Goal: Communication & Community: Answer question/provide support

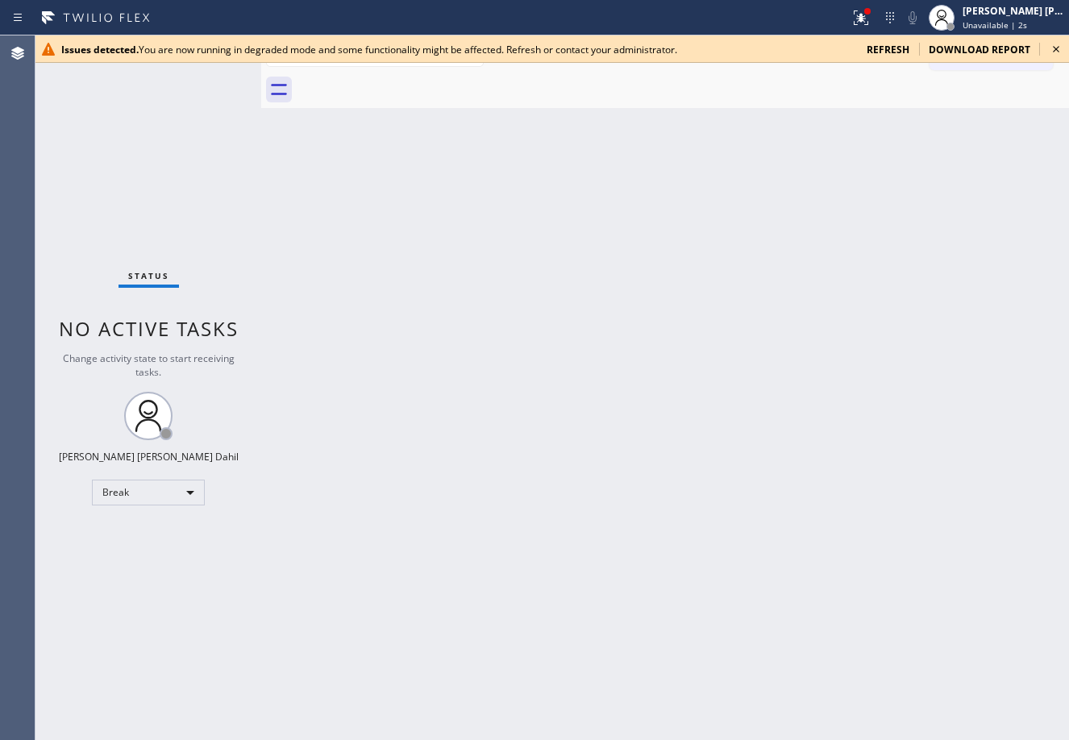
click at [871, 15] on icon at bounding box center [861, 17] width 19 height 19
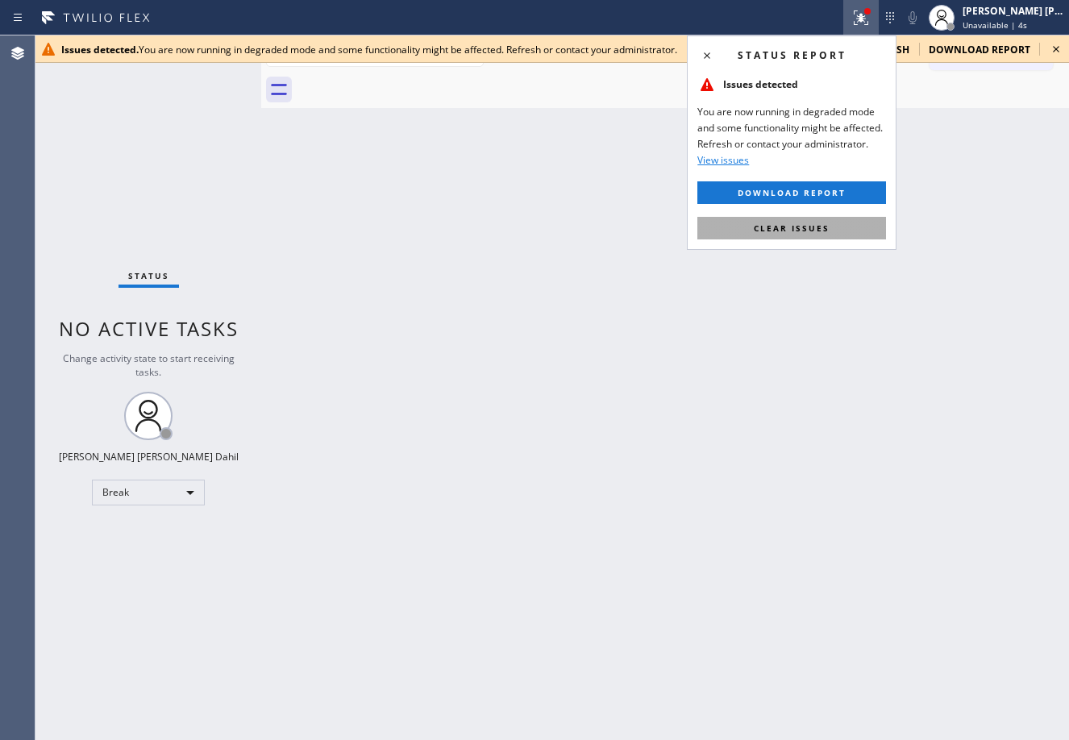
click at [821, 225] on span "Clear issues" at bounding box center [792, 228] width 76 height 11
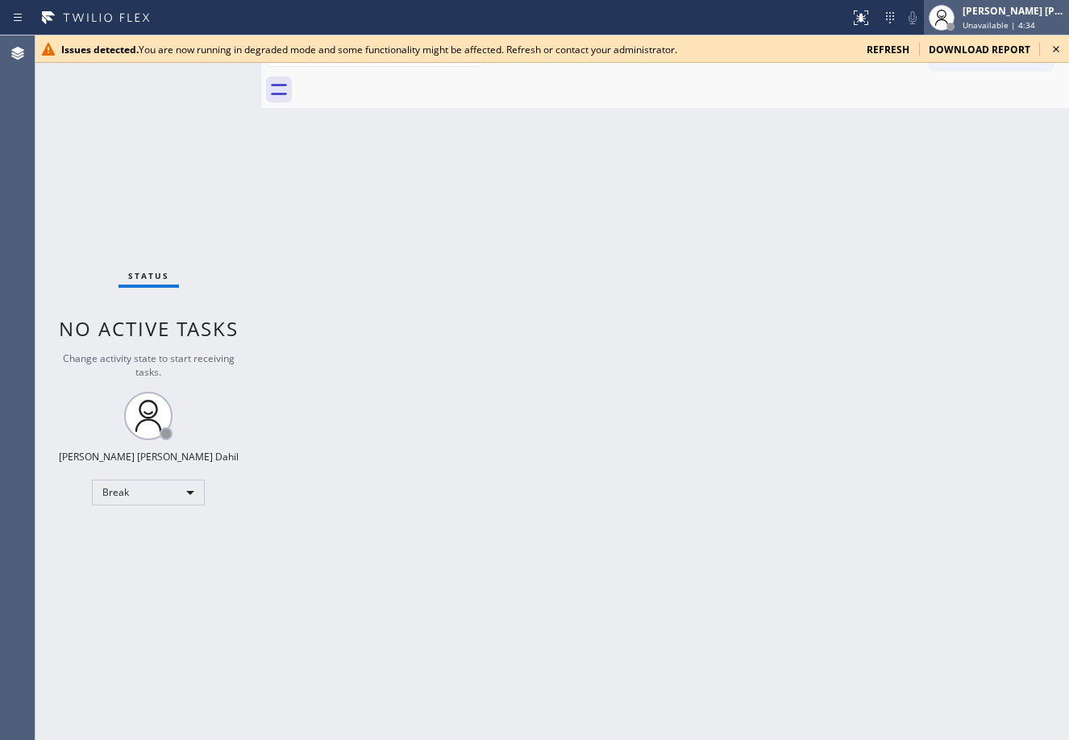
click at [1023, 25] on span "Unavailable | 4:34" at bounding box center [999, 24] width 73 height 11
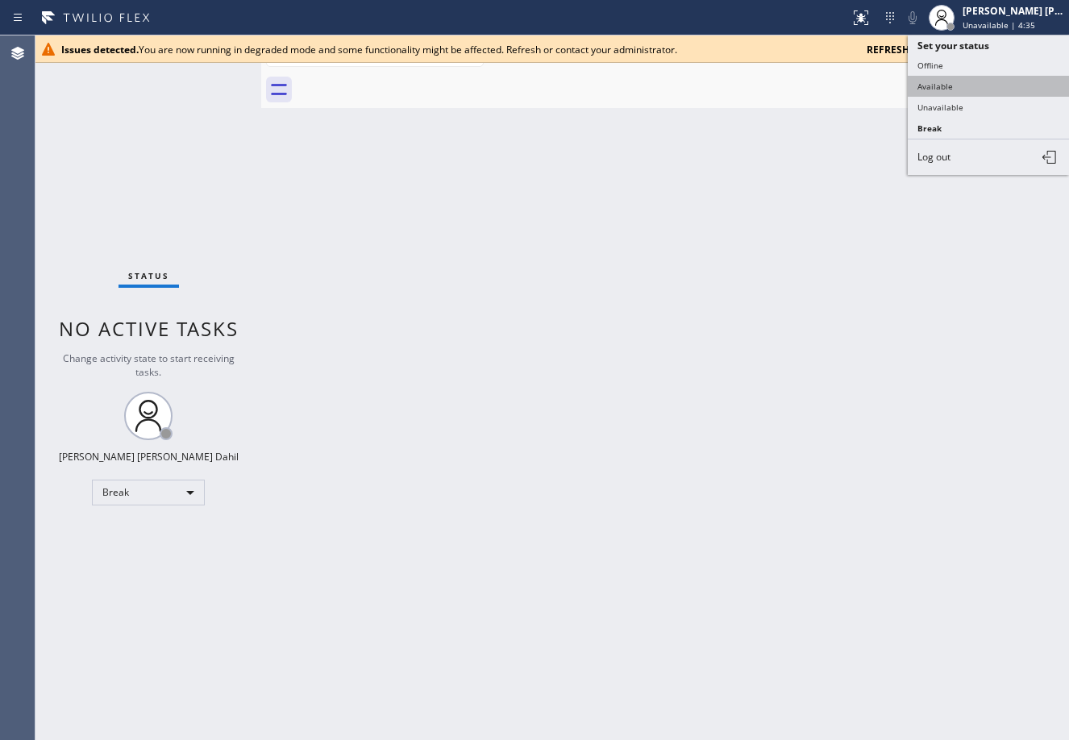
click at [969, 84] on button "Available" at bounding box center [988, 86] width 161 height 21
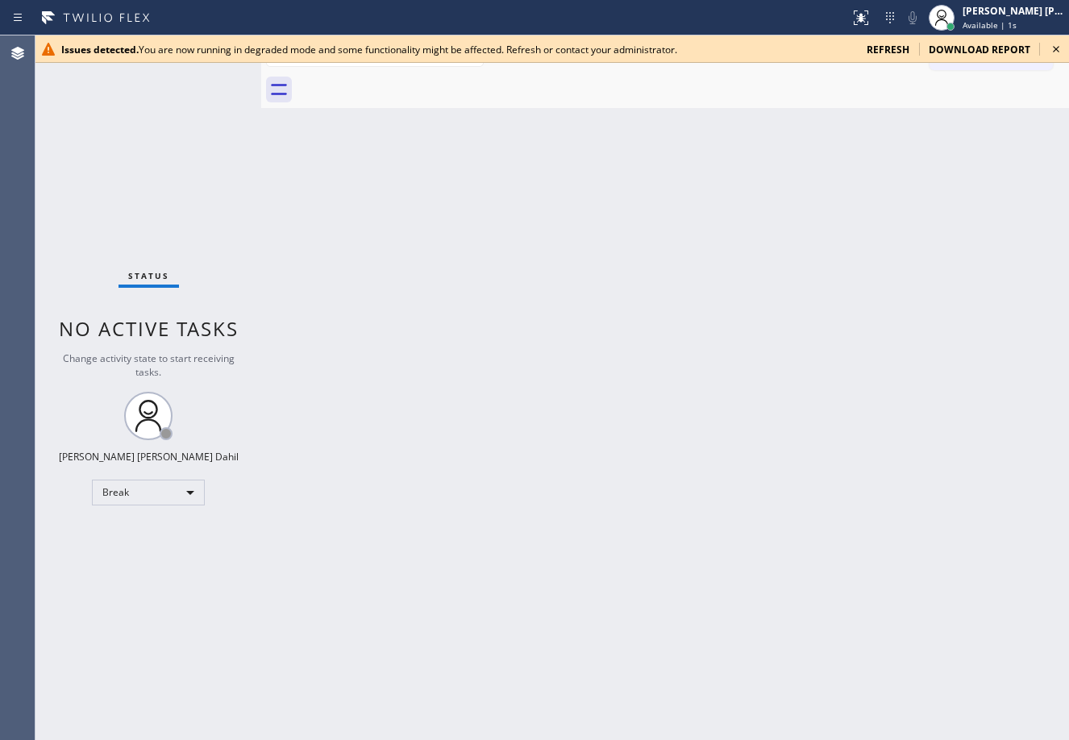
click at [873, 47] on span "refresh" at bounding box center [888, 50] width 43 height 14
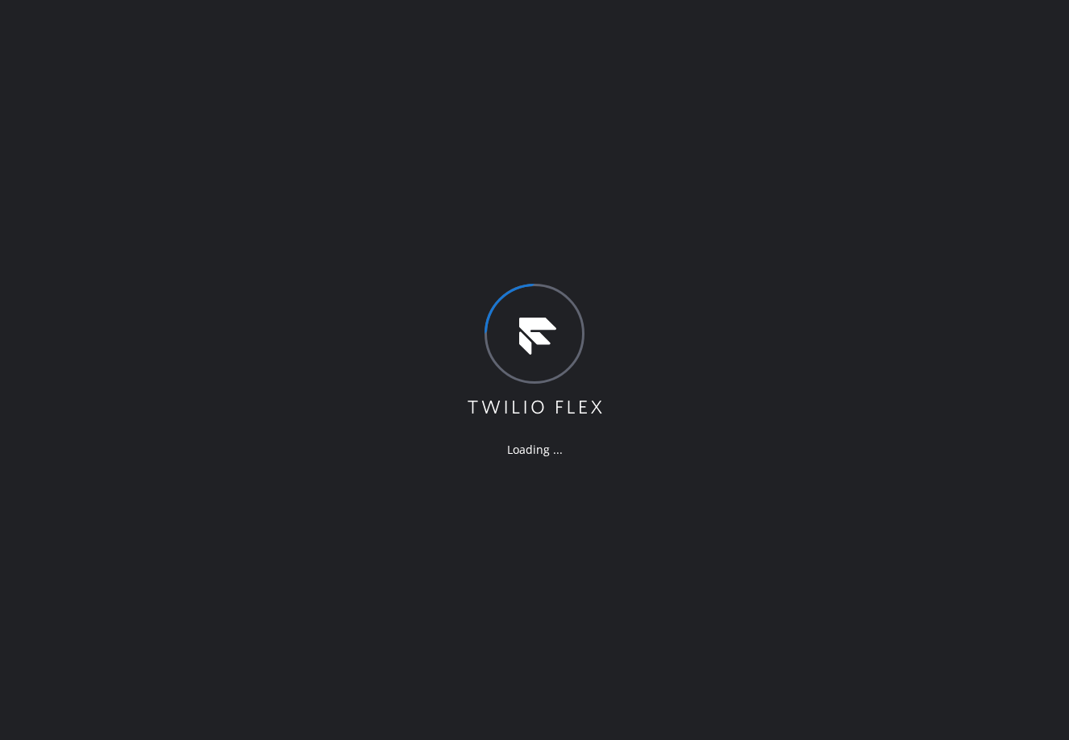
click at [769, 643] on div "Loading ..." at bounding box center [534, 370] width 1069 height 740
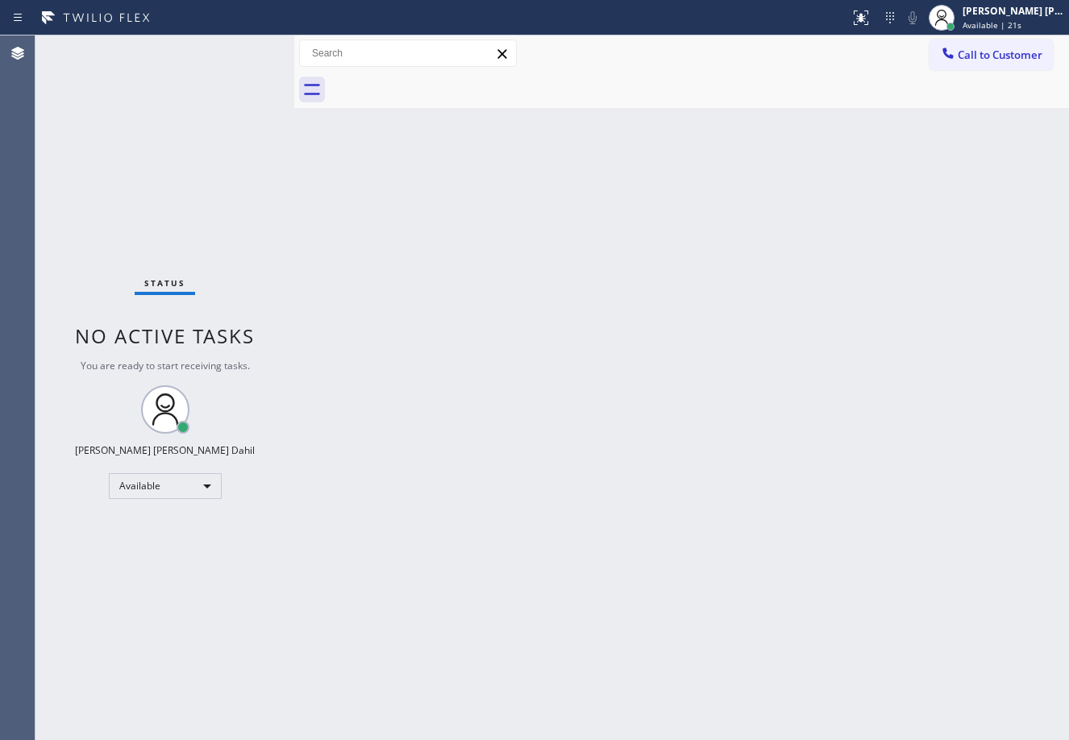
drag, startPoint x: 261, startPoint y: 52, endPoint x: 294, endPoint y: 69, distance: 36.8
click at [294, 69] on div at bounding box center [294, 387] width 0 height 705
click at [619, 356] on div "Back to Dashboard Change Sender ID Customers Technicians Select a contact Outbo…" at bounding box center [681, 387] width 775 height 705
click at [556, 589] on div "Back to Dashboard Change Sender ID Customers Technicians Select a contact Outbo…" at bounding box center [681, 387] width 775 height 705
click at [238, 48] on div "Status No active tasks You are ready to start receiving tasks. [PERSON_NAME] [P…" at bounding box center [164, 387] width 259 height 705
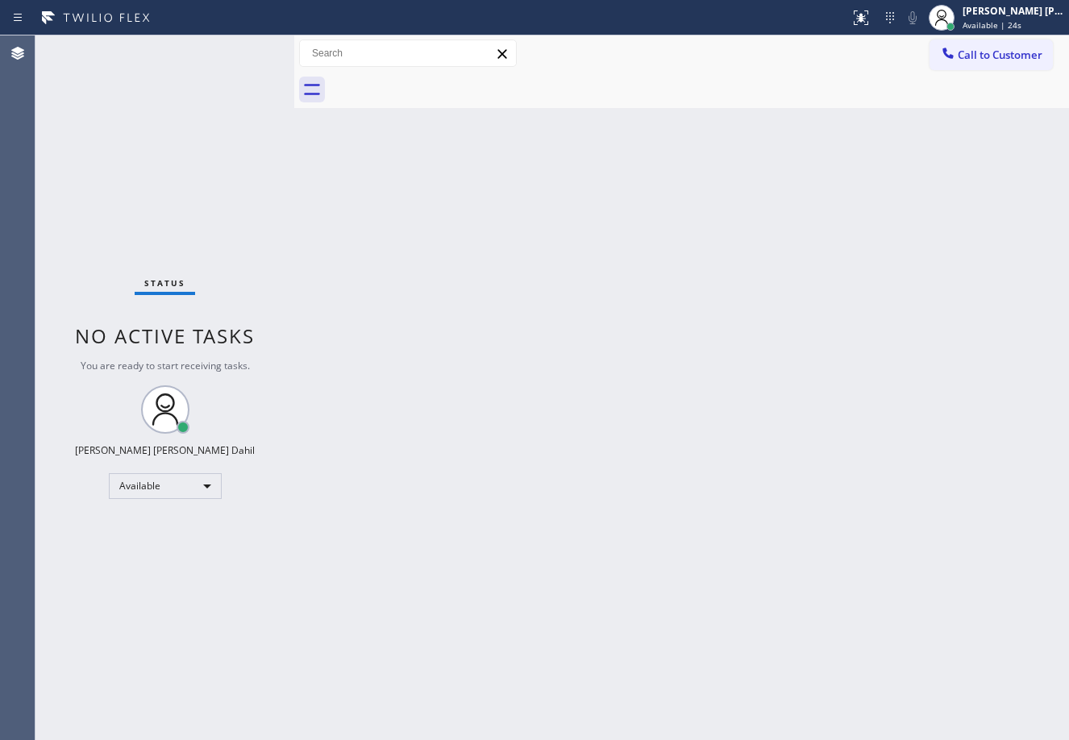
click at [238, 48] on div "Status No active tasks You are ready to start receiving tasks. [PERSON_NAME] [P…" at bounding box center [164, 387] width 259 height 705
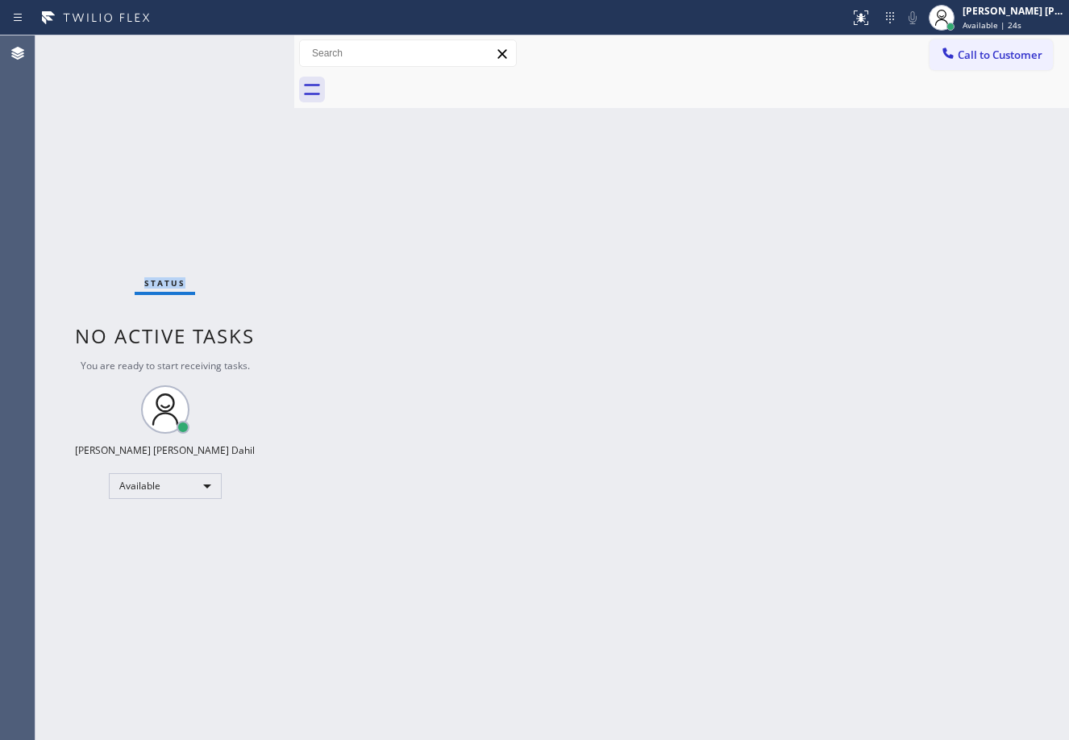
click at [238, 48] on div "Status No active tasks You are ready to start receiving tasks. [PERSON_NAME] [P…" at bounding box center [164, 387] width 259 height 705
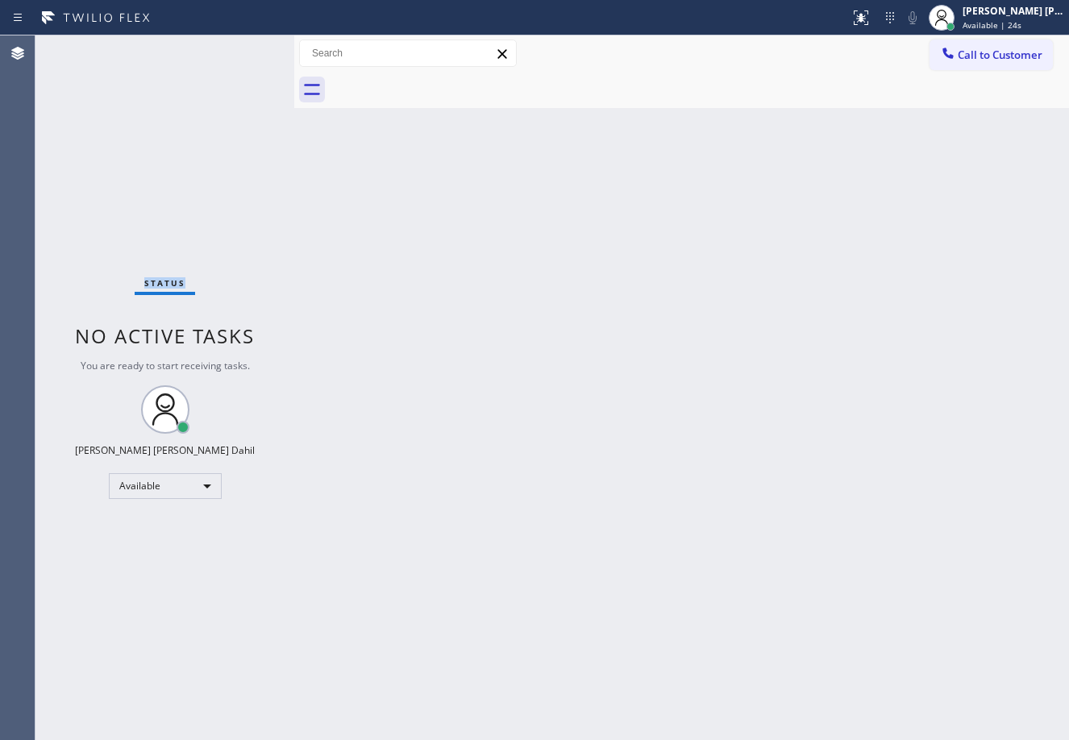
click at [238, 48] on div "Status No active tasks You are ready to start receiving tasks. [PERSON_NAME] [P…" at bounding box center [164, 387] width 259 height 705
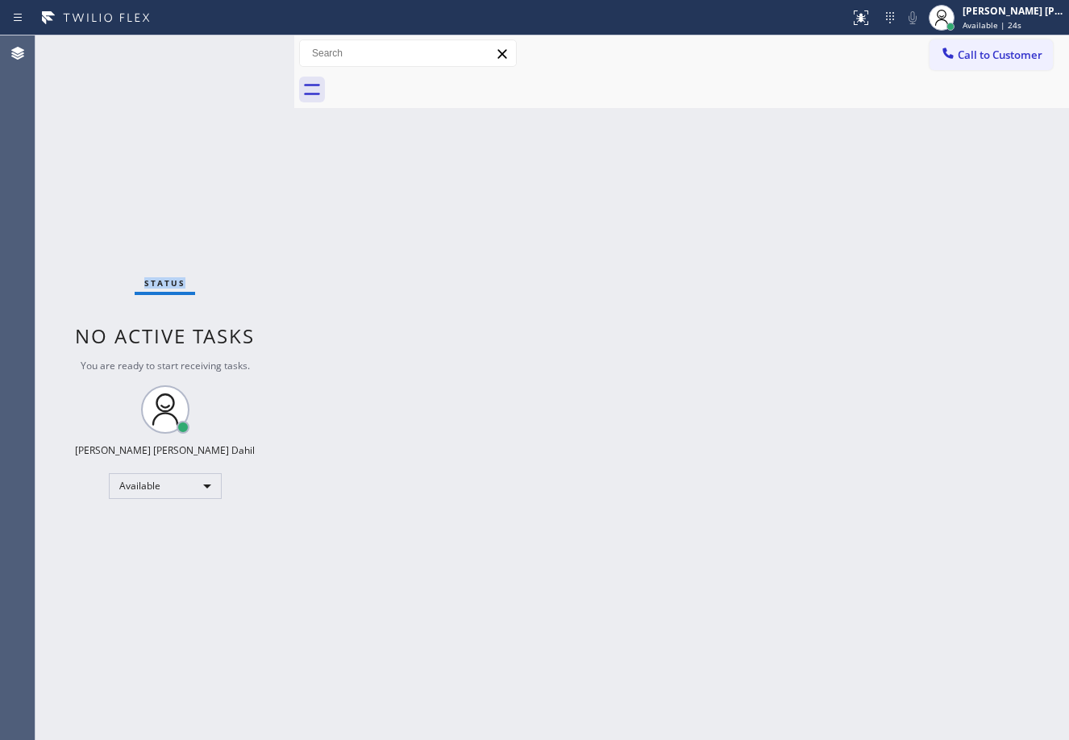
click at [238, 48] on div "Status No active tasks You are ready to start receiving tasks. [PERSON_NAME] [P…" at bounding box center [164, 387] width 259 height 705
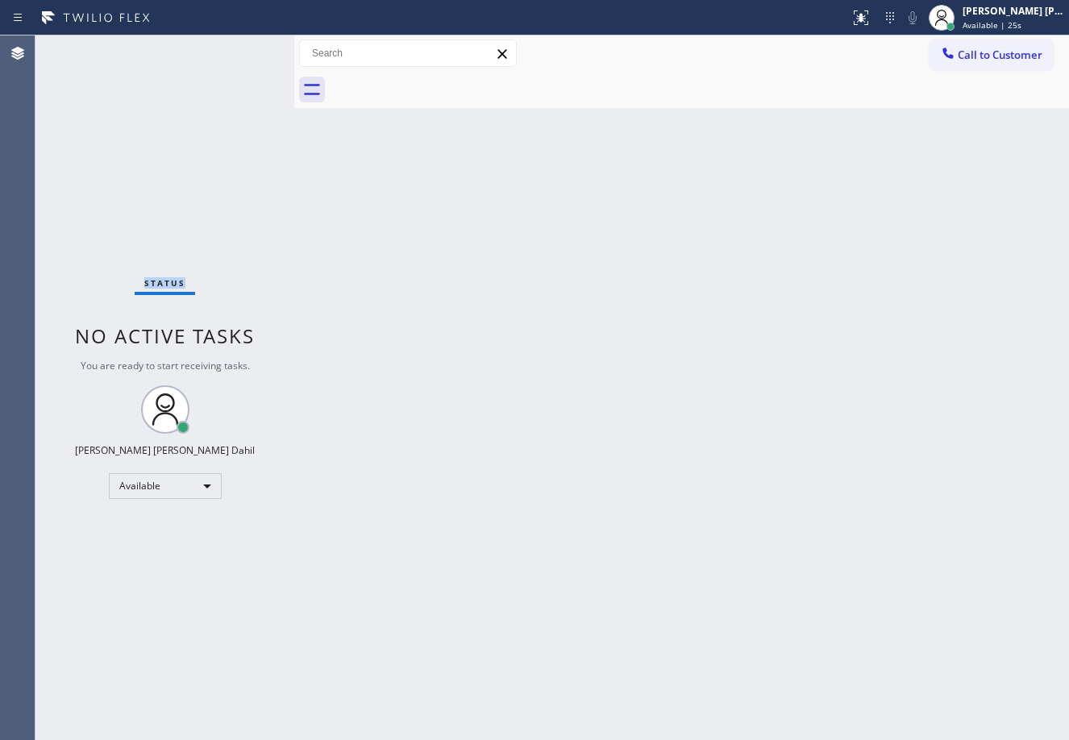
click at [238, 48] on div "Status No active tasks You are ready to start receiving tasks. [PERSON_NAME] [P…" at bounding box center [164, 387] width 259 height 705
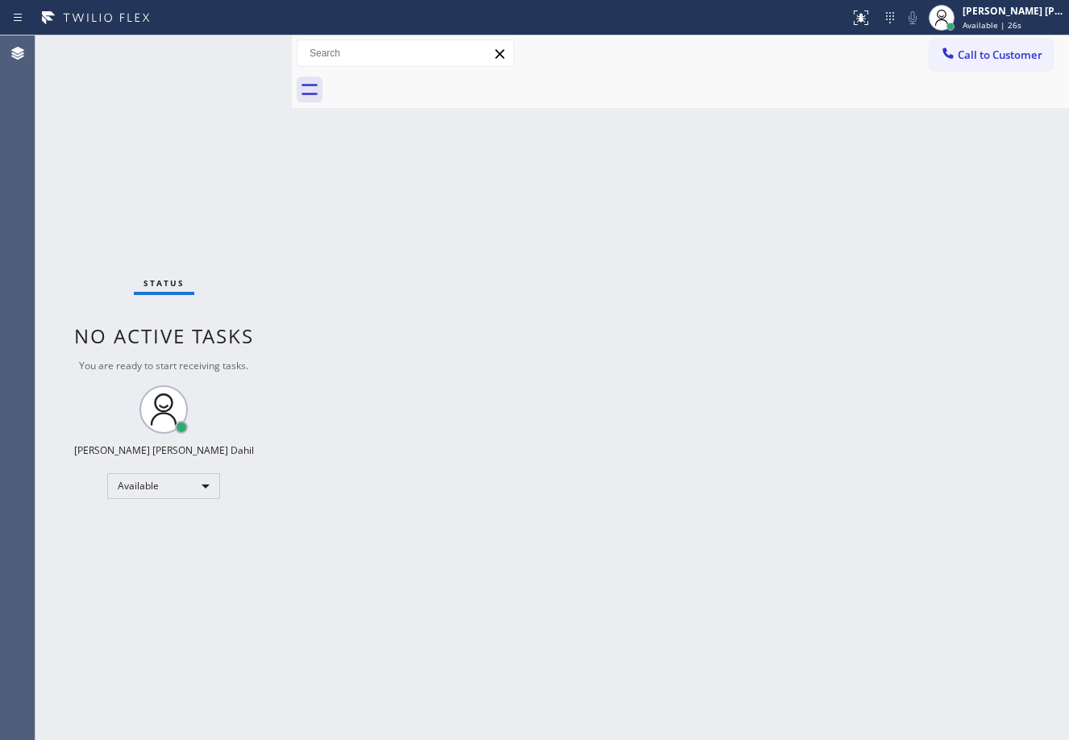
click at [292, 51] on div at bounding box center [292, 387] width 0 height 705
click at [607, 337] on div "Back to Dashboard Change Sender ID Customers Technicians Select a contact Outbo…" at bounding box center [680, 387] width 777 height 705
click at [238, 48] on div "Status No active tasks You are ready to start receiving tasks. [PERSON_NAME] [P…" at bounding box center [163, 387] width 256 height 705
click at [238, 51] on div "Status No active tasks You are ready to start receiving tasks. [PERSON_NAME] [P…" at bounding box center [163, 387] width 256 height 705
click at [238, 48] on div "Status No active tasks You are ready to start receiving tasks. [PERSON_NAME] [P…" at bounding box center [163, 387] width 256 height 705
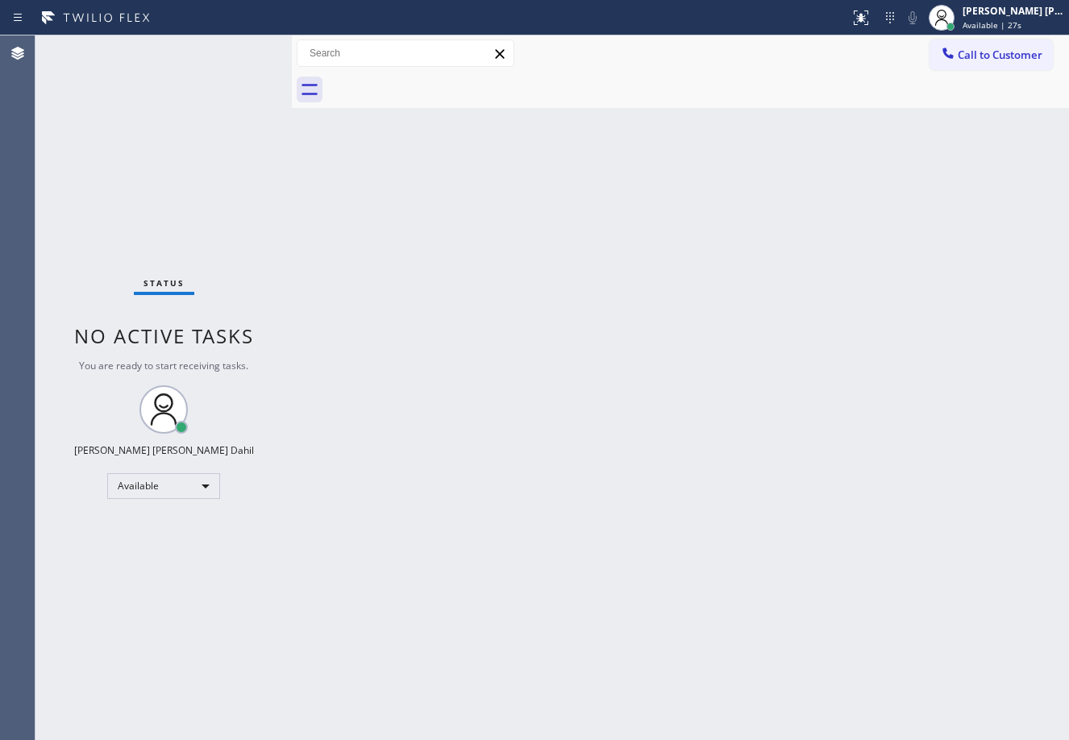
click at [238, 48] on div "Status No active tasks You are ready to start receiving tasks. [PERSON_NAME] [P…" at bounding box center [163, 387] width 256 height 705
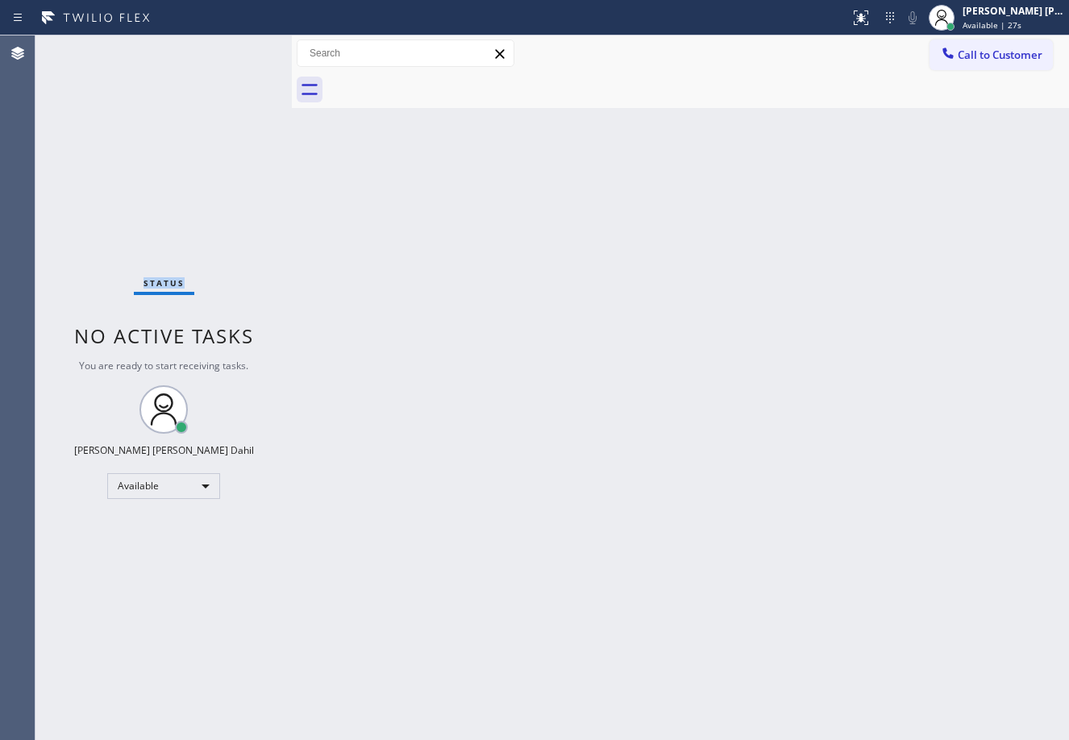
click at [238, 48] on div "Status No active tasks You are ready to start receiving tasks. [PERSON_NAME] [P…" at bounding box center [163, 387] width 256 height 705
click at [236, 48] on div "Status No active tasks You are ready to start receiving tasks. [PERSON_NAME] [P…" at bounding box center [163, 387] width 256 height 705
click at [238, 48] on div "Status No active tasks You are ready to start receiving tasks. [PERSON_NAME] [P…" at bounding box center [163, 387] width 256 height 705
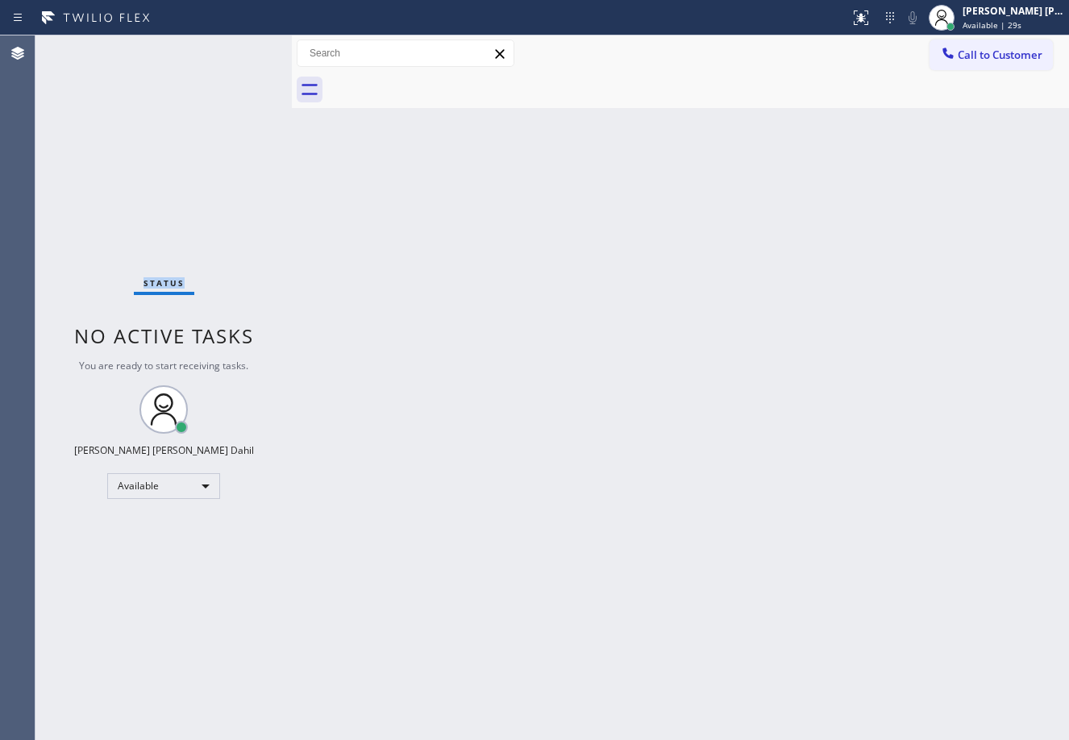
click at [238, 48] on div "Status No active tasks You are ready to start receiving tasks. [PERSON_NAME] [P…" at bounding box center [163, 387] width 256 height 705
click at [290, 50] on div at bounding box center [290, 387] width 0 height 705
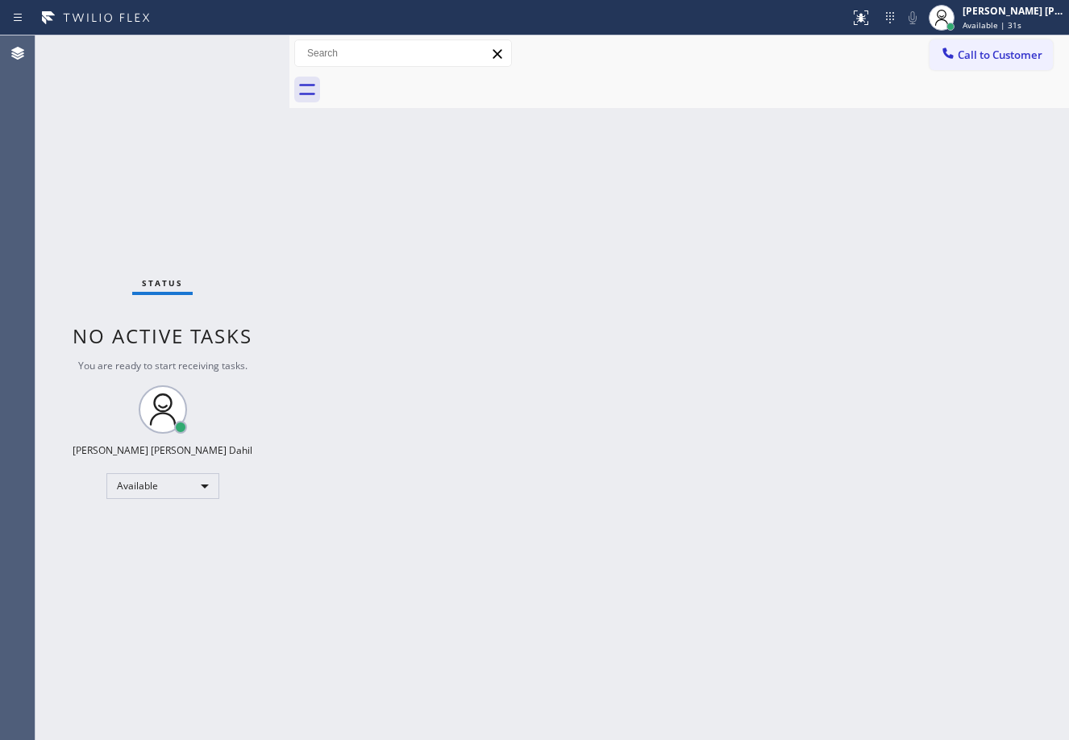
drag, startPoint x: 548, startPoint y: 318, endPoint x: 238, endPoint y: 48, distance: 410.4
click at [547, 319] on div "Back to Dashboard Change Sender ID Customers Technicians Select a contact Outbo…" at bounding box center [680, 387] width 780 height 705
click at [238, 48] on div "Status No active tasks You are ready to start receiving tasks. [PERSON_NAME] [P…" at bounding box center [162, 387] width 254 height 705
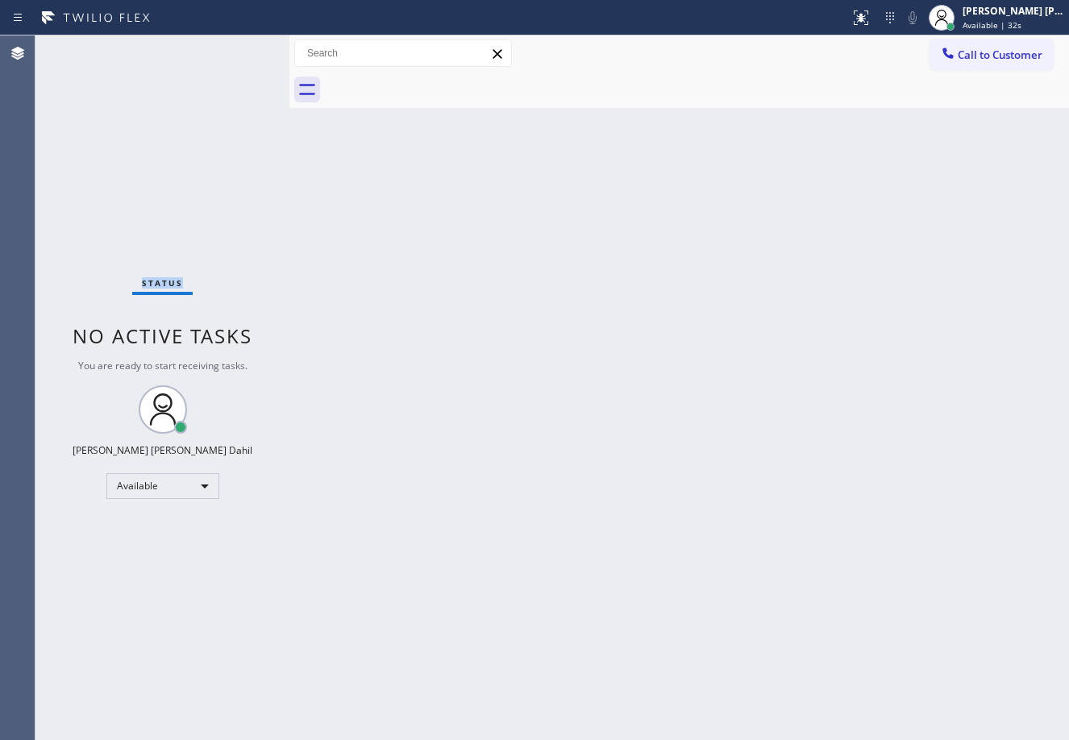
click at [238, 48] on div "Status No active tasks You are ready to start receiving tasks. [PERSON_NAME] [P…" at bounding box center [162, 387] width 254 height 705
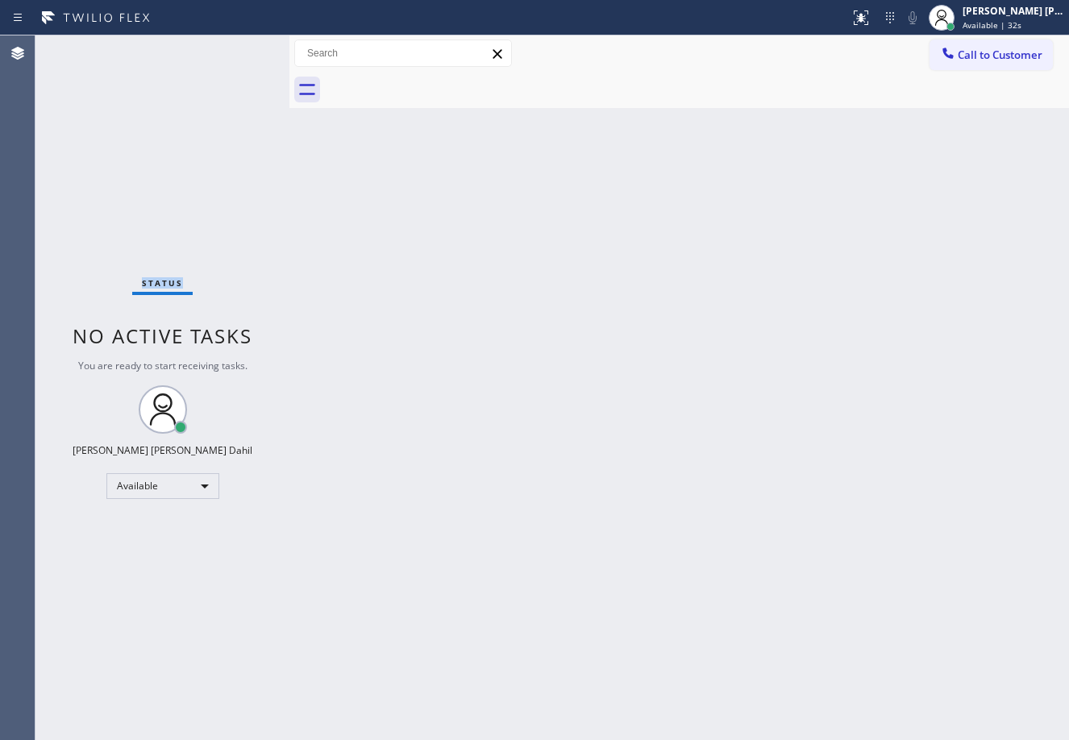
click at [238, 48] on div "Status No active tasks You are ready to start receiving tasks. [PERSON_NAME] [P…" at bounding box center [162, 387] width 254 height 705
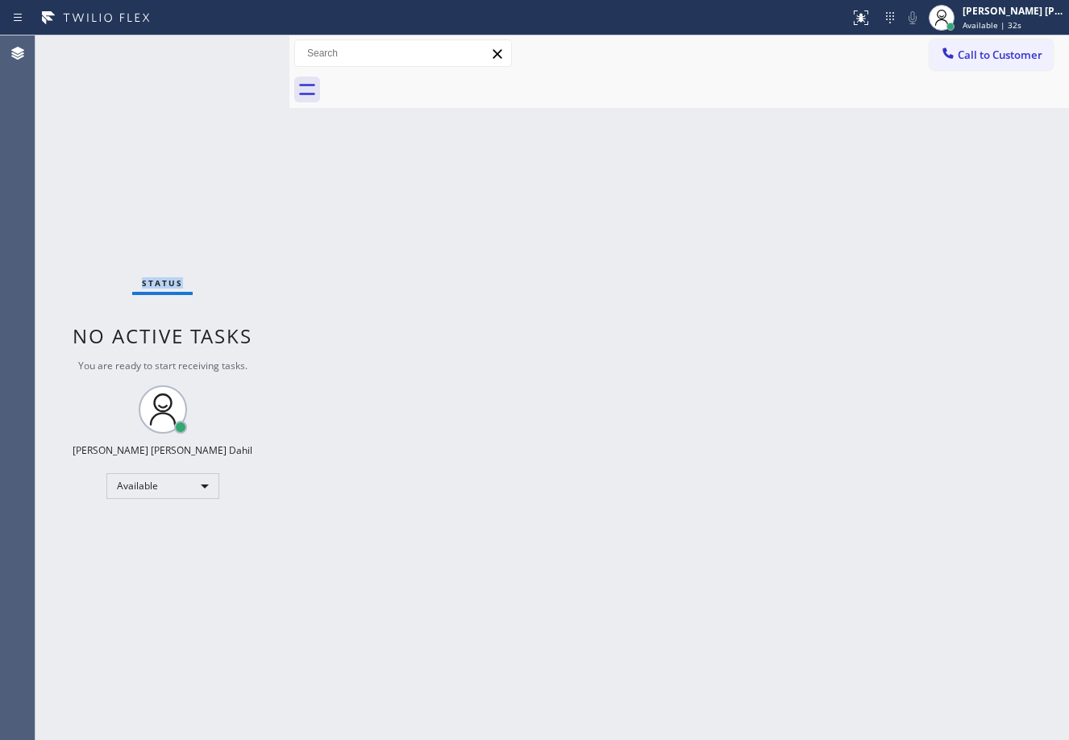
click at [238, 48] on div "Status No active tasks You are ready to start receiving tasks. [PERSON_NAME] [P…" at bounding box center [162, 387] width 254 height 705
click at [609, 289] on div "Back to Dashboard Change Sender ID Customers Technicians Select a contact Outbo…" at bounding box center [680, 387] width 780 height 705
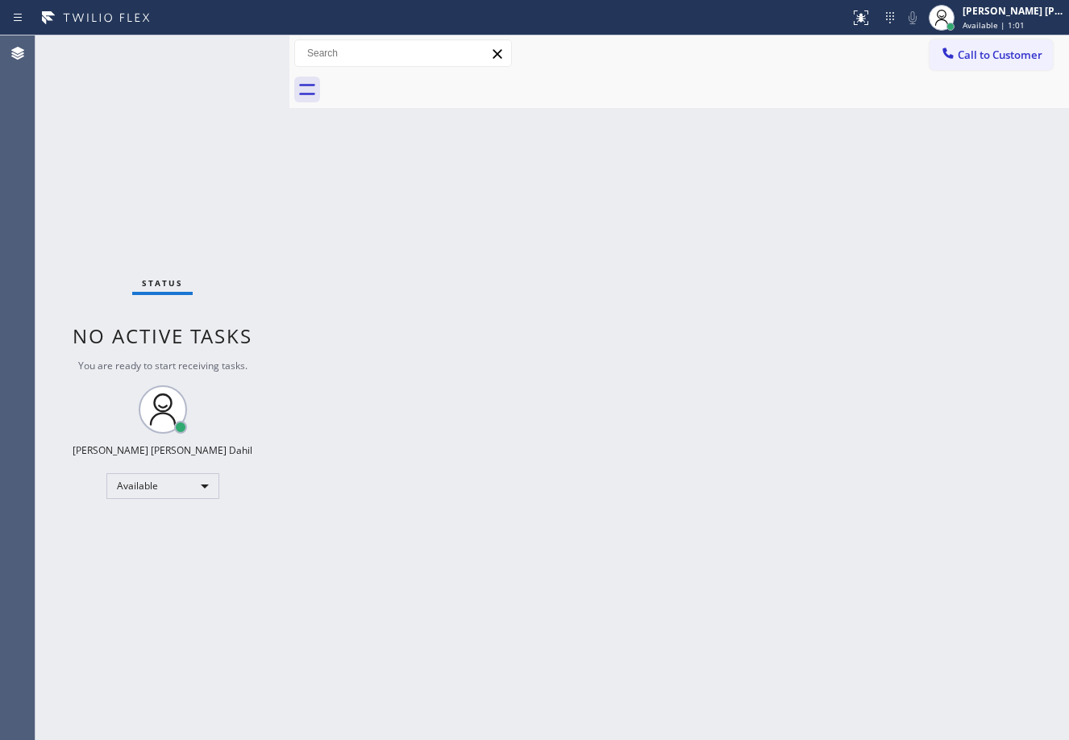
click at [381, 477] on div "Back to Dashboard Change Sender ID Customers Technicians Select a contact Outbo…" at bounding box center [680, 387] width 780 height 705
click at [238, 48] on div "Status No active tasks You are ready to start receiving tasks. [PERSON_NAME] [P…" at bounding box center [162, 387] width 254 height 705
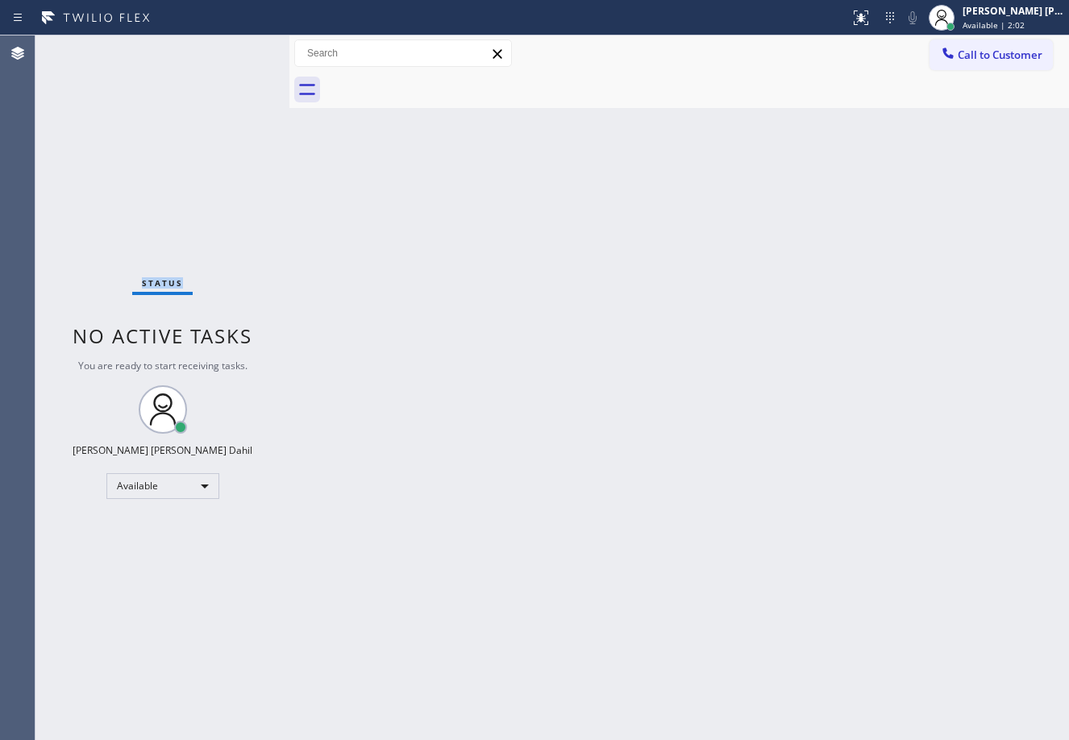
click at [238, 48] on div "Status No active tasks You are ready to start receiving tasks. [PERSON_NAME] [P…" at bounding box center [162, 387] width 254 height 705
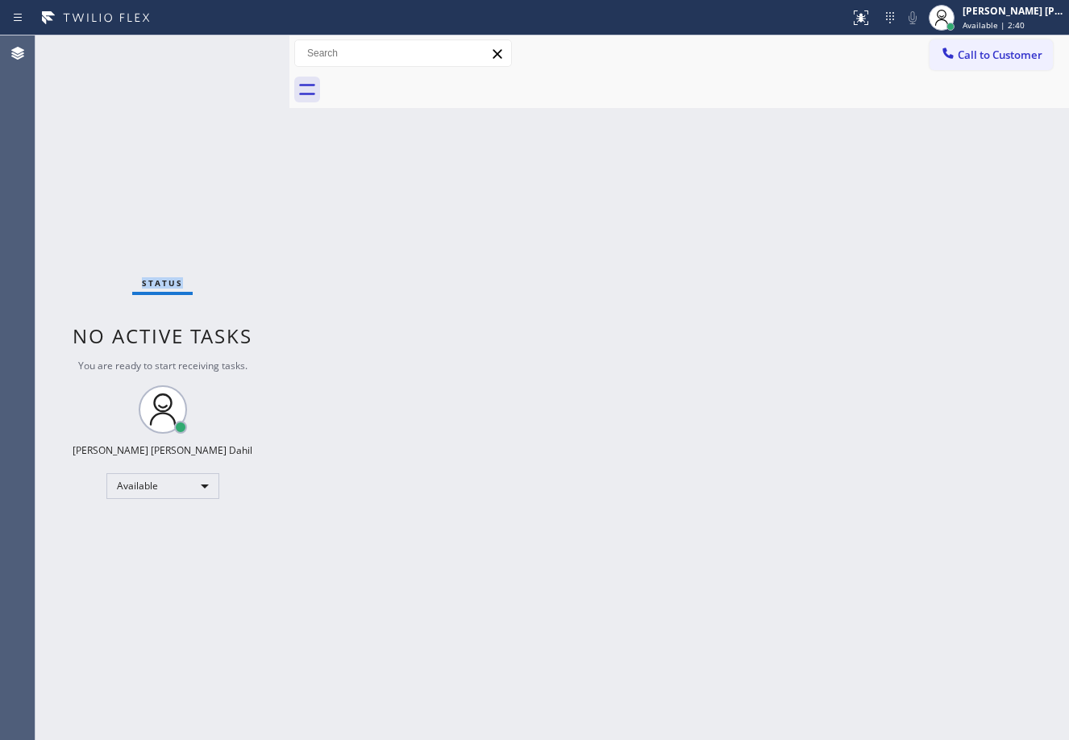
click at [238, 48] on div "Status No active tasks You are ready to start receiving tasks. [PERSON_NAME] [P…" at bounding box center [162, 387] width 254 height 705
click at [481, 414] on div "Back to Dashboard Change Sender ID Customers Technicians Select a contact Outbo…" at bounding box center [680, 387] width 780 height 705
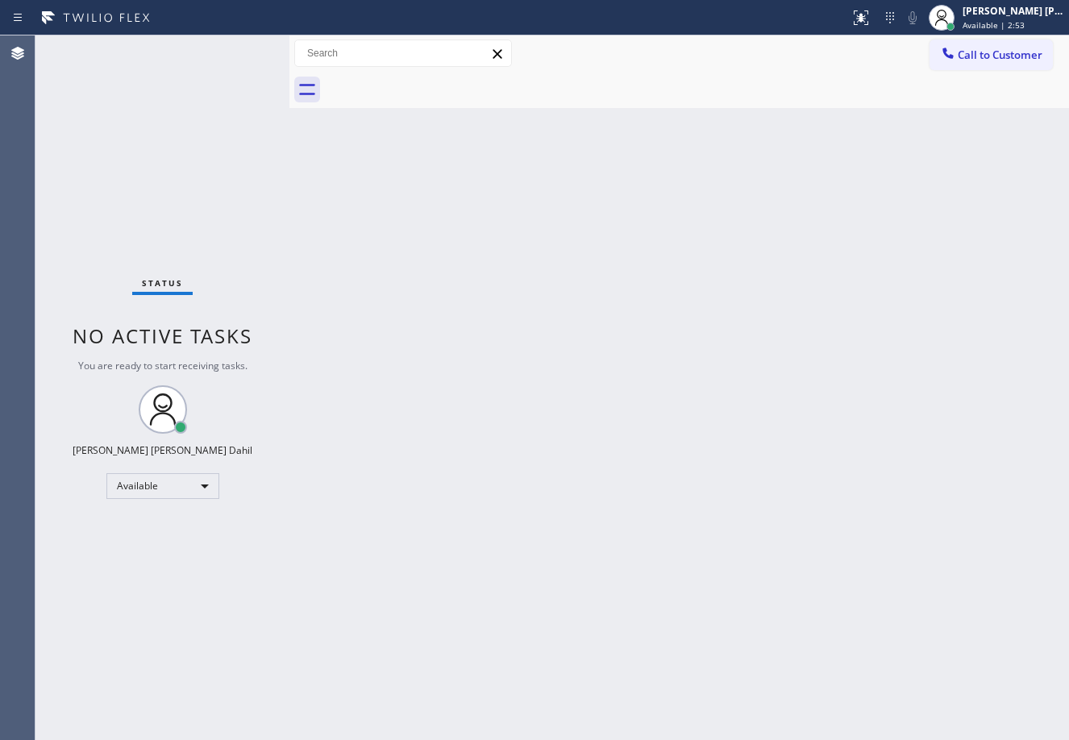
click at [238, 48] on div "Status No active tasks You are ready to start receiving tasks. [PERSON_NAME] [P…" at bounding box center [162, 387] width 254 height 705
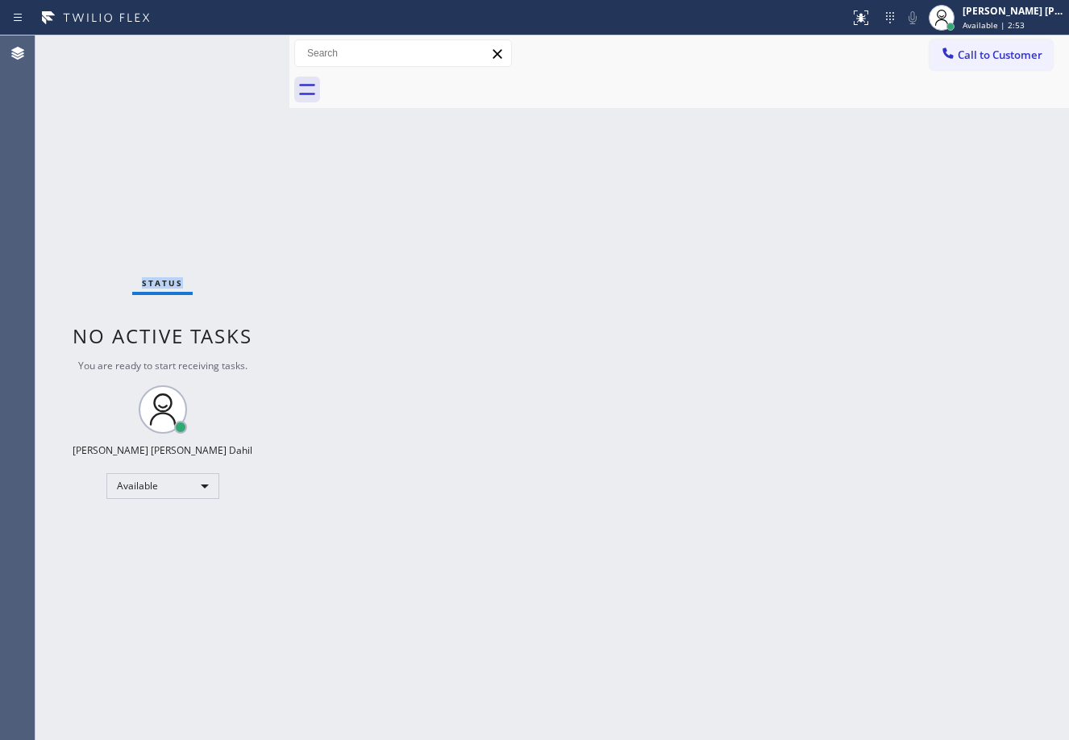
click at [592, 346] on div "Back to Dashboard Change Sender ID Customers Technicians Select a contact Outbo…" at bounding box center [680, 387] width 780 height 705
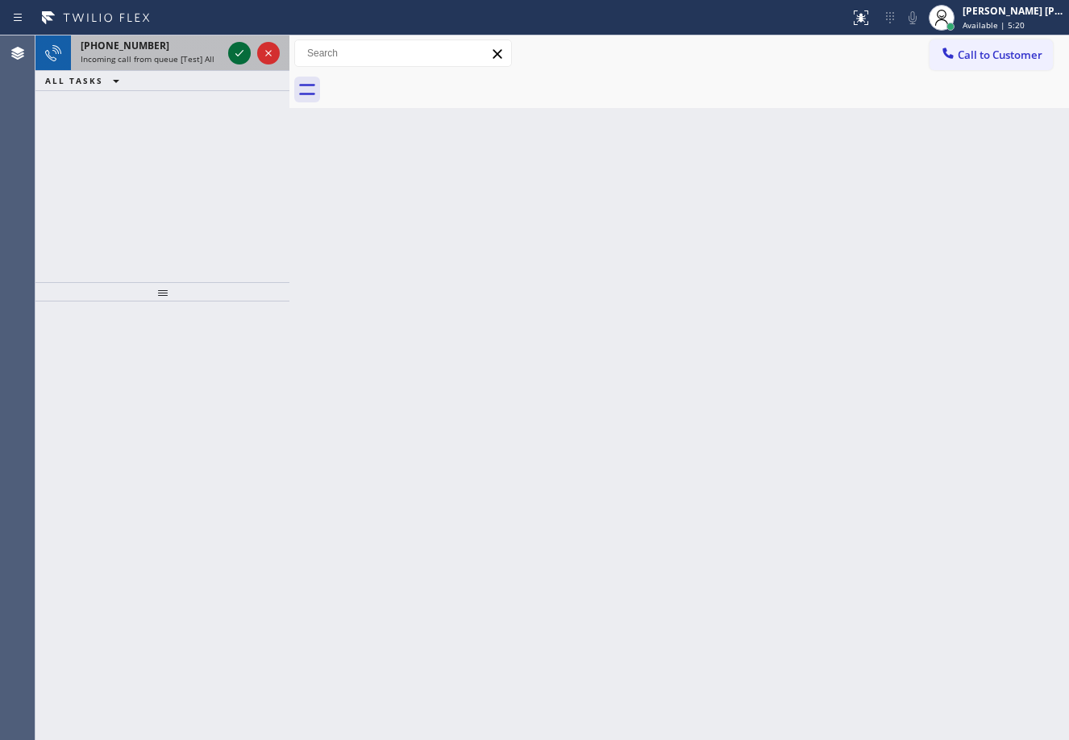
click at [238, 48] on icon at bounding box center [239, 53] width 19 height 19
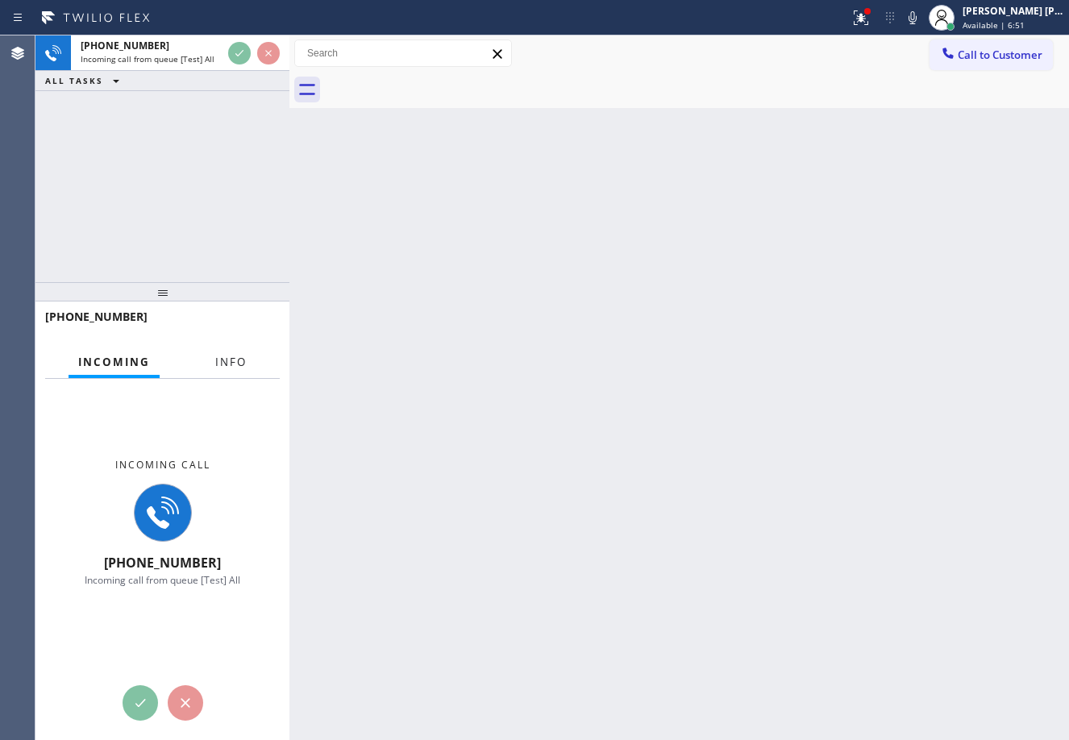
click at [218, 356] on span "Info" at bounding box center [230, 362] width 31 height 15
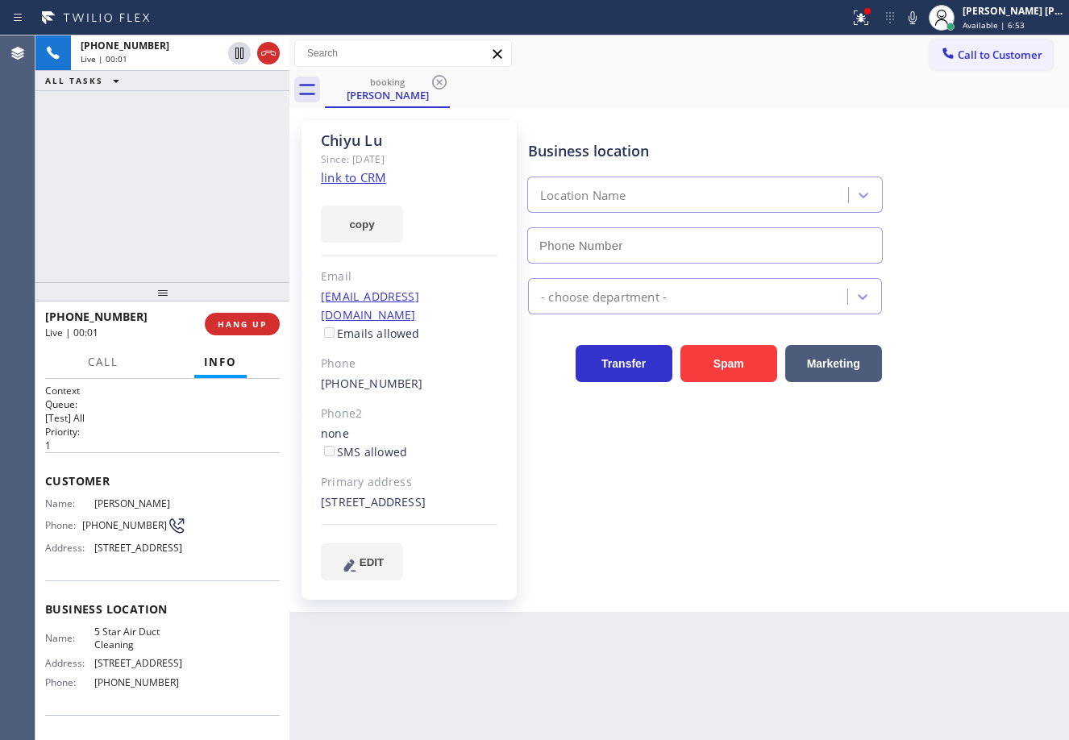
type input "[PHONE_NUMBER]"
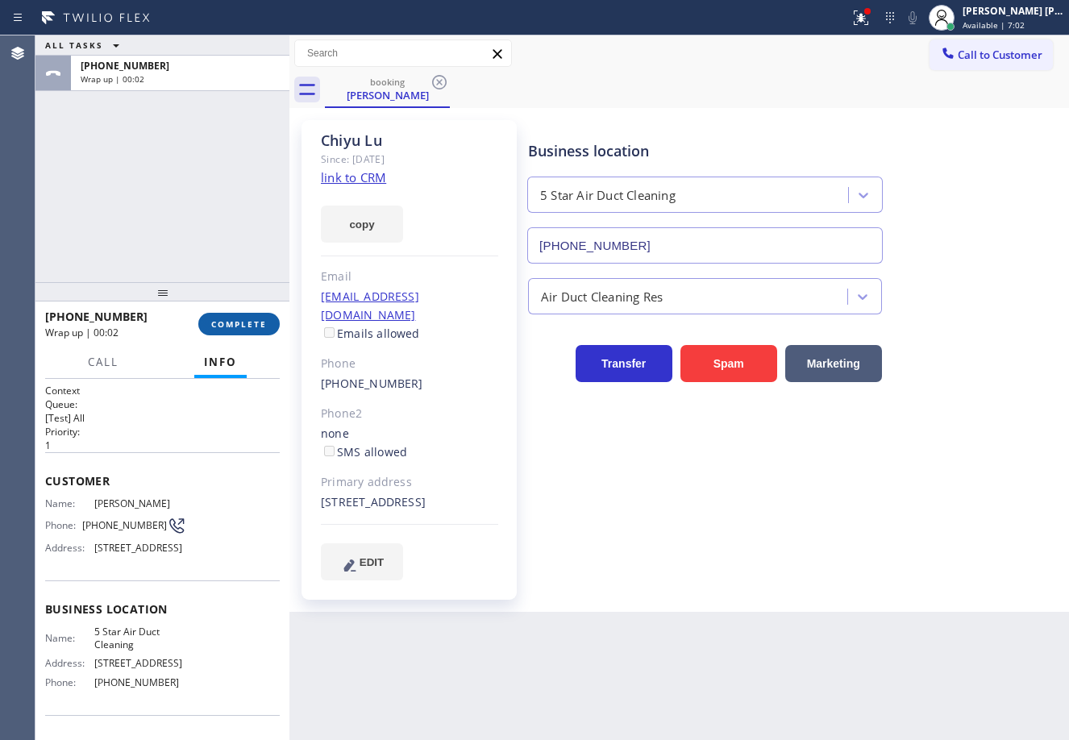
click at [245, 327] on span "COMPLETE" at bounding box center [239, 324] width 56 height 11
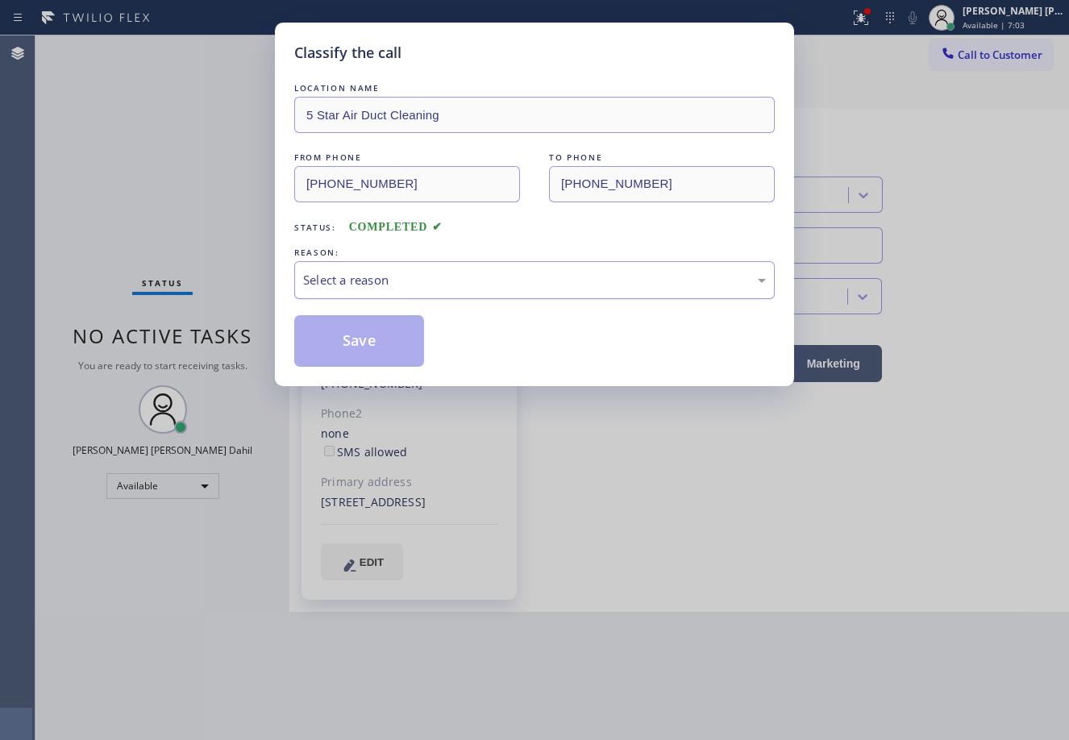
drag, startPoint x: 350, startPoint y: 256, endPoint x: 360, endPoint y: 260, distance: 10.5
click at [355, 256] on div "REASON:" at bounding box center [534, 252] width 481 height 17
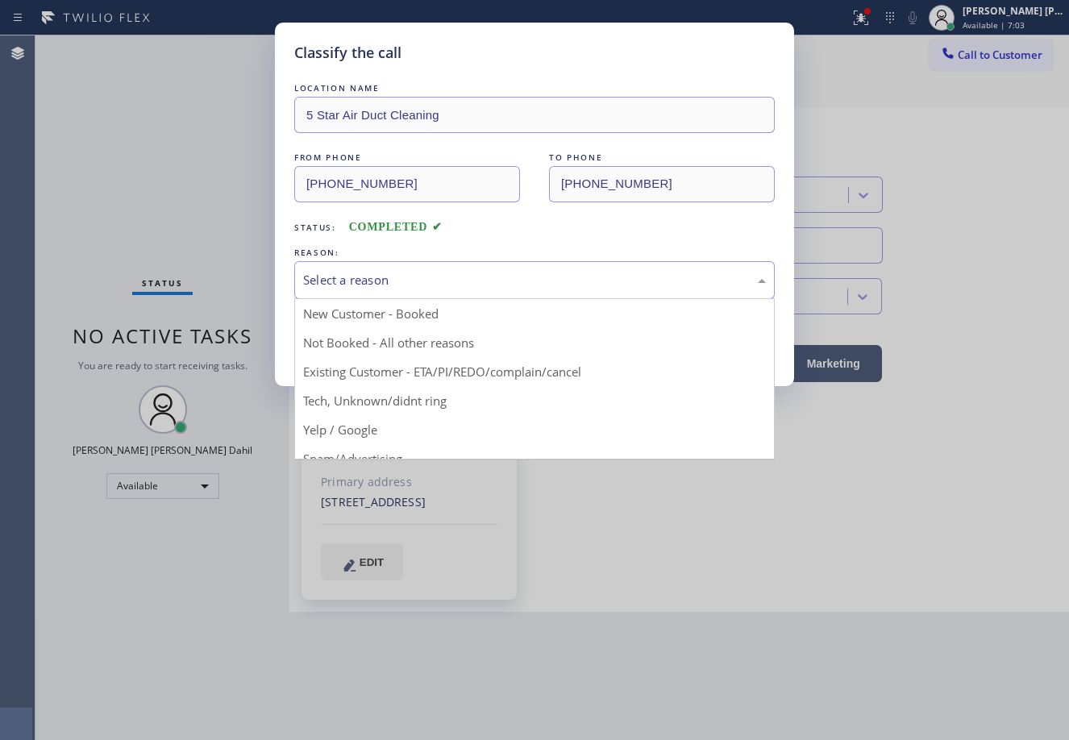
click at [395, 283] on div "Select a reason" at bounding box center [534, 280] width 463 height 19
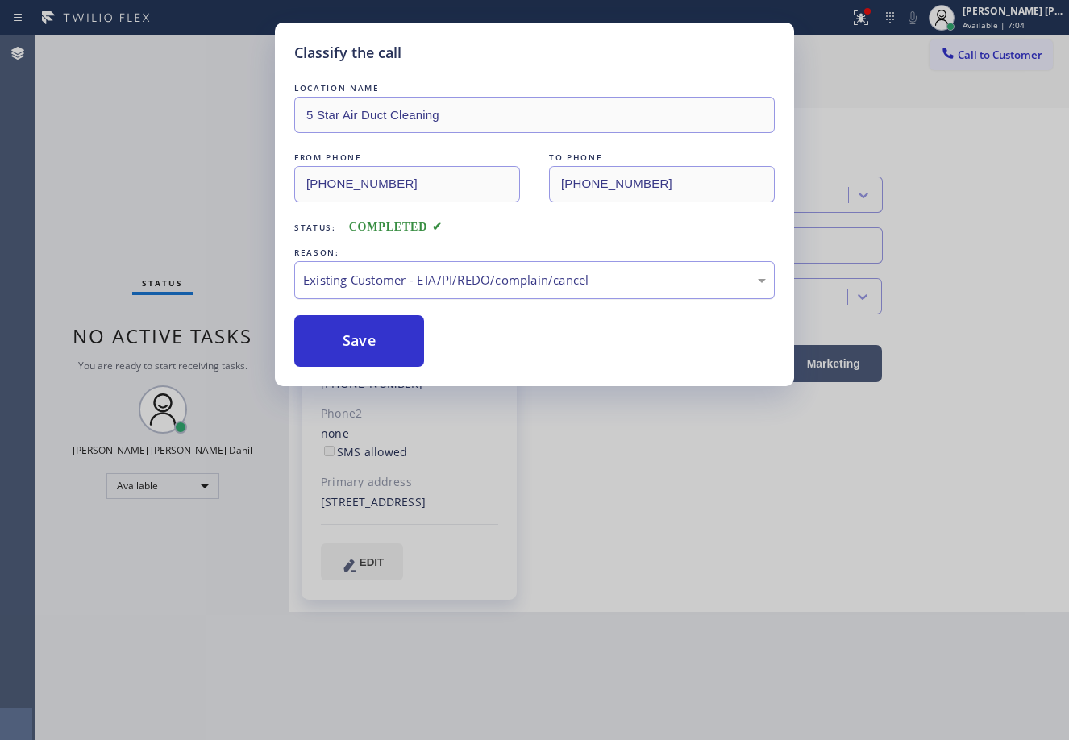
click at [394, 285] on div "Existing Customer - ETA/PI/REDO/complain/cancel" at bounding box center [534, 280] width 463 height 19
click at [351, 342] on button "Save" at bounding box center [359, 341] width 130 height 52
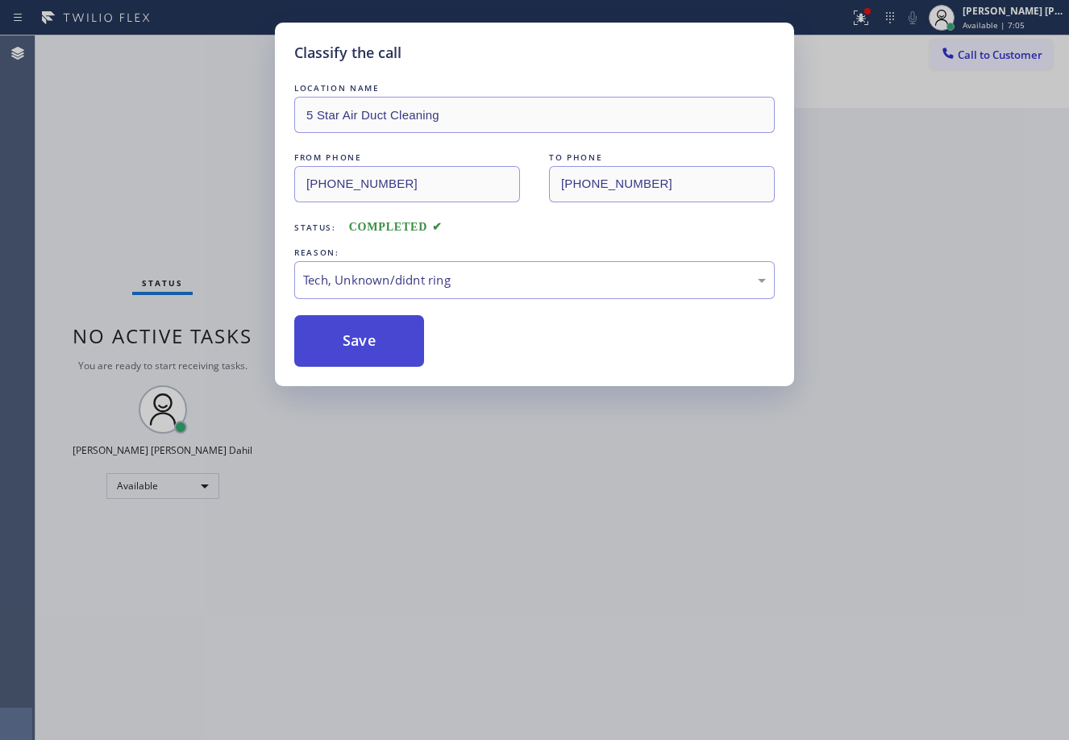
click at [351, 342] on button "Save" at bounding box center [359, 341] width 130 height 52
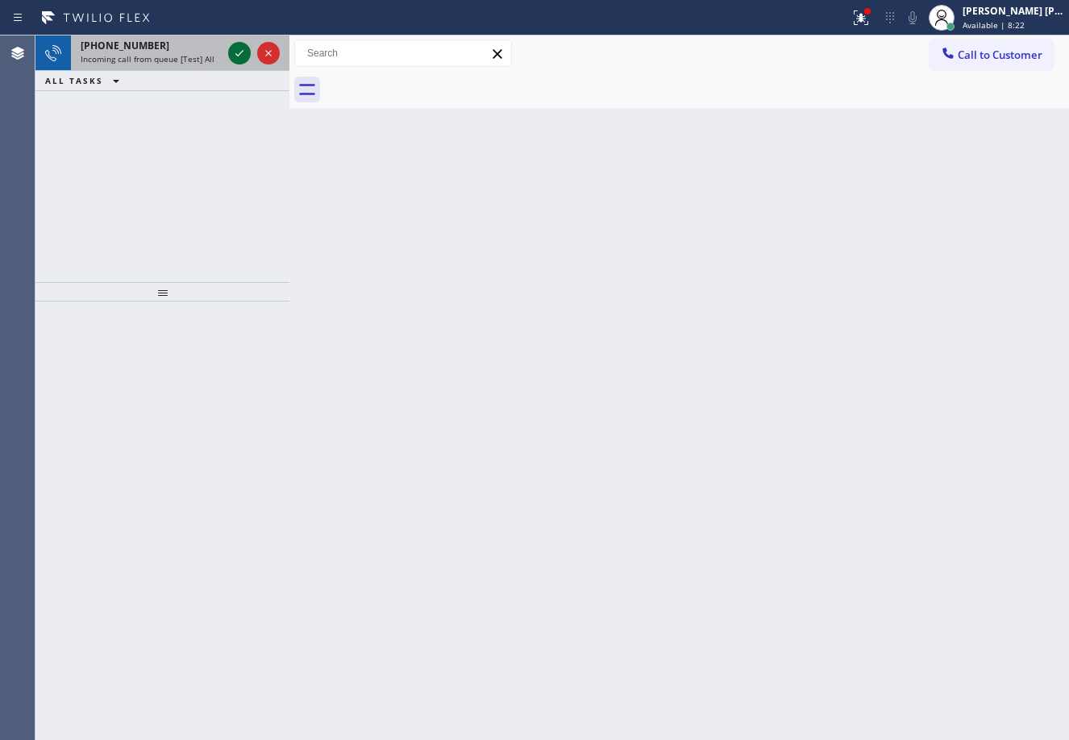
click at [238, 48] on icon at bounding box center [239, 53] width 19 height 19
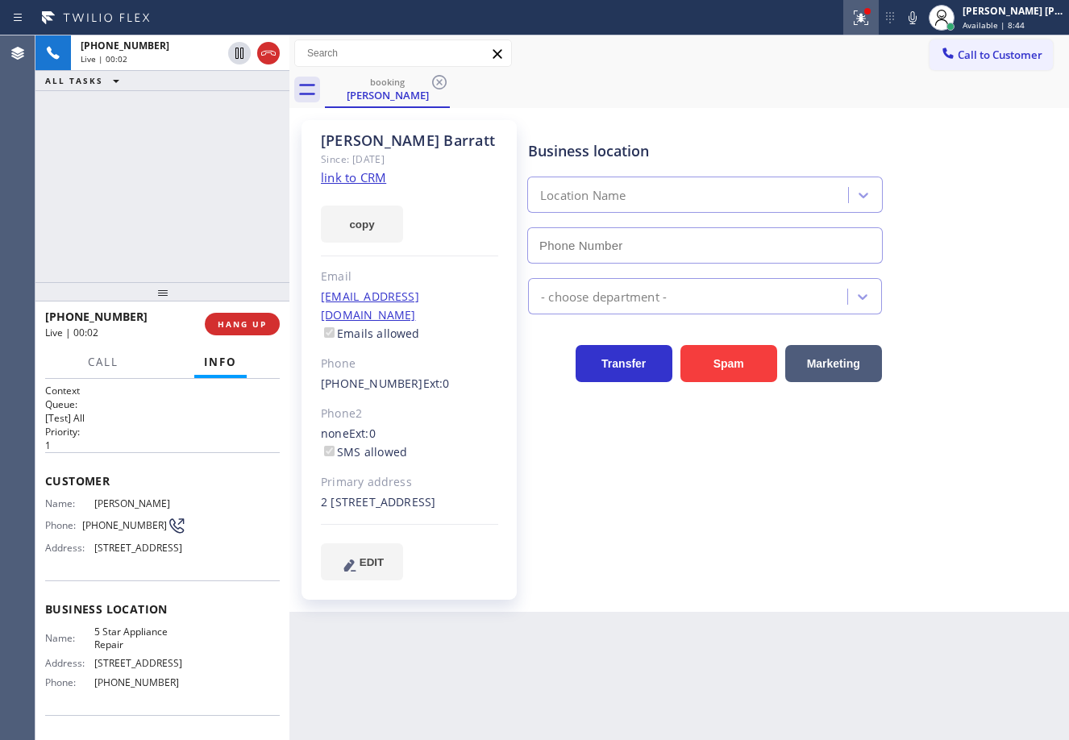
click at [871, 19] on icon at bounding box center [861, 17] width 19 height 19
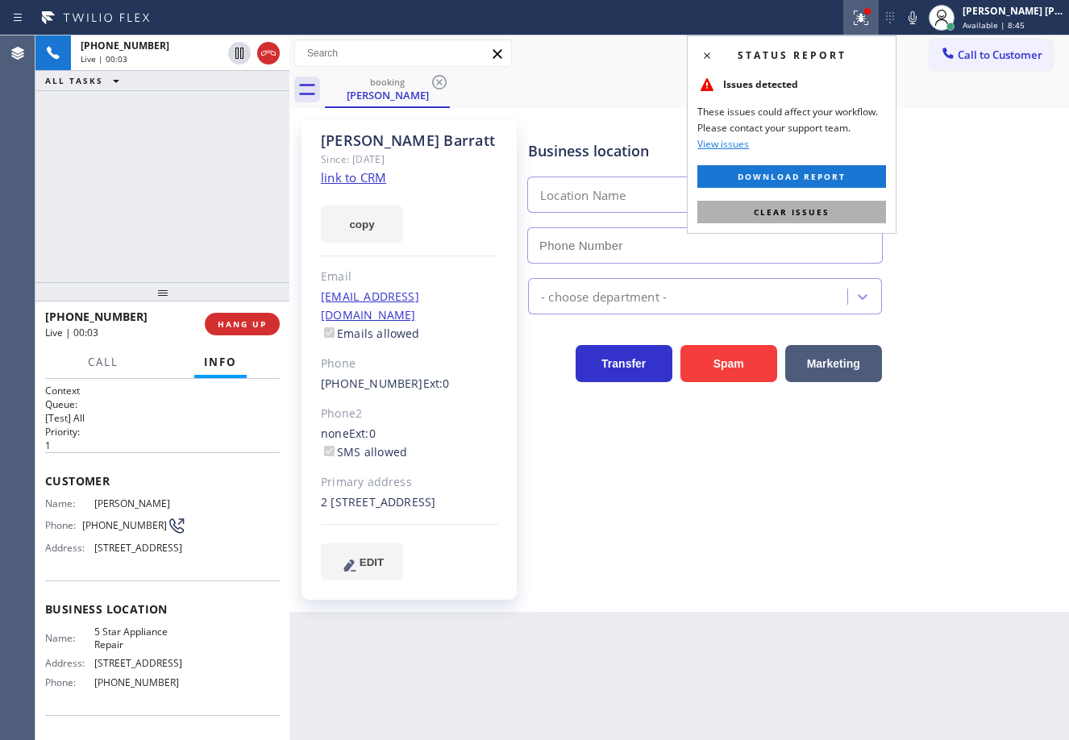
type input "[PHONE_NUMBER]"
click at [844, 209] on button "Clear issues" at bounding box center [792, 212] width 189 height 23
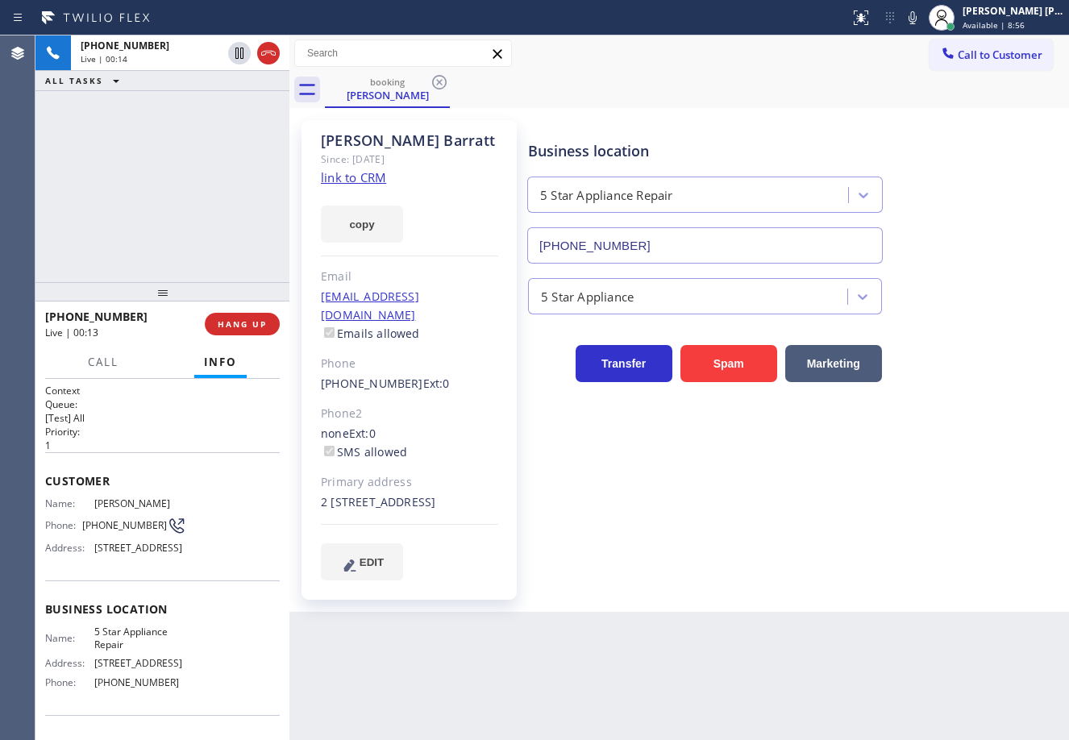
click at [353, 179] on link "link to CRM" at bounding box center [353, 177] width 65 height 16
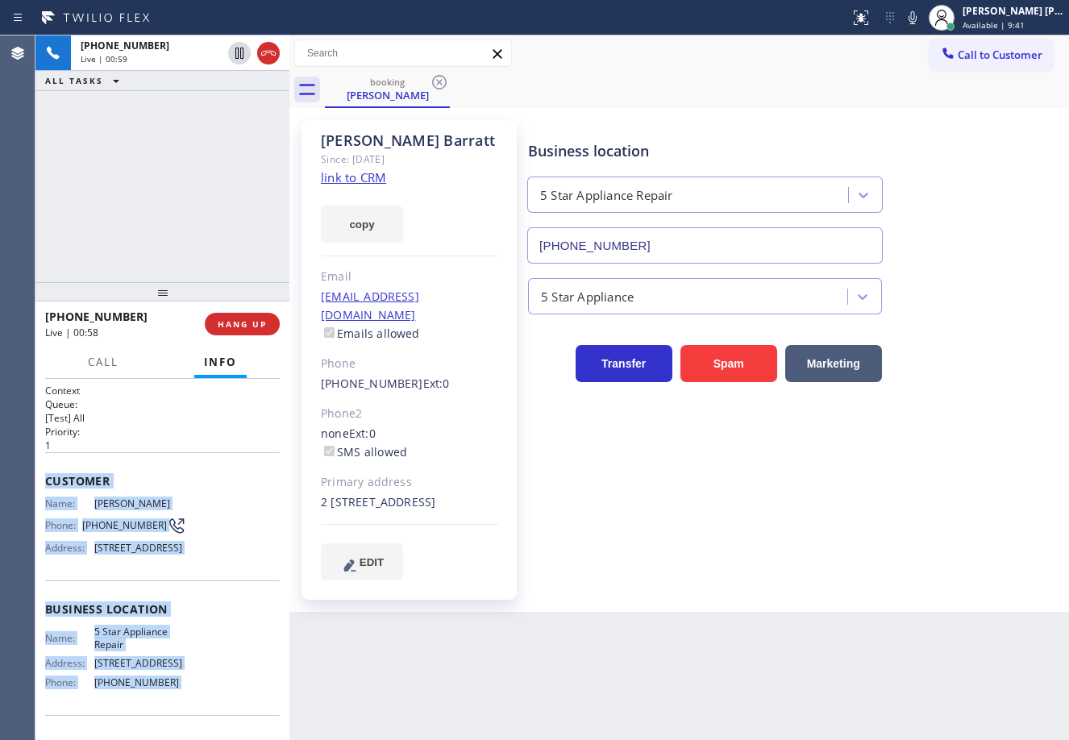
scroll to position [140, 0]
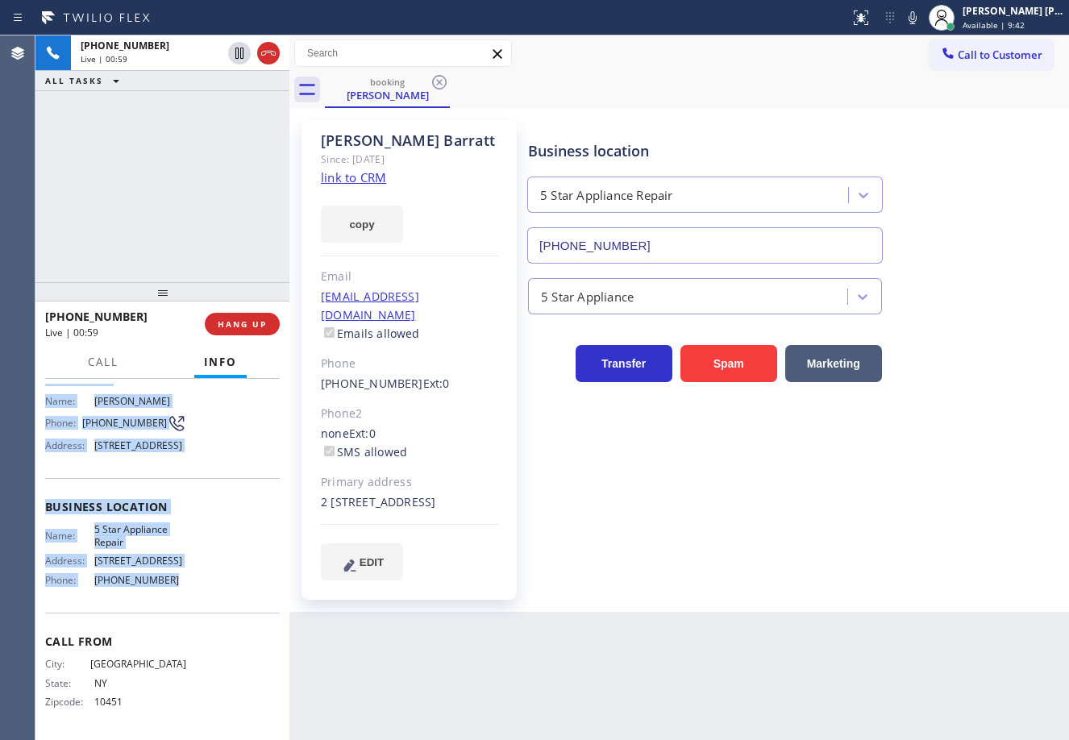
drag, startPoint x: 118, startPoint y: 567, endPoint x: 195, endPoint y: 564, distance: 77.5
click at [173, 581] on div "Context Queue: [Test] All Priority: 1 Customer Name: [PERSON_NAME] Phone: [PHON…" at bounding box center [162, 559] width 254 height 361
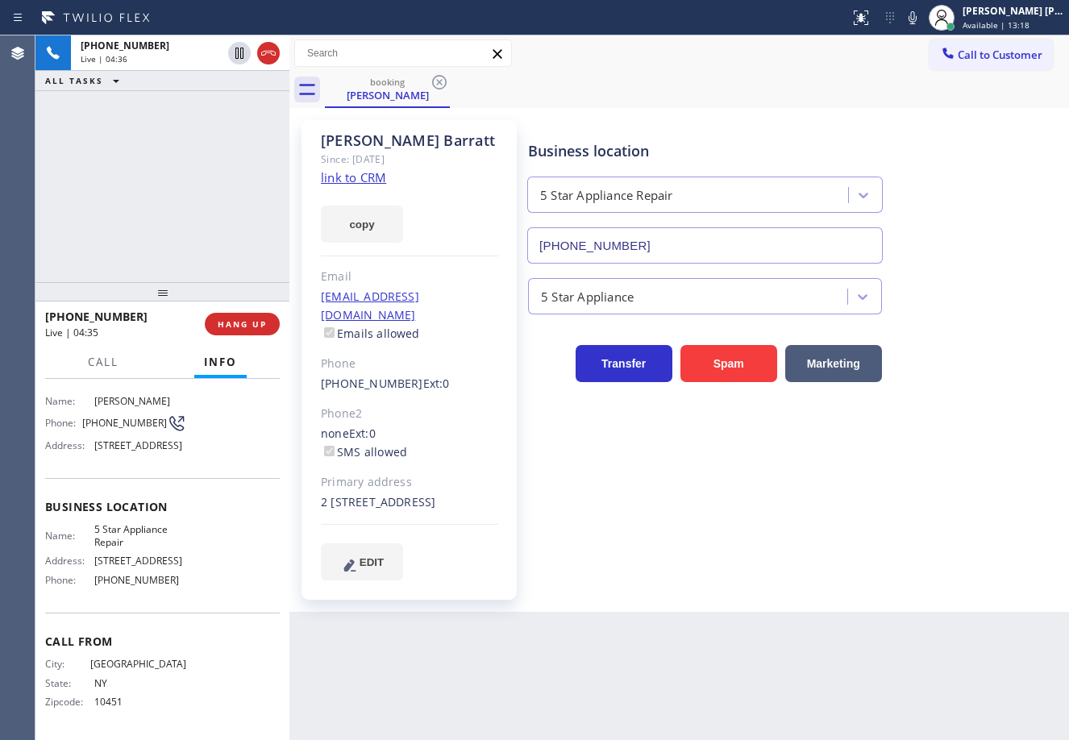
click at [227, 172] on div "[PHONE_NUMBER] Live | 04:36 ALL TASKS ALL TASKS ACTIVE TASKS TASKS IN WRAP UP" at bounding box center [162, 158] width 254 height 247
click at [828, 121] on div "Business location 5 Star Appliance Repair [PHONE_NUMBER]" at bounding box center [795, 191] width 540 height 146
click at [960, 276] on div "5 Star Appliance" at bounding box center [795, 293] width 540 height 43
click at [959, 276] on div "5 Star Appliance" at bounding box center [795, 293] width 540 height 43
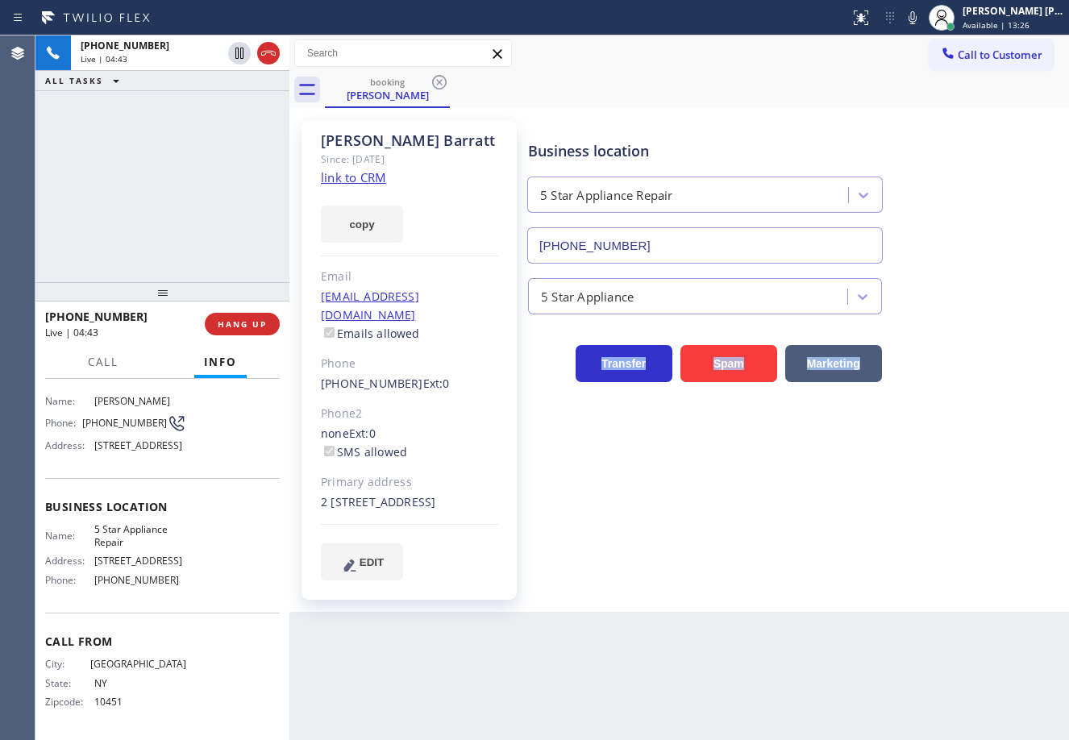
click at [943, 258] on div "Business location 5 Star Appliance Repair [PHONE_NUMBER]" at bounding box center [795, 191] width 540 height 146
click at [939, 412] on div "Business location 5 Star Appliance Repair [PHONE_NUMBER] 5 Star Appliance Trans…" at bounding box center [795, 350] width 540 height 452
click at [938, 261] on div "Business location 5 Star Appliance Repair [PHONE_NUMBER]" at bounding box center [795, 191] width 540 height 146
click at [225, 171] on div "[PHONE_NUMBER] Live | 04:46 ALL TASKS ALL TASKS ACTIVE TASKS TASKS IN WRAP UP" at bounding box center [162, 158] width 254 height 247
click at [206, 161] on div "[PHONE_NUMBER] Live | 04:47 ALL TASKS ALL TASKS ACTIVE TASKS TASKS IN WRAP UP" at bounding box center [162, 158] width 254 height 247
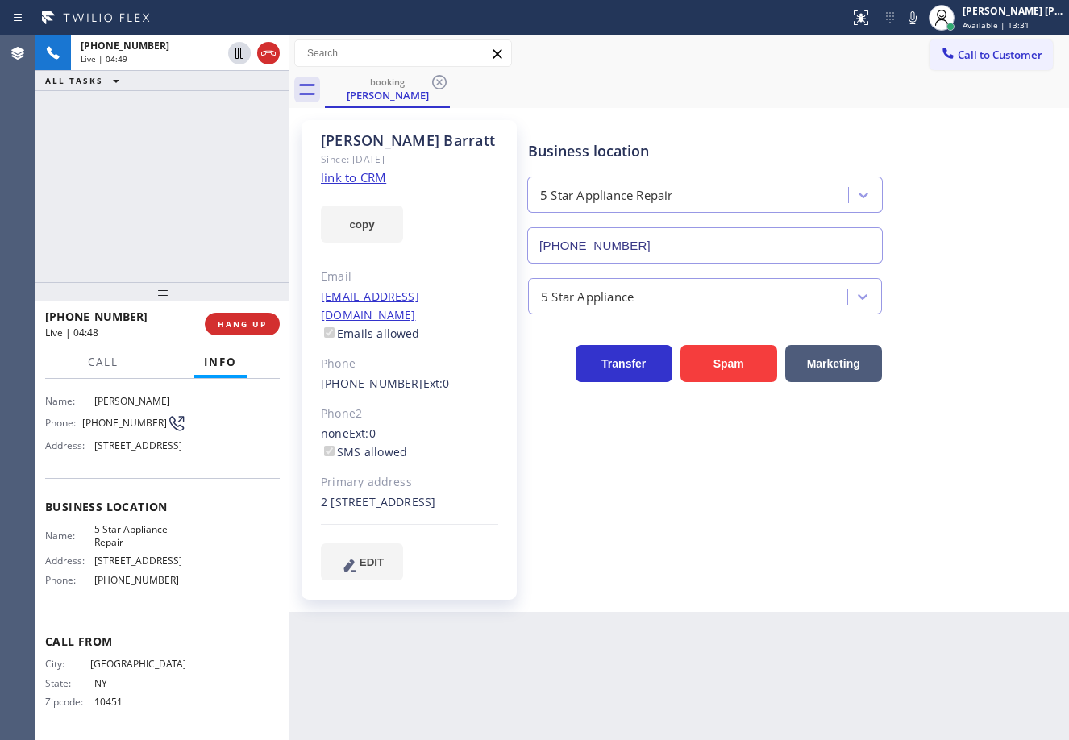
click at [206, 161] on div "[PHONE_NUMBER] Live | 04:49 ALL TASKS ALL TASKS ACTIVE TASKS TASKS IN WRAP UP" at bounding box center [162, 158] width 254 height 247
click at [239, 56] on icon at bounding box center [239, 53] width 8 height 11
drag, startPoint x: 934, startPoint y: 19, endPoint x: 894, endPoint y: 75, distance: 69.4
click at [923, 19] on icon at bounding box center [912, 17] width 19 height 19
click at [884, 77] on div "booking [PERSON_NAME]" at bounding box center [697, 90] width 744 height 36
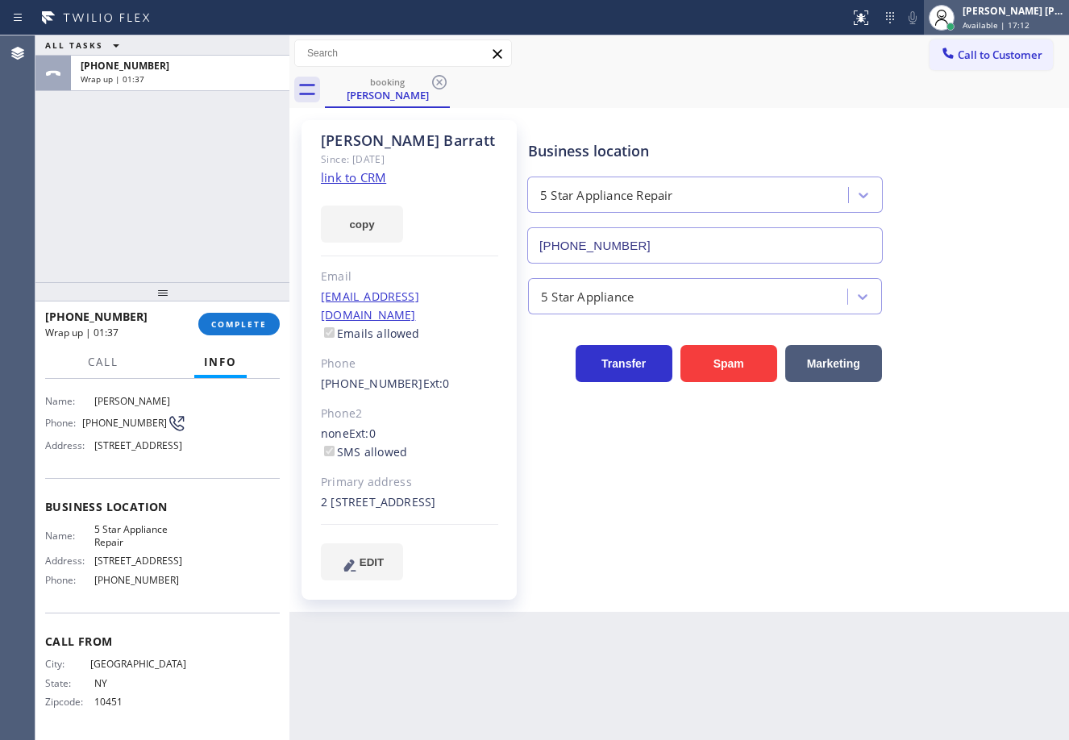
drag, startPoint x: 1004, startPoint y: 23, endPoint x: 985, endPoint y: 65, distance: 45.9
click at [1003, 23] on span "Available | 17:12" at bounding box center [996, 24] width 67 height 11
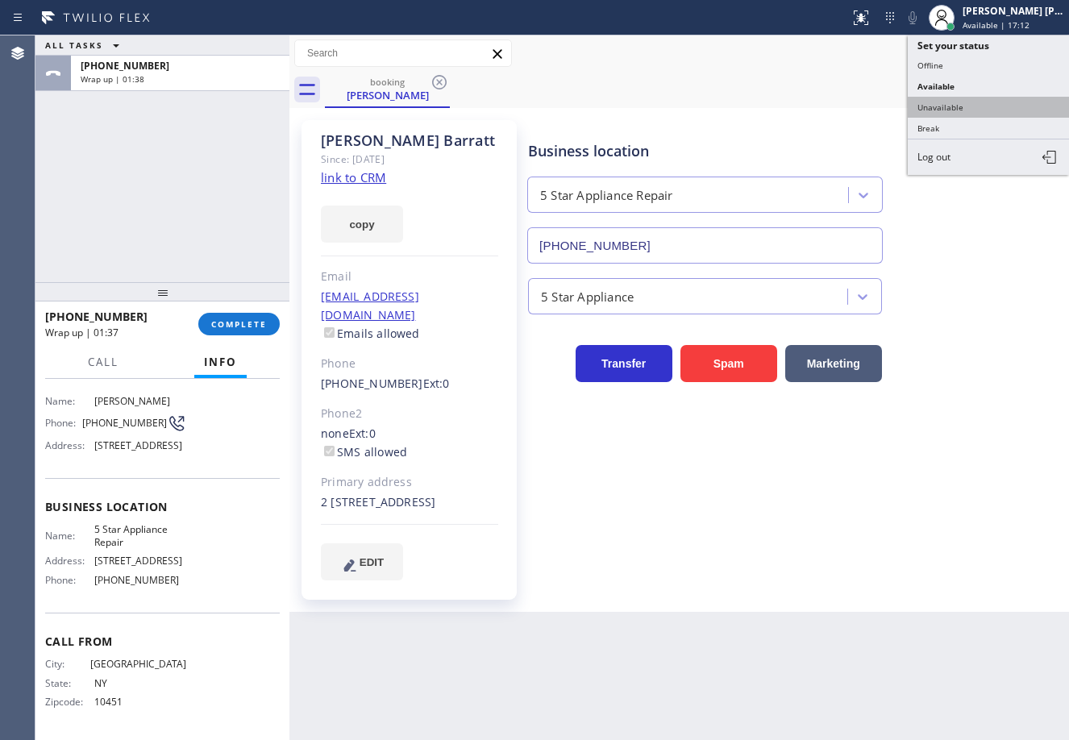
click at [978, 109] on button "Unavailable" at bounding box center [988, 107] width 161 height 21
click at [985, 117] on div "[PERSON_NAME] Since: [DATE] link to CRM copy Email [EMAIL_ADDRESS][DOMAIN_NAME]…" at bounding box center [680, 360] width 772 height 496
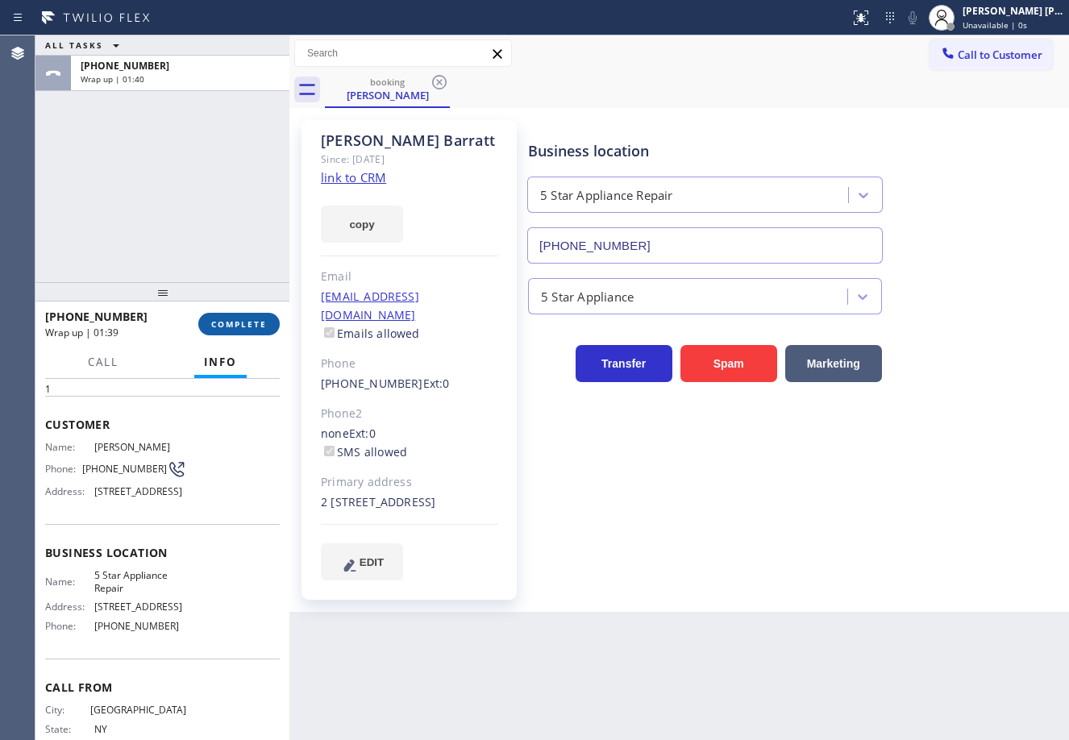
scroll to position [0, 0]
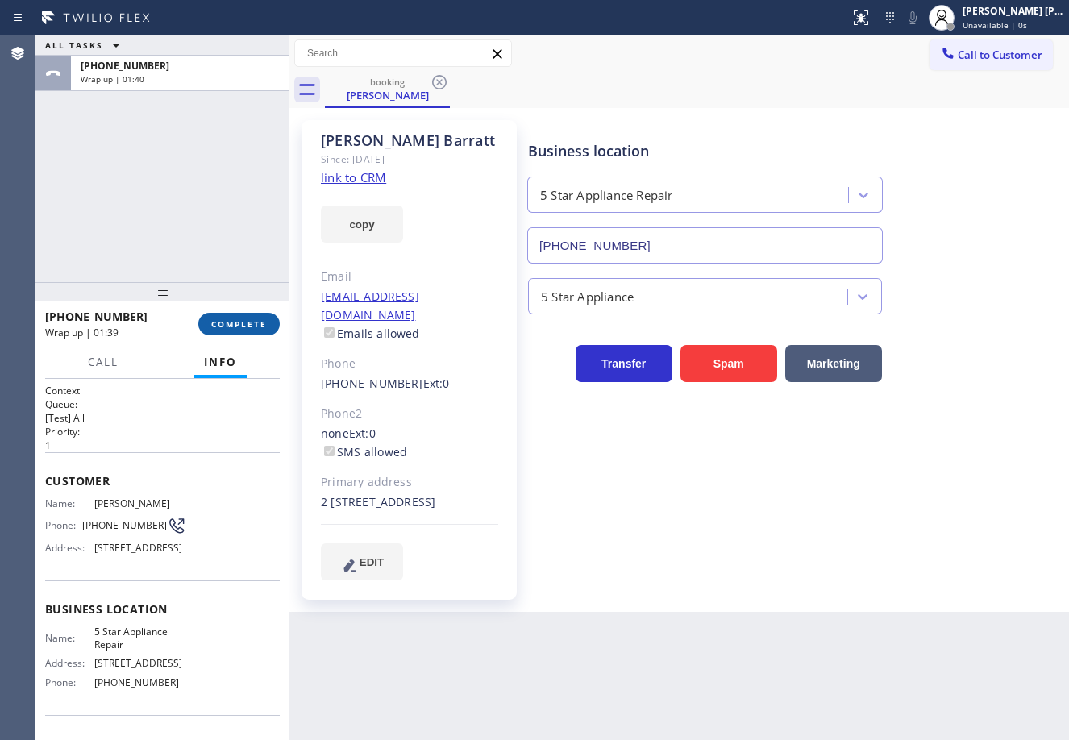
click at [235, 323] on span "COMPLETE" at bounding box center [239, 324] width 56 height 11
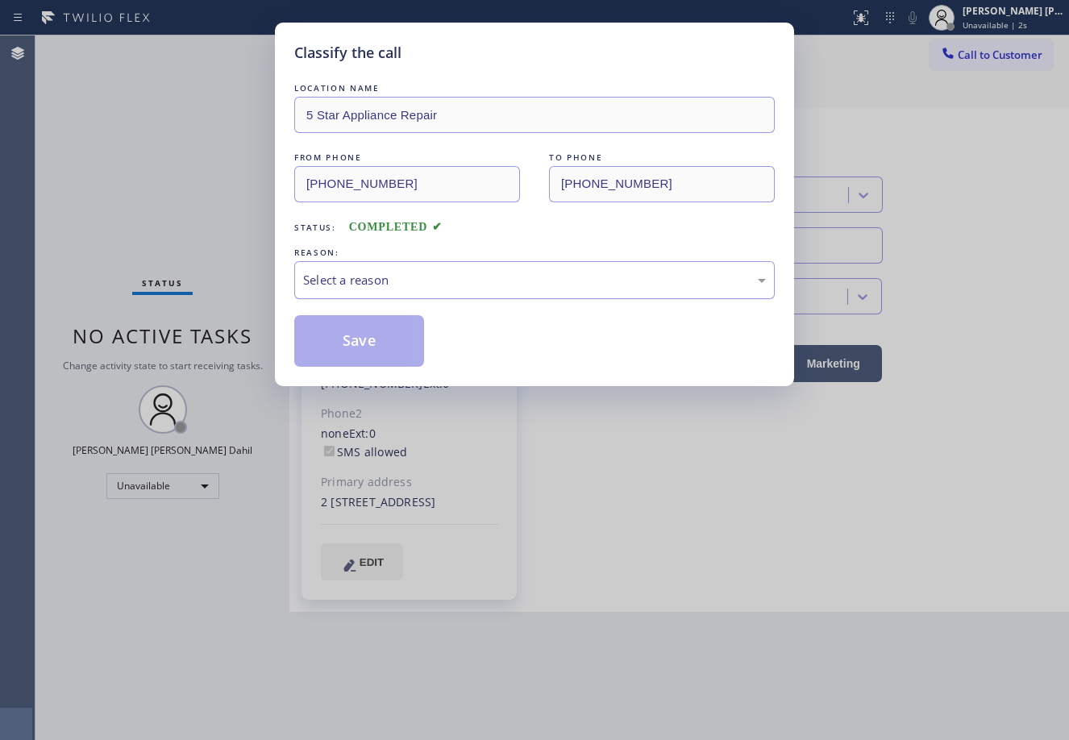
click at [362, 296] on div "Select a reason" at bounding box center [534, 280] width 481 height 38
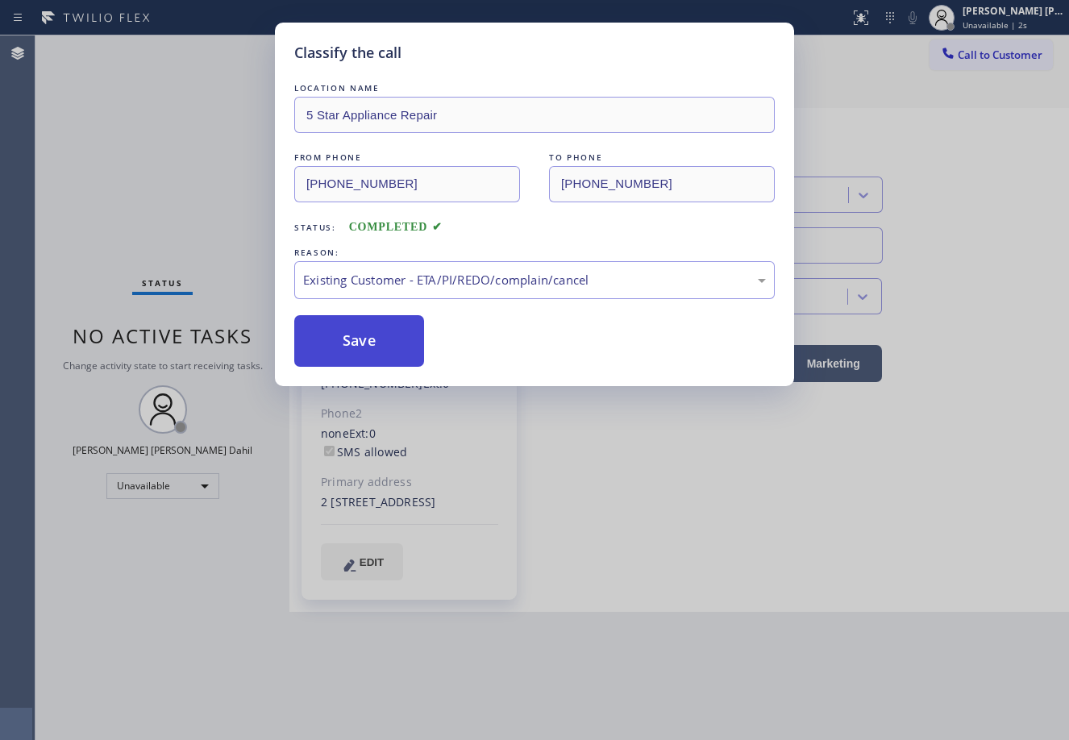
click at [354, 354] on button "Save" at bounding box center [359, 341] width 130 height 52
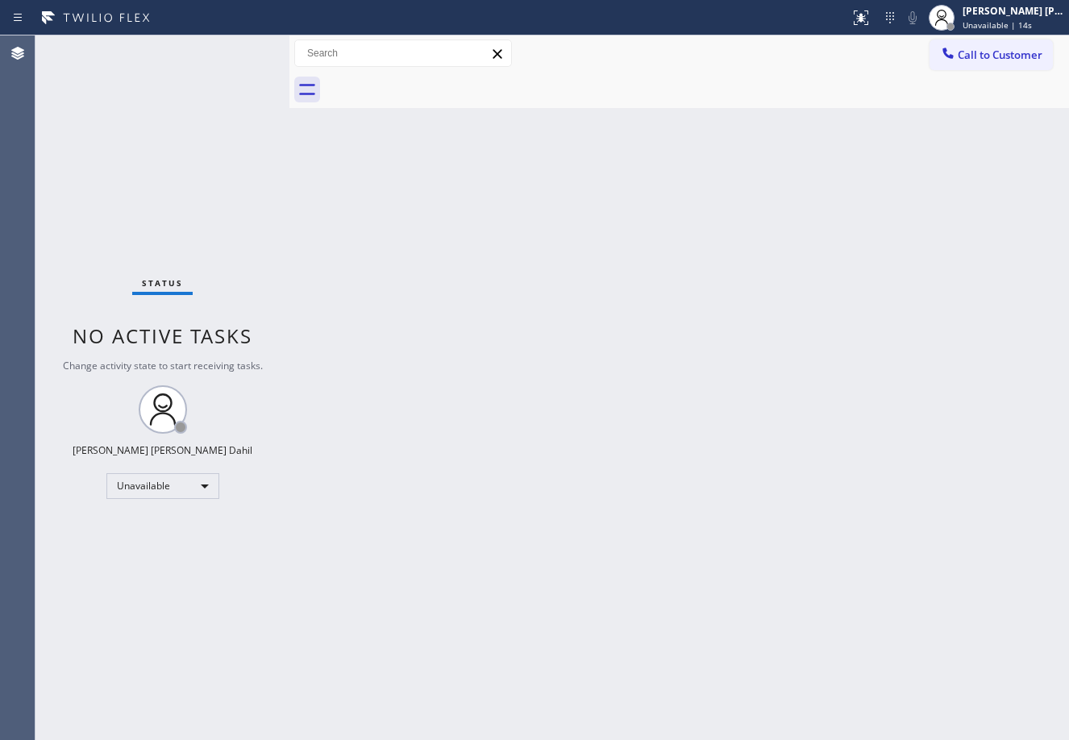
drag, startPoint x: 993, startPoint y: 59, endPoint x: 1003, endPoint y: 59, distance: 10.5
click at [993, 59] on span "Call to Customer" at bounding box center [1000, 55] width 85 height 15
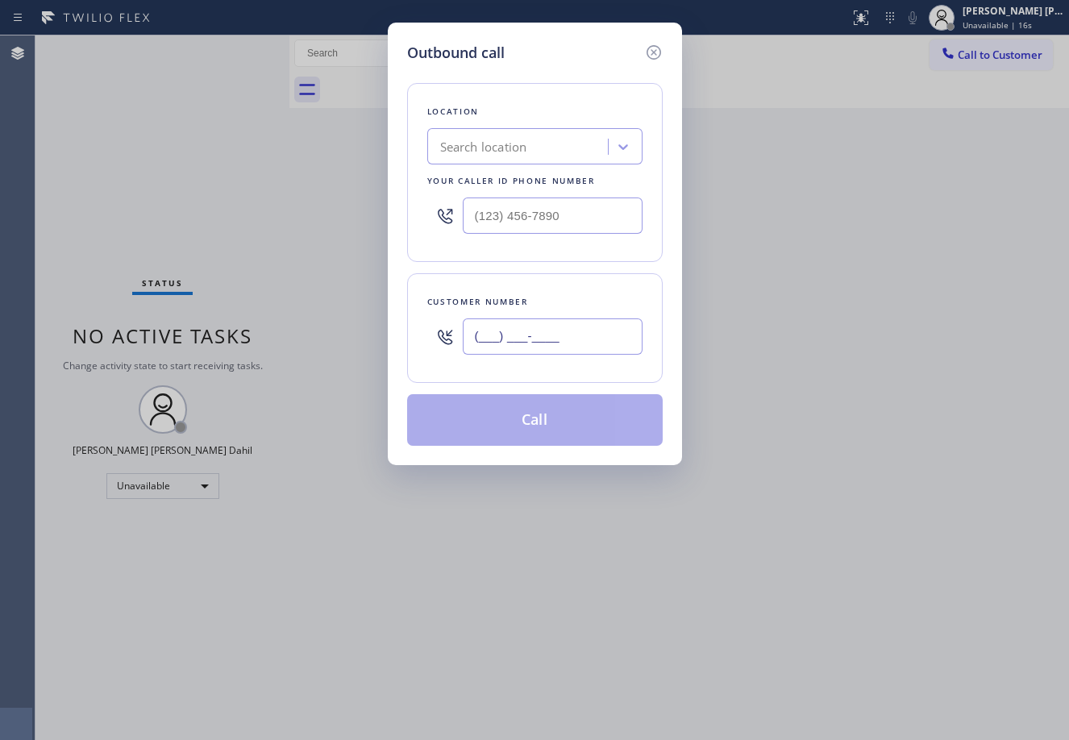
drag, startPoint x: 573, startPoint y: 344, endPoint x: 961, endPoint y: 336, distance: 388.0
click at [573, 344] on input "(___) ___-____" at bounding box center [553, 337] width 180 height 36
paste input "347) 683-2738"
type input "[PHONE_NUMBER]"
click at [529, 212] on input "(___) ___-____" at bounding box center [553, 216] width 180 height 36
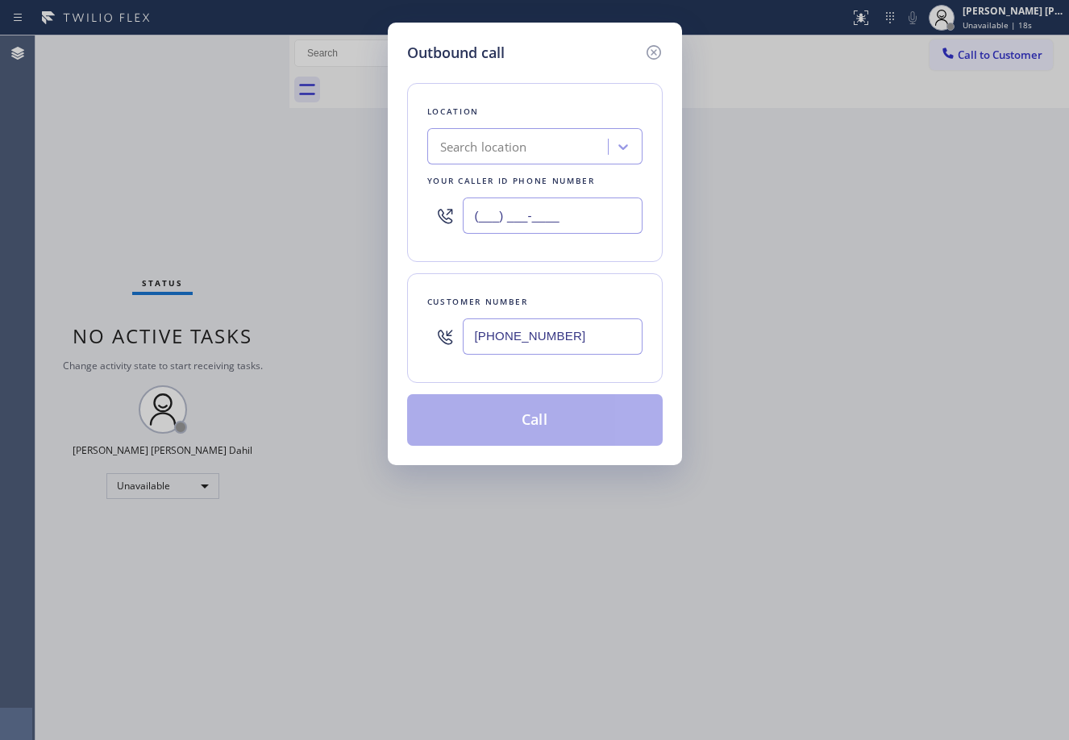
paste input "855) 731-4952"
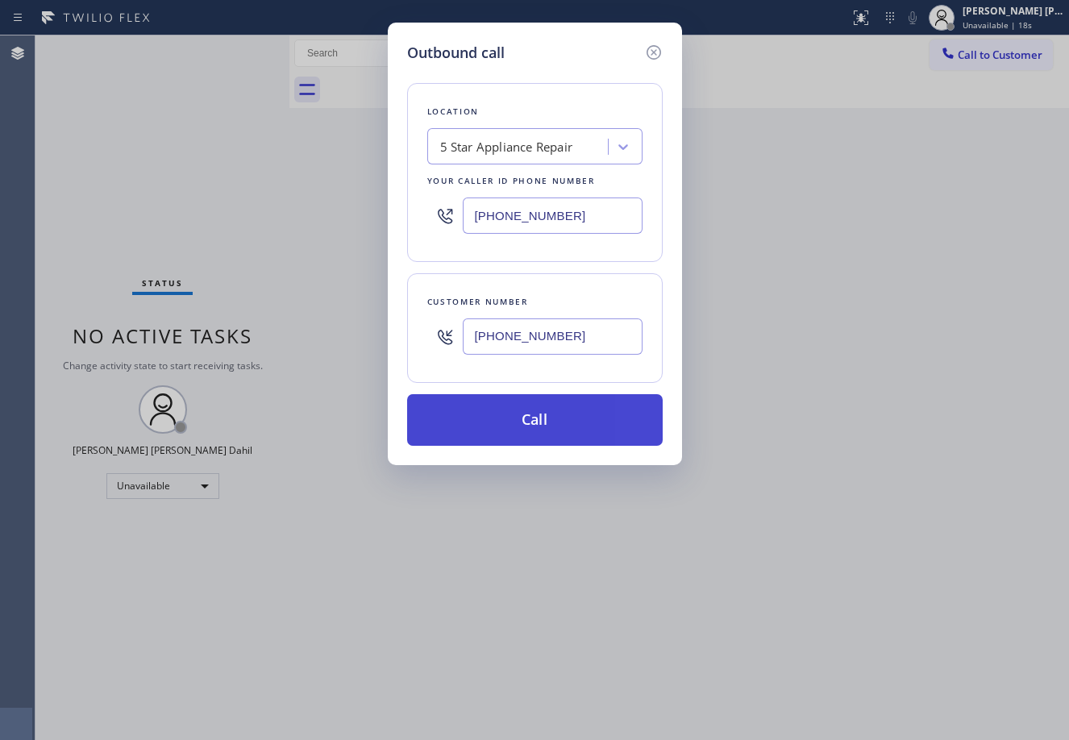
type input "[PHONE_NUMBER]"
click at [544, 419] on button "Call" at bounding box center [535, 420] width 256 height 52
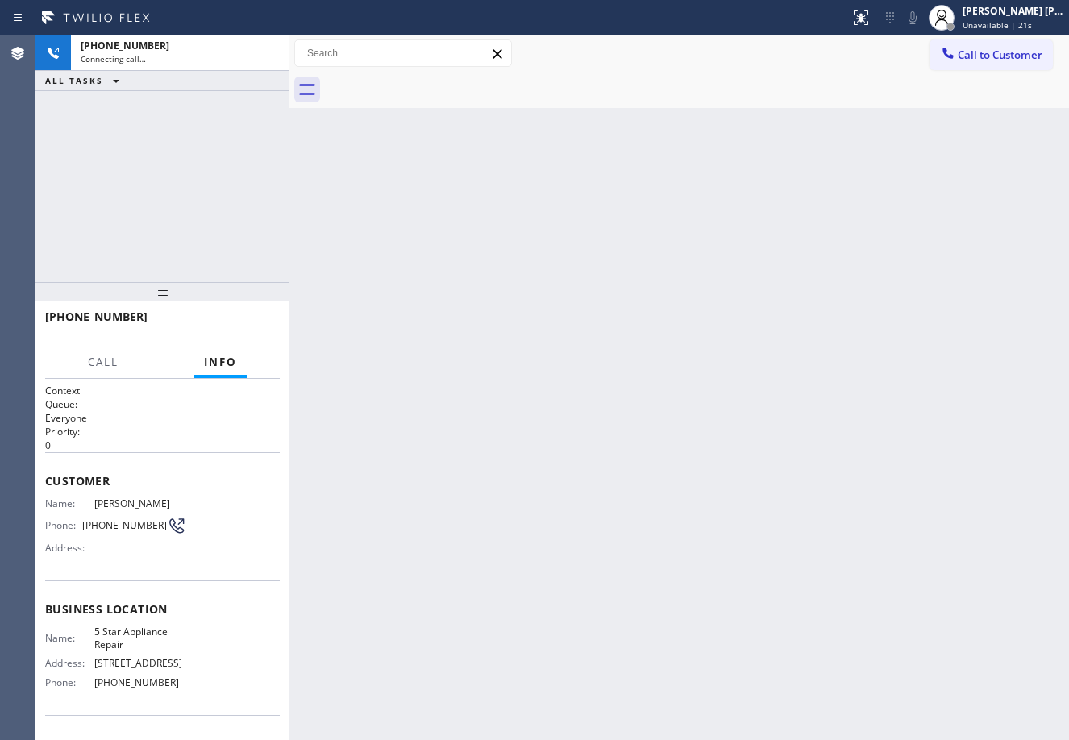
click at [694, 136] on div "Back to Dashboard Change Sender ID Customers Technicians Select a contact Outbo…" at bounding box center [680, 387] width 780 height 705
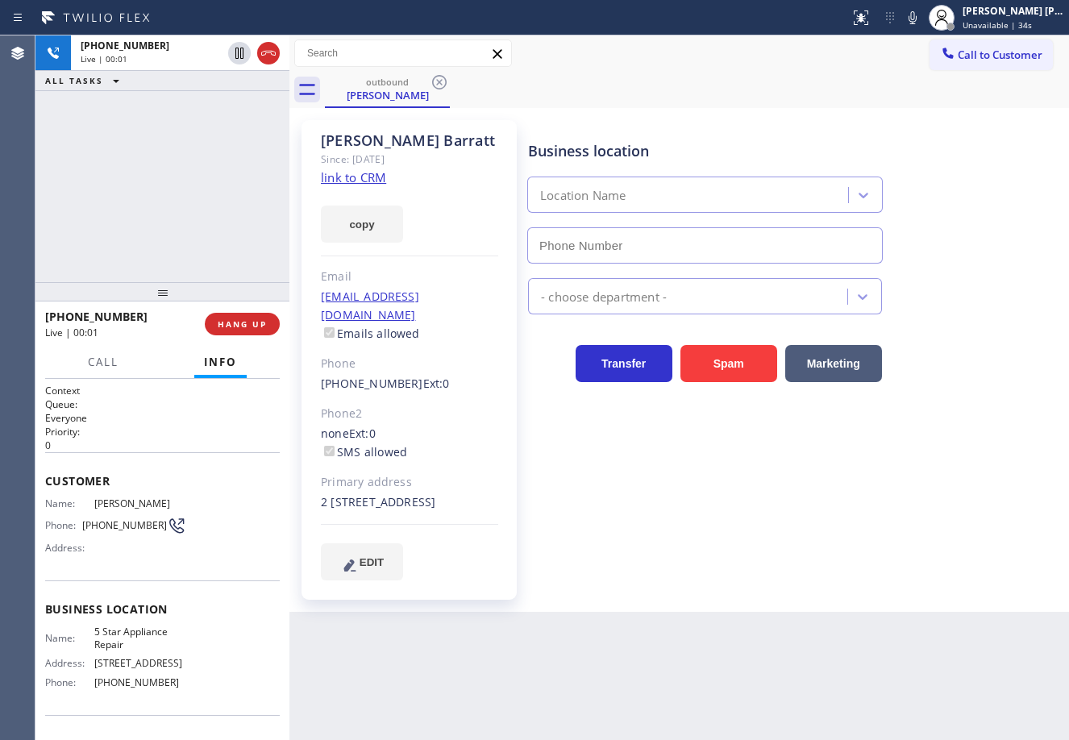
type input "[PHONE_NUMBER]"
click at [1003, 14] on div "[PERSON_NAME] [PERSON_NAME] Dahil" at bounding box center [1014, 11] width 102 height 14
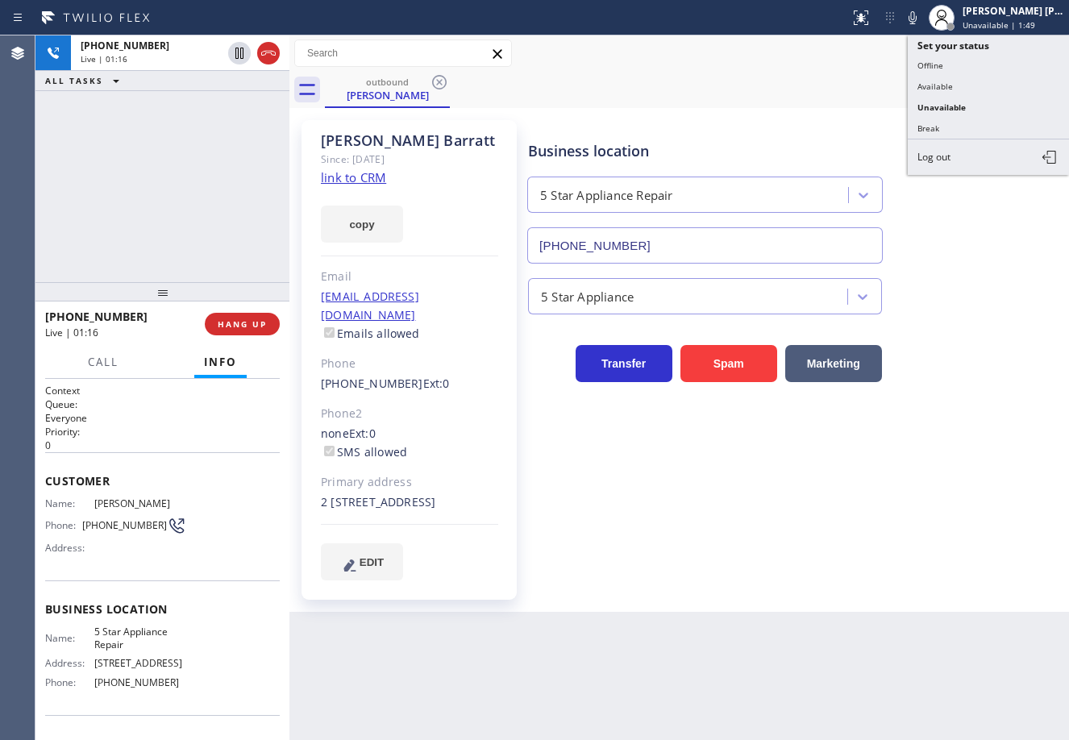
click at [969, 90] on button "Available" at bounding box center [988, 86] width 161 height 21
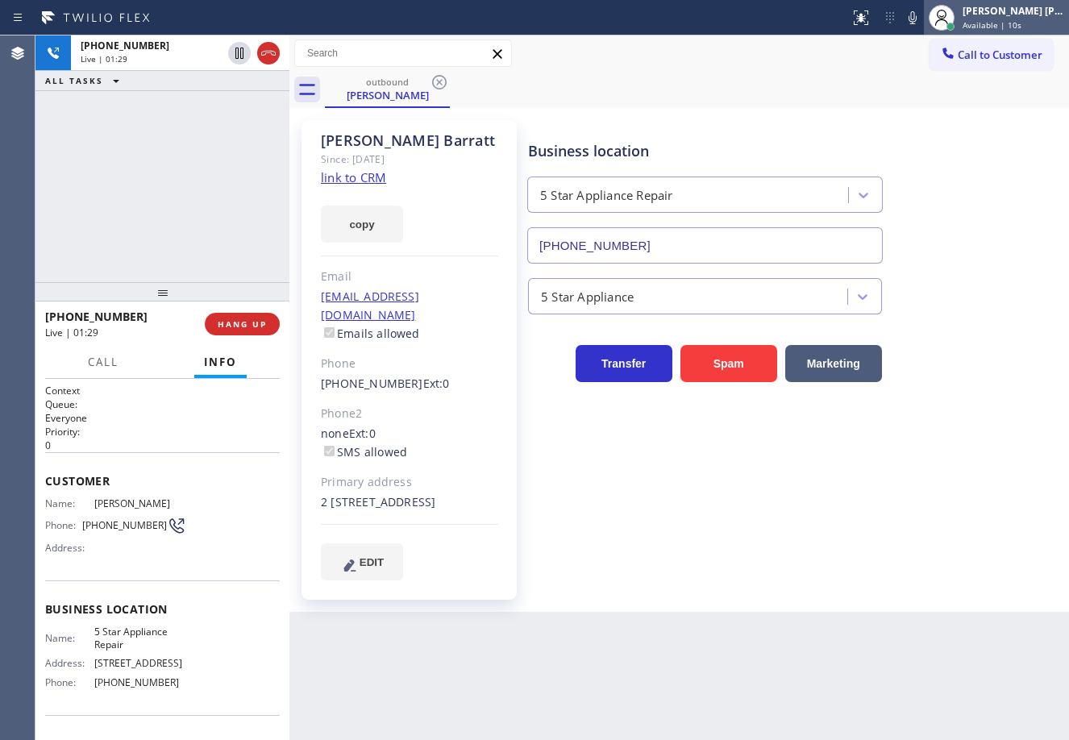
click at [943, 17] on div at bounding box center [941, 17] width 35 height 35
click at [923, 18] on icon at bounding box center [912, 17] width 19 height 19
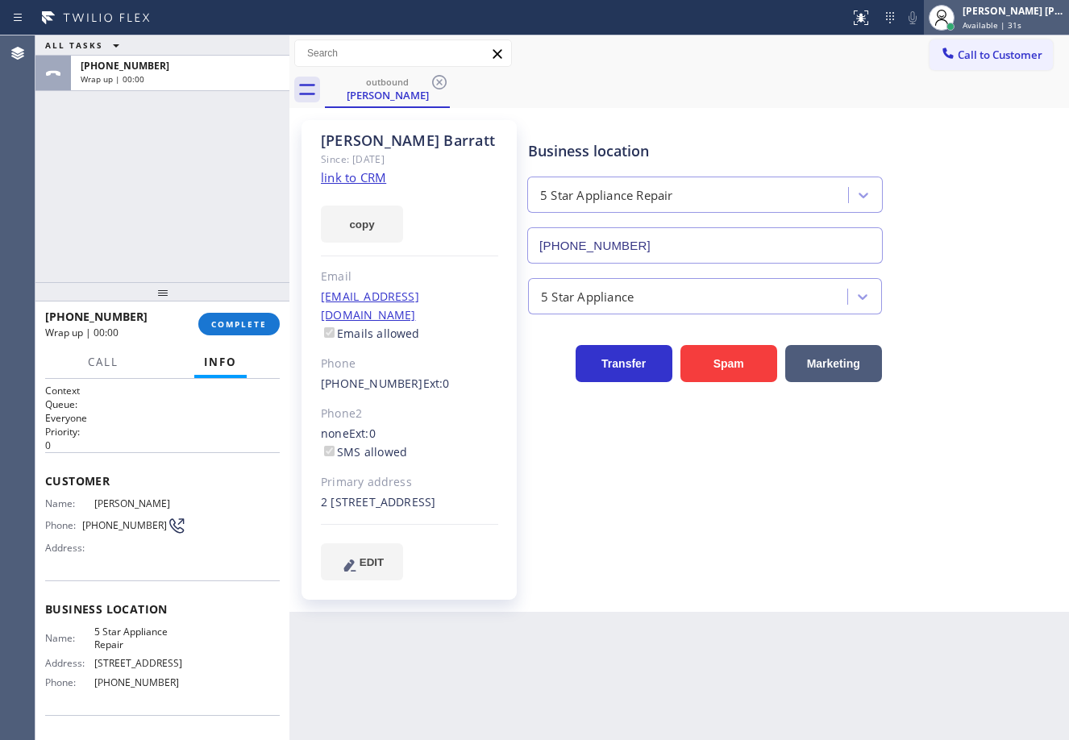
click at [990, 10] on div "[PERSON_NAME] [PERSON_NAME] Dahil" at bounding box center [1014, 11] width 102 height 14
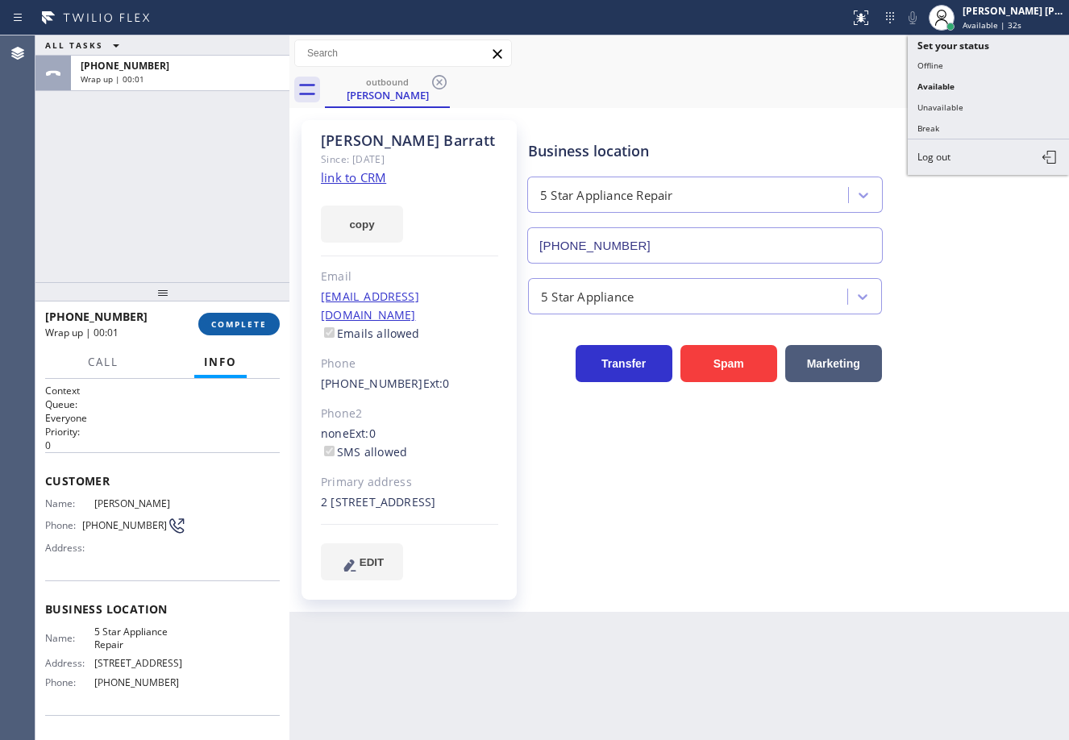
drag, startPoint x: 210, startPoint y: 344, endPoint x: 210, endPoint y: 319, distance: 25.8
click at [211, 344] on div "[PHONE_NUMBER] Wrap up | 00:01 COMPLETE" at bounding box center [162, 324] width 235 height 42
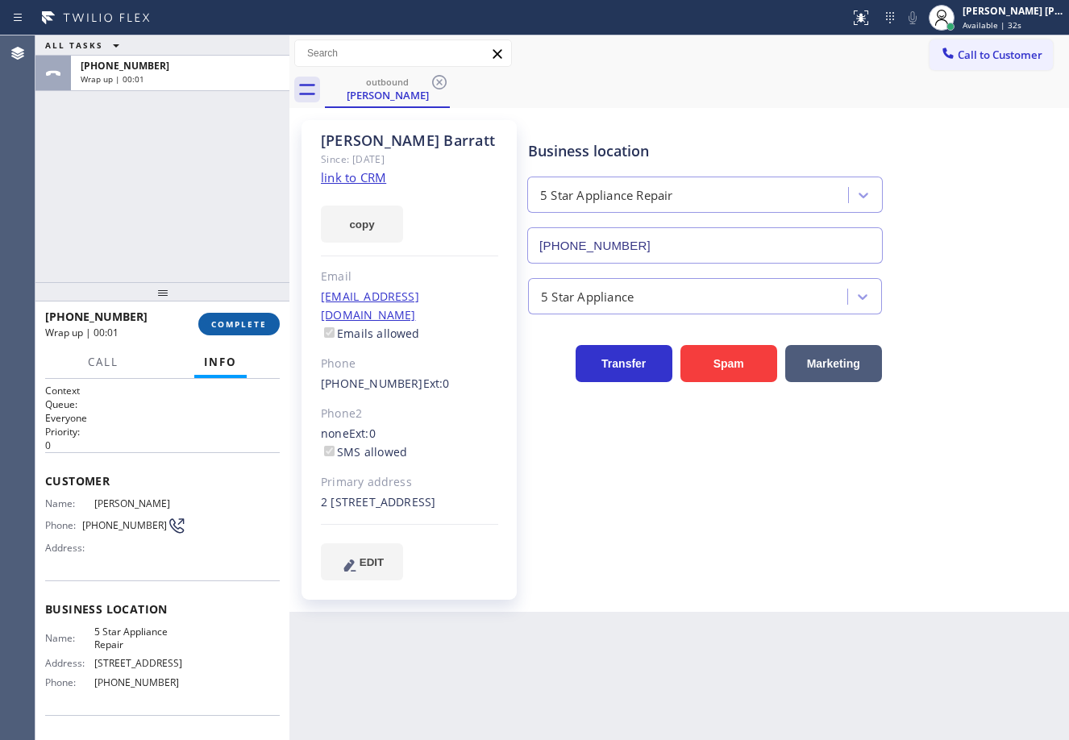
click at [210, 319] on button "COMPLETE" at bounding box center [238, 324] width 81 height 23
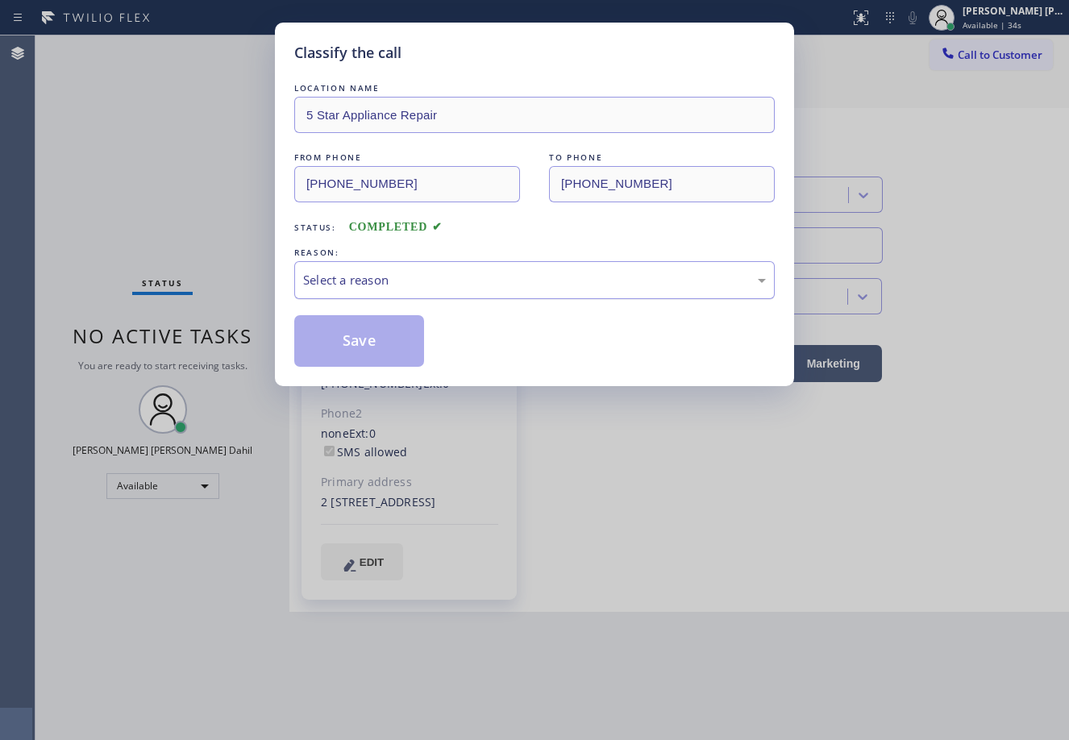
click at [349, 271] on div "Select a reason" at bounding box center [534, 280] width 463 height 19
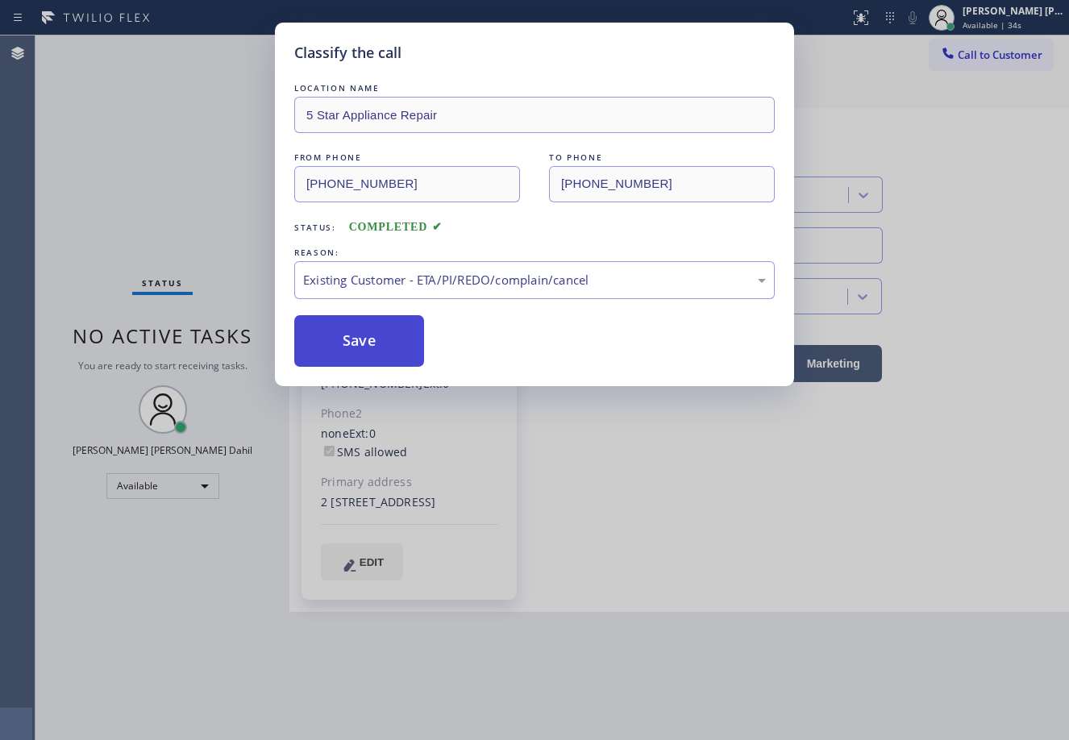
click at [371, 355] on button "Save" at bounding box center [359, 341] width 130 height 52
click at [369, 352] on button "Save" at bounding box center [359, 341] width 130 height 52
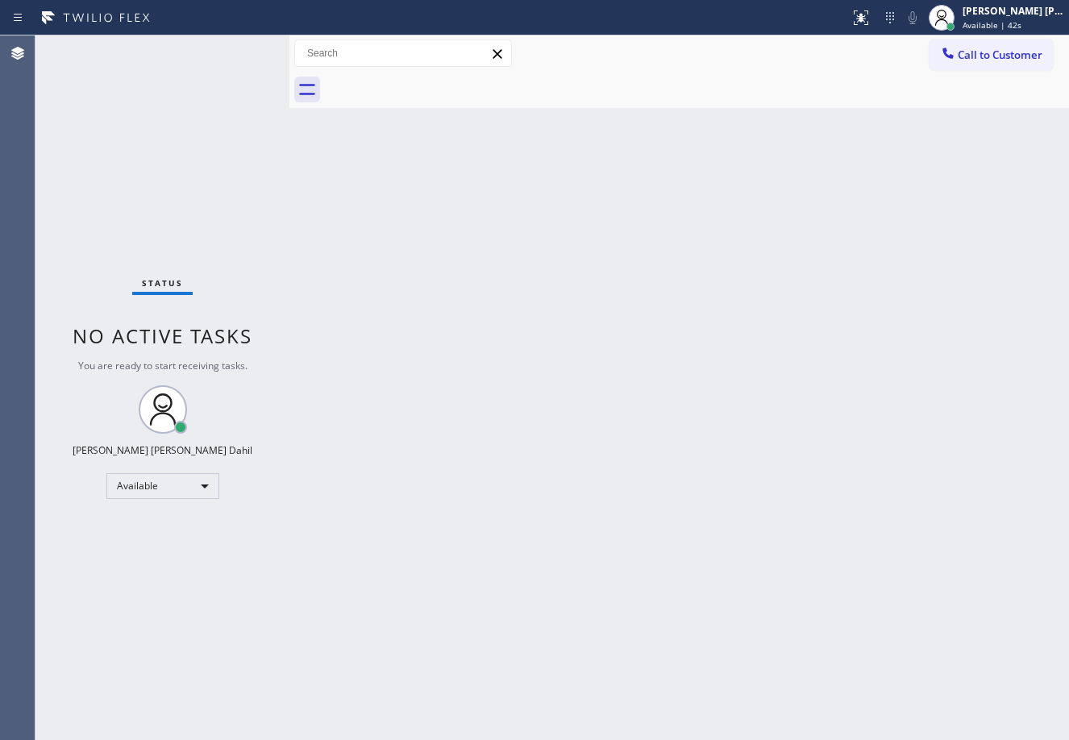
click at [448, 228] on div "Back to Dashboard Change Sender ID Customers Technicians Select a contact Outbo…" at bounding box center [680, 387] width 780 height 705
click at [179, 69] on div "Status No active tasks You are ready to start receiving tasks. [PERSON_NAME] [P…" at bounding box center [162, 387] width 254 height 705
click at [658, 501] on div "Back to Dashboard Change Sender ID Customers Technicians Select a contact Outbo…" at bounding box center [680, 387] width 780 height 705
click at [238, 48] on div "Status No active tasks You are ready to start receiving tasks. [PERSON_NAME] [P…" at bounding box center [162, 387] width 254 height 705
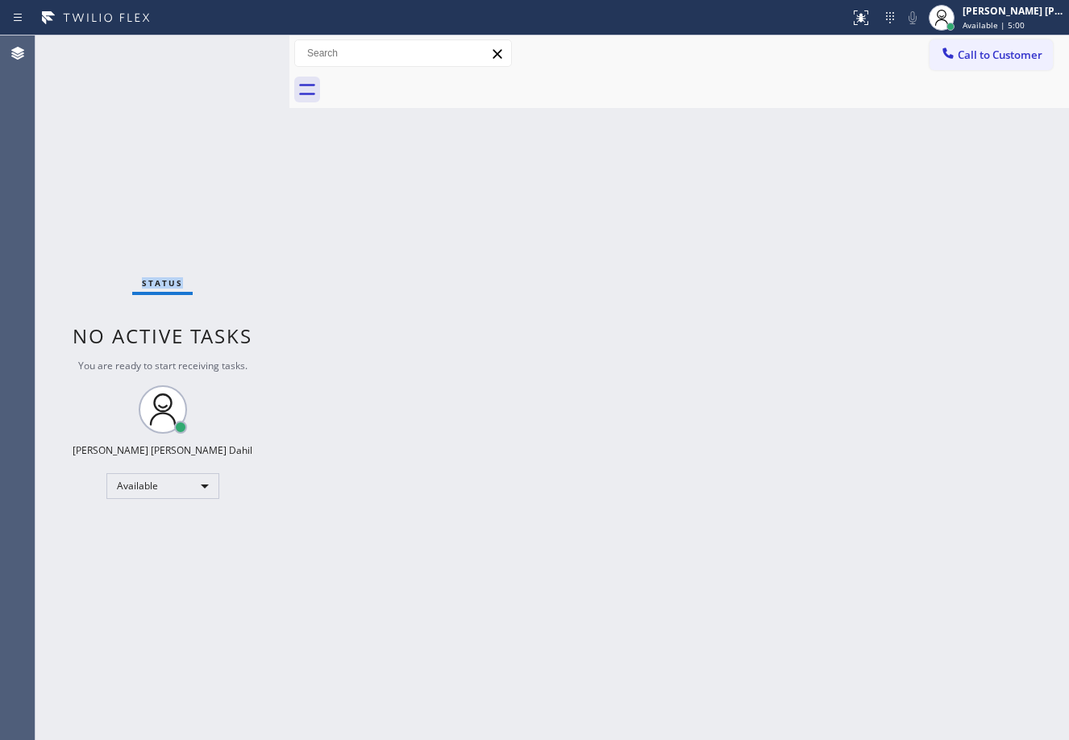
click at [238, 48] on div "Status No active tasks You are ready to start receiving tasks. [PERSON_NAME] [P…" at bounding box center [162, 387] width 254 height 705
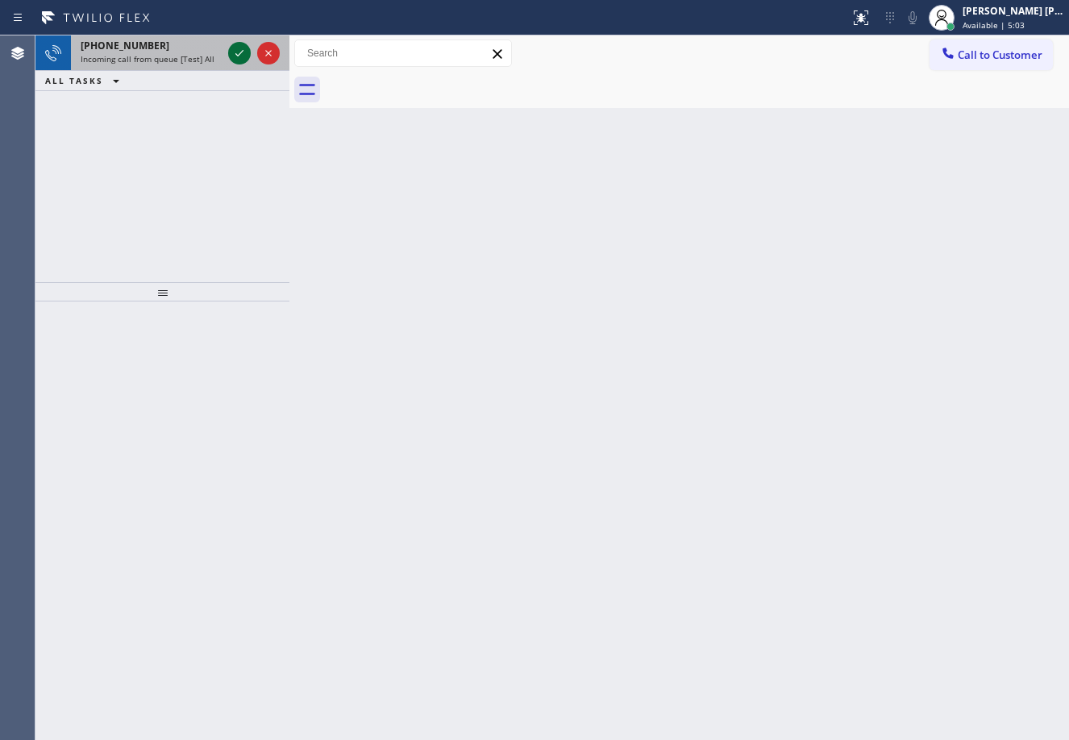
click at [236, 53] on icon at bounding box center [239, 53] width 19 height 19
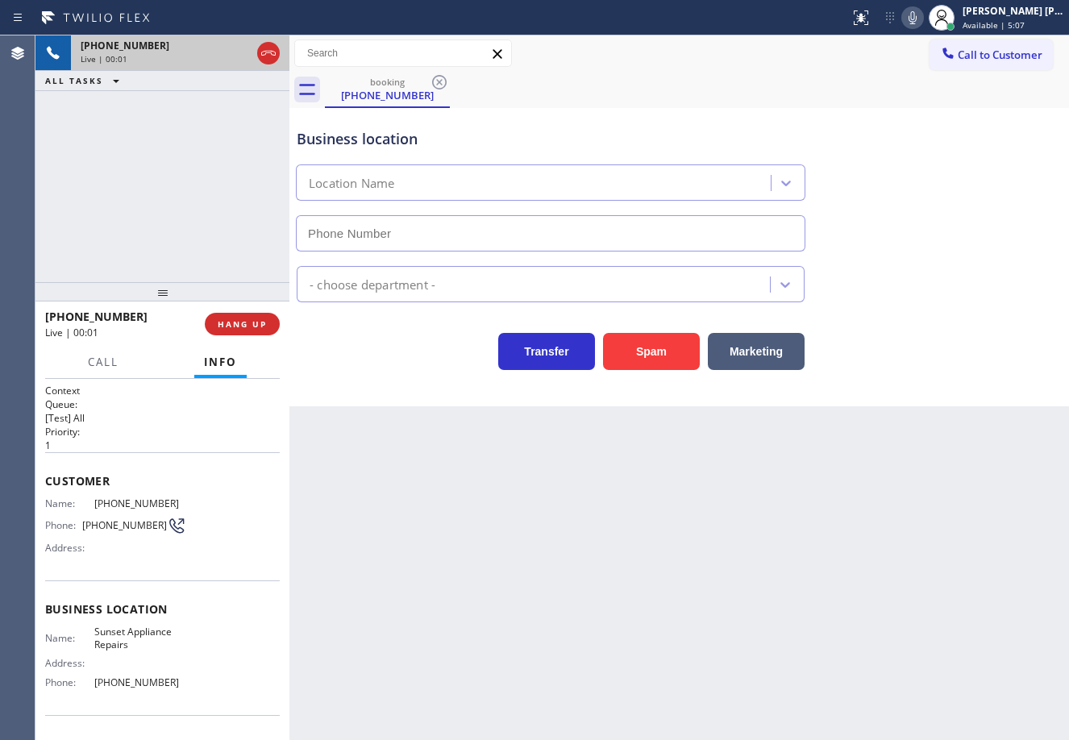
type input "[PHONE_NUMBER]"
drag, startPoint x: 448, startPoint y: 566, endPoint x: 419, endPoint y: 567, distance: 29.0
click at [419, 567] on div "Back to Dashboard Change Sender ID Customers Technicians Select a contact Outbo…" at bounding box center [680, 387] width 780 height 705
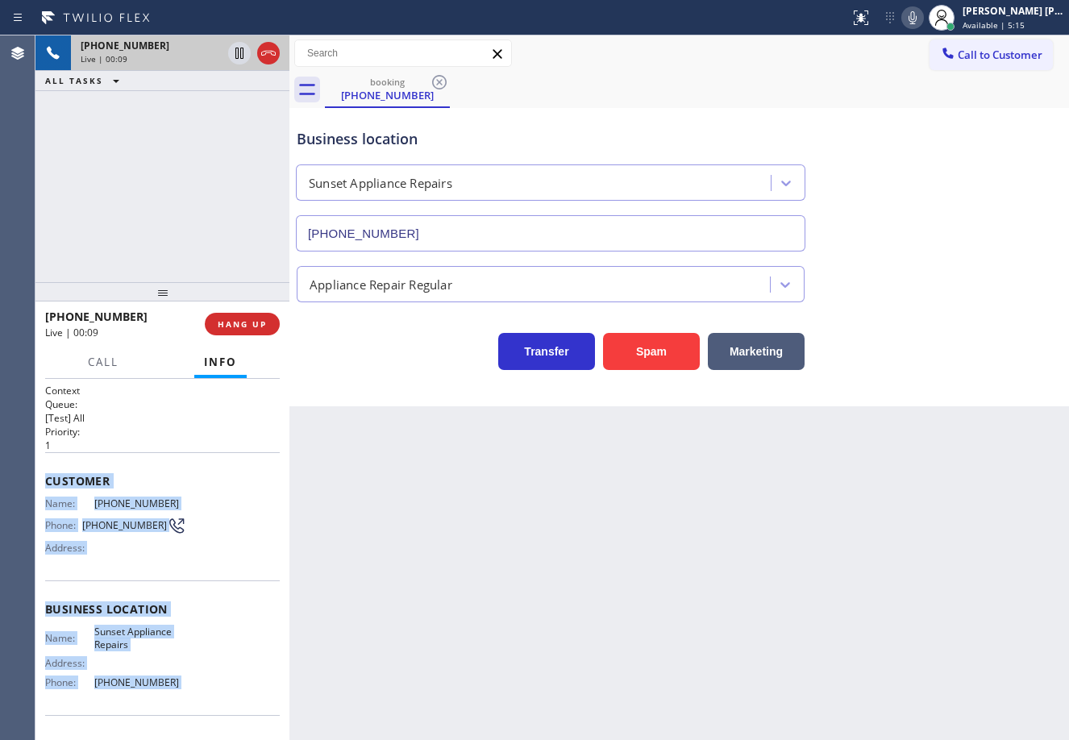
scroll to position [102, 0]
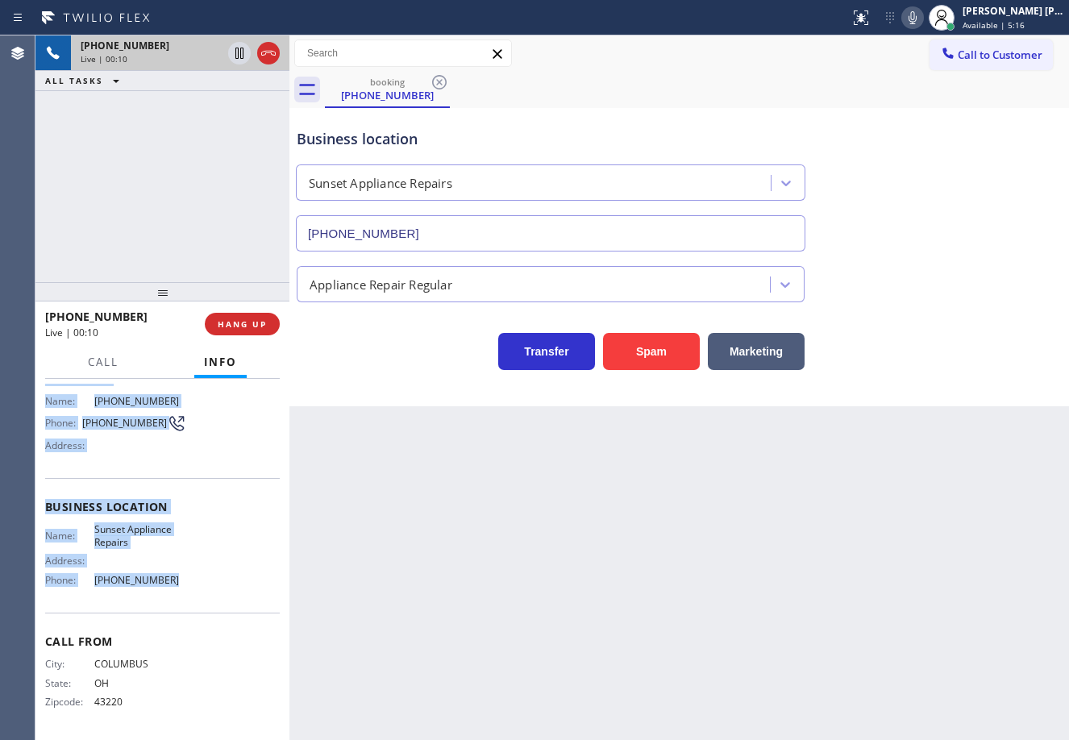
drag, startPoint x: 64, startPoint y: 491, endPoint x: 193, endPoint y: 594, distance: 164.7
click at [193, 594] on div "Context Queue: [Test] All Priority: 1 Customer Name: [PHONE_NUMBER] Phone: [PHO…" at bounding box center [162, 508] width 235 height 454
copy div "Customer Name: [PHONE_NUMBER] Phone: [PHONE_NUMBER] Address: Business location …"
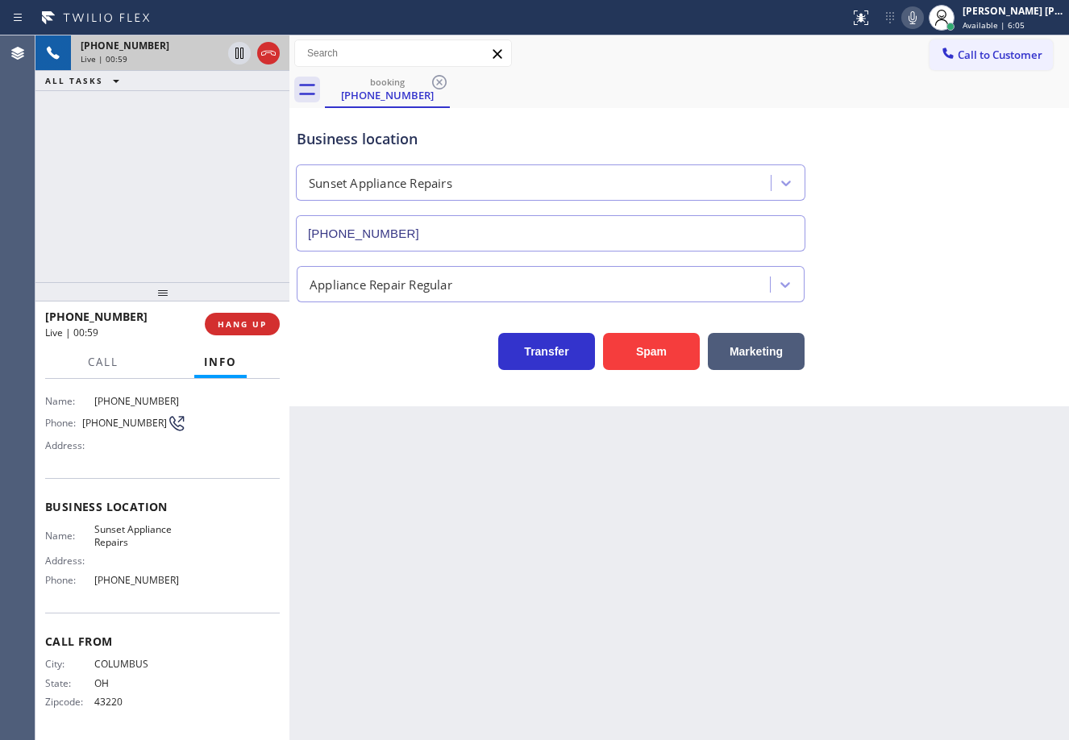
click at [963, 115] on div "Business location Sunset Appliance Repairs [PHONE_NUMBER]" at bounding box center [680, 179] width 772 height 146
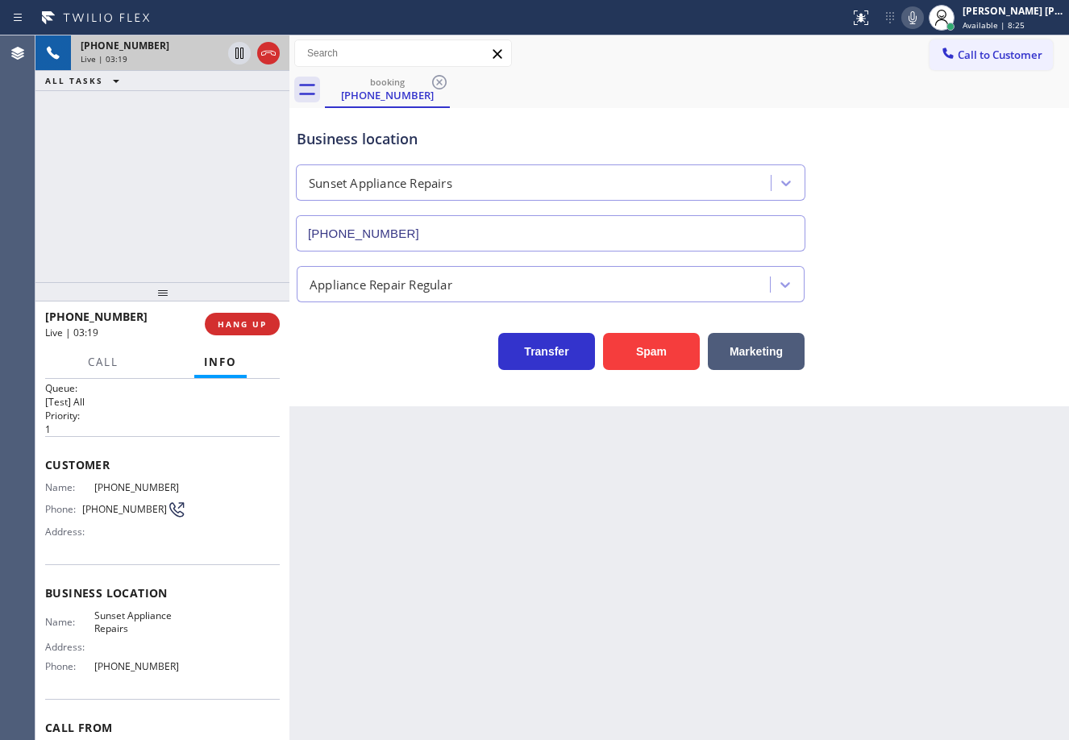
scroll to position [0, 0]
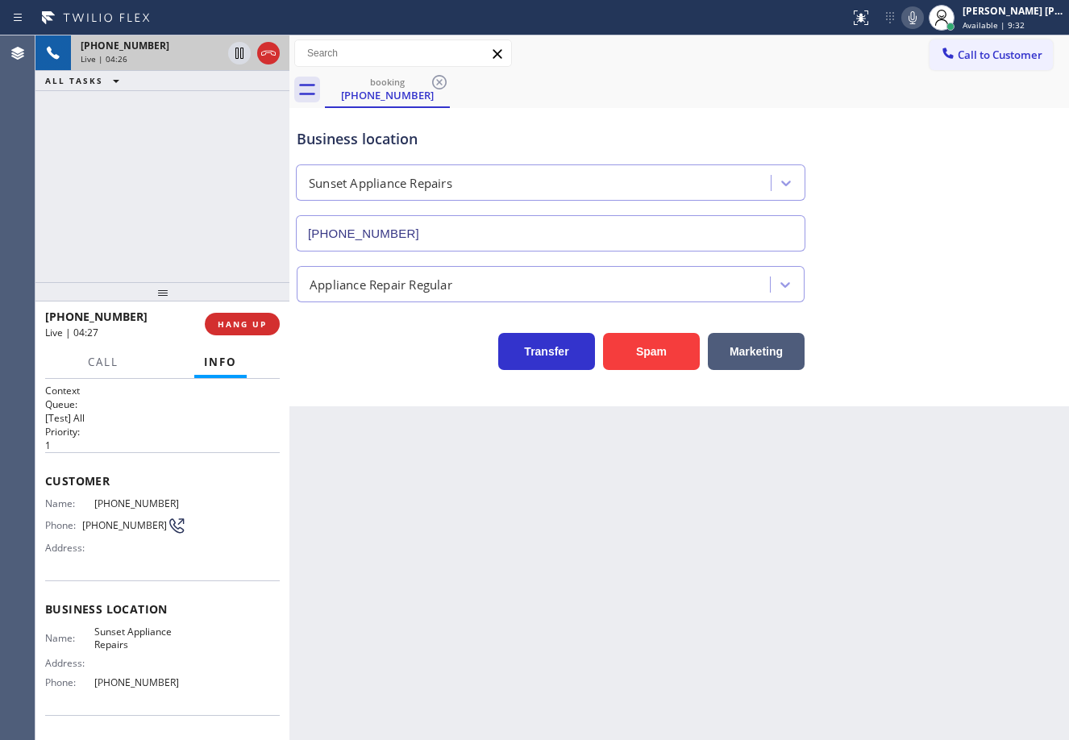
drag, startPoint x: 205, startPoint y: 203, endPoint x: 748, endPoint y: 163, distance: 545.0
click at [217, 200] on div "[PHONE_NUMBER] Live | 04:26 ALL TASKS ALL TASKS ACTIVE TASKS TASKS IN WRAP UP" at bounding box center [162, 158] width 254 height 247
click at [770, 484] on div "Back to Dashboard Change Sender ID Customers Technicians Select a contact Outbo…" at bounding box center [680, 387] width 780 height 705
click at [923, 25] on icon at bounding box center [912, 17] width 19 height 19
click at [240, 61] on icon at bounding box center [239, 53] width 19 height 19
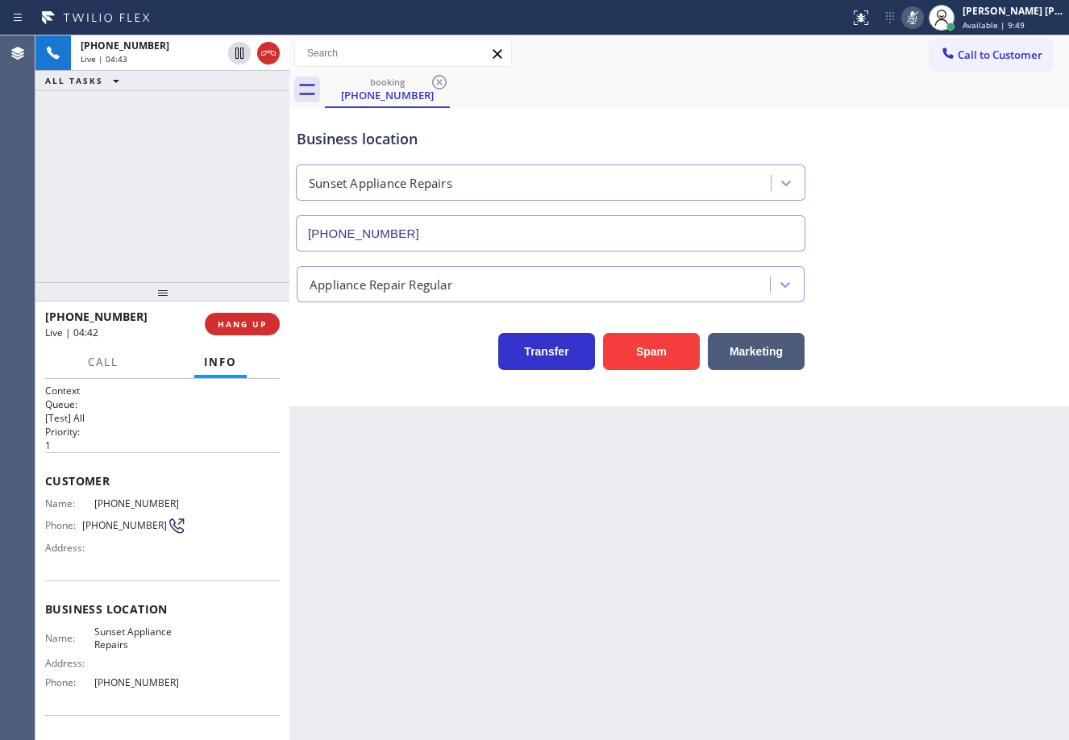
drag, startPoint x: 215, startPoint y: 153, endPoint x: 215, endPoint y: 144, distance: 8.9
click at [215, 152] on div "[PHONE_NUMBER] Live | 04:43 ALL TASKS ALL TASKS ACTIVE TASKS TASKS IN WRAP UP" at bounding box center [162, 158] width 254 height 247
drag, startPoint x: 895, startPoint y: 123, endPoint x: 940, endPoint y: 11, distance: 120.8
click at [895, 120] on div "Business location Sunset Appliance Repairs [PHONE_NUMBER]" at bounding box center [680, 179] width 772 height 146
drag, startPoint x: 933, startPoint y: 15, endPoint x: 922, endPoint y: 46, distance: 32.7
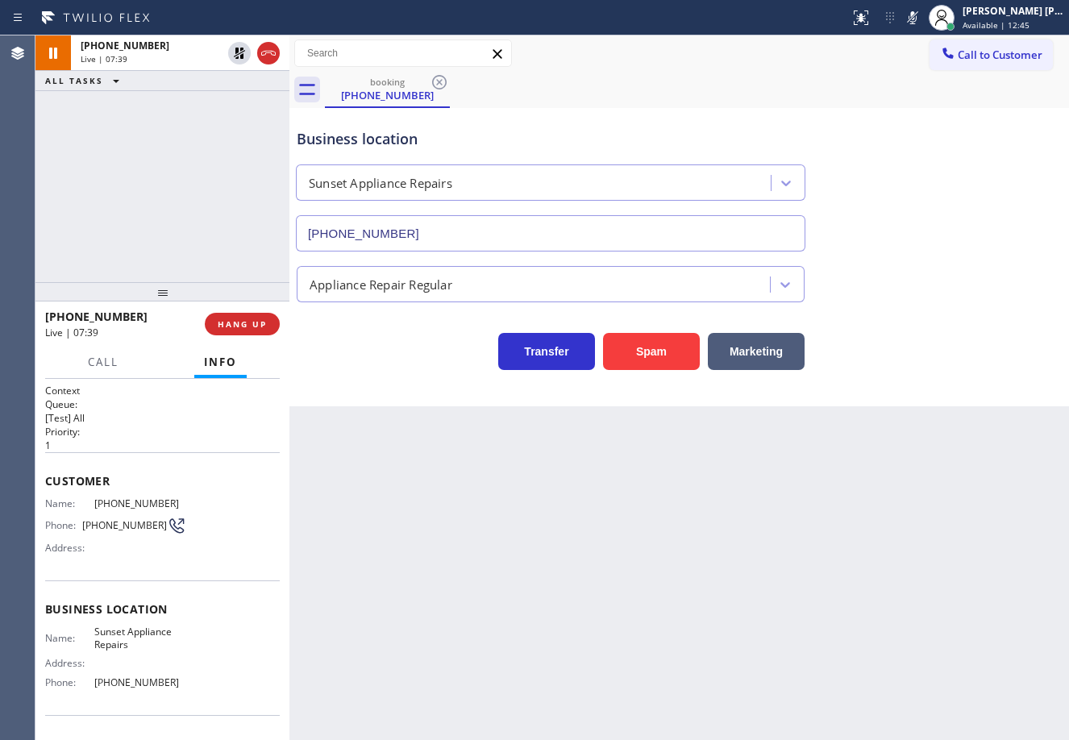
click at [923, 16] on icon at bounding box center [912, 17] width 19 height 19
drag, startPoint x: 922, startPoint y: 46, endPoint x: 820, endPoint y: 52, distance: 101.8
click at [920, 48] on div "Call to Customer Outbound call Location 5 Star Appliance Repair Your caller id …" at bounding box center [680, 54] width 780 height 28
drag, startPoint x: 241, startPoint y: 52, endPoint x: 223, endPoint y: 91, distance: 42.6
click at [241, 54] on icon at bounding box center [239, 53] width 19 height 19
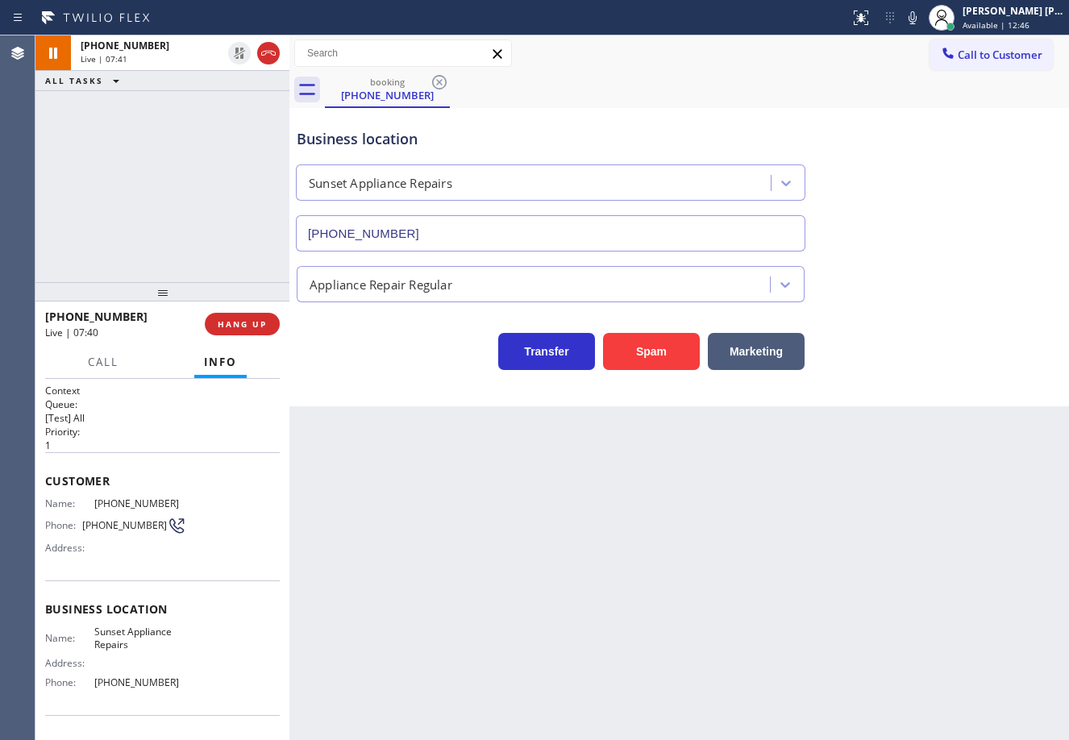
drag, startPoint x: 202, startPoint y: 127, endPoint x: 674, endPoint y: 402, distance: 546.7
click at [205, 132] on div "[PHONE_NUMBER] Live | 07:41 ALL TASKS ALL TASKS ACTIVE TASKS TASKS IN WRAP UP" at bounding box center [162, 158] width 254 height 247
click at [801, 106] on div "Business location Sunset Appliance Repairs [PHONE_NUMBER]" at bounding box center [680, 179] width 772 height 146
click at [917, 19] on icon at bounding box center [913, 17] width 8 height 13
click at [934, 103] on div "booking [PHONE_NUMBER]" at bounding box center [697, 90] width 744 height 36
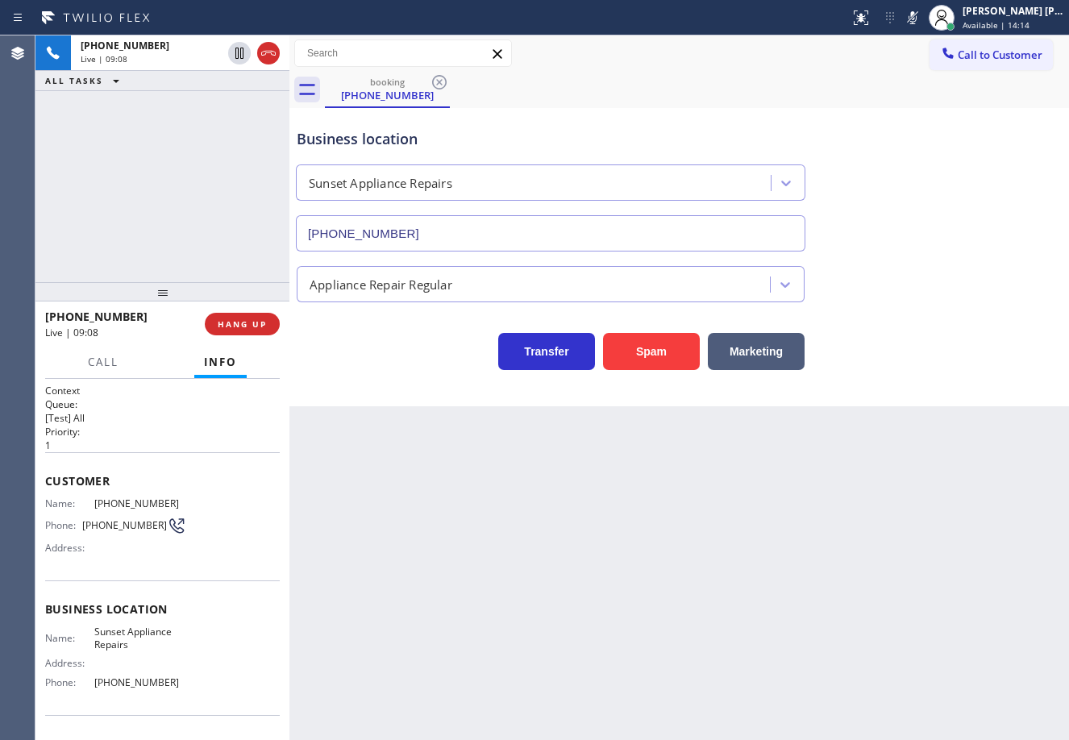
click at [917, 15] on icon at bounding box center [913, 17] width 8 height 13
click at [1010, 306] on div "Transfer Spam Marketing" at bounding box center [680, 336] width 772 height 68
click at [144, 245] on div "[PHONE_NUMBER] Live | 11:46 ALL TASKS ALL TASKS ACTIVE TASKS TASKS IN WRAP UP […" at bounding box center [162, 158] width 254 height 247
click at [145, 244] on div "[PHONE_NUMBER] Live | 11:46 ALL TASKS ALL TASKS ACTIVE TASKS TASKS IN WRAP UP […" at bounding box center [162, 158] width 254 height 247
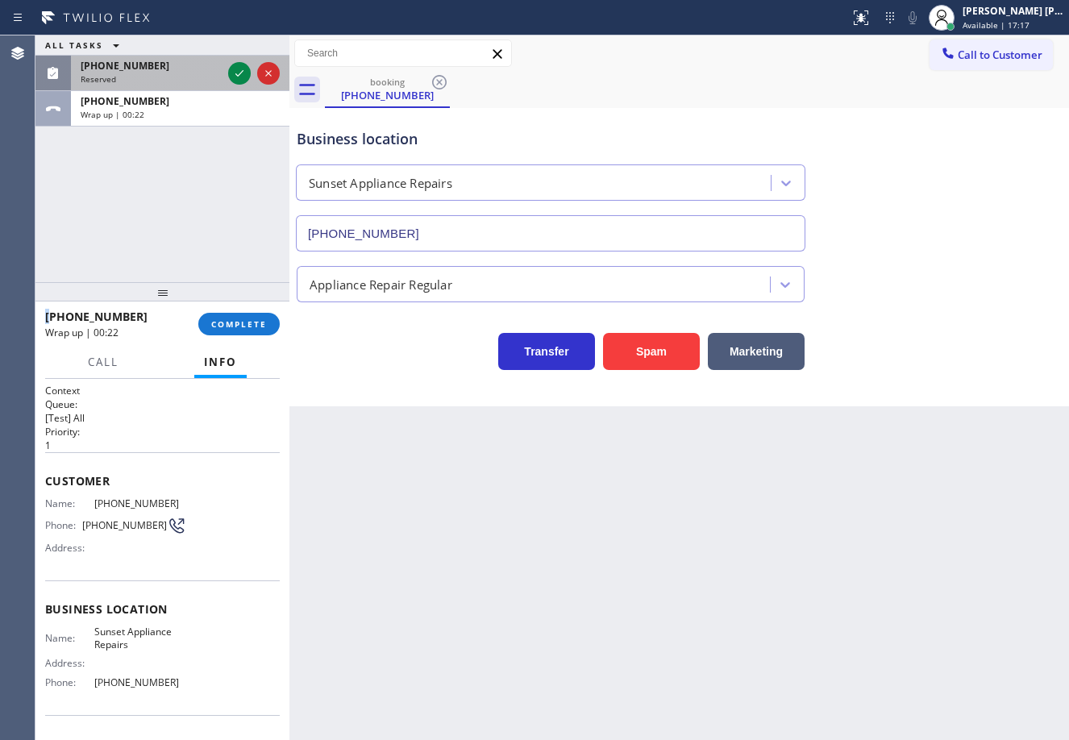
click at [171, 71] on div "[PHONE_NUMBER]" at bounding box center [151, 66] width 141 height 14
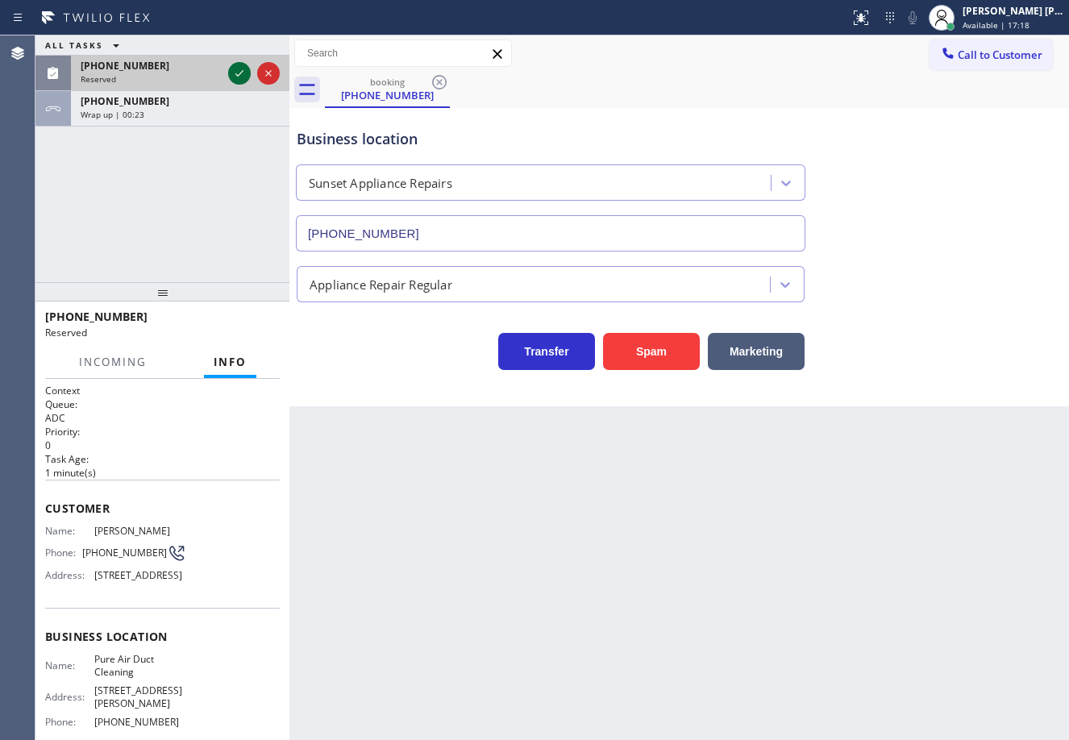
click at [228, 68] on div at bounding box center [239, 73] width 23 height 19
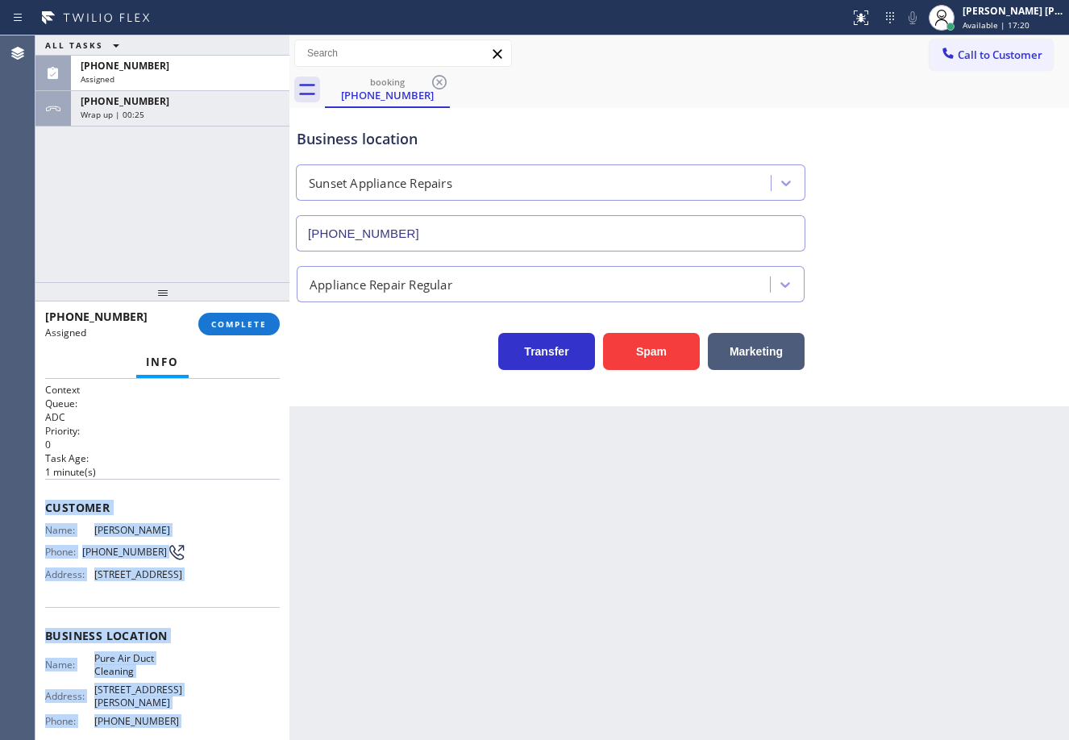
scroll to position [168, 0]
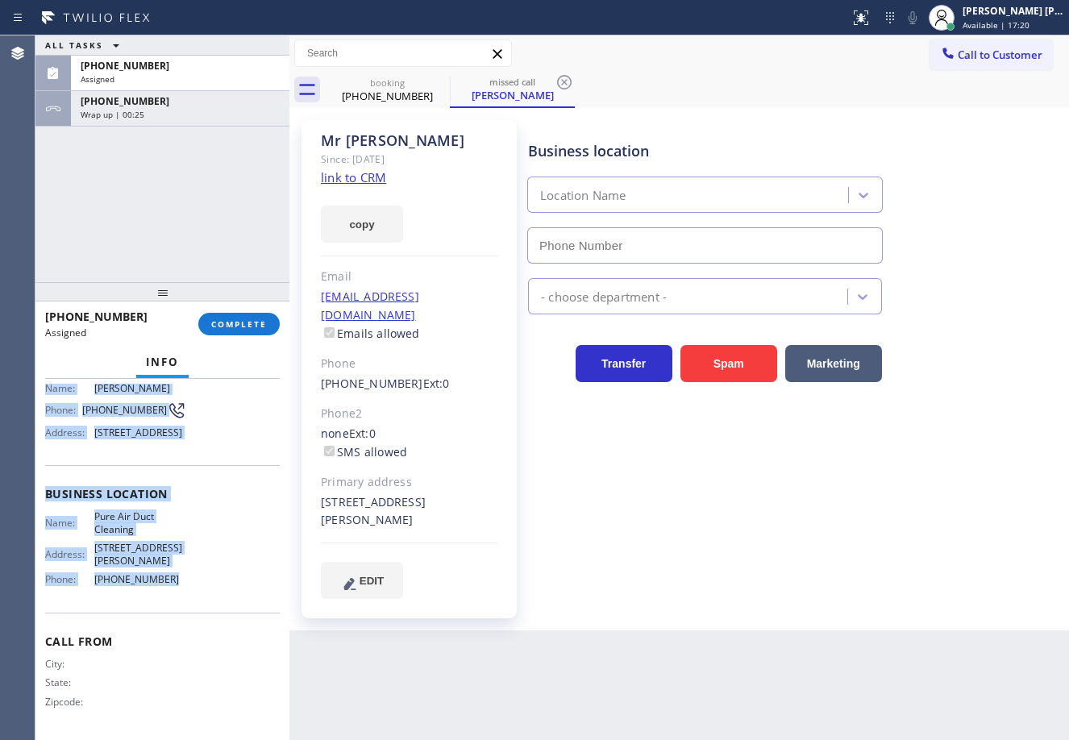
drag, startPoint x: 45, startPoint y: 505, endPoint x: 202, endPoint y: 596, distance: 181.0
click at [202, 596] on div "Context Queue: ADC Priority: 0 Task Age: [DEMOGRAPHIC_DATA] minute(s) Customer …" at bounding box center [162, 488] width 235 height 494
copy div "Customer Name: [PERSON_NAME] Phone: [PHONE_NUMBER] Address: [STREET_ADDRESS] Bu…"
click at [244, 320] on span "COMPLETE" at bounding box center [239, 324] width 56 height 11
type input "[PHONE_NUMBER]"
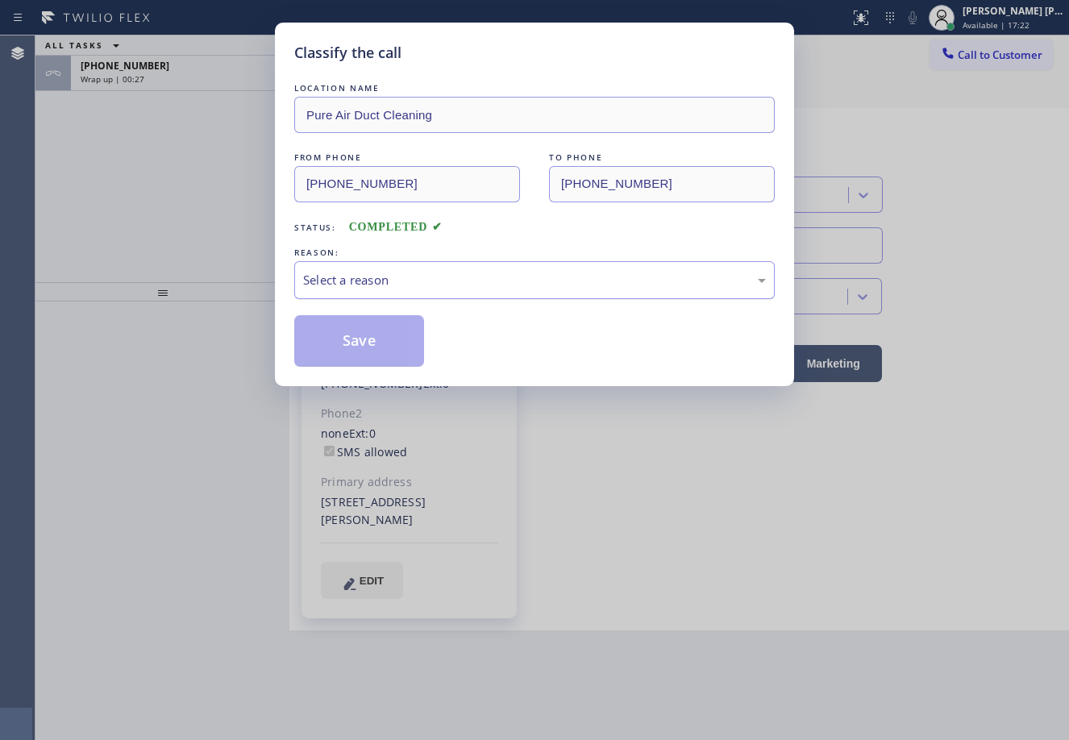
click at [453, 268] on div "Select a reason" at bounding box center [534, 280] width 481 height 38
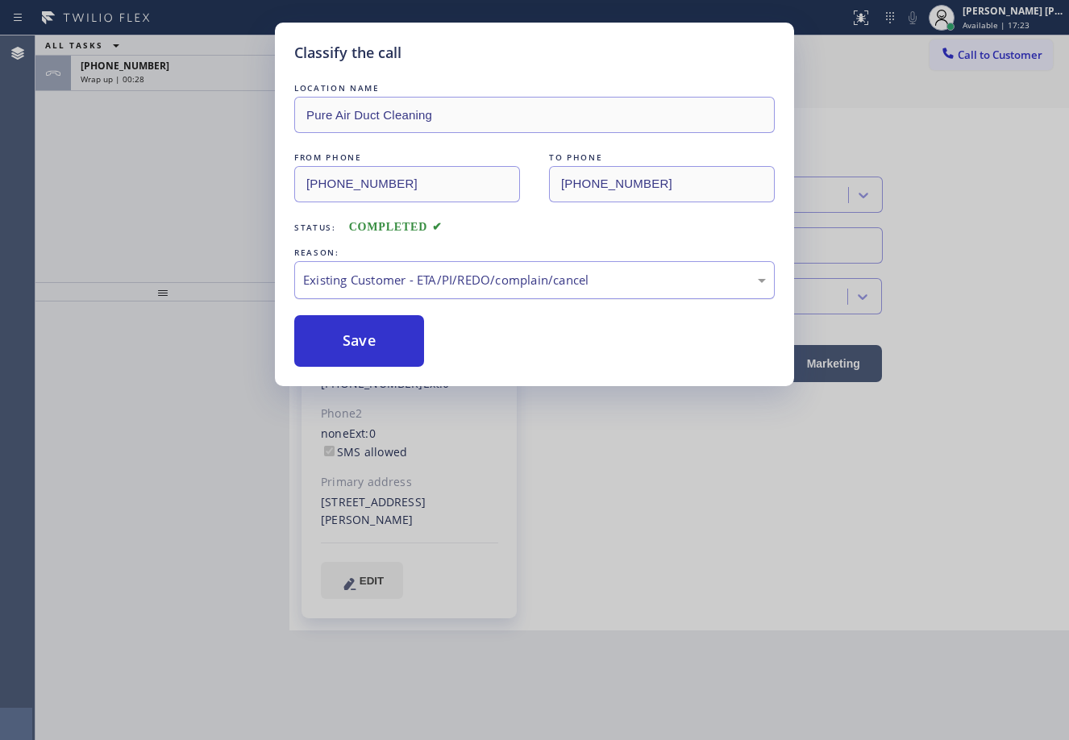
drag, startPoint x: 407, startPoint y: 277, endPoint x: 403, endPoint y: 290, distance: 12.8
click at [404, 285] on div "Existing Customer - ETA/PI/REDO/complain/cancel" at bounding box center [534, 280] width 463 height 19
click at [377, 342] on button "Save" at bounding box center [359, 341] width 130 height 52
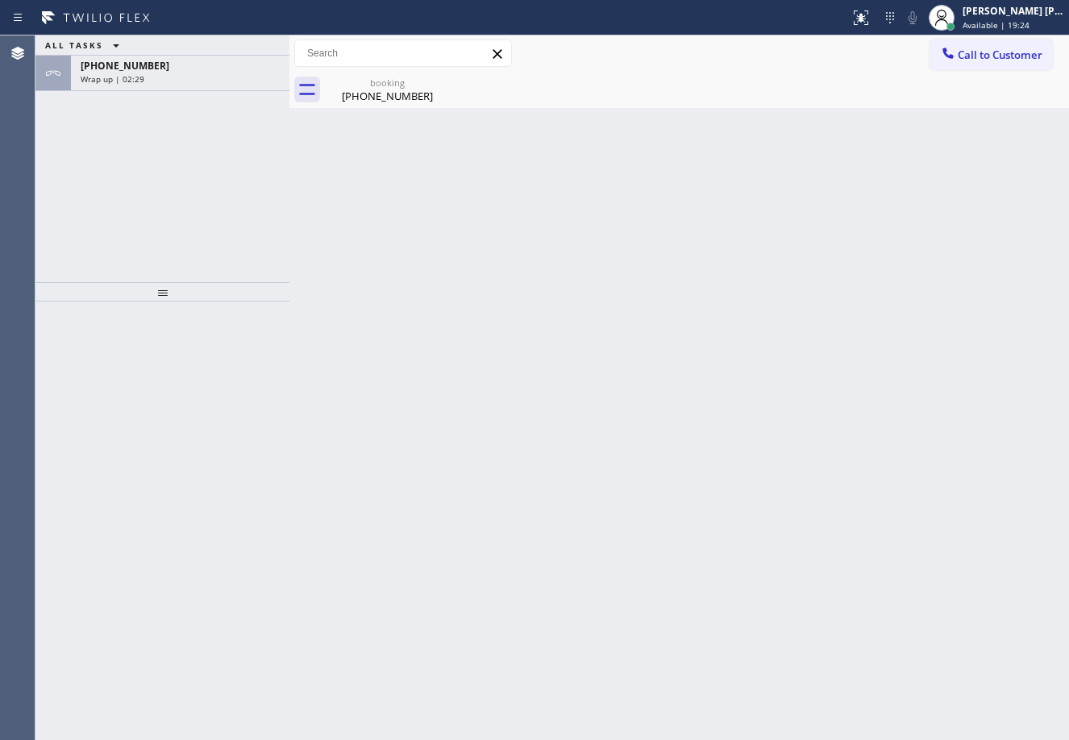
click at [978, 27] on div "[PERSON_NAME] [PERSON_NAME] Dahil Available | 19:24" at bounding box center [996, 17] width 145 height 35
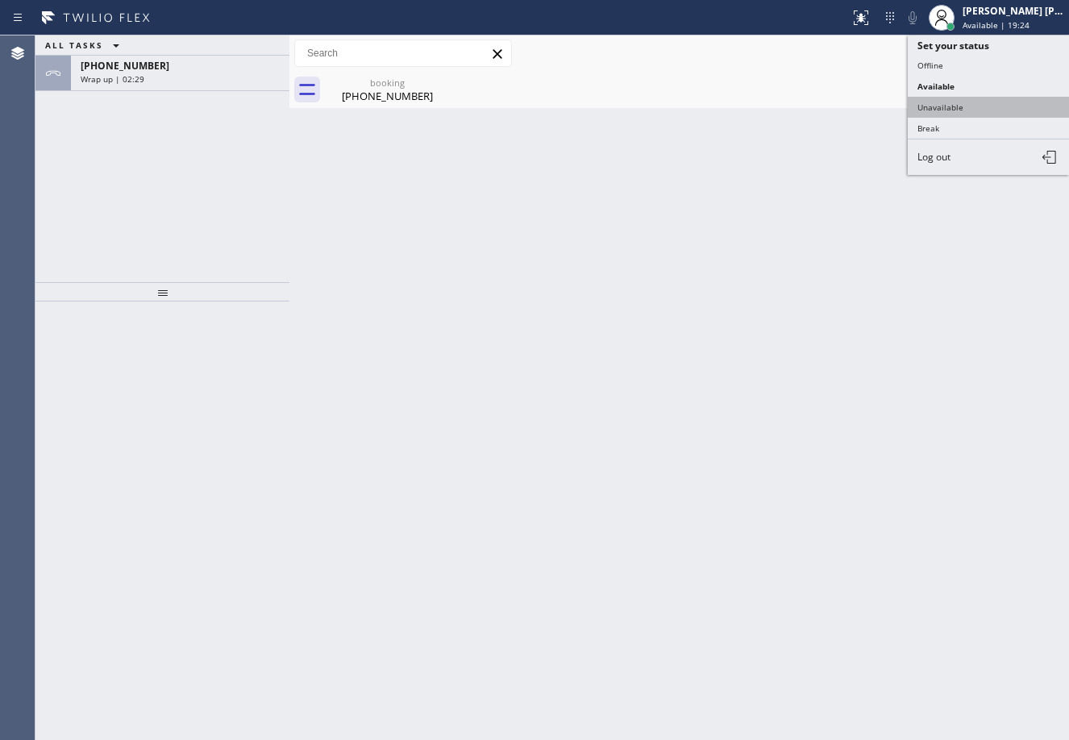
click at [957, 106] on button "Unavailable" at bounding box center [988, 107] width 161 height 21
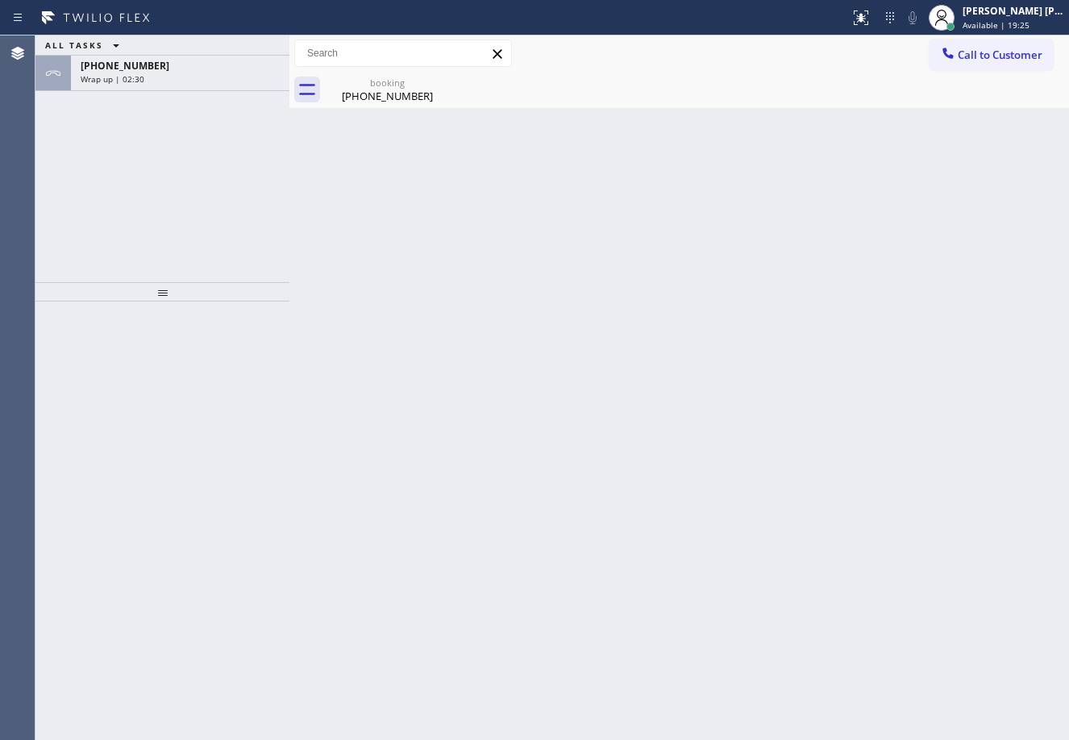
click at [228, 77] on div "Wrap up | 02:30" at bounding box center [180, 78] width 199 height 11
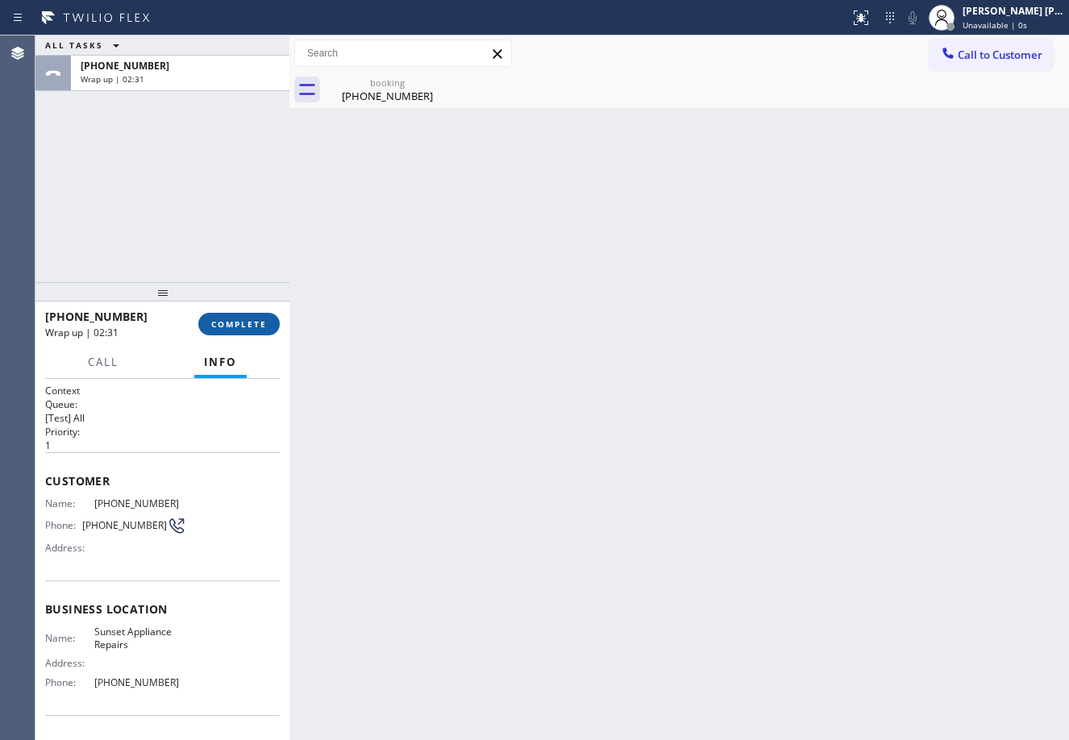
click at [257, 323] on span "COMPLETE" at bounding box center [239, 324] width 56 height 11
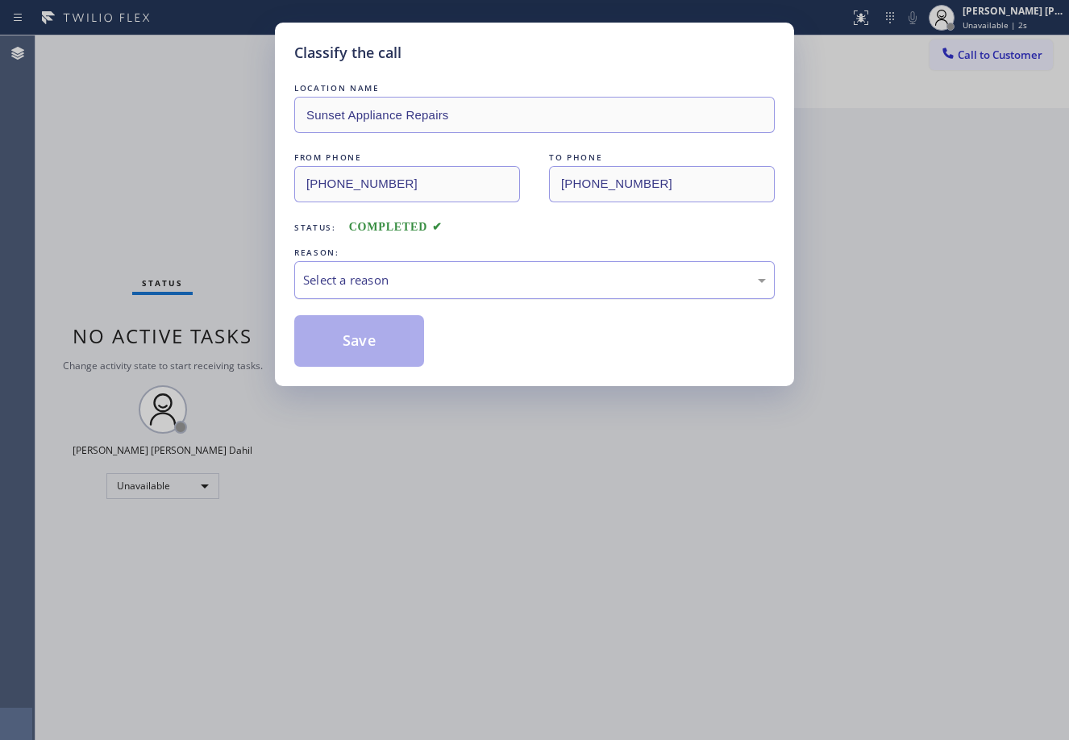
drag, startPoint x: 363, startPoint y: 281, endPoint x: 382, endPoint y: 295, distance: 24.2
click at [364, 281] on div "Select a reason" at bounding box center [534, 280] width 463 height 19
click at [389, 339] on button "Save" at bounding box center [359, 341] width 130 height 52
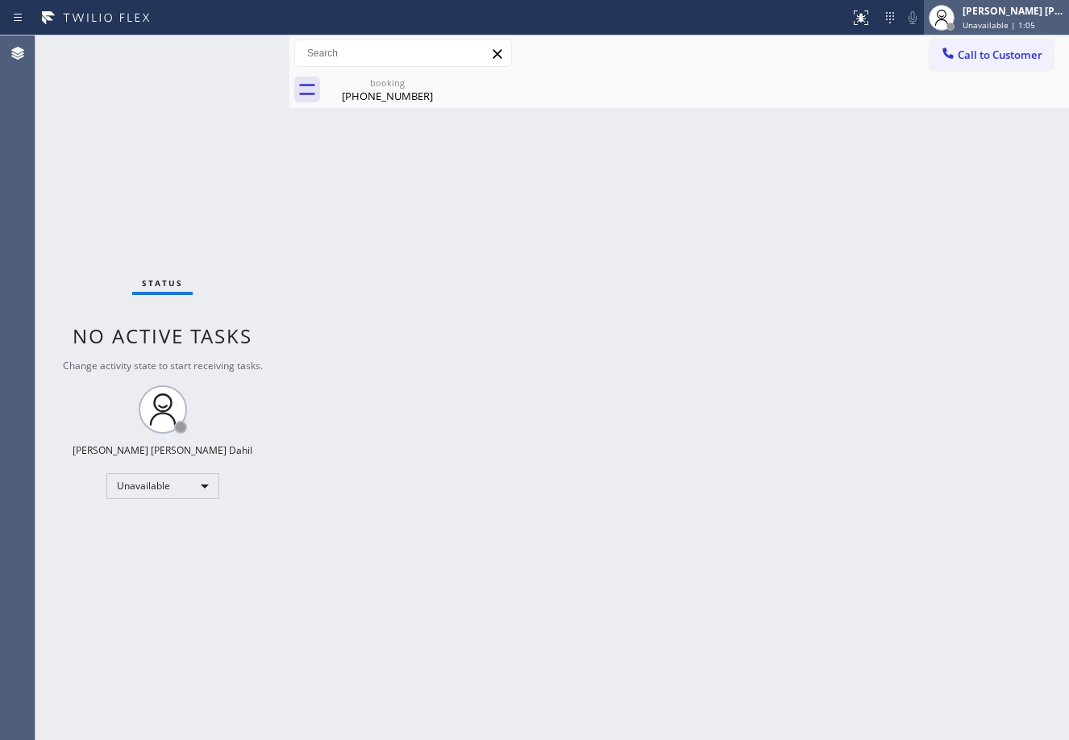
click at [1014, 10] on div "[PERSON_NAME] [PERSON_NAME] Dahil" at bounding box center [1014, 11] width 102 height 14
click at [994, 17] on div "[PERSON_NAME] [PERSON_NAME] Dahil Unavailable | 1:17" at bounding box center [1015, 17] width 110 height 28
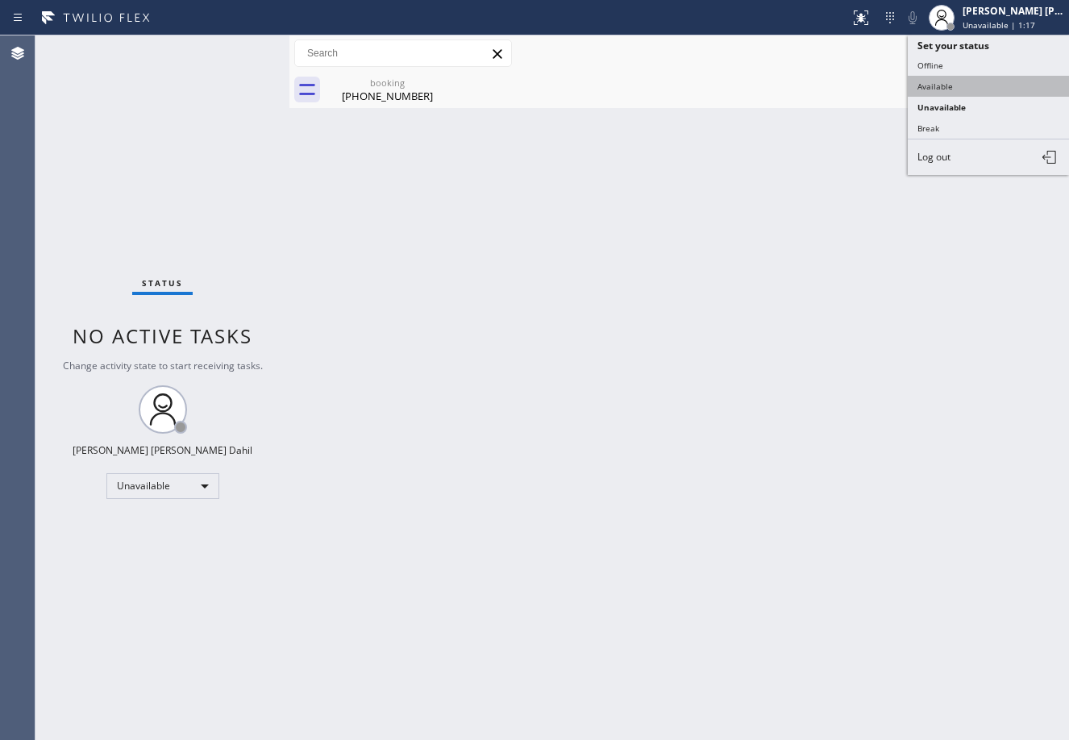
click at [959, 86] on button "Available" at bounding box center [988, 86] width 161 height 21
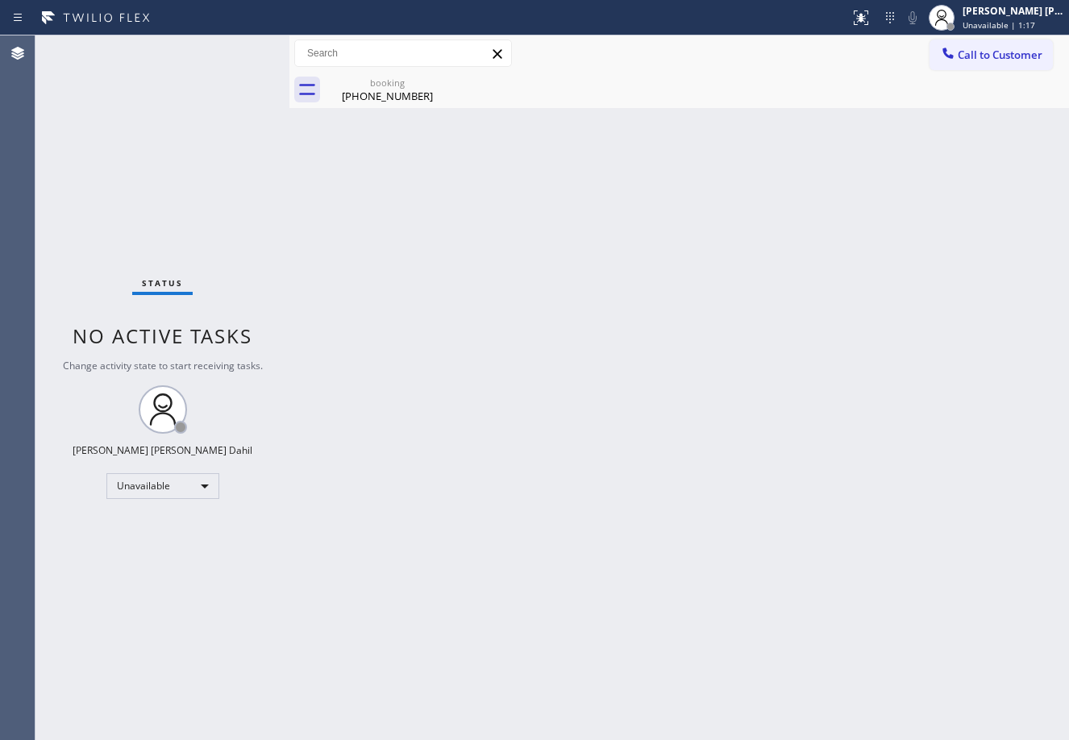
click at [581, 389] on div "Back to Dashboard Change Sender ID Customers Technicians Select a contact Outbo…" at bounding box center [680, 387] width 780 height 705
click at [393, 89] on div "[PHONE_NUMBER]" at bounding box center [388, 96] width 122 height 15
click at [801, 398] on div "Back to Dashboard Change Sender ID Customers Technicians Select a contact Outbo…" at bounding box center [680, 387] width 780 height 705
click at [843, 624] on div "Back to Dashboard Change Sender ID Customers Technicians Select a contact Outbo…" at bounding box center [680, 387] width 780 height 705
click at [483, 119] on div "Back to Dashboard Change Sender ID Customers Technicians Select a contact Outbo…" at bounding box center [680, 387] width 780 height 705
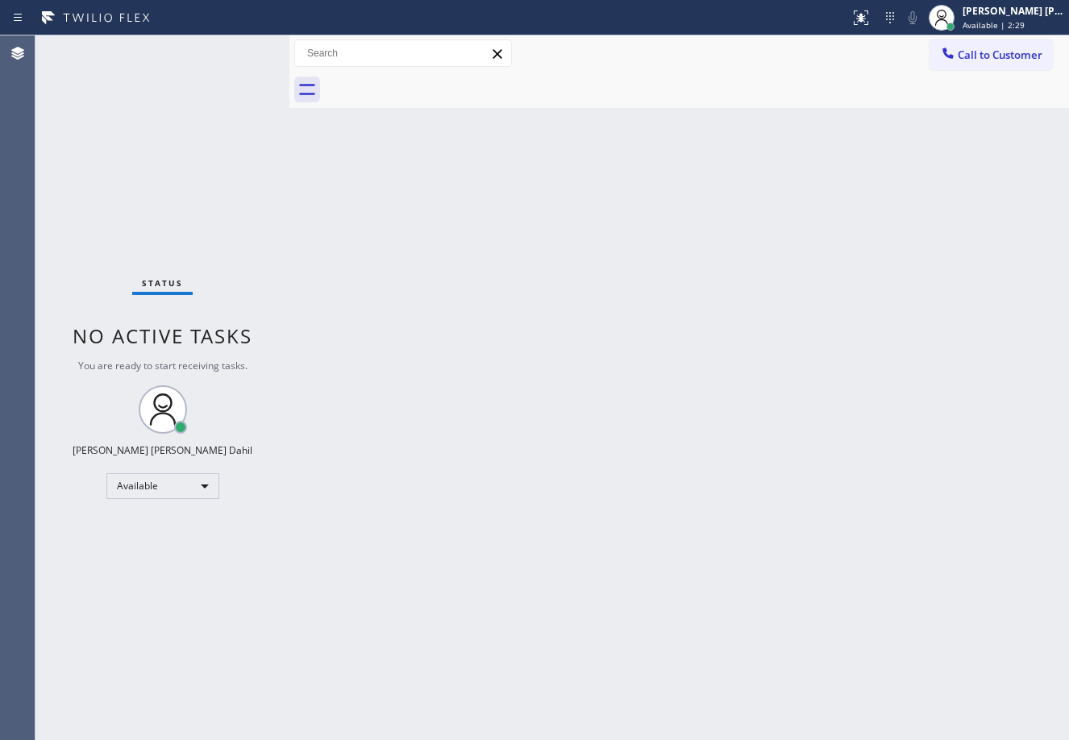
click at [820, 619] on div "Back to Dashboard Change Sender ID Customers Technicians Select a contact Outbo…" at bounding box center [680, 387] width 780 height 705
click at [820, 626] on div "Back to Dashboard Change Sender ID Customers Technicians Select a contact Outbo…" at bounding box center [680, 387] width 780 height 705
drag, startPoint x: 423, startPoint y: 235, endPoint x: 435, endPoint y: 236, distance: 12.9
click at [432, 235] on div "Back to Dashboard Change Sender ID Customers Technicians Select a contact Outbo…" at bounding box center [680, 387] width 780 height 705
click at [238, 48] on div "Status No active tasks You are ready to start receiving tasks. [PERSON_NAME] [P…" at bounding box center [162, 387] width 254 height 705
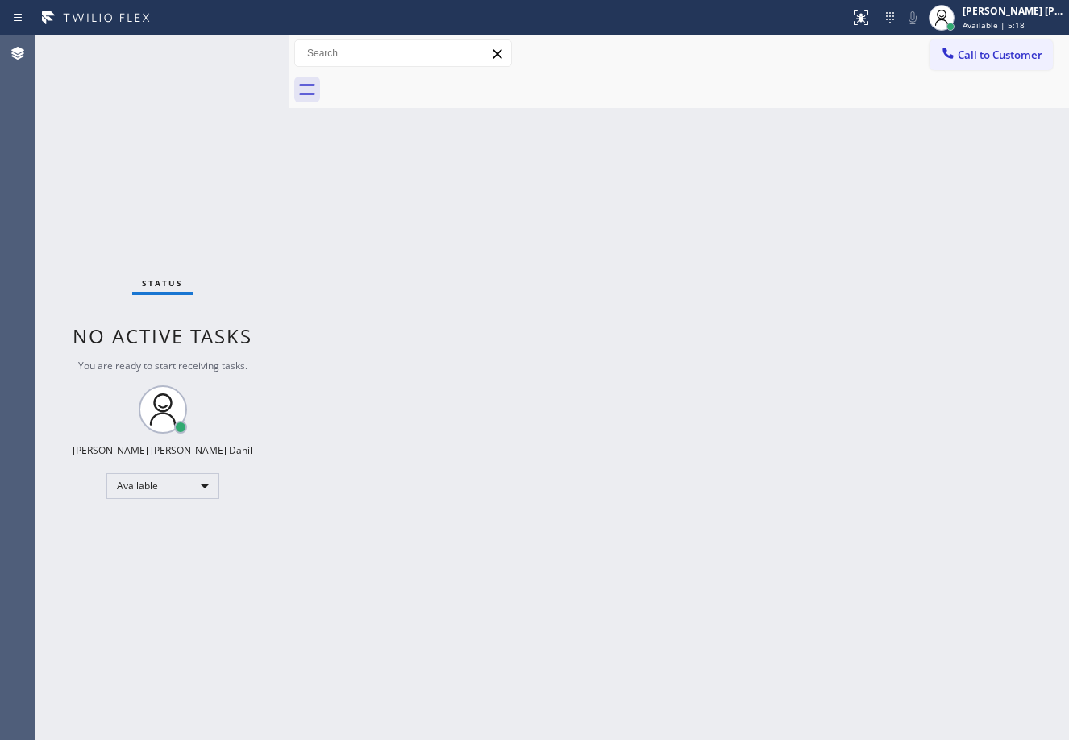
click at [238, 48] on div "Status No active tasks You are ready to start receiving tasks. [PERSON_NAME] [P…" at bounding box center [162, 387] width 254 height 705
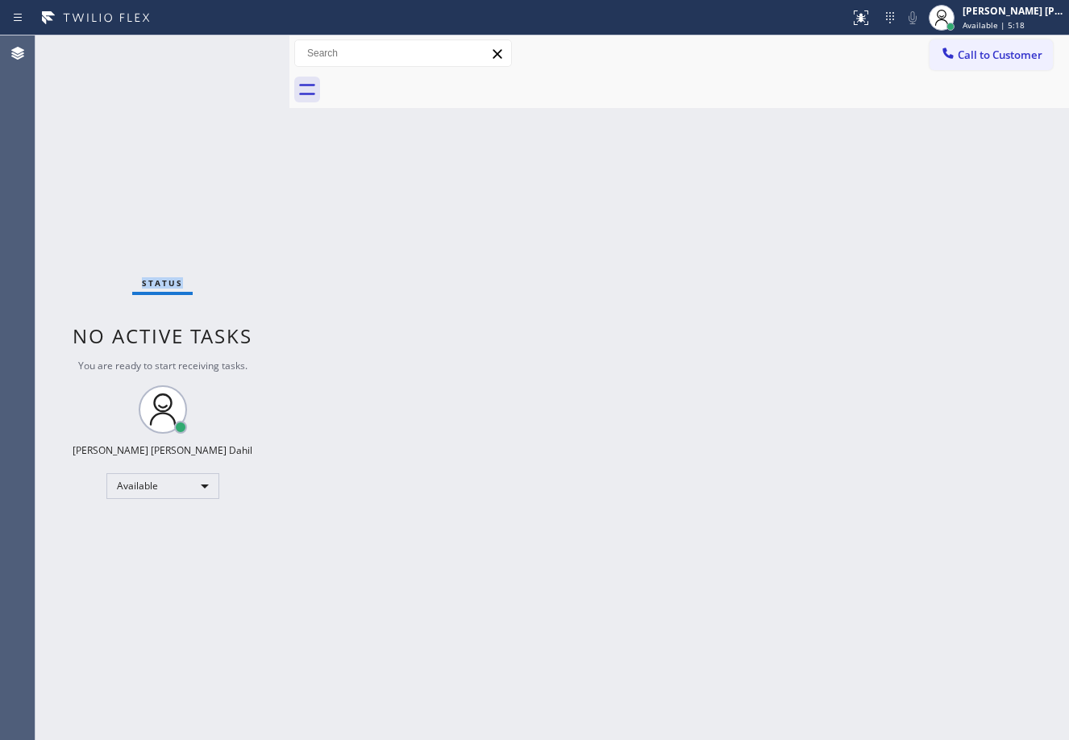
click at [238, 48] on div "Status No active tasks You are ready to start receiving tasks. [PERSON_NAME] [P…" at bounding box center [162, 387] width 254 height 705
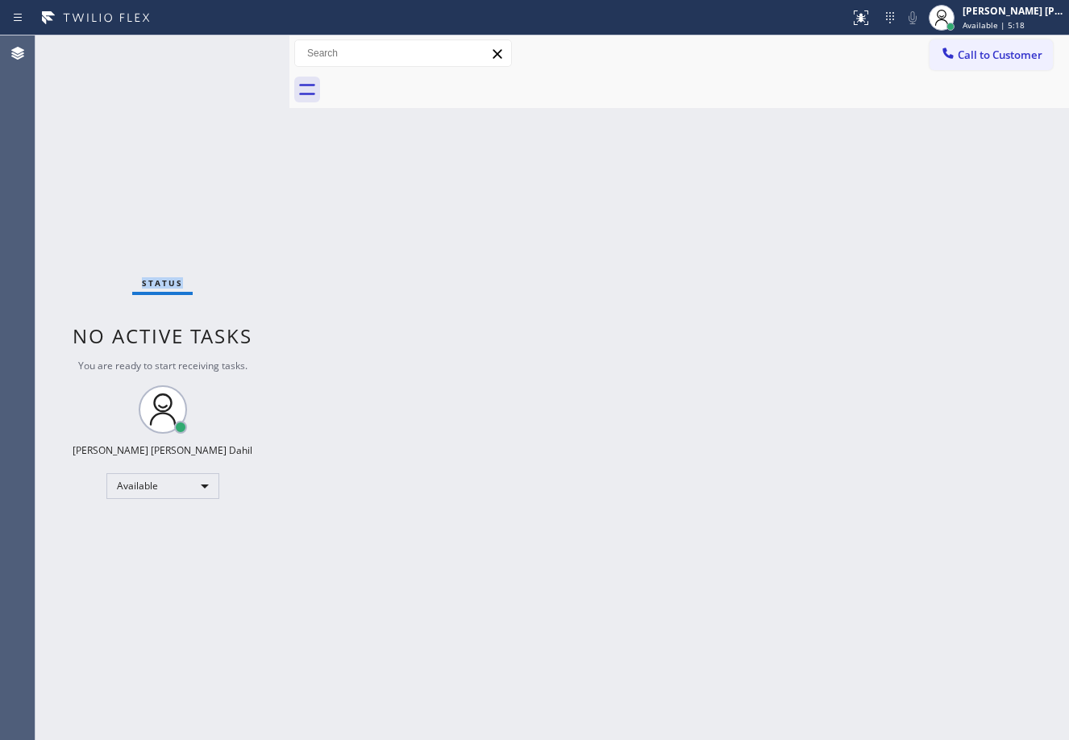
click at [238, 48] on div "Status No active tasks You are ready to start receiving tasks. [PERSON_NAME] [P…" at bounding box center [162, 387] width 254 height 705
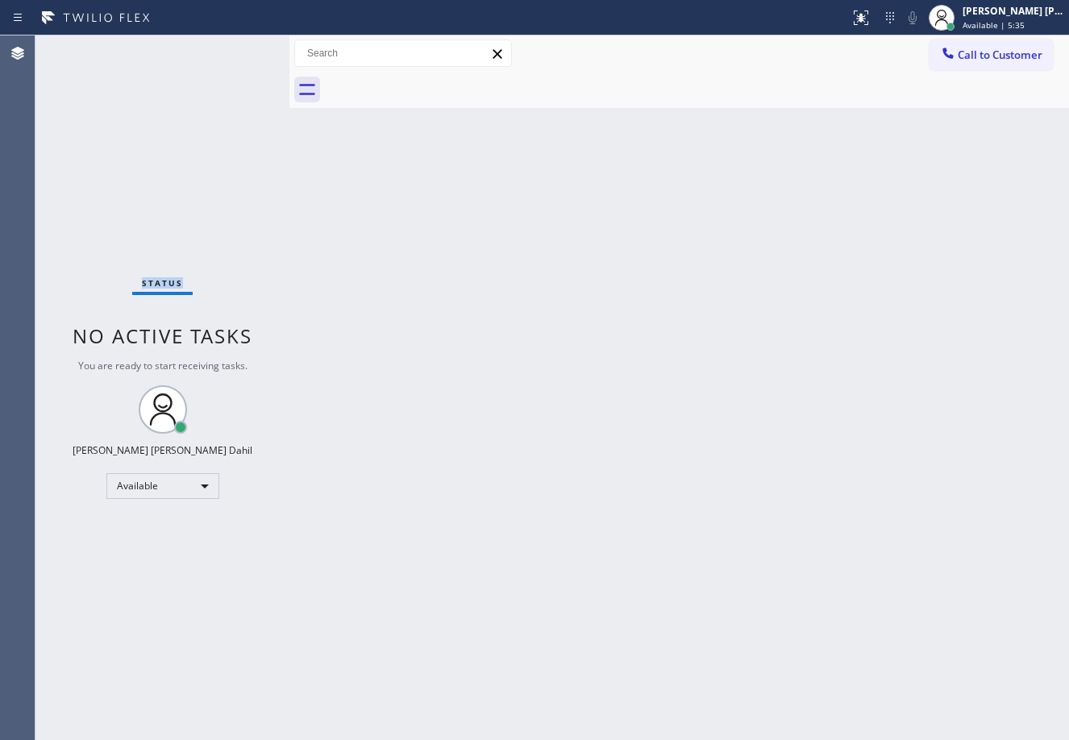
click at [238, 48] on div "Status No active tasks You are ready to start receiving tasks. [PERSON_NAME] [P…" at bounding box center [162, 387] width 254 height 705
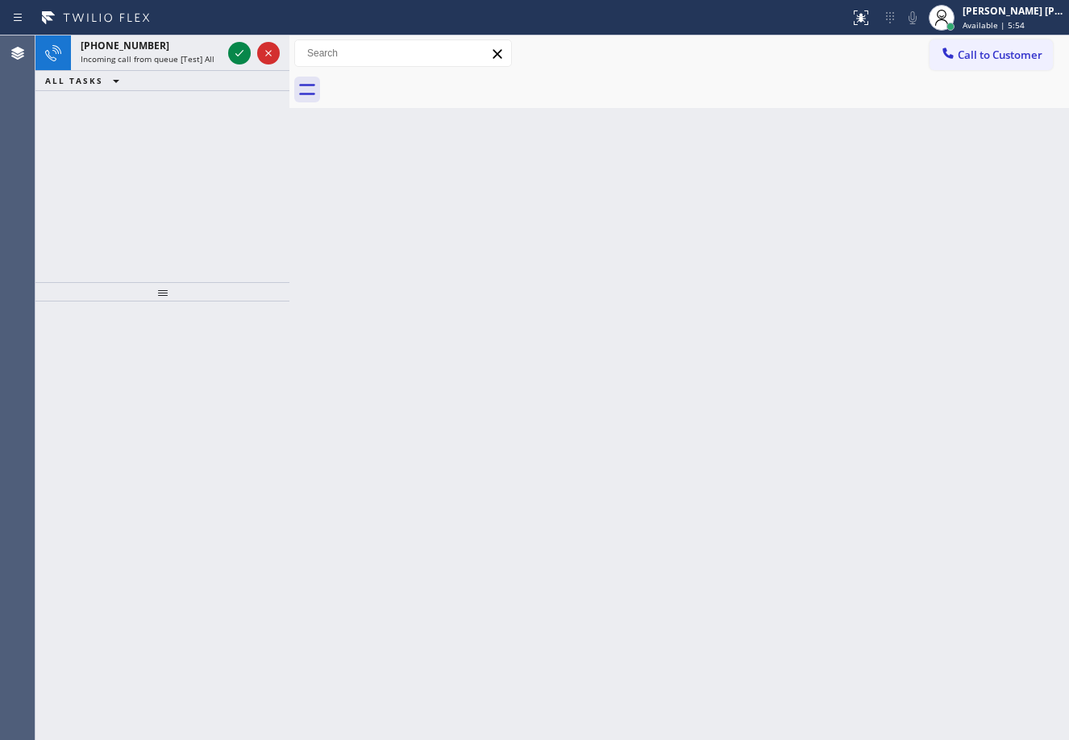
click at [238, 48] on icon at bounding box center [239, 53] width 19 height 19
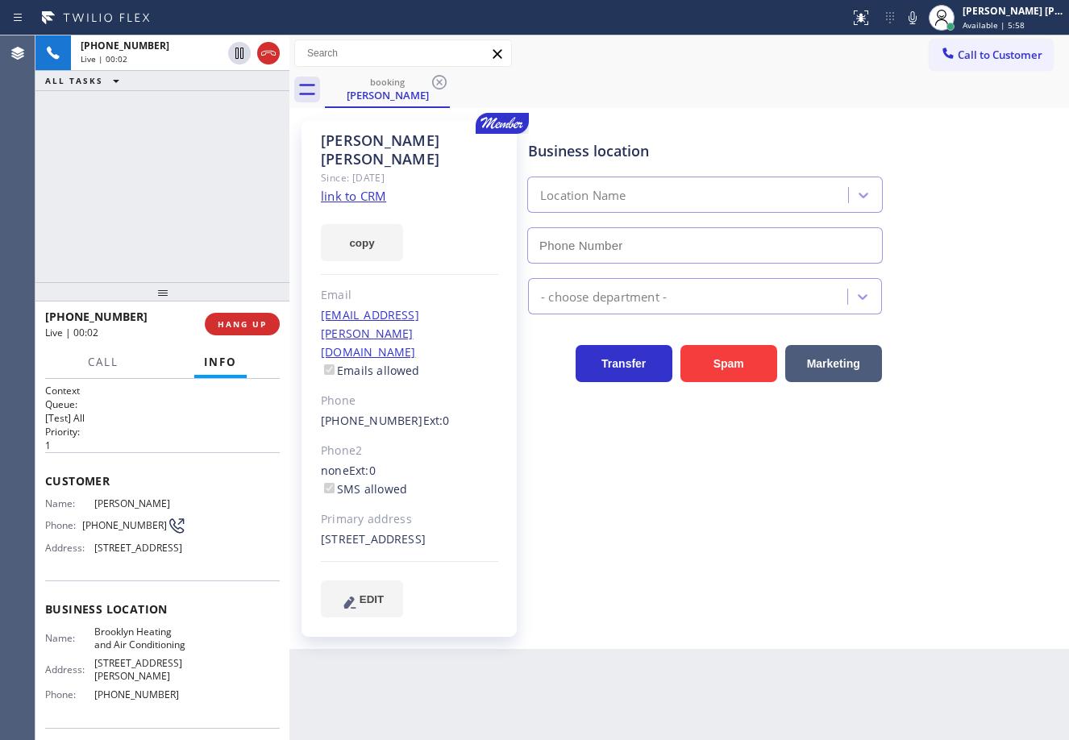
type input "[PHONE_NUMBER]"
click at [364, 188] on link "link to CRM" at bounding box center [353, 196] width 65 height 16
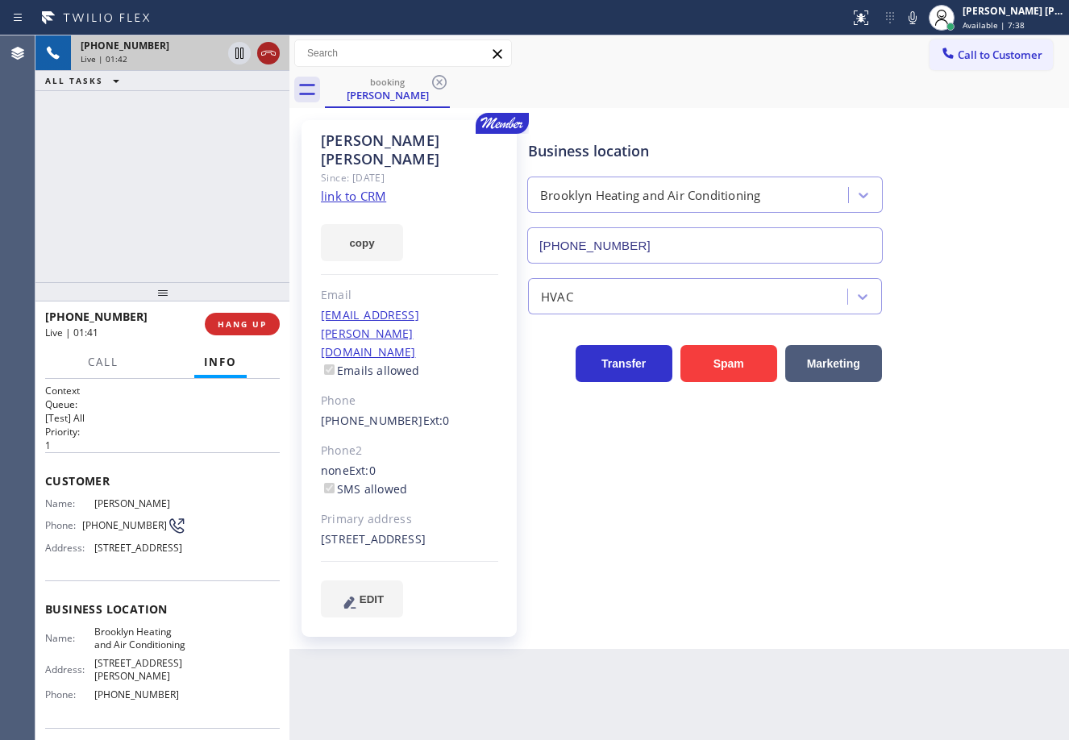
click at [269, 56] on icon at bounding box center [268, 53] width 19 height 19
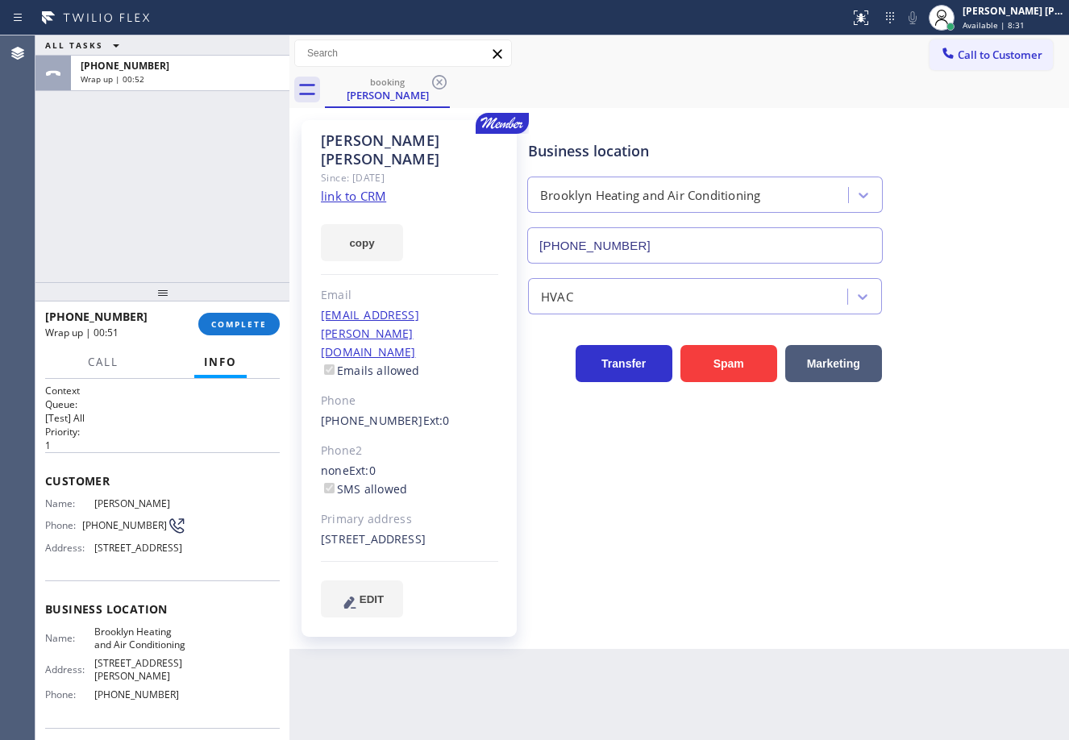
click at [185, 213] on div "ALL TASKS ALL TASKS ACTIVE TASKS TASKS IN WRAP UP [PHONE_NUMBER] Wrap up | 00:52" at bounding box center [162, 158] width 254 height 247
click at [233, 333] on button "COMPLETE" at bounding box center [238, 324] width 81 height 23
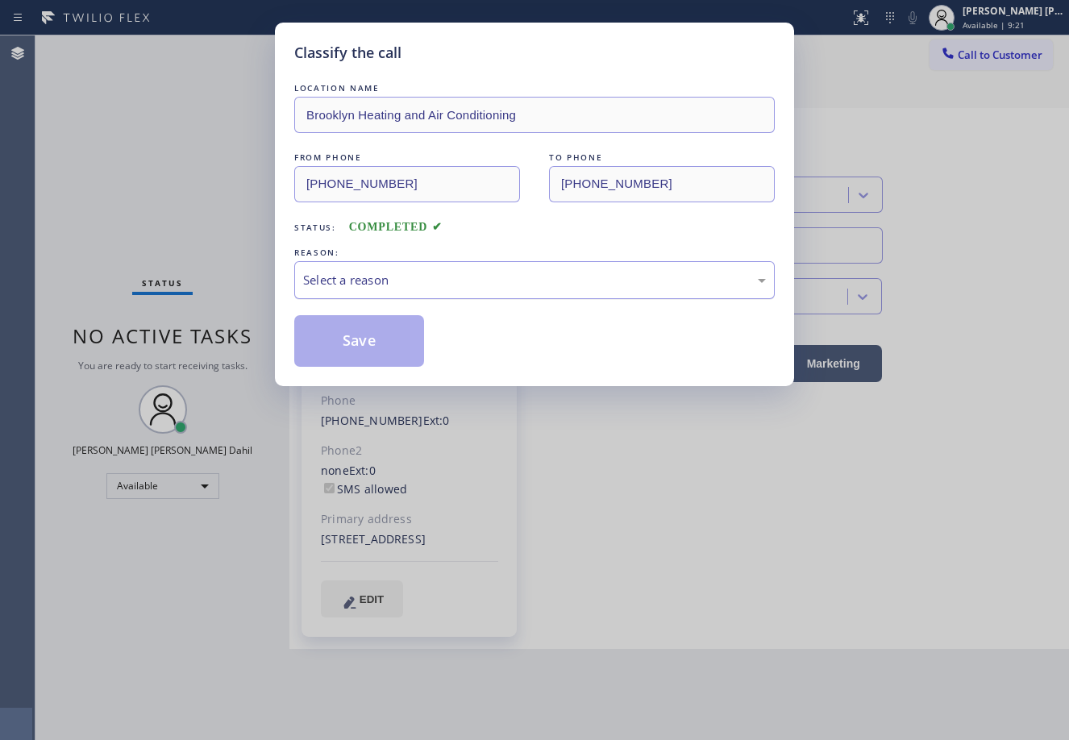
click at [401, 287] on div "Select a reason" at bounding box center [534, 280] width 463 height 19
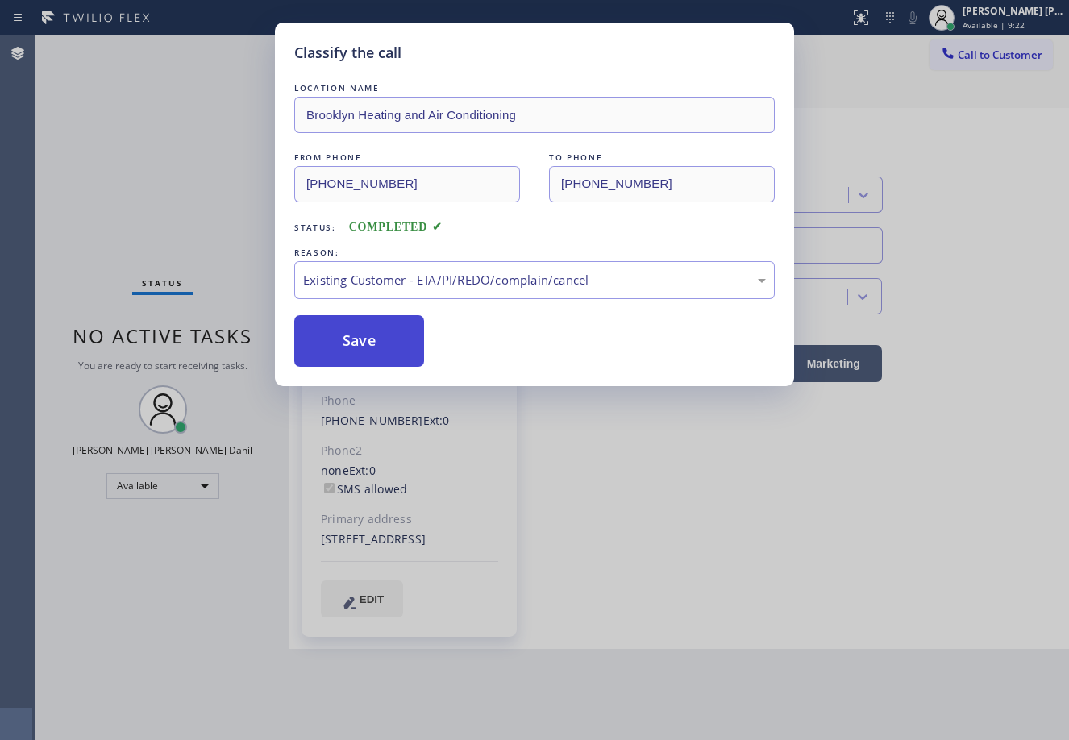
click at [378, 339] on button "Save" at bounding box center [359, 341] width 130 height 52
click at [384, 341] on button "Save" at bounding box center [359, 341] width 130 height 52
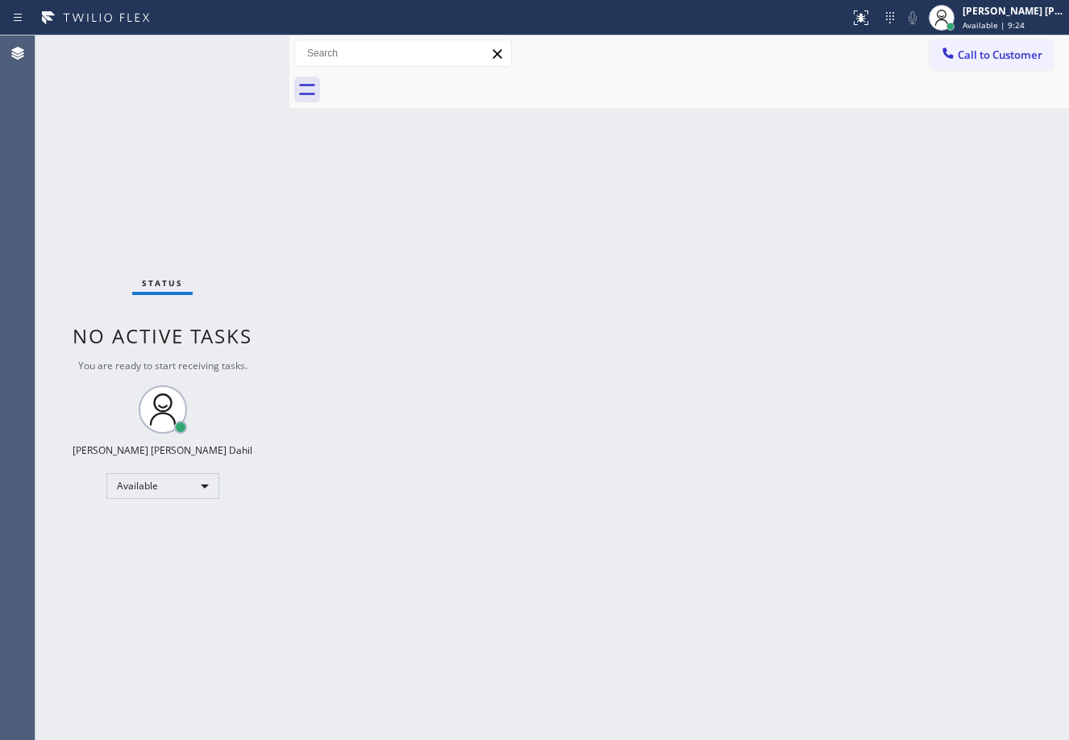
drag, startPoint x: 854, startPoint y: 604, endPoint x: 813, endPoint y: 649, distance: 61.1
click at [822, 611] on div "Back to Dashboard Change Sender ID Customers Technicians Select a contact Outbo…" at bounding box center [680, 387] width 780 height 705
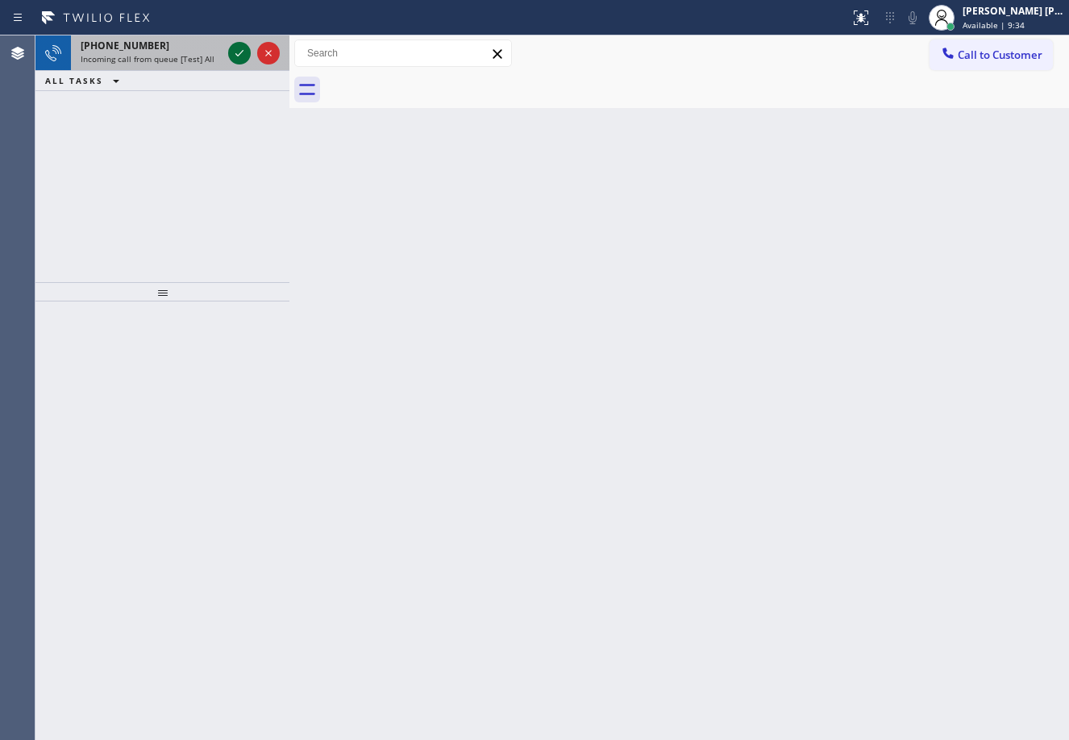
click at [201, 48] on div "[PHONE_NUMBER]" at bounding box center [151, 46] width 141 height 14
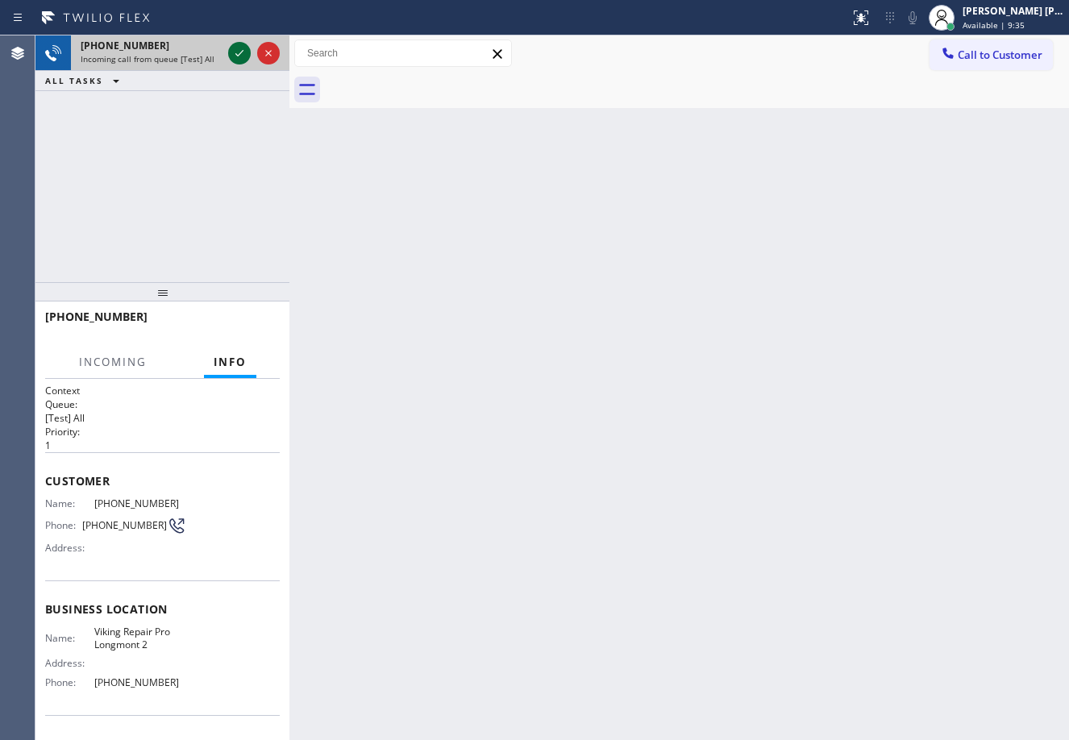
click at [240, 51] on icon at bounding box center [239, 53] width 19 height 19
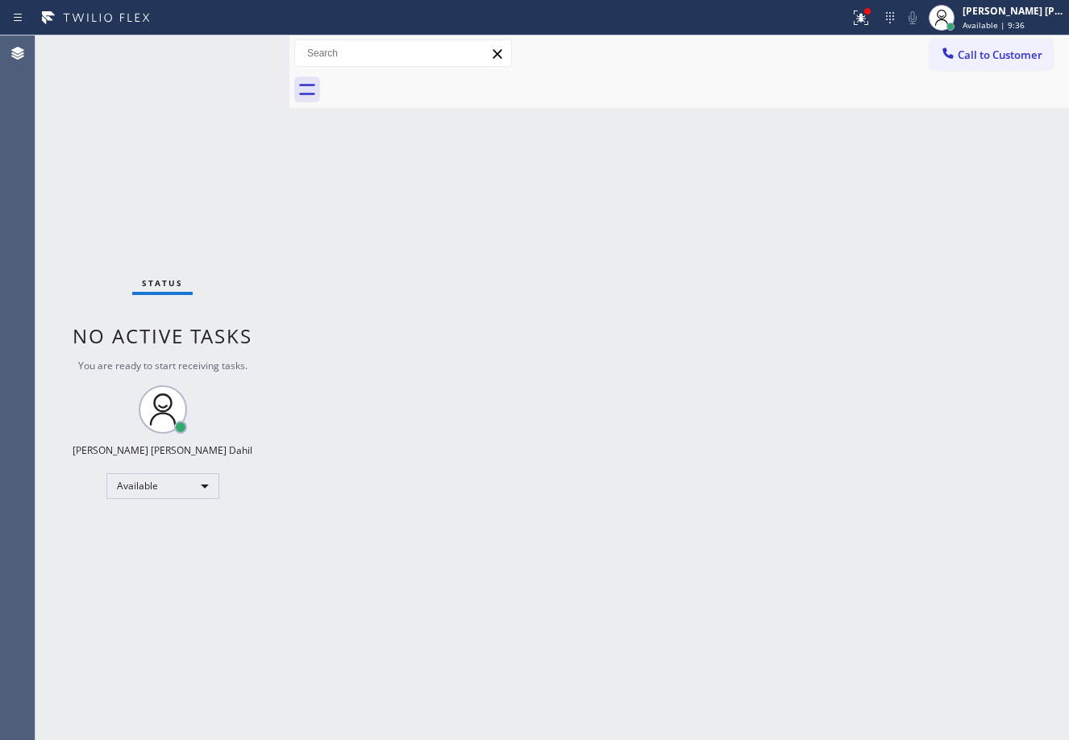
click at [759, 240] on div "Back to Dashboard Change Sender ID Customers Technicians Select a contact Outbo…" at bounding box center [680, 387] width 780 height 705
drag, startPoint x: 877, startPoint y: 20, endPoint x: 860, endPoint y: 169, distance: 149.3
click at [871, 23] on icon at bounding box center [861, 17] width 19 height 19
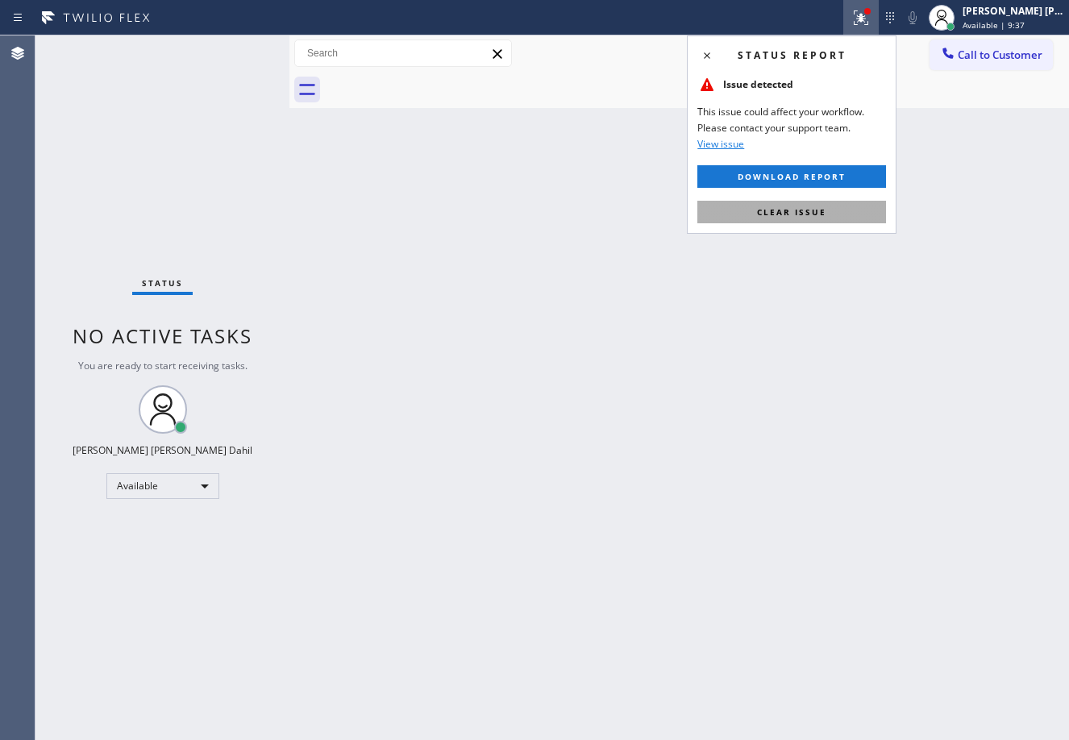
click at [830, 222] on button "Clear issue" at bounding box center [792, 212] width 189 height 23
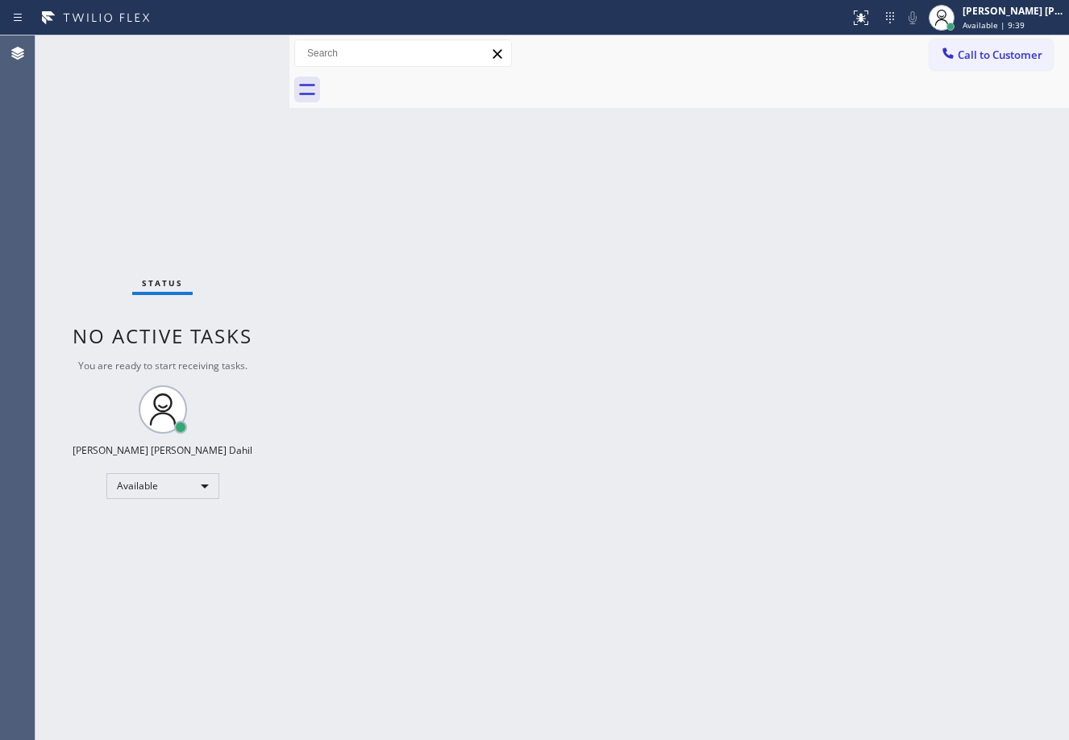
click at [404, 152] on div "Back to Dashboard Change Sender ID Customers Technicians Select a contact Outbo…" at bounding box center [680, 387] width 780 height 705
drag, startPoint x: 473, startPoint y: 100, endPoint x: 491, endPoint y: 108, distance: 19.5
click at [478, 100] on div at bounding box center [697, 90] width 744 height 36
click at [703, 438] on div "Back to Dashboard Change Sender ID Customers Technicians Select a contact Outbo…" at bounding box center [680, 387] width 780 height 705
click at [498, 143] on div "Back to Dashboard Change Sender ID Customers Technicians Select a contact Outbo…" at bounding box center [680, 387] width 780 height 705
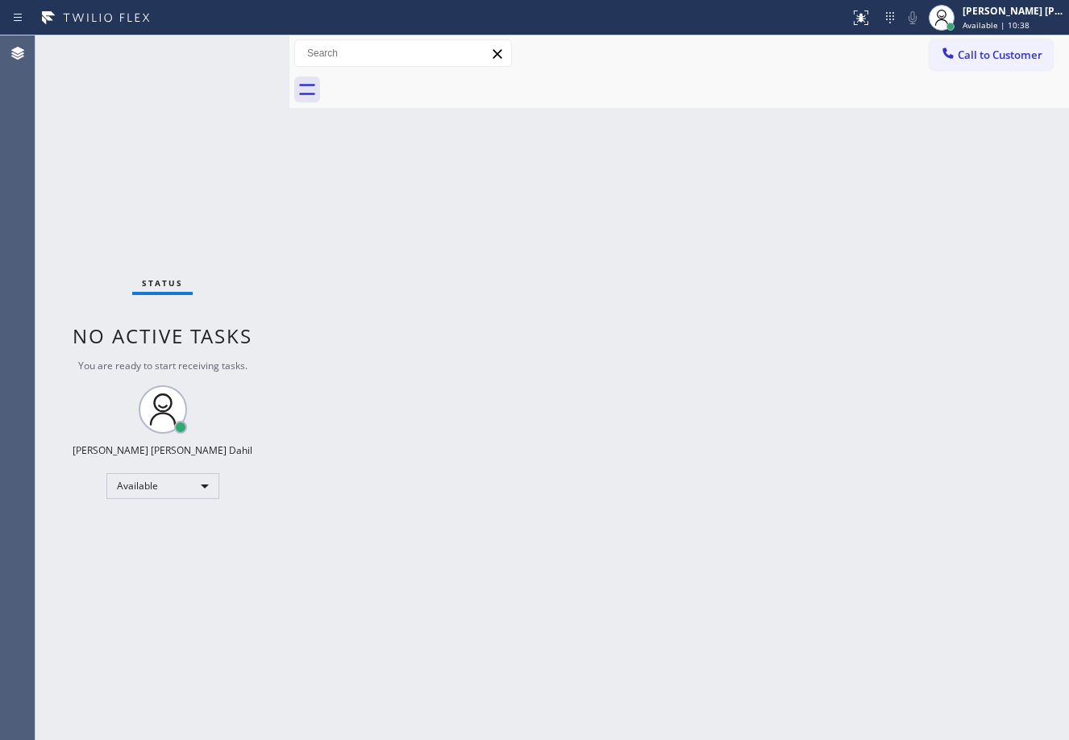
click at [246, 85] on div "Status No active tasks You are ready to start receiving tasks. [PERSON_NAME] [P…" at bounding box center [162, 387] width 254 height 705
click at [237, 44] on div "Status No active tasks You are ready to start receiving tasks. [PERSON_NAME] [P…" at bounding box center [162, 387] width 254 height 705
drag, startPoint x: 507, startPoint y: 409, endPoint x: 523, endPoint y: 428, distance: 24.7
click at [509, 413] on div "Back to Dashboard Change Sender ID Customers Technicians Select a contact Outbo…" at bounding box center [680, 387] width 780 height 705
click at [548, 451] on div "Back to Dashboard Change Sender ID Customers Technicians Select a contact Outbo…" at bounding box center [680, 387] width 780 height 705
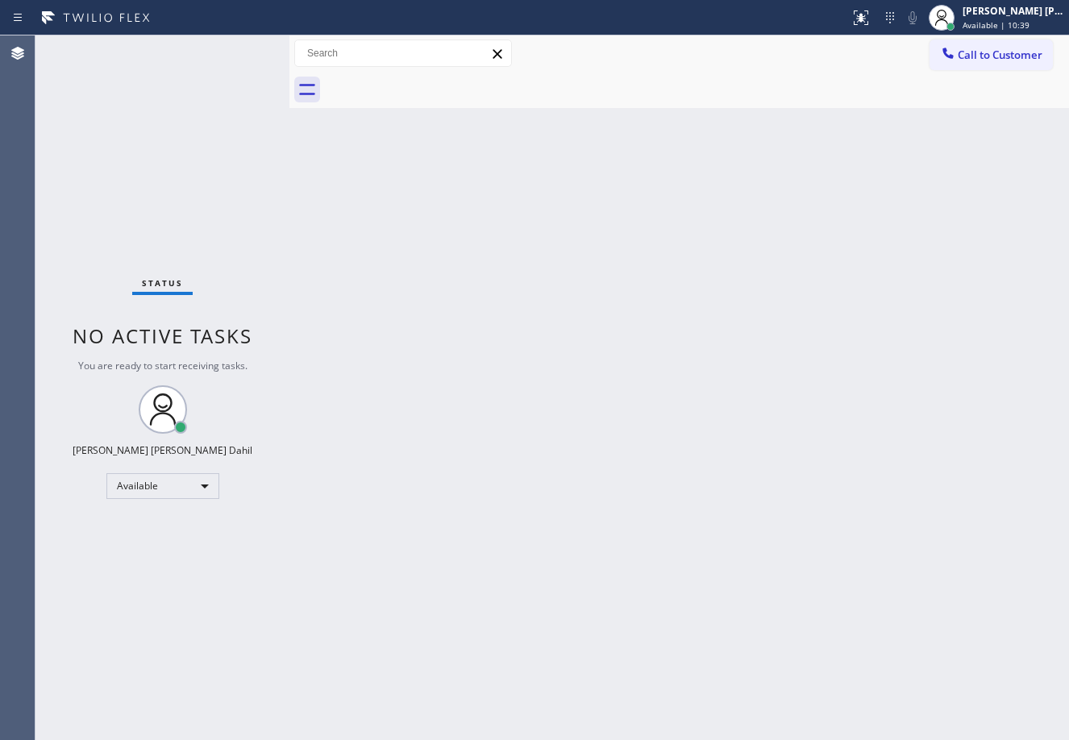
click at [551, 453] on div "Back to Dashboard Change Sender ID Customers Technicians Select a contact Outbo…" at bounding box center [680, 387] width 780 height 705
click at [552, 453] on div "Back to Dashboard Change Sender ID Customers Technicians Select a contact Outbo…" at bounding box center [680, 387] width 780 height 705
click at [238, 48] on div "Status No active tasks You are ready to start receiving tasks. [PERSON_NAME] [P…" at bounding box center [162, 387] width 254 height 705
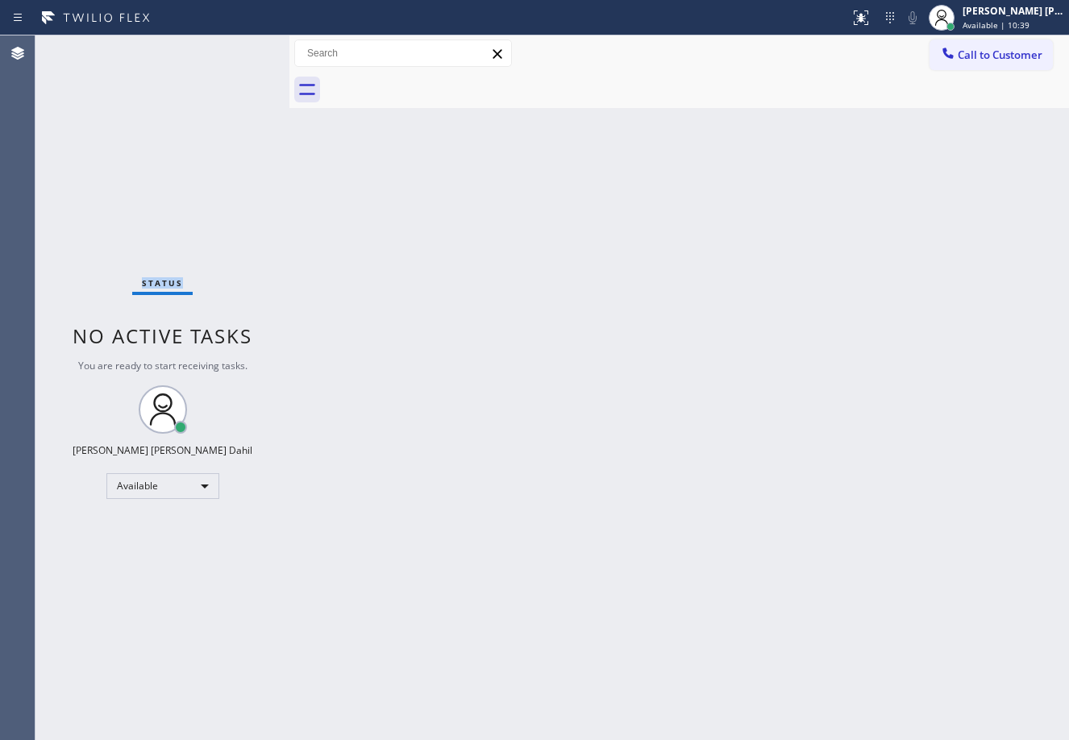
click at [238, 48] on div "Status No active tasks You are ready to start receiving tasks. [PERSON_NAME] [P…" at bounding box center [162, 387] width 254 height 705
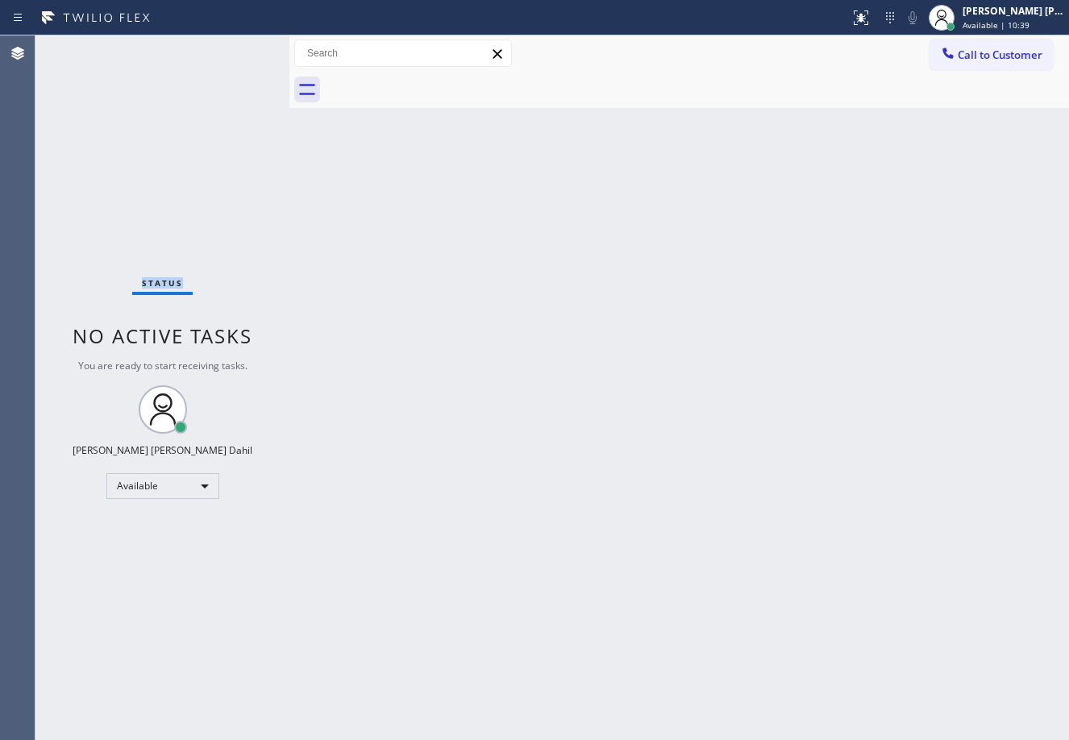
click at [238, 48] on div "Status No active tasks You are ready to start receiving tasks. [PERSON_NAME] [P…" at bounding box center [162, 387] width 254 height 705
click at [238, 53] on div "Status No active tasks You are ready to start receiving tasks. [PERSON_NAME] [P…" at bounding box center [162, 387] width 254 height 705
click at [238, 48] on div "Status No active tasks You are ready to start receiving tasks. [PERSON_NAME] [P…" at bounding box center [162, 387] width 254 height 705
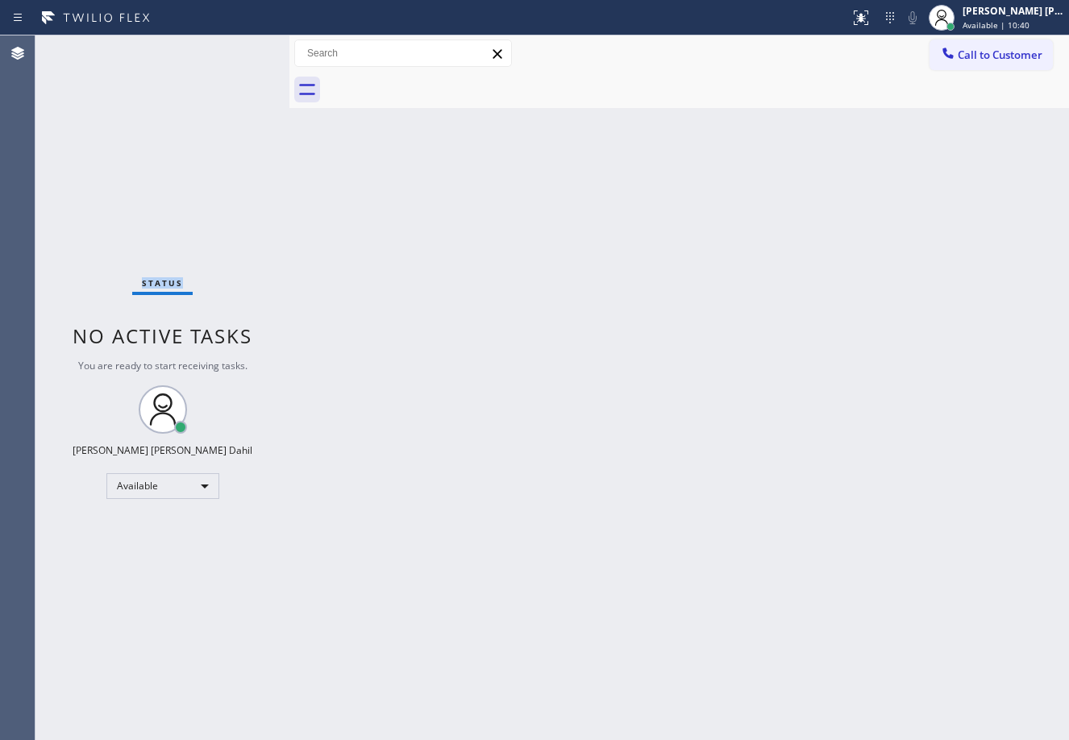
click at [238, 48] on div "Status No active tasks You are ready to start receiving tasks. [PERSON_NAME] [P…" at bounding box center [162, 387] width 254 height 705
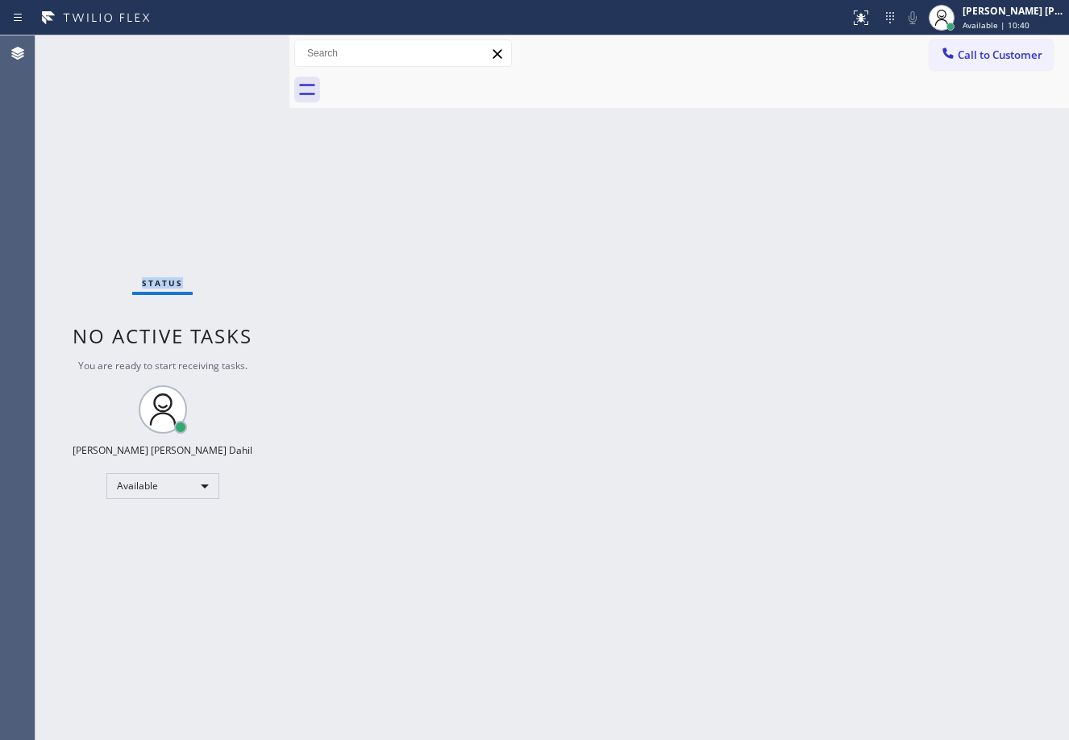
click at [238, 48] on div "Status No active tasks You are ready to start receiving tasks. [PERSON_NAME] [P…" at bounding box center [162, 387] width 254 height 705
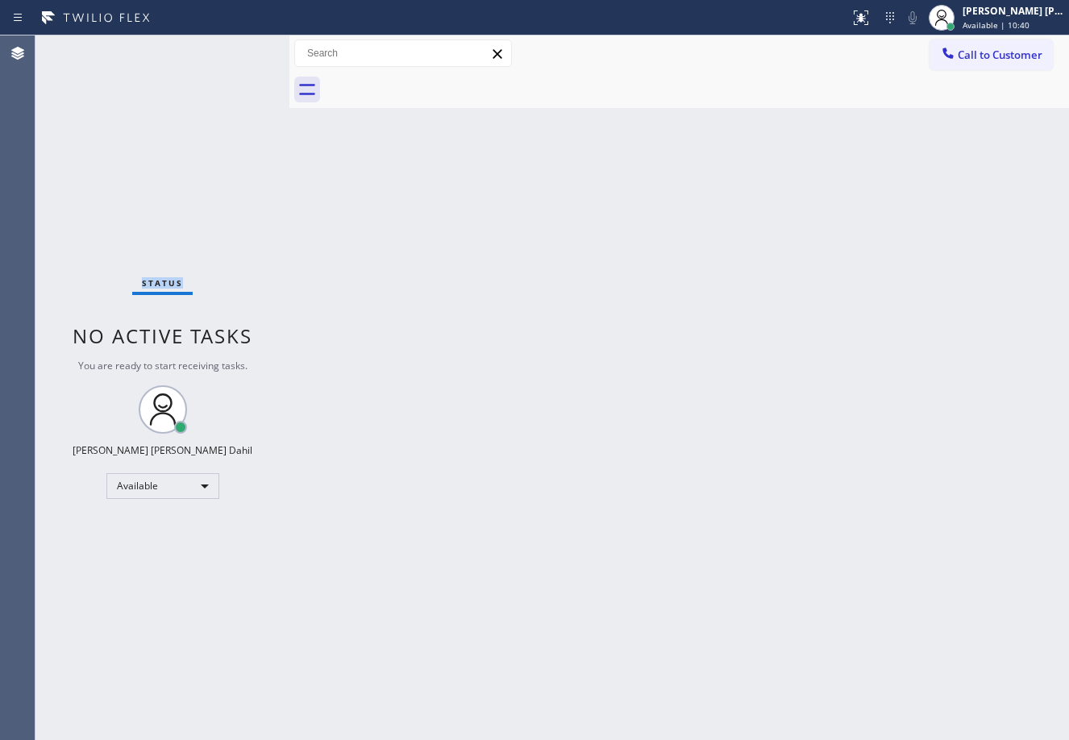
click at [238, 48] on div "Status No active tasks You are ready to start receiving tasks. [PERSON_NAME] [P…" at bounding box center [162, 387] width 254 height 705
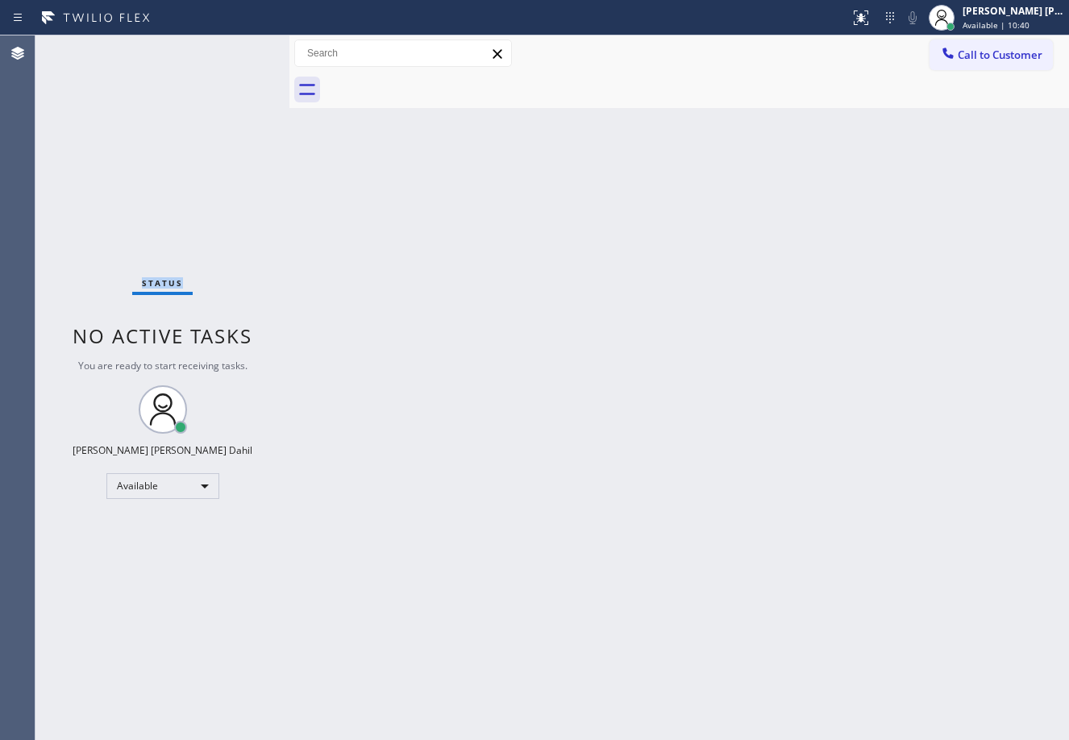
click at [238, 48] on div "Status No active tasks You are ready to start receiving tasks. [PERSON_NAME] [P…" at bounding box center [162, 387] width 254 height 705
click at [237, 49] on div "Status No active tasks You are ready to start receiving tasks. [PERSON_NAME] [P…" at bounding box center [162, 387] width 254 height 705
click at [234, 48] on div "Status No active tasks You are ready to start receiving tasks. [PERSON_NAME] [P…" at bounding box center [162, 387] width 254 height 705
click at [236, 48] on div "Status No active tasks You are ready to start receiving tasks. [PERSON_NAME] [P…" at bounding box center [162, 387] width 254 height 705
click at [266, 83] on div "Status No active tasks You are ready to start receiving tasks. [PERSON_NAME] [P…" at bounding box center [162, 387] width 254 height 705
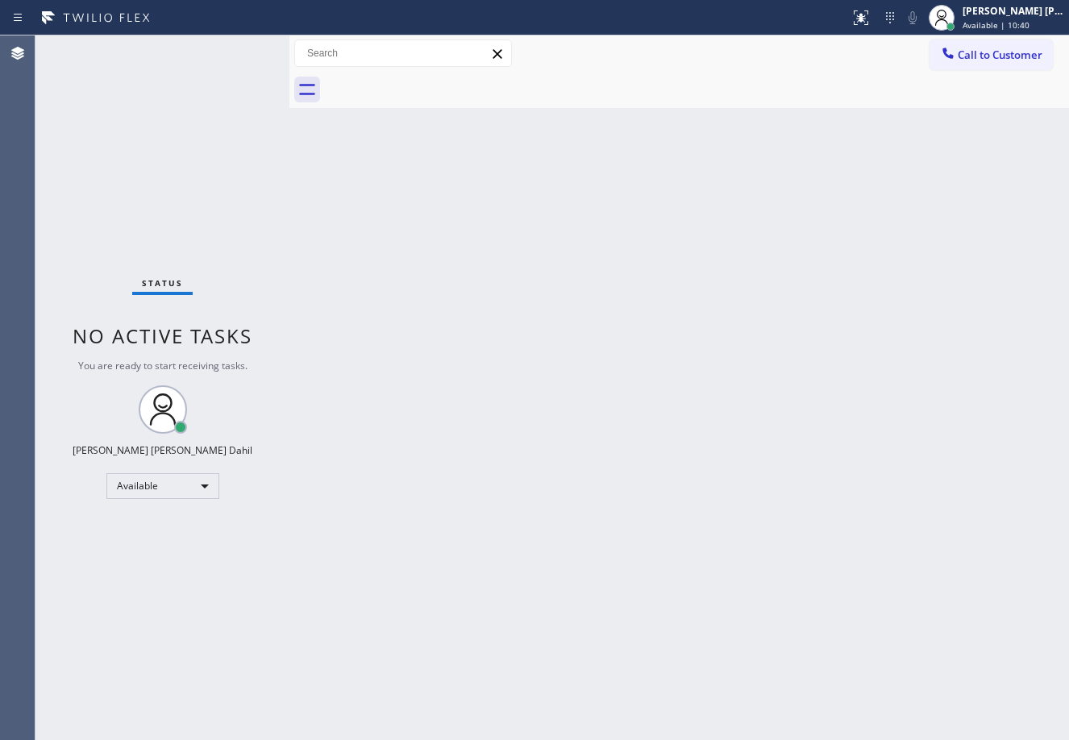
click at [241, 54] on div "Status No active tasks You are ready to start receiving tasks. [PERSON_NAME] [P…" at bounding box center [162, 387] width 254 height 705
click at [238, 50] on div "Status No active tasks You are ready to start receiving tasks. [PERSON_NAME] [P…" at bounding box center [162, 387] width 254 height 705
click at [237, 59] on div "Status No active tasks You are ready to start receiving tasks. [PERSON_NAME] [P…" at bounding box center [162, 387] width 254 height 705
click at [239, 48] on div "Status No active tasks You are ready to start receiving tasks. [PERSON_NAME] [P…" at bounding box center [162, 387] width 254 height 705
click at [238, 48] on div "Status No active tasks You are ready to start receiving tasks. [PERSON_NAME] [P…" at bounding box center [162, 387] width 254 height 705
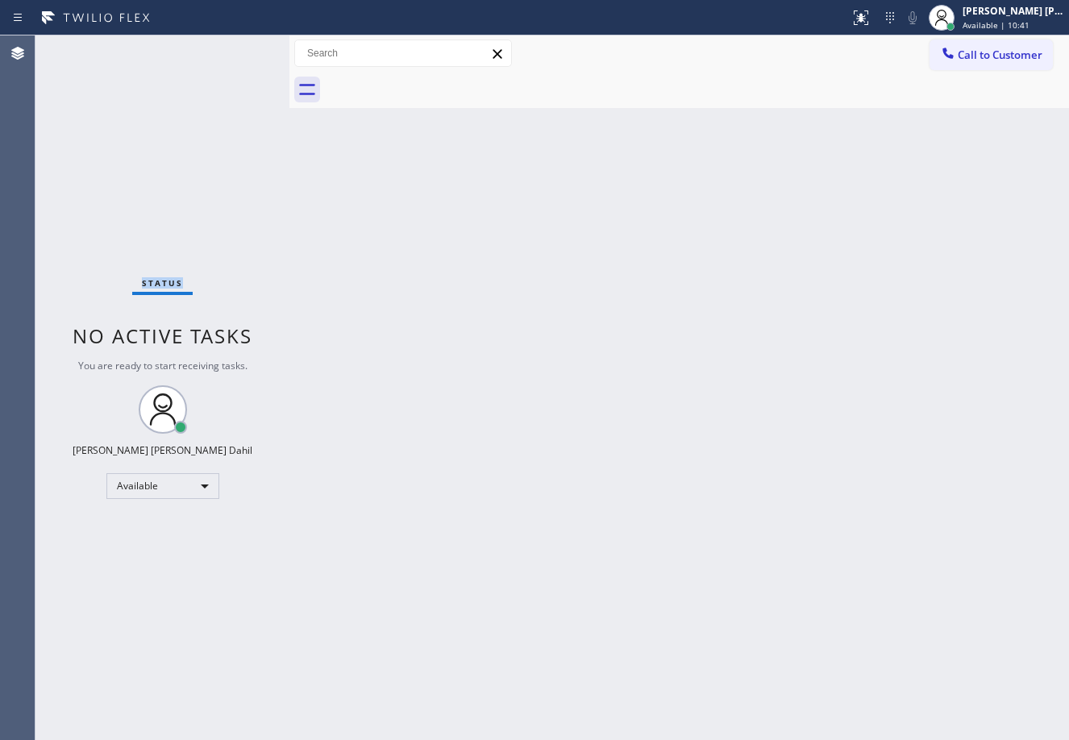
click at [238, 48] on div "Status No active tasks You are ready to start receiving tasks. [PERSON_NAME] [P…" at bounding box center [162, 387] width 254 height 705
click at [236, 48] on div "Status No active tasks You are ready to start receiving tasks. [PERSON_NAME] [P…" at bounding box center [162, 387] width 254 height 705
click at [237, 48] on div "Status No active tasks You are ready to start receiving tasks. [PERSON_NAME] [P…" at bounding box center [162, 387] width 254 height 705
click at [238, 48] on div "Status No active tasks You are ready to start receiving tasks. [PERSON_NAME] [P…" at bounding box center [162, 387] width 254 height 705
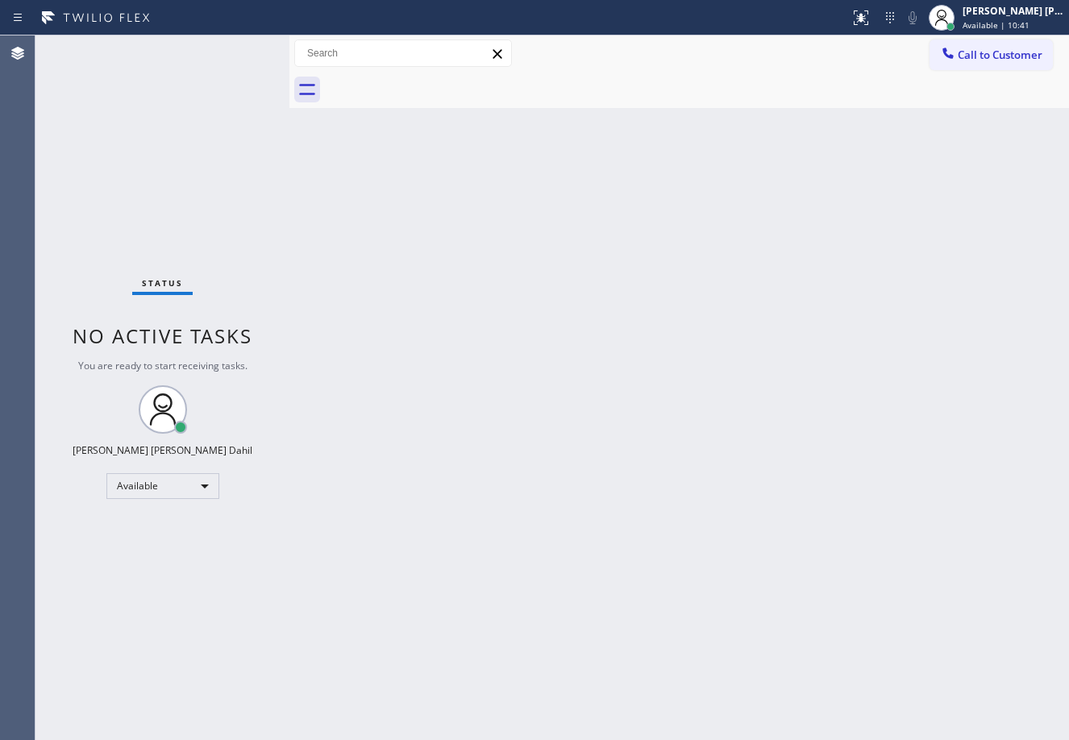
click at [238, 48] on div "Status No active tasks You are ready to start receiving tasks. [PERSON_NAME] [P…" at bounding box center [162, 387] width 254 height 705
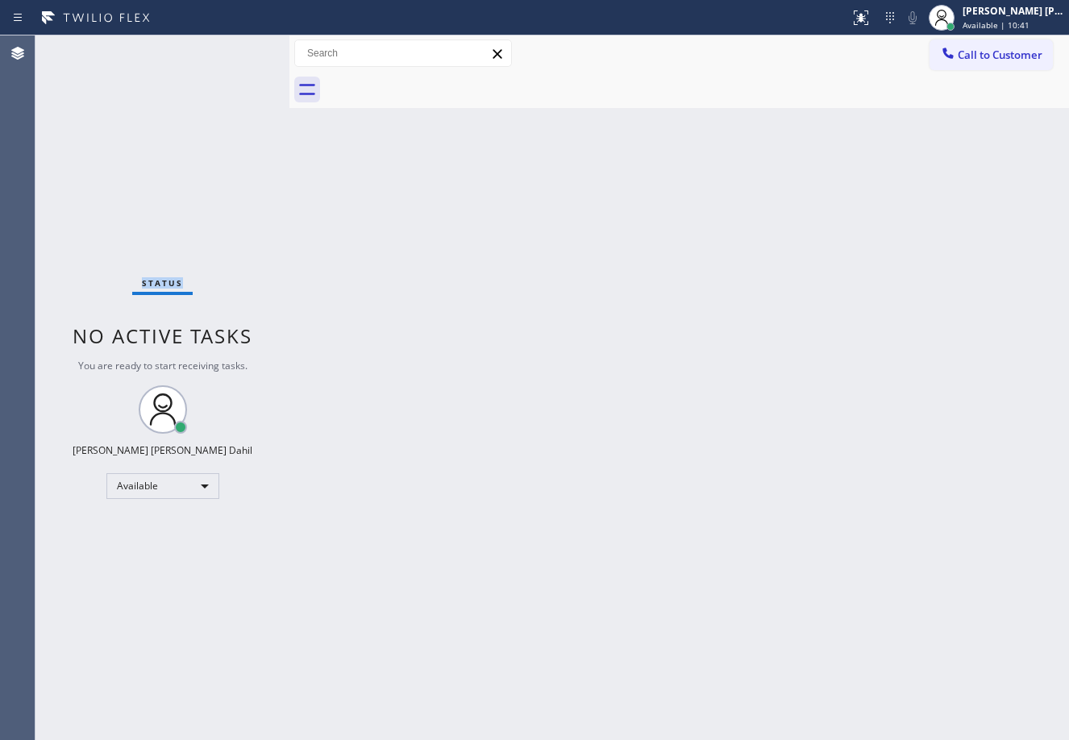
click at [238, 48] on div "Status No active tasks You are ready to start receiving tasks. [PERSON_NAME] [P…" at bounding box center [162, 387] width 254 height 705
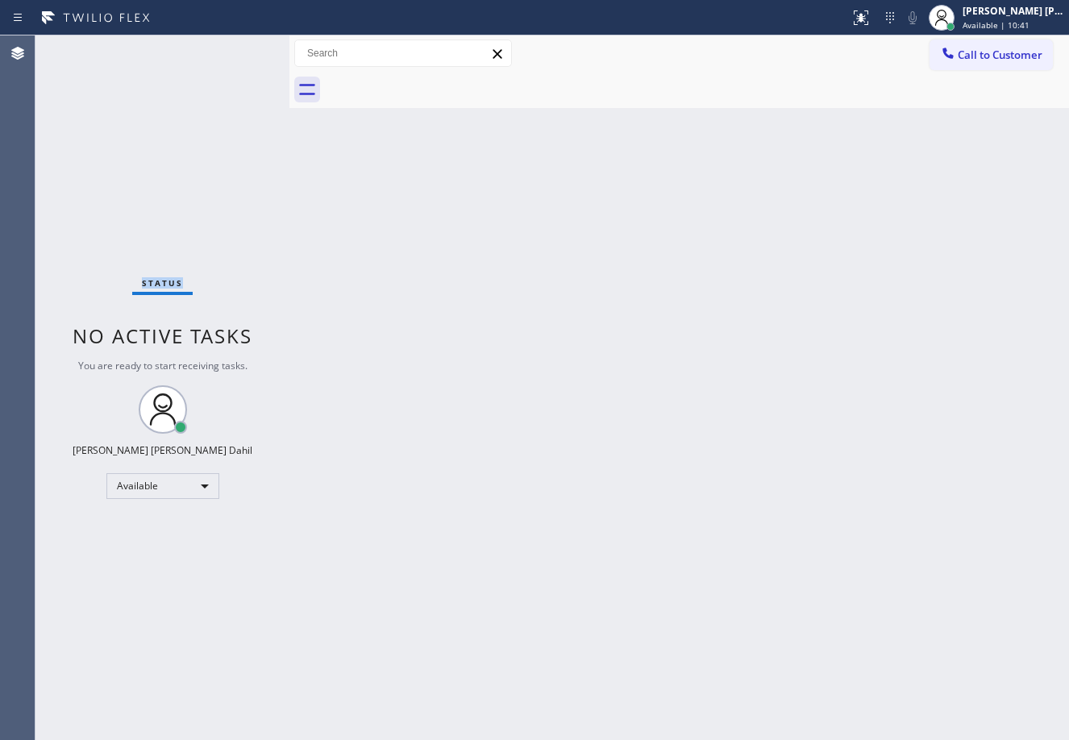
click at [238, 48] on div "Status No active tasks You are ready to start receiving tasks. [PERSON_NAME] [P…" at bounding box center [162, 387] width 254 height 705
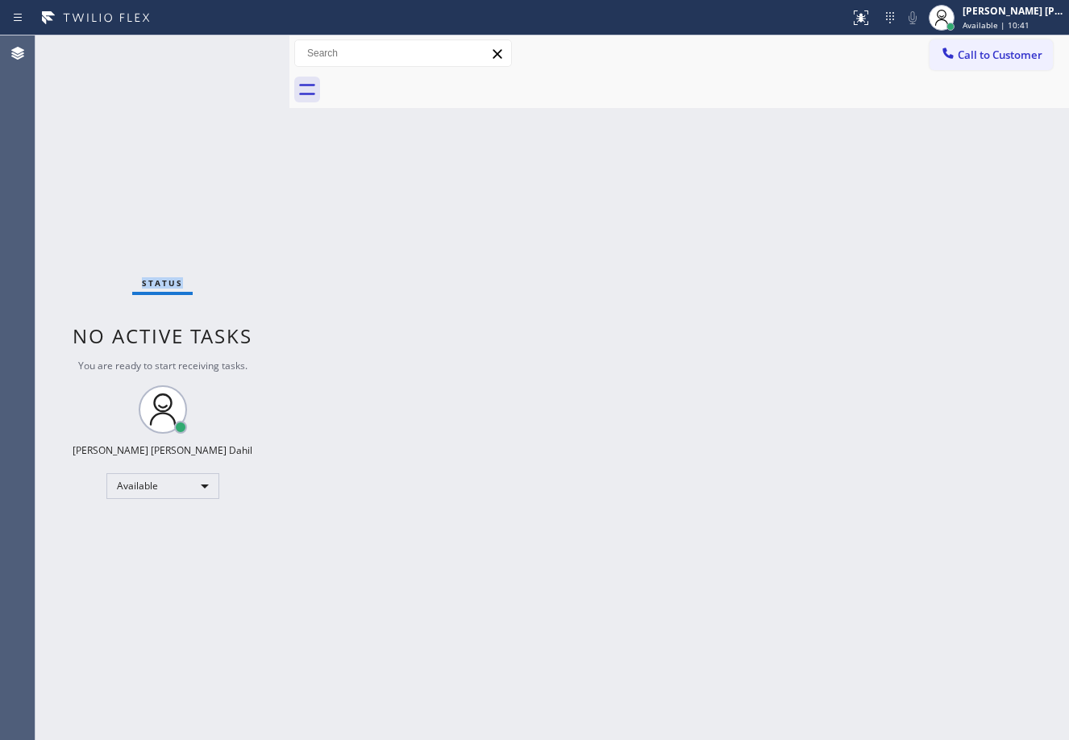
click at [238, 48] on div "Status No active tasks You are ready to start receiving tasks. [PERSON_NAME] [P…" at bounding box center [162, 387] width 254 height 705
drag, startPoint x: 444, startPoint y: 331, endPoint x: 457, endPoint y: 306, distance: 28.1
click at [448, 313] on div "Back to Dashboard Change Sender ID Customers Technicians Select a contact Outbo…" at bounding box center [680, 387] width 780 height 705
click at [238, 48] on div "Status No active tasks You are ready to start receiving tasks. [PERSON_NAME] [P…" at bounding box center [162, 387] width 254 height 705
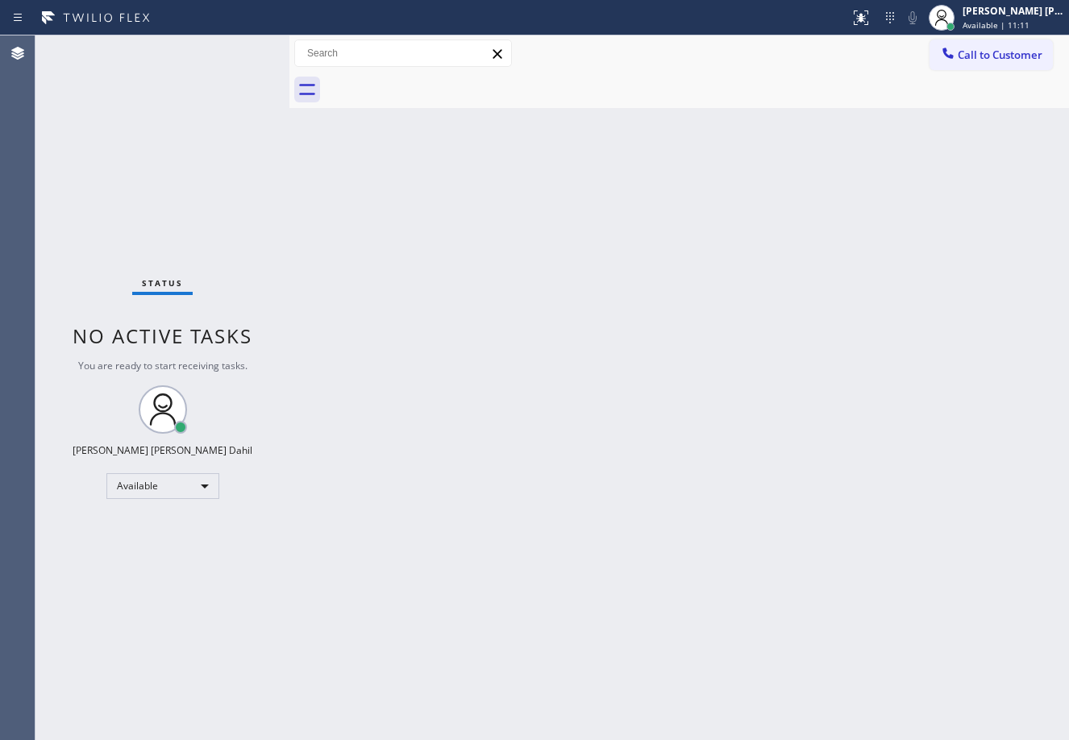
click at [238, 48] on div "Status No active tasks You are ready to start receiving tasks. [PERSON_NAME] [P…" at bounding box center [162, 387] width 254 height 705
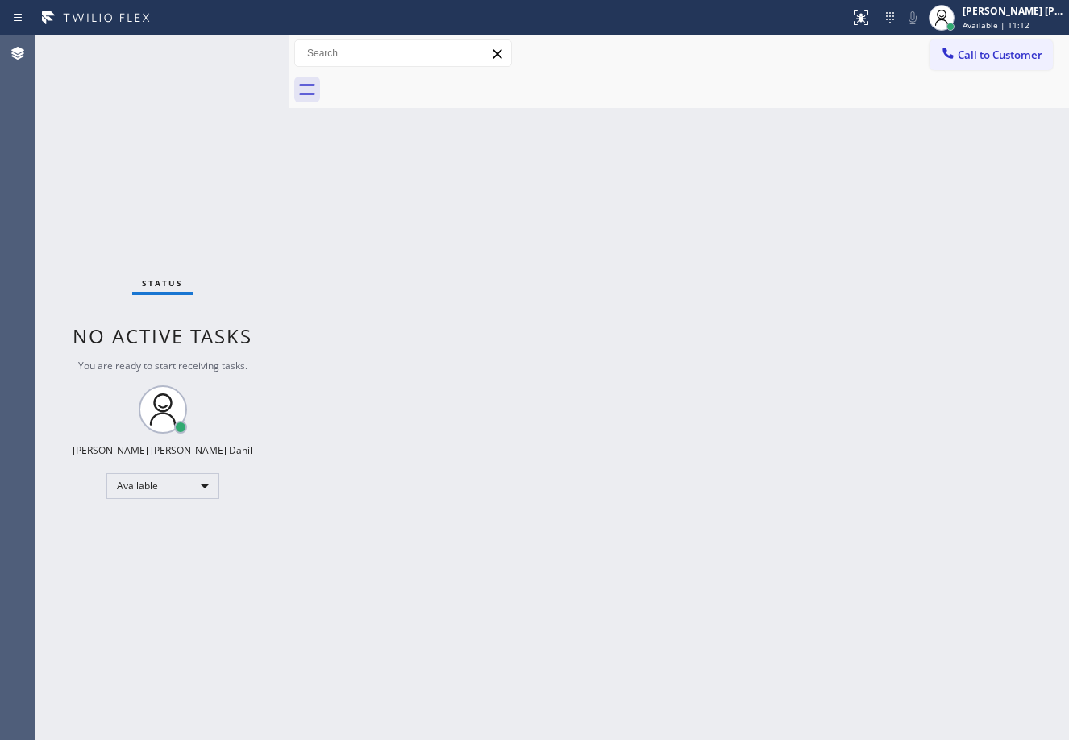
click at [450, 304] on div "Back to Dashboard Change Sender ID Customers Technicians Select a contact Outbo…" at bounding box center [680, 387] width 780 height 705
click at [451, 256] on div "Back to Dashboard Change Sender ID Customers Technicians Select a contact Outbo…" at bounding box center [680, 387] width 780 height 705
click at [461, 472] on div "Back to Dashboard Change Sender ID Customers Technicians Select a contact Outbo…" at bounding box center [680, 387] width 780 height 705
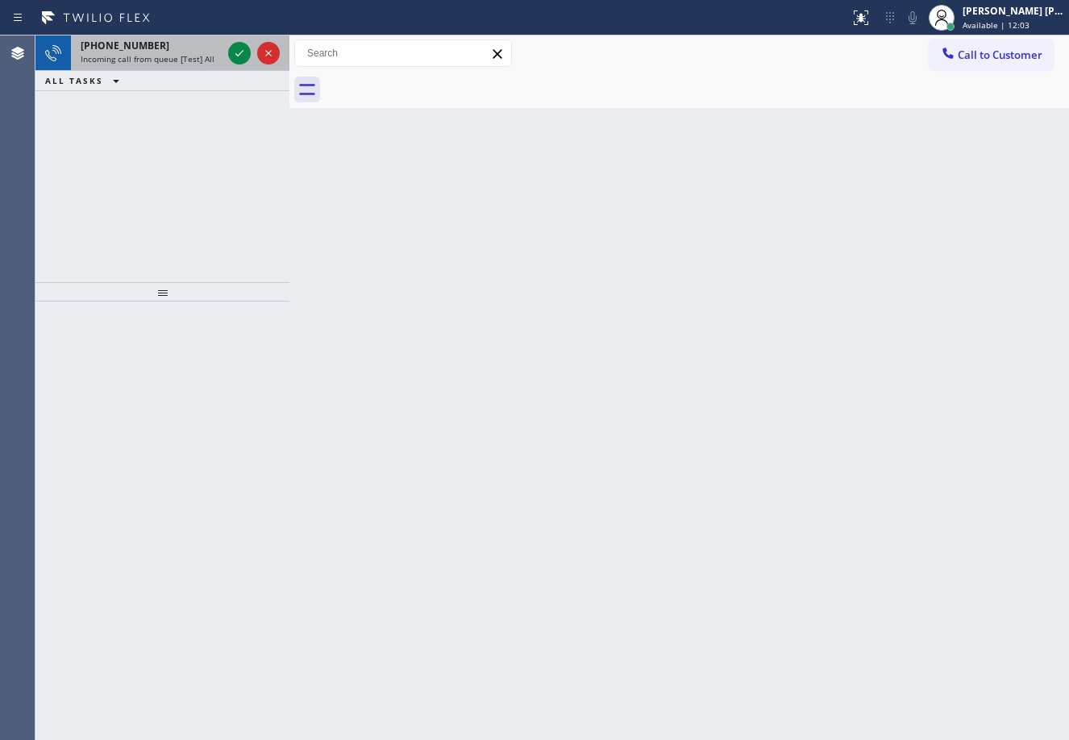
click at [188, 43] on div "[PHONE_NUMBER]" at bounding box center [151, 46] width 141 height 14
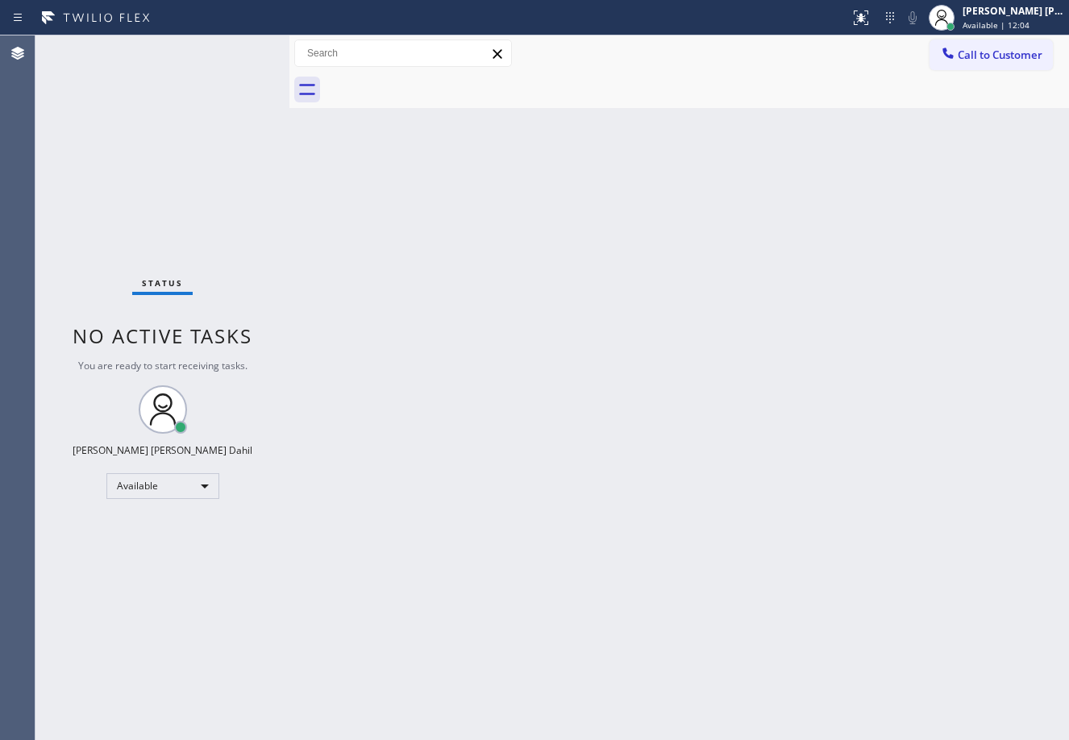
click at [190, 50] on div "Status No active tasks You are ready to start receiving tasks. [PERSON_NAME] [P…" at bounding box center [162, 387] width 254 height 705
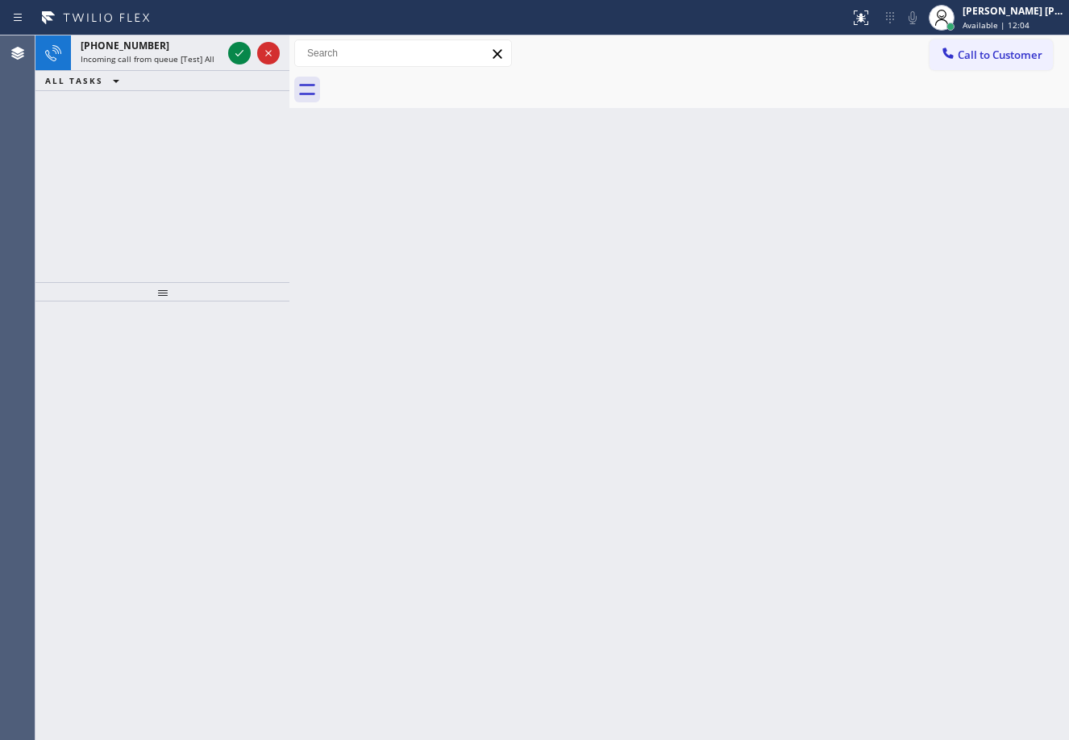
click at [575, 334] on div "Back to Dashboard Change Sender ID Customers Technicians Select a contact Outbo…" at bounding box center [680, 387] width 780 height 705
drag, startPoint x: 575, startPoint y: 334, endPoint x: 444, endPoint y: 280, distance: 141.4
click at [571, 336] on div "Back to Dashboard Change Sender ID Customers Technicians Select a contact Outbo…" at bounding box center [680, 387] width 780 height 705
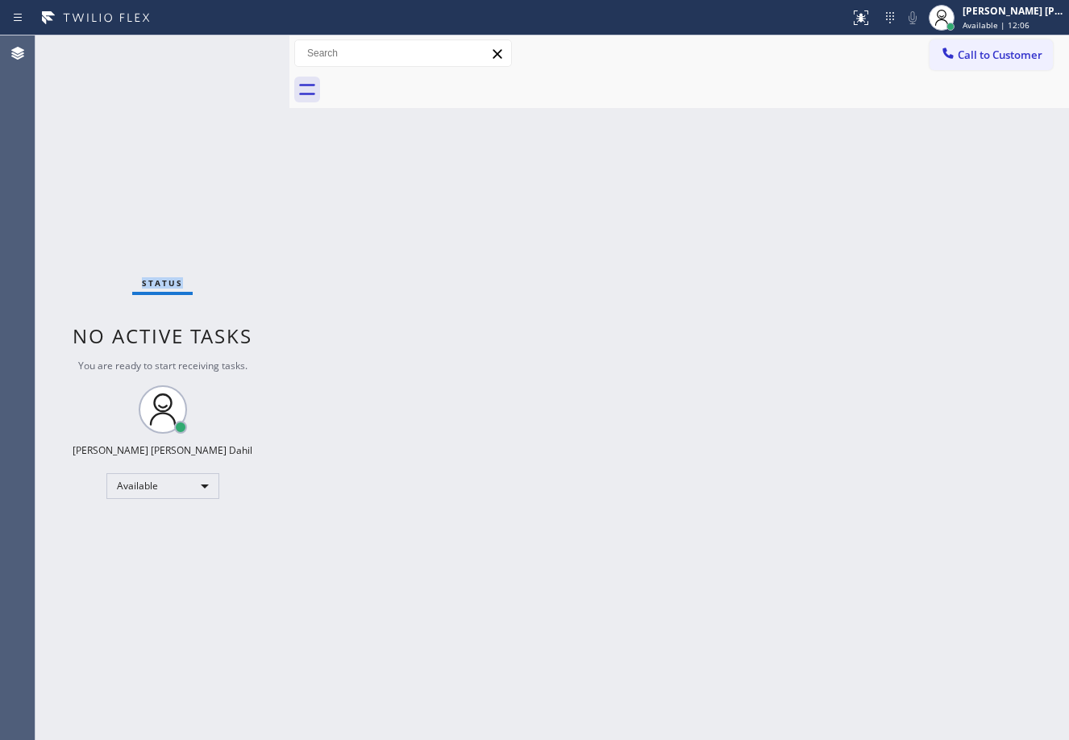
click at [201, 55] on div "Status No active tasks You are ready to start receiving tasks. [PERSON_NAME] [P…" at bounding box center [162, 387] width 254 height 705
click at [656, 416] on div "Back to Dashboard Change Sender ID Customers Technicians Select a contact Outbo…" at bounding box center [680, 387] width 780 height 705
click at [844, 615] on div "Back to Dashboard Change Sender ID Customers Technicians Select a contact Outbo…" at bounding box center [680, 387] width 780 height 705
click at [238, 48] on div "Status No active tasks You are ready to start receiving tasks. [PERSON_NAME] [P…" at bounding box center [162, 387] width 254 height 705
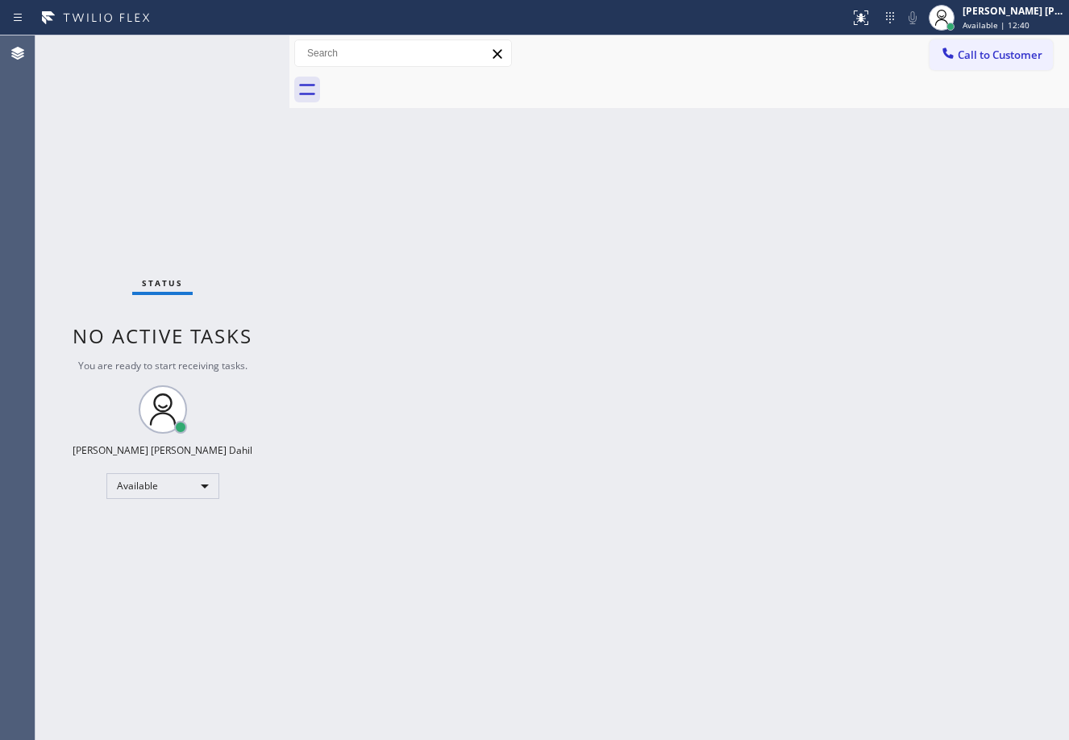
click at [238, 48] on div "Status No active tasks You are ready to start receiving tasks. [PERSON_NAME] [P…" at bounding box center [162, 387] width 254 height 705
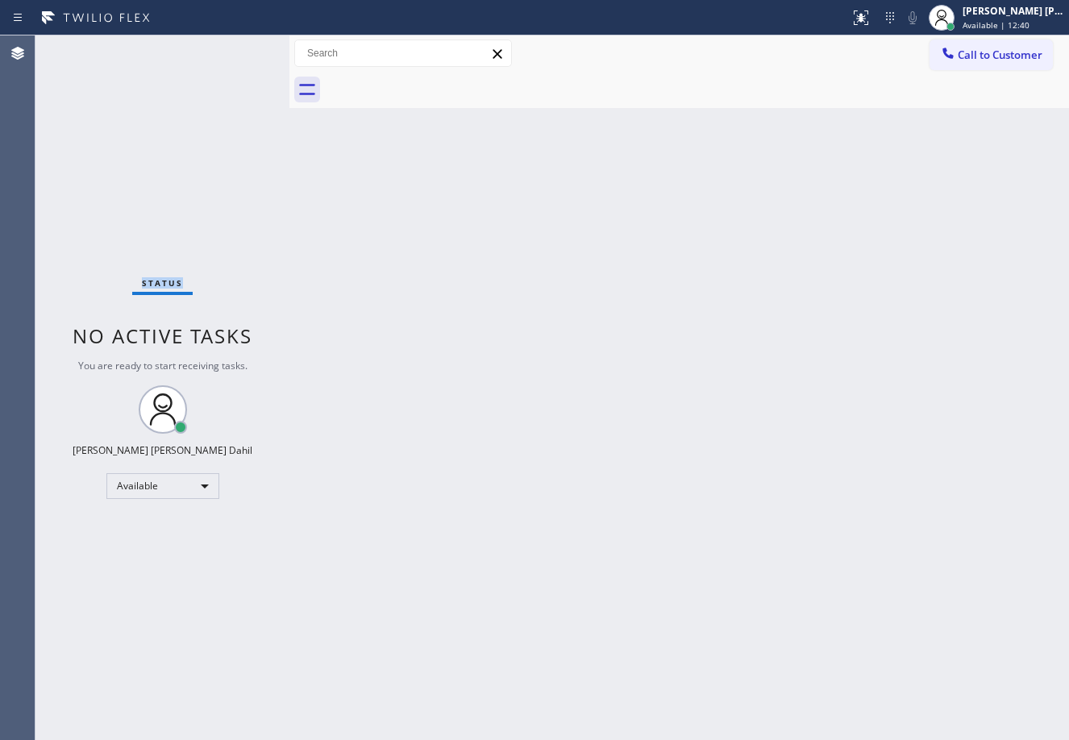
click at [238, 48] on div "Status No active tasks You are ready to start receiving tasks. [PERSON_NAME] [P…" at bounding box center [162, 387] width 254 height 705
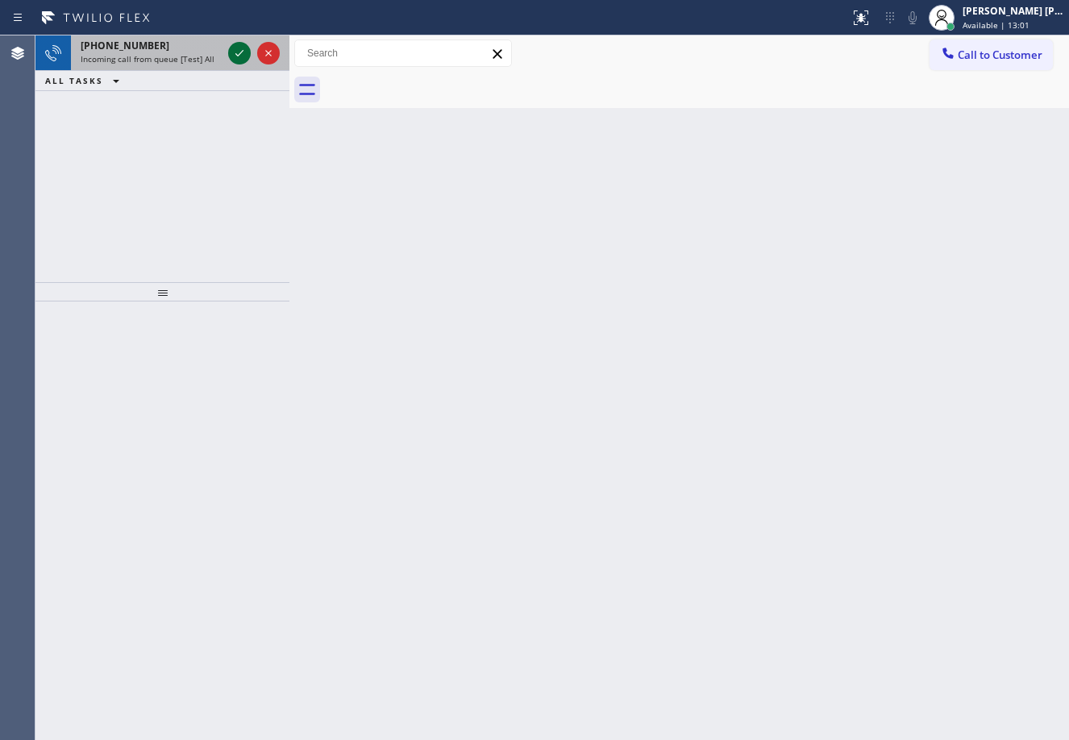
click at [238, 48] on icon at bounding box center [239, 53] width 19 height 19
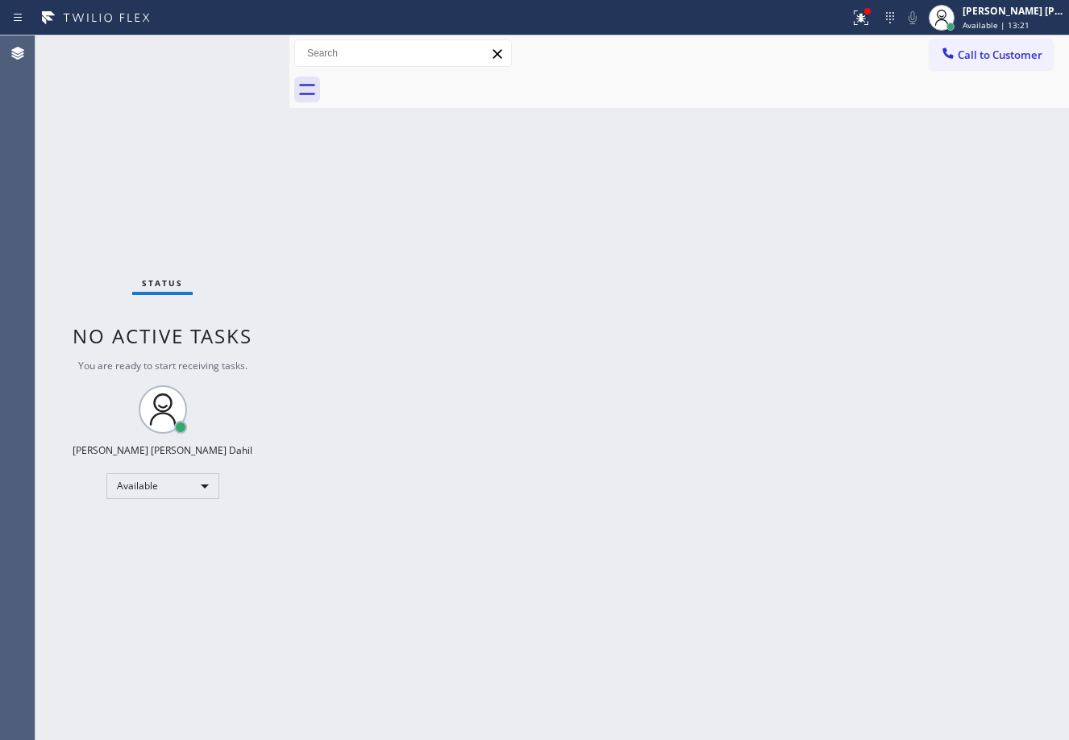
click at [238, 48] on div "Status No active tasks You are ready to start receiving tasks. [PERSON_NAME] [P…" at bounding box center [162, 387] width 254 height 705
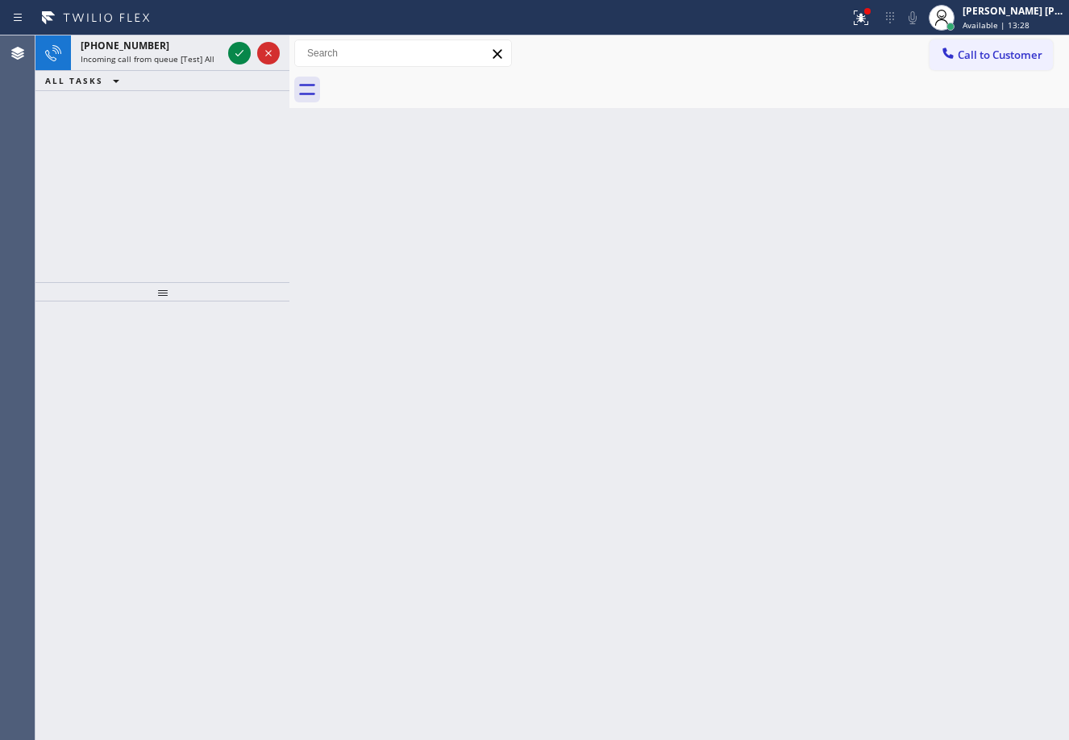
click at [238, 48] on icon at bounding box center [239, 53] width 19 height 19
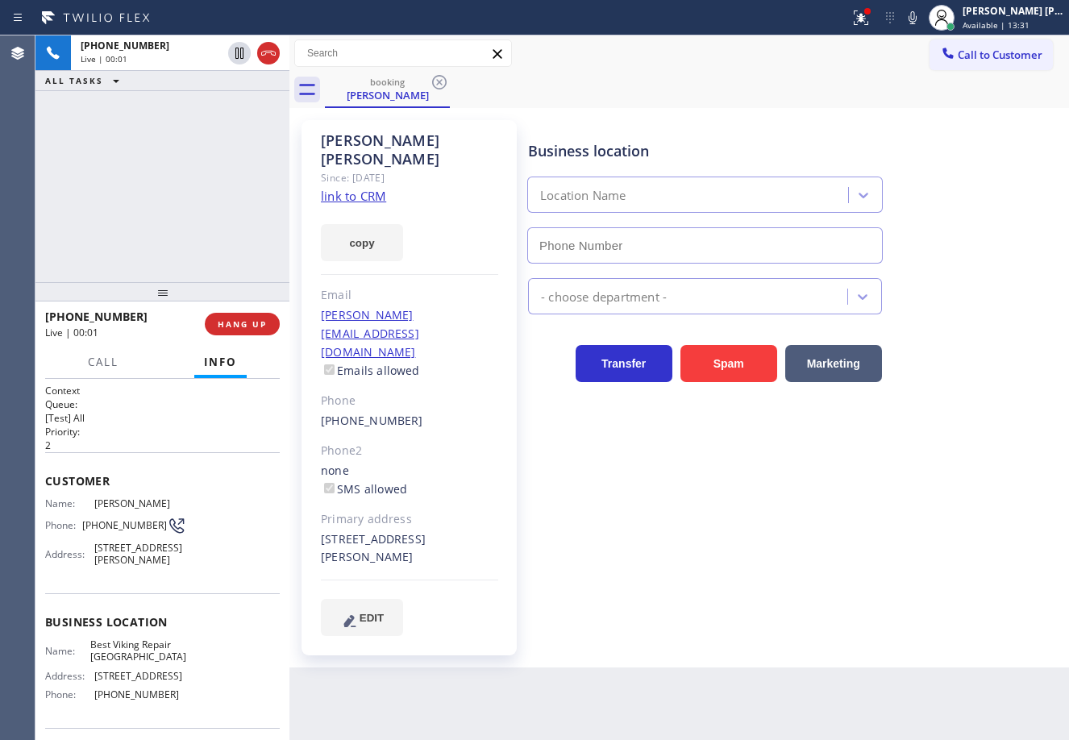
type input "[PHONE_NUMBER]"
click at [878, 28] on button at bounding box center [861, 17] width 35 height 35
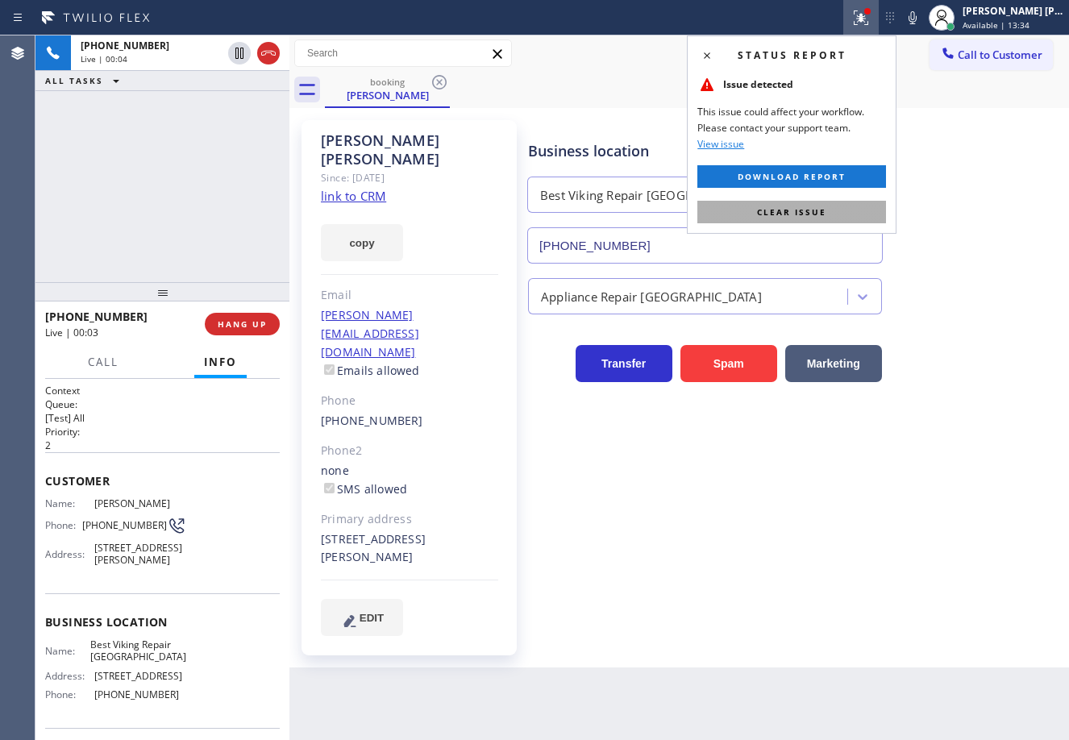
click at [857, 208] on button "Clear issue" at bounding box center [792, 212] width 189 height 23
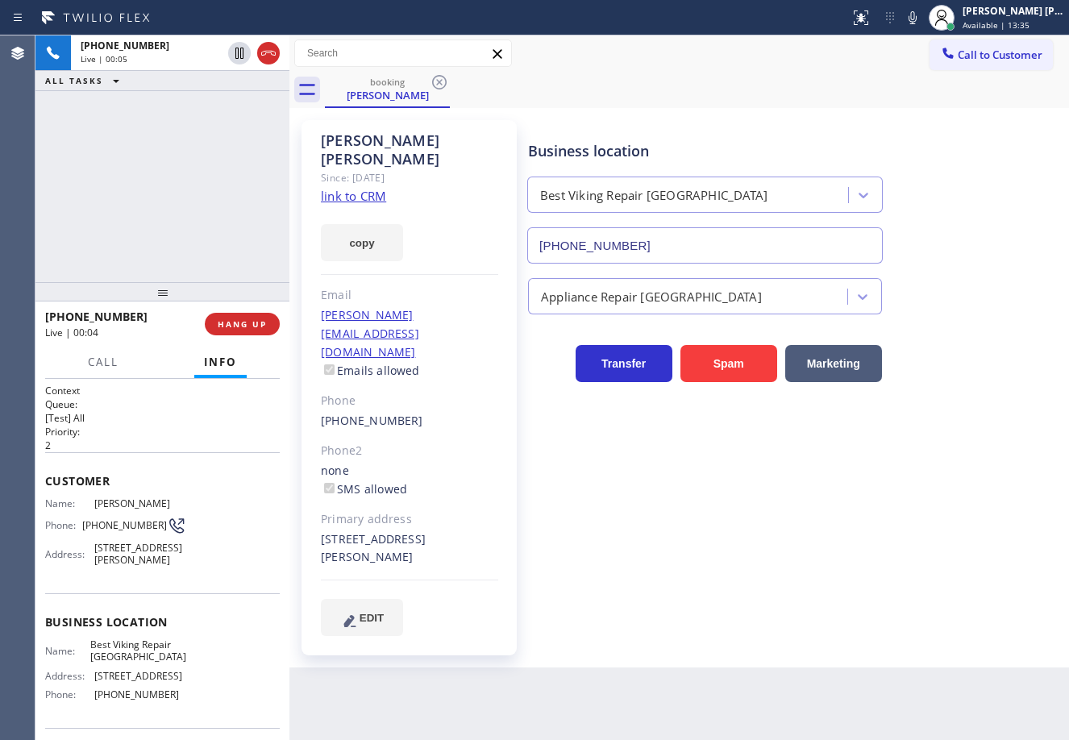
click at [377, 188] on link "link to CRM" at bounding box center [353, 196] width 65 height 16
click at [732, 596] on div "Business location Best Viking Repair [GEOGRAPHIC_DATA] [PHONE_NUMBER] Appliance…" at bounding box center [795, 393] width 540 height 539
click at [190, 202] on div "[PHONE_NUMBER] Live | 00:54 ALL TASKS ALL TASKS ACTIVE TASKS TASKS IN WRAP UP" at bounding box center [162, 158] width 254 height 247
click at [193, 203] on div "[PHONE_NUMBER] Live | 01:18 ALL TASKS ALL TASKS ACTIVE TASKS TASKS IN WRAP UP" at bounding box center [162, 158] width 254 height 247
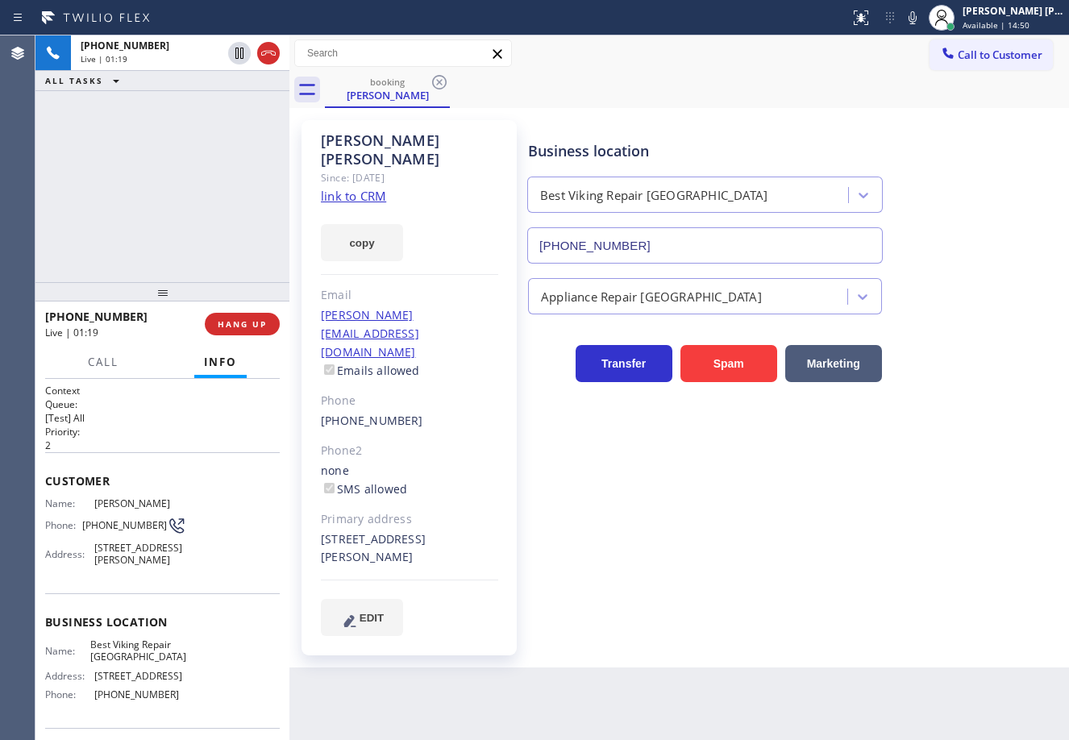
click at [620, 102] on div "booking [PERSON_NAME]" at bounding box center [697, 90] width 744 height 36
click at [244, 323] on span "HANG UP" at bounding box center [242, 324] width 49 height 11
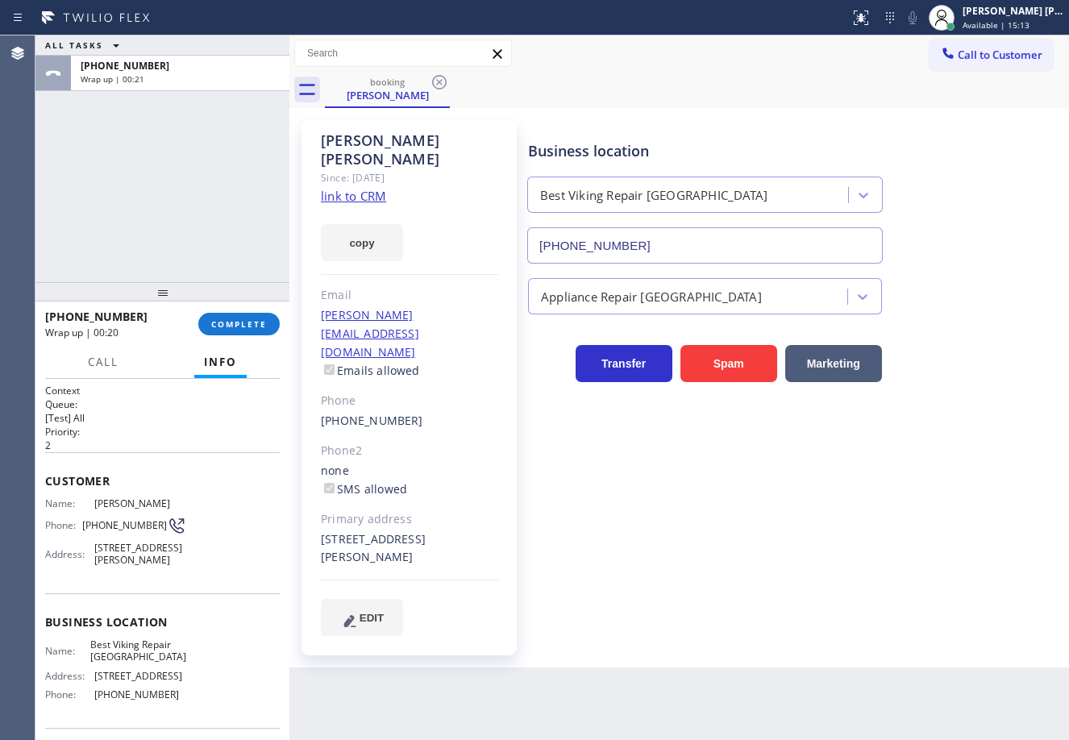
drag, startPoint x: 152, startPoint y: 166, endPoint x: 190, endPoint y: 223, distance: 68.0
click at [152, 166] on div "ALL TASKS ALL TASKS ACTIVE TASKS TASKS IN WRAP UP [PHONE_NUMBER] Wrap up | 00:21" at bounding box center [162, 158] width 254 height 247
click at [206, 323] on button "COMPLETE" at bounding box center [238, 324] width 81 height 23
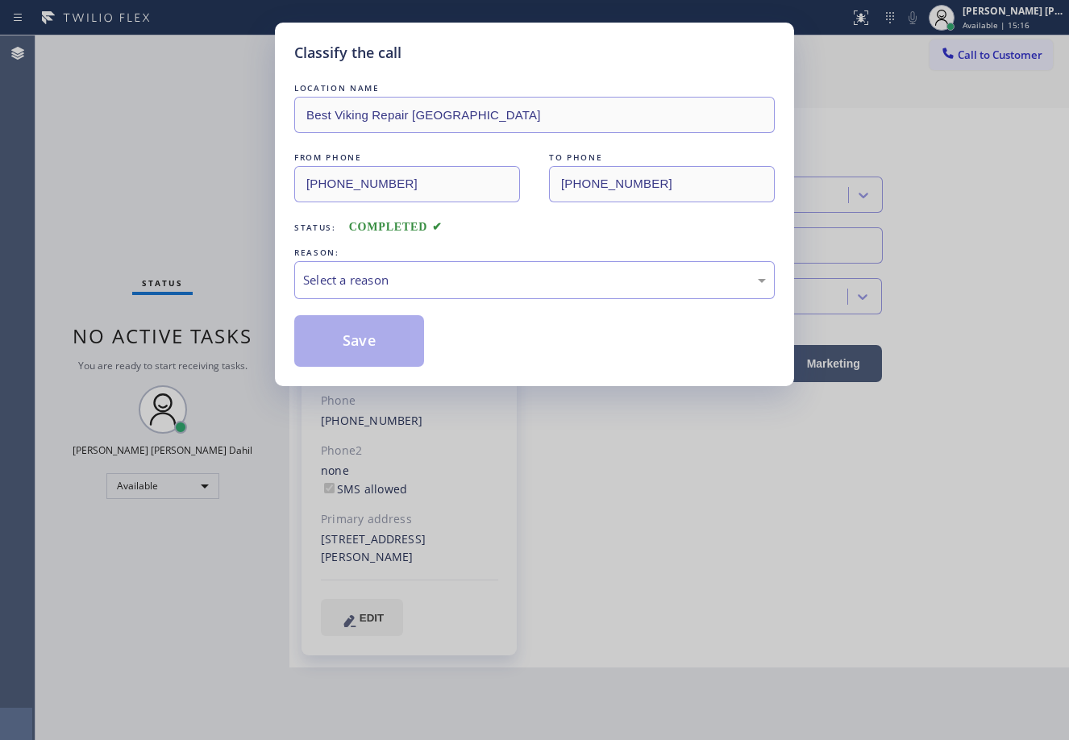
click at [377, 277] on div "Select a reason" at bounding box center [534, 280] width 463 height 19
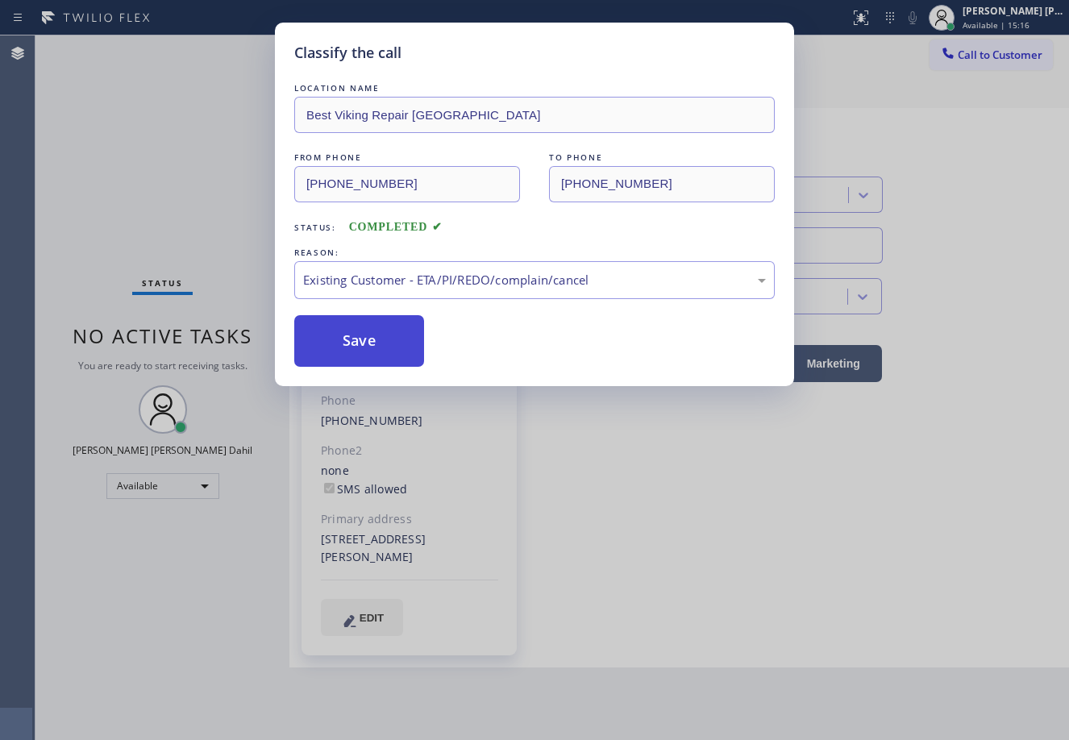
click at [356, 327] on button "Save" at bounding box center [359, 341] width 130 height 52
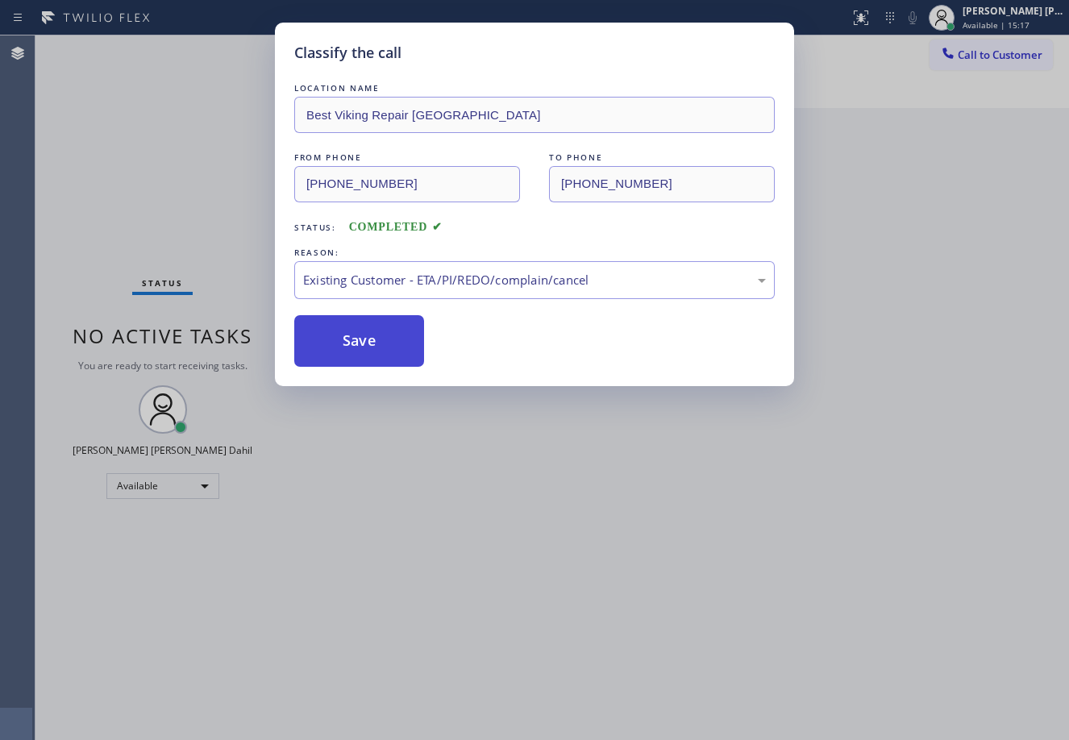
click at [357, 327] on button "Save" at bounding box center [359, 341] width 130 height 52
click at [357, 331] on button "Save" at bounding box center [359, 341] width 130 height 52
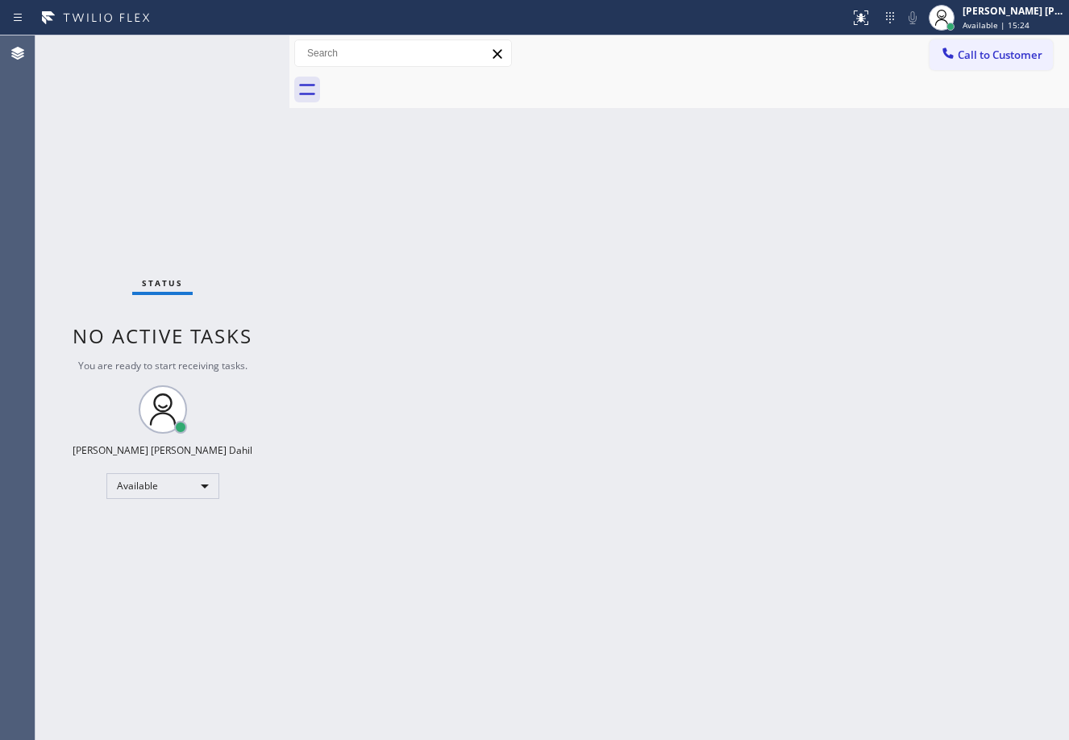
click at [216, 76] on div "Status No active tasks You are ready to start receiving tasks. [PERSON_NAME] [P…" at bounding box center [162, 387] width 254 height 705
drag, startPoint x: 625, startPoint y: 338, endPoint x: 889, endPoint y: 543, distance: 334.5
click at [681, 364] on div "Back to Dashboard Change Sender ID Customers Technicians Select a contact Outbo…" at bounding box center [680, 387] width 780 height 705
click at [646, 556] on div "Back to Dashboard Change Sender ID Customers Technicians Select a contact Outbo…" at bounding box center [680, 387] width 780 height 705
click at [805, 99] on div at bounding box center [697, 90] width 744 height 36
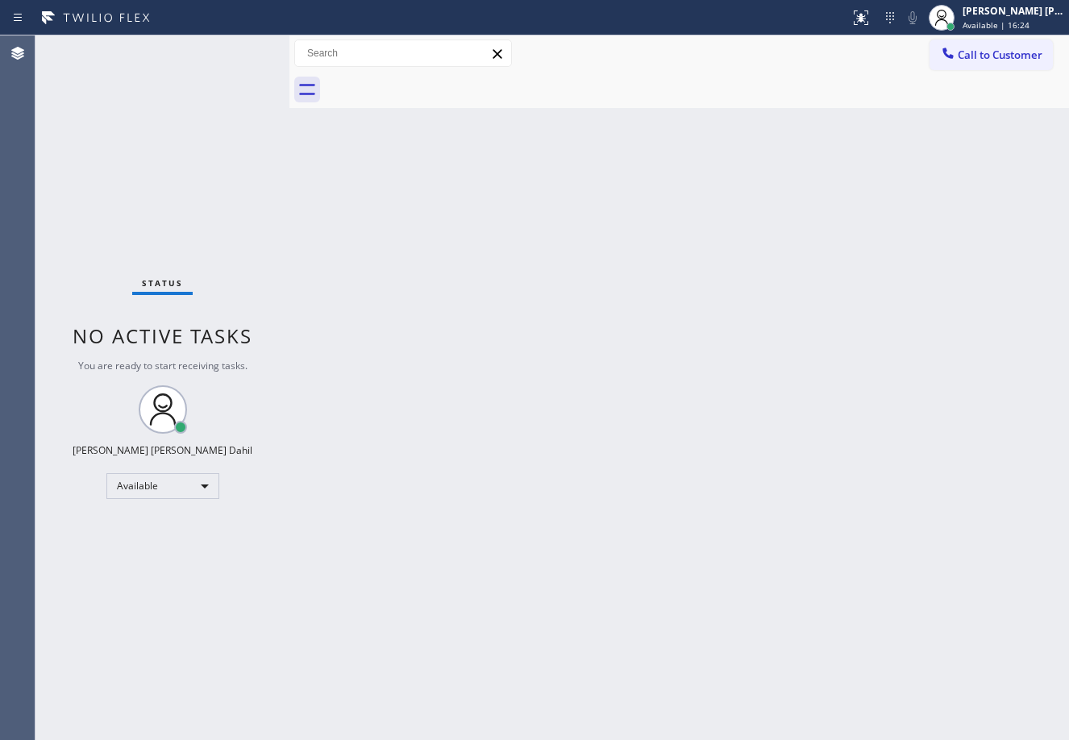
click at [730, 522] on div "Back to Dashboard Change Sender ID Customers Technicians Select a contact Outbo…" at bounding box center [680, 387] width 780 height 705
click at [690, 575] on div "Back to Dashboard Change Sender ID Customers Technicians Select a contact Outbo…" at bounding box center [680, 387] width 780 height 705
click at [804, 546] on div "Back to Dashboard Change Sender ID Customers Technicians Select a contact Outbo…" at bounding box center [680, 387] width 780 height 705
click at [733, 448] on div "Back to Dashboard Change Sender ID Customers Technicians Select a contact Outbo…" at bounding box center [680, 387] width 780 height 705
click at [977, 56] on span "Call to Customer" at bounding box center [1000, 55] width 85 height 15
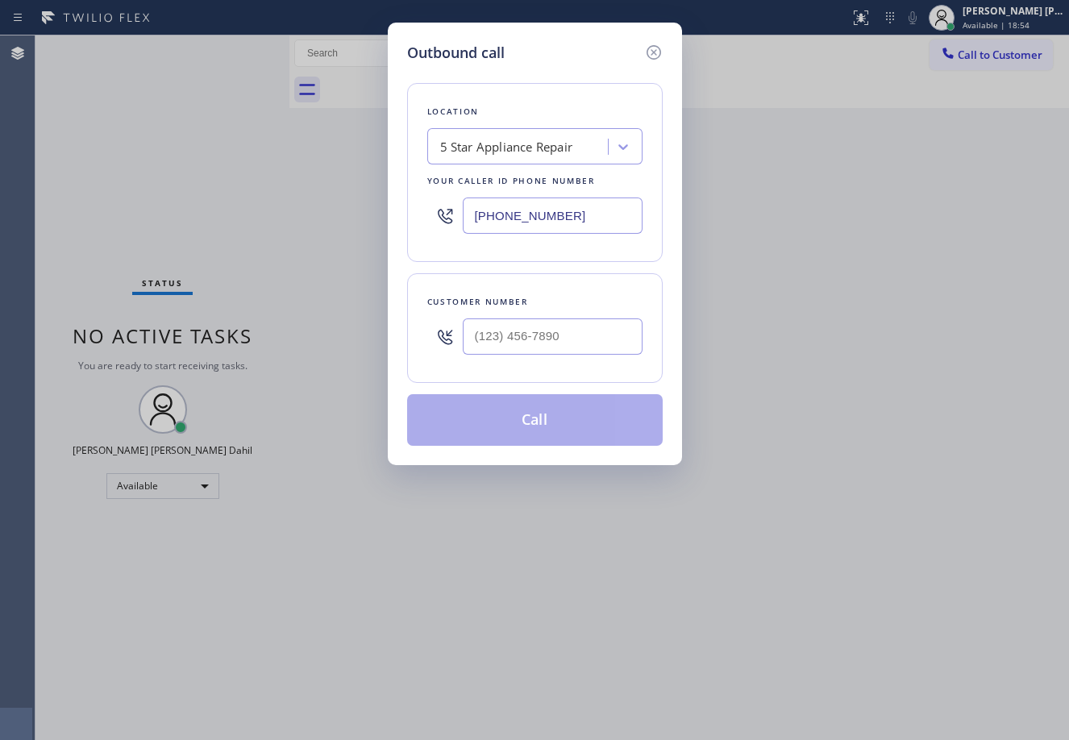
click at [560, 219] on input "[PHONE_NUMBER]" at bounding box center [553, 216] width 180 height 36
paste input "999-4417"
type input "[PHONE_NUMBER]"
click at [625, 251] on div "Location 5 Star Appliance Repair Your caller id phone number [PHONE_NUMBER]" at bounding box center [535, 172] width 256 height 179
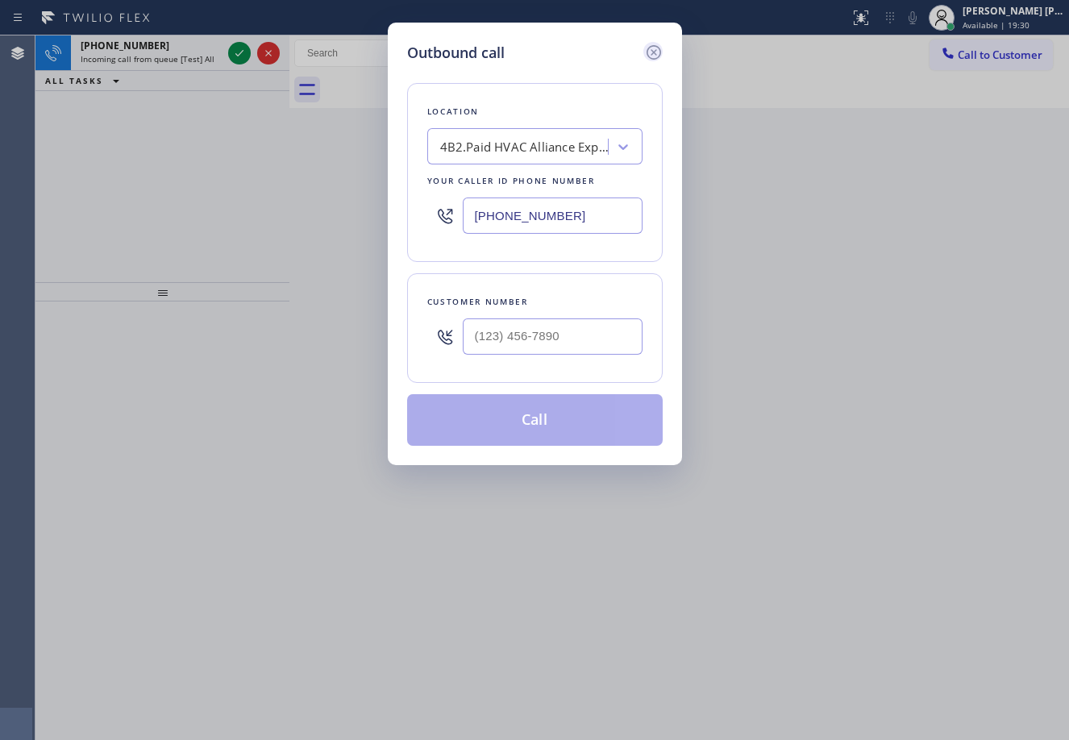
click at [657, 52] on icon at bounding box center [653, 52] width 19 height 19
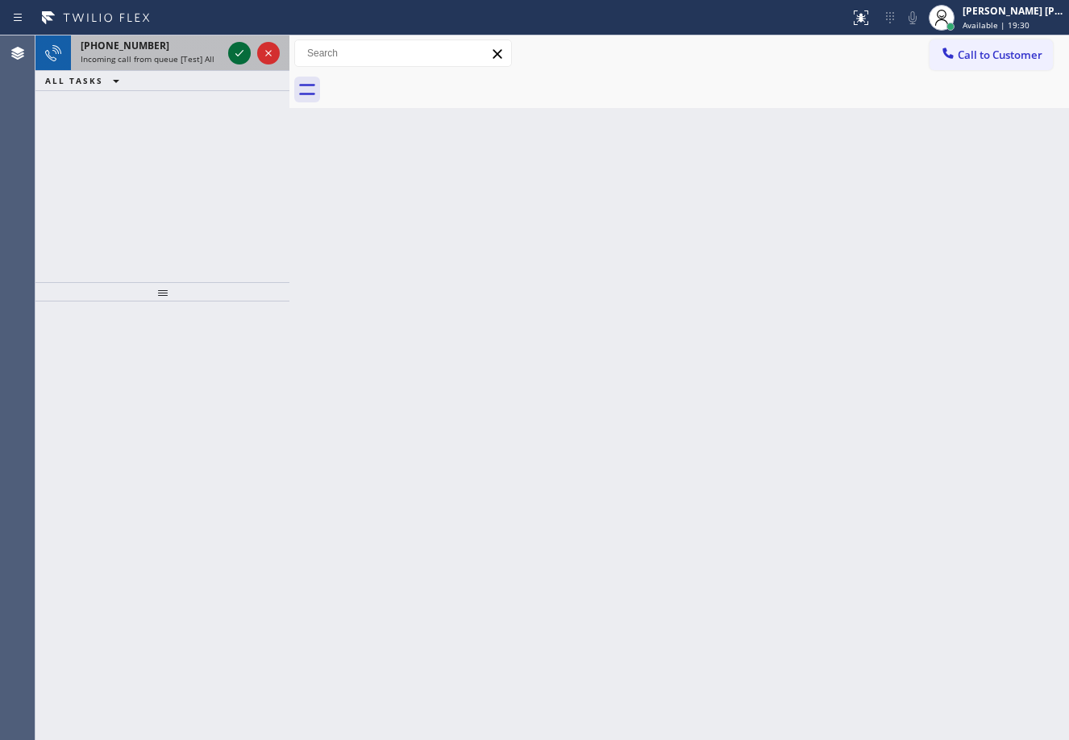
click at [239, 50] on icon at bounding box center [239, 53] width 19 height 19
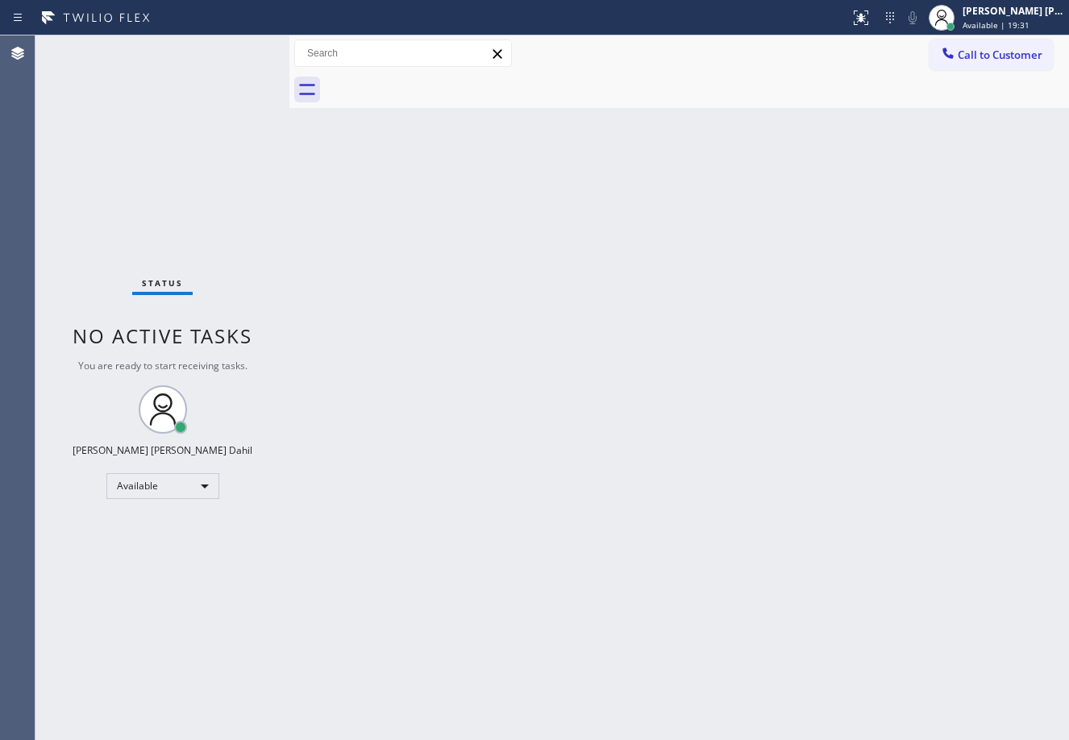
click at [238, 48] on div "Status No active tasks You are ready to start receiving tasks. [PERSON_NAME] [P…" at bounding box center [162, 387] width 254 height 705
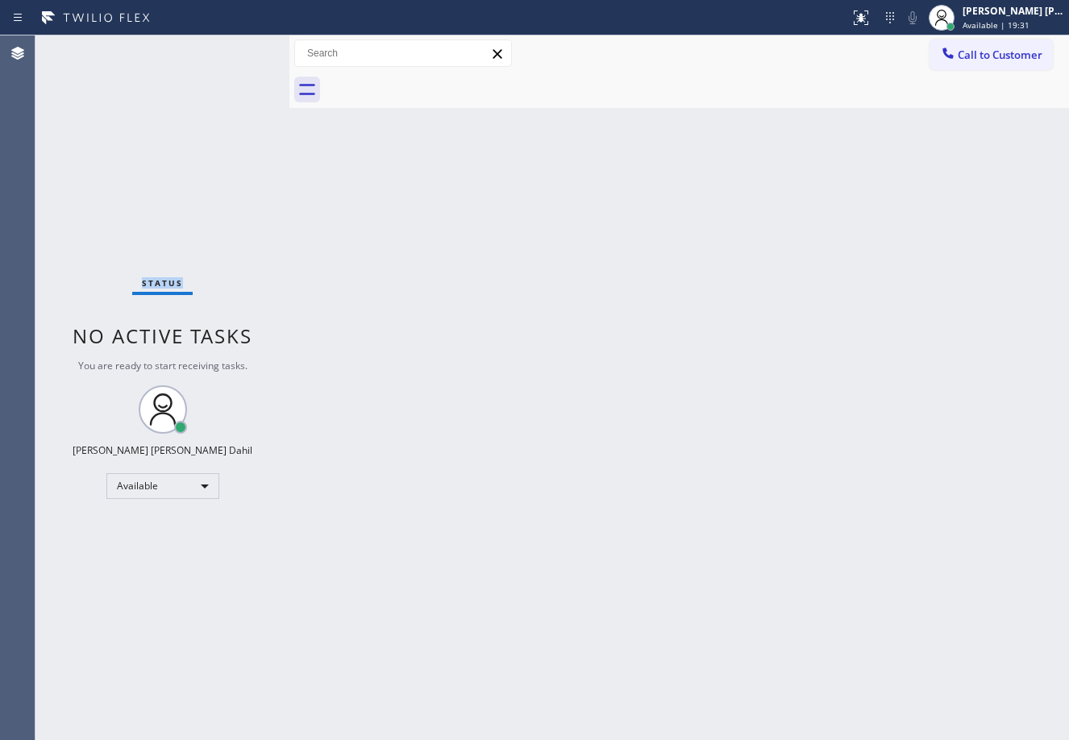
click at [238, 48] on div "Status No active tasks You are ready to start receiving tasks. [PERSON_NAME] [P…" at bounding box center [162, 387] width 254 height 705
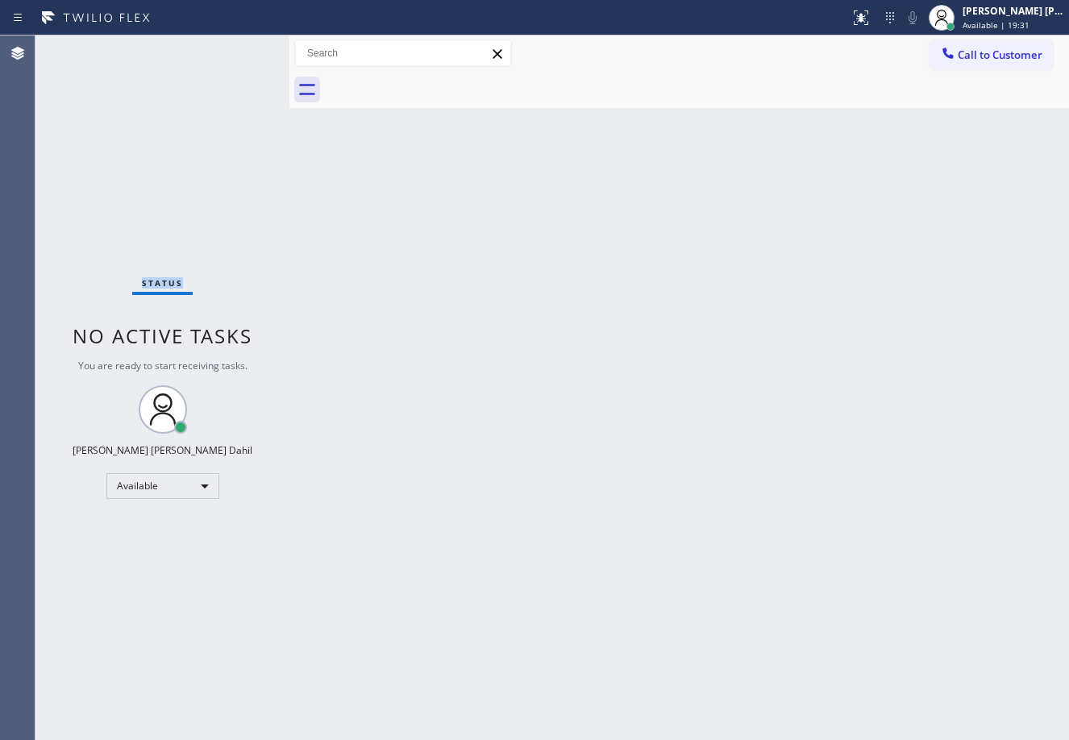
click at [238, 48] on div "Status No active tasks You are ready to start receiving tasks. [PERSON_NAME] [P…" at bounding box center [162, 387] width 254 height 705
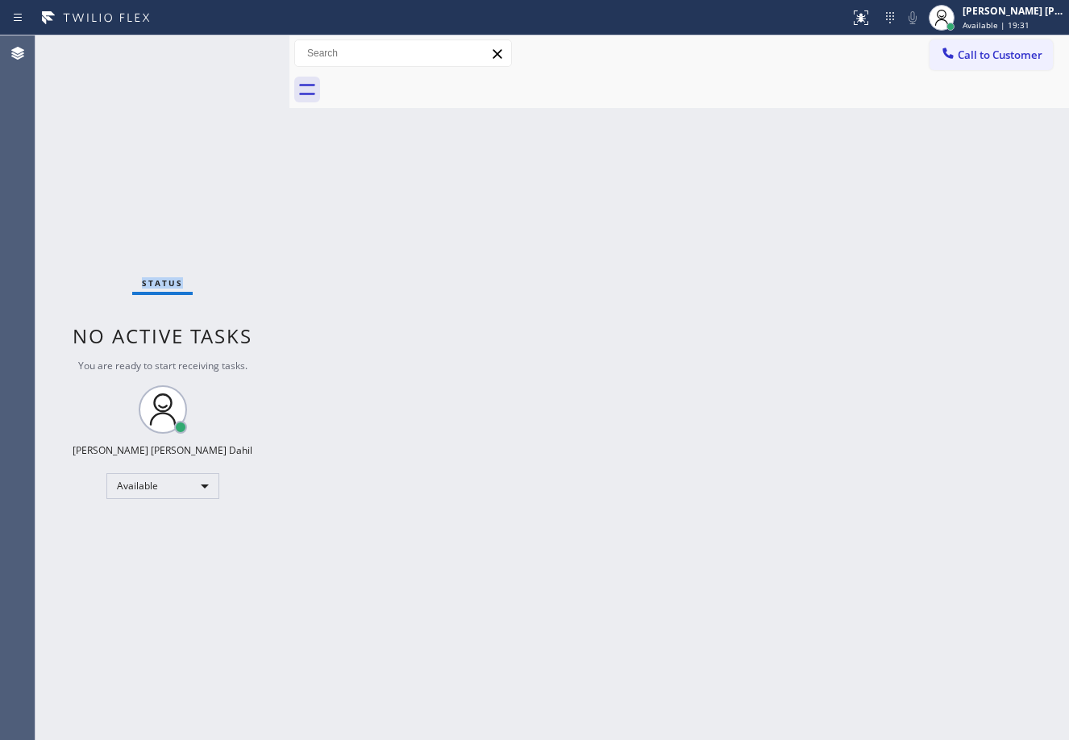
click at [238, 48] on div "Status No active tasks You are ready to start receiving tasks. [PERSON_NAME] [P…" at bounding box center [162, 387] width 254 height 705
click at [613, 368] on div "Back to Dashboard Change Sender ID Customers Technicians Select a contact Outbo…" at bounding box center [680, 387] width 780 height 705
click at [871, 18] on icon at bounding box center [861, 17] width 19 height 19
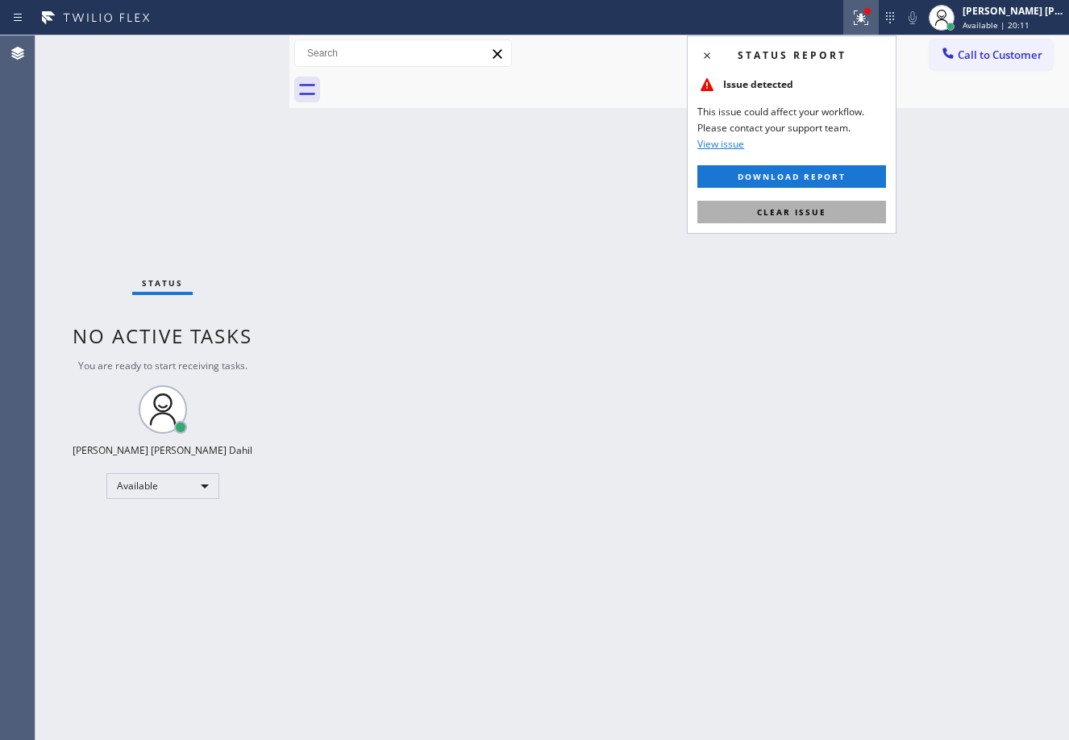
click at [838, 209] on button "Clear issue" at bounding box center [792, 212] width 189 height 23
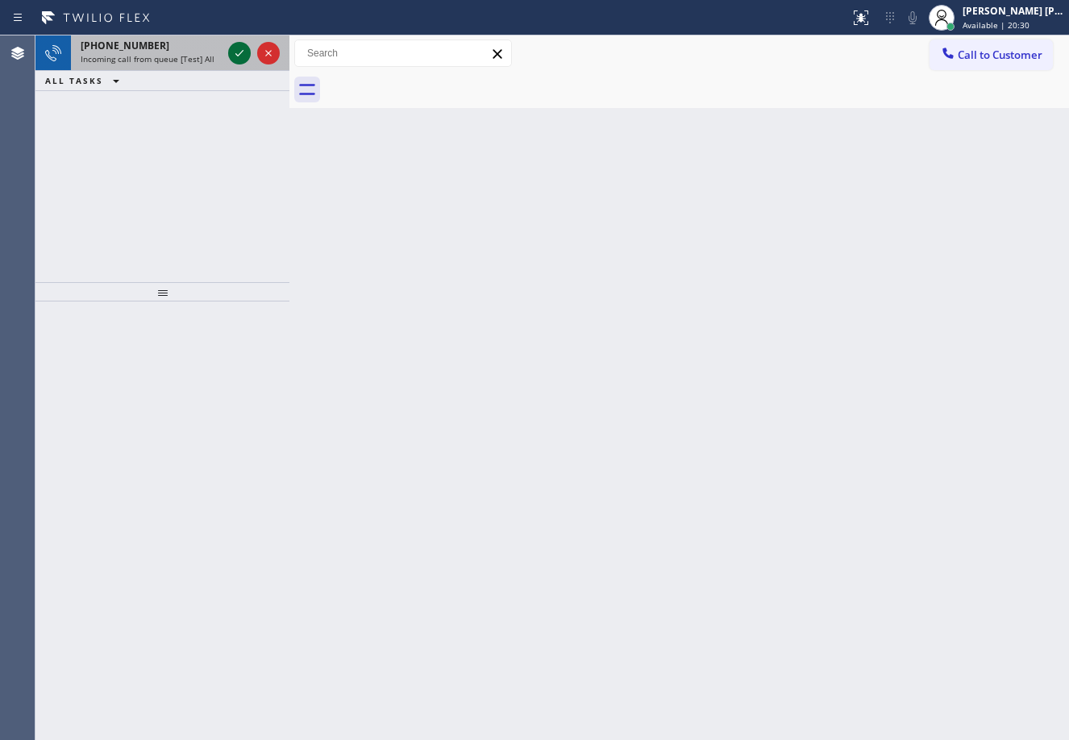
click at [232, 56] on icon at bounding box center [239, 53] width 19 height 19
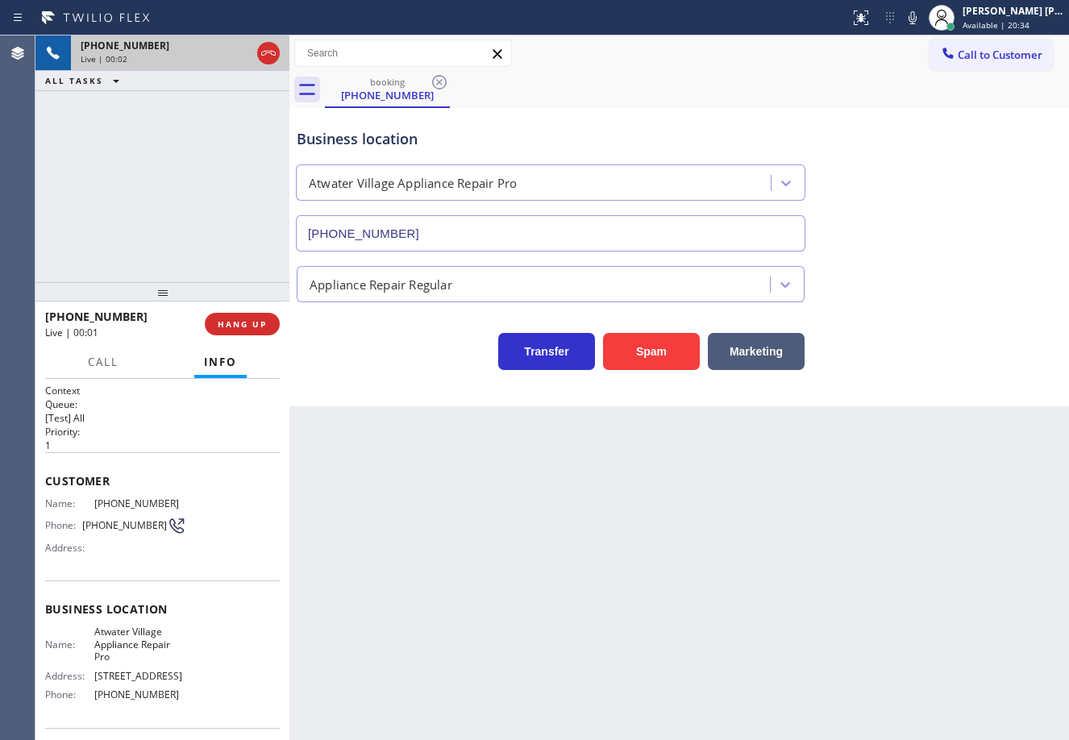
type input "[PHONE_NUMBER]"
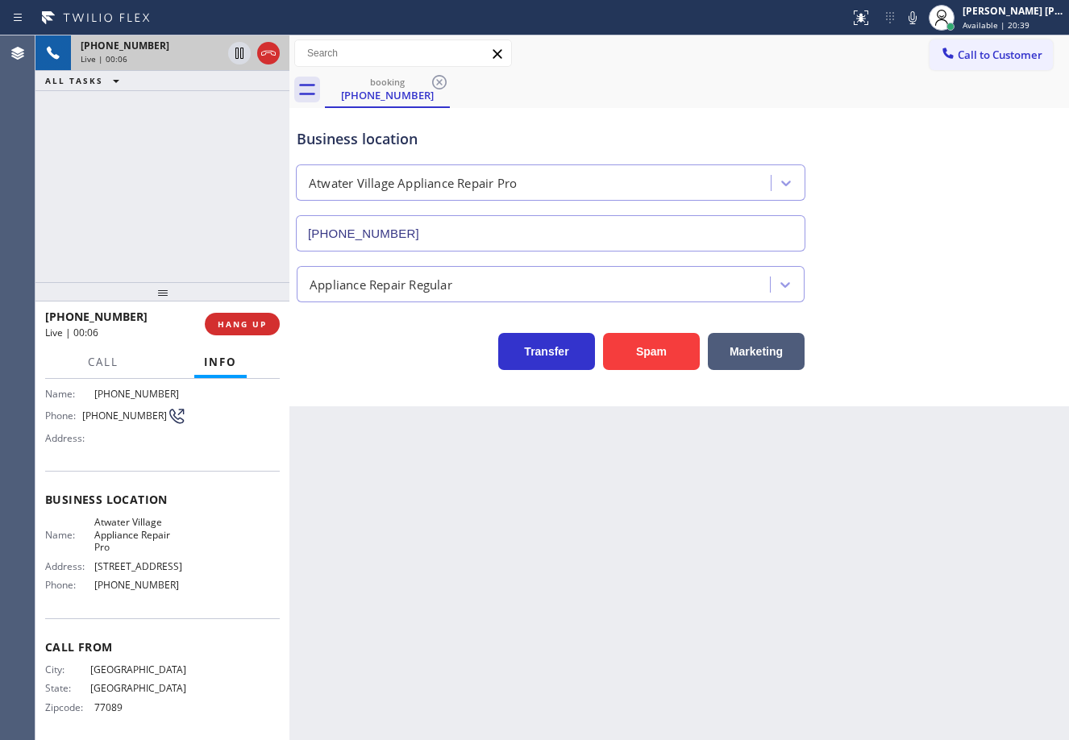
drag, startPoint x: 407, startPoint y: 502, endPoint x: 355, endPoint y: 510, distance: 52.9
click at [408, 502] on div "Back to Dashboard Change Sender ID Customers Technicians Select a contact Outbo…" at bounding box center [680, 387] width 780 height 705
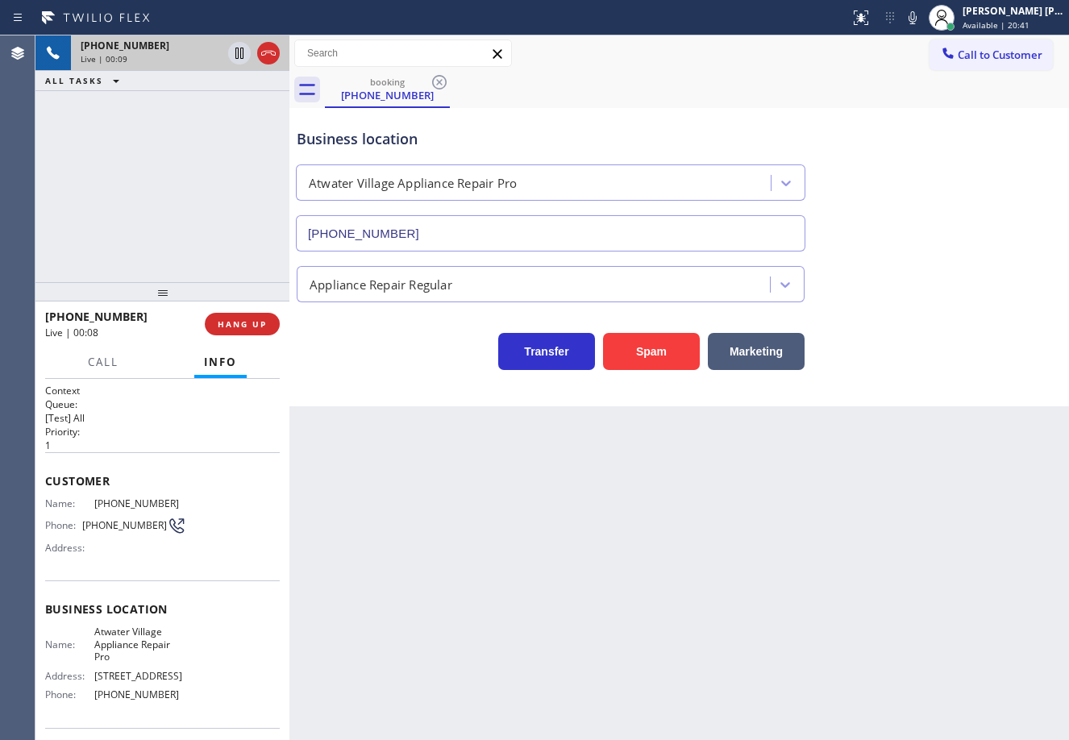
click at [402, 562] on div "Back to Dashboard Change Sender ID Customers Technicians Select a contact Outbo…" at bounding box center [680, 387] width 780 height 705
click at [716, 516] on div "Back to Dashboard Change Sender ID Customers Technicians Select a contact Outbo…" at bounding box center [680, 387] width 780 height 705
click at [224, 335] on div "[PHONE_NUMBER] Live | 00:16 HANG UP" at bounding box center [162, 324] width 235 height 42
click at [224, 317] on button "HANG UP" at bounding box center [242, 324] width 75 height 23
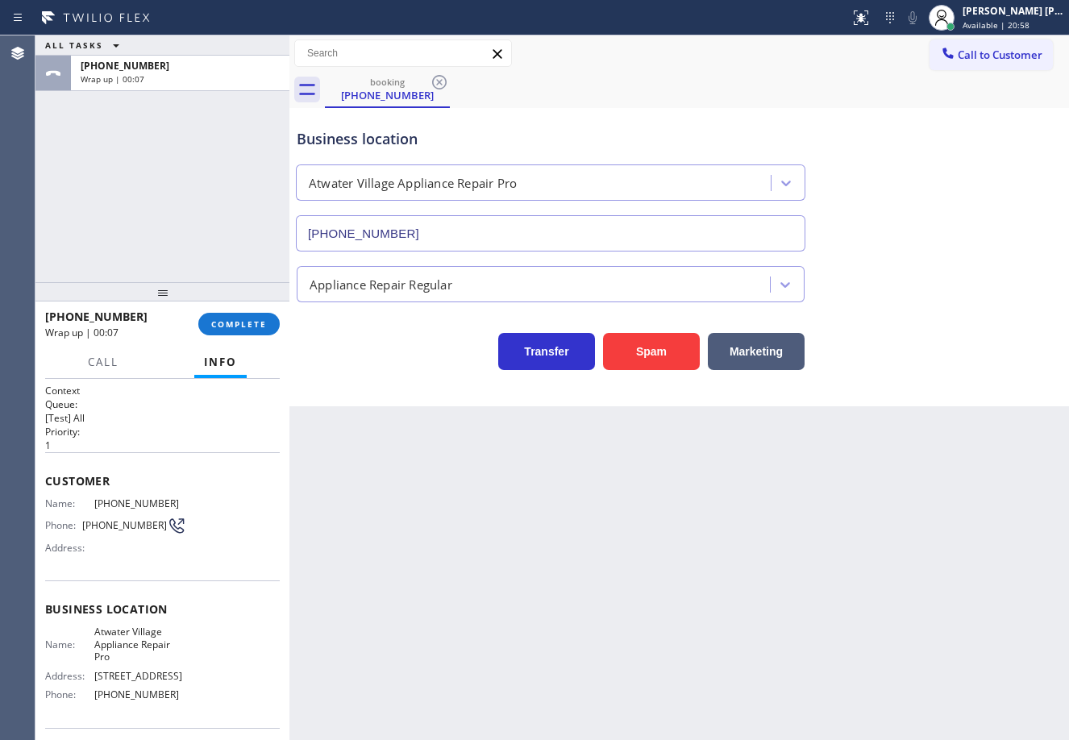
click at [170, 244] on div "ALL TASKS ALL TASKS ACTIVE TASKS TASKS IN WRAP UP [PHONE_NUMBER] Wrap up | 00:07" at bounding box center [162, 158] width 254 height 247
click at [225, 331] on button "COMPLETE" at bounding box center [238, 324] width 81 height 23
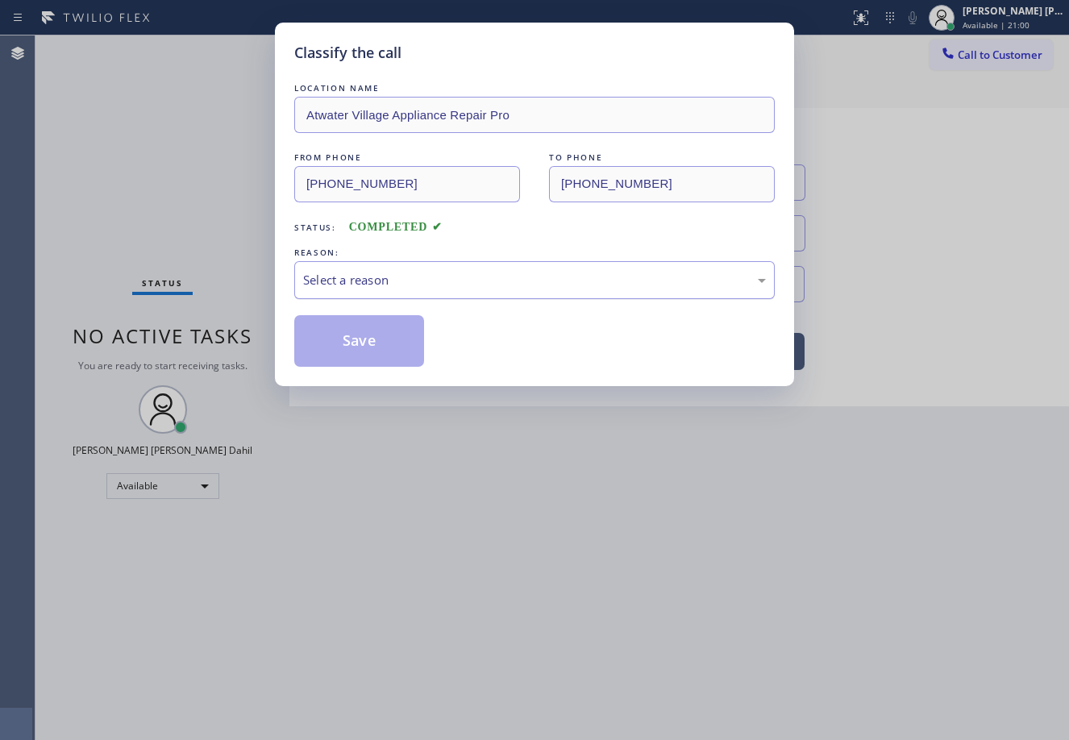
click at [394, 281] on div "Select a reason" at bounding box center [534, 280] width 463 height 19
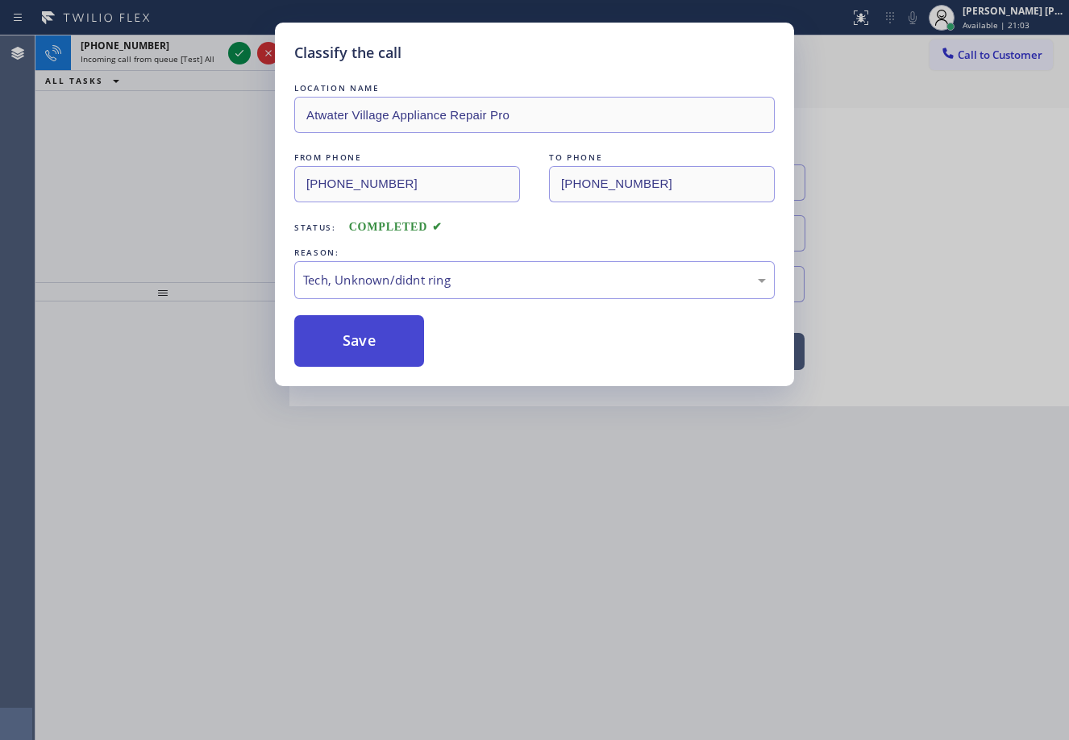
click at [335, 327] on button "Save" at bounding box center [359, 341] width 130 height 52
click at [335, 328] on button "Save" at bounding box center [359, 341] width 130 height 52
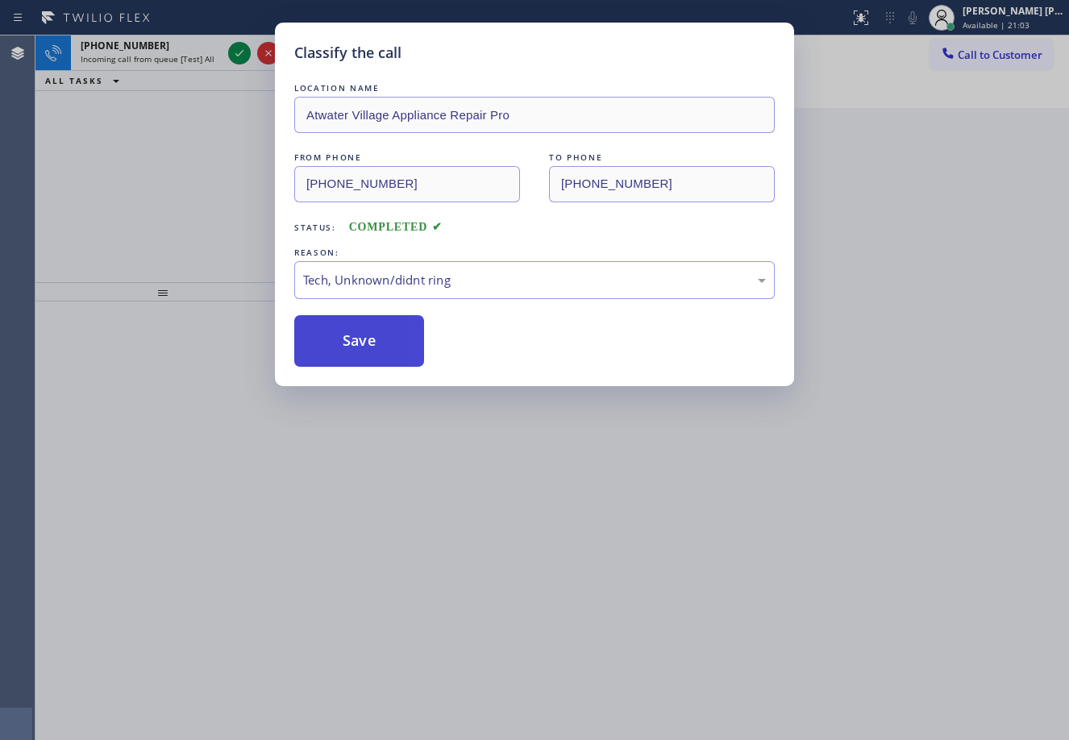
click at [335, 328] on button "Save" at bounding box center [359, 341] width 130 height 52
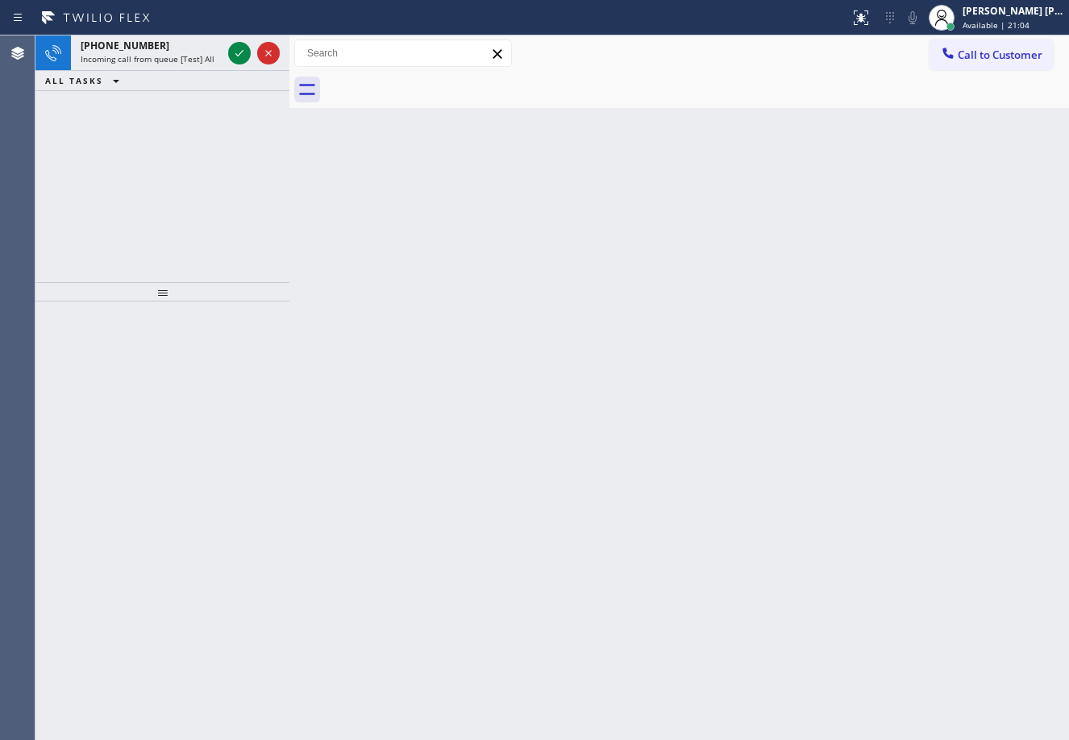
click at [658, 523] on div "Back to Dashboard Change Sender ID Customers Technicians Select a contact Outbo…" at bounding box center [680, 387] width 780 height 705
click at [670, 527] on div "Back to Dashboard Change Sender ID Customers Technicians Select a contact Outbo…" at bounding box center [680, 387] width 780 height 705
click at [671, 527] on div "Back to Dashboard Change Sender ID Customers Technicians Select a contact Outbo…" at bounding box center [680, 387] width 780 height 705
click at [238, 48] on icon at bounding box center [239, 53] width 19 height 19
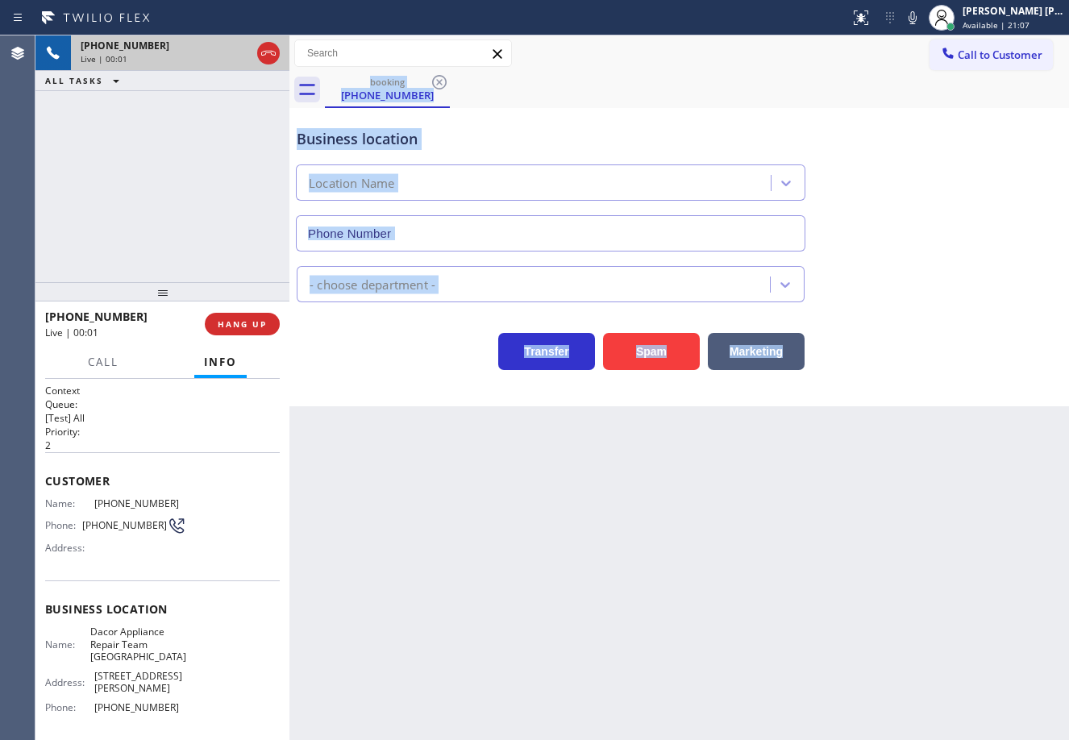
type input "[PHONE_NUMBER]"
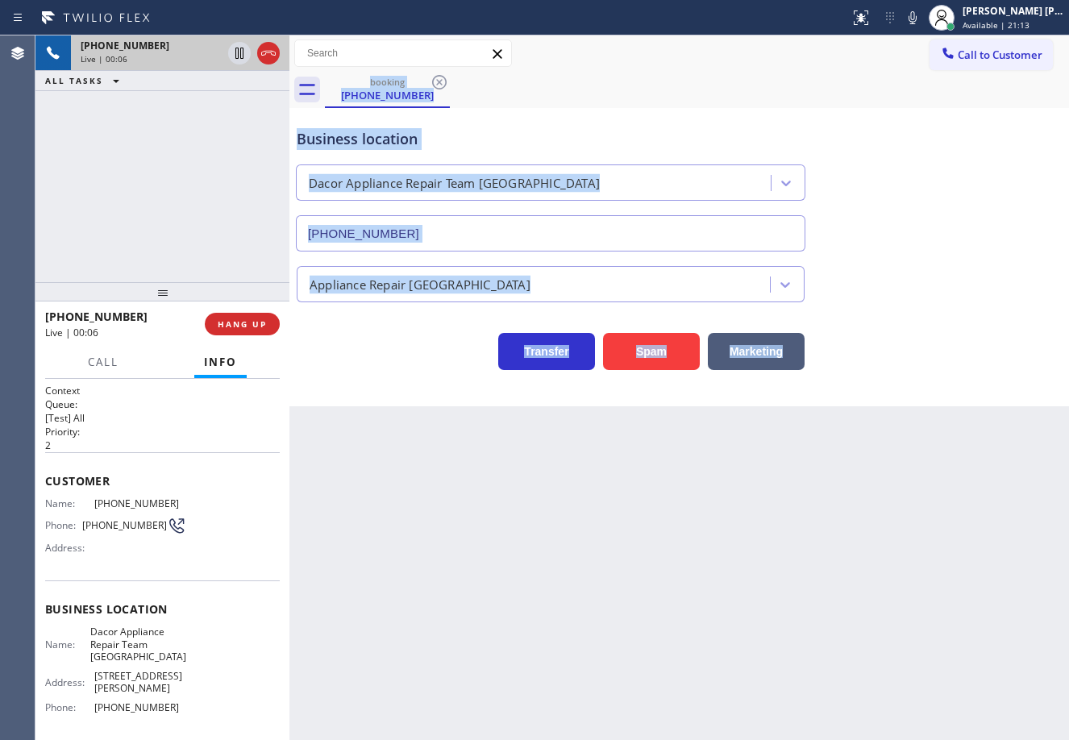
click at [489, 621] on div "Back to Dashboard Change Sender ID Customers Technicians Select a contact Outbo…" at bounding box center [680, 387] width 780 height 705
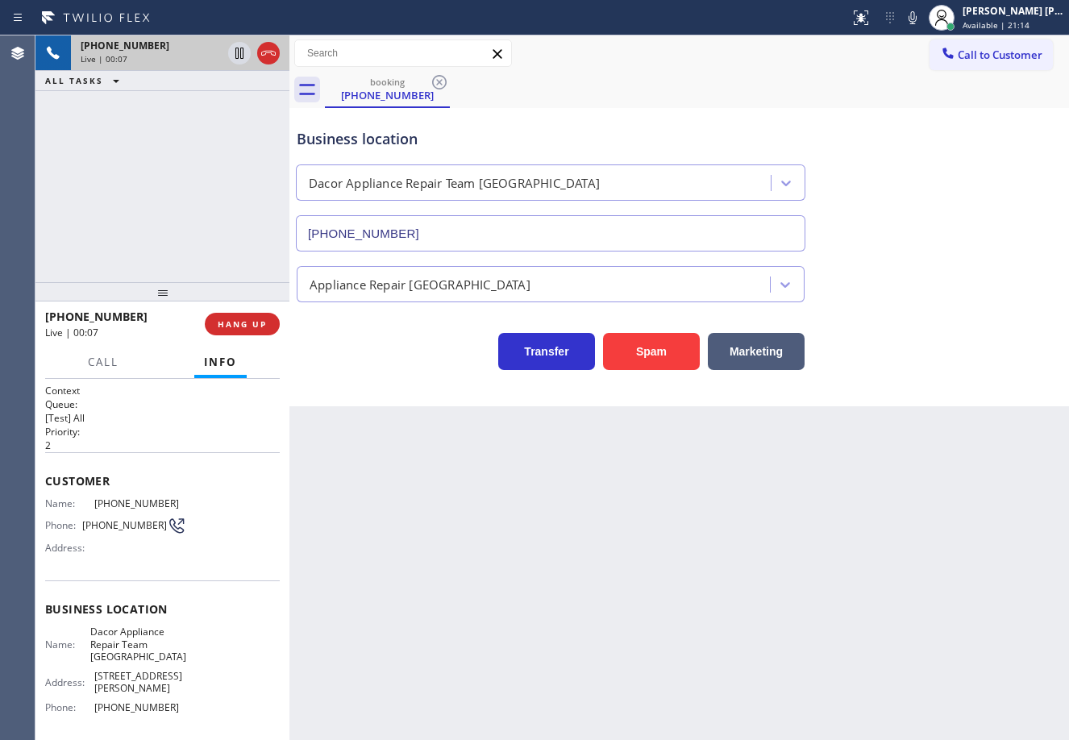
click at [41, 475] on div "Context Queue: [Test] All Priority: 2 Customer Name: [PHONE_NUMBER] Phone: [PHO…" at bounding box center [162, 559] width 254 height 361
click at [566, 623] on div "Back to Dashboard Change Sender ID Customers Technicians Select a contact Outbo…" at bounding box center [680, 387] width 780 height 705
click at [659, 357] on button "Spam" at bounding box center [651, 351] width 97 height 37
click at [660, 357] on button "Spam" at bounding box center [651, 351] width 97 height 37
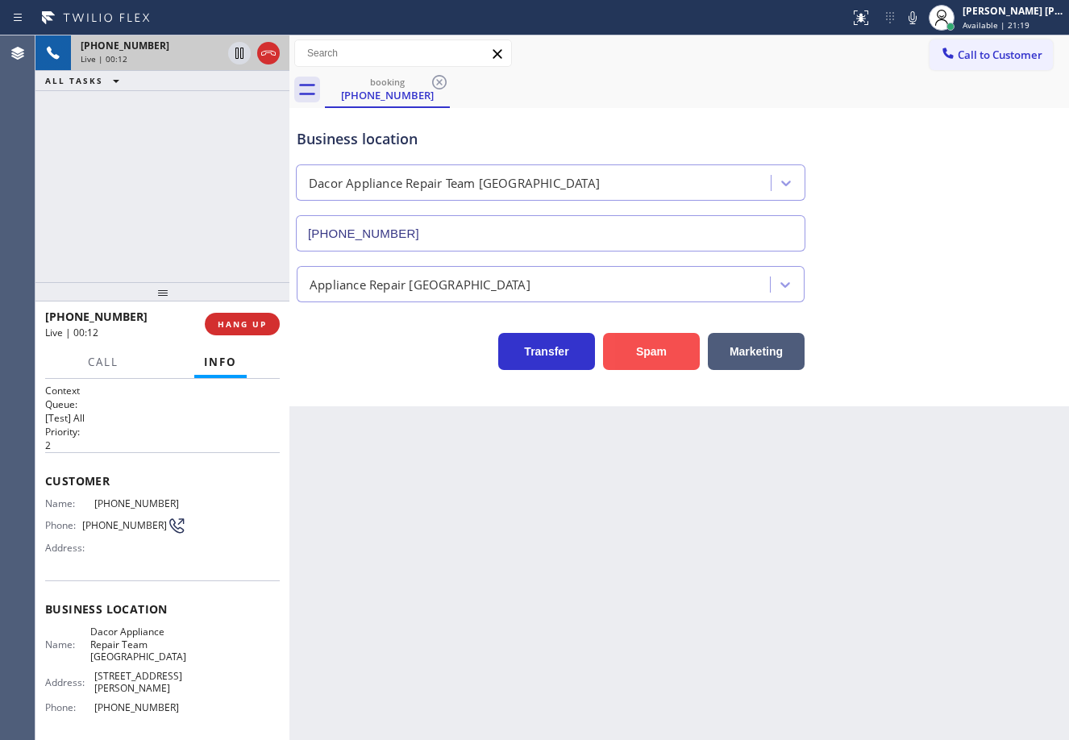
click at [660, 357] on button "Spam" at bounding box center [651, 351] width 97 height 37
click at [866, 15] on icon at bounding box center [861, 16] width 10 height 6
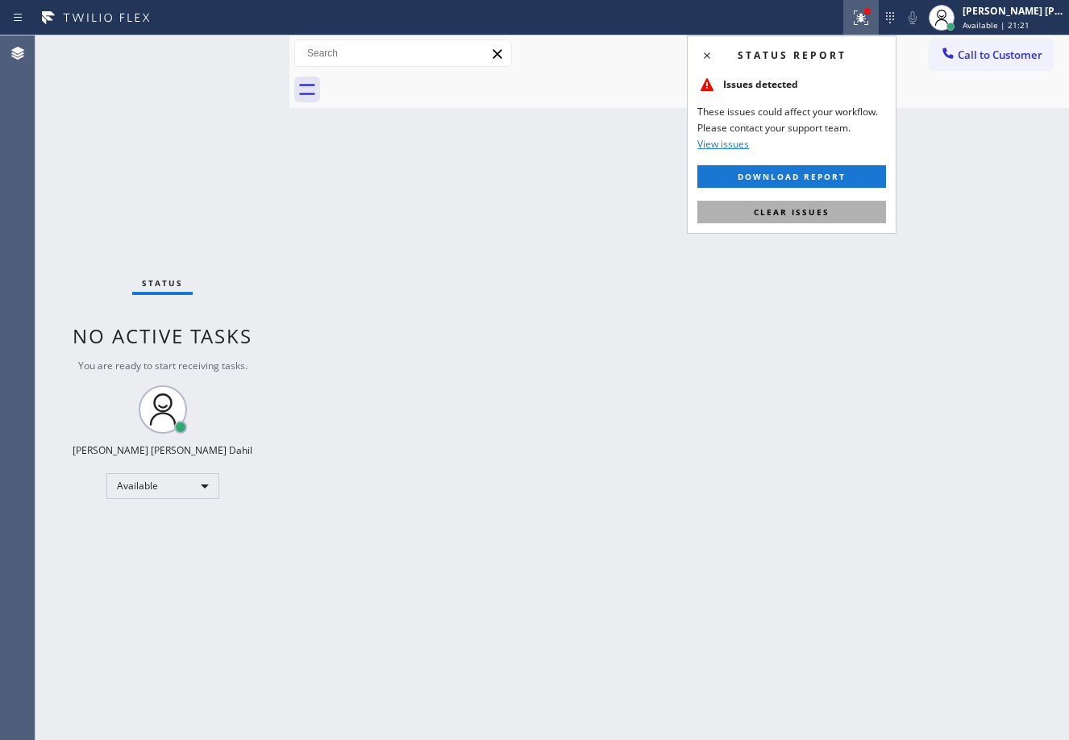
click at [842, 205] on button "Clear issues" at bounding box center [792, 212] width 189 height 23
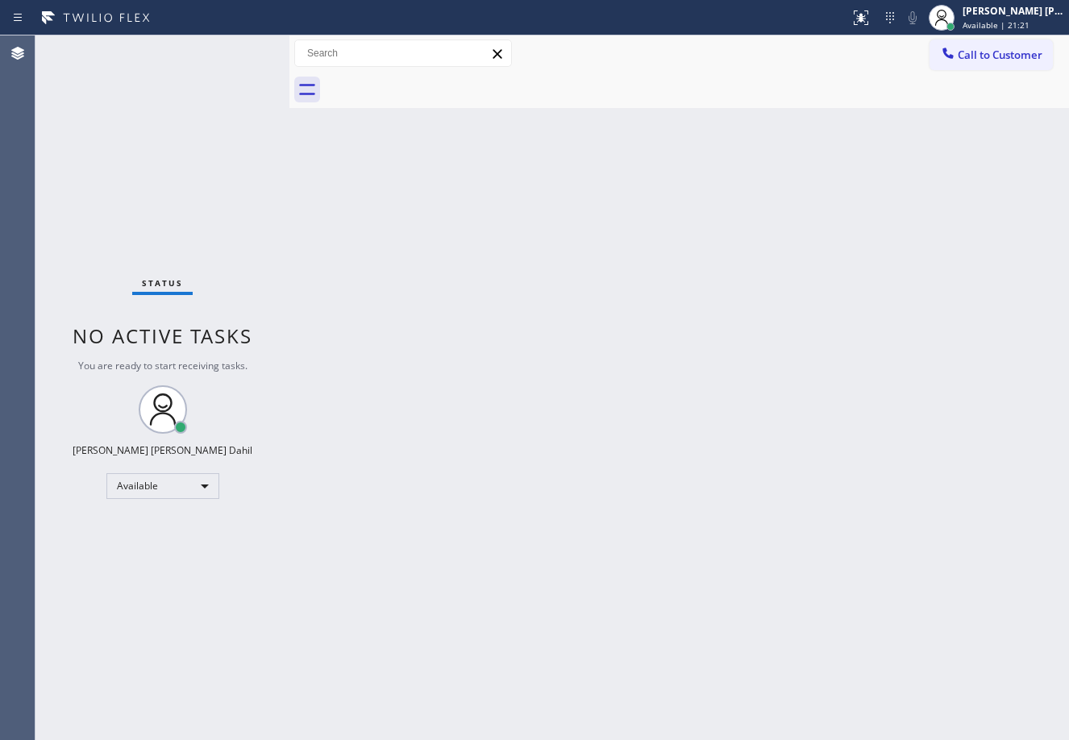
drag, startPoint x: 841, startPoint y: 218, endPoint x: 939, endPoint y: 586, distance: 381.4
click at [883, 260] on div "Back to Dashboard Change Sender ID Customers Technicians Select a contact Outbo…" at bounding box center [680, 387] width 780 height 705
drag, startPoint x: 464, startPoint y: 397, endPoint x: 638, endPoint y: 525, distance: 216.3
click at [464, 397] on div "Back to Dashboard Change Sender ID Customers Technicians Select a contact Outbo…" at bounding box center [680, 387] width 780 height 705
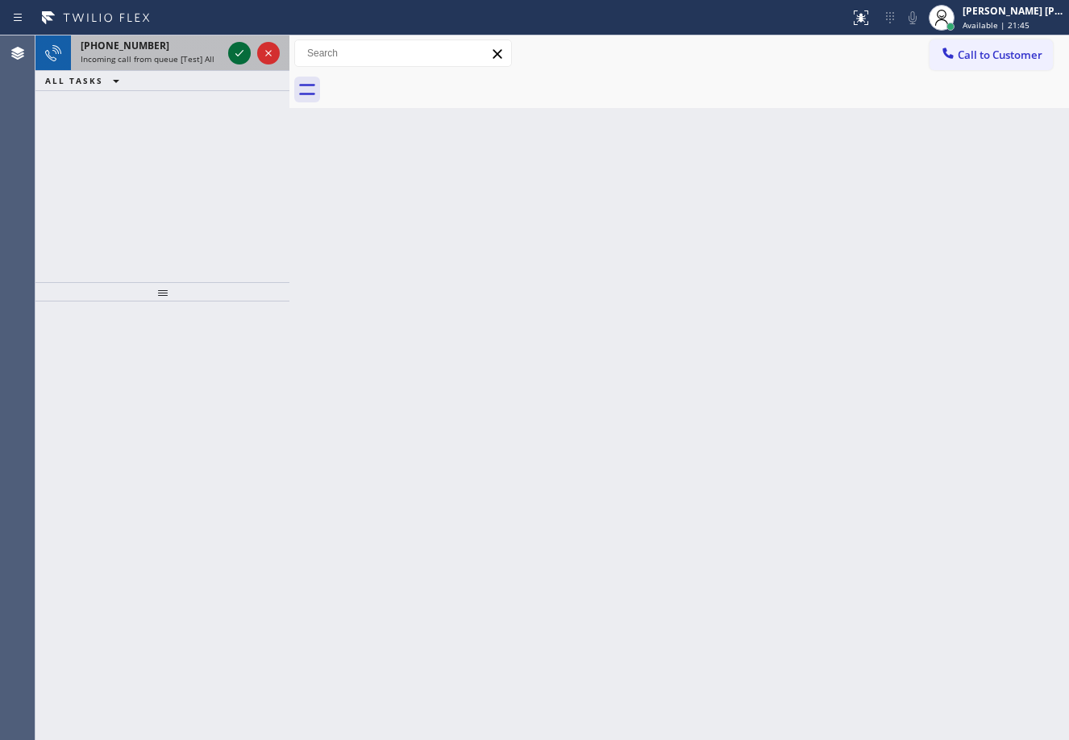
click at [238, 48] on icon at bounding box center [239, 53] width 19 height 19
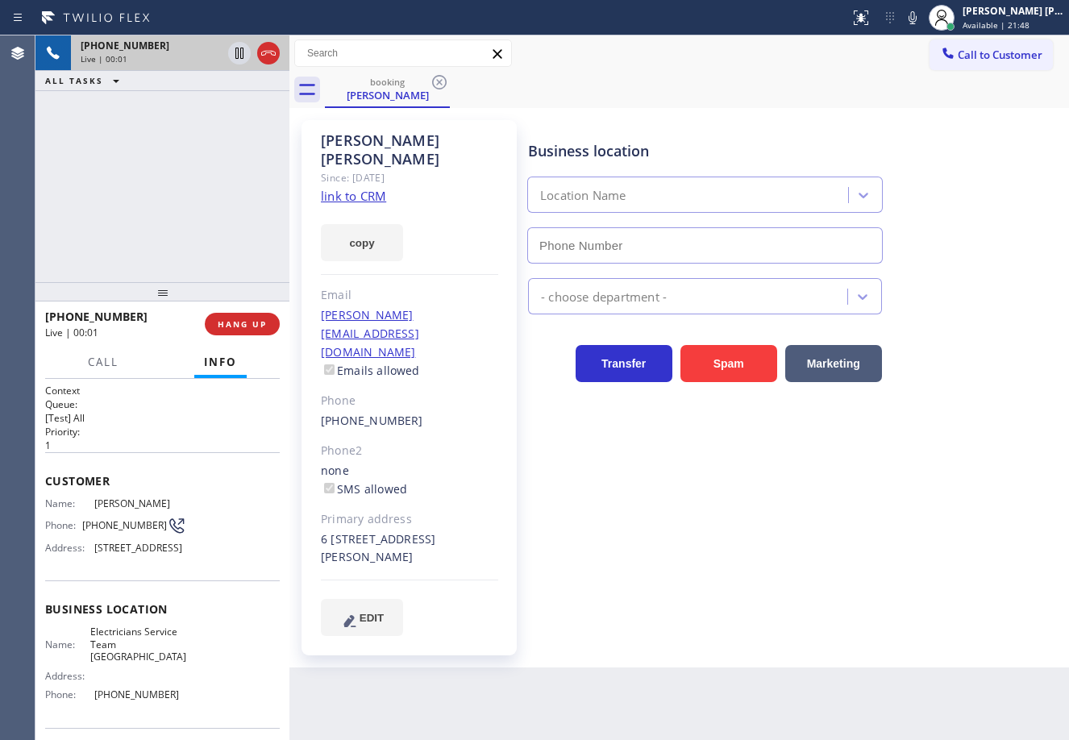
type input "[PHONE_NUMBER]"
click at [337, 188] on link "link to CRM" at bounding box center [353, 196] width 65 height 16
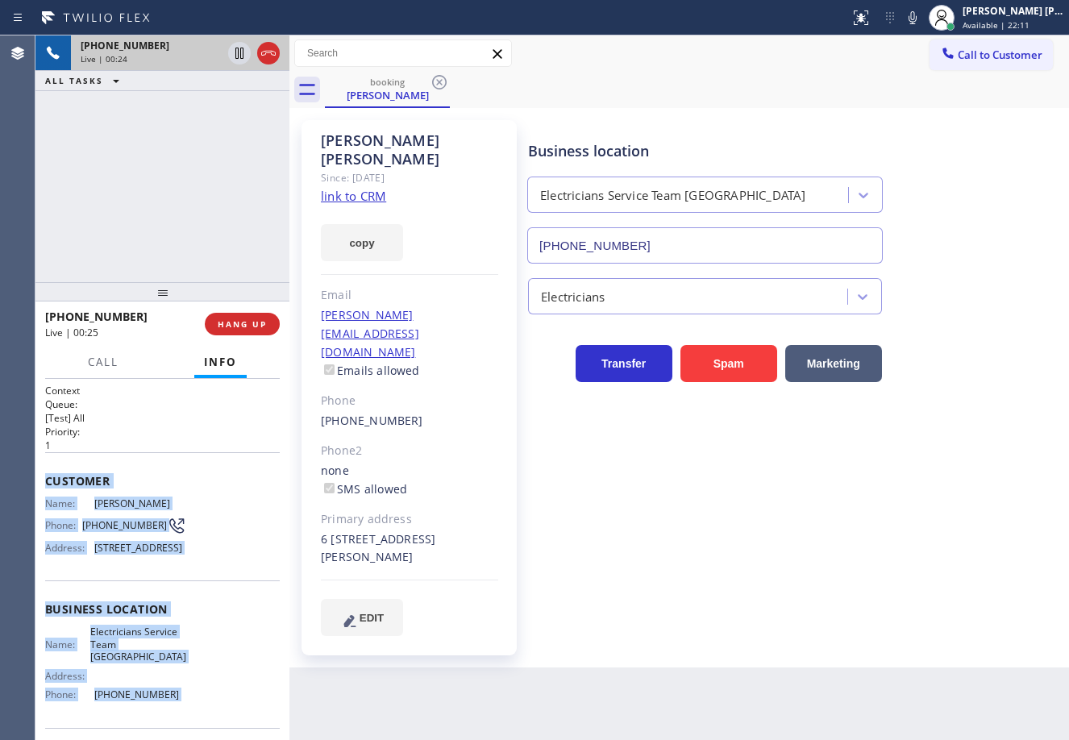
scroll to position [140, 0]
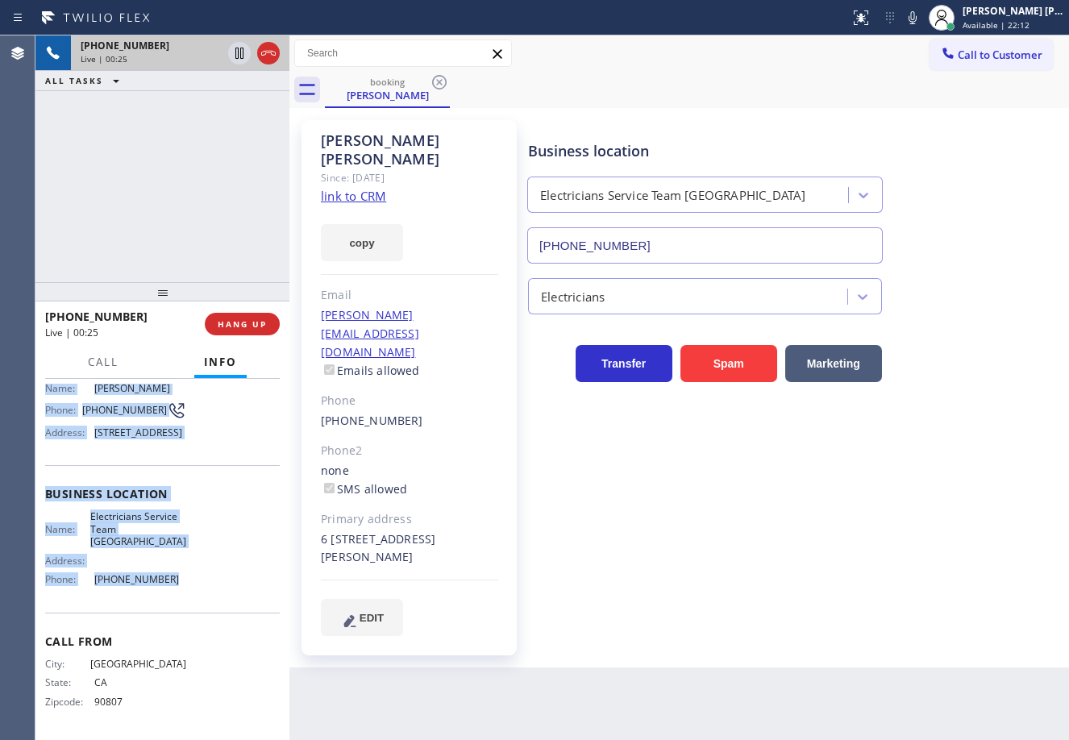
drag, startPoint x: 115, startPoint y: 535, endPoint x: 181, endPoint y: 601, distance: 92.9
click at [181, 601] on div "Context Queue: [Test] All Priority: 1 Customer Name: [PERSON_NAME] Phone: [PHON…" at bounding box center [162, 559] width 254 height 361
click at [917, 16] on icon at bounding box center [913, 17] width 8 height 13
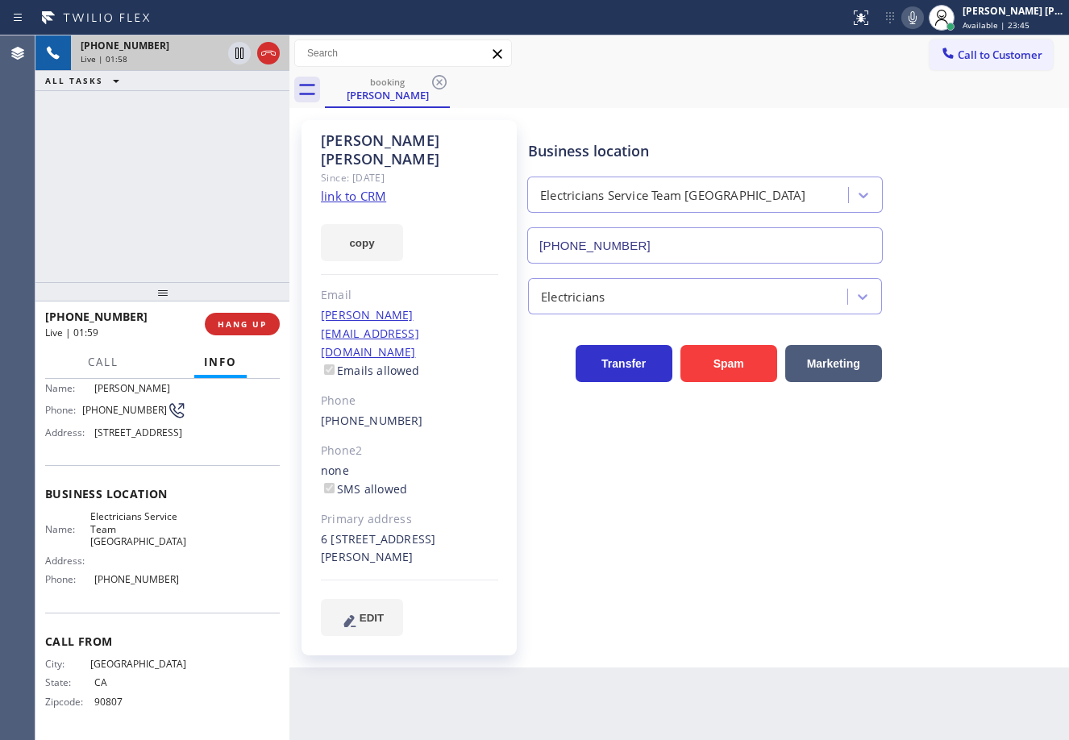
click at [605, 81] on div "booking [PERSON_NAME]" at bounding box center [697, 90] width 744 height 36
click at [993, 174] on div "Business location Electricians Service Team [GEOGRAPHIC_DATA] [PHONE_NUMBER]" at bounding box center [795, 191] width 540 height 146
click at [949, 156] on div "Business location Electricians Service Team [GEOGRAPHIC_DATA] [PHONE_NUMBER]" at bounding box center [795, 191] width 540 height 146
click at [923, 14] on icon at bounding box center [912, 17] width 19 height 19
drag, startPoint x: 958, startPoint y: 100, endPoint x: 456, endPoint y: 110, distance: 502.5
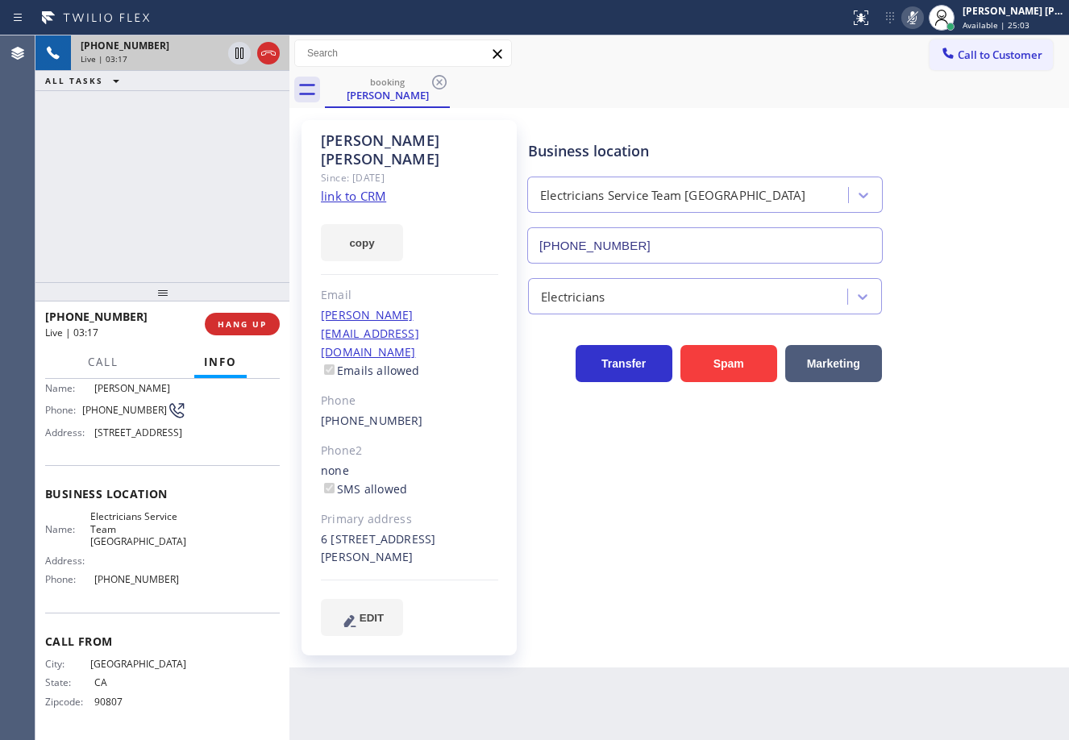
click at [957, 100] on div "booking [PERSON_NAME]" at bounding box center [697, 90] width 744 height 36
click at [235, 56] on icon at bounding box center [239, 53] width 19 height 19
drag, startPoint x: 237, startPoint y: 52, endPoint x: 265, endPoint y: 57, distance: 28.6
click at [240, 52] on icon at bounding box center [239, 53] width 19 height 19
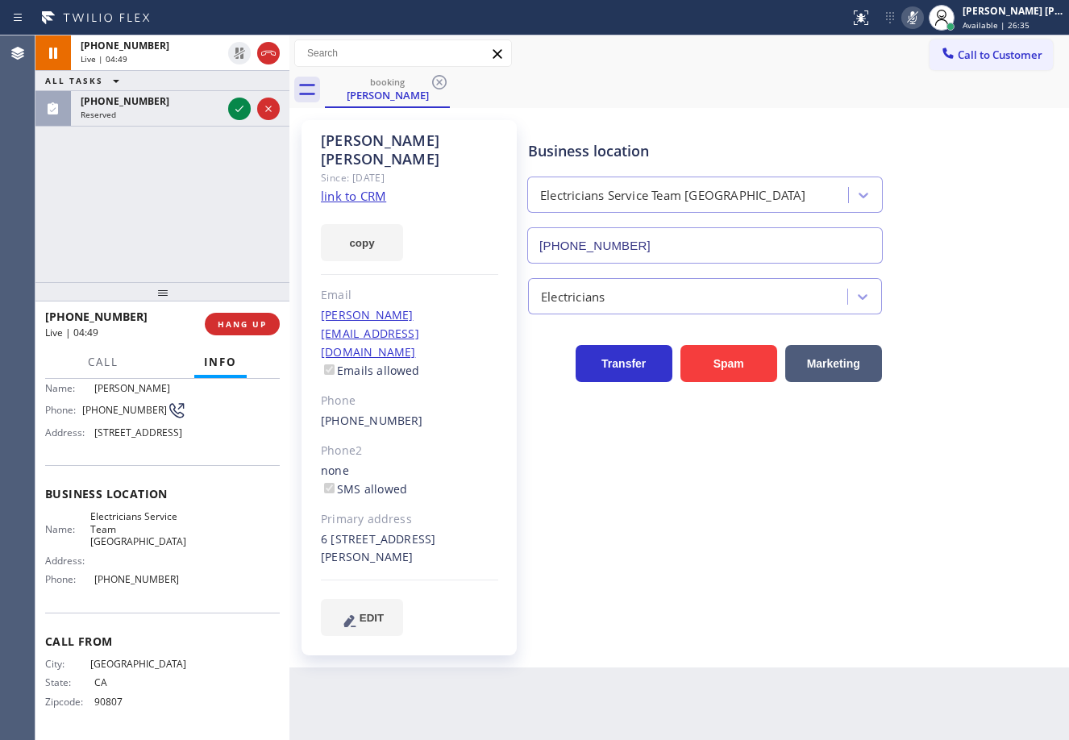
click at [923, 21] on icon at bounding box center [912, 17] width 19 height 19
click at [972, 208] on div "Business location Electricians Service Team [GEOGRAPHIC_DATA] [PHONE_NUMBER]" at bounding box center [795, 191] width 540 height 146
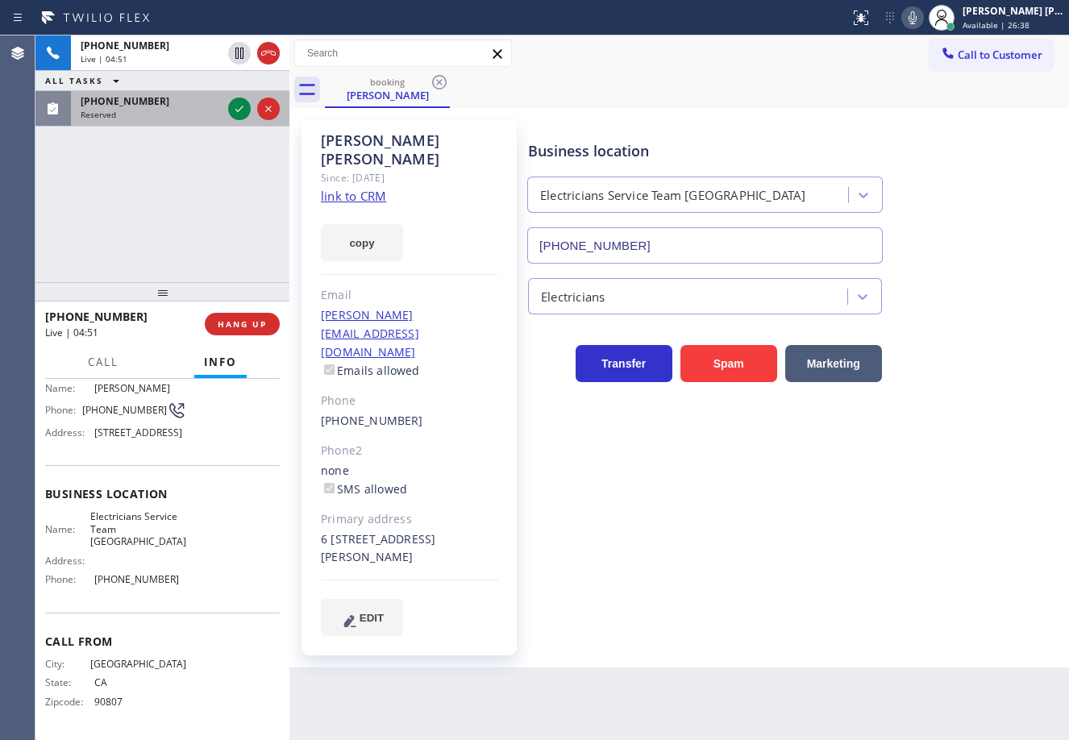
drag, startPoint x: 167, startPoint y: 106, endPoint x: 223, endPoint y: 112, distance: 56.8
click at [169, 106] on div "[PHONE_NUMBER]" at bounding box center [151, 101] width 141 height 14
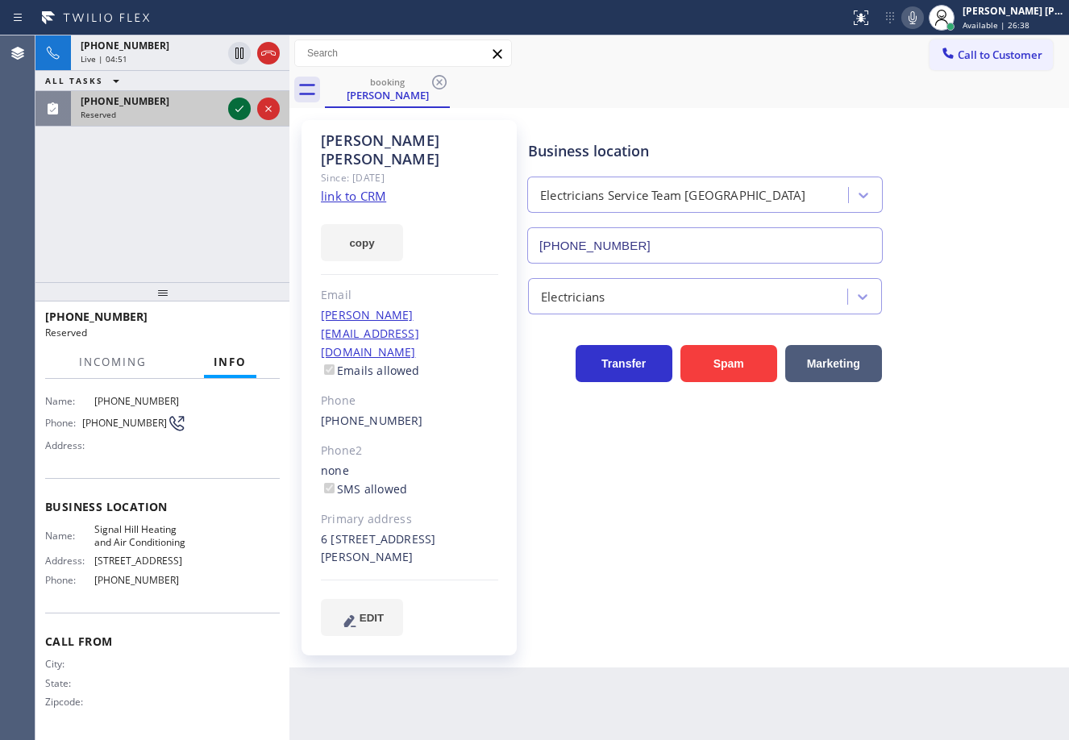
click at [234, 112] on icon at bounding box center [239, 108] width 19 height 19
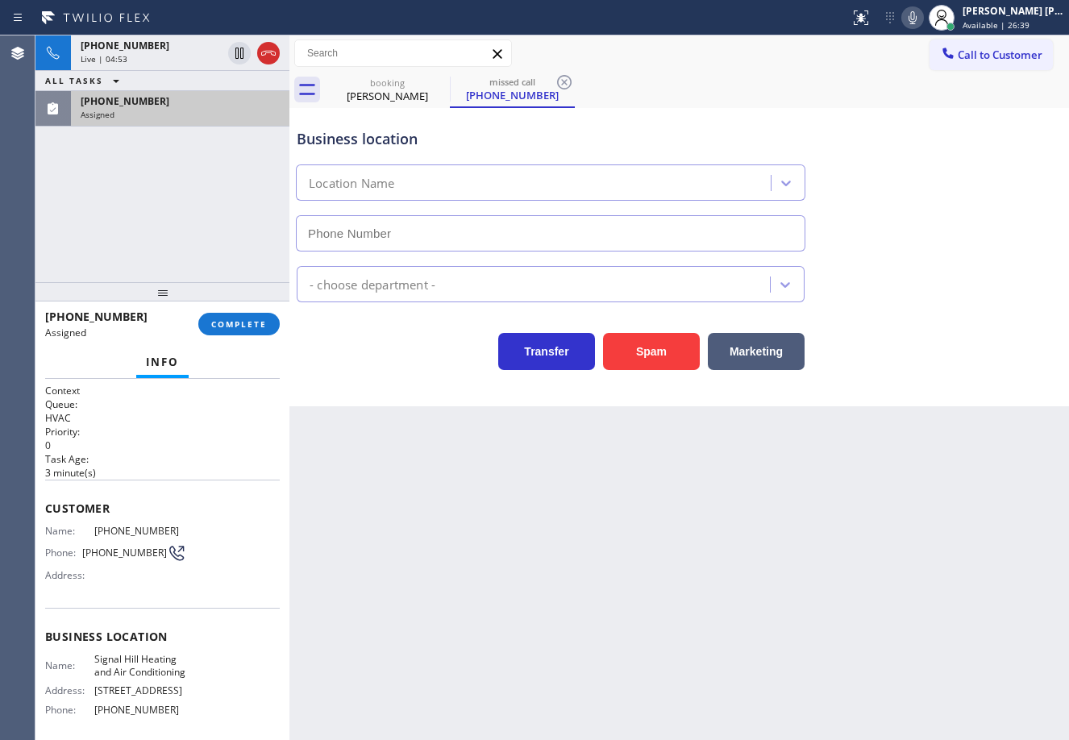
type input "[PHONE_NUMBER]"
click at [234, 326] on span "COMPLETE" at bounding box center [239, 324] width 56 height 11
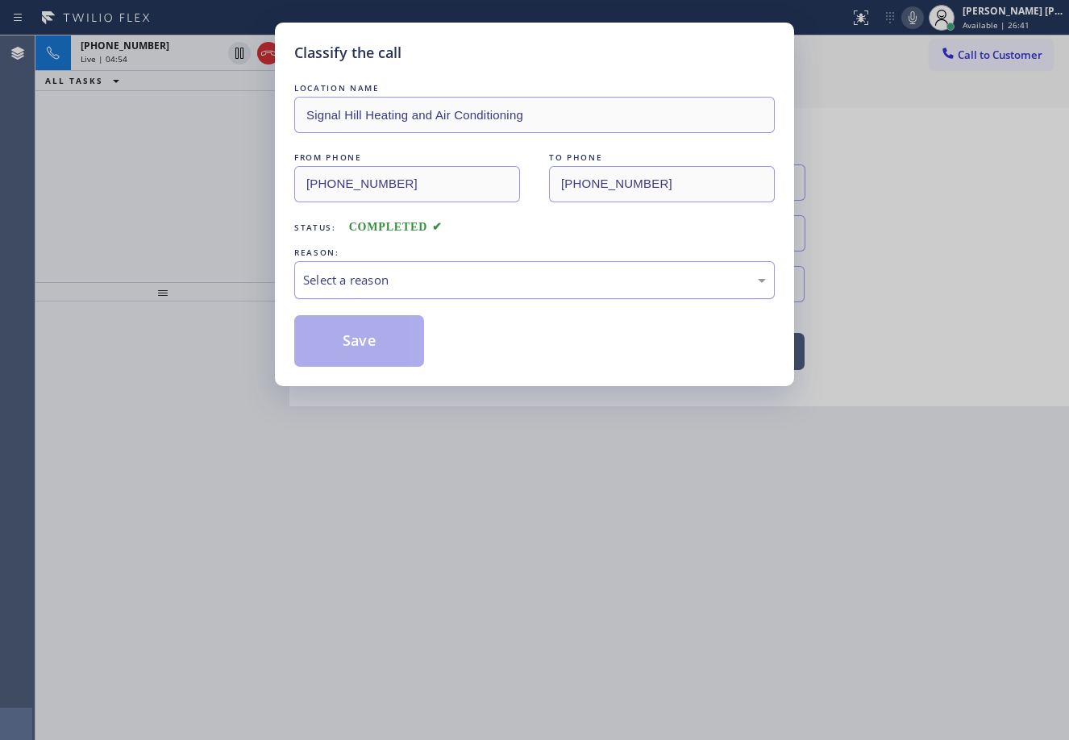
click at [407, 281] on div "Select a reason" at bounding box center [534, 280] width 463 height 19
click at [388, 345] on button "Save" at bounding box center [359, 341] width 130 height 52
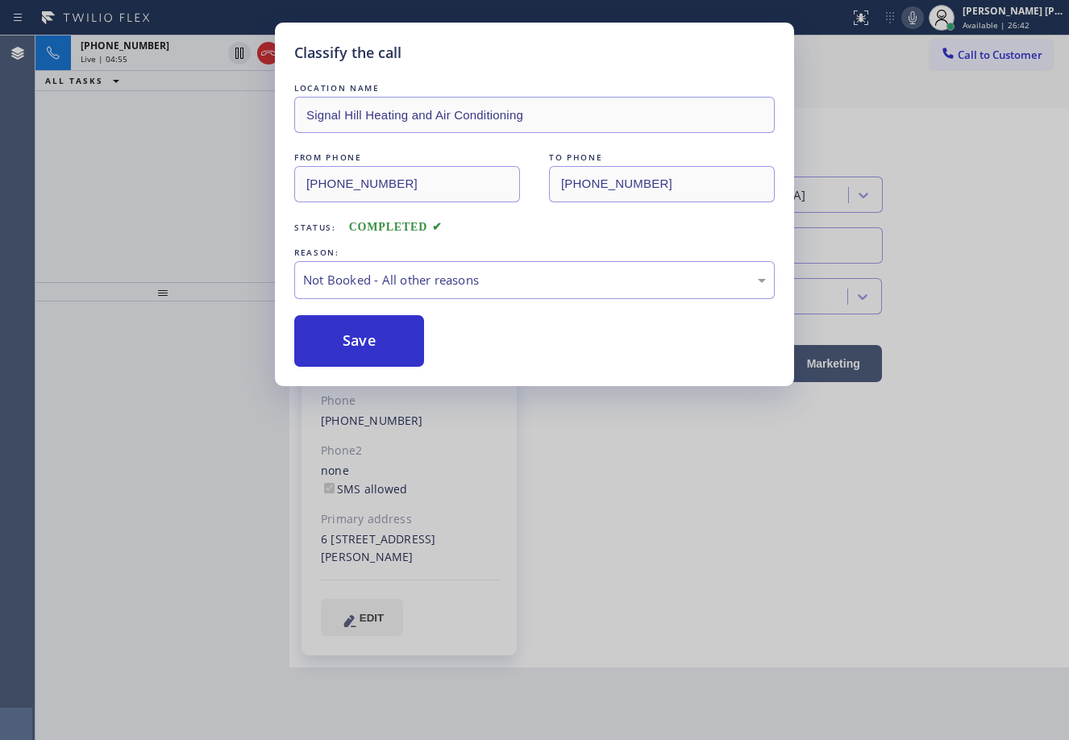
click at [388, 345] on button "Save" at bounding box center [359, 341] width 130 height 52
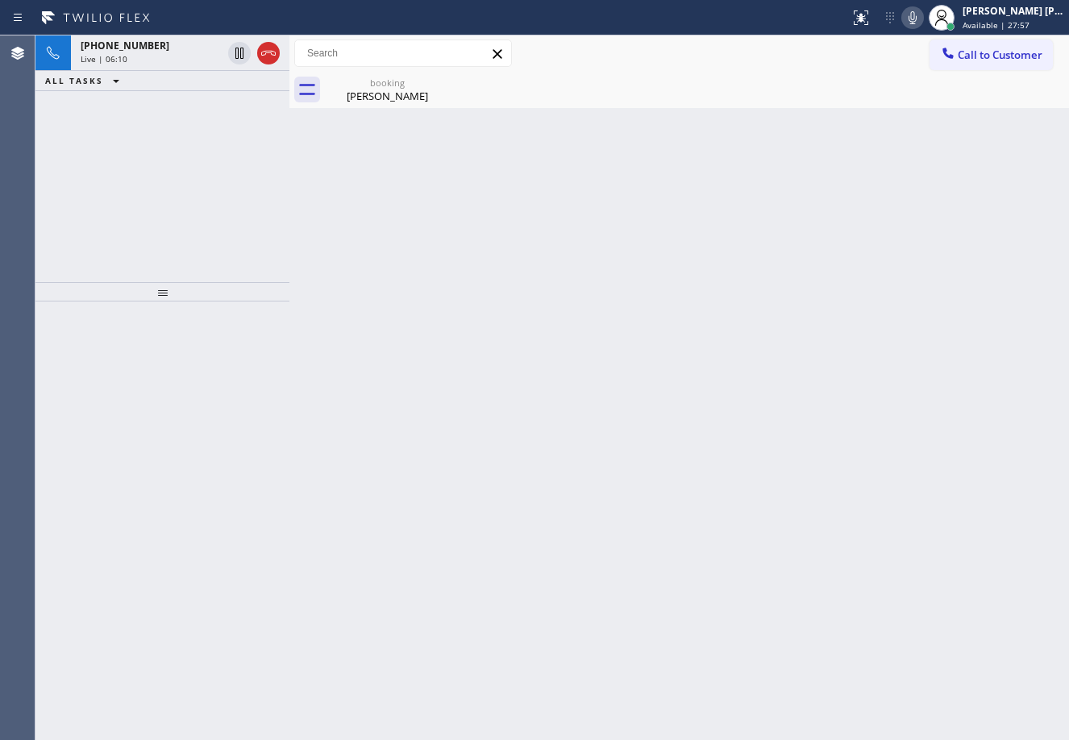
click at [928, 5] on div "Status report No issues detected If you experience an issue, please download th…" at bounding box center [957, 17] width 226 height 35
click at [923, 21] on icon at bounding box center [912, 17] width 19 height 19
click at [923, 19] on icon at bounding box center [912, 17] width 19 height 19
click at [476, 199] on div "Back to Dashboard Change Sender ID Customers Technicians Select a contact Outbo…" at bounding box center [680, 387] width 780 height 705
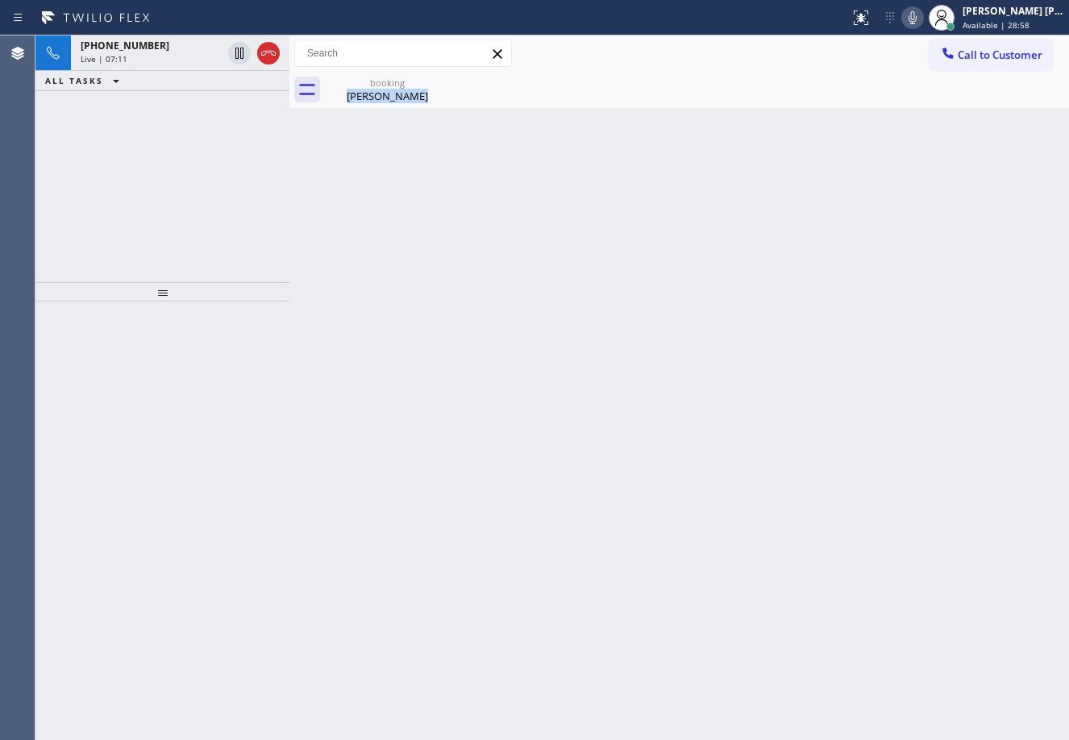
click at [476, 199] on div "Back to Dashboard Change Sender ID Customers Technicians Select a contact Outbo…" at bounding box center [680, 387] width 780 height 705
click at [596, 182] on div "Back to Dashboard Change Sender ID Customers Technicians Select a contact Outbo…" at bounding box center [680, 387] width 780 height 705
click at [691, 606] on div "Back to Dashboard Change Sender ID Customers Technicians Select a contact Outbo…" at bounding box center [680, 387] width 780 height 705
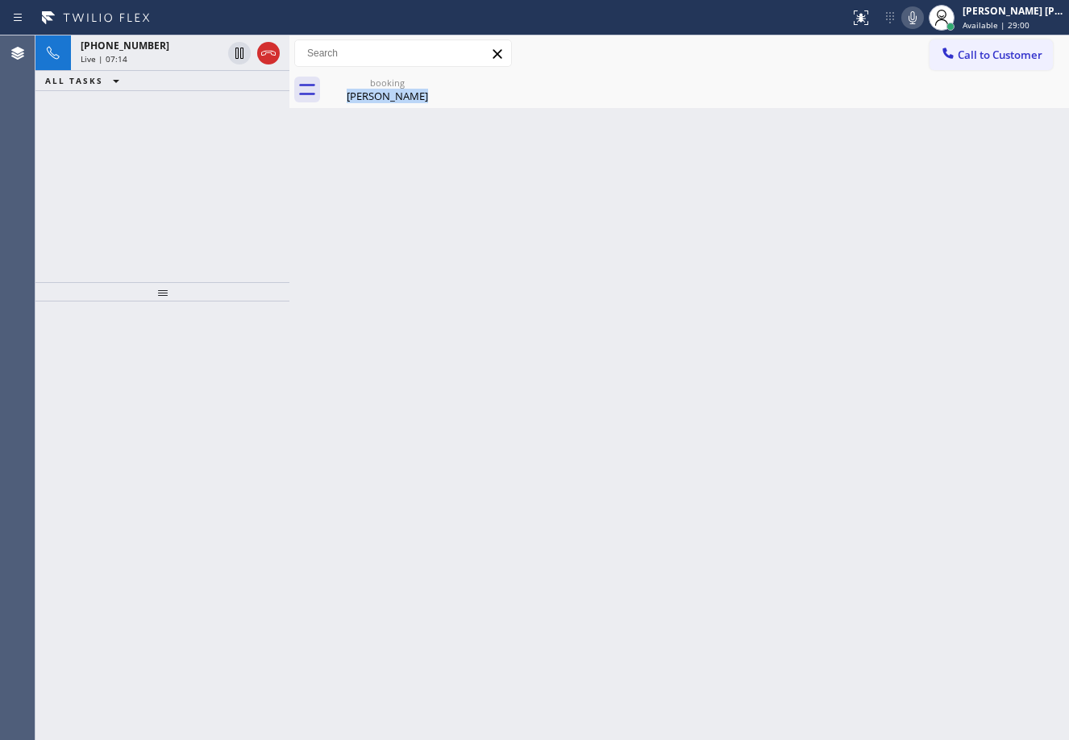
click at [677, 635] on div "Back to Dashboard Change Sender ID Customers Technicians Select a contact Outbo…" at bounding box center [680, 387] width 780 height 705
click at [668, 639] on div "Back to Dashboard Change Sender ID Customers Technicians Select a contact Outbo…" at bounding box center [680, 387] width 780 height 705
click at [439, 611] on div "Back to Dashboard Change Sender ID Customers Technicians Select a contact Outbo…" at bounding box center [680, 387] width 780 height 705
click at [174, 212] on div "[PHONE_NUMBER] Live | 07:15 ALL TASKS ALL TASKS ACTIVE TASKS TASKS IN WRAP UP" at bounding box center [162, 158] width 254 height 247
click at [212, 423] on div at bounding box center [162, 521] width 254 height 439
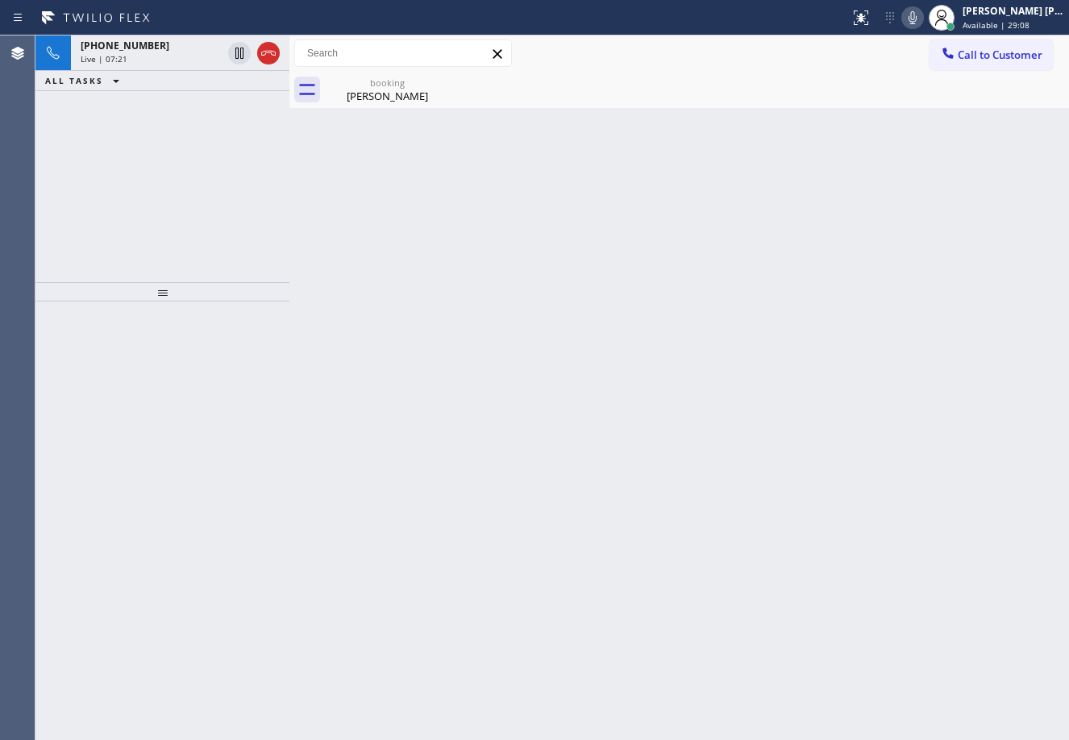
click at [870, 285] on div "Back to Dashboard Change Sender ID Customers Technicians Select a contact Outbo…" at bounding box center [680, 387] width 780 height 705
click at [810, 166] on div "Back to Dashboard Change Sender ID Customers Technicians Select a contact Outbo…" at bounding box center [680, 387] width 780 height 705
click at [891, 327] on div "Back to Dashboard Change Sender ID Customers Technicians Select a contact Outbo…" at bounding box center [680, 387] width 780 height 705
click at [747, 523] on div "Back to Dashboard Change Sender ID Customers Technicians Select a contact Outbo…" at bounding box center [680, 387] width 780 height 705
click at [376, 535] on div "Back to Dashboard Change Sender ID Customers Technicians Select a contact Outbo…" at bounding box center [680, 387] width 780 height 705
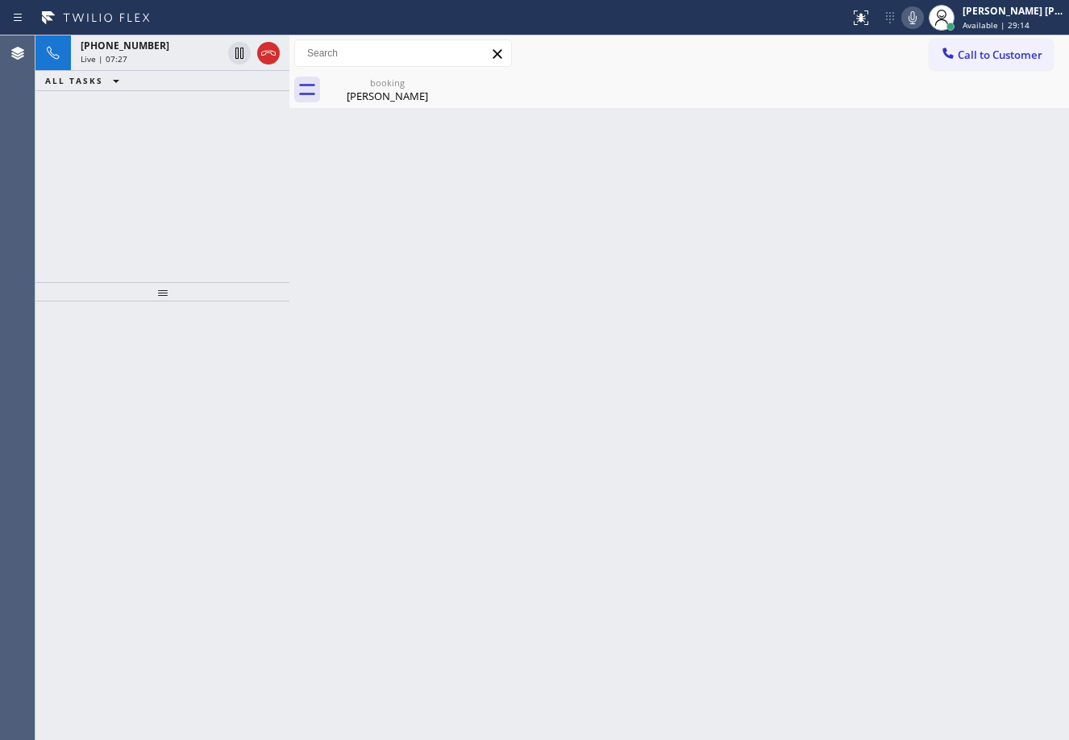
click at [376, 435] on div "Back to Dashboard Change Sender ID Customers Technicians Select a contact Outbo…" at bounding box center [680, 387] width 780 height 705
click at [375, 435] on div "Back to Dashboard Change Sender ID Customers Technicians Select a contact Outbo…" at bounding box center [680, 387] width 780 height 705
click at [633, 564] on div "Back to Dashboard Change Sender ID Customers Technicians Select a contact Outbo…" at bounding box center [680, 387] width 780 height 705
click at [296, 352] on div "Back to Dashboard Change Sender ID Customers Technicians Select a contact Outbo…" at bounding box center [680, 387] width 780 height 705
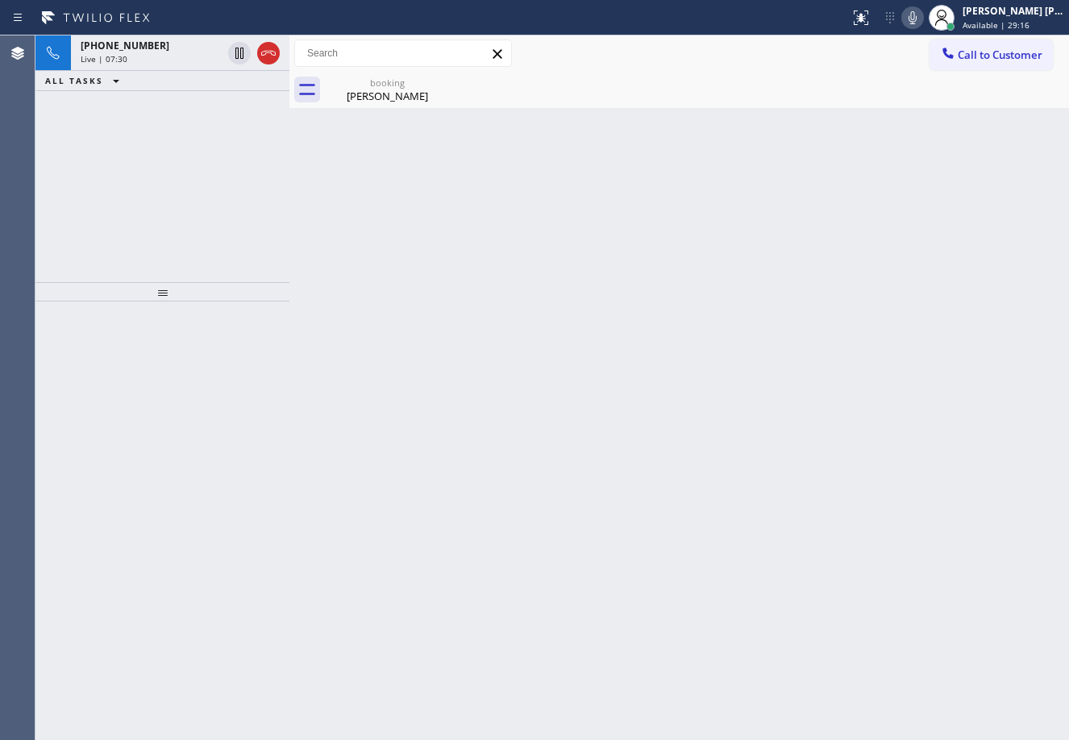
click at [577, 543] on div "Back to Dashboard Change Sender ID Customers Technicians Select a contact Outbo…" at bounding box center [680, 387] width 780 height 705
drag, startPoint x: 577, startPoint y: 543, endPoint x: 597, endPoint y: 538, distance: 19.9
click at [579, 543] on div "Back to Dashboard Change Sender ID Customers Technicians Select a contact Outbo…" at bounding box center [680, 387] width 780 height 705
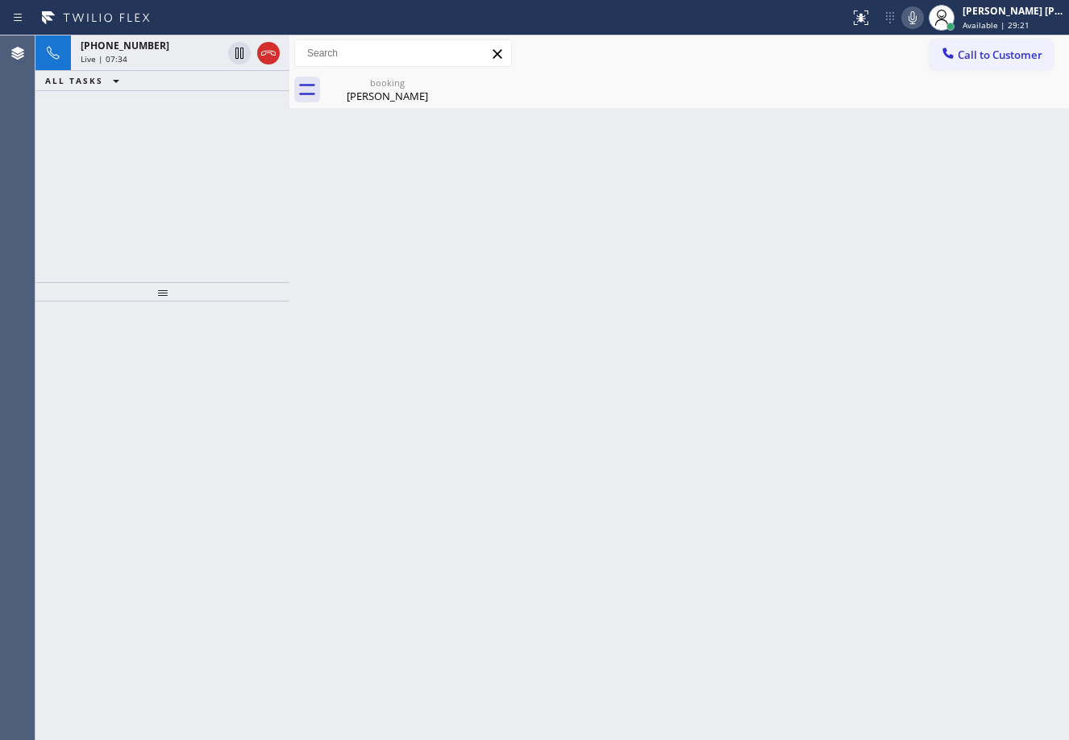
click at [211, 142] on div "[PHONE_NUMBER] Live | 07:34 ALL TASKS ALL TASKS ACTIVE TASKS TASKS IN WRAP UP" at bounding box center [162, 158] width 254 height 247
click at [211, 142] on div "[PHONE_NUMBER] Live | 07:35 ALL TASKS ALL TASKS ACTIVE TASKS TASKS IN WRAP UP" at bounding box center [162, 158] width 254 height 247
click at [167, 292] on div at bounding box center [162, 294] width 254 height 19
click at [923, 330] on div "Back to Dashboard Change Sender ID Customers Technicians Select a contact Outbo…" at bounding box center [680, 387] width 780 height 705
click at [906, 484] on div "Back to Dashboard Change Sender ID Customers Technicians Select a contact Outbo…" at bounding box center [680, 387] width 780 height 705
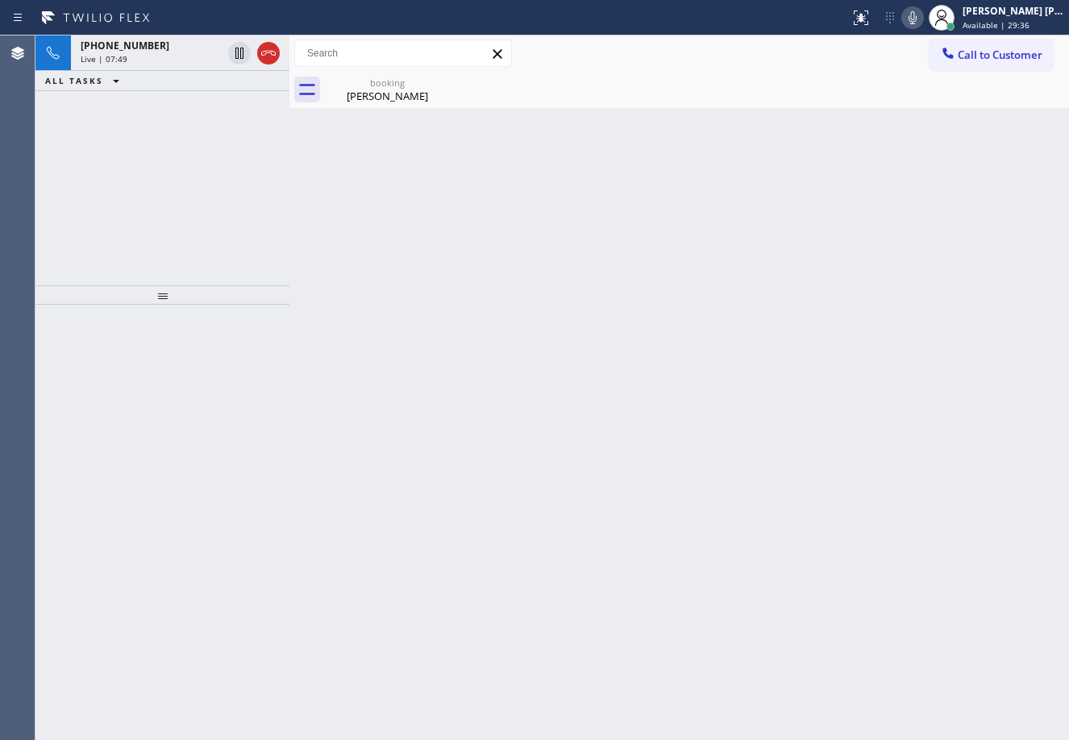
click at [880, 381] on div "Back to Dashboard Change Sender ID Customers Technicians Select a contact Outbo…" at bounding box center [680, 387] width 780 height 705
click at [951, 292] on div "Back to Dashboard Change Sender ID Customers Technicians Select a contact Outbo…" at bounding box center [680, 387] width 780 height 705
click at [923, 23] on icon at bounding box center [912, 17] width 19 height 19
click at [836, 48] on div "Call to Customer Outbound call Location HVAC Alliance Expert Your caller id pho…" at bounding box center [680, 54] width 780 height 28
click at [237, 55] on icon at bounding box center [239, 53] width 19 height 19
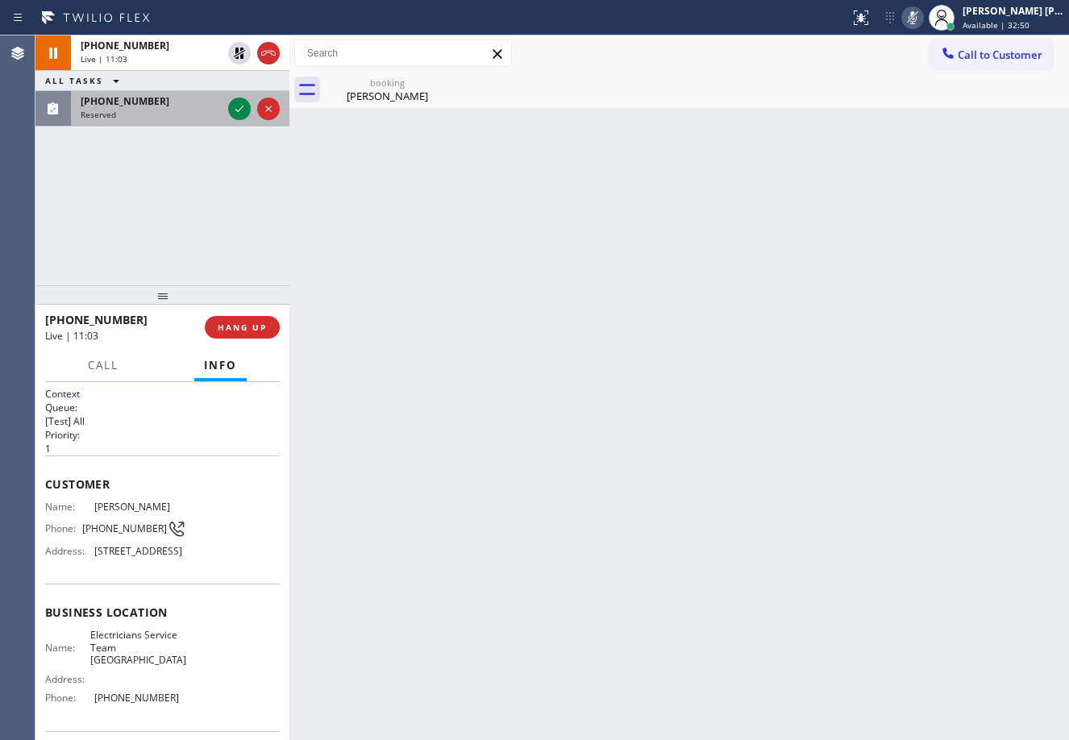
click at [170, 106] on div "[PHONE_NUMBER]" at bounding box center [151, 101] width 141 height 14
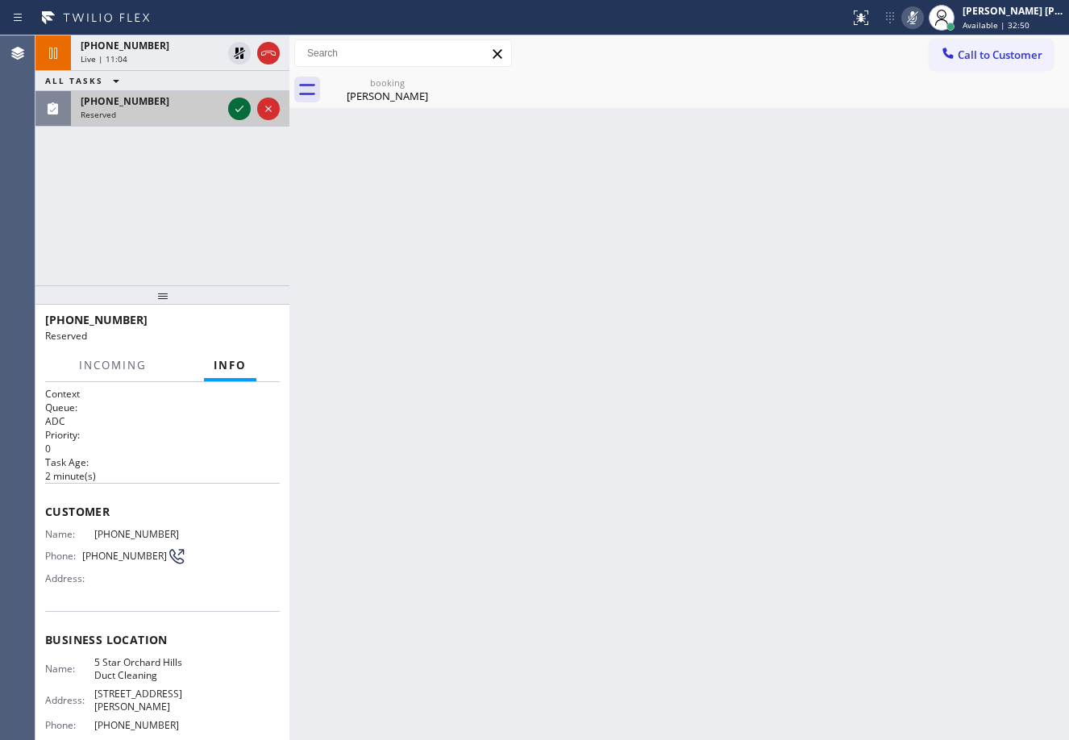
click at [234, 109] on icon at bounding box center [239, 108] width 19 height 19
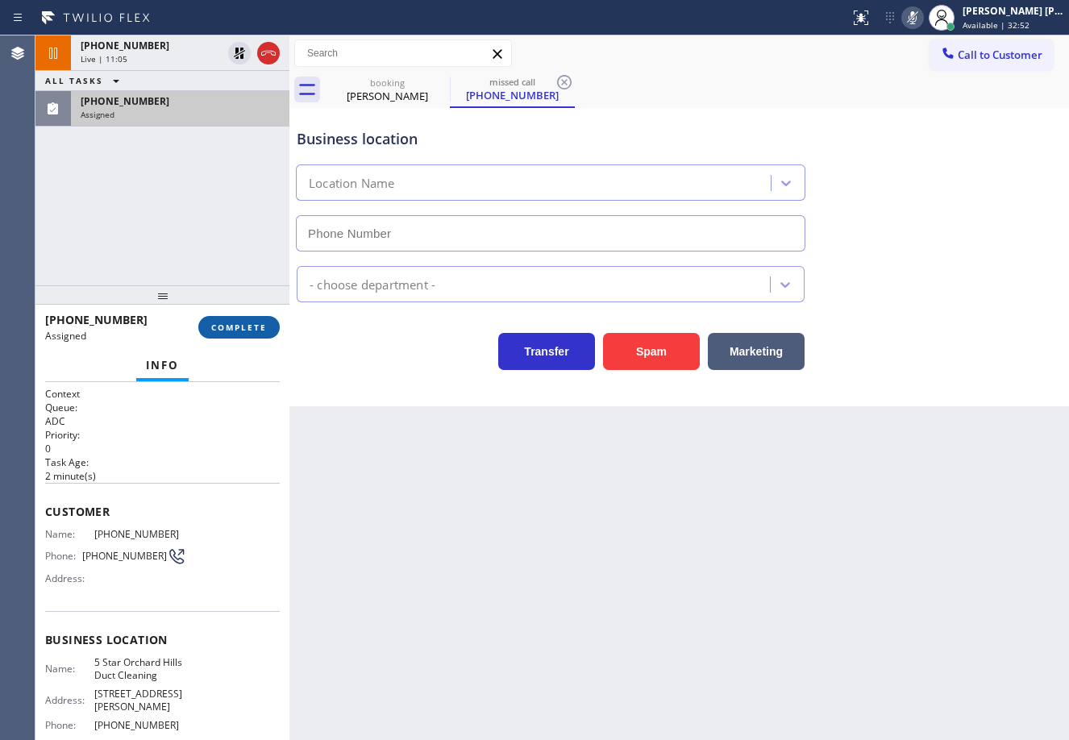
click at [247, 330] on span "COMPLETE" at bounding box center [239, 327] width 56 height 11
type input "[PHONE_NUMBER]"
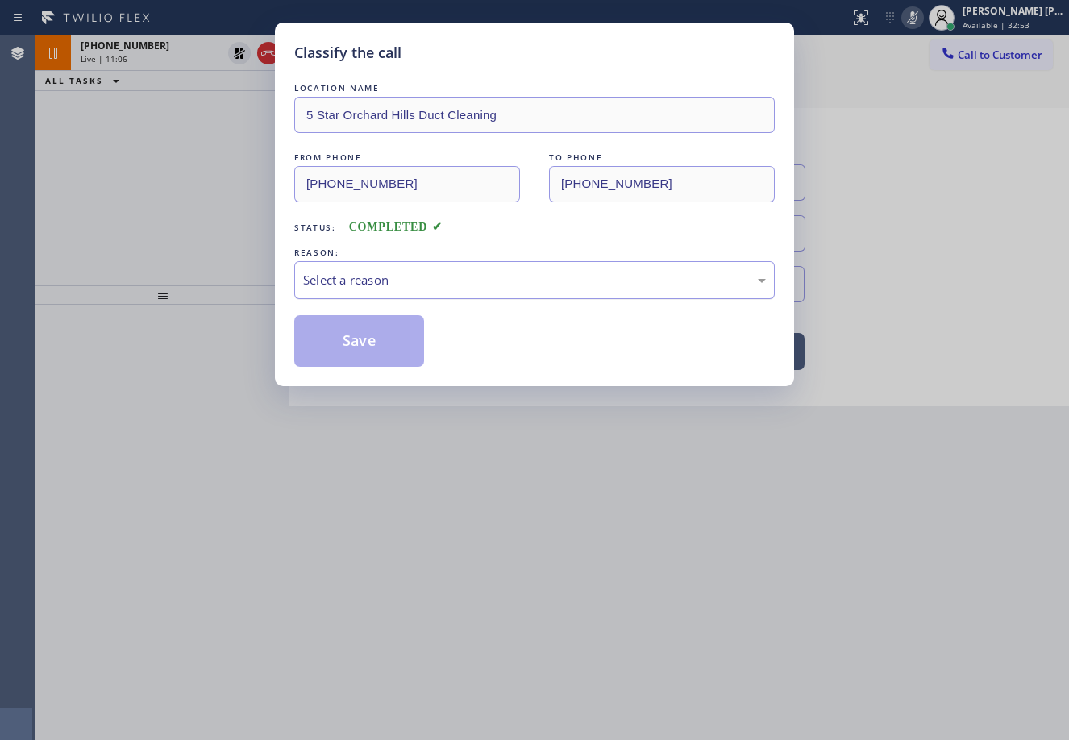
click at [352, 277] on div "Select a reason" at bounding box center [534, 280] width 463 height 19
click at [376, 356] on button "Save" at bounding box center [359, 341] width 130 height 52
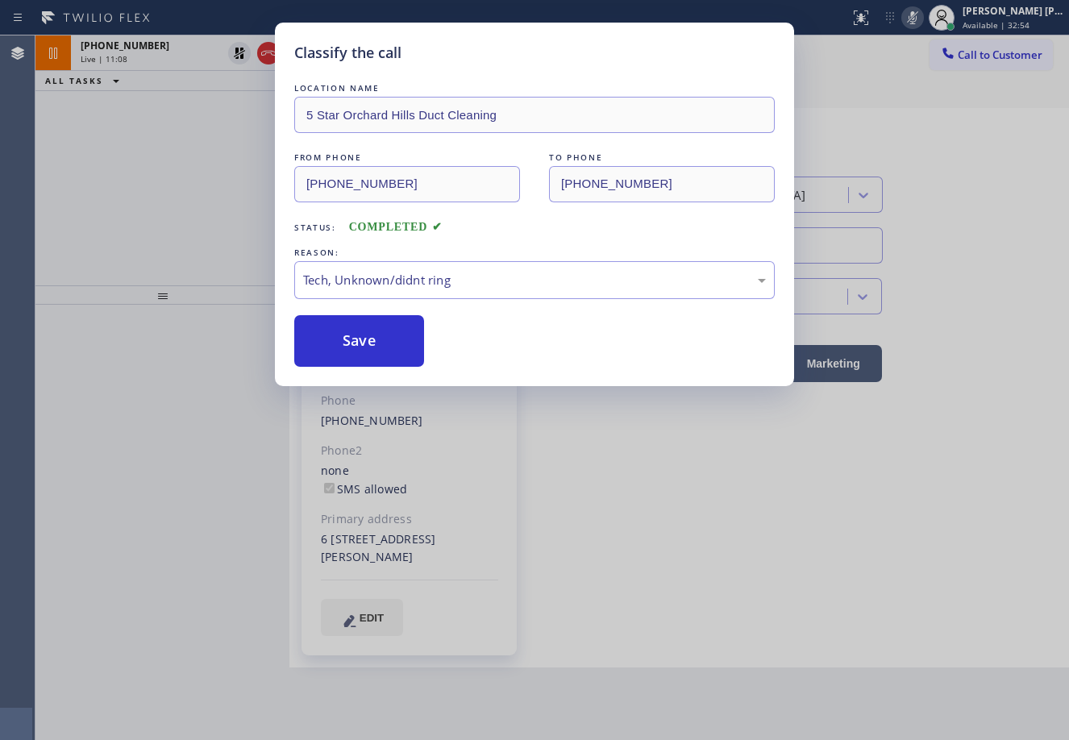
drag, startPoint x: 227, startPoint y: 179, endPoint x: 244, endPoint y: 130, distance: 52.0
click at [227, 174] on div "Classify the call LOCATION NAME 5 [GEOGRAPHIC_DATA] Duct Cleaning FROM PHONE [P…" at bounding box center [534, 370] width 1069 height 740
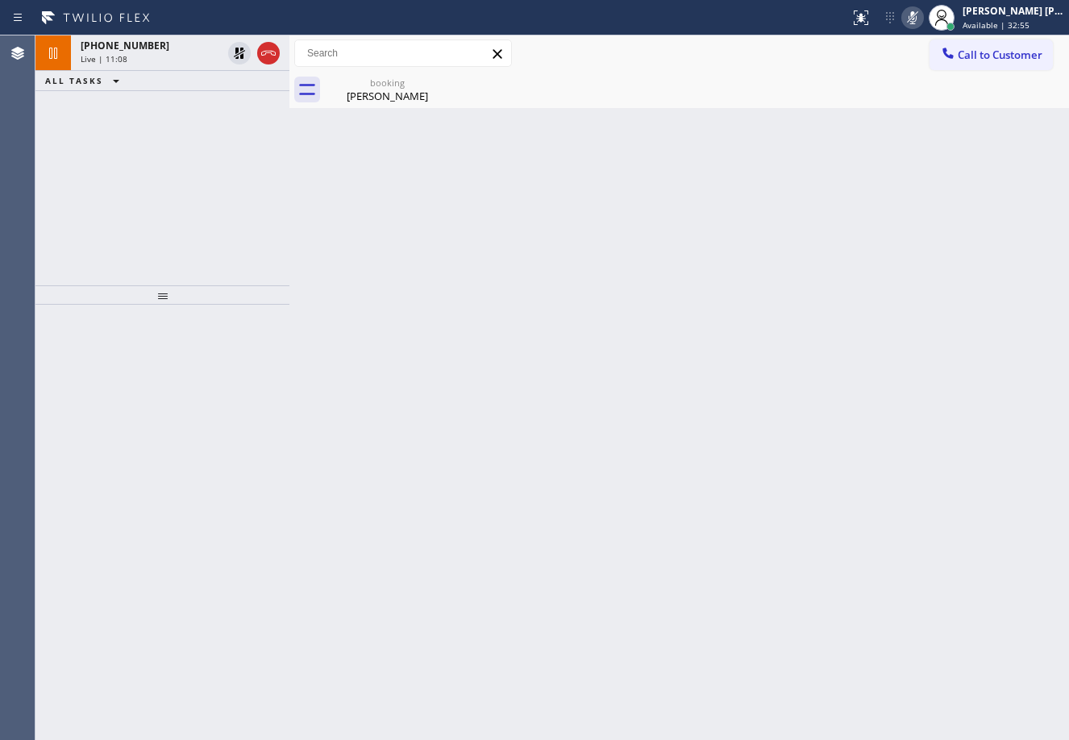
click at [240, 52] on icon at bounding box center [239, 53] width 19 height 19
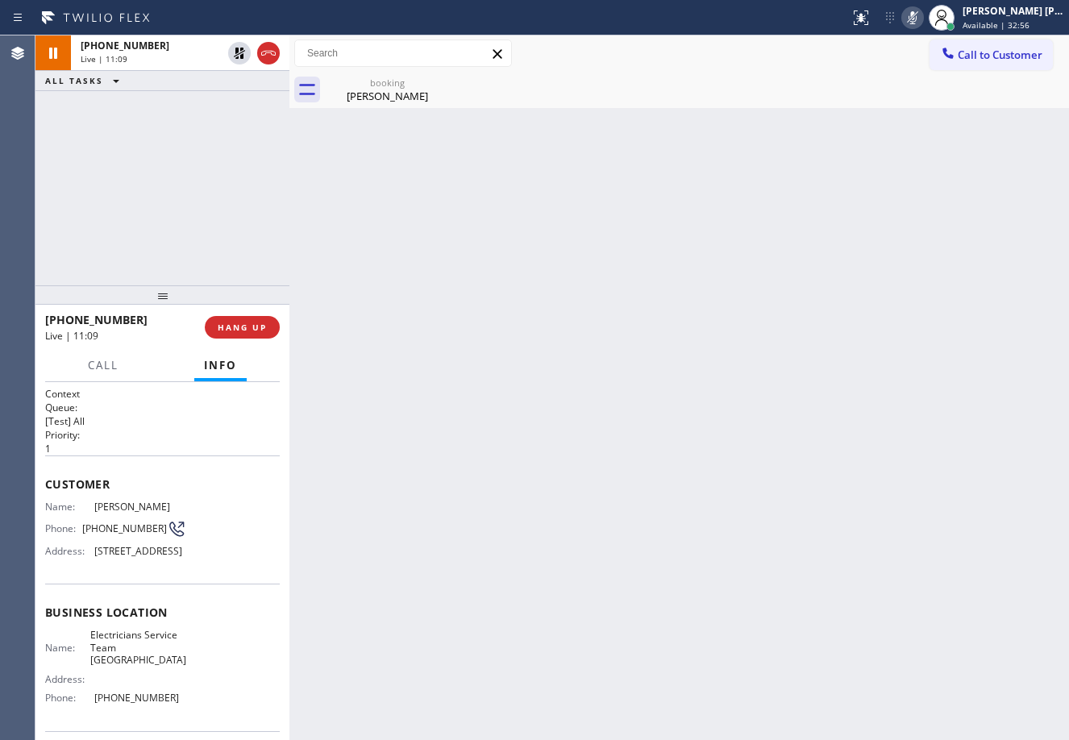
click at [923, 19] on icon at bounding box center [912, 17] width 19 height 19
click at [923, 22] on icon at bounding box center [912, 17] width 19 height 19
click at [993, 229] on div "Back to Dashboard Change Sender ID Customers Technicians Select a contact Outbo…" at bounding box center [680, 387] width 780 height 705
click at [923, 21] on icon at bounding box center [912, 17] width 19 height 19
click at [923, 27] on icon at bounding box center [912, 17] width 19 height 19
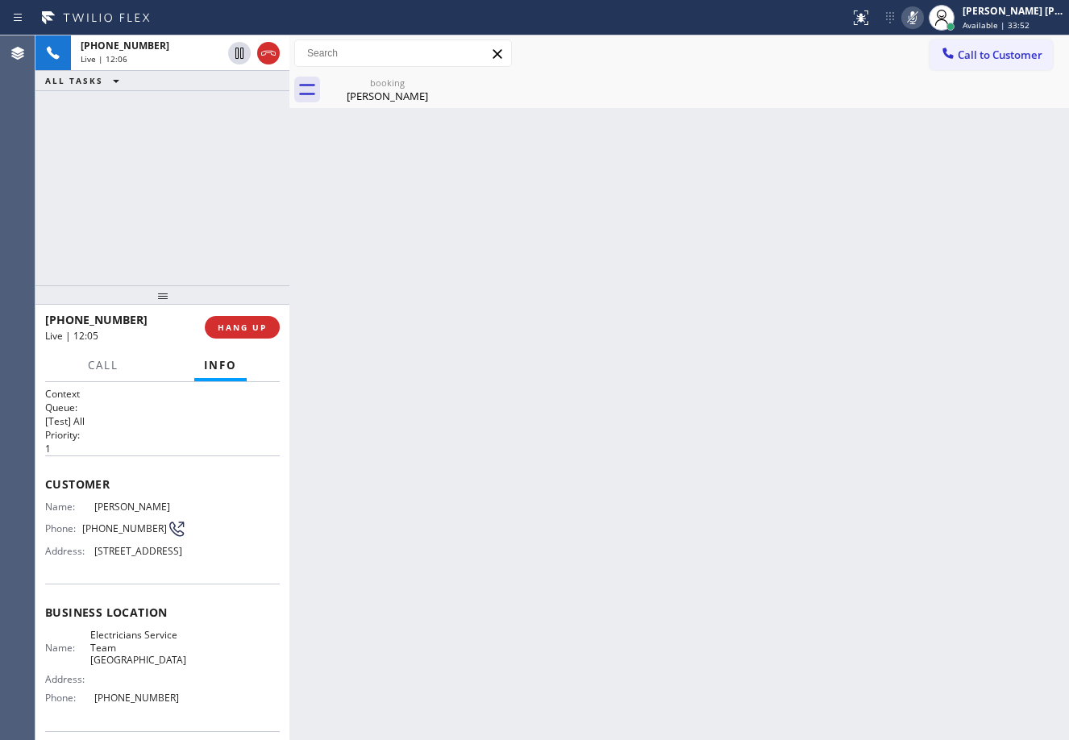
click at [923, 16] on icon at bounding box center [912, 17] width 19 height 19
click at [332, 97] on div "[PERSON_NAME]" at bounding box center [388, 96] width 122 height 15
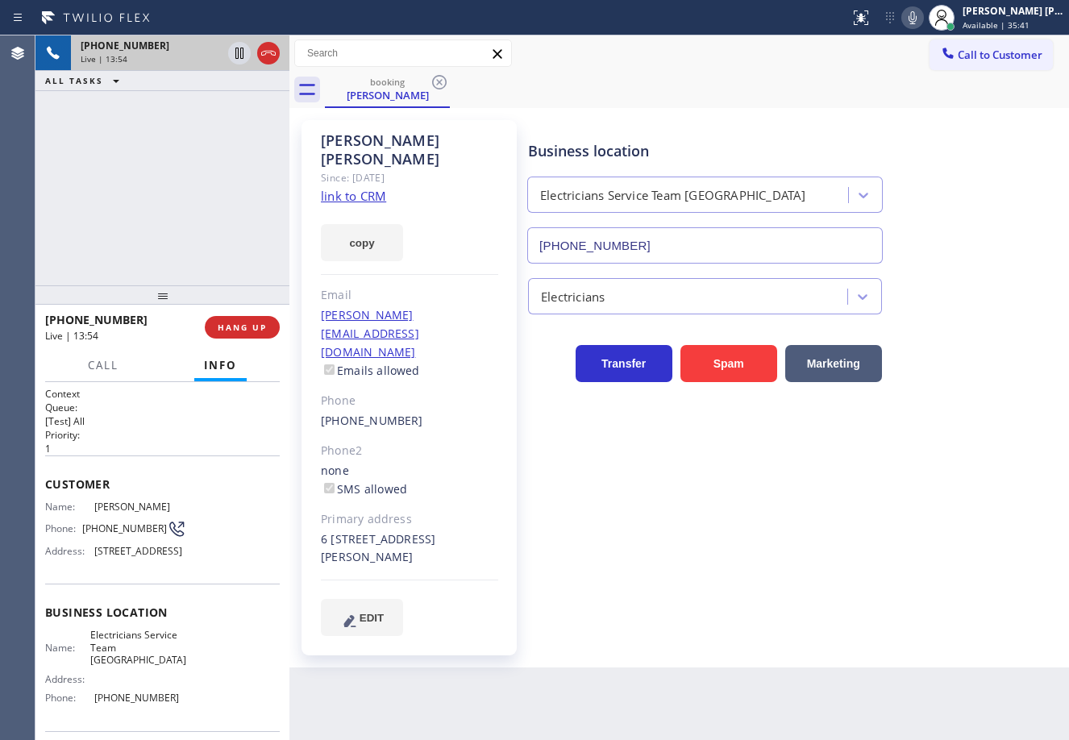
click at [196, 56] on div "Live | 13:54" at bounding box center [151, 58] width 141 height 11
drag, startPoint x: 680, startPoint y: 546, endPoint x: 661, endPoint y: 538, distance: 20.2
click at [679, 546] on div "Business location Electricians Service Team [GEOGRAPHIC_DATA] [PHONE_NUMBER] El…" at bounding box center [795, 377] width 540 height 507
click at [347, 188] on link "link to CRM" at bounding box center [353, 196] width 65 height 16
click at [923, 20] on icon at bounding box center [912, 17] width 19 height 19
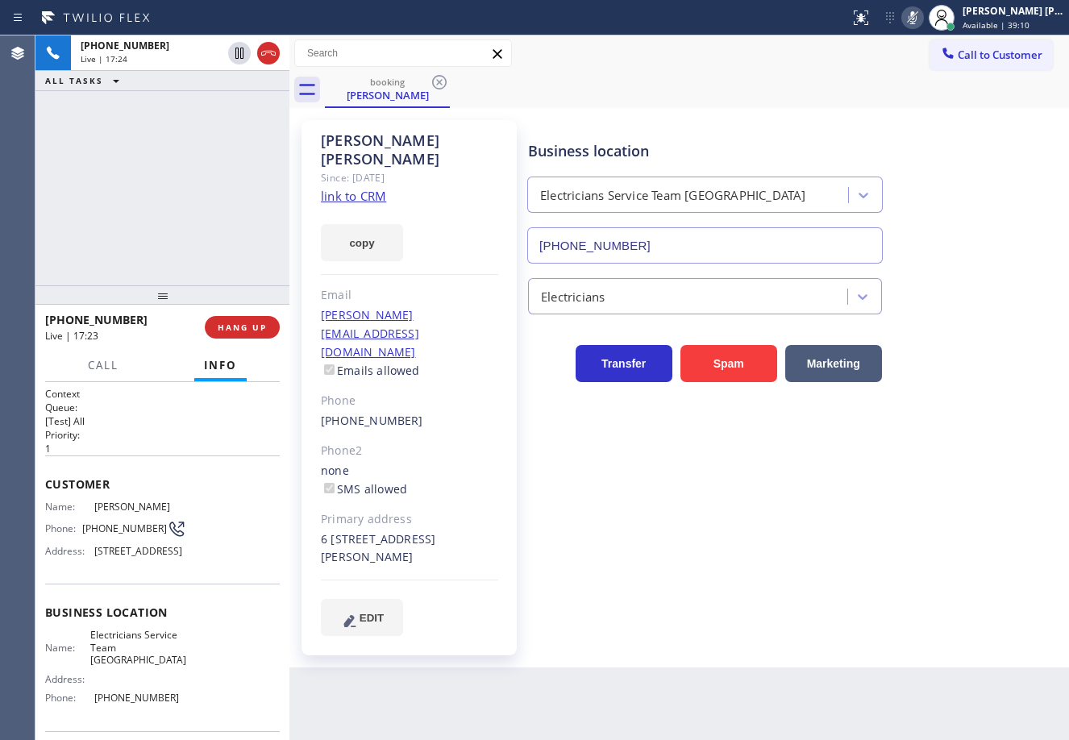
click at [917, 21] on icon at bounding box center [913, 17] width 8 height 13
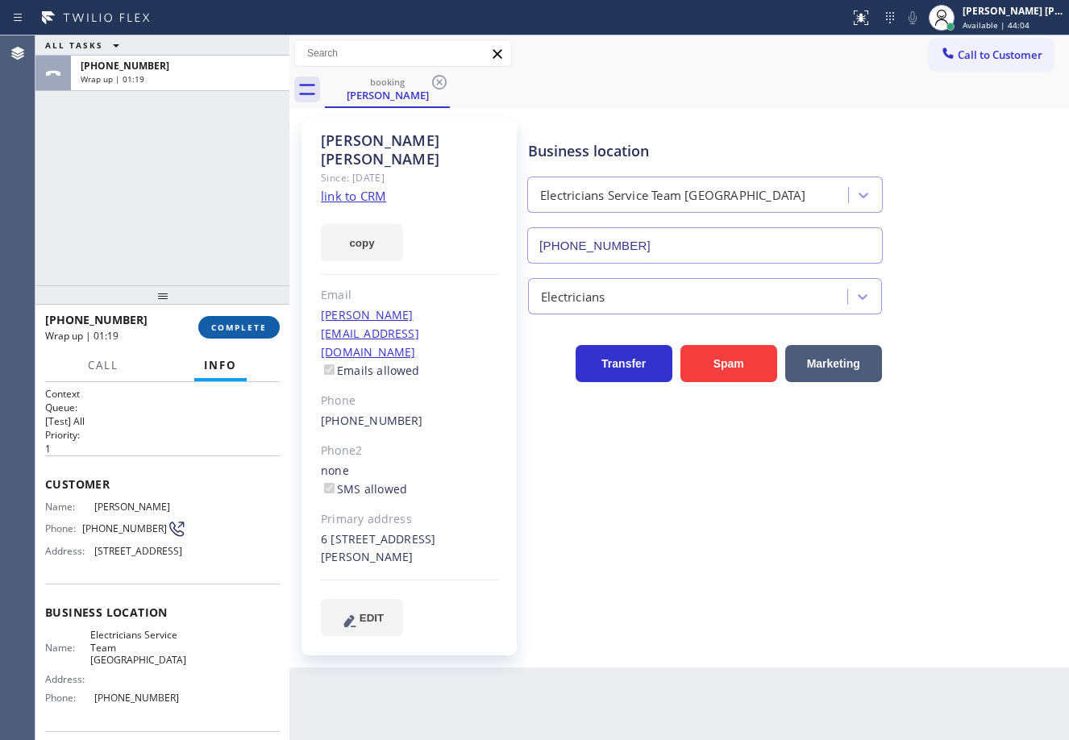
click at [242, 333] on button "COMPLETE" at bounding box center [238, 327] width 81 height 23
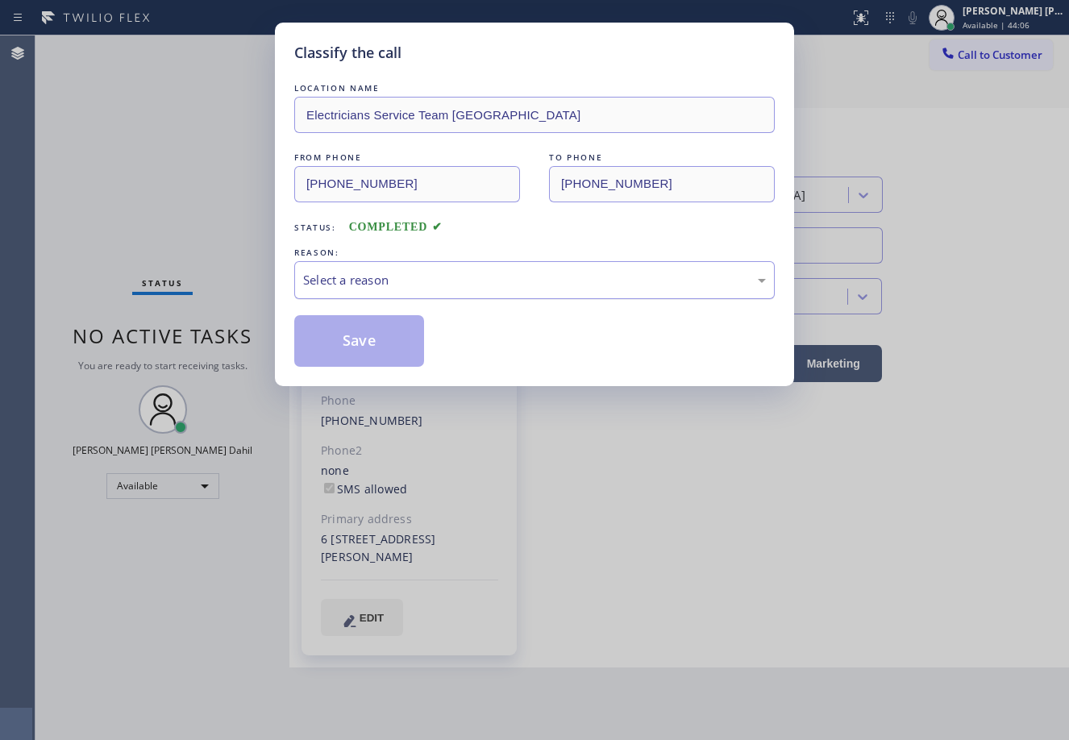
click at [367, 285] on div "Select a reason" at bounding box center [534, 280] width 463 height 19
click at [360, 331] on button "Save" at bounding box center [359, 341] width 130 height 52
click at [360, 335] on button "Save" at bounding box center [359, 341] width 130 height 52
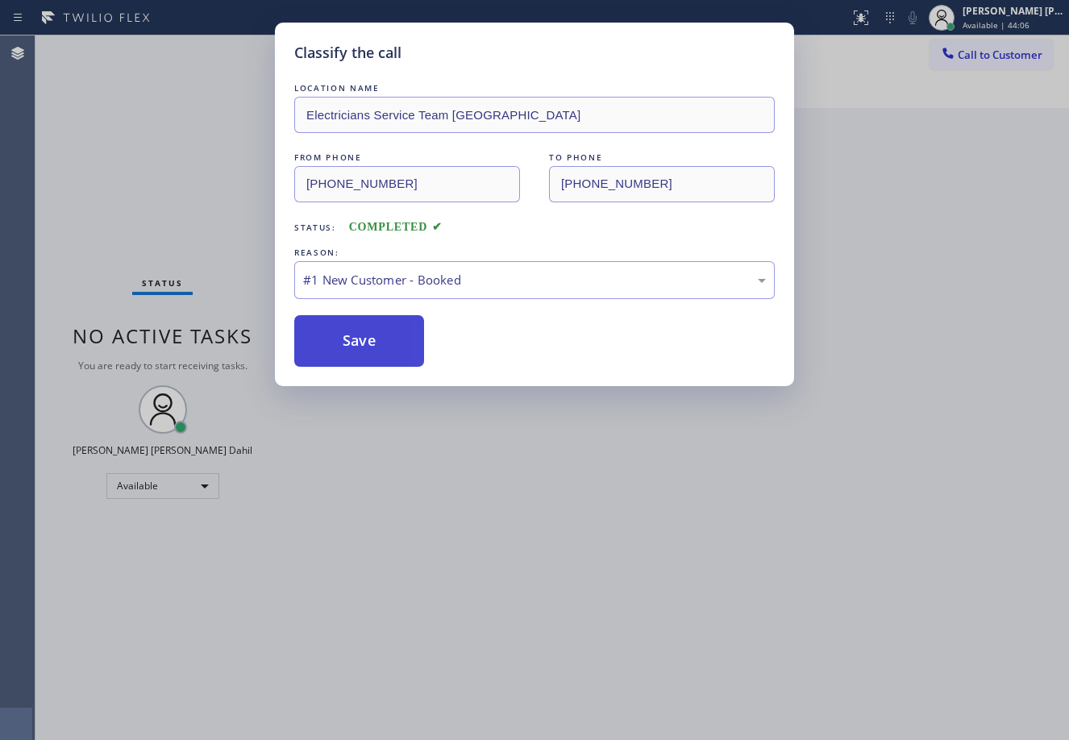
click at [361, 338] on button "Save" at bounding box center [359, 341] width 130 height 52
click at [363, 342] on button "Save" at bounding box center [359, 341] width 130 height 52
click at [354, 339] on button "Save" at bounding box center [359, 341] width 130 height 52
click at [394, 331] on button "Save" at bounding box center [359, 341] width 130 height 52
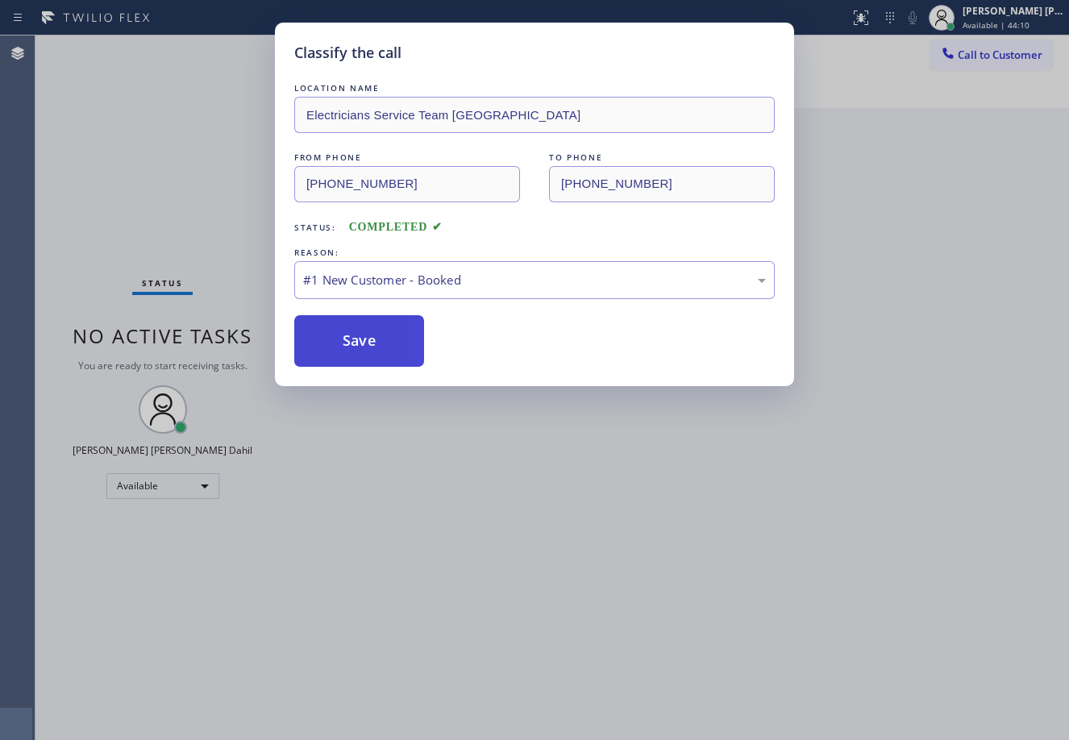
click at [394, 331] on button "Save" at bounding box center [359, 341] width 130 height 52
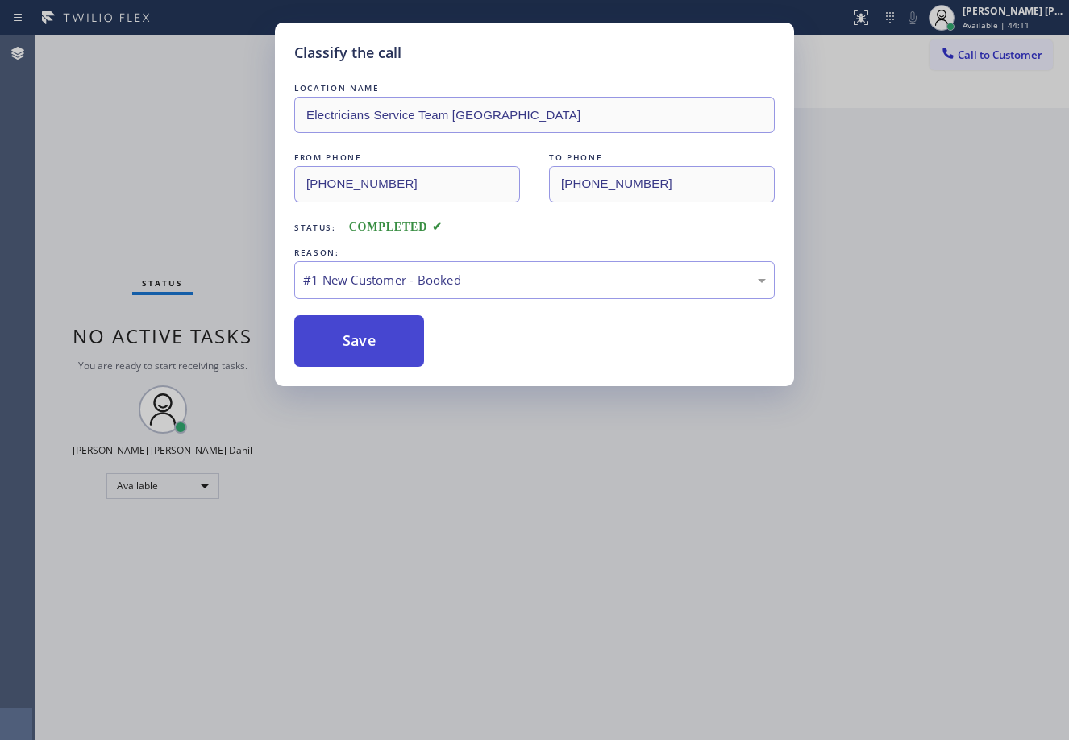
click at [394, 339] on button "Save" at bounding box center [359, 341] width 130 height 52
click at [395, 339] on button "Save" at bounding box center [359, 341] width 130 height 52
click at [396, 338] on button "Save" at bounding box center [359, 341] width 130 height 52
click at [463, 287] on div "#1 New Customer - Booked" at bounding box center [534, 280] width 463 height 19
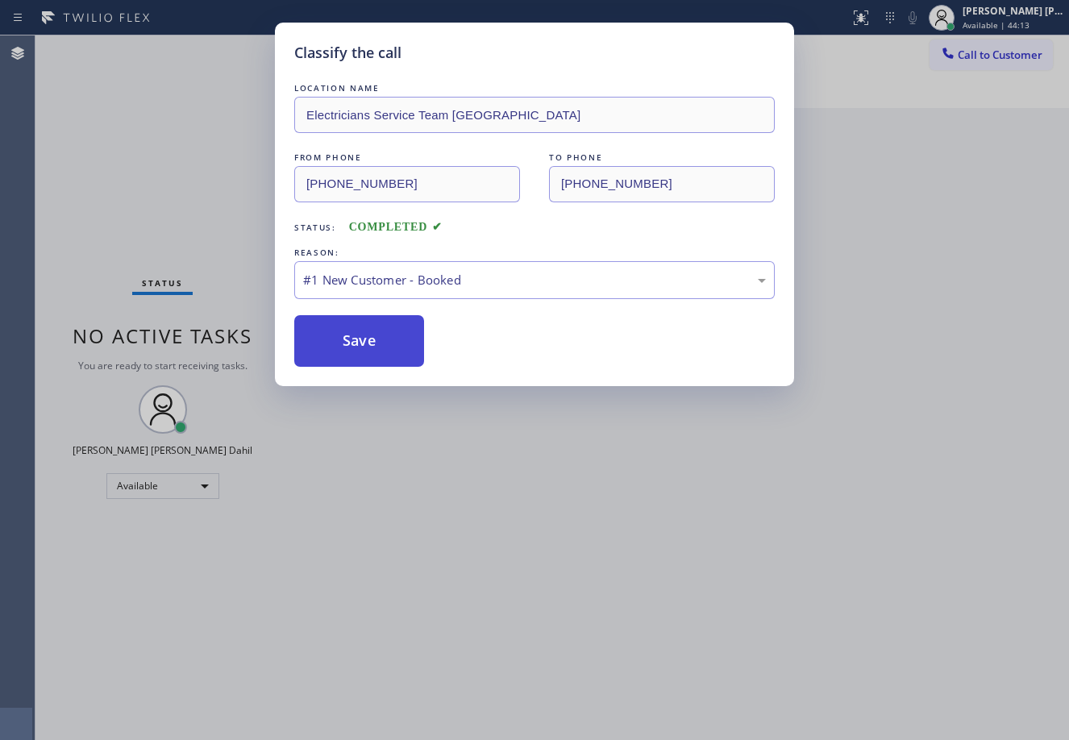
click at [369, 328] on button "Save" at bounding box center [359, 341] width 130 height 52
click at [369, 338] on button "Save" at bounding box center [359, 341] width 130 height 52
click at [371, 340] on button "Save" at bounding box center [359, 341] width 130 height 52
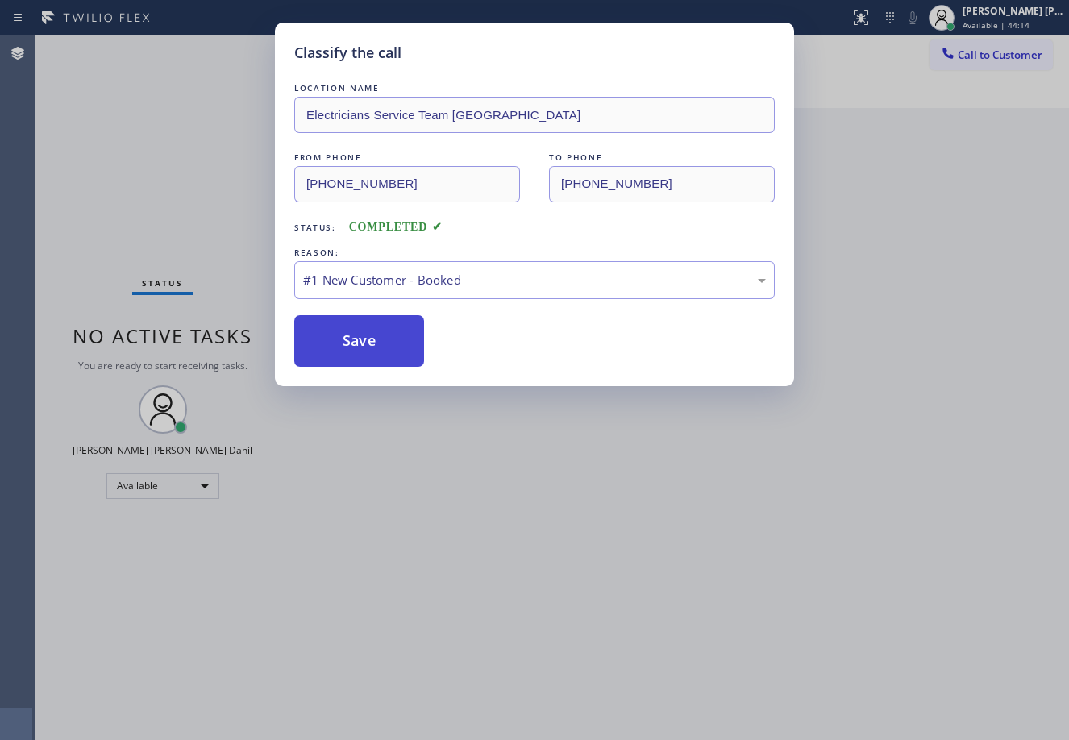
click at [371, 340] on button "Save" at bounding box center [359, 341] width 130 height 52
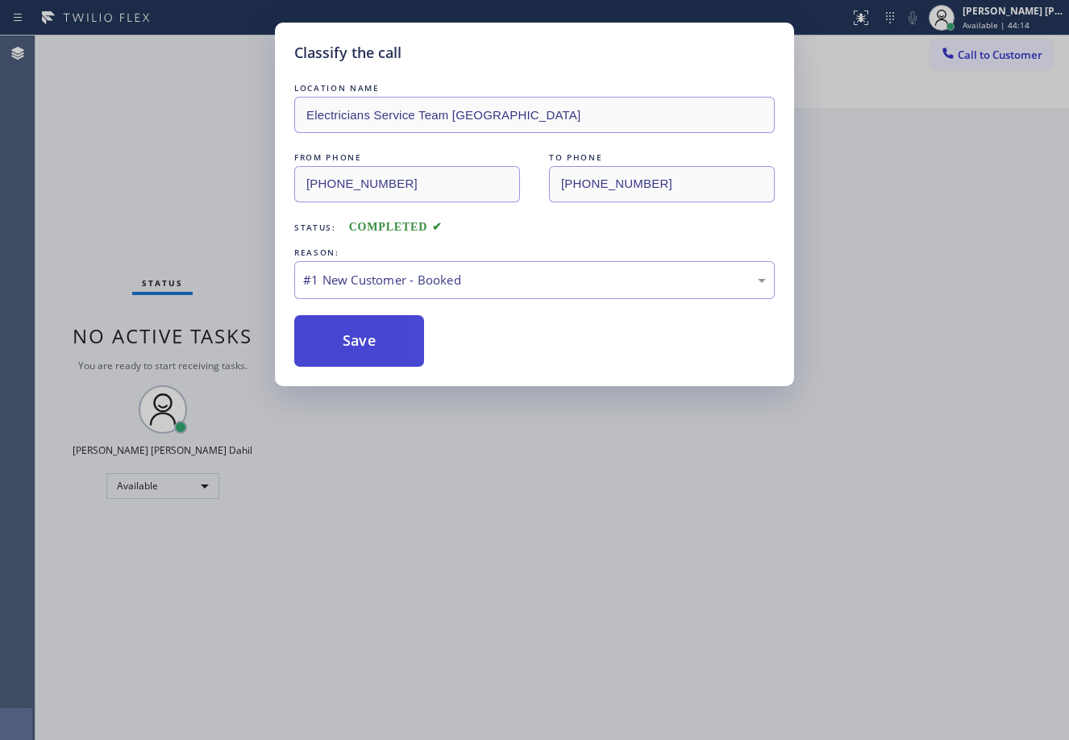
click at [371, 340] on button "Save" at bounding box center [359, 341] width 130 height 52
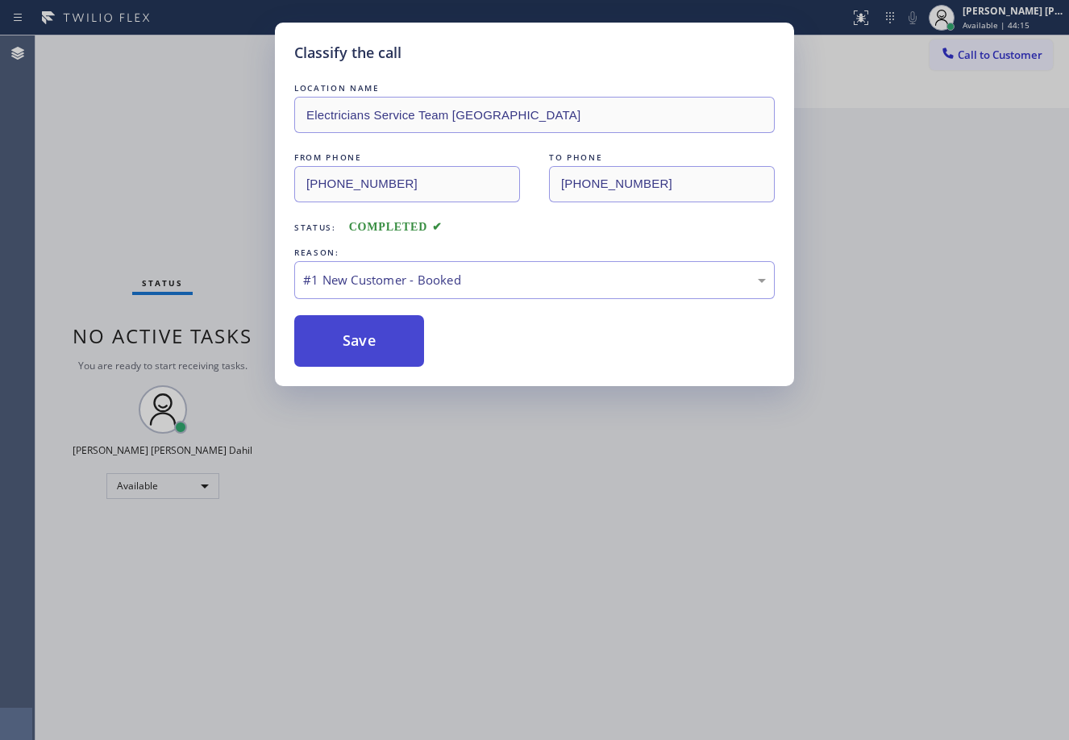
click at [371, 340] on button "Save" at bounding box center [359, 341] width 130 height 52
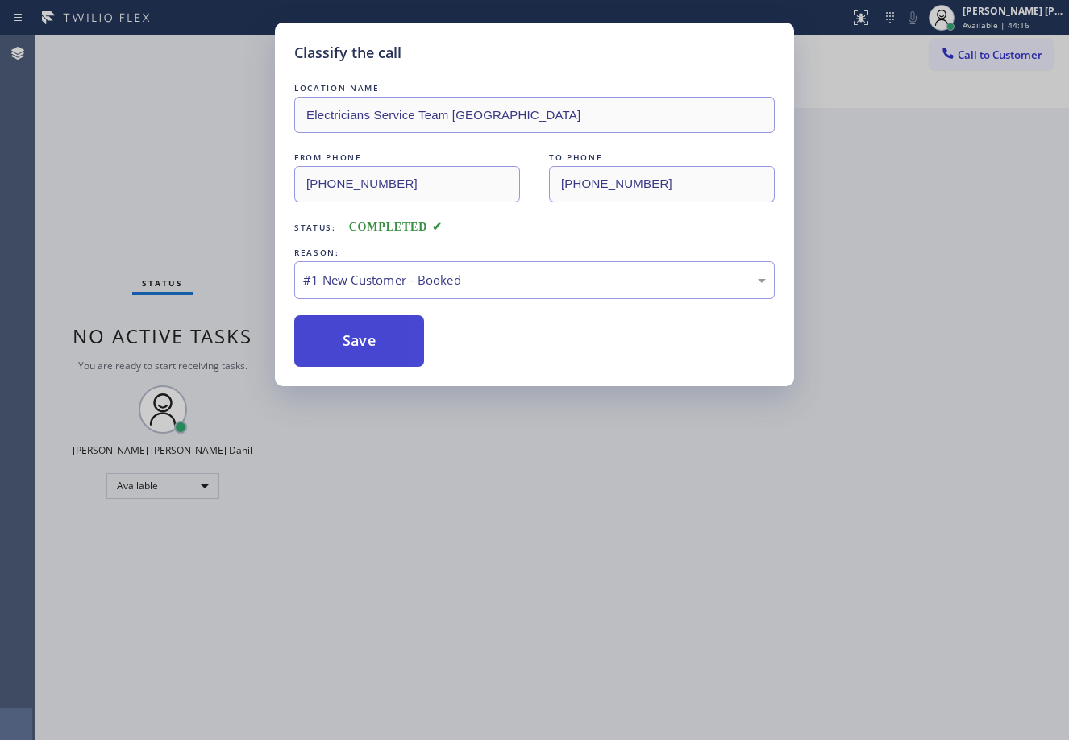
click at [371, 340] on button "Save" at bounding box center [359, 341] width 130 height 52
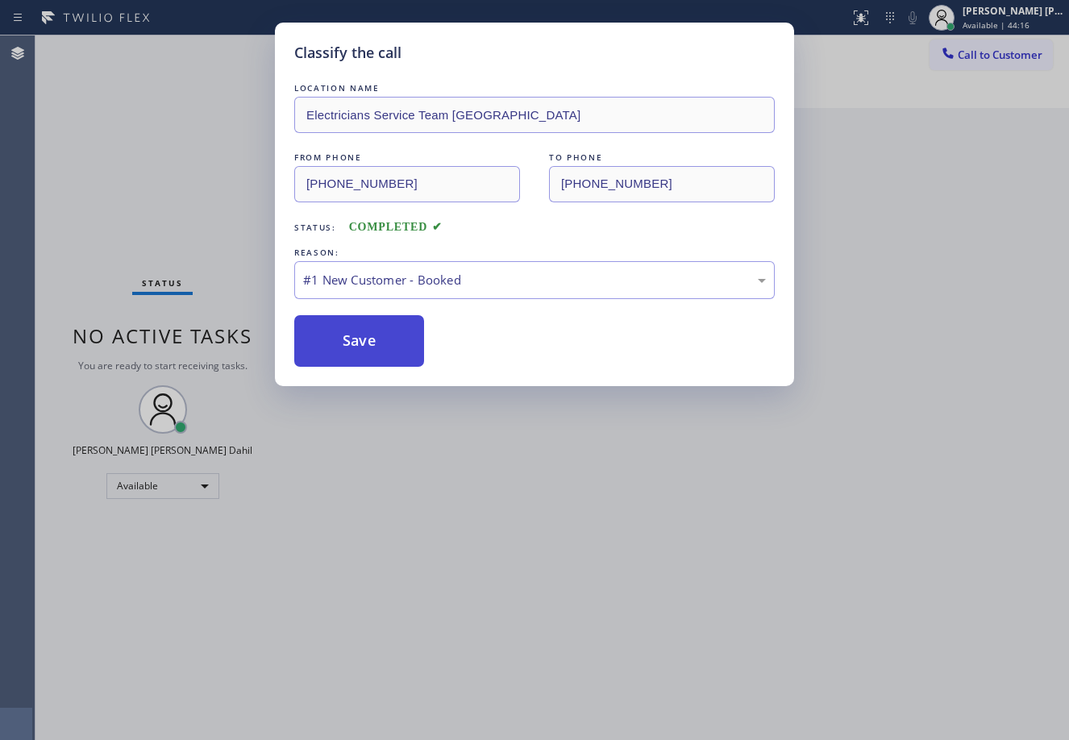
click at [371, 340] on button "Save" at bounding box center [359, 341] width 130 height 52
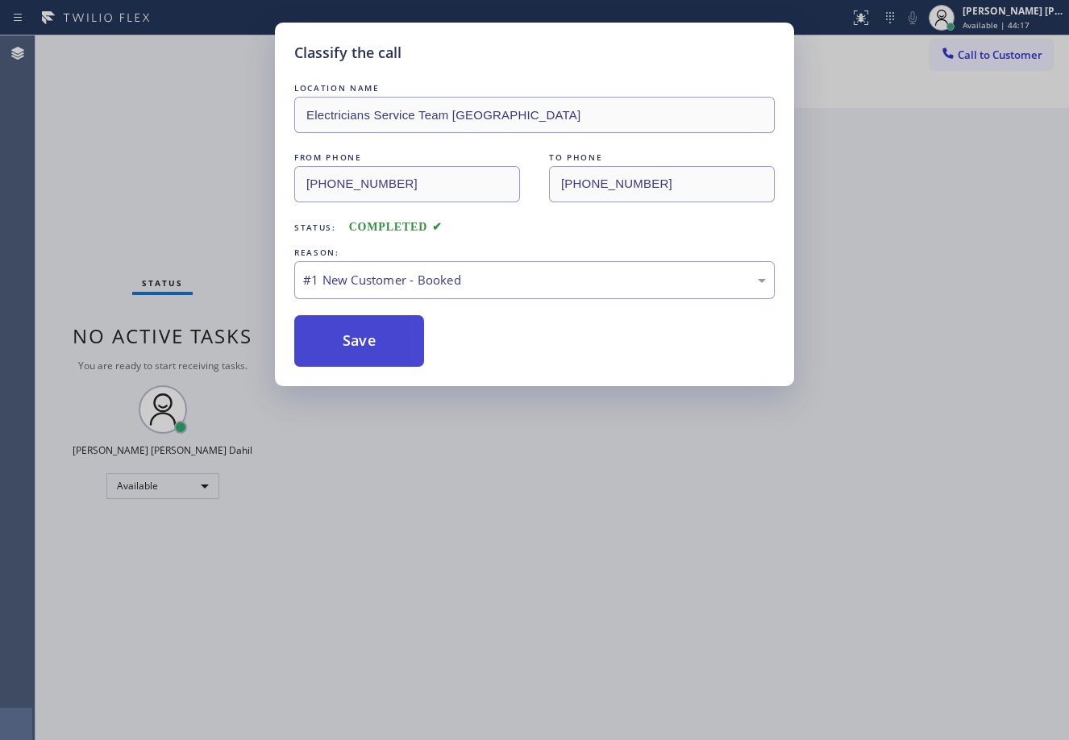
click at [371, 340] on button "Save" at bounding box center [359, 341] width 130 height 52
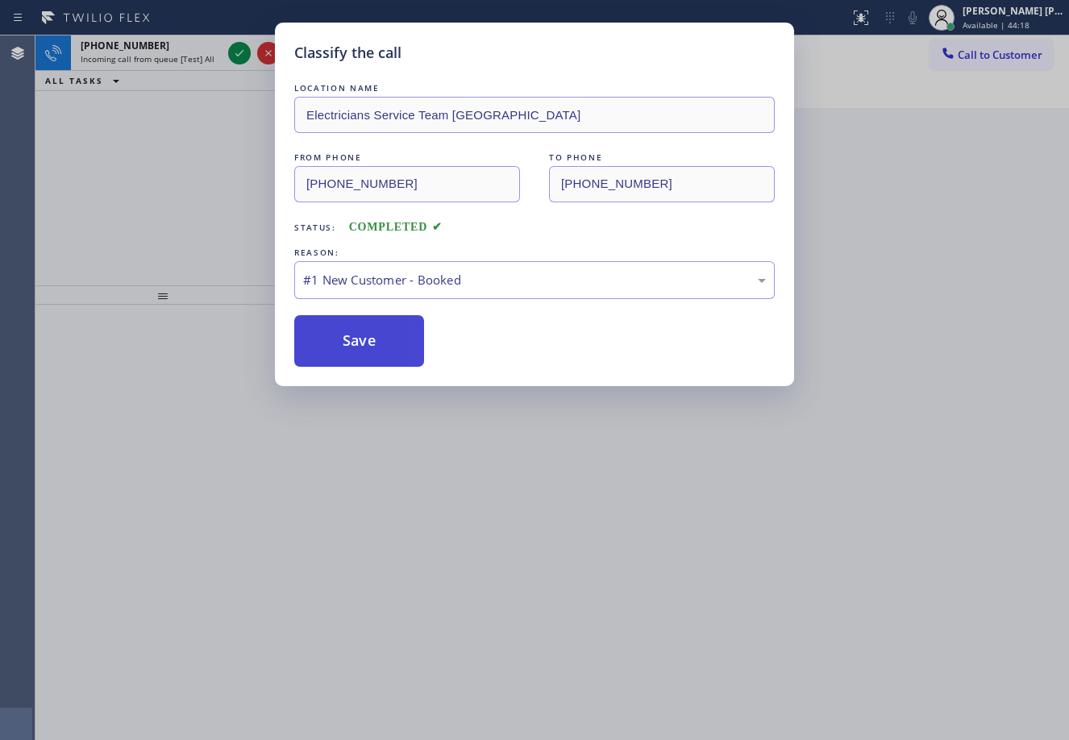
click at [371, 340] on button "Save" at bounding box center [359, 341] width 130 height 52
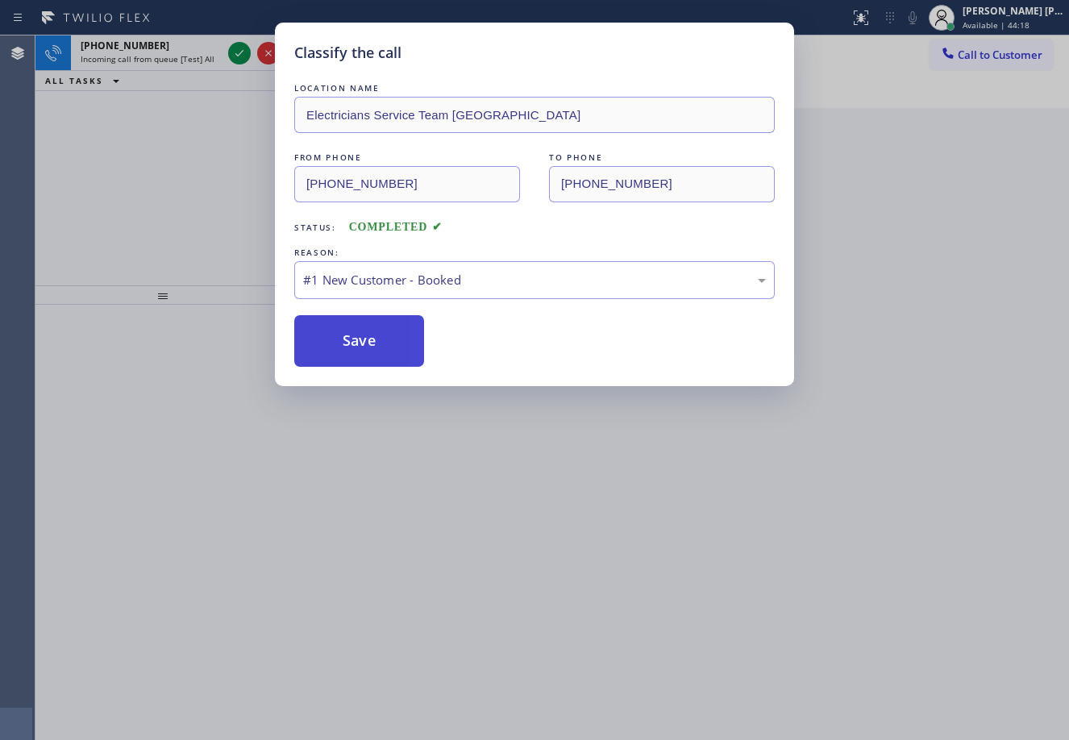
click at [371, 340] on button "Save" at bounding box center [359, 341] width 130 height 52
drag, startPoint x: 633, startPoint y: 437, endPoint x: 634, endPoint y: 451, distance: 13.7
click at [632, 439] on div "Classify the call LOCATION NAME Electricians Service Team Orange County FROM PH…" at bounding box center [534, 370] width 1069 height 740
drag, startPoint x: 634, startPoint y: 451, endPoint x: 528, endPoint y: 415, distance: 111.4
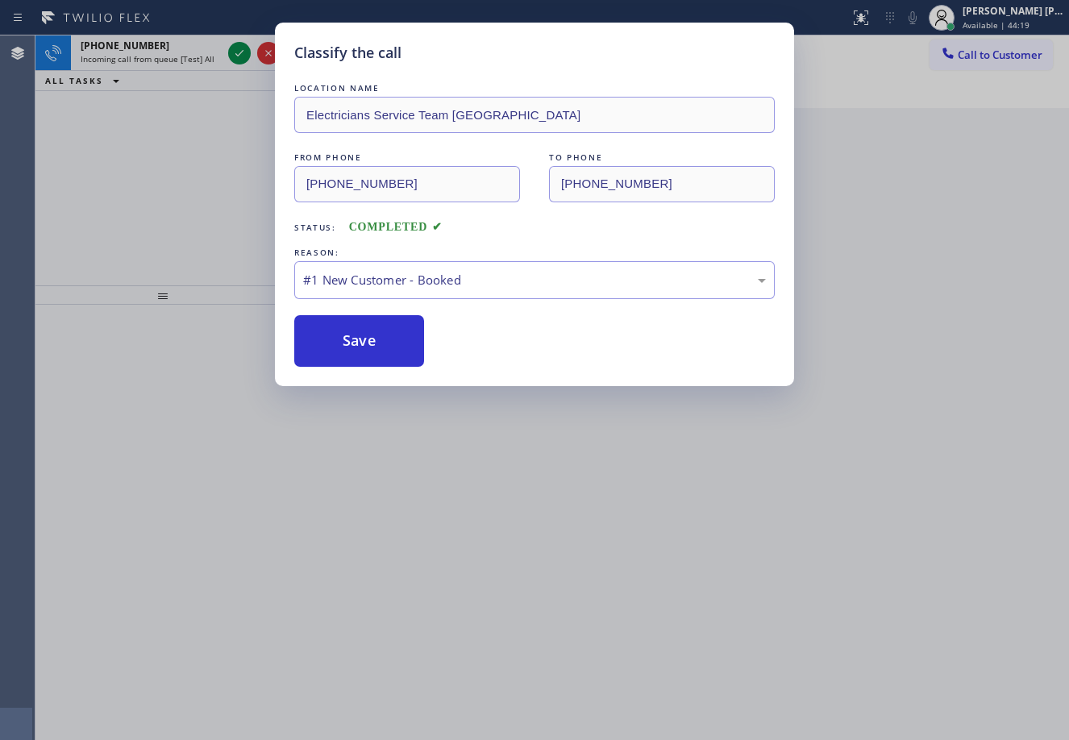
click at [630, 452] on div "Classify the call LOCATION NAME Electricians Service Team Orange County FROM PH…" at bounding box center [534, 370] width 1069 height 740
click at [400, 342] on button "Save" at bounding box center [359, 341] width 130 height 52
drag, startPoint x: 479, startPoint y: 504, endPoint x: 472, endPoint y: 397, distance: 107.5
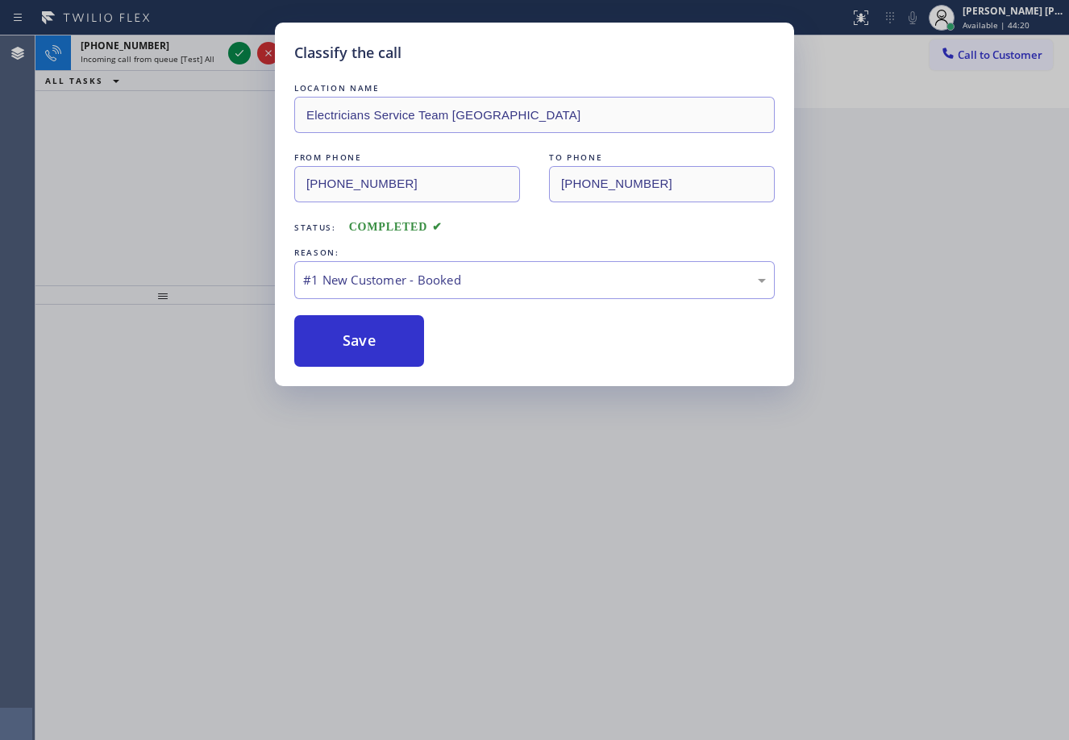
click at [479, 494] on div "Classify the call LOCATION NAME Electricians Service Team Orange County FROM PH…" at bounding box center [534, 370] width 1069 height 740
click at [455, 291] on div "#1 New Customer - Booked" at bounding box center [534, 280] width 481 height 38
drag, startPoint x: 379, startPoint y: 371, endPoint x: 365, endPoint y: 371, distance: 13.7
click at [369, 371] on div "Classify the call LOCATION NAME Electricians Service Team Orange County FROM PH…" at bounding box center [534, 205] width 519 height 364
click at [364, 371] on div "Classify the call LOCATION NAME Electricians Service Team Orange County FROM PH…" at bounding box center [534, 205] width 519 height 364
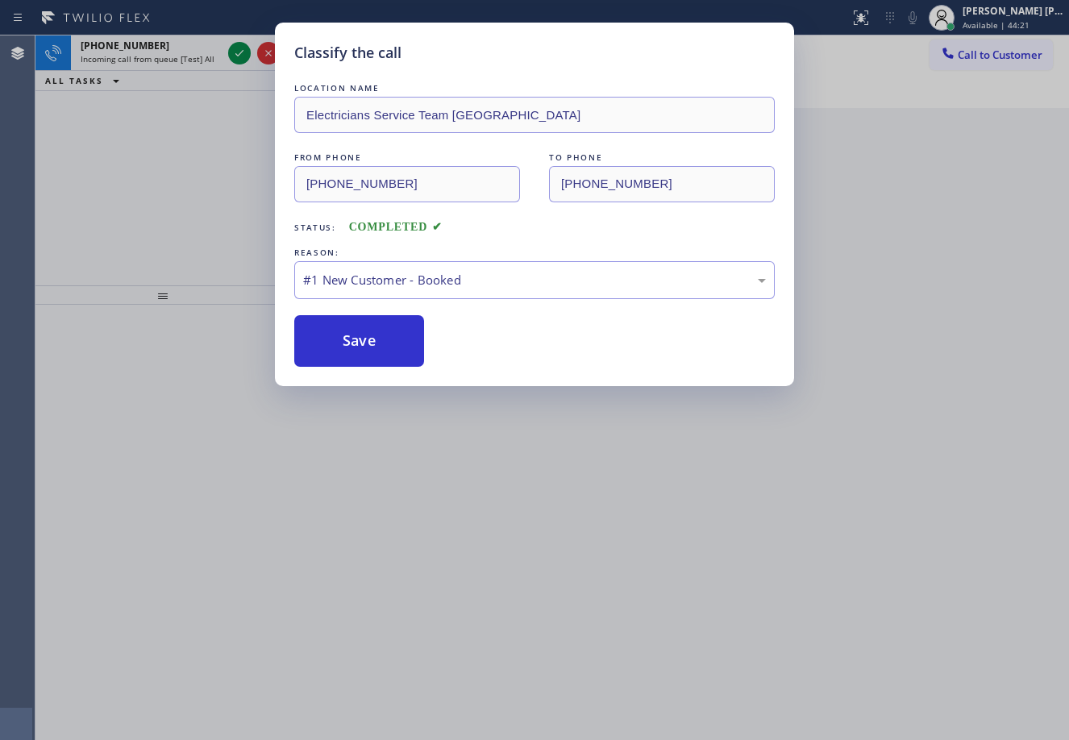
click at [363, 371] on div "Classify the call LOCATION NAME Electricians Service Team Orange County FROM PH…" at bounding box center [534, 205] width 519 height 364
click at [369, 364] on div "Classify the call LOCATION NAME Electricians Service Team Orange County FROM PH…" at bounding box center [534, 205] width 519 height 364
click at [369, 361] on button "Save" at bounding box center [359, 341] width 130 height 52
click at [369, 358] on button "Save" at bounding box center [359, 341] width 130 height 52
click at [377, 359] on button "Save" at bounding box center [359, 341] width 130 height 52
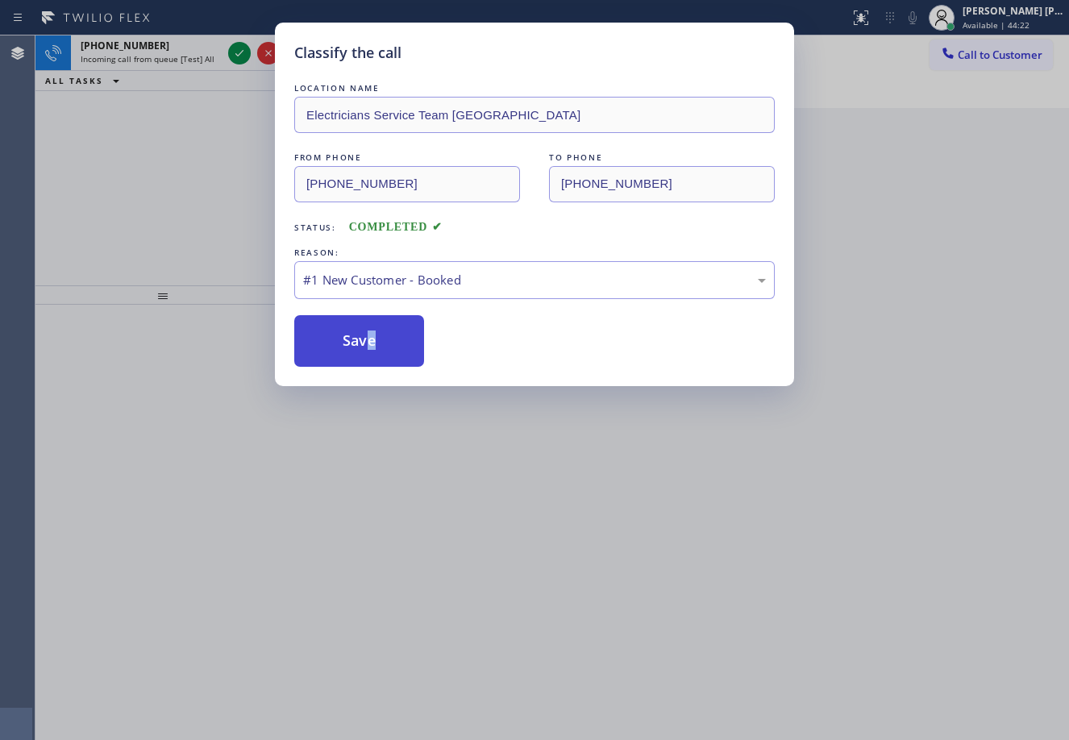
click at [386, 360] on button "Save" at bounding box center [359, 341] width 130 height 52
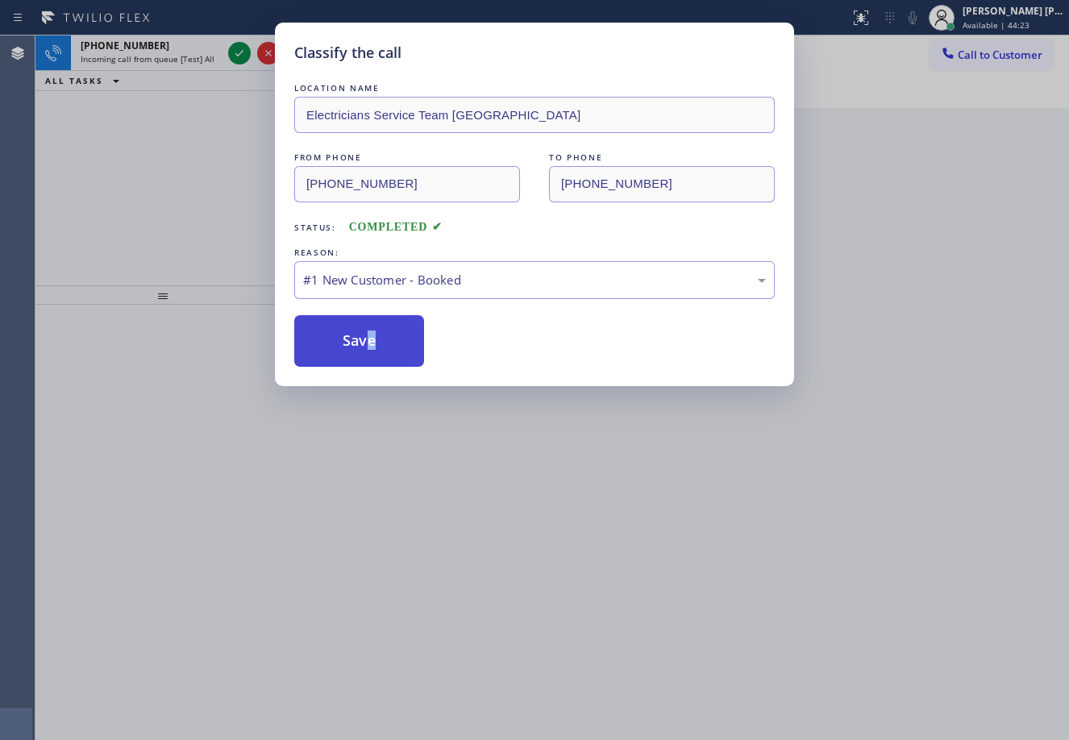
click at [386, 360] on button "Save" at bounding box center [359, 341] width 130 height 52
click at [387, 359] on button "Save" at bounding box center [359, 341] width 130 height 52
drag, startPoint x: 387, startPoint y: 359, endPoint x: 381, endPoint y: 350, distance: 10.5
click at [385, 354] on button "Save" at bounding box center [359, 341] width 130 height 52
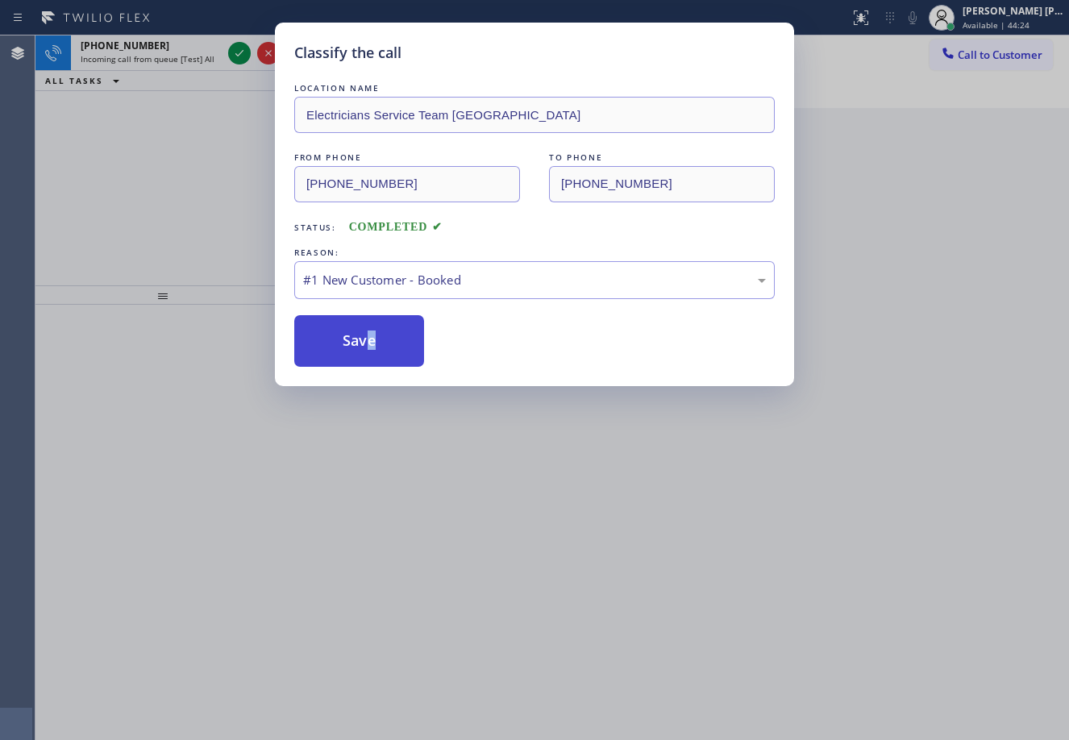
click at [381, 350] on button "Save" at bounding box center [359, 341] width 130 height 52
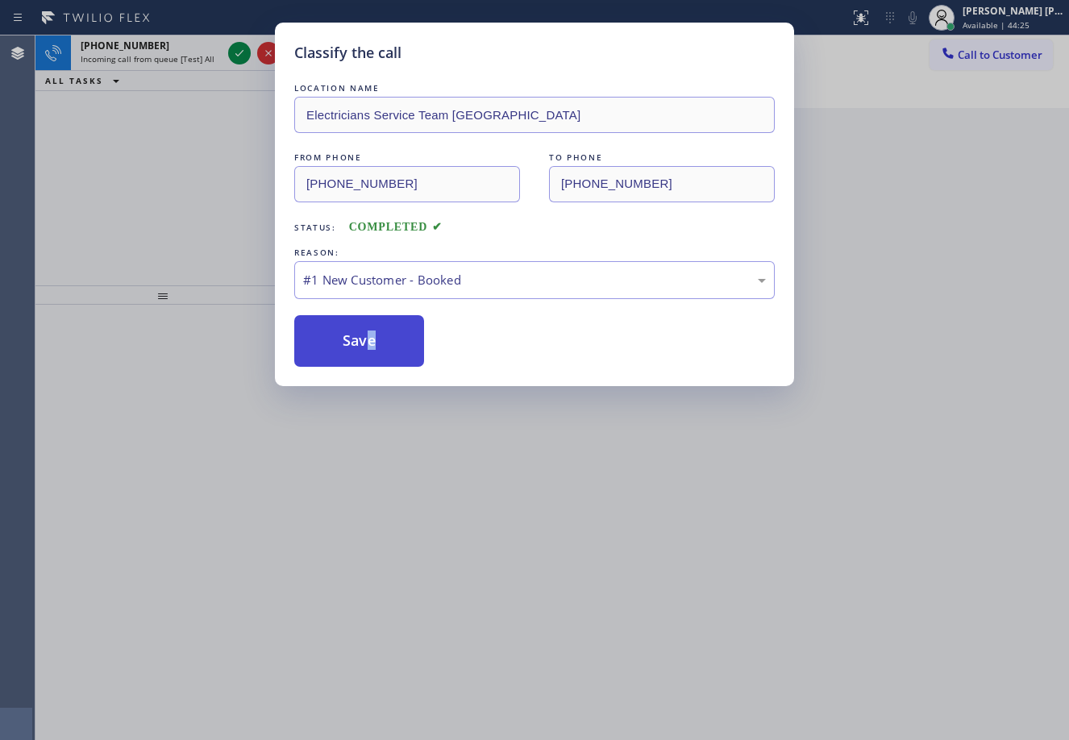
click at [381, 350] on button "Save" at bounding box center [359, 341] width 130 height 52
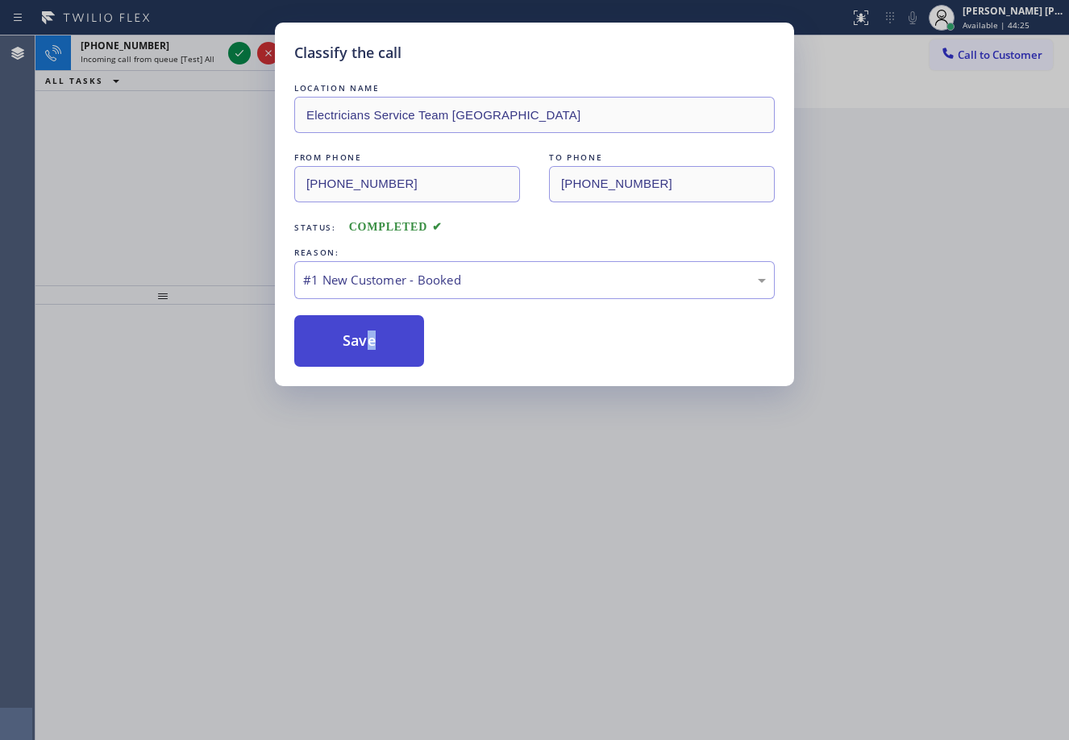
click at [381, 350] on button "Save" at bounding box center [359, 341] width 130 height 52
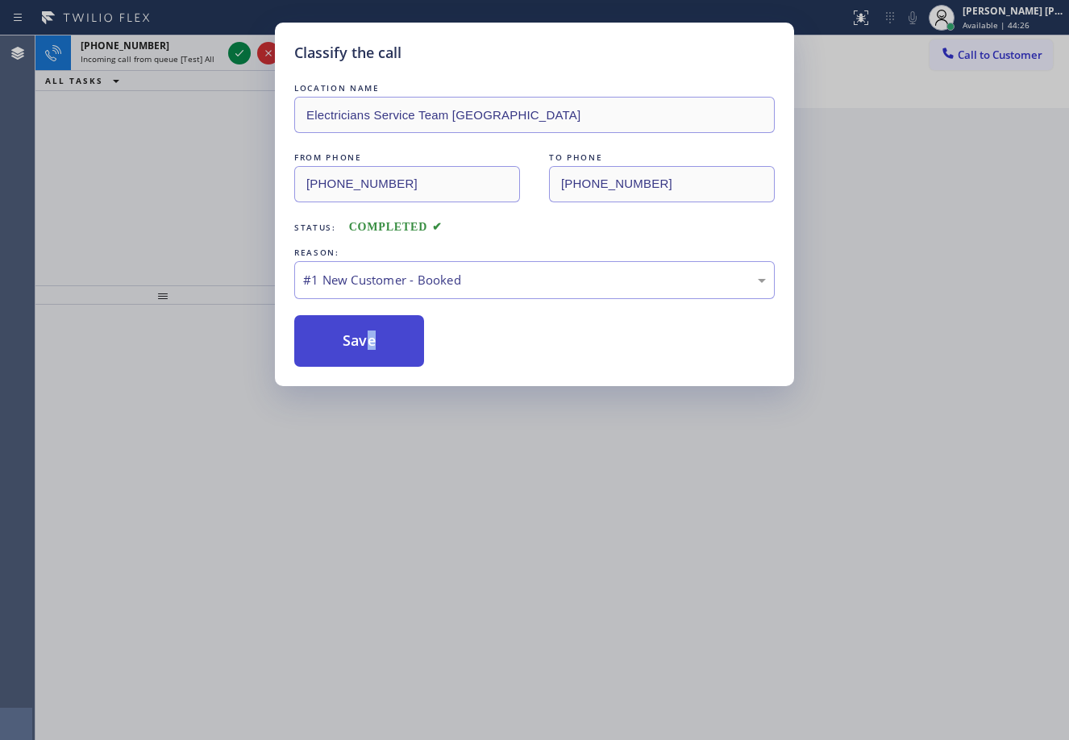
click at [381, 350] on button "Save" at bounding box center [359, 341] width 130 height 52
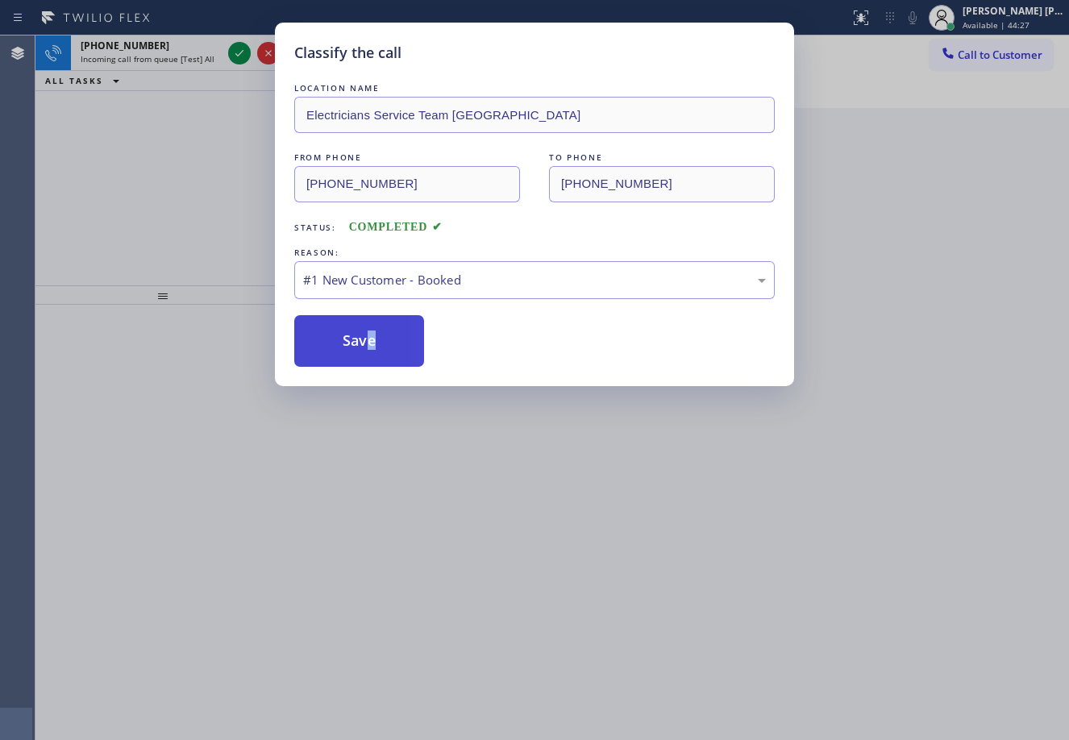
click at [381, 350] on button "Save" at bounding box center [359, 341] width 130 height 52
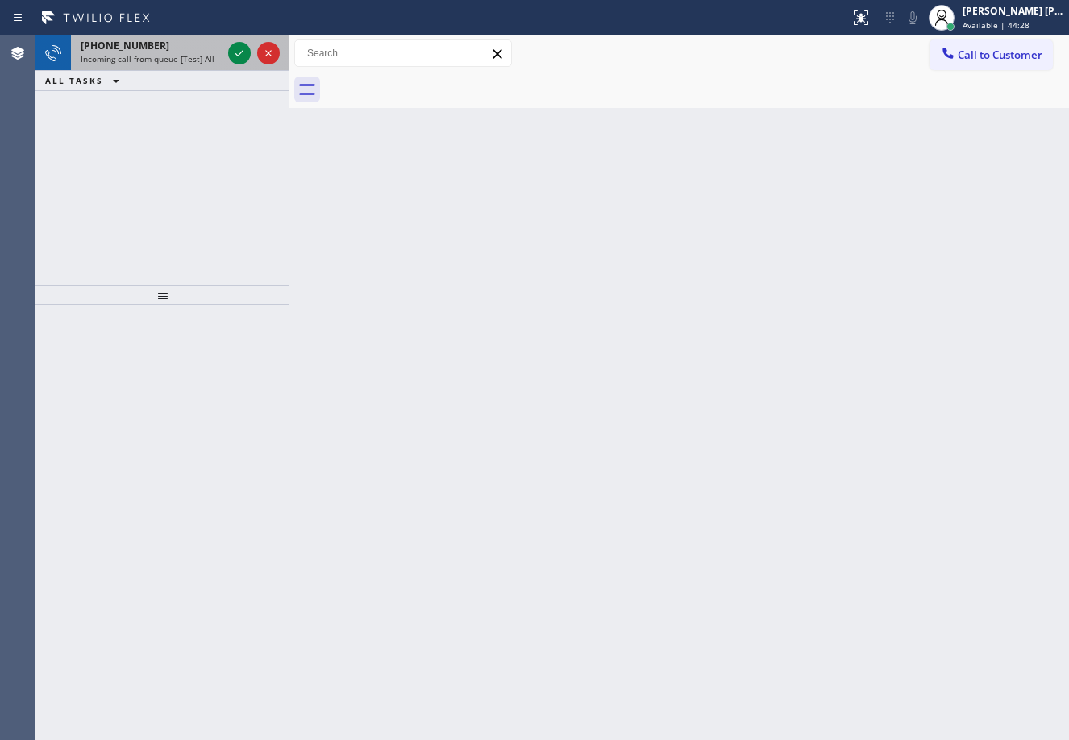
click at [190, 52] on div "[PHONE_NUMBER]" at bounding box center [151, 46] width 141 height 14
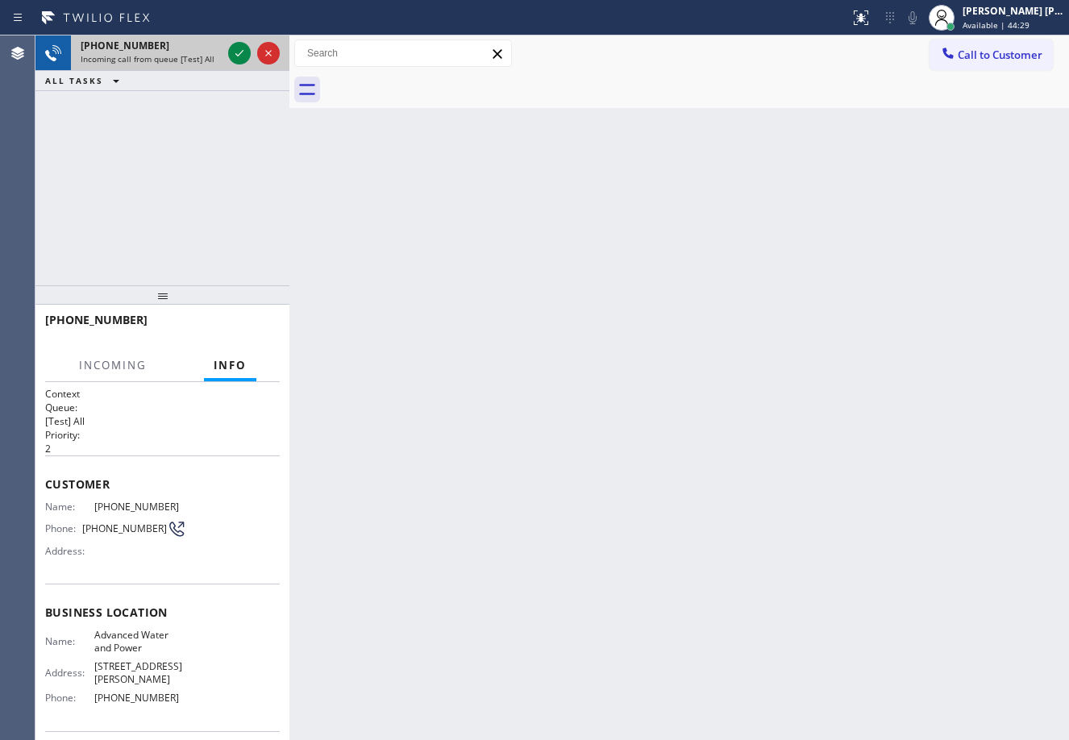
click at [197, 52] on div "[PHONE_NUMBER]" at bounding box center [151, 46] width 141 height 14
click at [234, 62] on icon at bounding box center [239, 53] width 19 height 19
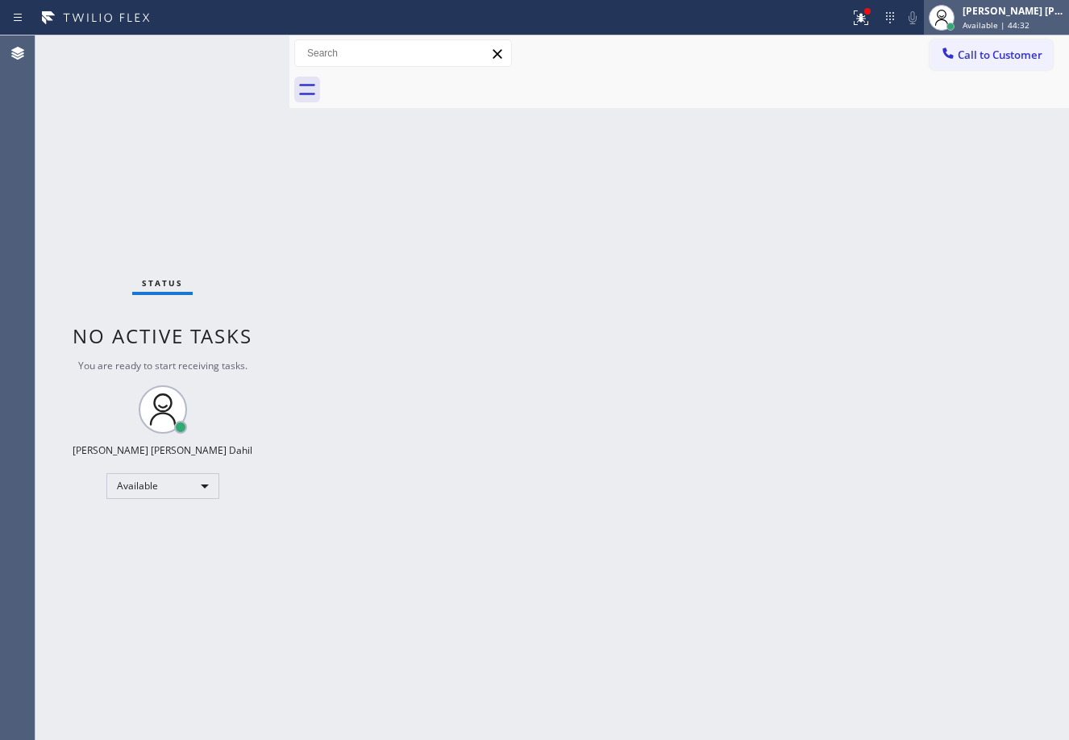
click at [992, 14] on div "[PERSON_NAME] [PERSON_NAME] Dahil" at bounding box center [1014, 11] width 102 height 14
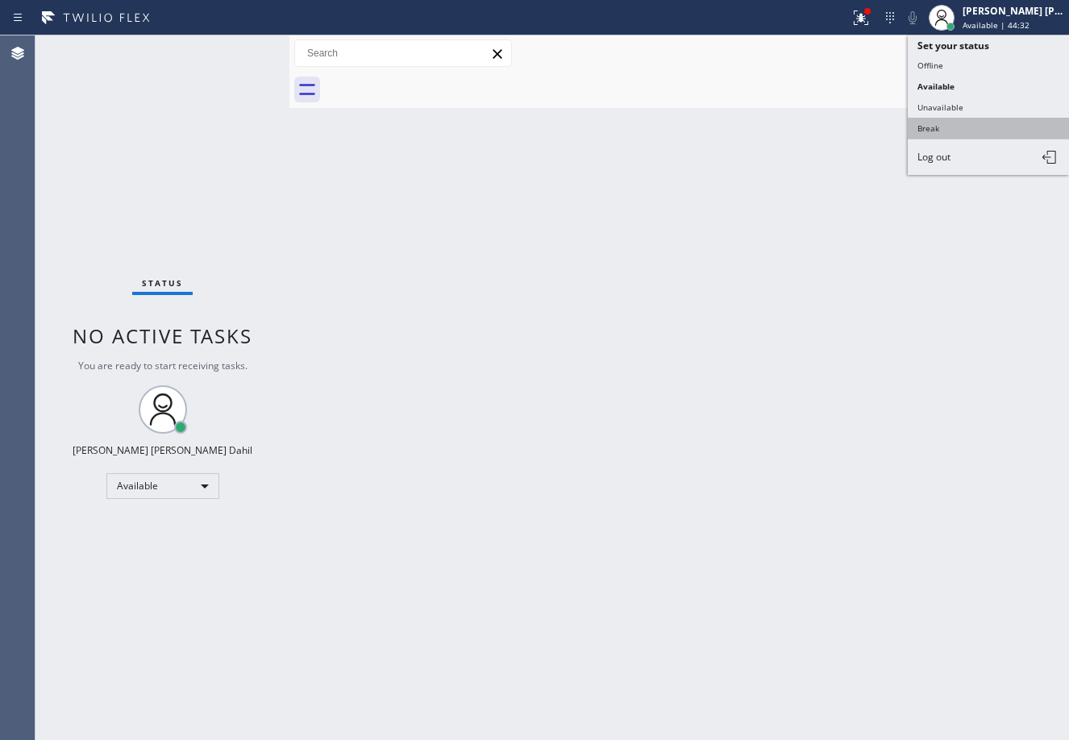
click at [950, 123] on button "Break" at bounding box center [988, 128] width 161 height 21
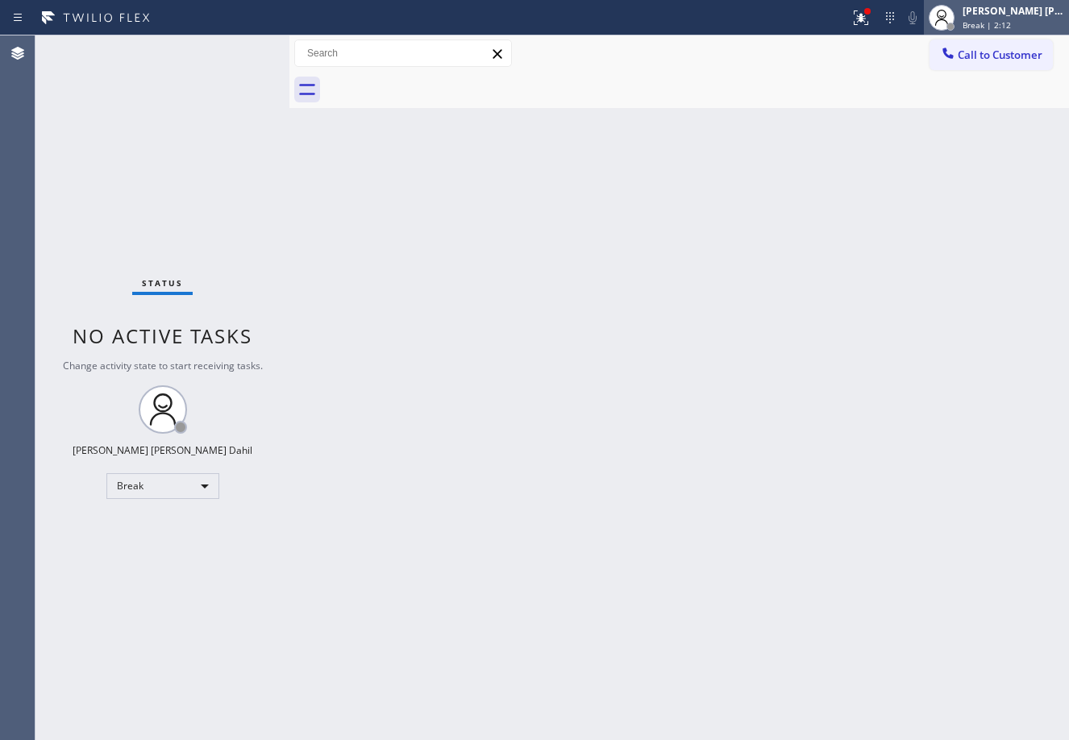
click at [1035, 14] on div "[PERSON_NAME] [PERSON_NAME] Dahil" at bounding box center [1014, 11] width 102 height 14
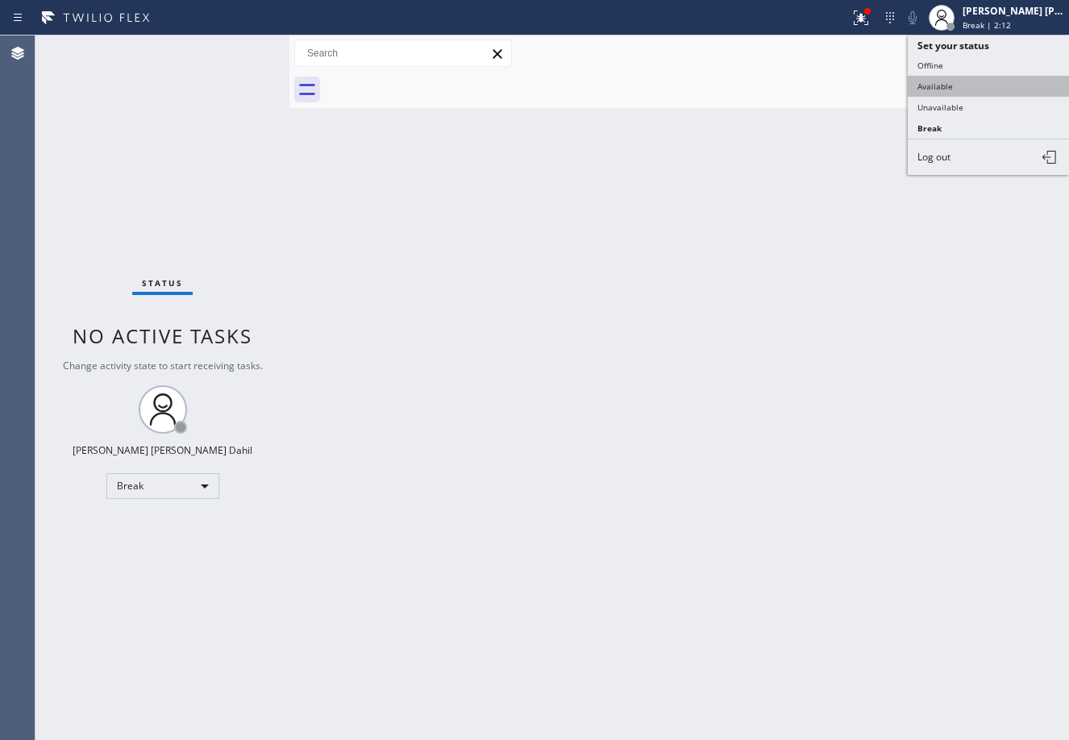
click at [968, 81] on button "Available" at bounding box center [988, 86] width 161 height 21
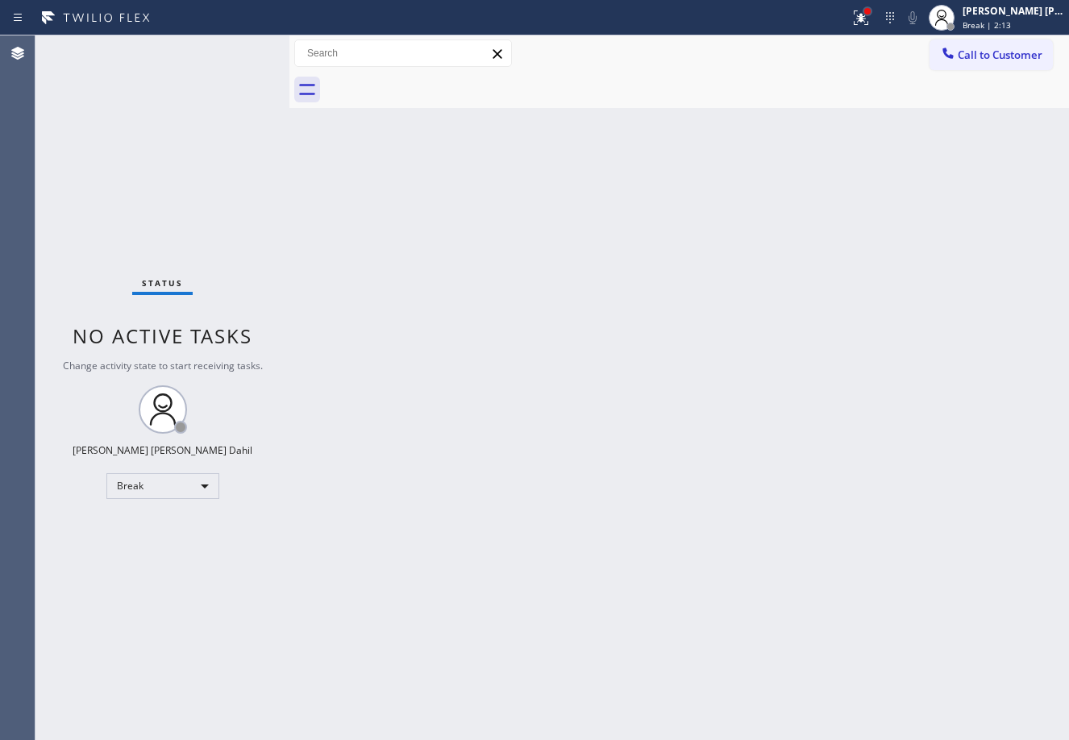
drag, startPoint x: 882, startPoint y: 10, endPoint x: 871, endPoint y: 65, distance: 56.0
click at [871, 10] on div at bounding box center [867, 11] width 6 height 6
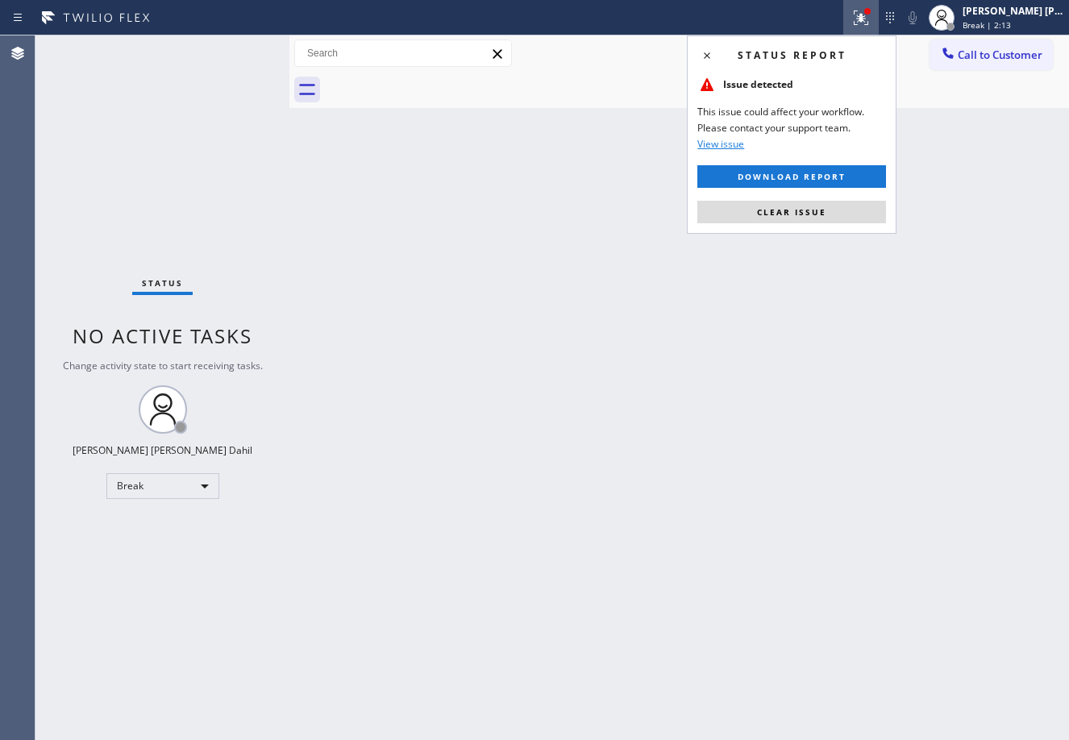
click at [831, 225] on div "Status report Issue detected This issue could affect your workflow. Please cont…" at bounding box center [792, 134] width 210 height 198
click at [830, 216] on button "Clear issue" at bounding box center [792, 212] width 189 height 23
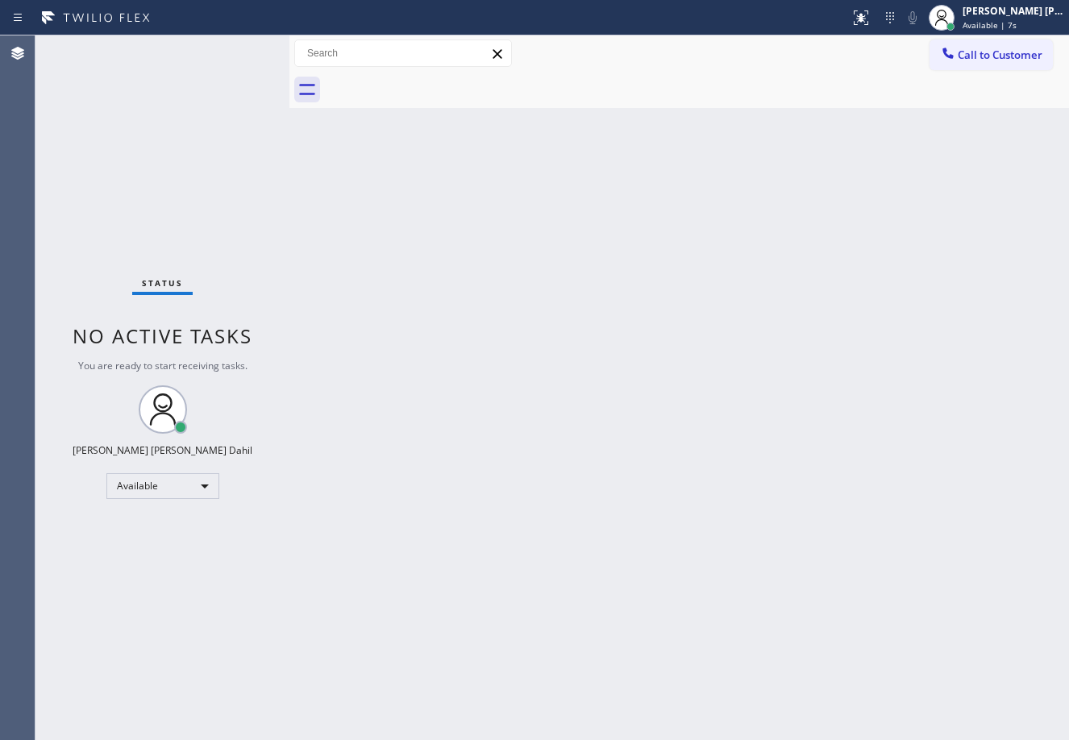
click at [456, 298] on div "Back to Dashboard Change Sender ID Customers Technicians Select a contact Outbo…" at bounding box center [680, 387] width 780 height 705
click at [651, 566] on div "Back to Dashboard Change Sender ID Customers Technicians Select a contact Outbo…" at bounding box center [680, 387] width 780 height 705
click at [206, 105] on div "Status No active tasks You are ready to start receiving tasks. [PERSON_NAME] [P…" at bounding box center [162, 387] width 254 height 705
click at [620, 374] on div "Back to Dashboard Change Sender ID Customers Technicians Select a contact Outbo…" at bounding box center [680, 387] width 780 height 705
click at [647, 394] on div "Back to Dashboard Change Sender ID Customers Technicians Select a contact Outbo…" at bounding box center [680, 387] width 780 height 705
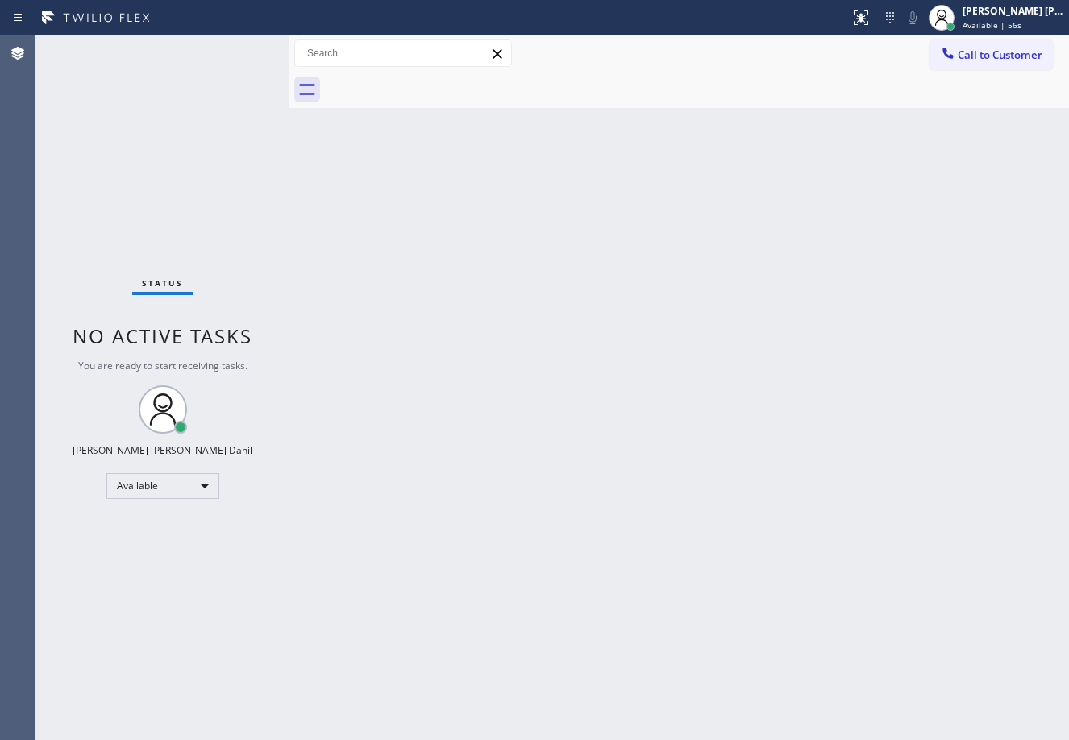
drag, startPoint x: 648, startPoint y: 394, endPoint x: 654, endPoint y: 414, distance: 20.4
click at [654, 414] on div "Back to Dashboard Change Sender ID Customers Technicians Select a contact Outbo…" at bounding box center [680, 387] width 780 height 705
click at [654, 418] on div "Back to Dashboard Change Sender ID Customers Technicians Select a contact Outbo…" at bounding box center [680, 387] width 780 height 705
click at [238, 48] on div "Status No active tasks You are ready to start receiving tasks. [PERSON_NAME] [P…" at bounding box center [162, 387] width 254 height 705
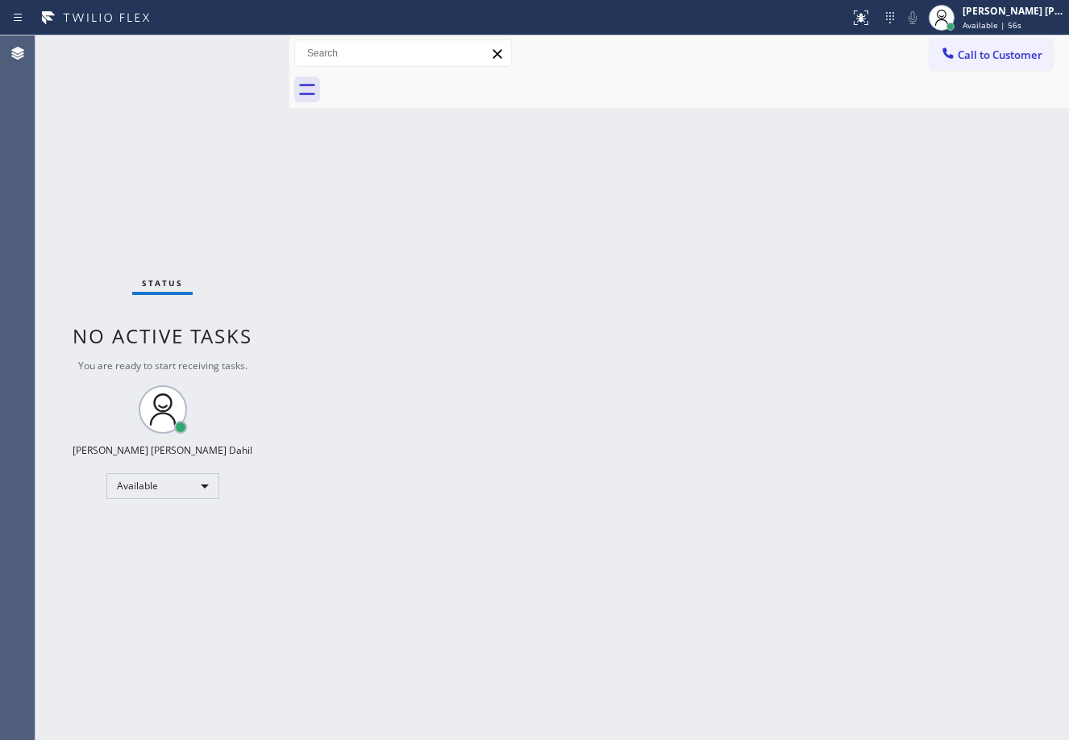
click at [238, 48] on div "Status No active tasks You are ready to start receiving tasks. [PERSON_NAME] [P…" at bounding box center [162, 387] width 254 height 705
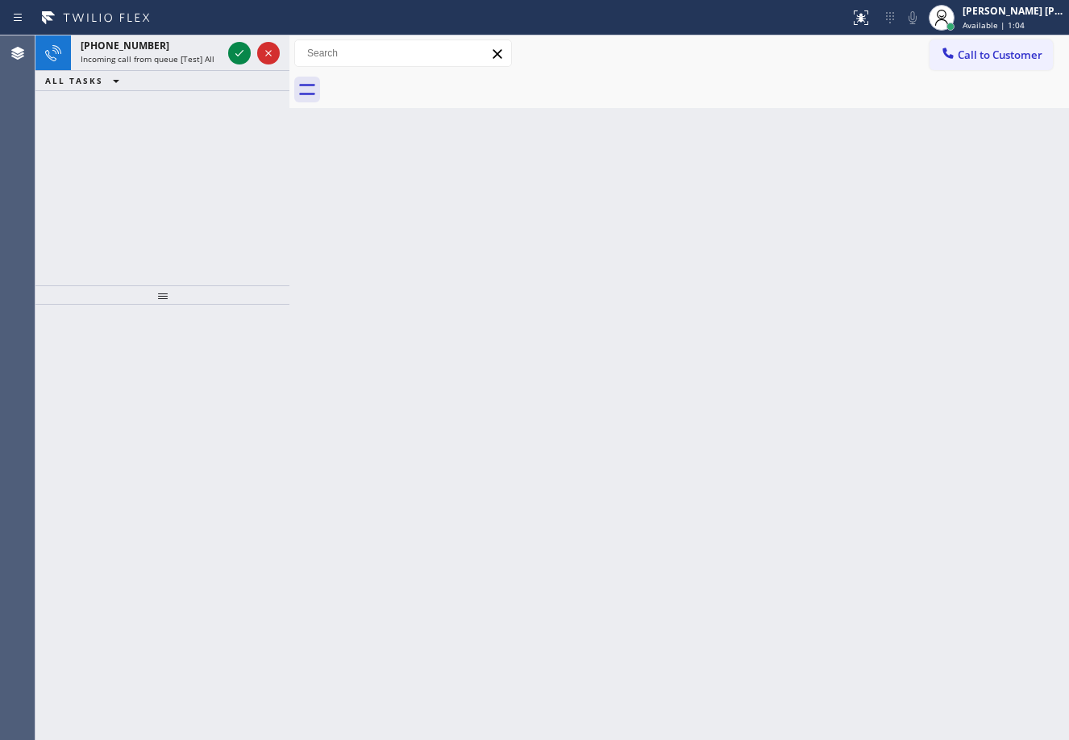
click at [238, 48] on icon at bounding box center [239, 53] width 19 height 19
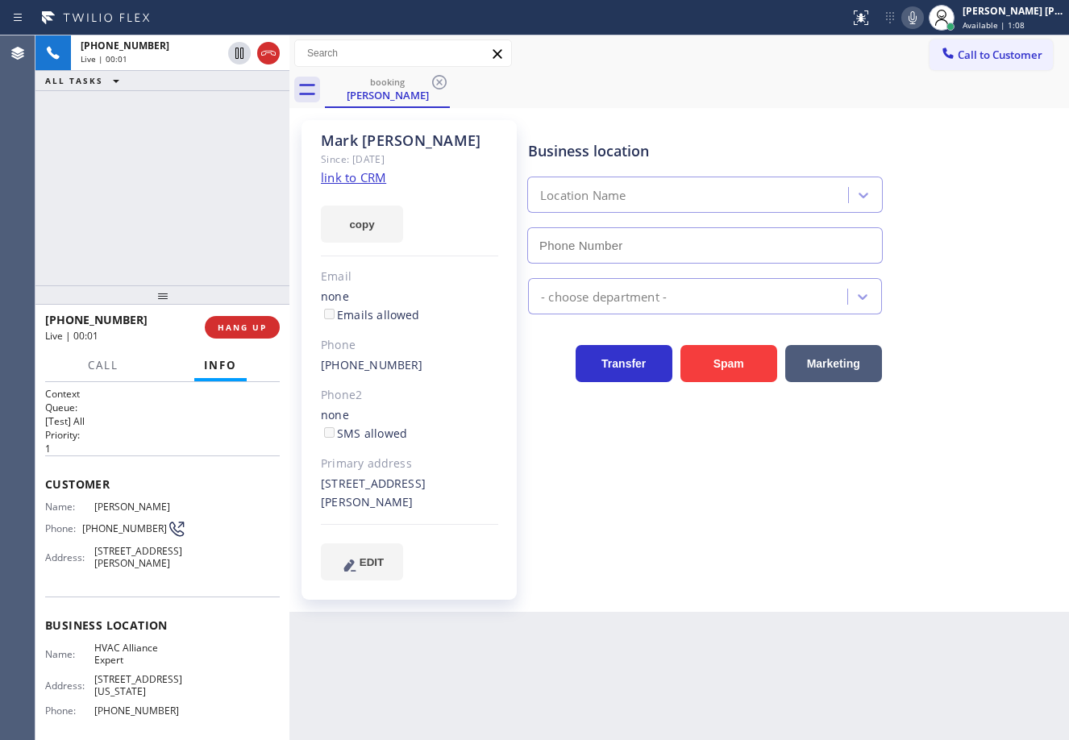
type input "[PHONE_NUMBER]"
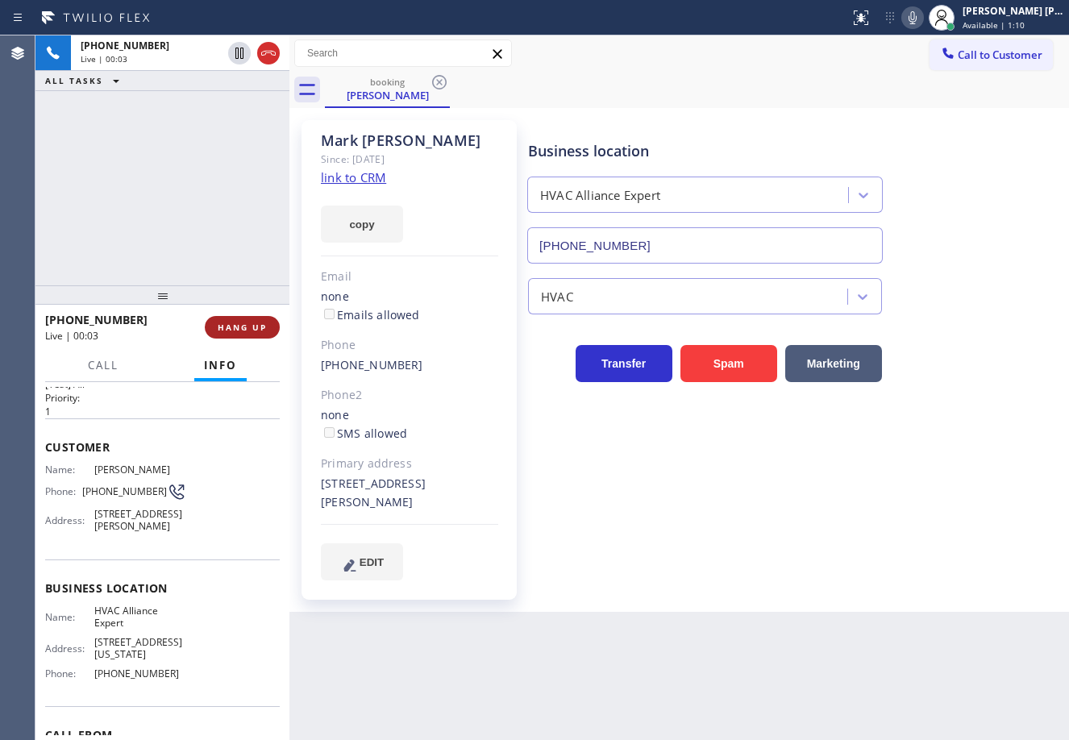
scroll to position [131, 0]
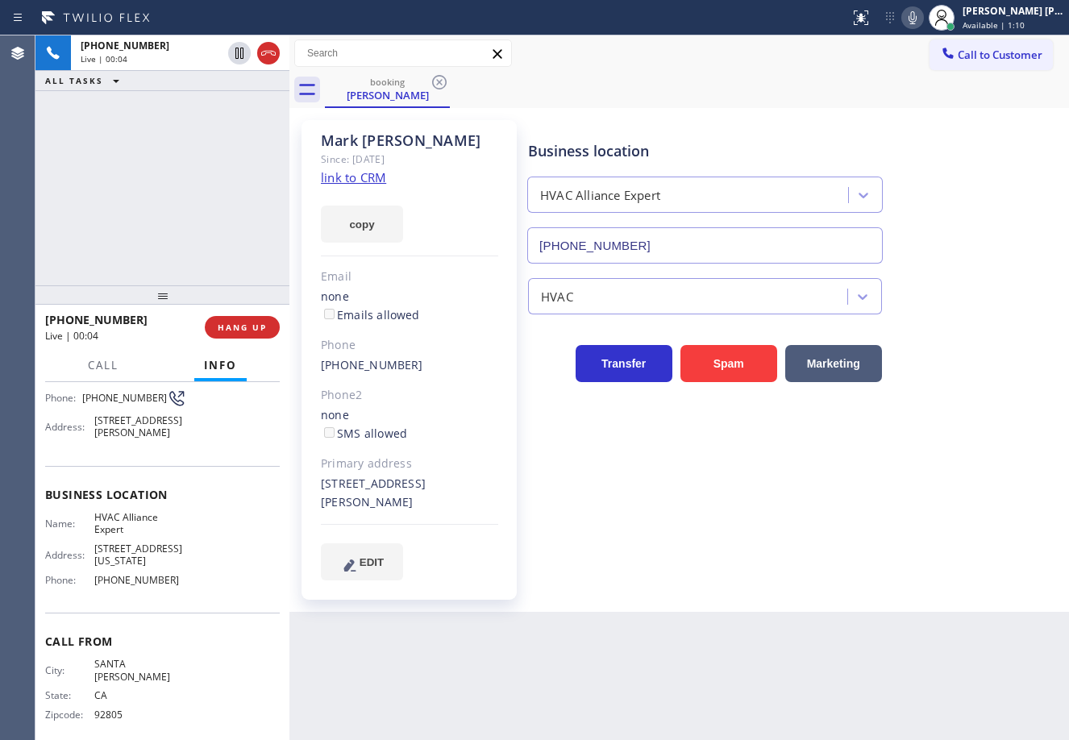
click at [228, 213] on div "[PHONE_NUMBER] Live | 00:04 ALL TASKS ALL TASKS ACTIVE TASKS TASKS IN WRAP UP" at bounding box center [162, 160] width 254 height 250
click at [374, 180] on link "link to CRM" at bounding box center [353, 177] width 65 height 16
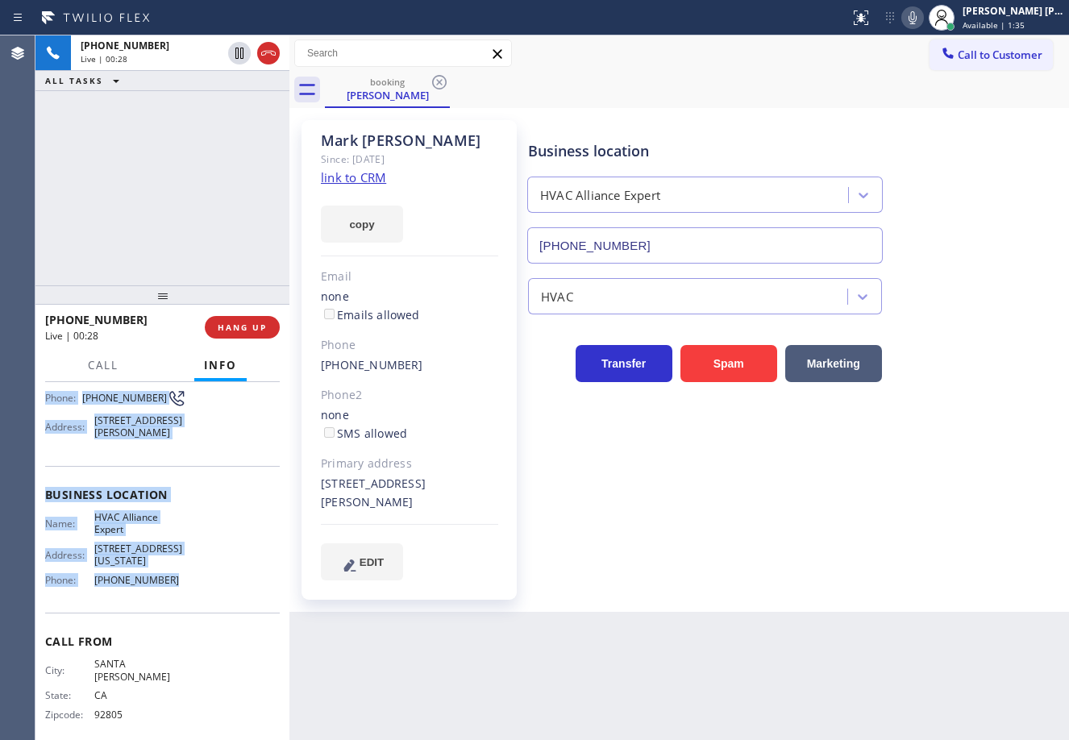
drag, startPoint x: 43, startPoint y: 480, endPoint x: 189, endPoint y: 599, distance: 188.5
click at [189, 599] on div "Context Queue: [Test] All Priority: 1 Customer Name: [PERSON_NAME] Phone: [PHON…" at bounding box center [162, 561] width 254 height 358
copy div "Customer Name: [PERSON_NAME] Phone: [PHONE_NUMBER] Address: [STREET_ADDRESS][PE…"
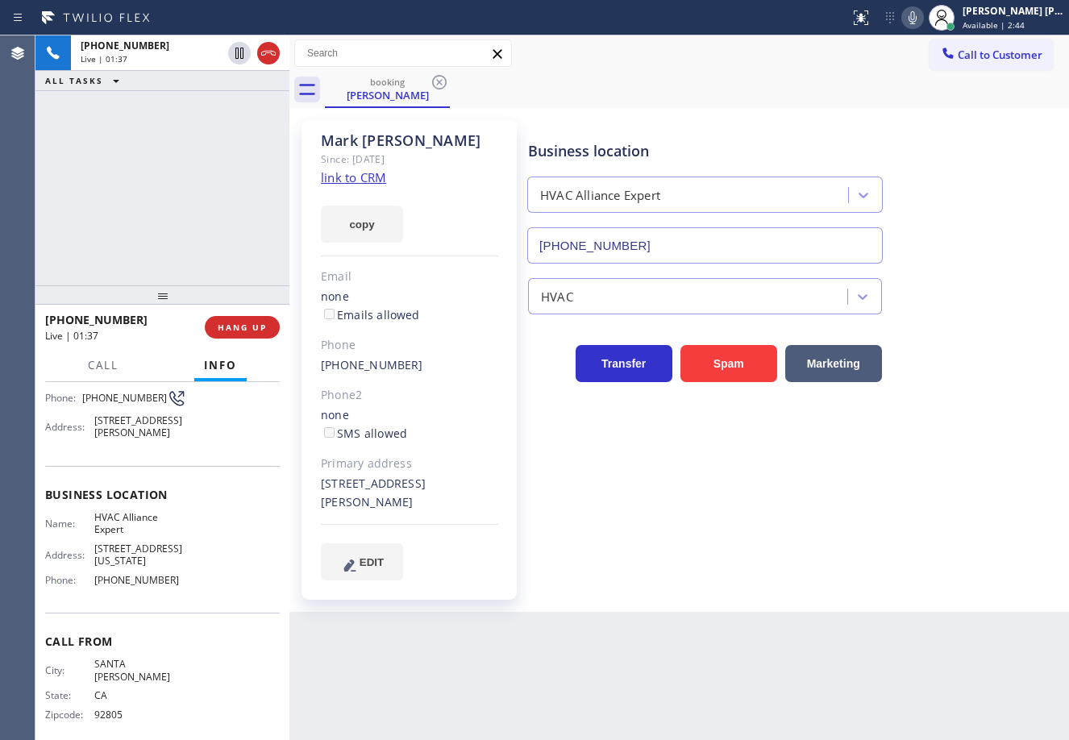
click at [1017, 244] on div "Business location HVAC Alliance Expert [PHONE_NUMBER]" at bounding box center [795, 191] width 540 height 146
click at [1008, 232] on div "Business location HVAC Alliance Expert [PHONE_NUMBER]" at bounding box center [795, 191] width 540 height 146
click at [1002, 234] on div "Business location HVAC Alliance Expert [PHONE_NUMBER]" at bounding box center [795, 191] width 540 height 146
click at [1002, 235] on div "Business location HVAC Alliance Expert [PHONE_NUMBER]" at bounding box center [795, 191] width 540 height 146
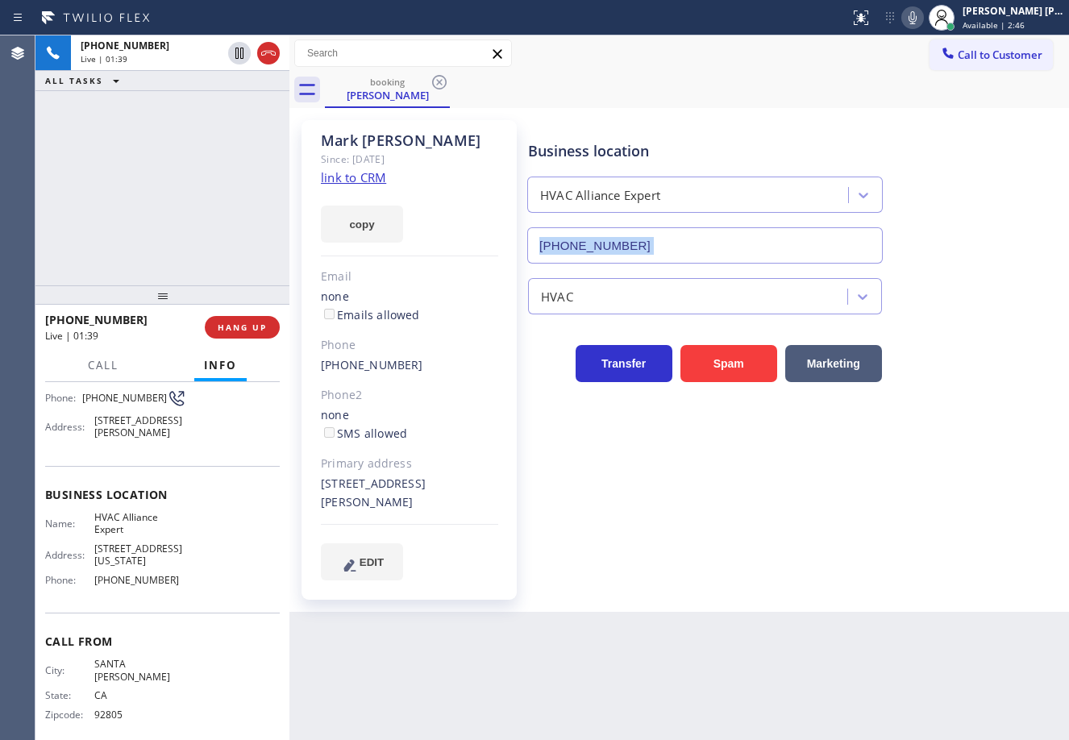
click at [1002, 235] on div "Business location HVAC Alliance Expert [PHONE_NUMBER]" at bounding box center [795, 191] width 540 height 146
click at [1000, 235] on div "Business location HVAC Alliance Expert [PHONE_NUMBER]" at bounding box center [795, 191] width 540 height 146
click at [852, 56] on div "Call to Customer Outbound call Location HVAC Alliance Expert Your caller id pho…" at bounding box center [680, 54] width 780 height 28
click at [917, 19] on icon at bounding box center [913, 17] width 8 height 13
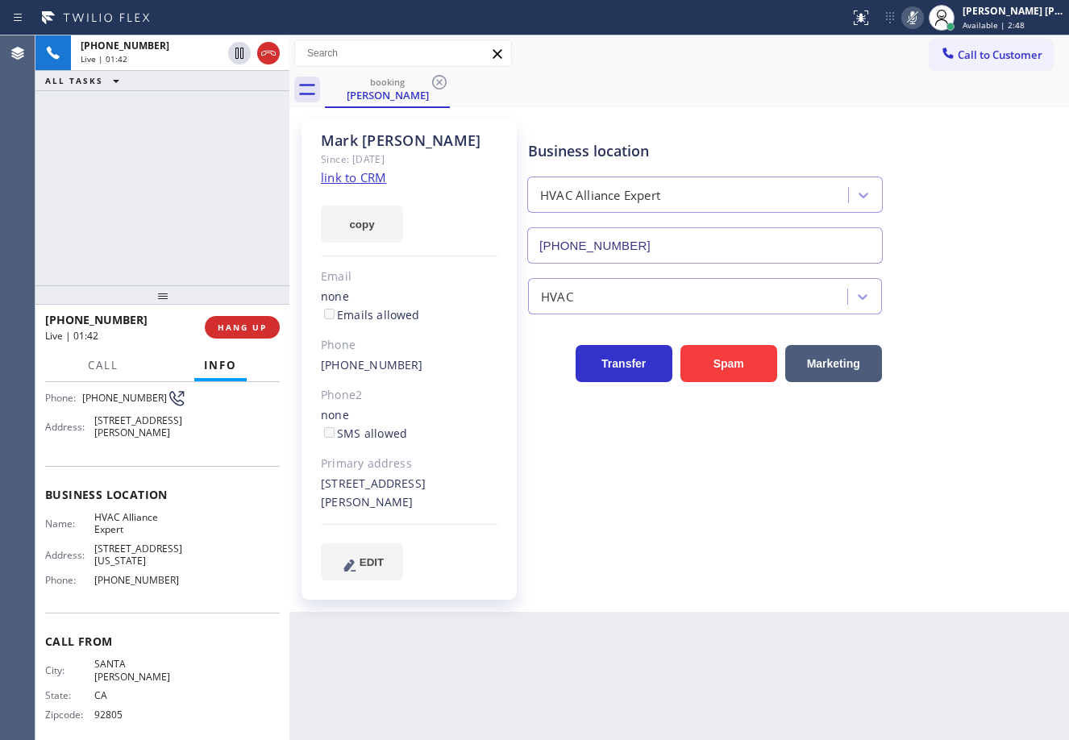
click at [835, 76] on div "booking [PERSON_NAME]" at bounding box center [697, 90] width 744 height 36
click at [233, 52] on icon at bounding box center [239, 53] width 19 height 19
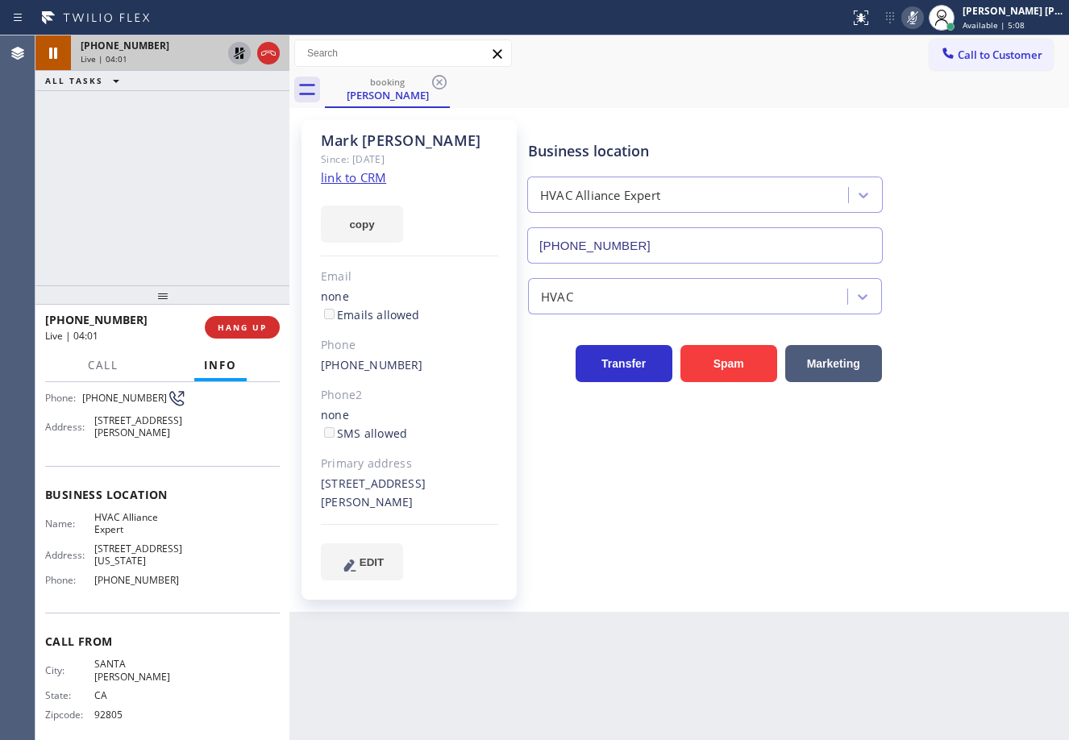
drag, startPoint x: 650, startPoint y: 552, endPoint x: 668, endPoint y: 675, distance: 123.9
click at [652, 560] on div "Business location HVAC Alliance Expert [PHONE_NUMBER] HVAC Transfer Spam Market…" at bounding box center [795, 350] width 540 height 452
drag, startPoint x: 172, startPoint y: 189, endPoint x: 219, endPoint y: 84, distance: 114.8
click at [172, 187] on div "[PHONE_NUMBER] Live | 04:44 ALL TASKS ALL TASKS ACTIVE TASKS TASKS IN WRAP UP" at bounding box center [162, 160] width 254 height 250
click at [232, 54] on icon at bounding box center [239, 53] width 19 height 19
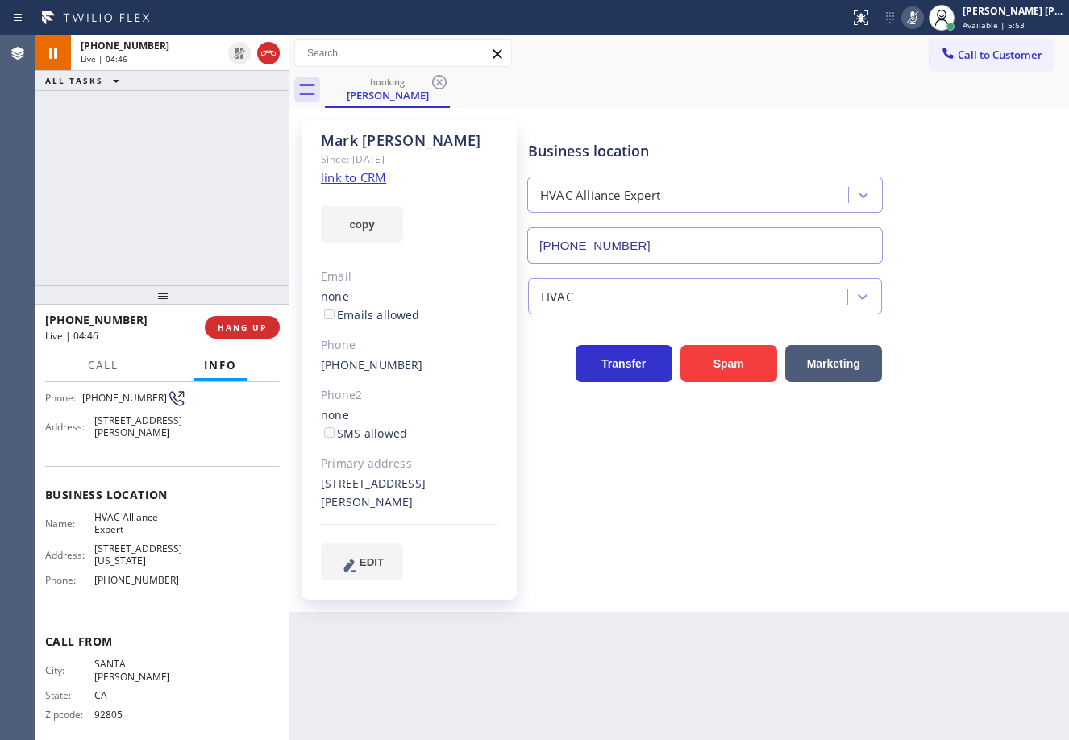
drag, startPoint x: 927, startPoint y: 23, endPoint x: 928, endPoint y: 67, distance: 43.6
click at [923, 23] on icon at bounding box center [912, 17] width 19 height 19
click at [203, 205] on div "[PHONE_NUMBER] Live | 05:12 ALL TASKS ALL TASKS ACTIVE TASKS TASKS IN WRAP UP" at bounding box center [162, 160] width 254 height 250
click at [960, 133] on div "Business location HVAC Alliance Expert [PHONE_NUMBER]" at bounding box center [795, 191] width 540 height 146
click at [935, 278] on div "HVAC" at bounding box center [795, 293] width 540 height 43
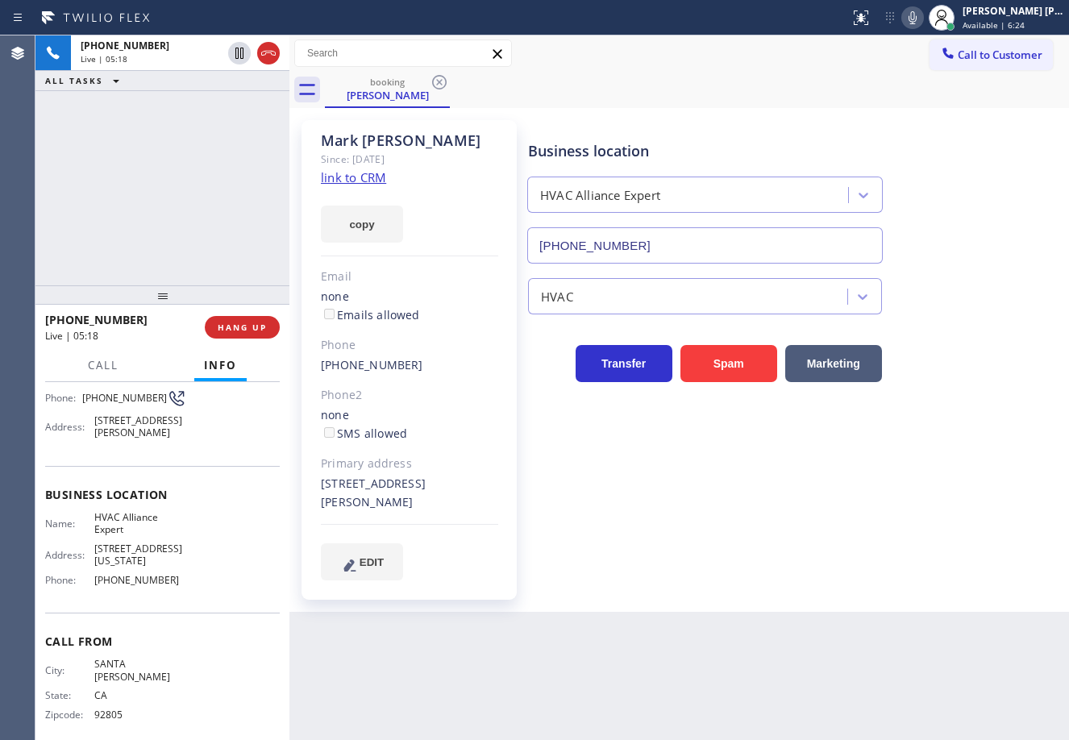
click at [937, 290] on div "HVAC" at bounding box center [795, 293] width 540 height 43
click at [940, 297] on div "HVAC" at bounding box center [795, 293] width 540 height 43
click at [944, 302] on div "HVAC" at bounding box center [795, 293] width 540 height 43
click at [952, 327] on div "Business location HVAC Alliance Expert [PHONE_NUMBER] HVAC Transfer Spam Market…" at bounding box center [795, 350] width 540 height 452
drag, startPoint x: 963, startPoint y: 354, endPoint x: 967, endPoint y: 400, distance: 46.1
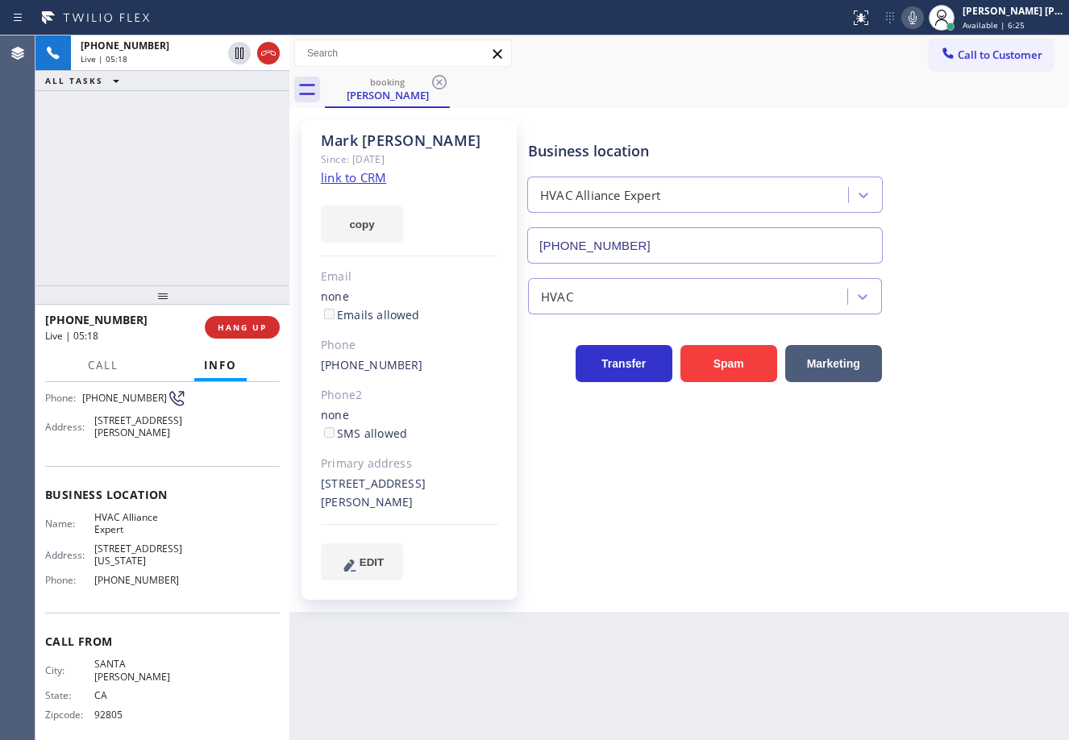
click at [966, 383] on div "Business location HVAC Alliance Expert [PHONE_NUMBER] HVAC Transfer Spam Market…" at bounding box center [795, 350] width 540 height 452
click at [956, 464] on div "Business location HVAC Alliance Expert [PHONE_NUMBER] HVAC Transfer Spam Market…" at bounding box center [795, 350] width 540 height 452
click at [905, 540] on div "Business location HVAC Alliance Expert [PHONE_NUMBER] HVAC Transfer Spam Market…" at bounding box center [795, 350] width 540 height 452
click at [923, 19] on icon at bounding box center [912, 17] width 19 height 19
click at [978, 143] on div "Business location HVAC Alliance Expert [PHONE_NUMBER]" at bounding box center [795, 191] width 540 height 146
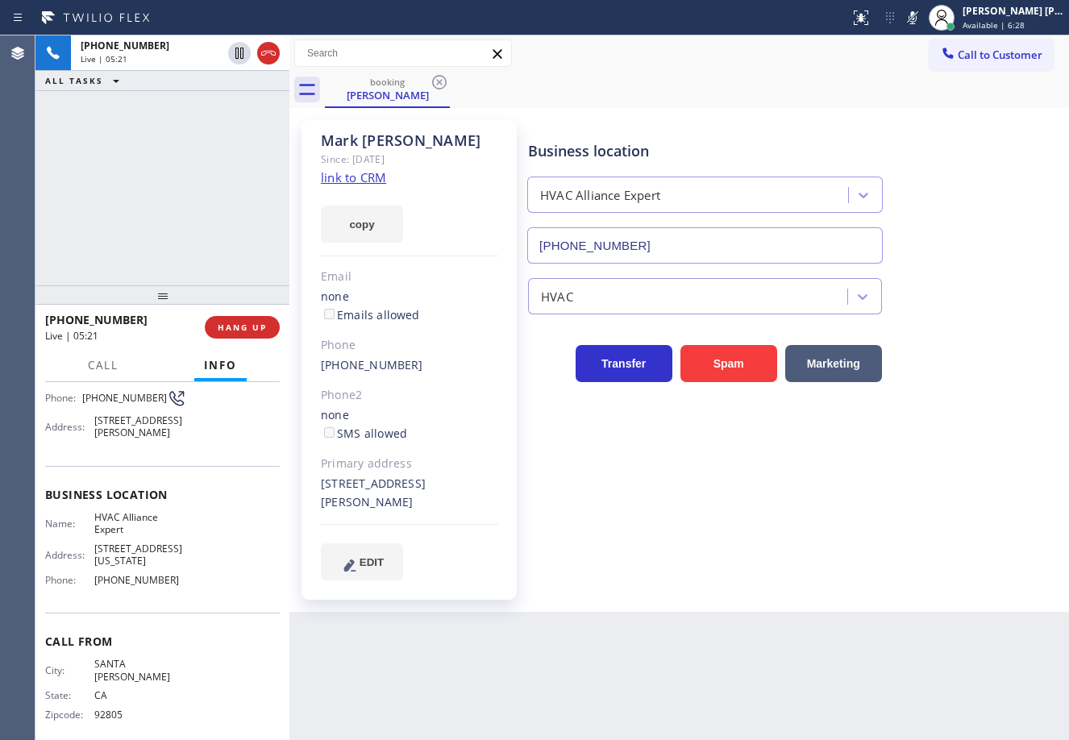
drag, startPoint x: 151, startPoint y: 118, endPoint x: 205, endPoint y: 94, distance: 58.9
click at [155, 118] on div "[PHONE_NUMBER] Live | 05:21 ALL TASKS ALL TASKS ACTIVE TASKS TASKS IN WRAP UP" at bounding box center [162, 160] width 254 height 250
click at [244, 56] on icon at bounding box center [239, 53] width 8 height 11
click at [213, 127] on div "[PHONE_NUMBER] Live | 05:23 ALL TASKS ALL TASKS ACTIVE TASKS TASKS IN WRAP UP" at bounding box center [162, 160] width 254 height 250
click at [166, 131] on div "[PHONE_NUMBER] Live | 05:53 ALL TASKS ALL TASKS ACTIVE TASKS TASKS IN WRAP UP" at bounding box center [162, 160] width 254 height 250
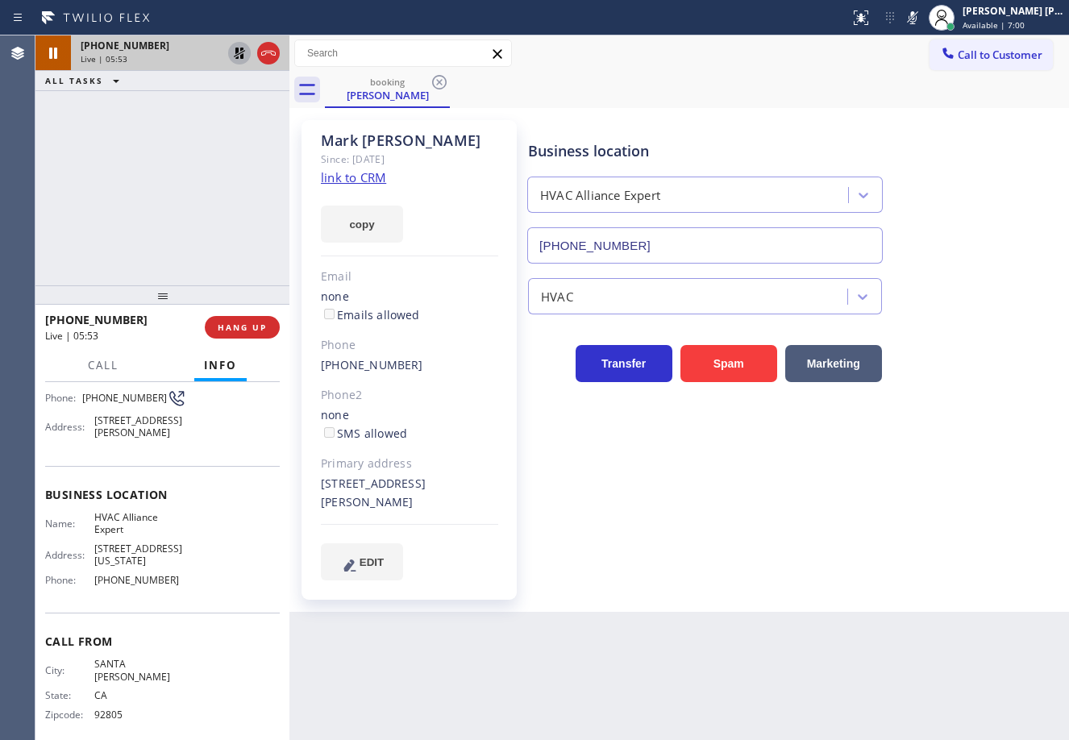
click at [238, 58] on icon at bounding box center [239, 53] width 11 height 11
drag, startPoint x: 225, startPoint y: 106, endPoint x: 233, endPoint y: 102, distance: 8.7
click at [233, 102] on div "[PHONE_NUMBER] Live | 05:54 ALL TASKS ALL TASKS ACTIVE TASKS TASKS IN WRAP UP" at bounding box center [162, 160] width 254 height 250
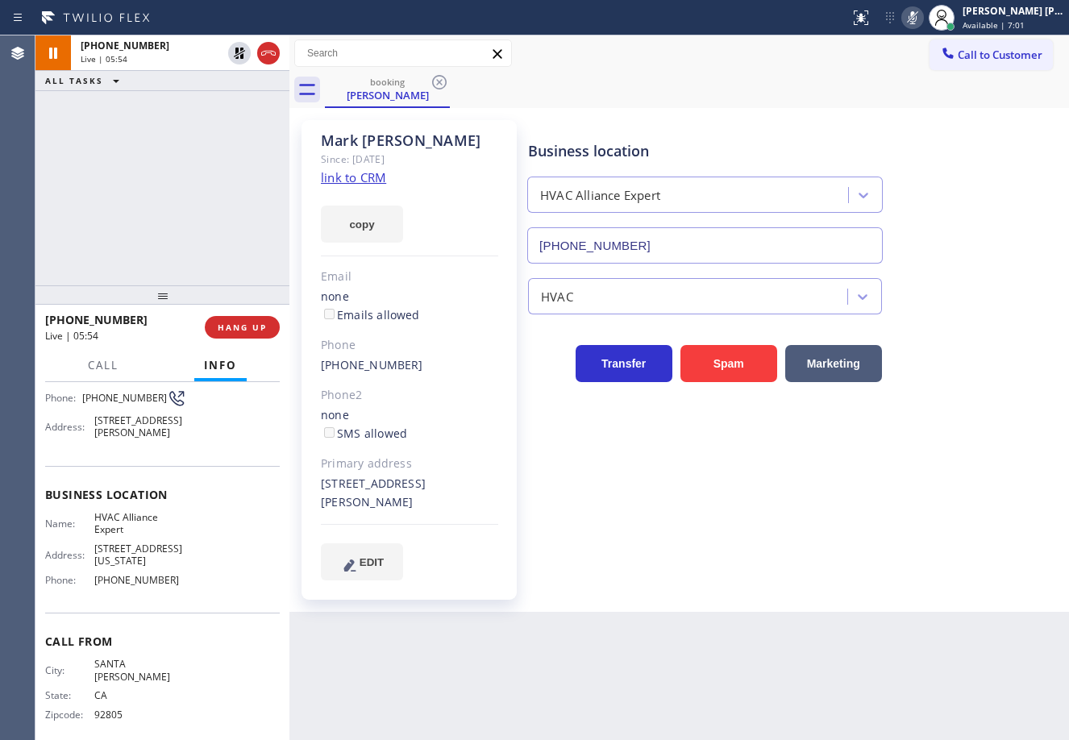
click at [923, 16] on icon at bounding box center [912, 17] width 19 height 19
click at [969, 145] on div "Business location HVAC Alliance Expert [PHONE_NUMBER]" at bounding box center [795, 191] width 540 height 146
click at [140, 231] on div "[PHONE_NUMBER] Live | 06:04 ALL TASKS ALL TASKS ACTIVE TASKS TASKS IN WRAP UP" at bounding box center [162, 160] width 254 height 250
click at [95, 368] on span "Call" at bounding box center [103, 365] width 31 height 15
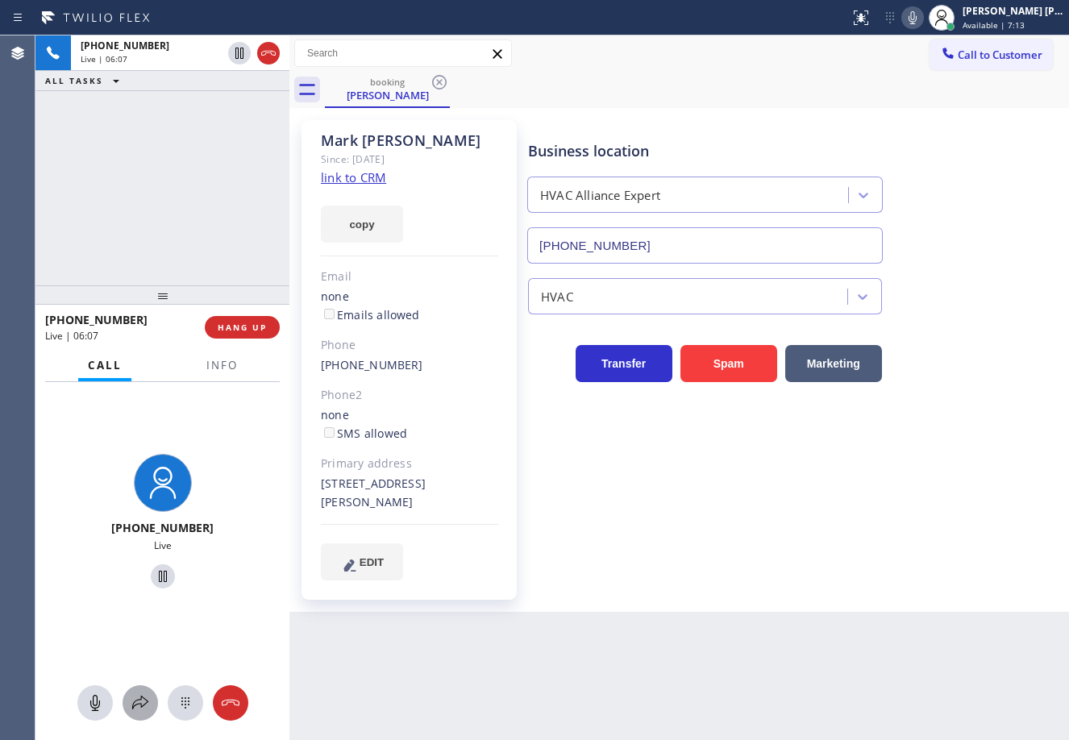
click at [133, 702] on icon at bounding box center [140, 703] width 19 height 19
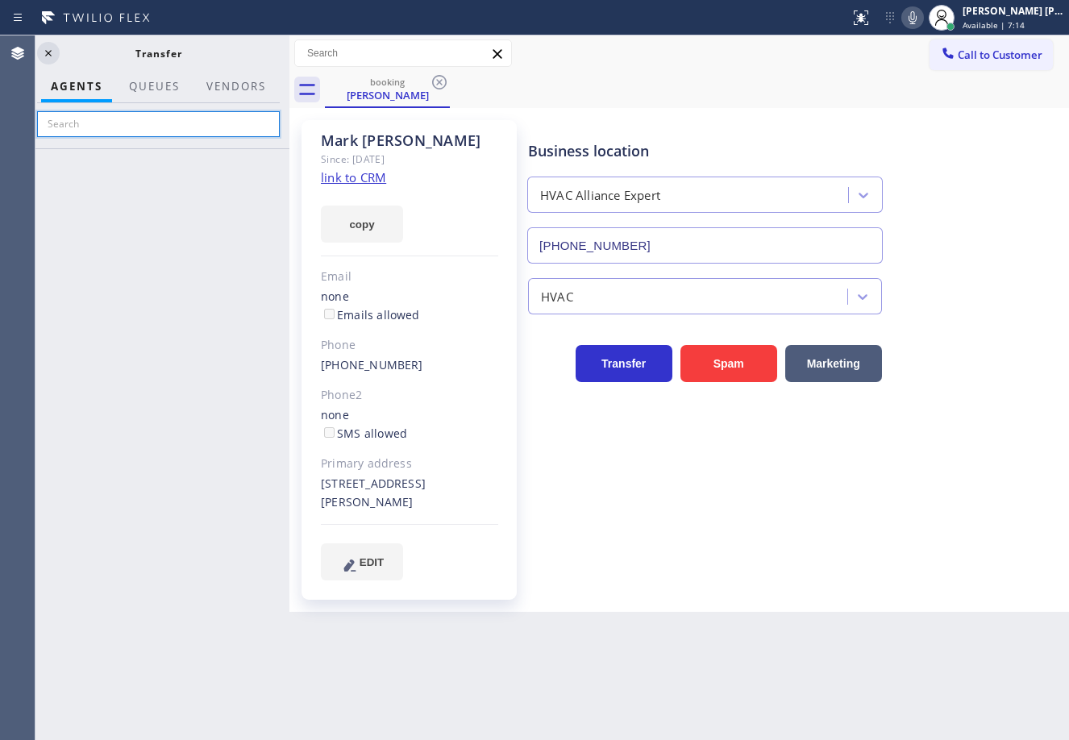
click at [194, 127] on input "text" at bounding box center [158, 124] width 243 height 26
type input "[PERSON_NAME]"
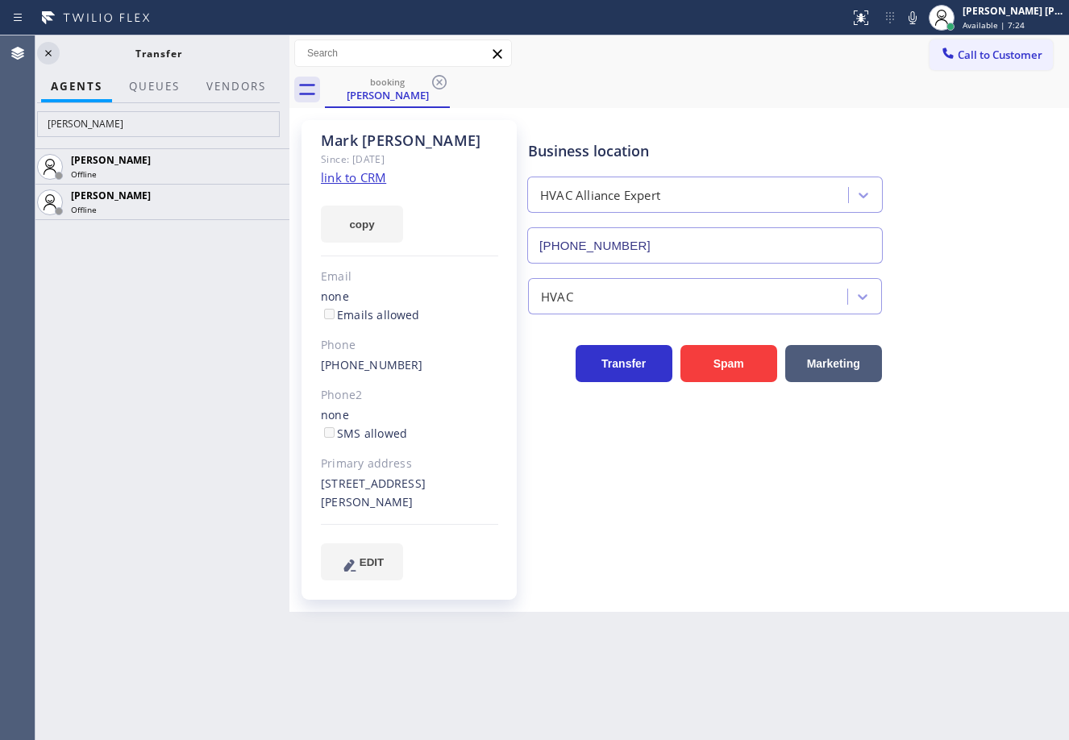
drag, startPoint x: 926, startPoint y: 19, endPoint x: 927, endPoint y: 34, distance: 14.5
click at [923, 19] on icon at bounding box center [912, 17] width 19 height 19
click at [50, 53] on icon at bounding box center [48, 53] width 19 height 19
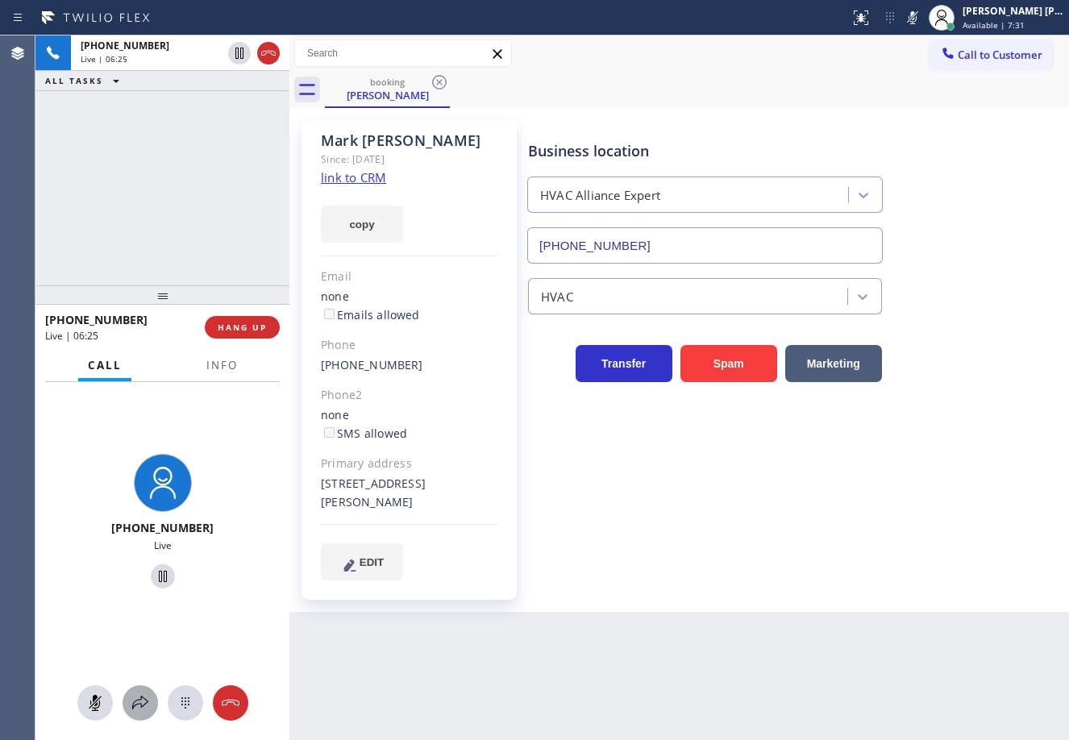
click at [132, 689] on button at bounding box center [140, 702] width 35 height 35
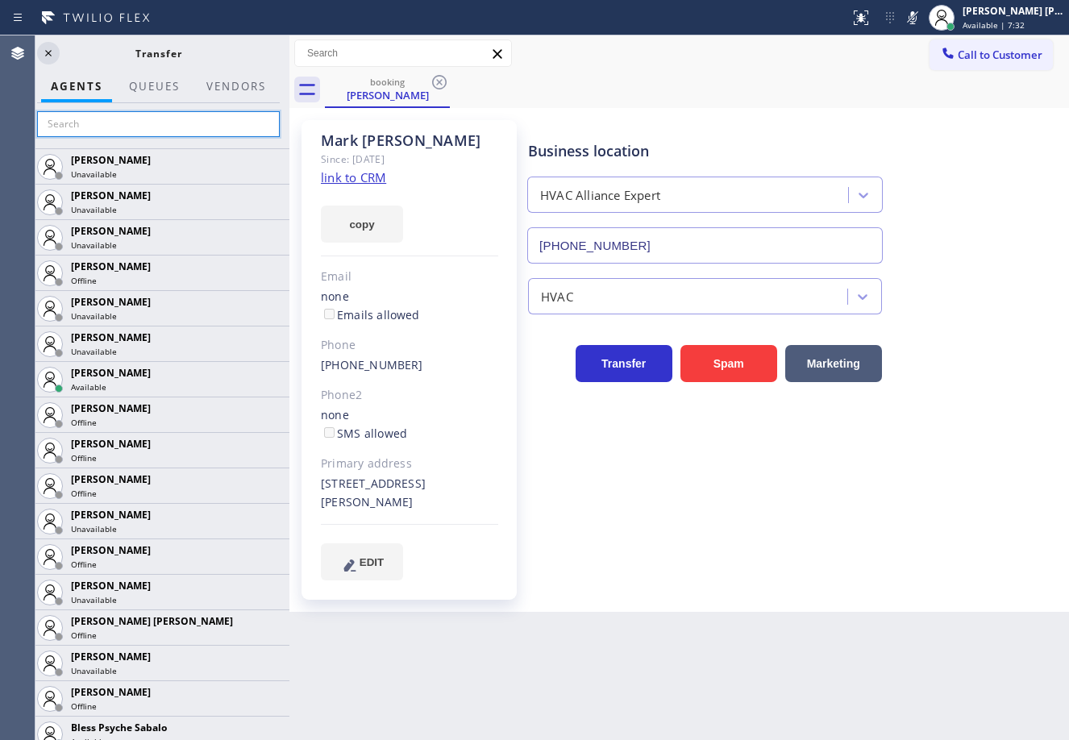
click at [161, 127] on input "text" at bounding box center [158, 124] width 243 height 26
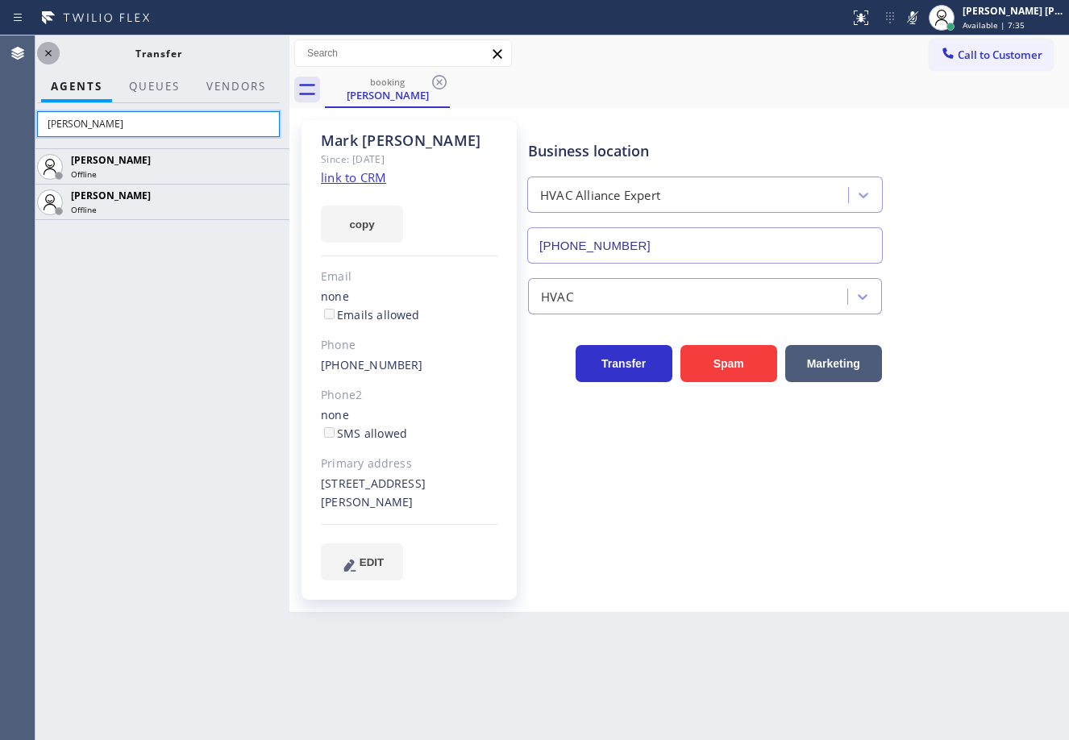
type input "[PERSON_NAME]"
click at [56, 52] on icon at bounding box center [48, 53] width 19 height 19
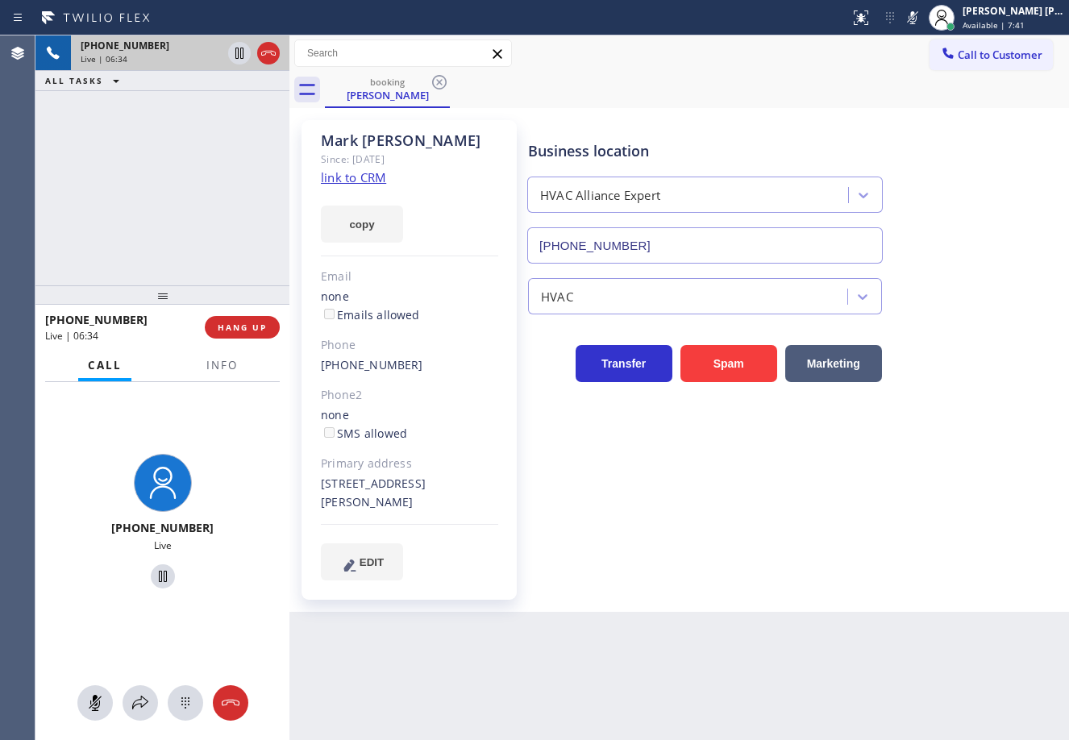
drag, startPoint x: 240, startPoint y: 54, endPoint x: 240, endPoint y: 65, distance: 10.5
click at [240, 54] on icon at bounding box center [239, 53] width 19 height 19
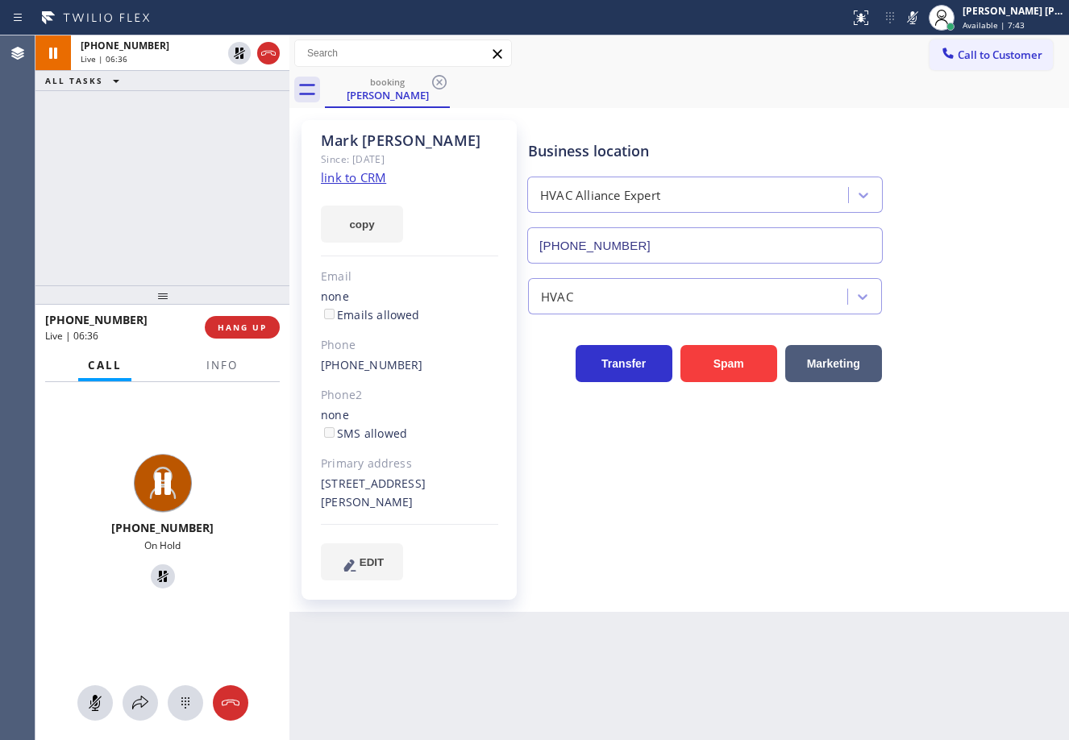
click at [127, 175] on div "[PHONE_NUMBER] Live | 06:36 ALL TASKS ALL TASKS ACTIVE TASKS TASKS IN WRAP UP" at bounding box center [162, 160] width 254 height 250
click at [149, 704] on icon at bounding box center [140, 703] width 19 height 19
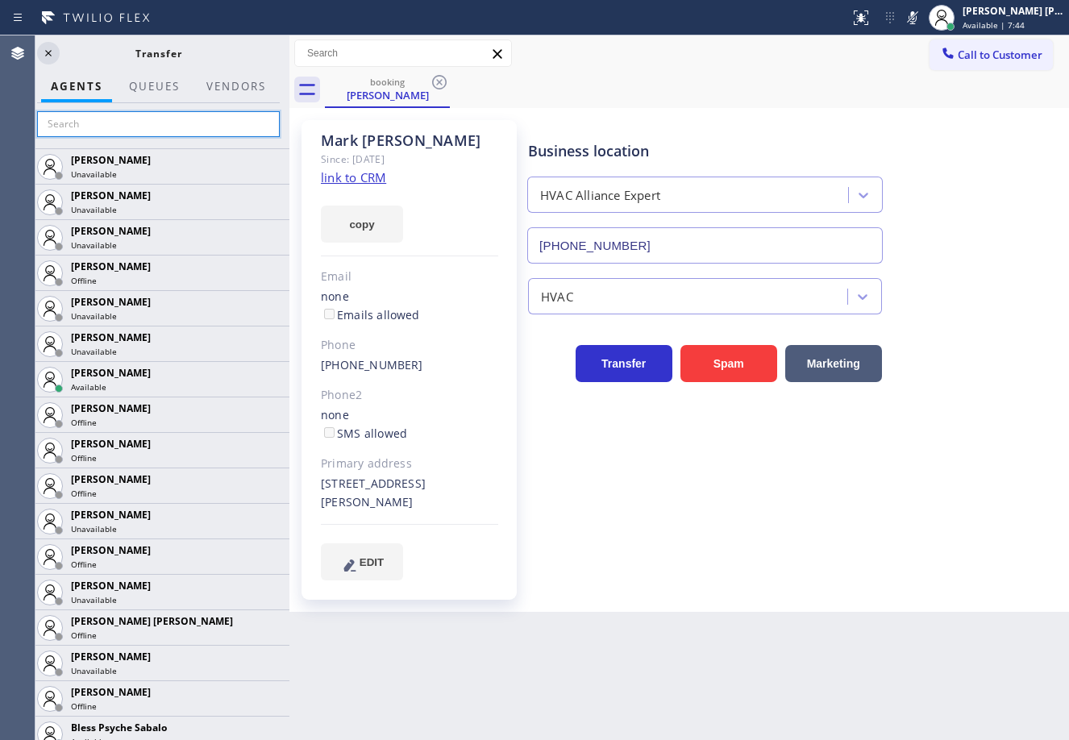
click at [157, 127] on input "text" at bounding box center [158, 124] width 243 height 26
type input "anto"
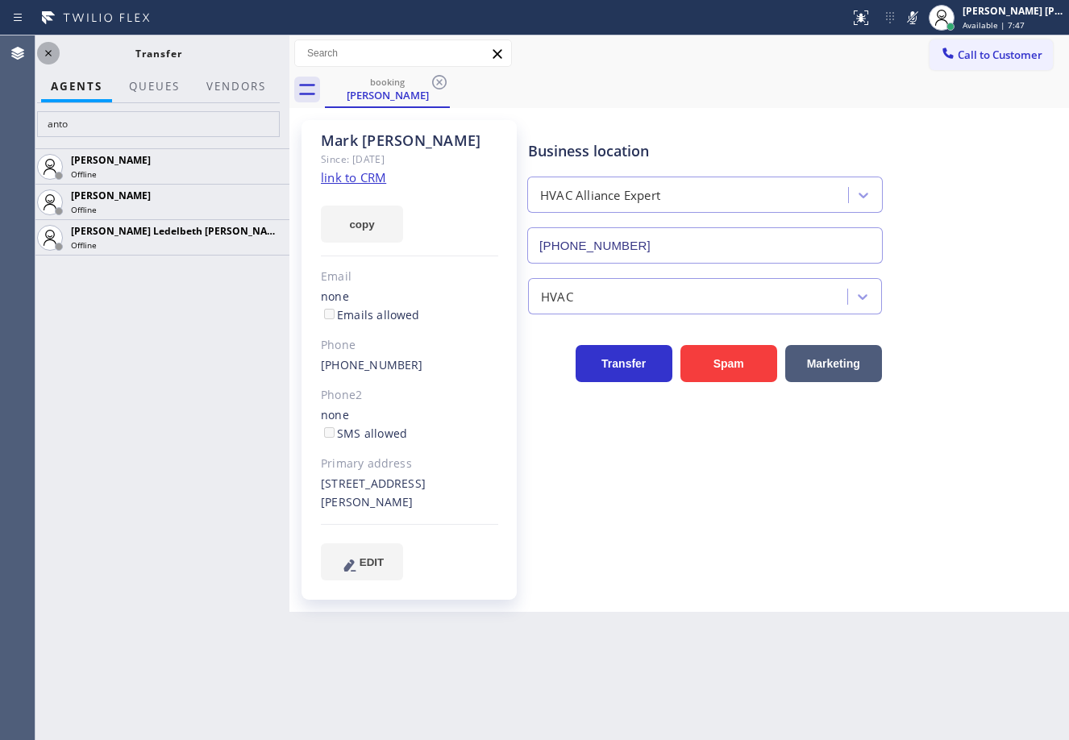
click at [45, 53] on icon at bounding box center [48, 53] width 19 height 19
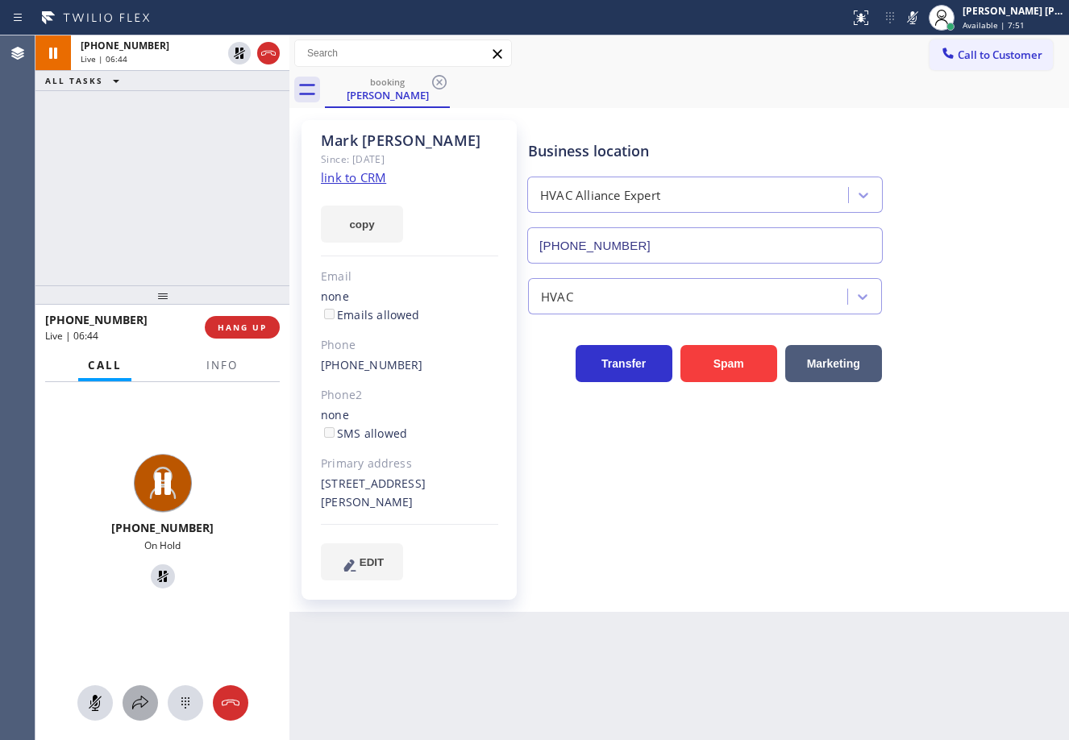
click at [151, 711] on div at bounding box center [140, 703] width 35 height 19
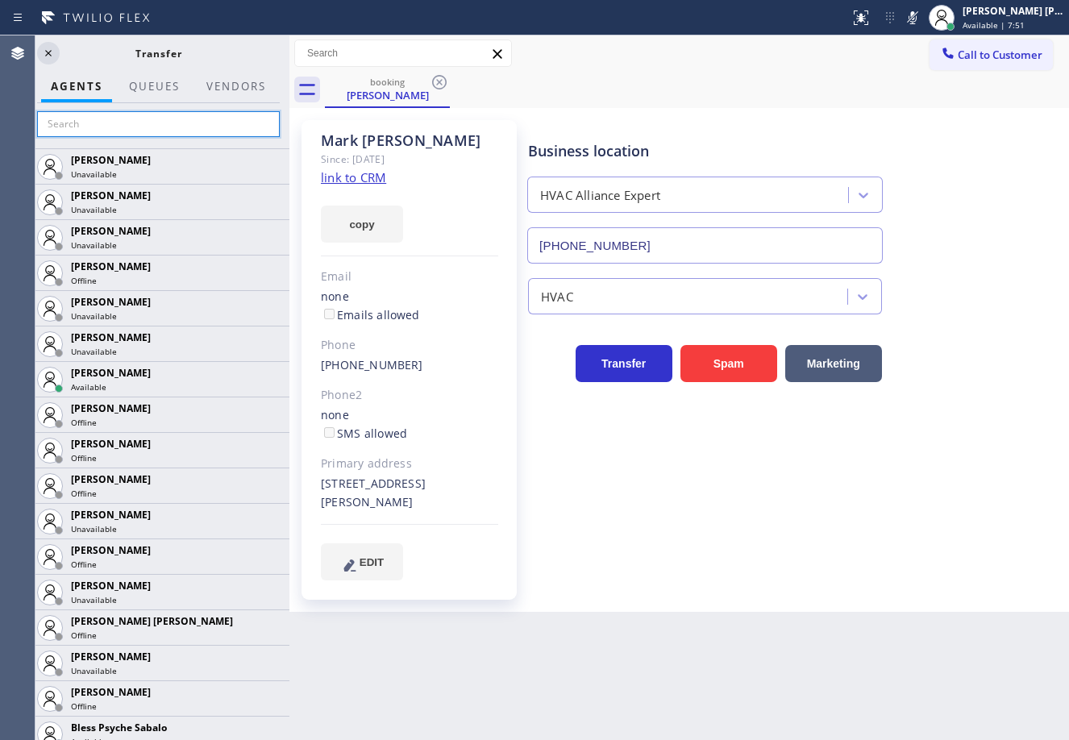
click at [148, 128] on input "text" at bounding box center [158, 124] width 243 height 26
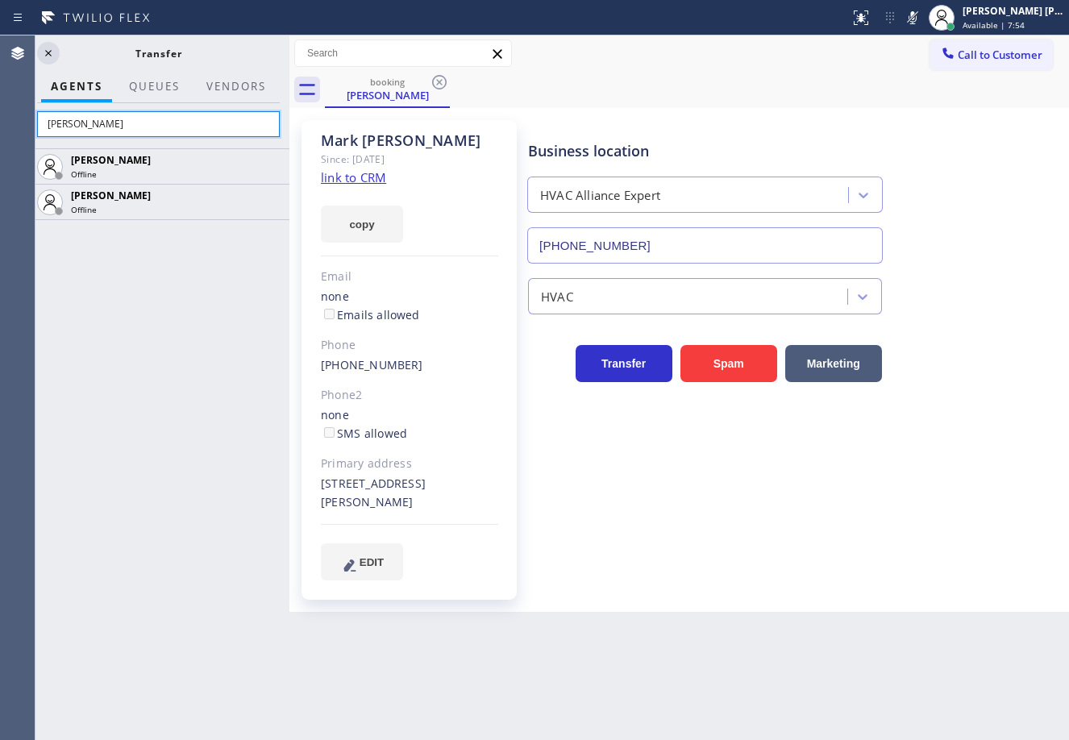
type input "[PERSON_NAME]"
click at [50, 54] on icon at bounding box center [48, 53] width 19 height 19
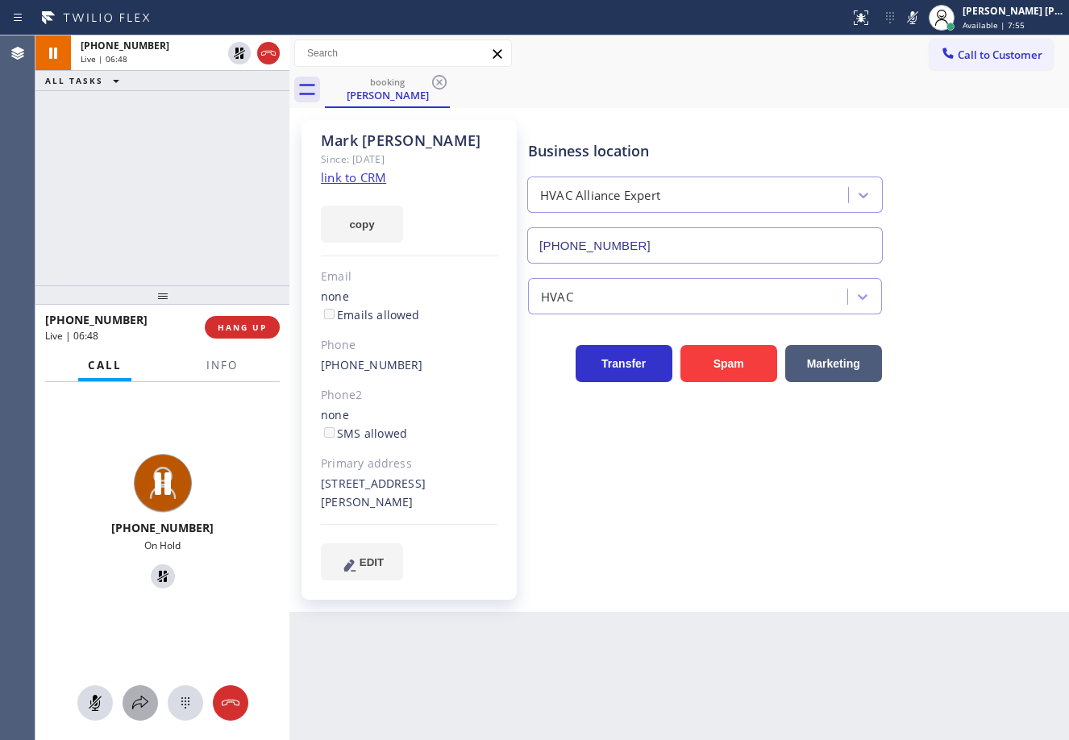
click at [142, 700] on icon at bounding box center [140, 703] width 19 height 19
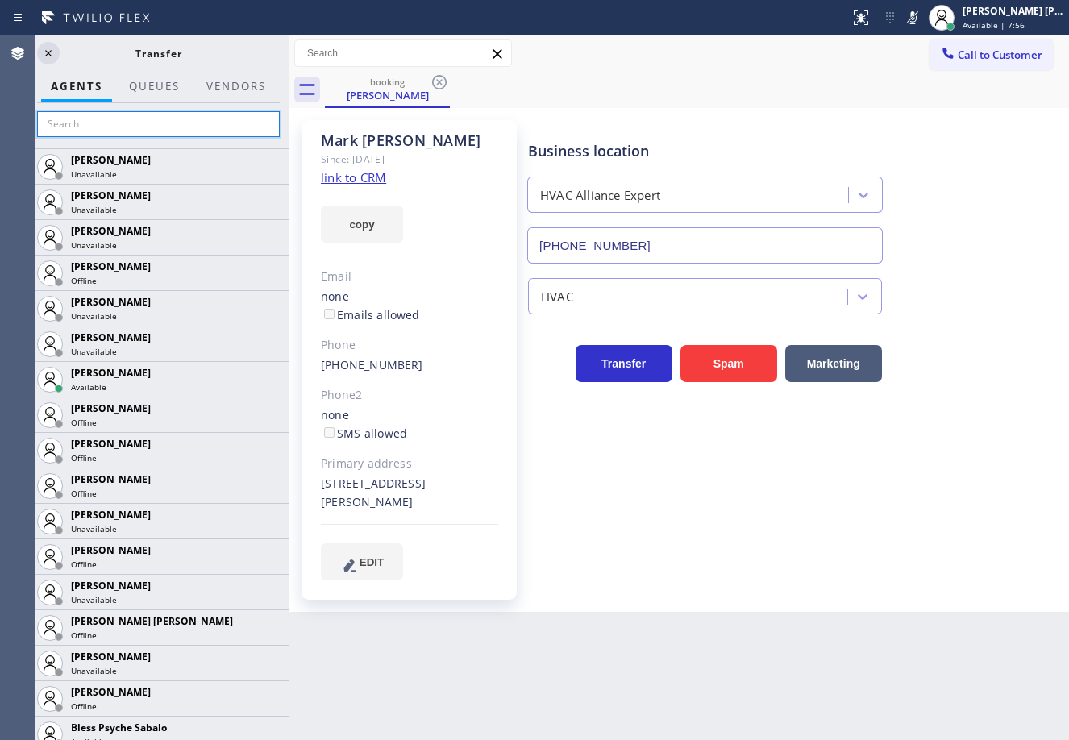
click at [100, 129] on input "text" at bounding box center [158, 124] width 243 height 26
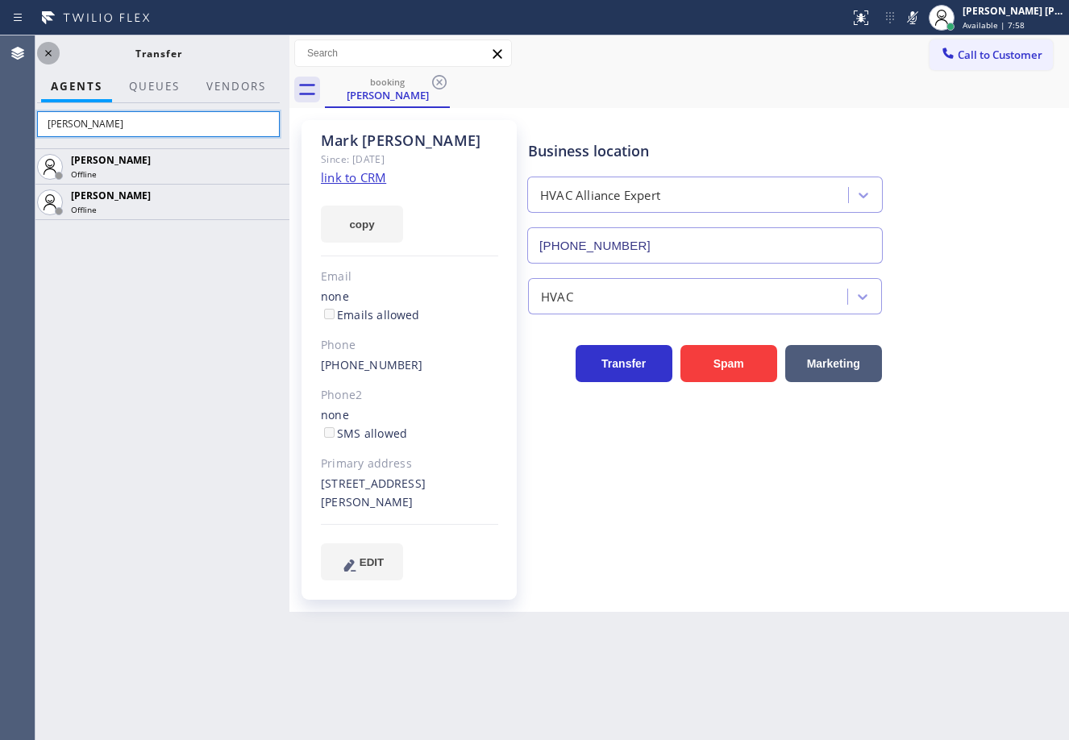
type input "[PERSON_NAME]"
click at [45, 51] on icon at bounding box center [48, 53] width 19 height 19
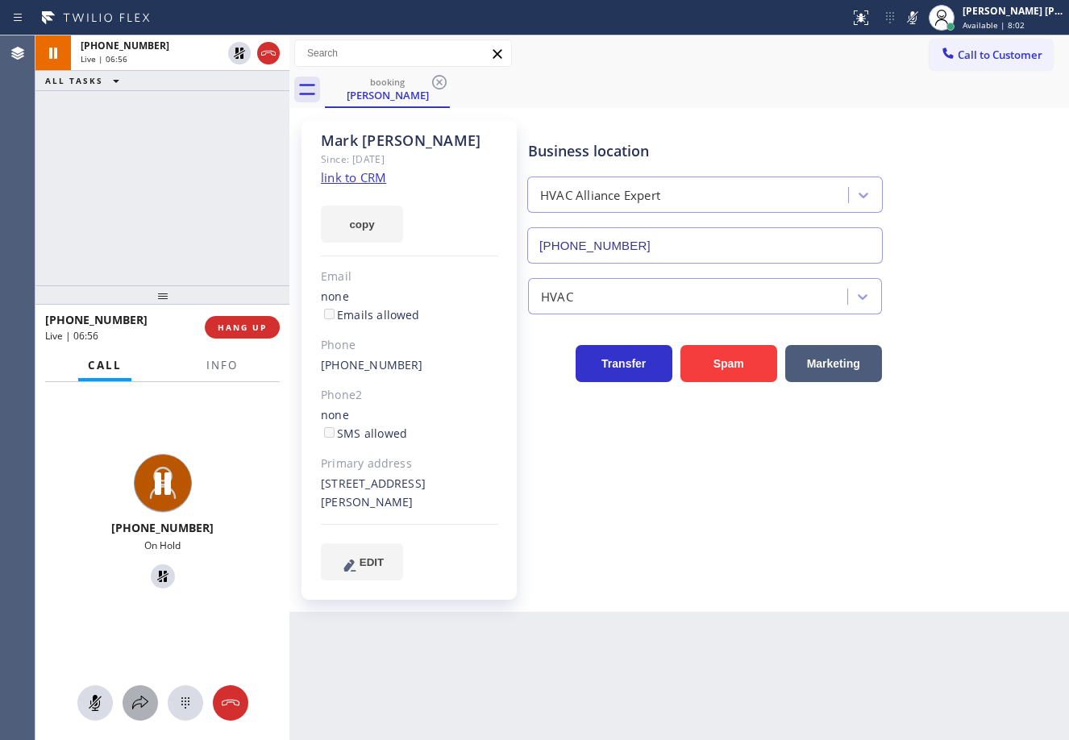
click at [144, 705] on icon at bounding box center [140, 703] width 19 height 19
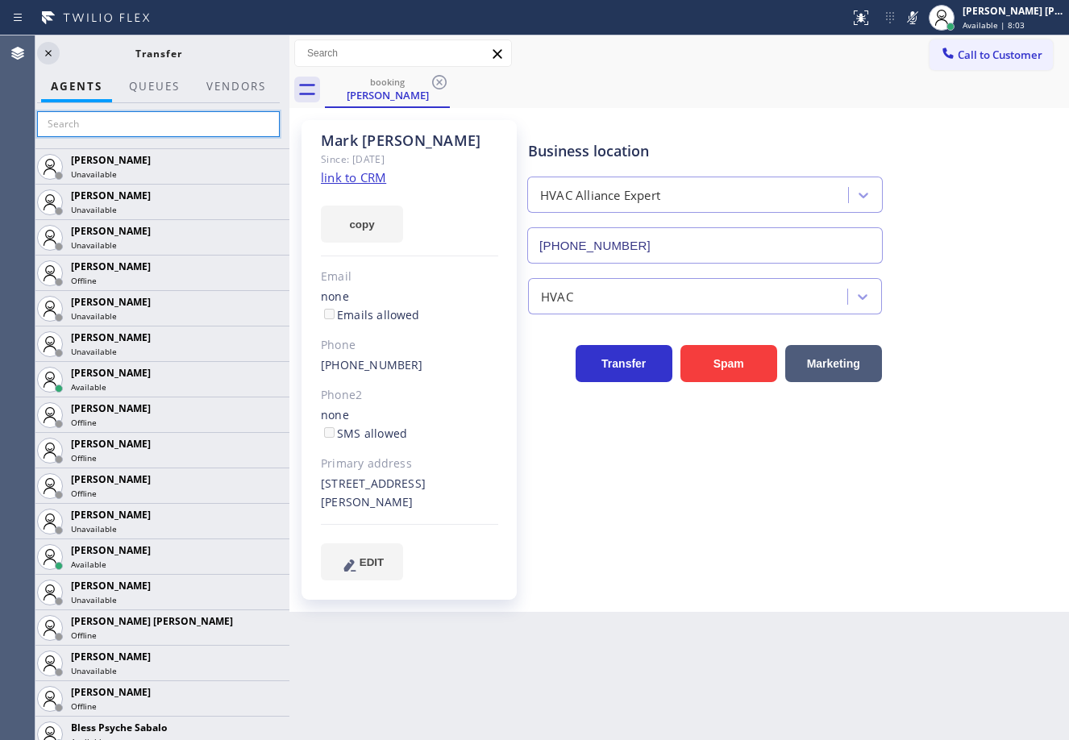
click at [196, 118] on input "text" at bounding box center [158, 124] width 243 height 26
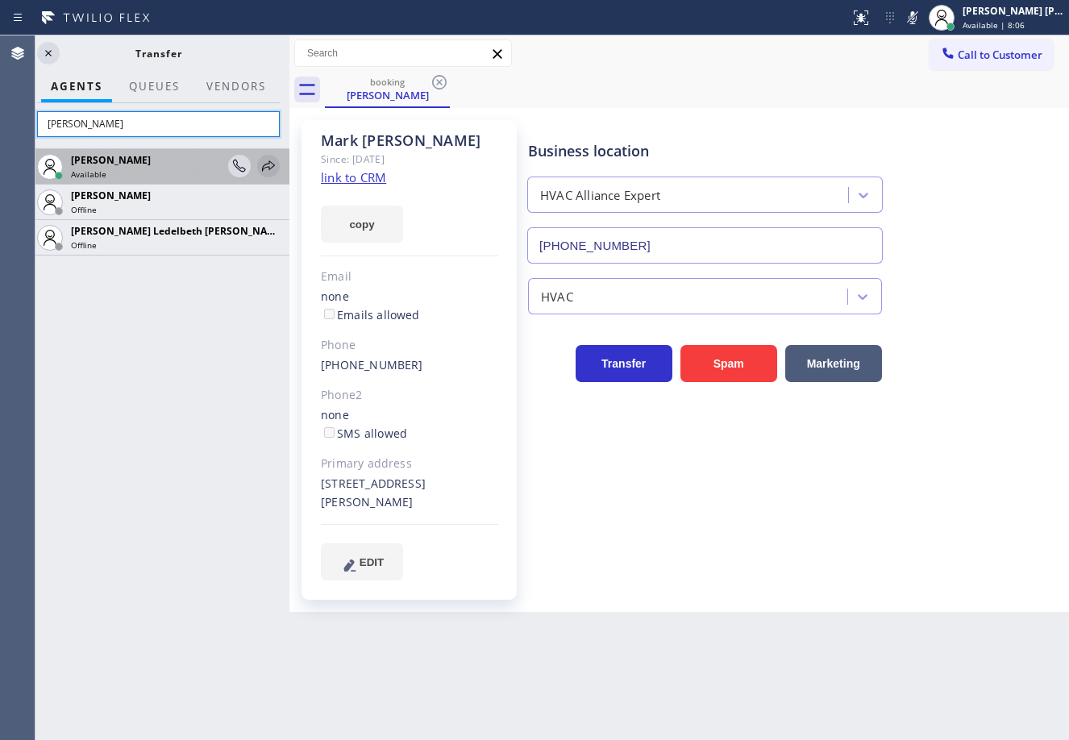
type input "[PERSON_NAME]"
click at [270, 167] on icon at bounding box center [268, 165] width 19 height 19
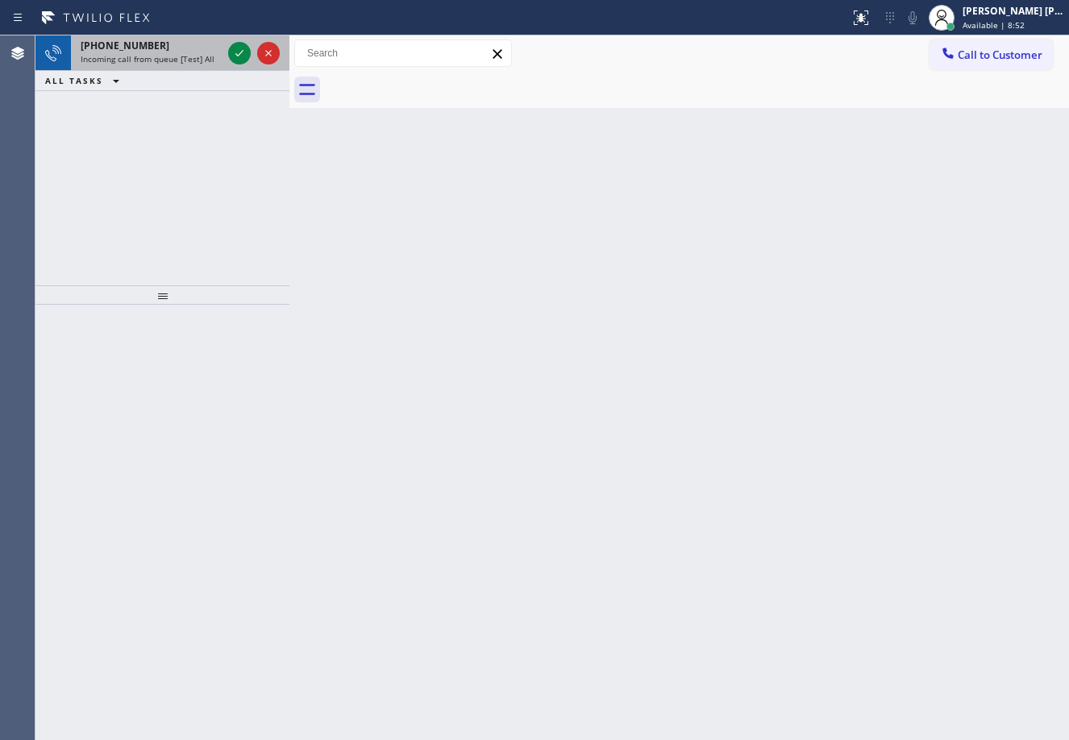
click at [209, 48] on div "[PHONE_NUMBER]" at bounding box center [151, 46] width 141 height 14
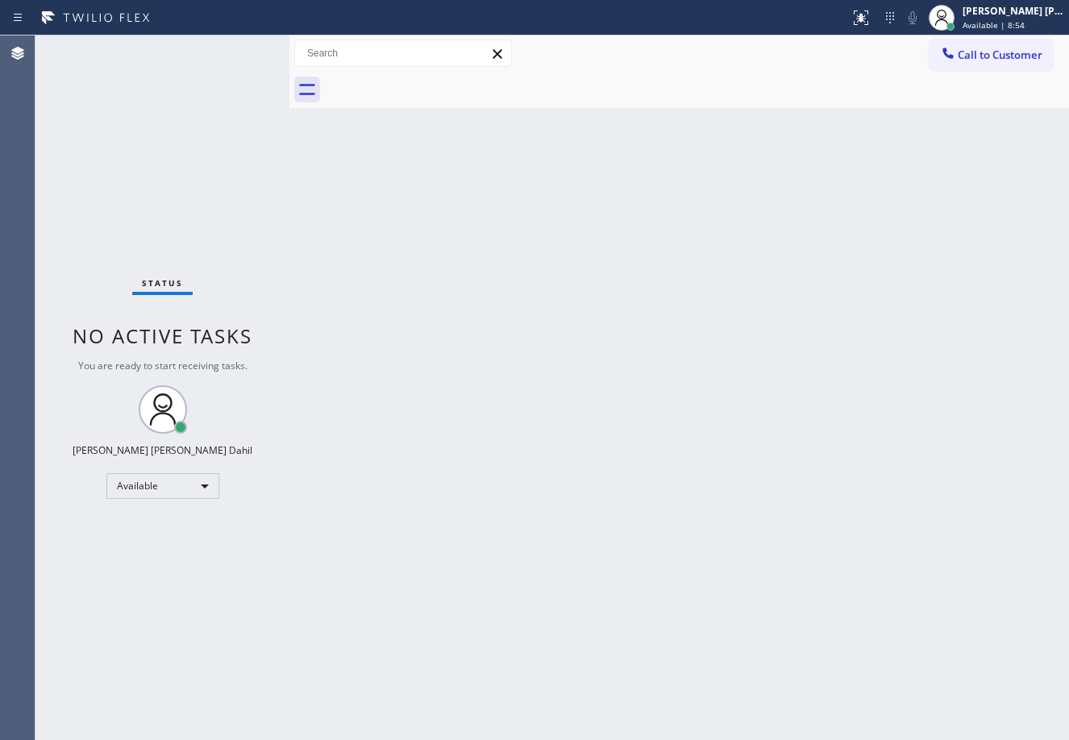
click at [207, 48] on div "Status No active tasks You are ready to start receiving tasks. [PERSON_NAME] [P…" at bounding box center [162, 387] width 254 height 705
click at [603, 389] on div "Back to Dashboard Change Sender ID Customers Technicians Select a contact Outbo…" at bounding box center [680, 387] width 780 height 705
click at [640, 123] on div "Back to Dashboard Change Sender ID Customers Technicians Select a contact Outbo…" at bounding box center [680, 387] width 780 height 705
click at [808, 537] on div "Back to Dashboard Change Sender ID Customers Technicians Select a contact Outbo…" at bounding box center [680, 387] width 780 height 705
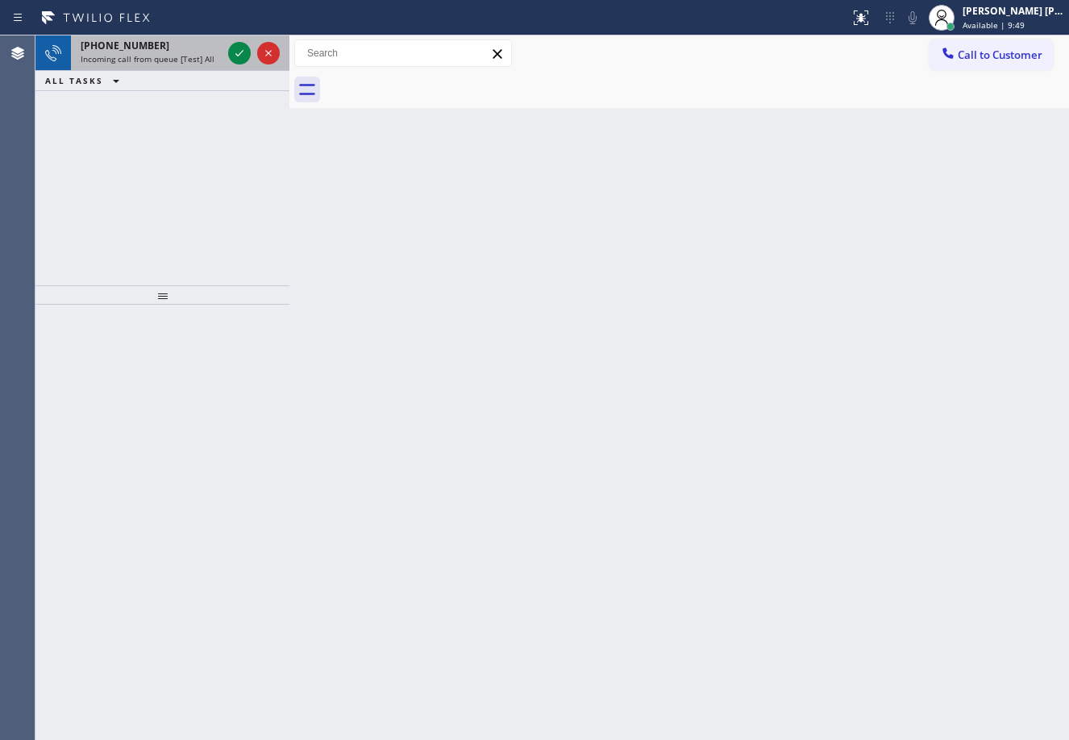
drag, startPoint x: 206, startPoint y: 56, endPoint x: 223, endPoint y: 59, distance: 17.2
click at [206, 56] on span "Incoming call from queue [Test] All" at bounding box center [148, 58] width 134 height 11
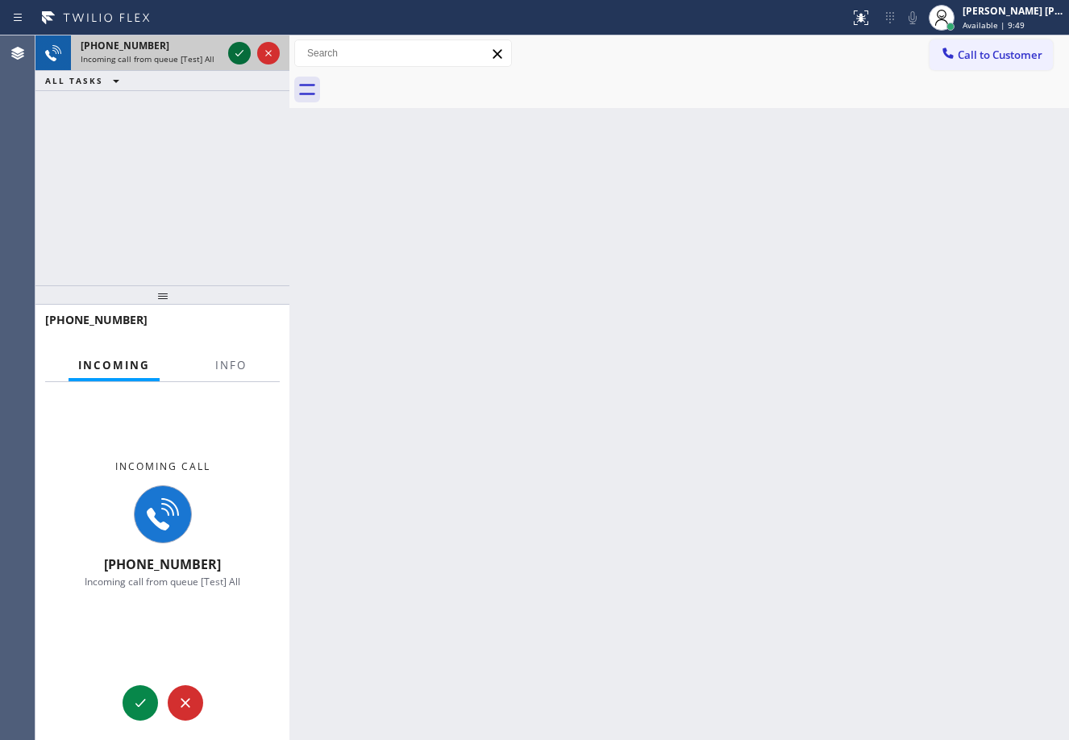
click at [233, 54] on icon at bounding box center [239, 53] width 19 height 19
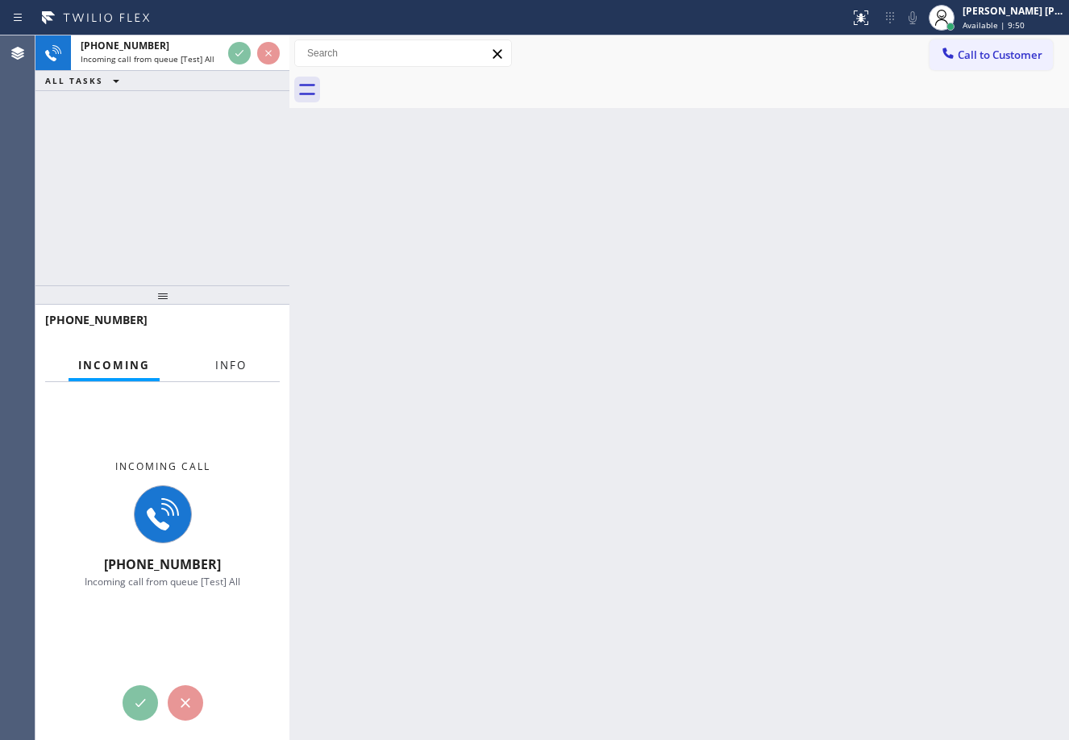
click at [238, 370] on span "Info" at bounding box center [230, 365] width 31 height 15
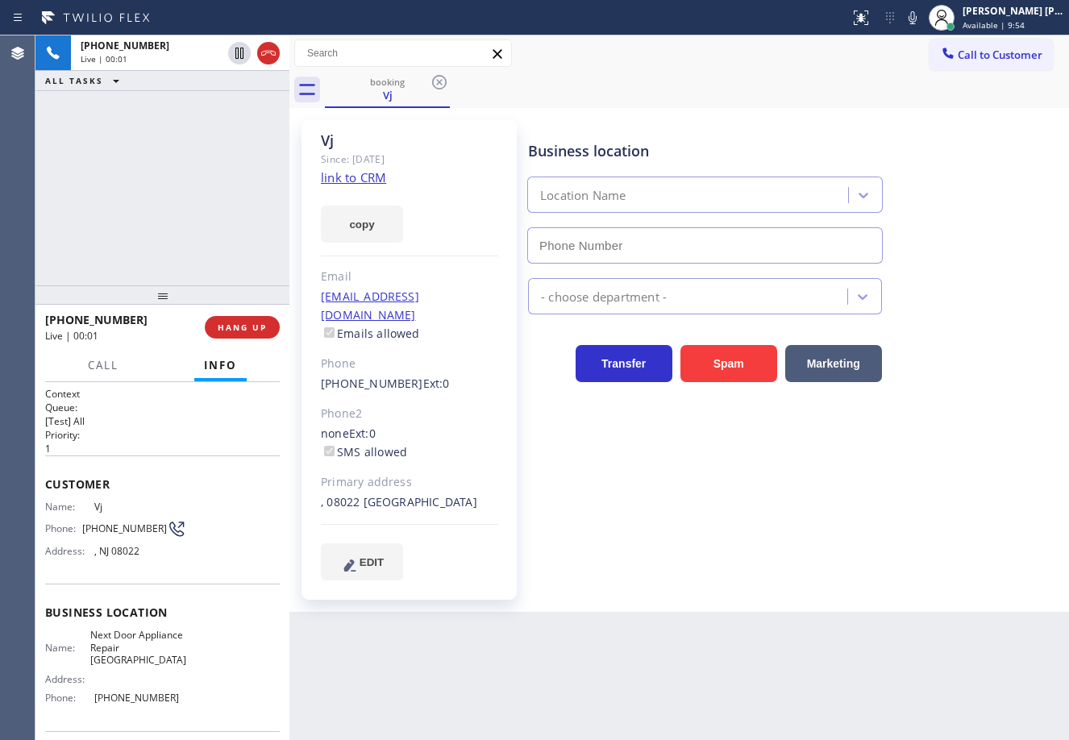
type input "[PHONE_NUMBER]"
click at [352, 173] on link "link to CRM" at bounding box center [353, 177] width 65 height 16
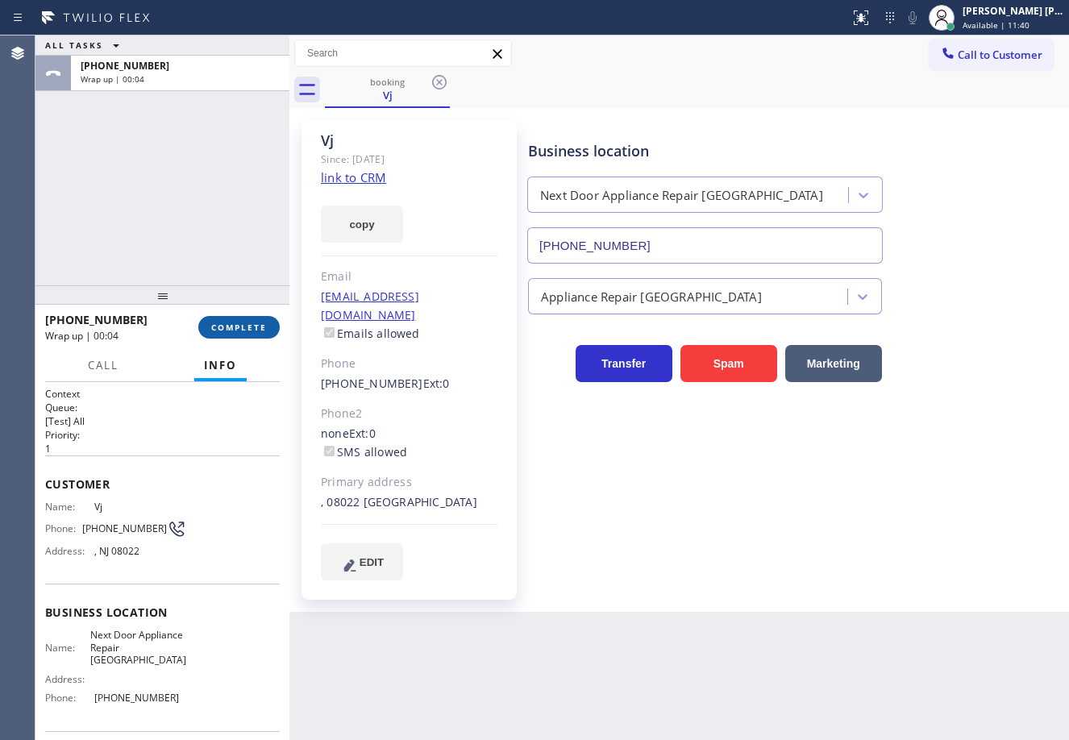
click at [228, 327] on span "COMPLETE" at bounding box center [239, 327] width 56 height 11
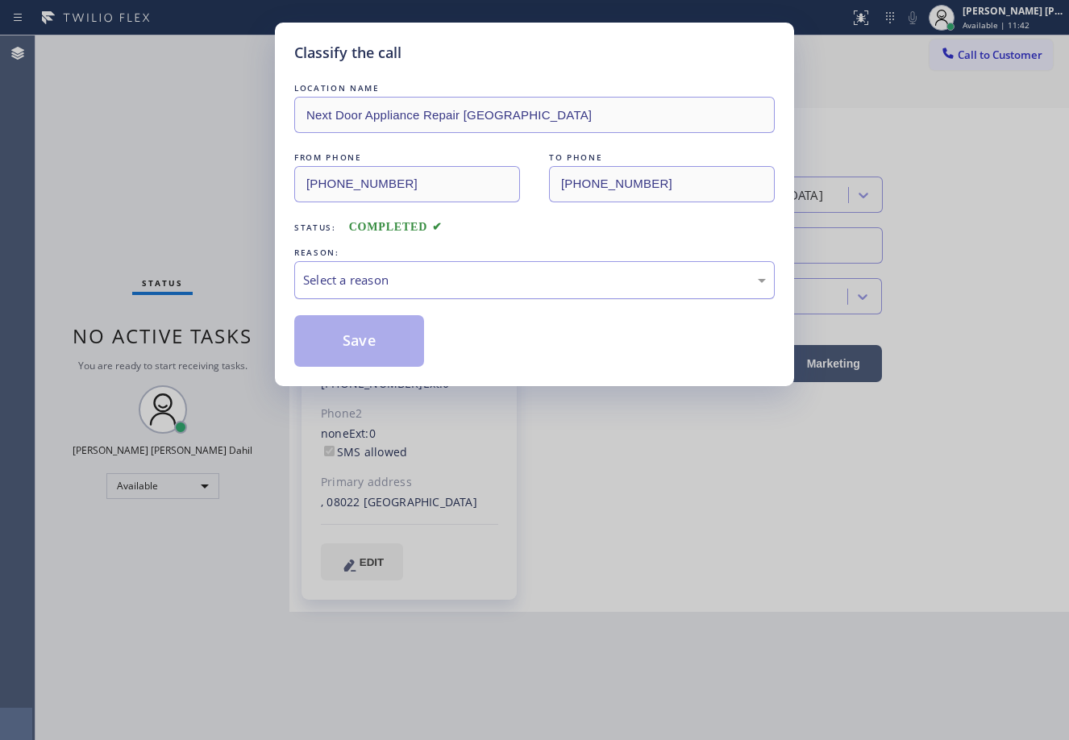
click at [379, 289] on div "Select a reason" at bounding box center [534, 280] width 463 height 19
click at [355, 338] on button "Save" at bounding box center [359, 341] width 130 height 52
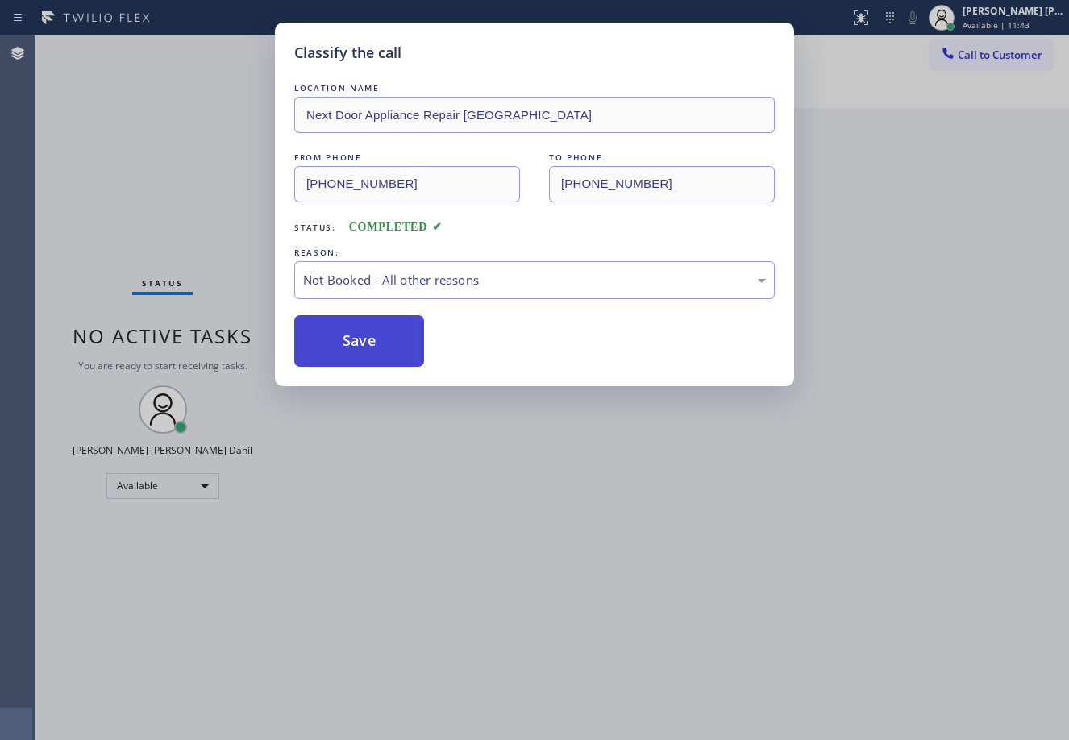
click at [355, 338] on button "Save" at bounding box center [359, 341] width 130 height 52
click at [767, 544] on div "Classify the call LOCATION NAME Next Door Appliance Repair [GEOGRAPHIC_DATA] FR…" at bounding box center [534, 370] width 1069 height 740
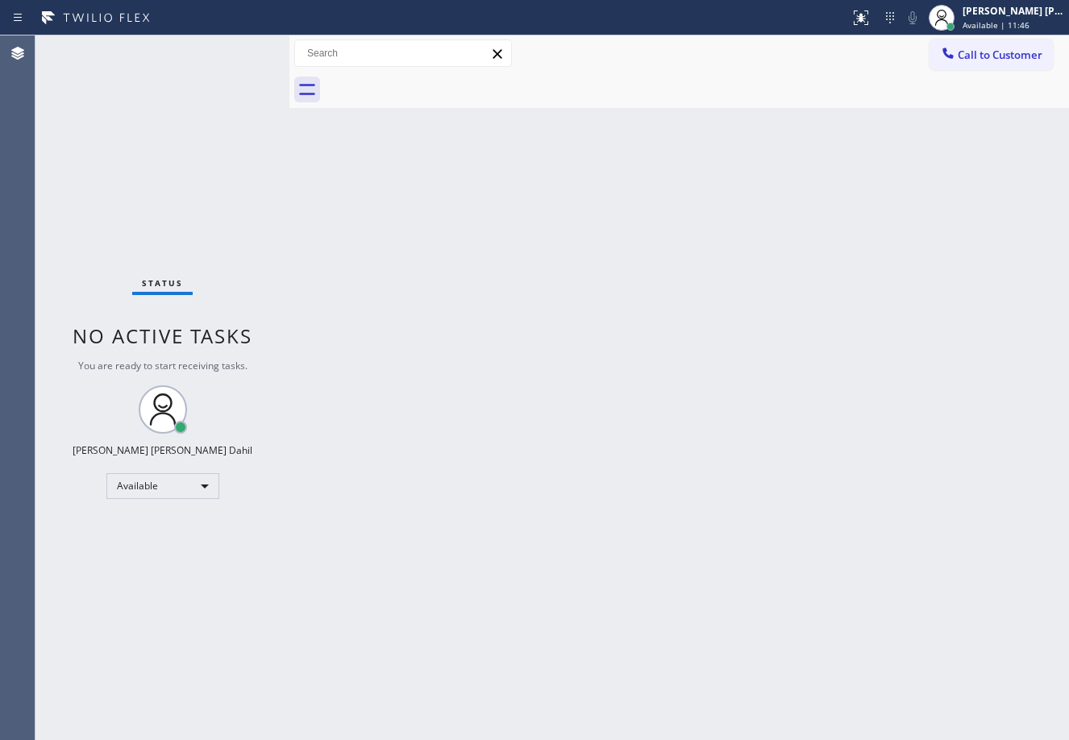
click at [744, 533] on div "Back to Dashboard Change Sender ID Customers Technicians Select a contact Outbo…" at bounding box center [680, 387] width 780 height 705
drag, startPoint x: 527, startPoint y: 115, endPoint x: 618, endPoint y: 231, distance: 147.0
click at [527, 115] on div "Back to Dashboard Change Sender ID Customers Technicians Select a contact Outbo…" at bounding box center [680, 387] width 780 height 705
click at [719, 455] on div "Back to Dashboard Change Sender ID Customers Technicians Select a contact Outbo…" at bounding box center [680, 387] width 780 height 705
click at [238, 48] on div "Status No active tasks You are ready to start receiving tasks. [PERSON_NAME] [P…" at bounding box center [162, 387] width 254 height 705
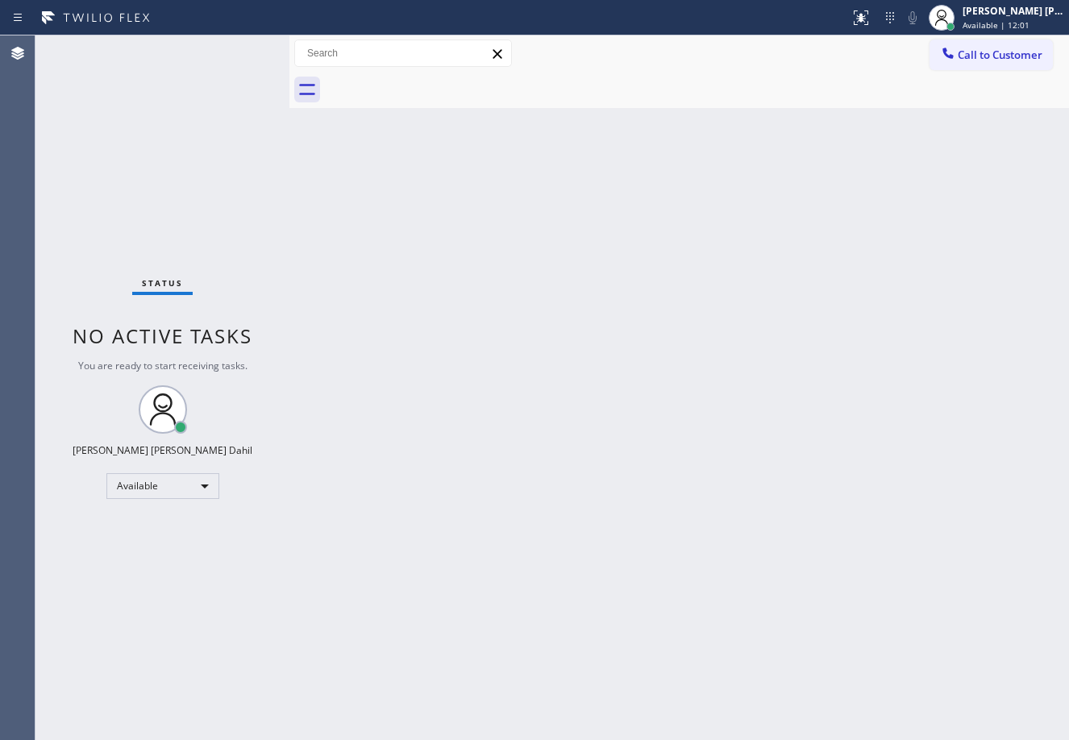
click at [238, 48] on div "Status No active tasks You are ready to start receiving tasks. [PERSON_NAME] [P…" at bounding box center [162, 387] width 254 height 705
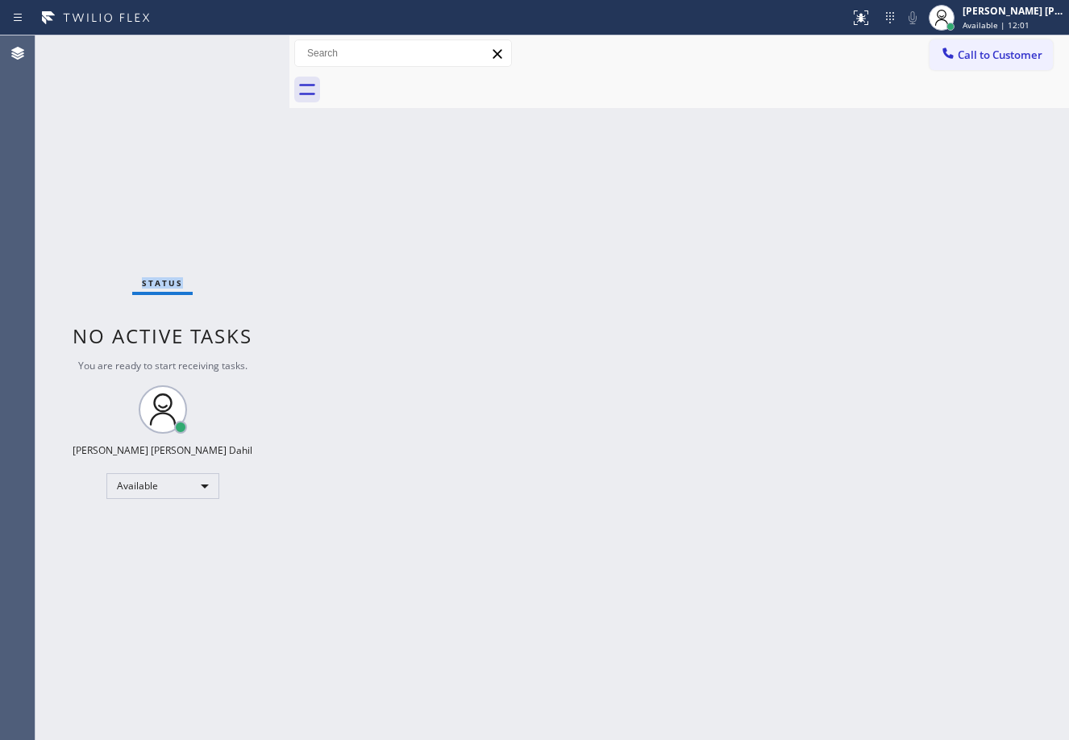
click at [238, 48] on div "Status No active tasks You are ready to start receiving tasks. [PERSON_NAME] [P…" at bounding box center [162, 387] width 254 height 705
drag, startPoint x: 773, startPoint y: 414, endPoint x: 1068, endPoint y: 690, distance: 405.1
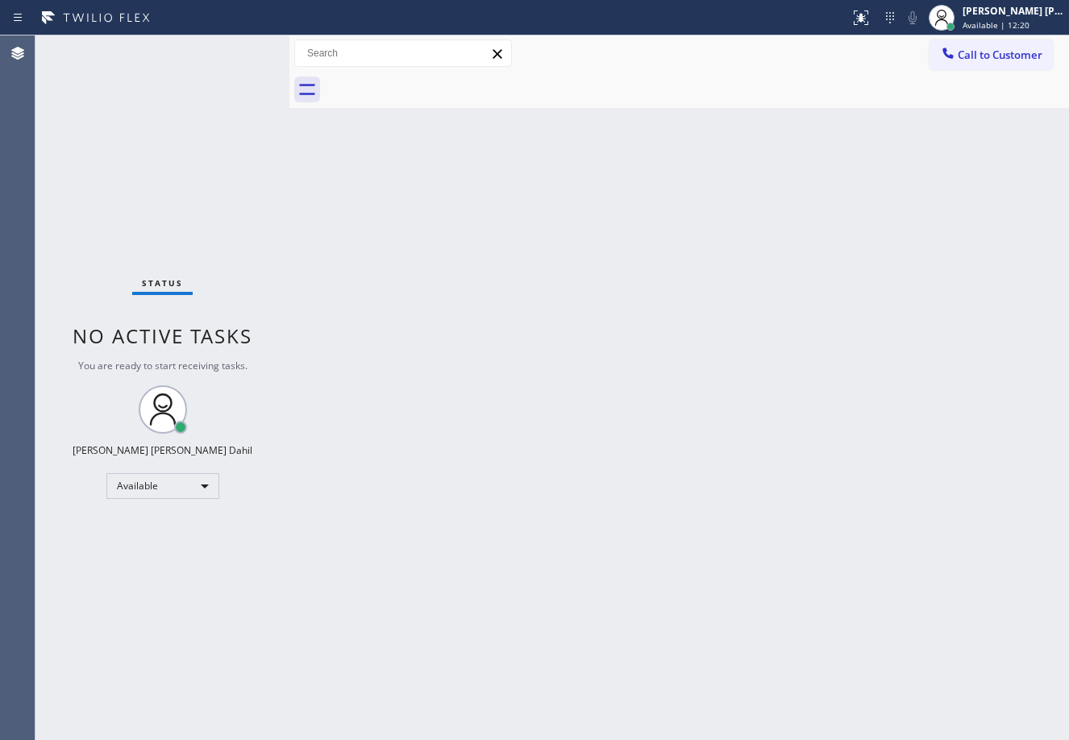
click at [801, 461] on div "Back to Dashboard Change Sender ID Customers Technicians Select a contact Outbo…" at bounding box center [680, 387] width 780 height 705
drag, startPoint x: 692, startPoint y: 518, endPoint x: 723, endPoint y: 615, distance: 102.5
click at [694, 518] on div "Back to Dashboard Change Sender ID Customers Technicians Select a contact Outbo…" at bounding box center [680, 387] width 780 height 705
drag, startPoint x: 340, startPoint y: 305, endPoint x: 360, endPoint y: 307, distance: 19.5
click at [345, 302] on div "Back to Dashboard Change Sender ID Customers Technicians Select a contact Outbo…" at bounding box center [680, 387] width 780 height 705
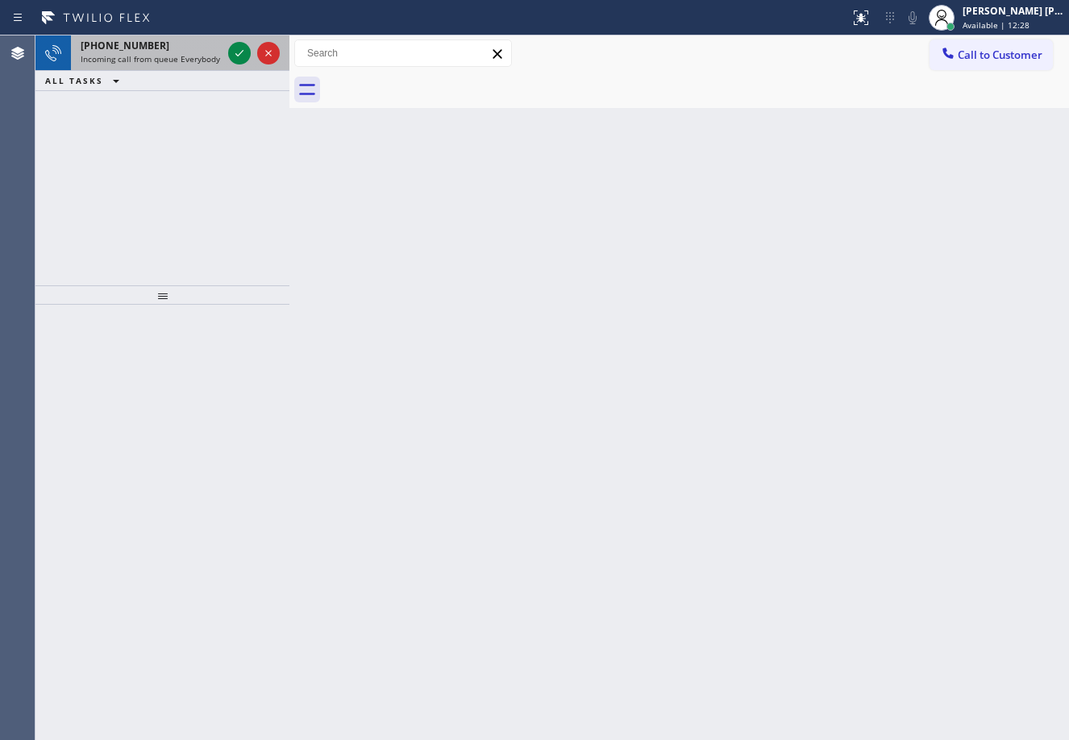
click at [202, 48] on div "[PHONE_NUMBER]" at bounding box center [151, 46] width 141 height 14
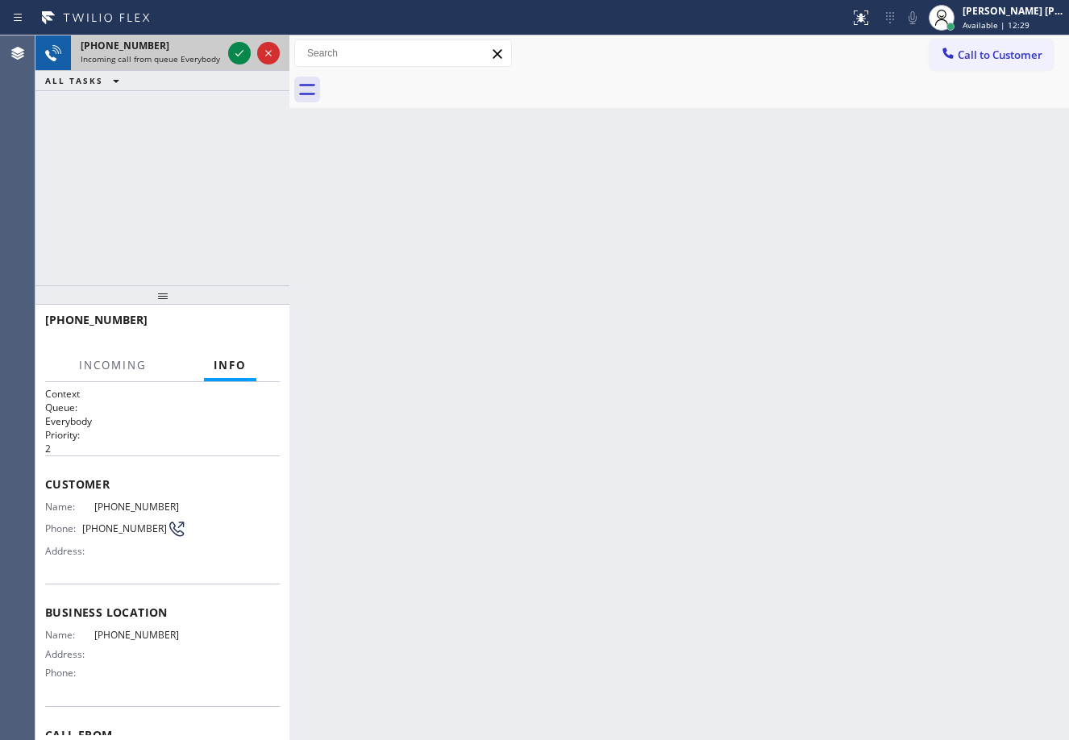
click at [206, 45] on div "[PHONE_NUMBER]" at bounding box center [151, 46] width 141 height 14
click at [236, 48] on icon at bounding box center [239, 53] width 19 height 19
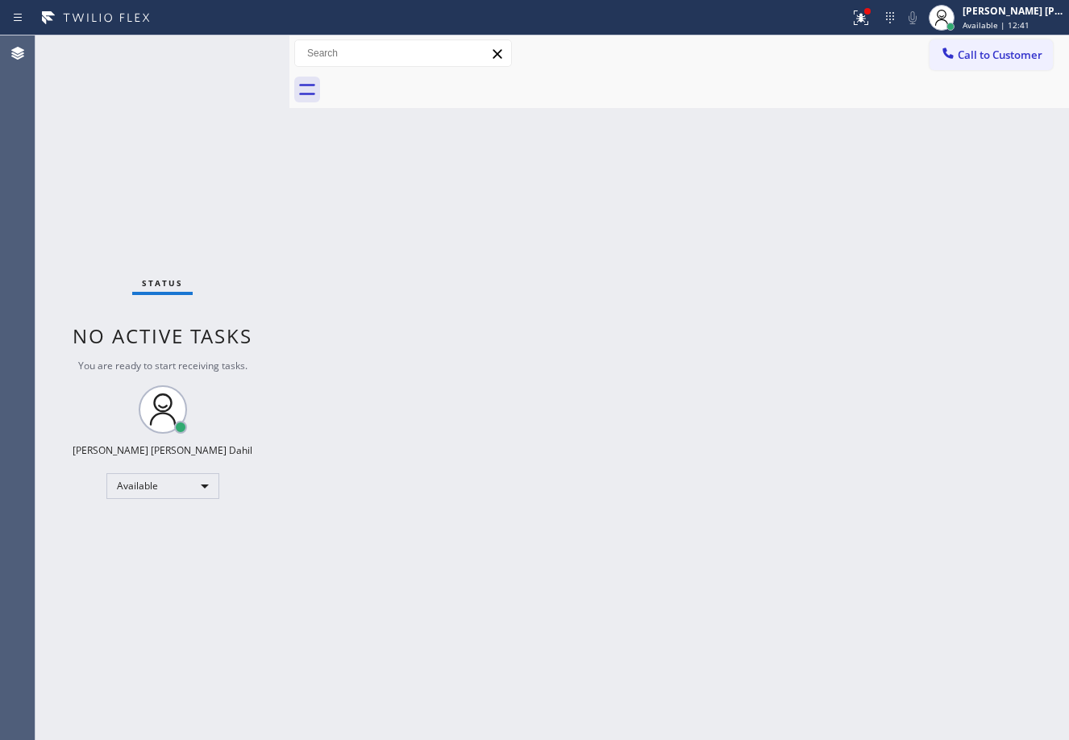
click at [655, 322] on div "Back to Dashboard Change Sender ID Customers Technicians Select a contact Outbo…" at bounding box center [680, 387] width 780 height 705
click at [603, 277] on div "Back to Dashboard Change Sender ID Customers Technicians Select a contact Outbo…" at bounding box center [680, 387] width 780 height 705
click at [864, 19] on icon at bounding box center [859, 15] width 10 height 11
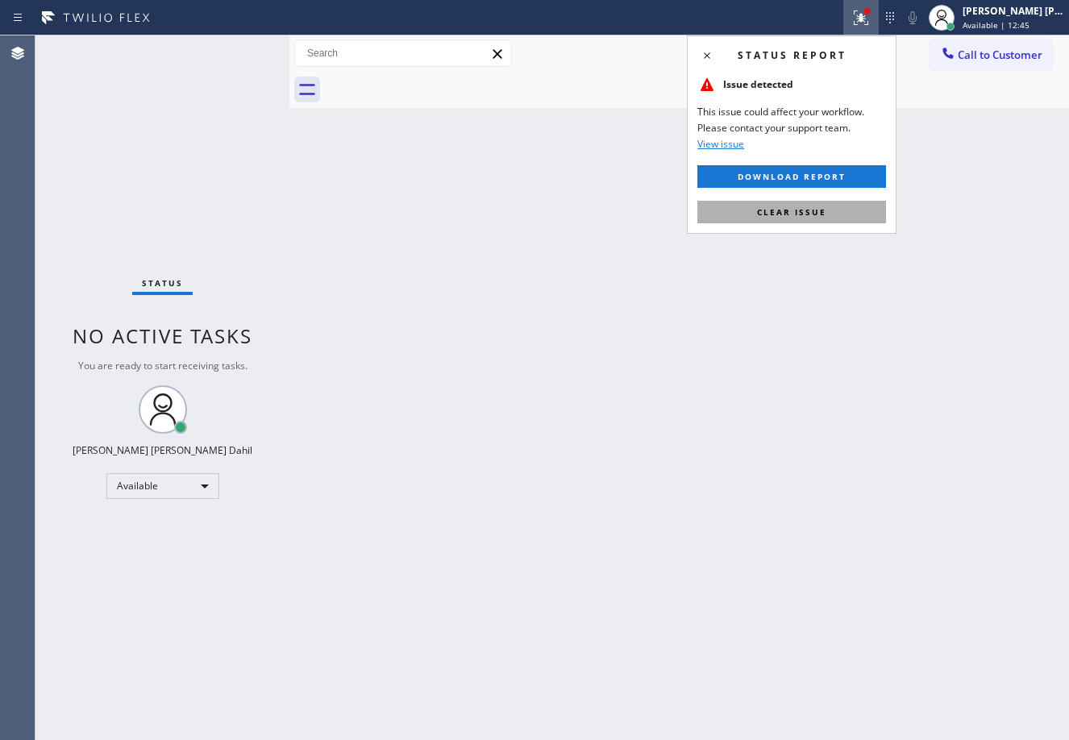
click at [771, 212] on span "Clear issue" at bounding box center [791, 211] width 69 height 11
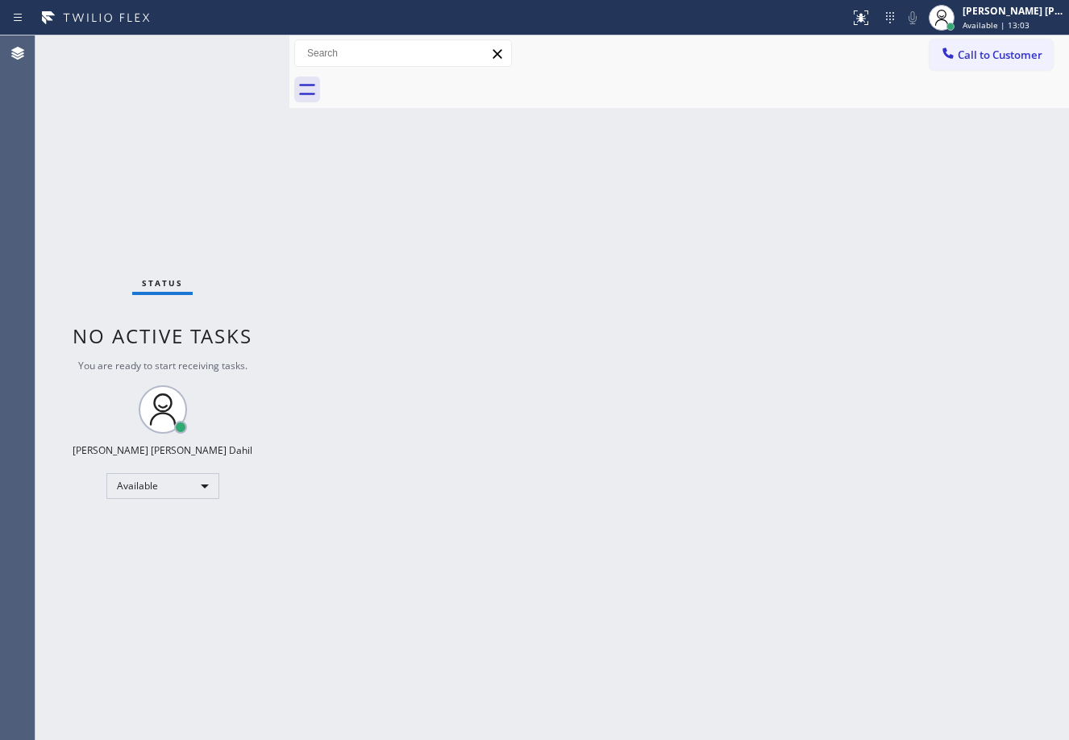
click at [729, 603] on div "Back to Dashboard Change Sender ID Customers Technicians Select a contact Outbo…" at bounding box center [680, 387] width 780 height 705
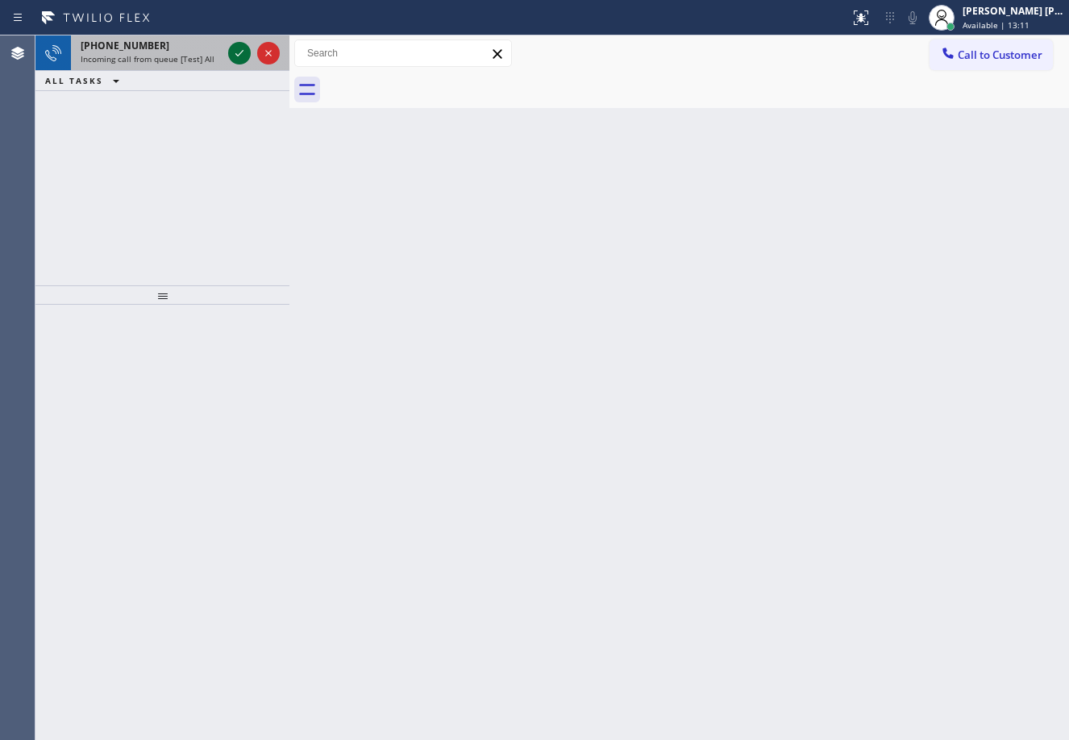
click at [231, 53] on icon at bounding box center [239, 53] width 19 height 19
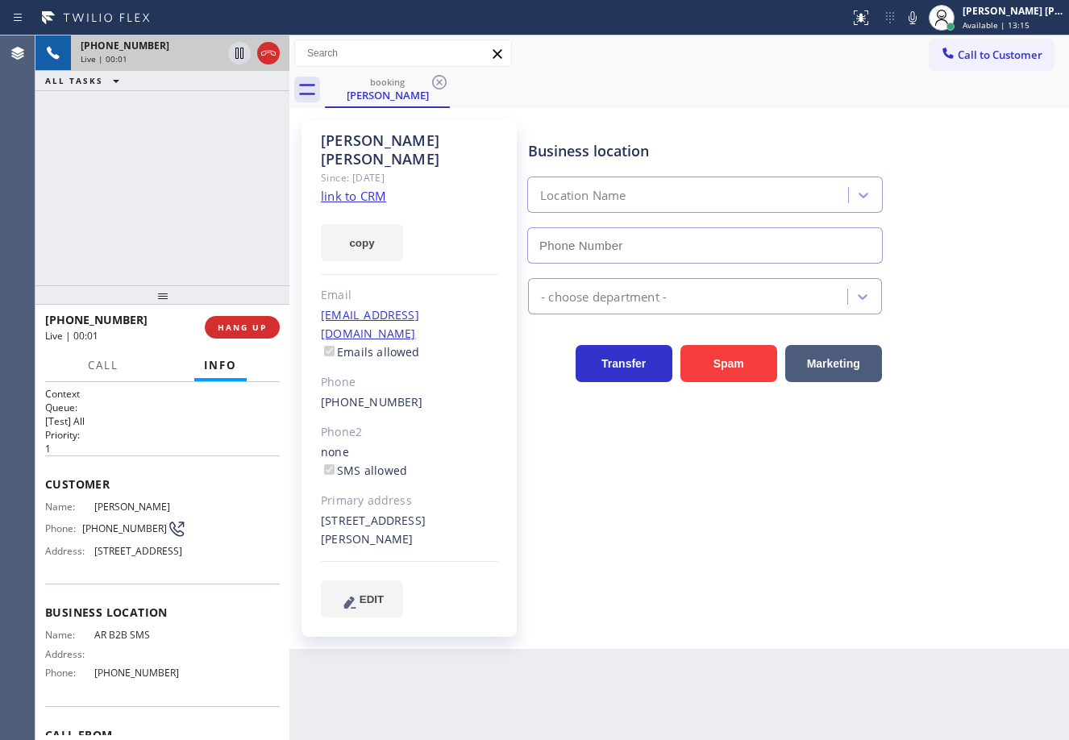
type input "[PHONE_NUMBER]"
click at [370, 188] on link "link to CRM" at bounding box center [353, 196] width 65 height 16
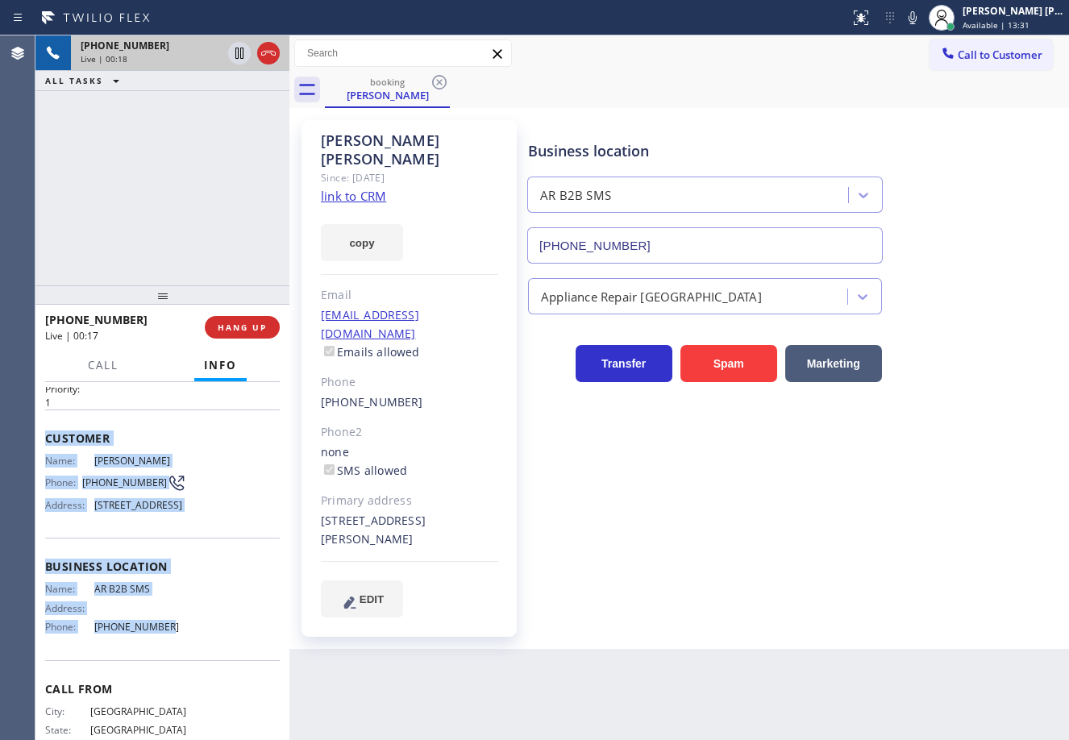
scroll to position [48, 0]
drag, startPoint x: 40, startPoint y: 479, endPoint x: 756, endPoint y: 408, distance: 720.4
click at [193, 639] on div "Context Queue: [Test] All Priority: 1 Customer Name: [PERSON_NAME] Phone: [PHON…" at bounding box center [162, 561] width 254 height 358
copy div "Customer Name: [PERSON_NAME] Phone: [PHONE_NUMBER] Address: [STREET_ADDRESS] Bu…"
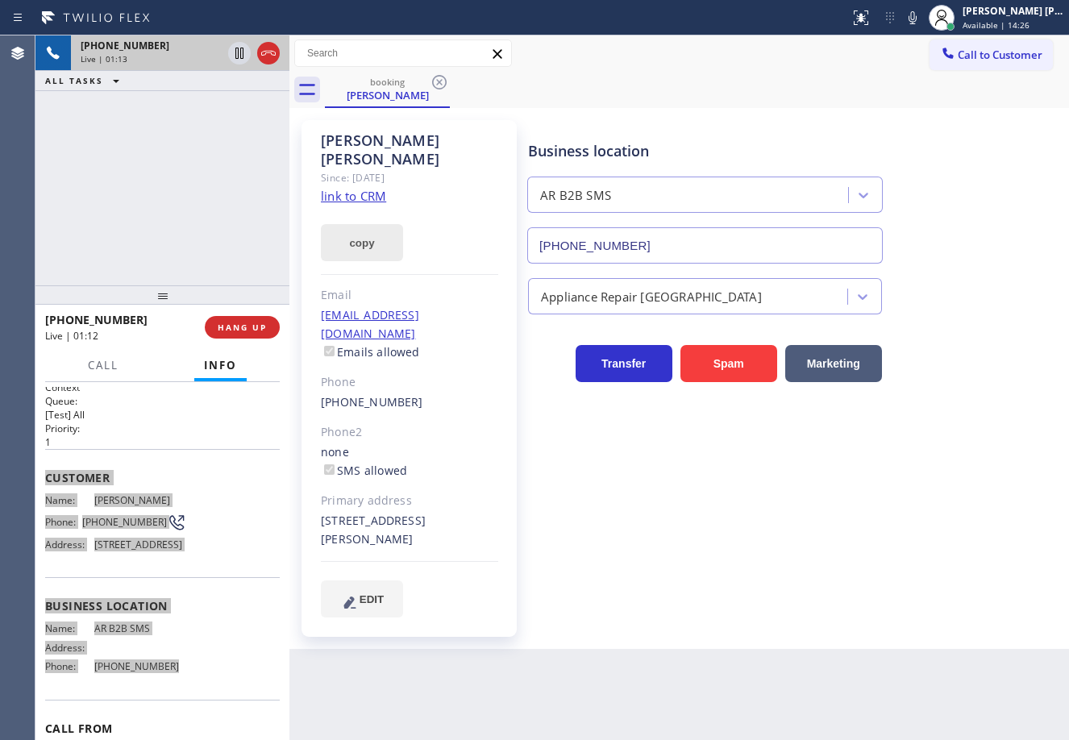
scroll to position [0, 0]
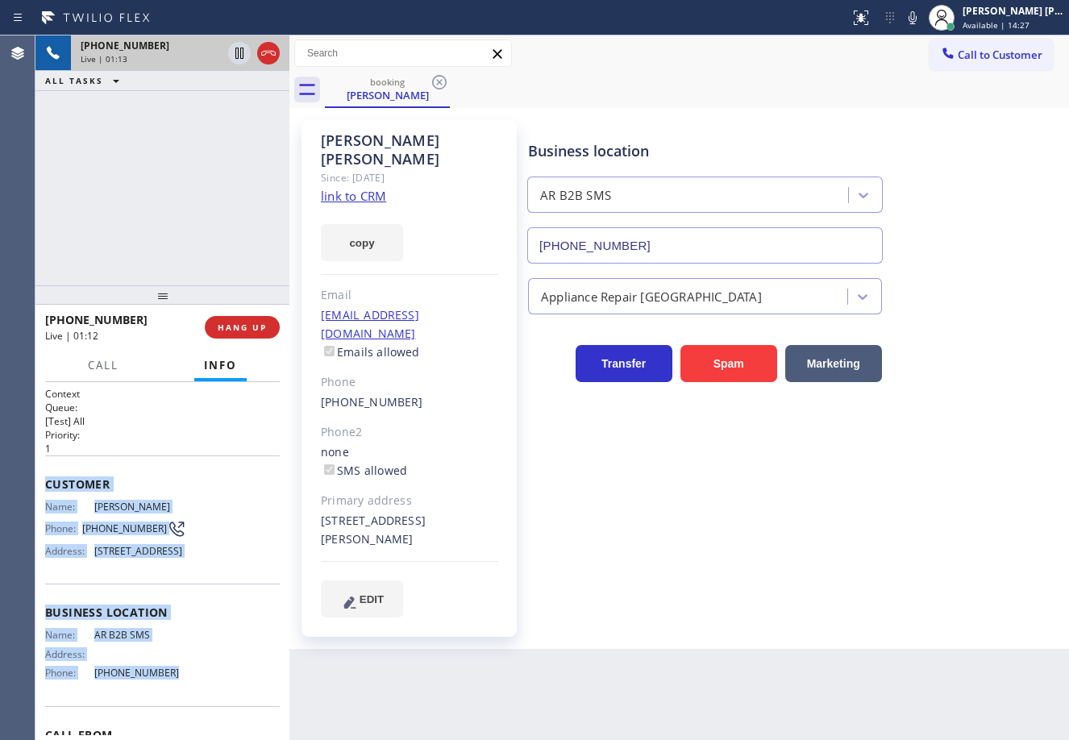
click at [630, 513] on div "Business location AR B2B SMS [PHONE_NUMBER] Appliance Repair High End Transfer …" at bounding box center [795, 368] width 540 height 489
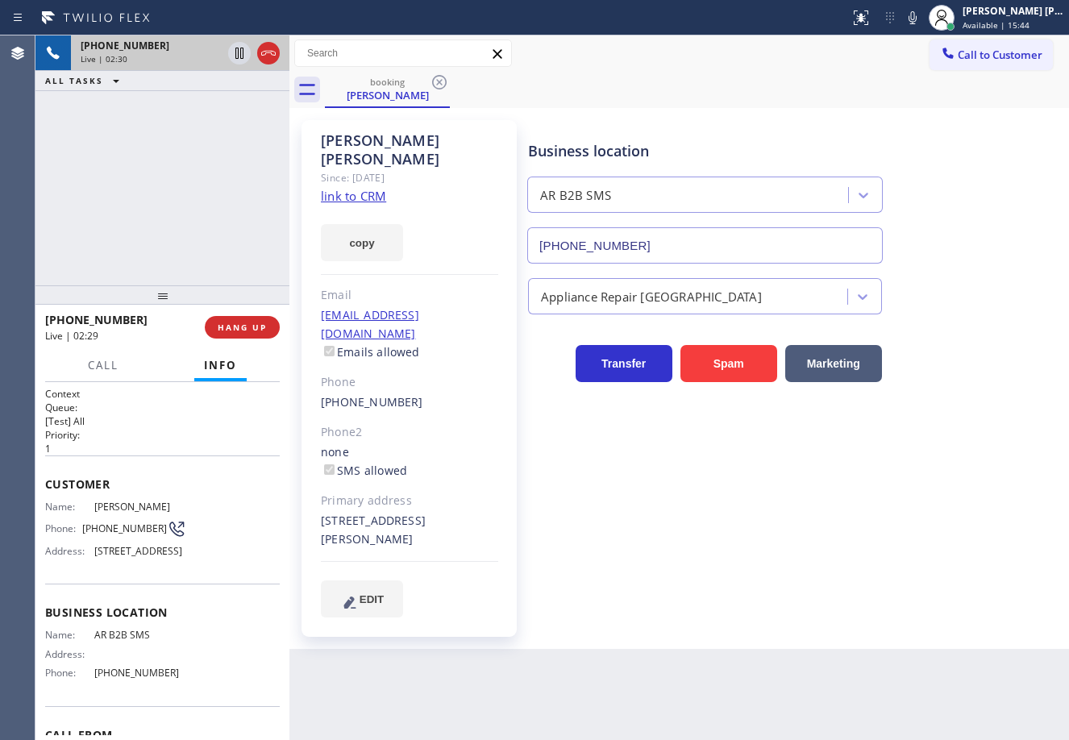
click at [220, 171] on div "[PHONE_NUMBER] Live | 02:30 ALL TASKS ALL TASKS ACTIVE TASKS TASKS IN WRAP UP" at bounding box center [162, 160] width 254 height 250
click at [923, 20] on icon at bounding box center [912, 17] width 19 height 19
click at [923, 21] on icon at bounding box center [912, 17] width 19 height 19
drag, startPoint x: 845, startPoint y: 125, endPoint x: 905, endPoint y: 79, distance: 75.3
click at [848, 123] on div "Business location AR B2B SMS [PHONE_NUMBER]" at bounding box center [795, 191] width 540 height 146
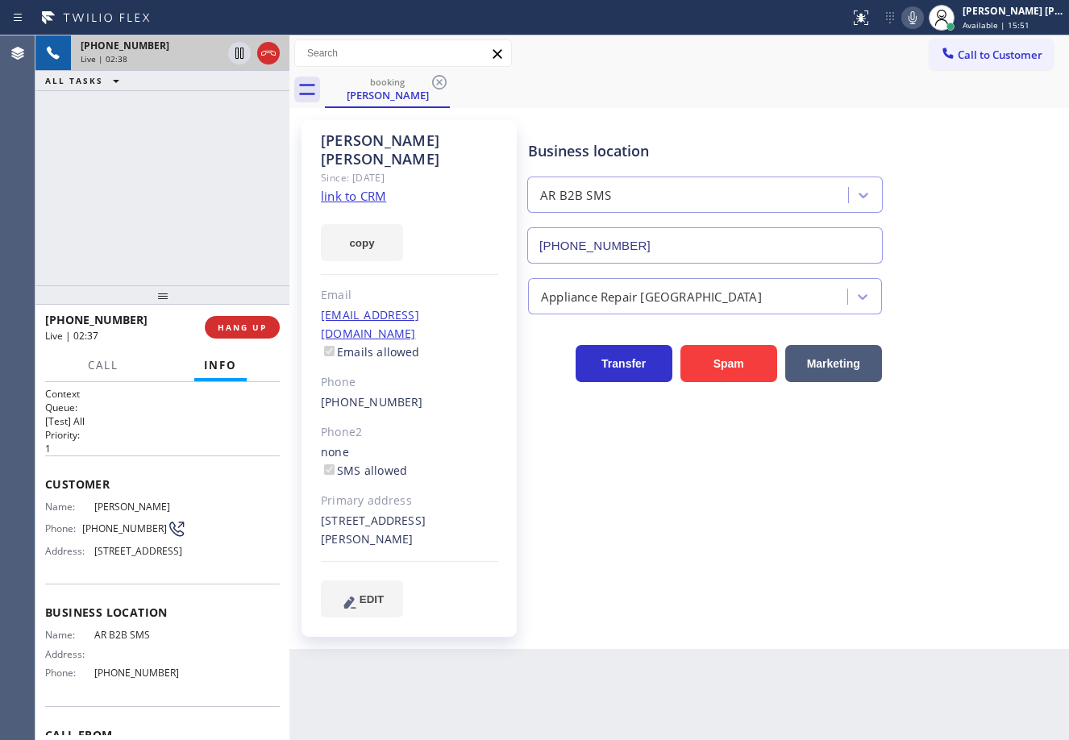
click at [923, 19] on icon at bounding box center [912, 17] width 19 height 19
click at [914, 133] on div "Business location AR B2B SMS [PHONE_NUMBER]" at bounding box center [795, 191] width 540 height 146
click at [240, 54] on icon at bounding box center [239, 53] width 8 height 11
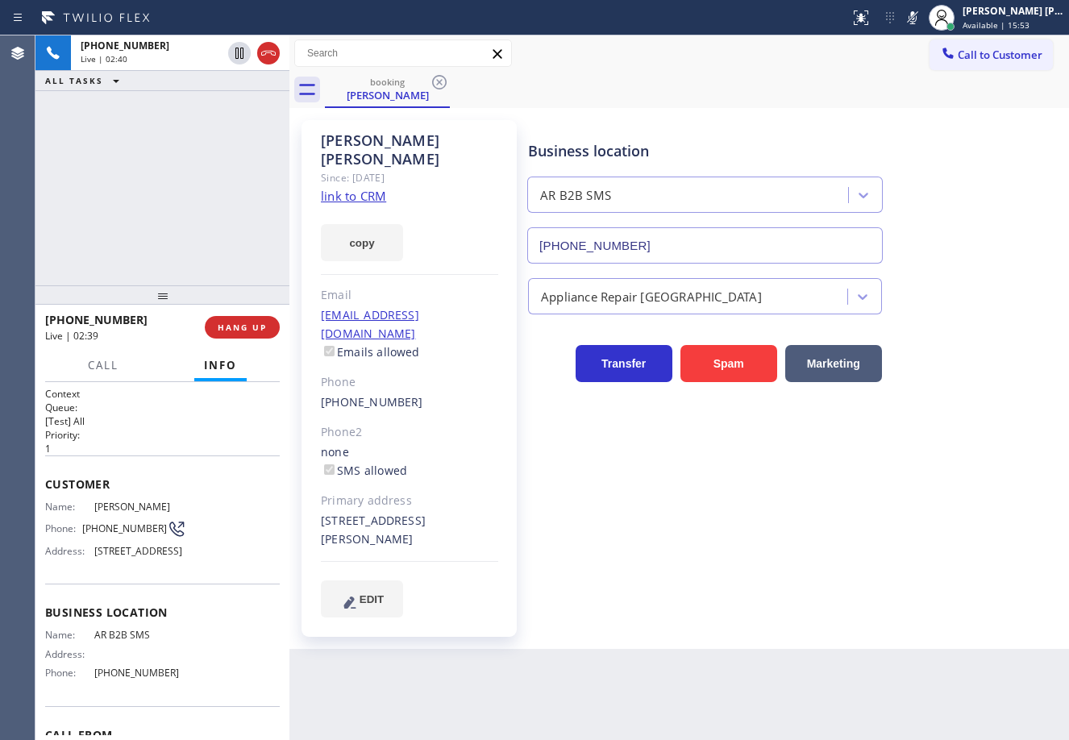
drag, startPoint x: 200, startPoint y: 145, endPoint x: 725, endPoint y: 239, distance: 533.2
click at [231, 146] on div "[PHONE_NUMBER] Live | 02:40 ALL TASKS ALL TASKS ACTIVE TASKS TASKS IN WRAP UP" at bounding box center [162, 160] width 254 height 250
drag, startPoint x: 237, startPoint y: 54, endPoint x: 240, endPoint y: 102, distance: 48.4
click at [238, 54] on icon at bounding box center [239, 53] width 19 height 19
drag, startPoint x: 227, startPoint y: 138, endPoint x: 995, endPoint y: 141, distance: 767.7
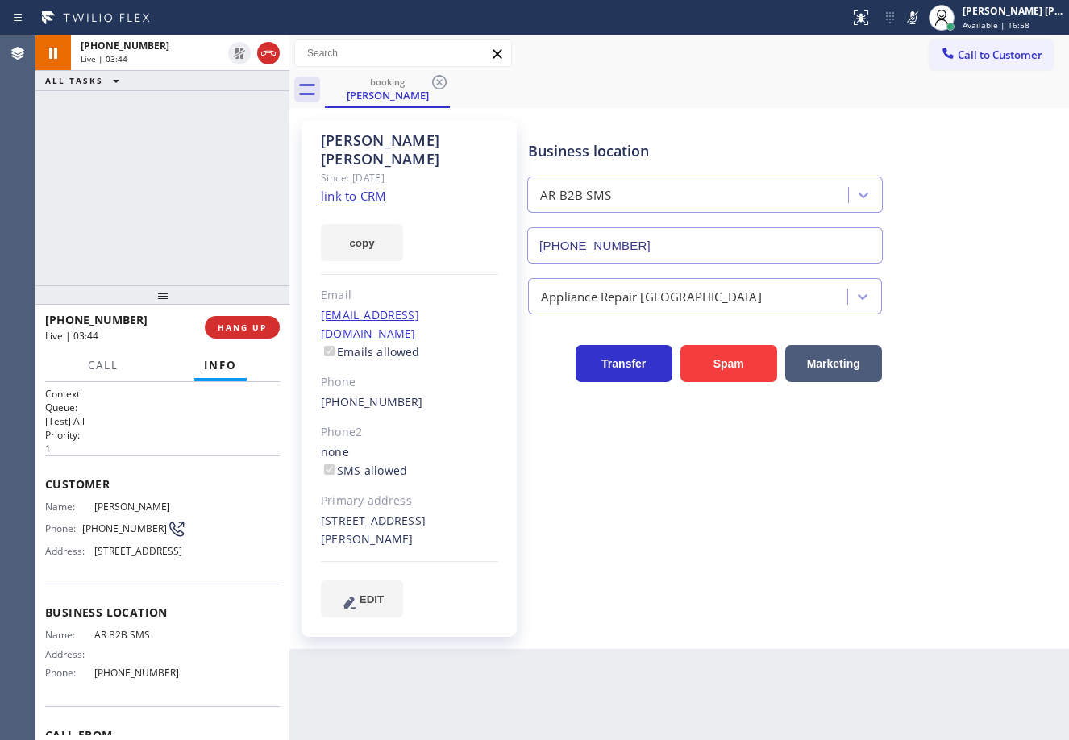
click at [238, 144] on div "[PHONE_NUMBER] Live | 03:44 ALL TASKS ALL TASKS ACTIVE TASKS TASKS IN WRAP UP" at bounding box center [162, 160] width 254 height 250
drag, startPoint x: 932, startPoint y: 21, endPoint x: 949, endPoint y: 85, distance: 66.7
click at [923, 25] on icon at bounding box center [912, 17] width 19 height 19
click at [953, 96] on div "booking [PERSON_NAME]" at bounding box center [697, 90] width 744 height 36
drag, startPoint x: 957, startPoint y: 104, endPoint x: 1043, endPoint y: 249, distance: 168.5
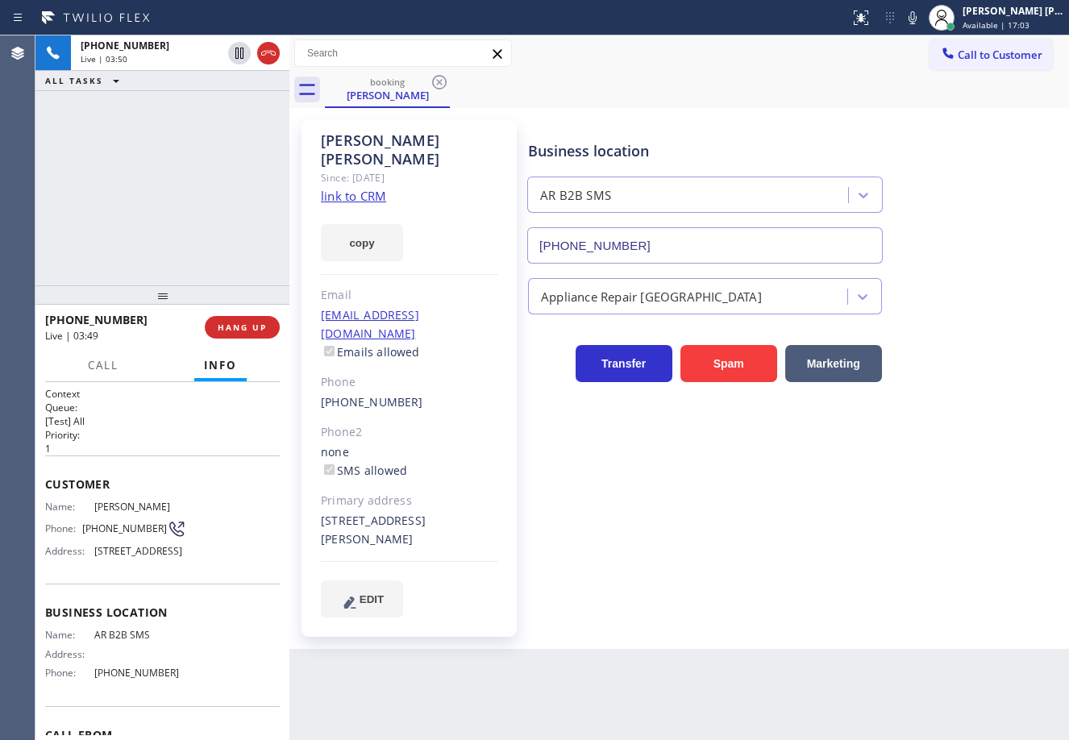
click at [957, 103] on div "booking [PERSON_NAME]" at bounding box center [697, 90] width 744 height 36
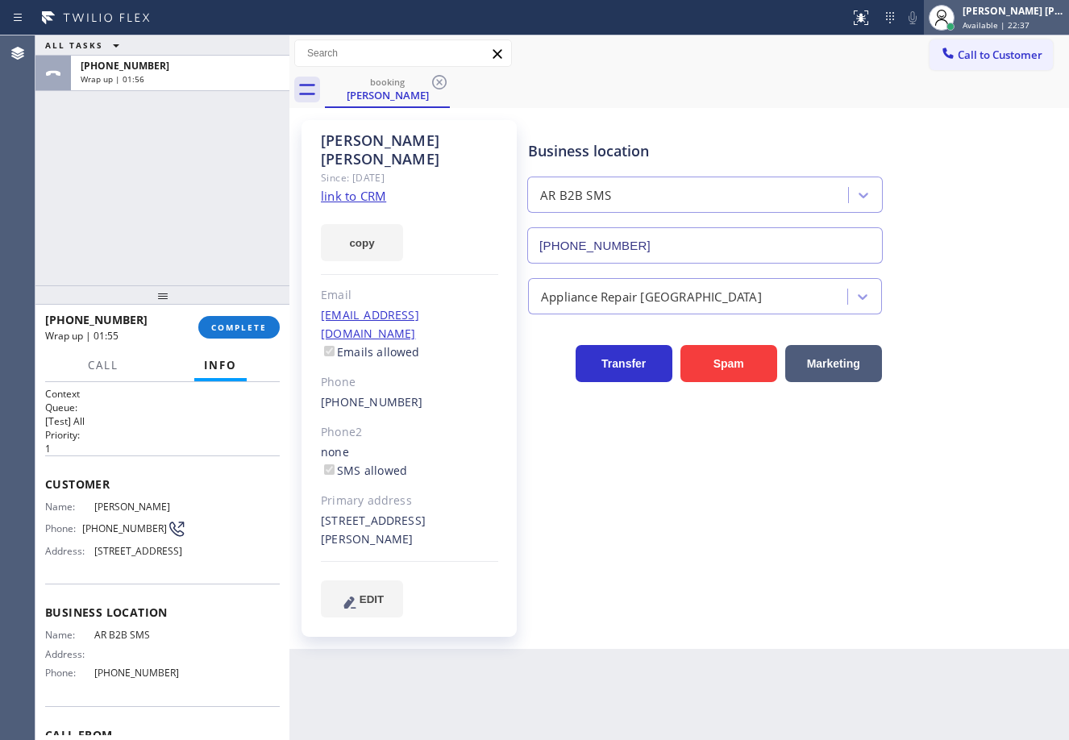
click at [1030, 27] on span "Available | 22:37" at bounding box center [996, 24] width 67 height 11
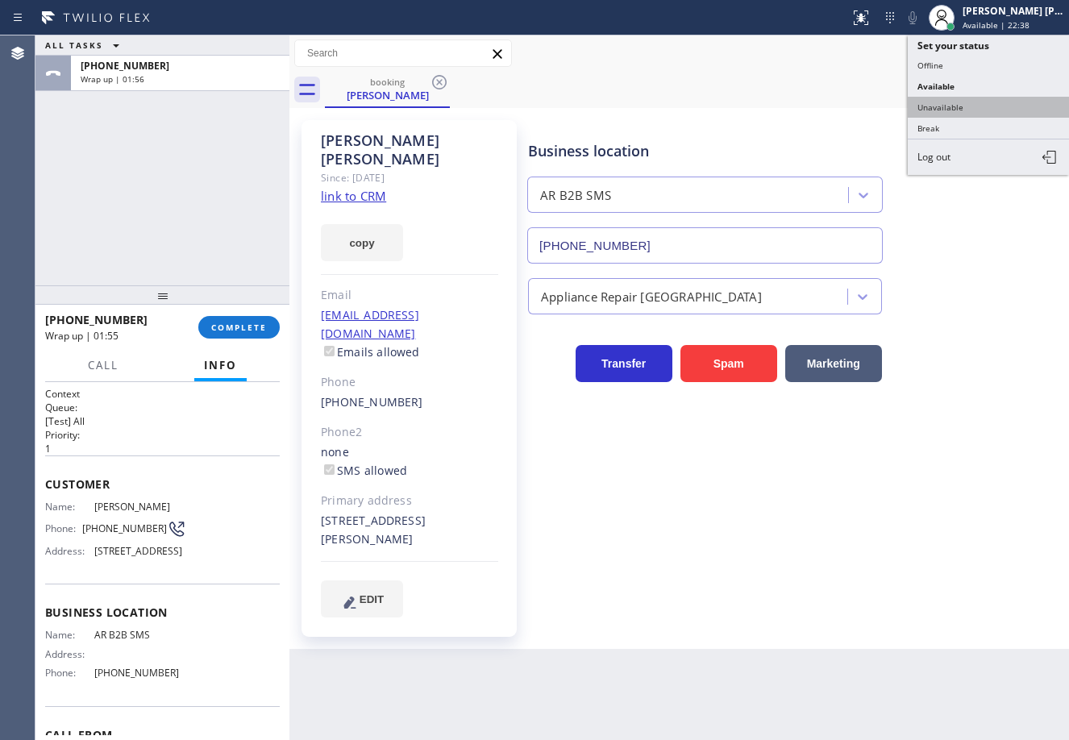
click at [968, 104] on button "Unavailable" at bounding box center [988, 107] width 161 height 21
click at [964, 108] on div "booking [PERSON_NAME] Call to Customer Outbound call Location HVAC Alliance Exp…" at bounding box center [680, 342] width 780 height 614
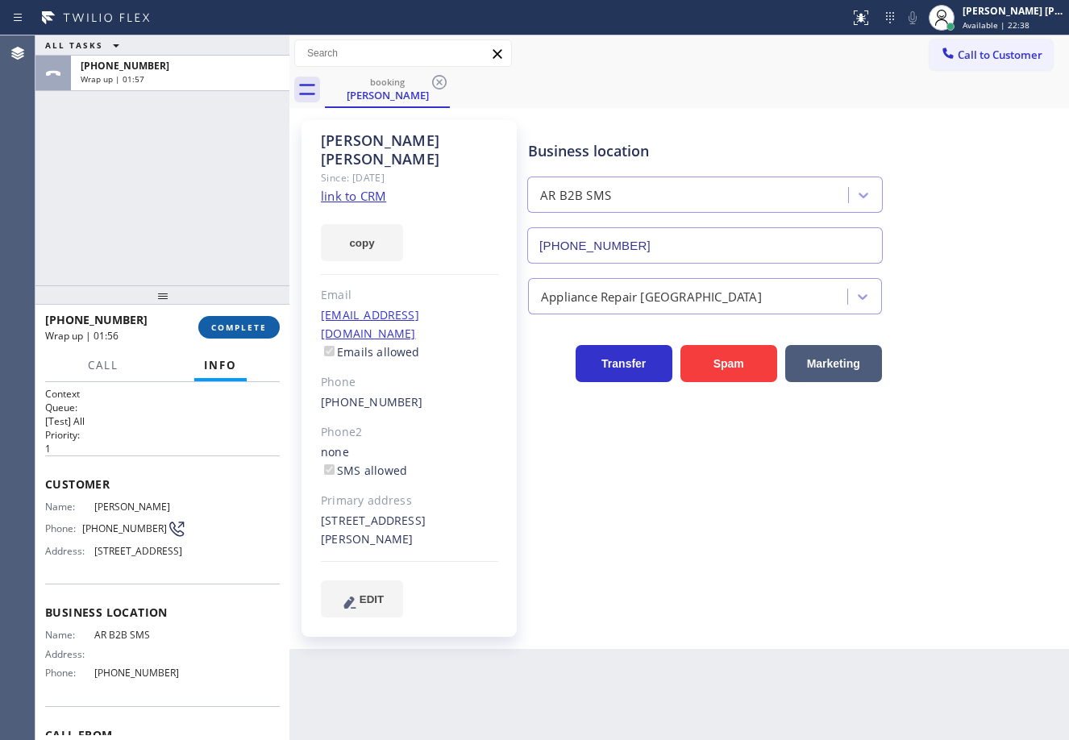
click at [271, 327] on button "COMPLETE" at bounding box center [238, 327] width 81 height 23
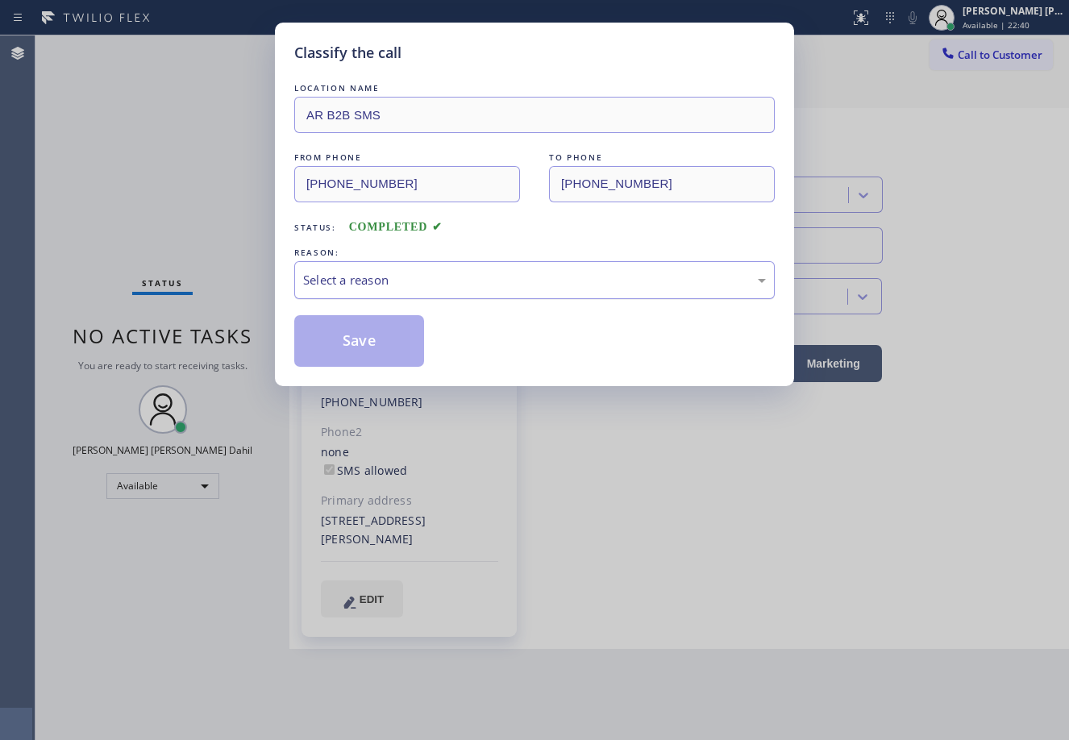
click at [427, 292] on div "Select a reason" at bounding box center [534, 280] width 481 height 38
click at [364, 331] on button "Save" at bounding box center [359, 341] width 130 height 52
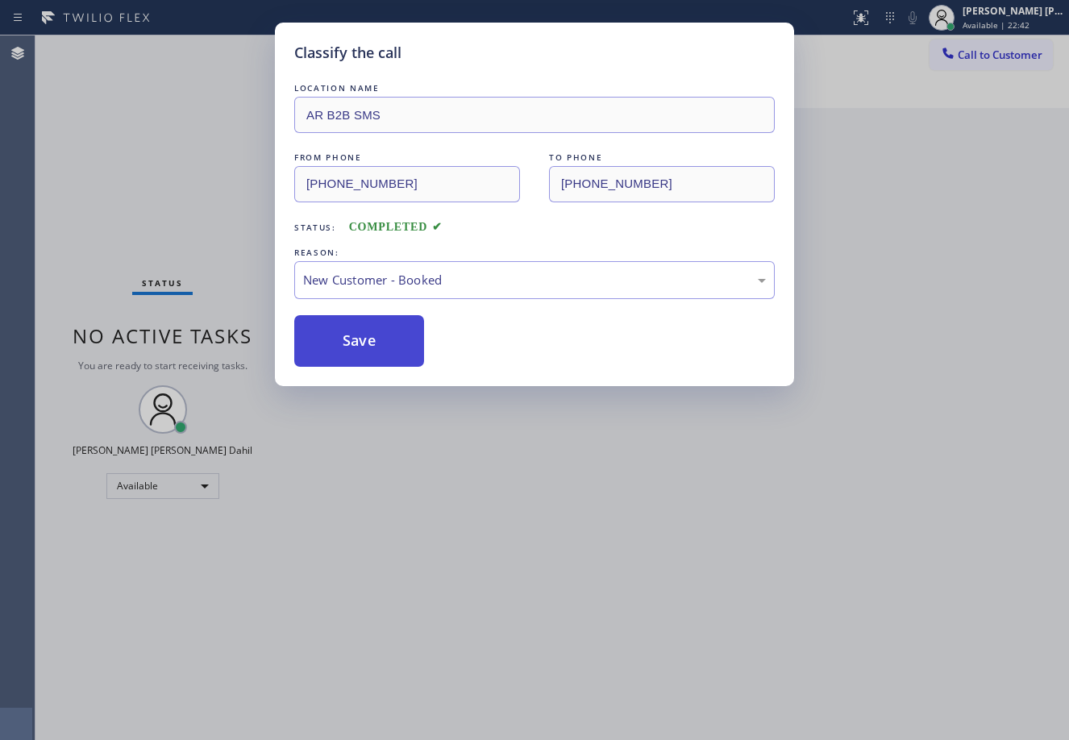
click at [364, 331] on button "Save" at bounding box center [359, 341] width 130 height 52
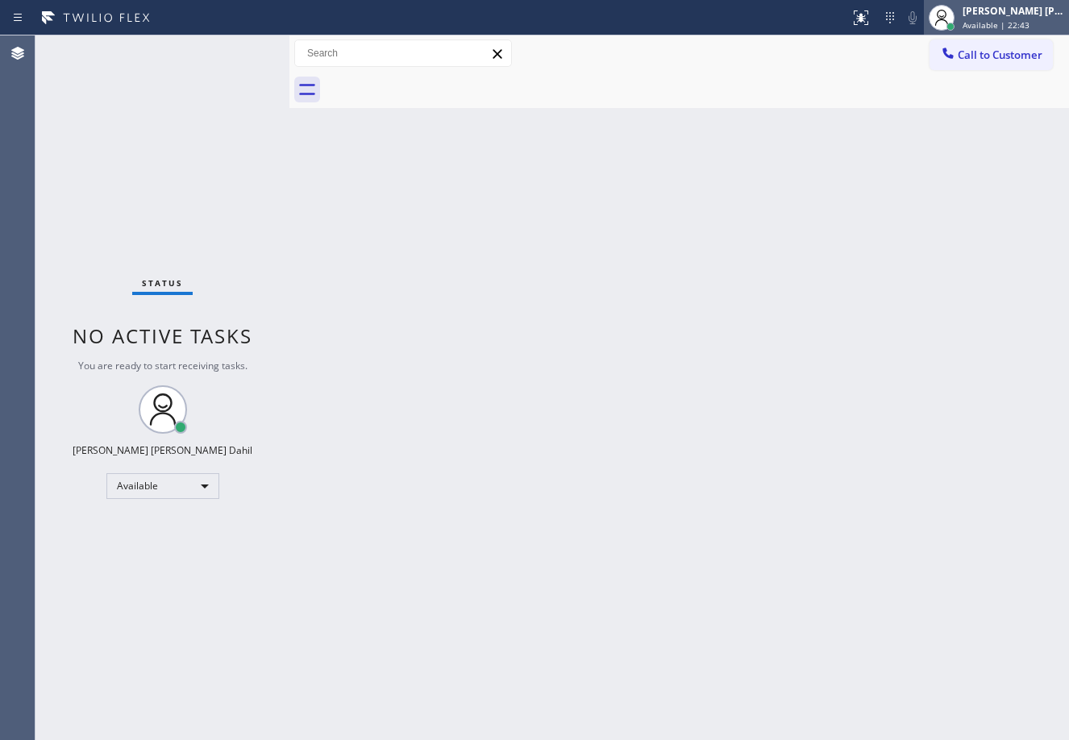
click at [1002, 17] on div "[PERSON_NAME] [PERSON_NAME] Dahil" at bounding box center [1014, 11] width 102 height 14
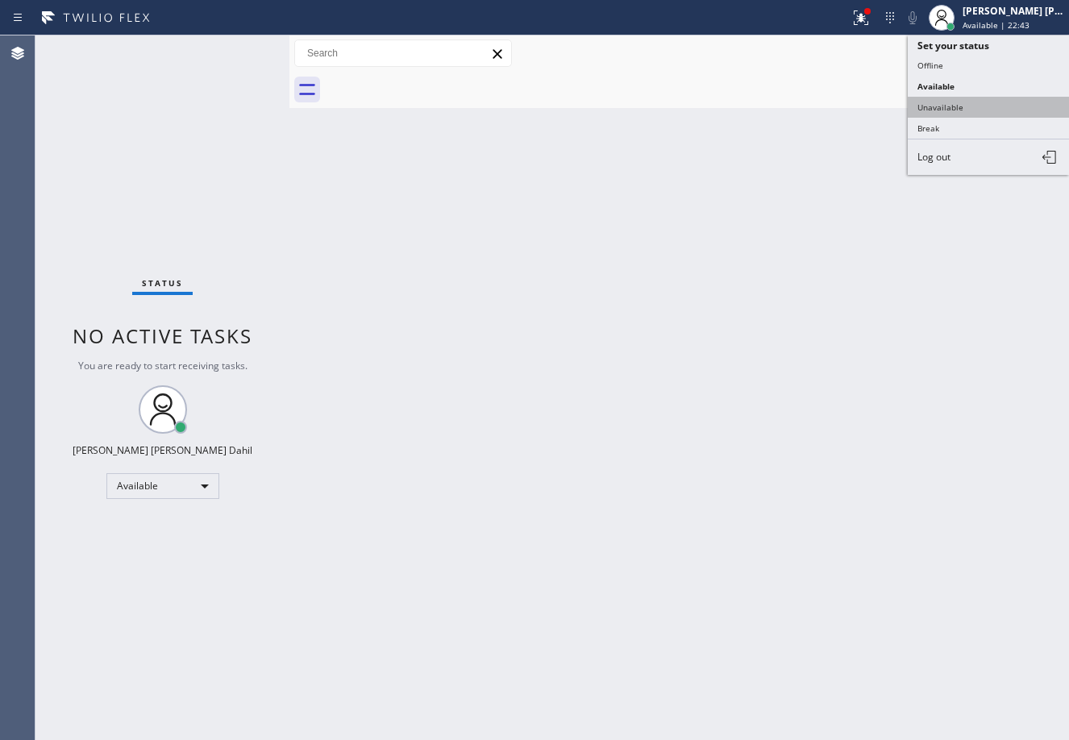
drag, startPoint x: 948, startPoint y: 104, endPoint x: 935, endPoint y: 99, distance: 14.5
click at [948, 104] on button "Unavailable" at bounding box center [988, 107] width 161 height 21
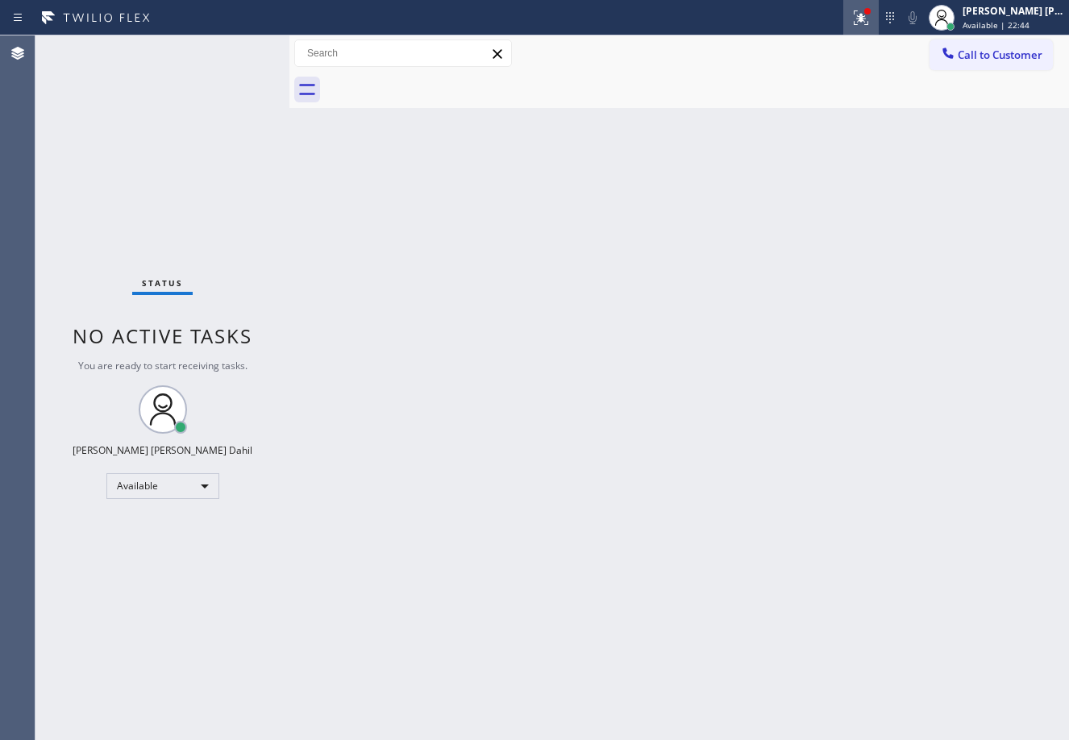
click at [875, 29] on button at bounding box center [861, 17] width 35 height 35
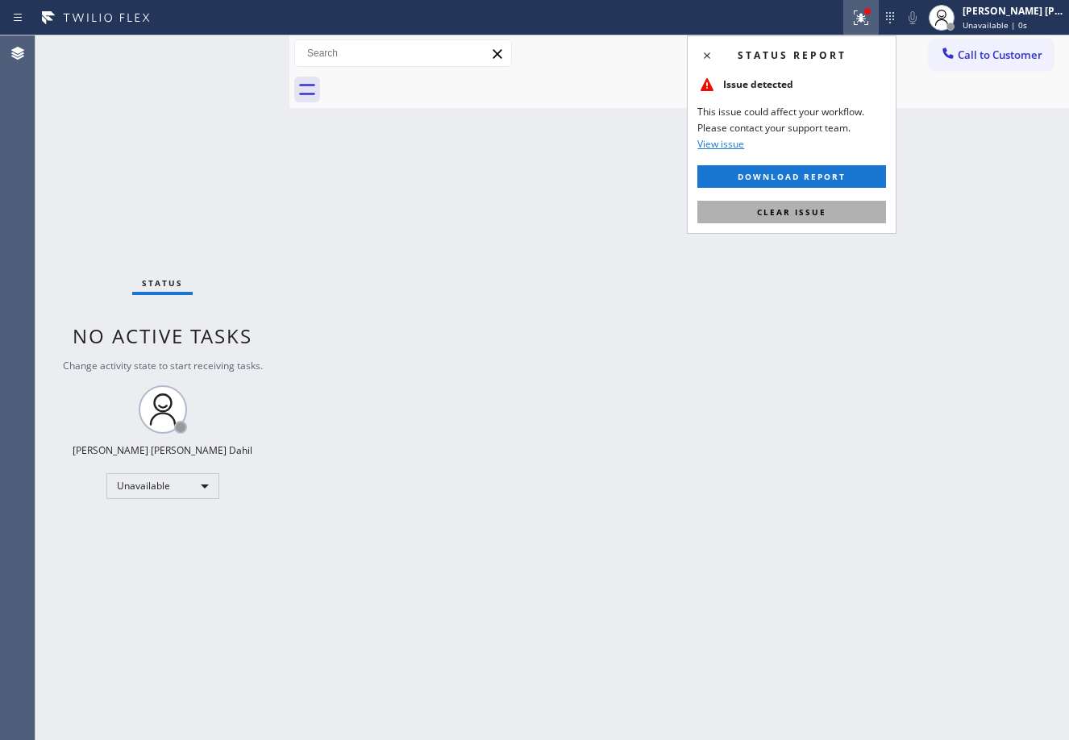
click at [814, 206] on span "Clear issue" at bounding box center [791, 211] width 69 height 11
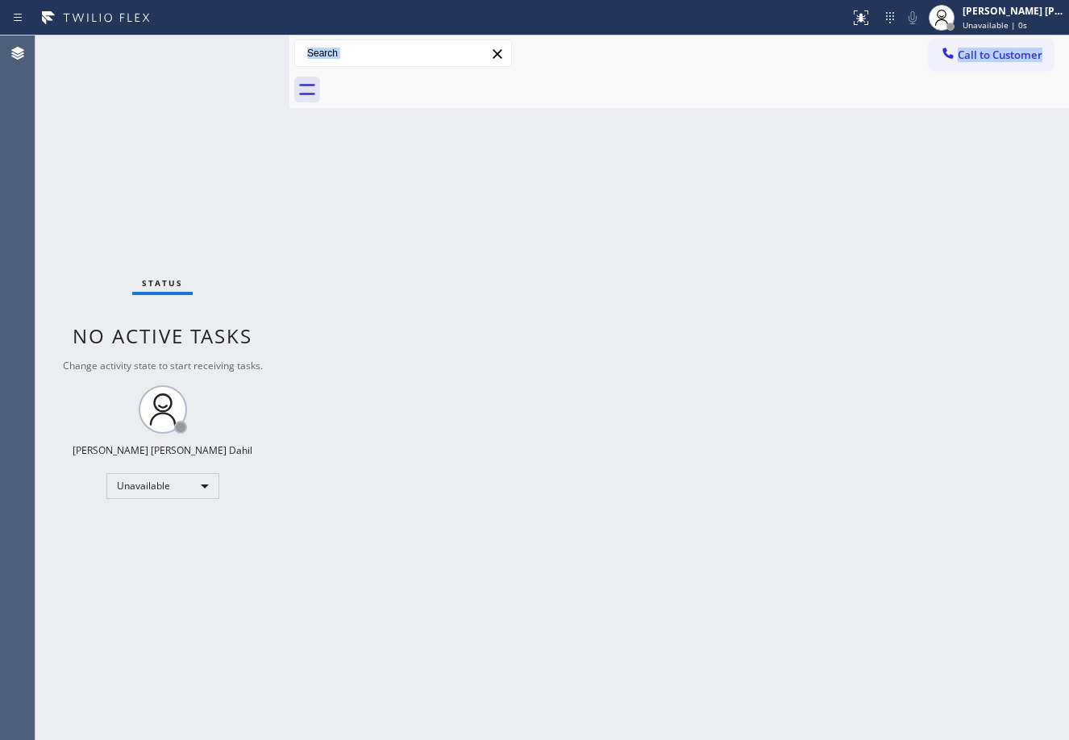
drag, startPoint x: 808, startPoint y: 235, endPoint x: 394, endPoint y: 85, distance: 440.8
click at [807, 235] on div "Back to Dashboard Change Sender ID Customers Technicians Select a contact Outbo…" at bounding box center [680, 387] width 780 height 705
click at [979, 16] on div "[PERSON_NAME] [PERSON_NAME] Dahil Unavailable | 1:03" at bounding box center [996, 17] width 145 height 35
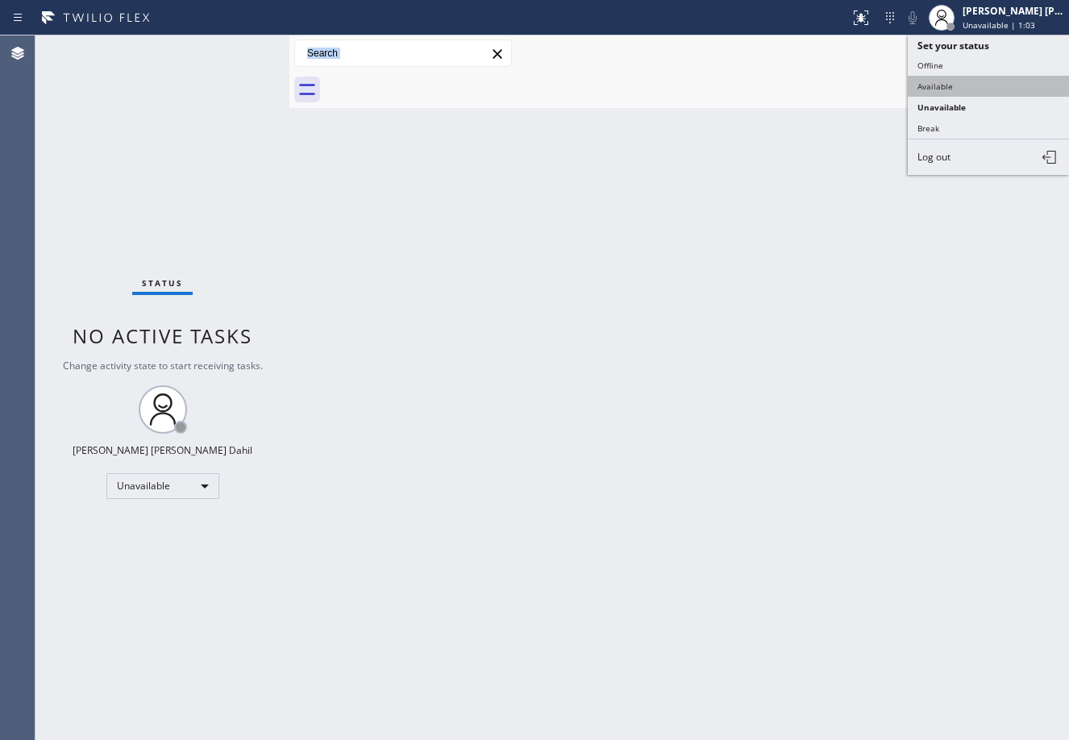
click at [944, 81] on button "Available" at bounding box center [988, 86] width 161 height 21
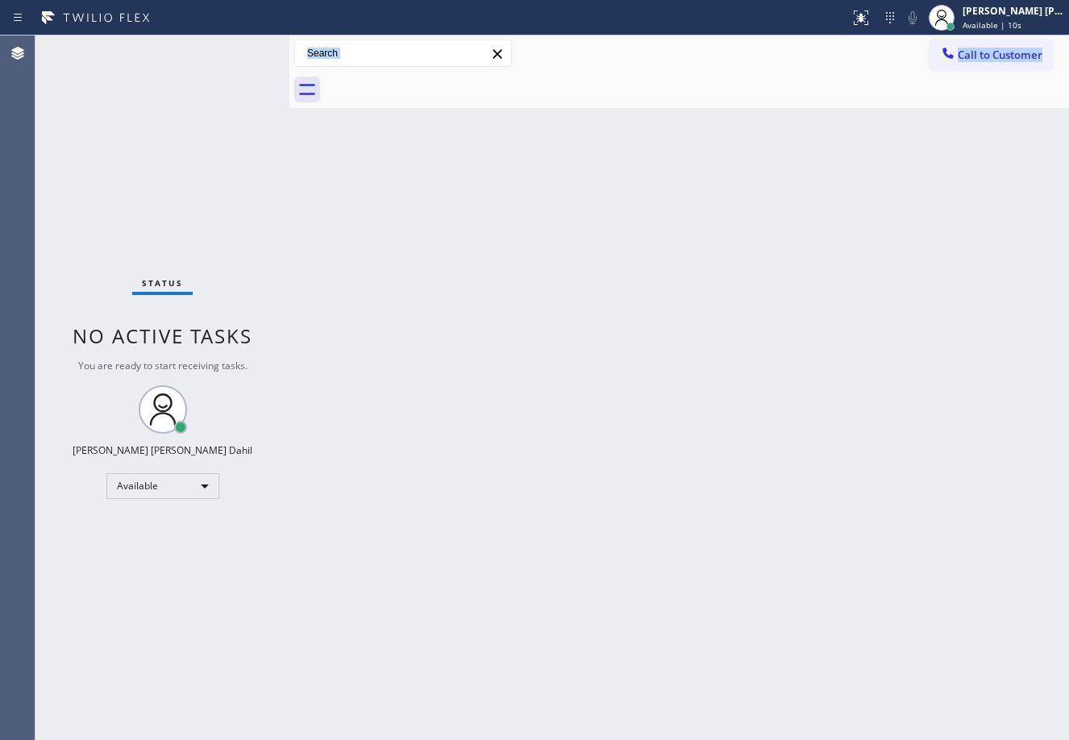
click at [636, 371] on div "Back to Dashboard Change Sender ID Customers Technicians Select a contact Outbo…" at bounding box center [680, 387] width 780 height 705
click at [418, 405] on div "Back to Dashboard Change Sender ID Customers Technicians Select a contact Outbo…" at bounding box center [680, 387] width 780 height 705
click at [652, 111] on div "Back to Dashboard Change Sender ID Customers Technicians Select a contact Outbo…" at bounding box center [680, 387] width 780 height 705
click at [915, 610] on div "Back to Dashboard Change Sender ID Customers Technicians Select a contact Outbo…" at bounding box center [680, 387] width 780 height 705
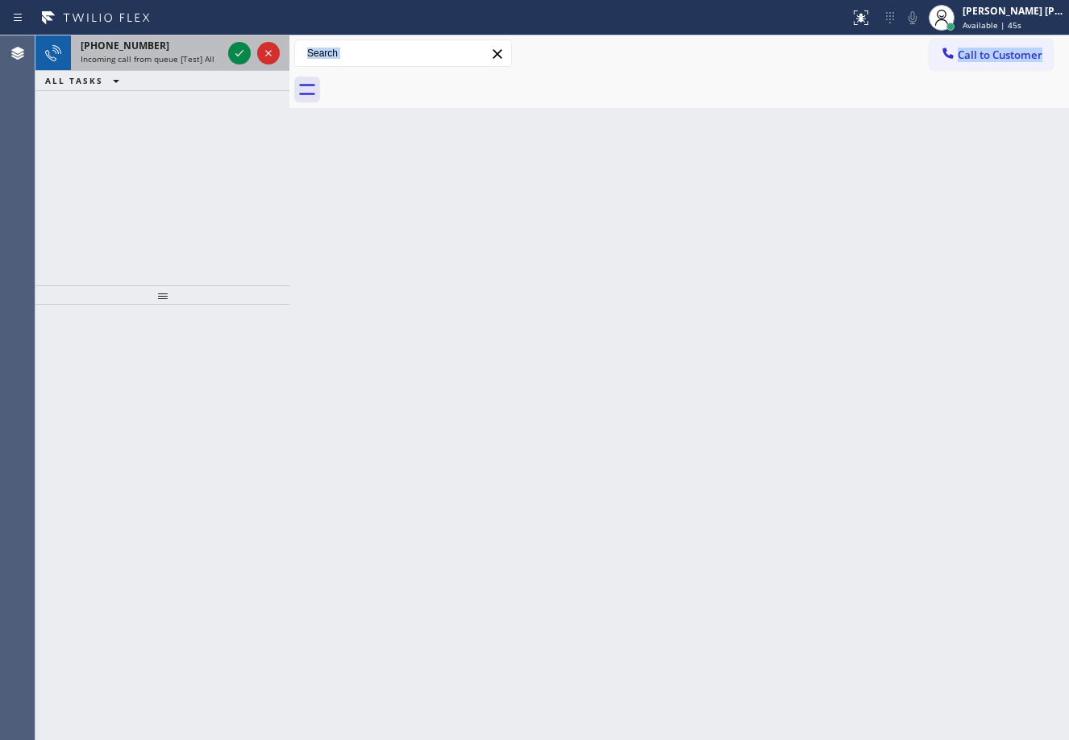
drag, startPoint x: 165, startPoint y: 120, endPoint x: 195, endPoint y: 60, distance: 67.1
click at [169, 115] on div "[PHONE_NUMBER] Incoming call from queue [Test] All ALL TASKS ALL TASKS ACTIVE T…" at bounding box center [162, 160] width 254 height 250
click at [195, 54] on div "[PHONE_NUMBER] Incoming call from queue [Test] All" at bounding box center [148, 52] width 154 height 35
click at [195, 55] on span "Incoming call from queue [Test] All" at bounding box center [148, 58] width 134 height 11
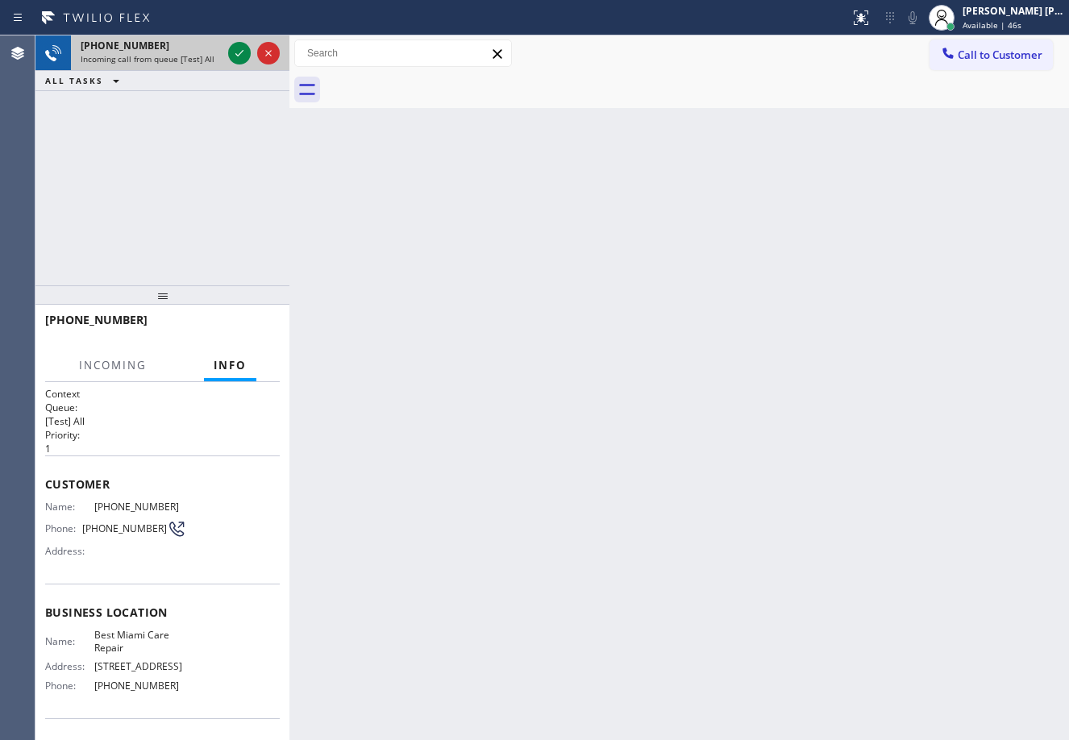
click at [195, 55] on span "Incoming call from queue [Test] All" at bounding box center [148, 58] width 134 height 11
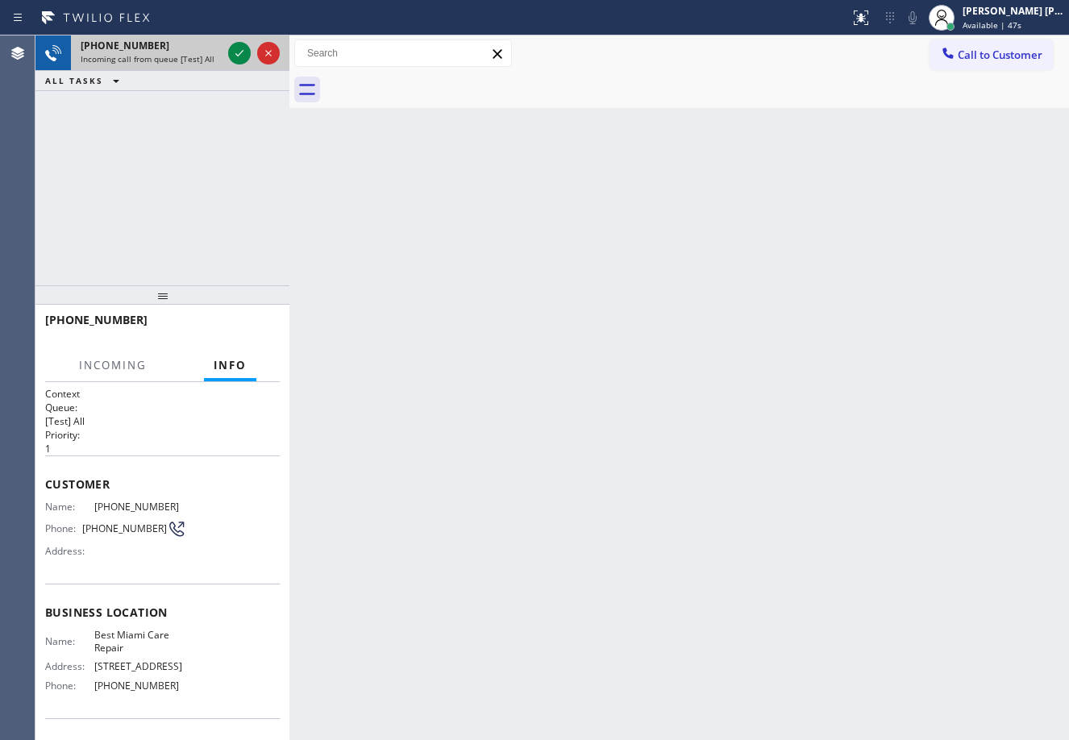
click at [195, 55] on span "Incoming call from queue [Test] All" at bounding box center [148, 58] width 134 height 11
click at [238, 49] on icon at bounding box center [239, 53] width 19 height 19
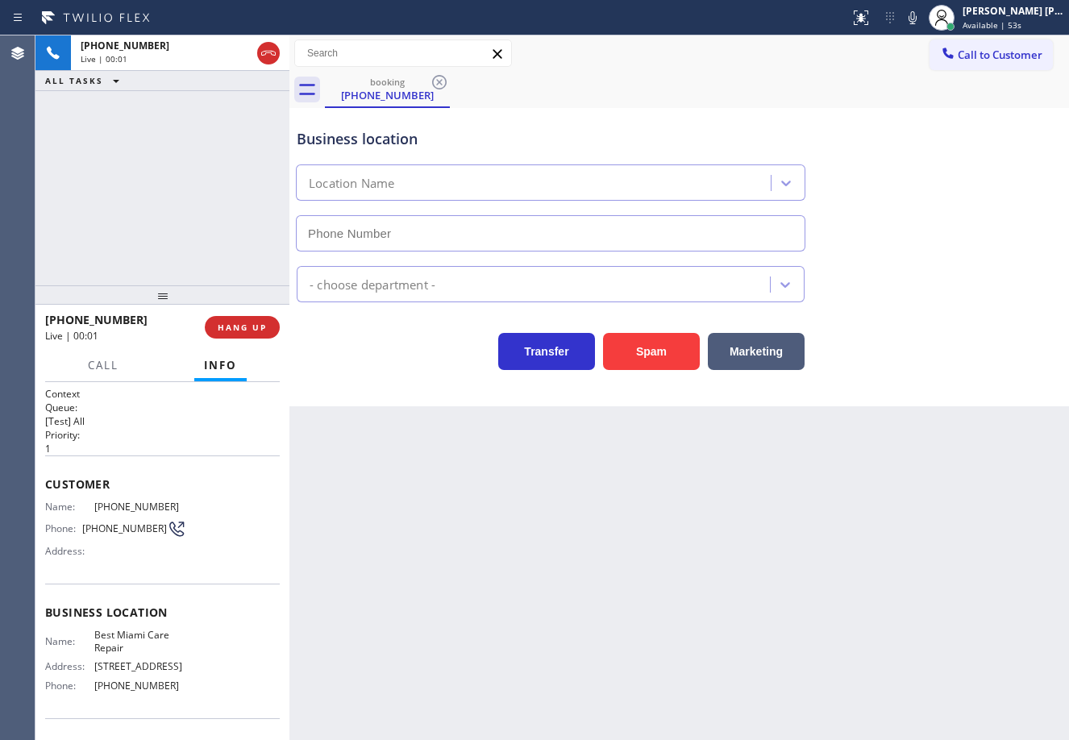
type input "[PHONE_NUMBER]"
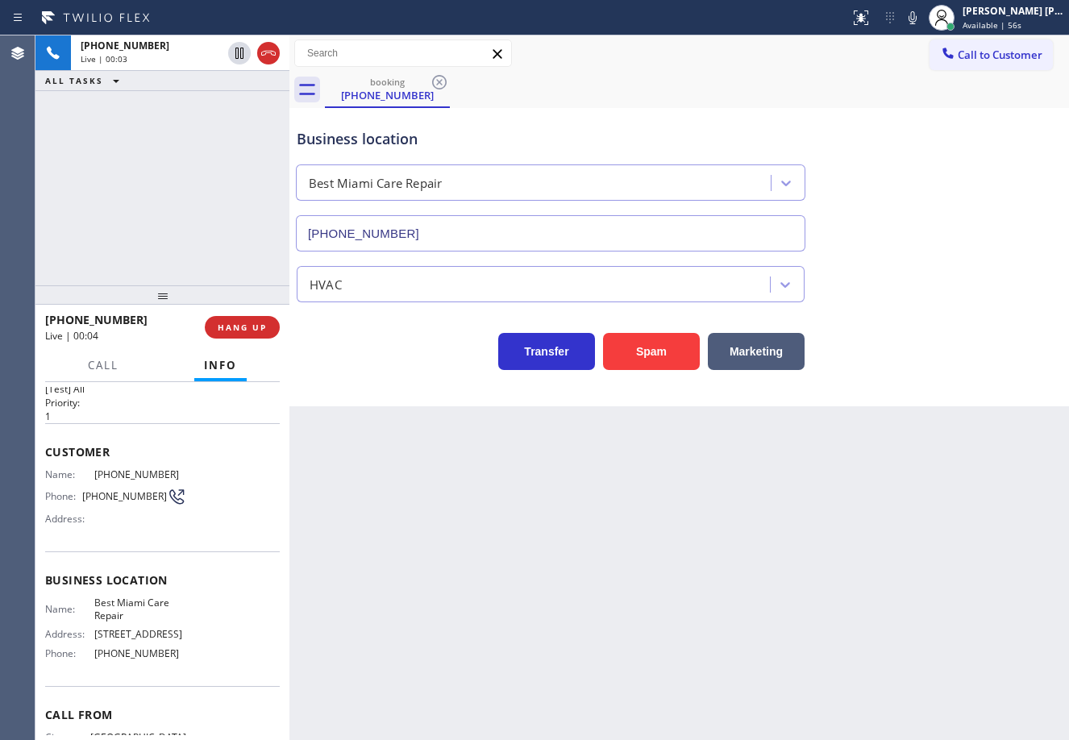
scroll to position [106, 0]
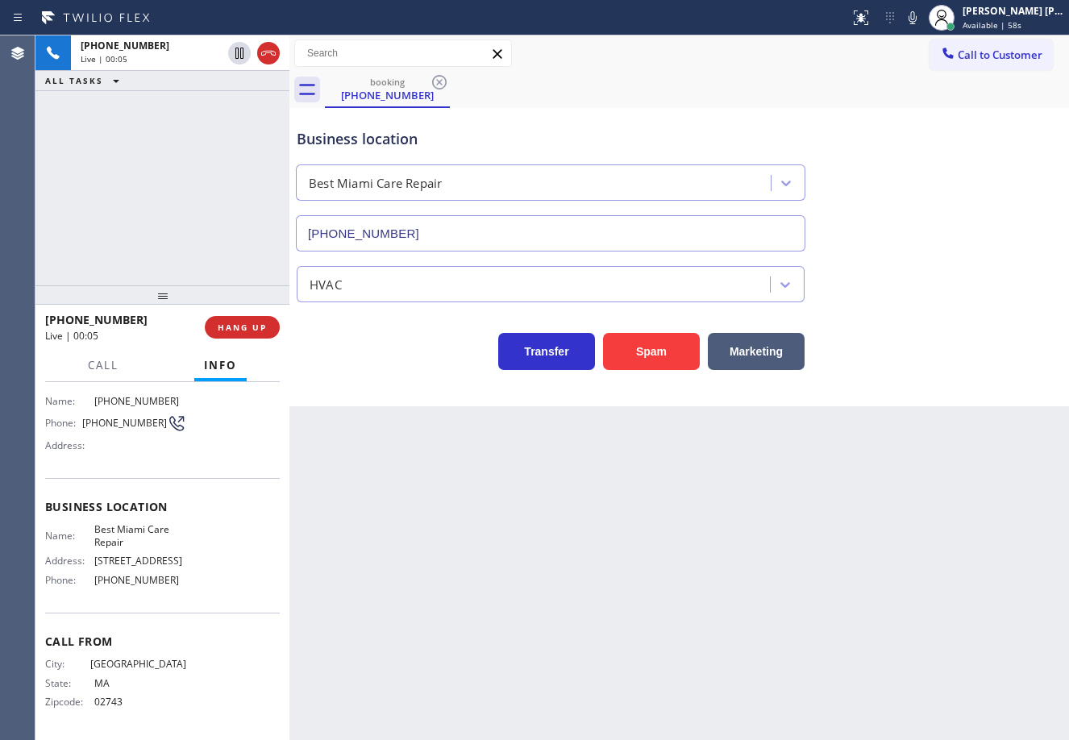
click at [710, 625] on div "Back to Dashboard Change Sender ID Customers Technicians Select a contact Outbo…" at bounding box center [680, 387] width 780 height 705
drag, startPoint x: 151, startPoint y: 102, endPoint x: 181, endPoint y: 152, distance: 58.6
click at [153, 102] on div "[PHONE_NUMBER] Live | 00:06 ALL TASKS ALL TASKS ACTIVE TASKS TASKS IN WRAP UP" at bounding box center [162, 160] width 254 height 250
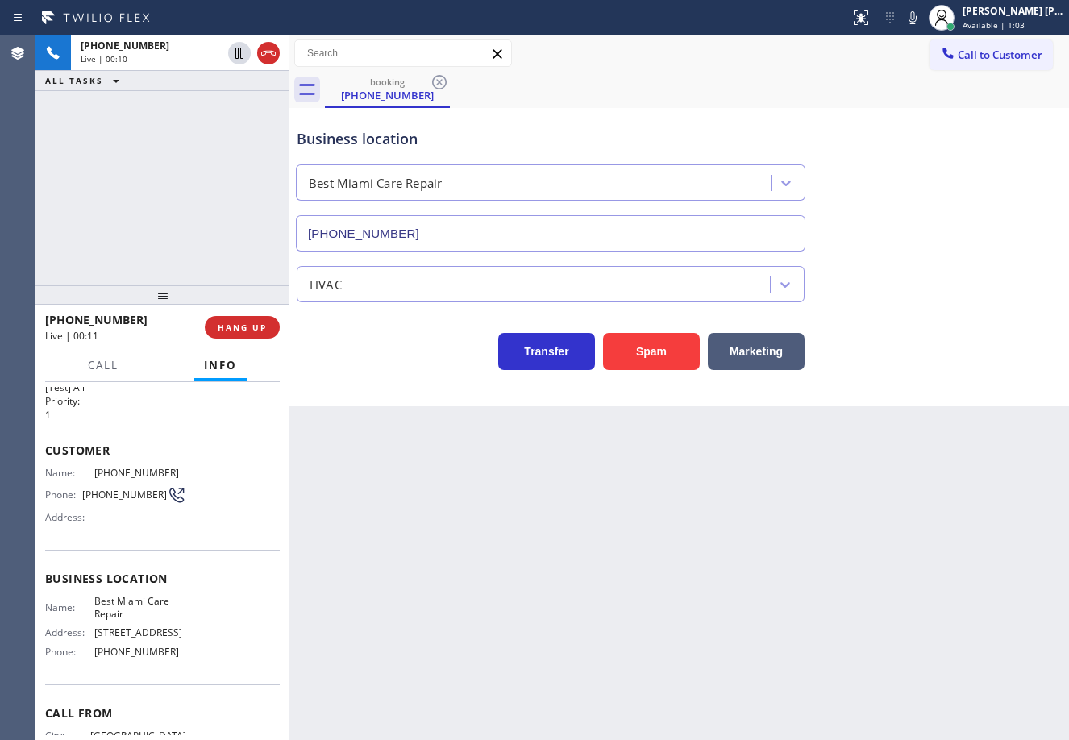
scroll to position [0, 0]
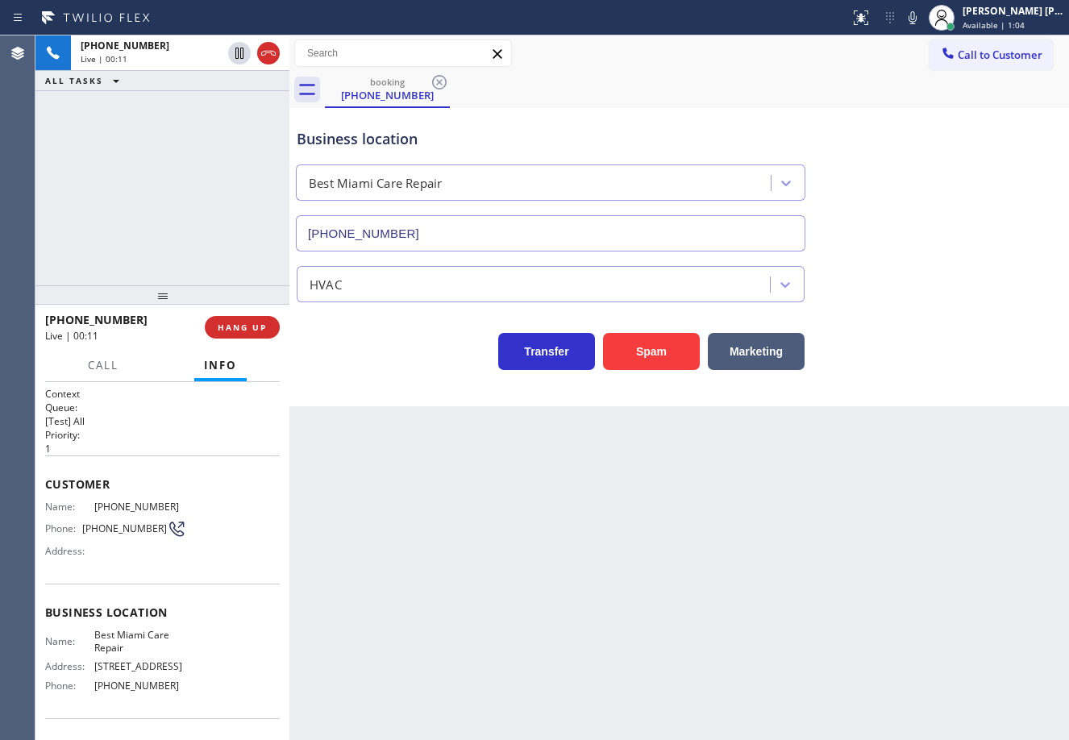
drag, startPoint x: 158, startPoint y: 149, endPoint x: 270, endPoint y: 6, distance: 182.1
click at [162, 151] on div "[PHONE_NUMBER] Live | 00:11 ALL TASKS ALL TASKS ACTIVE TASKS TASKS IN WRAP UP" at bounding box center [162, 160] width 254 height 250
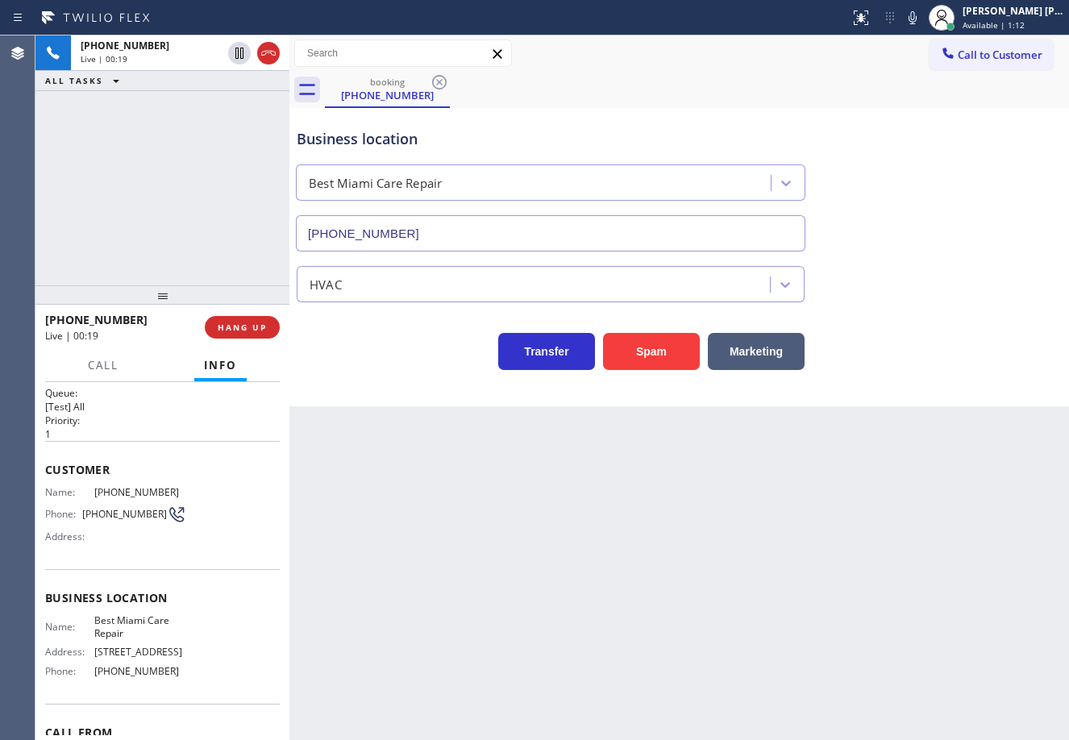
scroll to position [106, 0]
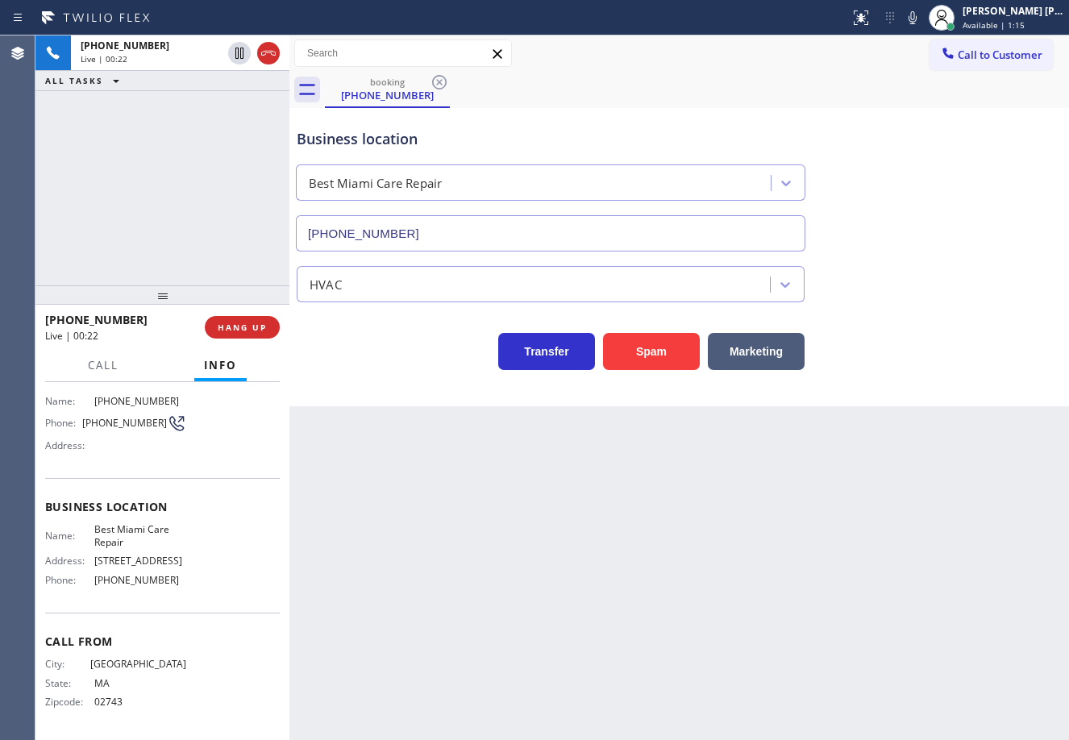
click at [610, 567] on div "Back to Dashboard Change Sender ID Customers Technicians Select a contact Outbo…" at bounding box center [680, 387] width 780 height 705
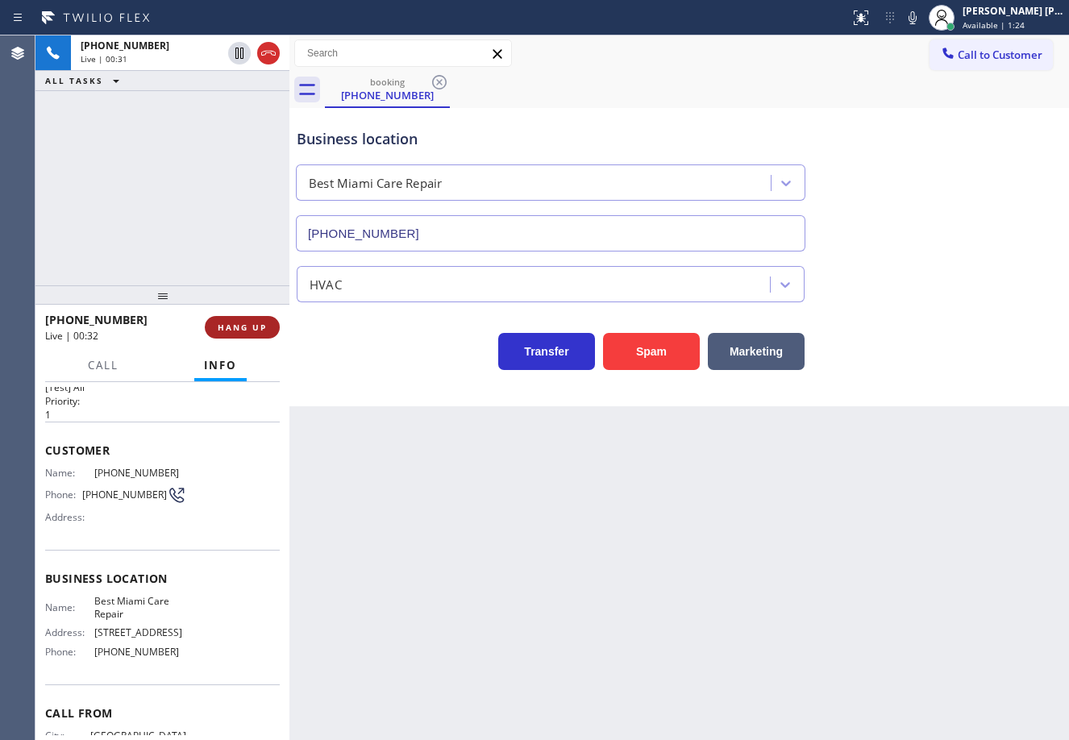
scroll to position [0, 0]
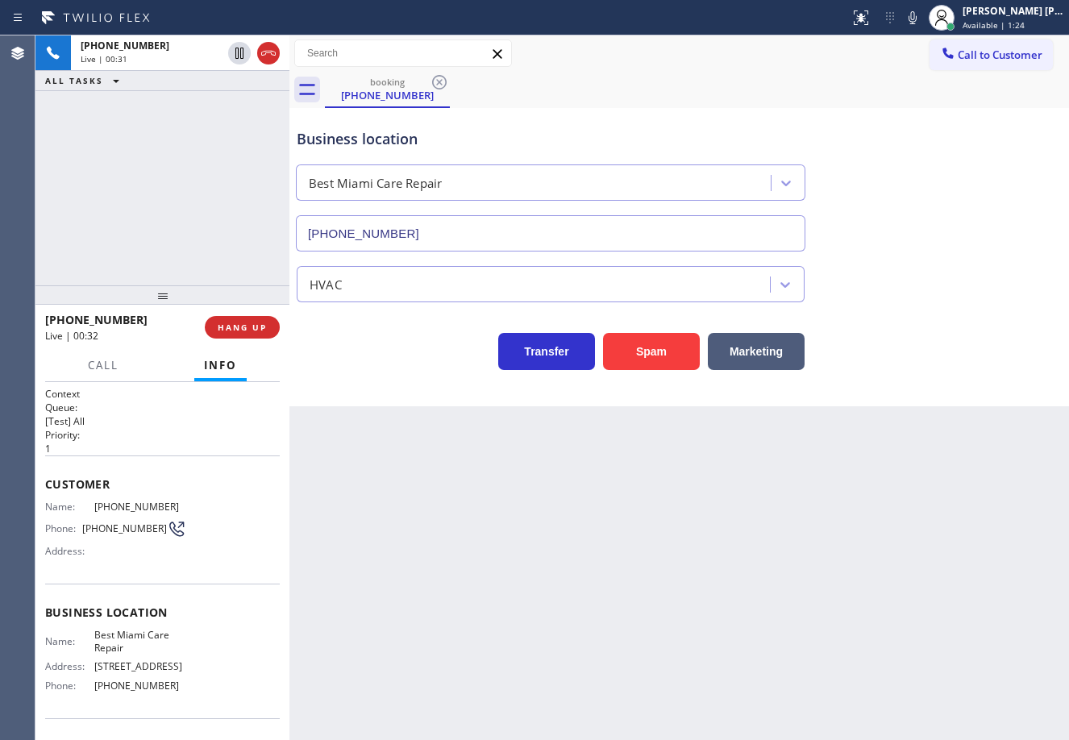
click at [208, 151] on div "[PHONE_NUMBER] Live | 00:31 ALL TASKS ALL TASKS ACTIVE TASKS TASKS IN WRAP UP" at bounding box center [162, 160] width 254 height 250
click at [756, 345] on button "Marketing" at bounding box center [756, 351] width 97 height 37
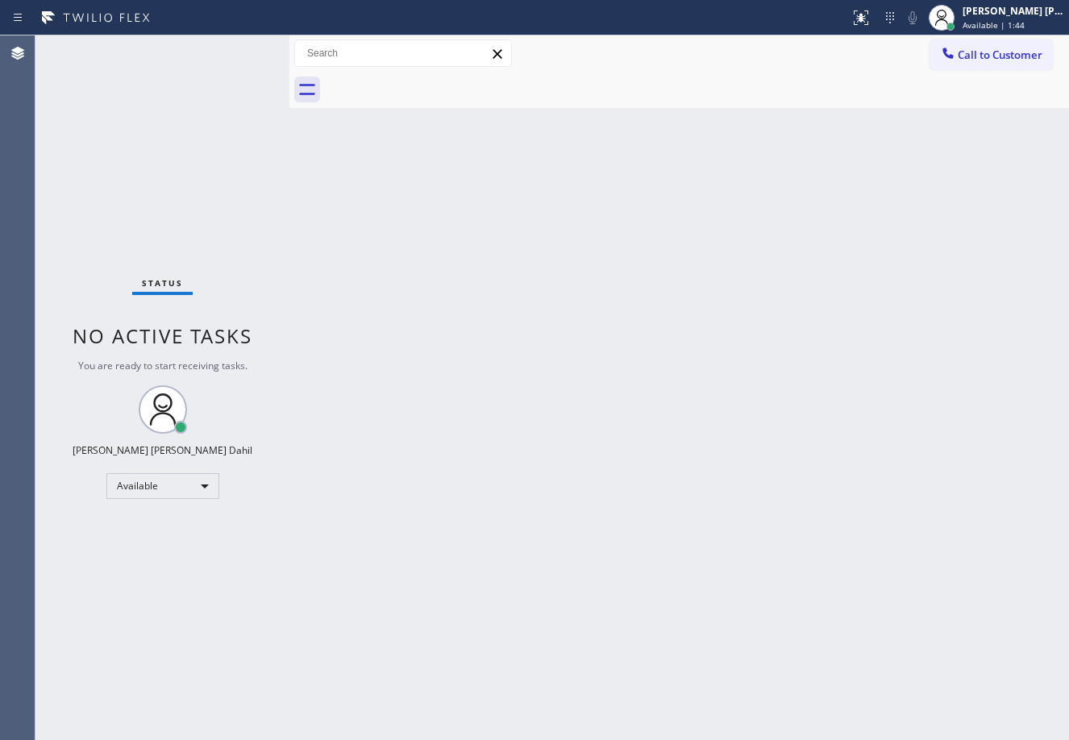
click at [732, 421] on div "Back to Dashboard Change Sender ID Customers Technicians Select a contact Outbo…" at bounding box center [680, 387] width 780 height 705
drag, startPoint x: 509, startPoint y: 539, endPoint x: 502, endPoint y: 580, distance: 40.8
click at [502, 580] on div "Back to Dashboard Change Sender ID Customers Technicians Select a contact Outbo…" at bounding box center [680, 387] width 780 height 705
click at [407, 117] on div "Back to Dashboard Change Sender ID Customers Technicians Select a contact Outbo…" at bounding box center [680, 387] width 780 height 705
click at [609, 206] on div "Back to Dashboard Change Sender ID Customers Technicians Select a contact Outbo…" at bounding box center [680, 387] width 780 height 705
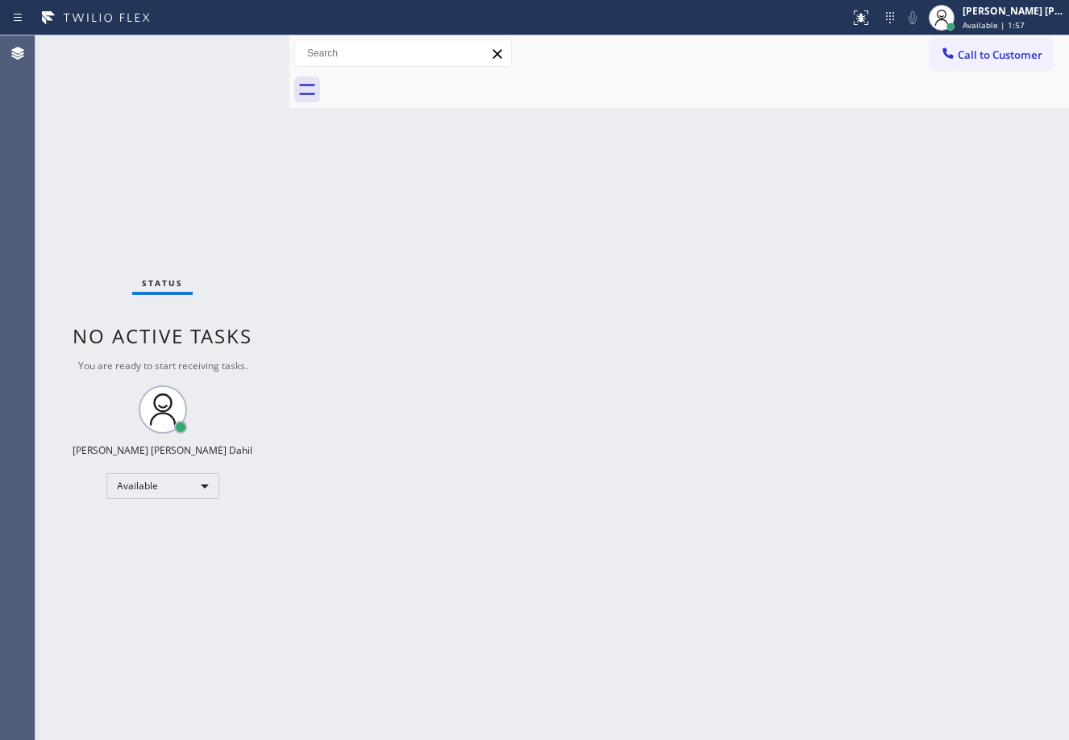
drag, startPoint x: 1006, startPoint y: 628, endPoint x: 940, endPoint y: 682, distance: 85.4
click at [987, 630] on div "Back to Dashboard Change Sender ID Customers Technicians Select a contact Outbo…" at bounding box center [680, 387] width 780 height 705
click at [541, 75] on div at bounding box center [697, 90] width 744 height 36
click at [587, 387] on div "Back to Dashboard Change Sender ID Customers Technicians Select a contact Outbo…" at bounding box center [680, 387] width 780 height 705
click at [683, 542] on div "Back to Dashboard Change Sender ID Customers Technicians Select a contact Outbo…" at bounding box center [680, 387] width 780 height 705
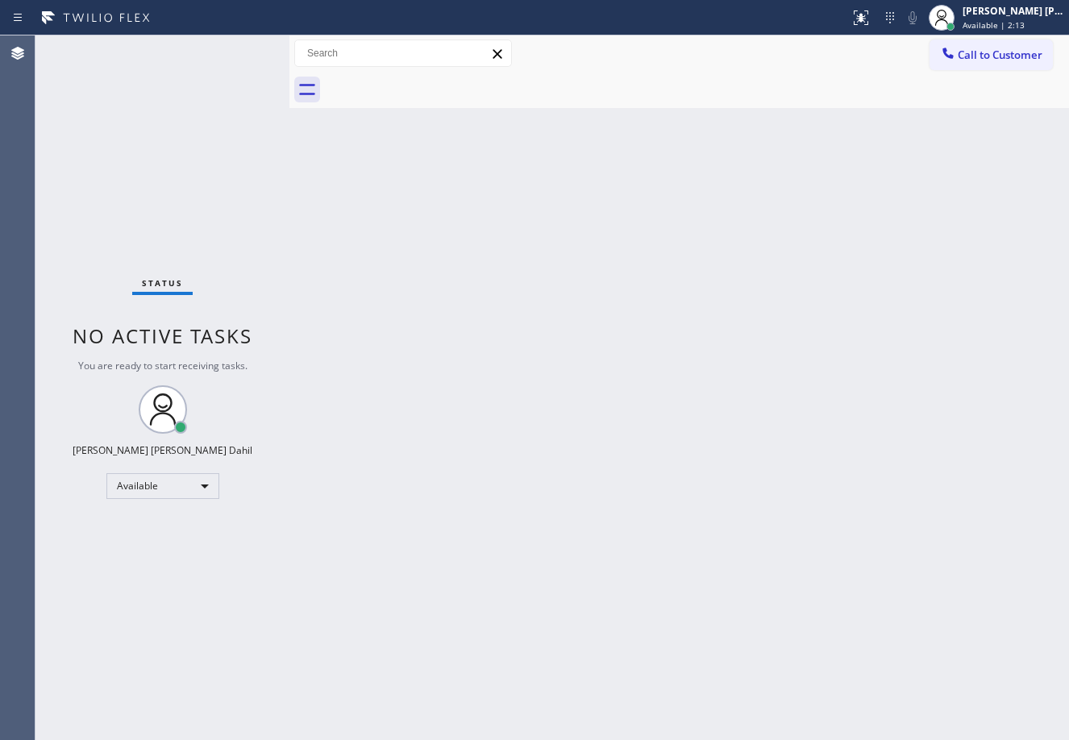
click at [703, 526] on div "Back to Dashboard Change Sender ID Customers Technicians Select a contact Outbo…" at bounding box center [680, 387] width 780 height 705
click at [628, 369] on div "Back to Dashboard Change Sender ID Customers Technicians Select a contact Outbo…" at bounding box center [680, 387] width 780 height 705
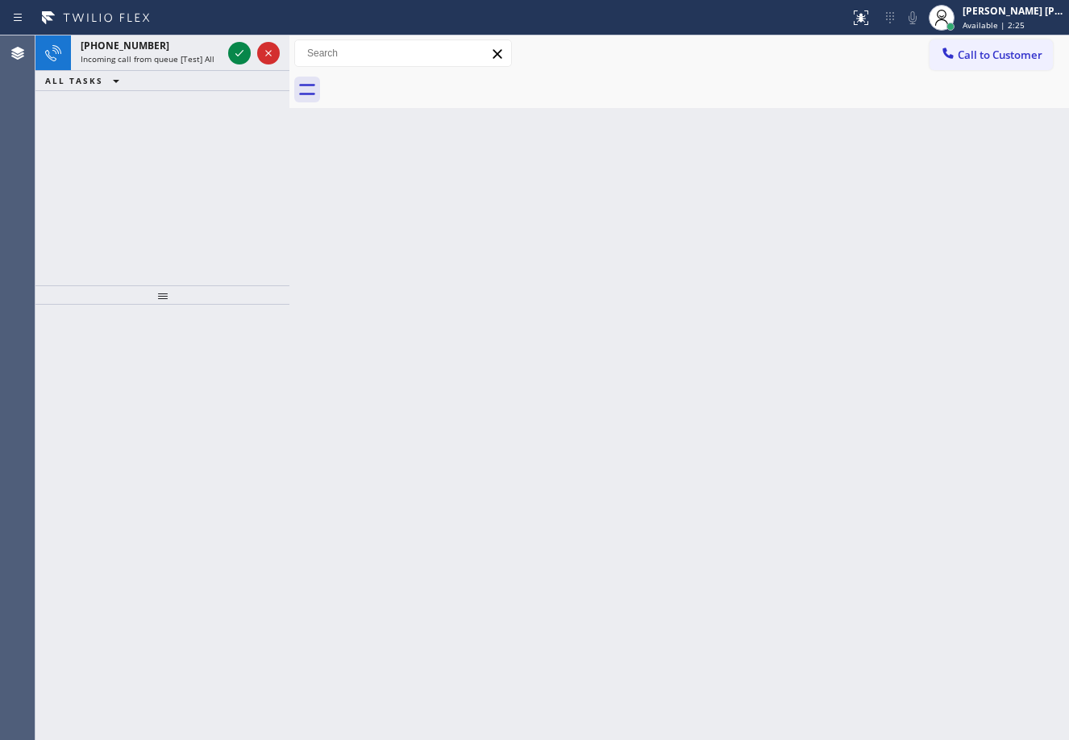
click at [625, 119] on div "Back to Dashboard Change Sender ID Customers Technicians Select a contact Outbo…" at bounding box center [680, 387] width 780 height 705
click at [238, 48] on icon at bounding box center [239, 53] width 19 height 19
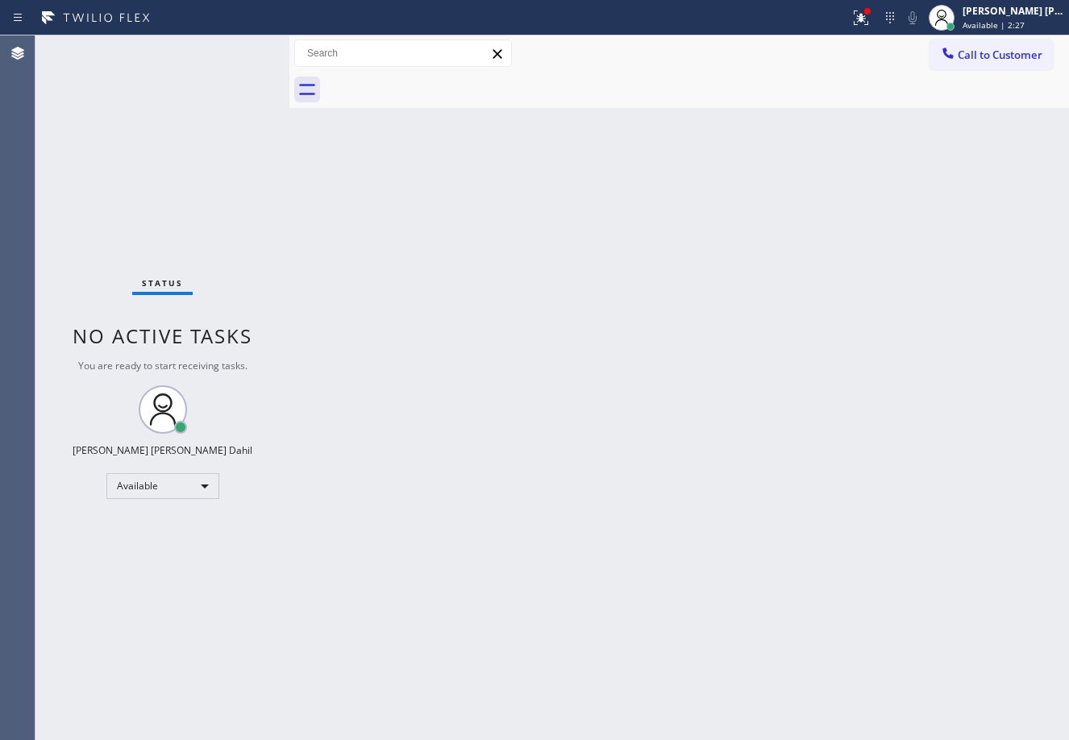
click at [577, 472] on div "Back to Dashboard Change Sender ID Customers Technicians Select a contact Outbo…" at bounding box center [680, 387] width 780 height 705
click at [238, 48] on div "Status No active tasks You are ready to start receiving tasks. [PERSON_NAME] [P…" at bounding box center [162, 387] width 254 height 705
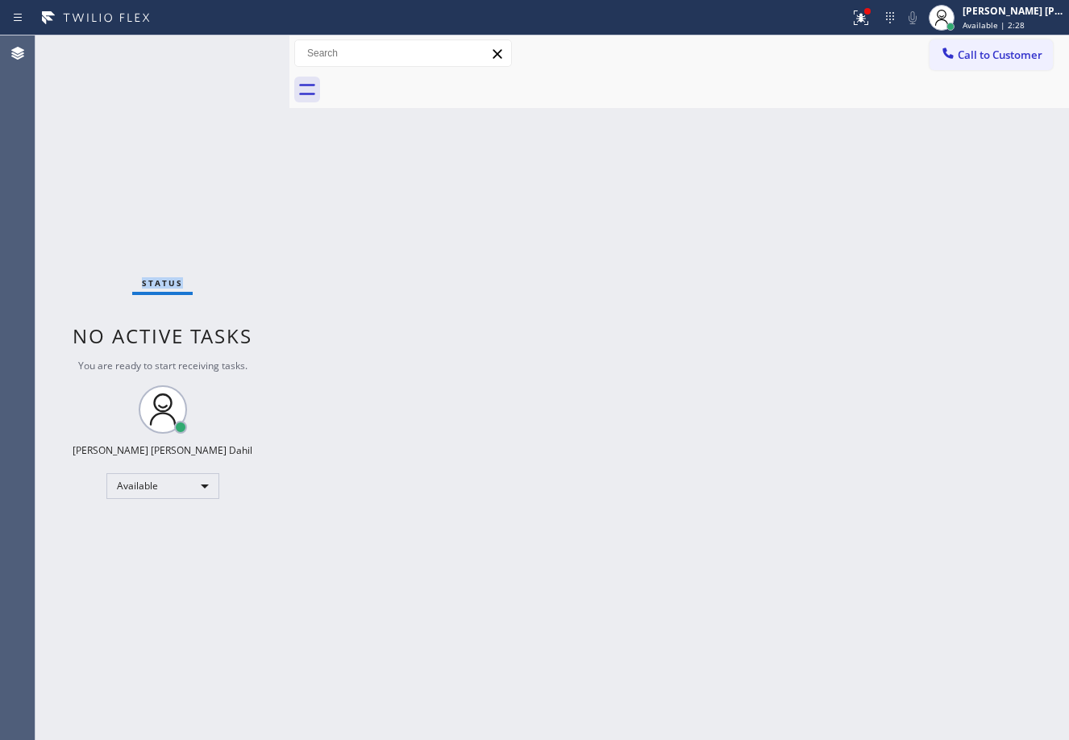
click at [238, 48] on div "Status No active tasks You are ready to start receiving tasks. [PERSON_NAME] [P…" at bounding box center [162, 387] width 254 height 705
drag, startPoint x: 504, startPoint y: 206, endPoint x: 524, endPoint y: 237, distance: 36.7
click at [506, 208] on div "Back to Dashboard Change Sender ID Customers Technicians Select a contact Outbo…" at bounding box center [680, 387] width 780 height 705
click at [656, 451] on div "Back to Dashboard Change Sender ID Customers Technicians Select a contact Outbo…" at bounding box center [680, 387] width 780 height 705
click at [871, 14] on div at bounding box center [867, 11] width 6 height 6
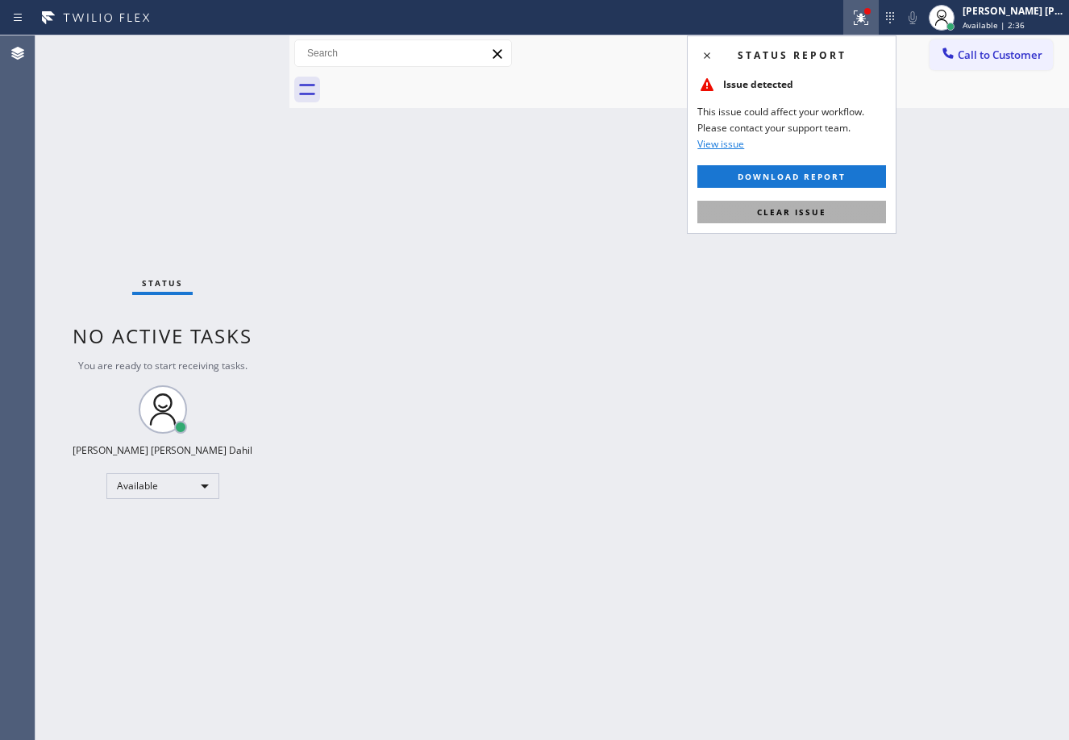
click at [845, 211] on button "Clear issue" at bounding box center [792, 212] width 189 height 23
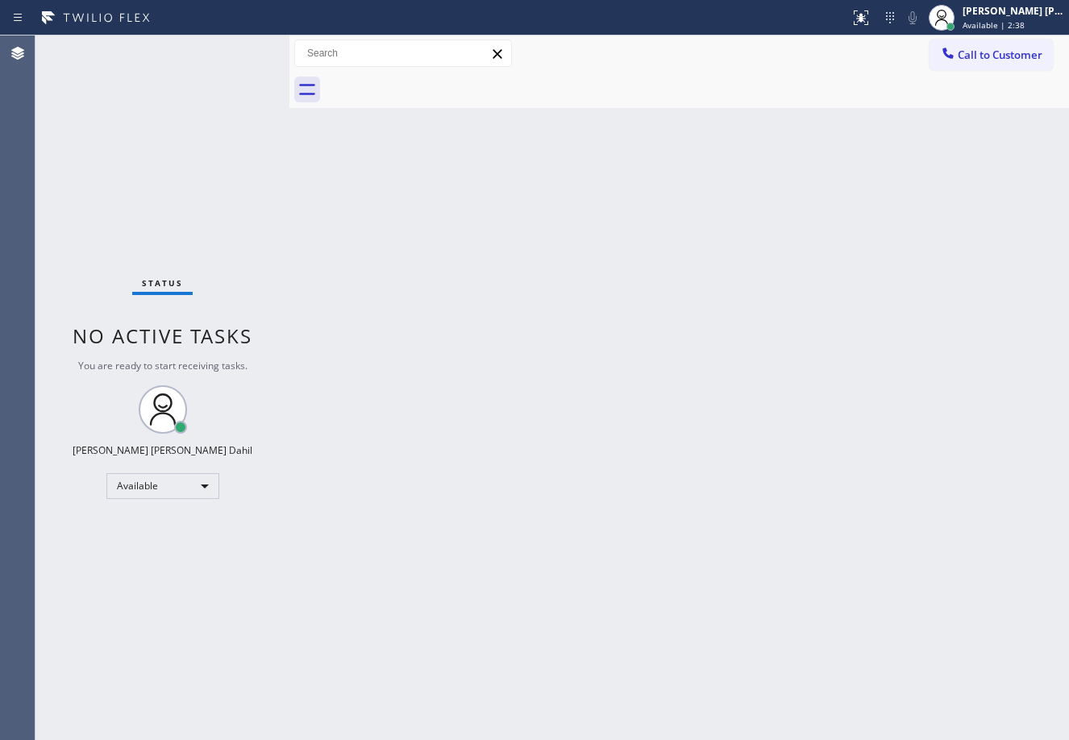
click at [633, 572] on div "Back to Dashboard Change Sender ID Customers Technicians Select a contact Outbo…" at bounding box center [680, 387] width 780 height 705
click at [381, 291] on div "Back to Dashboard Change Sender ID Customers Technicians Select a contact Outbo…" at bounding box center [680, 387] width 780 height 705
drag, startPoint x: 636, startPoint y: 544, endPoint x: 698, endPoint y: 627, distance: 103.1
click at [643, 549] on div "Back to Dashboard Change Sender ID Customers Technicians Select a contact Outbo…" at bounding box center [680, 387] width 780 height 705
click at [769, 612] on div "Back to Dashboard Change Sender ID Customers Technicians Select a contact Outbo…" at bounding box center [680, 387] width 780 height 705
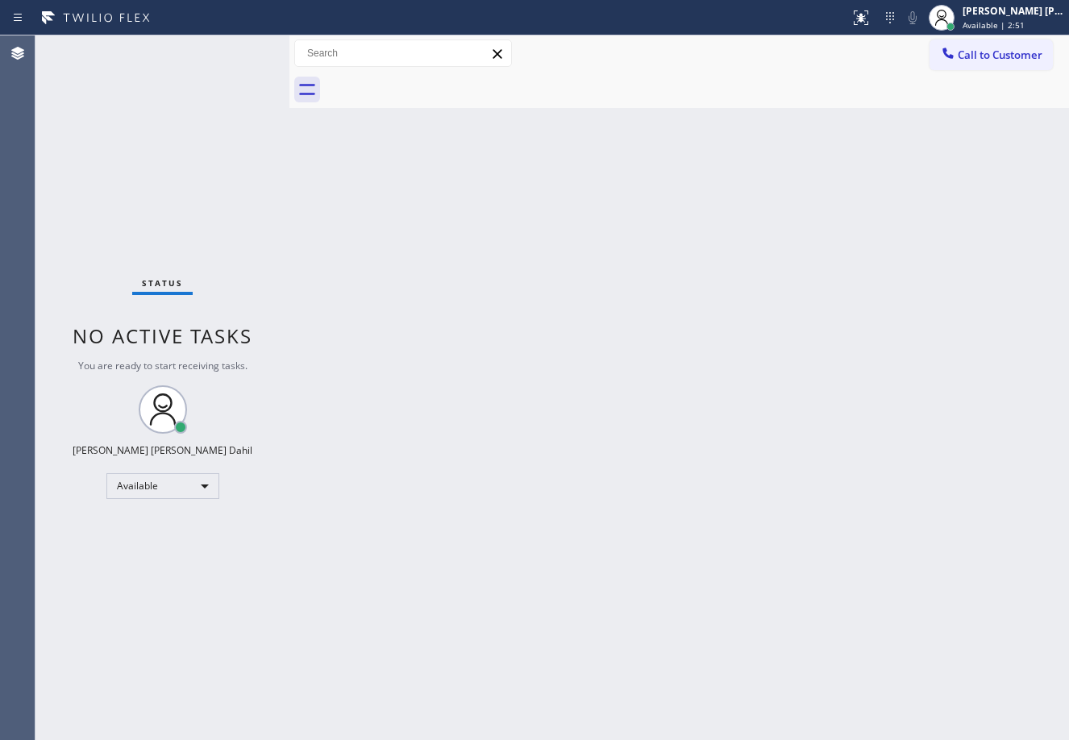
click at [456, 440] on div "Back to Dashboard Change Sender ID Customers Technicians Select a contact Outbo…" at bounding box center [680, 387] width 780 height 705
click at [1010, 19] on div "[PERSON_NAME] [PERSON_NAME] Dahil Available | 3:07" at bounding box center [1015, 17] width 110 height 28
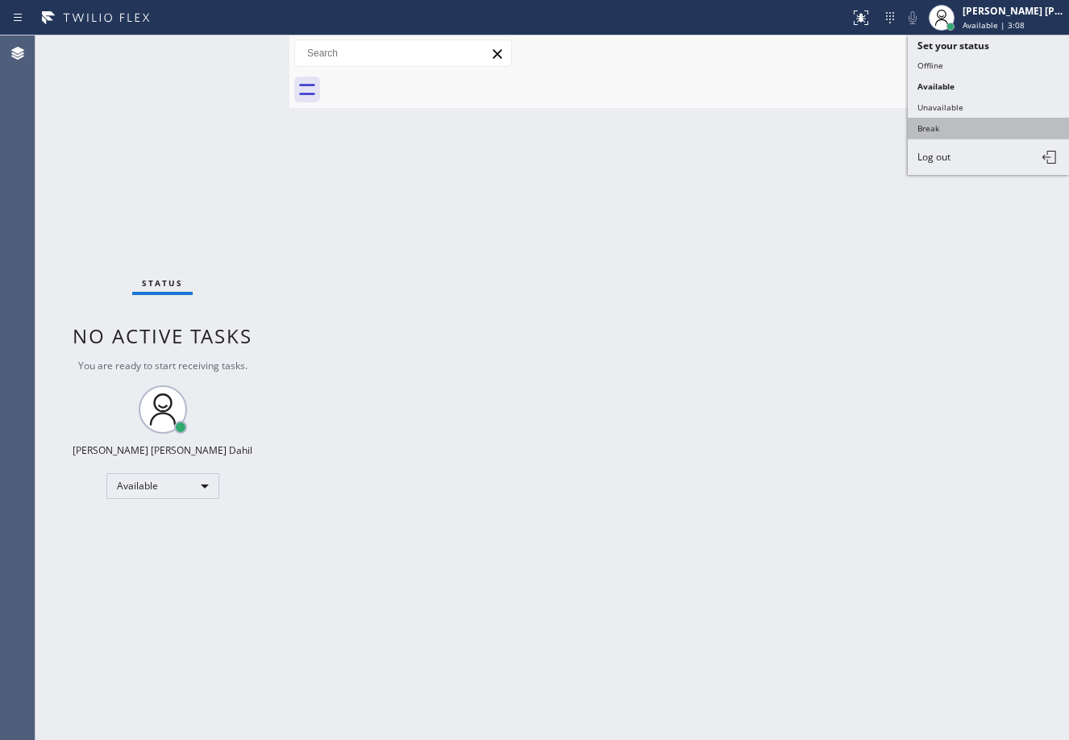
click at [923, 123] on button "Break" at bounding box center [988, 128] width 161 height 21
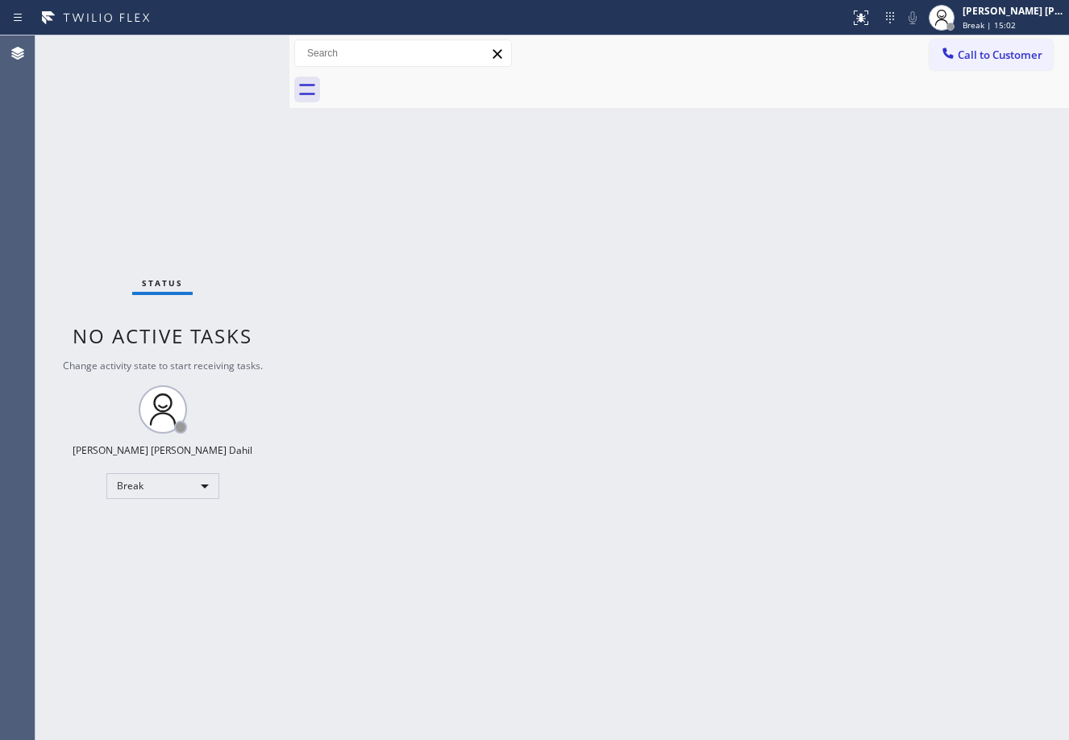
drag, startPoint x: 1001, startPoint y: 24, endPoint x: 999, endPoint y: 59, distance: 34.7
click at [1001, 23] on span "Break | 15:02" at bounding box center [989, 24] width 53 height 11
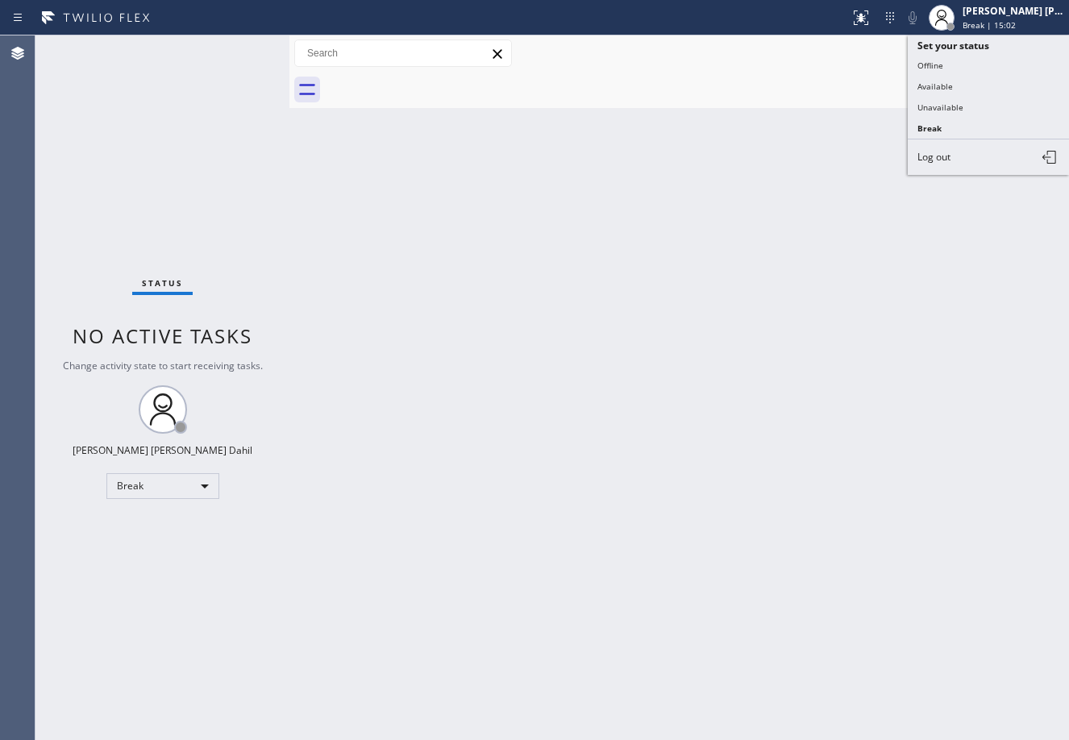
click at [989, 85] on button "Available" at bounding box center [988, 86] width 161 height 21
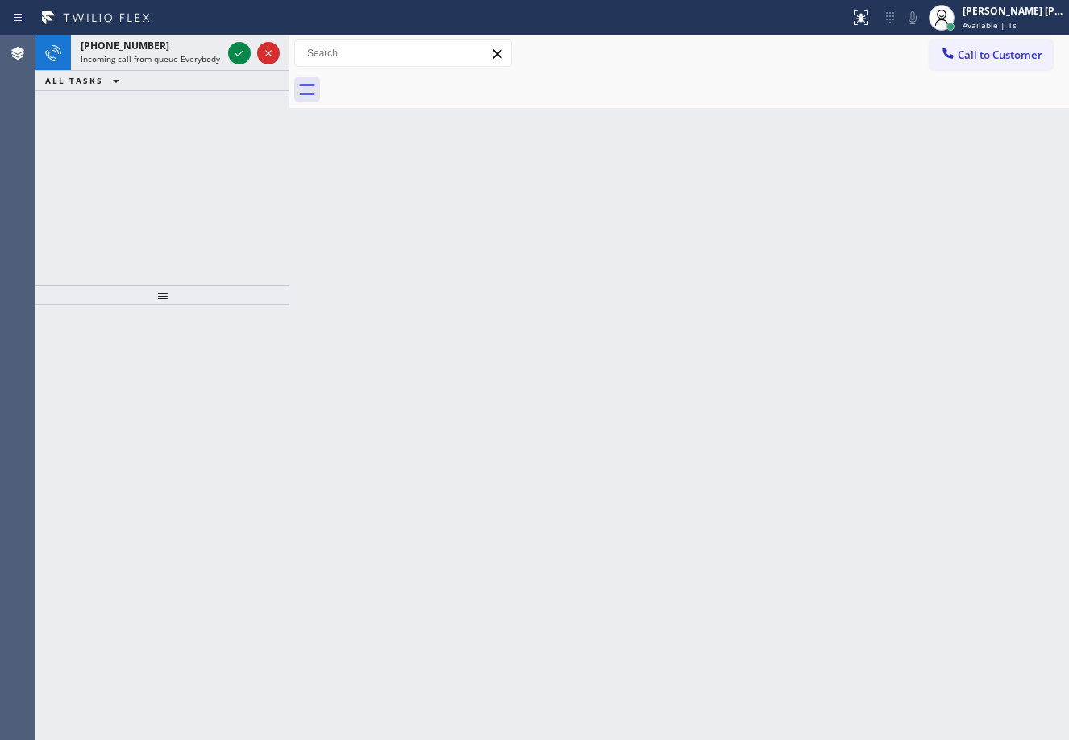
click at [202, 34] on div "Status report No issues detected If you experience an issue, please download th…" at bounding box center [534, 17] width 1069 height 35
click at [219, 49] on div "[PHONE_NUMBER]" at bounding box center [151, 46] width 141 height 14
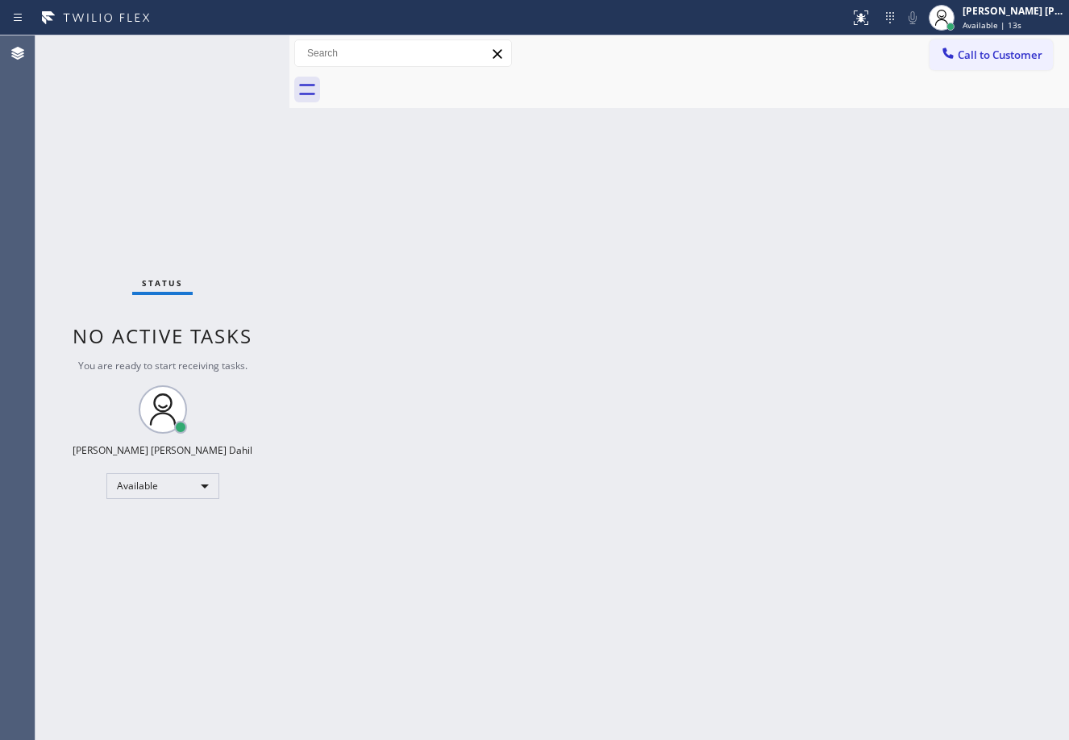
click at [910, 536] on div "Back to Dashboard Change Sender ID Customers Technicians Select a contact Outbo…" at bounding box center [680, 387] width 780 height 705
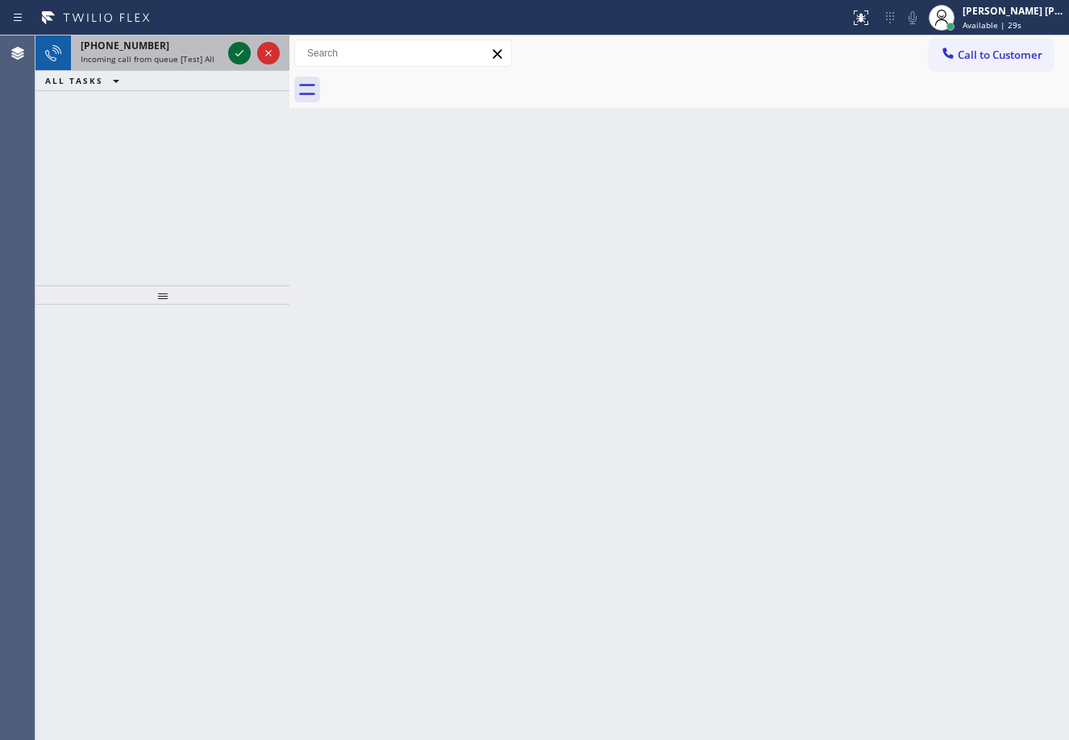
click at [238, 48] on icon at bounding box center [239, 53] width 19 height 19
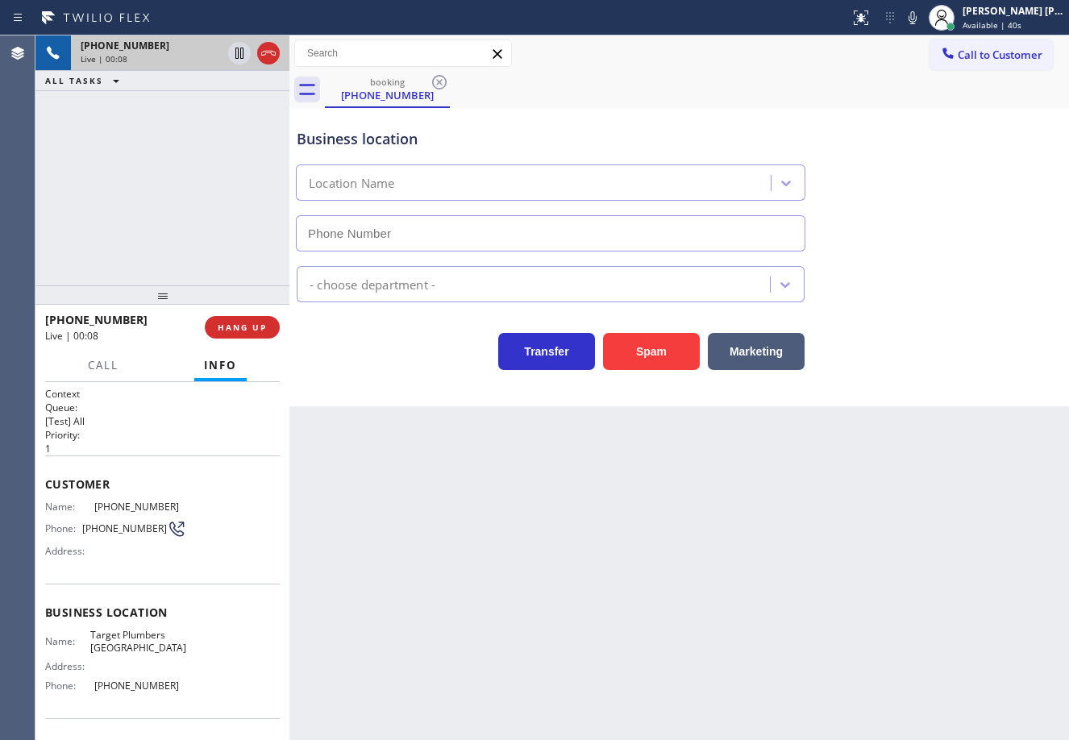
drag, startPoint x: 398, startPoint y: 564, endPoint x: 113, endPoint y: 489, distance: 295.2
click at [398, 565] on div "Back to Dashboard Change Sender ID Customers Technicians Select a contact Outbo…" at bounding box center [680, 387] width 780 height 705
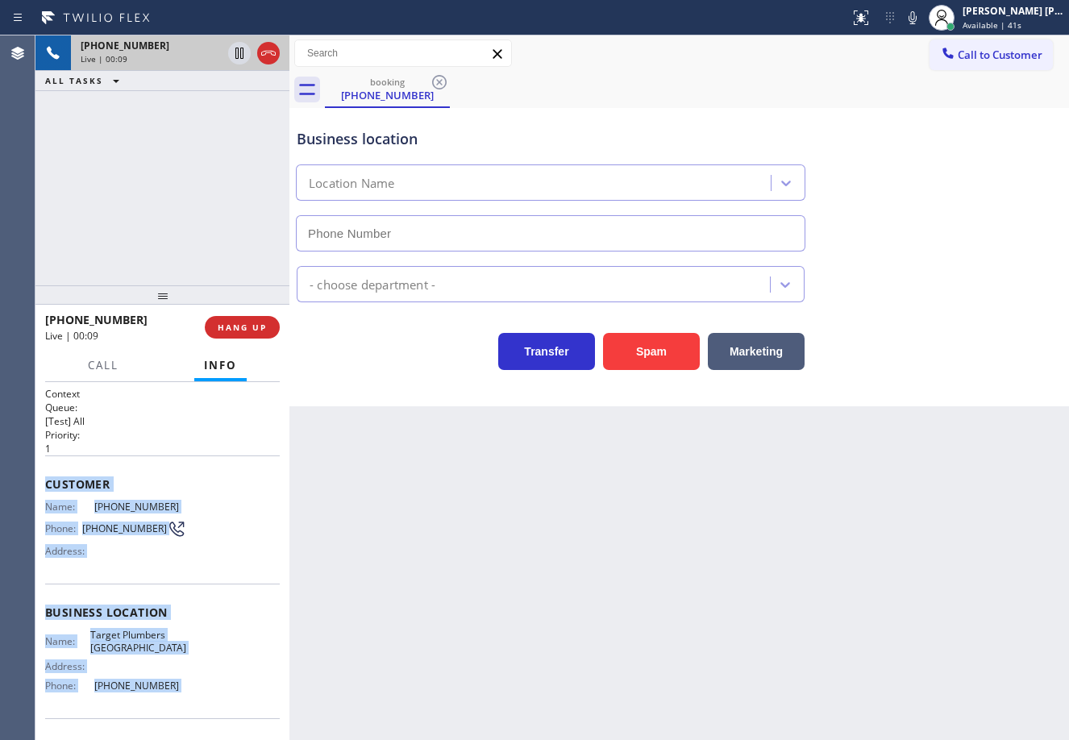
scroll to position [106, 0]
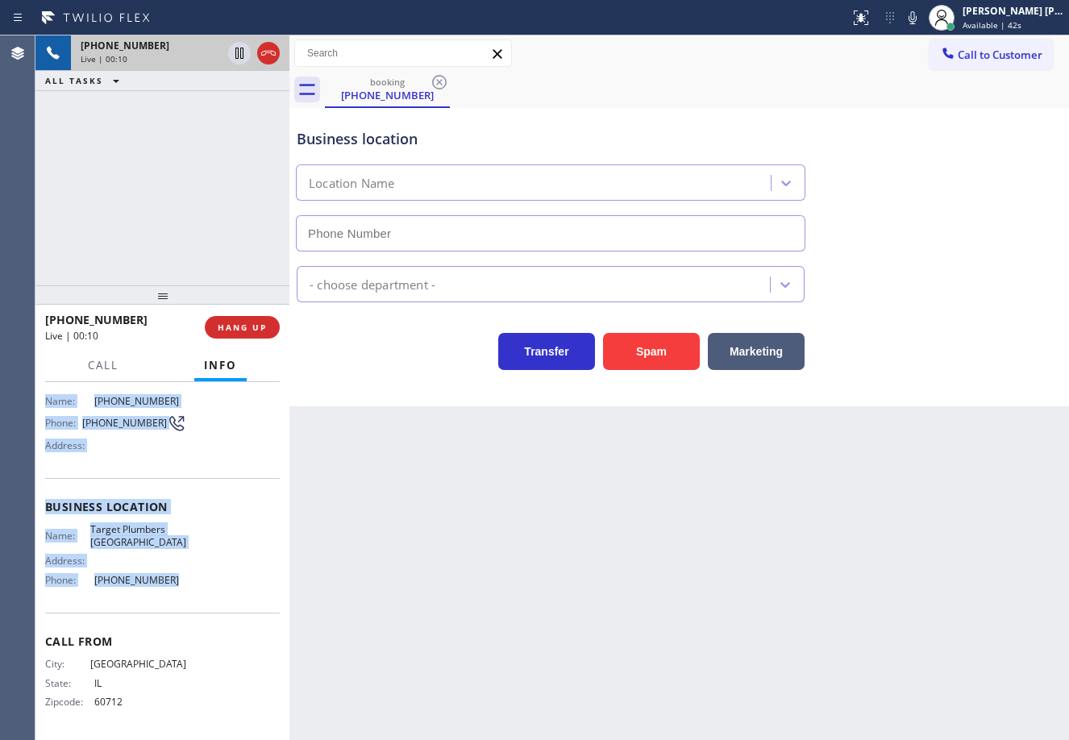
drag, startPoint x: 43, startPoint y: 481, endPoint x: 195, endPoint y: 589, distance: 186.8
click at [195, 590] on div "Context Queue: [Test] All Priority: 1 Customer Name: [PHONE_NUMBER] Phone: [PHO…" at bounding box center [162, 561] width 254 height 358
copy div "Customer Name: [PHONE_NUMBER] Phone: [PHONE_NUMBER] Address: Business location …"
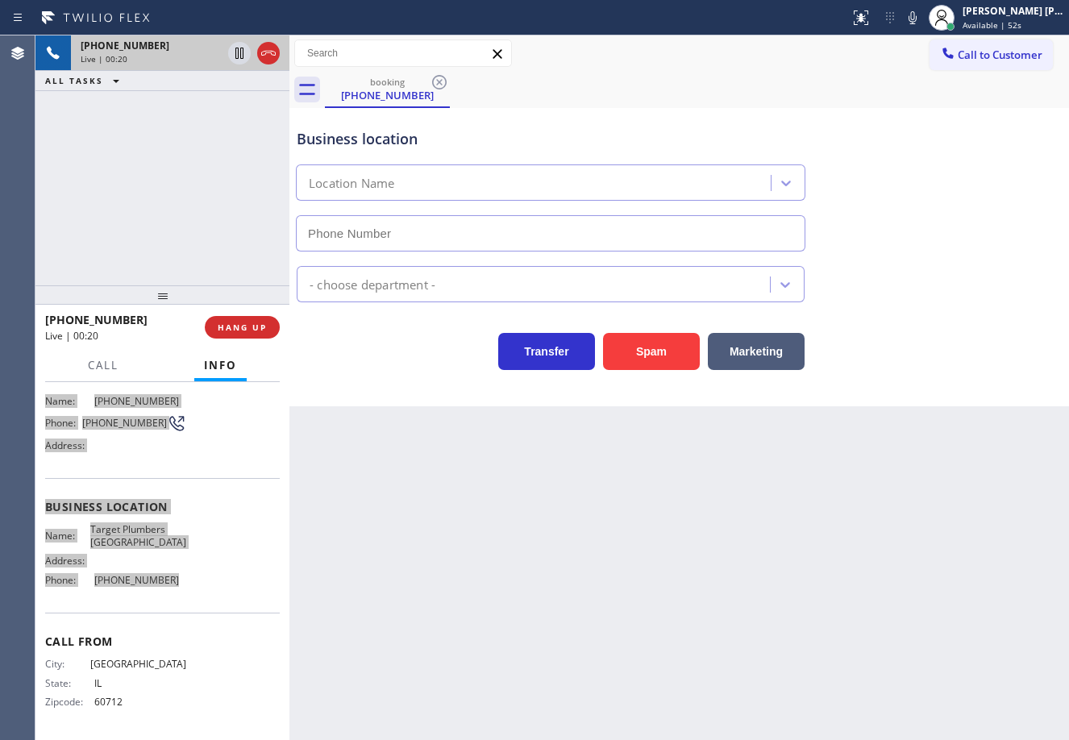
type input "[PHONE_NUMBER]"
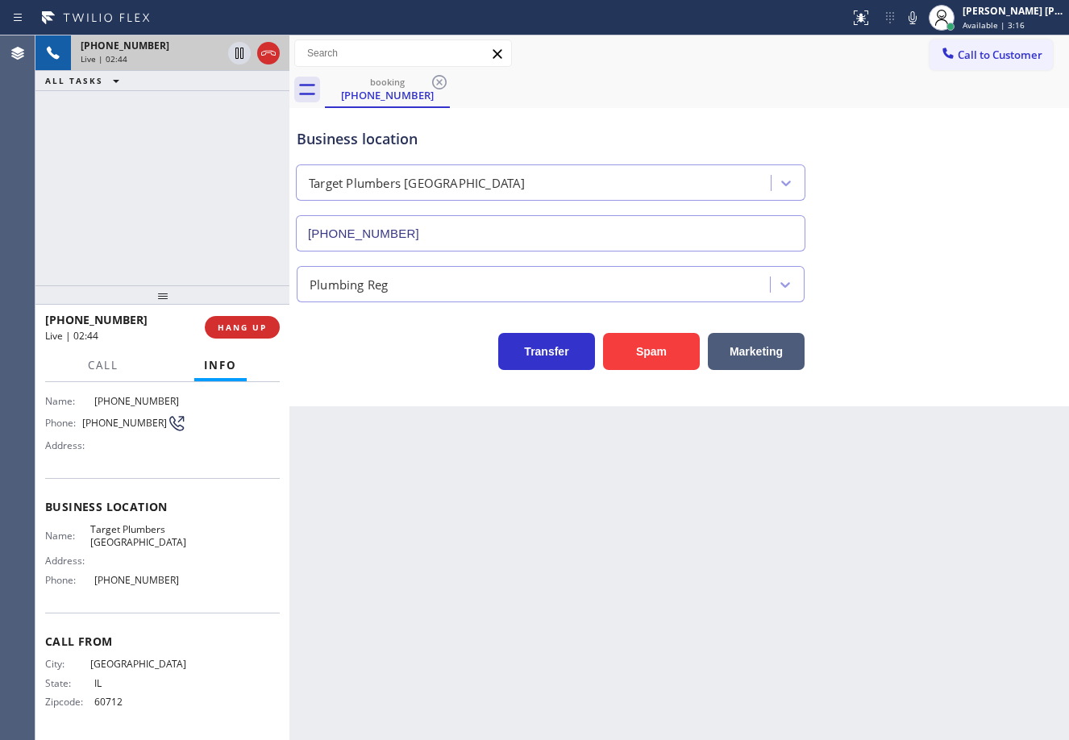
click at [1002, 237] on div "Business location Target [GEOGRAPHIC_DATA] [PHONE_NUMBER]" at bounding box center [680, 179] width 772 height 146
drag, startPoint x: 1002, startPoint y: 237, endPoint x: 973, endPoint y: 251, distance: 32.1
click at [993, 243] on div "Business location Target [GEOGRAPHIC_DATA] [PHONE_NUMBER]" at bounding box center [680, 179] width 772 height 146
click at [973, 252] on div "Plumbing Reg" at bounding box center [680, 277] width 772 height 51
click at [922, 256] on div "Plumbing Reg" at bounding box center [680, 277] width 772 height 51
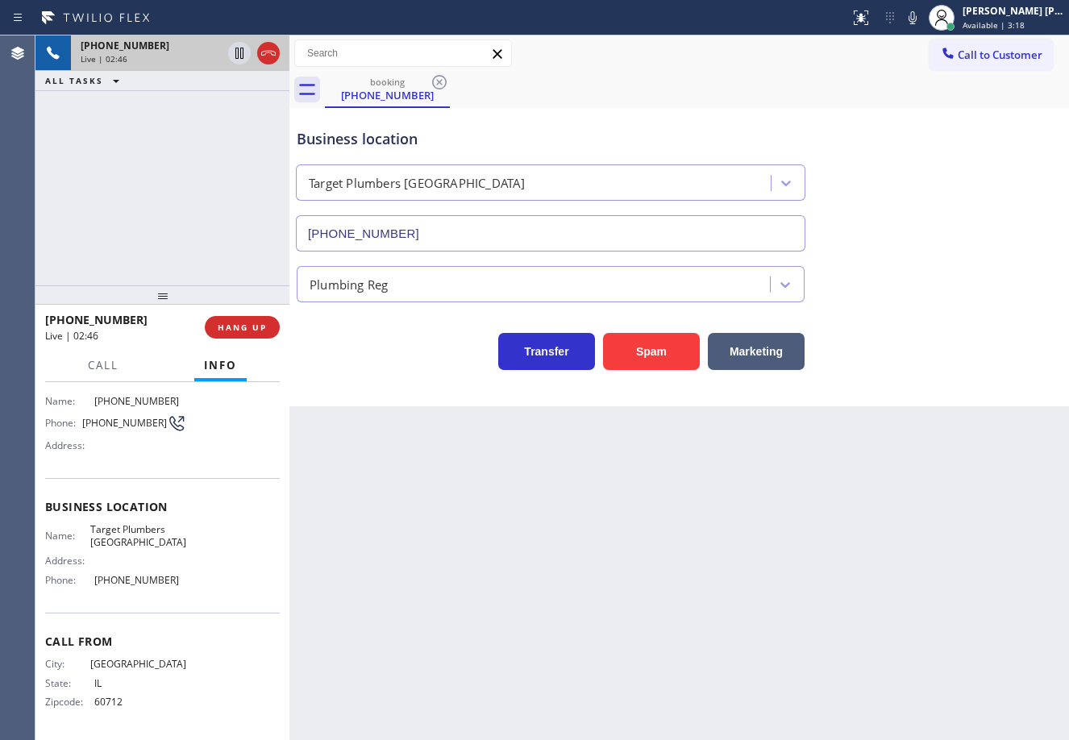
click at [923, 257] on div "Plumbing Reg" at bounding box center [680, 277] width 772 height 51
click at [917, 19] on icon at bounding box center [913, 17] width 8 height 13
click at [957, 150] on div "Business location Target [GEOGRAPHIC_DATA] [PHONE_NUMBER]" at bounding box center [680, 179] width 772 height 146
click at [229, 84] on div "ALL TASKS ALL TASKS ACTIVE TASKS TASKS IN WRAP UP" at bounding box center [162, 81] width 254 height 20
click at [239, 58] on icon at bounding box center [239, 53] width 8 height 11
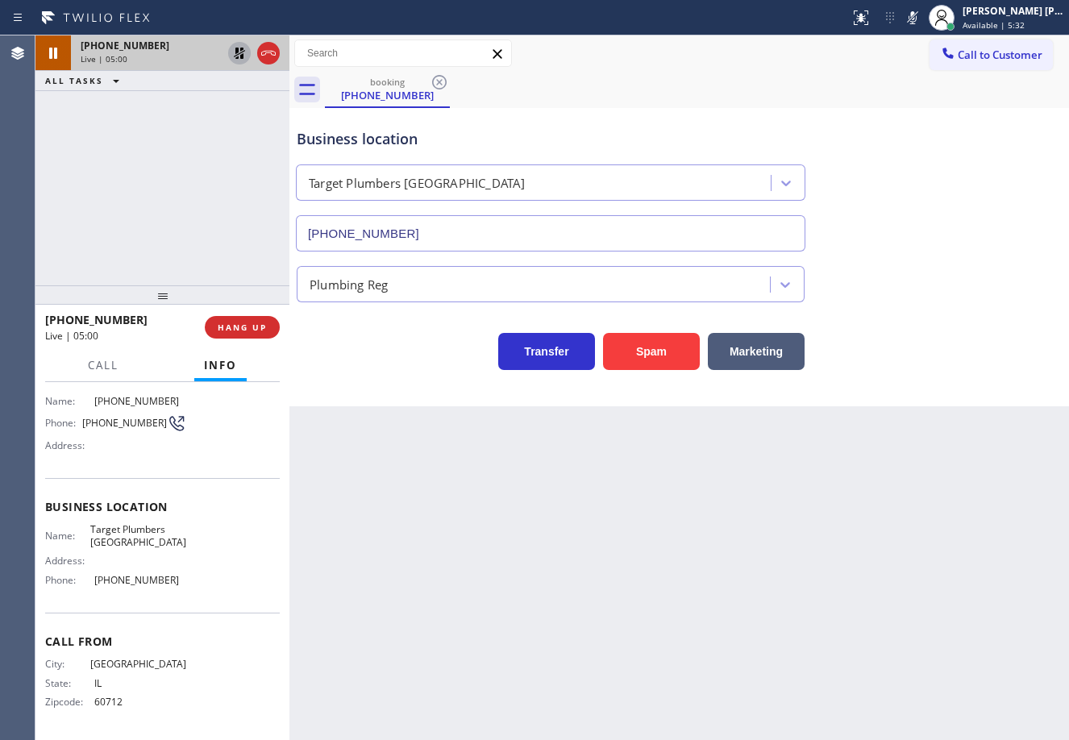
click at [178, 171] on div "[PHONE_NUMBER] Live | 05:00 ALL TASKS ALL TASKS ACTIVE TASKS TASKS IN WRAP UP" at bounding box center [162, 160] width 254 height 250
drag, startPoint x: 931, startPoint y: 14, endPoint x: 927, endPoint y: 71, distance: 57.4
click at [917, 15] on icon at bounding box center [913, 17] width 8 height 13
click at [927, 73] on div "booking [PHONE_NUMBER]" at bounding box center [697, 90] width 744 height 36
drag, startPoint x: 236, startPoint y: 57, endPoint x: 232, endPoint y: 94, distance: 36.5
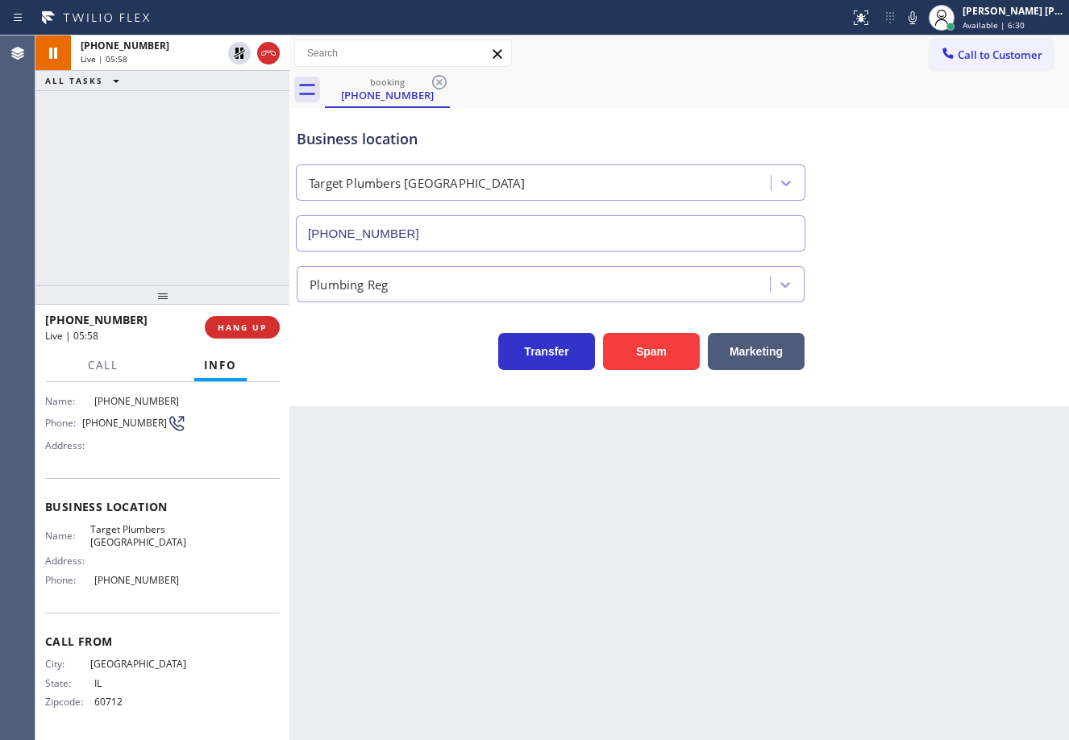
click at [237, 57] on icon at bounding box center [239, 53] width 19 height 19
click at [216, 126] on div "[PHONE_NUMBER] Live | 05:58 ALL TASKS ALL TASKS ACTIVE TASKS TASKS IN WRAP UP" at bounding box center [162, 160] width 254 height 250
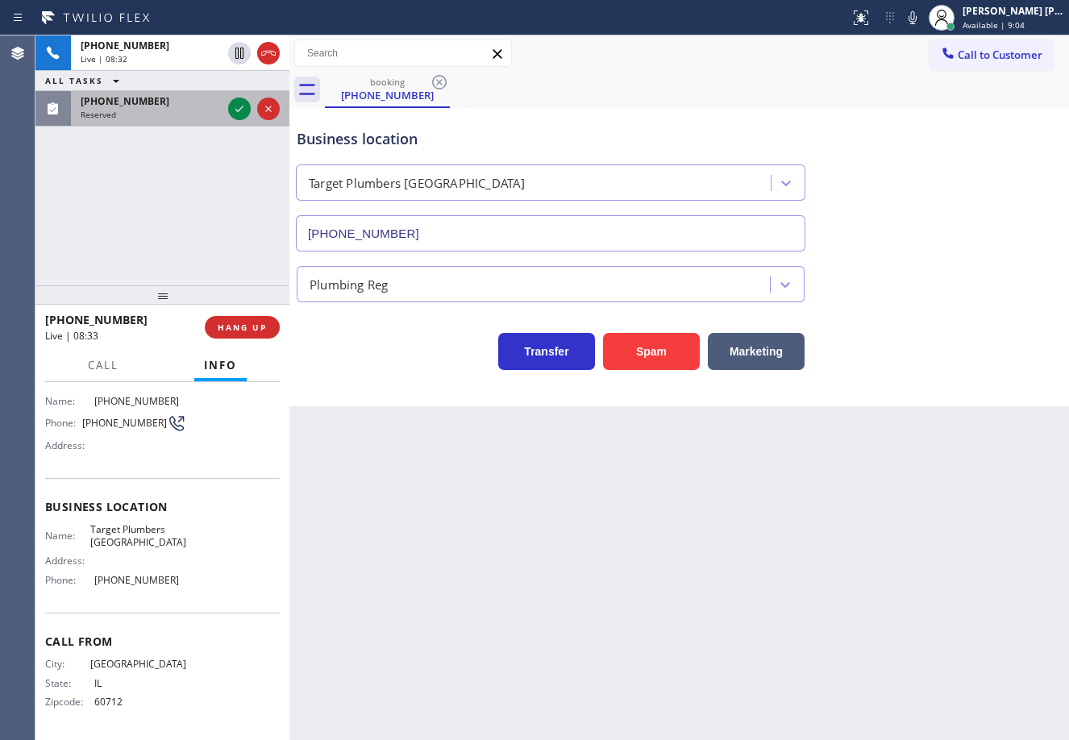
drag, startPoint x: 184, startPoint y: 119, endPoint x: 208, endPoint y: 117, distance: 24.2
click at [190, 119] on div "Reserved" at bounding box center [151, 114] width 141 height 11
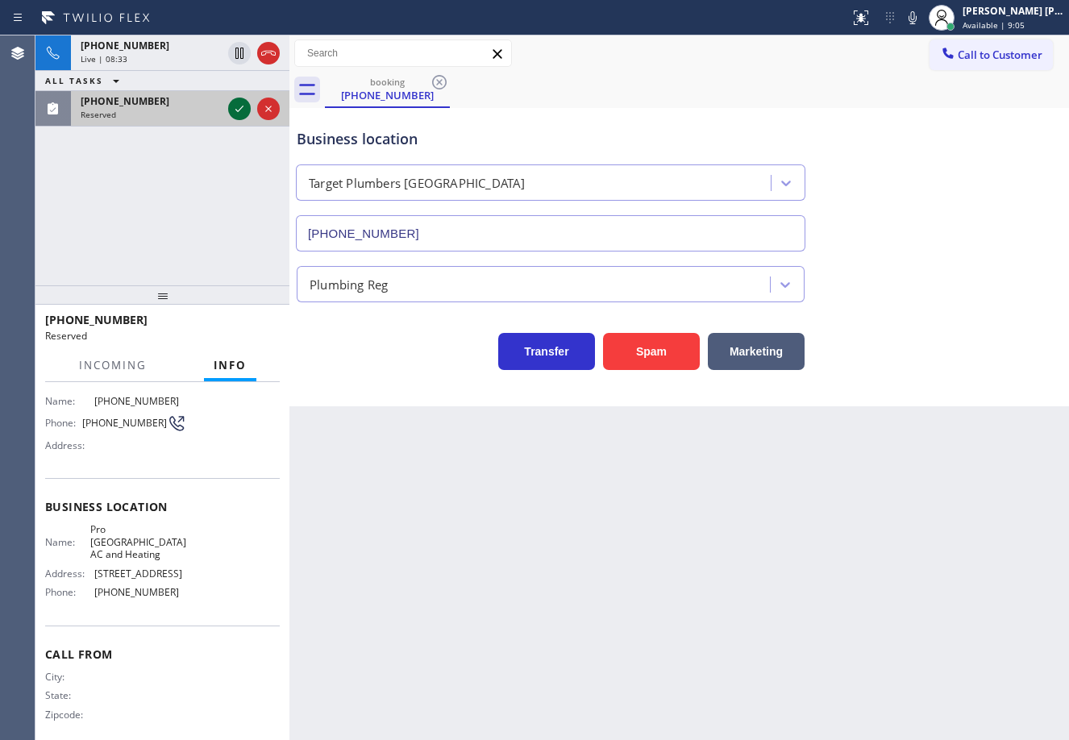
click at [236, 109] on icon at bounding box center [239, 108] width 19 height 19
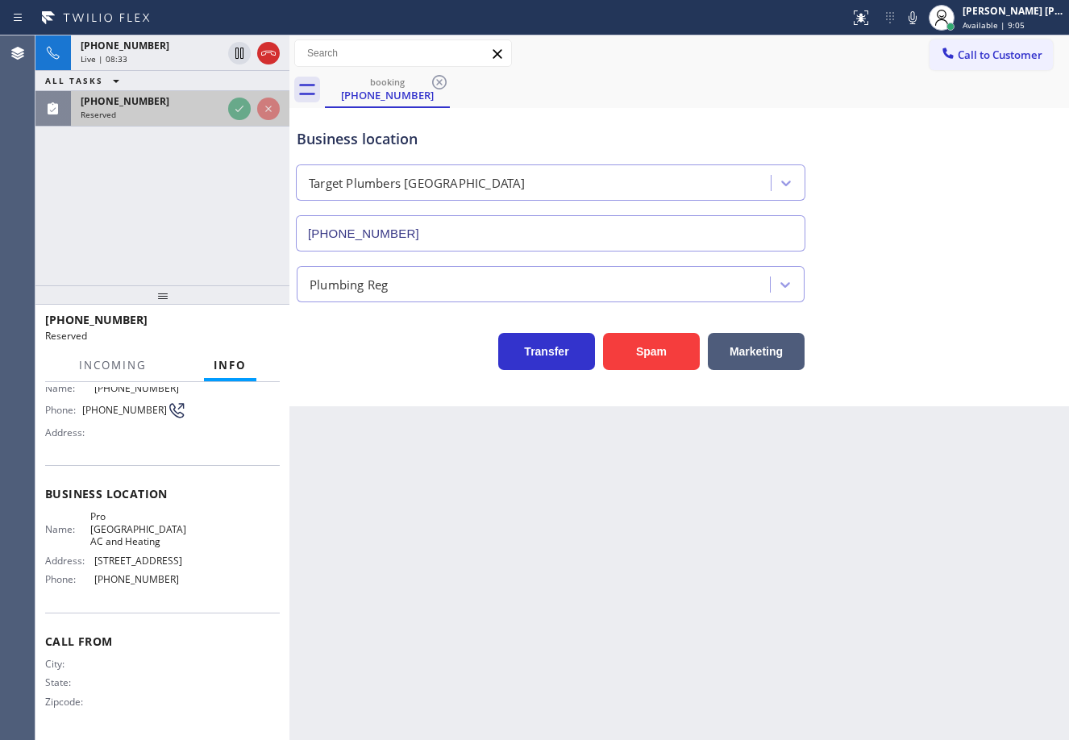
scroll to position [119, 0]
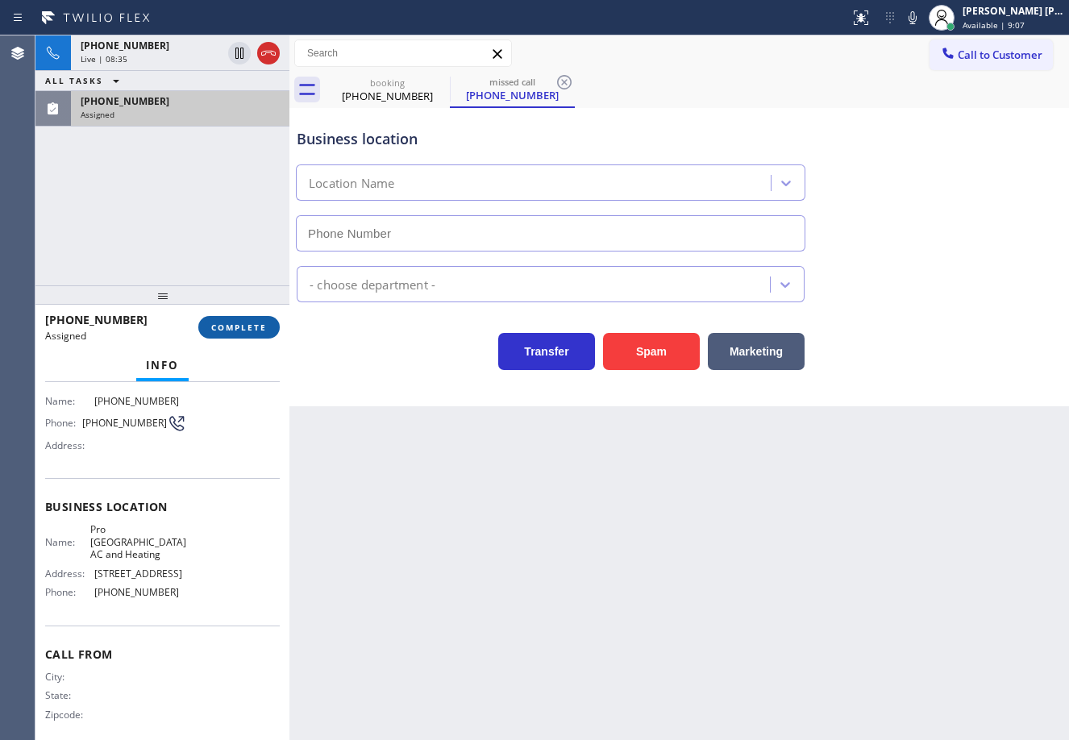
click at [240, 331] on span "COMPLETE" at bounding box center [239, 327] width 56 height 11
type input "[PHONE_NUMBER]"
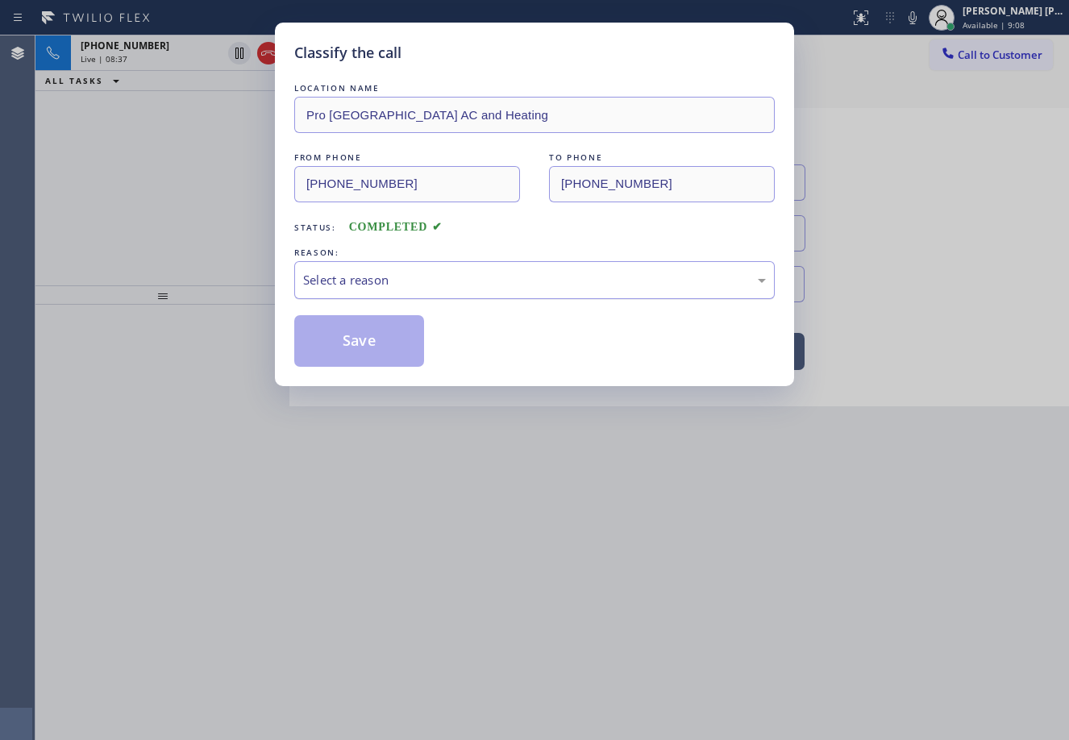
click at [349, 265] on div "Select a reason" at bounding box center [534, 280] width 481 height 38
click at [349, 343] on button "Save" at bounding box center [359, 341] width 130 height 52
click at [351, 343] on button "Save" at bounding box center [359, 341] width 130 height 52
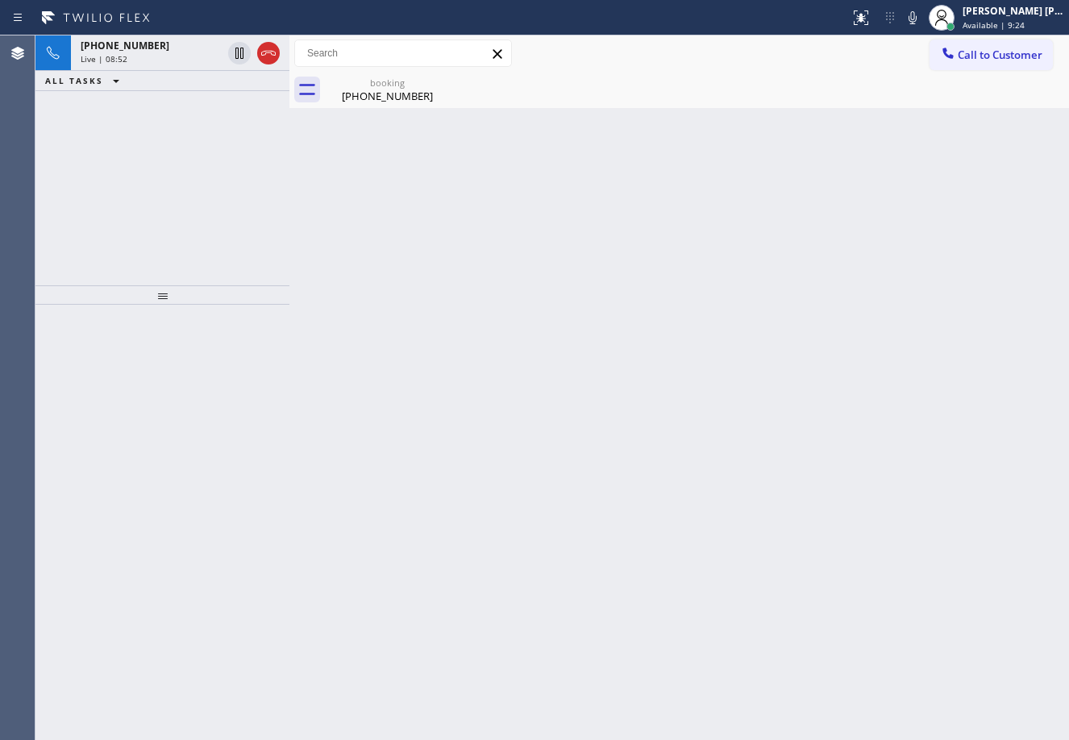
click at [904, 94] on div "booking [PHONE_NUMBER]" at bounding box center [697, 90] width 744 height 36
click at [388, 90] on div "[PHONE_NUMBER]" at bounding box center [388, 96] width 122 height 15
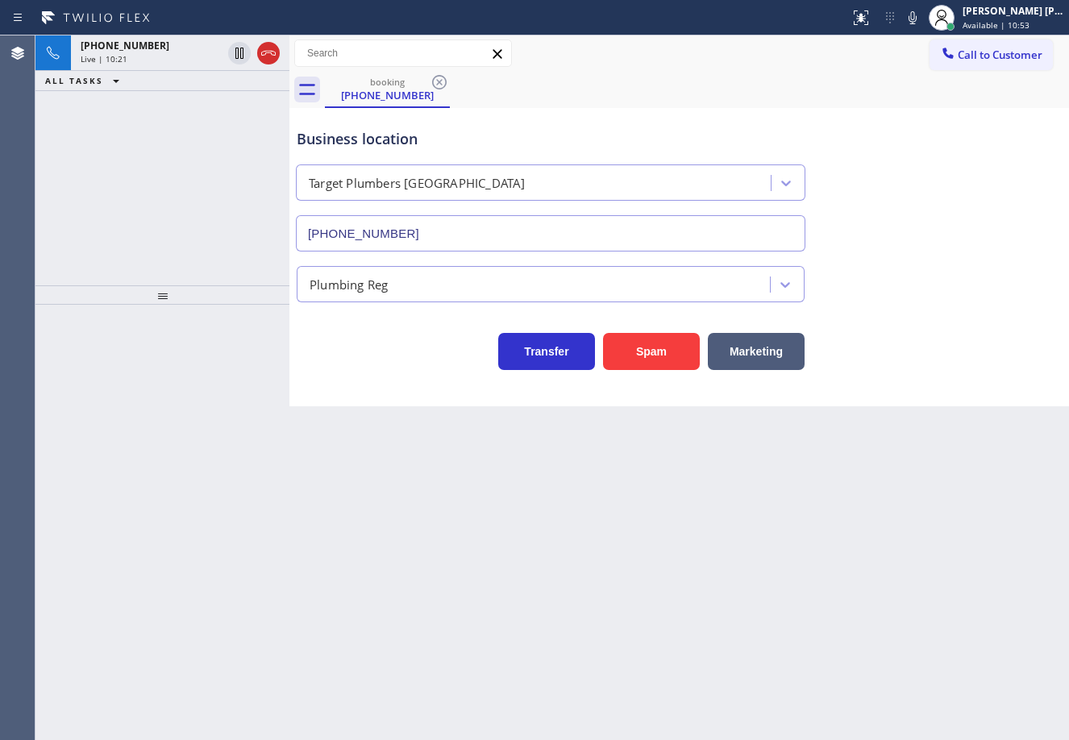
click at [835, 90] on div "booking [PHONE_NUMBER]" at bounding box center [697, 90] width 744 height 36
click at [352, 93] on div "[PHONE_NUMBER]" at bounding box center [388, 95] width 122 height 15
click at [198, 58] on div "Live | 10:23" at bounding box center [151, 58] width 141 height 11
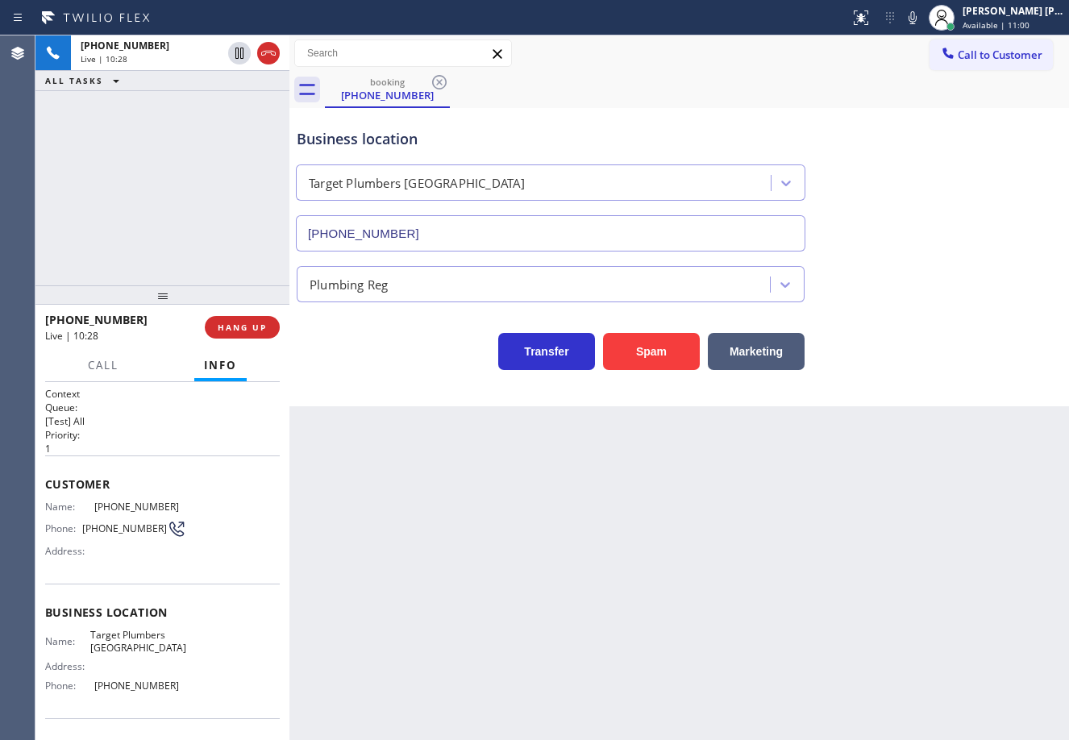
click at [190, 188] on div "[PHONE_NUMBER] Live | 10:28 ALL TASKS ALL TASKS ACTIVE TASKS TASKS IN WRAP UP" at bounding box center [162, 160] width 254 height 250
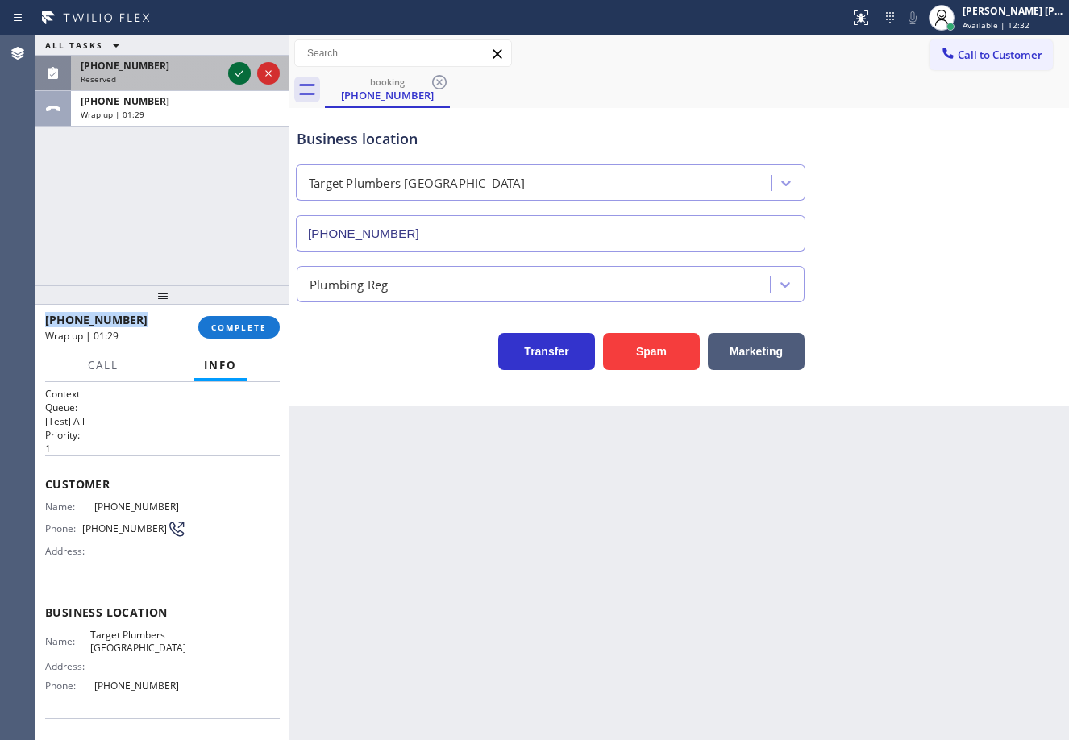
click at [236, 69] on icon at bounding box center [239, 73] width 19 height 19
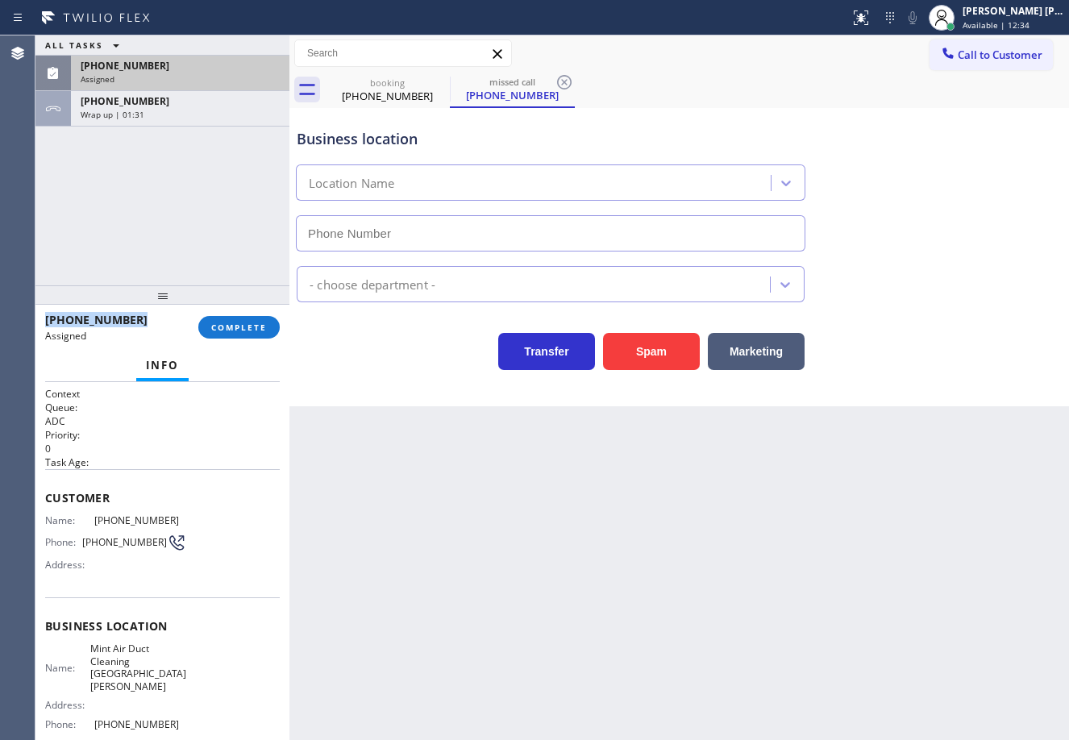
type input "[PHONE_NUMBER]"
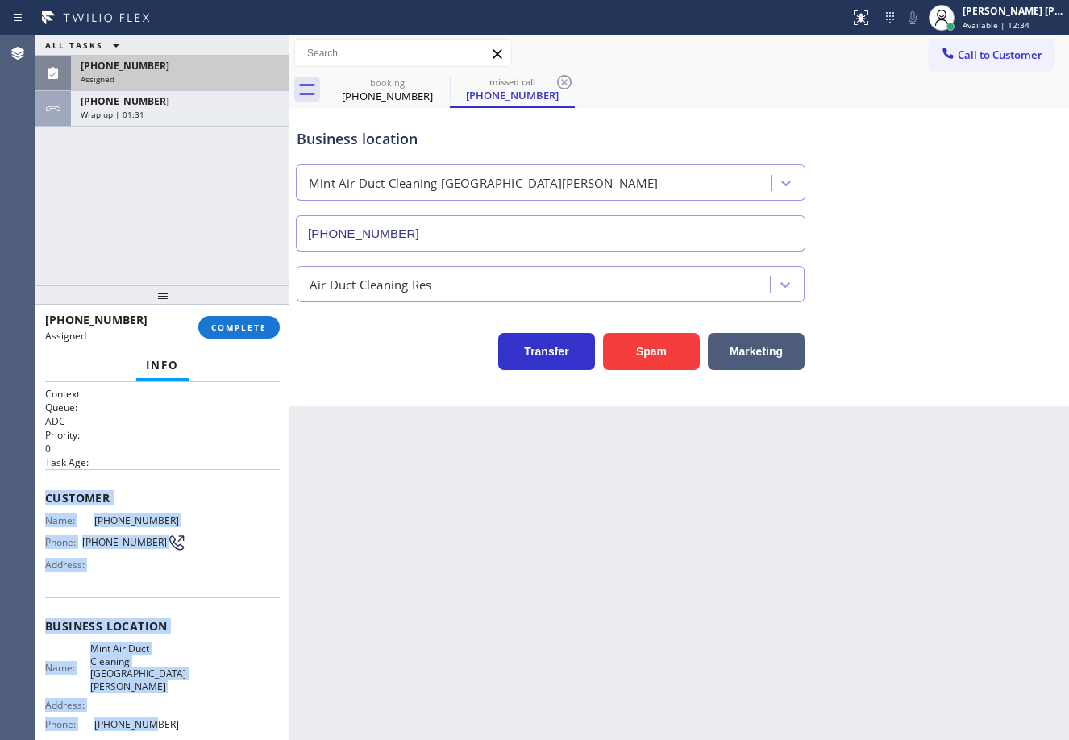
scroll to position [119, 0]
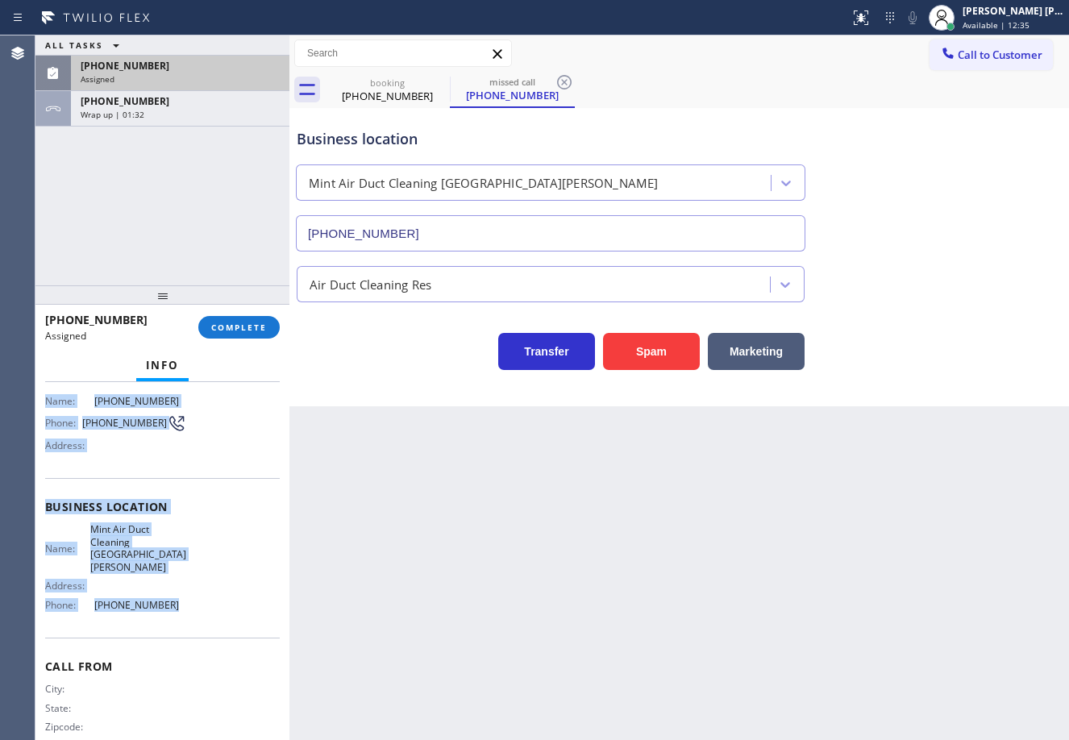
drag, startPoint x: 43, startPoint y: 498, endPoint x: 188, endPoint y: 590, distance: 171.8
click at [188, 592] on div "Context Queue: ADC Priority: 0 Task Age: Customer Name: [PHONE_NUMBER] Phone: […" at bounding box center [162, 561] width 254 height 358
copy div "Customer Name: [PHONE_NUMBER] Phone: [PHONE_NUMBER] Address: Business location …"
click at [244, 318] on button "COMPLETE" at bounding box center [238, 327] width 81 height 23
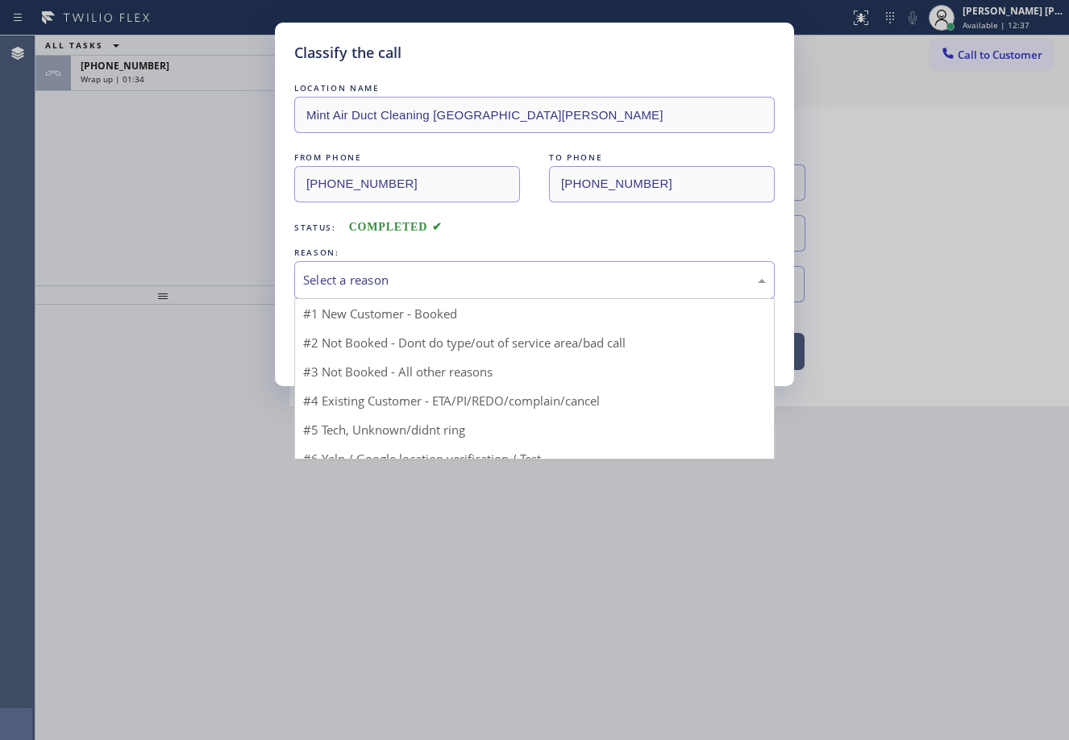
click at [473, 264] on div "Select a reason" at bounding box center [534, 280] width 481 height 38
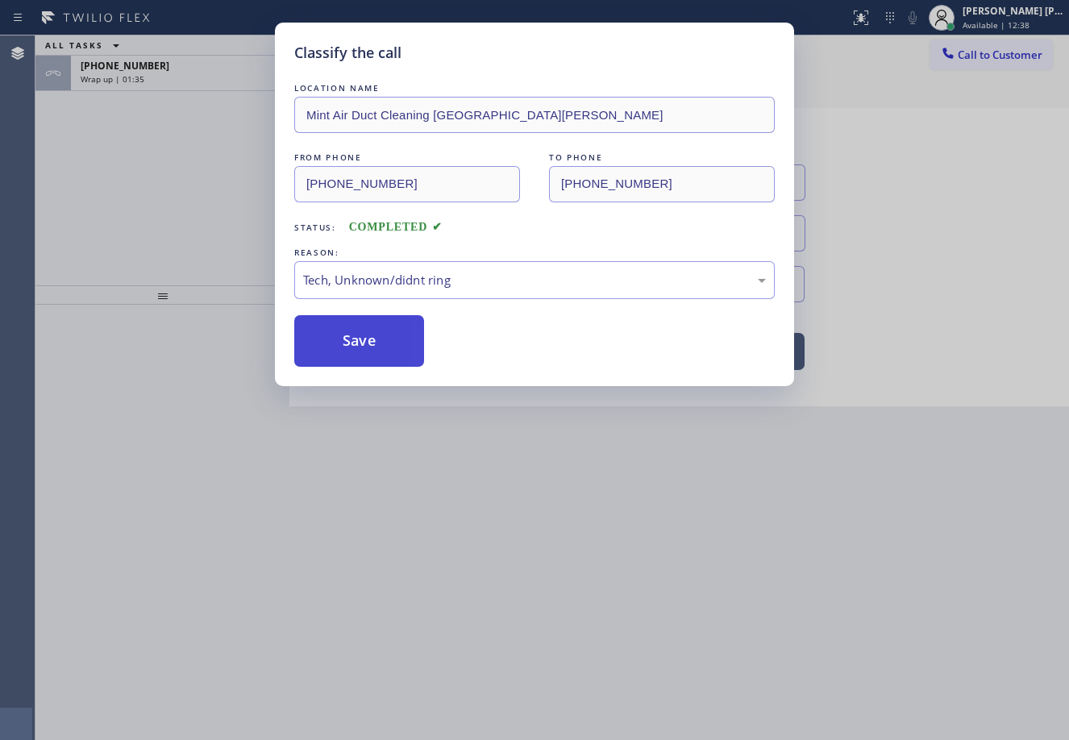
click at [393, 335] on button "Save" at bounding box center [359, 341] width 130 height 52
drag, startPoint x: 393, startPoint y: 335, endPoint x: 772, endPoint y: 731, distance: 548.1
click at [393, 337] on button "Save" at bounding box center [359, 341] width 130 height 52
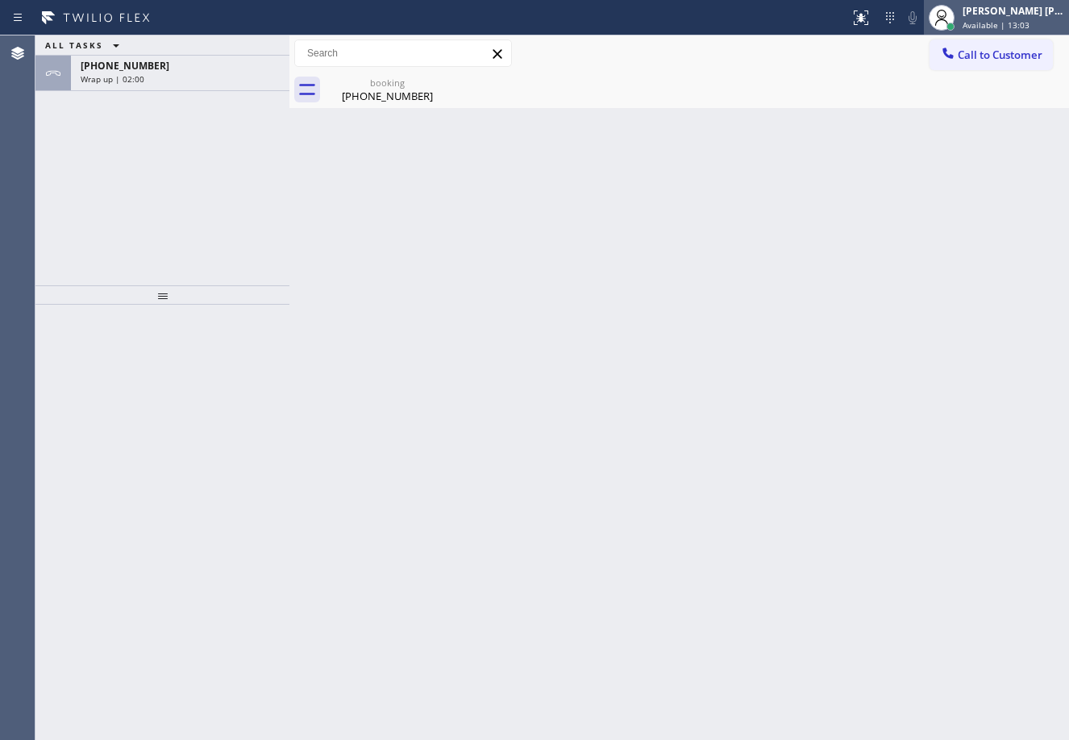
drag, startPoint x: 1027, startPoint y: 17, endPoint x: 1025, endPoint y: 25, distance: 8.4
click at [1026, 23] on div "[PERSON_NAME] [PERSON_NAME] Dahil Available | 13:03" at bounding box center [1015, 17] width 110 height 28
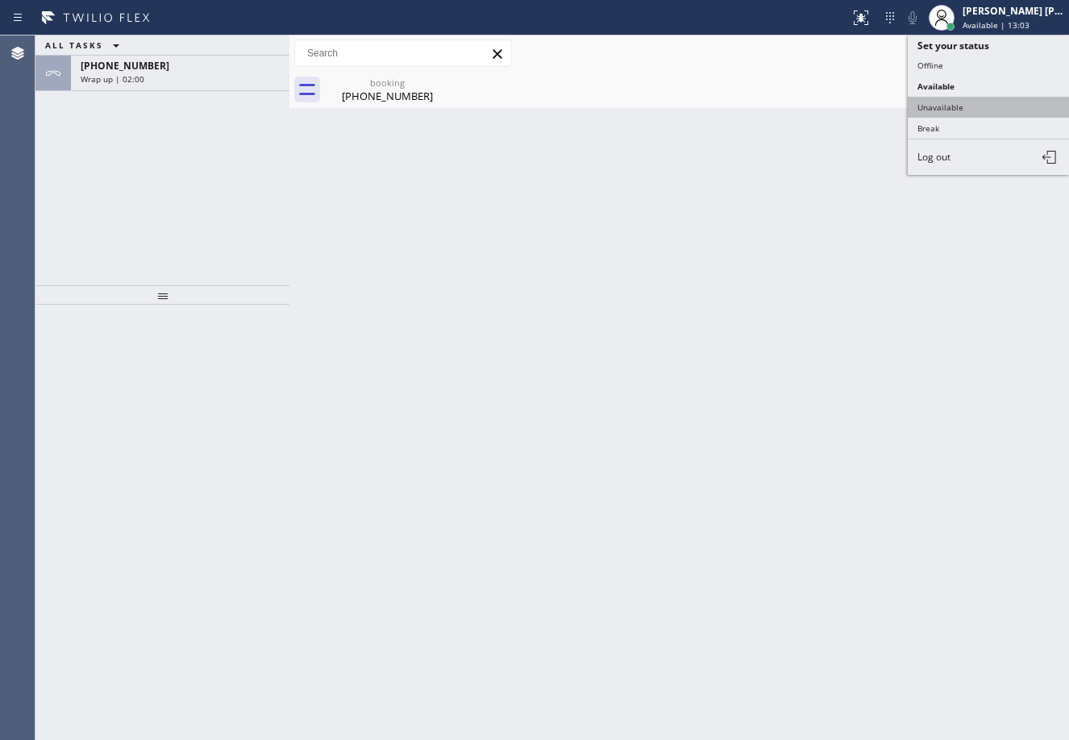
click at [960, 113] on button "Unavailable" at bounding box center [988, 107] width 161 height 21
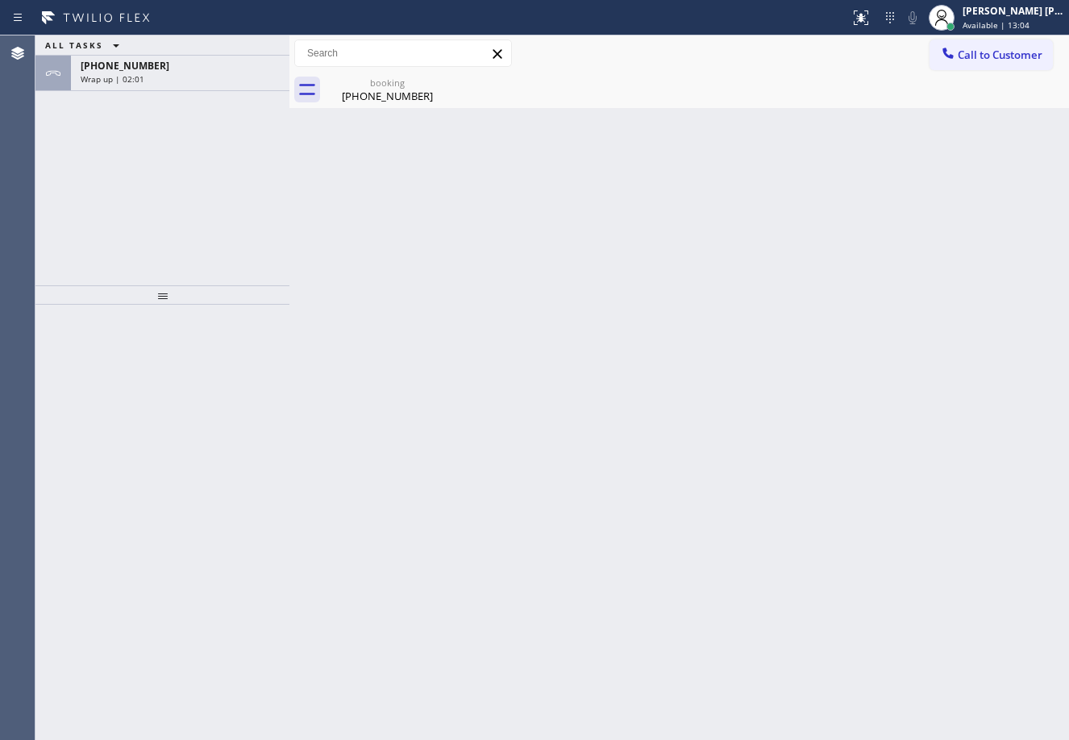
click at [223, 78] on div "Wrap up | 02:01" at bounding box center [180, 78] width 199 height 11
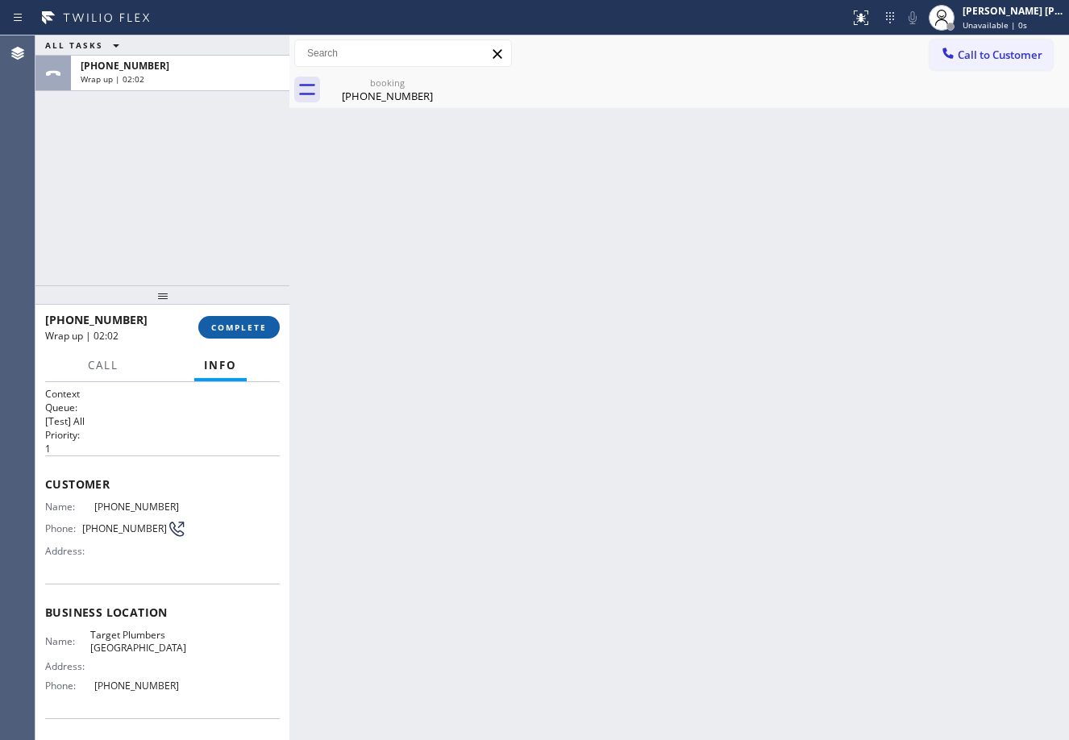
click at [233, 327] on span "COMPLETE" at bounding box center [239, 327] width 56 height 11
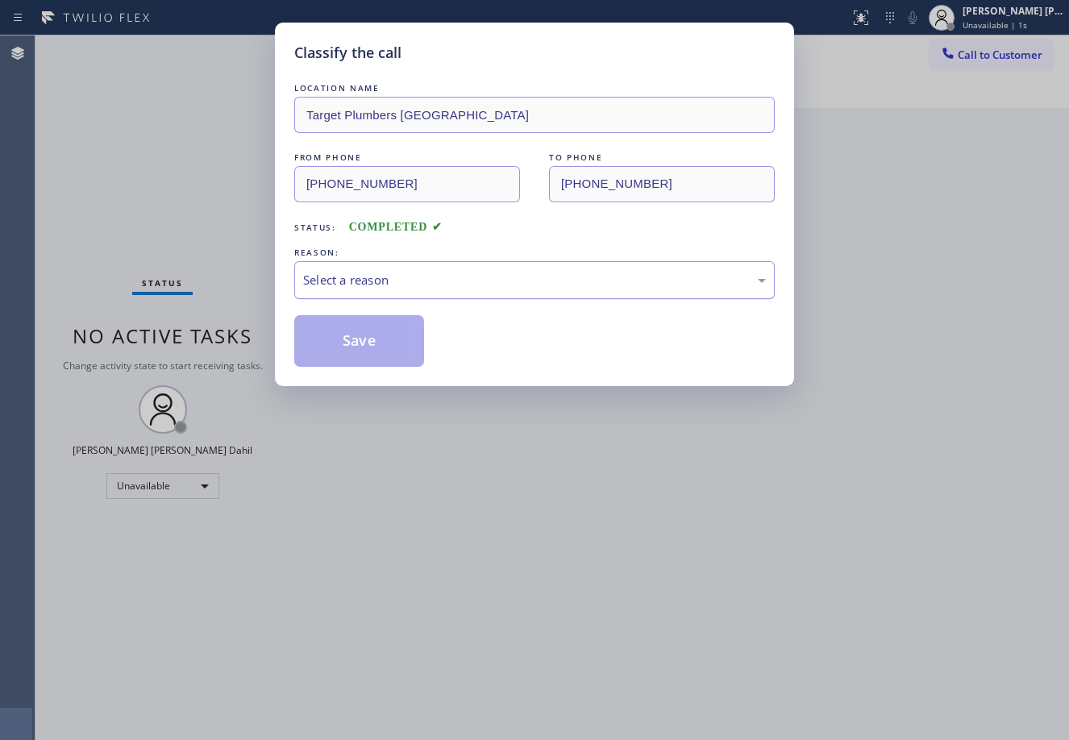
click at [369, 281] on div "Select a reason" at bounding box center [534, 280] width 463 height 19
click at [369, 343] on button "Save" at bounding box center [359, 341] width 130 height 52
click at [369, 344] on button "Save" at bounding box center [359, 341] width 130 height 52
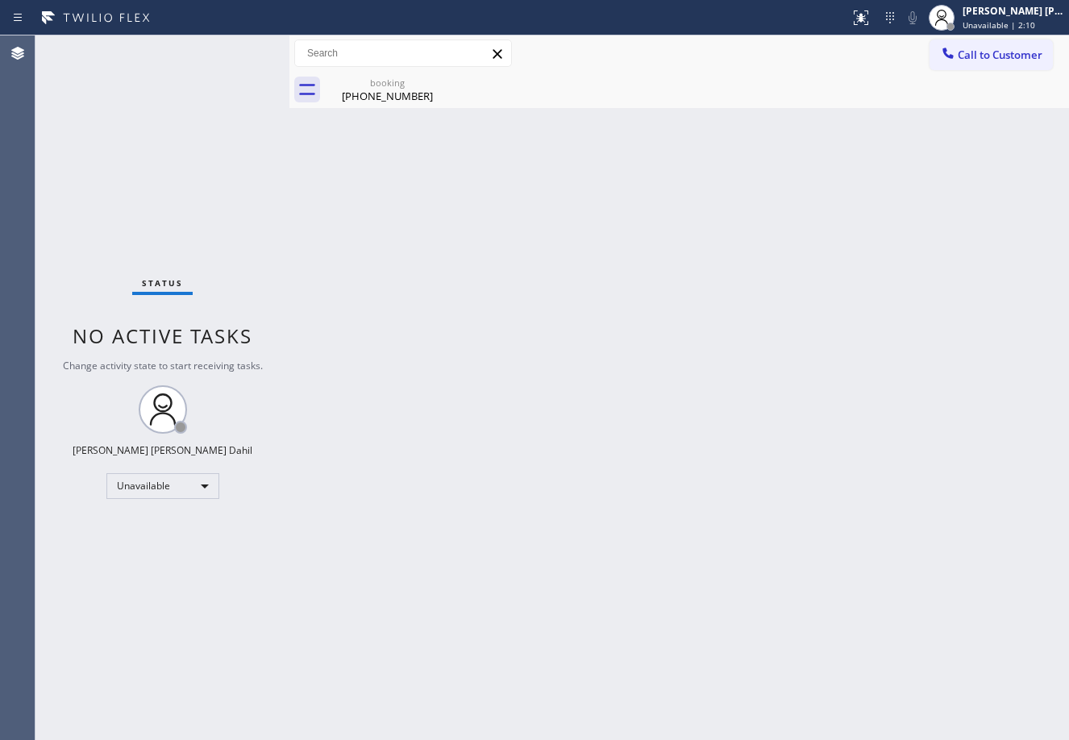
click at [1010, 18] on div "[PERSON_NAME] [PERSON_NAME] Dahil Unavailable | 2:10" at bounding box center [1015, 17] width 110 height 28
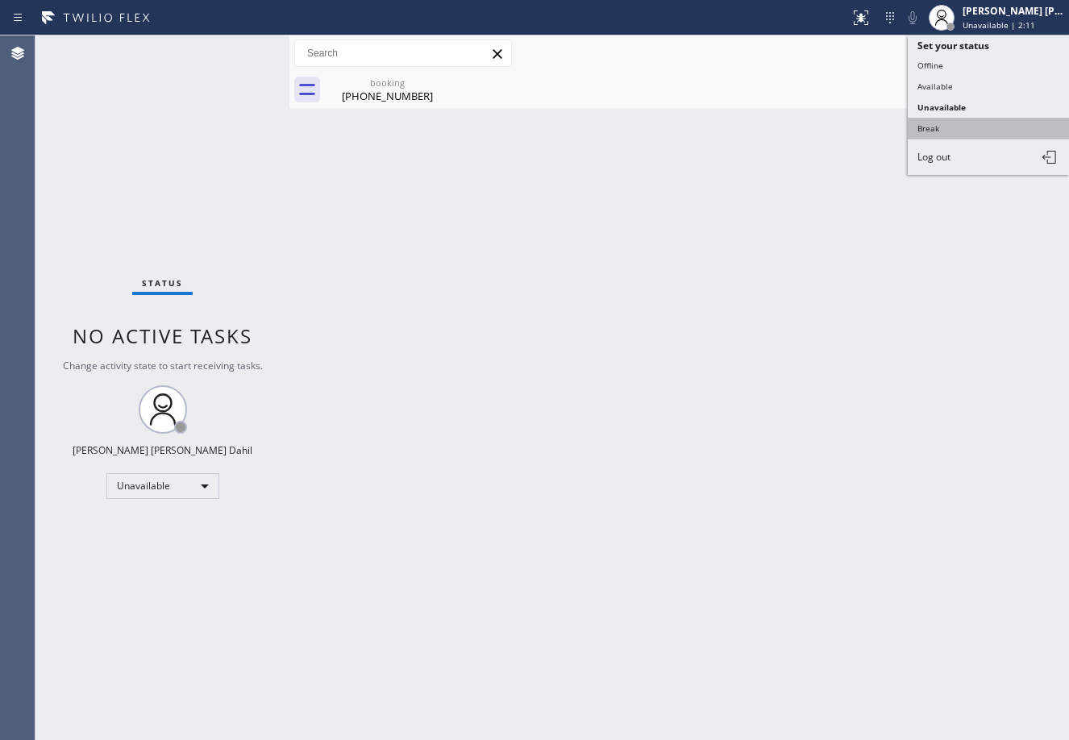
click at [980, 131] on button "Break" at bounding box center [988, 128] width 161 height 21
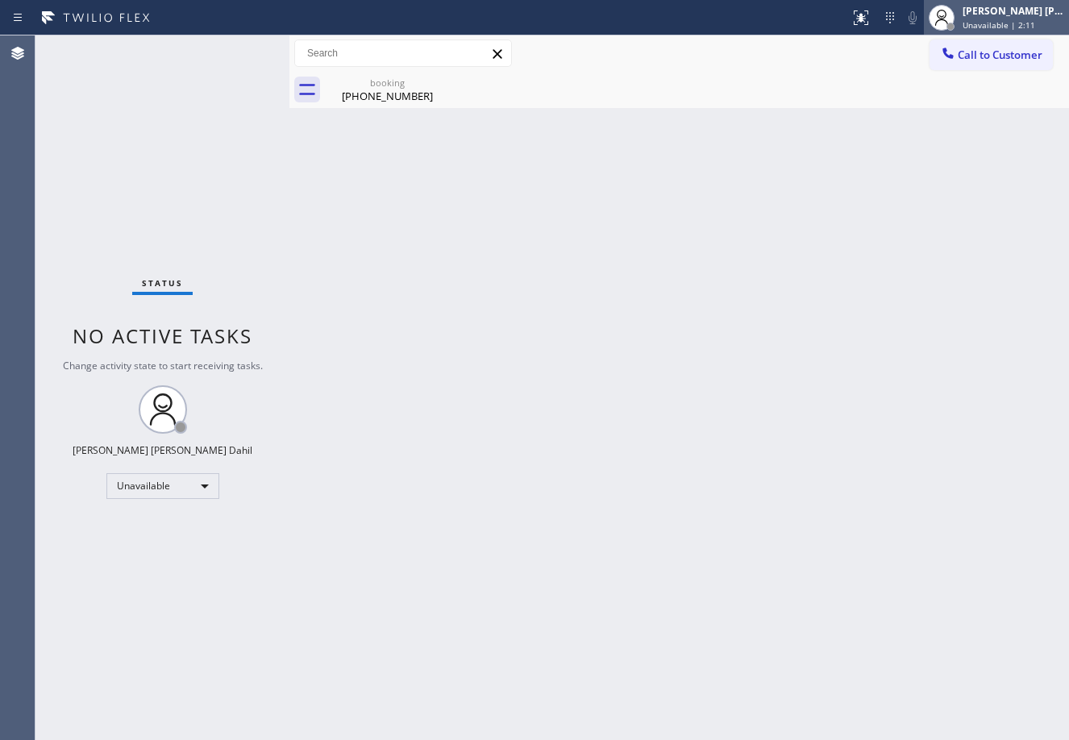
click at [1034, 22] on span "Unavailable | 2:11" at bounding box center [999, 24] width 73 height 11
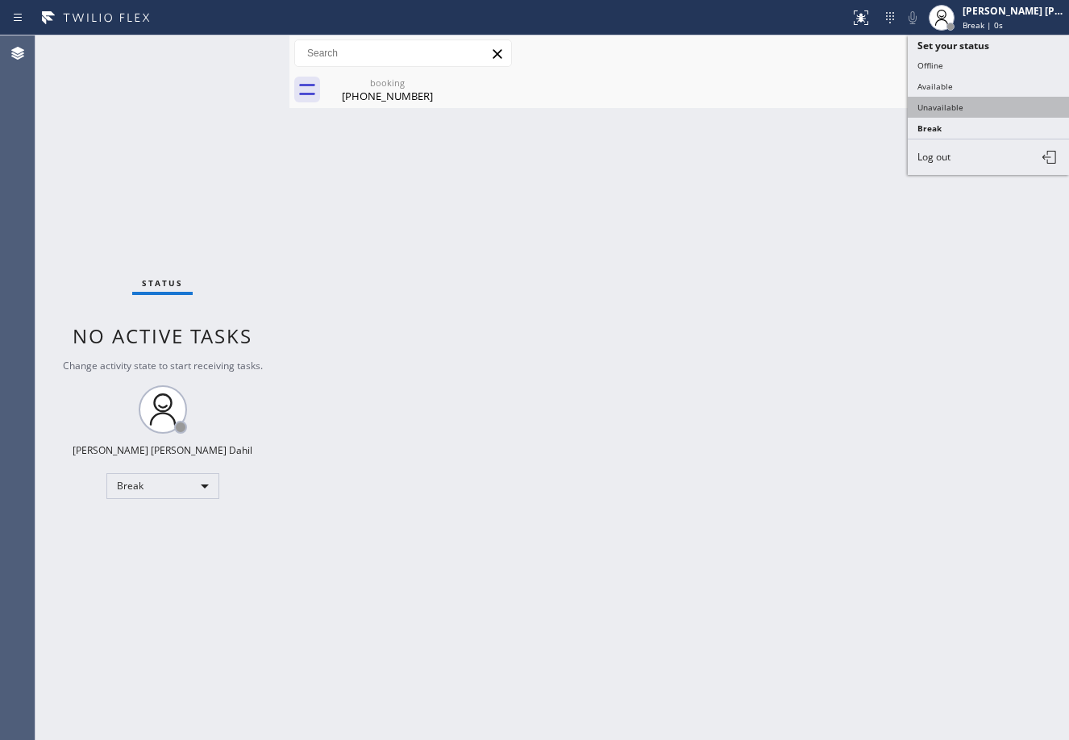
click at [973, 113] on button "Unavailable" at bounding box center [988, 107] width 161 height 21
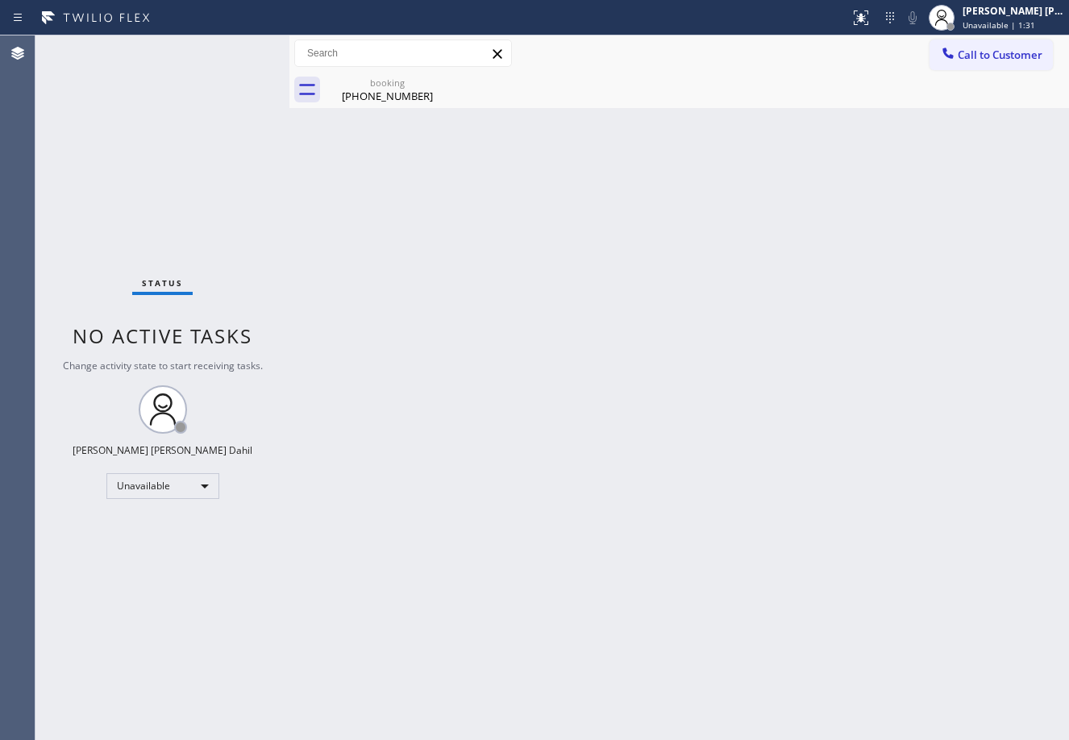
click at [374, 89] on div "[PHONE_NUMBER]" at bounding box center [388, 96] width 122 height 15
drag, startPoint x: 980, startPoint y: 12, endPoint x: 980, endPoint y: 34, distance: 21.8
click at [982, 18] on div "[PERSON_NAME] [PERSON_NAME] Dahil Unavailable | 8:11" at bounding box center [1015, 17] width 110 height 28
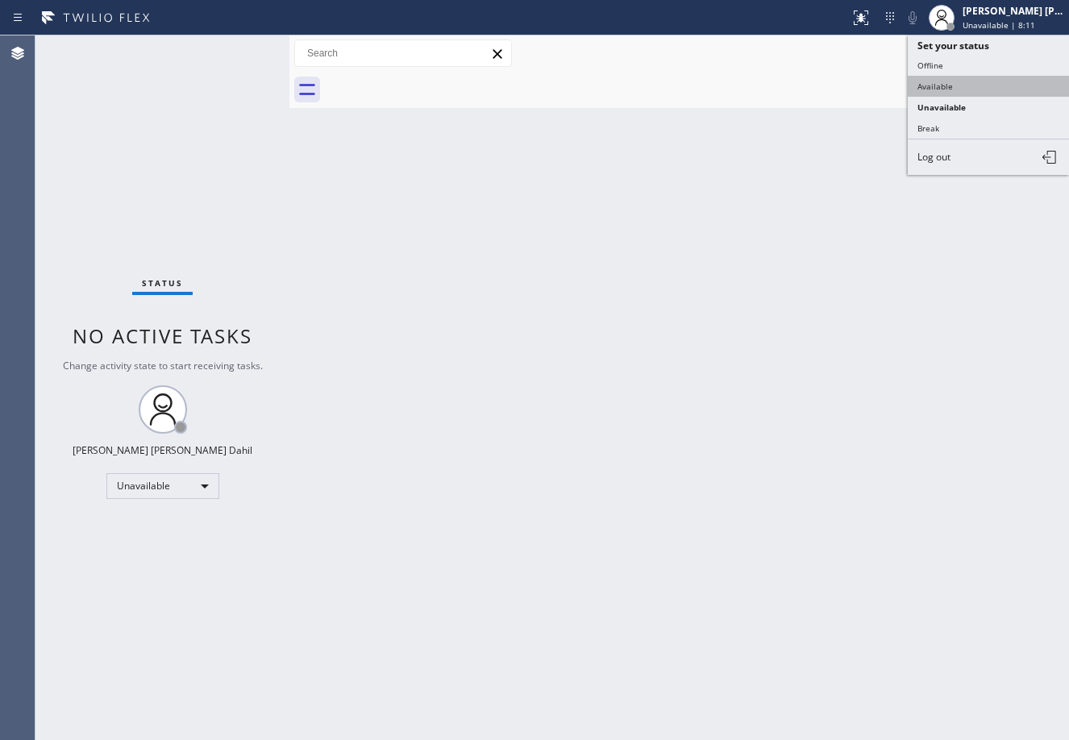
click at [953, 92] on button "Available" at bounding box center [988, 86] width 161 height 21
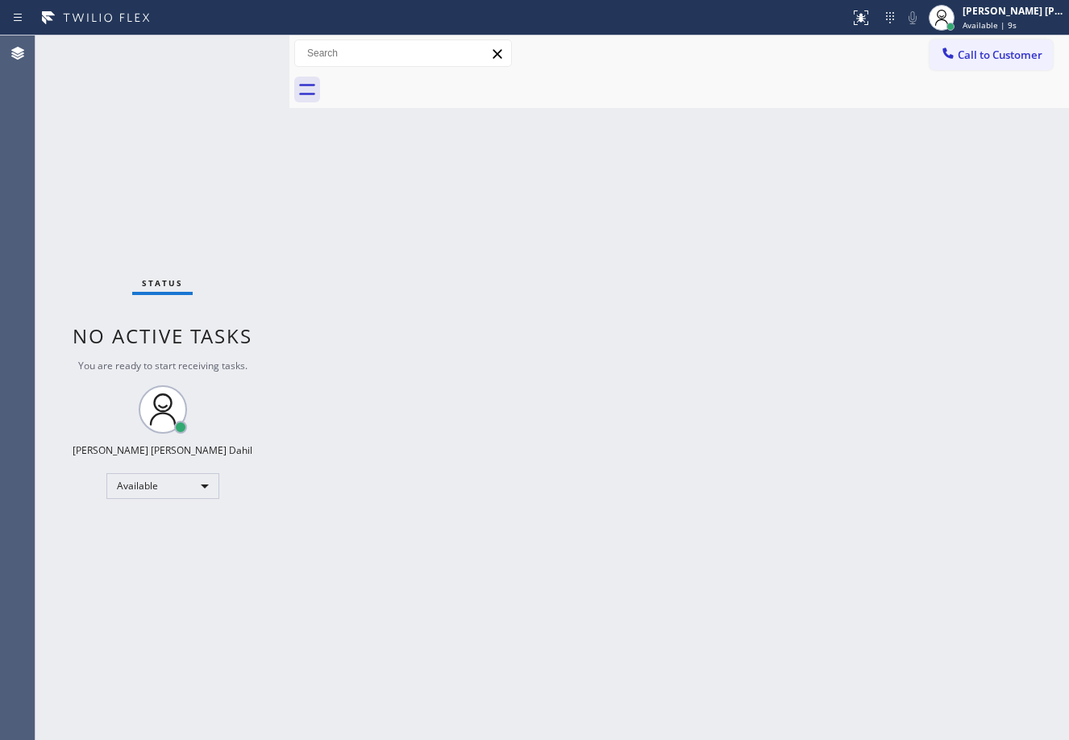
click at [785, 423] on div "Back to Dashboard Change Sender ID Customers Technicians Select a contact Outbo…" at bounding box center [680, 387] width 780 height 705
click at [724, 610] on div "Back to Dashboard Change Sender ID Customers Technicians Select a contact Outbo…" at bounding box center [680, 387] width 780 height 705
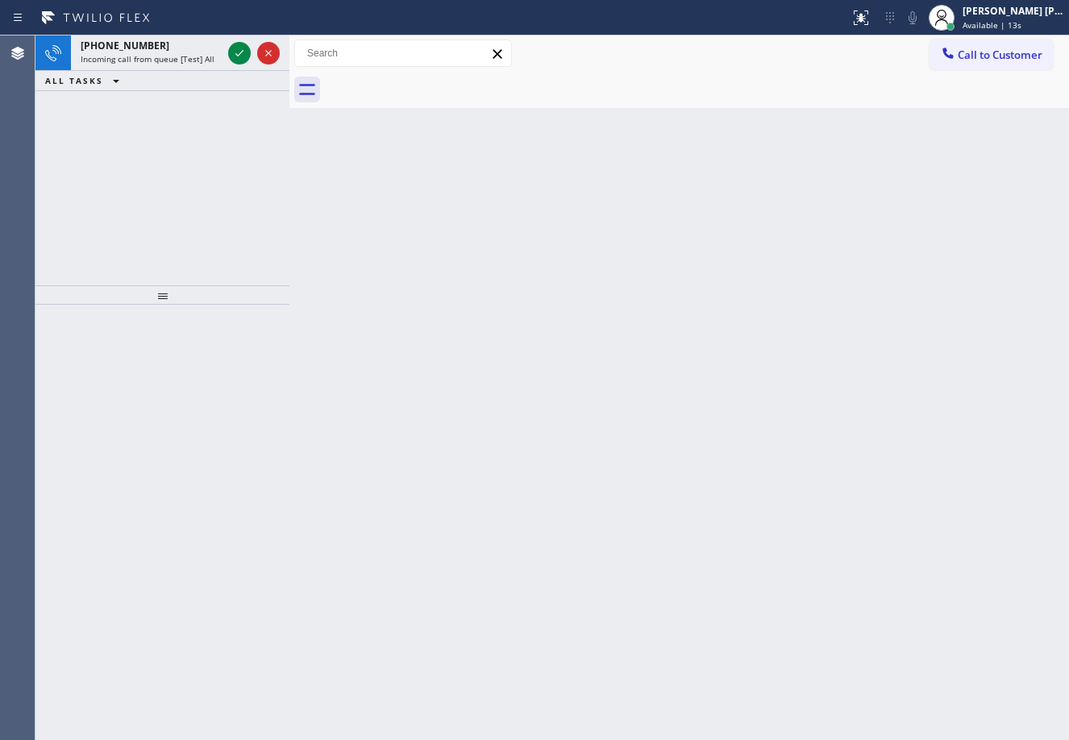
click at [357, 239] on div "Back to Dashboard Change Sender ID Customers Technicians Select a contact Outbo…" at bounding box center [680, 387] width 780 height 705
click at [238, 48] on icon at bounding box center [239, 53] width 19 height 19
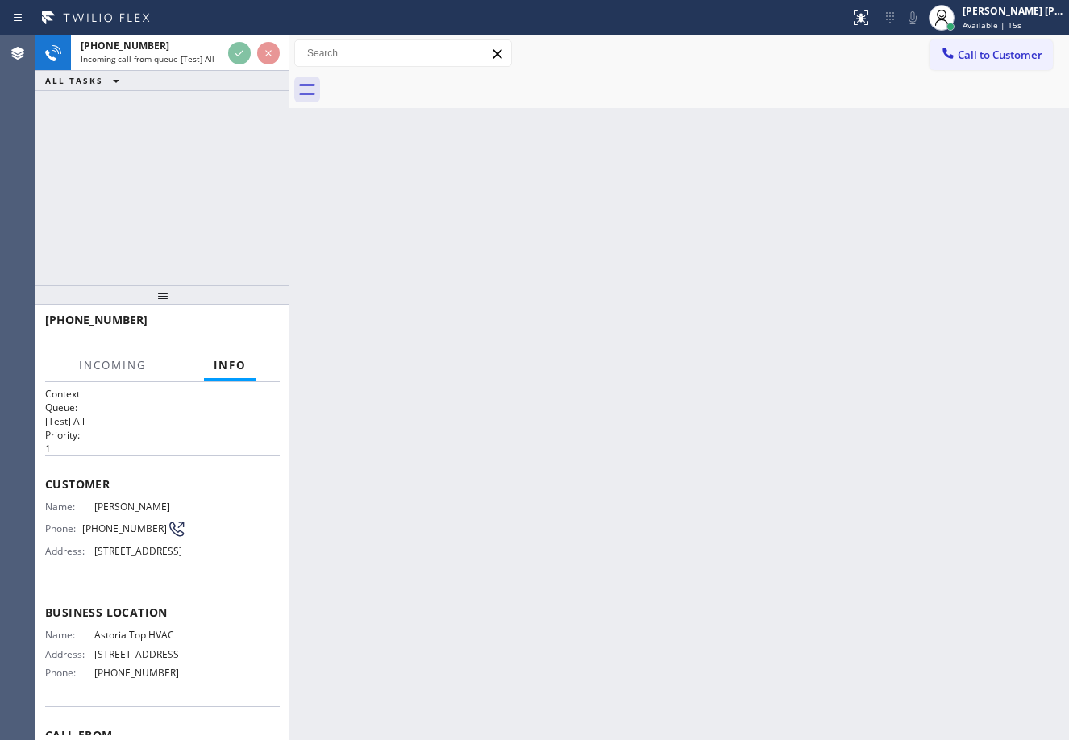
click at [610, 571] on div "Back to Dashboard Change Sender ID Customers Technicians Select a contact Outbo…" at bounding box center [680, 387] width 780 height 705
click at [664, 483] on div "Back to Dashboard Change Sender ID Customers Technicians Select a contact Outbo…" at bounding box center [680, 387] width 780 height 705
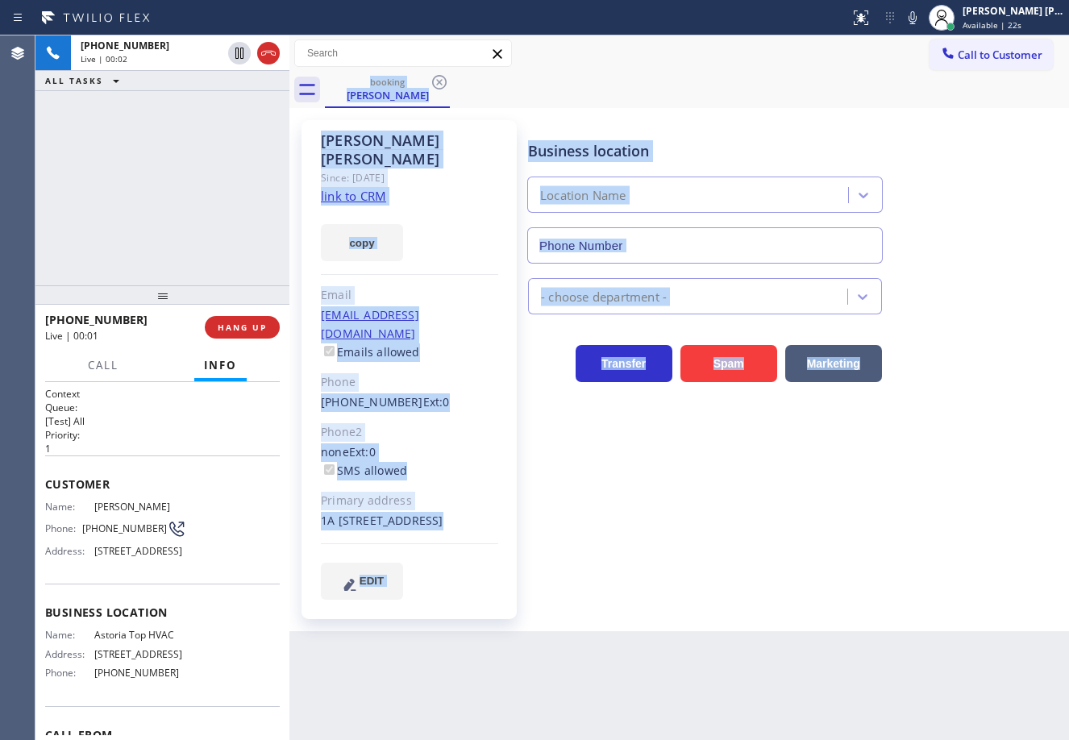
type input "[PHONE_NUMBER]"
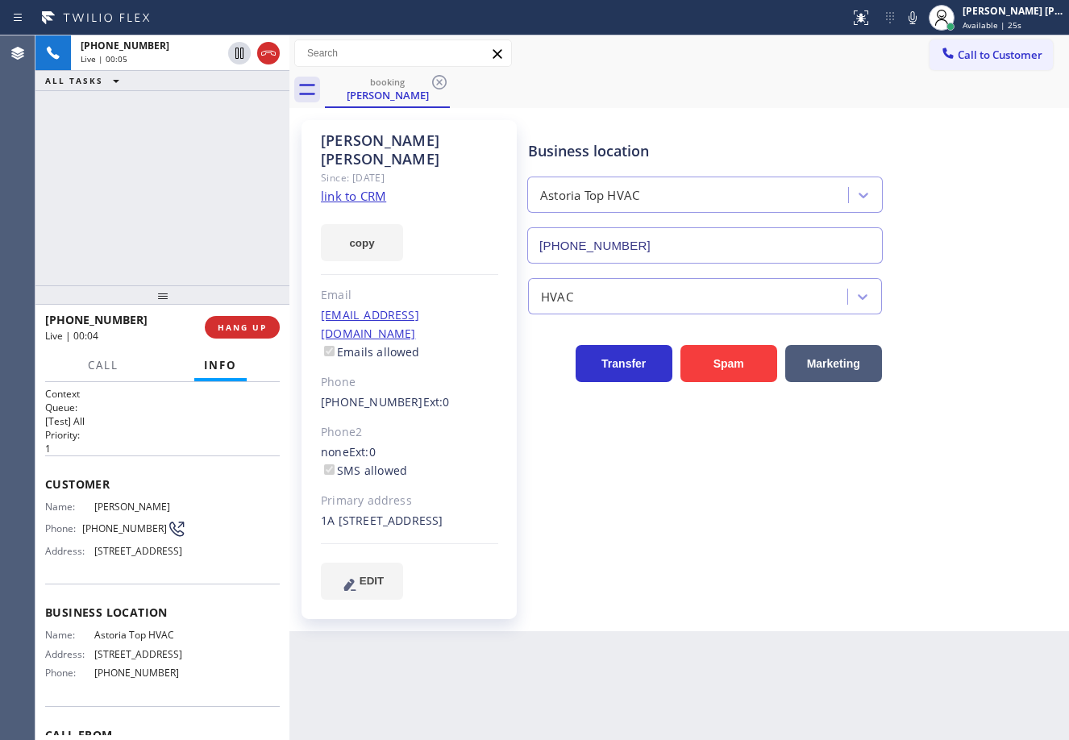
click at [201, 156] on div "[PHONE_NUMBER] Live | 00:05 ALL TASKS ALL TASKS ACTIVE TASKS TASKS IN WRAP UP" at bounding box center [162, 160] width 254 height 250
click at [334, 188] on link "link to CRM" at bounding box center [353, 196] width 65 height 16
drag, startPoint x: 914, startPoint y: 124, endPoint x: 1048, endPoint y: 346, distance: 259.5
click at [914, 124] on div "Business location Astoria Top HVAC [PHONE_NUMBER]" at bounding box center [795, 191] width 540 height 146
click at [1009, 277] on div "HVAC" at bounding box center [795, 293] width 540 height 43
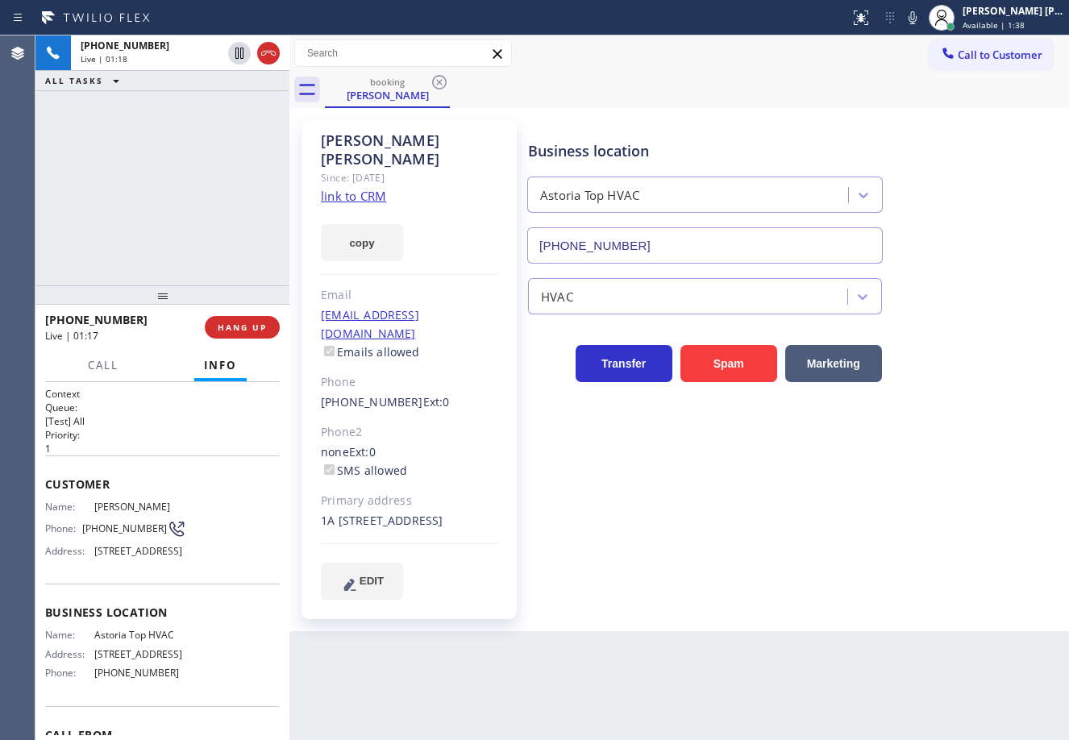
click at [969, 336] on div "Transfer Spam Marketing" at bounding box center [795, 357] width 540 height 52
click at [1001, 431] on div "Business location Astoria Top HVAC [PHONE_NUMBER] HVAC Transfer Spam Marketing" at bounding box center [795, 359] width 540 height 471
click at [1001, 441] on div "Business location Astoria Top HVAC [PHONE_NUMBER] HVAC Transfer Spam Marketing" at bounding box center [795, 359] width 540 height 471
click at [985, 254] on div "Business location Astoria Top HVAC [PHONE_NUMBER]" at bounding box center [795, 191] width 540 height 146
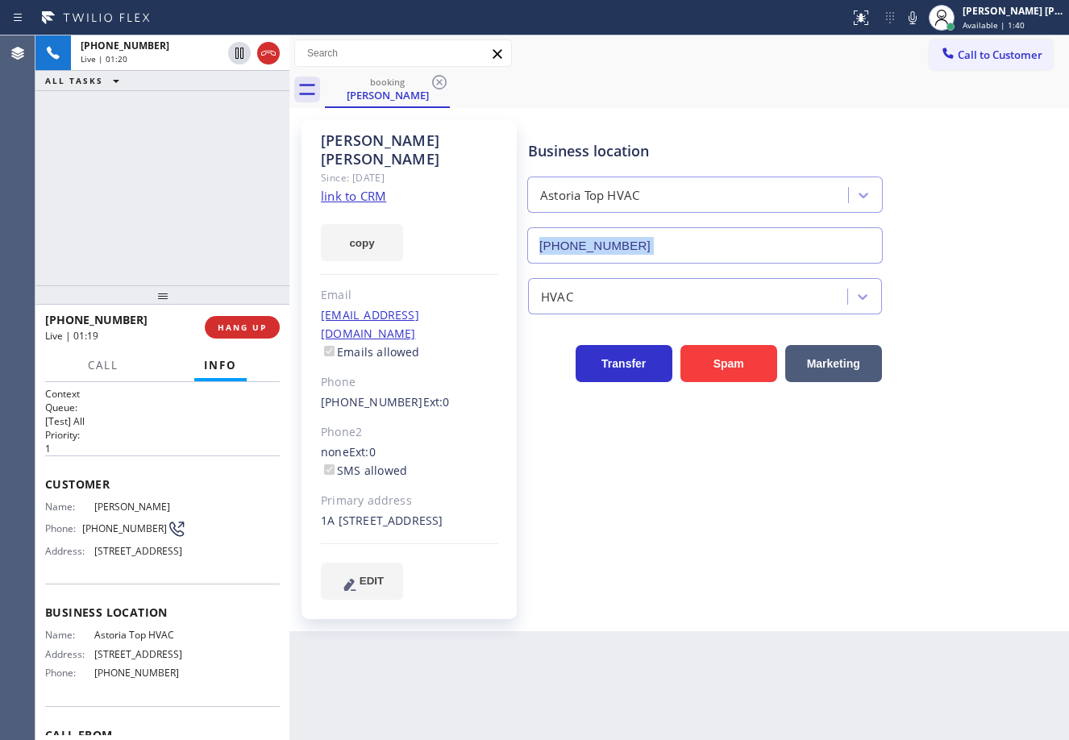
click at [985, 254] on div "Business location Astoria Top HVAC [PHONE_NUMBER]" at bounding box center [795, 191] width 540 height 146
drag, startPoint x: 985, startPoint y: 254, endPoint x: 986, endPoint y: 243, distance: 11.4
click at [986, 245] on div "Business location Astoria Top HVAC [PHONE_NUMBER]" at bounding box center [795, 191] width 540 height 146
drag, startPoint x: 929, startPoint y: 22, endPoint x: 786, endPoint y: 73, distance: 151.5
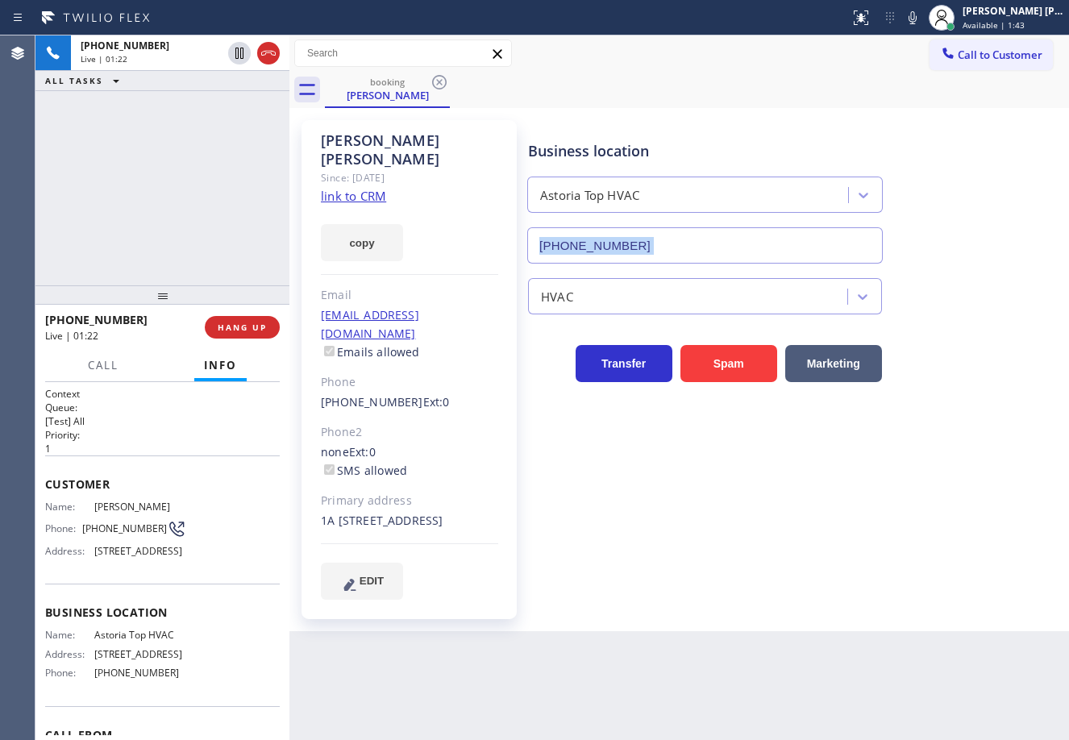
click at [923, 22] on icon at bounding box center [912, 17] width 19 height 19
click at [239, 51] on icon at bounding box center [239, 53] width 8 height 11
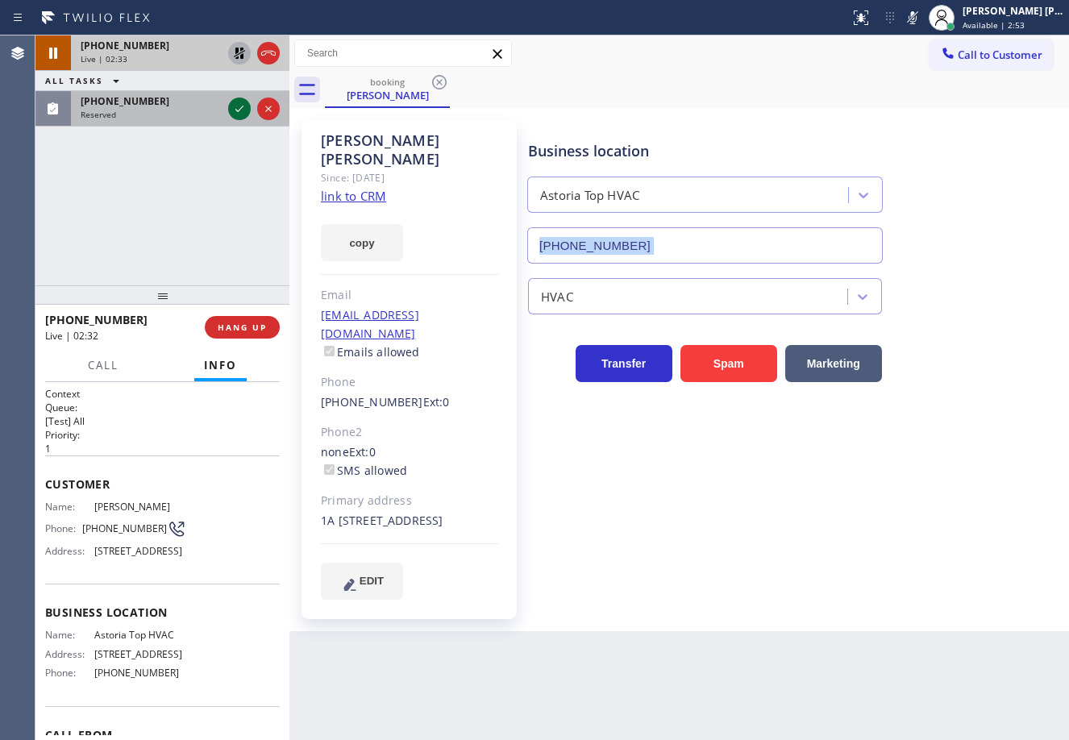
click at [191, 121] on div "[PHONE_NUMBER] Reserved" at bounding box center [148, 108] width 154 height 35
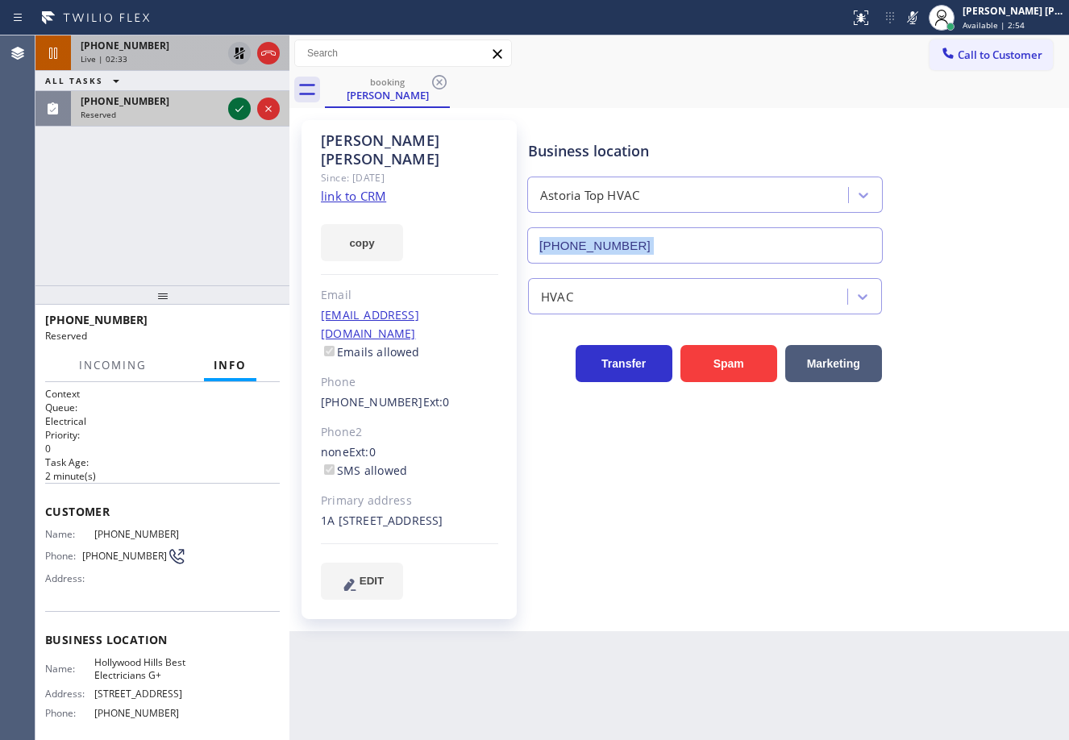
click at [244, 104] on icon at bounding box center [239, 108] width 19 height 19
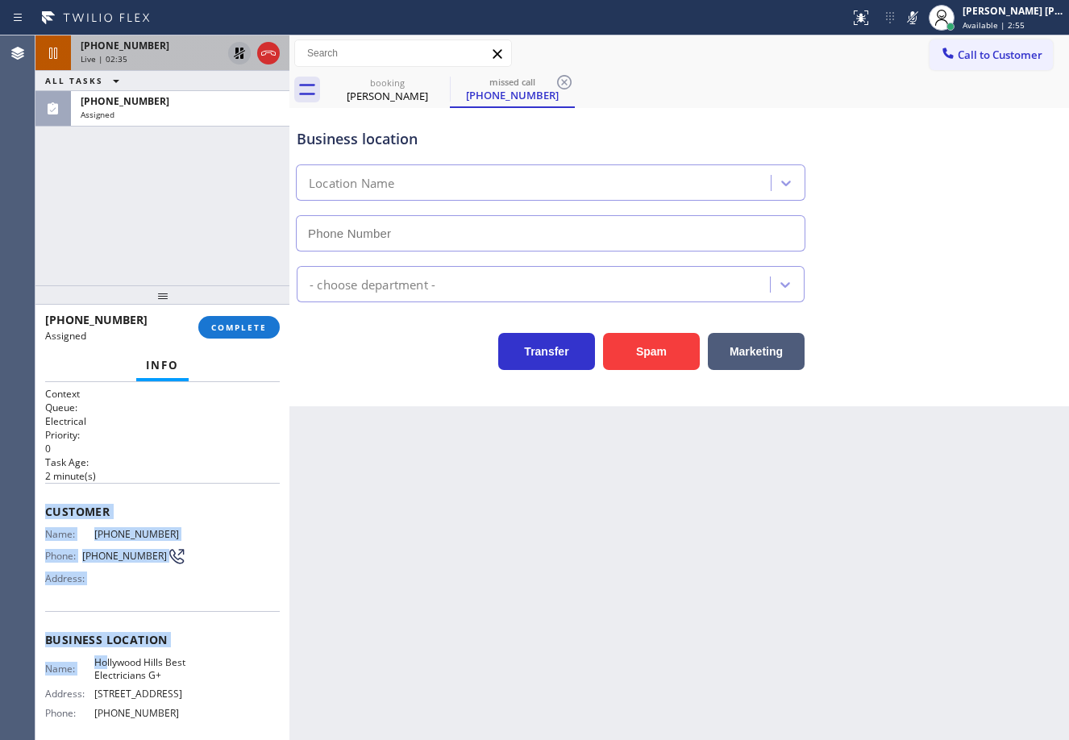
scroll to position [158, 0]
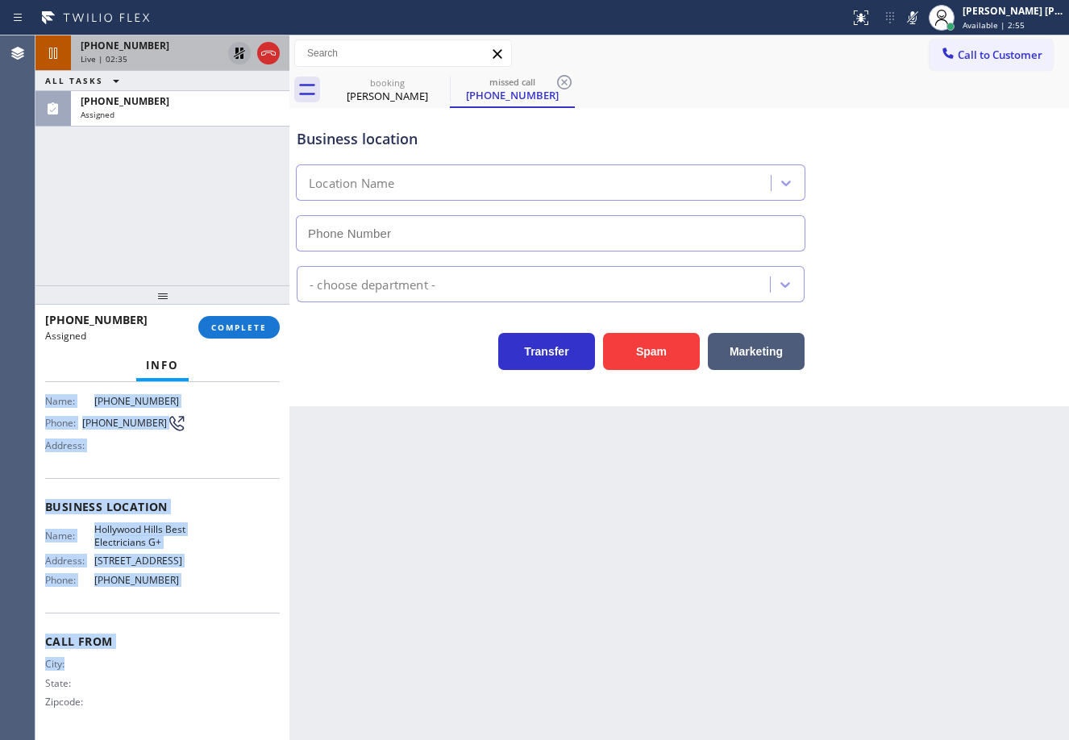
type input "[PHONE_NUMBER]"
drag, startPoint x: 44, startPoint y: 510, endPoint x: 210, endPoint y: 394, distance: 203.1
click at [196, 589] on div "Context Queue: Electrical Priority: 0 Task Age: [DEMOGRAPHIC_DATA] minute(s) Cu…" at bounding box center [162, 561] width 254 height 358
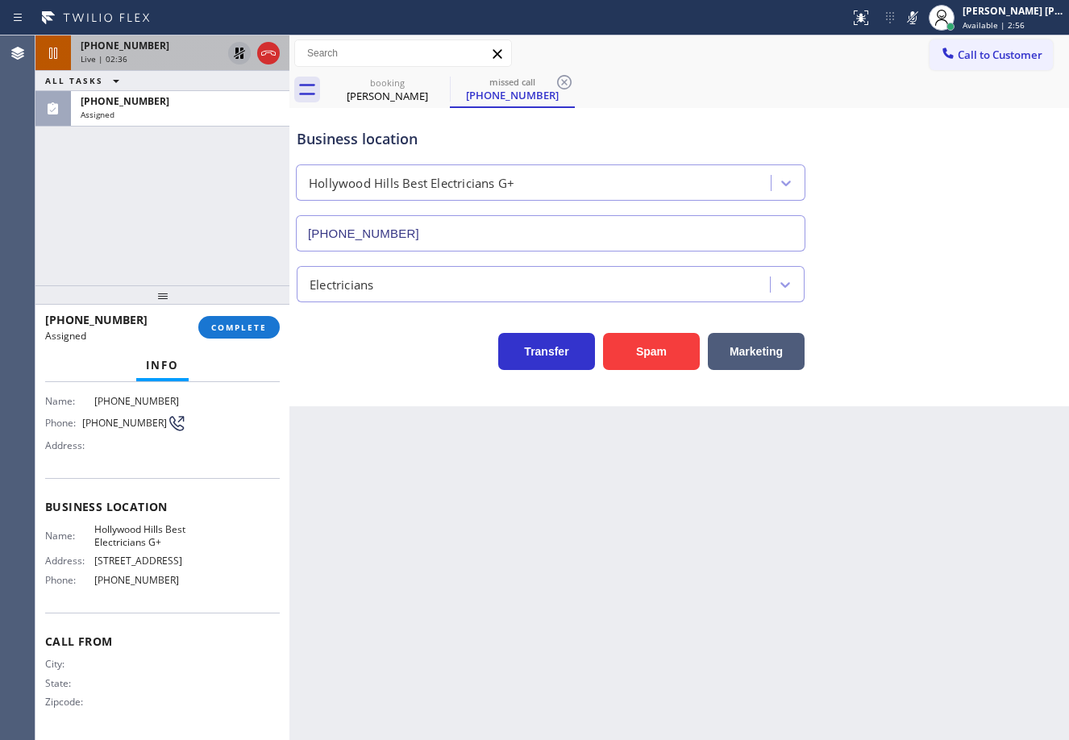
click at [235, 344] on div "[PHONE_NUMBER] Assigned COMPLETE" at bounding box center [162, 327] width 235 height 42
click at [248, 323] on span "COMPLETE" at bounding box center [239, 327] width 56 height 11
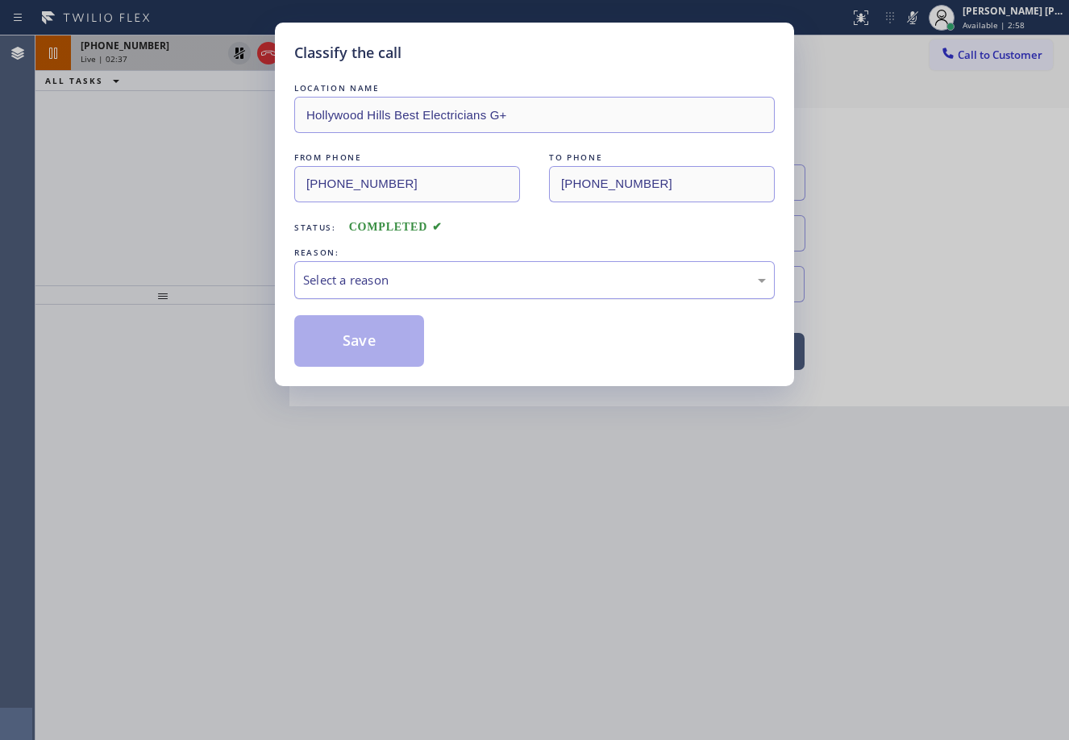
click at [407, 281] on div "Select a reason" at bounding box center [534, 280] width 463 height 19
drag, startPoint x: 375, startPoint y: 364, endPoint x: 369, endPoint y: 344, distance: 21.2
click at [375, 364] on button "Save" at bounding box center [359, 341] width 130 height 52
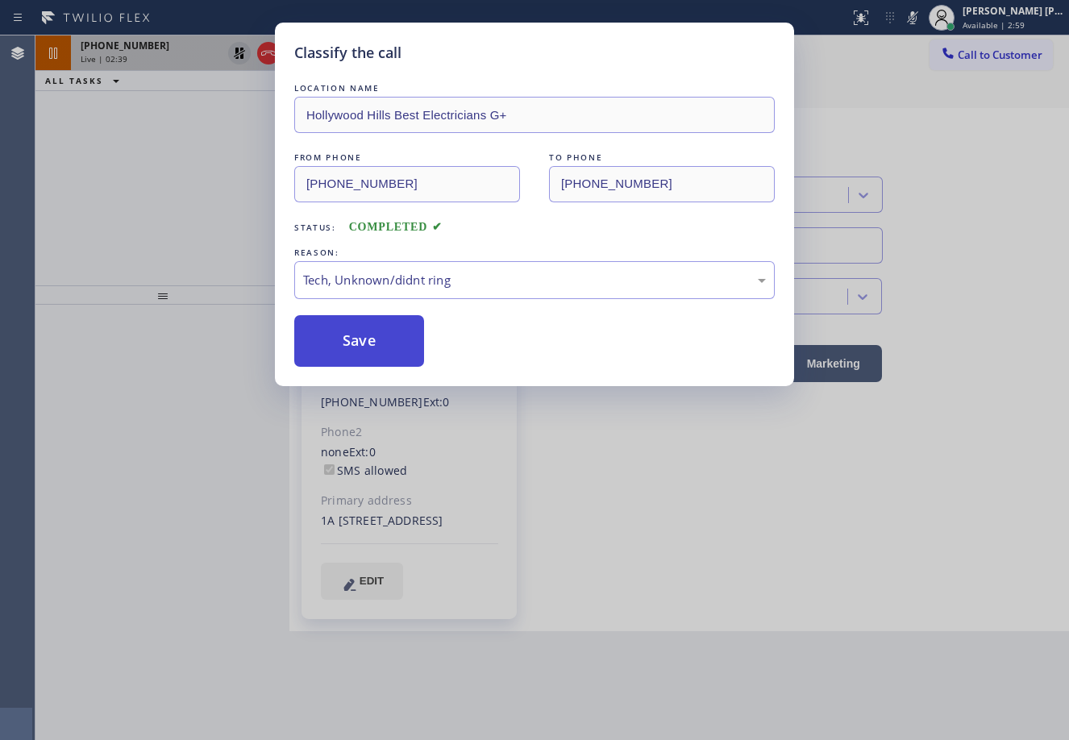
click at [369, 341] on button "Save" at bounding box center [359, 341] width 130 height 52
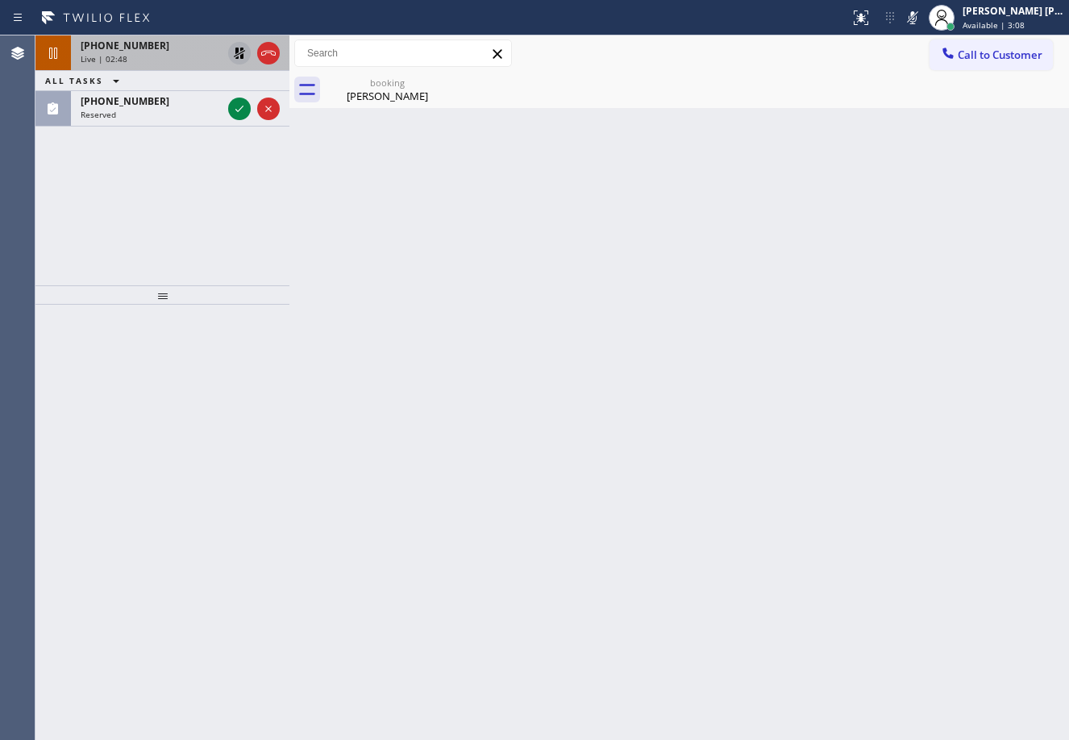
drag, startPoint x: 157, startPoint y: 144, endPoint x: 169, endPoint y: 135, distance: 14.4
click at [157, 144] on div "[PHONE_NUMBER] Live | 02:48 ALL TASKS ALL TASKS ACTIVE TASKS TASKS IN WRAP UP […" at bounding box center [162, 160] width 254 height 250
drag, startPoint x: 191, startPoint y: 110, endPoint x: 244, endPoint y: 113, distance: 53.3
click at [195, 110] on div "Reserved" at bounding box center [151, 114] width 141 height 11
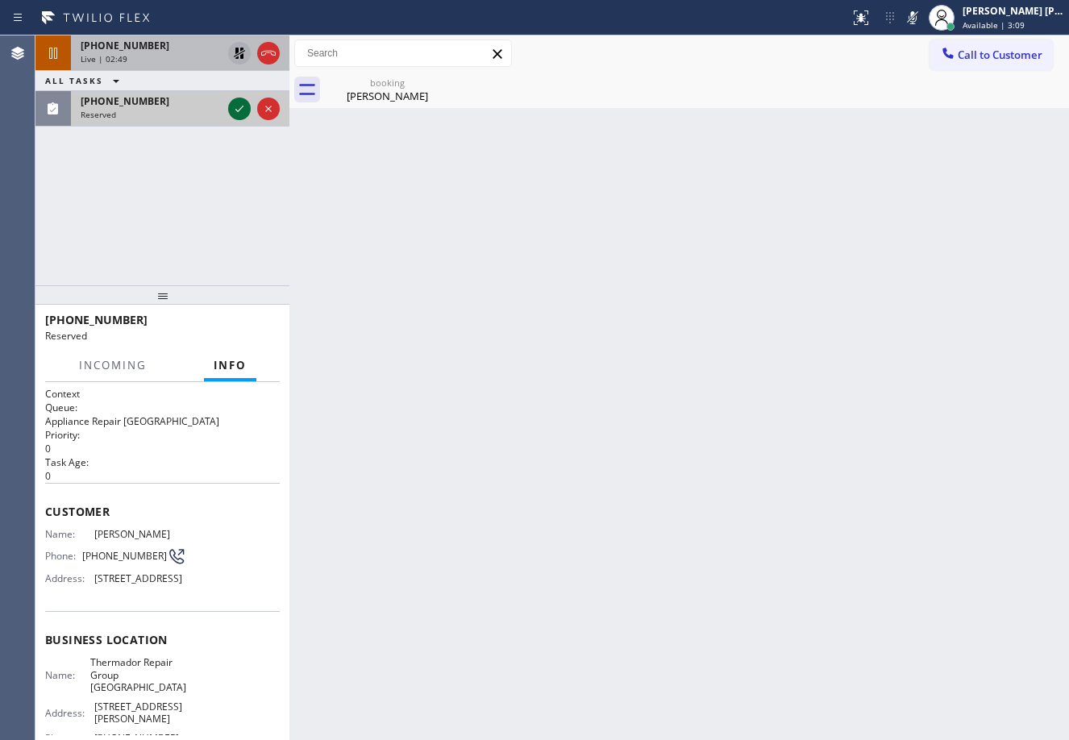
click at [244, 110] on icon at bounding box center [239, 108] width 19 height 19
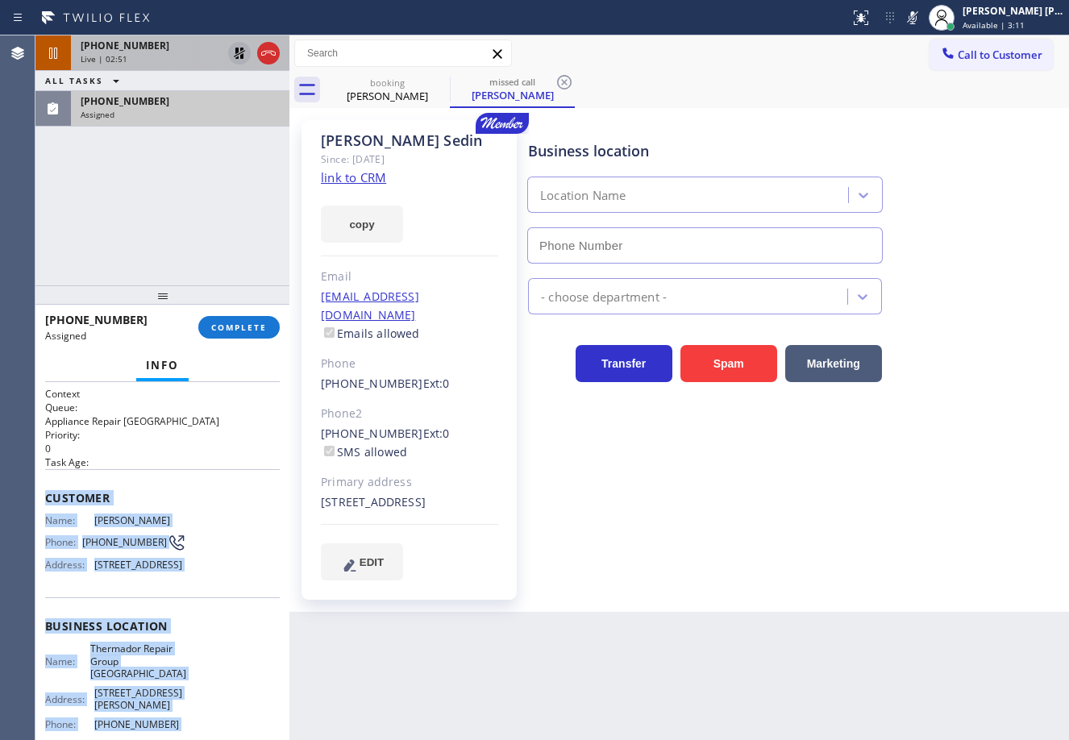
type input "[PHONE_NUMBER]"
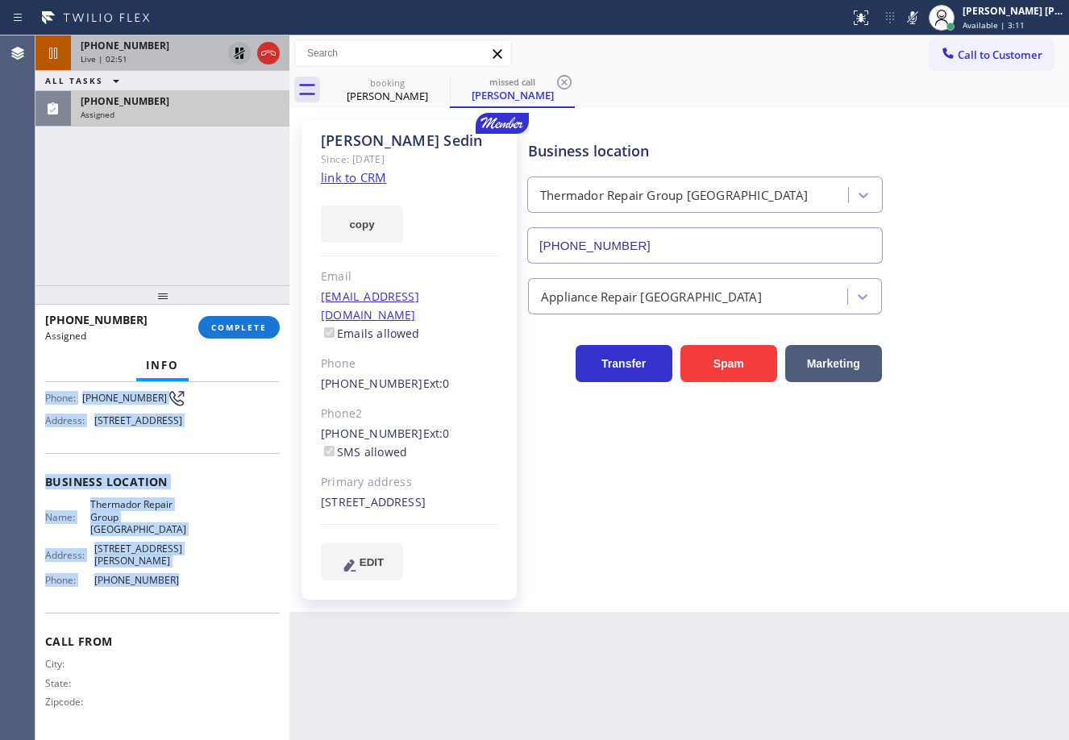
drag, startPoint x: 44, startPoint y: 492, endPoint x: 181, endPoint y: 576, distance: 160.0
click at [185, 587] on div "Context Queue: Appliance Repair High End Priority: 0 Task Age: Customer Name: […" at bounding box center [162, 561] width 254 height 358
click at [255, 332] on span "COMPLETE" at bounding box center [239, 327] width 56 height 11
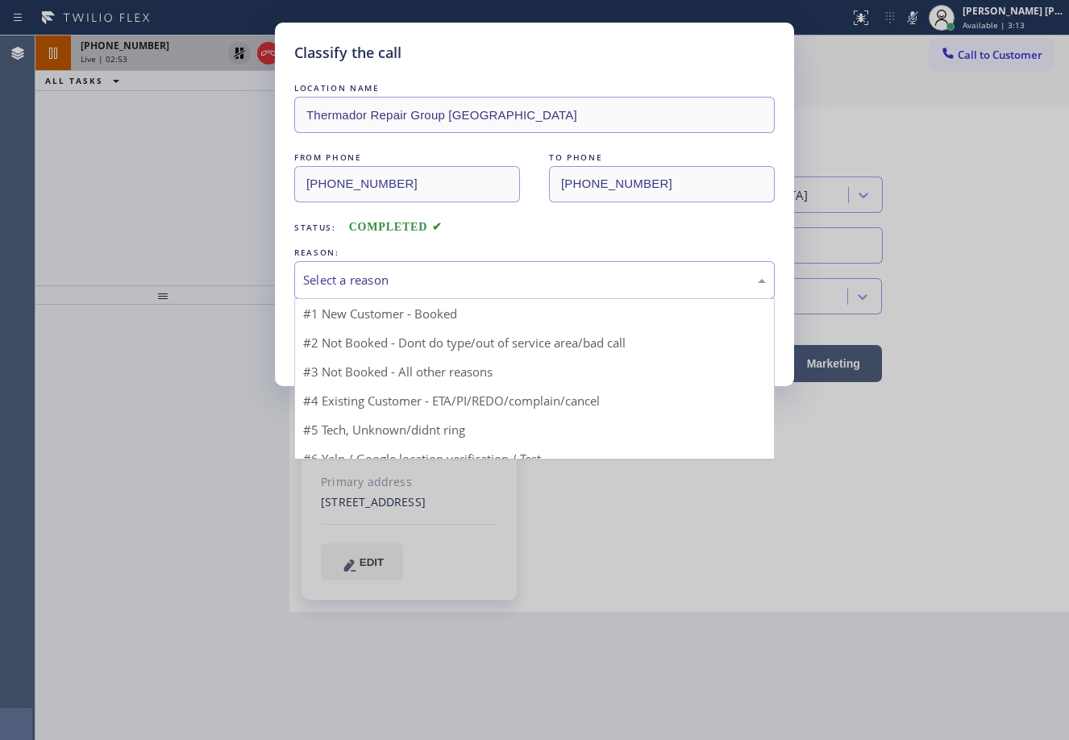
drag, startPoint x: 375, startPoint y: 277, endPoint x: 385, endPoint y: 280, distance: 10.0
click at [377, 277] on div "Select a reason" at bounding box center [534, 280] width 463 height 19
click at [352, 347] on button "Save" at bounding box center [359, 341] width 130 height 52
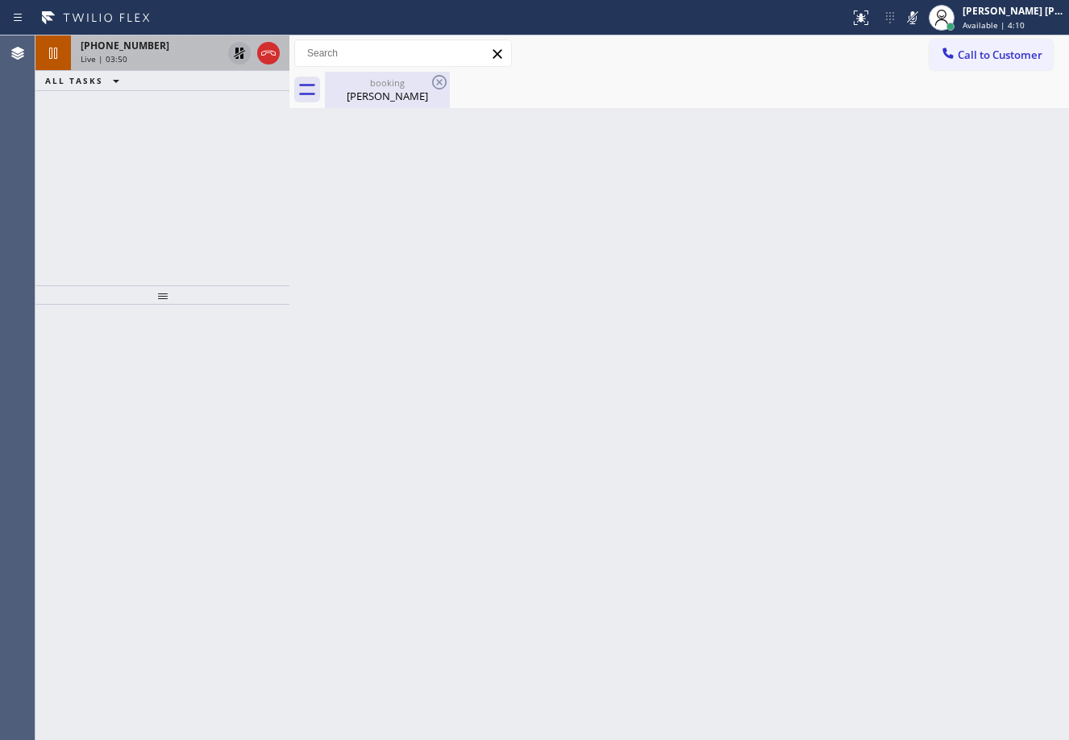
click at [383, 103] on div "booking [PERSON_NAME]" at bounding box center [388, 90] width 122 height 36
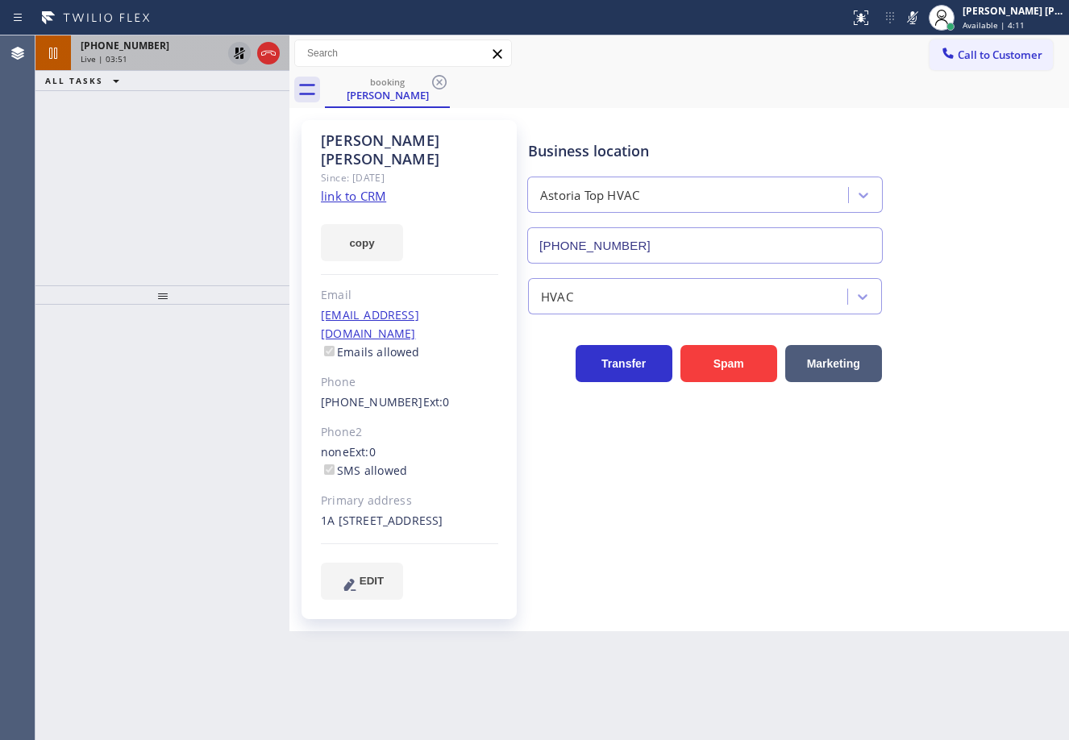
click at [199, 48] on div "[PHONE_NUMBER]" at bounding box center [151, 46] width 141 height 14
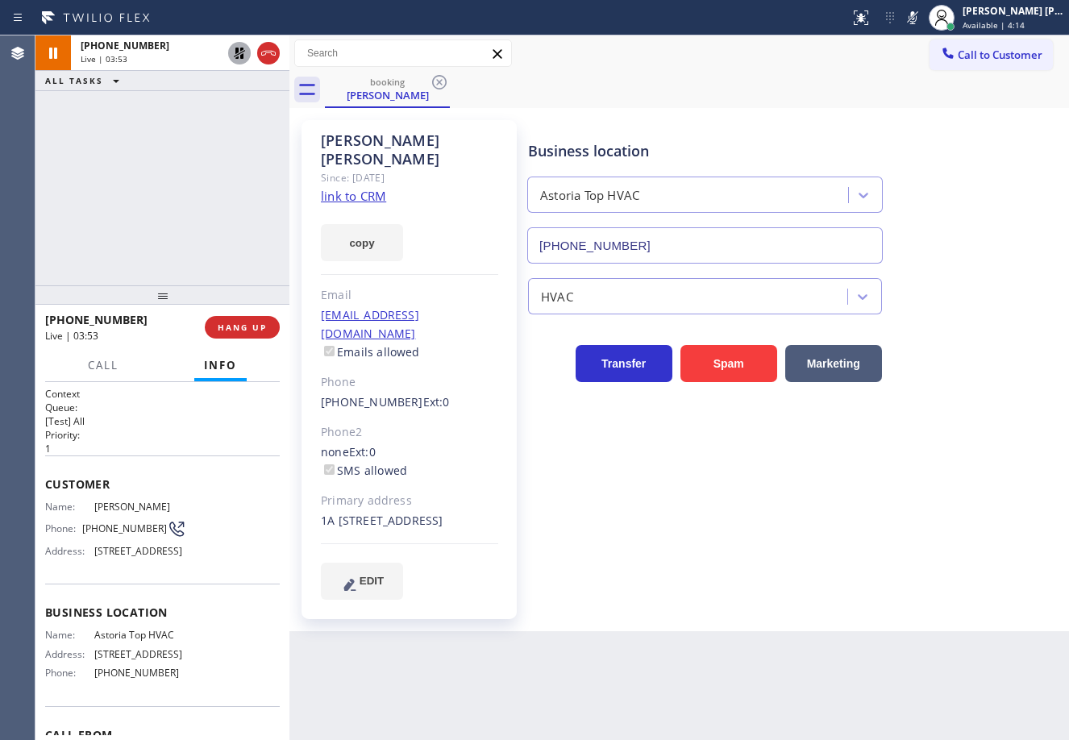
click at [753, 608] on div "[PERSON_NAME] Since: [DATE] link to CRM copy Email [EMAIL_ADDRESS][DOMAIN_NAME]…" at bounding box center [680, 369] width 780 height 523
drag, startPoint x: 179, startPoint y: 200, endPoint x: 188, endPoint y: 176, distance: 25.8
click at [185, 184] on div "[PHONE_NUMBER] Live | 04:18 ALL TASKS ALL TASKS ACTIVE TASKS TASKS IN WRAP UP" at bounding box center [162, 160] width 254 height 250
click at [244, 54] on icon at bounding box center [239, 53] width 19 height 19
drag, startPoint x: 222, startPoint y: 131, endPoint x: 240, endPoint y: 131, distance: 17.8
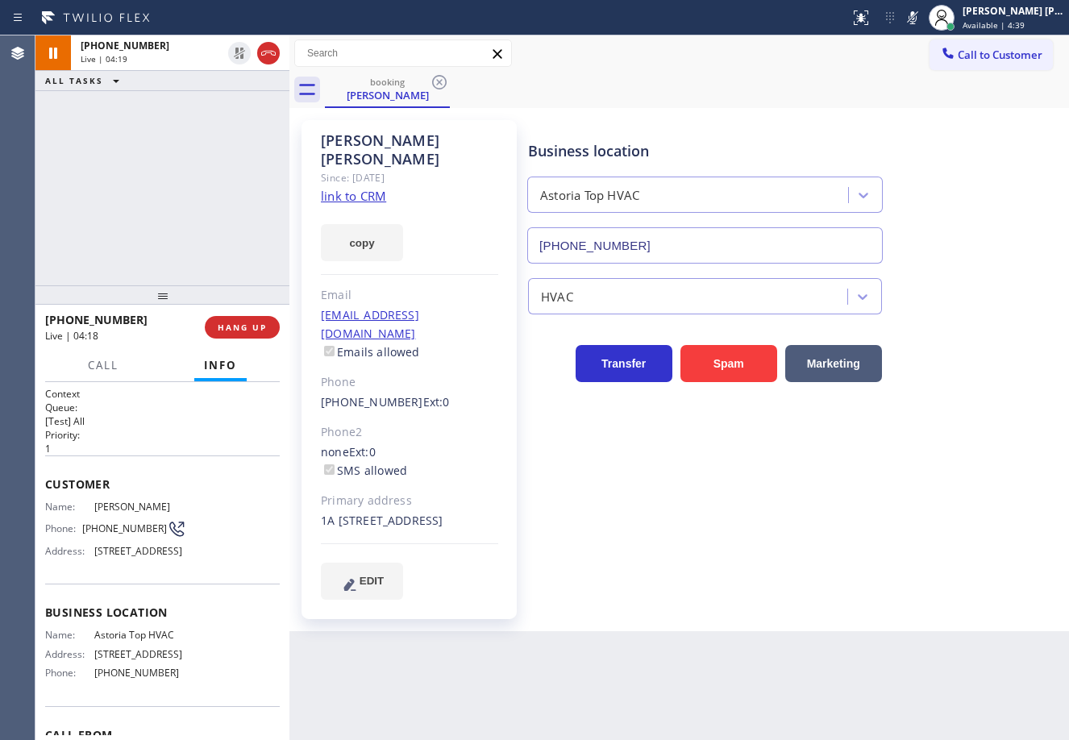
click at [240, 131] on div "[PHONE_NUMBER] Live | 04:19 ALL TASKS ALL TASKS ACTIVE TASKS TASKS IN WRAP UP" at bounding box center [162, 160] width 254 height 250
click at [923, 19] on icon at bounding box center [912, 17] width 19 height 19
drag, startPoint x: 921, startPoint y: 87, endPoint x: 918, endPoint y: 134, distance: 46.9
click at [920, 87] on div "booking [PERSON_NAME]" at bounding box center [697, 90] width 744 height 36
click at [227, 92] on div "[PHONE_NUMBER] Live | 04:41 ALL TASKS ALL TASKS ACTIVE TASKS TASKS IN WRAP UP" at bounding box center [162, 160] width 254 height 250
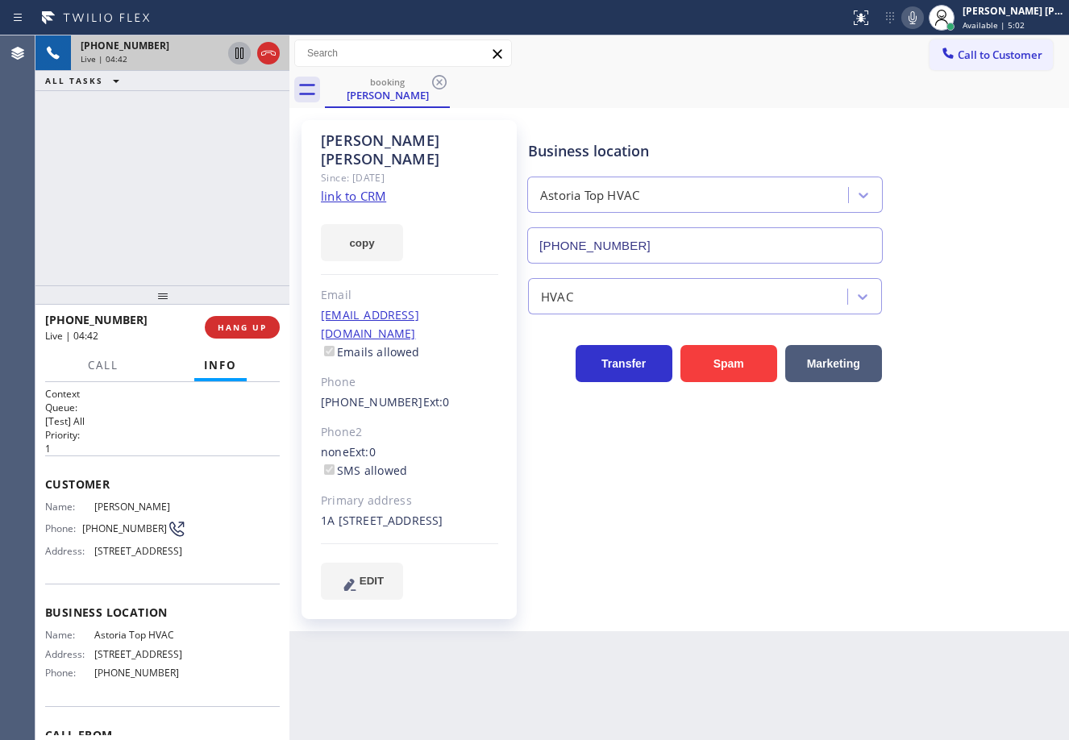
click at [236, 61] on icon at bounding box center [239, 53] width 19 height 19
click at [917, 19] on icon at bounding box center [913, 17] width 8 height 13
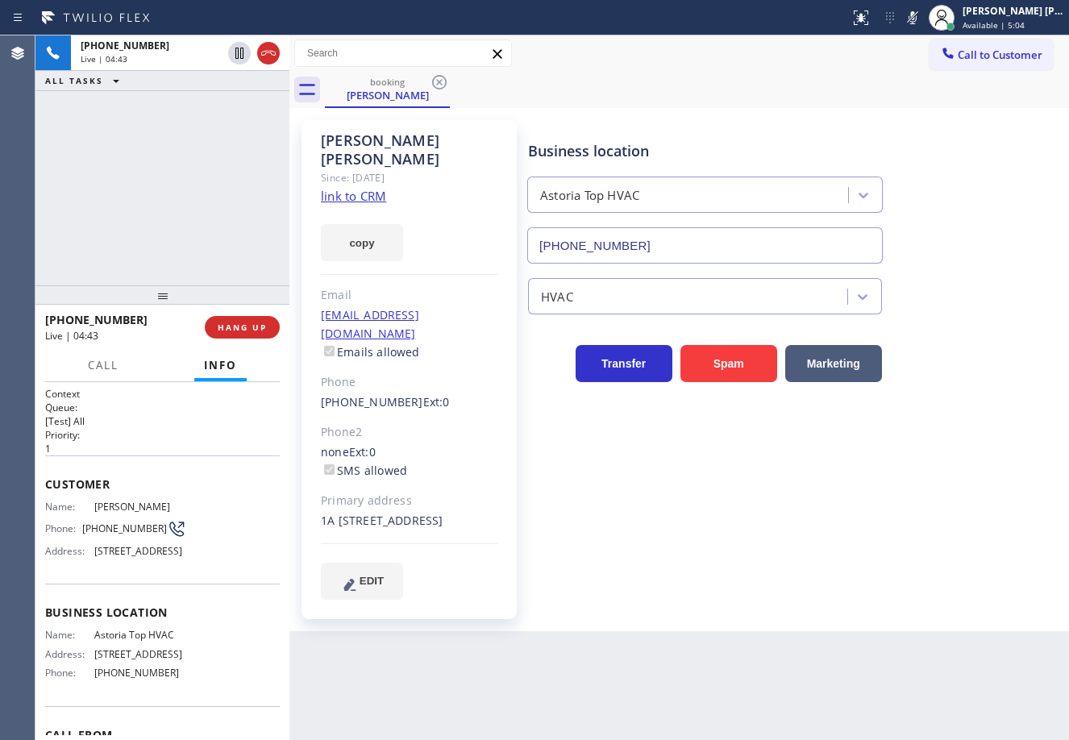
click at [894, 65] on div "Call to Customer Outbound call Location HVAC Alliance Expert Your caller id pho…" at bounding box center [680, 54] width 780 height 28
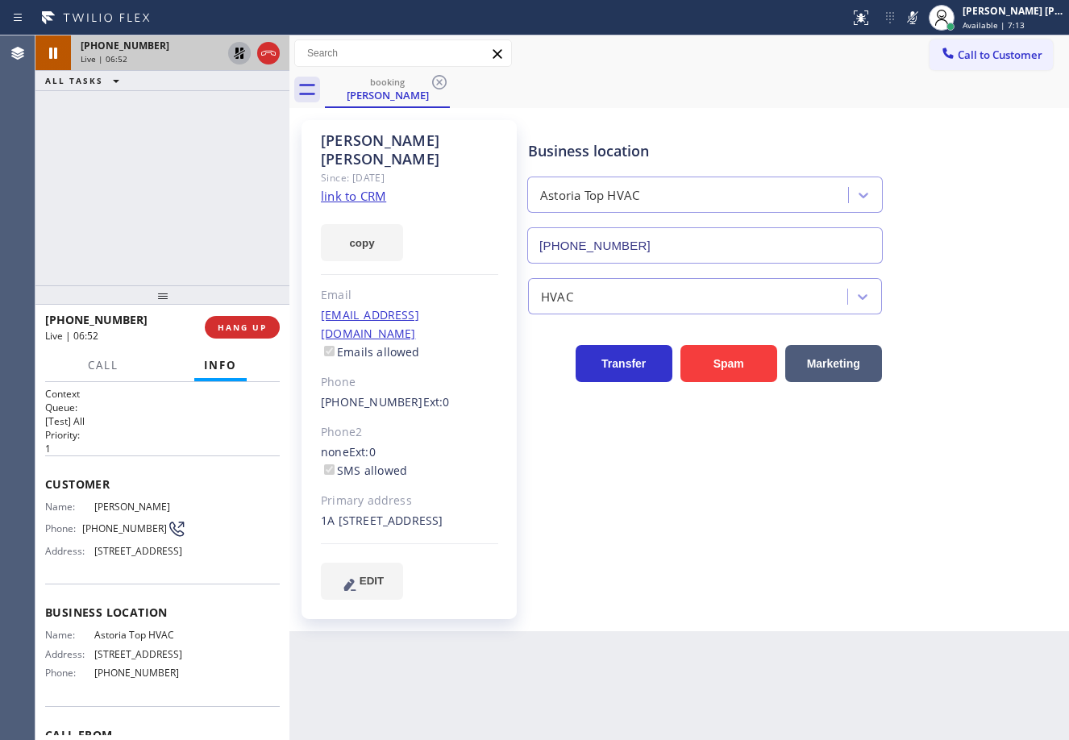
click at [242, 52] on icon at bounding box center [239, 53] width 19 height 19
click at [923, 19] on icon at bounding box center [912, 17] width 19 height 19
click at [916, 64] on div "Call to Customer Outbound call Location HVAC Alliance Expert Your caller id pho…" at bounding box center [680, 54] width 780 height 28
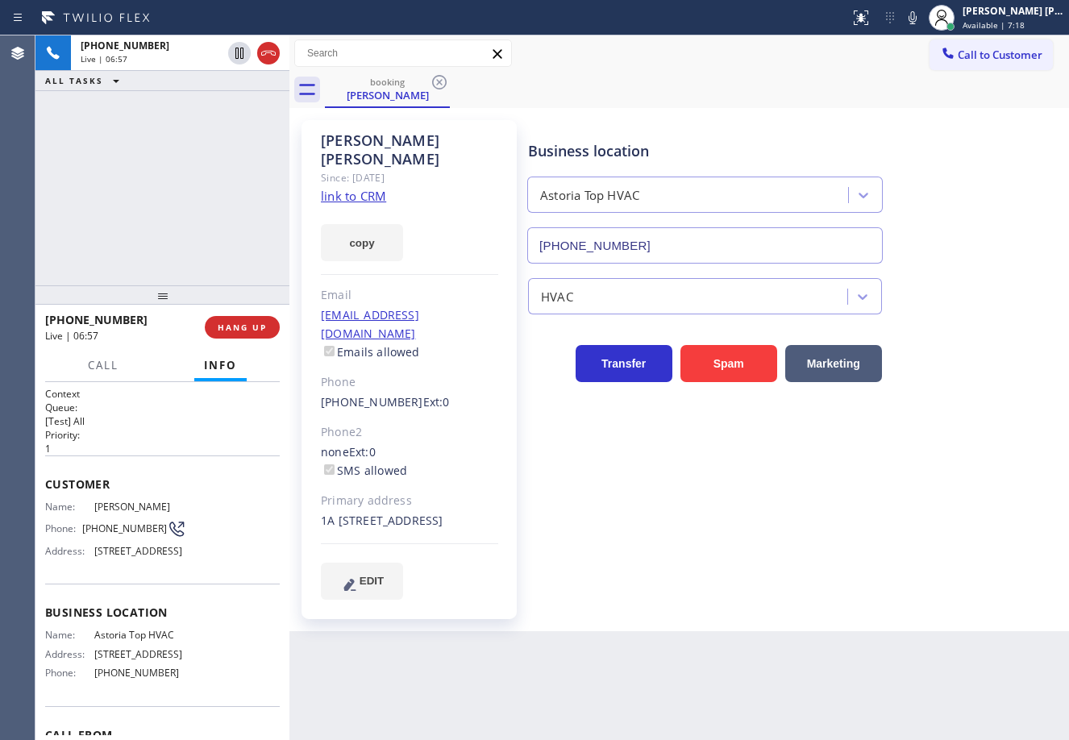
click at [694, 500] on div "Business location Astoria Top HVAC [PHONE_NUMBER] HVAC Transfer Spam Marketing" at bounding box center [795, 359] width 540 height 471
click at [177, 110] on div "[PHONE_NUMBER] Live | 07:35 ALL TASKS ALL TASKS ACTIVE TASKS TASKS IN WRAP UP" at bounding box center [162, 160] width 254 height 250
click at [177, 111] on div "[PHONE_NUMBER] Live | 07:36 ALL TASKS ALL TASKS ACTIVE TASKS TASKS IN WRAP UP" at bounding box center [162, 160] width 254 height 250
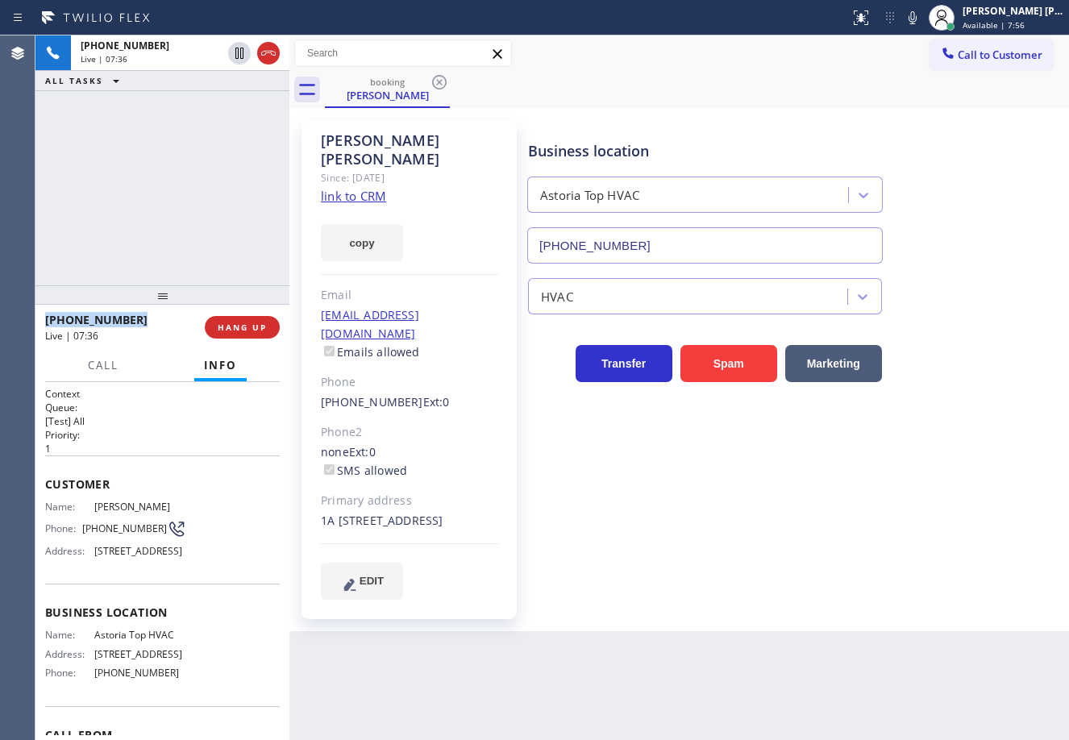
click at [177, 111] on div "[PHONE_NUMBER] Live | 07:36 ALL TASKS ALL TASKS ACTIVE TASKS TASKS IN WRAP UP" at bounding box center [162, 160] width 254 height 250
click at [179, 110] on div "[PHONE_NUMBER] Live | 07:36 ALL TASKS ALL TASKS ACTIVE TASKS TASKS IN WRAP UP" at bounding box center [162, 160] width 254 height 250
click at [180, 111] on div "[PHONE_NUMBER] Live | 07:36 ALL TASKS ALL TASKS ACTIVE TASKS TASKS IN WRAP UP" at bounding box center [162, 160] width 254 height 250
click at [180, 115] on div "[PHONE_NUMBER] Live | 07:37 ALL TASKS ALL TASKS ACTIVE TASKS TASKS IN WRAP UP" at bounding box center [162, 160] width 254 height 250
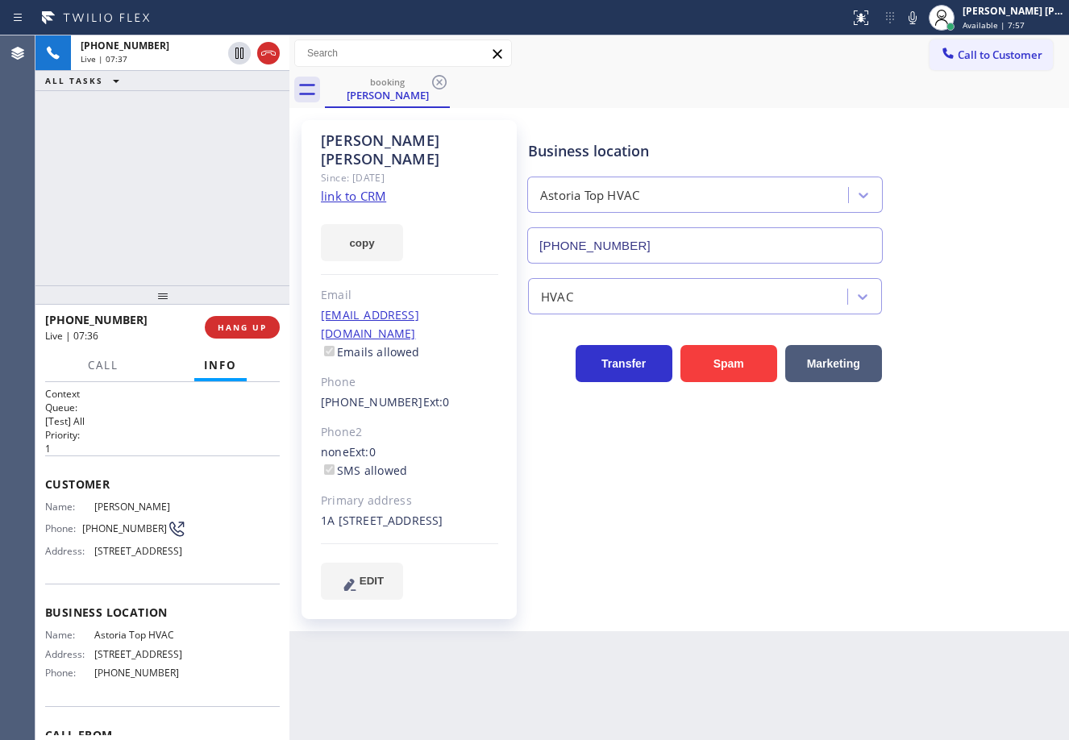
click at [174, 117] on div "[PHONE_NUMBER] Live | 07:37 ALL TASKS ALL TASKS ACTIVE TASKS TASKS IN WRAP UP" at bounding box center [162, 160] width 254 height 250
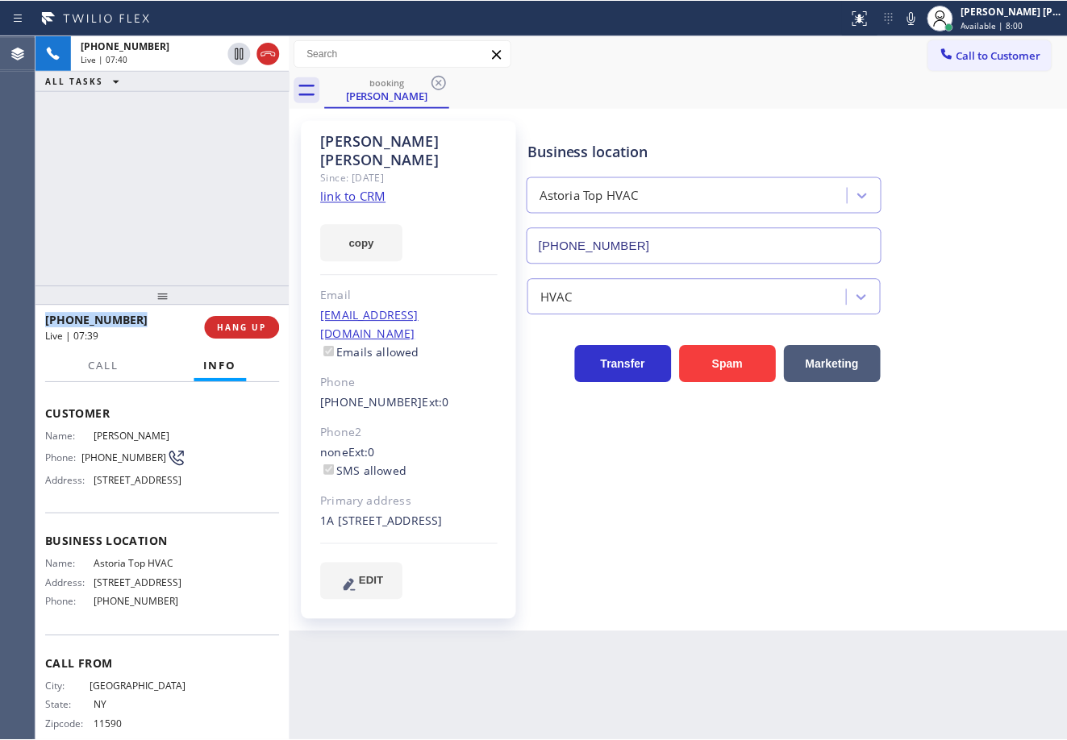
scroll to position [118, 0]
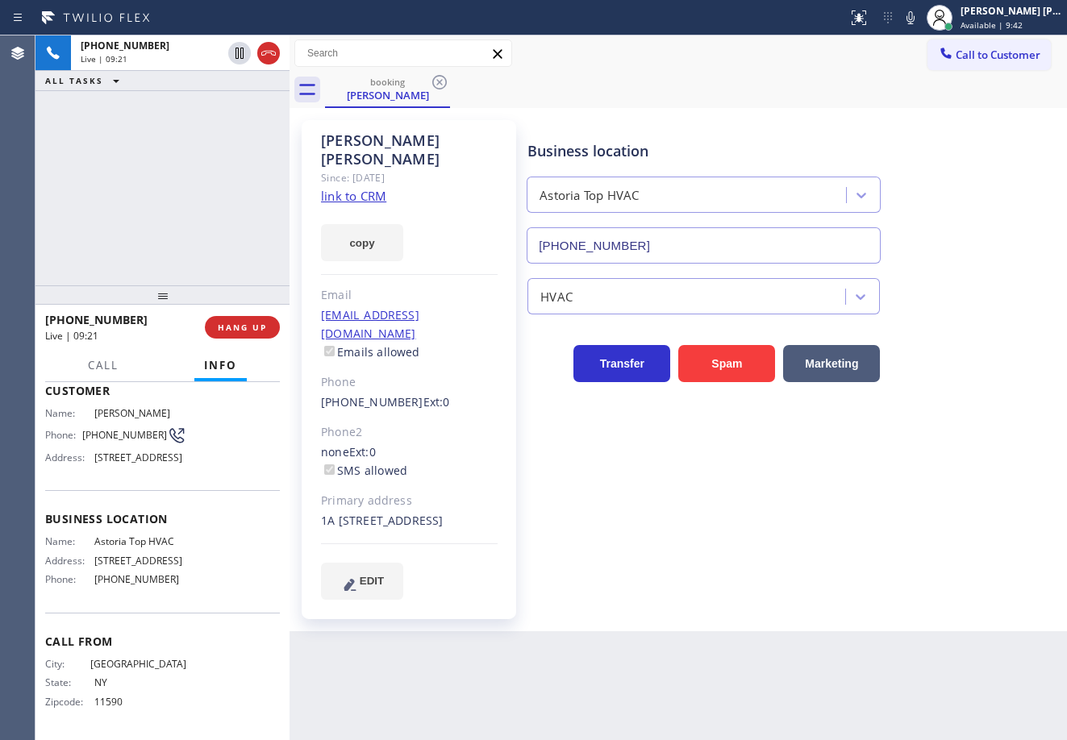
click at [166, 134] on div "[PHONE_NUMBER] Live | 09:21 ALL TASKS ALL TASKS ACTIVE TASKS TASKS IN WRAP UP" at bounding box center [162, 160] width 254 height 250
click at [160, 98] on div "[PHONE_NUMBER] Live | 09:45 ALL TASKS ALL TASKS ACTIVE TASKS TASKS IN WRAP UP" at bounding box center [162, 160] width 254 height 250
click at [147, 127] on div "[PHONE_NUMBER] Live | 09:56 ALL TASKS ALL TASKS ACTIVE TASKS TASKS IN WRAP UP" at bounding box center [162, 160] width 254 height 250
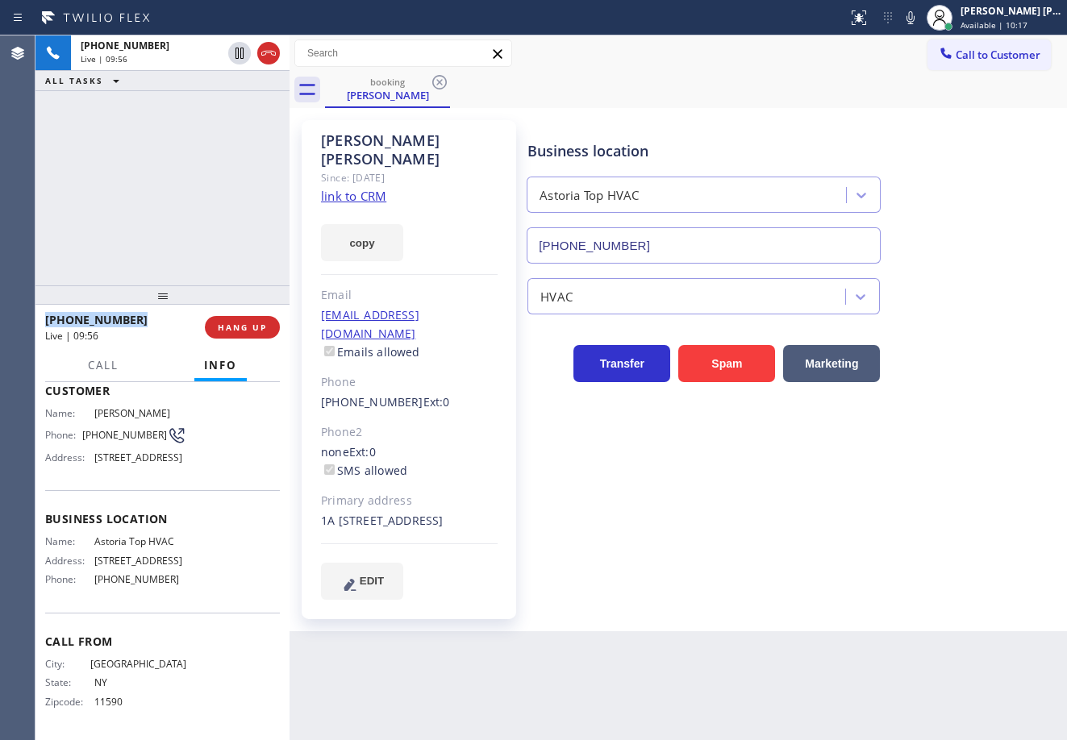
click at [148, 127] on div "[PHONE_NUMBER] Live | 09:56 ALL TASKS ALL TASKS ACTIVE TASKS TASKS IN WRAP UP" at bounding box center [162, 160] width 254 height 250
click at [148, 127] on div "[PHONE_NUMBER] Live | 09:57 ALL TASKS ALL TASKS ACTIVE TASKS TASKS IN WRAP UP" at bounding box center [162, 160] width 254 height 250
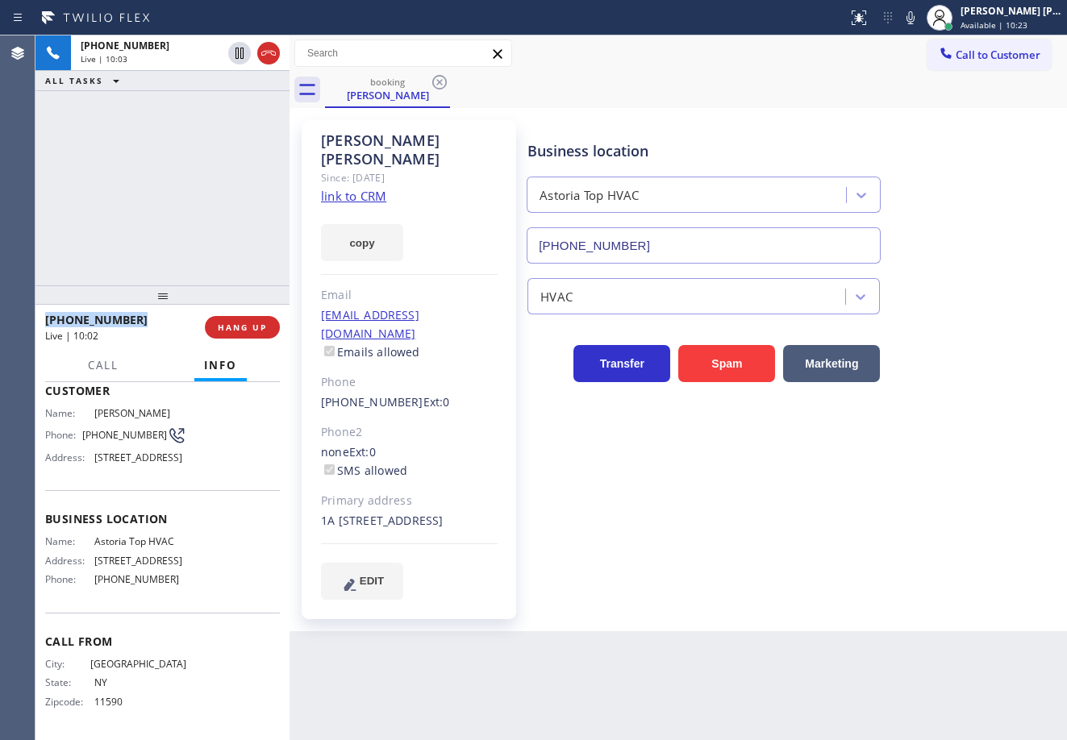
drag, startPoint x: 212, startPoint y: 161, endPoint x: 223, endPoint y: 210, distance: 50.5
click at [212, 160] on div "[PHONE_NUMBER] Live | 10:03 ALL TASKS ALL TASKS ACTIVE TASKS TASKS IN WRAP UP" at bounding box center [162, 160] width 254 height 250
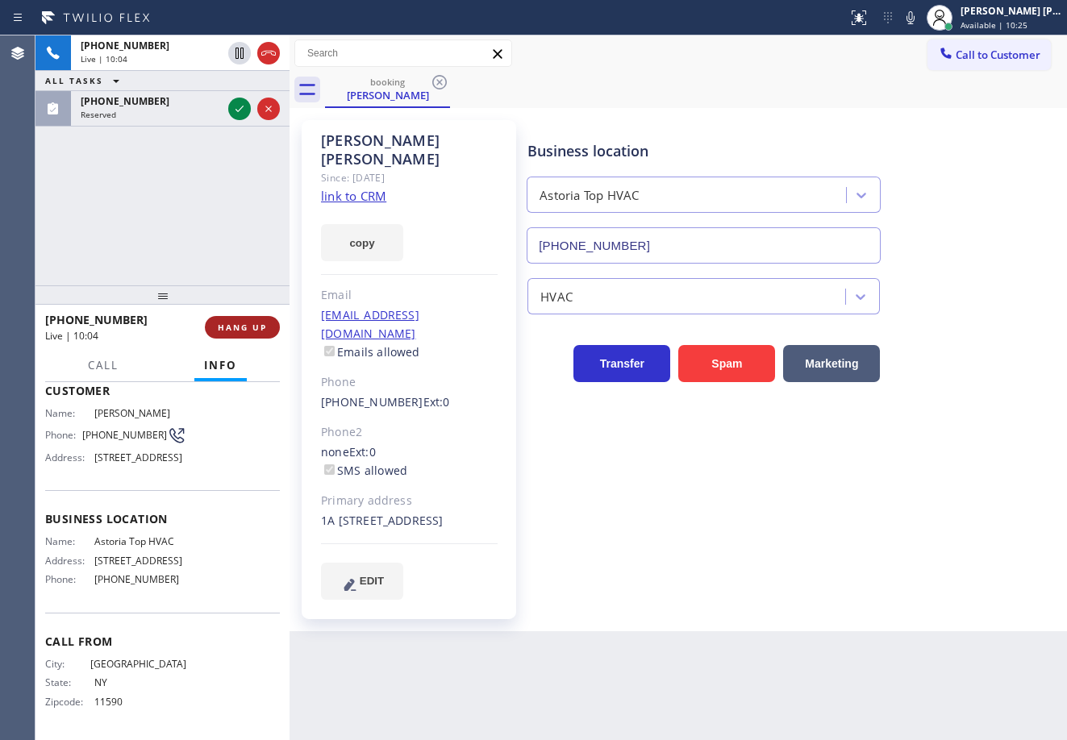
click at [255, 331] on span "HANG UP" at bounding box center [242, 327] width 49 height 11
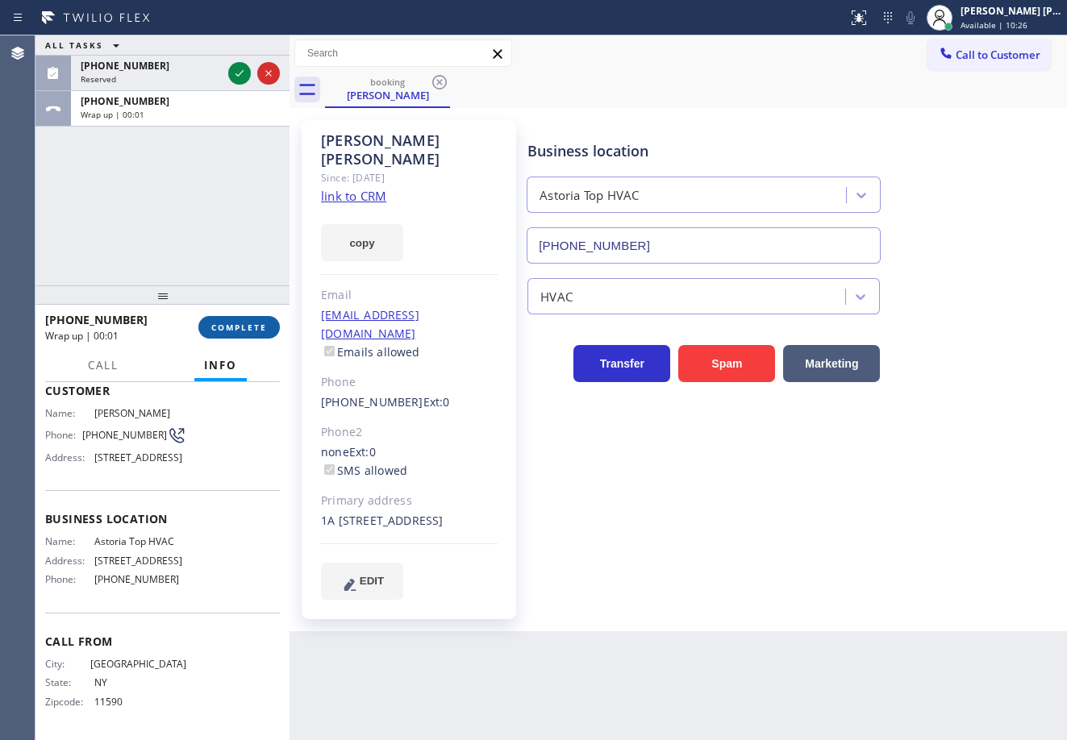
click at [252, 323] on span "COMPLETE" at bounding box center [239, 327] width 56 height 11
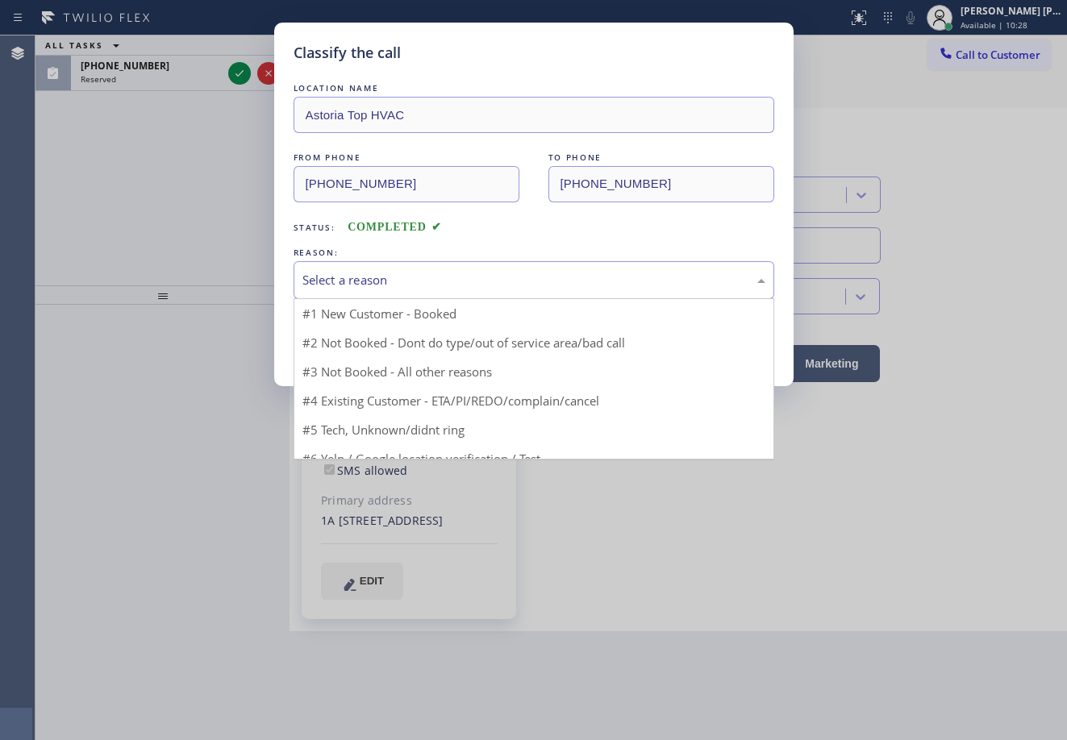
click at [385, 265] on div "Select a reason" at bounding box center [534, 280] width 481 height 38
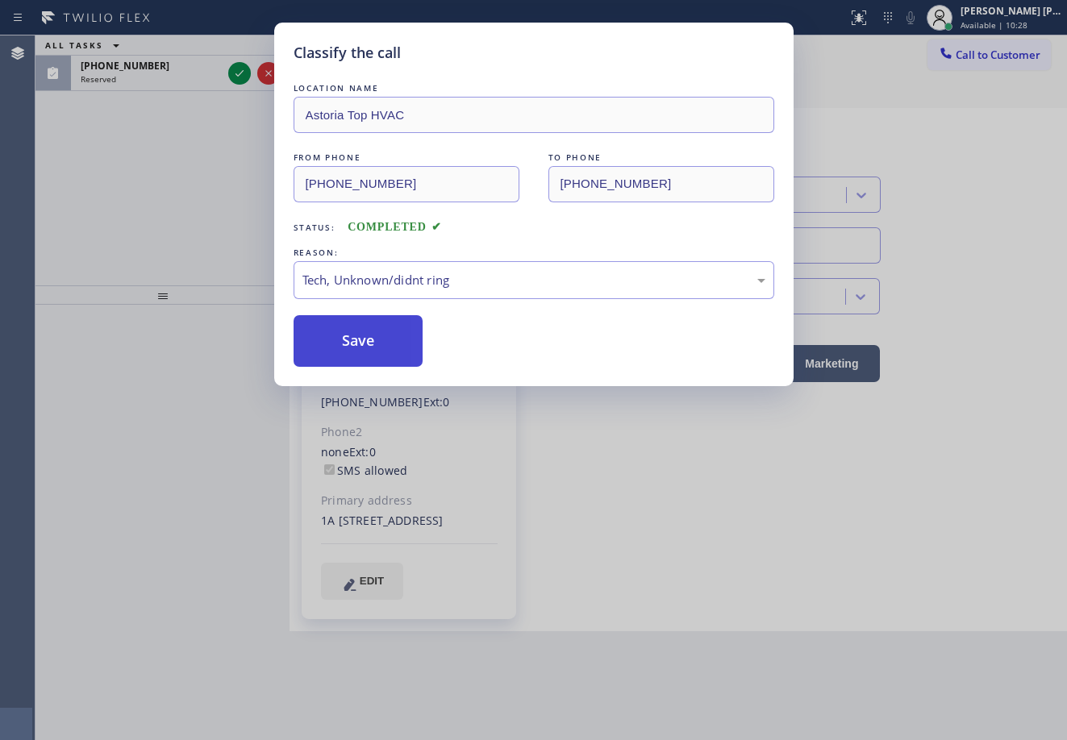
drag, startPoint x: 397, startPoint y: 389, endPoint x: 366, endPoint y: 330, distance: 67.1
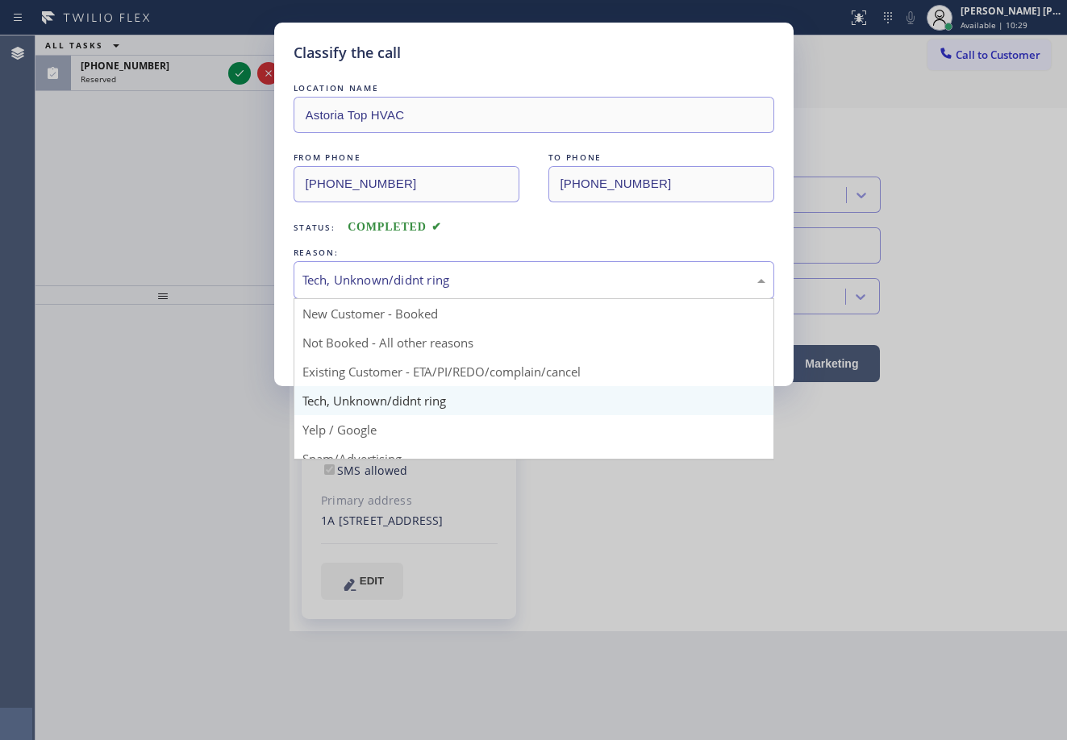
click at [360, 274] on div "Tech, Unknown/didnt ring" at bounding box center [533, 280] width 463 height 19
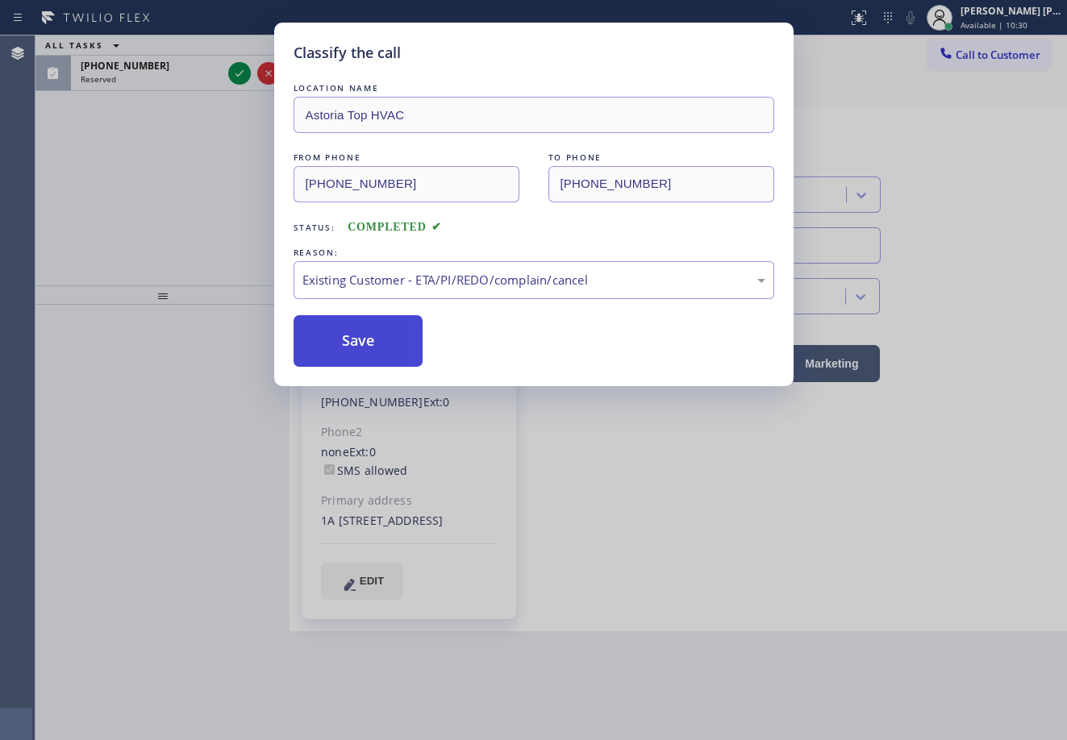
click at [356, 352] on button "Save" at bounding box center [359, 341] width 130 height 52
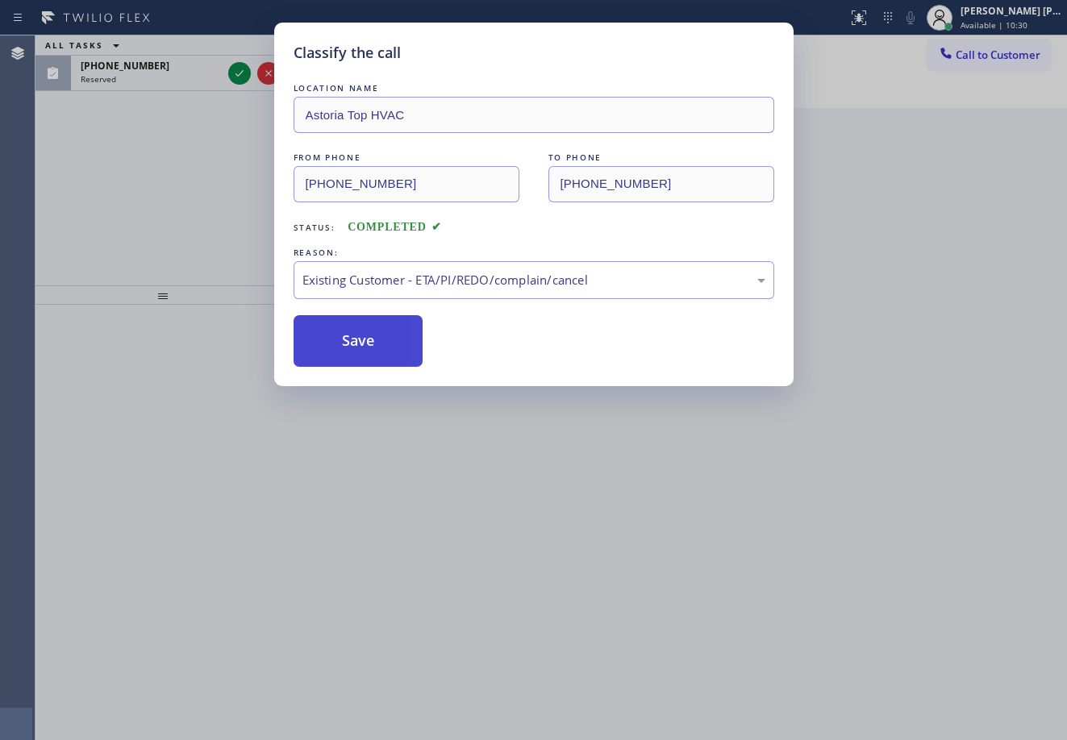
click at [356, 352] on button "Save" at bounding box center [359, 341] width 130 height 52
drag, startPoint x: 232, startPoint y: 92, endPoint x: 240, endPoint y: 82, distance: 12.1
click at [234, 91] on div "Classify the call LOCATION NAME Astoria Top HVAC FROM PHONE [PHONE_NUMBER] TO P…" at bounding box center [533, 370] width 1067 height 740
click at [240, 82] on div "Classify the call LOCATION NAME Astoria Top HVAC FROM PHONE [PHONE_NUMBER] TO P…" at bounding box center [533, 370] width 1067 height 740
click at [238, 78] on div "Classify the call LOCATION NAME Astoria Top HVAC FROM PHONE [PHONE_NUMBER] TO P…" at bounding box center [533, 370] width 1067 height 740
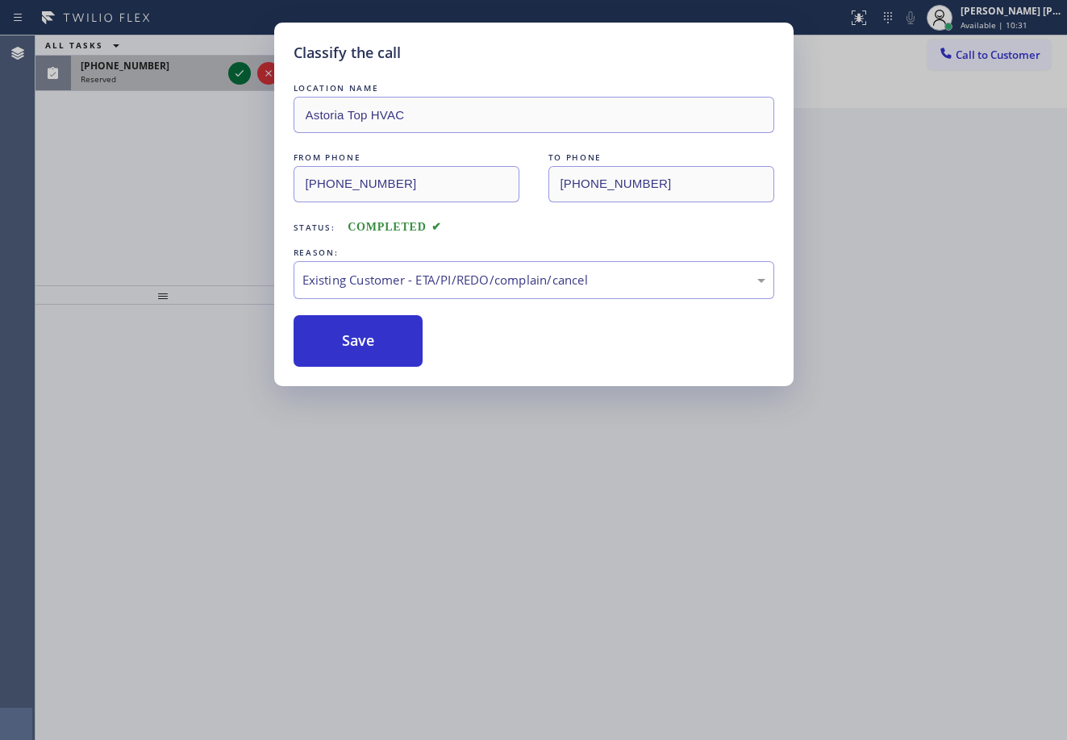
click at [237, 77] on icon at bounding box center [239, 73] width 19 height 19
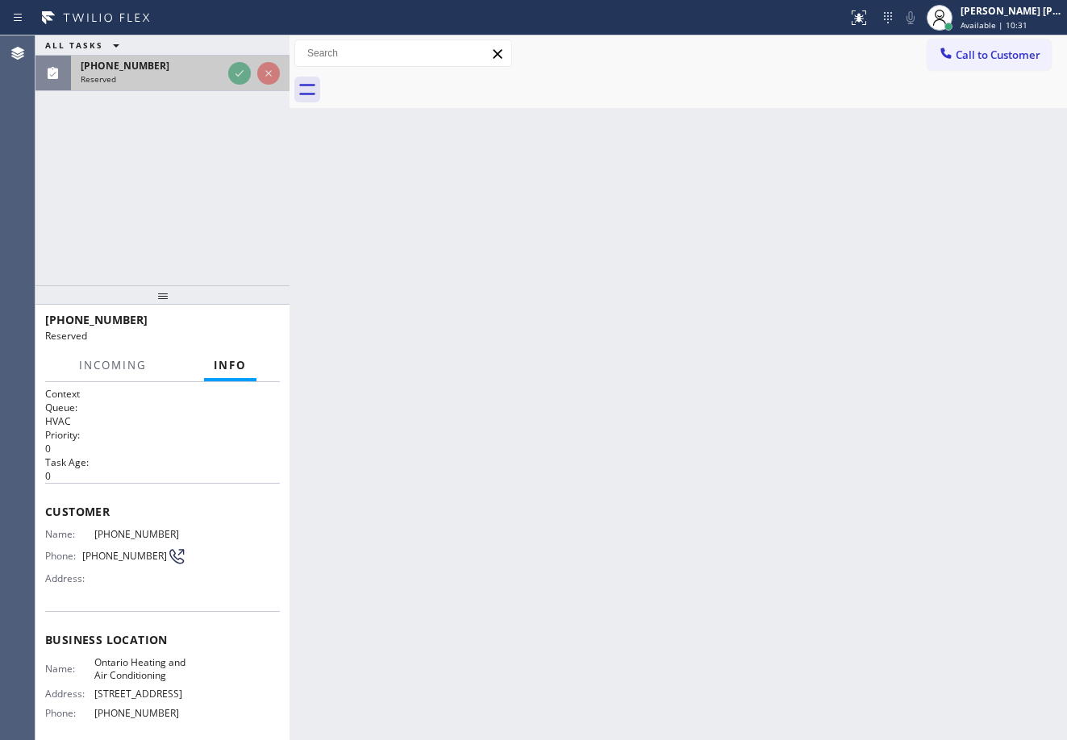
click at [225, 73] on div "[PHONE_NUMBER] Reserved" at bounding box center [148, 73] width 154 height 35
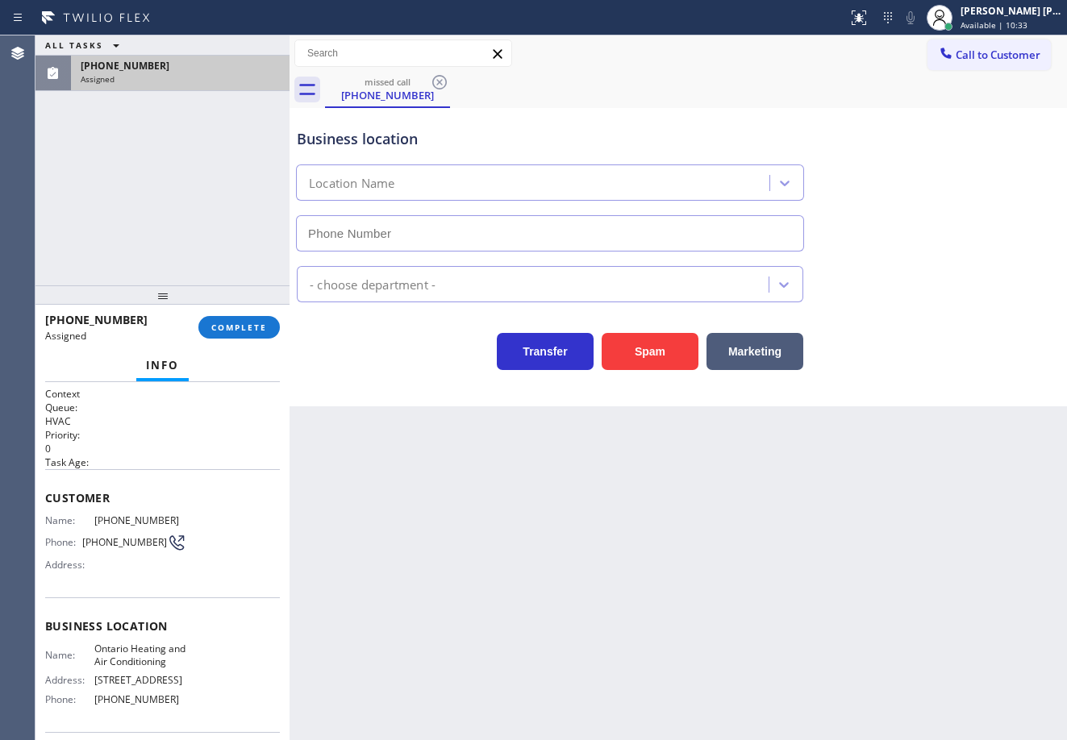
type input "[PHONE_NUMBER]"
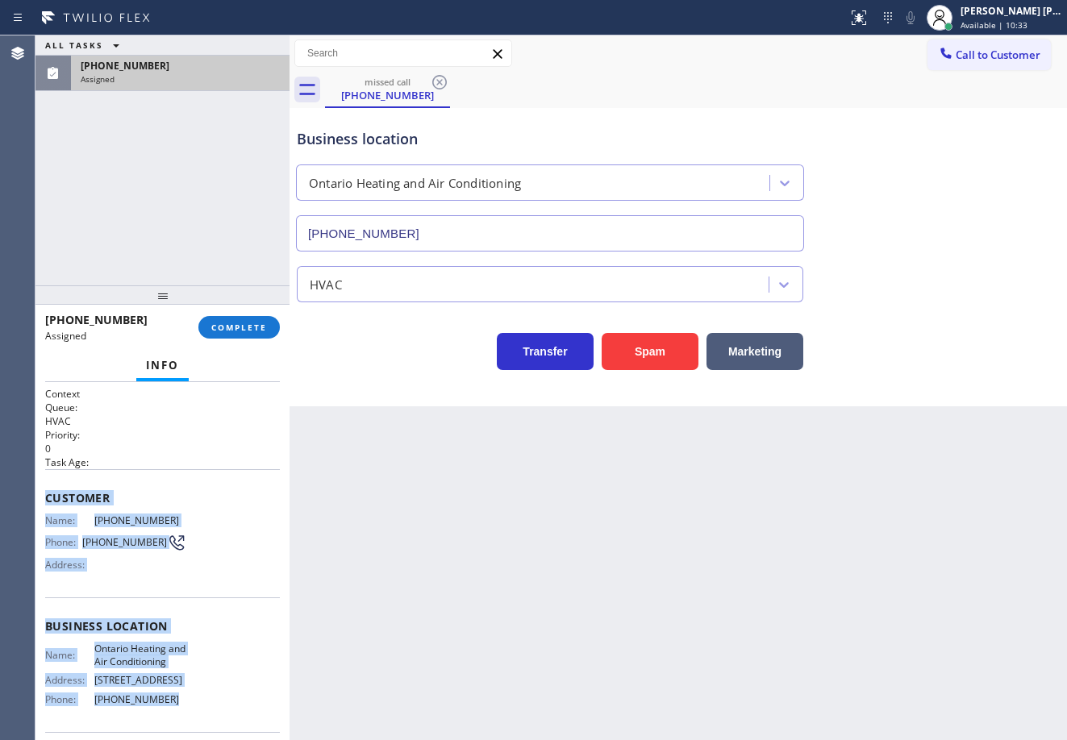
scroll to position [144, 0]
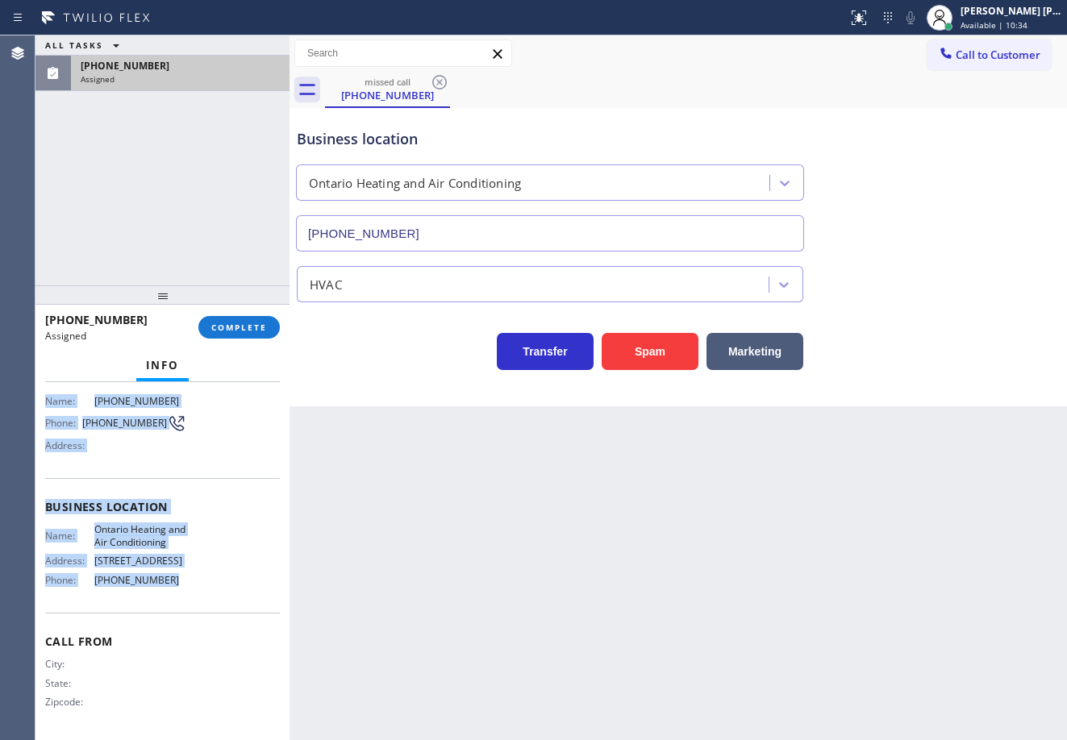
drag, startPoint x: 44, startPoint y: 493, endPoint x: 196, endPoint y: 569, distance: 169.9
click at [177, 598] on div "Context Queue: HVAC Priority: 0 Task Age: Customer Name: [PHONE_NUMBER] Phone: …" at bounding box center [162, 561] width 254 height 358
copy div "Customer Name: [PHONE_NUMBER] Phone: [PHONE_NUMBER] Address: Business location …"
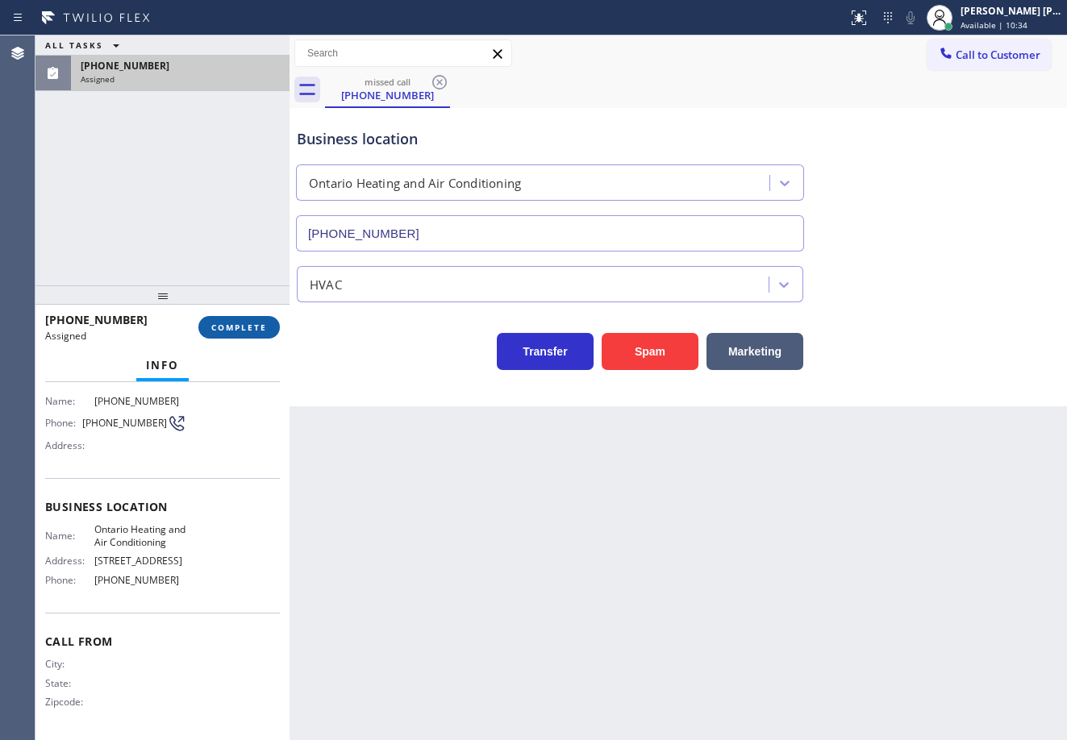
click at [247, 335] on div "[PHONE_NUMBER] Assigned COMPLETE" at bounding box center [162, 327] width 235 height 42
click at [248, 333] on button "COMPLETE" at bounding box center [238, 327] width 81 height 23
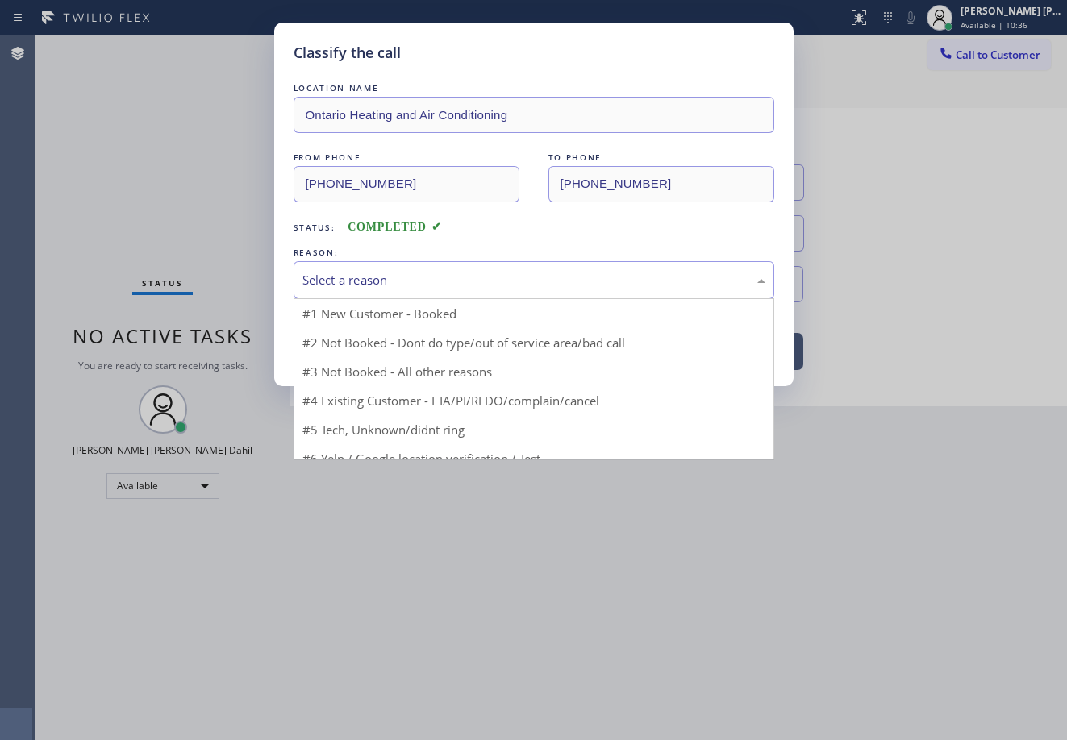
click at [373, 263] on div "Select a reason" at bounding box center [534, 280] width 481 height 38
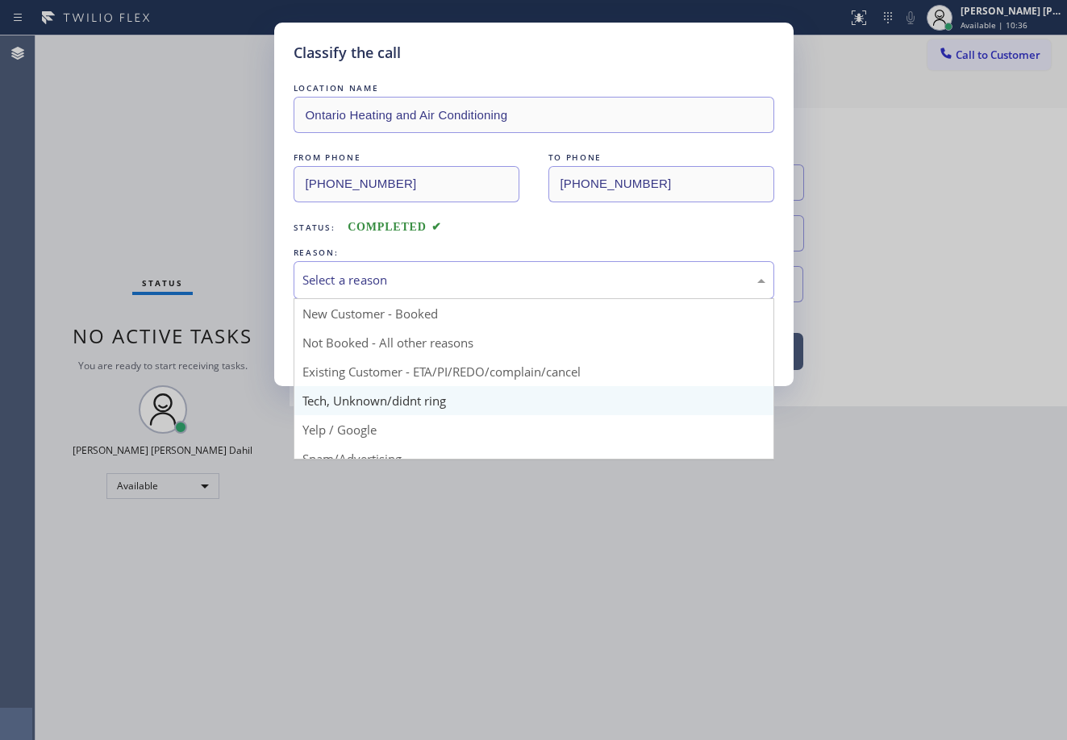
drag, startPoint x: 383, startPoint y: 389, endPoint x: 363, endPoint y: 349, distance: 44.4
click at [363, 349] on button "Save" at bounding box center [359, 341] width 130 height 52
click at [364, 345] on button "Save" at bounding box center [359, 341] width 130 height 52
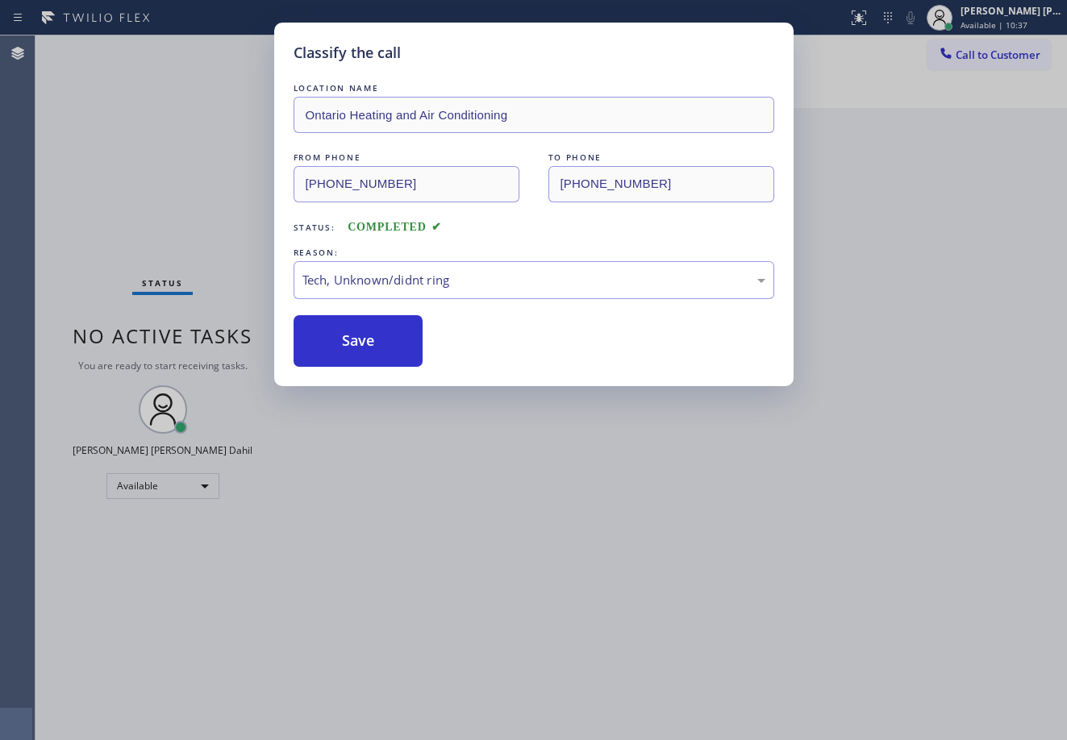
drag, startPoint x: 364, startPoint y: 345, endPoint x: 544, endPoint y: 506, distance: 241.6
click at [369, 348] on button "Save" at bounding box center [359, 341] width 130 height 52
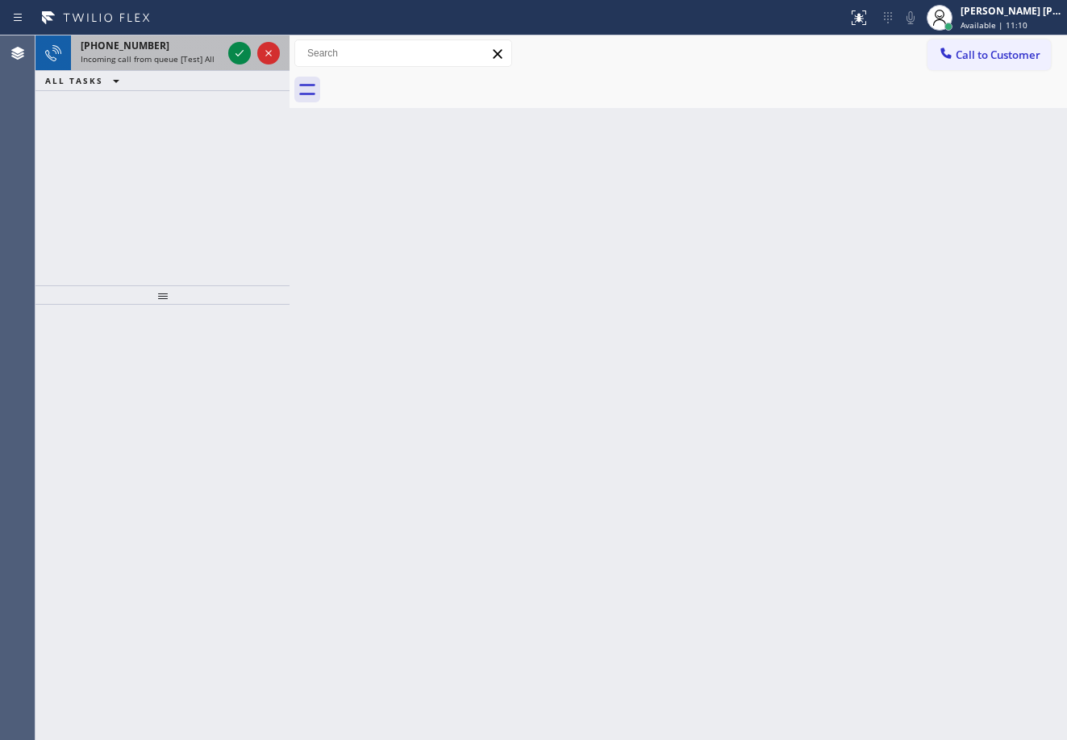
click at [166, 52] on div "[PHONE_NUMBER] Incoming call from queue [Test] All" at bounding box center [148, 52] width 154 height 35
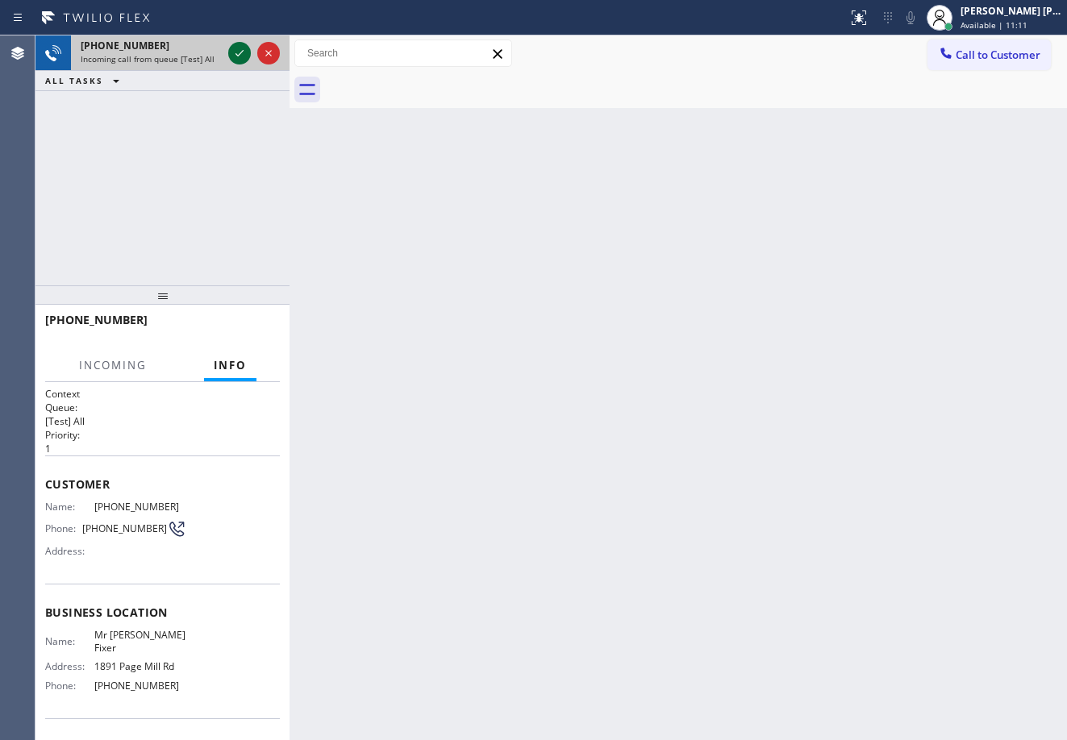
click at [231, 49] on icon at bounding box center [239, 53] width 19 height 19
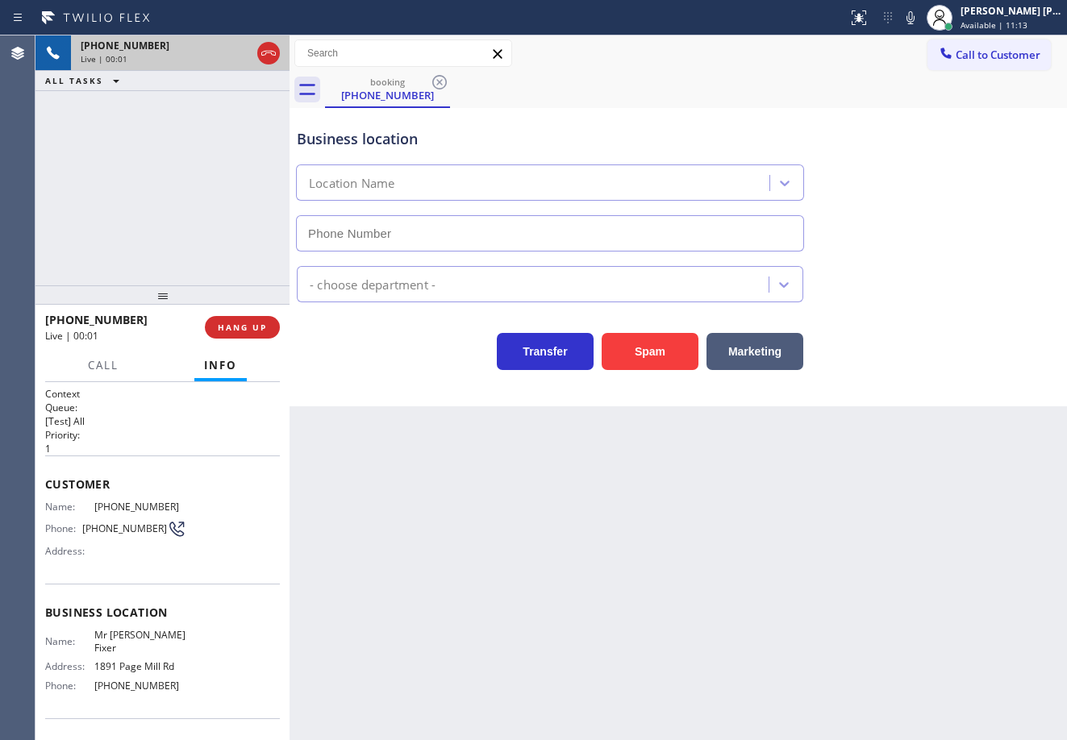
type input "[PHONE_NUMBER]"
click at [338, 545] on div "Back to Dashboard Change Sender ID Customers Technicians Select a contact Outbo…" at bounding box center [678, 387] width 777 height 705
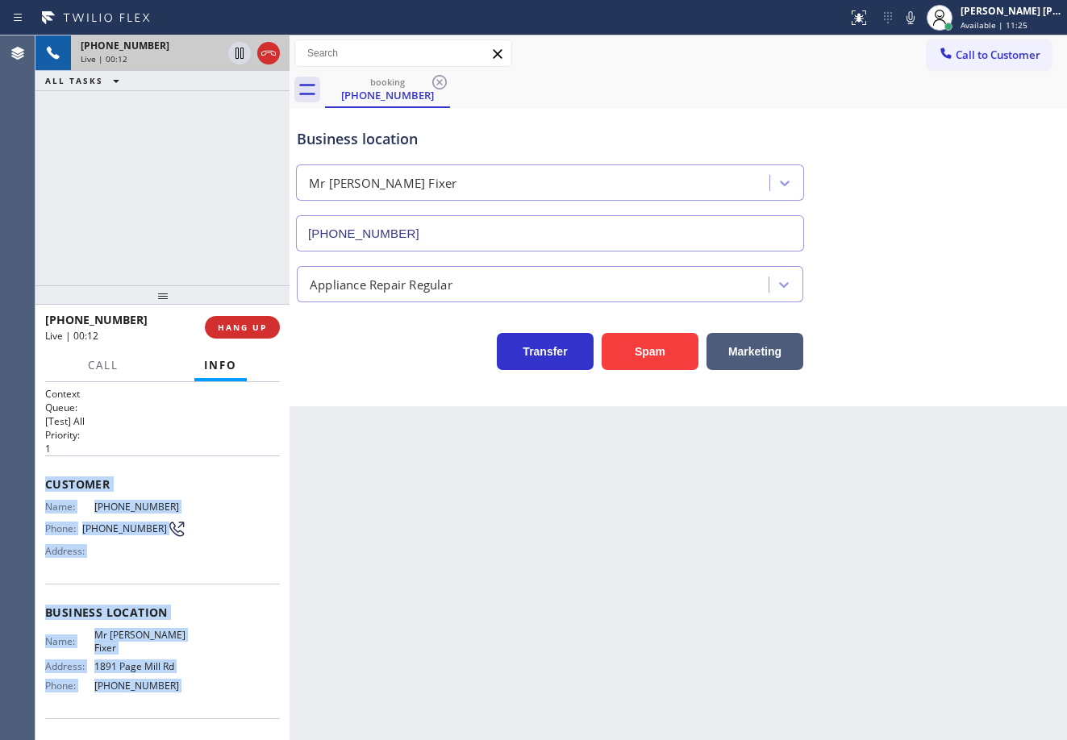
scroll to position [94, 0]
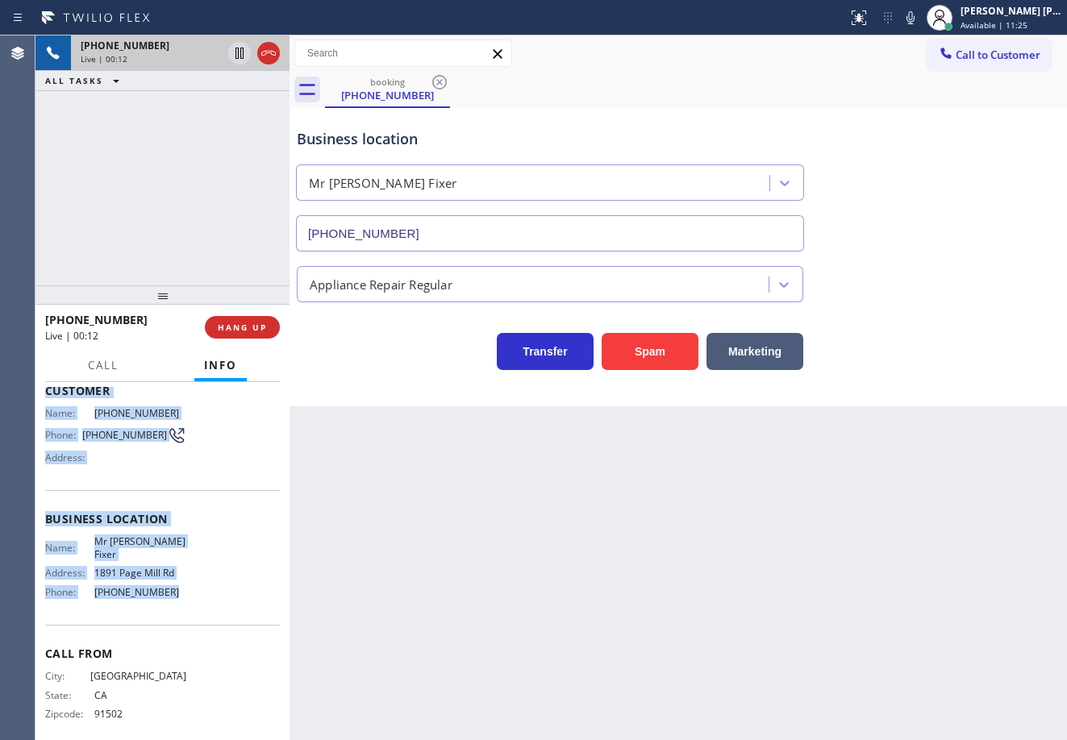
drag, startPoint x: 41, startPoint y: 482, endPoint x: 225, endPoint y: 587, distance: 211.6
click at [196, 603] on div "Context Queue: [Test] All Priority: 1 Customer Name: [PHONE_NUMBER] Phone: [PHO…" at bounding box center [162, 561] width 254 height 358
copy div "Customer Name: [PHONE_NUMBER] Phone: [PHONE_NUMBER] Address: Business location …"
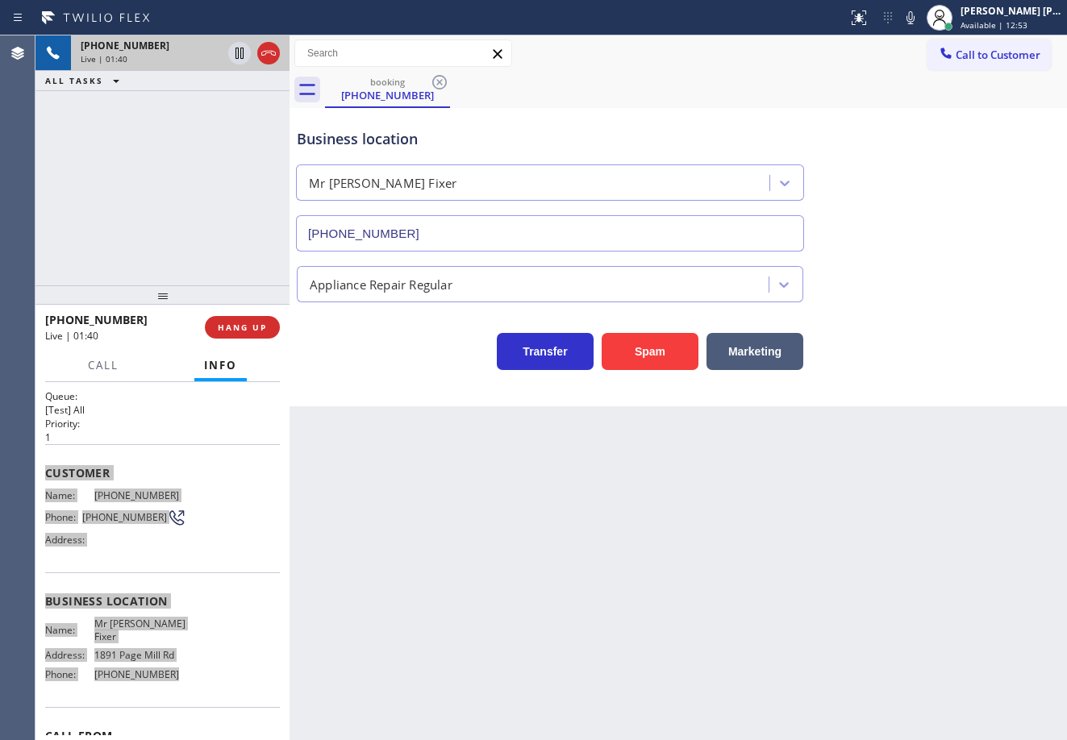
scroll to position [0, 0]
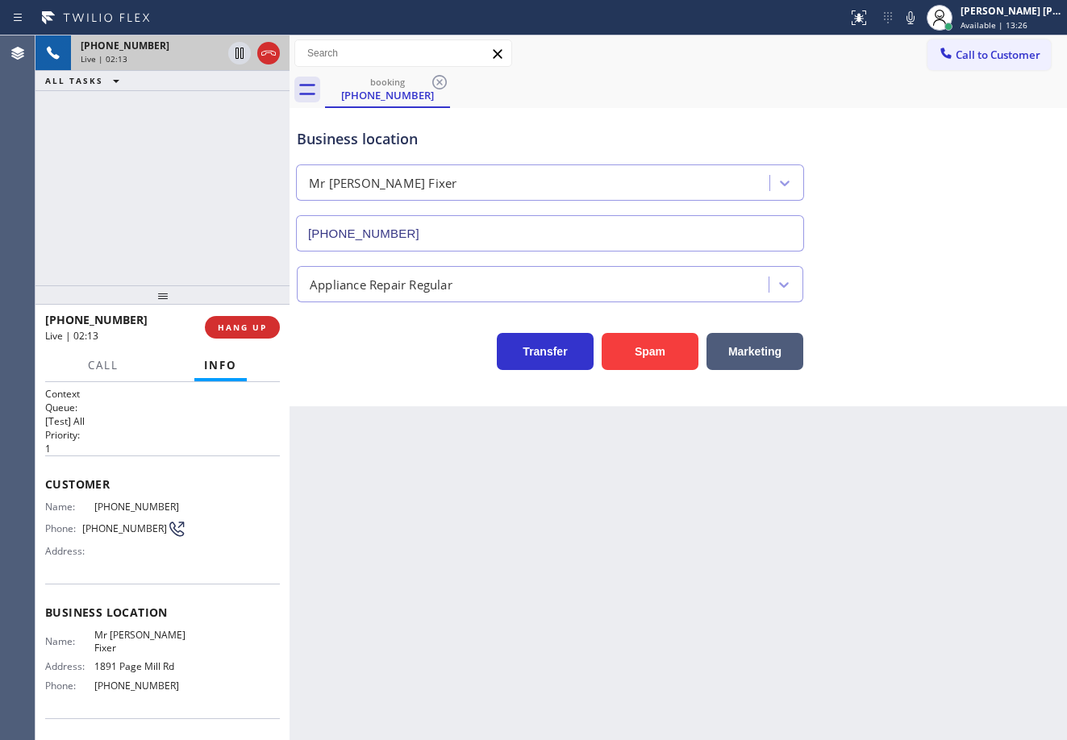
click at [902, 293] on div "Appliance Repair Regular" at bounding box center [678, 281] width 769 height 43
click at [906, 311] on div "Business location Mr Appliance Fixer [PHONE_NUMBER] Appliance Repair Regular Tr…" at bounding box center [678, 241] width 769 height 258
drag, startPoint x: 927, startPoint y: 18, endPoint x: 928, endPoint y: 40, distance: 21.8
click at [914, 23] on icon at bounding box center [910, 17] width 8 height 13
drag, startPoint x: 948, startPoint y: 90, endPoint x: 855, endPoint y: 123, distance: 98.9
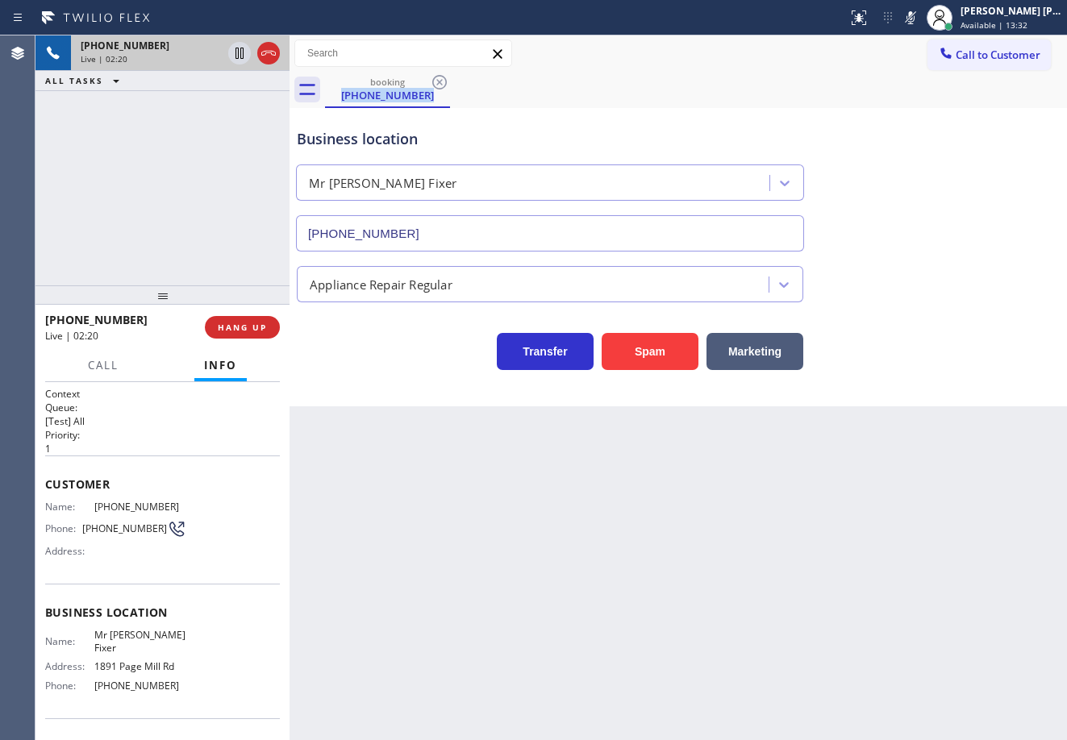
click at [960, 106] on div "booking [PHONE_NUMBER] Call to Customer Outbound call Location HVAC Alliance Ex…" at bounding box center [678, 220] width 777 height 371
click at [206, 189] on div "[PHONE_NUMBER] Live | 02:20 ALL TASKS ALL TASKS ACTIVE TASKS TASKS IN WRAP UP" at bounding box center [162, 160] width 254 height 250
click at [206, 188] on div "[PHONE_NUMBER] Live | 02:20 ALL TASKS ALL TASKS ACTIVE TASKS TASKS IN WRAP UP" at bounding box center [162, 160] width 254 height 250
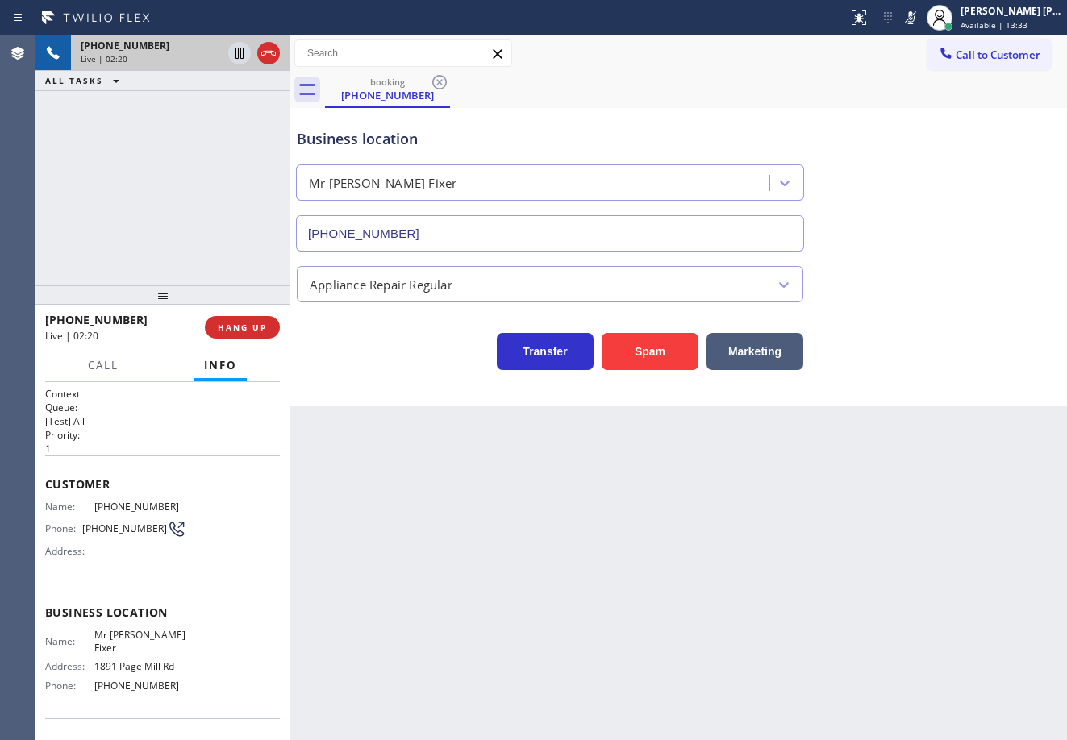
click at [207, 188] on div "[PHONE_NUMBER] Live | 02:20 ALL TASKS ALL TASKS ACTIVE TASKS TASKS IN WRAP UP" at bounding box center [162, 160] width 254 height 250
click at [207, 186] on div "[PHONE_NUMBER] Live | 02:21 ALL TASKS ALL TASKS ACTIVE TASKS TASKS IN WRAP UP" at bounding box center [162, 160] width 254 height 250
click at [237, 59] on icon at bounding box center [239, 53] width 19 height 19
click at [227, 102] on div "[PHONE_NUMBER] Live | 02:22 ALL TASKS ALL TASKS ACTIVE TASKS TASKS IN WRAP UP" at bounding box center [162, 160] width 254 height 250
click at [699, 569] on div "Back to Dashboard Change Sender ID Customers Technicians Select a contact Outbo…" at bounding box center [678, 387] width 777 height 705
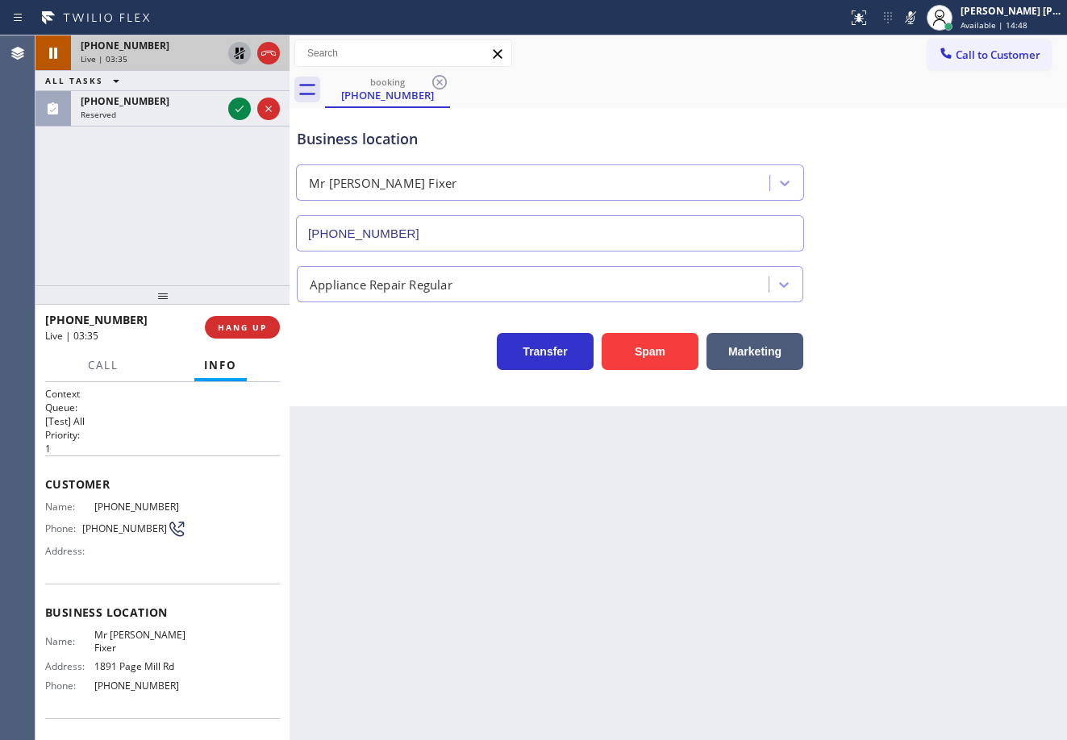
click at [234, 53] on icon at bounding box center [239, 53] width 19 height 19
drag, startPoint x: 928, startPoint y: 14, endPoint x: 1004, endPoint y: 257, distance: 255.1
click at [920, 16] on icon at bounding box center [910, 17] width 19 height 19
click at [1005, 258] on div "Appliance Repair Regular" at bounding box center [678, 277] width 769 height 51
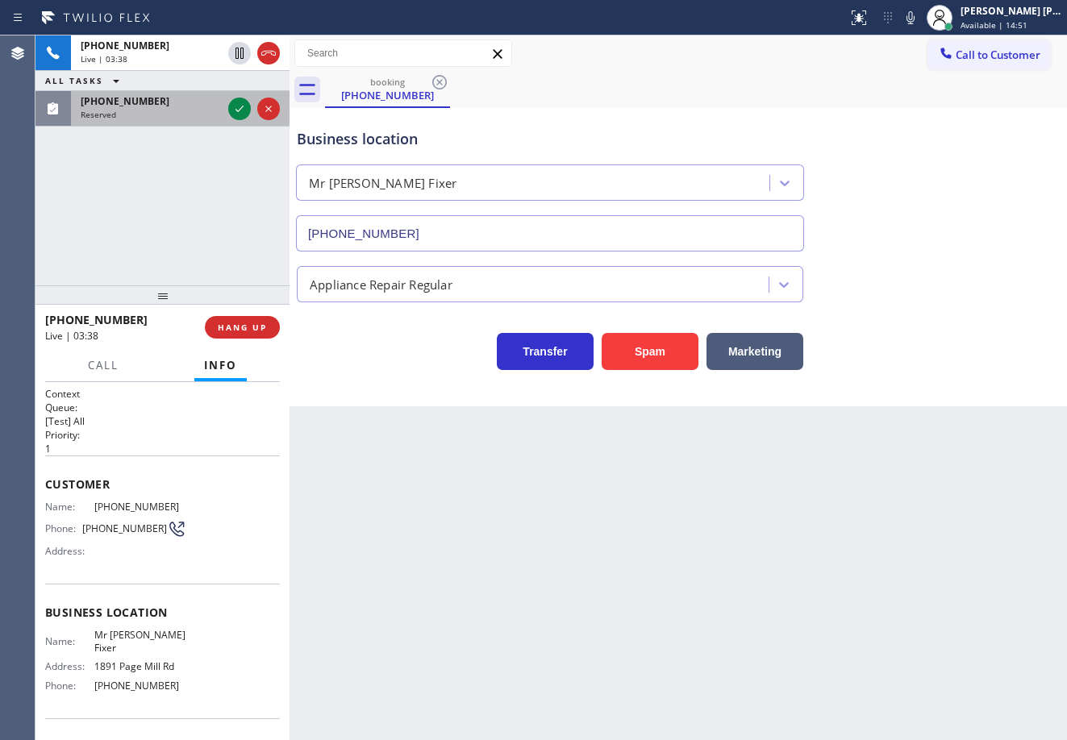
drag, startPoint x: 192, startPoint y: 117, endPoint x: 226, endPoint y: 109, distance: 34.8
click at [197, 117] on div "Reserved" at bounding box center [151, 114] width 141 height 11
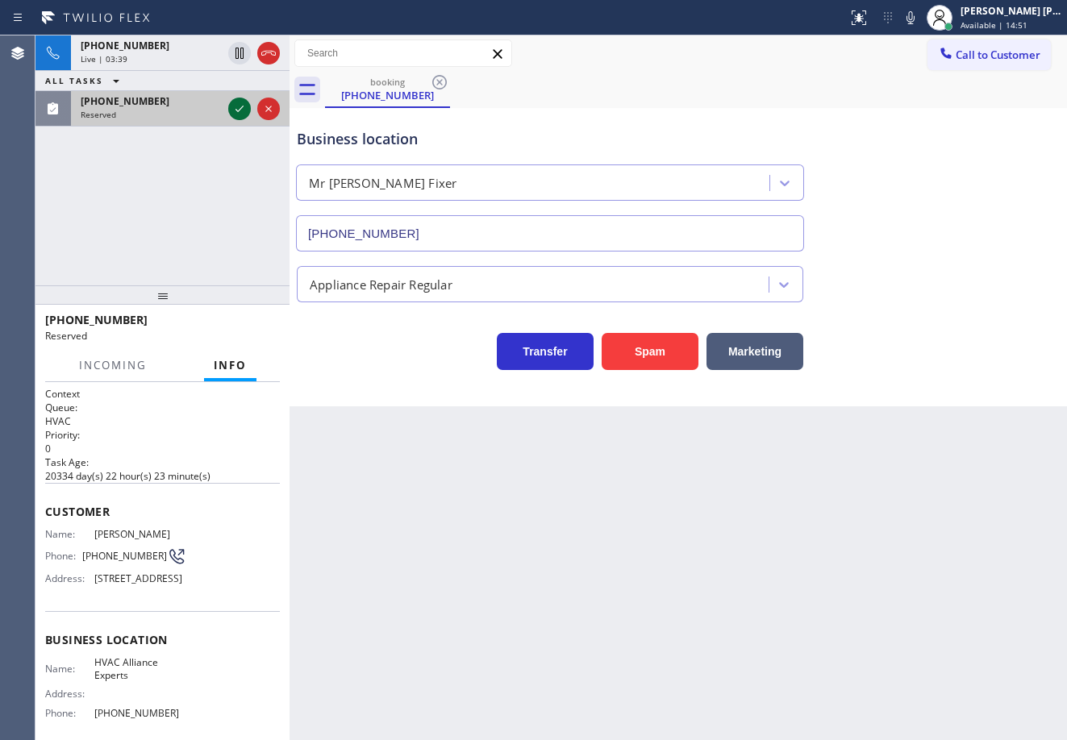
click at [243, 106] on icon at bounding box center [239, 108] width 19 height 19
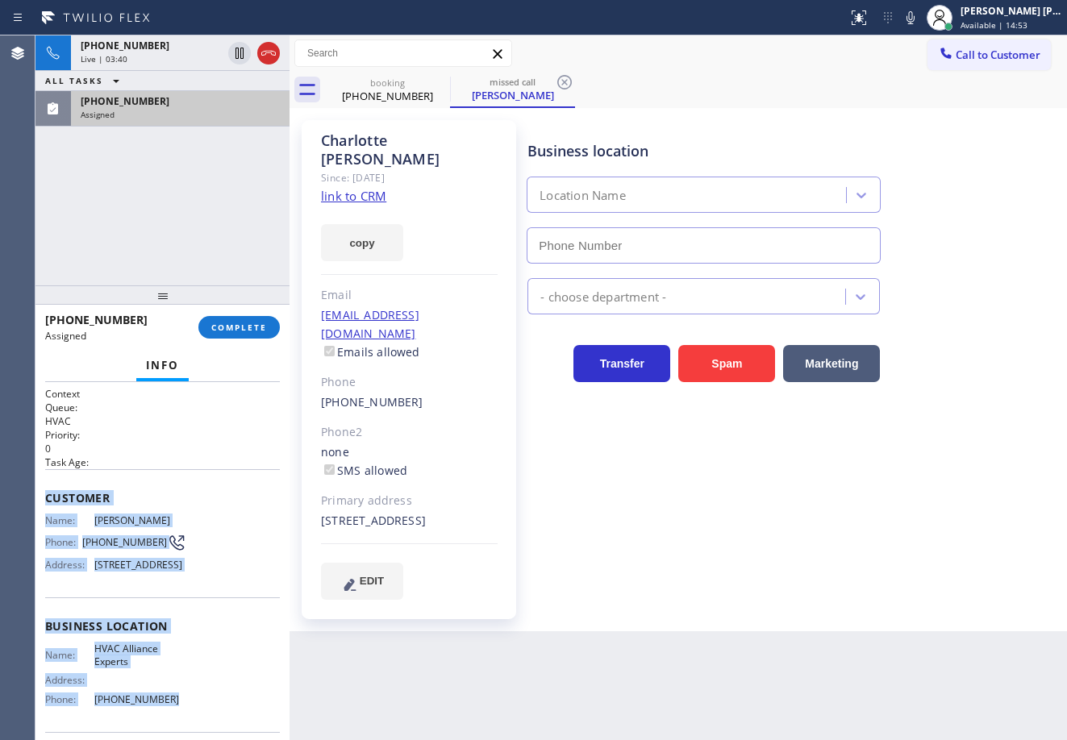
scroll to position [122, 0]
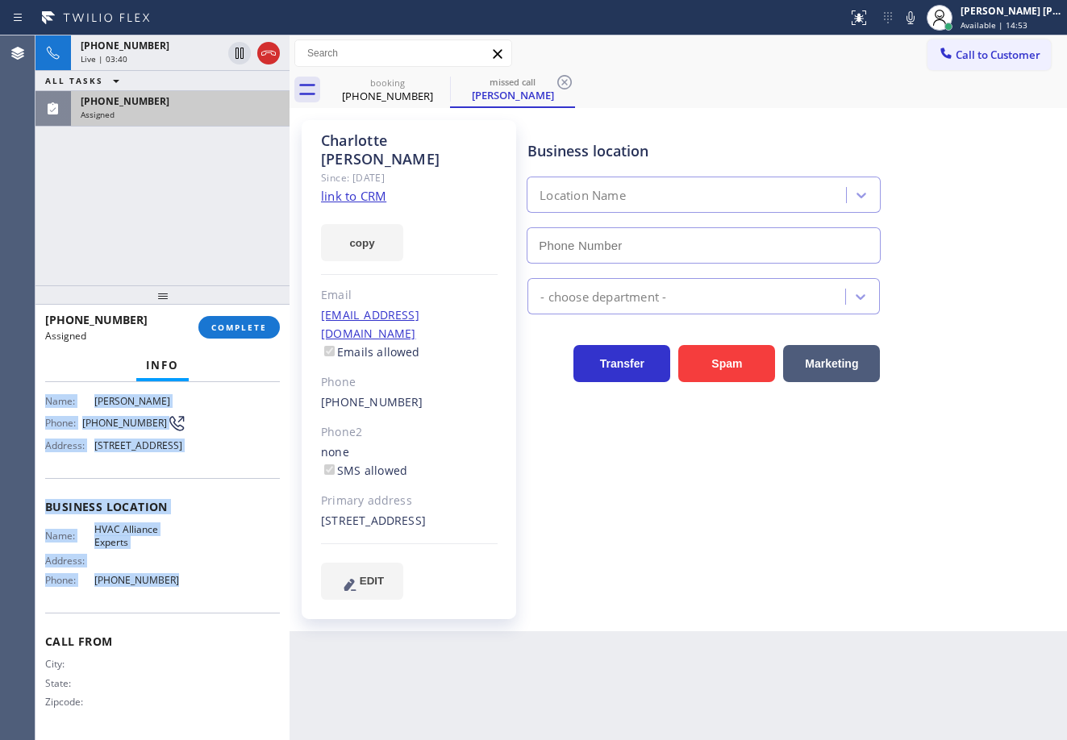
type input "[PHONE_NUMBER]"
drag, startPoint x: 165, startPoint y: 710, endPoint x: 185, endPoint y: 610, distance: 101.2
click at [185, 611] on div "Context Queue: HVAC Priority: 0 Task Age: Customer Name: [PERSON_NAME] Phone: […" at bounding box center [162, 561] width 254 height 358
click at [233, 327] on span "COMPLETE" at bounding box center [239, 327] width 56 height 11
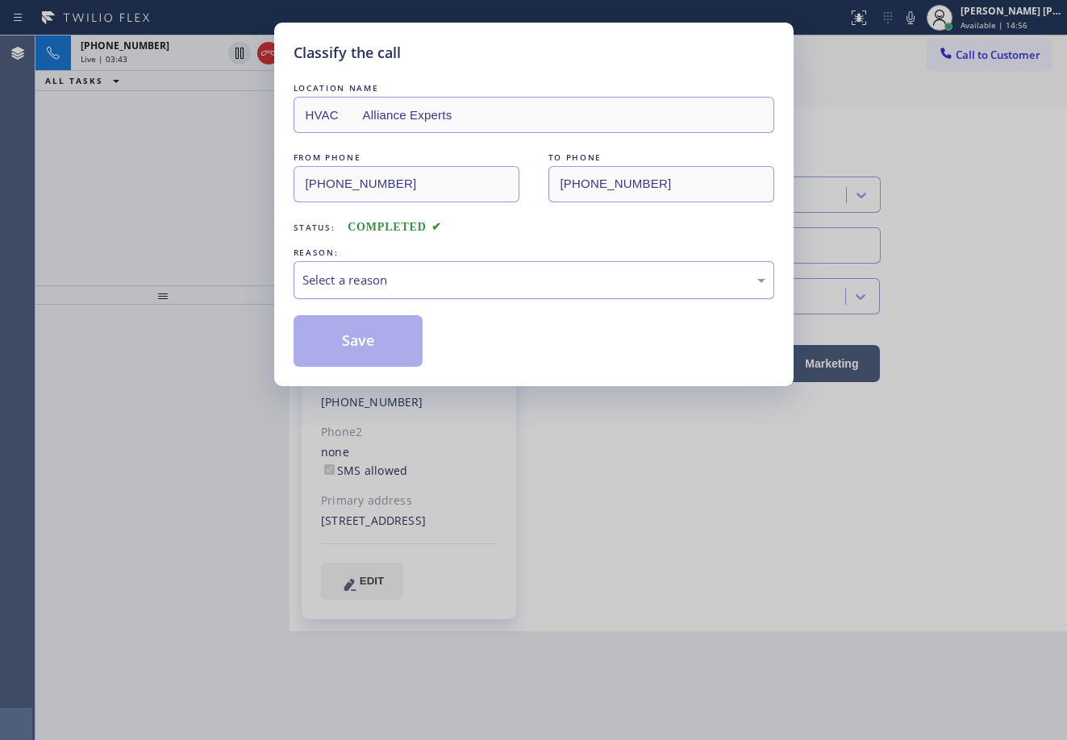
click at [381, 280] on div "Select a reason" at bounding box center [533, 280] width 463 height 19
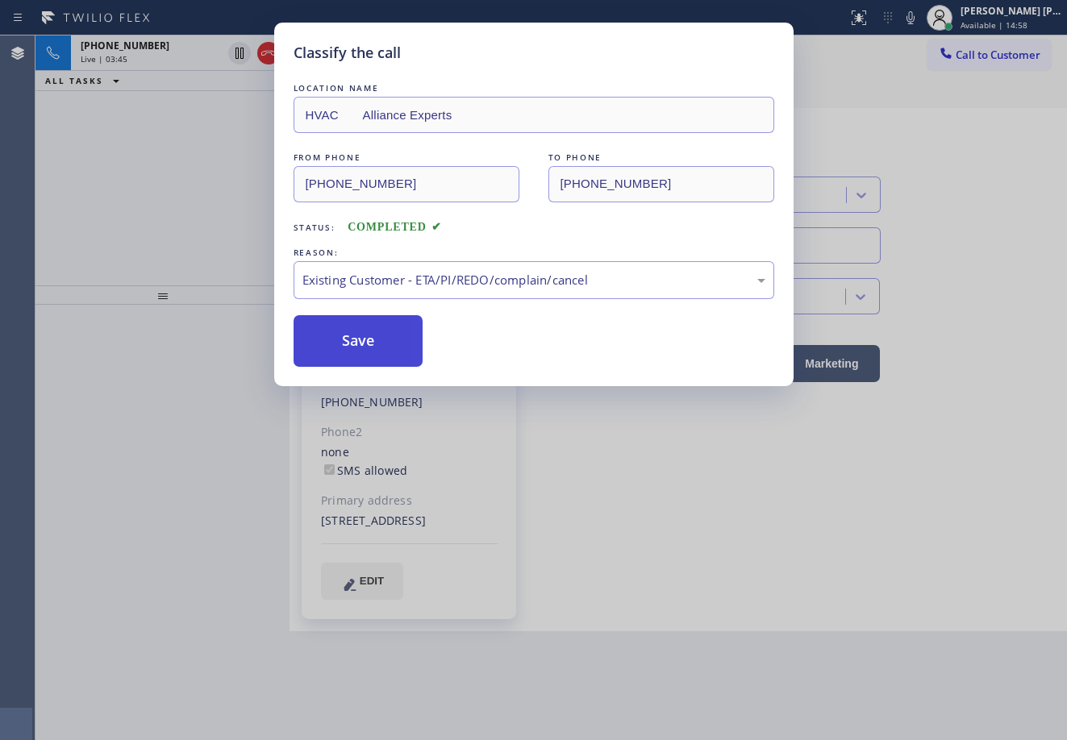
click at [364, 345] on button "Save" at bounding box center [359, 341] width 130 height 52
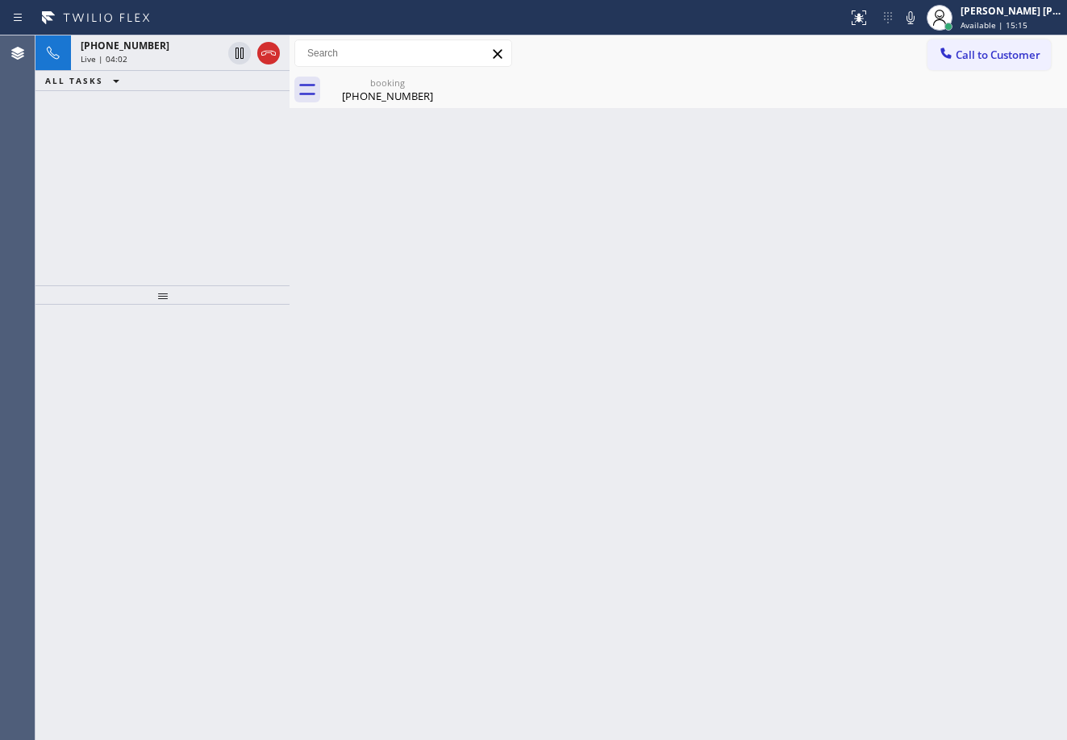
drag, startPoint x: 480, startPoint y: 110, endPoint x: 564, endPoint y: 120, distance: 84.4
click at [486, 111] on div "Back to Dashboard Change Sender ID Customers Technicians Select a contact Outbo…" at bounding box center [678, 387] width 777 height 705
click at [969, 121] on div "Back to Dashboard Change Sender ID Customers Technicians Select a contact Outbo…" at bounding box center [678, 387] width 777 height 705
click at [146, 122] on div "[PHONE_NUMBER] Reserved" at bounding box center [148, 108] width 154 height 35
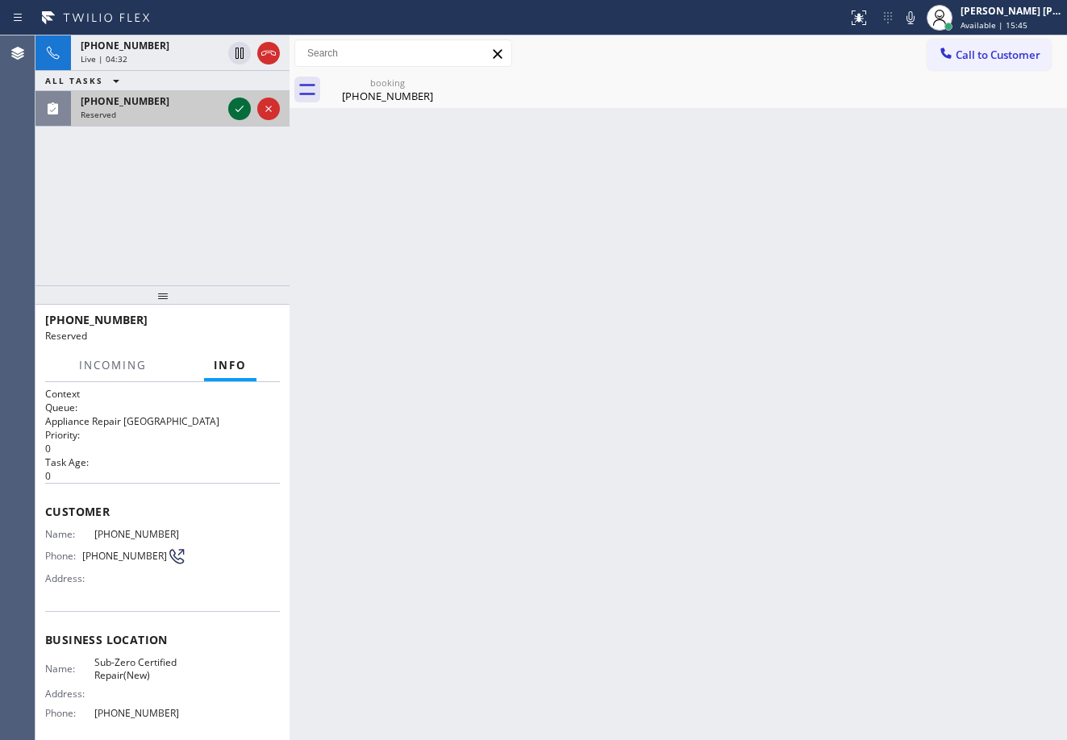
click at [239, 119] on button at bounding box center [239, 109] width 23 height 23
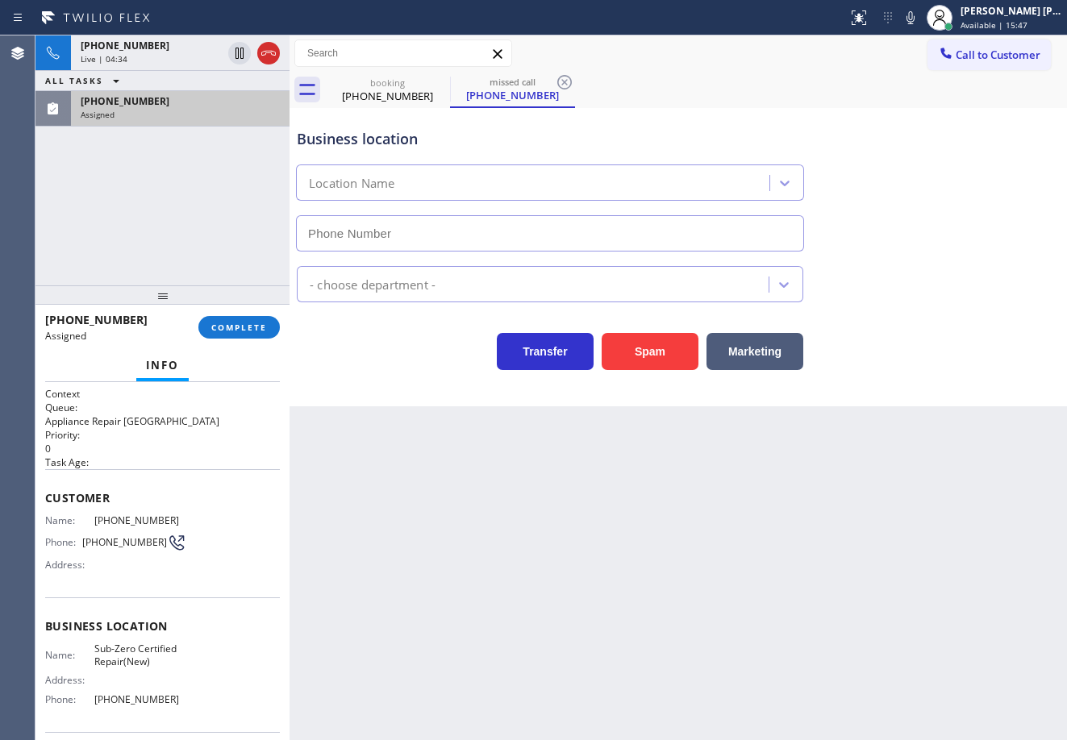
type input "[PHONE_NUMBER]"
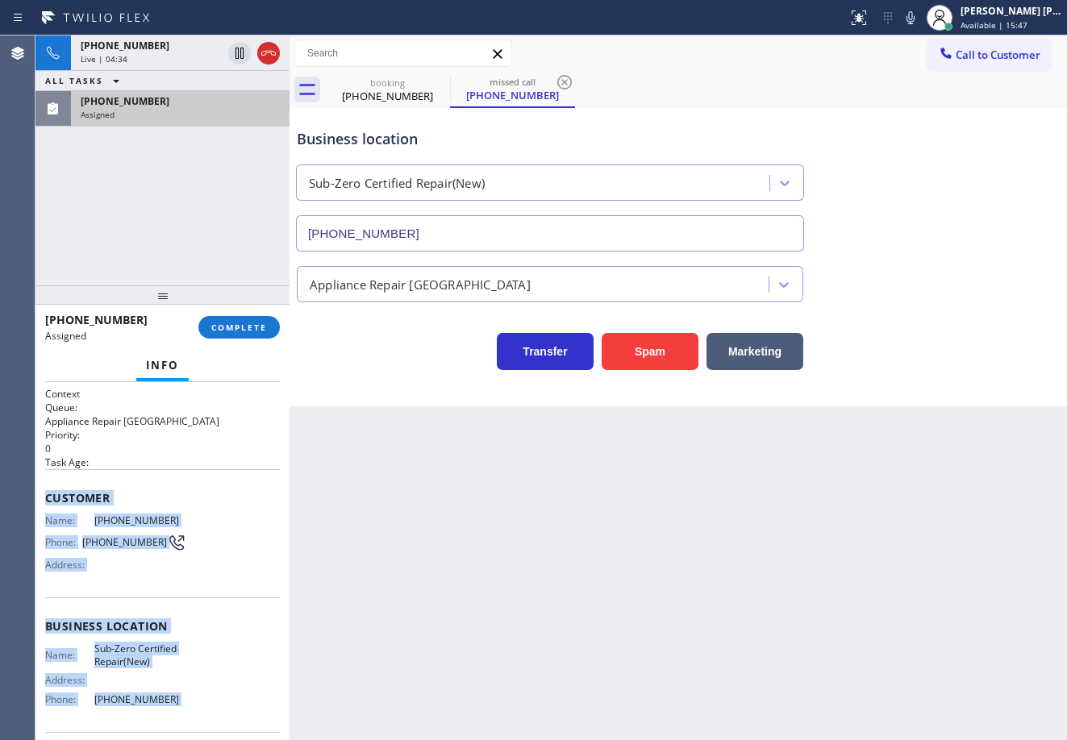
scroll to position [119, 0]
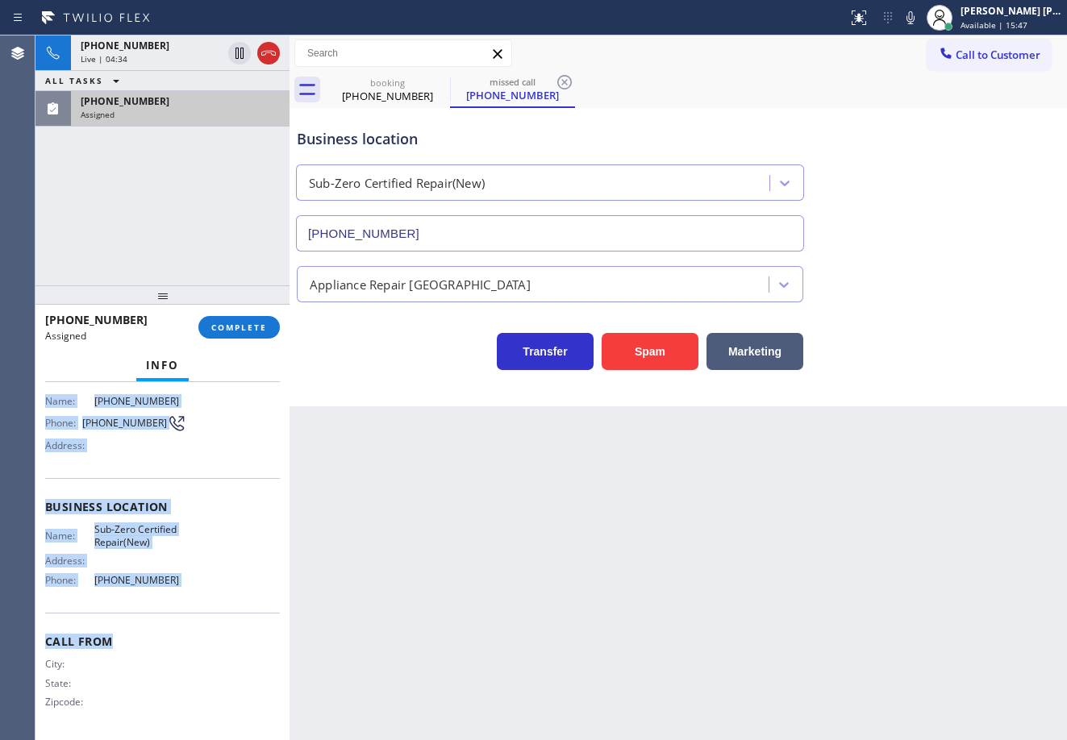
drag, startPoint x: 50, startPoint y: 512, endPoint x: 222, endPoint y: 611, distance: 198.3
click at [222, 614] on div "Context Queue: Appliance Repair High End Priority: 0 Task Age: Customer Name: […" at bounding box center [162, 502] width 235 height 468
copy div "Customer Name: [PHONE_NUMBER] Phone: [PHONE_NUMBER] Address: Business location …"
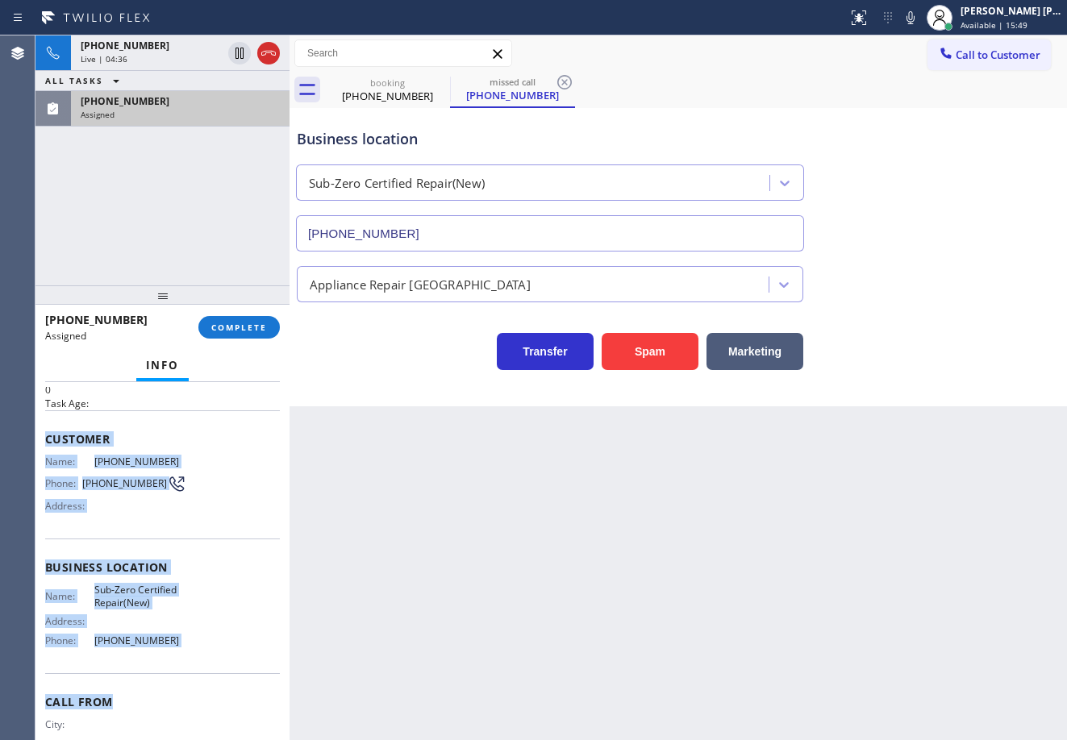
scroll to position [0, 0]
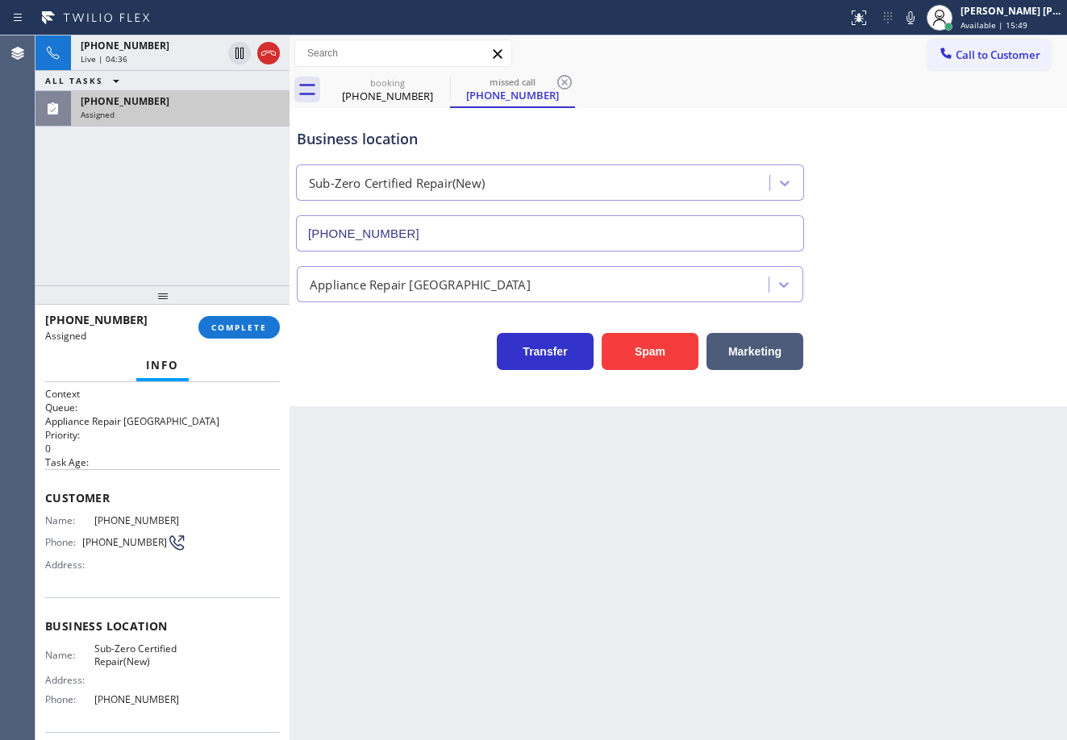
click at [519, 568] on div "Back to Dashboard Change Sender ID Customers Technicians Select a contact Outbo…" at bounding box center [678, 387] width 777 height 705
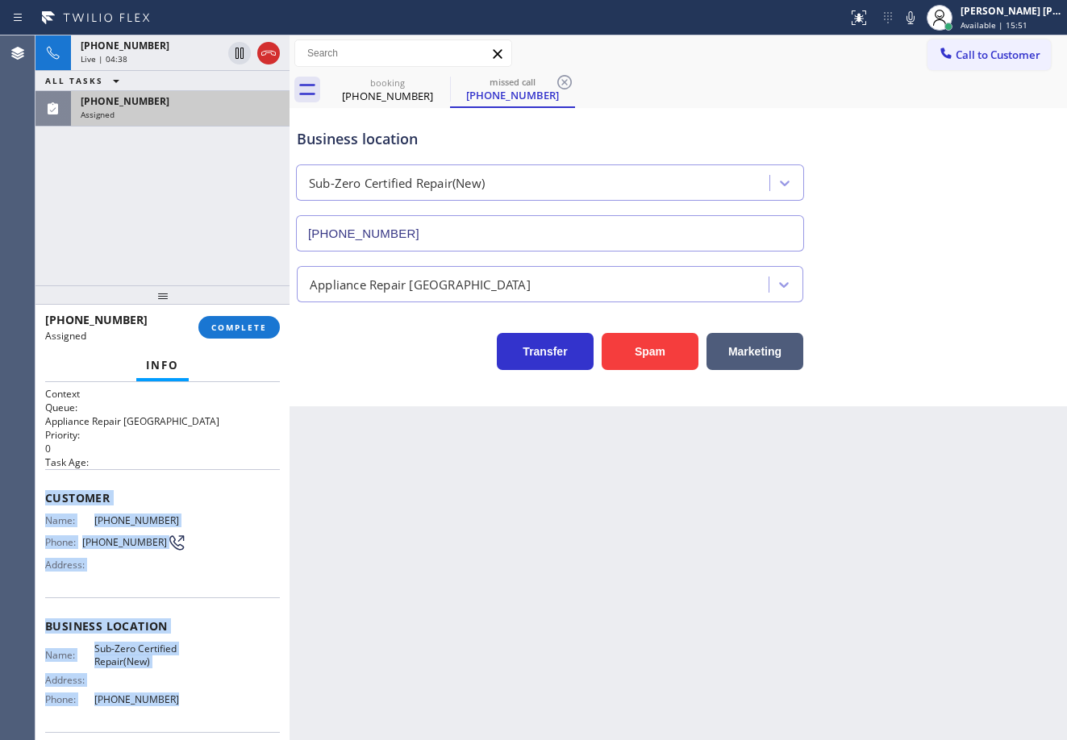
scroll to position [119, 0]
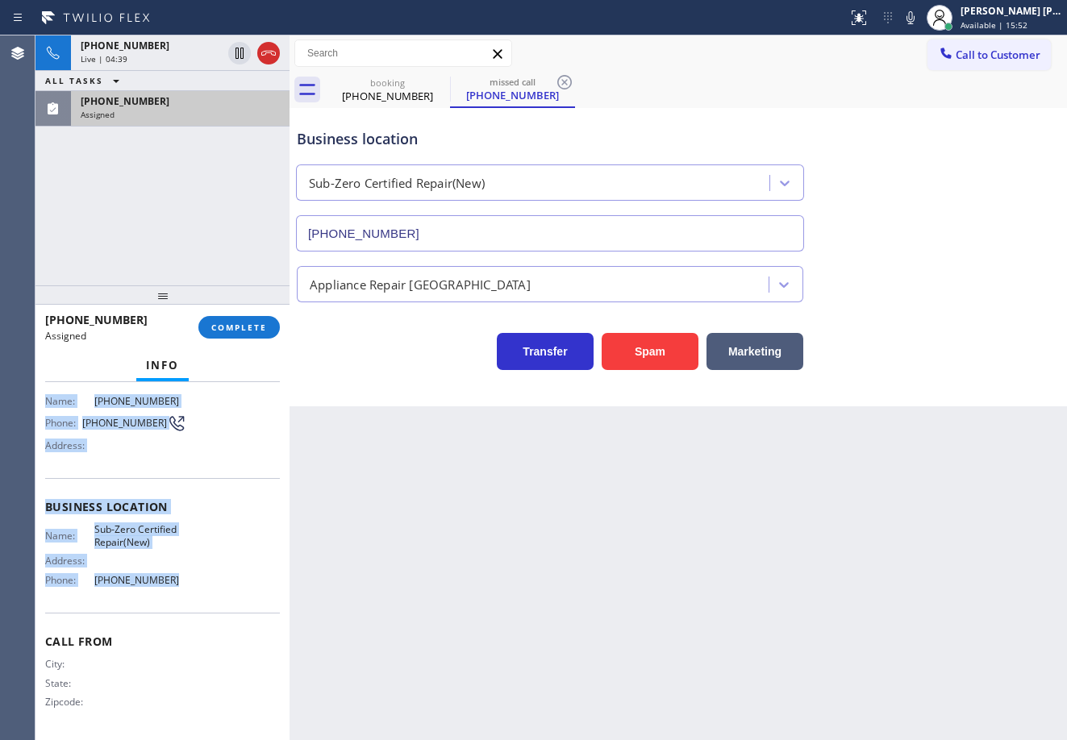
drag, startPoint x: 42, startPoint y: 496, endPoint x: 198, endPoint y: 597, distance: 185.4
click at [198, 597] on div "Context Queue: Appliance Repair High End Priority: 0 Task Age: Customer Name: […" at bounding box center [162, 561] width 254 height 358
copy div "Customer Name: [PHONE_NUMBER] Phone: [PHONE_NUMBER] Address: Business location …"
drag, startPoint x: 240, startPoint y: 331, endPoint x: 230, endPoint y: 334, distance: 11.0
click at [237, 331] on span "COMPLETE" at bounding box center [239, 327] width 56 height 11
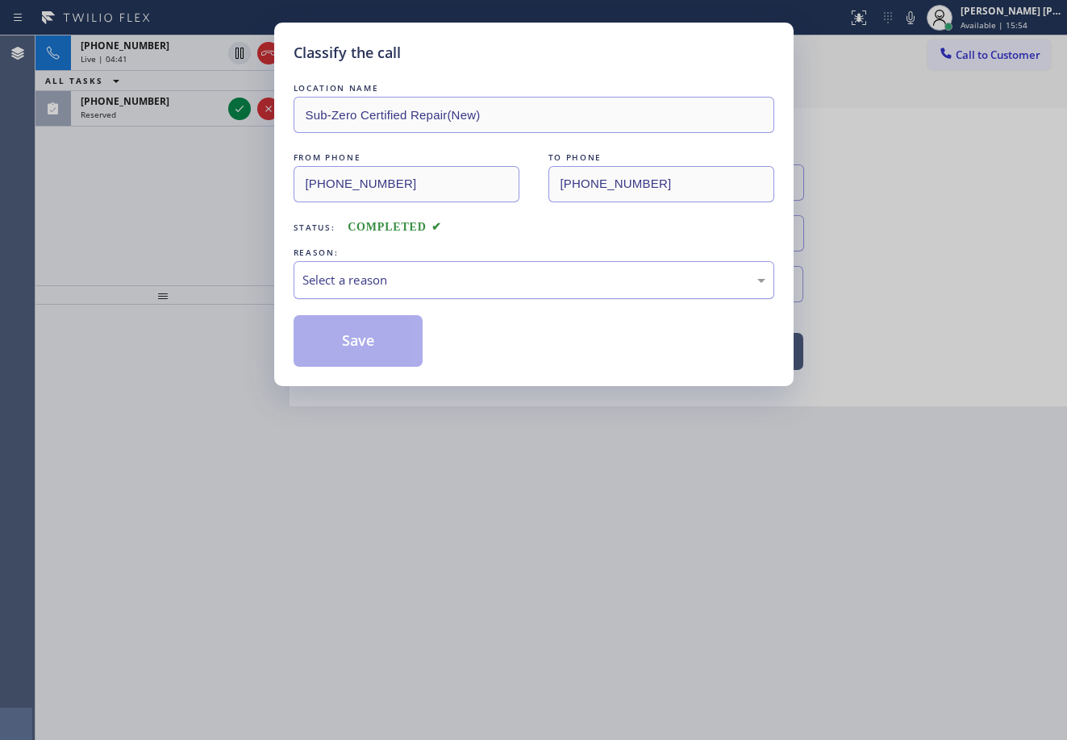
click at [385, 278] on div "Select a reason" at bounding box center [533, 280] width 463 height 19
click at [388, 328] on button "Save" at bounding box center [359, 341] width 130 height 52
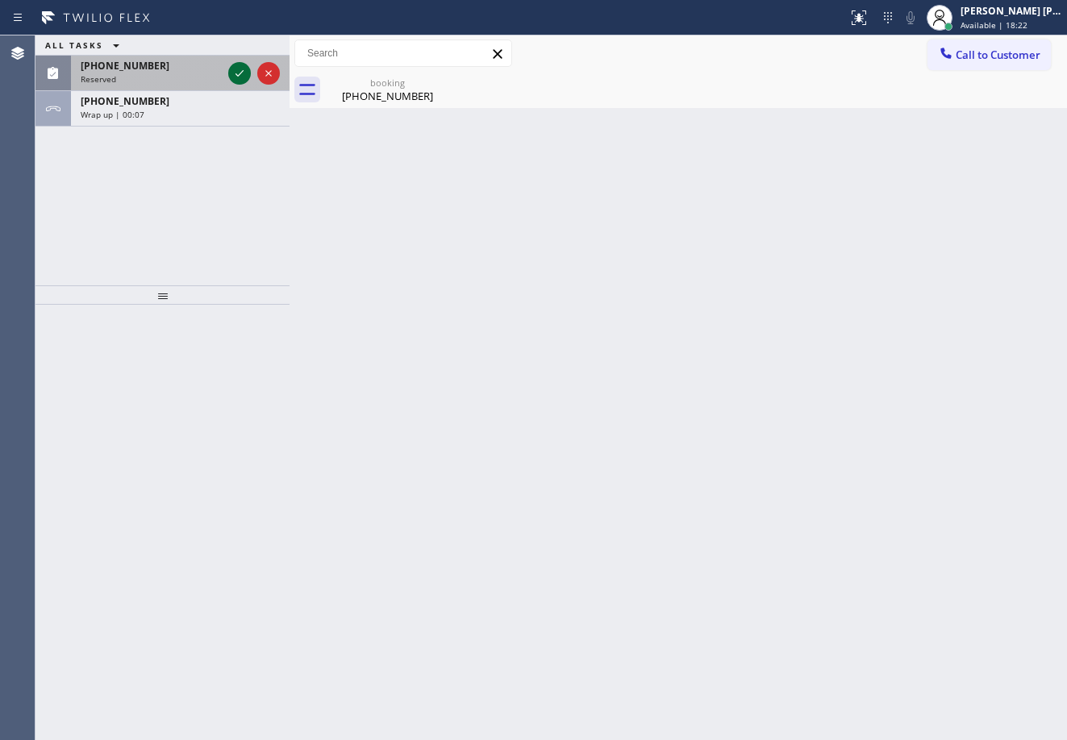
click at [249, 73] on div at bounding box center [239, 73] width 23 height 19
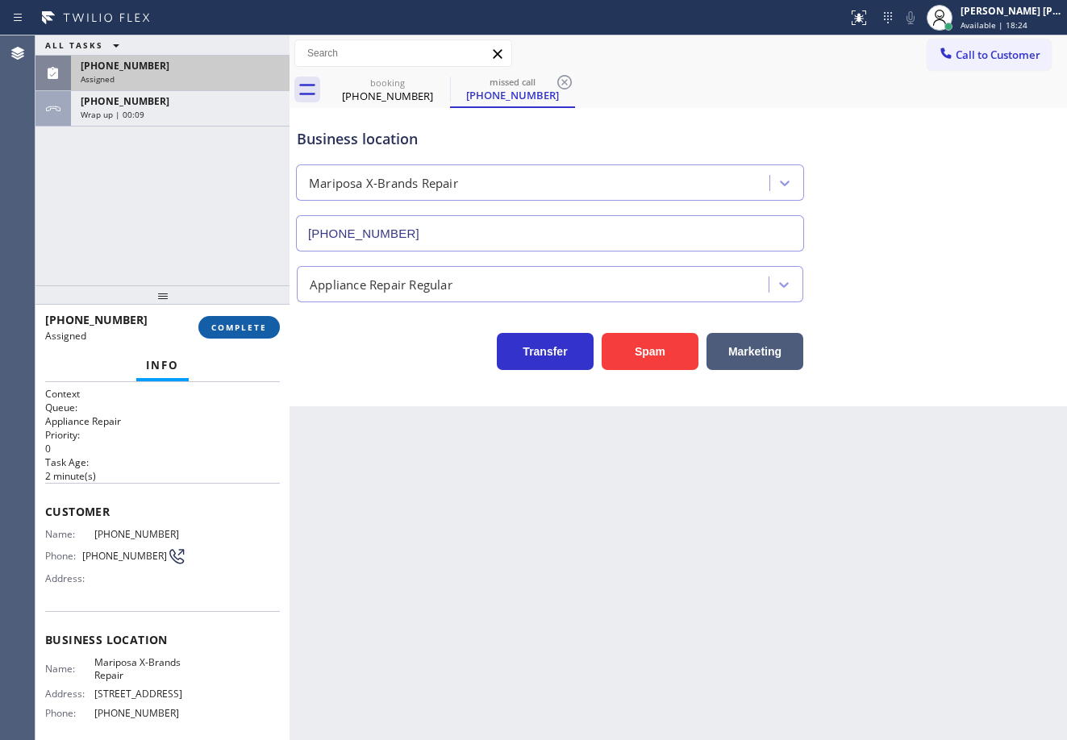
type input "[PHONE_NUMBER]"
click at [255, 335] on button "COMPLETE" at bounding box center [238, 327] width 81 height 23
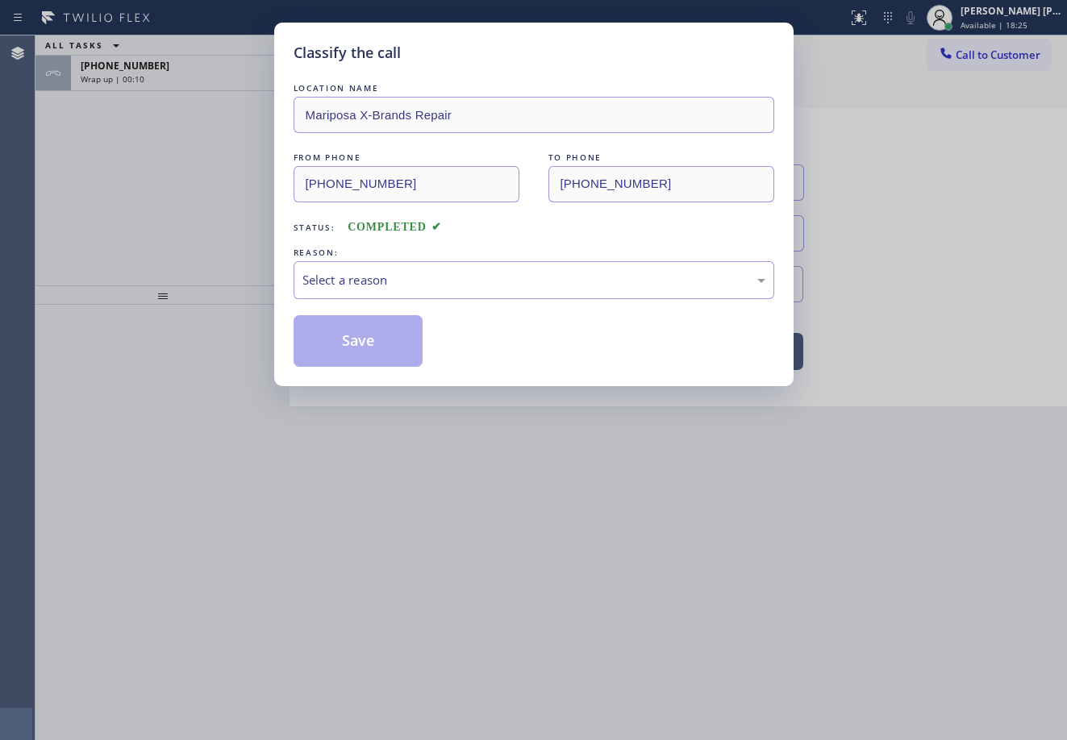
drag, startPoint x: 371, startPoint y: 301, endPoint x: 388, endPoint y: 312, distance: 20.4
click at [372, 301] on div "LOCATION NAME Mariposa X-Brands Repair FROM PHONE [PHONE_NUMBER] TO PHONE [PHON…" at bounding box center [534, 223] width 481 height 287
click at [402, 283] on div "Select a reason" at bounding box center [533, 280] width 463 height 19
click at [356, 339] on button "Save" at bounding box center [359, 341] width 130 height 52
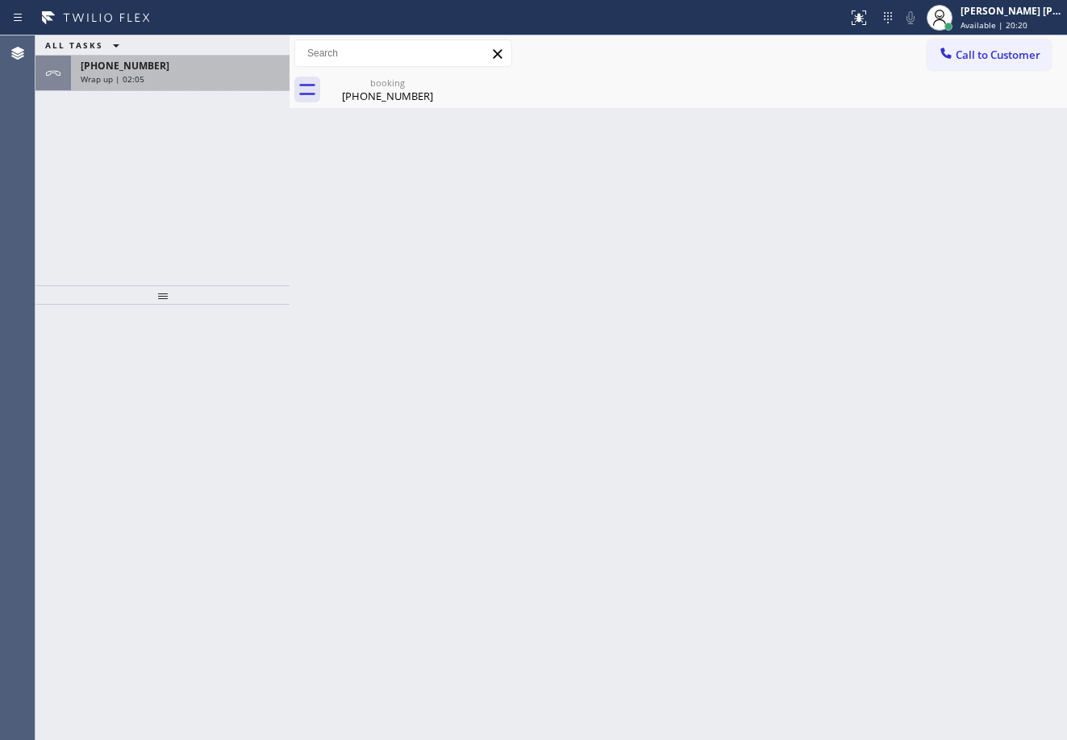
click at [227, 88] on div "[PHONE_NUMBER] Wrap up | 02:05" at bounding box center [177, 73] width 212 height 35
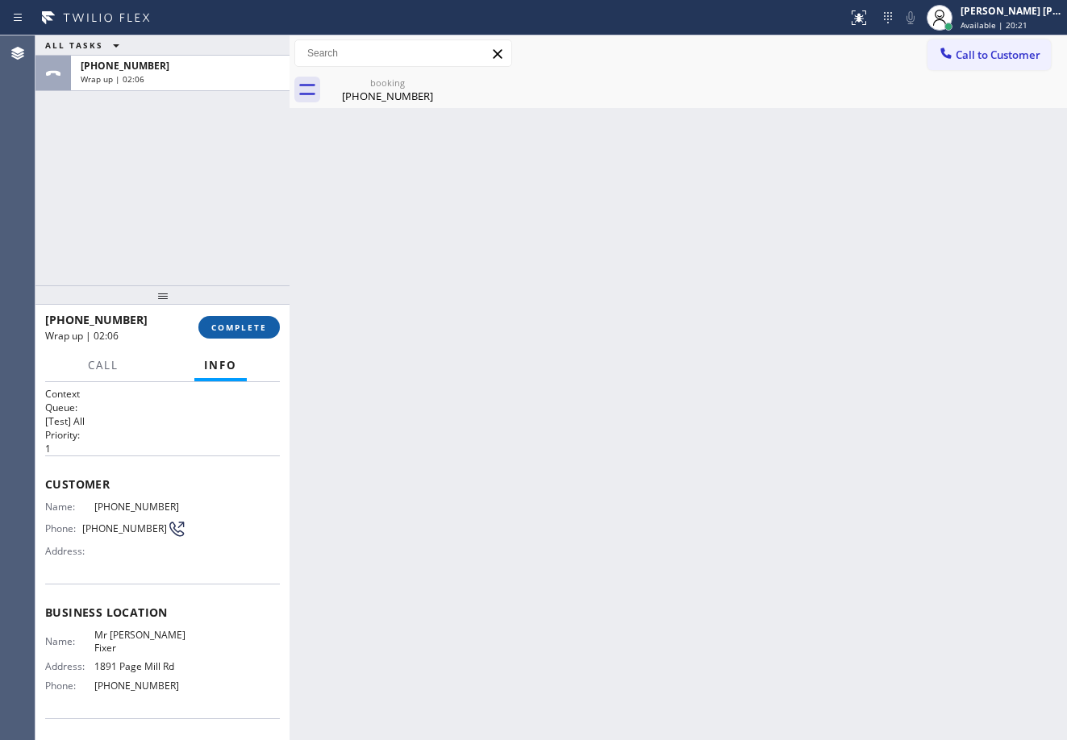
click at [238, 322] on span "COMPLETE" at bounding box center [239, 327] width 56 height 11
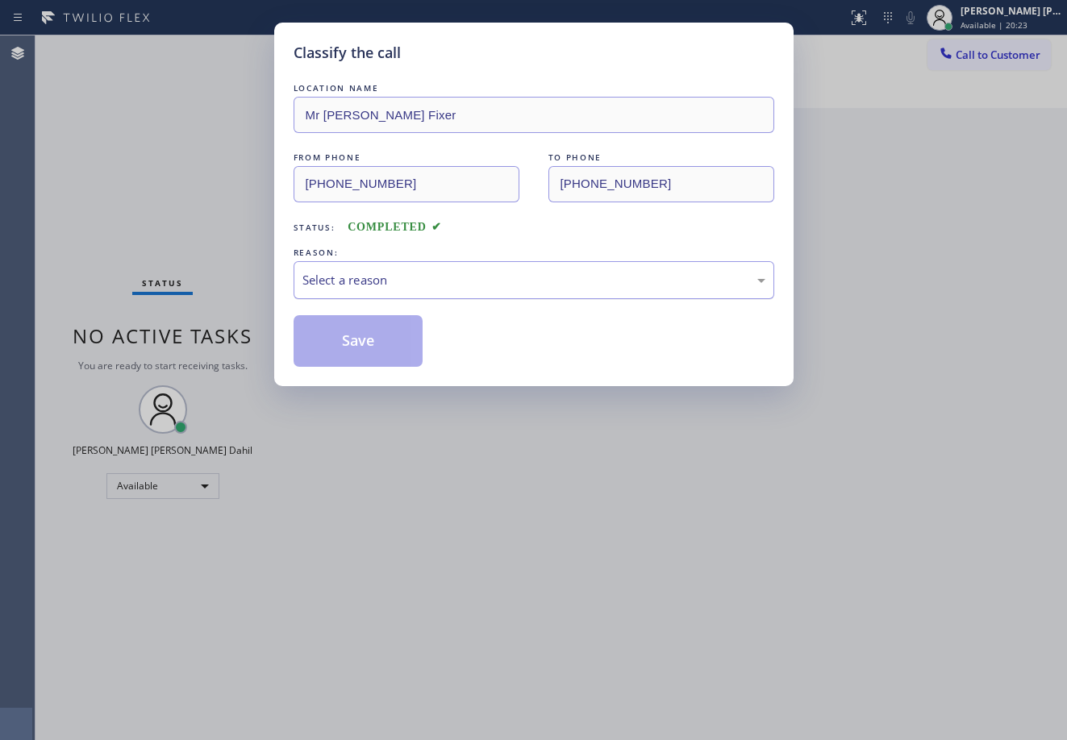
click at [426, 283] on div "Select a reason" at bounding box center [533, 280] width 463 height 19
click at [399, 344] on button "Save" at bounding box center [359, 341] width 130 height 52
click at [399, 346] on button "Save" at bounding box center [359, 341] width 130 height 52
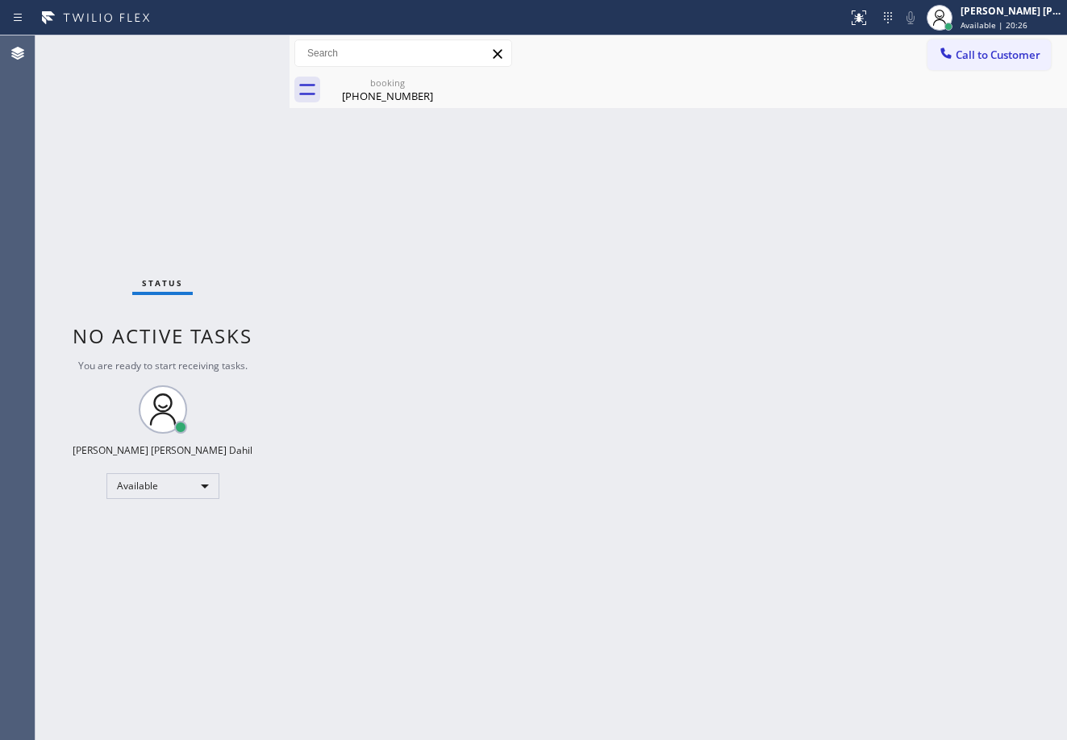
click at [627, 531] on div "Back to Dashboard Change Sender ID Customers Technicians Select a contact Outbo…" at bounding box center [678, 387] width 777 height 705
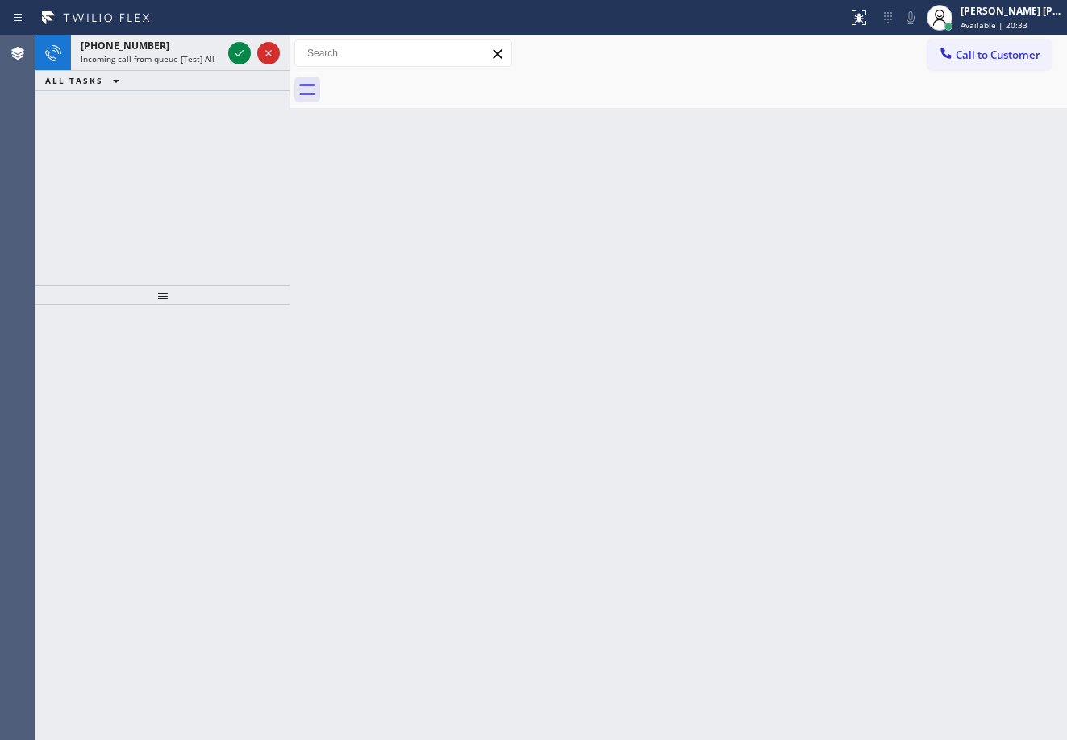
click at [702, 85] on div at bounding box center [696, 90] width 742 height 36
click at [844, 641] on div "Back to Dashboard Change Sender ID Customers Technicians Select a contact Outbo…" at bounding box center [678, 387] width 777 height 705
click at [195, 59] on span "Incoming call from queue [Test] All" at bounding box center [148, 58] width 134 height 11
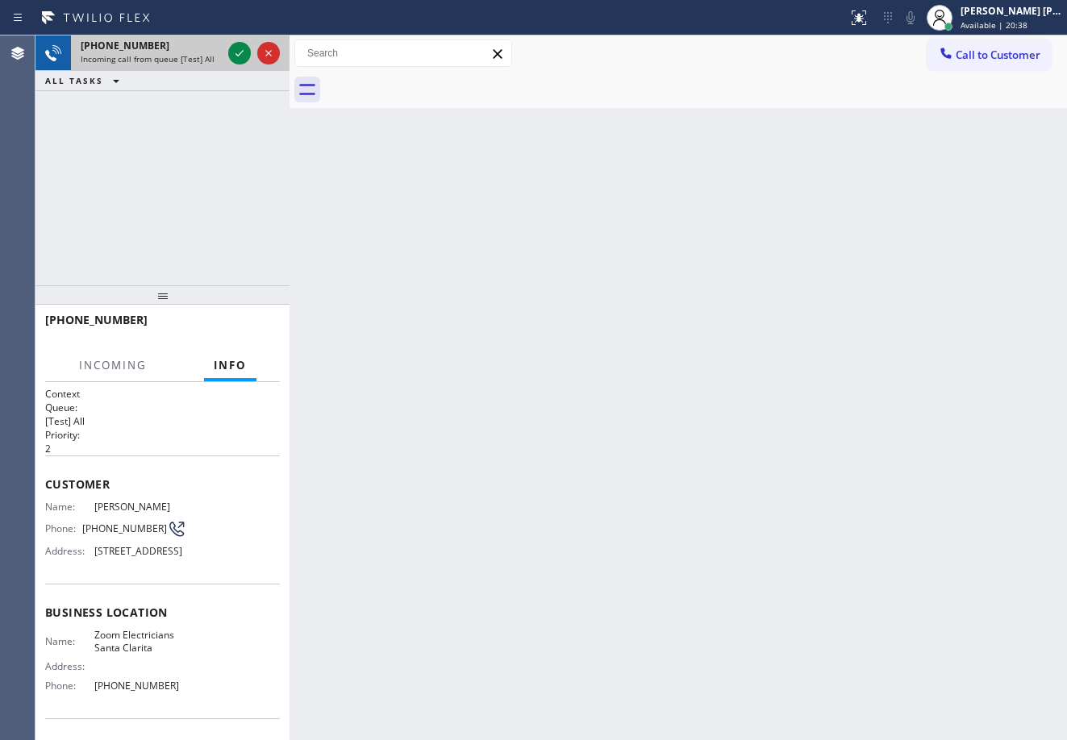
click at [195, 59] on span "Incoming call from queue [Test] All" at bounding box center [148, 58] width 134 height 11
click at [243, 56] on icon at bounding box center [239, 53] width 19 height 19
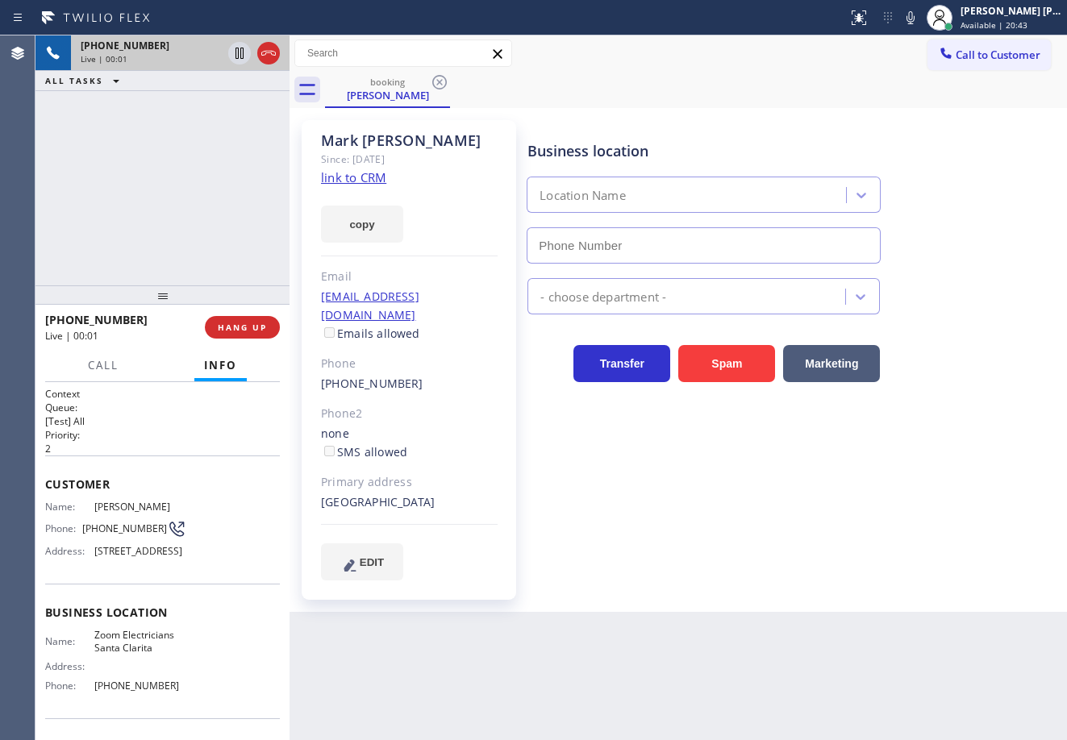
type input "[PHONE_NUMBER]"
click at [381, 177] on link "link to CRM" at bounding box center [353, 177] width 65 height 16
click at [815, 535] on div "Business location Zoom Electricians [GEOGRAPHIC_DATA] [PHONE_NUMBER] Electricia…" at bounding box center [793, 350] width 539 height 452
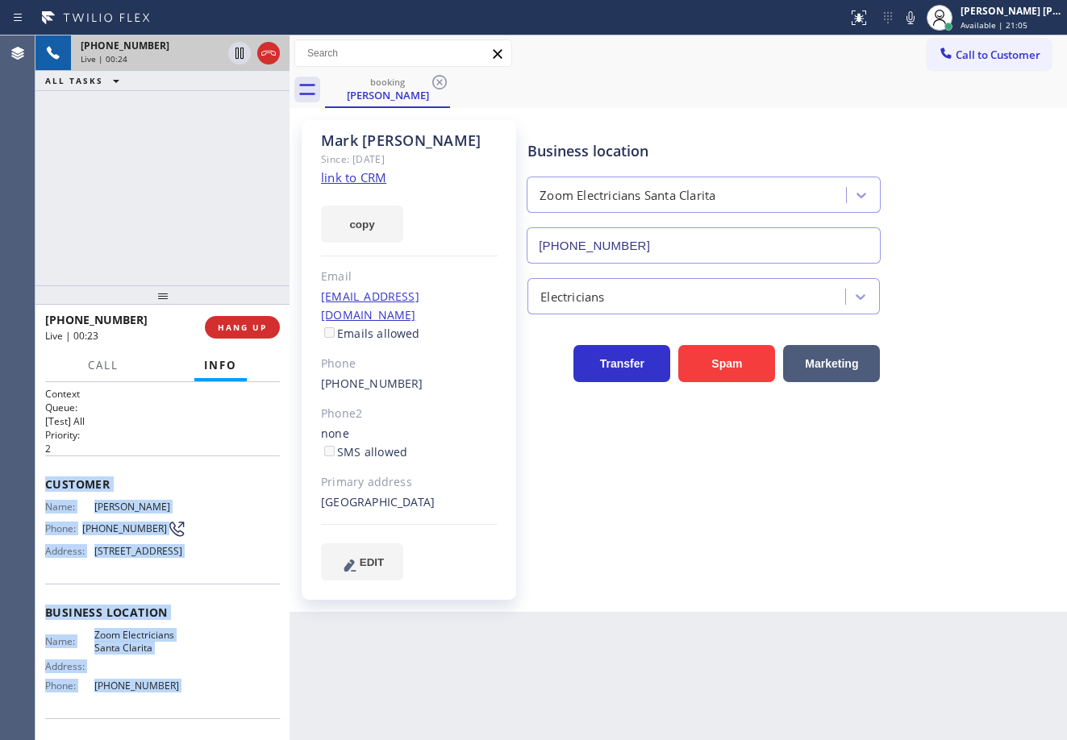
scroll to position [131, 0]
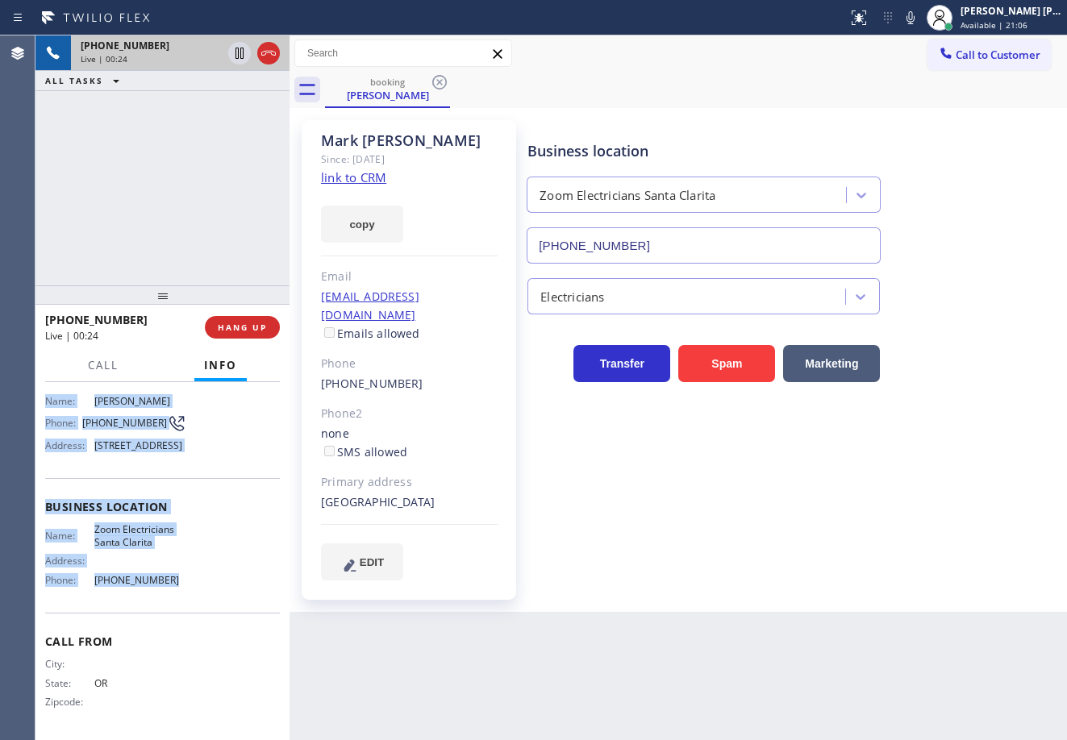
drag, startPoint x: 41, startPoint y: 479, endPoint x: 172, endPoint y: 598, distance: 176.9
click at [172, 598] on div "Context Queue: [Test] All Priority: 2 Customer Name: [PERSON_NAME] Phone: [PHON…" at bounding box center [162, 561] width 254 height 358
click at [914, 20] on icon at bounding box center [910, 17] width 8 height 13
drag, startPoint x: 934, startPoint y: 22, endPoint x: 933, endPoint y: 60, distance: 38.7
click at [920, 22] on icon at bounding box center [910, 17] width 19 height 19
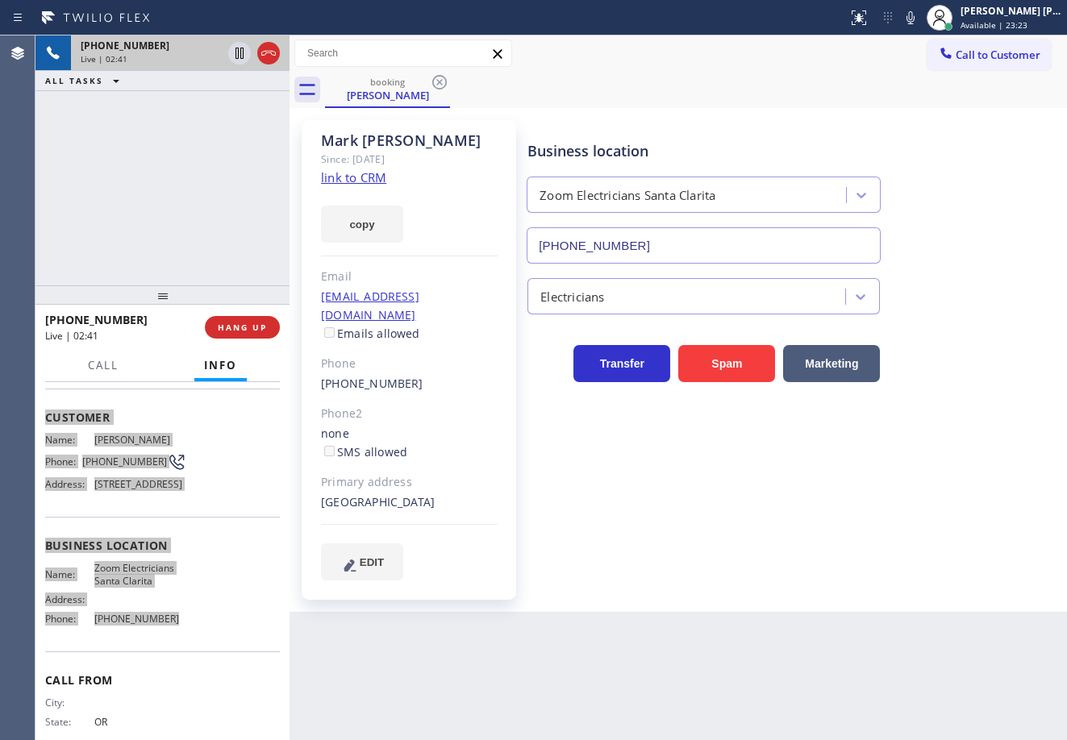
scroll to position [0, 0]
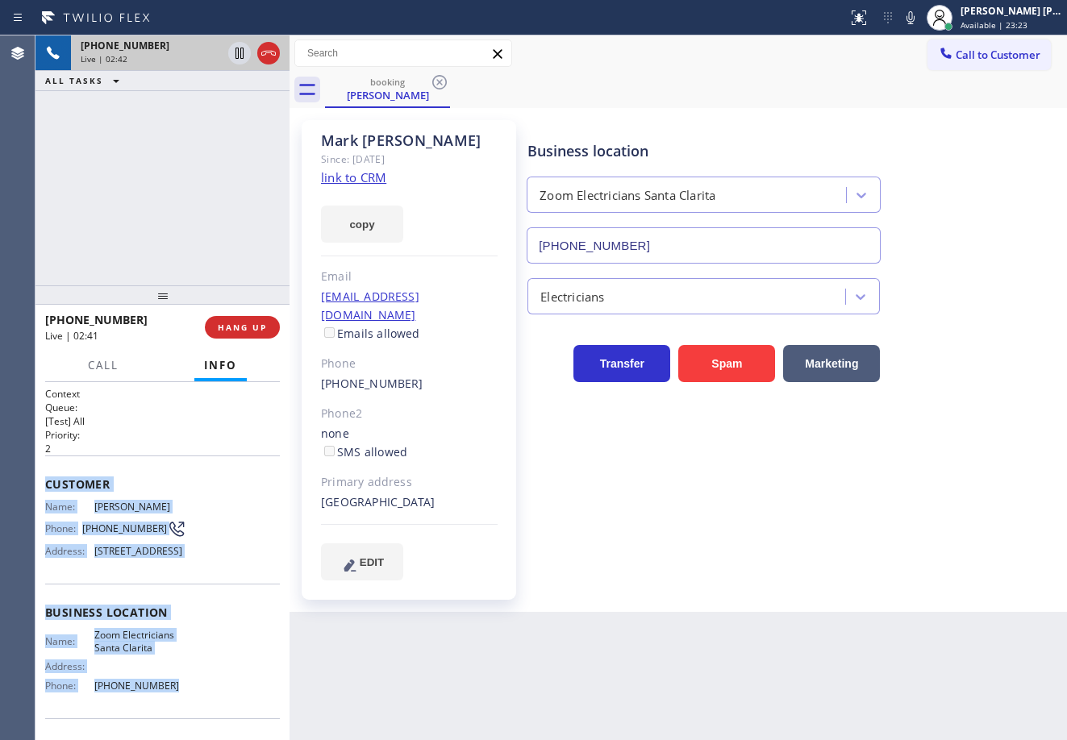
click at [157, 224] on div "[PHONE_NUMBER] Live | 02:42 ALL TASKS ALL TASKS ACTIVE TASKS TASKS IN WRAP UP" at bounding box center [162, 160] width 254 height 250
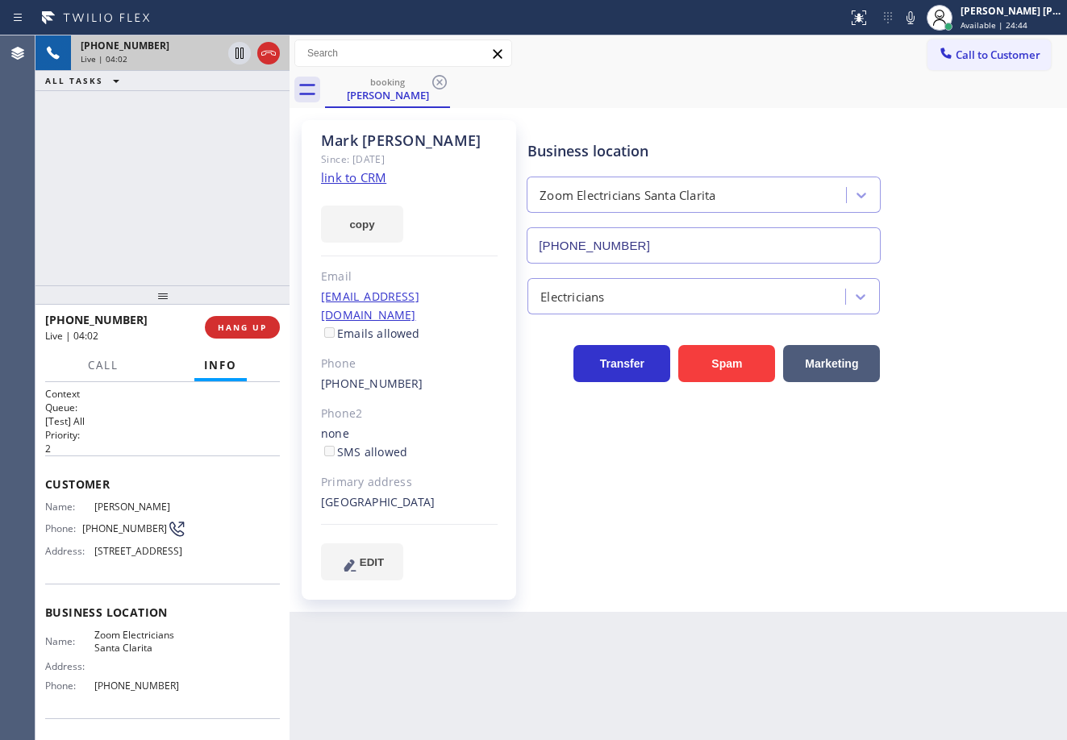
click at [946, 235] on div "Business location Zoom Electricians [GEOGRAPHIC_DATA] [PHONE_NUMBER]" at bounding box center [793, 191] width 539 height 146
click at [947, 235] on div "Business location Zoom Electricians [GEOGRAPHIC_DATA] [PHONE_NUMBER]" at bounding box center [793, 191] width 539 height 146
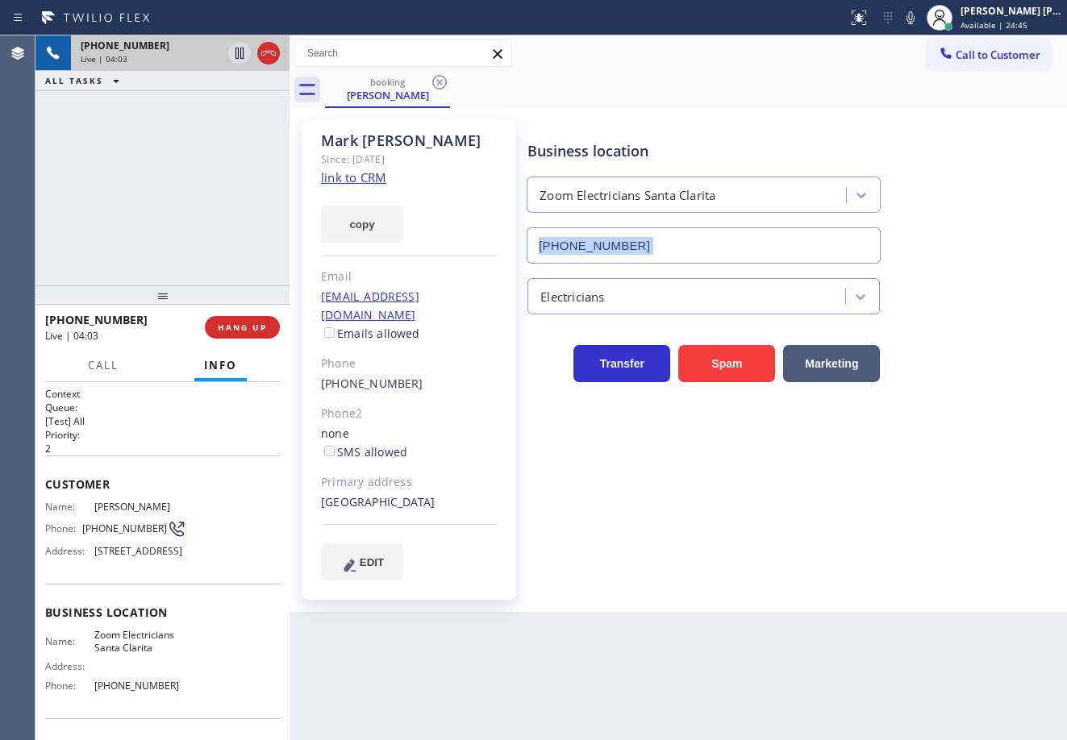
drag, startPoint x: 927, startPoint y: 21, endPoint x: 926, endPoint y: 92, distance: 71.0
click at [920, 24] on icon at bounding box center [910, 17] width 19 height 19
click at [926, 92] on div "booking [PERSON_NAME]" at bounding box center [696, 90] width 742 height 36
click at [157, 210] on div "[PHONE_NUMBER] Live | 04:04 ALL TASKS ALL TASKS ACTIVE TASKS TASKS IN WRAP UP" at bounding box center [162, 160] width 254 height 250
click at [157, 211] on div "[PHONE_NUMBER] Live | 04:04 ALL TASKS ALL TASKS ACTIVE TASKS TASKS IN WRAP UP" at bounding box center [162, 160] width 254 height 250
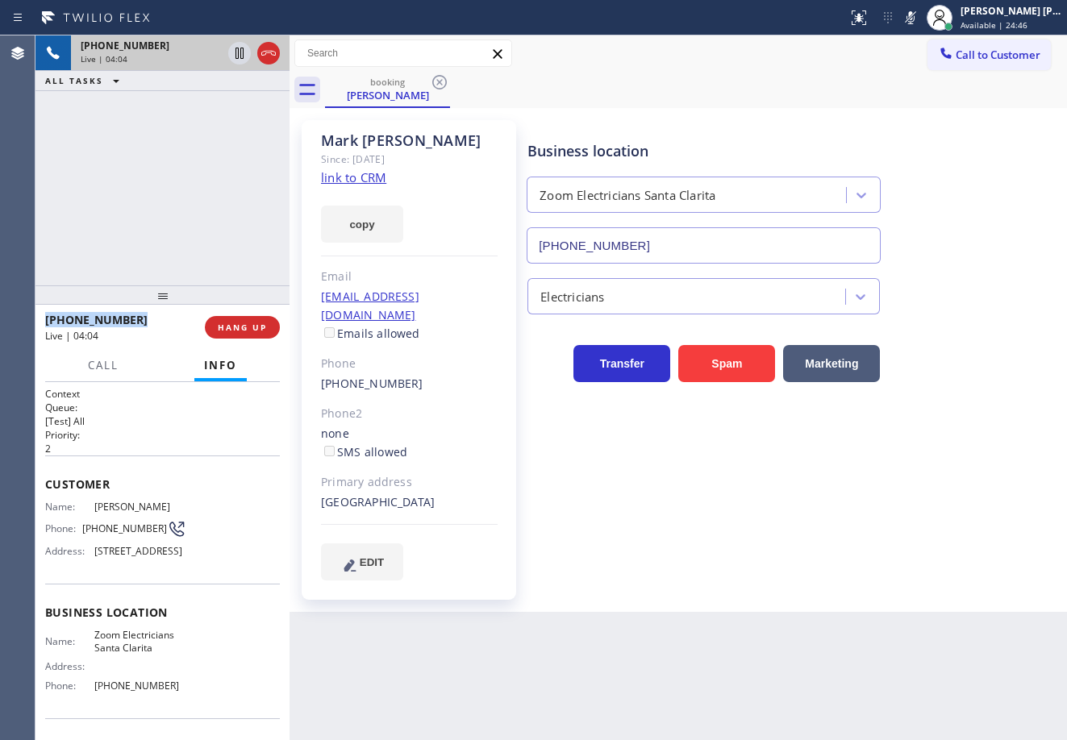
click at [159, 211] on div "[PHONE_NUMBER] Live | 04:04 ALL TASKS ALL TASKS ACTIVE TASKS TASKS IN WRAP UP" at bounding box center [162, 160] width 254 height 250
click at [190, 98] on div "[PHONE_NUMBER] Live | 04:05 ALL TASKS ALL TASKS ACTIVE TASKS TASKS IN WRAP UP" at bounding box center [162, 160] width 254 height 250
click at [232, 54] on icon at bounding box center [239, 53] width 19 height 19
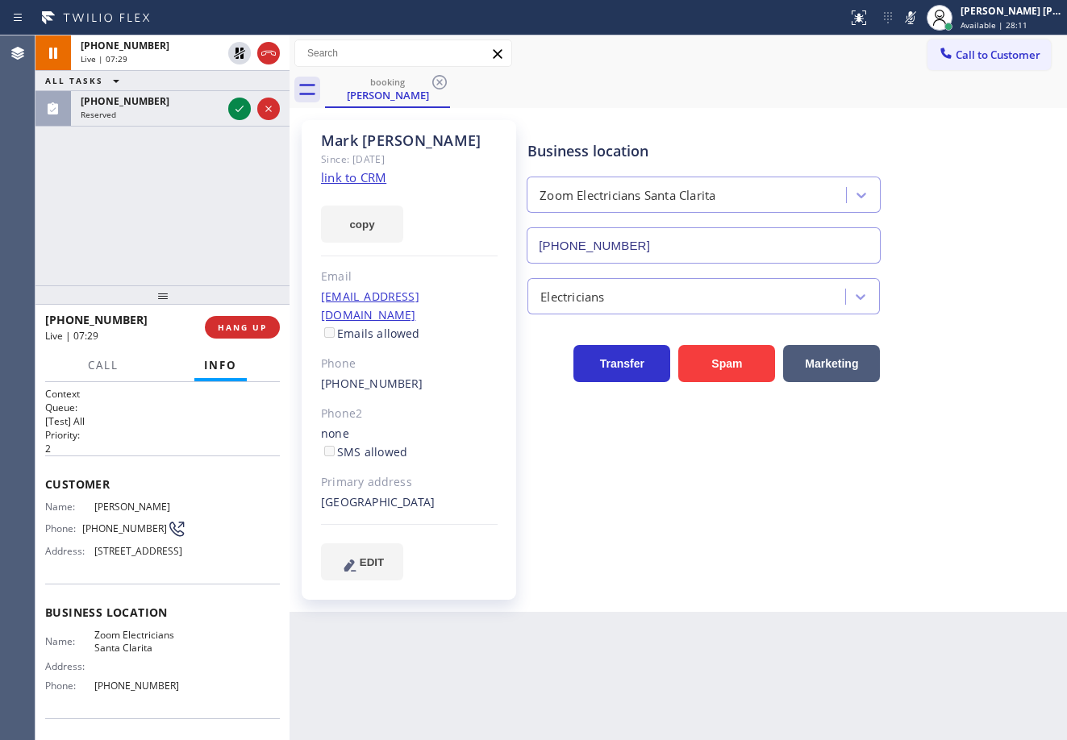
drag, startPoint x: 233, startPoint y: 48, endPoint x: 871, endPoint y: 120, distance: 642.0
click at [237, 48] on icon at bounding box center [239, 53] width 19 height 19
drag, startPoint x: 929, startPoint y: 17, endPoint x: 906, endPoint y: 98, distance: 84.0
click at [920, 23] on icon at bounding box center [910, 17] width 19 height 19
drag, startPoint x: 906, startPoint y: 98, endPoint x: 896, endPoint y: 168, distance: 70.8
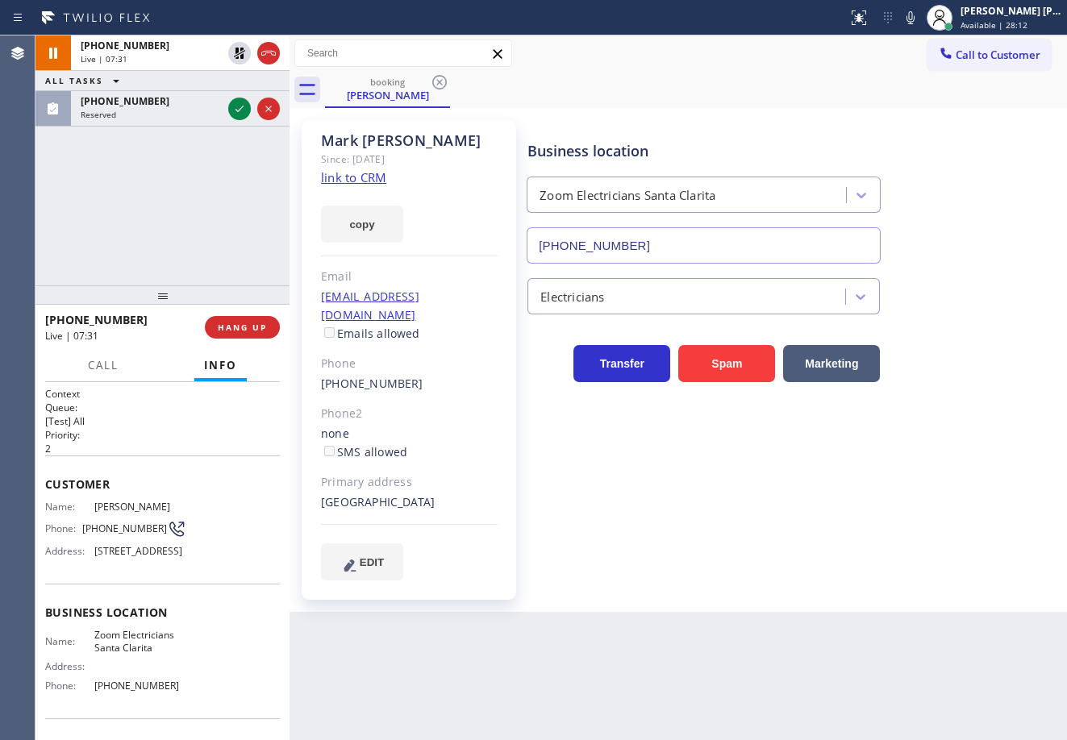
click at [904, 98] on div "booking [PERSON_NAME]" at bounding box center [696, 90] width 742 height 36
drag, startPoint x: 789, startPoint y: 575, endPoint x: 836, endPoint y: 546, distance: 55.7
click at [789, 574] on div "Business location Zoom Electricians [GEOGRAPHIC_DATA] [PHONE_NUMBER] Electricia…" at bounding box center [793, 350] width 539 height 452
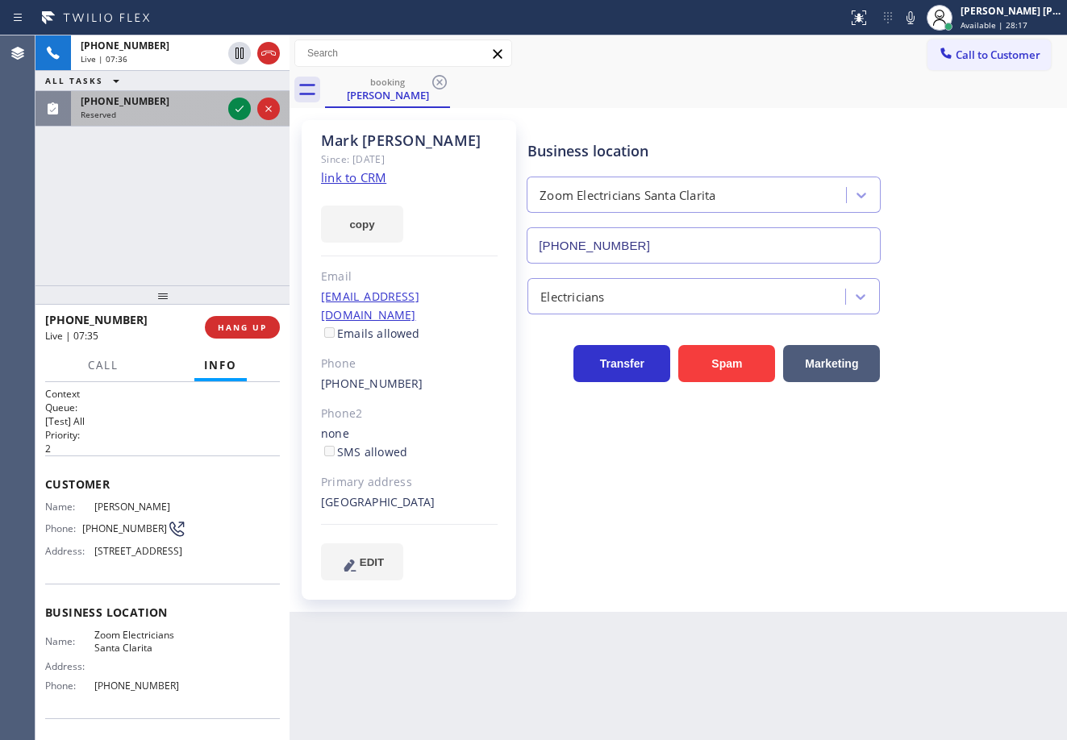
drag, startPoint x: 170, startPoint y: 172, endPoint x: 206, endPoint y: 113, distance: 68.7
click at [173, 170] on div "[PHONE_NUMBER] Live | 07:36 ALL TASKS ALL TASKS ACTIVE TASKS TASKS IN WRAP UP […" at bounding box center [162, 160] width 254 height 250
click at [208, 108] on div "[PHONE_NUMBER] Reserved" at bounding box center [148, 108] width 154 height 35
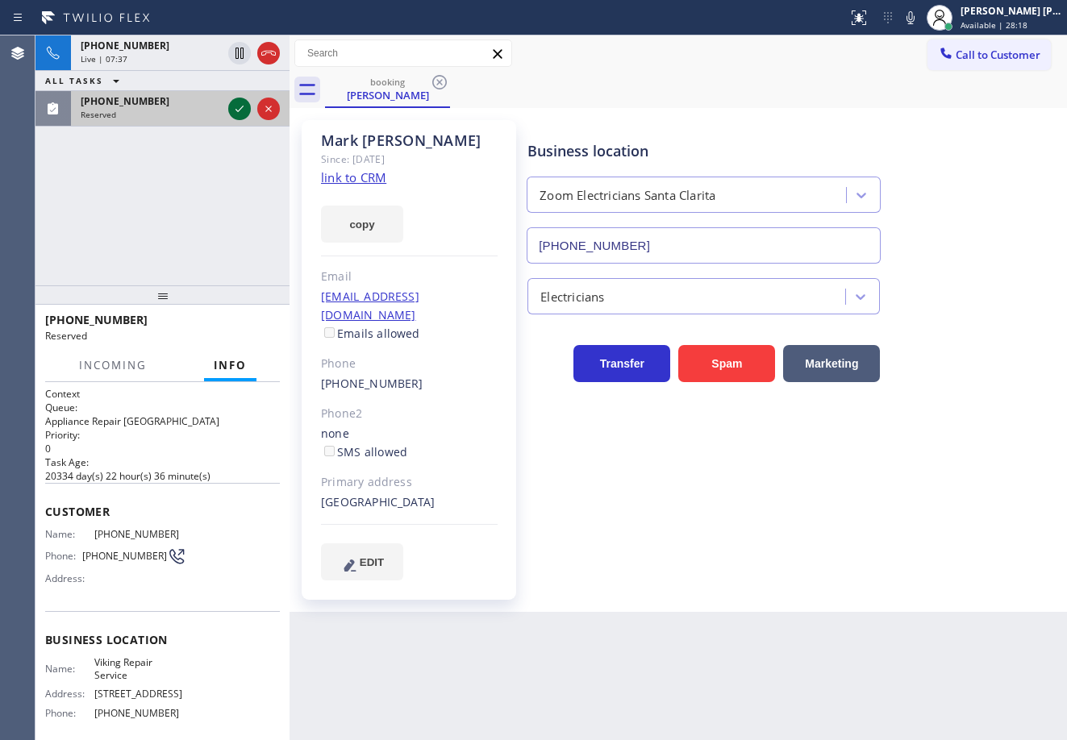
click at [234, 110] on icon at bounding box center [239, 108] width 19 height 19
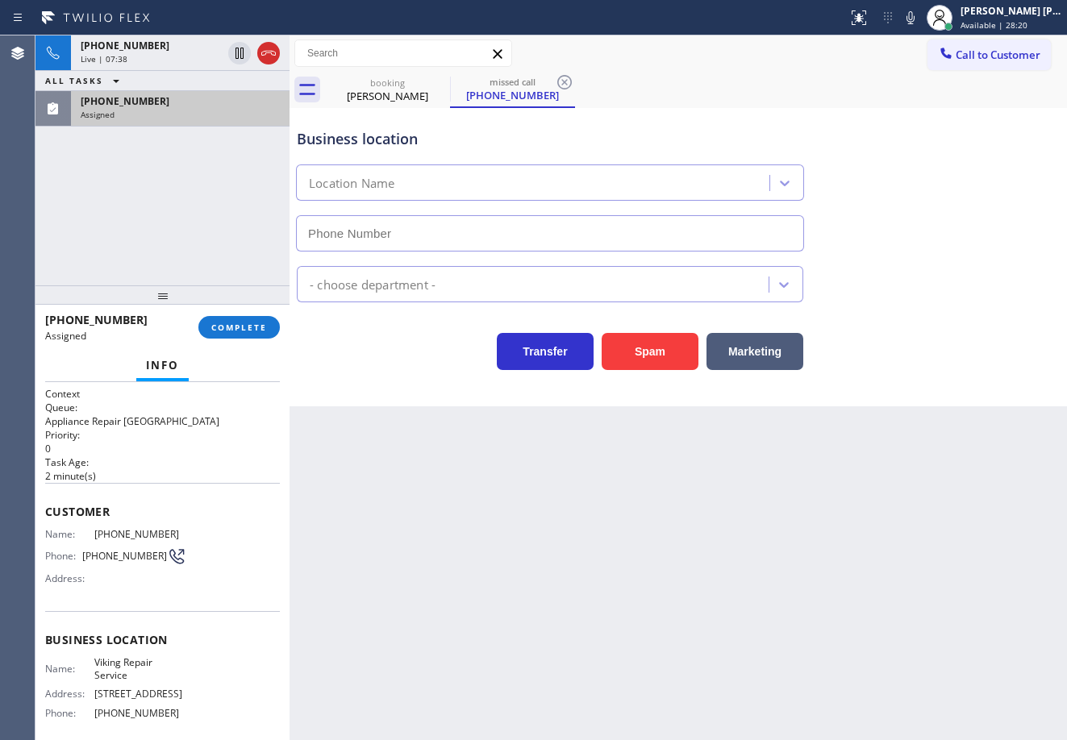
type input "[PHONE_NUMBER]"
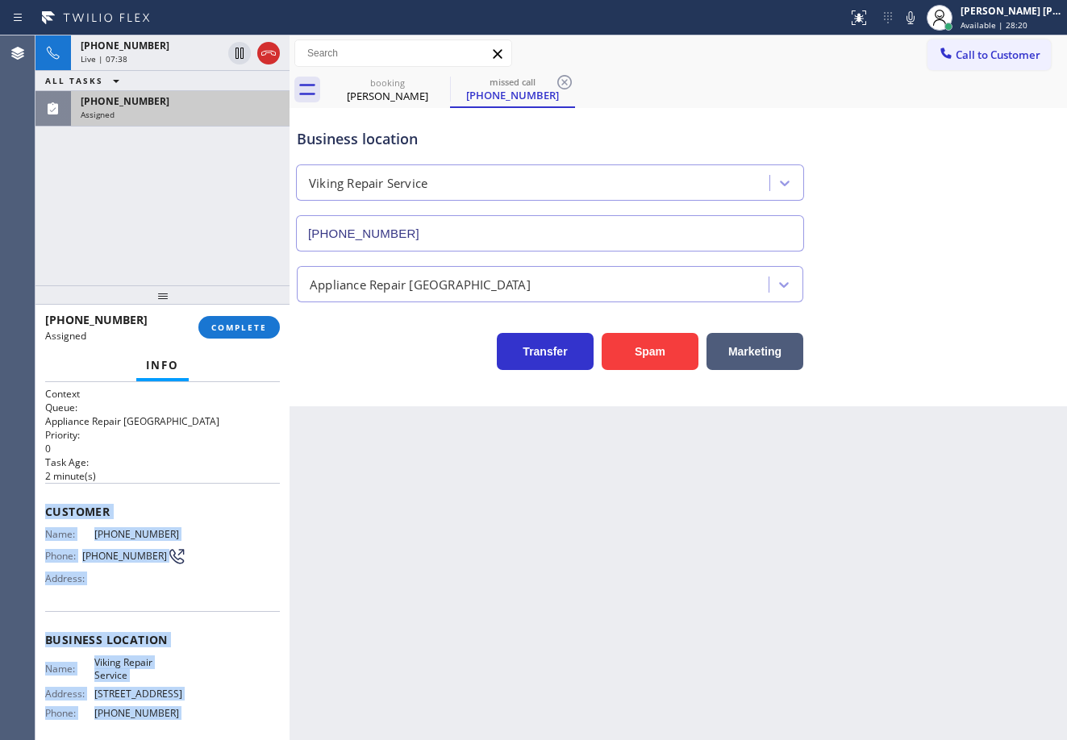
scroll to position [133, 0]
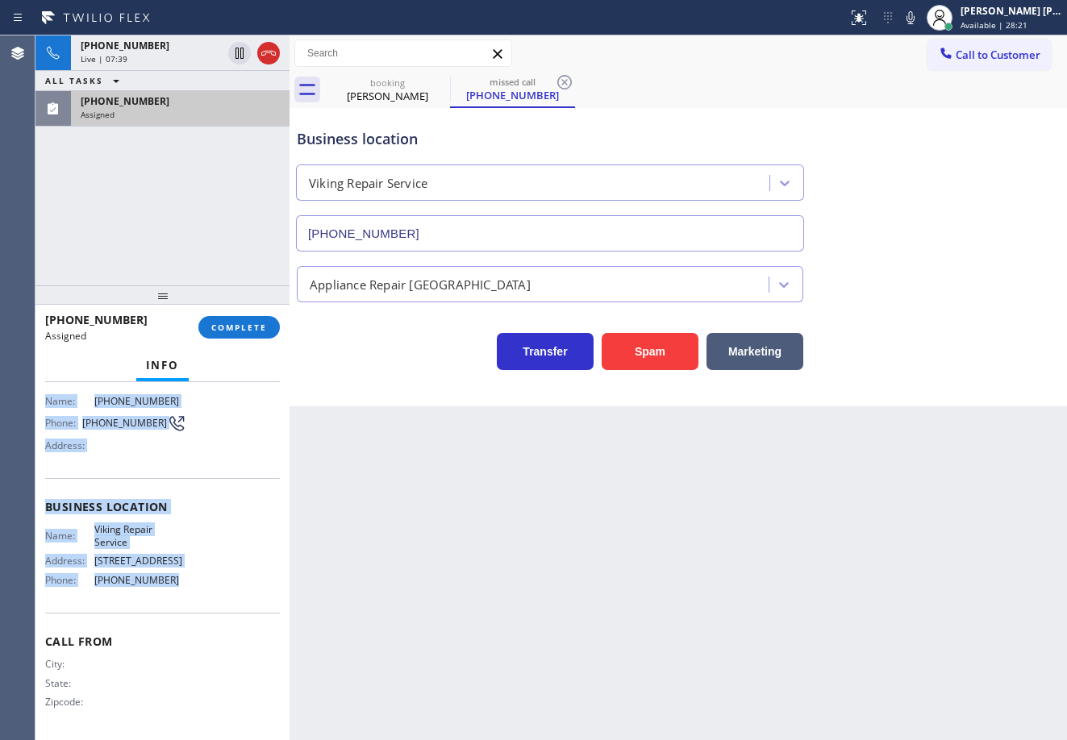
drag, startPoint x: 44, startPoint y: 508, endPoint x: 206, endPoint y: 570, distance: 174.3
click at [198, 600] on div "Context Queue: Appliance Repair High End Priority: 0 Task Age: [DEMOGRAPHIC_DAT…" at bounding box center [162, 561] width 254 height 358
click at [269, 336] on button "COMPLETE" at bounding box center [238, 327] width 81 height 23
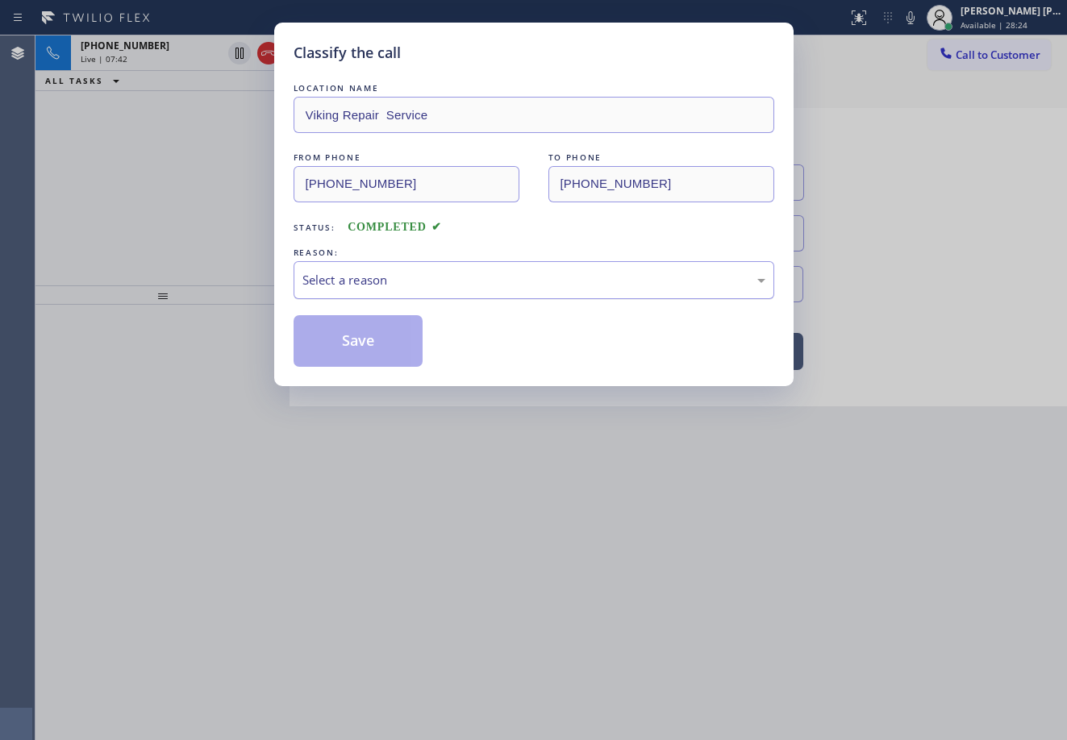
click at [387, 285] on div "Select a reason" at bounding box center [533, 280] width 463 height 19
click at [369, 348] on button "Save" at bounding box center [359, 341] width 130 height 52
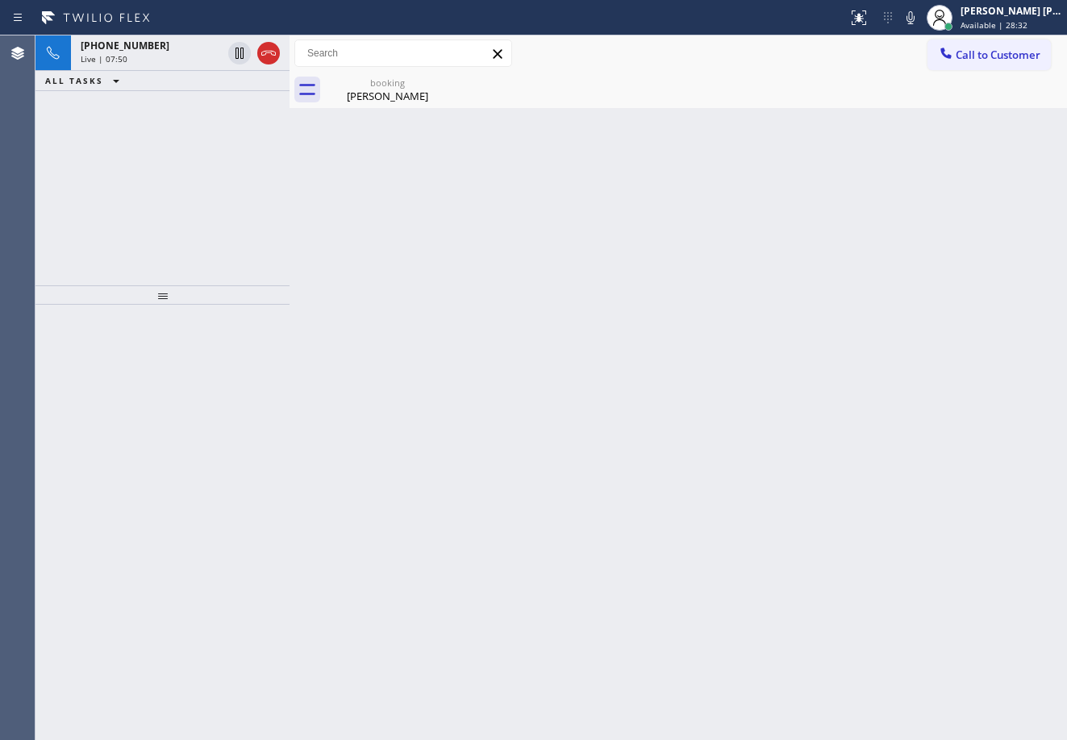
click at [371, 120] on div "Back to Dashboard Change Sender ID Customers Technicians Select a contact Outbo…" at bounding box center [678, 387] width 777 height 705
click at [371, 90] on div "[PERSON_NAME]" at bounding box center [388, 96] width 122 height 15
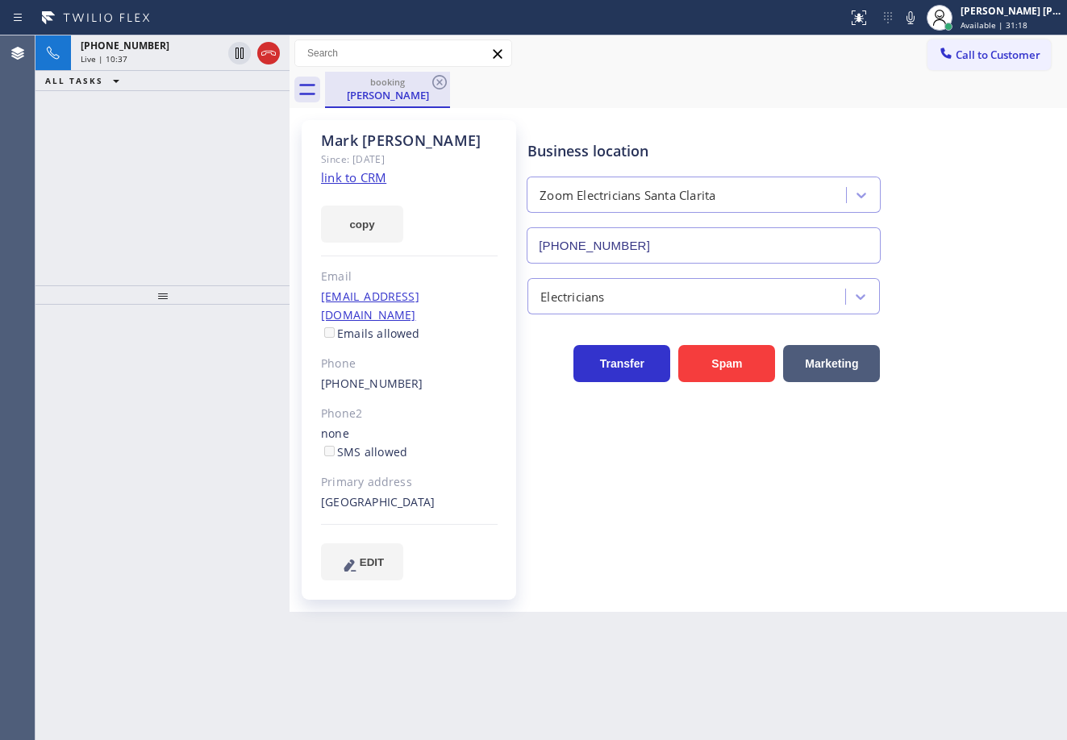
click at [198, 42] on div "[PHONE_NUMBER]" at bounding box center [151, 46] width 141 height 14
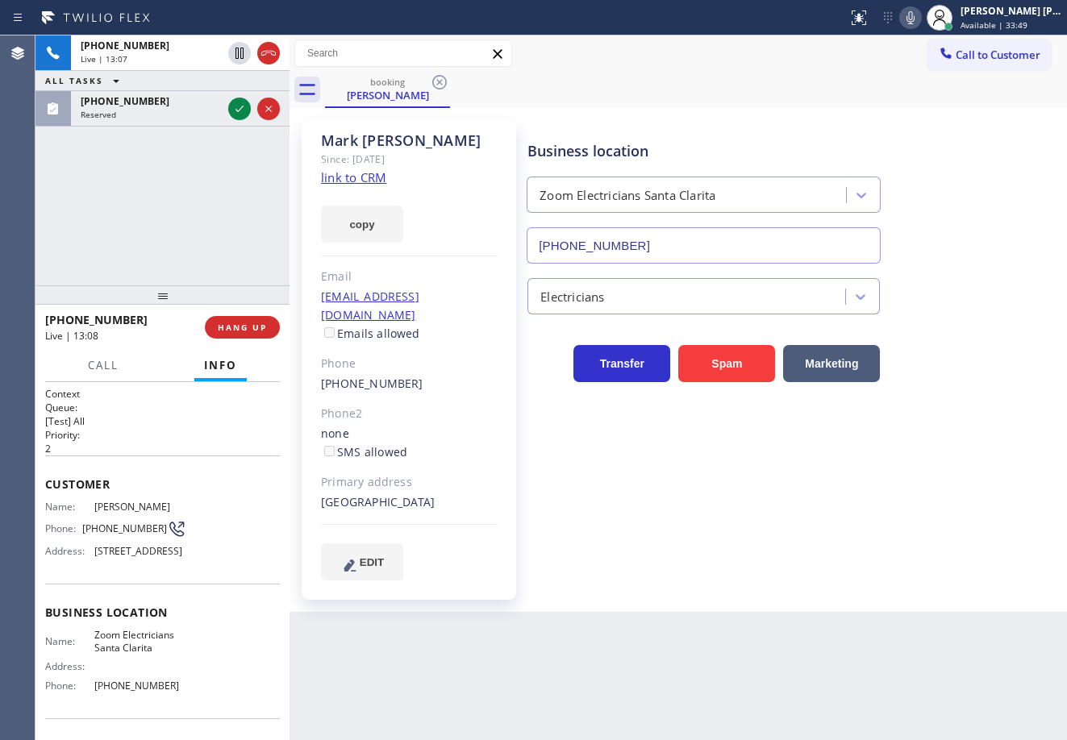
click at [920, 16] on icon at bounding box center [910, 17] width 19 height 19
click at [920, 10] on icon at bounding box center [910, 17] width 19 height 19
drag, startPoint x: 169, startPoint y: 106, endPoint x: 223, endPoint y: 106, distance: 54.8
click at [172, 106] on div "[PHONE_NUMBER]" at bounding box center [151, 101] width 141 height 14
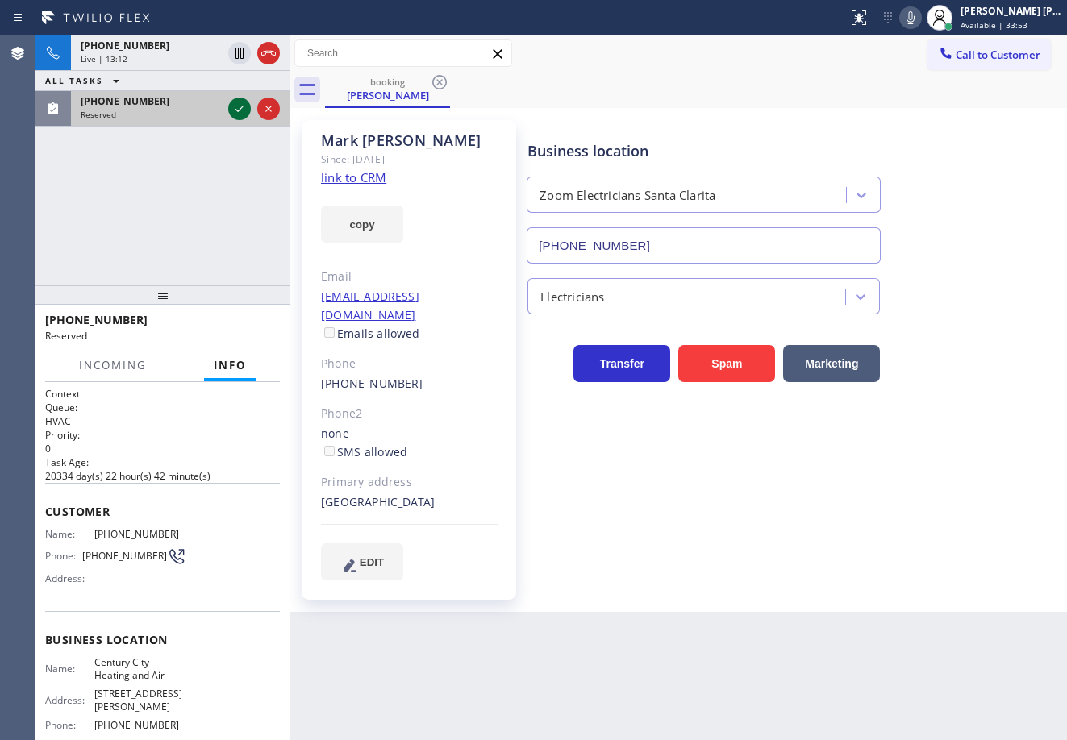
click at [231, 108] on icon at bounding box center [239, 108] width 19 height 19
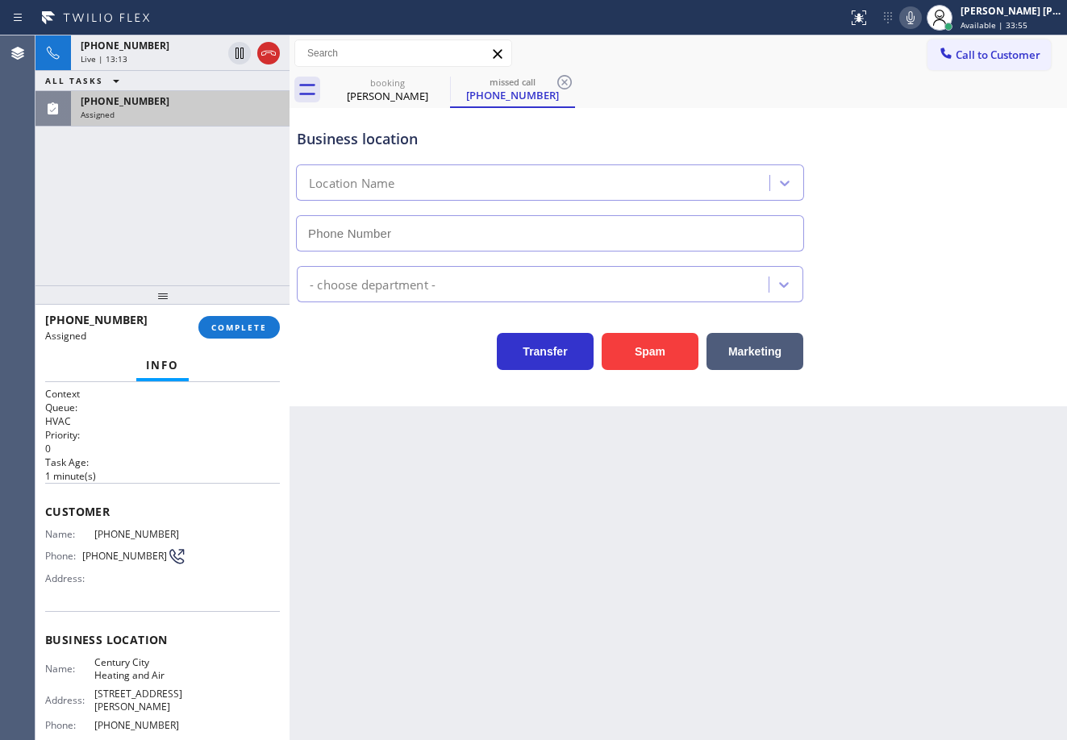
type input "[PHONE_NUMBER]"
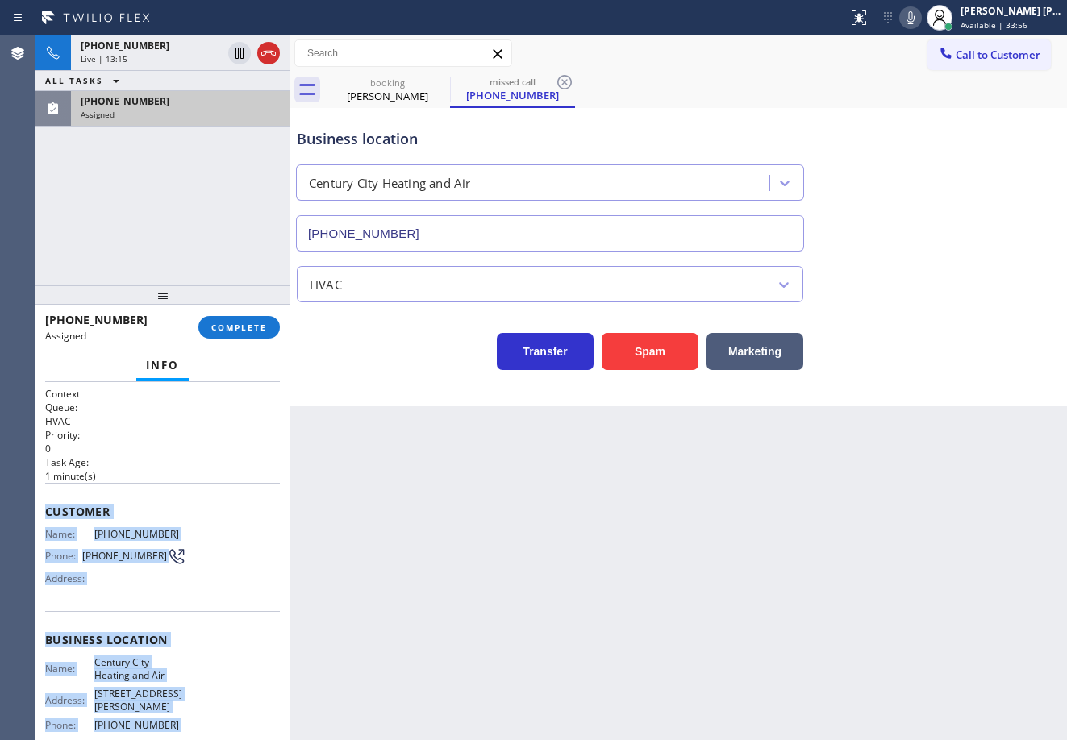
scroll to position [133, 0]
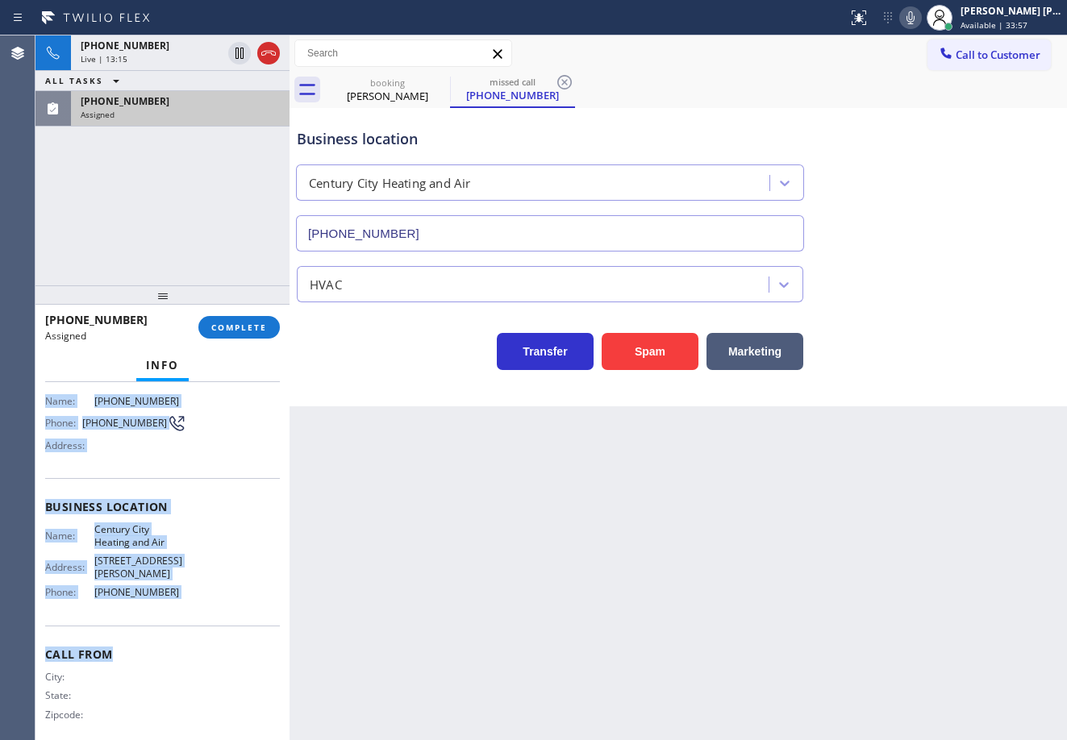
drag, startPoint x: 56, startPoint y: 522, endPoint x: 175, endPoint y: 597, distance: 141.0
click at [175, 619] on div "Context Queue: HVAC Priority: 0 Task Age: [DEMOGRAPHIC_DATA] minute(s) Customer…" at bounding box center [162, 561] width 254 height 358
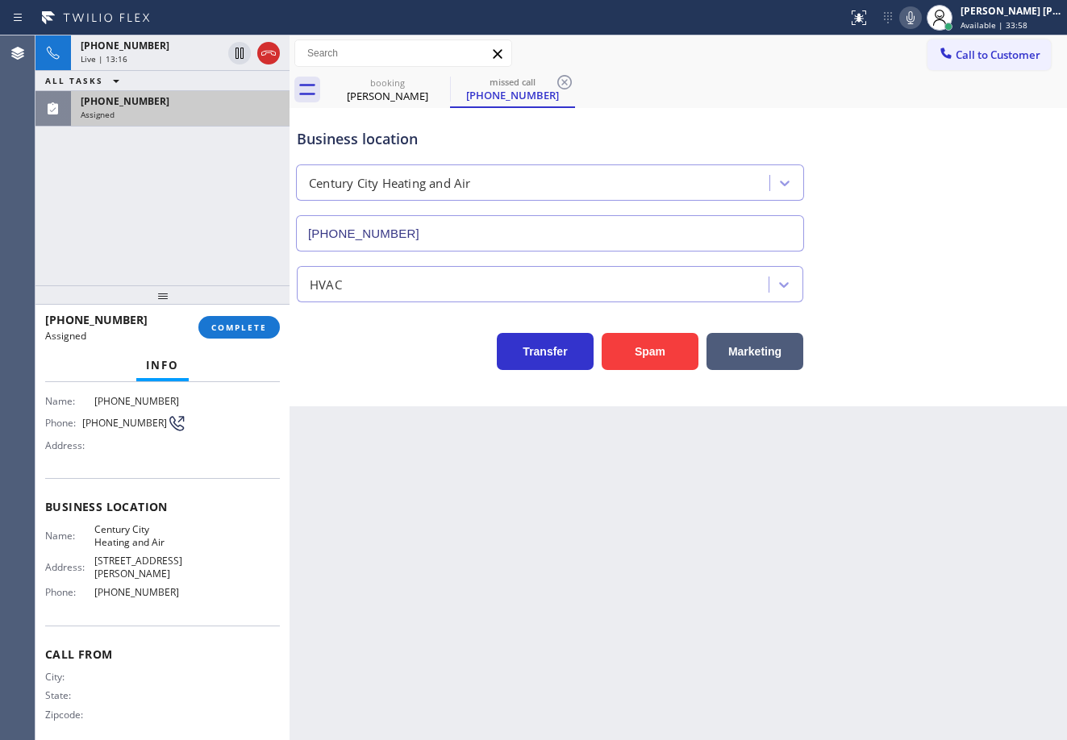
drag, startPoint x: 394, startPoint y: 590, endPoint x: 251, endPoint y: 520, distance: 159.0
click at [394, 587] on div "Back to Dashboard Change Sender ID Customers Technicians Select a contact Outbo…" at bounding box center [678, 387] width 777 height 705
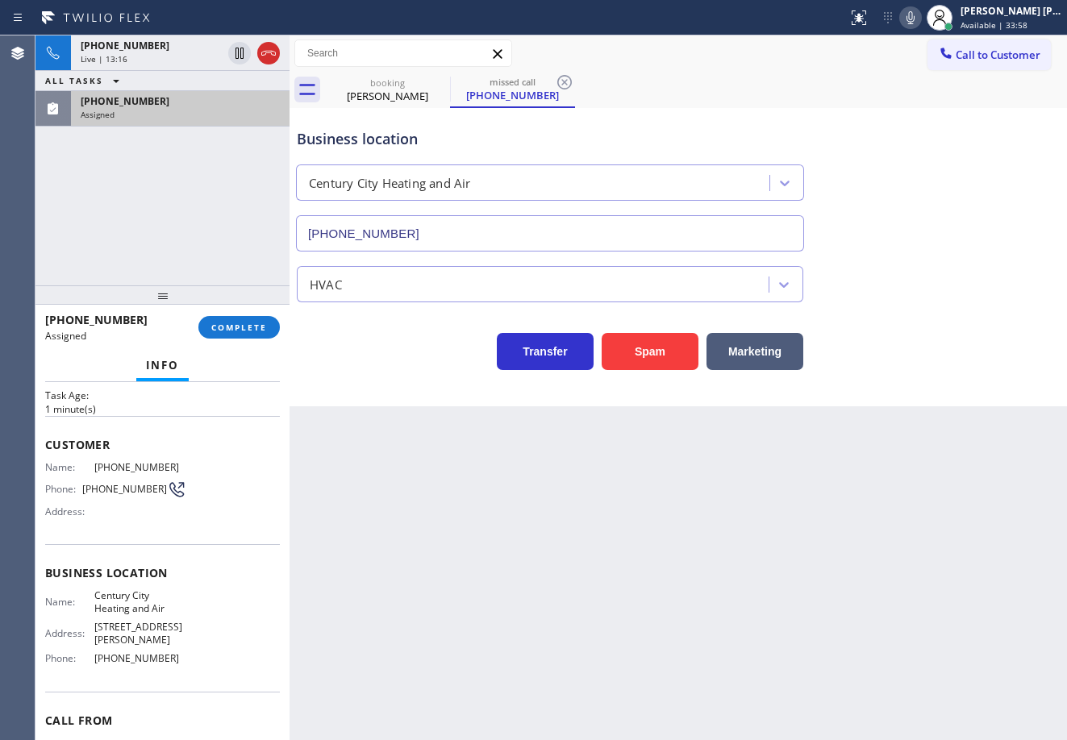
scroll to position [0, 0]
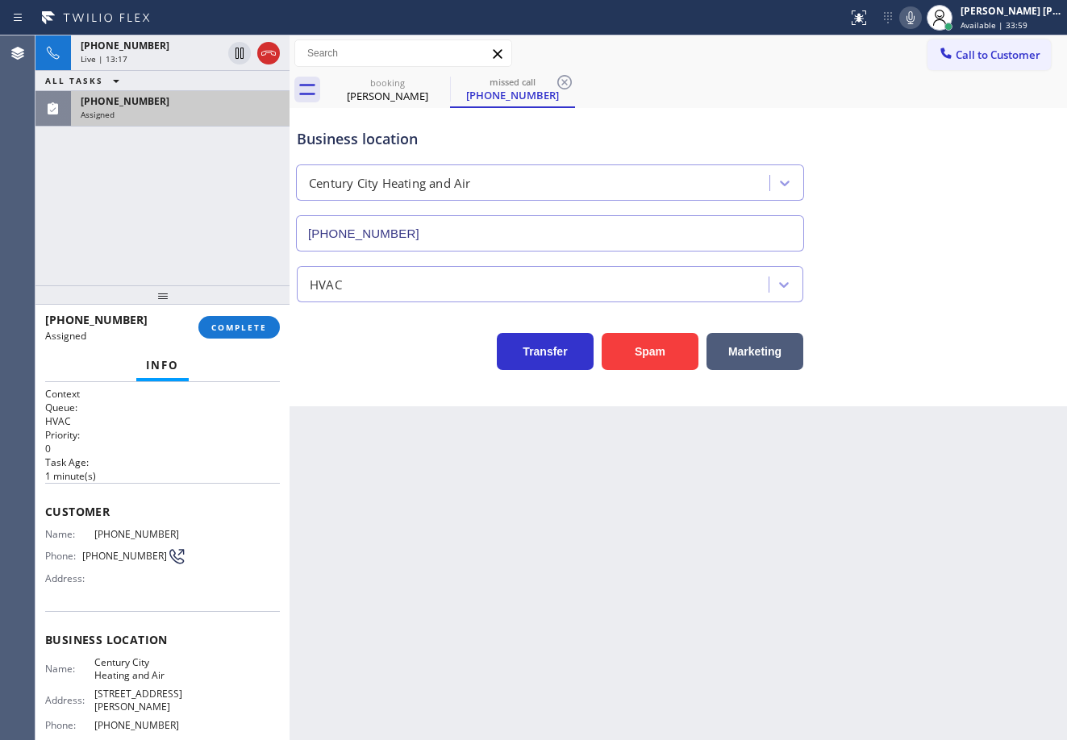
click at [914, 18] on icon at bounding box center [910, 17] width 8 height 13
click at [920, 13] on icon at bounding box center [910, 17] width 19 height 19
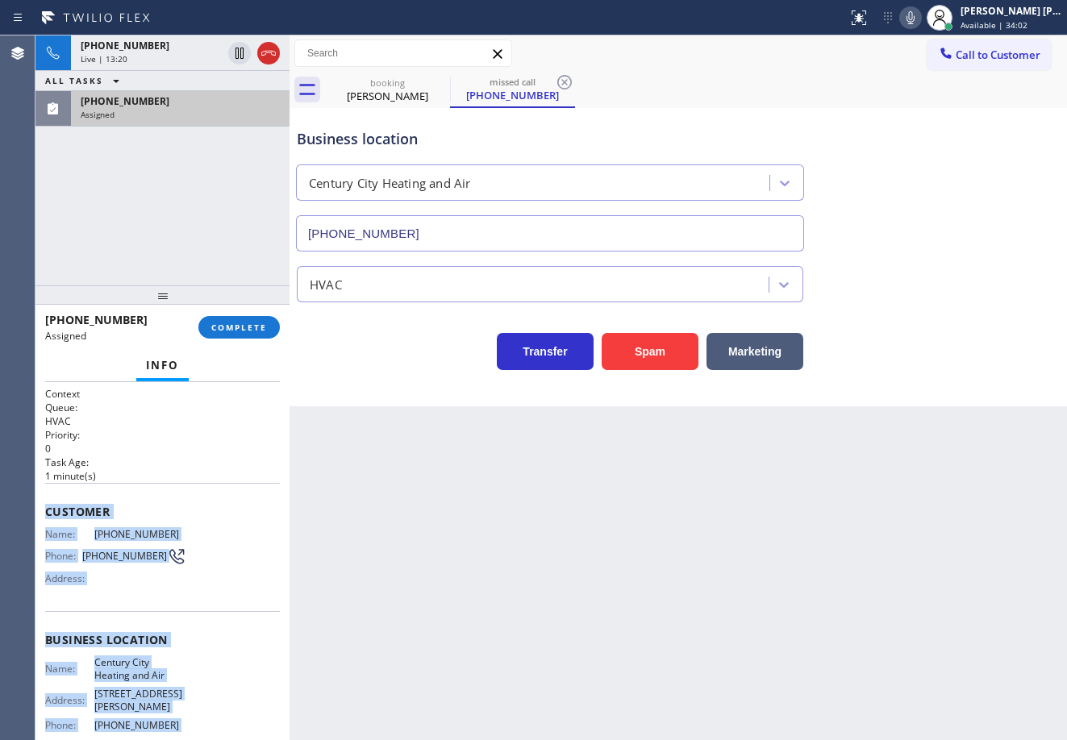
scroll to position [133, 0]
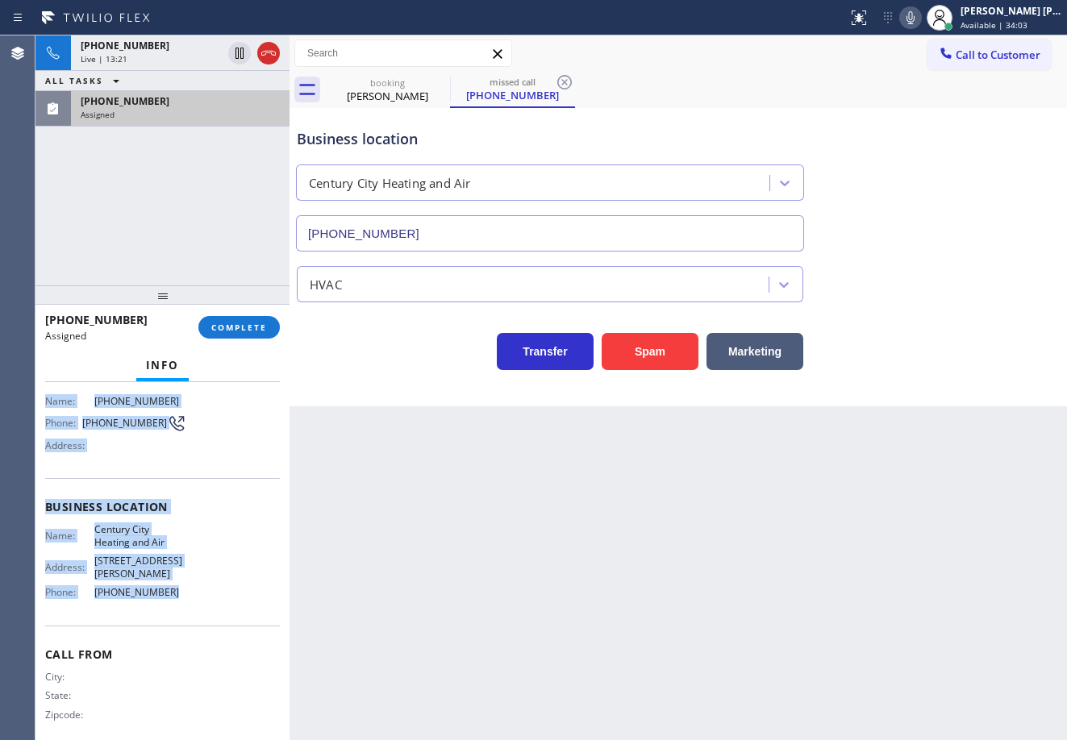
drag, startPoint x: 44, startPoint y: 507, endPoint x: 235, endPoint y: 413, distance: 213.1
click at [181, 598] on div "Context Queue: HVAC Priority: 0 Task Age: [DEMOGRAPHIC_DATA] minute(s) Customer…" at bounding box center [162, 561] width 254 height 358
click at [245, 323] on span "COMPLETE" at bounding box center [239, 327] width 56 height 11
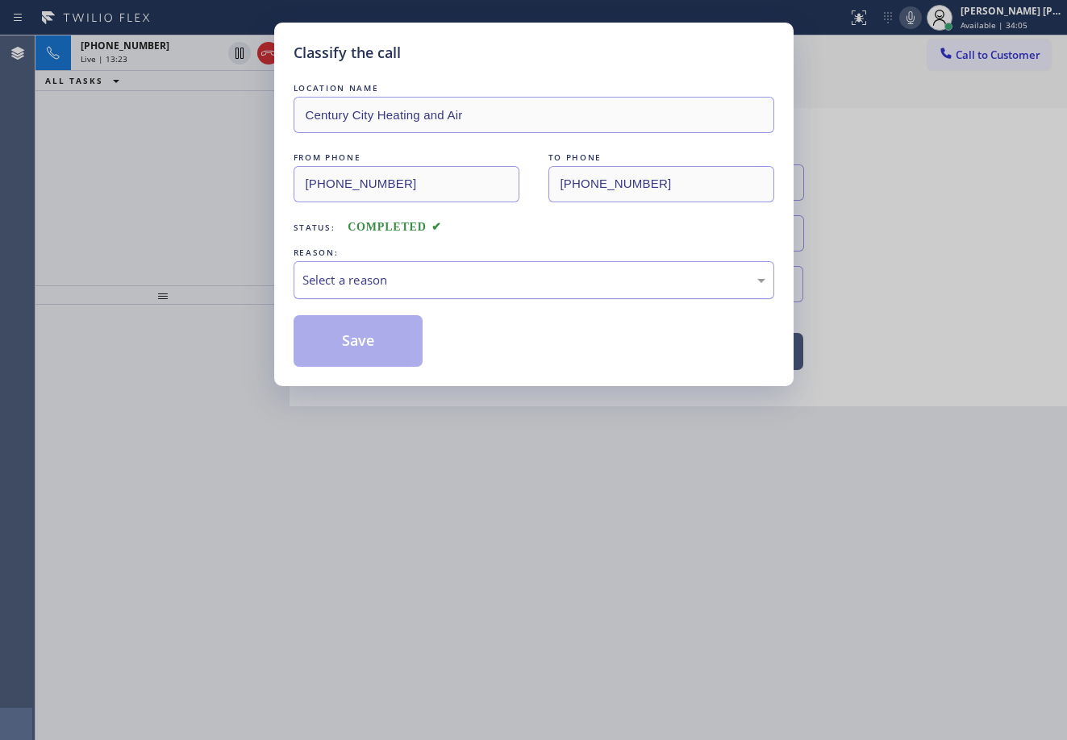
click at [382, 283] on div "Select a reason" at bounding box center [533, 280] width 463 height 19
click at [363, 335] on button "Save" at bounding box center [359, 341] width 130 height 52
drag, startPoint x: 363, startPoint y: 335, endPoint x: 730, endPoint y: 731, distance: 539.8
click at [367, 338] on button "Save" at bounding box center [359, 341] width 130 height 52
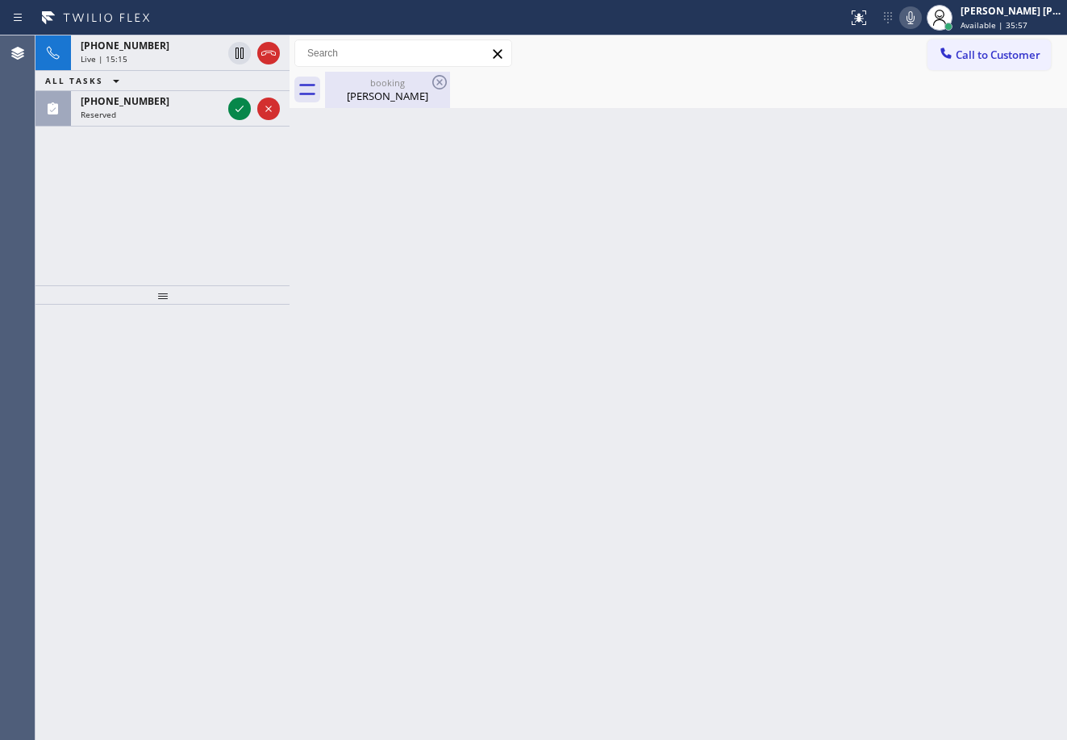
drag, startPoint x: 175, startPoint y: 51, endPoint x: 343, endPoint y: 94, distance: 173.3
click at [176, 52] on div "[PHONE_NUMBER]" at bounding box center [151, 46] width 141 height 14
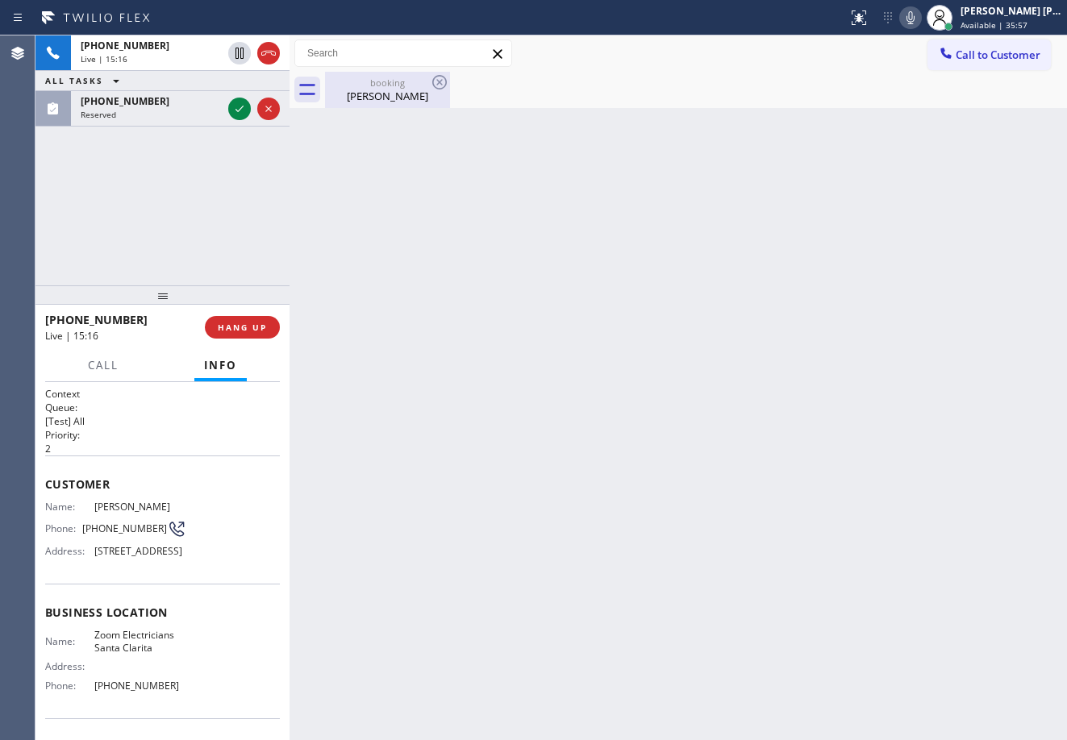
click at [369, 93] on div "[PERSON_NAME]" at bounding box center [388, 96] width 122 height 15
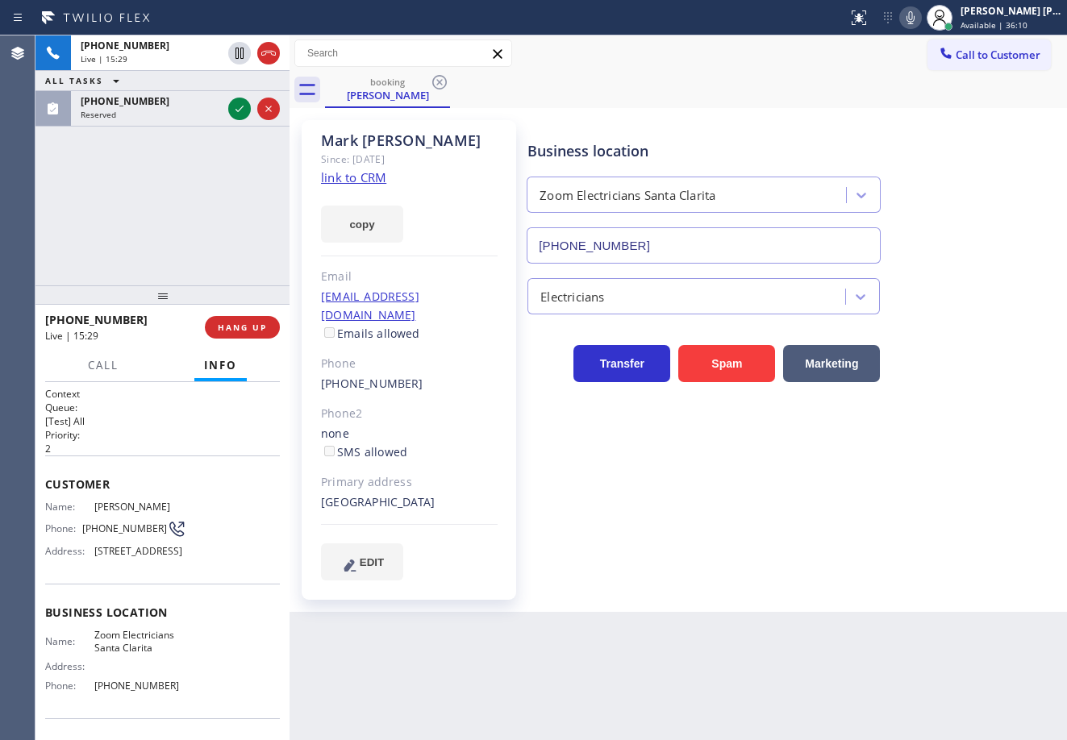
click at [880, 135] on div "Business location Zoom Electricians [GEOGRAPHIC_DATA] [PHONE_NUMBER]" at bounding box center [703, 194] width 359 height 140
click at [212, 106] on div "[PHONE_NUMBER]" at bounding box center [151, 101] width 141 height 14
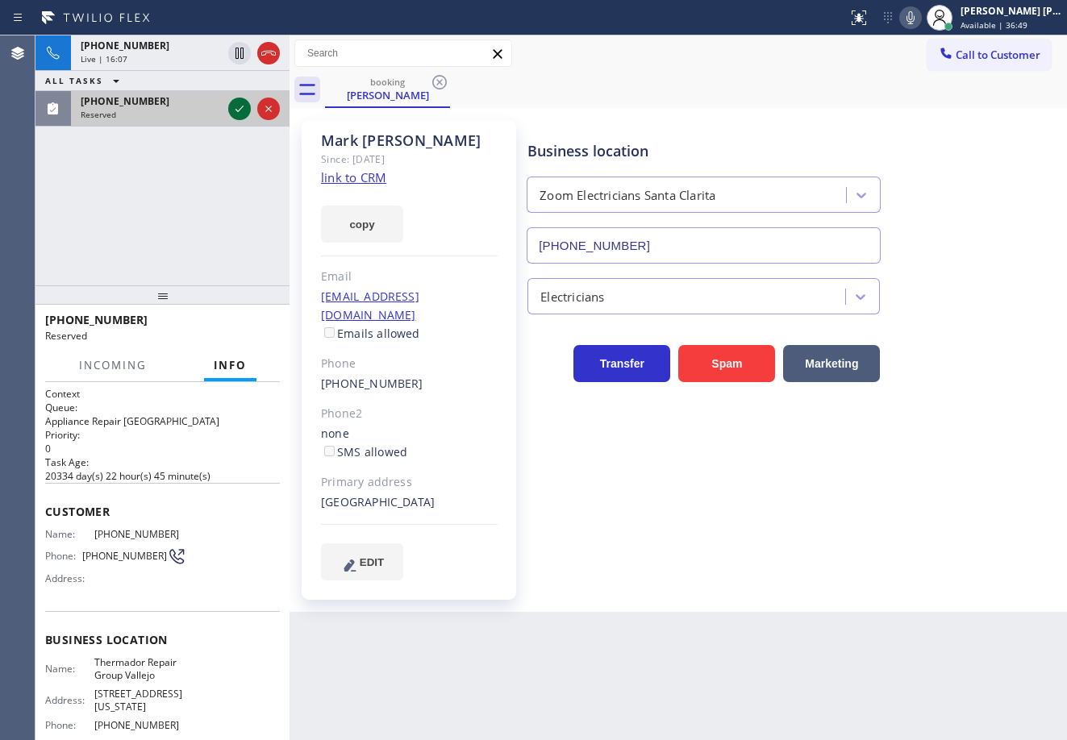
click at [234, 106] on icon at bounding box center [239, 108] width 19 height 19
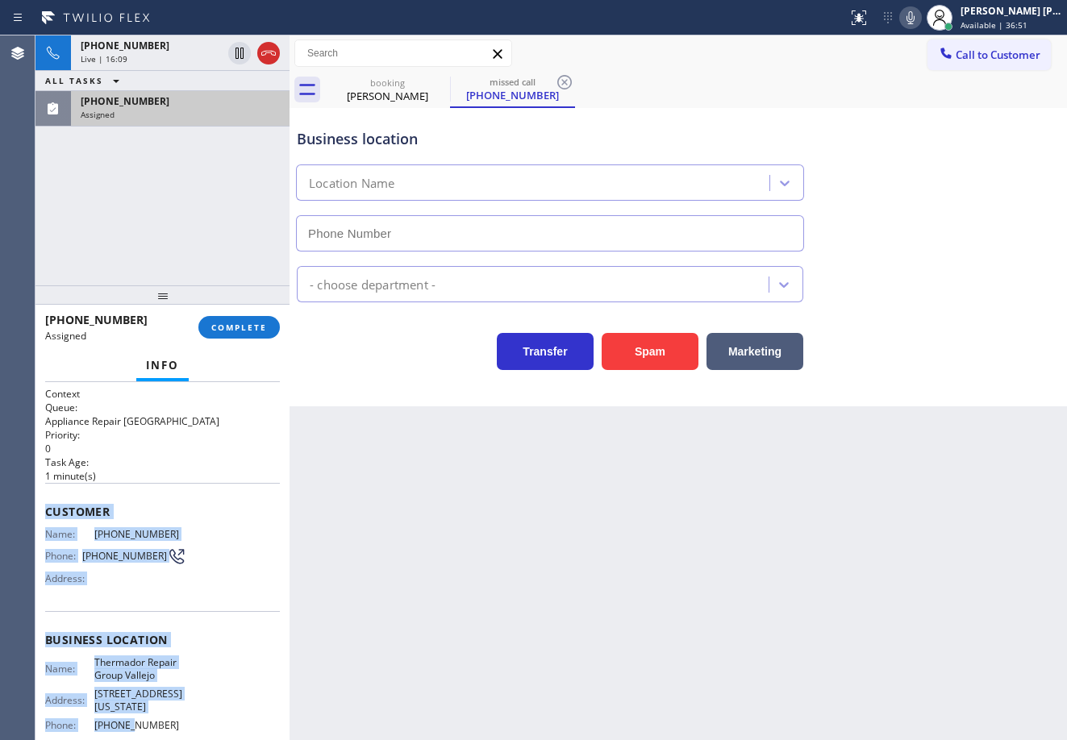
type input "[PHONE_NUMBER]"
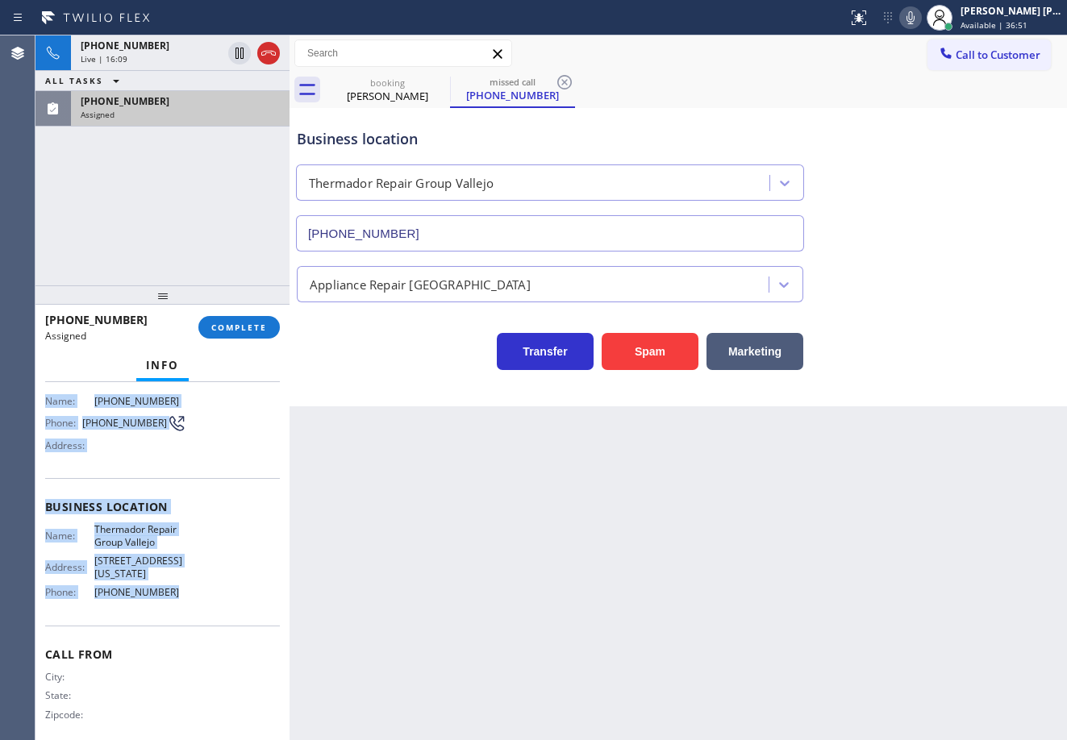
drag, startPoint x: 51, startPoint y: 518, endPoint x: 218, endPoint y: 571, distance: 175.2
click at [213, 591] on div "Context Queue: Appliance Repair High End Priority: 0 Task Age: [DEMOGRAPHIC_DAT…" at bounding box center [162, 561] width 254 height 358
click at [266, 324] on button "COMPLETE" at bounding box center [238, 327] width 81 height 23
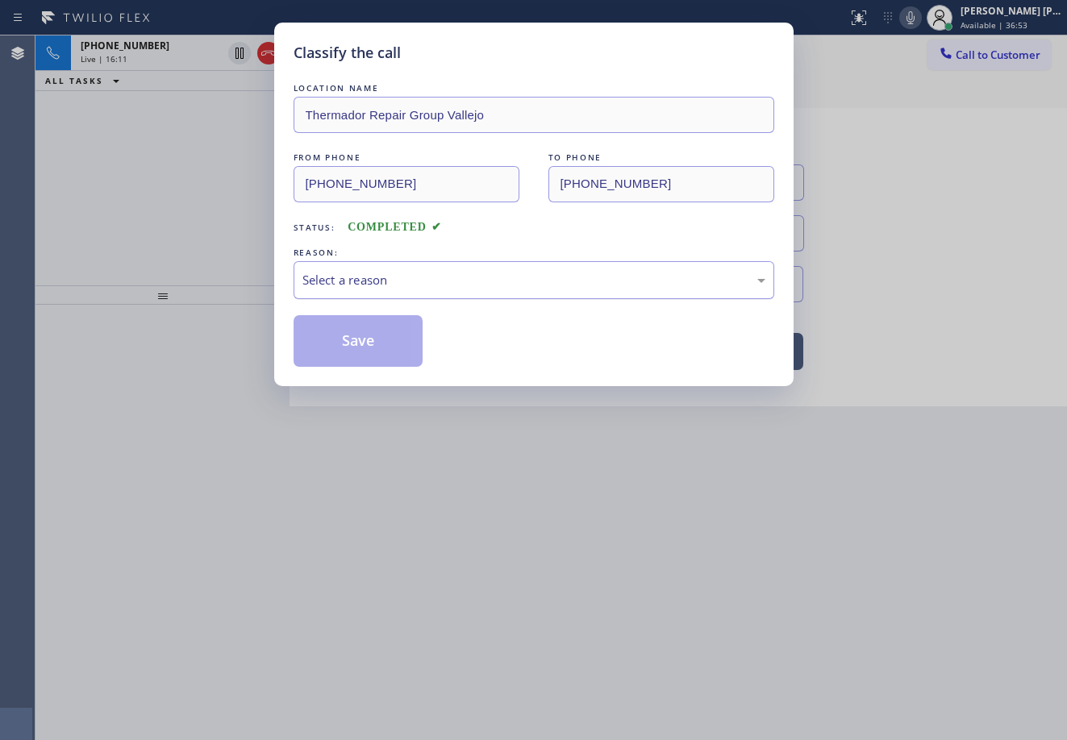
click at [383, 278] on div "Select a reason" at bounding box center [533, 280] width 463 height 19
click at [366, 369] on div "Classify the call LOCATION NAME Thermador Repair Group Vallejo FROM PHONE [PHON…" at bounding box center [533, 205] width 519 height 364
drag, startPoint x: 364, startPoint y: 364, endPoint x: 356, endPoint y: 327, distance: 37.2
click at [364, 360] on button "Save" at bounding box center [359, 341] width 130 height 52
click at [364, 351] on button "Save" at bounding box center [359, 341] width 130 height 52
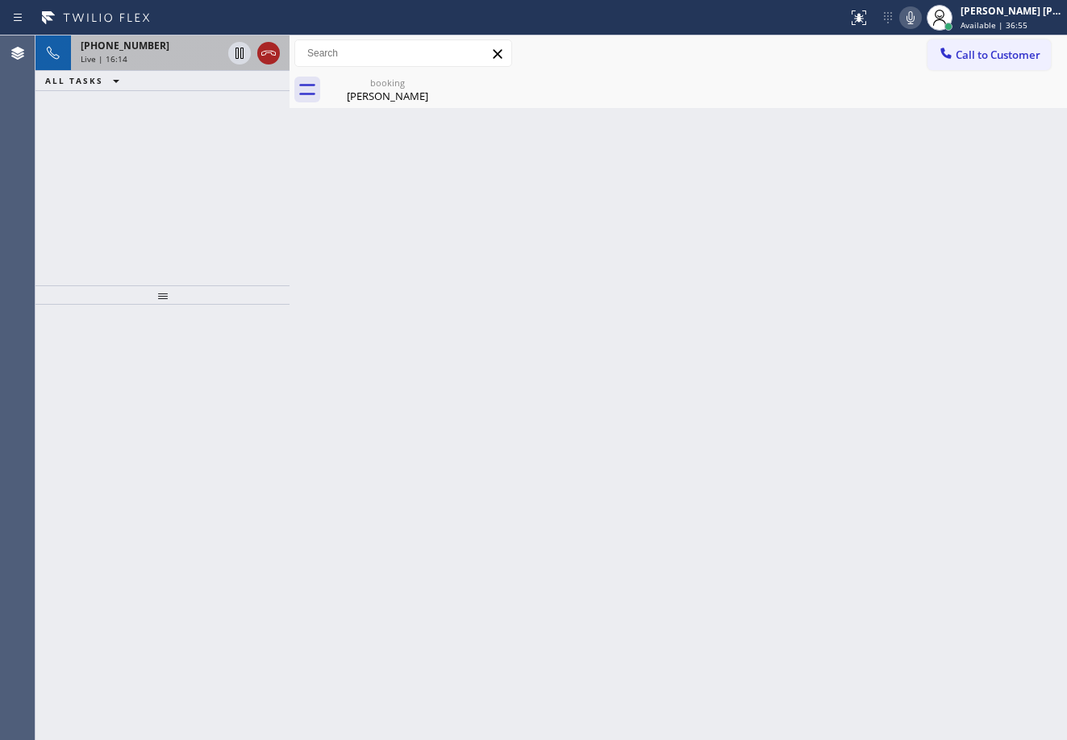
click at [265, 54] on icon at bounding box center [268, 53] width 19 height 19
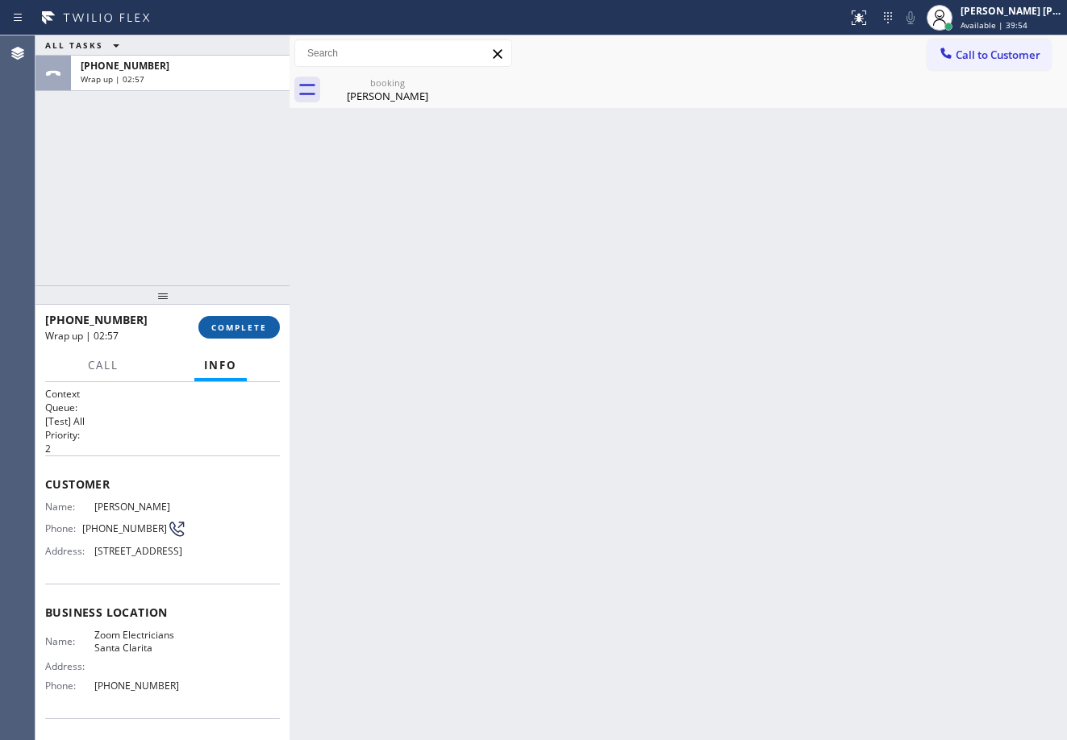
click at [263, 321] on button "COMPLETE" at bounding box center [238, 327] width 81 height 23
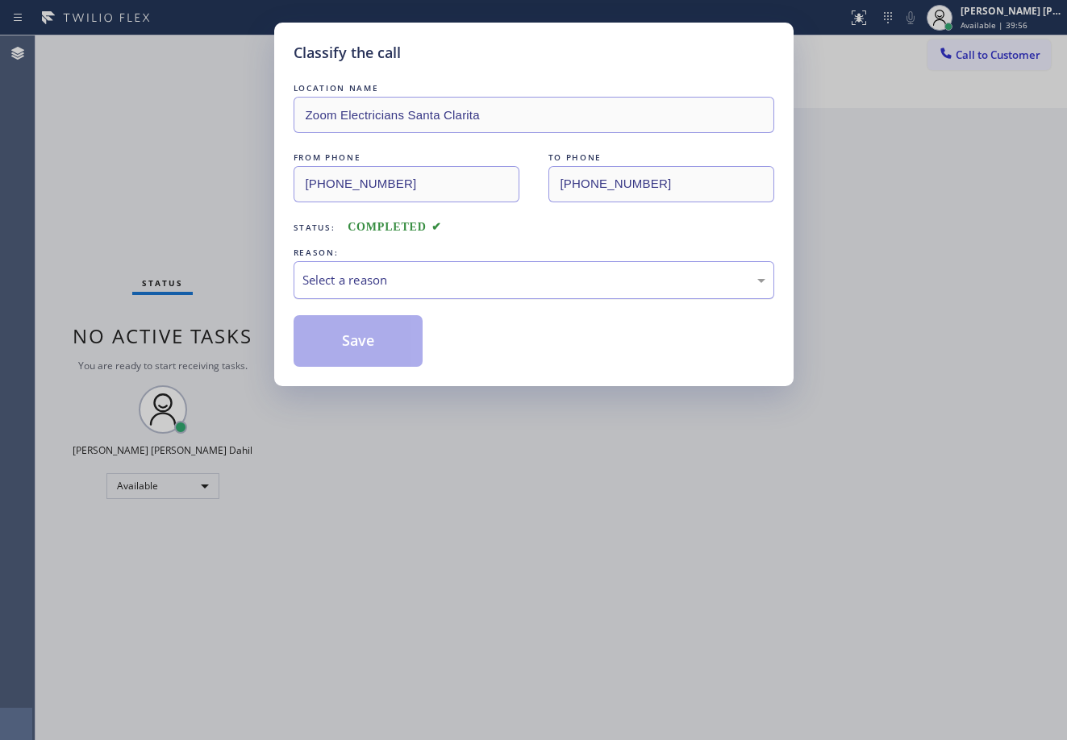
drag, startPoint x: 433, startPoint y: 277, endPoint x: 439, endPoint y: 285, distance: 10.5
click at [434, 277] on div "Select a reason" at bounding box center [533, 280] width 463 height 19
click at [413, 336] on button "Save" at bounding box center [359, 341] width 130 height 52
click at [411, 336] on button "Save" at bounding box center [359, 341] width 130 height 52
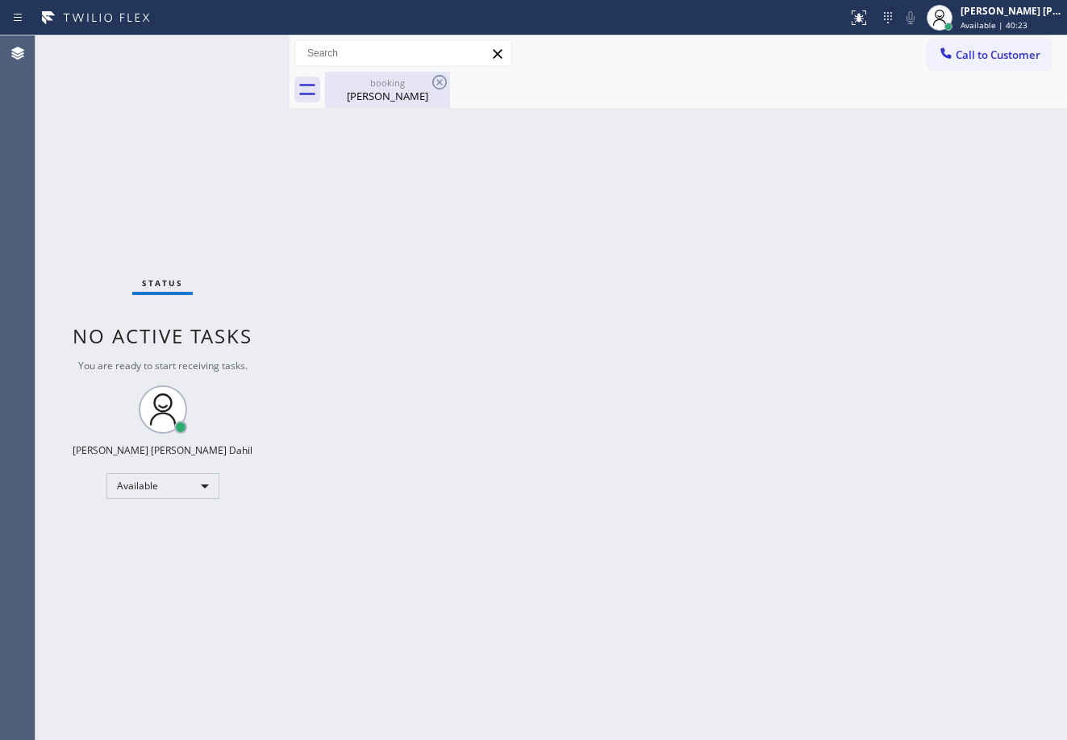
click at [354, 73] on div "booking [PERSON_NAME]" at bounding box center [388, 90] width 122 height 36
click at [798, 619] on div "Back to Dashboard Change Sender ID Customers Technicians Select a contact Outbo…" at bounding box center [678, 387] width 777 height 705
click at [623, 410] on div "Back to Dashboard Change Sender ID Customers Technicians Select a contact Outbo…" at bounding box center [678, 387] width 777 height 705
click at [728, 415] on div "Back to Dashboard Change Sender ID Customers Technicians Select a contact Outbo…" at bounding box center [678, 387] width 777 height 705
click at [891, 631] on div "Back to Dashboard Change Sender ID Customers Technicians Select a contact Outbo…" at bounding box center [678, 387] width 777 height 705
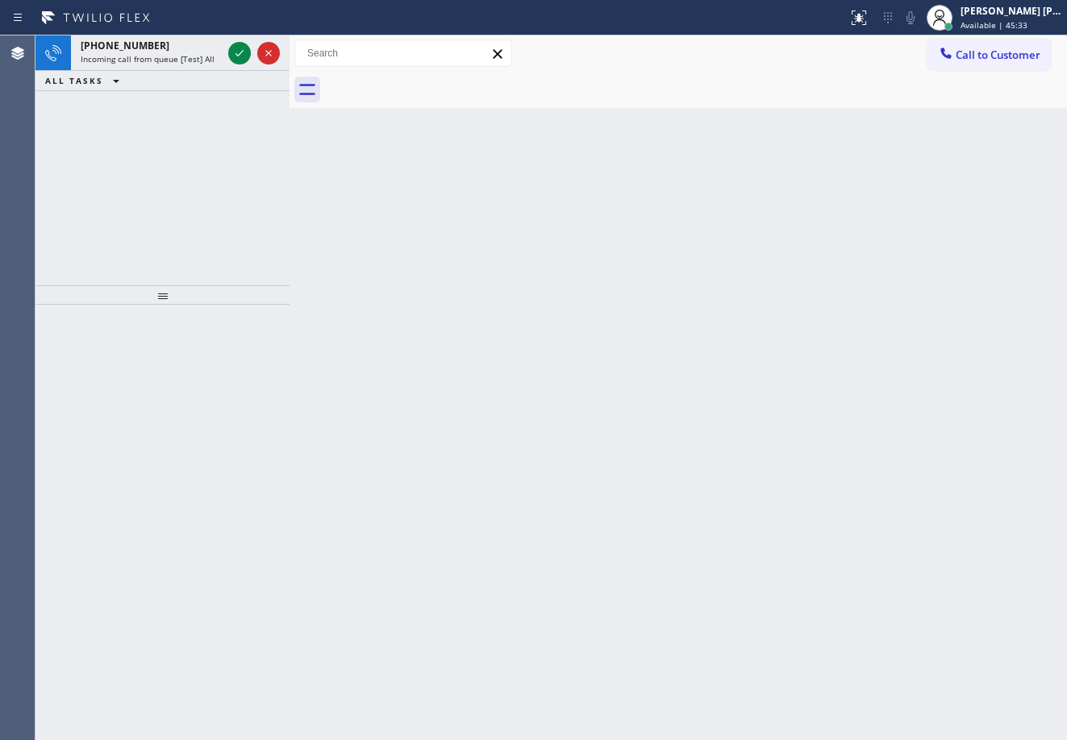
click at [154, 48] on div "+14154209705" at bounding box center [151, 46] width 141 height 14
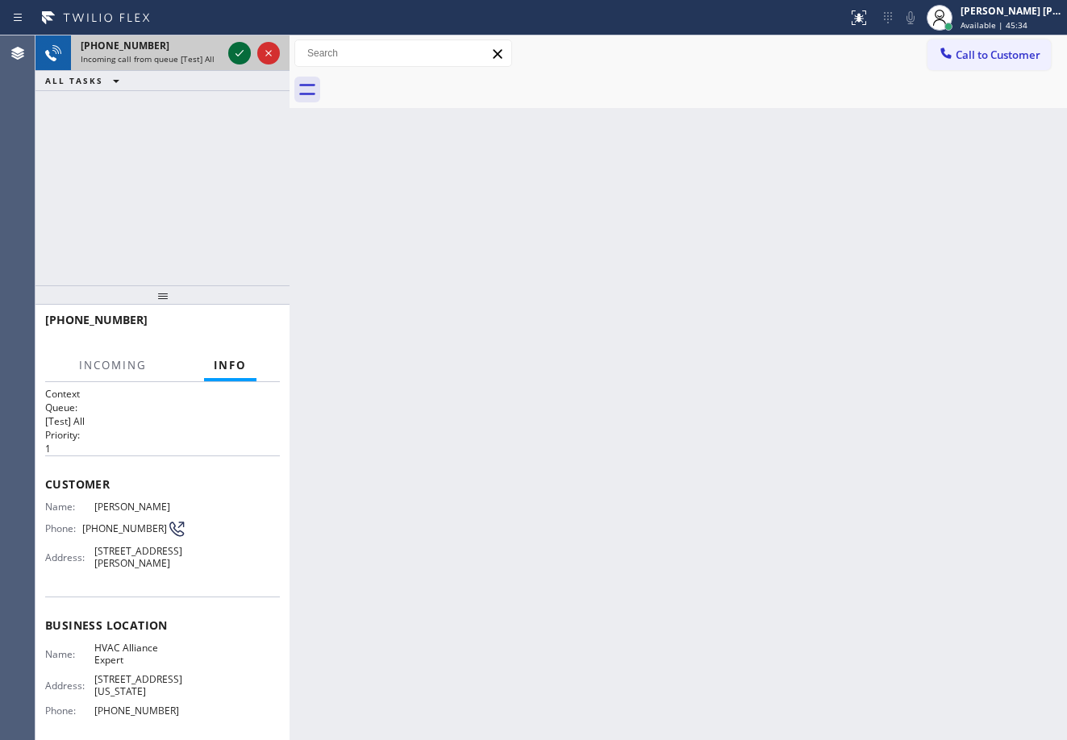
click at [241, 54] on icon at bounding box center [239, 53] width 19 height 19
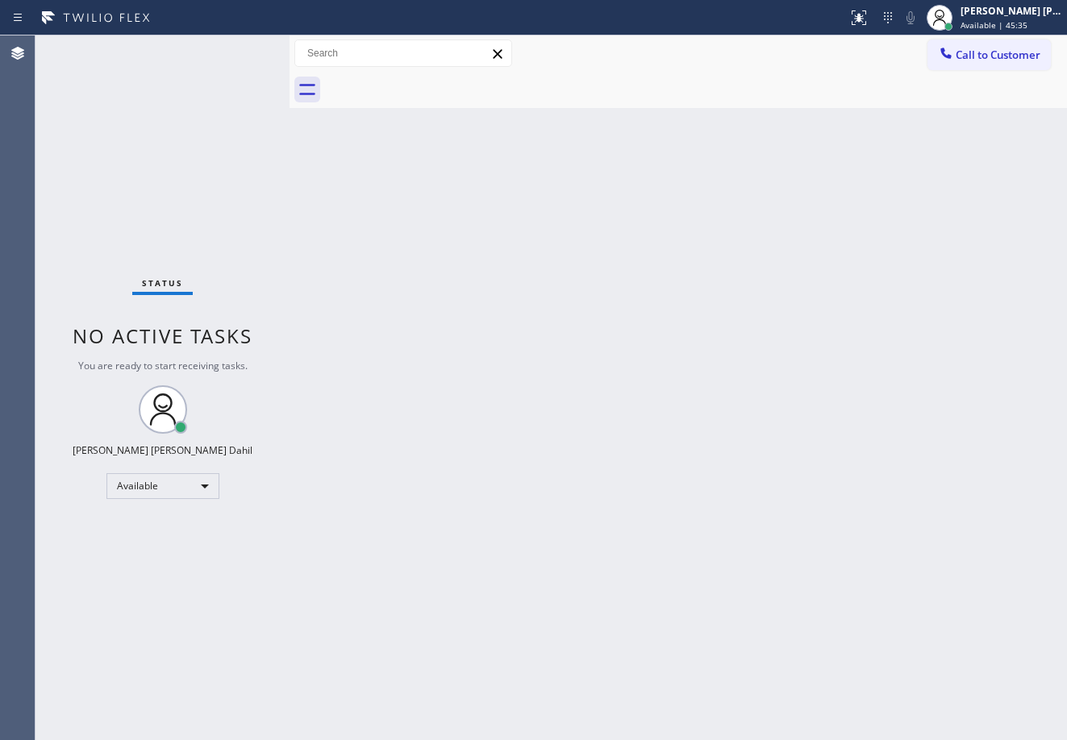
click at [673, 447] on div "Back to Dashboard Change Sender ID Customers Technicians Select a contact Outbo…" at bounding box center [678, 387] width 777 height 705
click at [869, 10] on div at bounding box center [865, 11] width 6 height 6
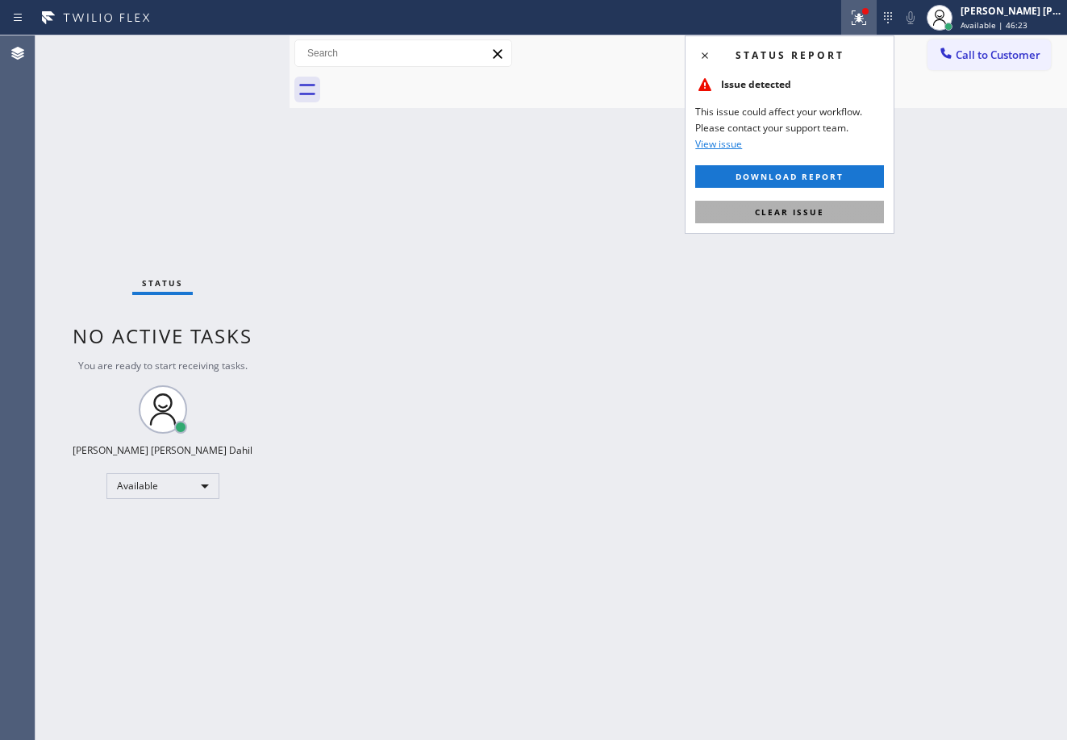
click at [830, 214] on button "Clear issue" at bounding box center [789, 212] width 189 height 23
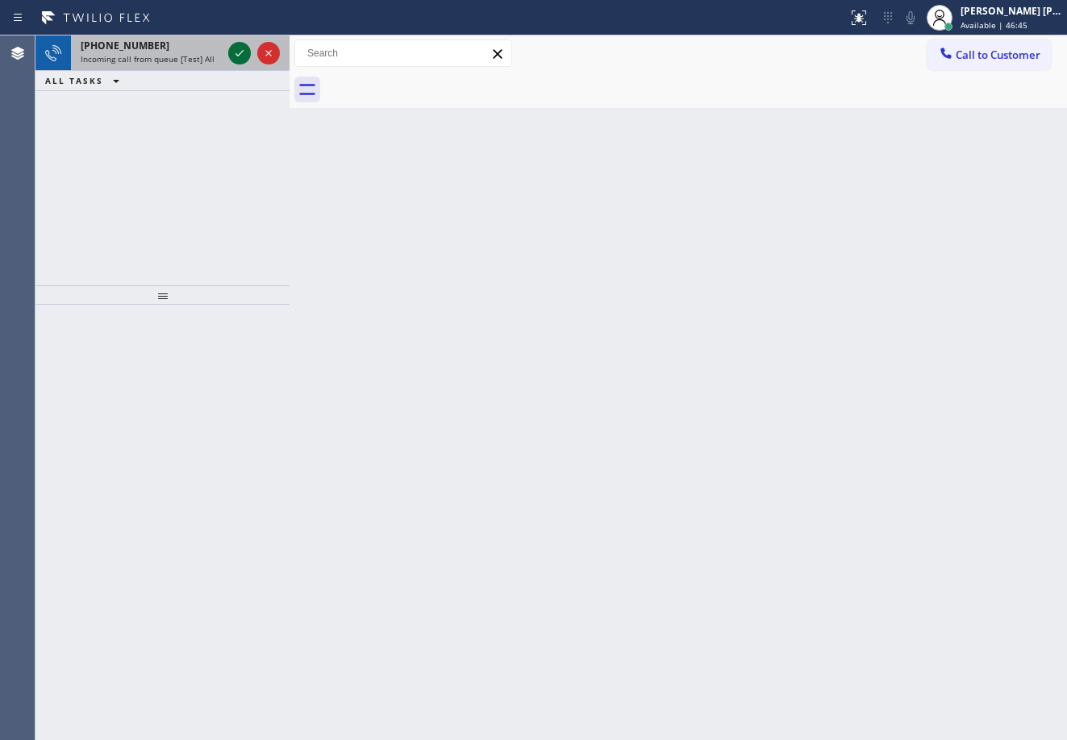
click at [230, 45] on icon at bounding box center [239, 53] width 19 height 19
click at [239, 52] on icon at bounding box center [239, 53] width 19 height 19
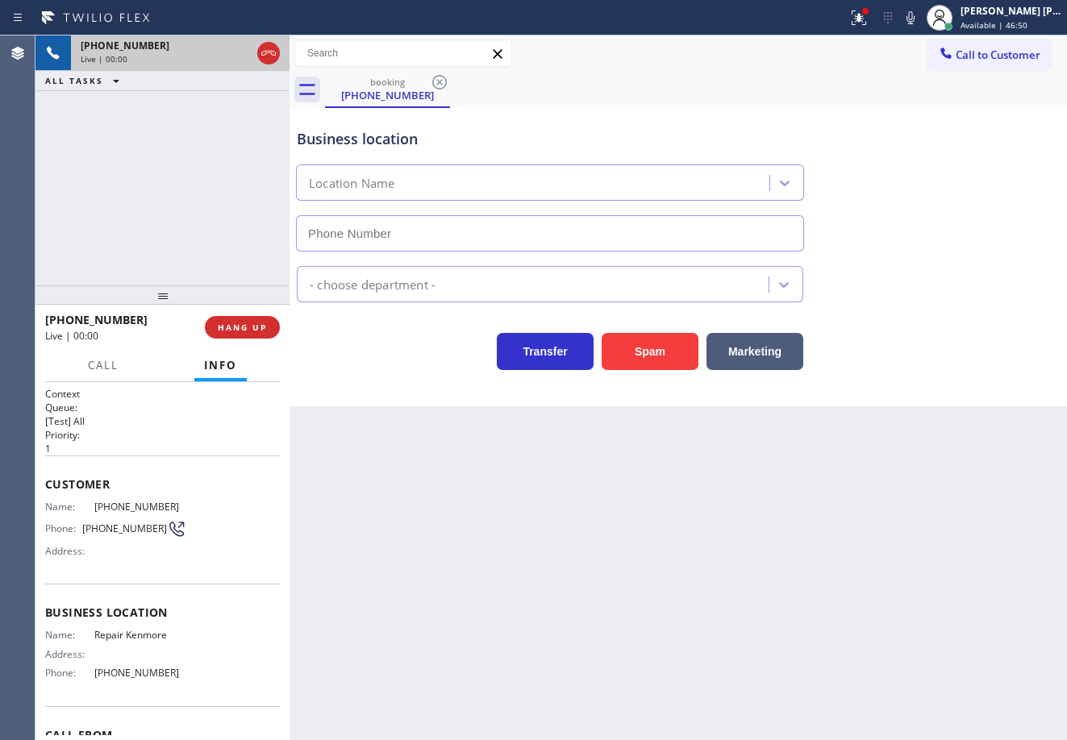
type input "(877) 541-3250"
click at [877, 15] on div at bounding box center [858, 17] width 35 height 19
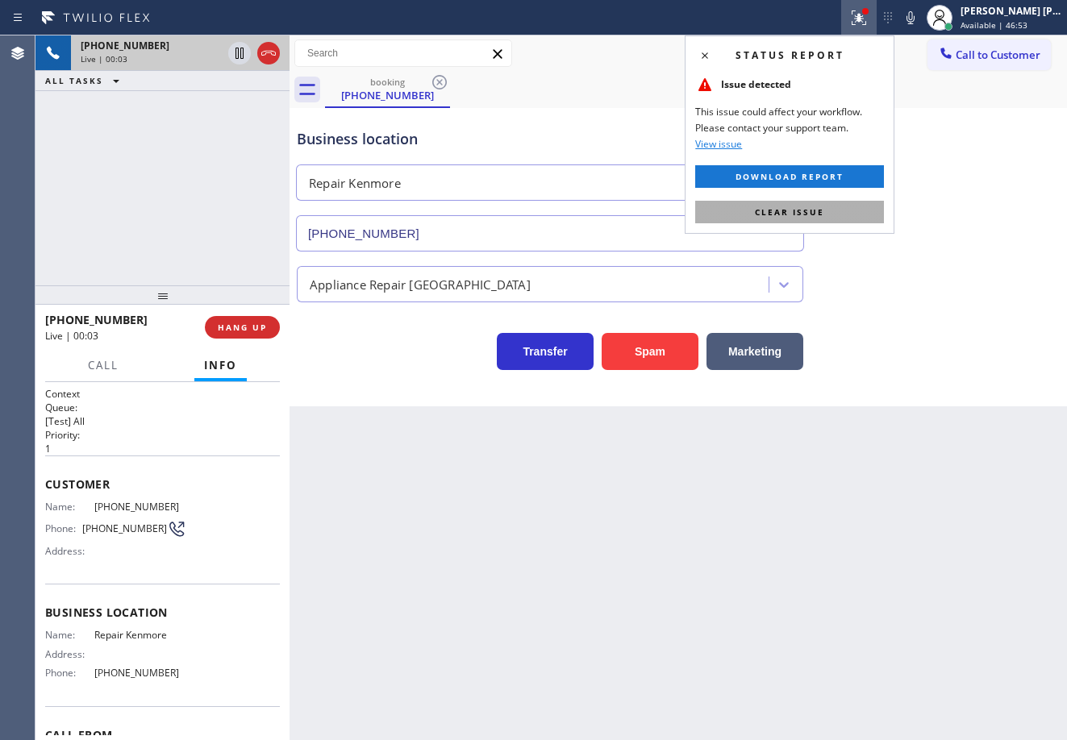
click at [863, 205] on button "Clear issue" at bounding box center [789, 212] width 189 height 23
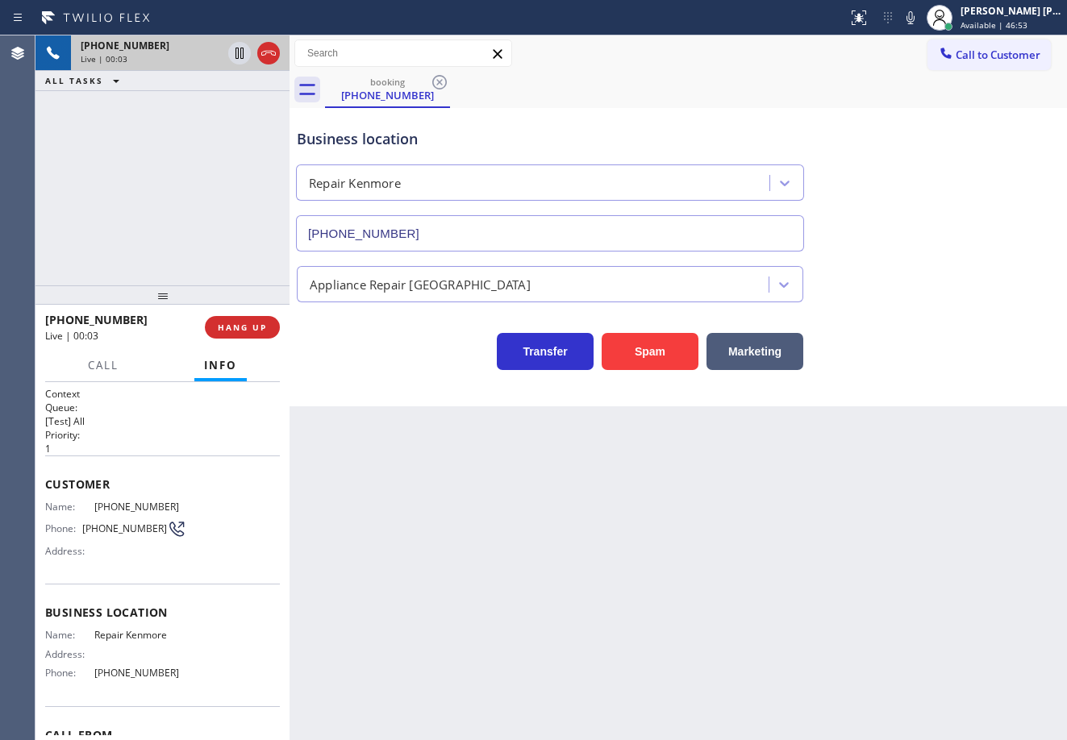
drag, startPoint x: 885, startPoint y: 194, endPoint x: 433, endPoint y: 10, distance: 487.3
click at [885, 193] on div "Business location Repair Kenmore (877) 541-3250" at bounding box center [678, 179] width 769 height 146
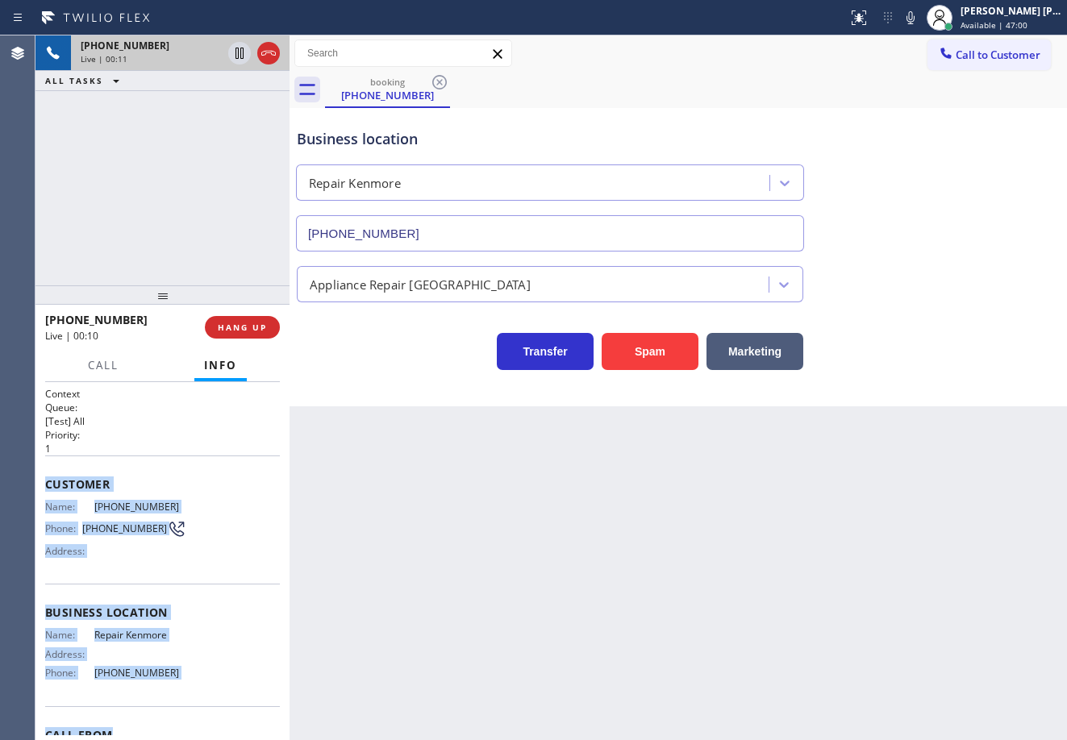
scroll to position [106, 0]
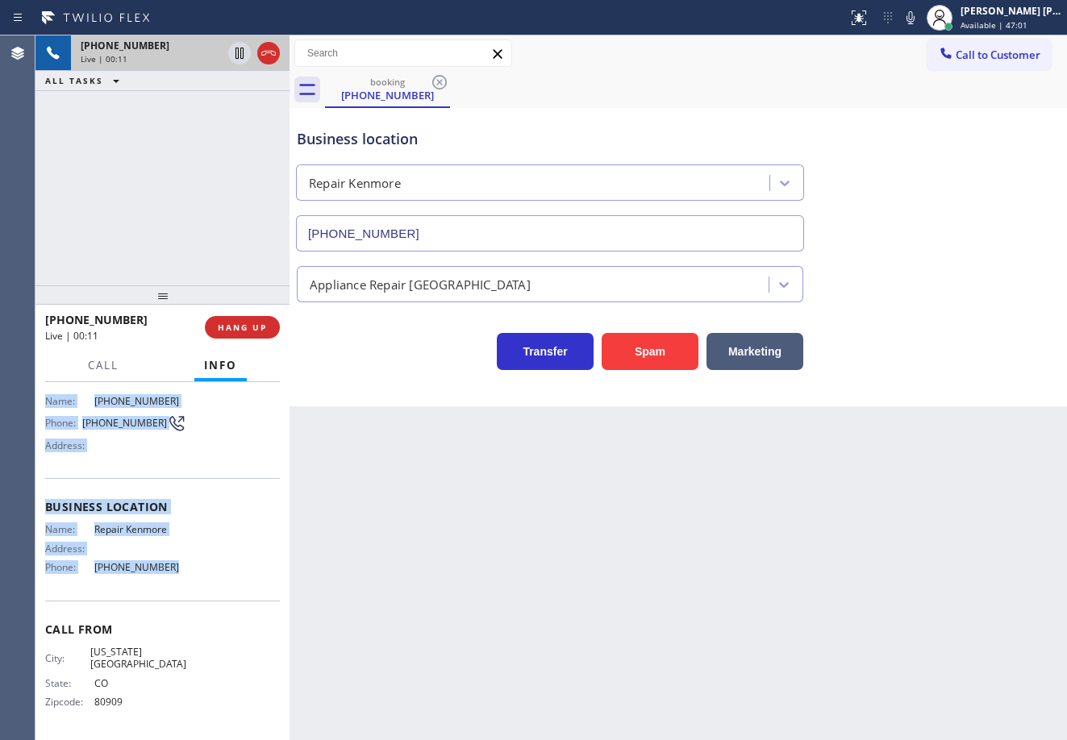
drag, startPoint x: 44, startPoint y: 484, endPoint x: 166, endPoint y: 588, distance: 160.2
click at [165, 588] on div "Context Queue: [Test] All Priority: 1 Customer Name: (719) 482-8059 Phone: (719…" at bounding box center [162, 561] width 254 height 358
copy div "Customer Name: (719) 482-8059 Phone: (719) 482-8059 Address: Business location …"
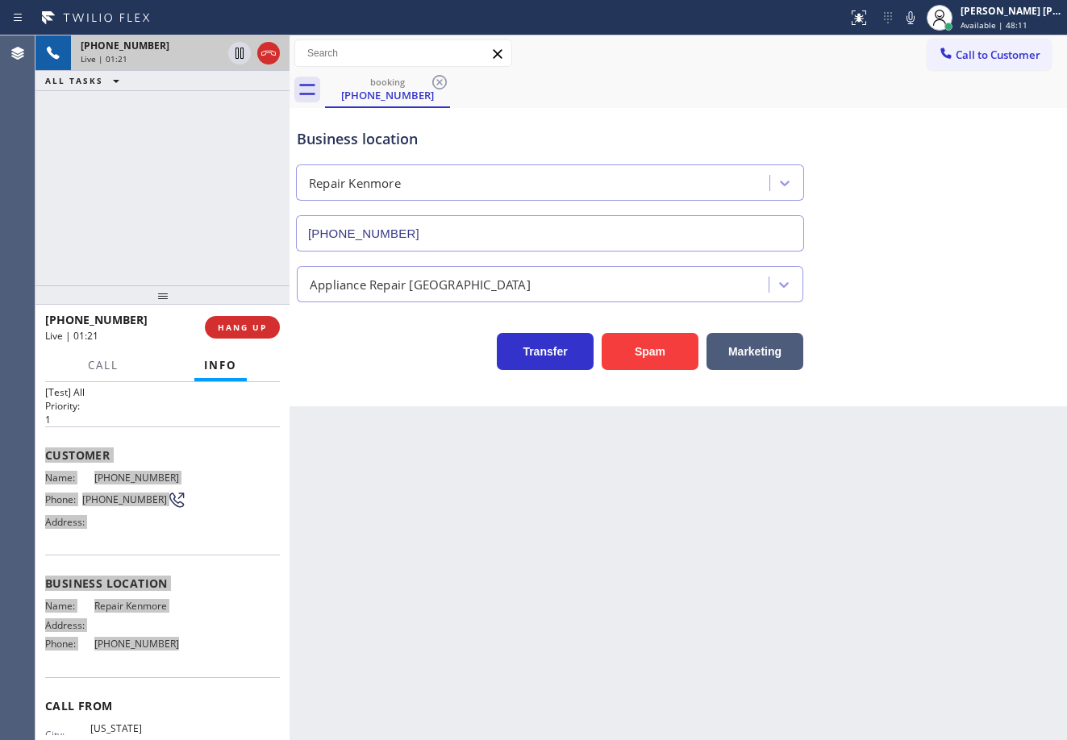
scroll to position [0, 0]
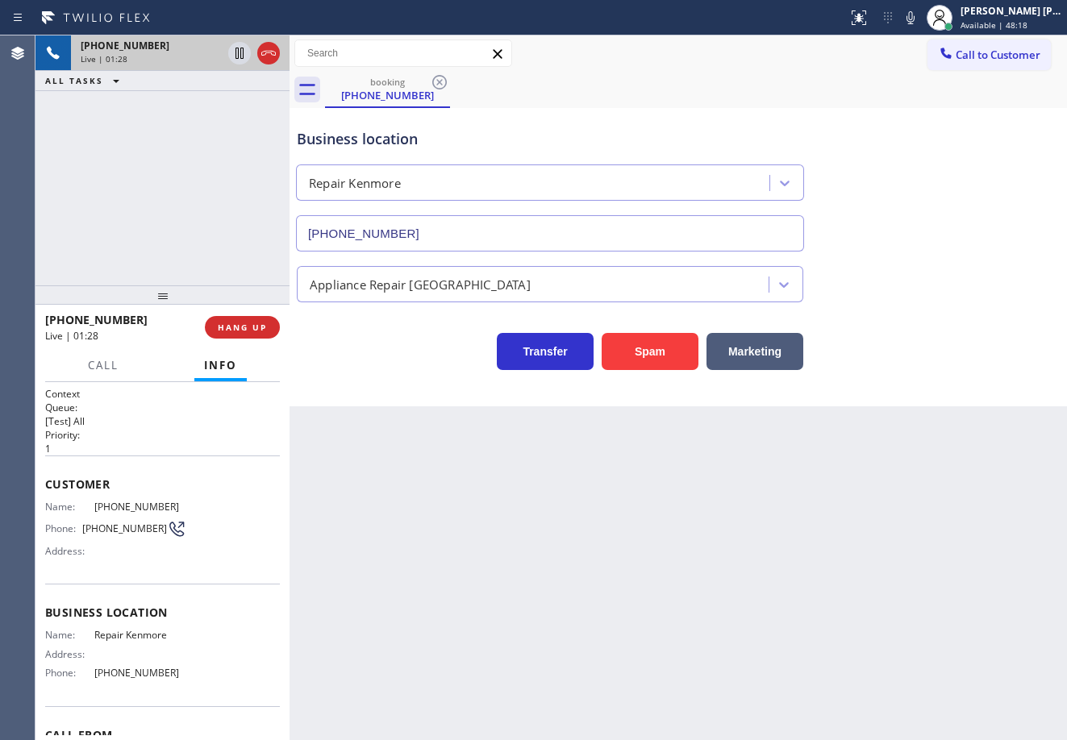
click at [484, 593] on div "Back to Dashboard Change Sender ID Customers Technicians Select a contact Outbo…" at bounding box center [678, 387] width 777 height 705
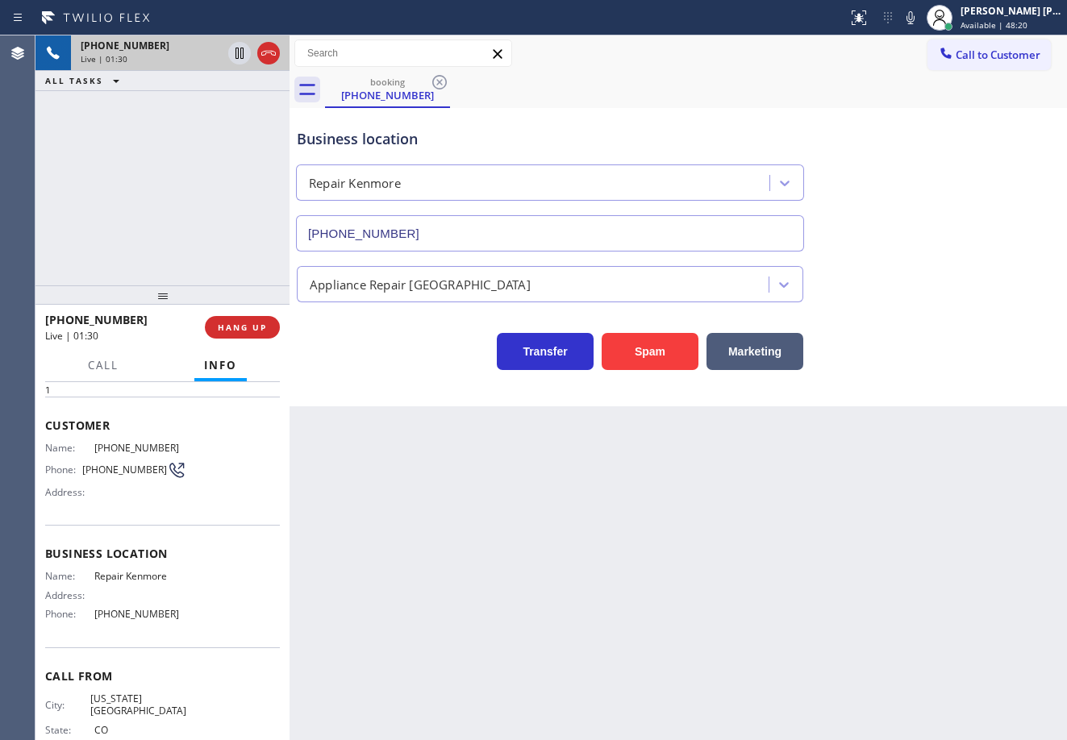
scroll to position [106, 0]
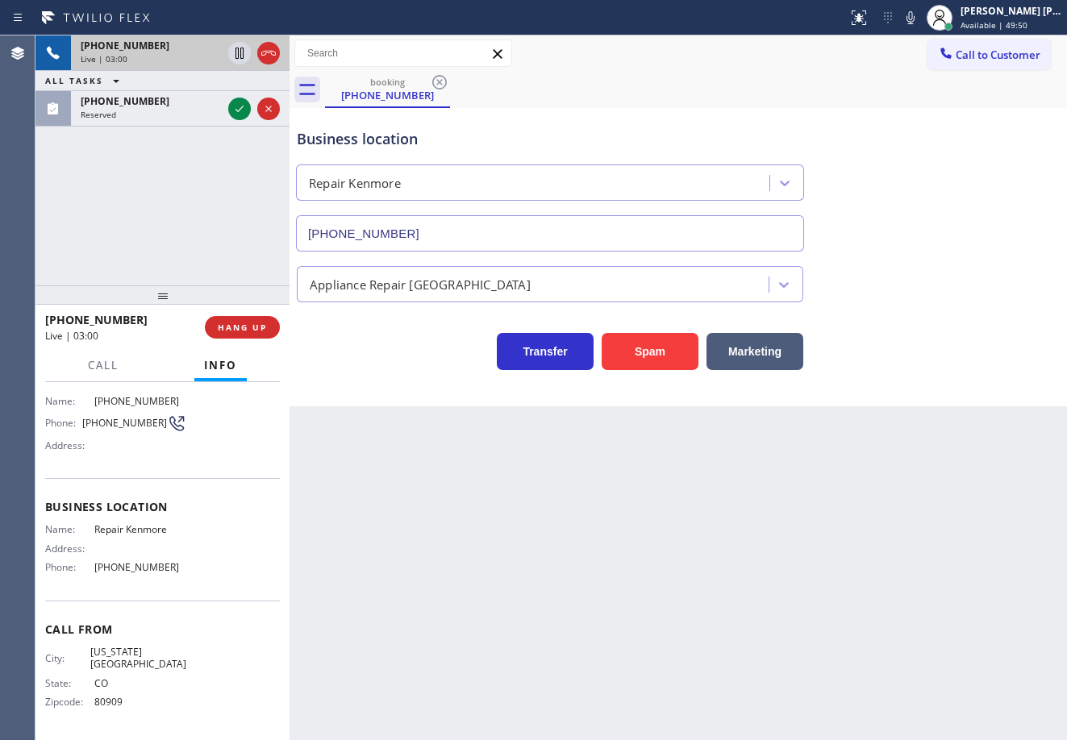
click at [932, 294] on div "Appliance Repair [GEOGRAPHIC_DATA]" at bounding box center [678, 281] width 769 height 43
click at [898, 103] on div "booking (719) 482-8059" at bounding box center [696, 90] width 742 height 36
click at [898, 104] on div "booking (719) 482-8059" at bounding box center [696, 90] width 742 height 36
drag, startPoint x: 898, startPoint y: 106, endPoint x: 907, endPoint y: 131, distance: 27.6
click at [904, 126] on div "Business location Repair Kenmore (877) 541-3250" at bounding box center [678, 179] width 769 height 146
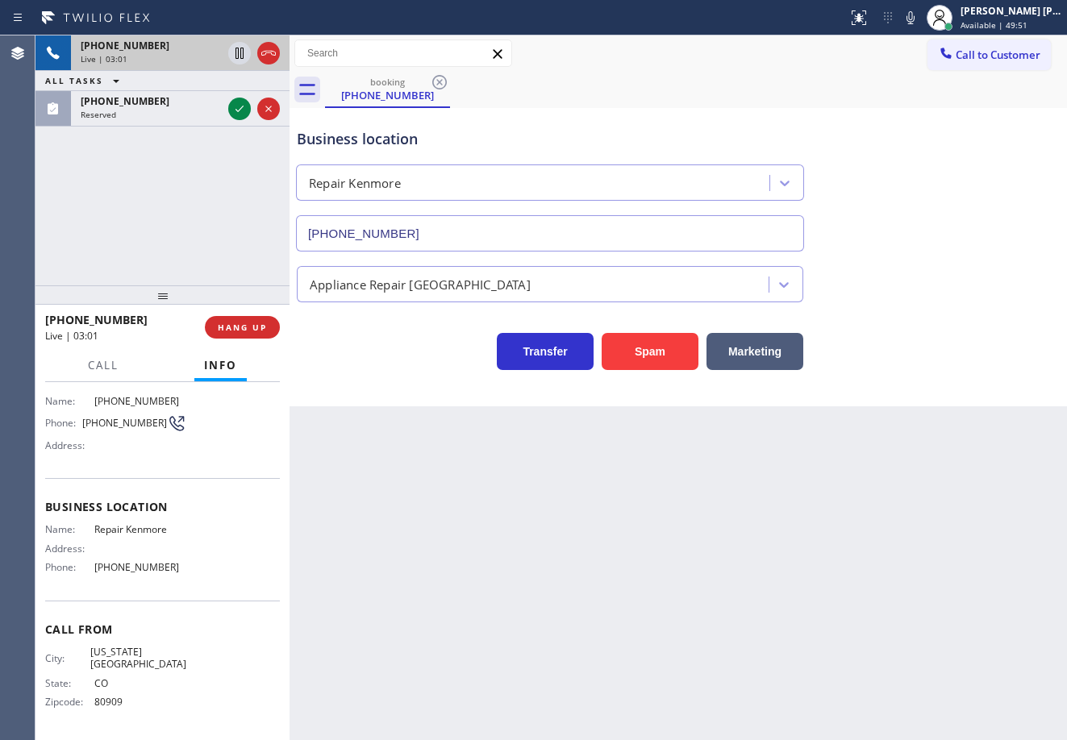
drag, startPoint x: 922, startPoint y: 170, endPoint x: 927, endPoint y: 207, distance: 37.5
click at [927, 204] on div "Business location Repair Kenmore (877) 541-3250" at bounding box center [678, 179] width 769 height 146
click at [927, 207] on div "Business location Repair Kenmore (877) 541-3250" at bounding box center [678, 179] width 769 height 146
click at [927, 205] on div "Business location Repair Kenmore (877) 541-3250" at bounding box center [678, 179] width 769 height 146
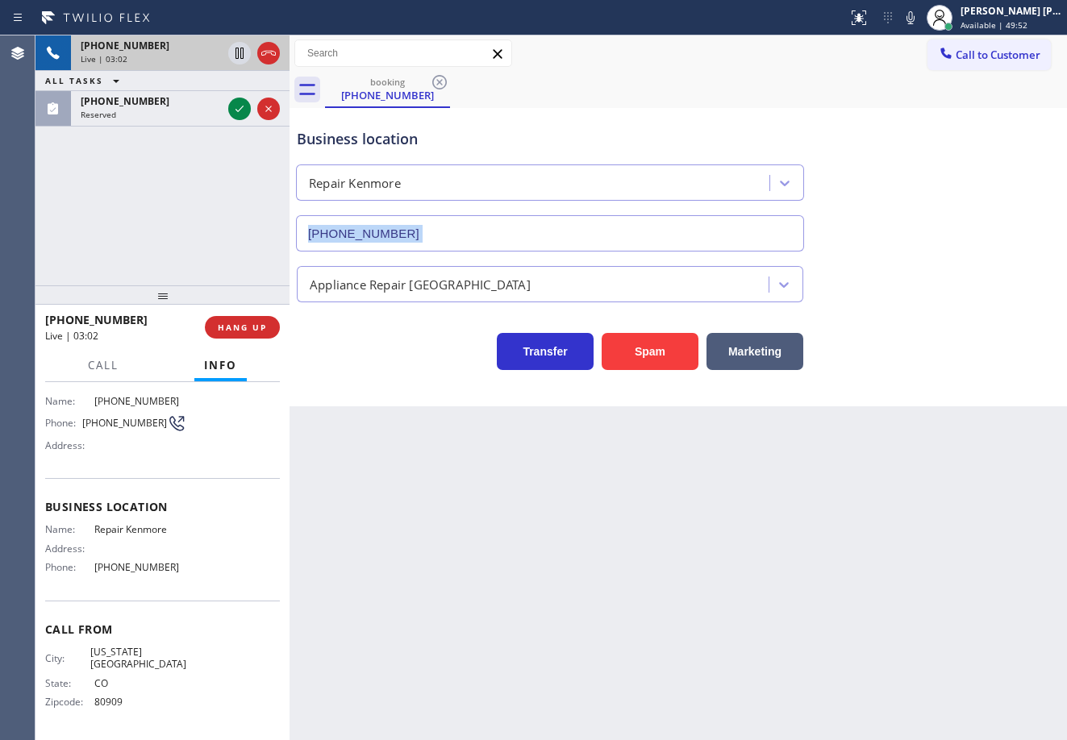
click at [927, 205] on div "Business location Repair Kenmore (877) 541-3250" at bounding box center [678, 179] width 769 height 146
click at [924, 204] on div "Business location Repair Kenmore (877) 541-3250" at bounding box center [678, 179] width 769 height 146
click at [923, 204] on div "Business location Repair Kenmore (877) 541-3250" at bounding box center [678, 179] width 769 height 146
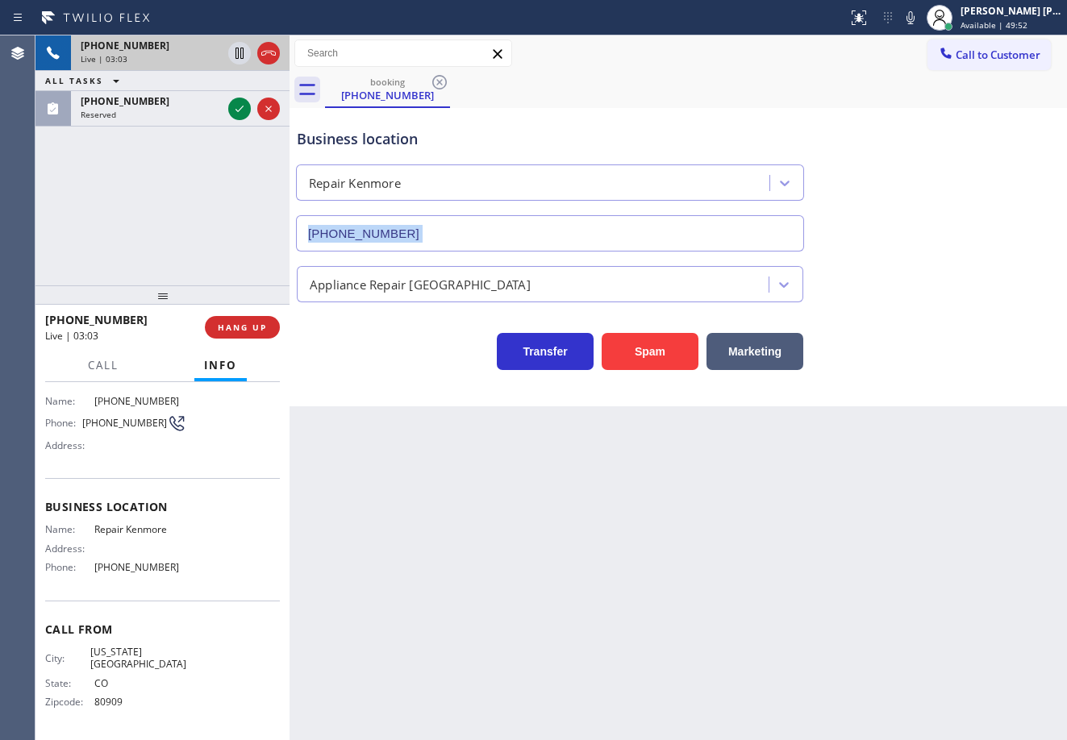
click at [923, 204] on div "Business location Repair Kenmore (877) 541-3250" at bounding box center [678, 179] width 769 height 146
click at [919, 202] on div "Business location Repair Kenmore (877) 541-3250" at bounding box center [678, 179] width 769 height 146
click at [914, 18] on icon at bounding box center [910, 17] width 8 height 13
click at [916, 119] on div "Business location Repair Kenmore (877) 541-3250" at bounding box center [678, 179] width 769 height 146
click at [237, 52] on icon at bounding box center [239, 53] width 19 height 19
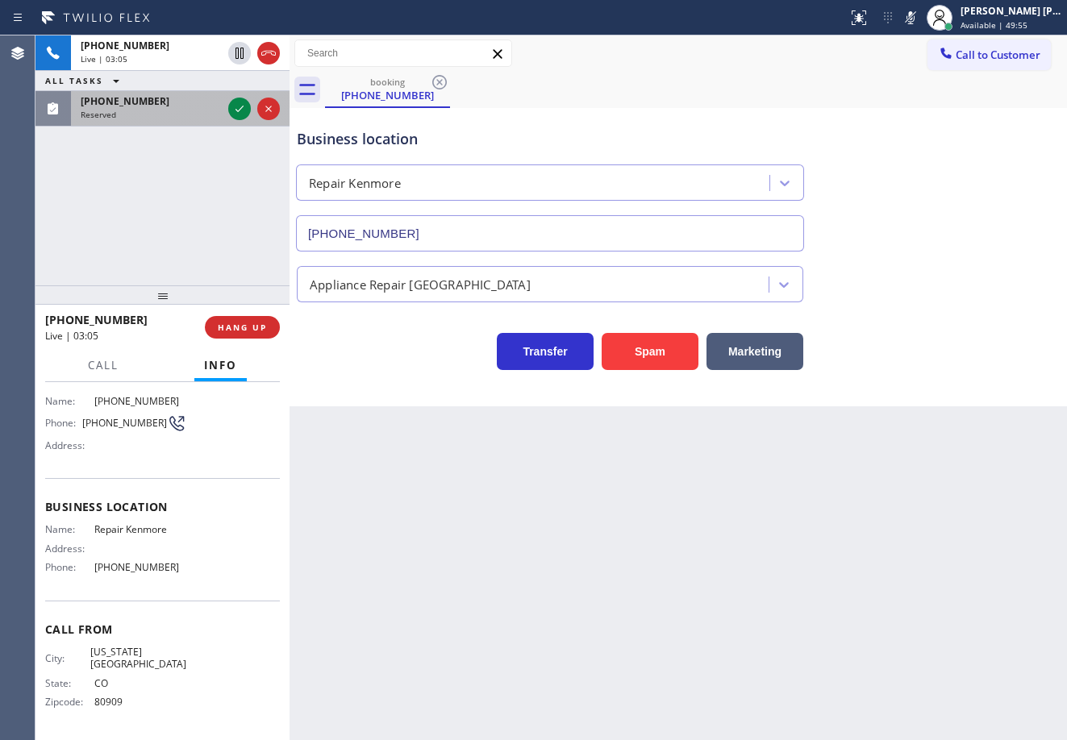
click at [185, 124] on div "(818) 479-3793 Reserved" at bounding box center [148, 108] width 154 height 35
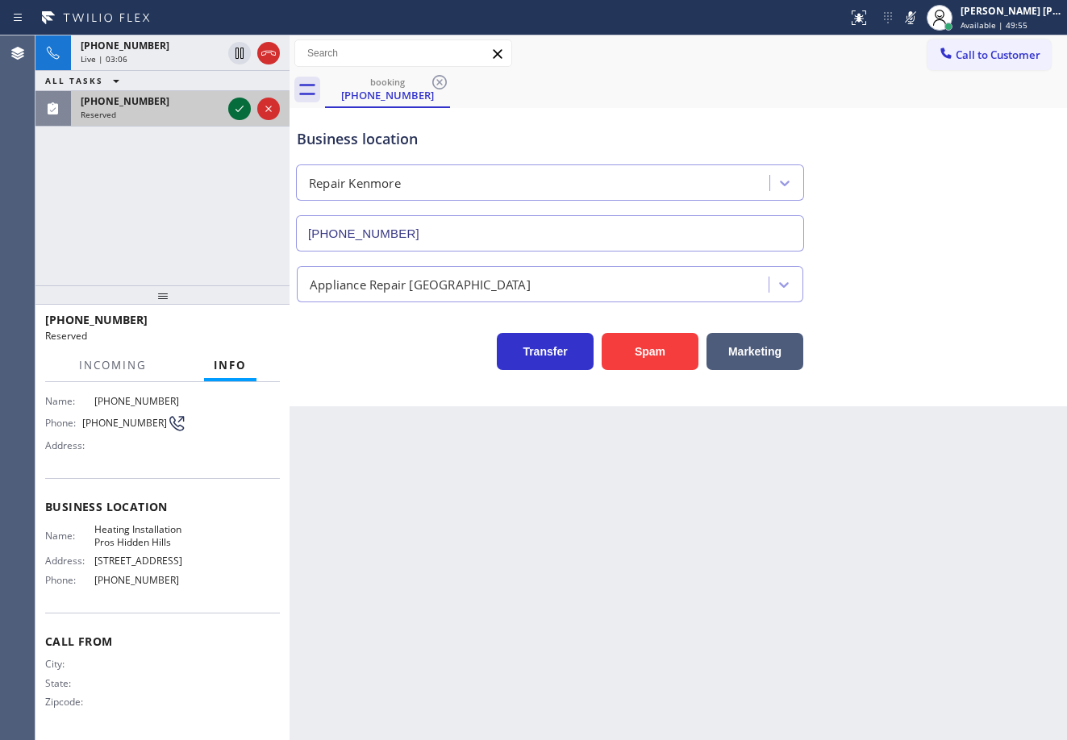
click at [231, 110] on icon at bounding box center [239, 108] width 19 height 19
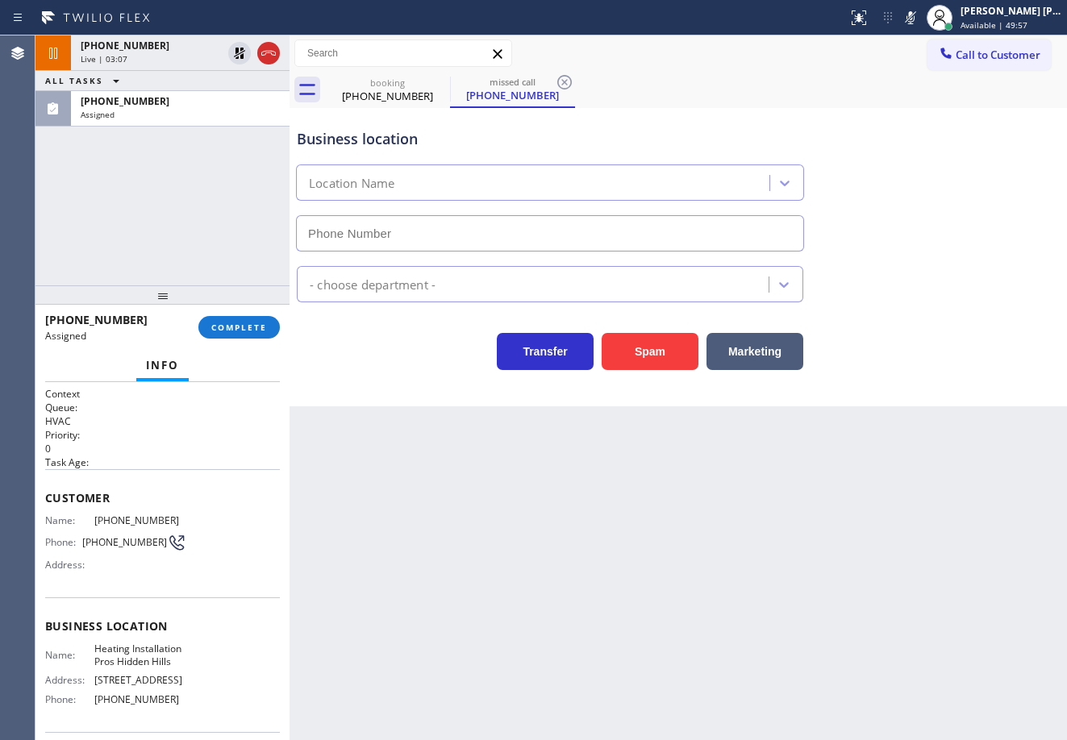
type input "(818) 938-1045"
click at [235, 334] on button "COMPLETE" at bounding box center [238, 327] width 81 height 23
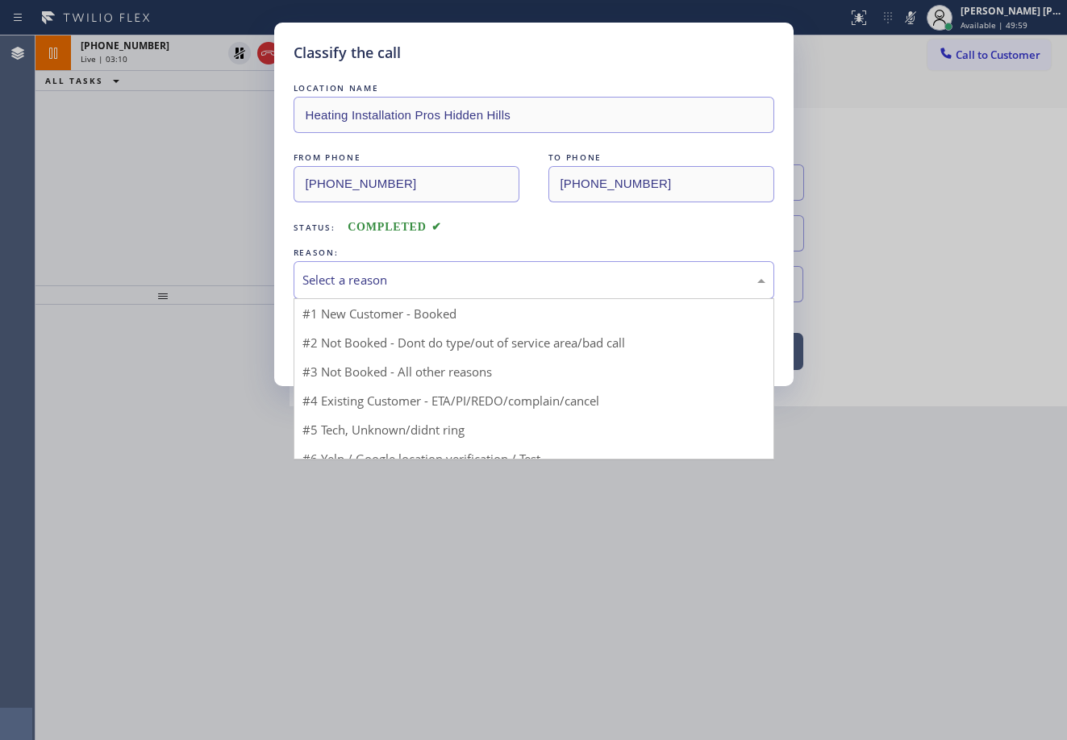
drag, startPoint x: 430, startPoint y: 261, endPoint x: 418, endPoint y: 315, distance: 54.6
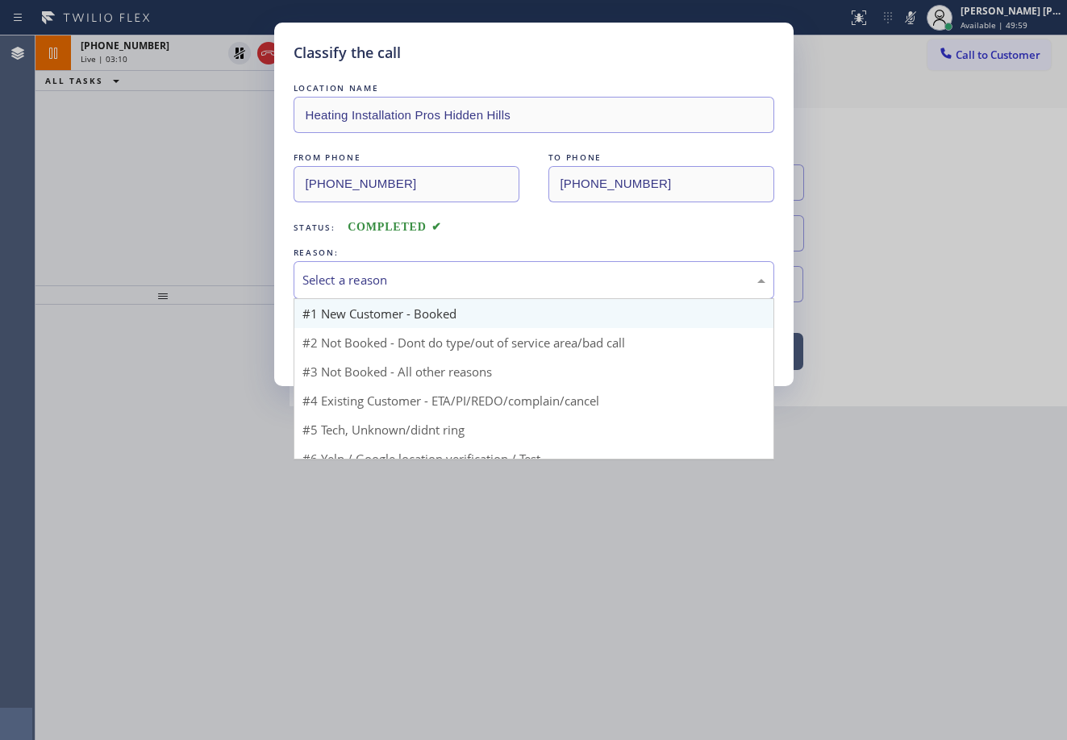
click at [430, 263] on div "Select a reason" at bounding box center [534, 280] width 481 height 38
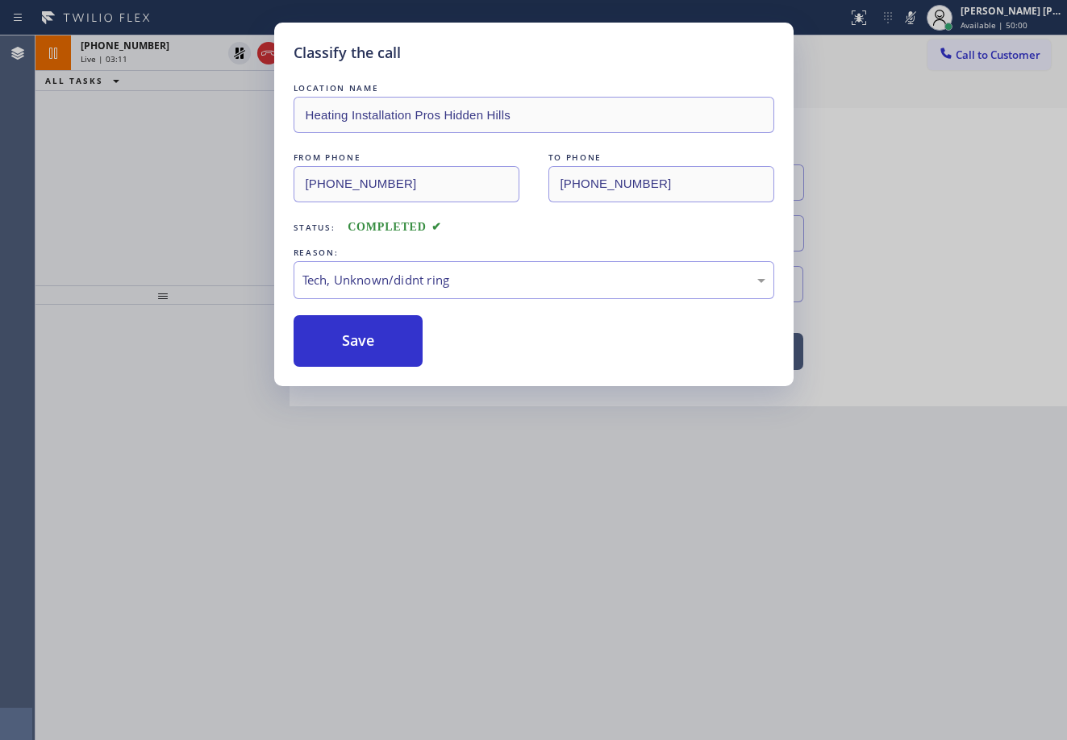
drag, startPoint x: 385, startPoint y: 346, endPoint x: 796, endPoint y: 394, distance: 414.0
click at [385, 346] on button "Save" at bounding box center [359, 341] width 130 height 52
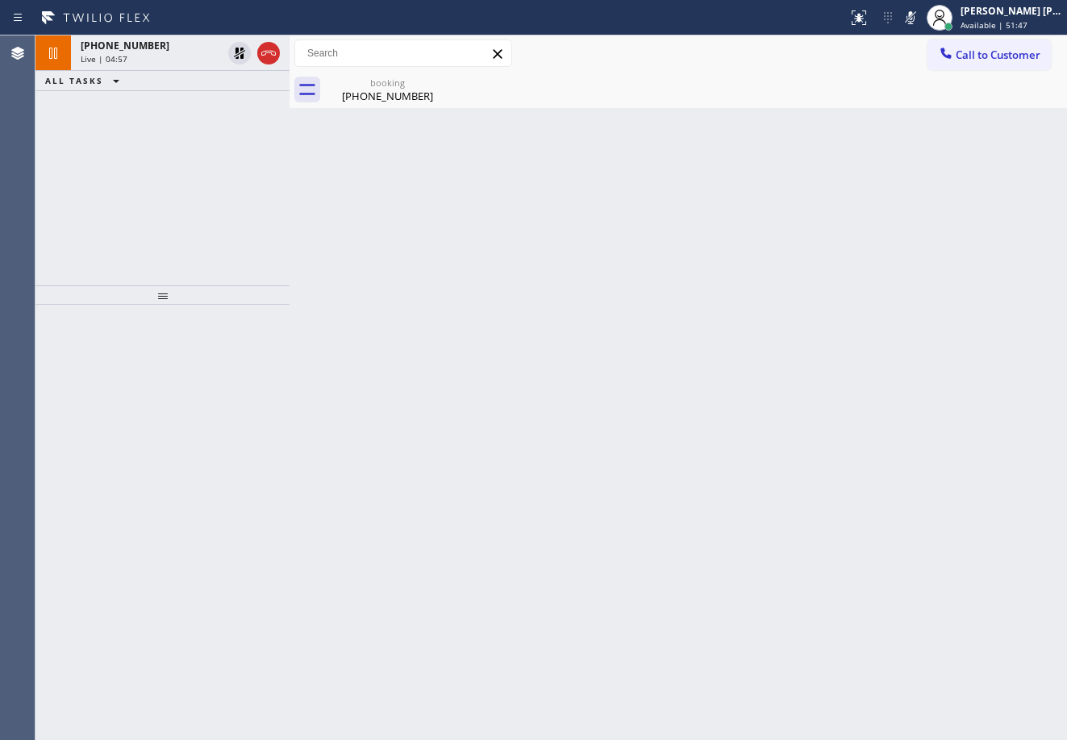
drag, startPoint x: 235, startPoint y: 49, endPoint x: 926, endPoint y: 85, distance: 691.2
click at [237, 49] on icon at bounding box center [239, 53] width 11 height 11
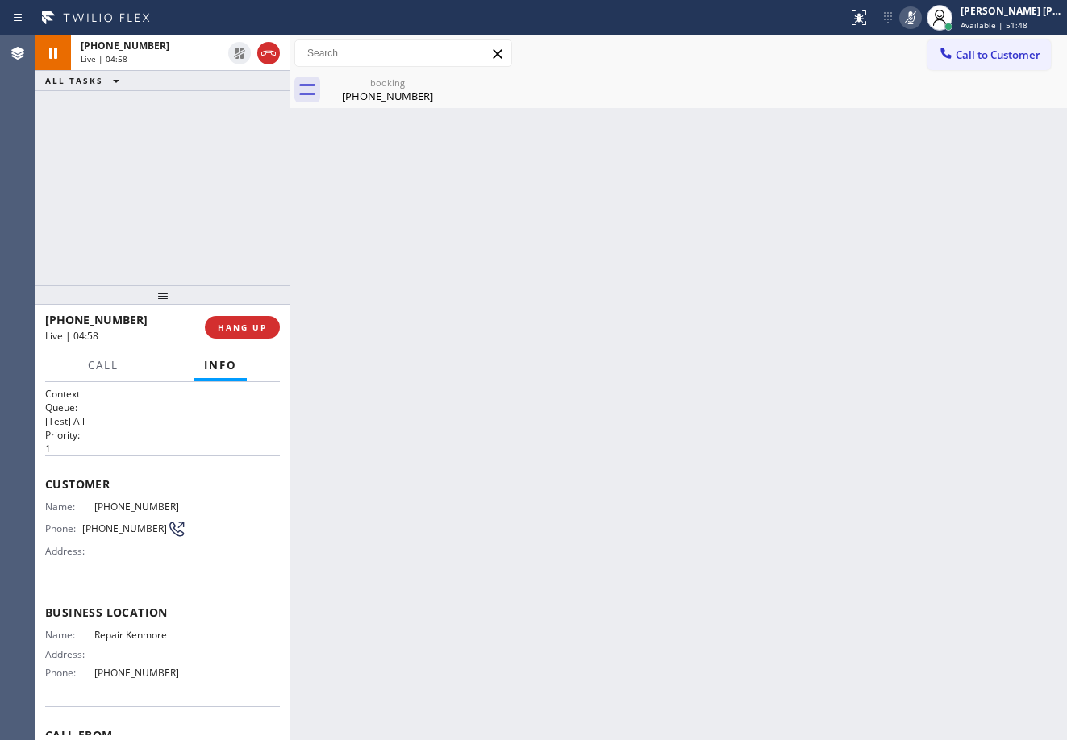
click at [920, 18] on icon at bounding box center [910, 17] width 19 height 19
drag, startPoint x: 944, startPoint y: 135, endPoint x: 963, endPoint y: 165, distance: 34.9
click at [949, 140] on div "Back to Dashboard Change Sender ID Customers Technicians Select a contact Outbo…" at bounding box center [678, 387] width 777 height 705
drag, startPoint x: 168, startPoint y: 193, endPoint x: 174, endPoint y: 186, distance: 9.1
click at [169, 192] on div "+17194828059 Live | 06:07 ALL TASKS ALL TASKS ACTIVE TASKS TASKS IN WRAP UP" at bounding box center [162, 160] width 254 height 250
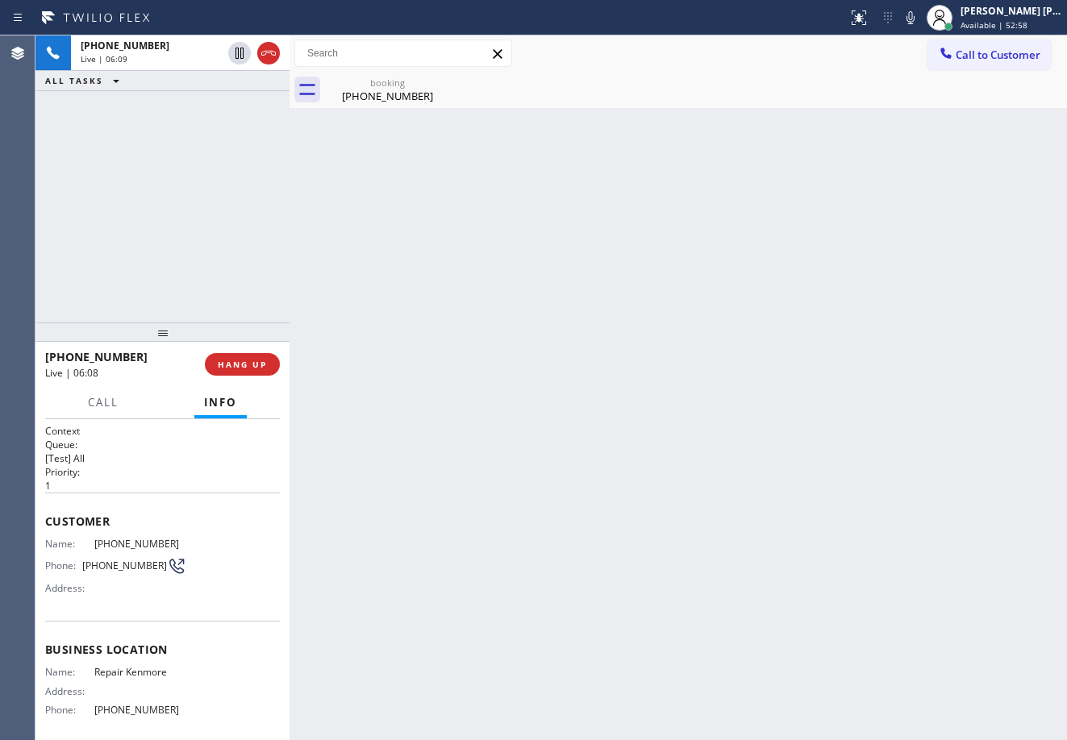
drag, startPoint x: 165, startPoint y: 309, endPoint x: 171, endPoint y: 319, distance: 11.6
click at [171, 338] on div at bounding box center [162, 332] width 254 height 19
drag, startPoint x: 215, startPoint y: 190, endPoint x: 252, endPoint y: 9, distance: 184.4
click at [230, 179] on div "+17194828059 Live | 06:09 ALL TASKS ALL TASKS ACTIVE TASKS TASKS IN WRAP UP" at bounding box center [162, 180] width 254 height 290
click at [162, 106] on div "+17194828059 Live | 06:14 ALL TASKS ALL TASKS ACTIVE TASKS TASKS IN WRAP UP" at bounding box center [162, 180] width 254 height 290
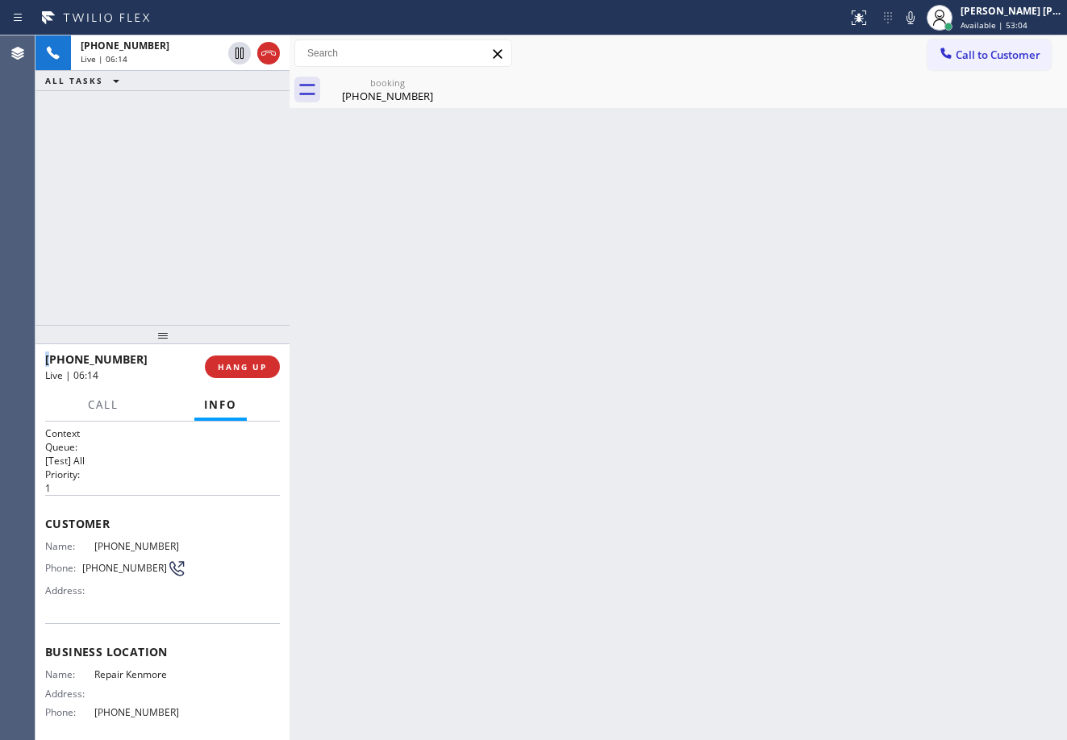
click at [162, 106] on div "+17194828059 Live | 06:14 ALL TASKS ALL TASKS ACTIVE TASKS TASKS IN WRAP UP" at bounding box center [162, 180] width 254 height 290
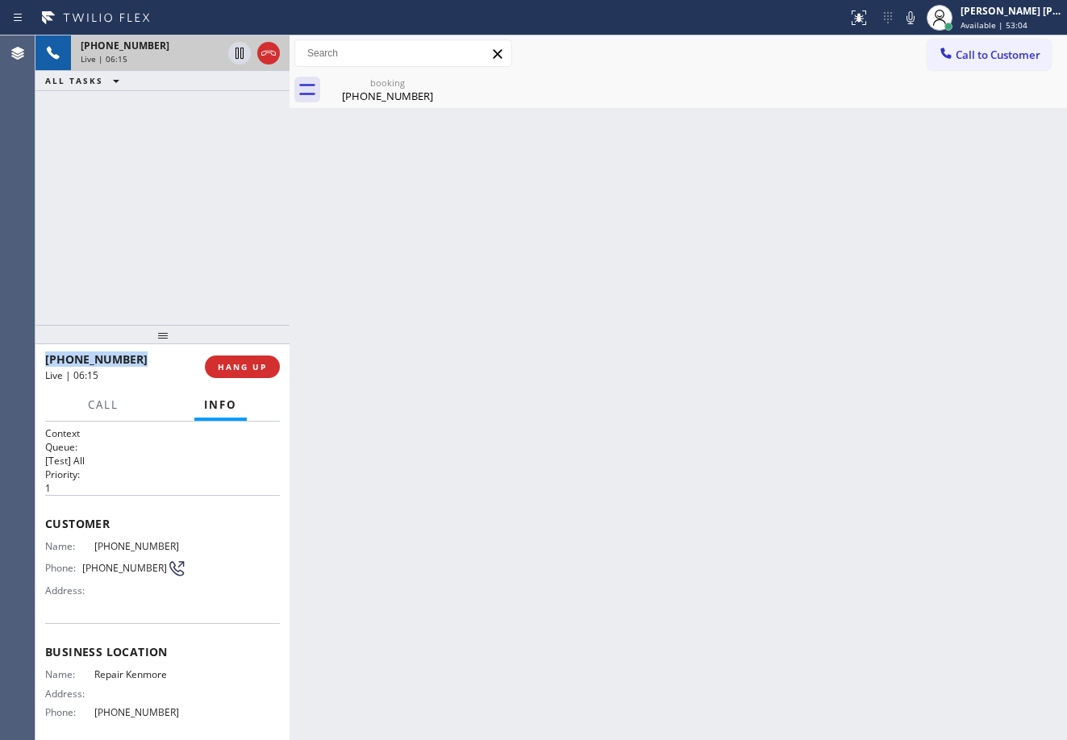
click at [174, 54] on div "Live | 06:15" at bounding box center [151, 58] width 141 height 11
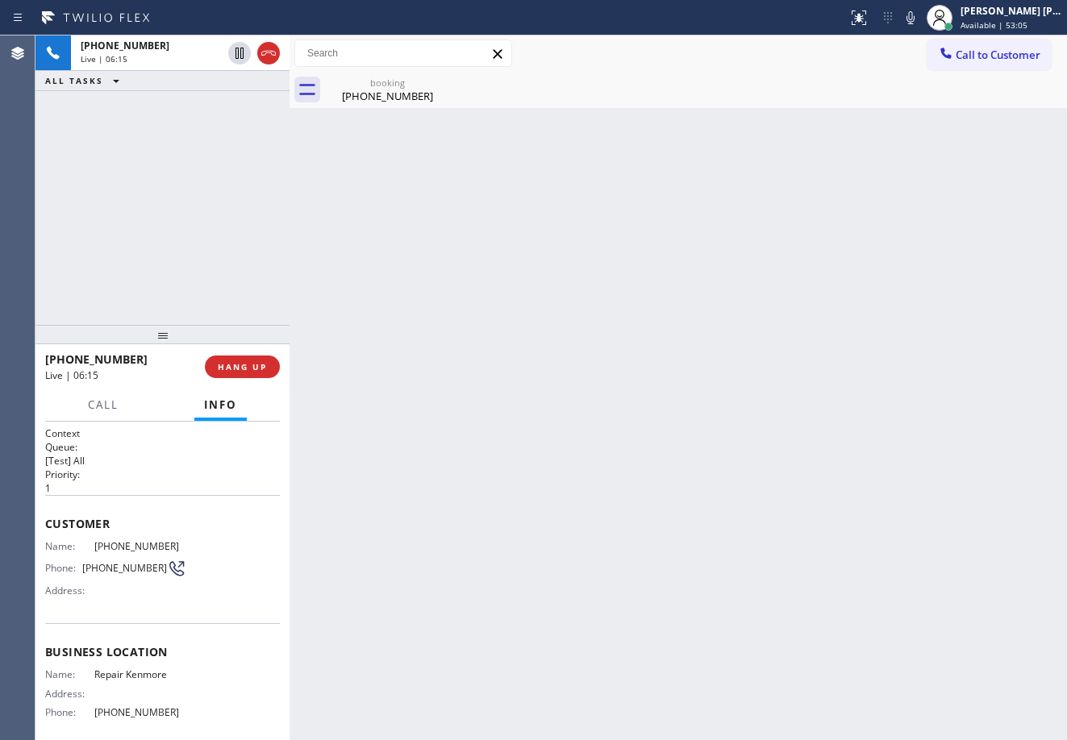
click at [198, 160] on div "+17194828059 Live | 06:15 ALL TASKS ALL TASKS ACTIVE TASKS TASKS IN WRAP UP" at bounding box center [162, 180] width 254 height 290
click at [199, 160] on div "+17194828059 Live | 06:16 ALL TASKS ALL TASKS ACTIVE TASKS TASKS IN WRAP UP" at bounding box center [162, 180] width 254 height 290
click at [200, 160] on div "+17194828059 Live | 06:16 ALL TASKS ALL TASKS ACTIVE TASKS TASKS IN WRAP UP" at bounding box center [162, 180] width 254 height 290
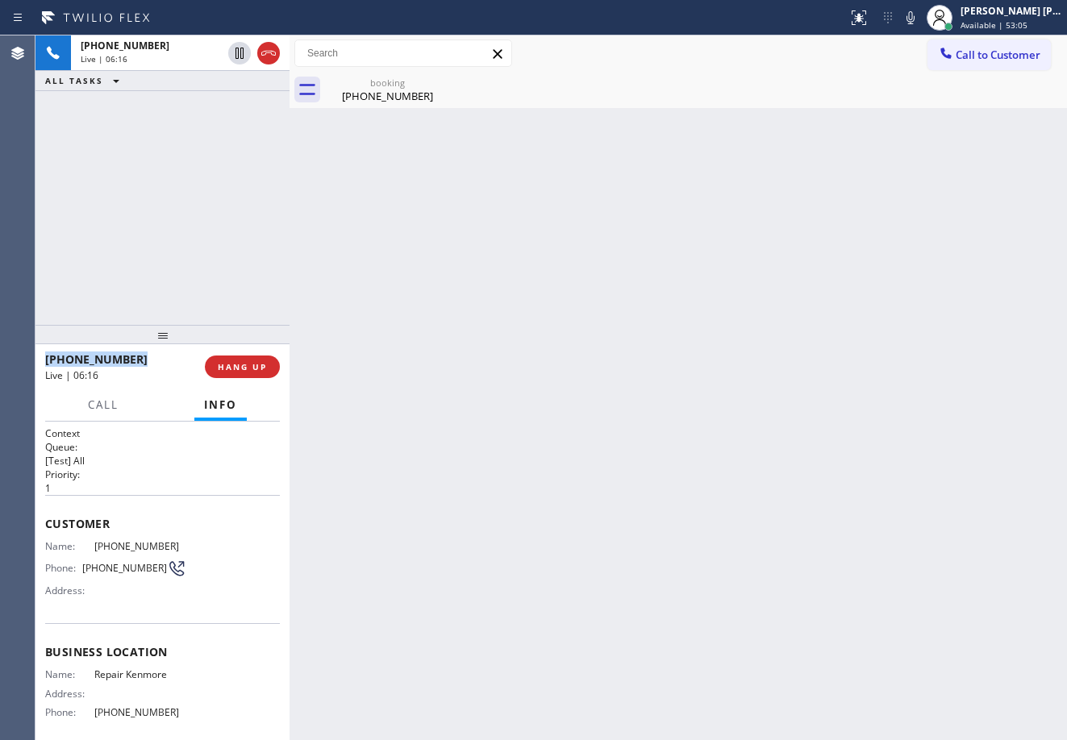
click at [201, 162] on div "+17194828059 Live | 06:16 ALL TASKS ALL TASKS ACTIVE TASKS TASKS IN WRAP UP" at bounding box center [162, 180] width 254 height 290
click at [271, 59] on icon at bounding box center [268, 53] width 19 height 19
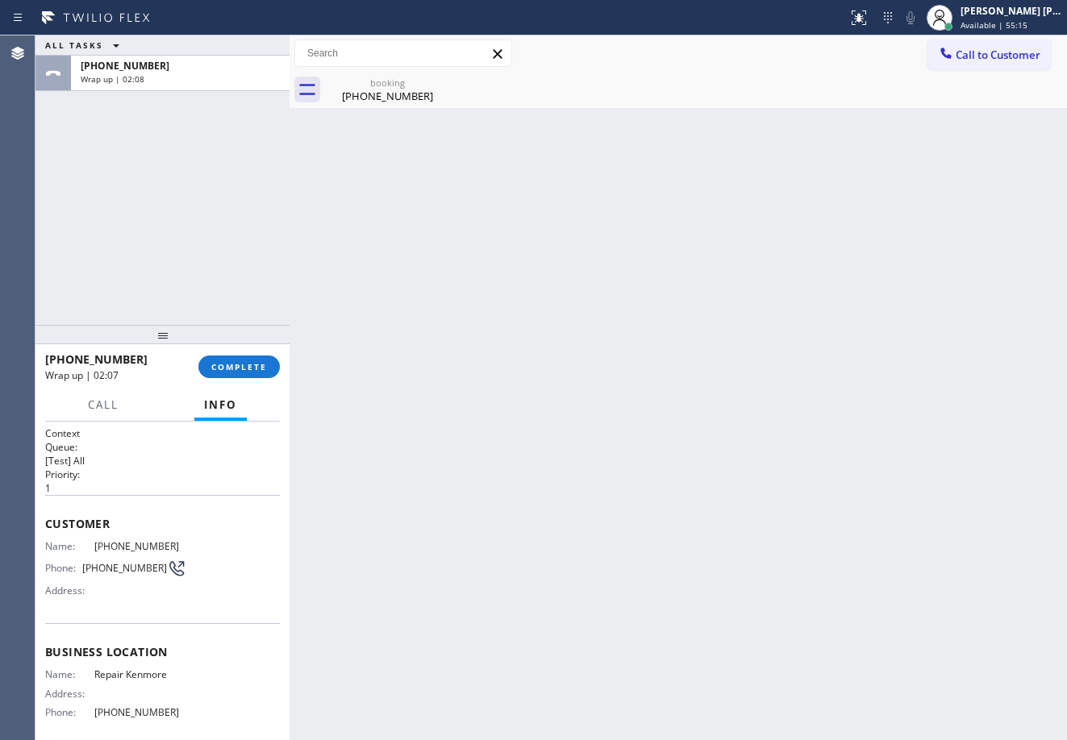
click at [210, 221] on div "ALL TASKS ALL TASKS ACTIVE TASKS TASKS IN WRAP UP +17194828059 Wrap up | 02:08" at bounding box center [162, 180] width 254 height 290
click at [229, 82] on div "Wrap up | 02:08" at bounding box center [180, 78] width 199 height 11
click at [253, 372] on button "COMPLETE" at bounding box center [238, 367] width 81 height 23
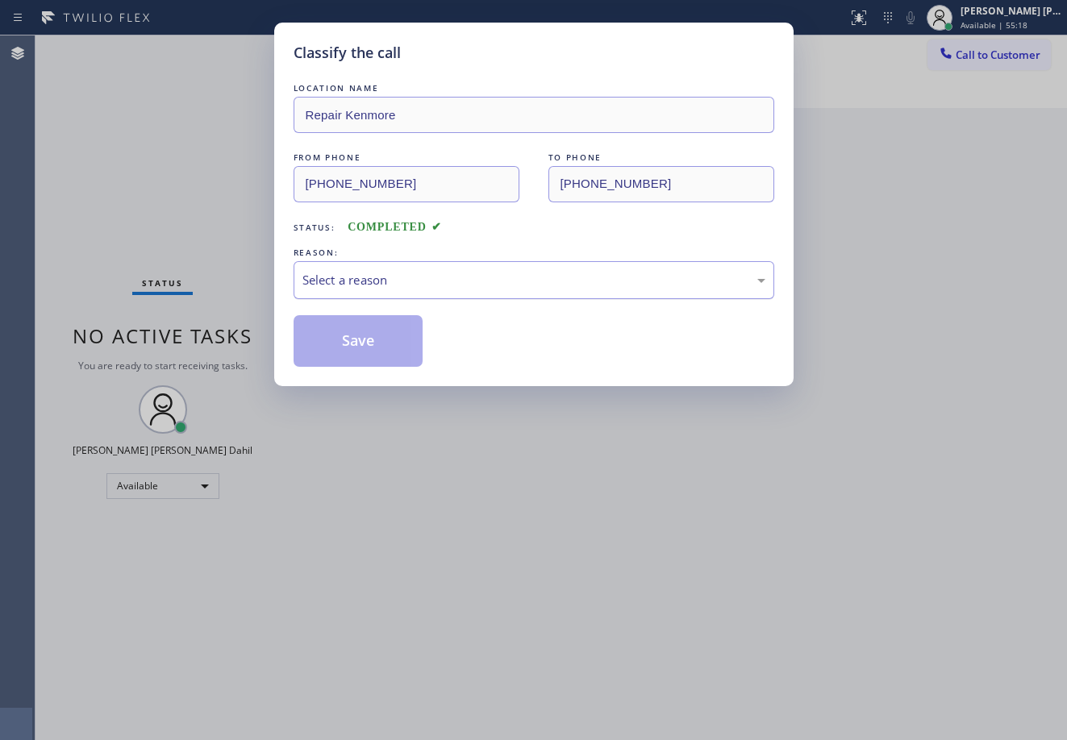
click at [402, 275] on div "Select a reason" at bounding box center [533, 280] width 463 height 19
click at [381, 339] on button "Save" at bounding box center [359, 341] width 130 height 52
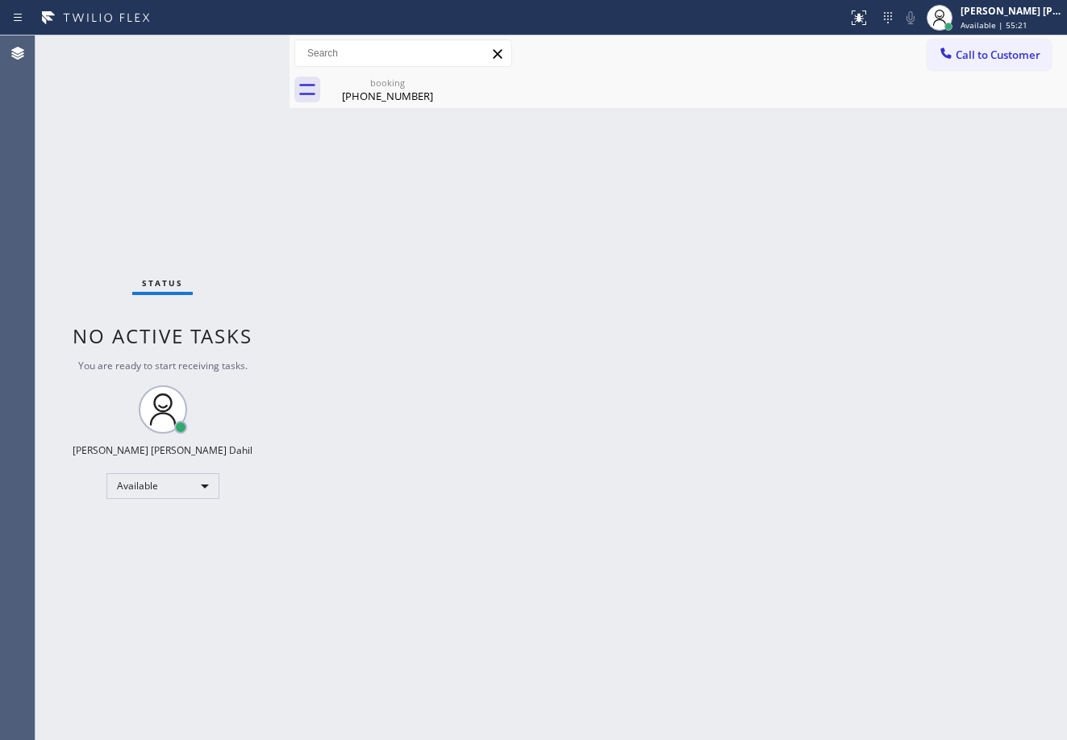
click at [382, 85] on div "booking" at bounding box center [388, 83] width 122 height 12
click at [647, 336] on div "Back to Dashboard Change Sender ID Customers Technicians Select a contact Outbo…" at bounding box center [678, 387] width 777 height 705
click at [792, 617] on div "Back to Dashboard Change Sender ID Customers Technicians Select a contact Outbo…" at bounding box center [678, 387] width 777 height 705
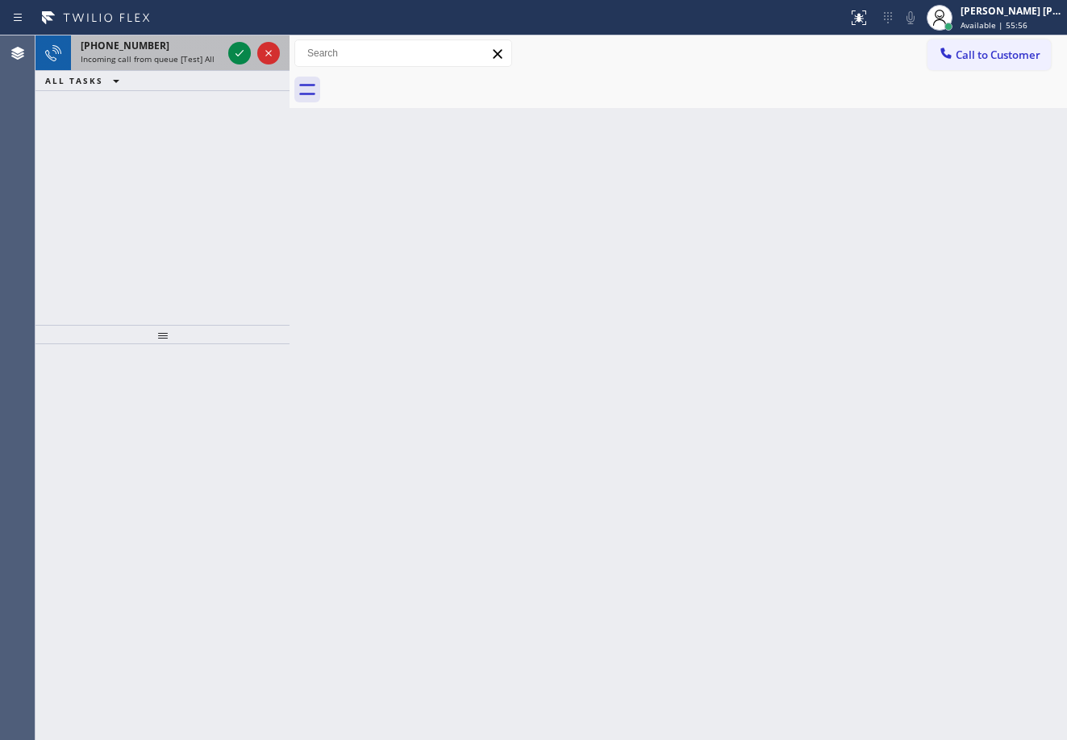
click at [203, 53] on span "Incoming call from queue [Test] All" at bounding box center [148, 58] width 134 height 11
click at [203, 52] on div "+13614277312 Incoming call from queue [Test] All" at bounding box center [148, 52] width 154 height 35
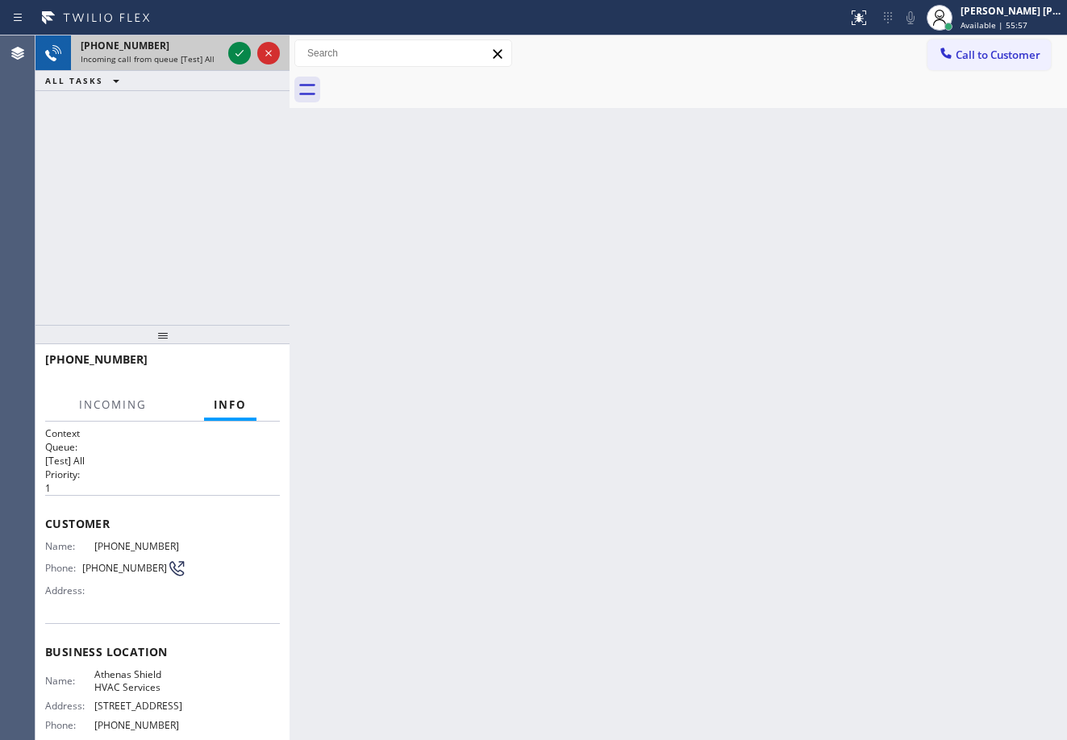
click at [203, 52] on div "+13614277312 Incoming call from queue [Test] All" at bounding box center [148, 52] width 154 height 35
click at [241, 47] on icon at bounding box center [239, 53] width 19 height 19
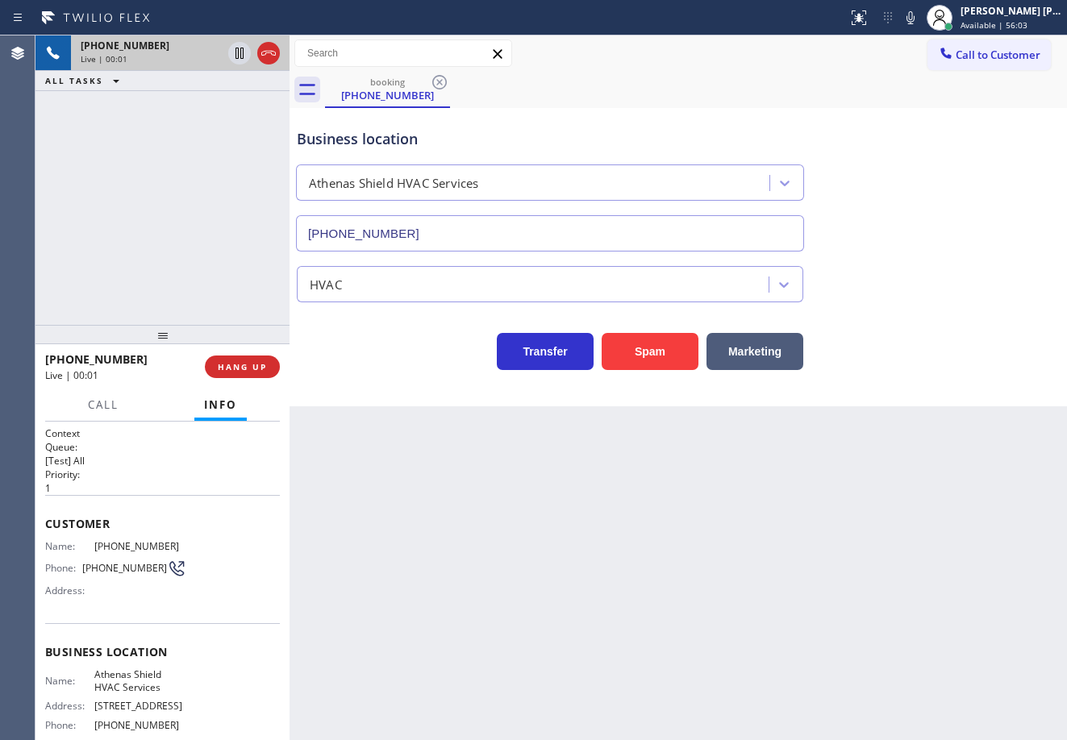
type input "(813) 412-6392"
click at [271, 56] on icon at bounding box center [268, 53] width 19 height 19
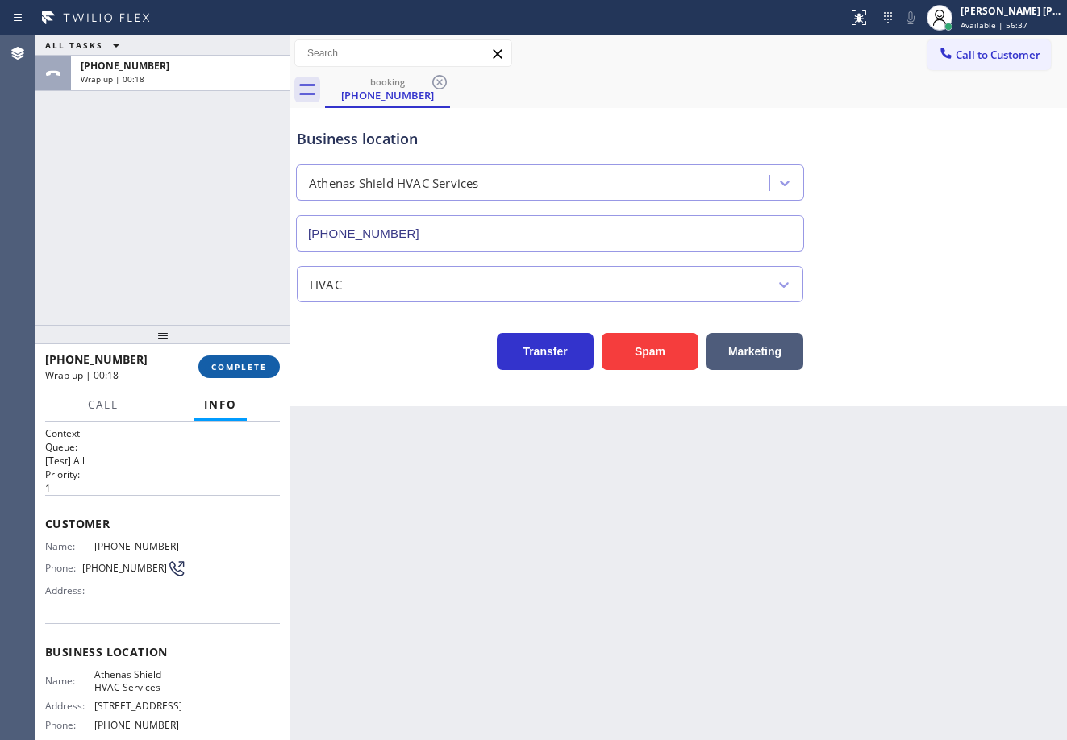
click at [228, 352] on div "+13614277312 Wrap up | 00:18 COMPLETE" at bounding box center [162, 367] width 235 height 42
click at [237, 374] on button "COMPLETE" at bounding box center [238, 367] width 81 height 23
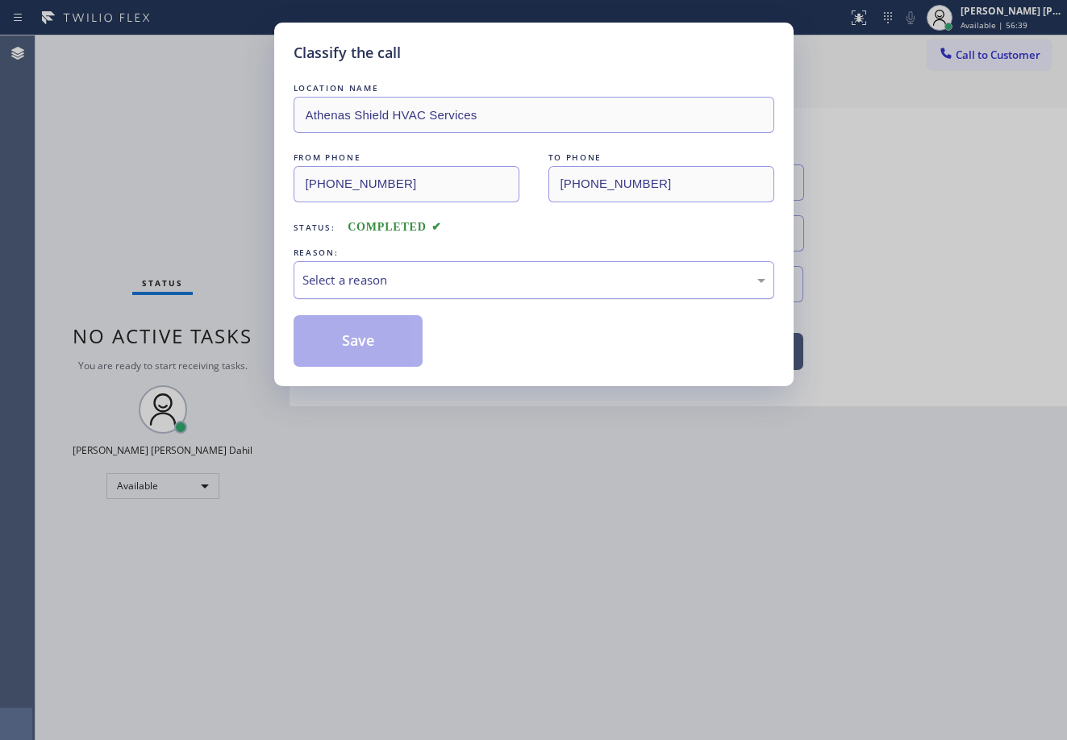
drag, startPoint x: 375, startPoint y: 273, endPoint x: 381, endPoint y: 281, distance: 9.8
click at [377, 273] on div "Select a reason" at bounding box center [533, 280] width 463 height 19
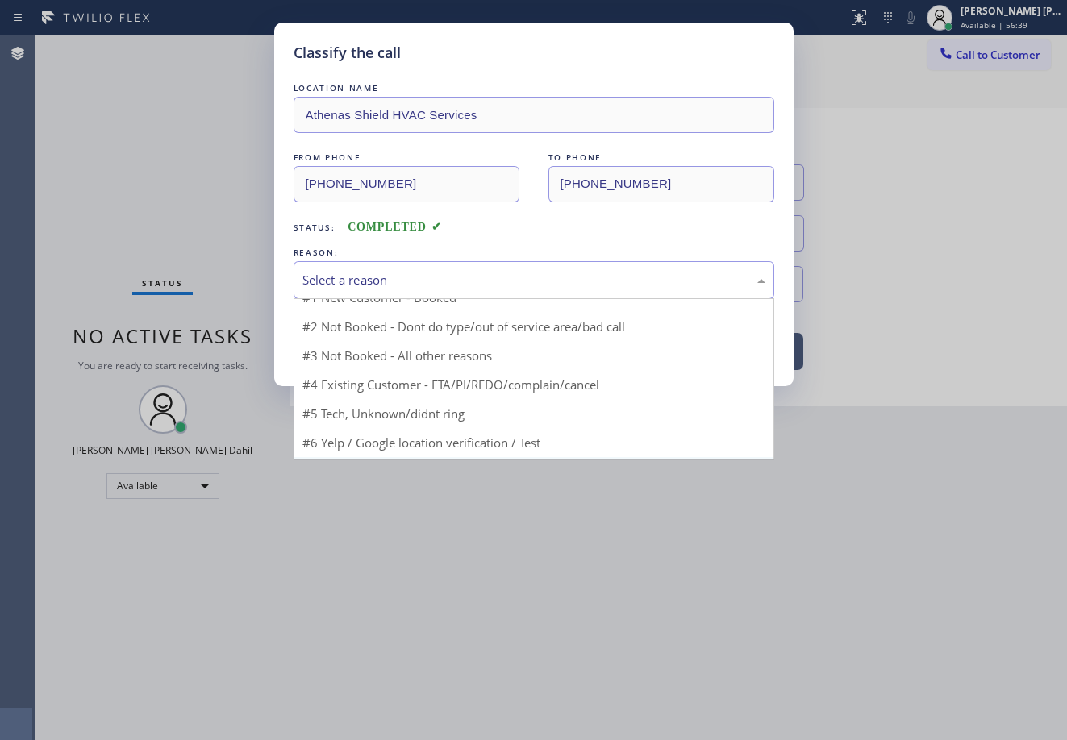
scroll to position [44, 0]
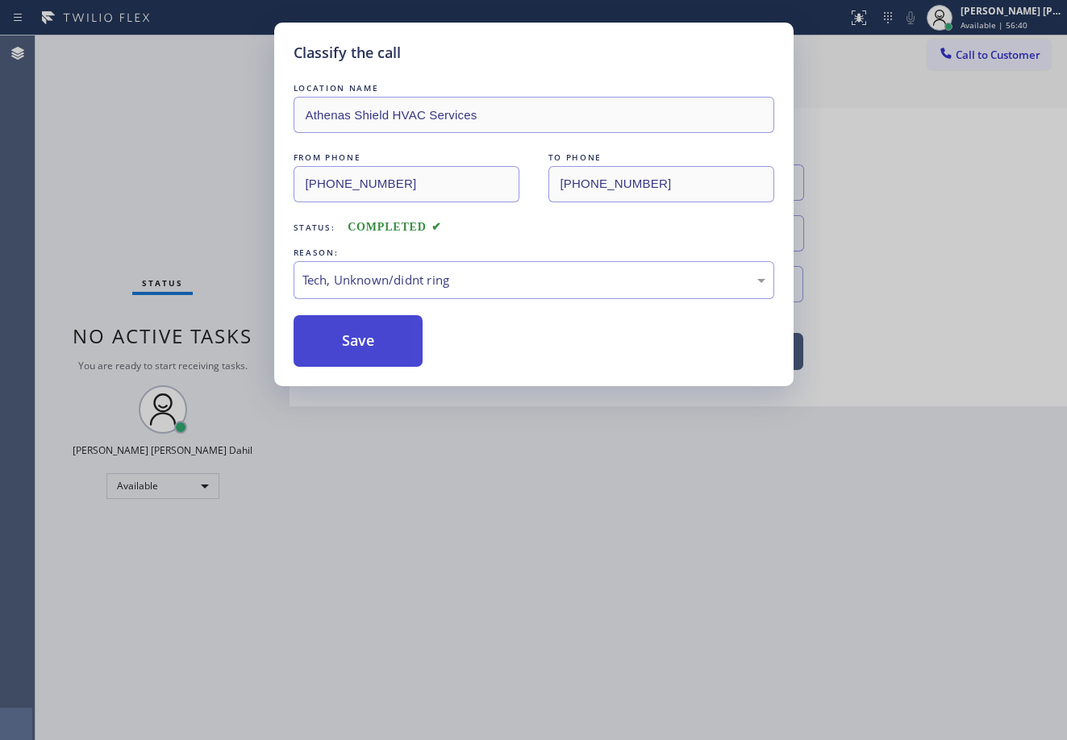
click at [403, 344] on button "Save" at bounding box center [359, 341] width 130 height 52
click at [400, 344] on button "Save" at bounding box center [359, 341] width 130 height 52
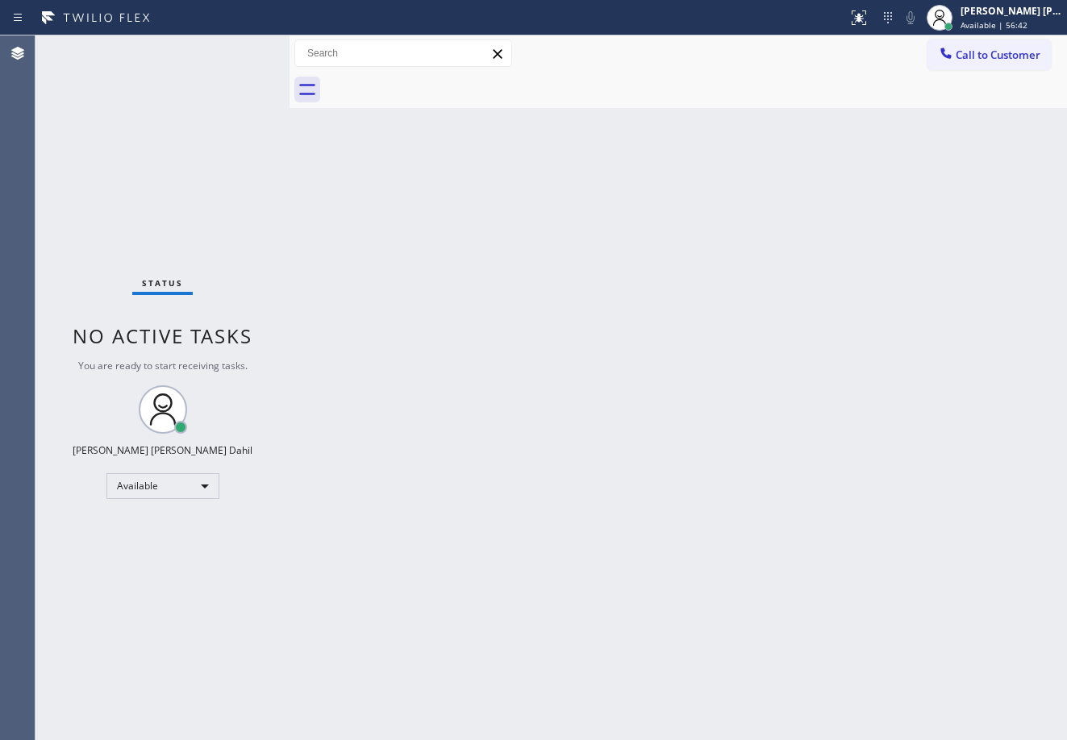
click at [235, 48] on div "Status No active tasks You are ready to start receiving tasks. [PERSON_NAME] [P…" at bounding box center [162, 387] width 254 height 705
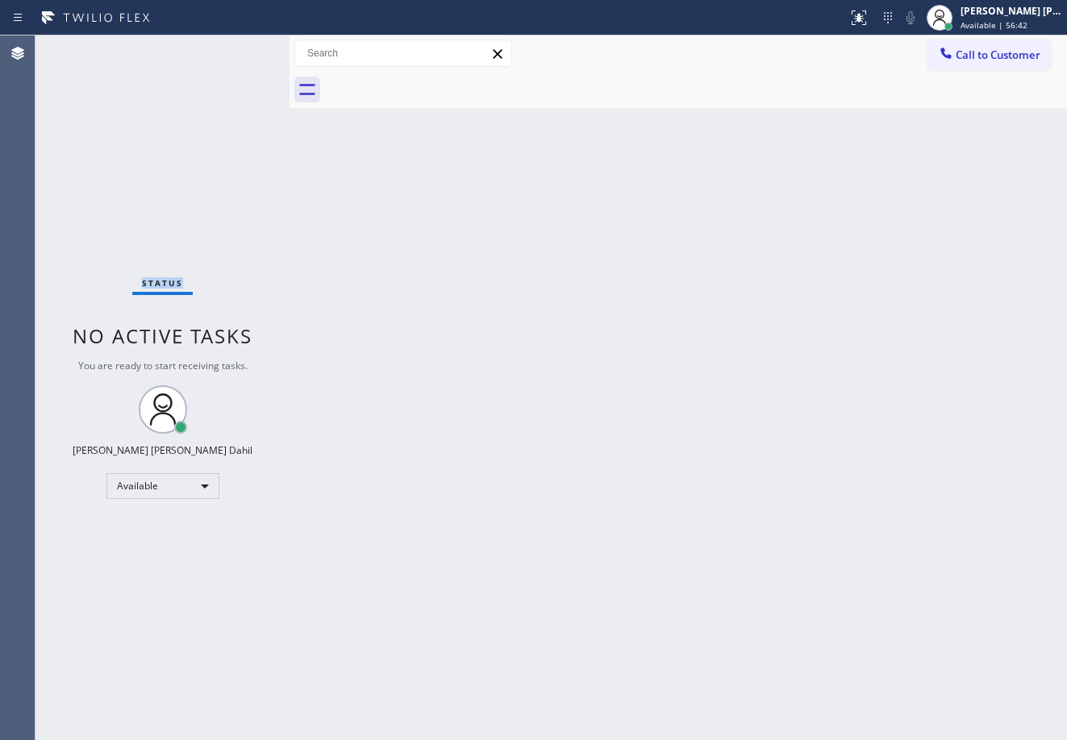
click at [235, 48] on div "Status No active tasks You are ready to start receiving tasks. [PERSON_NAME] [P…" at bounding box center [162, 387] width 254 height 705
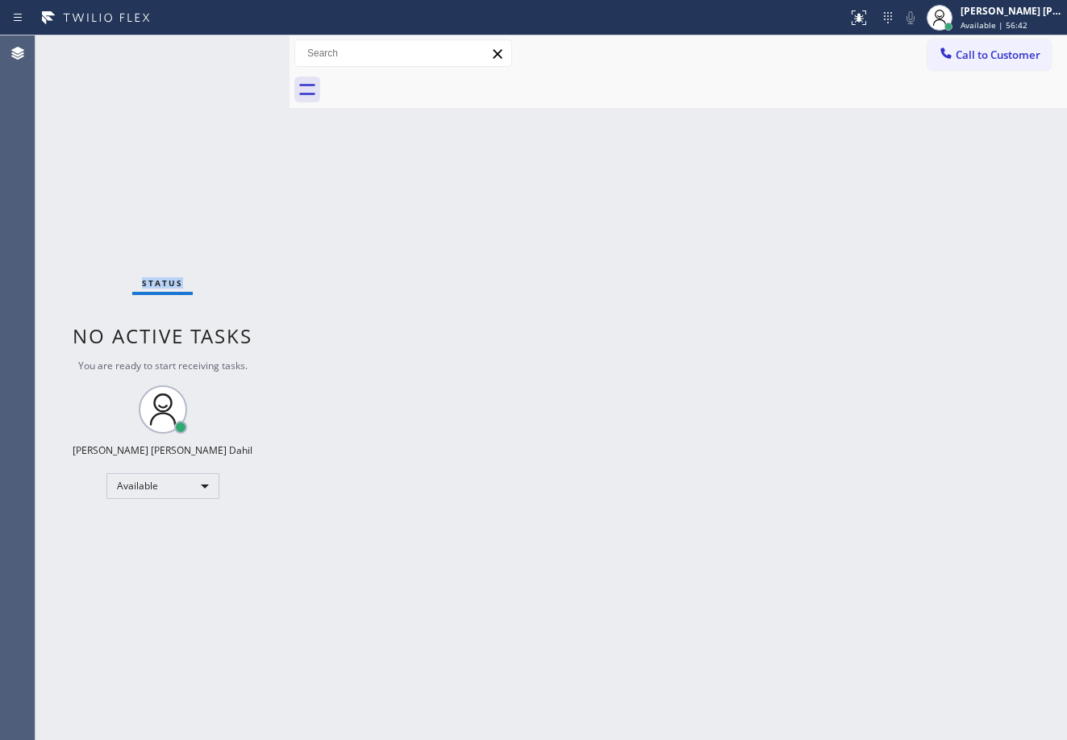
click at [235, 48] on div "Status No active tasks You are ready to start receiving tasks. [PERSON_NAME] [P…" at bounding box center [162, 387] width 254 height 705
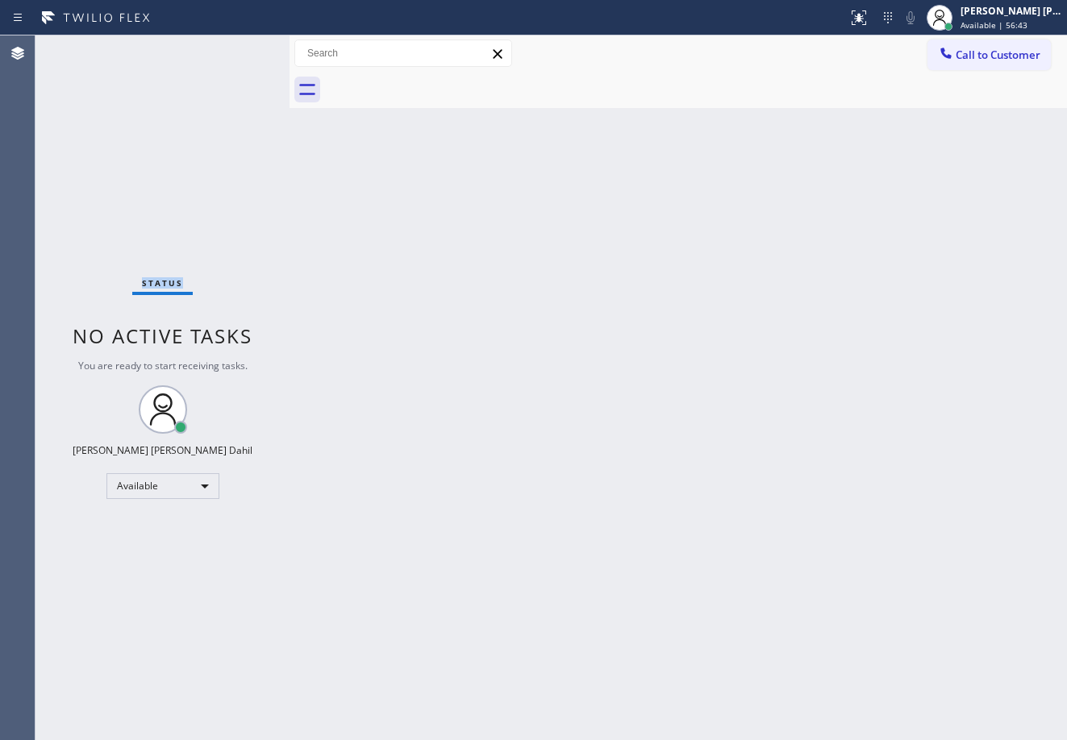
click at [235, 48] on div "Status No active tasks You are ready to start receiving tasks. [PERSON_NAME] [P…" at bounding box center [162, 387] width 254 height 705
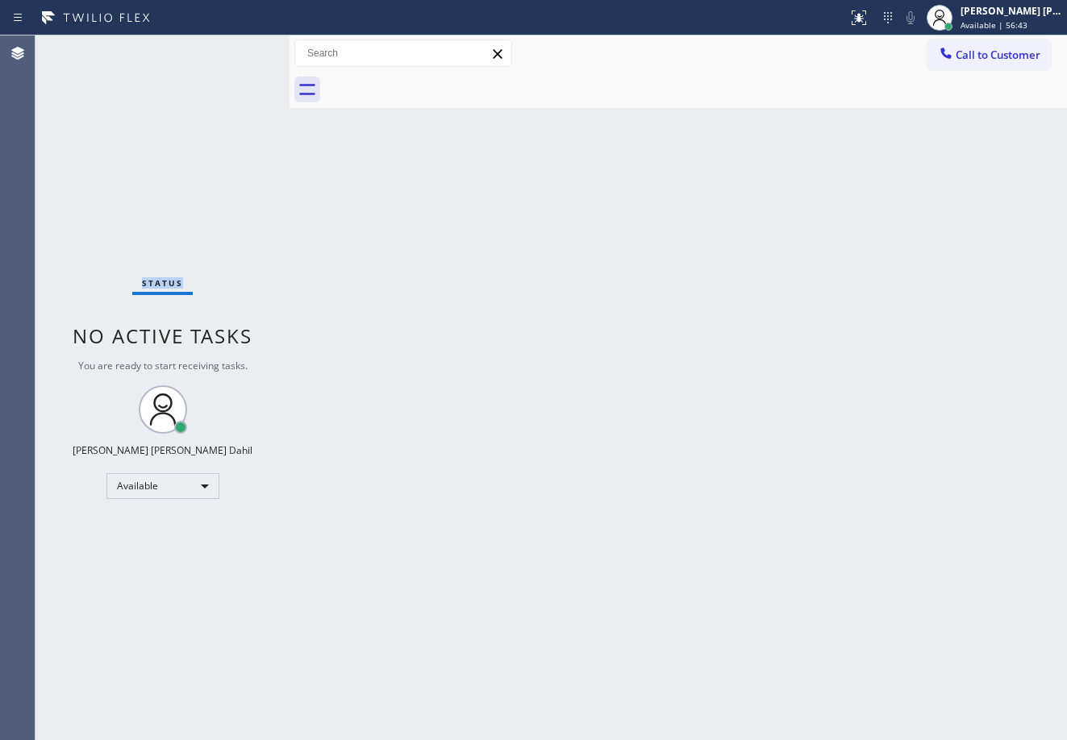
click at [235, 48] on div "Status No active tasks You are ready to start receiving tasks. [PERSON_NAME] [P…" at bounding box center [162, 387] width 254 height 705
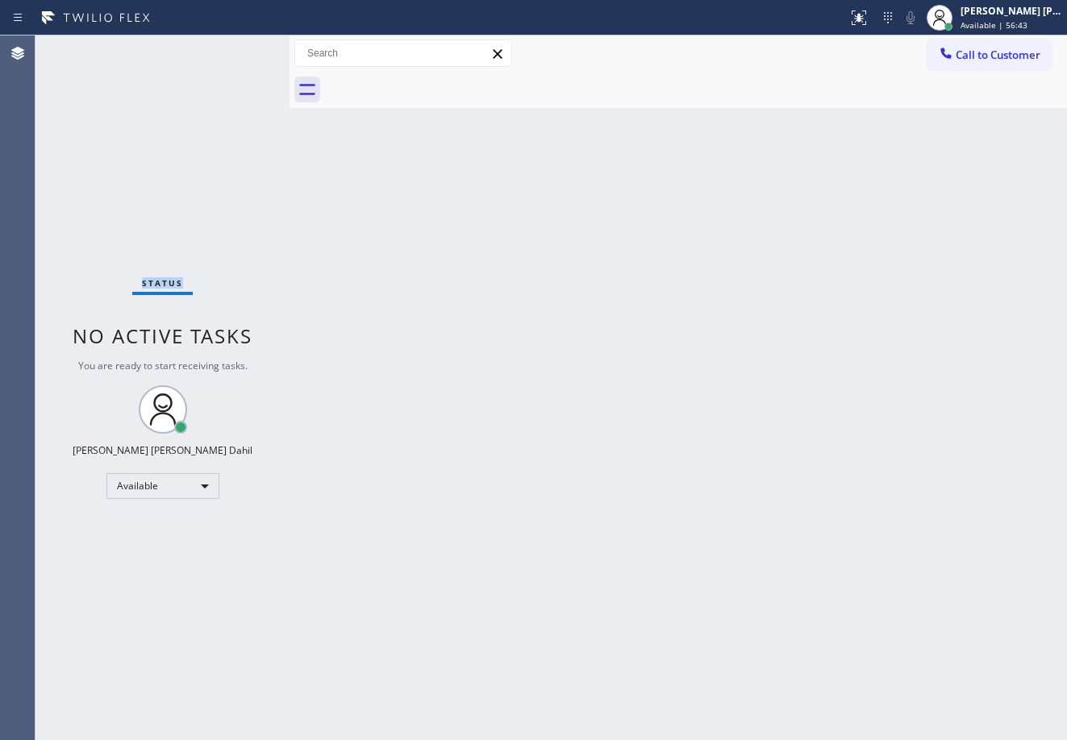
click at [235, 48] on div "Status No active tasks You are ready to start receiving tasks. [PERSON_NAME] [P…" at bounding box center [162, 387] width 254 height 705
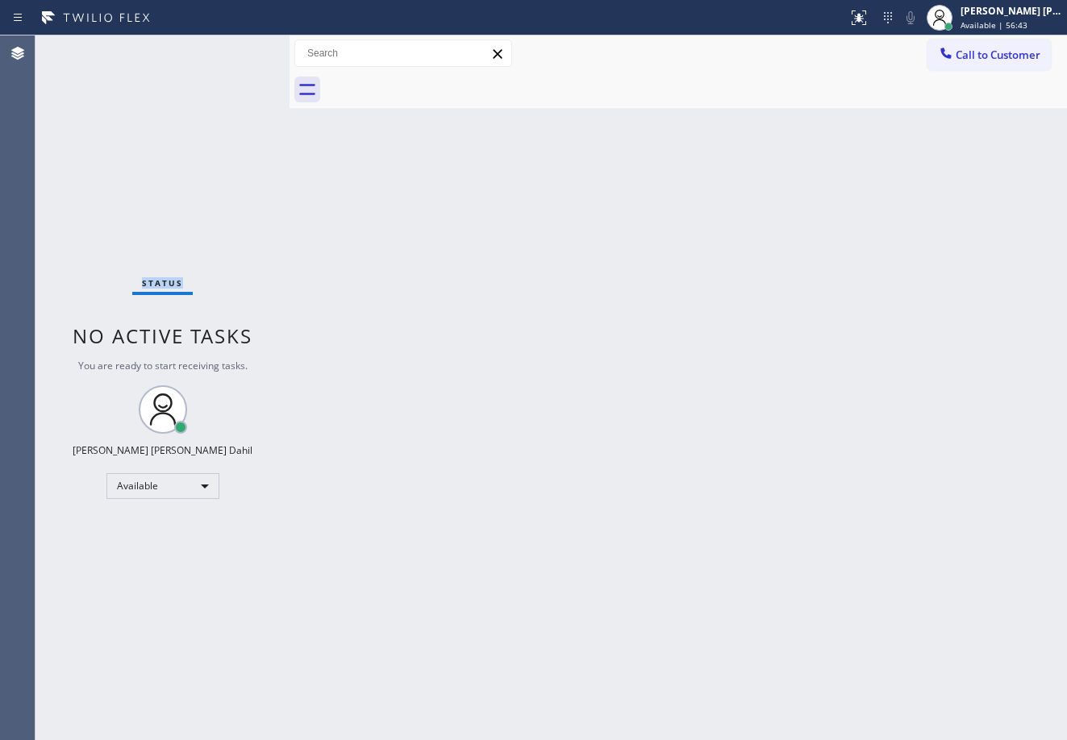
click at [235, 48] on div "Status No active tasks You are ready to start receiving tasks. [PERSON_NAME] [P…" at bounding box center [162, 387] width 254 height 705
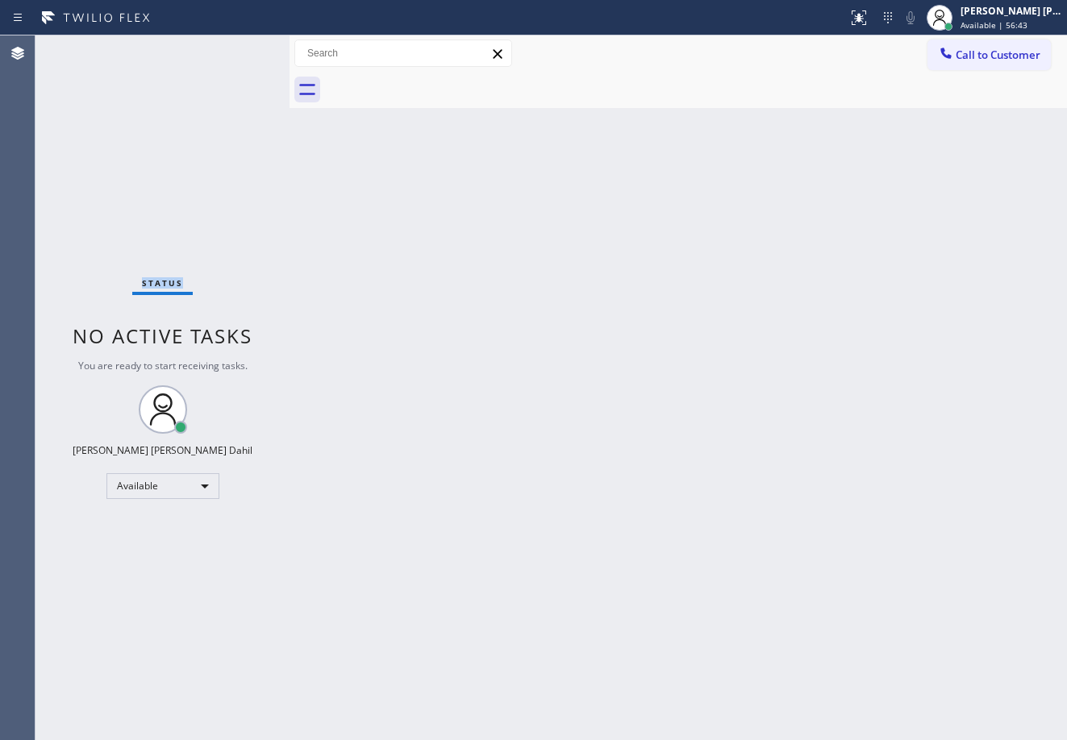
click at [235, 48] on div "Status No active tasks You are ready to start receiving tasks. [PERSON_NAME] [P…" at bounding box center [162, 387] width 254 height 705
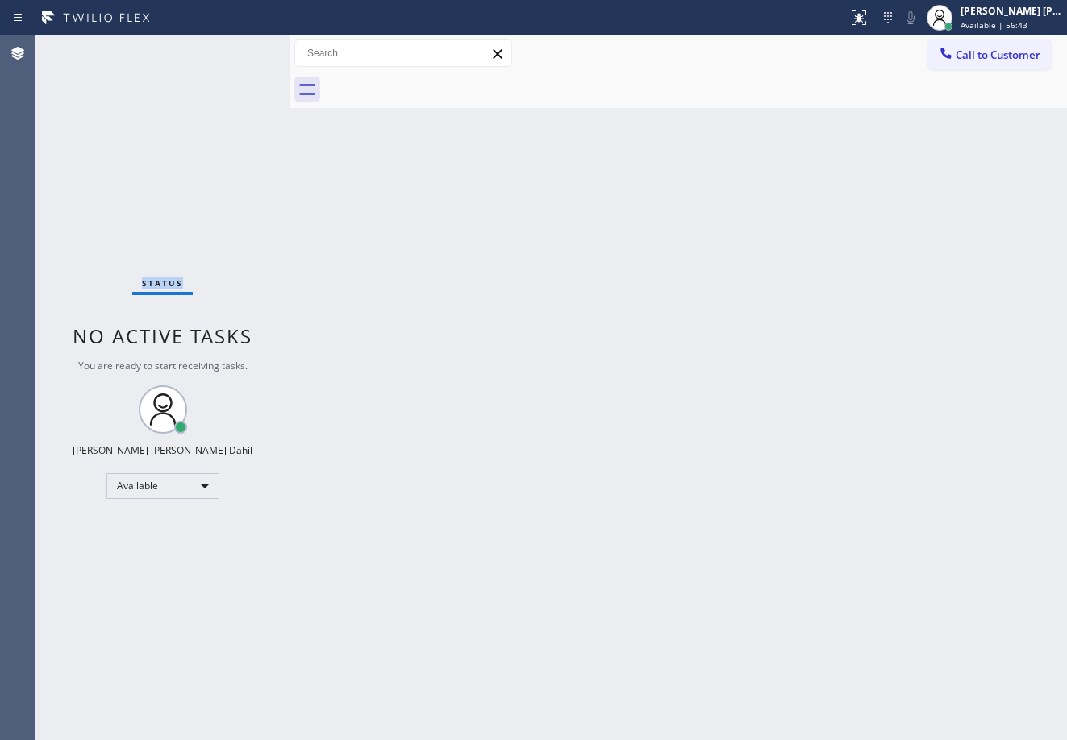
click at [235, 48] on div "Status No active tasks You are ready to start receiving tasks. [PERSON_NAME] [P…" at bounding box center [162, 387] width 254 height 705
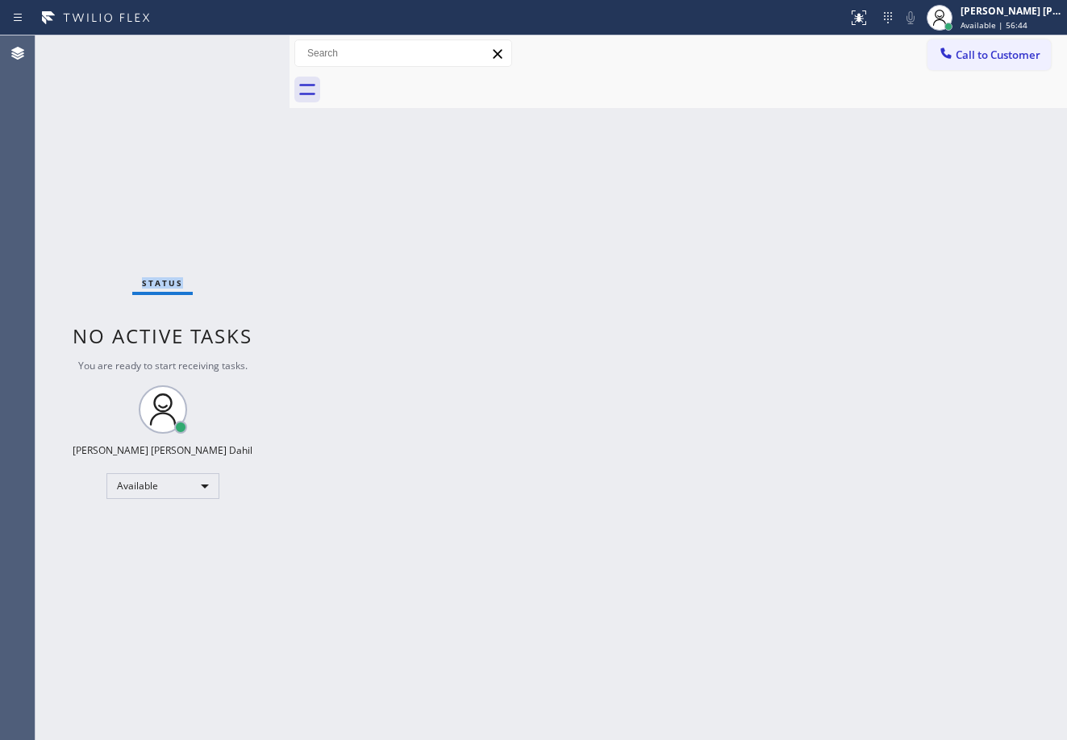
click at [235, 48] on div "Status No active tasks You are ready to start receiving tasks. [PERSON_NAME] [P…" at bounding box center [162, 387] width 254 height 705
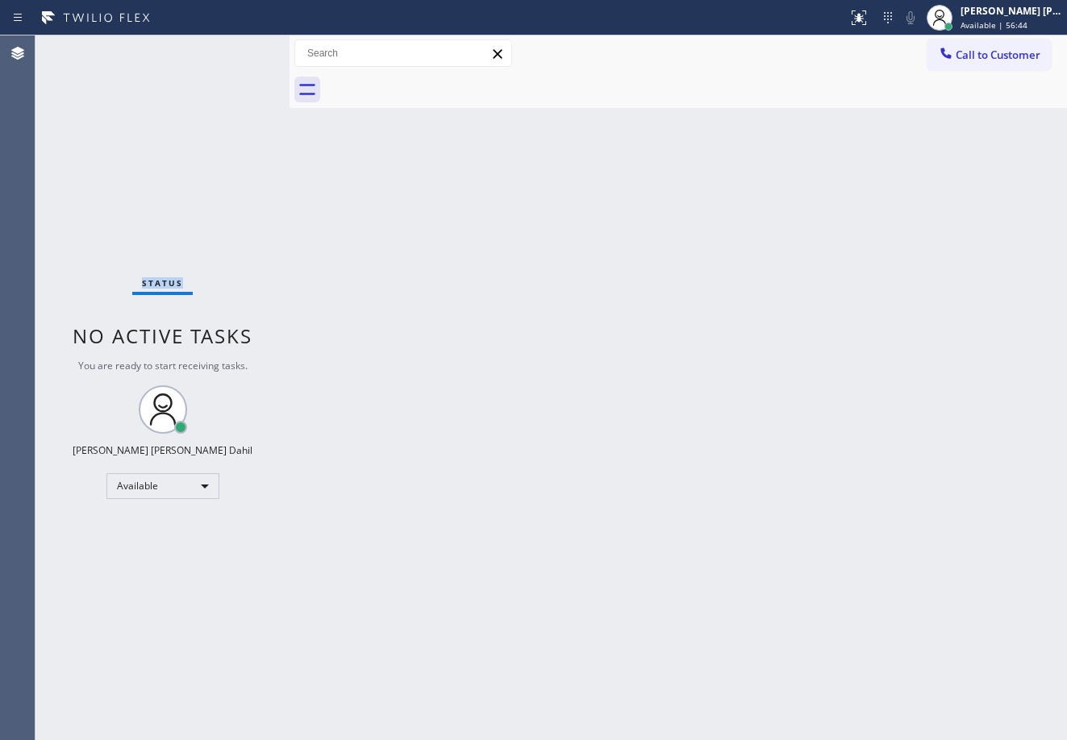
click at [235, 48] on div "Status No active tasks You are ready to start receiving tasks. [PERSON_NAME] [P…" at bounding box center [162, 387] width 254 height 705
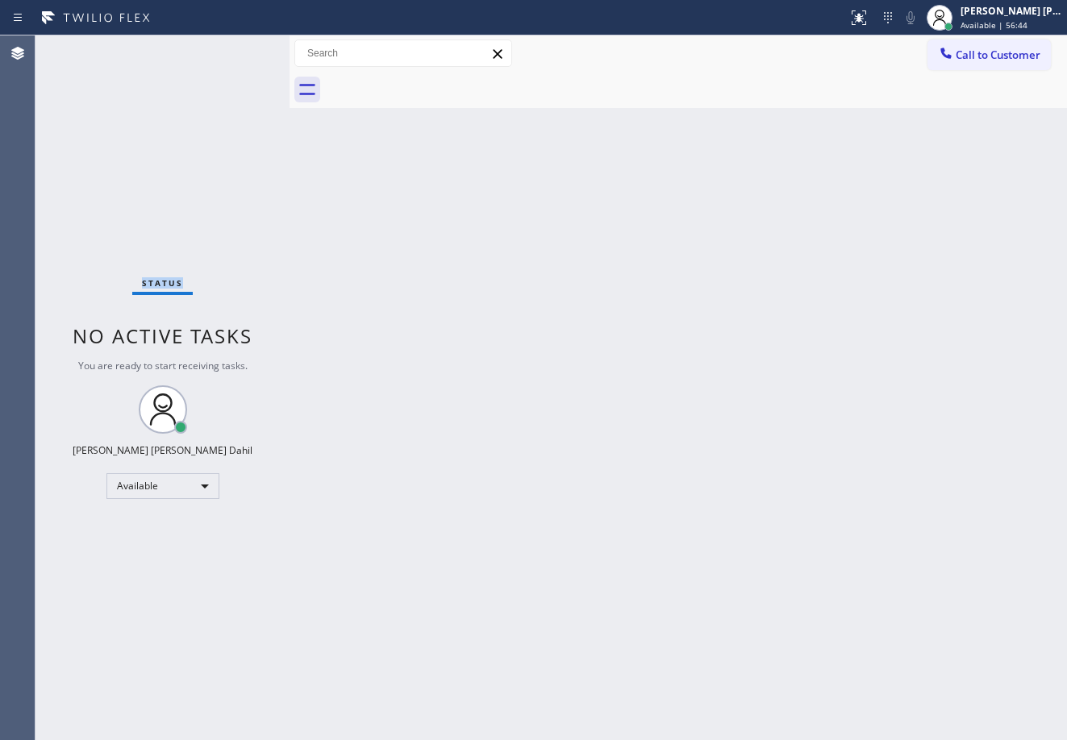
click at [235, 48] on div "Status No active tasks You are ready to start receiving tasks. [PERSON_NAME] [P…" at bounding box center [162, 387] width 254 height 705
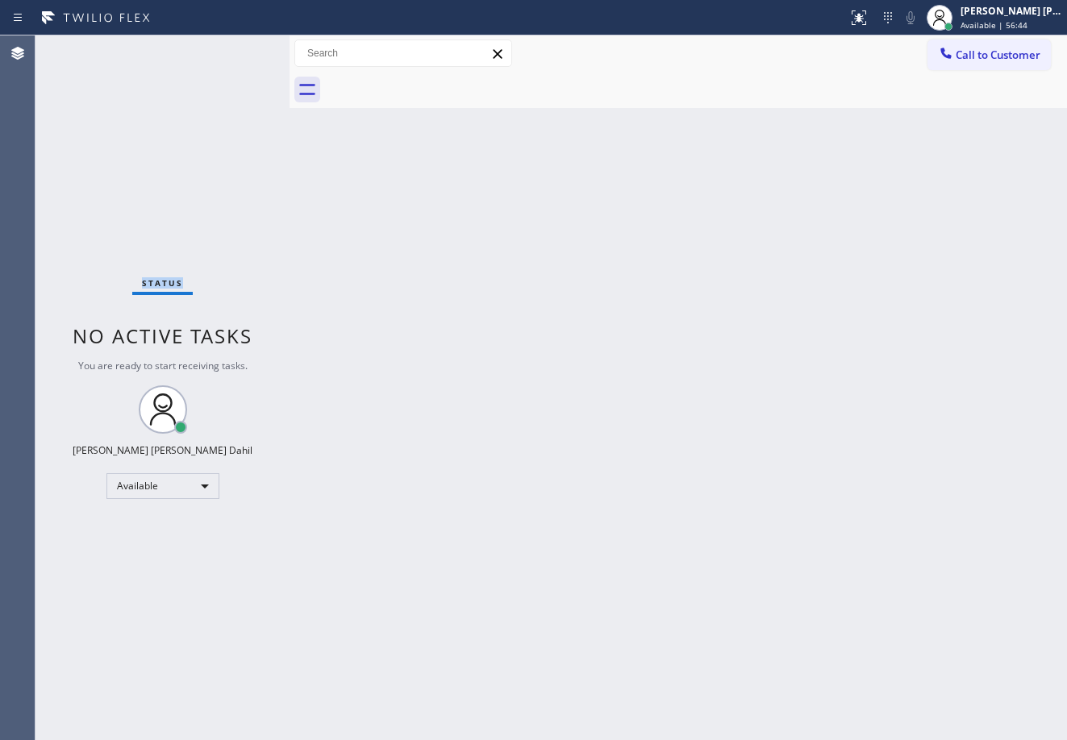
click at [235, 48] on div "Status No active tasks You are ready to start receiving tasks. [PERSON_NAME] [P…" at bounding box center [162, 387] width 254 height 705
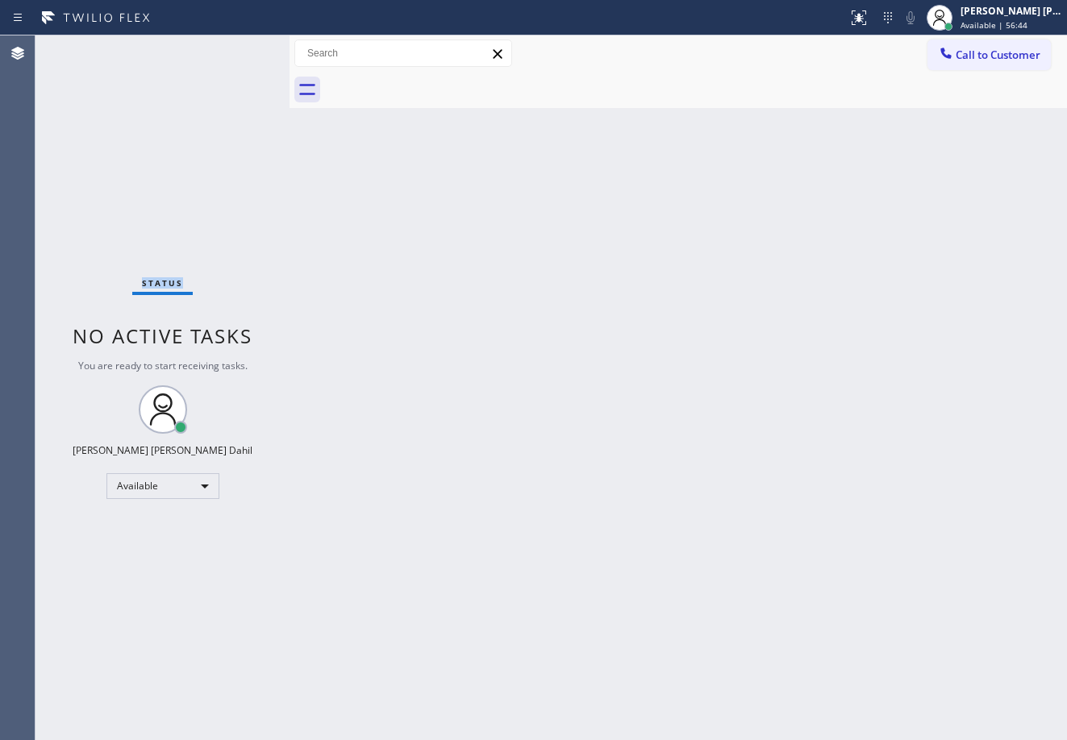
click at [235, 48] on div "Status No active tasks You are ready to start receiving tasks. [PERSON_NAME] [P…" at bounding box center [162, 387] width 254 height 705
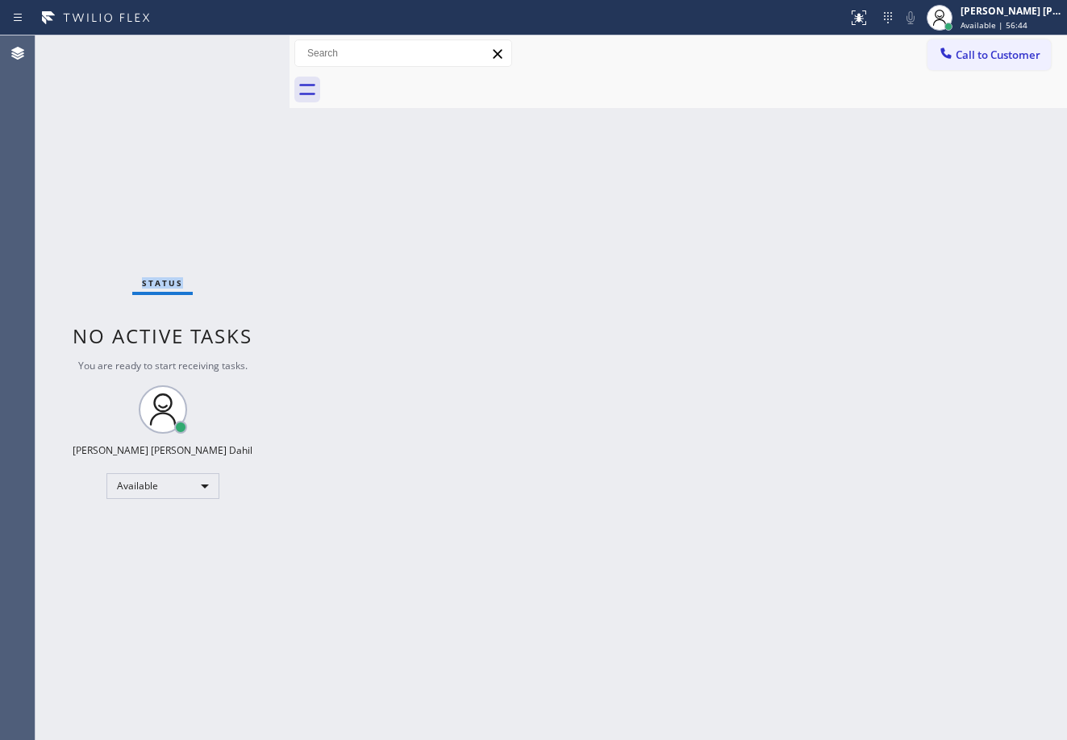
click at [235, 48] on div "Status No active tasks You are ready to start receiving tasks. [PERSON_NAME] [P…" at bounding box center [162, 387] width 254 height 705
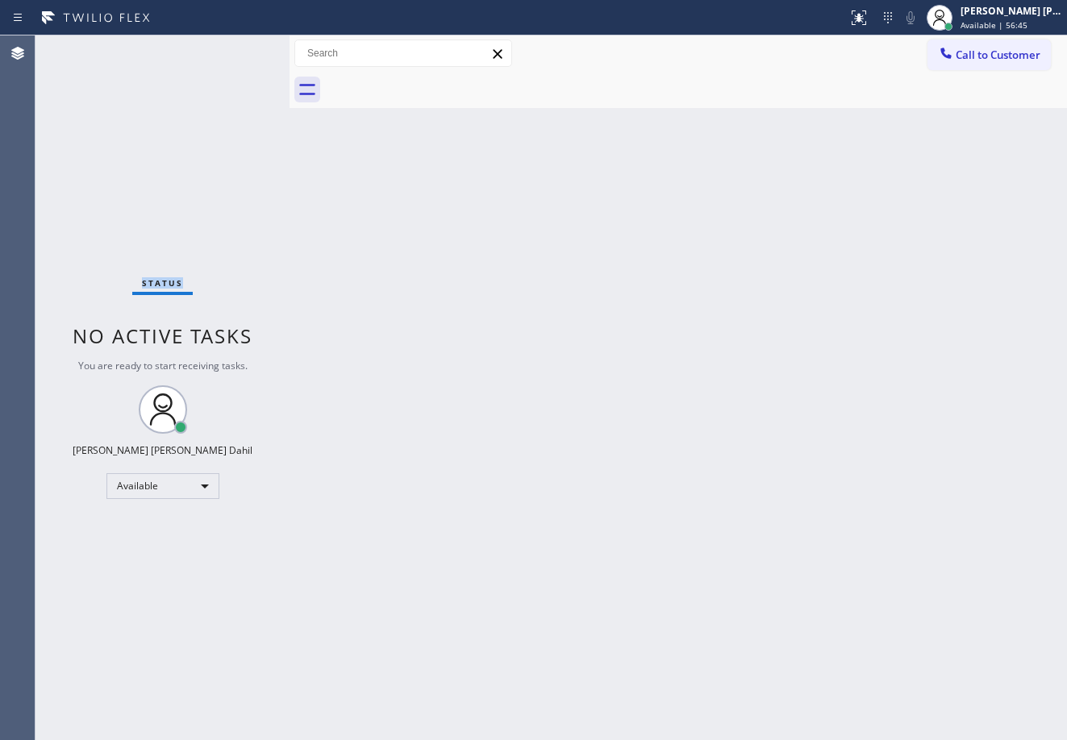
click at [235, 48] on div "Status No active tasks You are ready to start receiving tasks. [PERSON_NAME] [P…" at bounding box center [162, 387] width 254 height 705
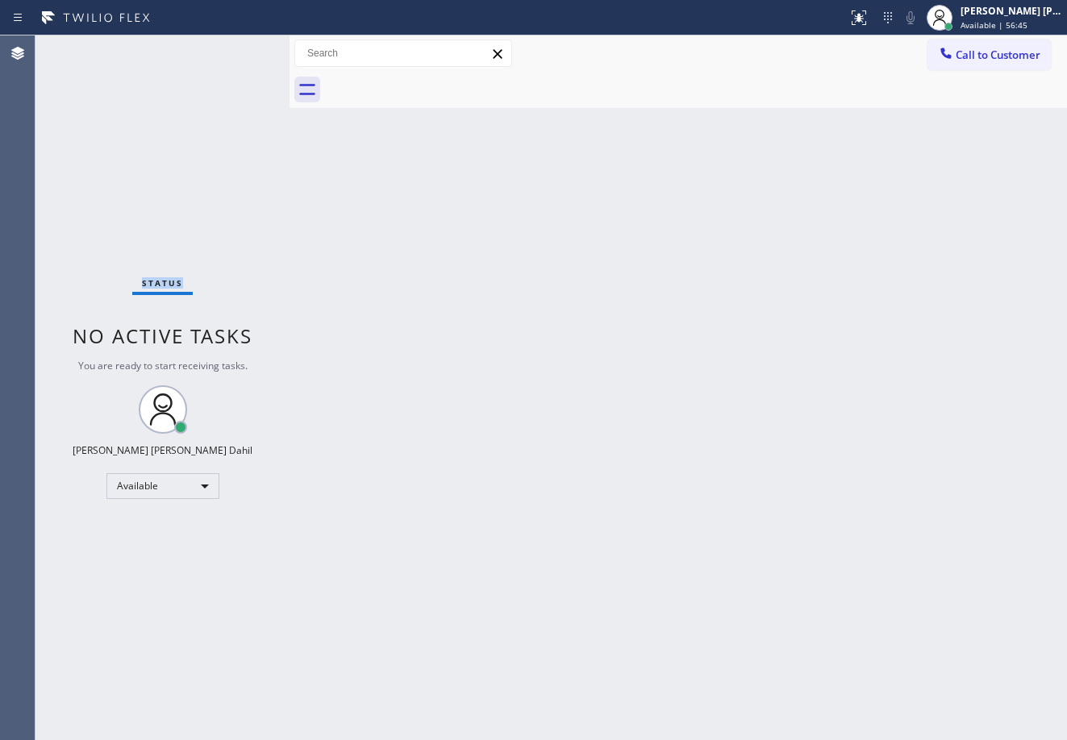
click at [235, 48] on div "Status No active tasks You are ready to start receiving tasks. [PERSON_NAME] [P…" at bounding box center [162, 387] width 254 height 705
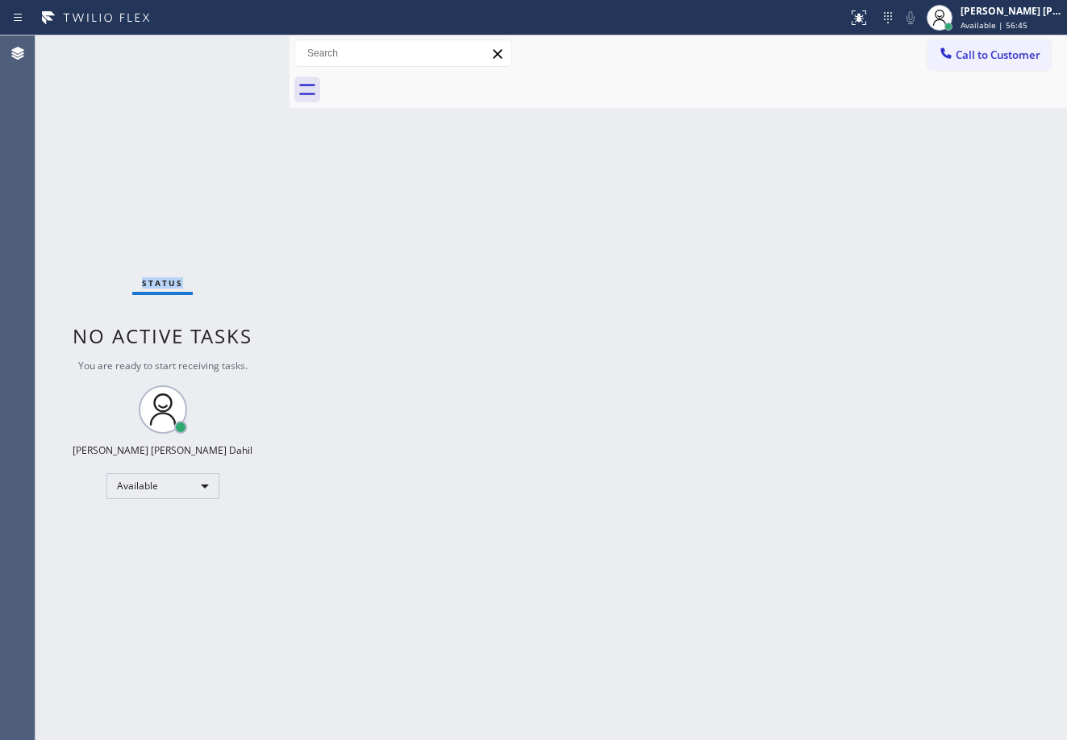
click at [235, 48] on div "Status No active tasks You are ready to start receiving tasks. [PERSON_NAME] [P…" at bounding box center [162, 387] width 254 height 705
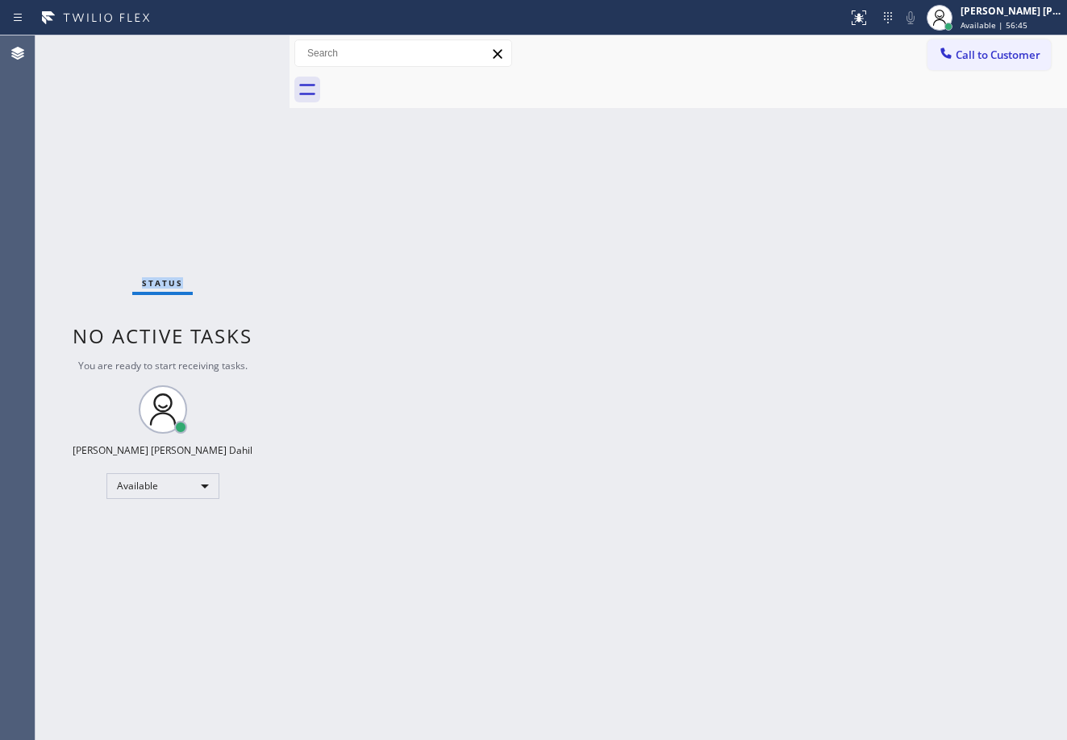
click at [235, 48] on div "Status No active tasks You are ready to start receiving tasks. [PERSON_NAME] [P…" at bounding box center [162, 387] width 254 height 705
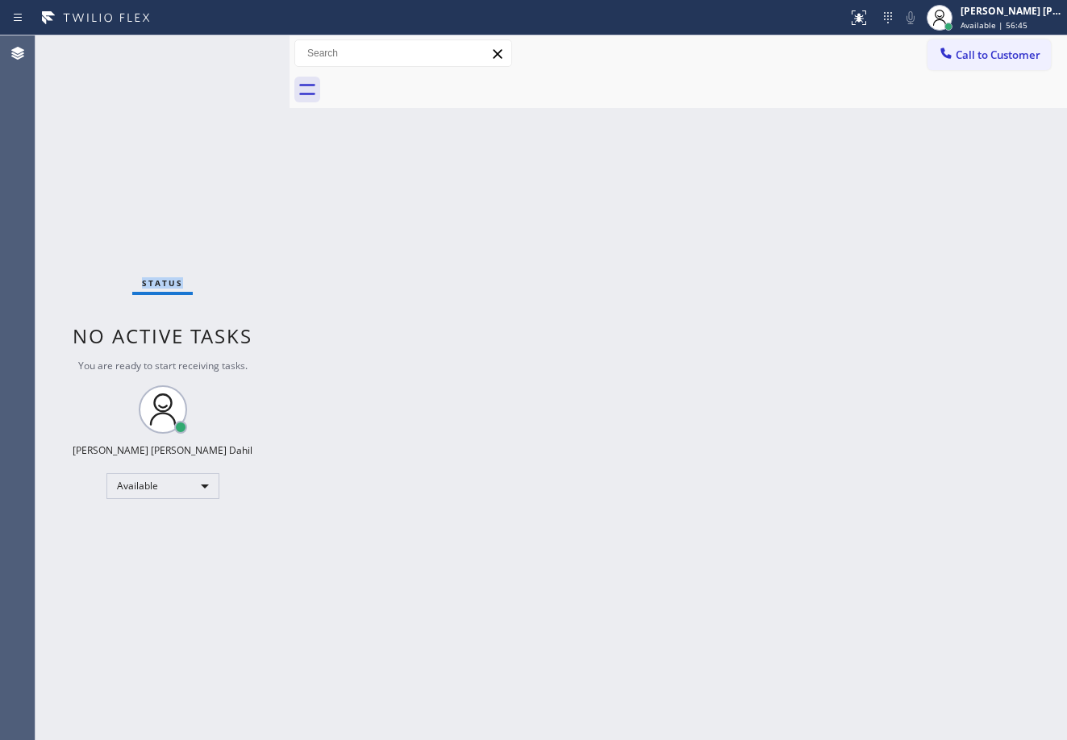
click at [235, 48] on div "Status No active tasks You are ready to start receiving tasks. [PERSON_NAME] [P…" at bounding box center [162, 387] width 254 height 705
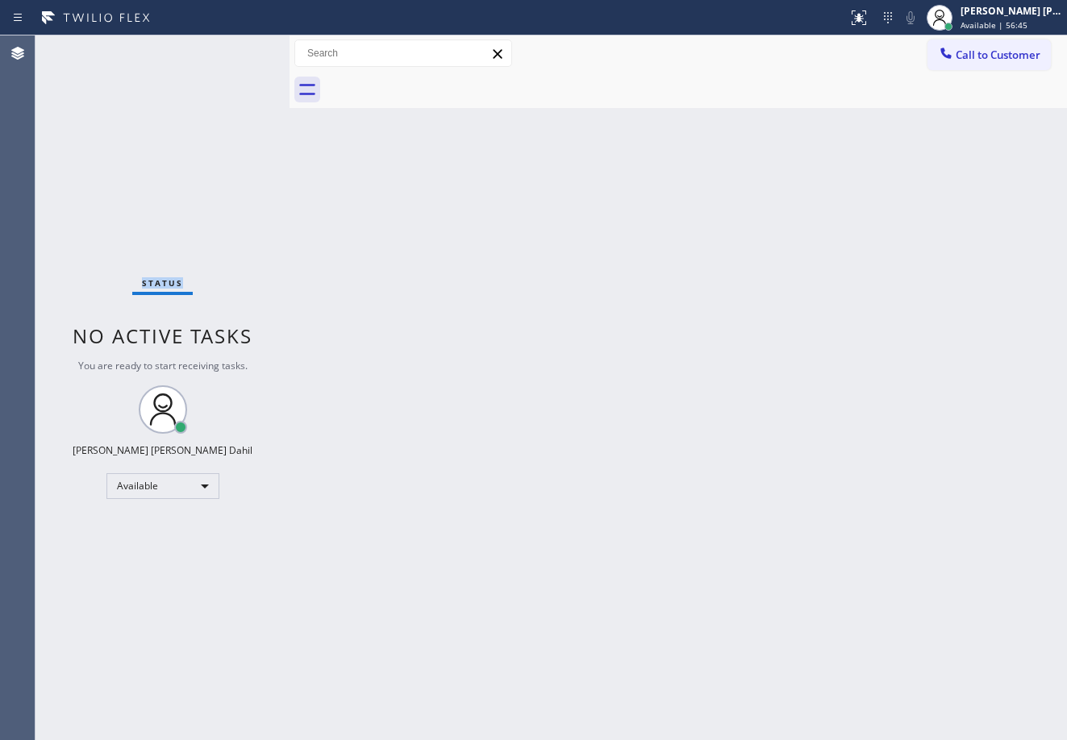
click at [235, 48] on div "Status No active tasks You are ready to start receiving tasks. [PERSON_NAME] [P…" at bounding box center [162, 387] width 254 height 705
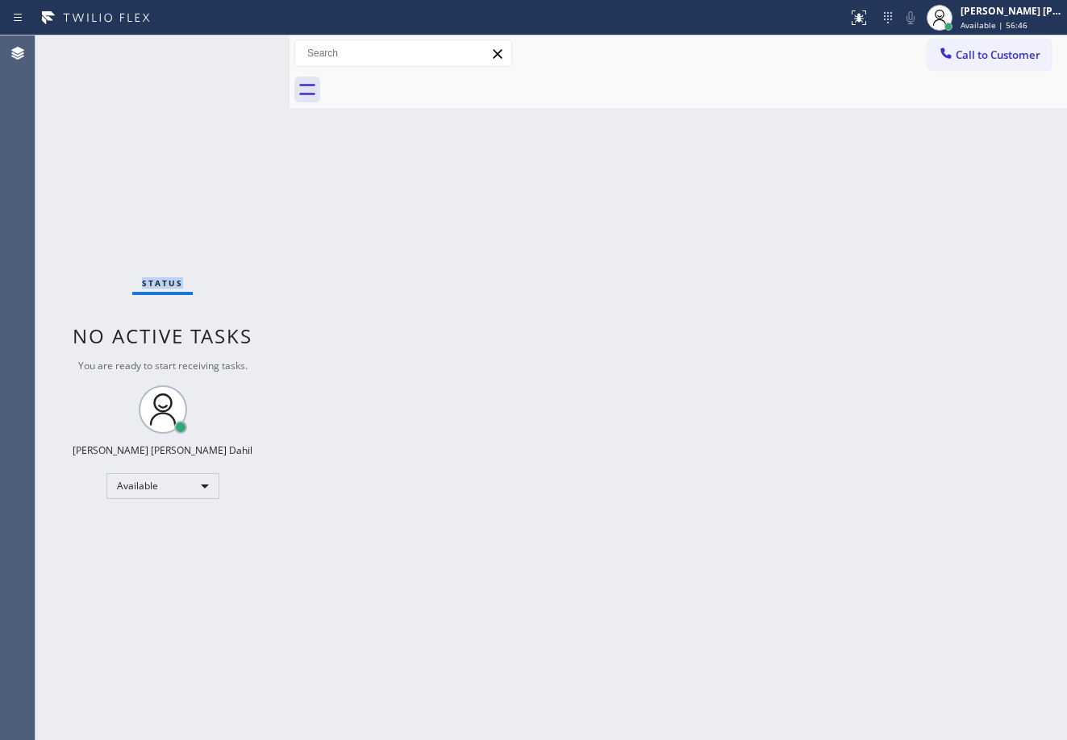
click at [235, 48] on div "Status No active tasks You are ready to start receiving tasks. [PERSON_NAME] [P…" at bounding box center [162, 387] width 254 height 705
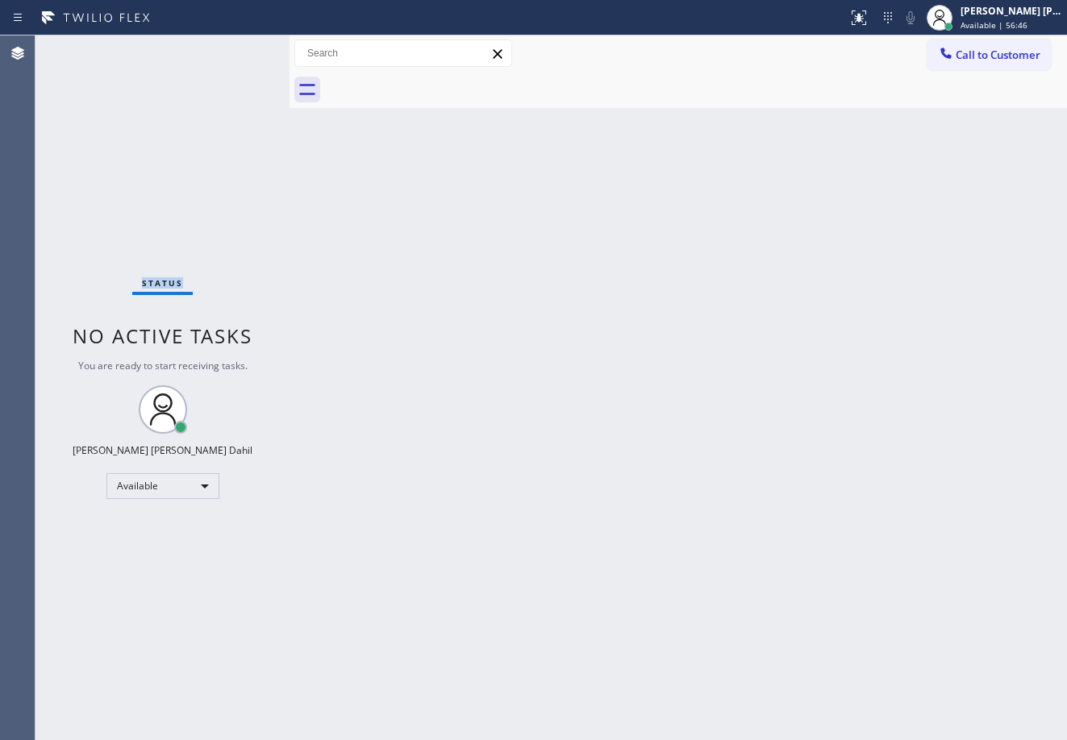
click at [235, 48] on div "Status No active tasks You are ready to start receiving tasks. [PERSON_NAME] [P…" at bounding box center [162, 387] width 254 height 705
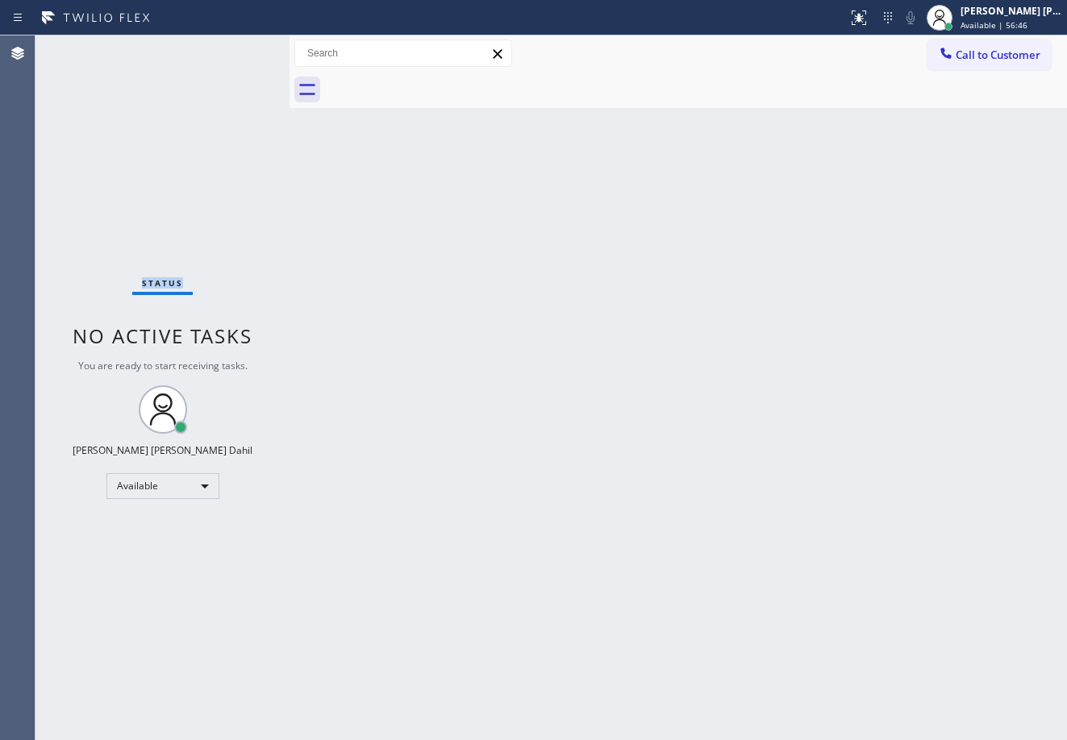
click at [235, 48] on div "Status No active tasks You are ready to start receiving tasks. [PERSON_NAME] [P…" at bounding box center [162, 387] width 254 height 705
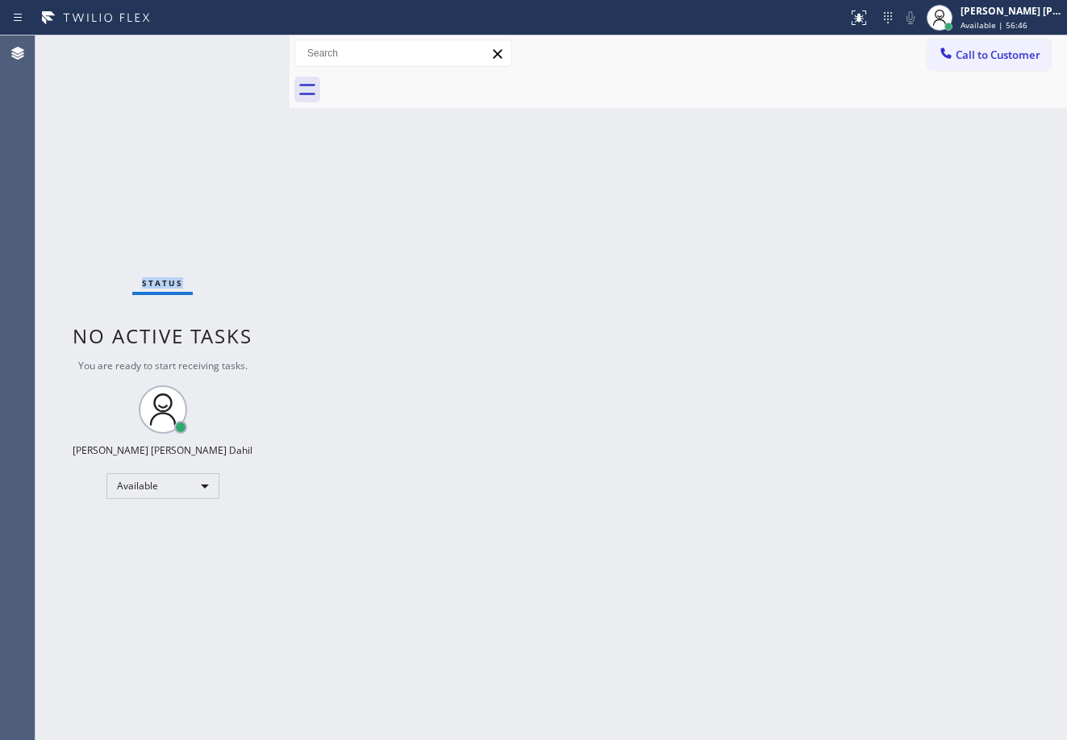
click at [235, 48] on div "Status No active tasks You are ready to start receiving tasks. [PERSON_NAME] [P…" at bounding box center [162, 387] width 254 height 705
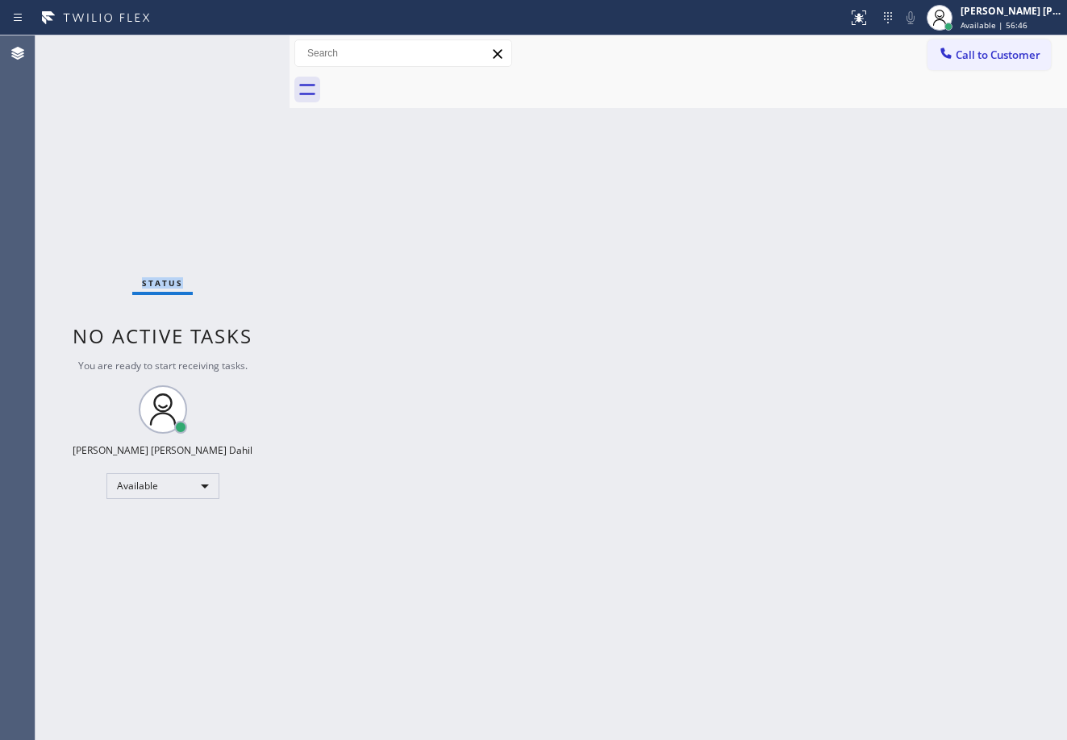
click at [235, 48] on div "Status No active tasks You are ready to start receiving tasks. [PERSON_NAME] [P…" at bounding box center [162, 387] width 254 height 705
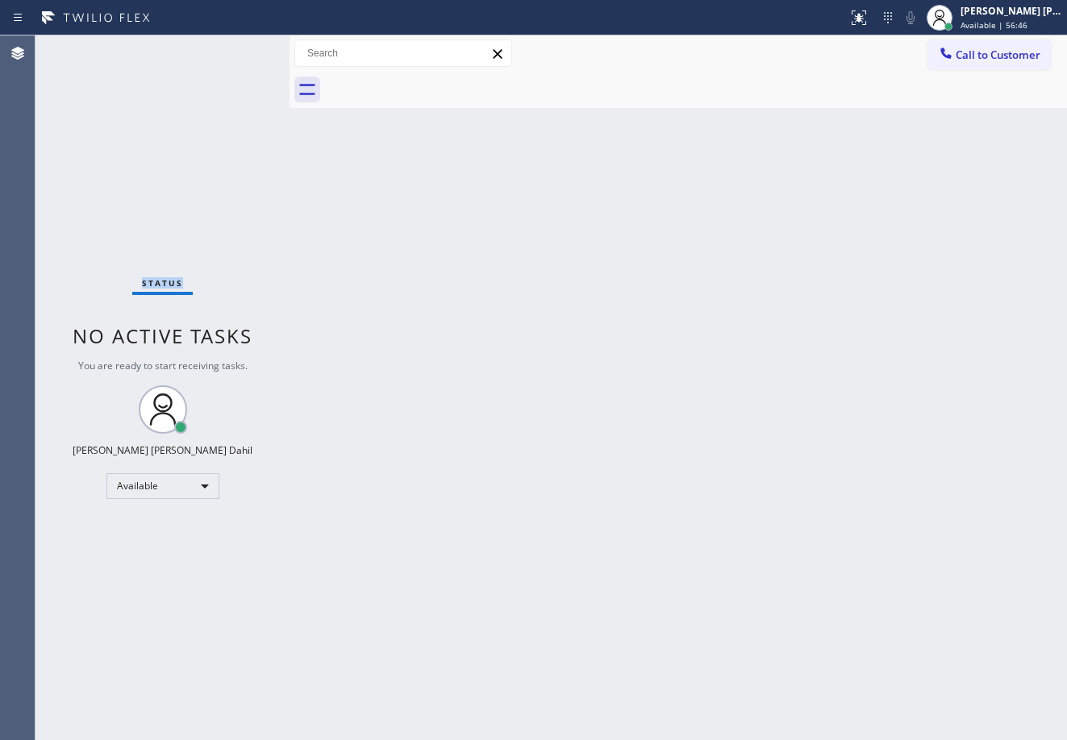
click at [235, 48] on div "Status No active tasks You are ready to start receiving tasks. [PERSON_NAME] [P…" at bounding box center [162, 387] width 254 height 705
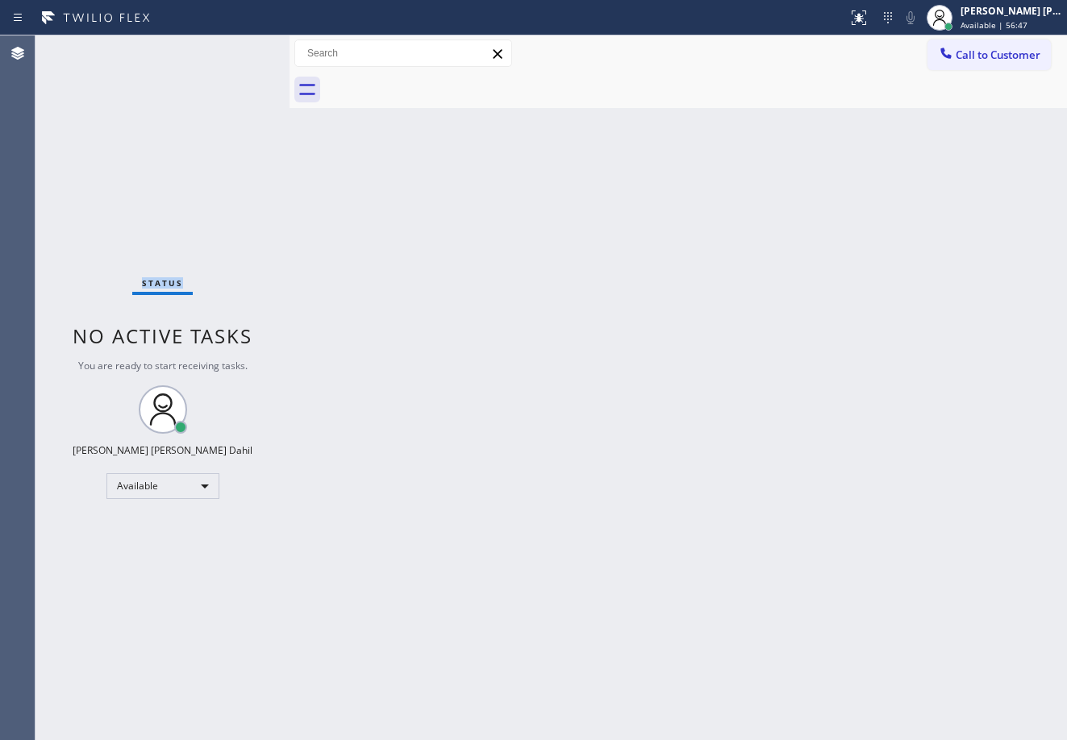
click at [235, 48] on div "Status No active tasks You are ready to start receiving tasks. [PERSON_NAME] [P…" at bounding box center [162, 387] width 254 height 705
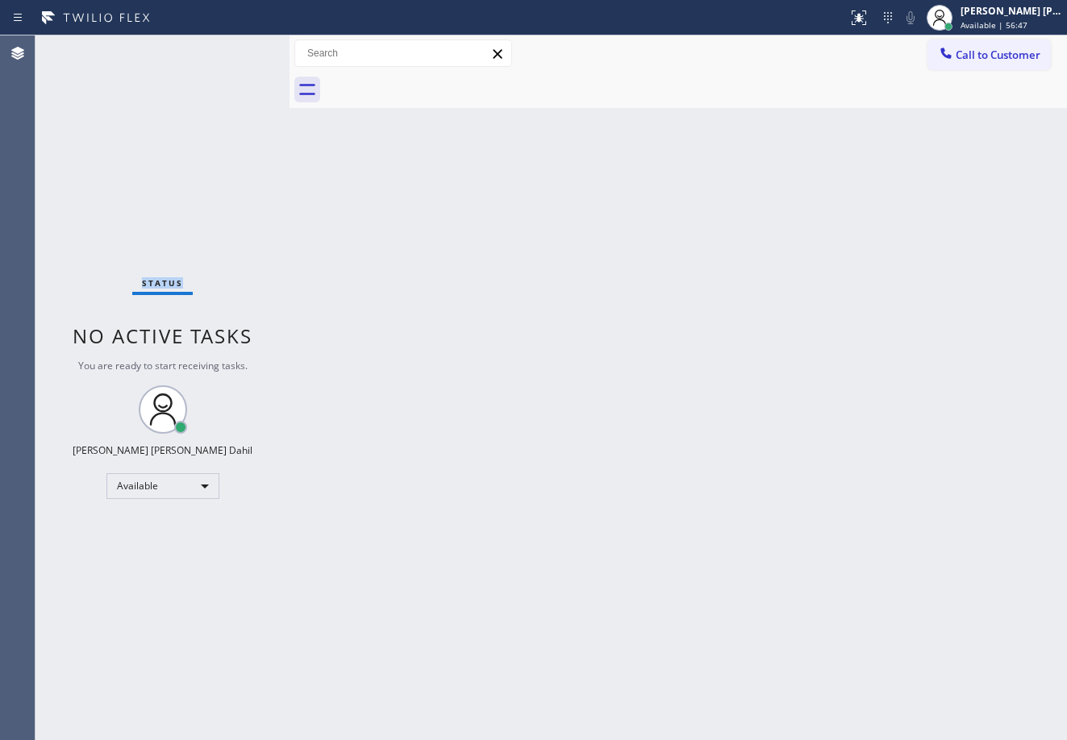
click at [235, 48] on div "Status No active tasks You are ready to start receiving tasks. [PERSON_NAME] [P…" at bounding box center [162, 387] width 254 height 705
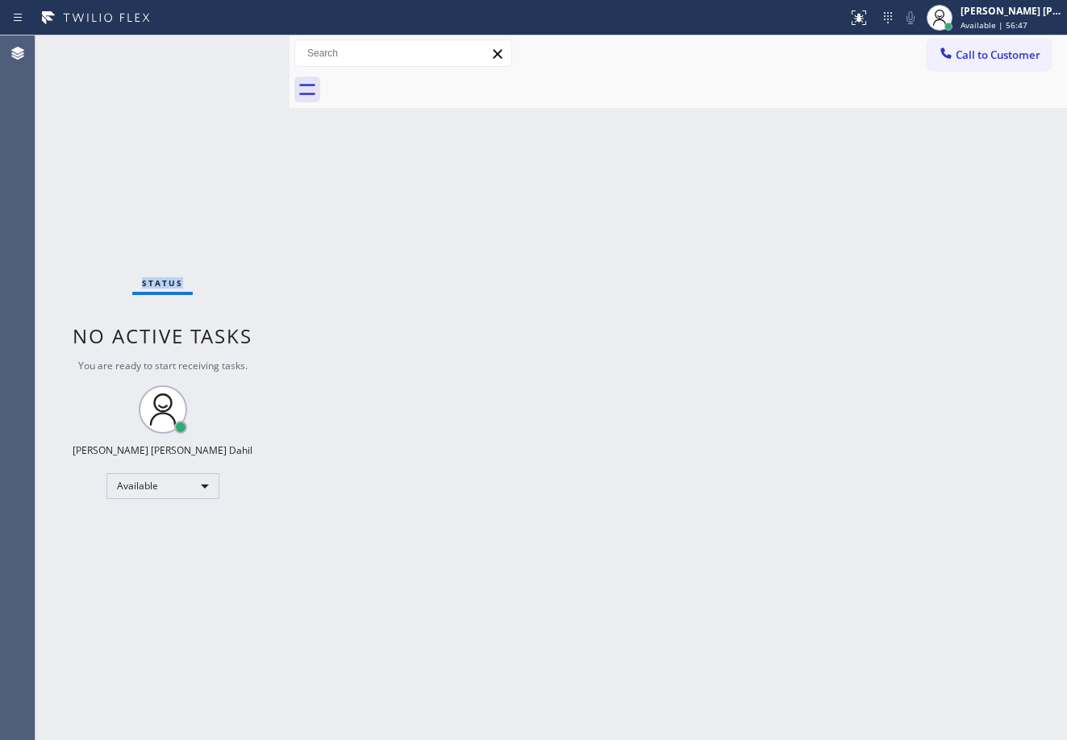
click at [235, 48] on div "Status No active tasks You are ready to start receiving tasks. [PERSON_NAME] [P…" at bounding box center [162, 387] width 254 height 705
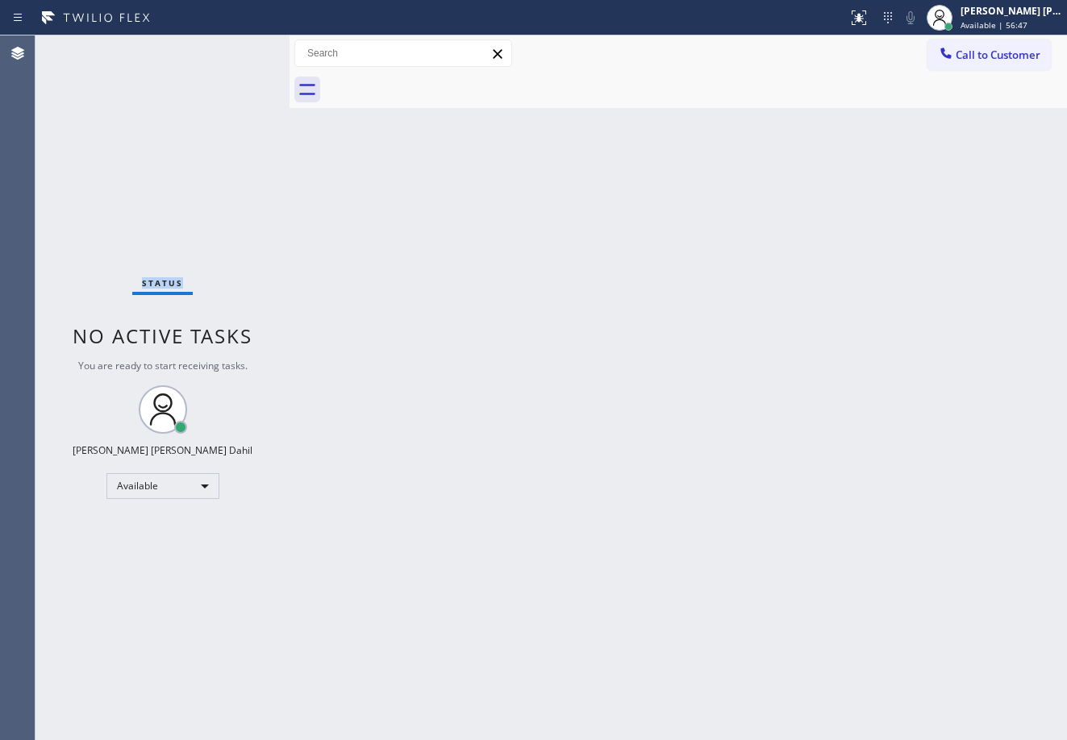
click at [235, 48] on div "Status No active tasks You are ready to start receiving tasks. [PERSON_NAME] [P…" at bounding box center [162, 387] width 254 height 705
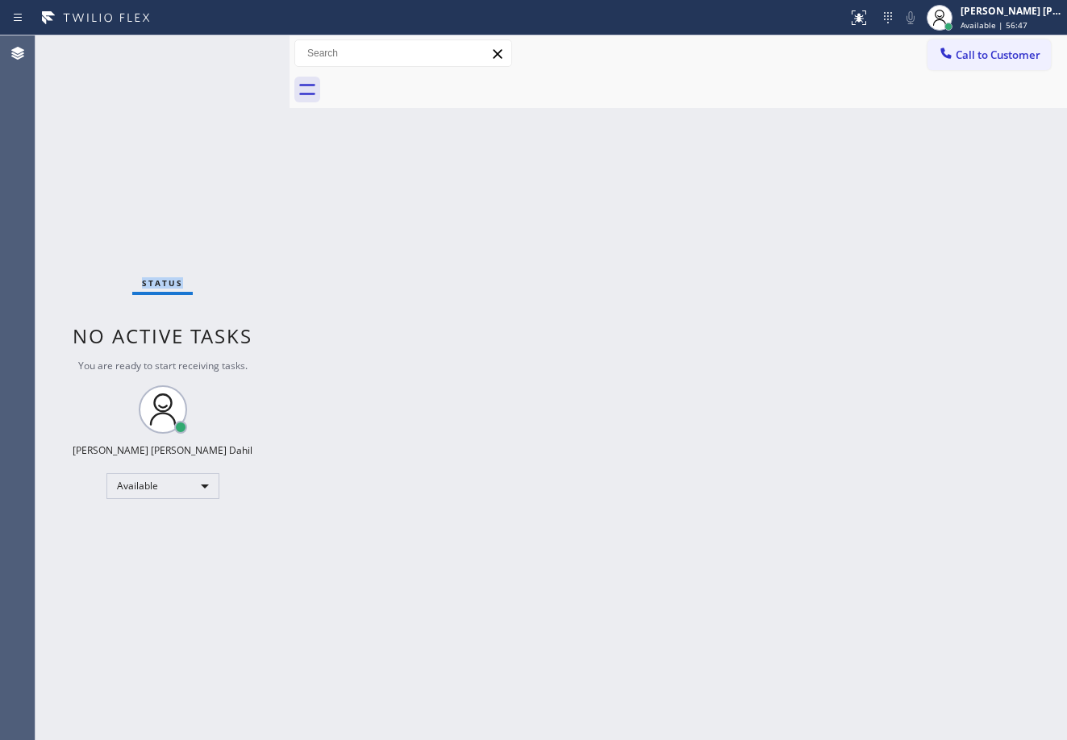
click at [235, 48] on div "Status No active tasks You are ready to start receiving tasks. [PERSON_NAME] [P…" at bounding box center [162, 387] width 254 height 705
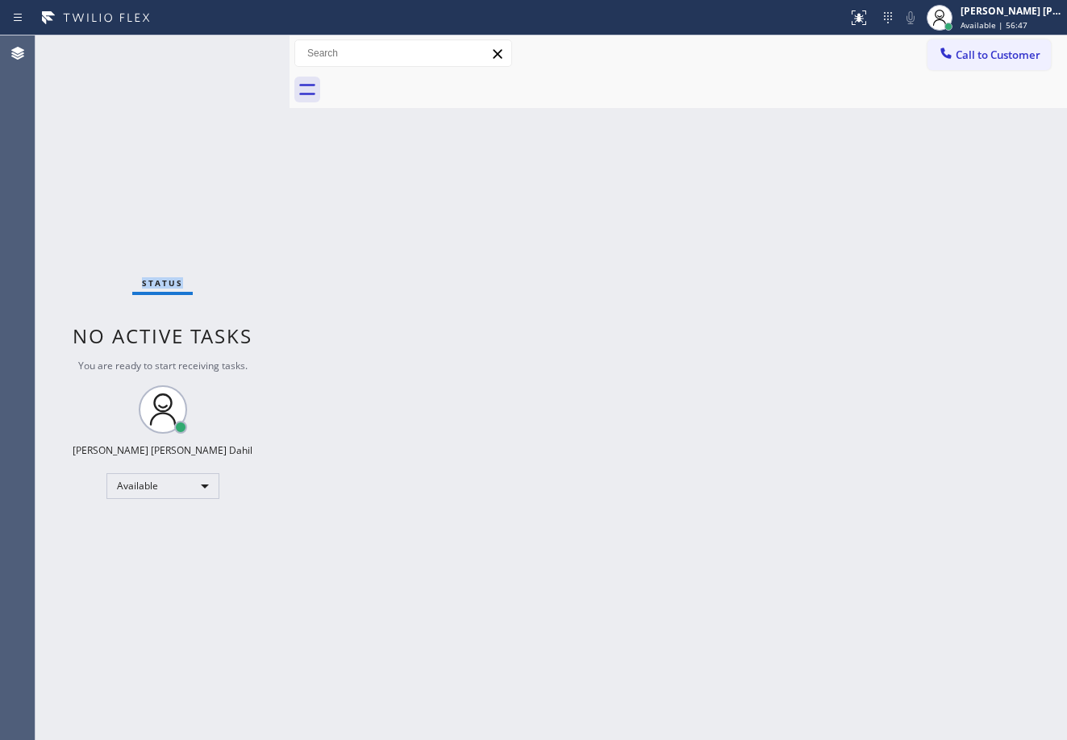
click at [235, 48] on div "Status No active tasks You are ready to start receiving tasks. [PERSON_NAME] [P…" at bounding box center [162, 387] width 254 height 705
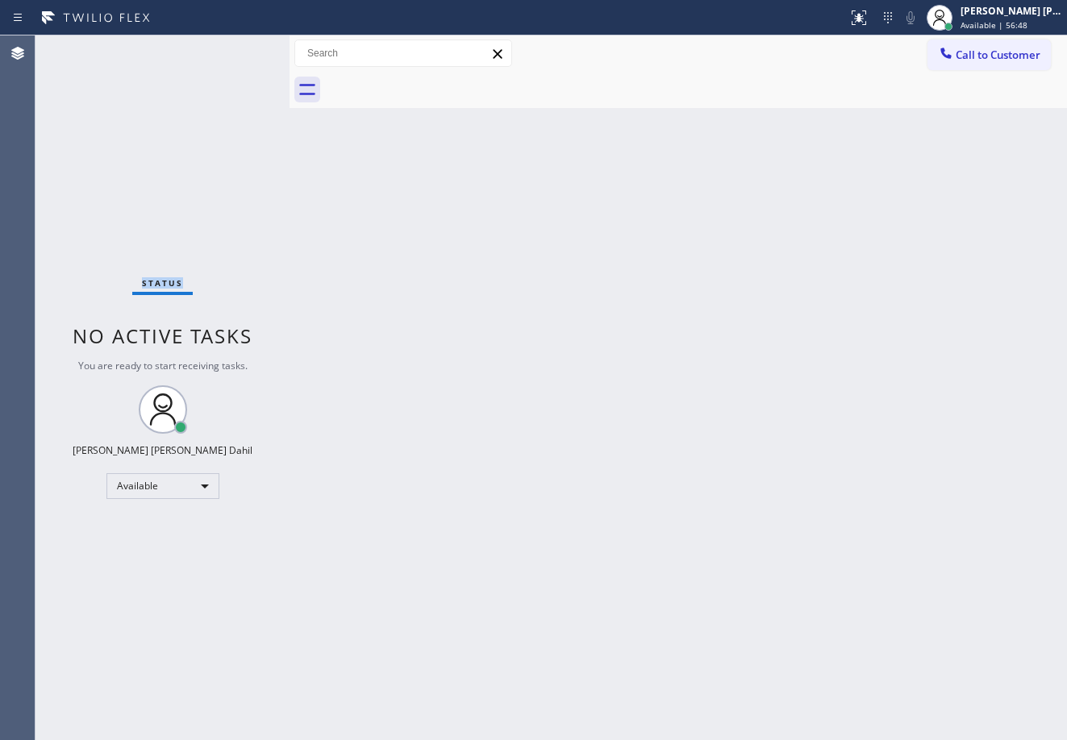
click at [235, 48] on div "Status No active tasks You are ready to start receiving tasks. [PERSON_NAME] [P…" at bounding box center [162, 387] width 254 height 705
click at [236, 52] on div "Status No active tasks You are ready to start receiving tasks. [PERSON_NAME] [P…" at bounding box center [162, 387] width 254 height 705
click at [235, 50] on div "Status No active tasks You are ready to start receiving tasks. [PERSON_NAME] [P…" at bounding box center [162, 387] width 254 height 705
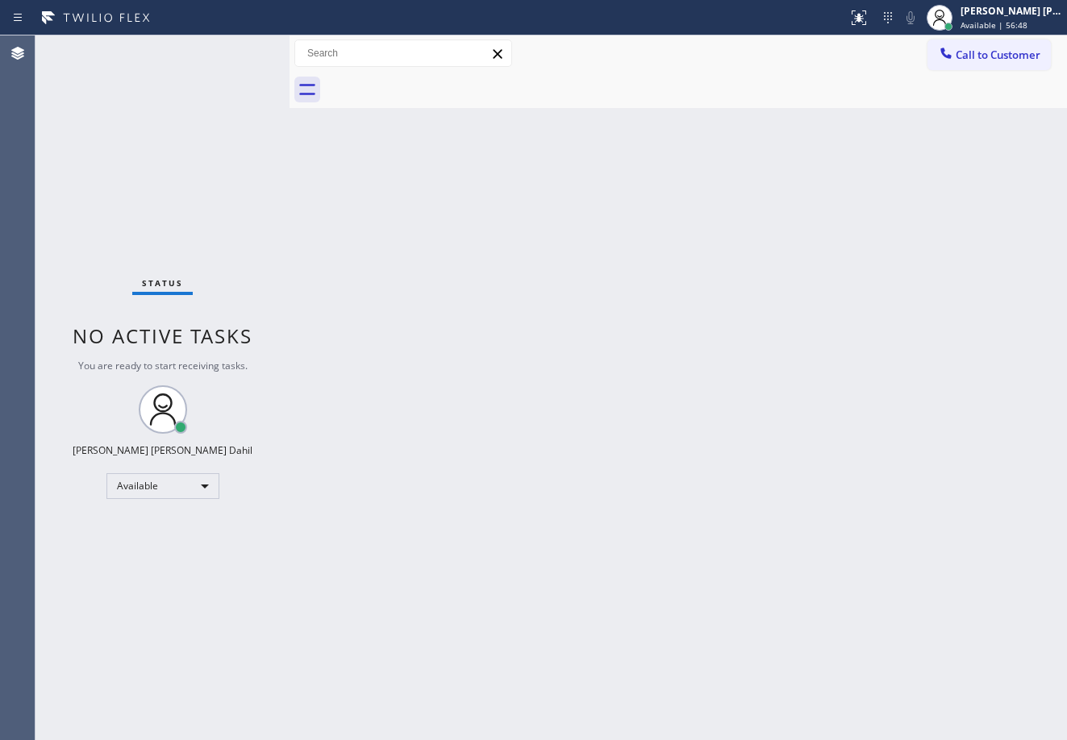
click at [235, 49] on div "Status No active tasks You are ready to start receiving tasks. [PERSON_NAME] [P…" at bounding box center [162, 387] width 254 height 705
click at [235, 48] on div "Status No active tasks You are ready to start receiving tasks. [PERSON_NAME] [P…" at bounding box center [162, 387] width 254 height 705
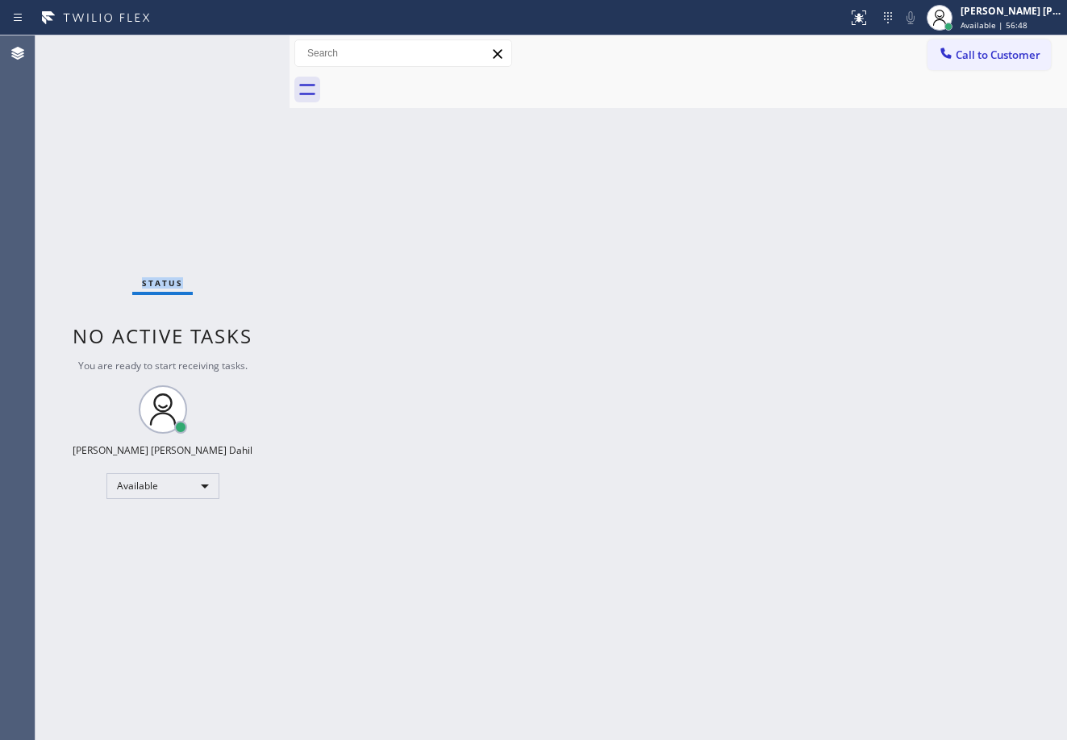
click at [235, 48] on div "Status No active tasks You are ready to start receiving tasks. [PERSON_NAME] [P…" at bounding box center [162, 387] width 254 height 705
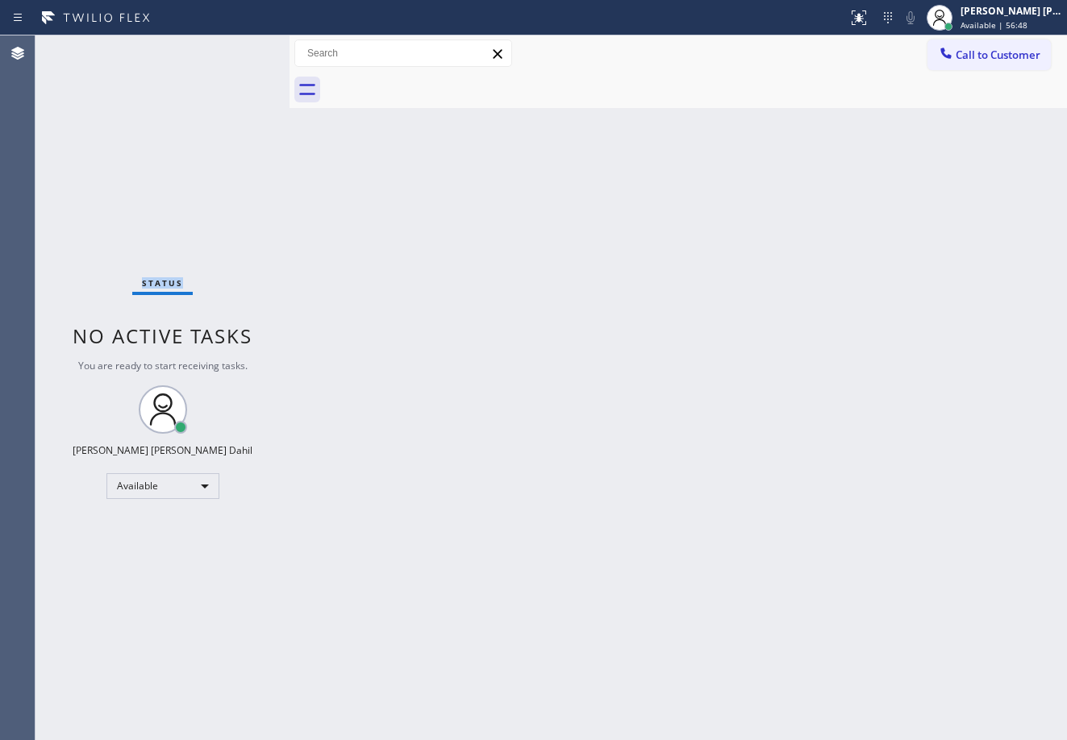
click at [235, 48] on div "Status No active tasks You are ready to start receiving tasks. [PERSON_NAME] [P…" at bounding box center [162, 387] width 254 height 705
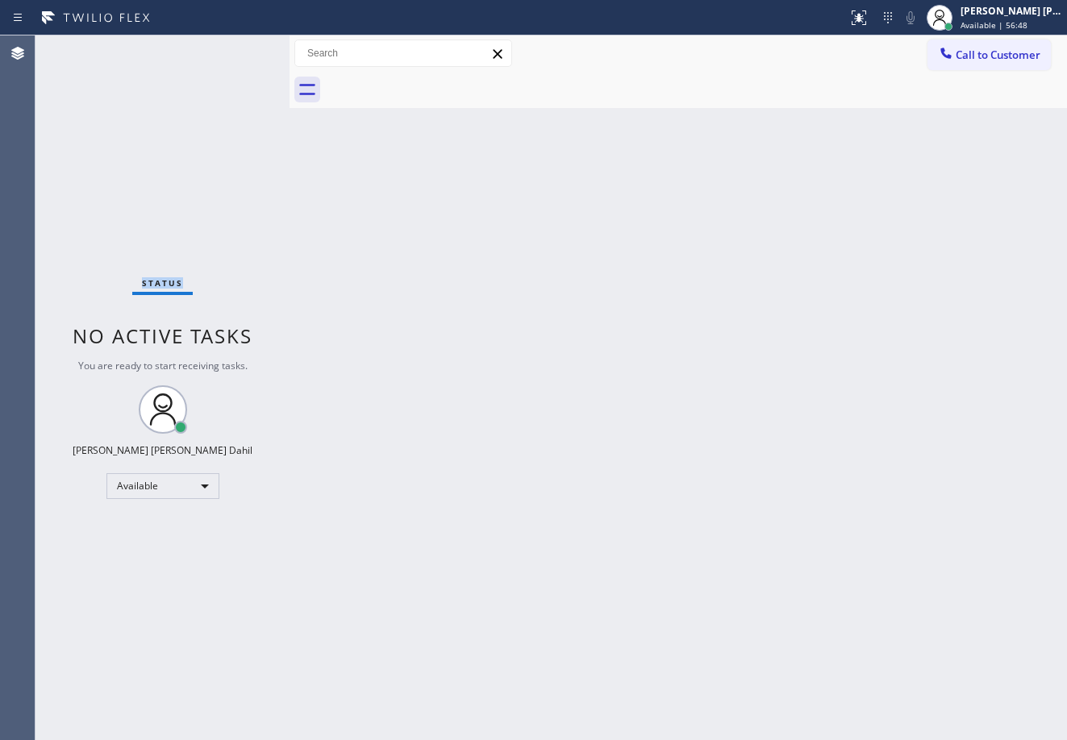
click at [235, 48] on div "Status No active tasks You are ready to start receiving tasks. [PERSON_NAME] [P…" at bounding box center [162, 387] width 254 height 705
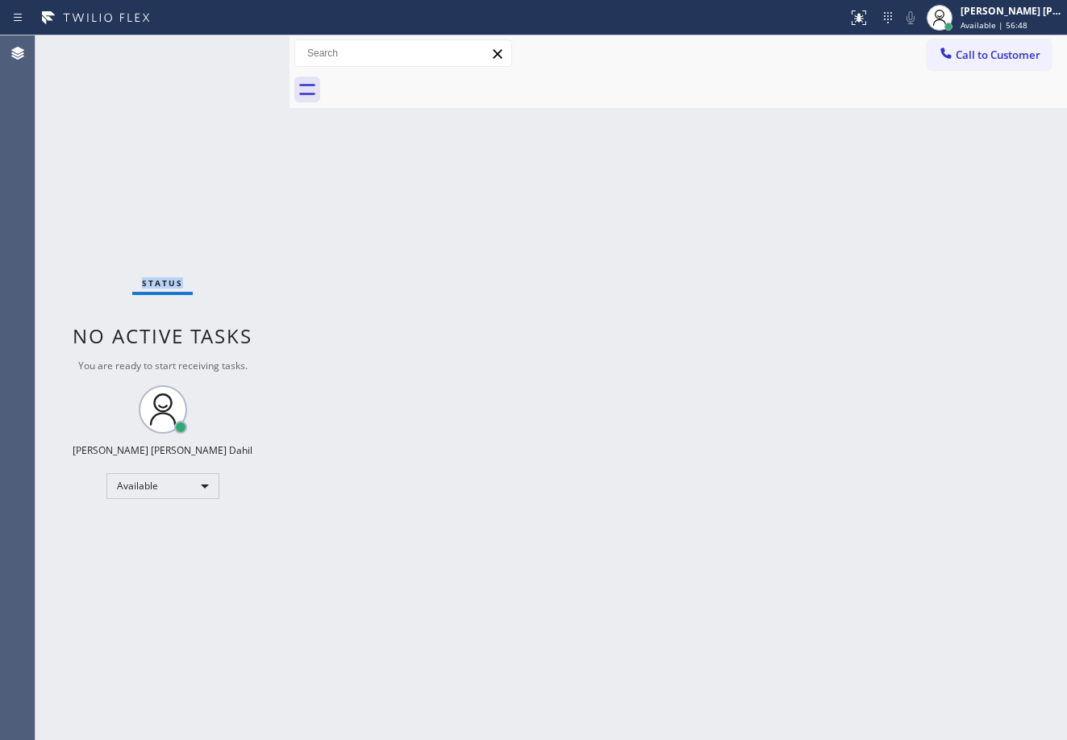
click at [235, 48] on div "Status No active tasks You are ready to start receiving tasks. [PERSON_NAME] [P…" at bounding box center [162, 387] width 254 height 705
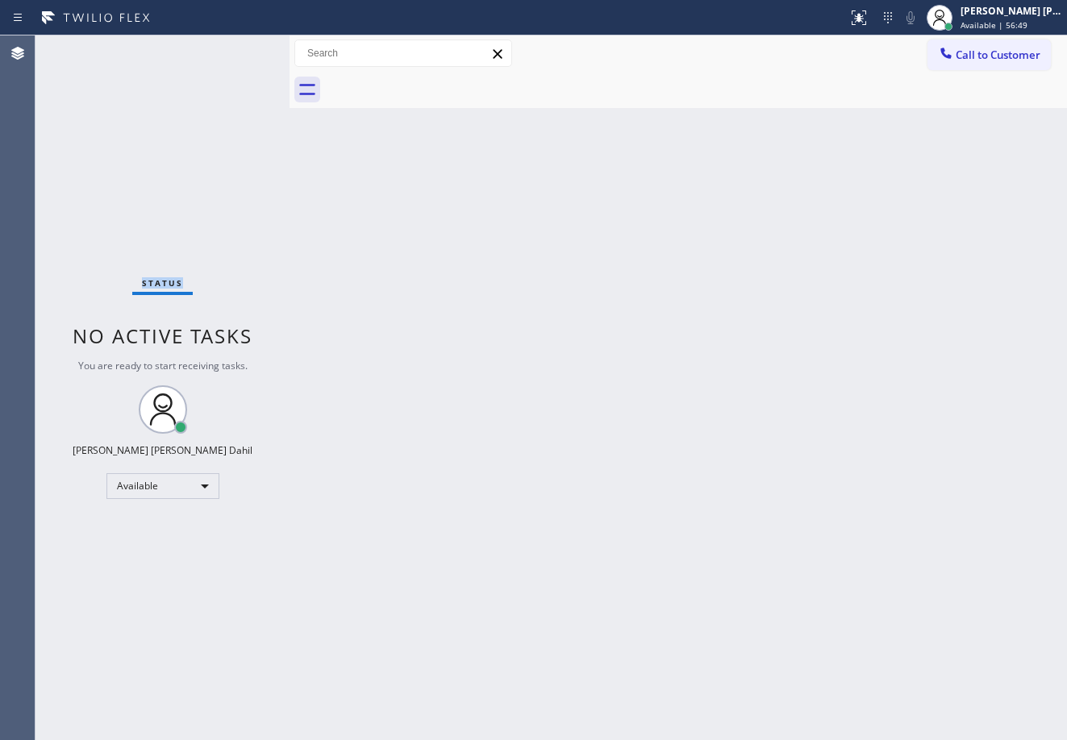
click at [235, 48] on div "Status No active tasks You are ready to start receiving tasks. [PERSON_NAME] [P…" at bounding box center [162, 387] width 254 height 705
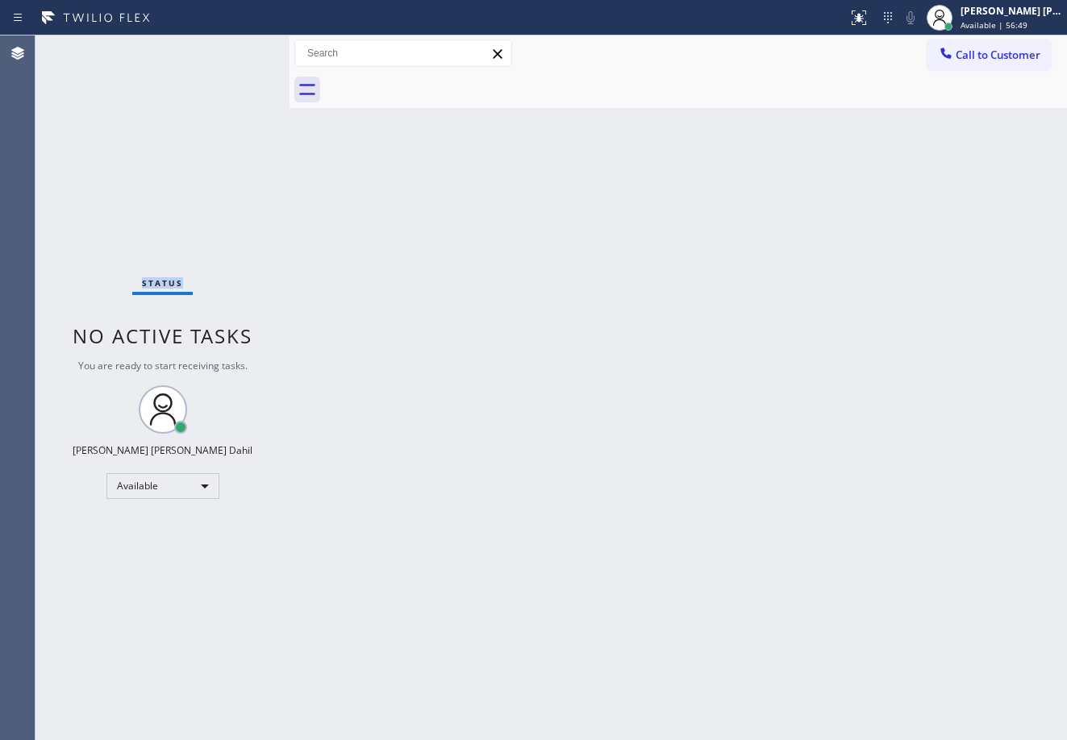
click at [235, 48] on div "Status No active tasks You are ready to start receiving tasks. [PERSON_NAME] [P…" at bounding box center [162, 387] width 254 height 705
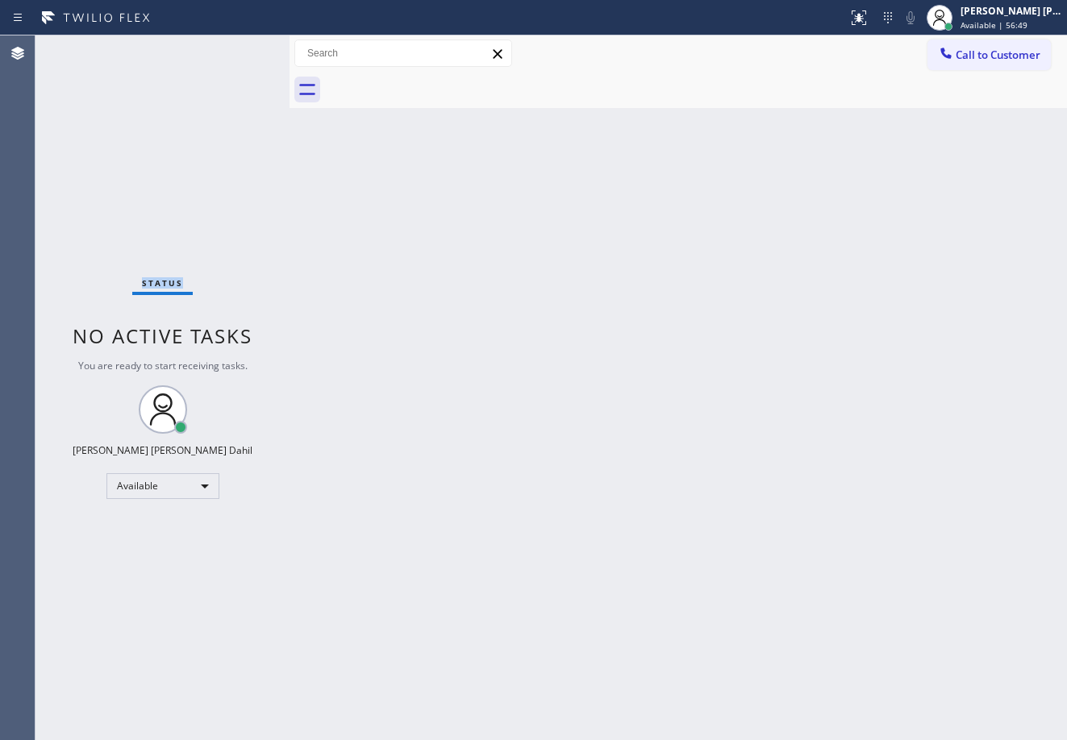
click at [235, 48] on div "Status No active tasks You are ready to start receiving tasks. [PERSON_NAME] [P…" at bounding box center [162, 387] width 254 height 705
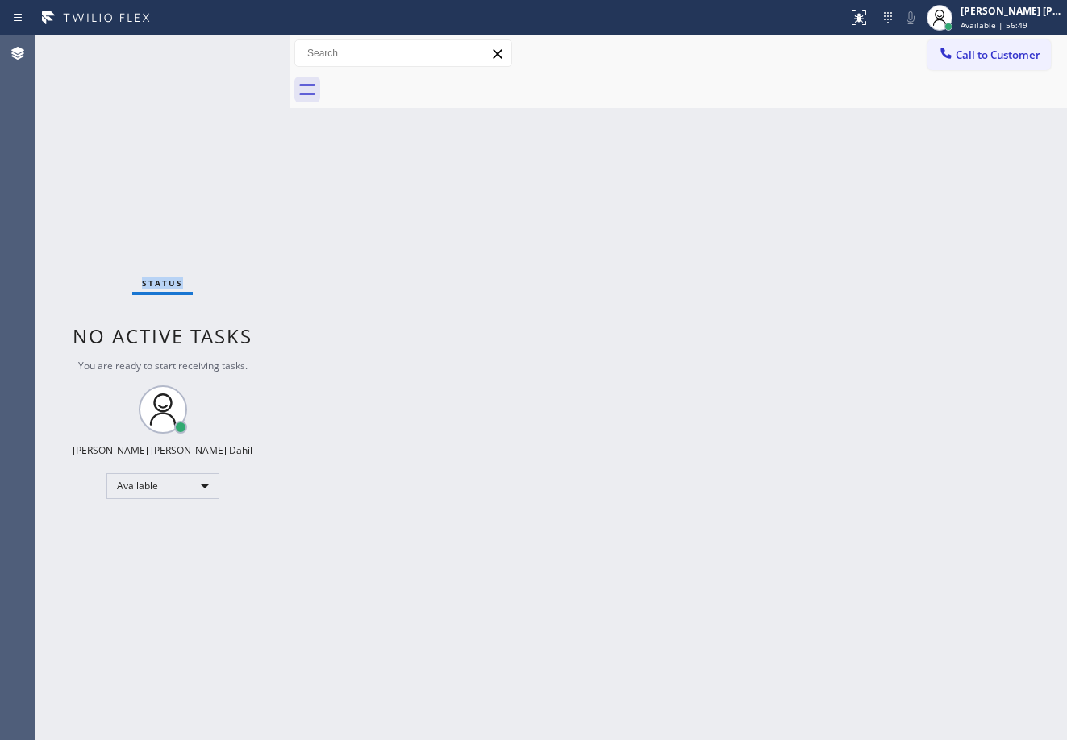
click at [235, 48] on div "Status No active tasks You are ready to start receiving tasks. [PERSON_NAME] [P…" at bounding box center [162, 387] width 254 height 705
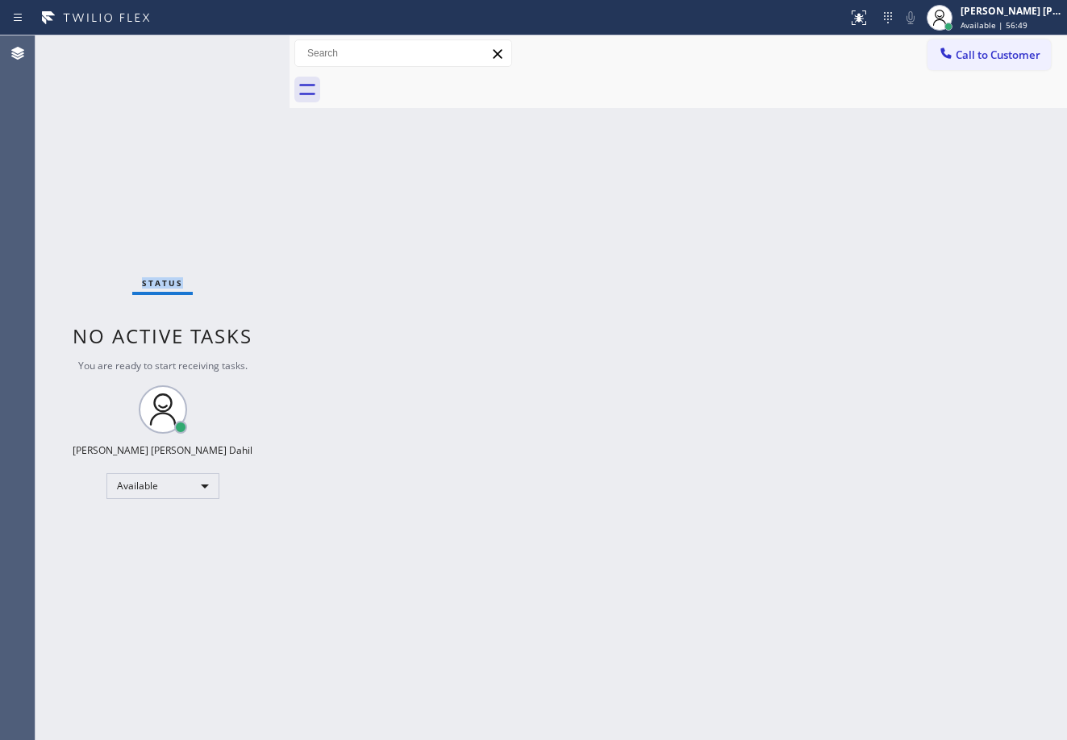
click at [235, 48] on div "Status No active tasks You are ready to start receiving tasks. [PERSON_NAME] [P…" at bounding box center [162, 387] width 254 height 705
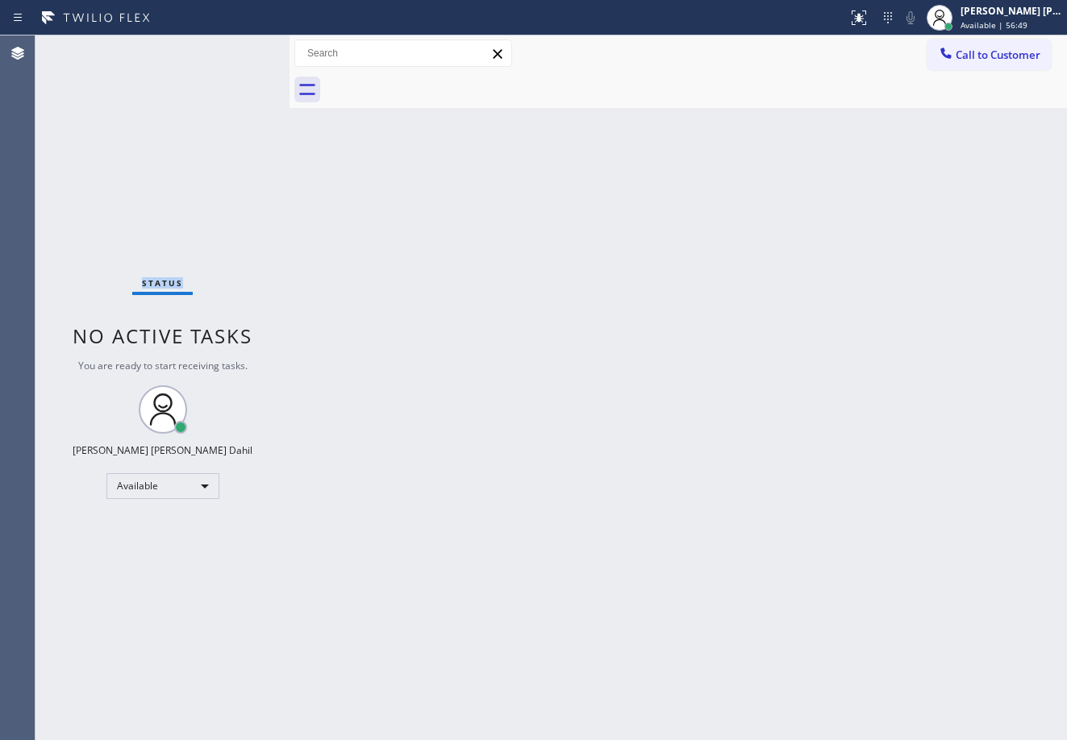
click at [235, 48] on div "Status No active tasks You are ready to start receiving tasks. [PERSON_NAME] [P…" at bounding box center [162, 387] width 254 height 705
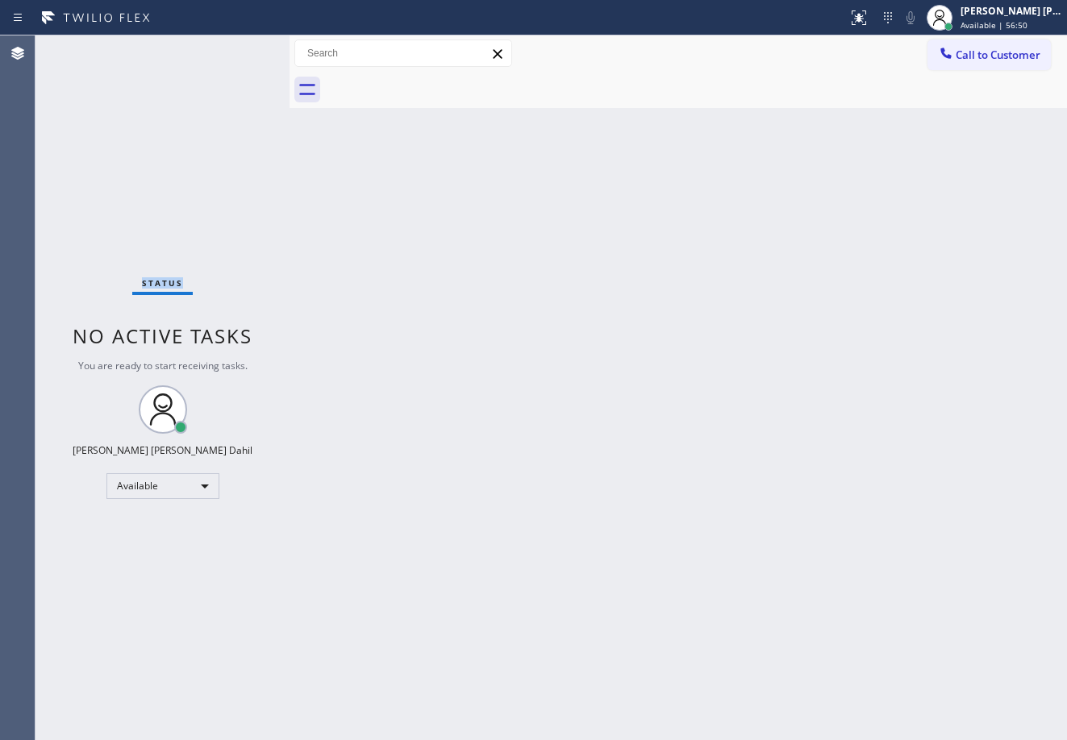
click at [235, 48] on div "Status No active tasks You are ready to start receiving tasks. [PERSON_NAME] [P…" at bounding box center [162, 387] width 254 height 705
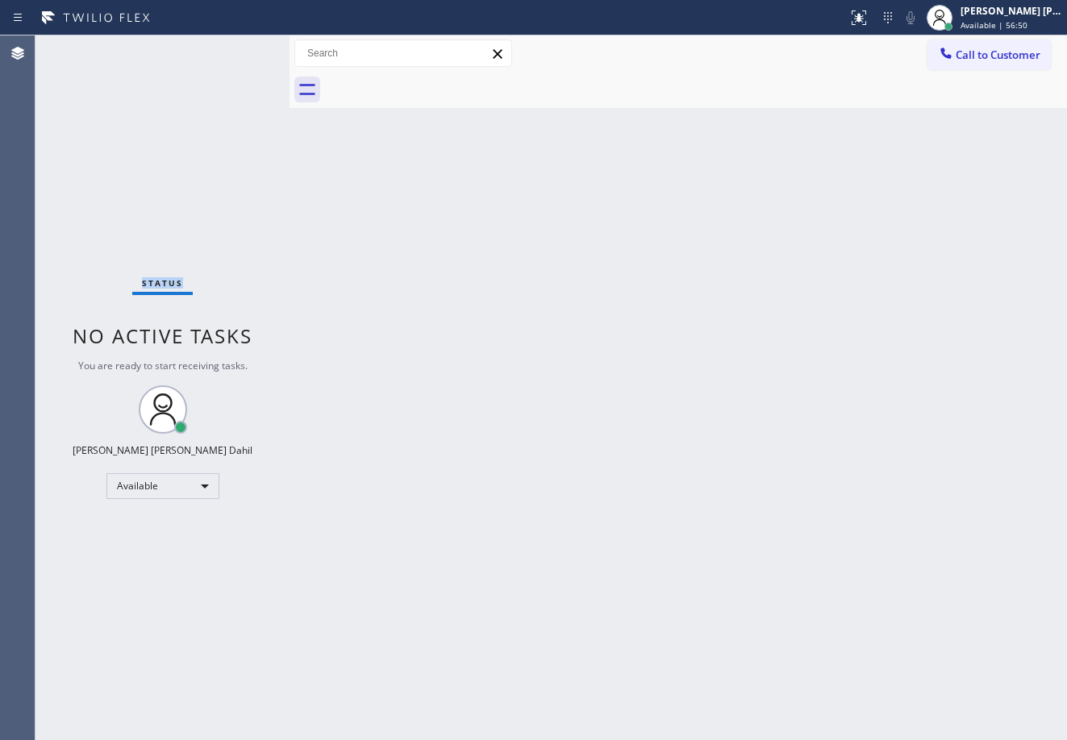
click at [235, 48] on div "Status No active tasks You are ready to start receiving tasks. [PERSON_NAME] [P…" at bounding box center [162, 387] width 254 height 705
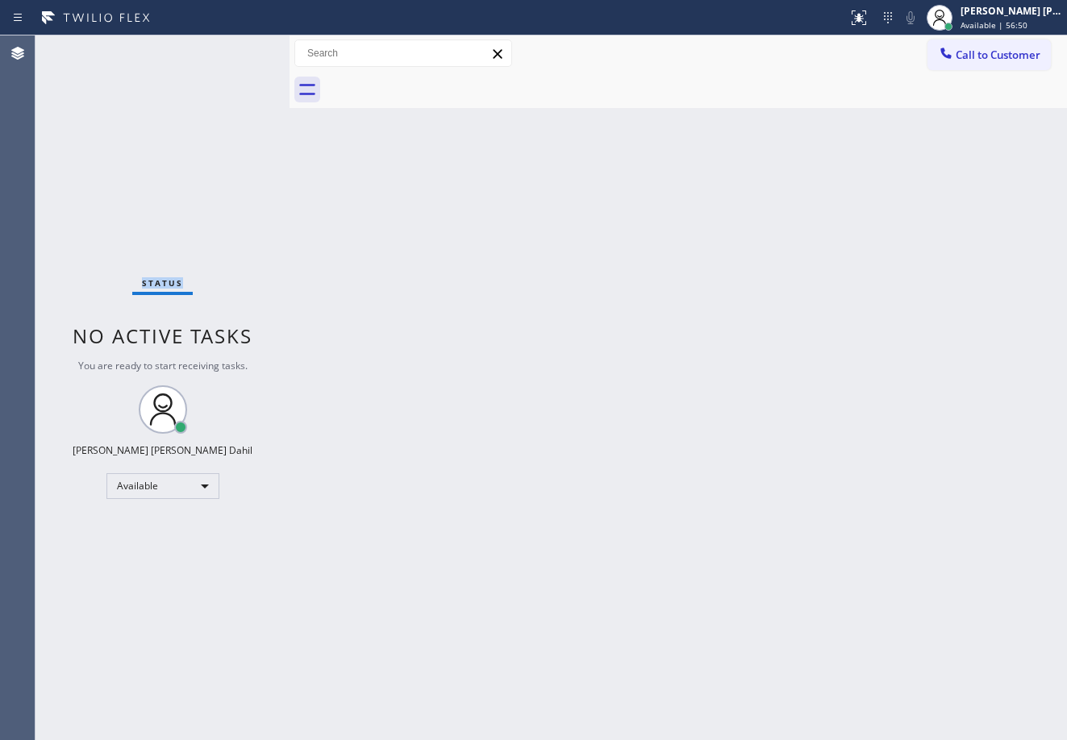
click at [235, 48] on div "Status No active tasks You are ready to start receiving tasks. [PERSON_NAME] [P…" at bounding box center [162, 387] width 254 height 705
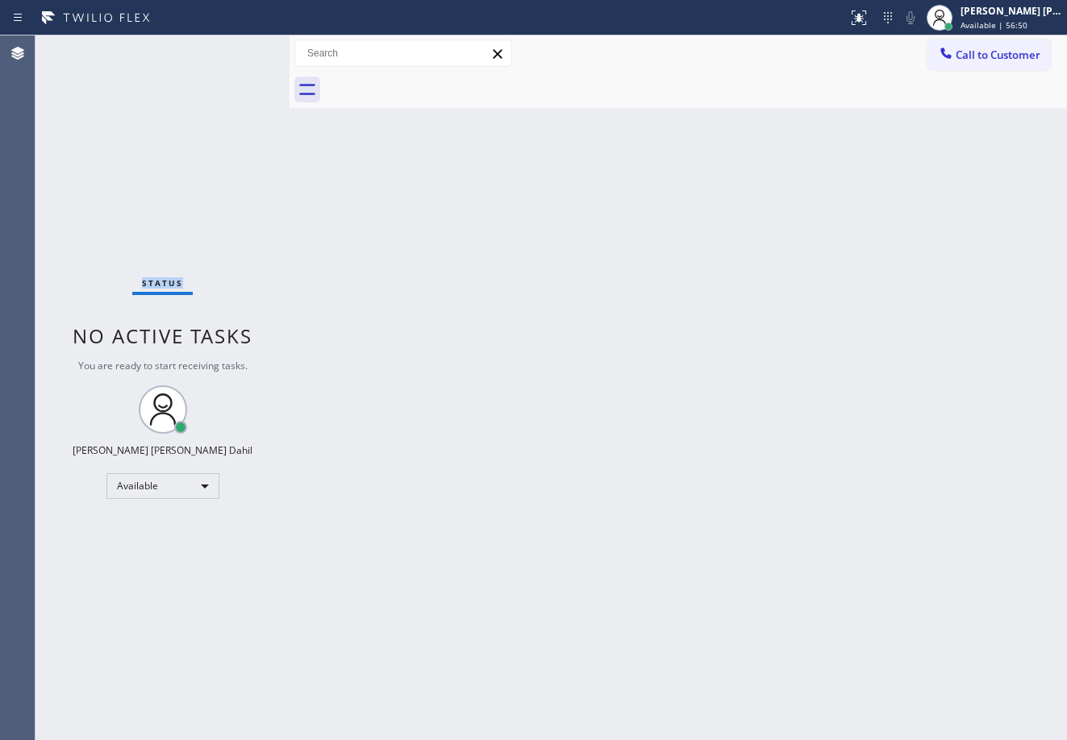
click at [235, 48] on div "Status No active tasks You are ready to start receiving tasks. [PERSON_NAME] [P…" at bounding box center [162, 387] width 254 height 705
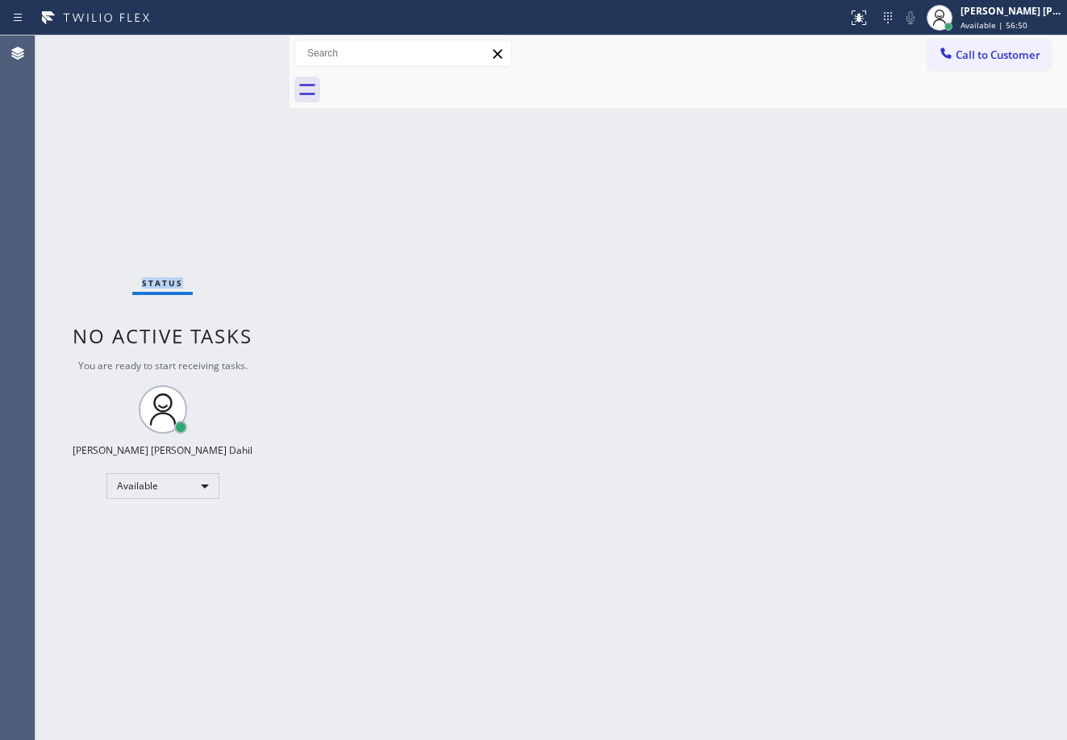
click at [235, 48] on div "Status No active tasks You are ready to start receiving tasks. [PERSON_NAME] [P…" at bounding box center [162, 387] width 254 height 705
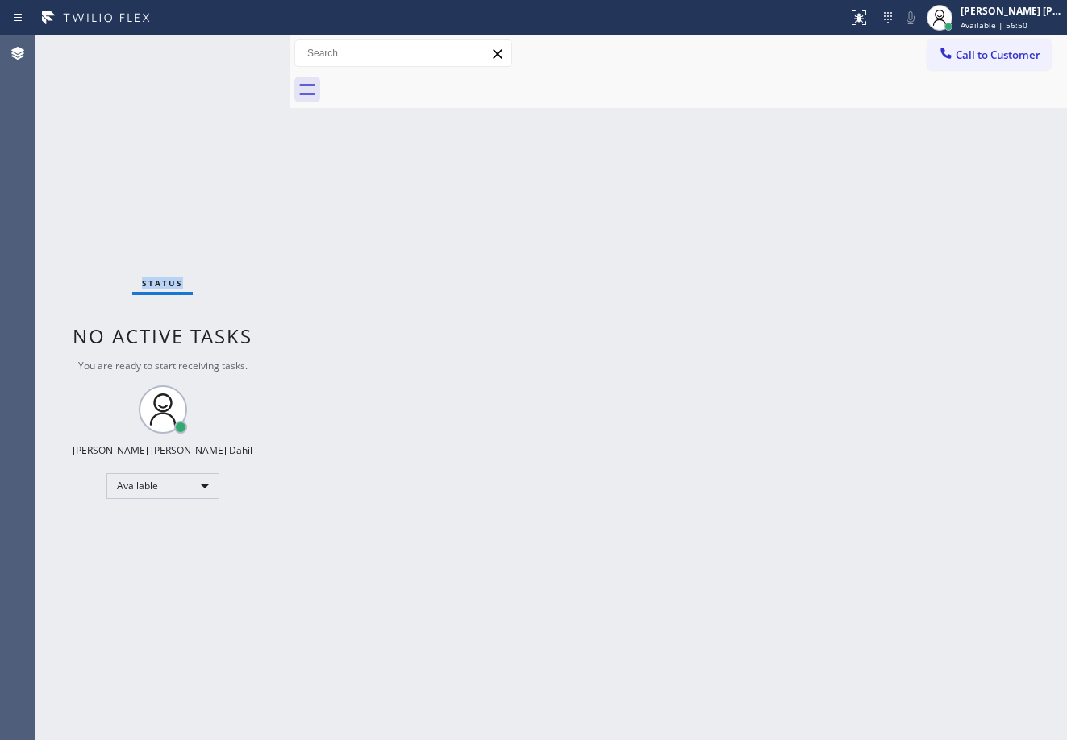
click at [235, 48] on div "Status No active tasks You are ready to start receiving tasks. [PERSON_NAME] [P…" at bounding box center [162, 387] width 254 height 705
click at [235, 49] on div "Status No active tasks You are ready to start receiving tasks. [PERSON_NAME] [P…" at bounding box center [162, 387] width 254 height 705
click at [235, 48] on div "Status No active tasks You are ready to start receiving tasks. [PERSON_NAME] [P…" at bounding box center [162, 387] width 254 height 705
click at [233, 49] on div "Status No active tasks You are ready to start receiving tasks. [PERSON_NAME] [P…" at bounding box center [162, 387] width 254 height 705
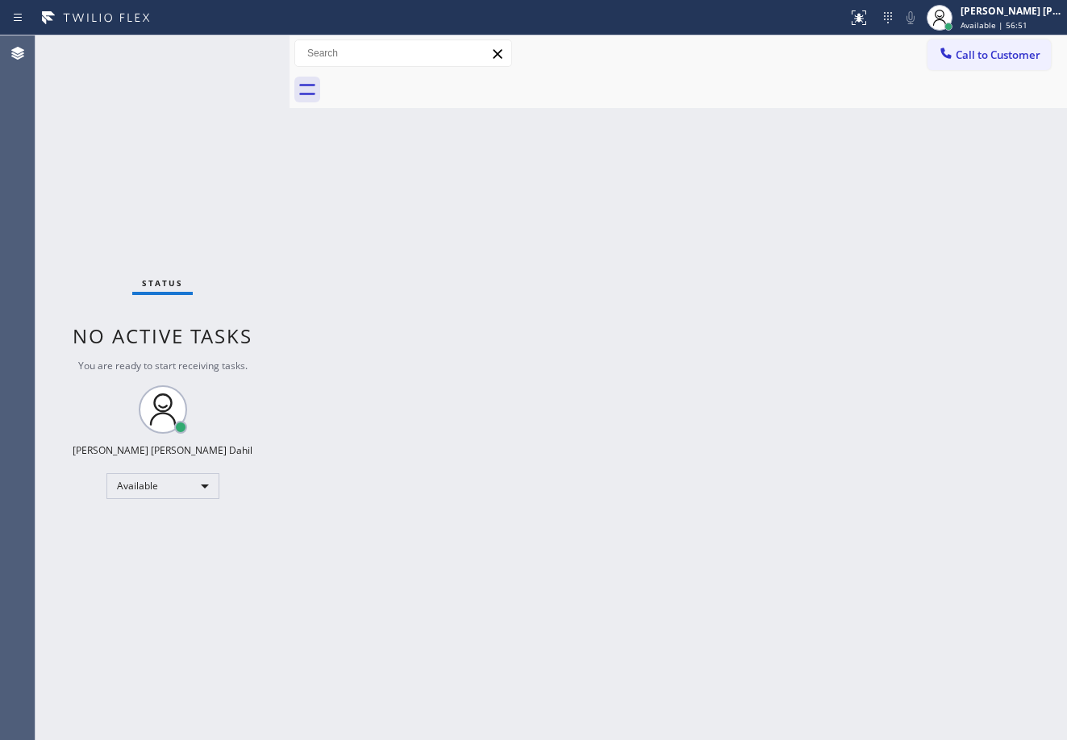
click at [235, 48] on div "Status No active tasks You are ready to start receiving tasks. [PERSON_NAME] [P…" at bounding box center [162, 387] width 254 height 705
click at [234, 48] on div "Status No active tasks You are ready to start receiving tasks. [PERSON_NAME] [P…" at bounding box center [162, 387] width 254 height 705
click at [231, 48] on div "Status No active tasks You are ready to start receiving tasks. [PERSON_NAME] [P…" at bounding box center [162, 387] width 254 height 705
click at [230, 49] on div "Status No active tasks You are ready to start receiving tasks. [PERSON_NAME] [P…" at bounding box center [162, 387] width 254 height 705
click at [235, 48] on div "Status No active tasks You are ready to start receiving tasks. [PERSON_NAME] [P…" at bounding box center [162, 387] width 254 height 705
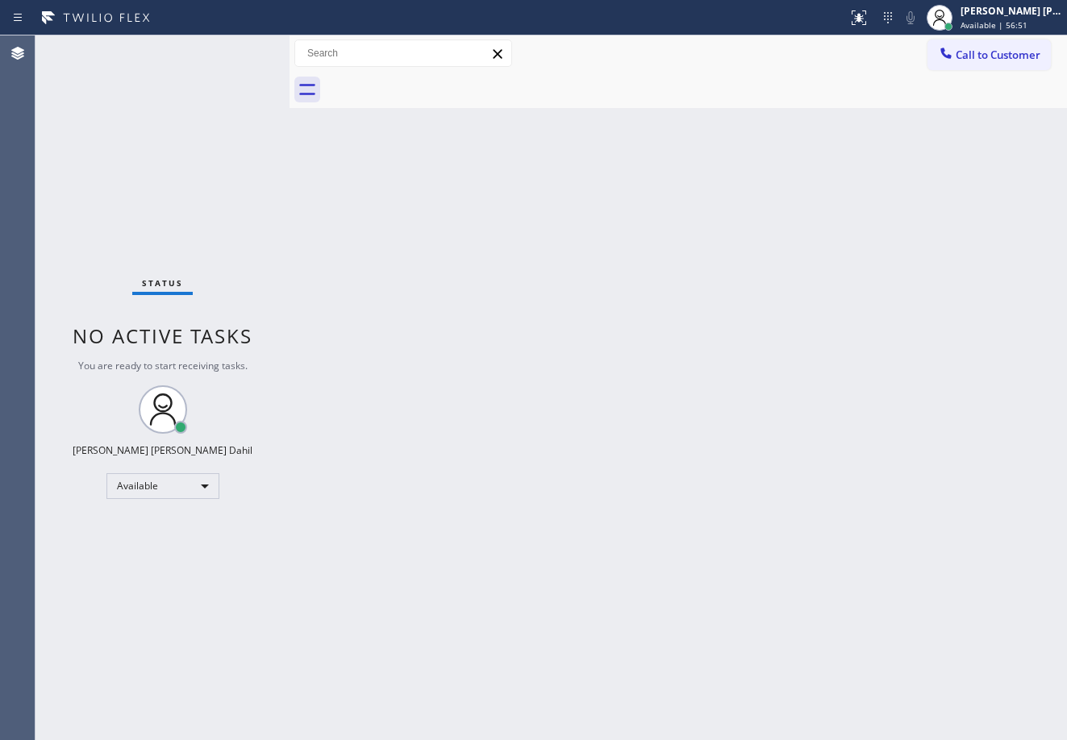
click at [235, 48] on div "Status No active tasks You are ready to start receiving tasks. [PERSON_NAME] [P…" at bounding box center [162, 387] width 254 height 705
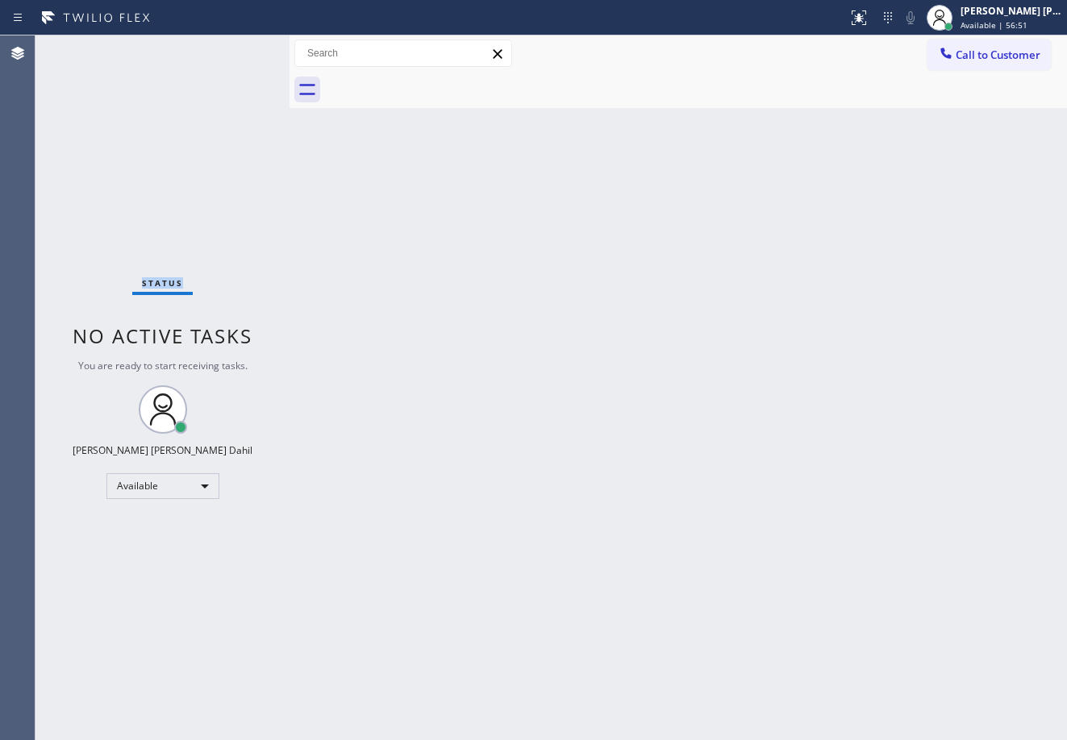
click at [235, 48] on div "Status No active tasks You are ready to start receiving tasks. [PERSON_NAME] [P…" at bounding box center [162, 387] width 254 height 705
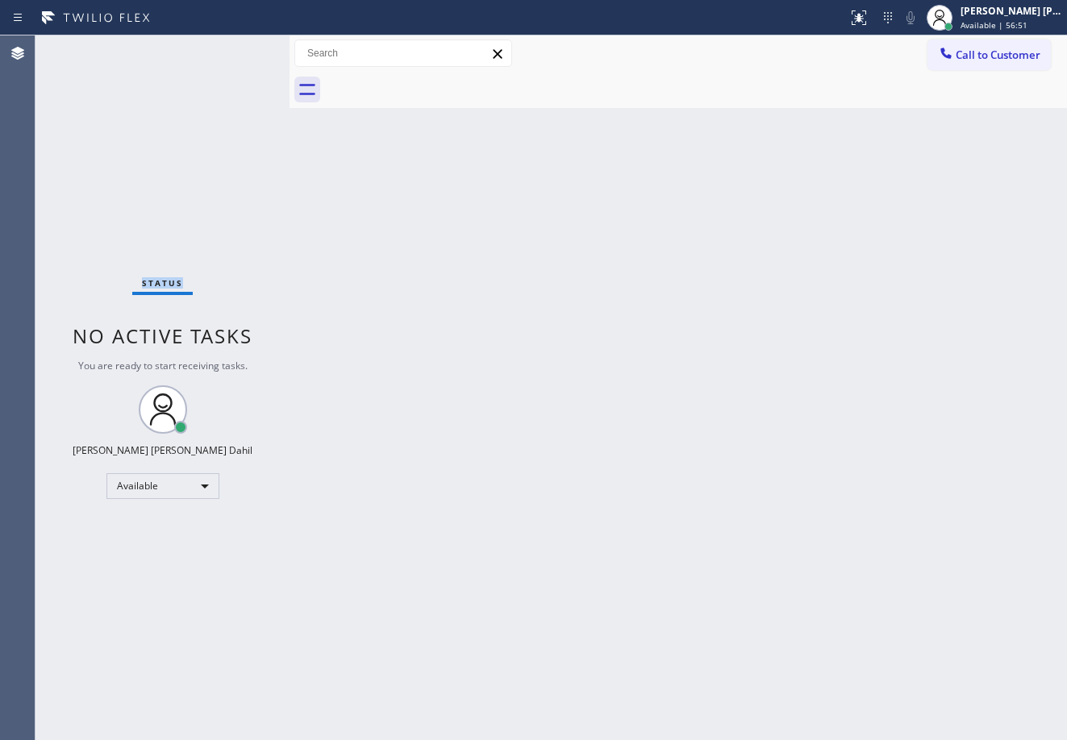
click at [239, 49] on div "Status No active tasks You are ready to start receiving tasks. [PERSON_NAME] [P…" at bounding box center [162, 387] width 254 height 705
click at [239, 48] on div "Status No active tasks You are ready to start receiving tasks. [PERSON_NAME] [P…" at bounding box center [162, 387] width 254 height 705
click at [240, 49] on div "Status No active tasks You are ready to start receiving tasks. [PERSON_NAME] [P…" at bounding box center [162, 387] width 254 height 705
click at [240, 48] on div "Status No active tasks You are ready to start receiving tasks. [PERSON_NAME] [P…" at bounding box center [162, 387] width 254 height 705
click at [238, 48] on div "Status No active tasks You are ready to start receiving tasks. [PERSON_NAME] [P…" at bounding box center [162, 387] width 254 height 705
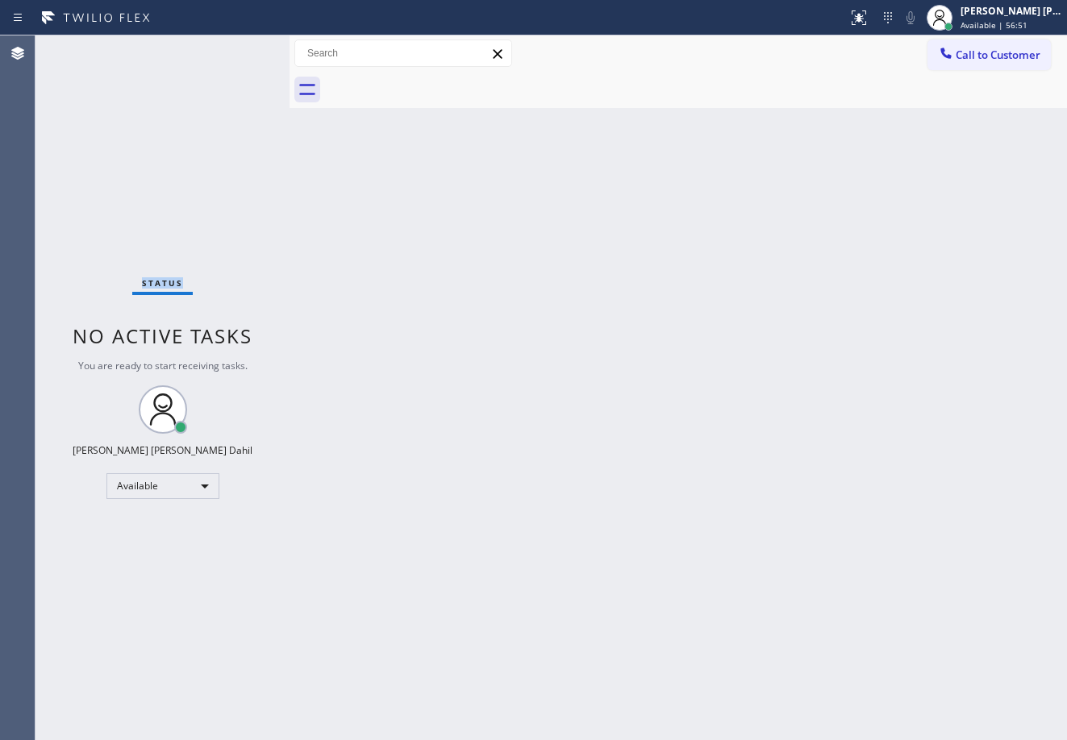
click at [237, 48] on div "Status No active tasks You are ready to start receiving tasks. [PERSON_NAME] [P…" at bounding box center [162, 387] width 254 height 705
click at [236, 48] on div "Status No active tasks You are ready to start receiving tasks. [PERSON_NAME] [P…" at bounding box center [162, 387] width 254 height 705
click at [235, 48] on div "Status No active tasks You are ready to start receiving tasks. [PERSON_NAME] [P…" at bounding box center [162, 387] width 254 height 705
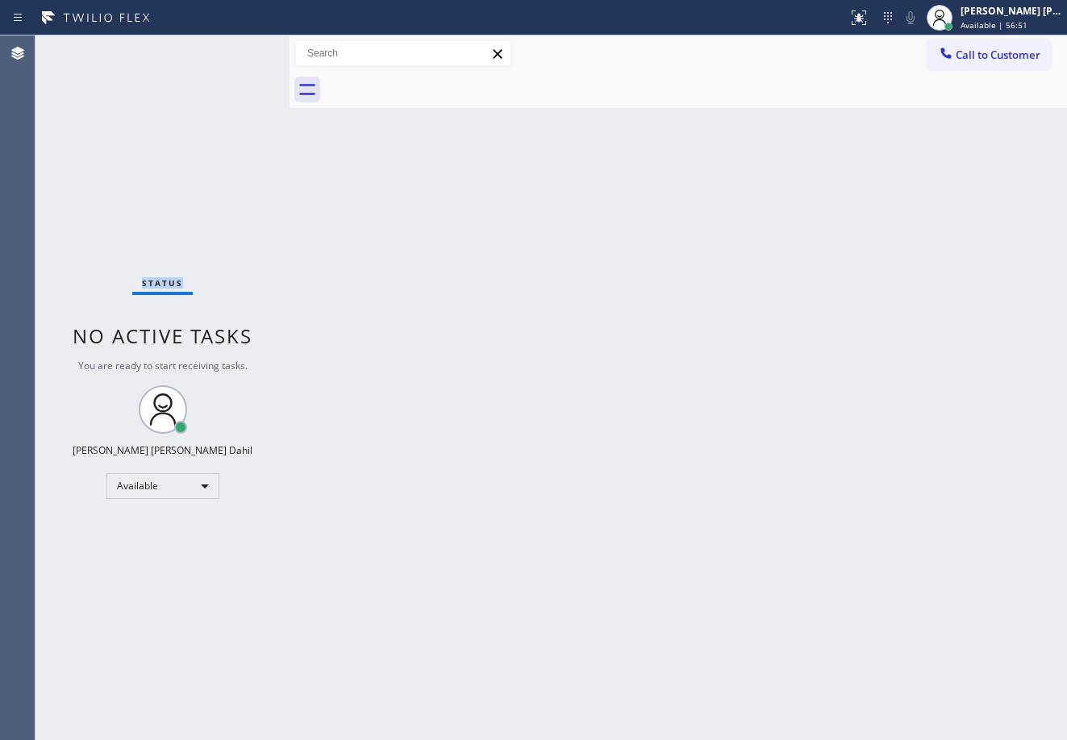
click at [235, 48] on div "Status No active tasks You are ready to start receiving tasks. [PERSON_NAME] [P…" at bounding box center [162, 387] width 254 height 705
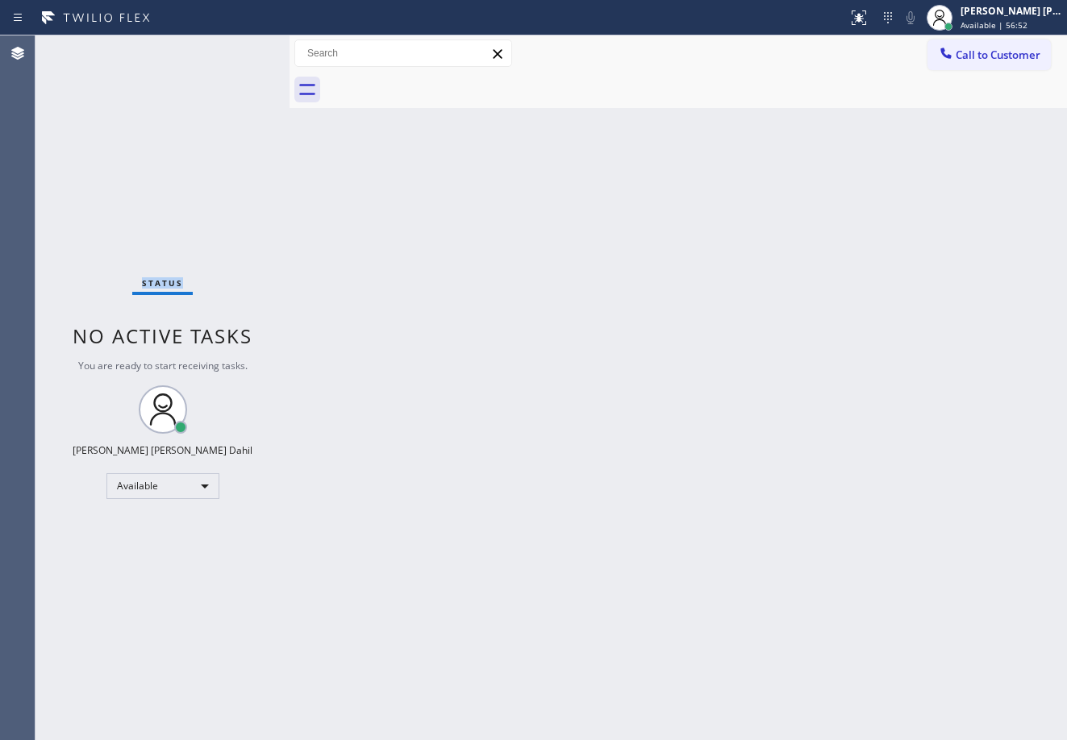
click at [235, 48] on div "Status No active tasks You are ready to start receiving tasks. [PERSON_NAME] [P…" at bounding box center [162, 387] width 254 height 705
click at [234, 48] on div "Status No active tasks You are ready to start receiving tasks. [PERSON_NAME] [P…" at bounding box center [162, 387] width 254 height 705
click at [235, 48] on div "Status No active tasks You are ready to start receiving tasks. [PERSON_NAME] [P…" at bounding box center [162, 387] width 254 height 705
click at [235, 47] on div "Status No active tasks You are ready to start receiving tasks. [PERSON_NAME] [P…" at bounding box center [162, 387] width 254 height 705
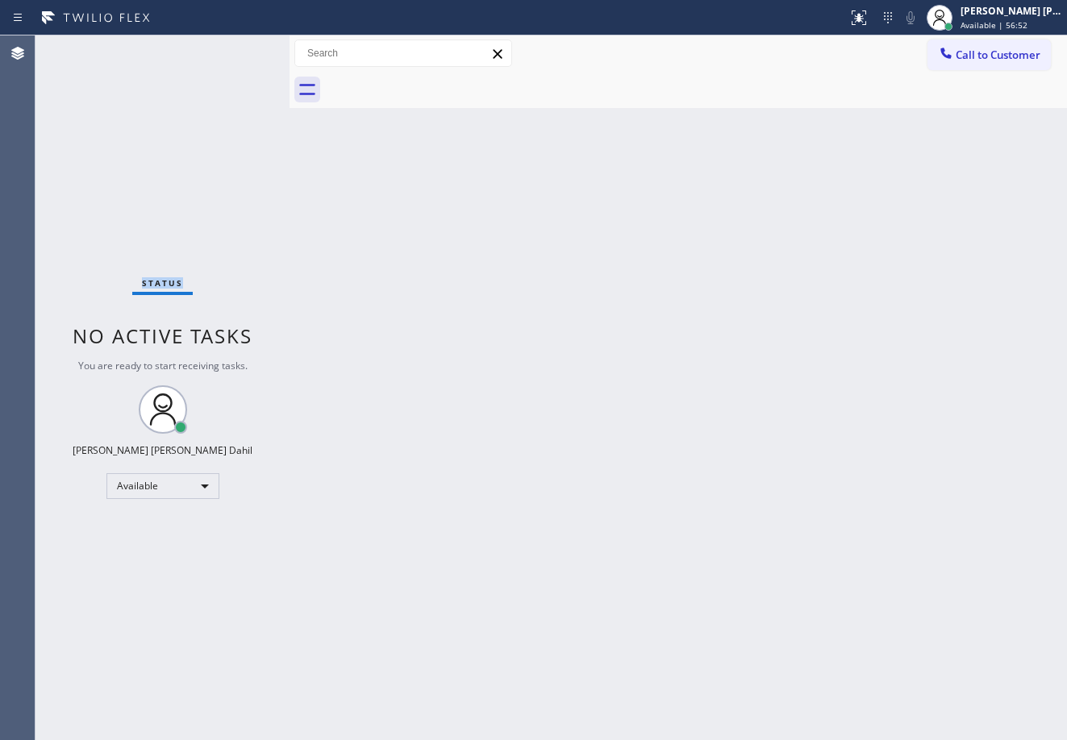
click at [235, 43] on div "Status No active tasks You are ready to start receiving tasks. [PERSON_NAME] [P…" at bounding box center [162, 387] width 254 height 705
click at [236, 47] on div "Status No active tasks You are ready to start receiving tasks. [PERSON_NAME] [P…" at bounding box center [162, 387] width 254 height 705
click at [236, 48] on div "Status No active tasks You are ready to start receiving tasks. [PERSON_NAME] [P…" at bounding box center [162, 387] width 254 height 705
click at [235, 47] on div "Status No active tasks You are ready to start receiving tasks. [PERSON_NAME] [P…" at bounding box center [162, 387] width 254 height 705
click at [235, 48] on div "Status No active tasks You are ready to start receiving tasks. [PERSON_NAME] [P…" at bounding box center [162, 387] width 254 height 705
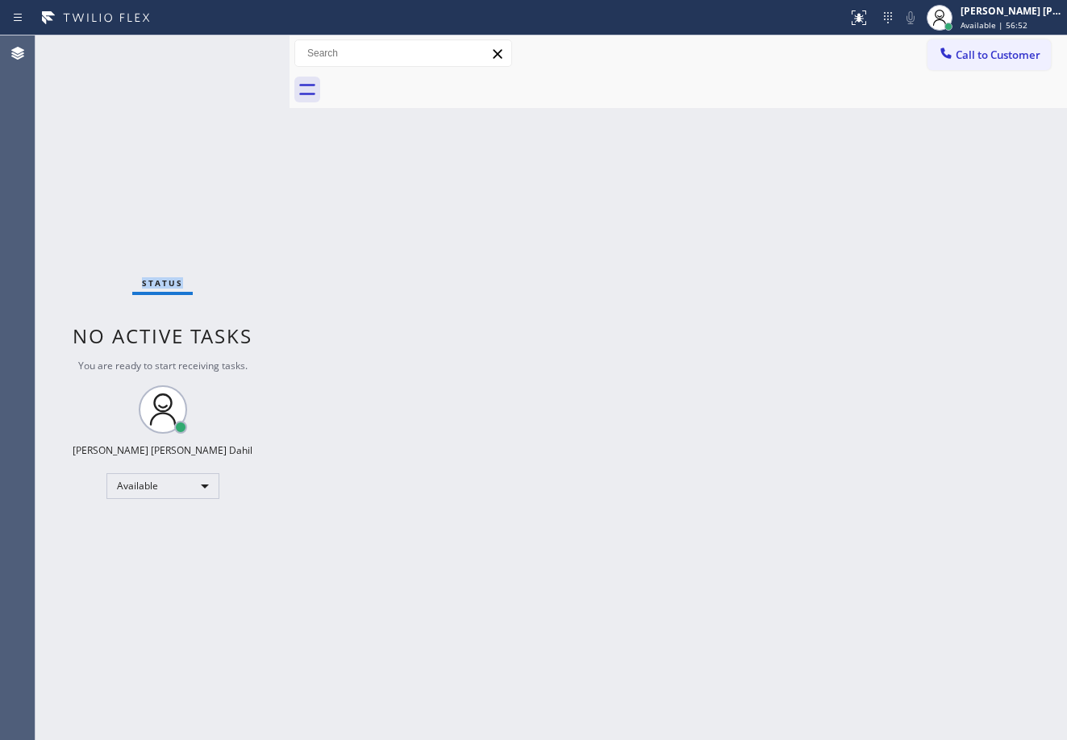
click at [235, 48] on div "Status No active tasks You are ready to start receiving tasks. [PERSON_NAME] [P…" at bounding box center [162, 387] width 254 height 705
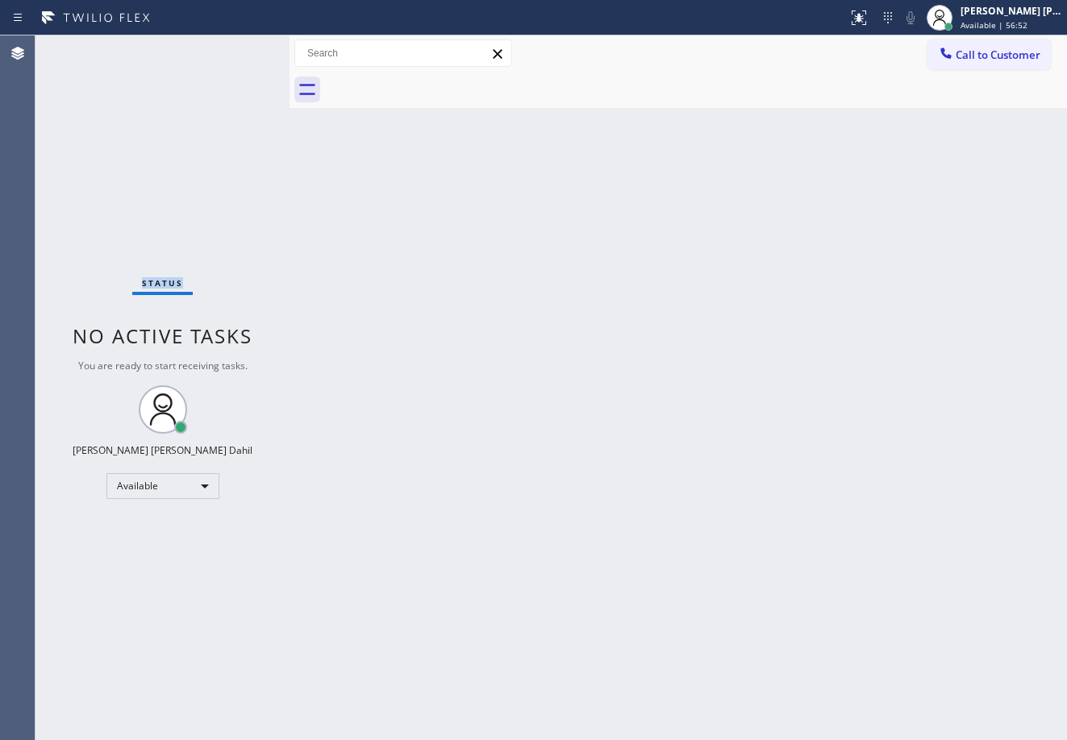
click at [235, 48] on div "Status No active tasks You are ready to start receiving tasks. [PERSON_NAME] [P…" at bounding box center [162, 387] width 254 height 705
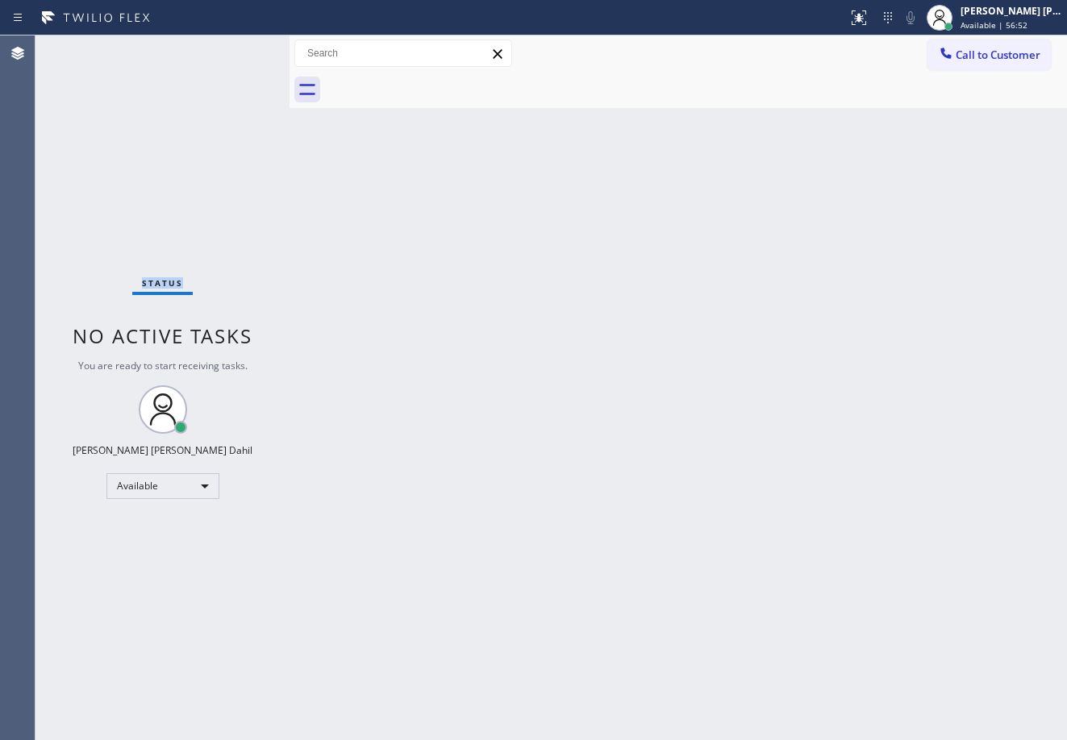
click at [235, 48] on div "Status No active tasks You are ready to start receiving tasks. [PERSON_NAME] [P…" at bounding box center [162, 387] width 254 height 705
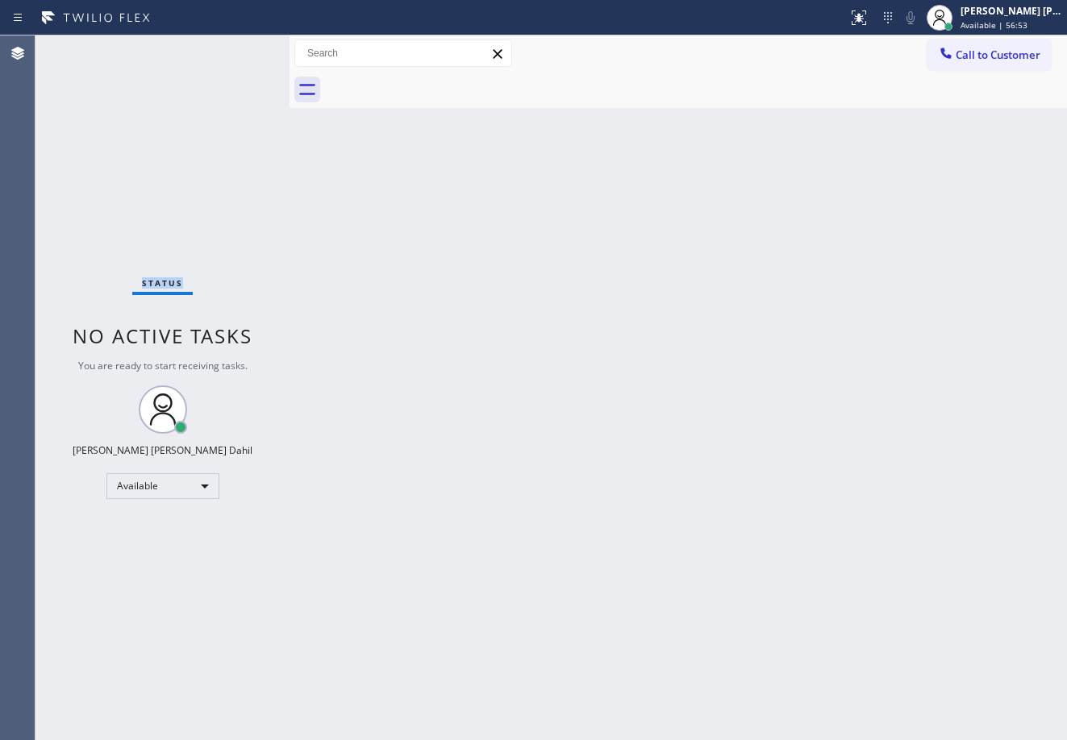
click at [235, 48] on div "Status No active tasks You are ready to start receiving tasks. [PERSON_NAME] [P…" at bounding box center [162, 387] width 254 height 705
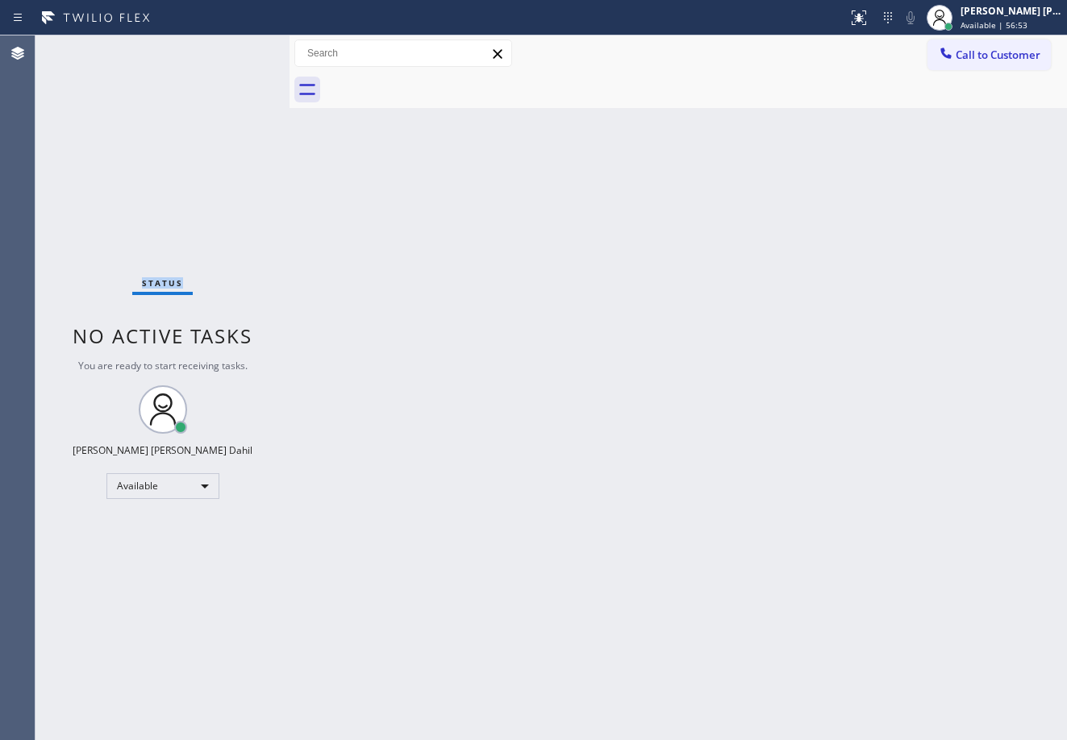
click at [235, 48] on div "Status No active tasks You are ready to start receiving tasks. [PERSON_NAME] [P…" at bounding box center [162, 387] width 254 height 705
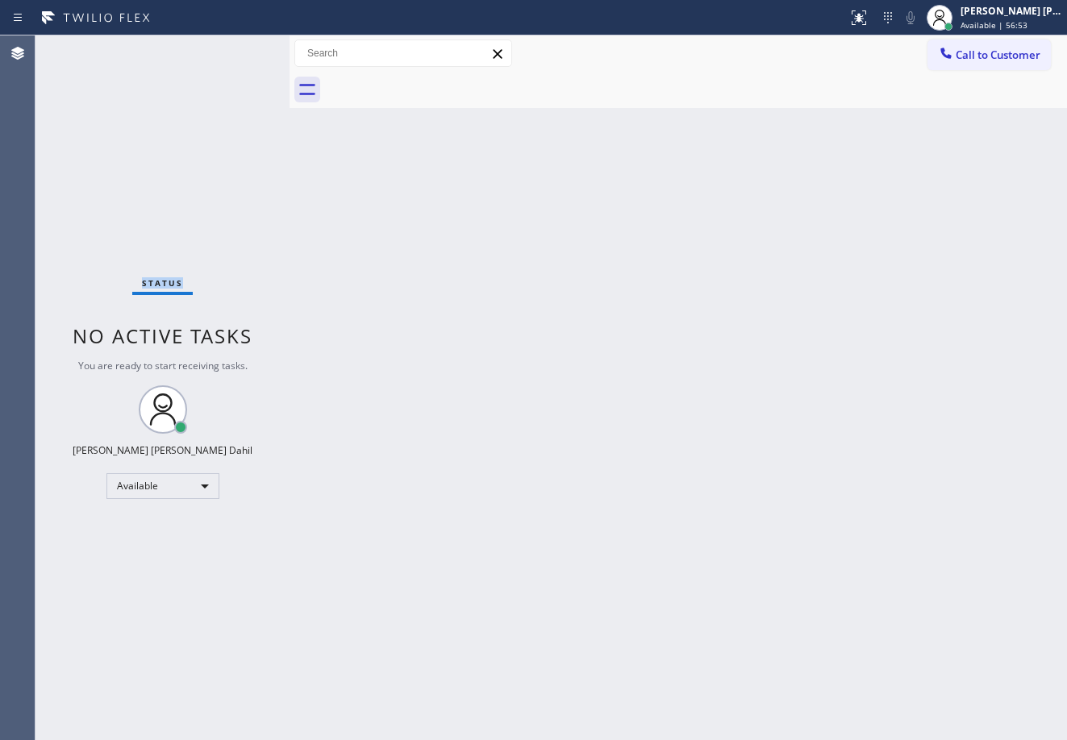
click at [235, 48] on div "Status No active tasks You are ready to start receiving tasks. [PERSON_NAME] [P…" at bounding box center [162, 387] width 254 height 705
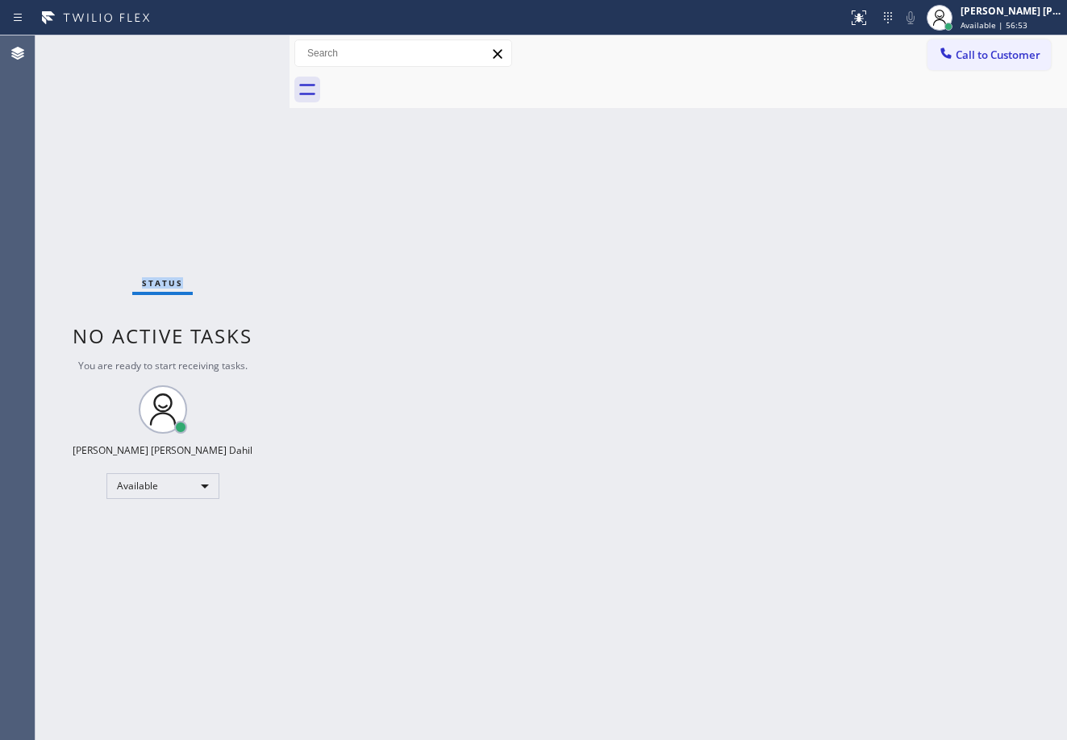
click at [235, 48] on div "Status No active tasks You are ready to start receiving tasks. [PERSON_NAME] [P…" at bounding box center [162, 387] width 254 height 705
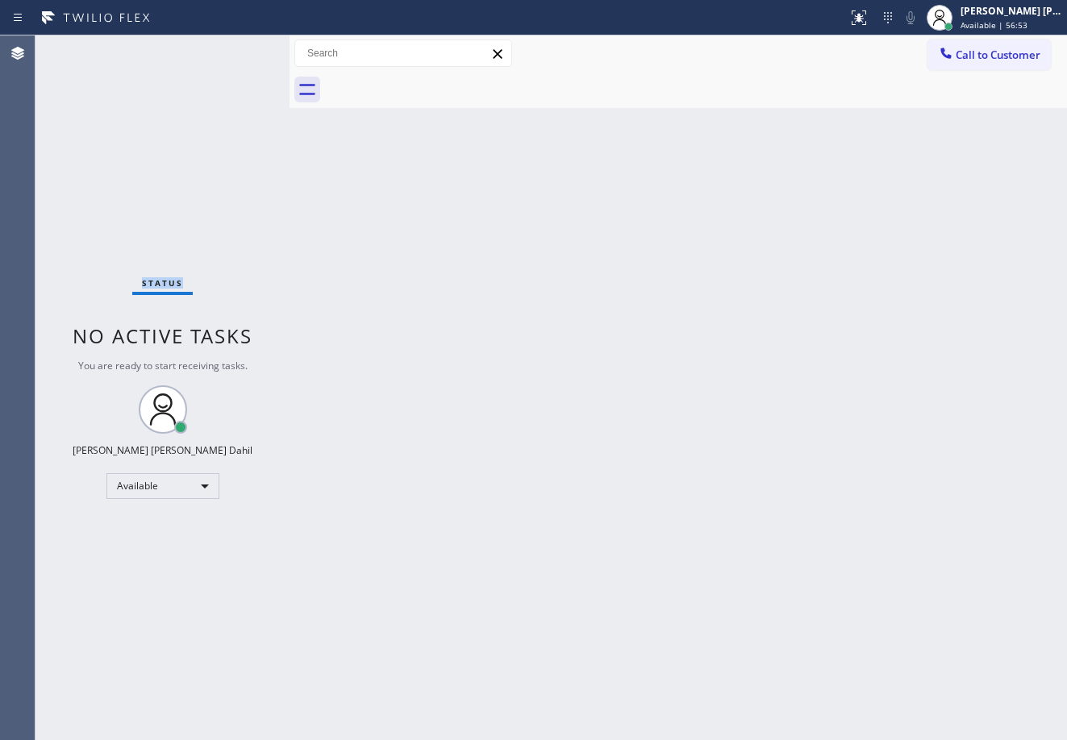
click at [235, 48] on div "Status No active tasks You are ready to start receiving tasks. [PERSON_NAME] [P…" at bounding box center [162, 387] width 254 height 705
click at [235, 46] on div "Status No active tasks You are ready to start receiving tasks. [PERSON_NAME] [P…" at bounding box center [162, 387] width 254 height 705
click at [235, 45] on div "Status No active tasks You are ready to start receiving tasks. [PERSON_NAME] [P…" at bounding box center [162, 387] width 254 height 705
click at [237, 37] on div "Status No active tasks You are ready to start receiving tasks. [PERSON_NAME] [P…" at bounding box center [162, 387] width 254 height 705
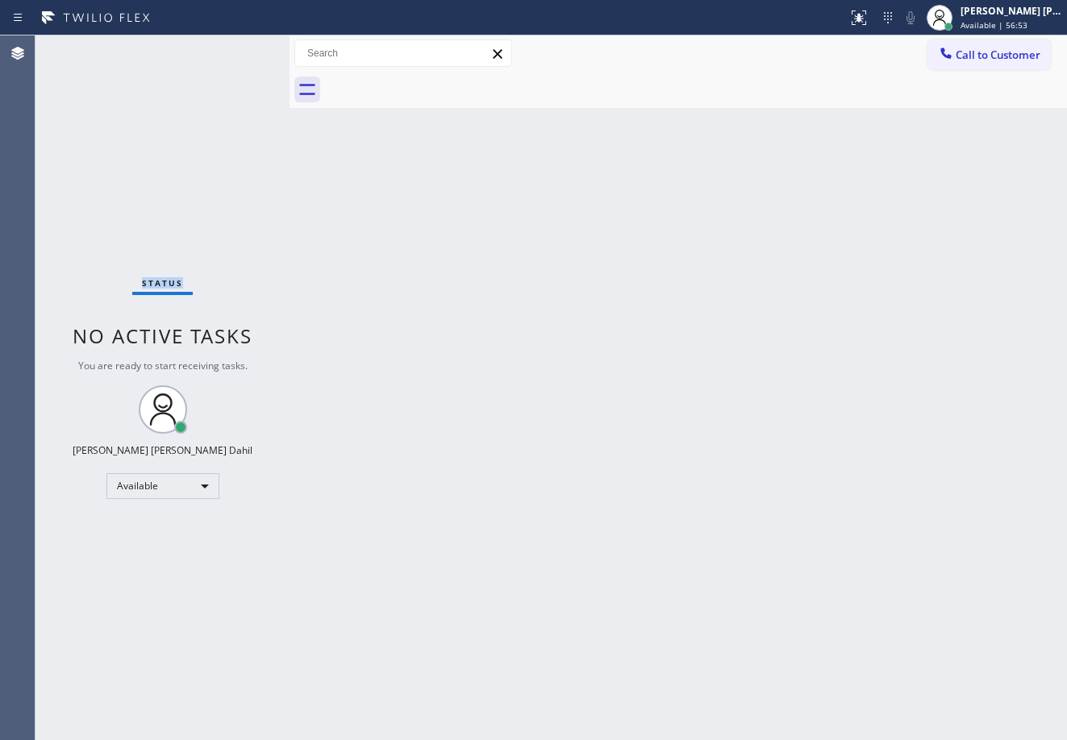
click at [235, 45] on div "Status No active tasks You are ready to start receiving tasks. [PERSON_NAME] [P…" at bounding box center [162, 387] width 254 height 705
click at [235, 47] on div "Status No active tasks You are ready to start receiving tasks. [PERSON_NAME] [P…" at bounding box center [162, 387] width 254 height 705
click at [235, 48] on div "Status No active tasks You are ready to start receiving tasks. [PERSON_NAME] [P…" at bounding box center [162, 387] width 254 height 705
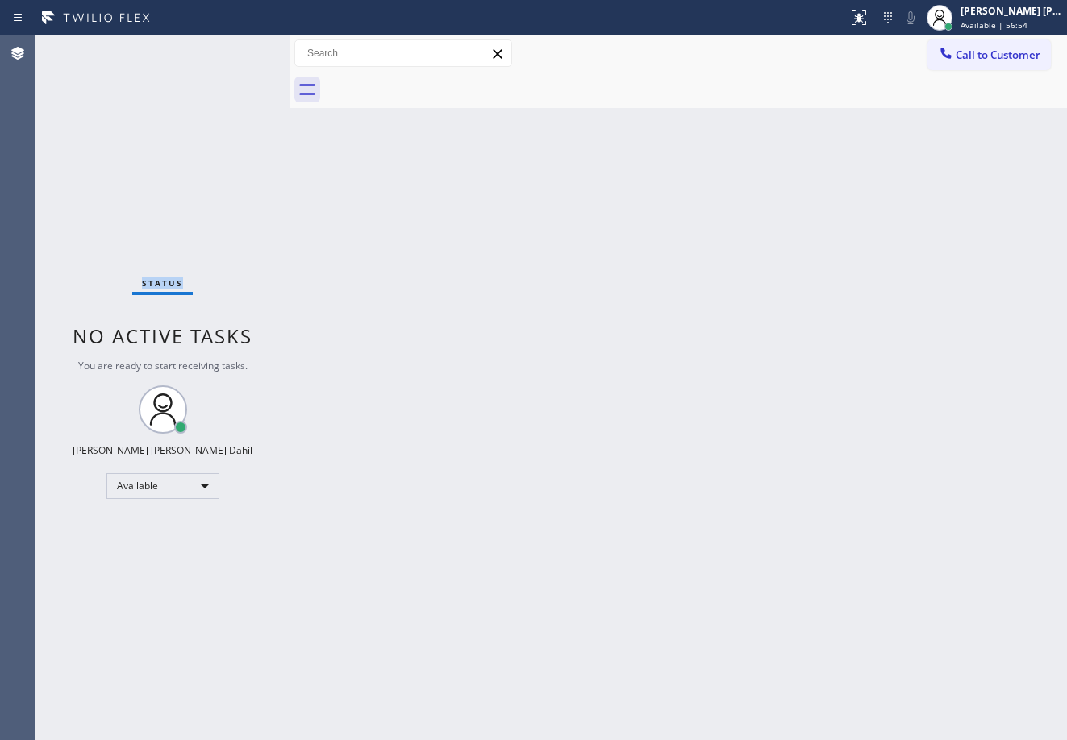
click at [235, 48] on div "Status No active tasks You are ready to start receiving tasks. [PERSON_NAME] [P…" at bounding box center [162, 387] width 254 height 705
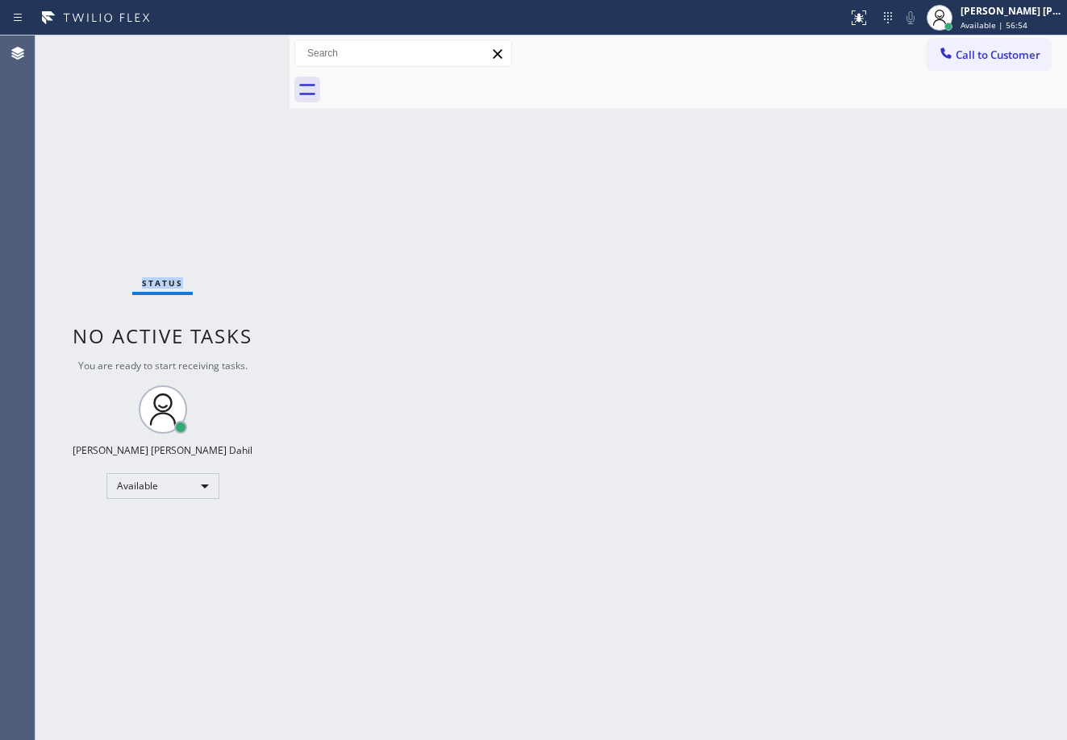
click at [235, 48] on div "Status No active tasks You are ready to start receiving tasks. [PERSON_NAME] [P…" at bounding box center [162, 387] width 254 height 705
click at [238, 48] on div "Status No active tasks You are ready to start receiving tasks. [PERSON_NAME] [P…" at bounding box center [162, 387] width 254 height 705
click at [238, 49] on div "Status No active tasks You are ready to start receiving tasks. [PERSON_NAME] [P…" at bounding box center [162, 387] width 254 height 705
click at [236, 50] on div "Status No active tasks You are ready to start receiving tasks. [PERSON_NAME] [P…" at bounding box center [162, 387] width 254 height 705
click at [236, 48] on div "Status No active tasks You are ready to start receiving tasks. [PERSON_NAME] [P…" at bounding box center [162, 387] width 254 height 705
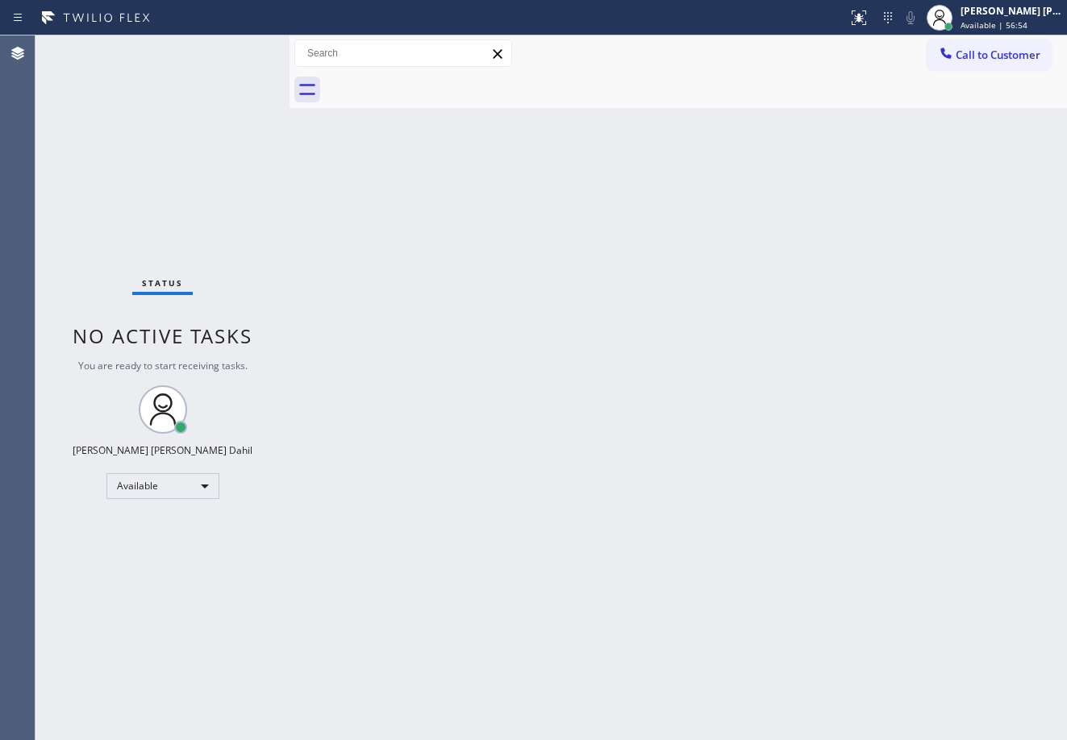
click at [238, 48] on div "Status No active tasks You are ready to start receiving tasks. [PERSON_NAME] [P…" at bounding box center [162, 387] width 254 height 705
click at [240, 49] on div "Status No active tasks You are ready to start receiving tasks. [PERSON_NAME] [P…" at bounding box center [162, 387] width 254 height 705
click at [240, 50] on div "Status No active tasks You are ready to start receiving tasks. [PERSON_NAME] [P…" at bounding box center [162, 387] width 254 height 705
click at [239, 48] on div "Status No active tasks You are ready to start receiving tasks. [PERSON_NAME] [P…" at bounding box center [162, 387] width 254 height 705
click at [238, 50] on div "Status No active tasks You are ready to start receiving tasks. [PERSON_NAME] [P…" at bounding box center [162, 387] width 254 height 705
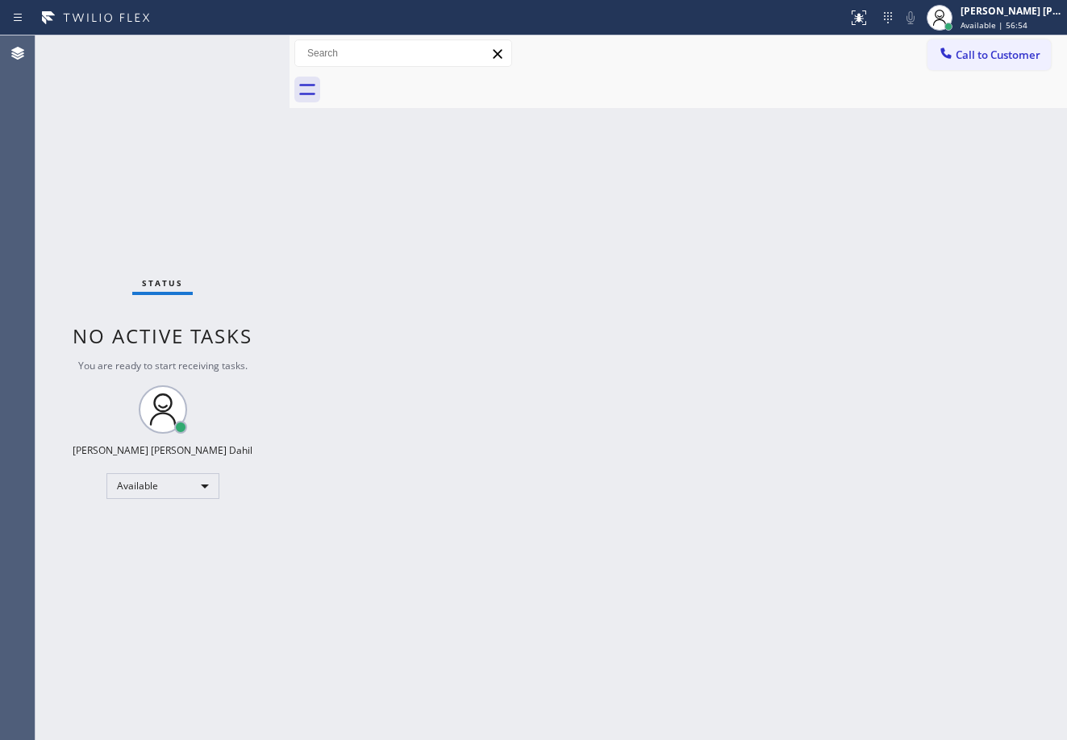
click at [237, 48] on div "Status No active tasks You are ready to start receiving tasks. [PERSON_NAME] [P…" at bounding box center [162, 387] width 254 height 705
click at [235, 48] on div "Status No active tasks You are ready to start receiving tasks. [PERSON_NAME] [P…" at bounding box center [162, 387] width 254 height 705
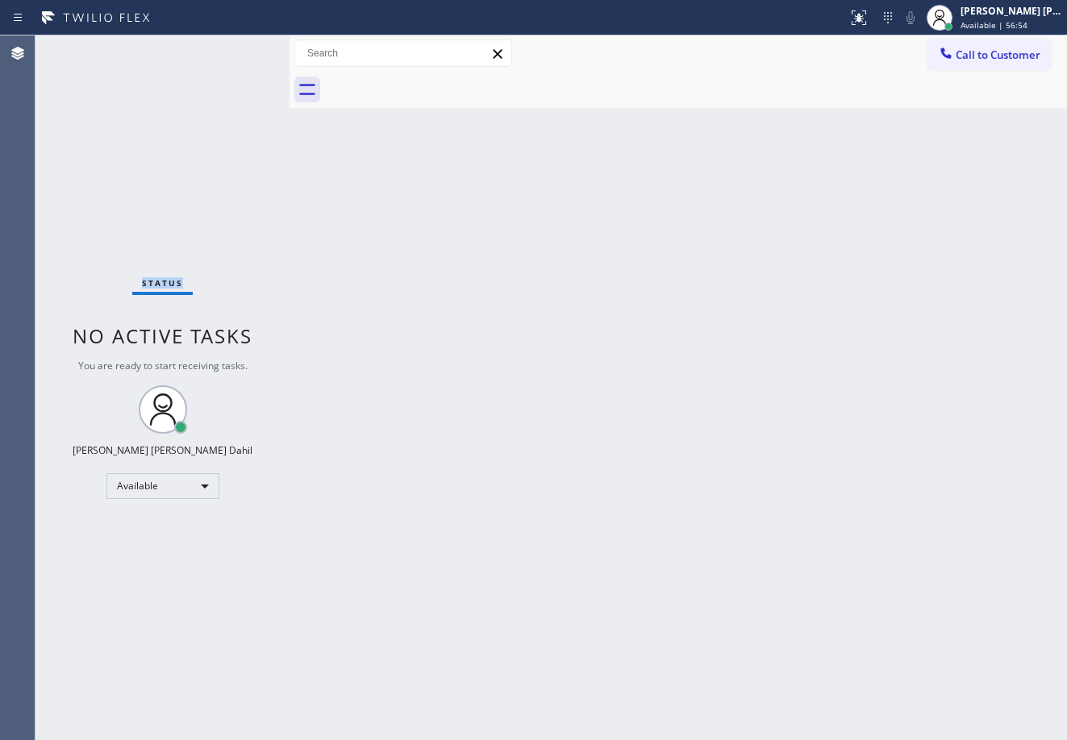
click at [235, 48] on div "Status No active tasks You are ready to start receiving tasks. [PERSON_NAME] [P…" at bounding box center [162, 387] width 254 height 705
click at [234, 48] on div "Status No active tasks You are ready to start receiving tasks. [PERSON_NAME] [P…" at bounding box center [162, 387] width 254 height 705
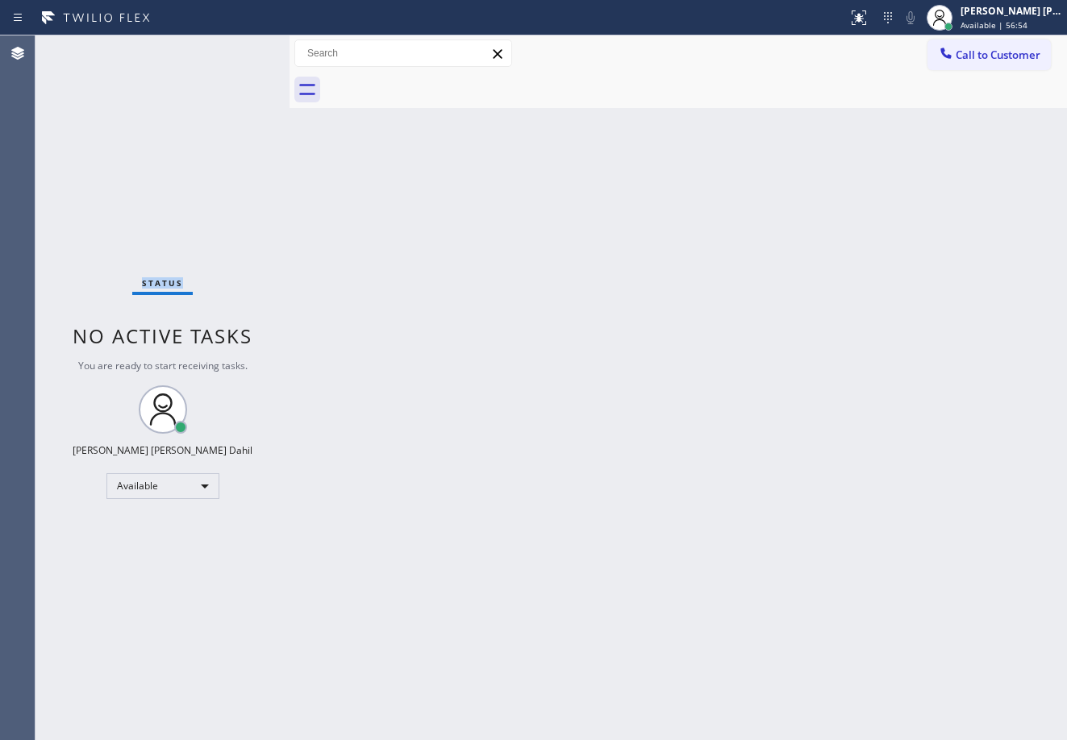
click at [233, 49] on div "Status No active tasks You are ready to start receiving tasks. [PERSON_NAME] [P…" at bounding box center [162, 387] width 254 height 705
click at [231, 48] on div "Status No active tasks You are ready to start receiving tasks. [PERSON_NAME] [P…" at bounding box center [162, 387] width 254 height 705
click at [229, 49] on div "Status No active tasks You are ready to start receiving tasks. [PERSON_NAME] [P…" at bounding box center [162, 387] width 254 height 705
click at [210, 48] on div "Status No active tasks You are ready to start receiving tasks. [PERSON_NAME] [P…" at bounding box center [162, 387] width 254 height 705
click at [232, 48] on div "Status No active tasks You are ready to start receiving tasks. [PERSON_NAME] [P…" at bounding box center [162, 387] width 254 height 705
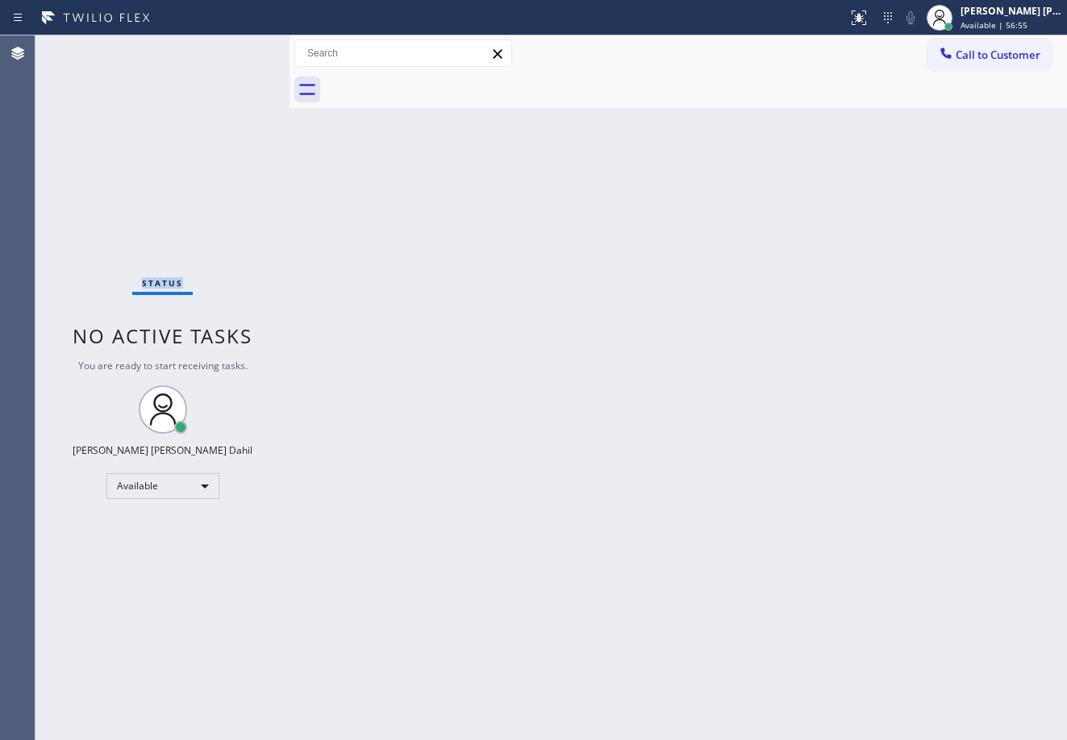
click at [234, 48] on div "Status No active tasks You are ready to start receiving tasks. [PERSON_NAME] [P…" at bounding box center [162, 387] width 254 height 705
click at [235, 48] on div "Status No active tasks You are ready to start receiving tasks. [PERSON_NAME] [P…" at bounding box center [162, 387] width 254 height 705
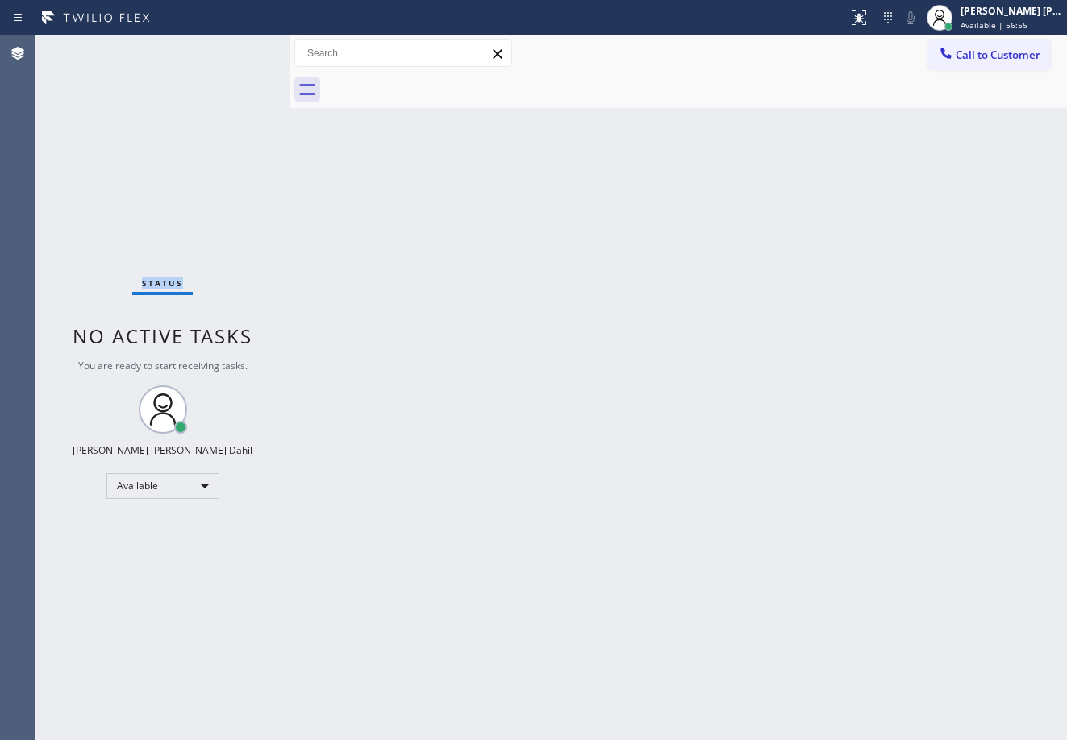
click at [235, 48] on div "Status No active tasks You are ready to start receiving tasks. [PERSON_NAME] [P…" at bounding box center [162, 387] width 254 height 705
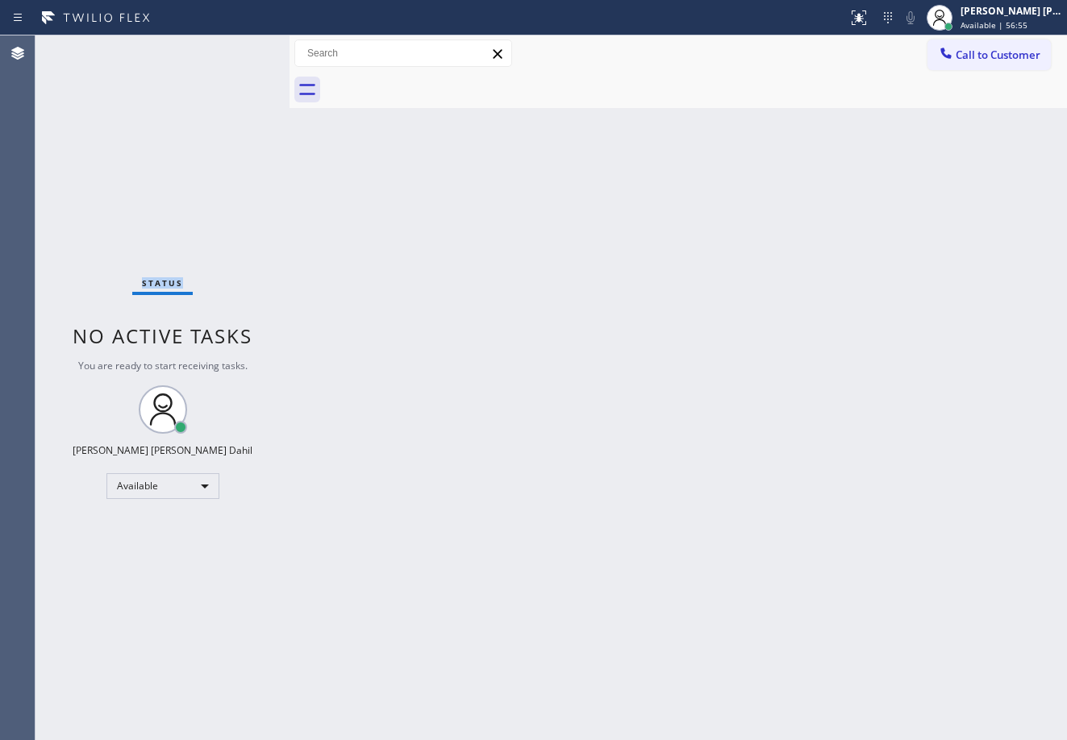
click at [235, 49] on div "Status No active tasks You are ready to start receiving tasks. [PERSON_NAME] [P…" at bounding box center [162, 387] width 254 height 705
click at [235, 50] on div "Status No active tasks You are ready to start receiving tasks. [PERSON_NAME] [P…" at bounding box center [162, 387] width 254 height 705
drag, startPoint x: 235, startPoint y: 50, endPoint x: 239, endPoint y: 60, distance: 11.0
click at [236, 51] on div "Status No active tasks You are ready to start receiving tasks. [PERSON_NAME] [P…" at bounding box center [162, 387] width 254 height 705
click at [235, 50] on div "Status No active tasks You are ready to start receiving tasks. [PERSON_NAME] [P…" at bounding box center [162, 387] width 254 height 705
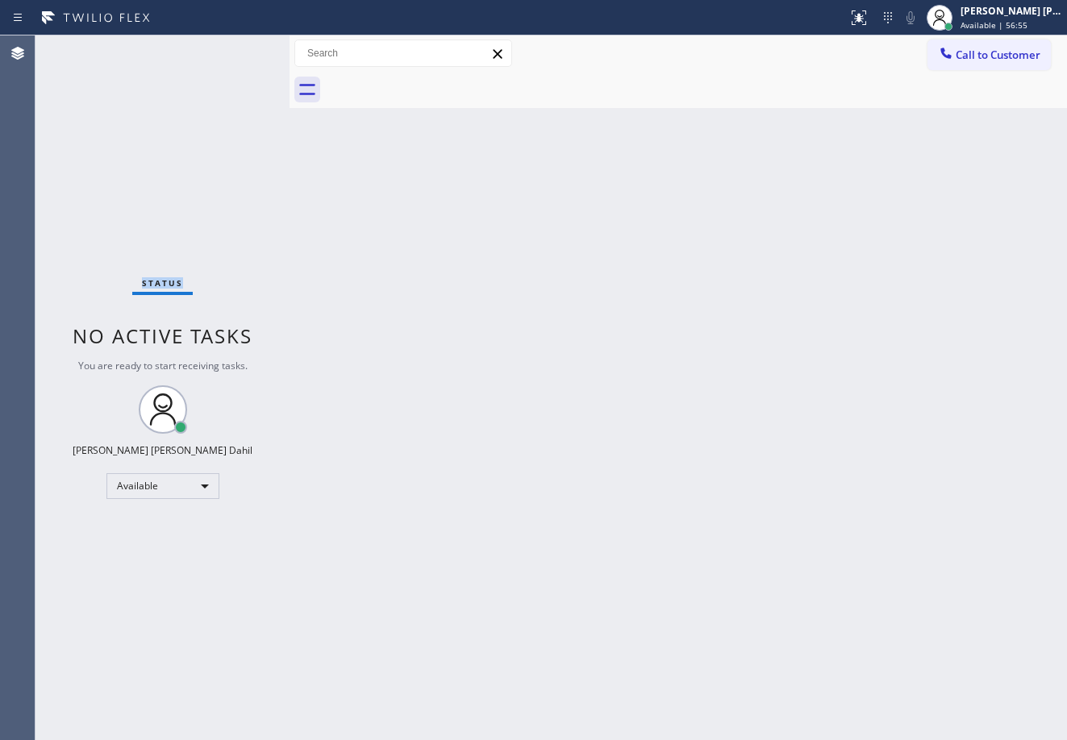
click at [235, 48] on div "Status No active tasks You are ready to start receiving tasks. [PERSON_NAME] [P…" at bounding box center [162, 387] width 254 height 705
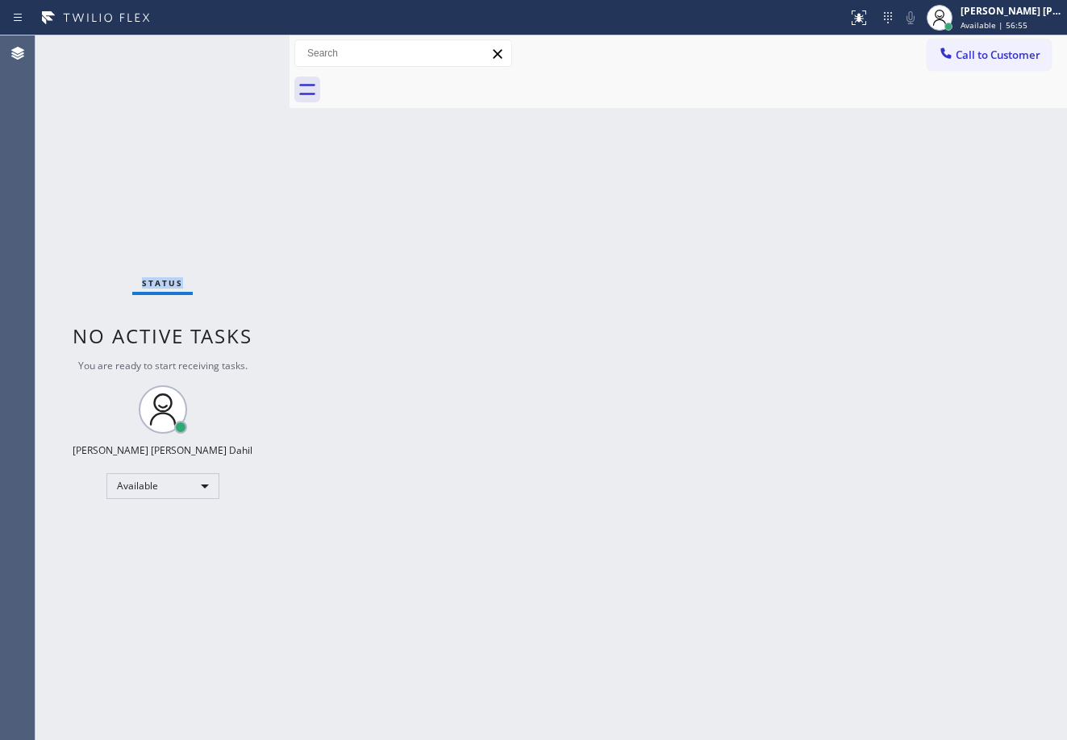
click at [235, 48] on div "Status No active tasks You are ready to start receiving tasks. [PERSON_NAME] [P…" at bounding box center [162, 387] width 254 height 705
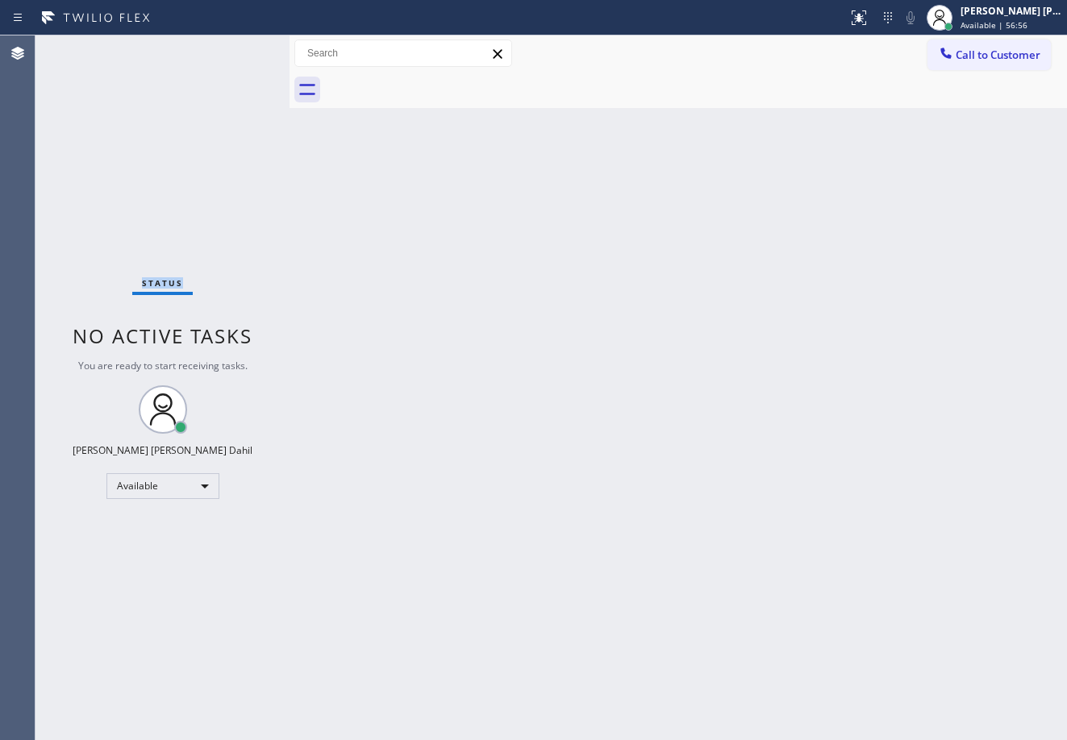
click at [235, 48] on div "Status No active tasks You are ready to start receiving tasks. [PERSON_NAME] [P…" at bounding box center [162, 387] width 254 height 705
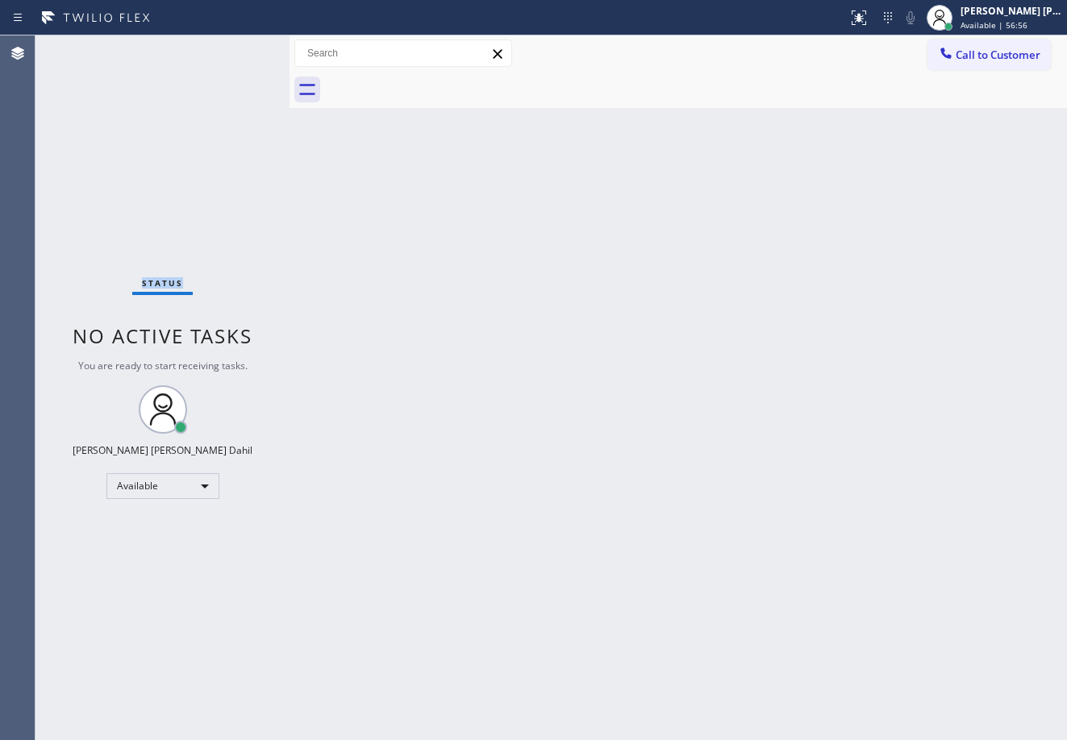
click at [235, 48] on div "Status No active tasks You are ready to start receiving tasks. [PERSON_NAME] [P…" at bounding box center [162, 387] width 254 height 705
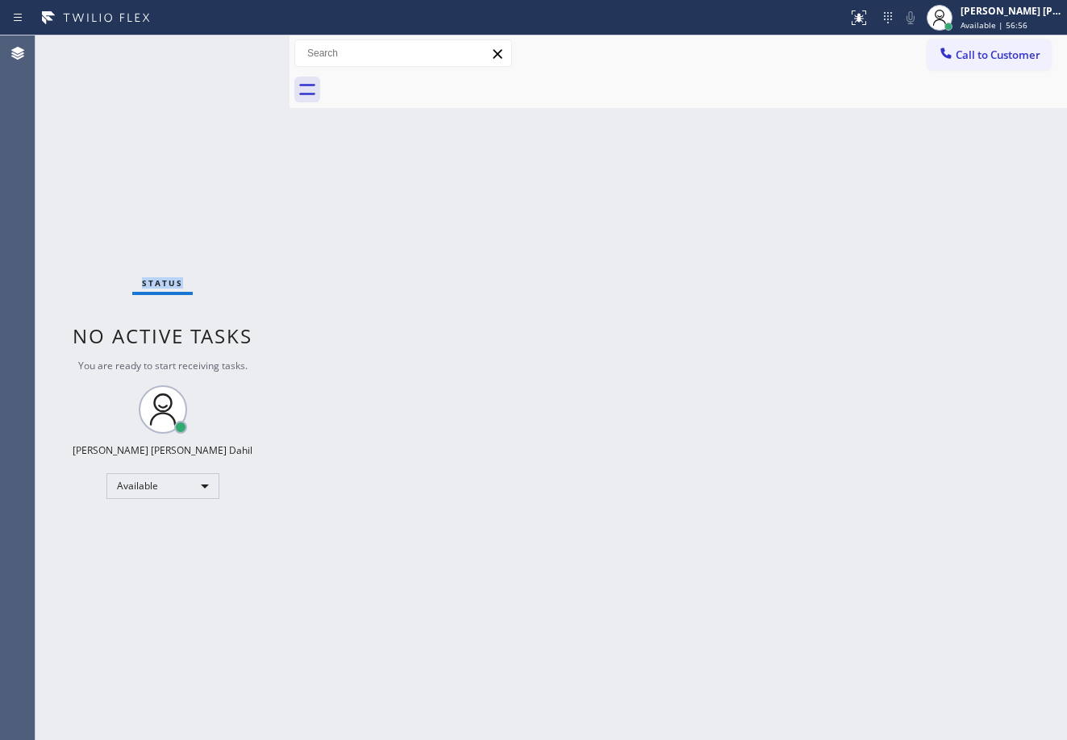
click at [235, 48] on div "Status No active tasks You are ready to start receiving tasks. [PERSON_NAME] [P…" at bounding box center [162, 387] width 254 height 705
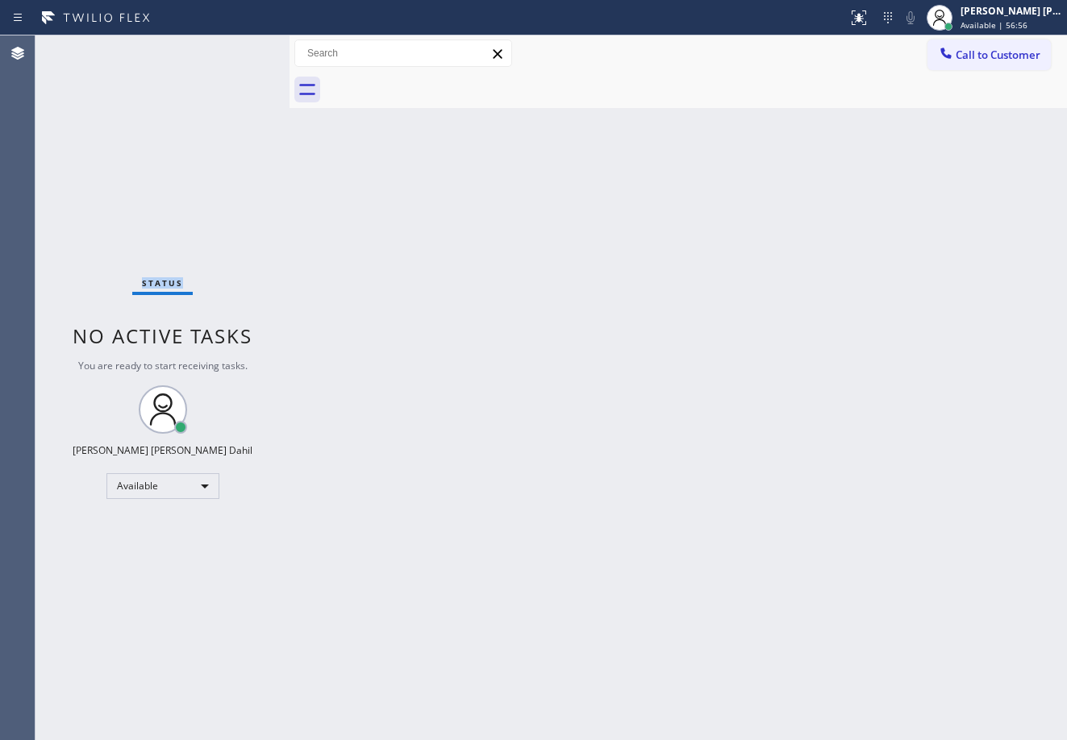
click at [235, 48] on div "Status No active tasks You are ready to start receiving tasks. [PERSON_NAME] [P…" at bounding box center [162, 387] width 254 height 705
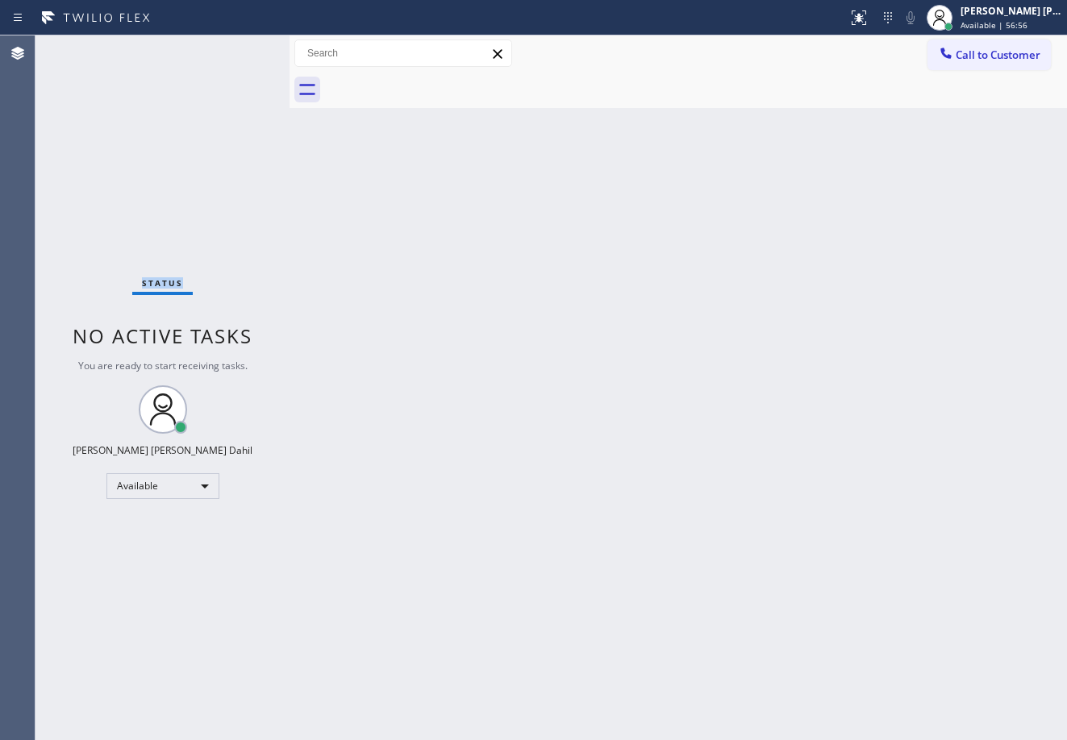
click at [235, 48] on div "Status No active tasks You are ready to start receiving tasks. [PERSON_NAME] [P…" at bounding box center [162, 387] width 254 height 705
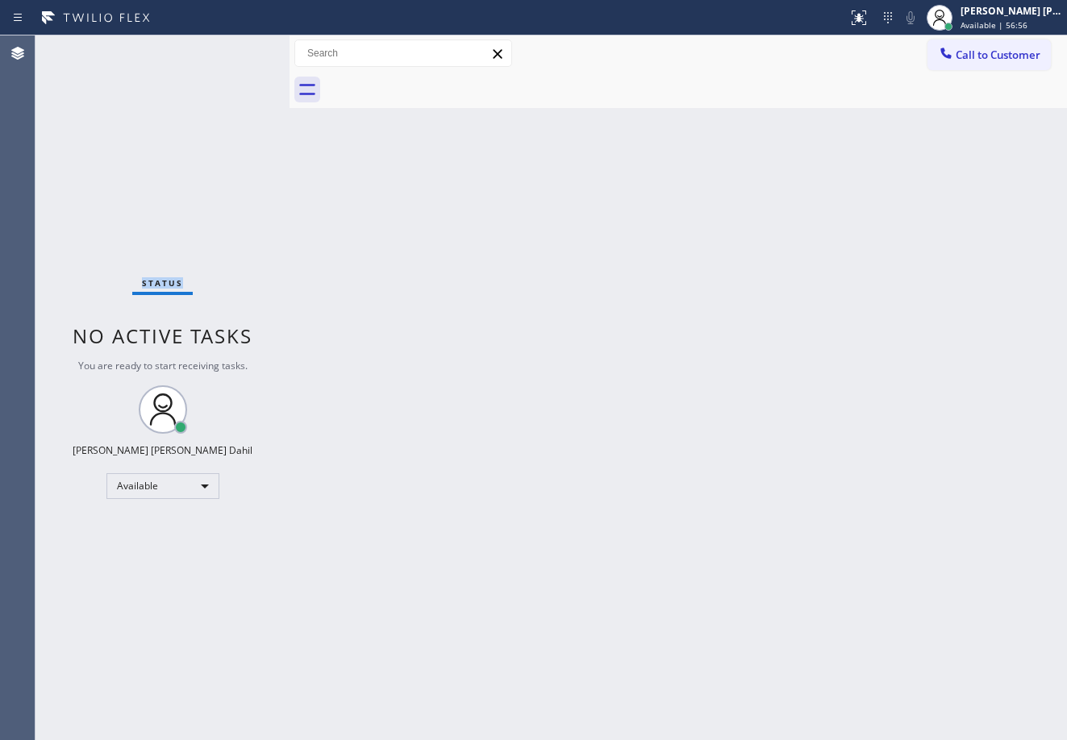
click at [235, 48] on div "Status No active tasks You are ready to start receiving tasks. [PERSON_NAME] [P…" at bounding box center [162, 387] width 254 height 705
drag, startPoint x: 567, startPoint y: 430, endPoint x: 683, endPoint y: 541, distance: 160.8
click at [575, 448] on div "Back to Dashboard Change Sender ID Customers Technicians Select a contact Outbo…" at bounding box center [678, 387] width 777 height 705
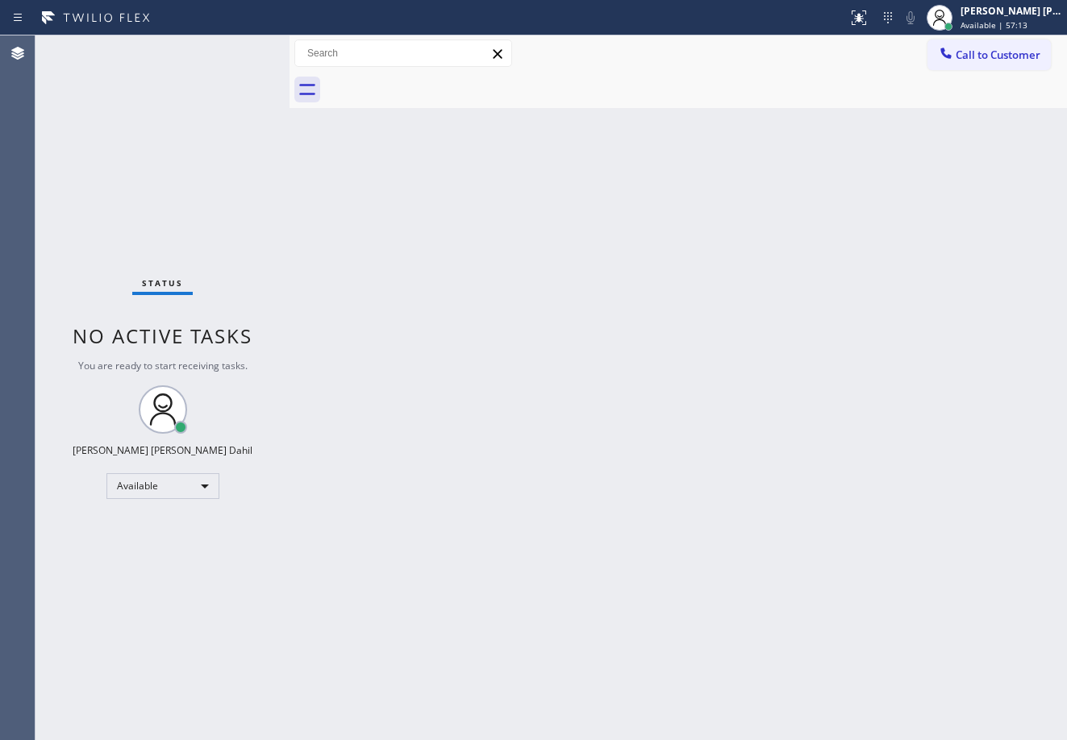
click at [747, 491] on div "Back to Dashboard Change Sender ID Customers Technicians Select a contact Outbo…" at bounding box center [678, 387] width 777 height 705
click at [244, 61] on div "Status No active tasks You are ready to start receiving tasks. [PERSON_NAME] [P…" at bounding box center [162, 387] width 254 height 705
click at [240, 58] on div "Status No active tasks You are ready to start receiving tasks. [PERSON_NAME] [P…" at bounding box center [162, 387] width 254 height 705
click at [235, 52] on div "Status No active tasks You are ready to start receiving tasks. [PERSON_NAME] [P…" at bounding box center [162, 387] width 254 height 705
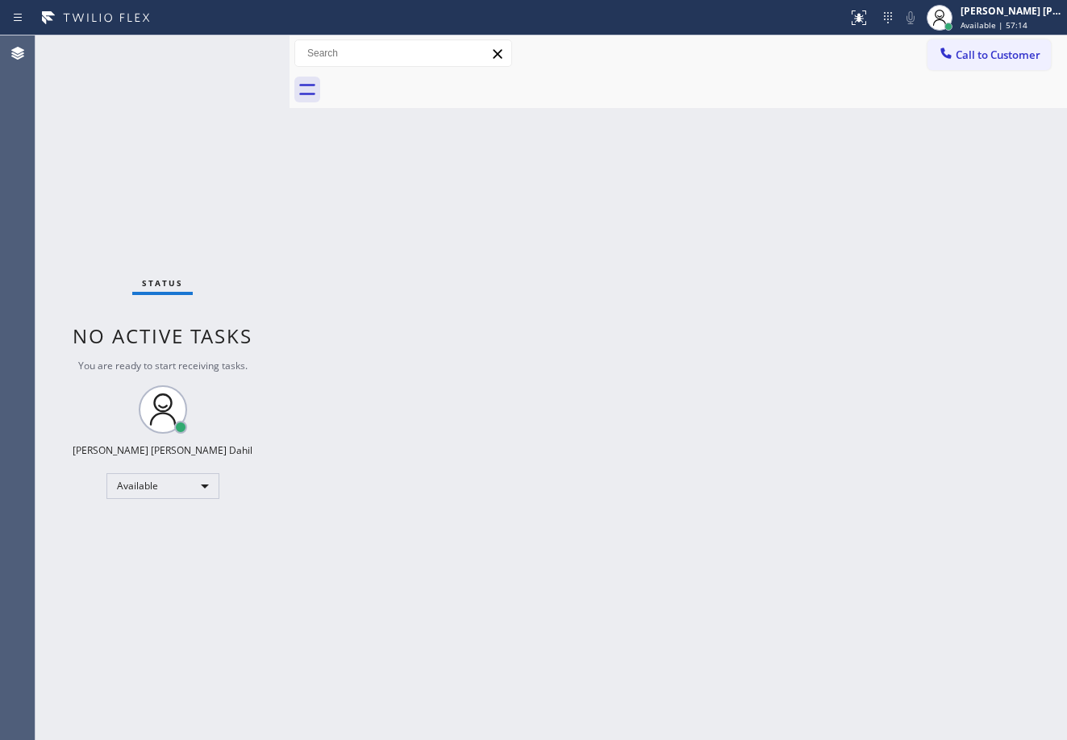
click at [235, 54] on div "Status No active tasks You are ready to start receiving tasks. [PERSON_NAME] [P…" at bounding box center [162, 387] width 254 height 705
click at [235, 62] on div "Status No active tasks You are ready to start receiving tasks. [PERSON_NAME] [P…" at bounding box center [162, 387] width 254 height 705
click at [235, 61] on div "Status No active tasks You are ready to start receiving tasks. [PERSON_NAME] [P…" at bounding box center [162, 387] width 254 height 705
click at [232, 54] on div "Status No active tasks You are ready to start receiving tasks. [PERSON_NAME] [P…" at bounding box center [162, 387] width 254 height 705
click at [233, 50] on div "Status No active tasks You are ready to start receiving tasks. [PERSON_NAME] [P…" at bounding box center [162, 387] width 254 height 705
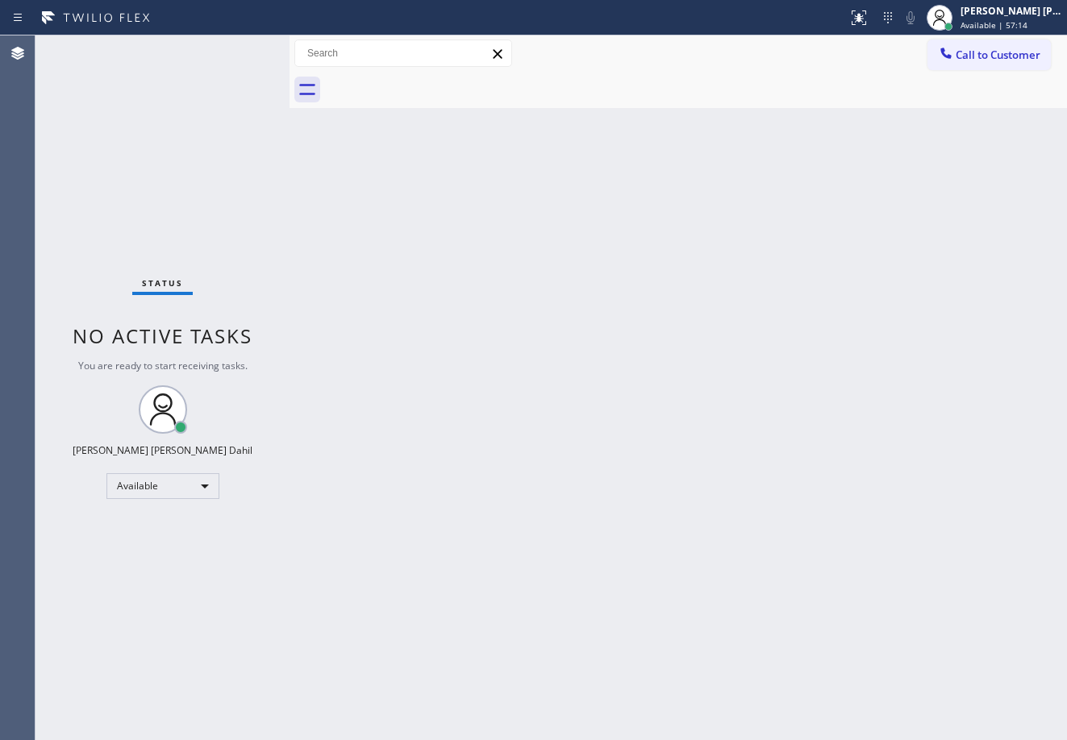
click at [235, 49] on div "Status No active tasks You are ready to start receiving tasks. [PERSON_NAME] [P…" at bounding box center [162, 387] width 254 height 705
click at [235, 48] on div "Status No active tasks You are ready to start receiving tasks. [PERSON_NAME] [P…" at bounding box center [162, 387] width 254 height 705
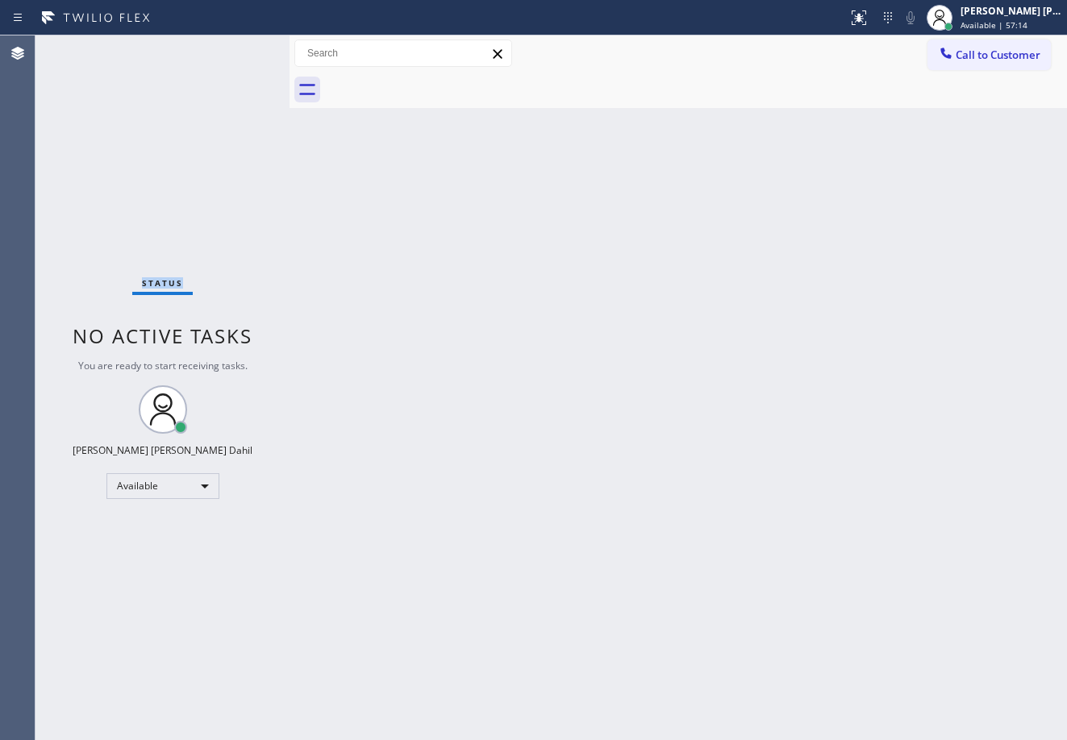
click at [235, 48] on div "Status No active tasks You are ready to start receiving tasks. [PERSON_NAME] [P…" at bounding box center [162, 387] width 254 height 705
click at [238, 48] on div "Status No active tasks You are ready to start receiving tasks. [PERSON_NAME] [P…" at bounding box center [162, 387] width 254 height 705
click at [239, 44] on div "Status No active tasks You are ready to start receiving tasks. [PERSON_NAME] [P…" at bounding box center [162, 387] width 254 height 705
click at [235, 48] on div "Status No active tasks You are ready to start receiving tasks. [PERSON_NAME] [P…" at bounding box center [162, 387] width 254 height 705
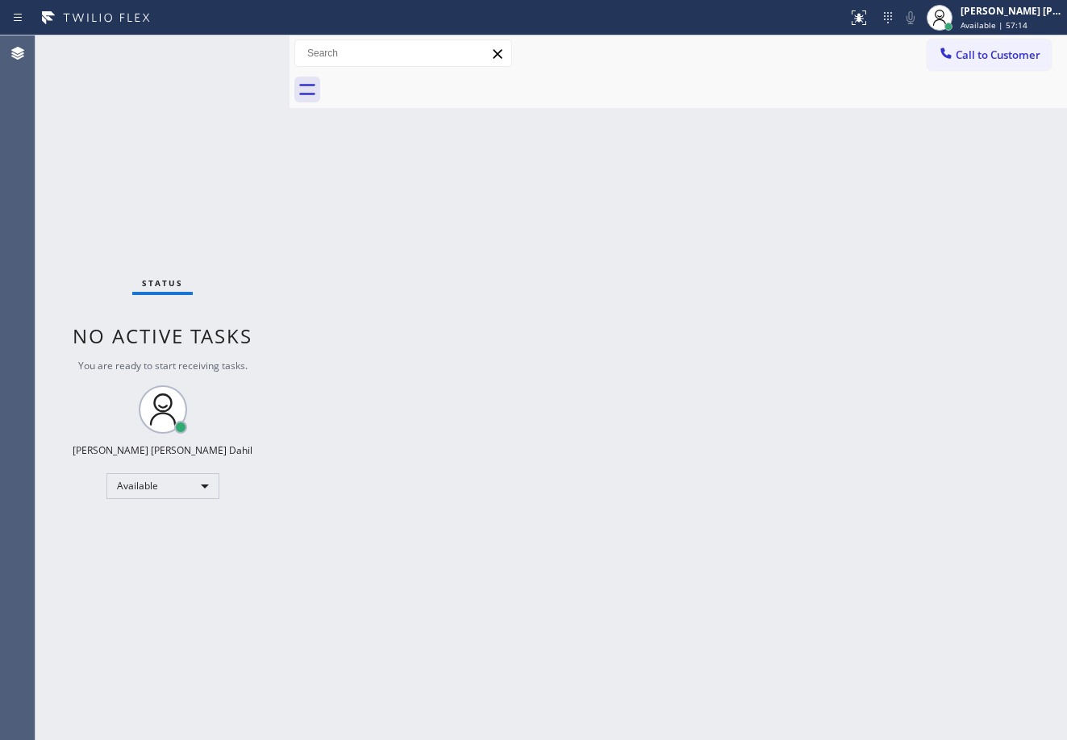
click at [235, 48] on div "Status No active tasks You are ready to start receiving tasks. [PERSON_NAME] [P…" at bounding box center [162, 387] width 254 height 705
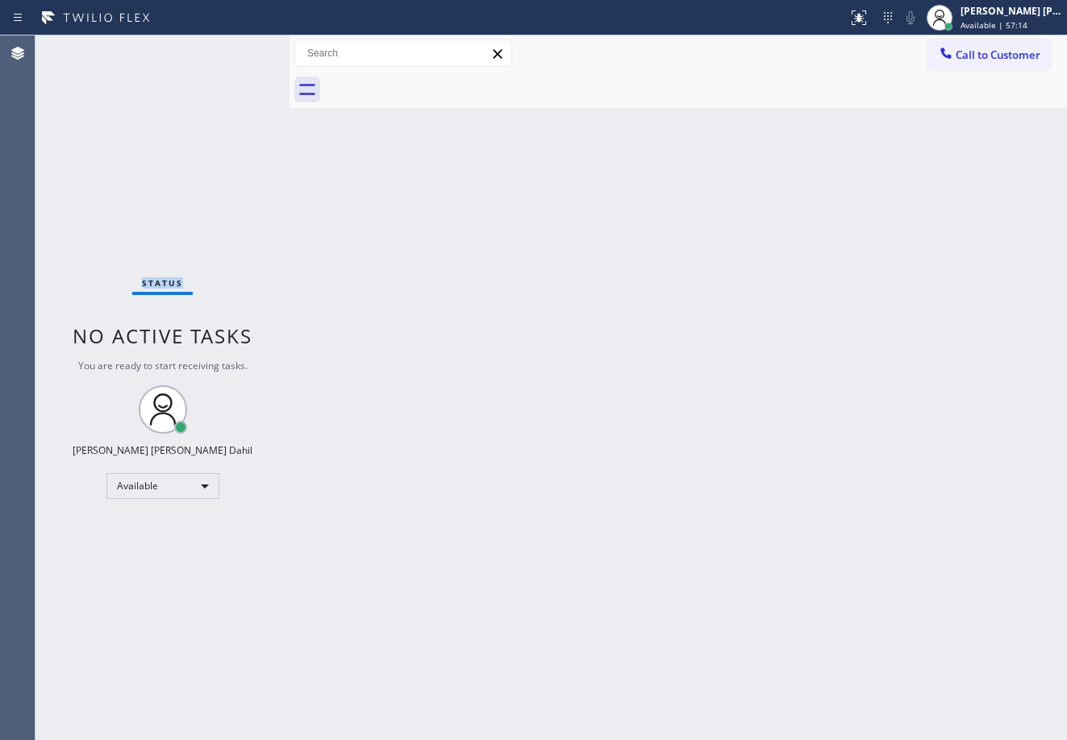
click at [235, 48] on div "Status No active tasks You are ready to start receiving tasks. [PERSON_NAME] [P…" at bounding box center [162, 387] width 254 height 705
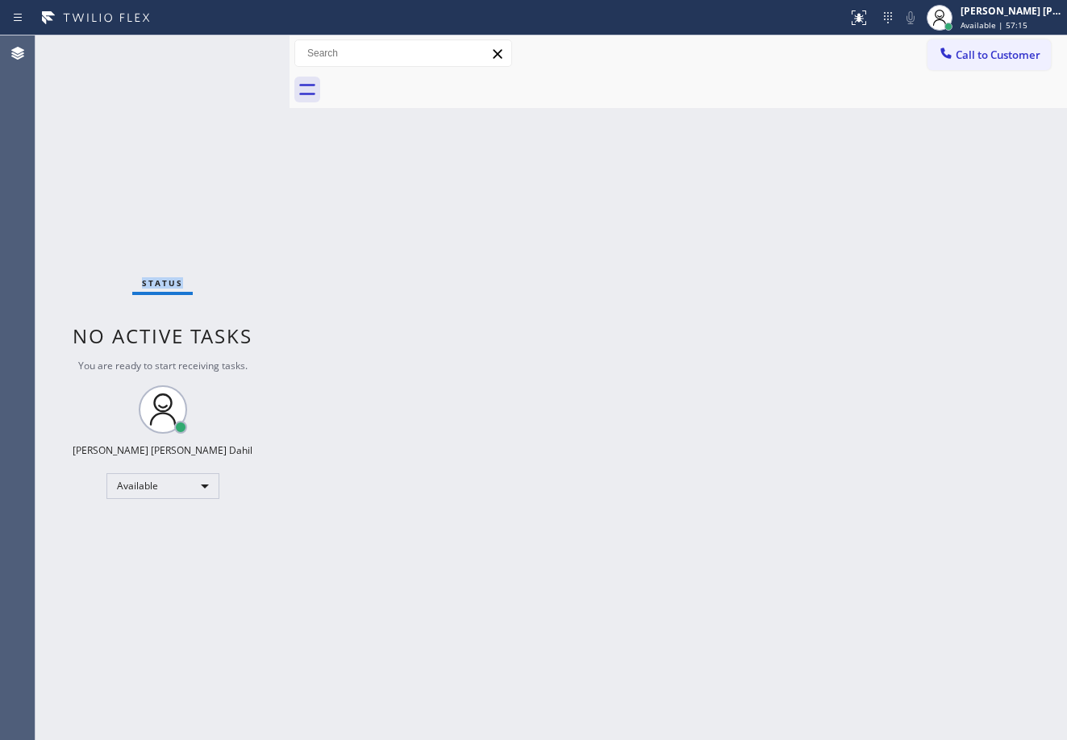
click at [235, 48] on div "Status No active tasks You are ready to start receiving tasks. [PERSON_NAME] [P…" at bounding box center [162, 387] width 254 height 705
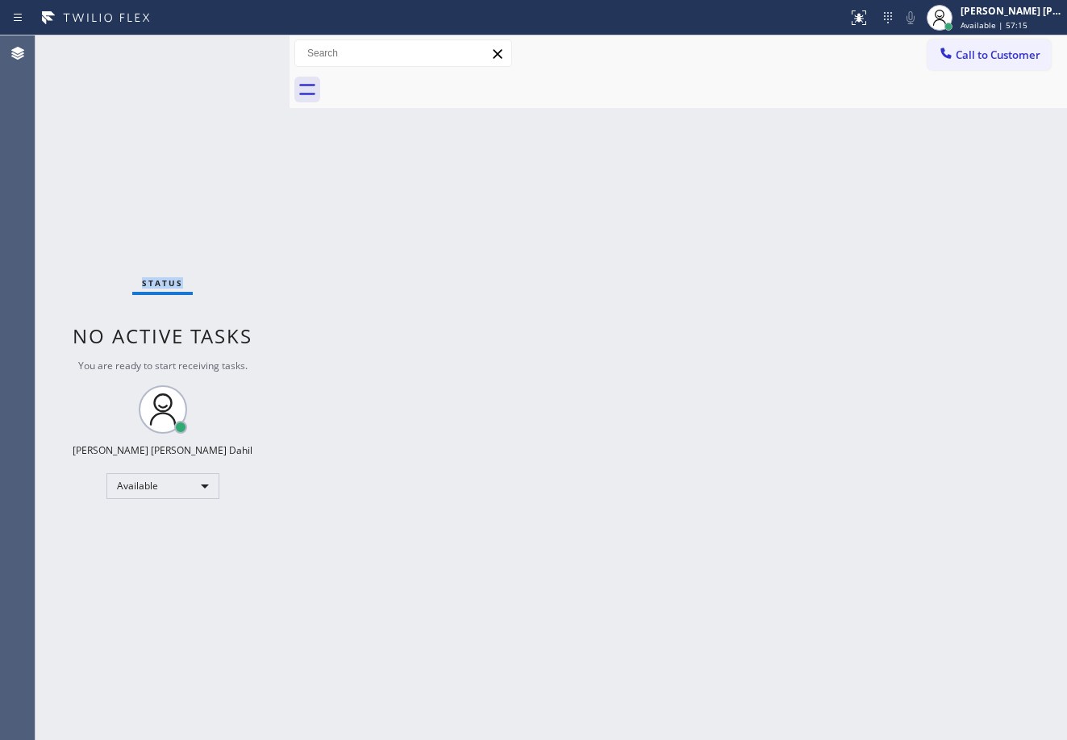
click at [235, 48] on div "Status No active tasks You are ready to start receiving tasks. [PERSON_NAME] [P…" at bounding box center [162, 387] width 254 height 705
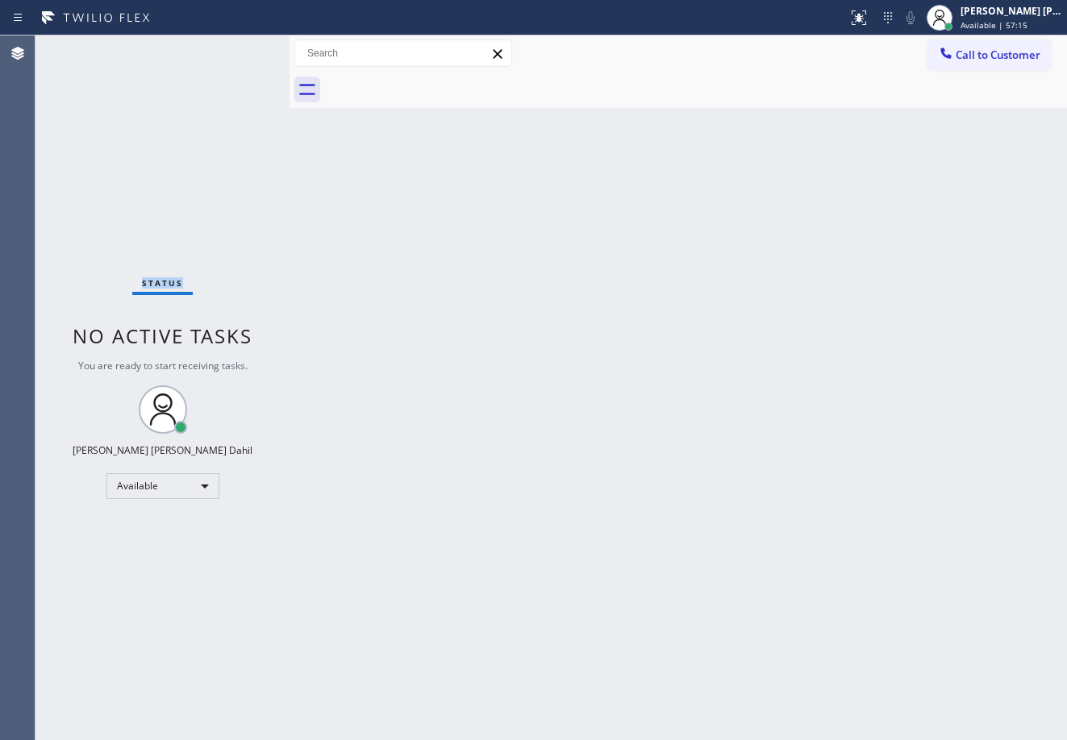
click at [235, 48] on div "Status No active tasks You are ready to start receiving tasks. [PERSON_NAME] [P…" at bounding box center [162, 387] width 254 height 705
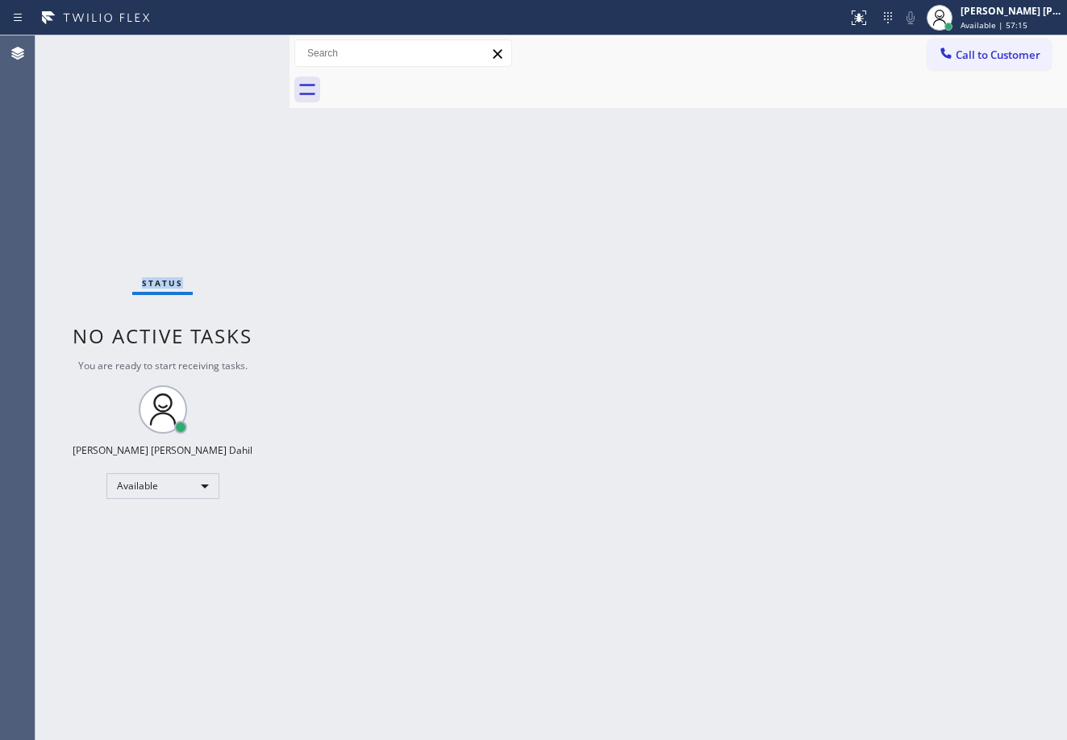
click at [235, 48] on div "Status No active tasks You are ready to start receiving tasks. [PERSON_NAME] [P…" at bounding box center [162, 387] width 254 height 705
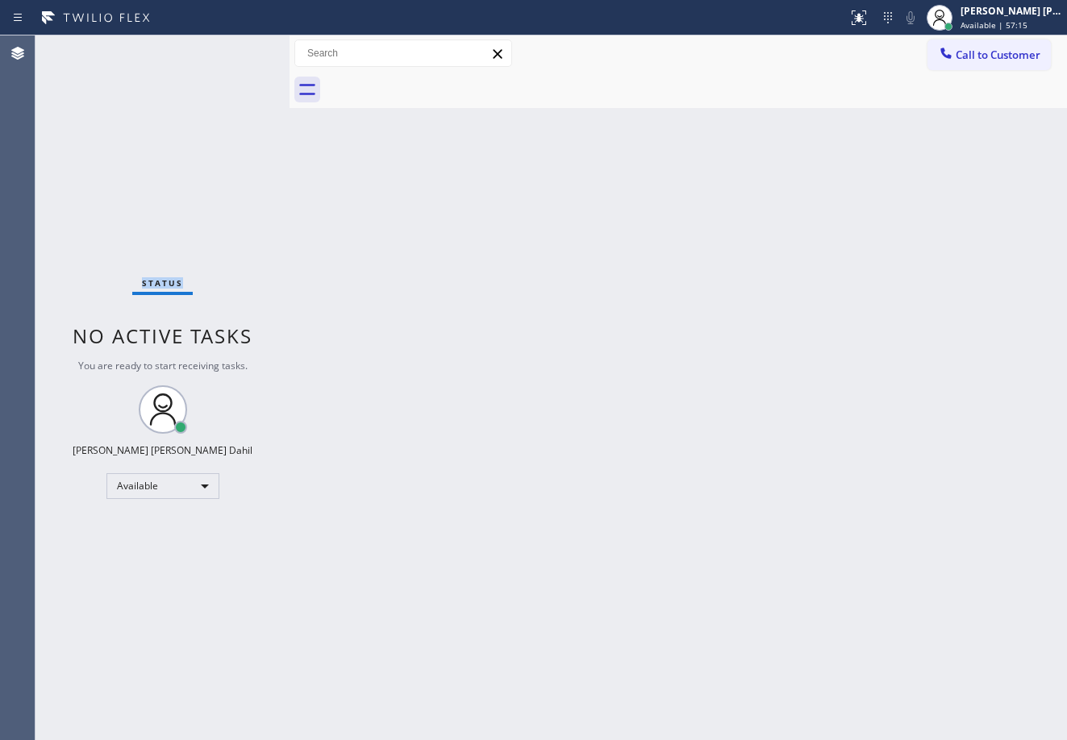
click at [235, 48] on div "Status No active tasks You are ready to start receiving tasks. [PERSON_NAME] [P…" at bounding box center [162, 387] width 254 height 705
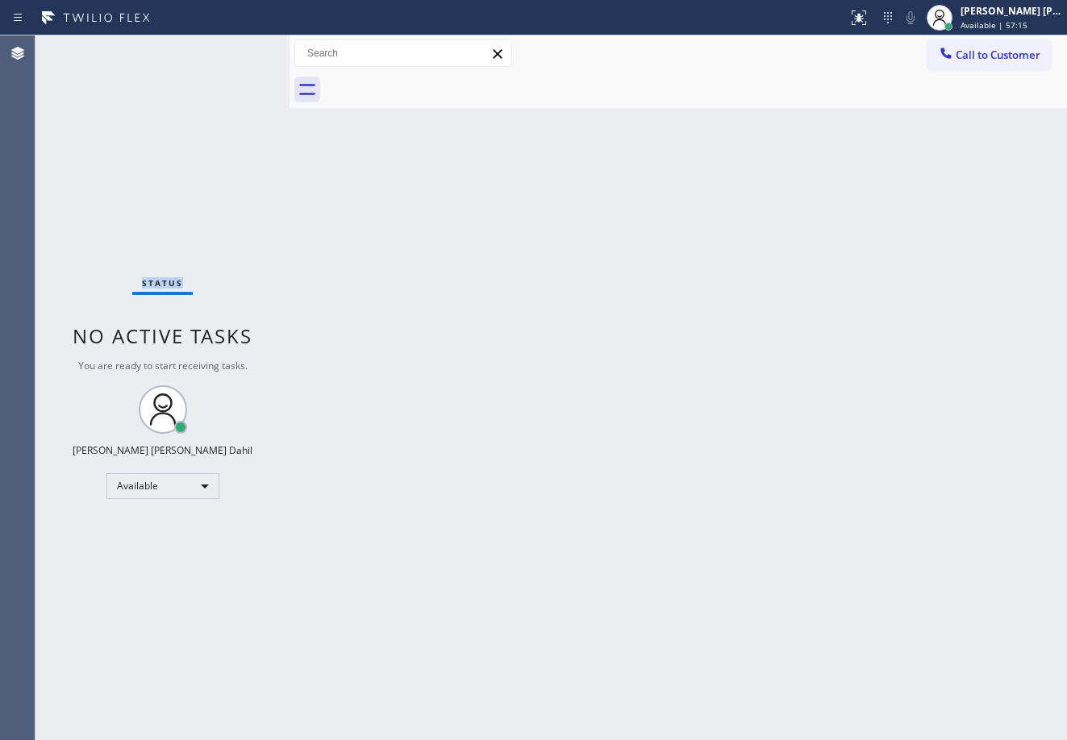
click at [235, 48] on div "Status No active tasks You are ready to start receiving tasks. [PERSON_NAME] [P…" at bounding box center [162, 387] width 254 height 705
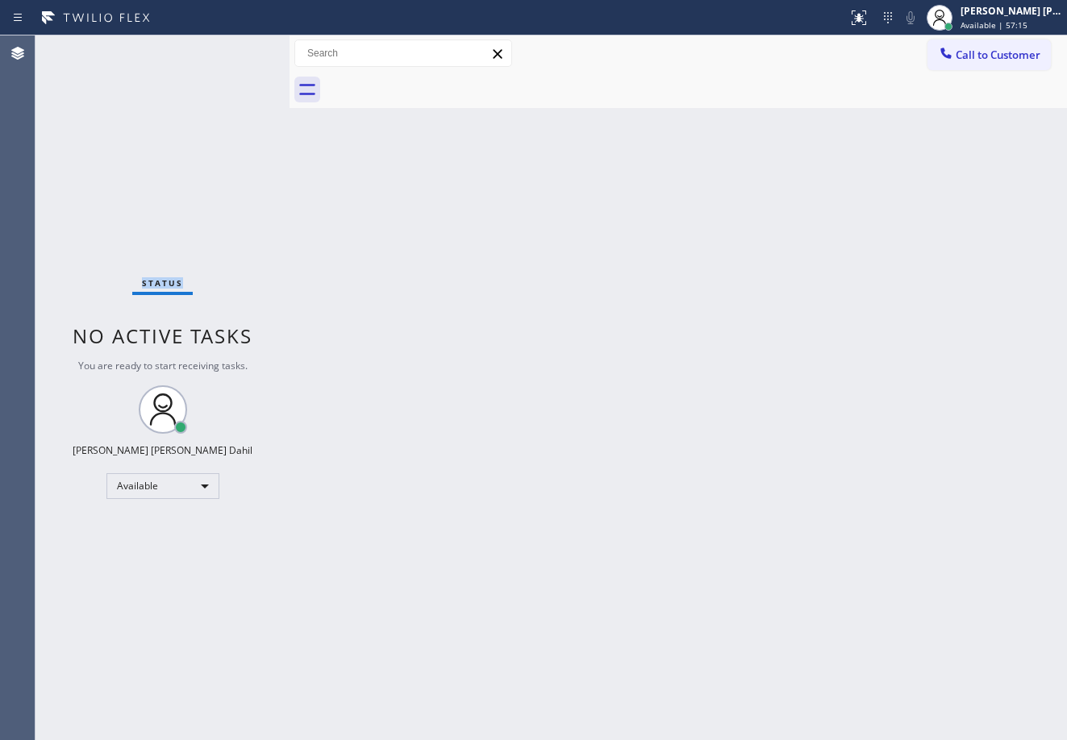
click at [235, 48] on div "Status No active tasks You are ready to start receiving tasks. [PERSON_NAME] [P…" at bounding box center [162, 387] width 254 height 705
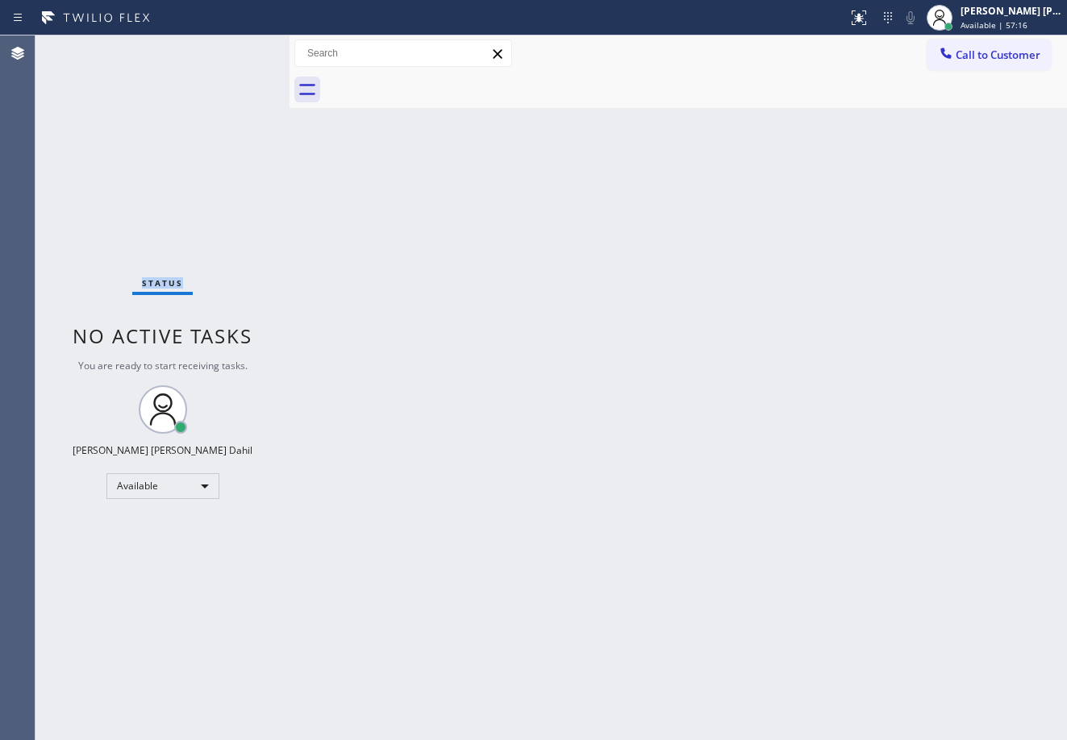
click at [235, 48] on div "Status No active tasks You are ready to start receiving tasks. [PERSON_NAME] [P…" at bounding box center [162, 387] width 254 height 705
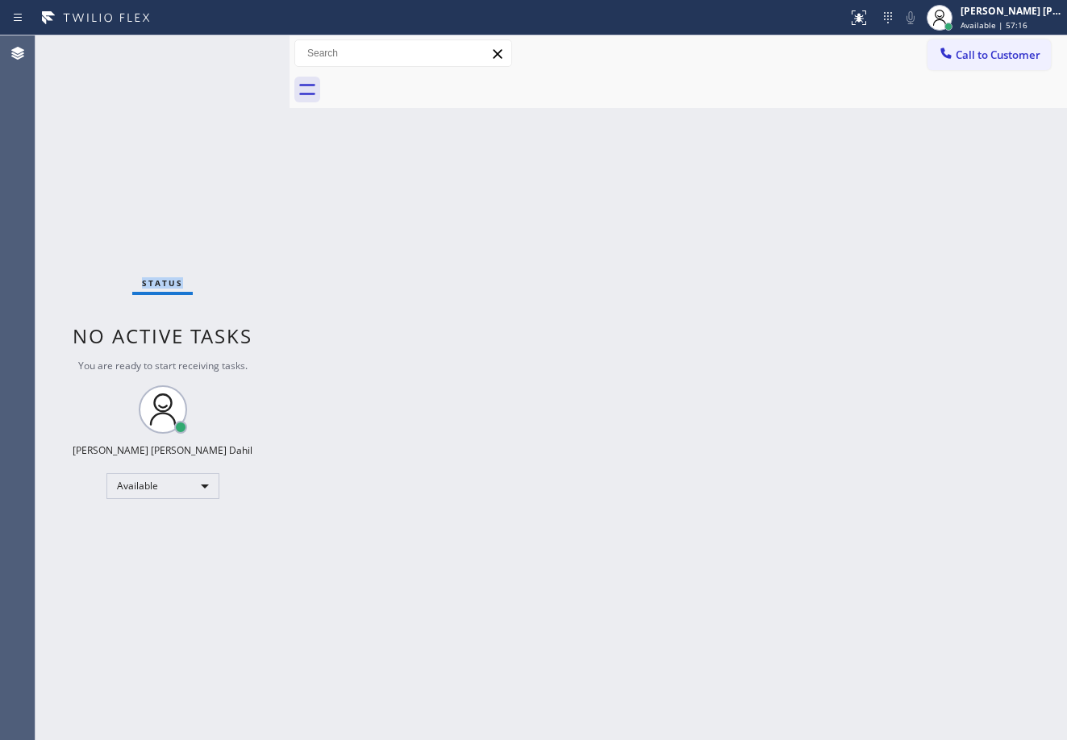
click at [235, 48] on div "Status No active tasks You are ready to start receiving tasks. [PERSON_NAME] [P…" at bounding box center [162, 387] width 254 height 705
click at [583, 384] on div "Back to Dashboard Change Sender ID Customers Technicians Select a contact Outbo…" at bounding box center [678, 387] width 777 height 705
click at [603, 407] on div "Back to Dashboard Change Sender ID Customers Technicians Select a contact Outbo…" at bounding box center [678, 387] width 777 height 705
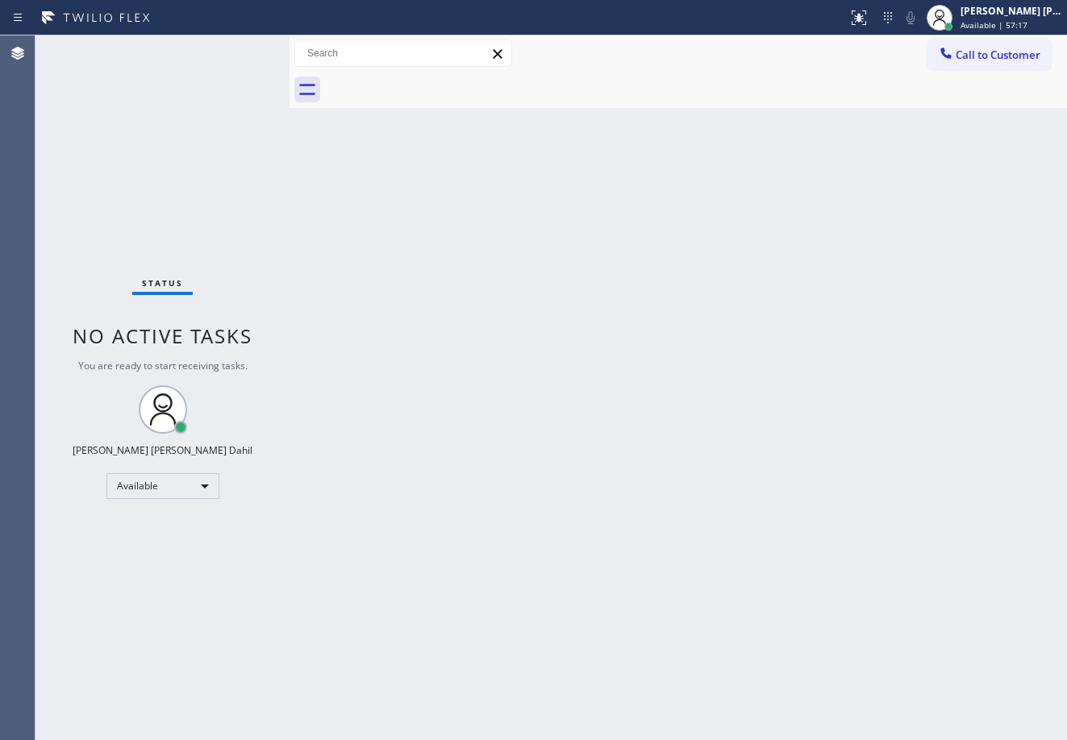
drag, startPoint x: 618, startPoint y: 414, endPoint x: 660, endPoint y: 444, distance: 52.1
click at [651, 436] on div "Back to Dashboard Change Sender ID Customers Technicians Select a contact Outbo…" at bounding box center [678, 387] width 777 height 705
click at [693, 478] on div "Back to Dashboard Change Sender ID Customers Technicians Select a contact Outbo…" at bounding box center [678, 387] width 777 height 705
click at [235, 48] on div "Status No active tasks You are ready to start receiving tasks. [PERSON_NAME] [P…" at bounding box center [162, 387] width 254 height 705
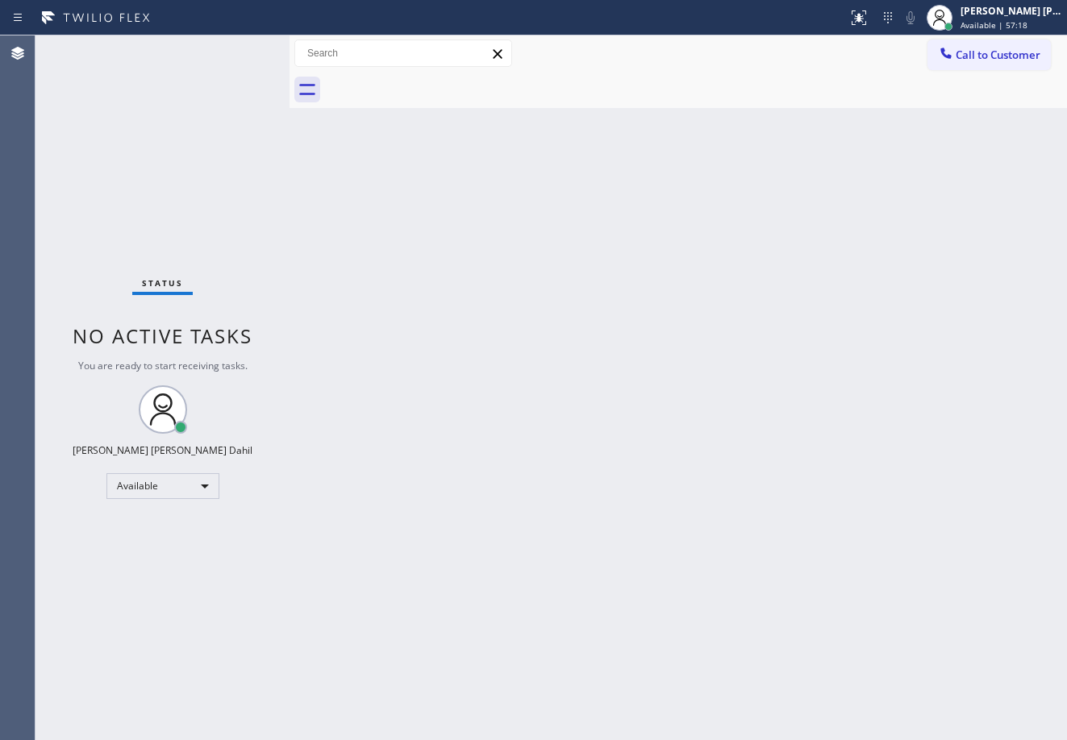
click at [235, 48] on div "Status No active tasks You are ready to start receiving tasks. [PERSON_NAME] [P…" at bounding box center [162, 387] width 254 height 705
click at [236, 48] on div "Status No active tasks You are ready to start receiving tasks. [PERSON_NAME] [P…" at bounding box center [162, 387] width 254 height 705
click at [235, 48] on div "Status No active tasks You are ready to start receiving tasks. [PERSON_NAME] [P…" at bounding box center [162, 387] width 254 height 705
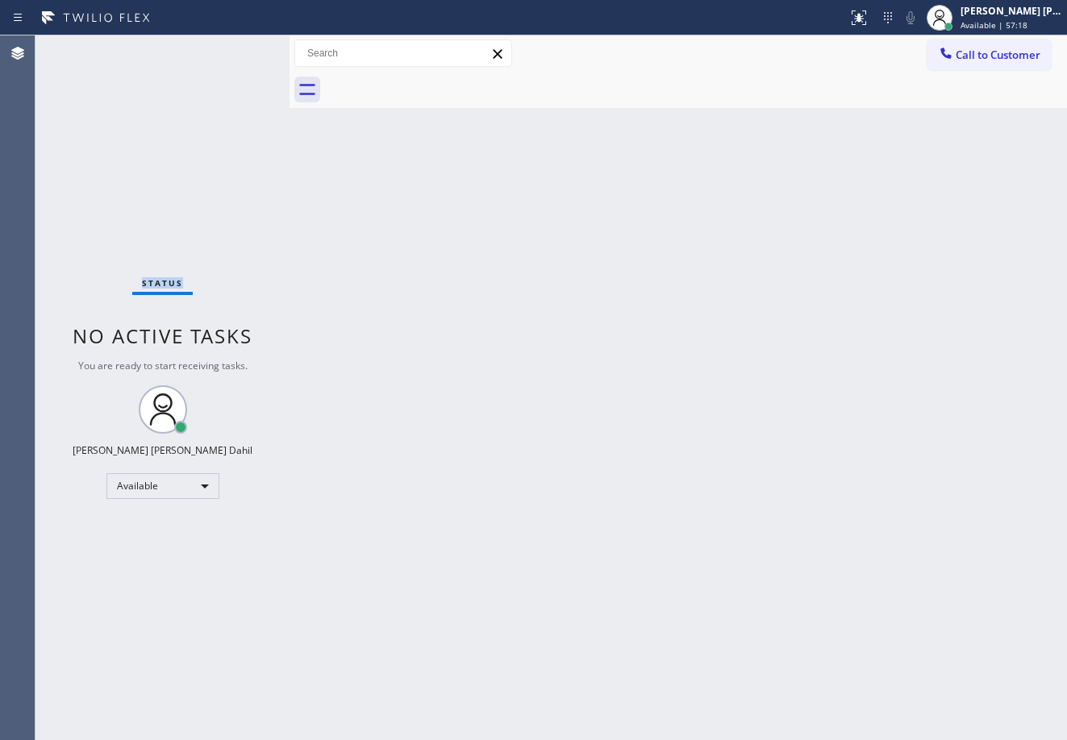
click at [235, 48] on div "Status No active tasks You are ready to start receiving tasks. [PERSON_NAME] [P…" at bounding box center [162, 387] width 254 height 705
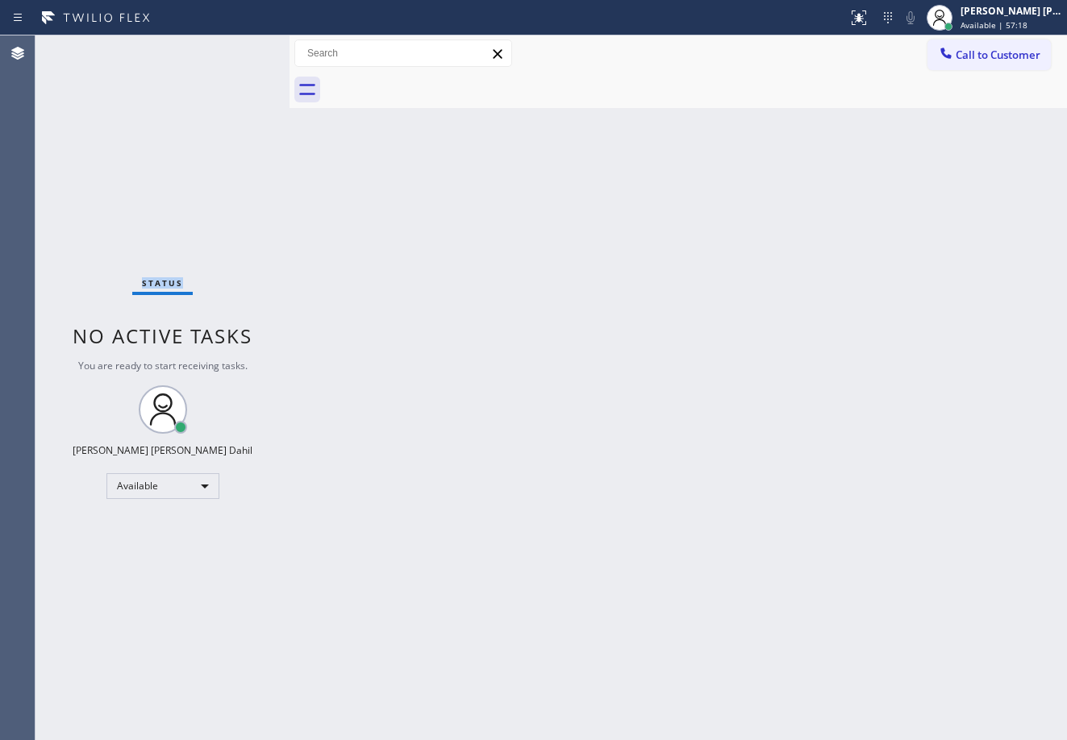
click at [235, 48] on div "Status No active tasks You are ready to start receiving tasks. [PERSON_NAME] [P…" at bounding box center [162, 387] width 254 height 705
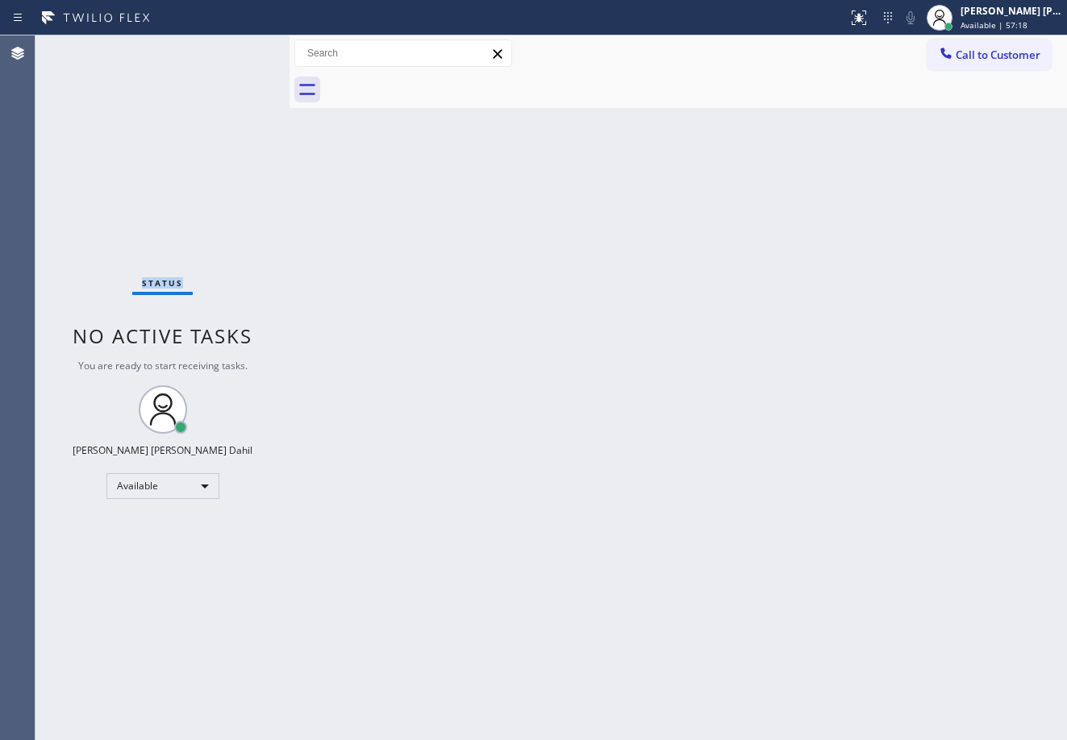
click at [235, 48] on div "Status No active tasks You are ready to start receiving tasks. [PERSON_NAME] [P…" at bounding box center [162, 387] width 254 height 705
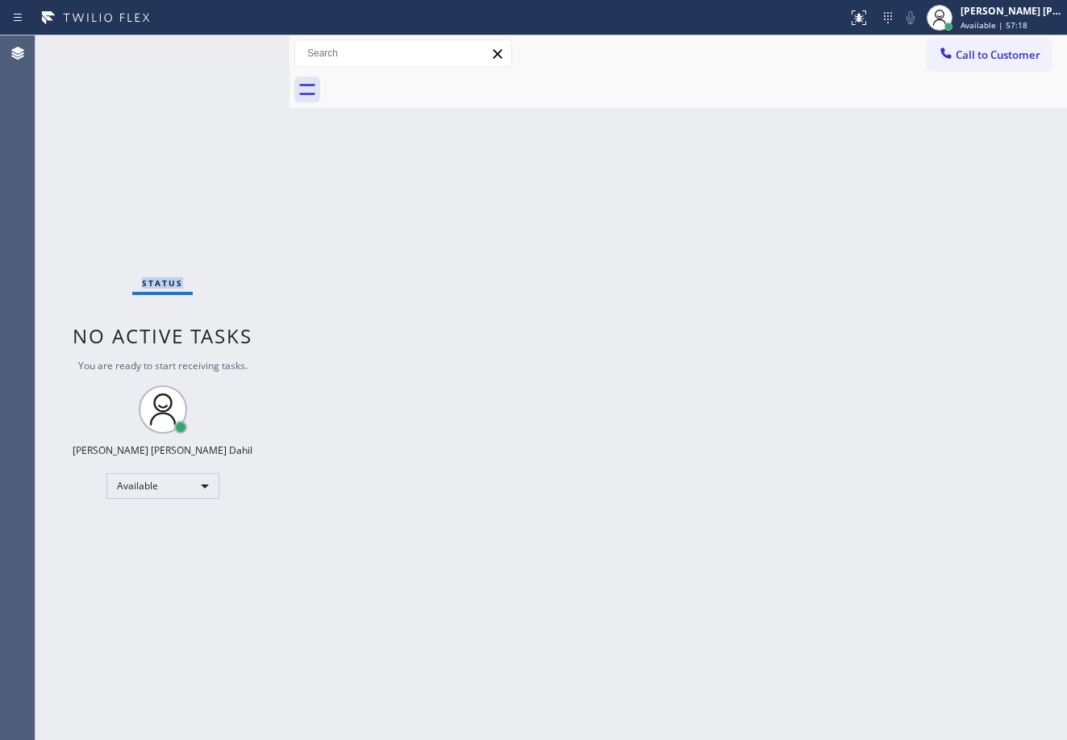
click at [235, 48] on div "Status No active tasks You are ready to start receiving tasks. [PERSON_NAME] [P…" at bounding box center [162, 387] width 254 height 705
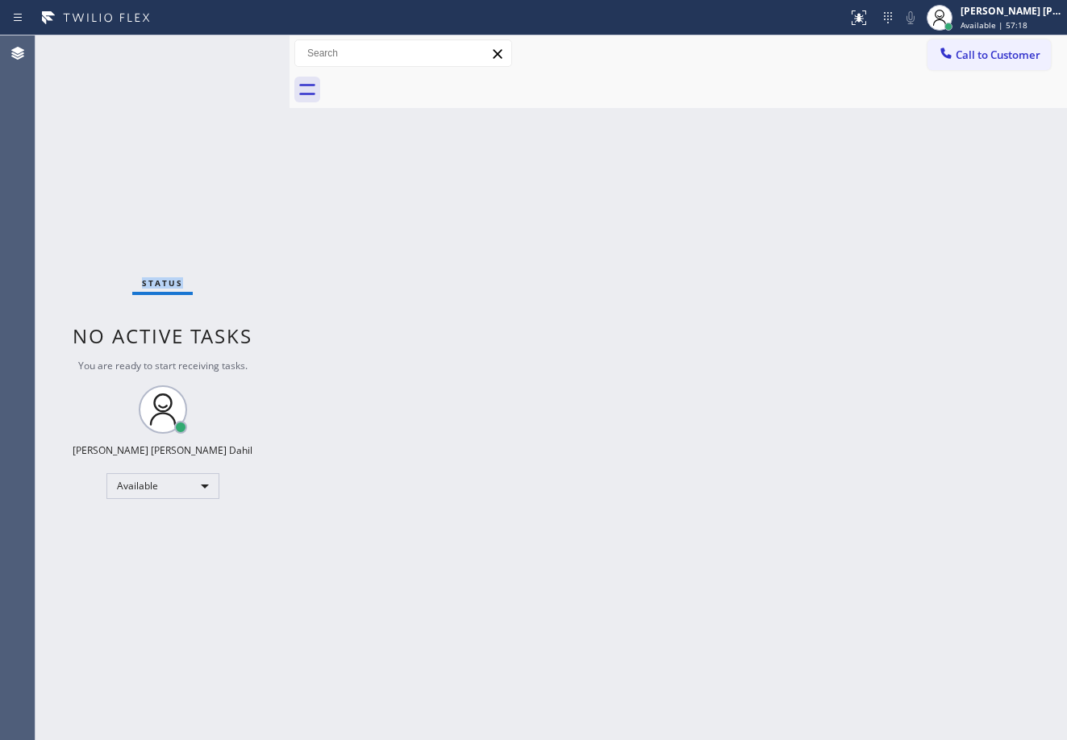
click at [235, 48] on div "Status No active tasks You are ready to start receiving tasks. [PERSON_NAME] [P…" at bounding box center [162, 387] width 254 height 705
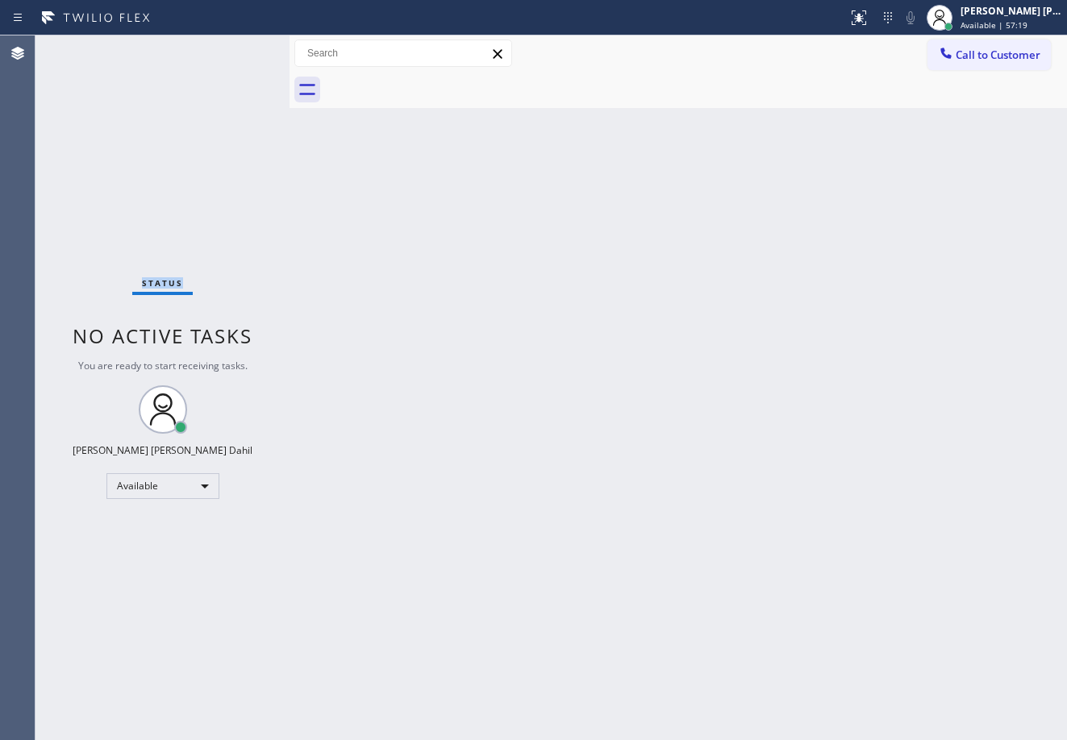
click at [235, 48] on div "Status No active tasks You are ready to start receiving tasks. [PERSON_NAME] [P…" at bounding box center [162, 387] width 254 height 705
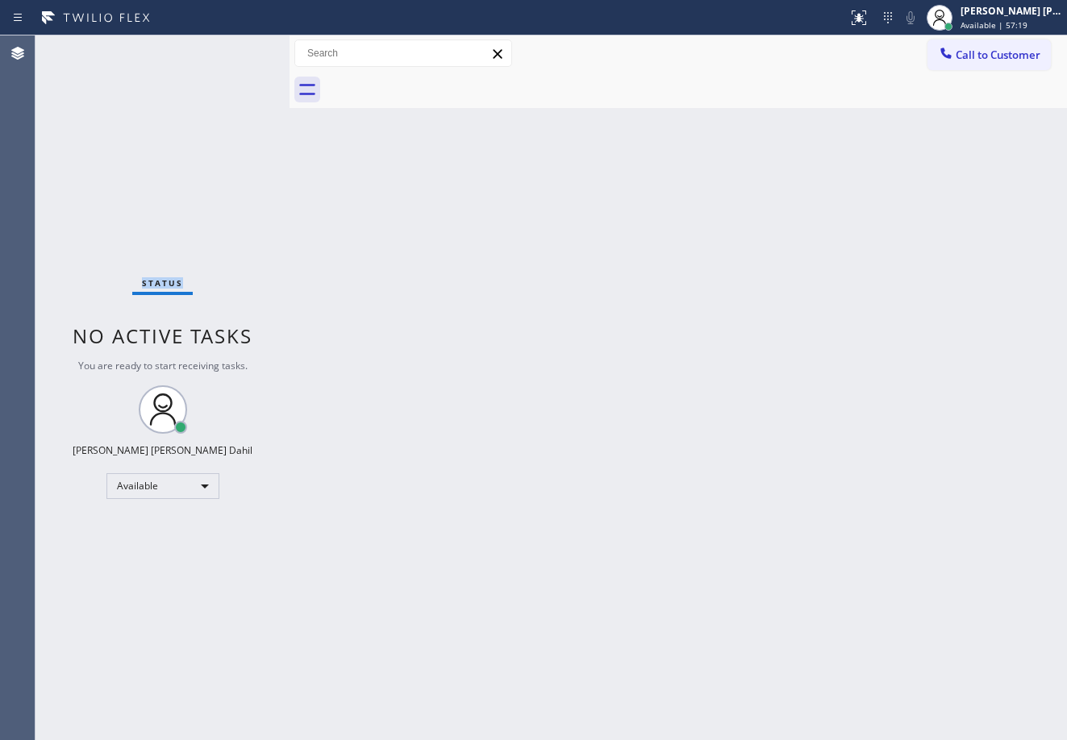
click at [235, 48] on div "Status No active tasks You are ready to start receiving tasks. [PERSON_NAME] [P…" at bounding box center [162, 387] width 254 height 705
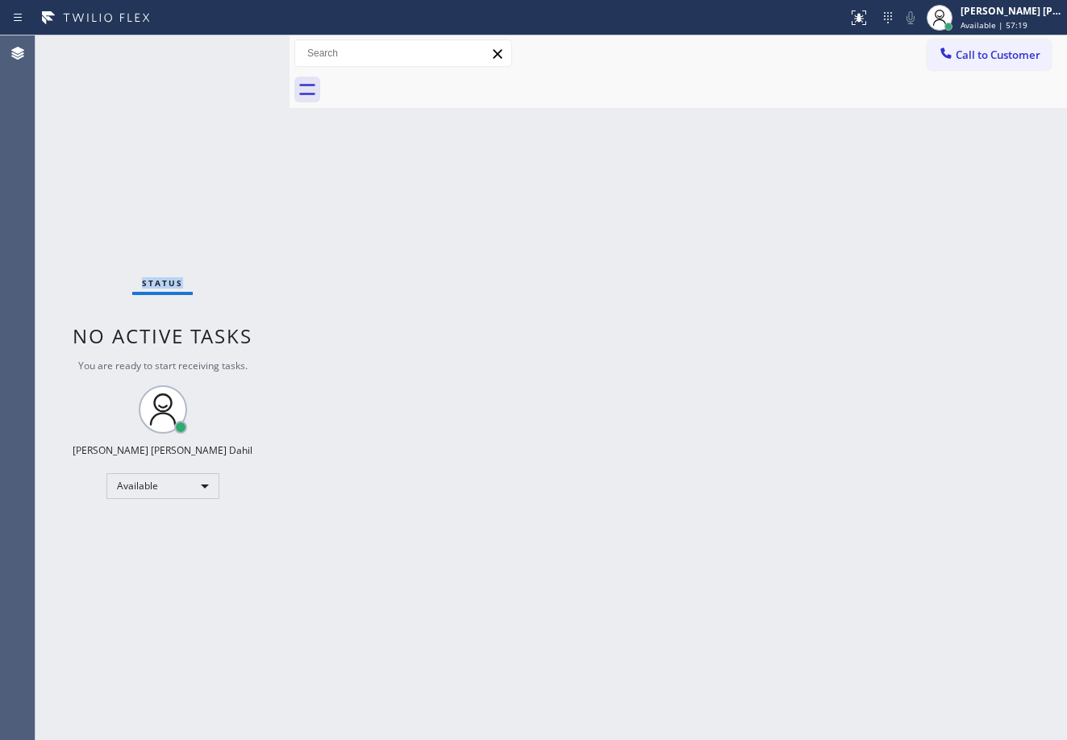
click at [235, 48] on div "Status No active tasks You are ready to start receiving tasks. [PERSON_NAME] [P…" at bounding box center [162, 387] width 254 height 705
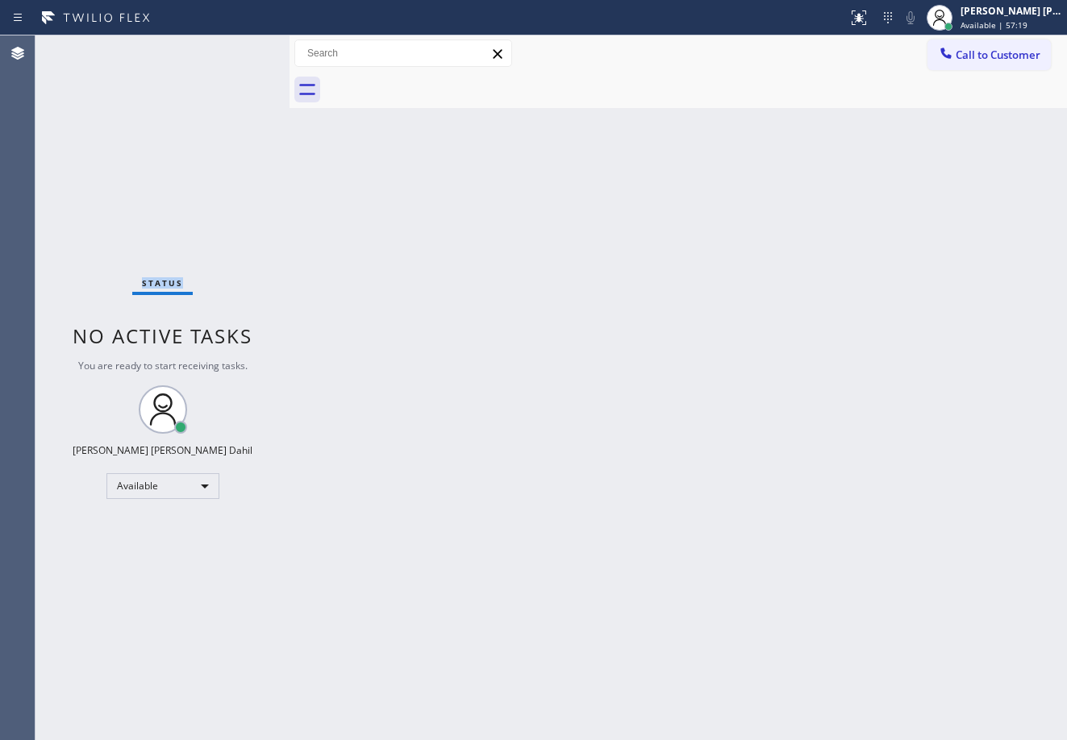
click at [235, 48] on div "Status No active tasks You are ready to start receiving tasks. [PERSON_NAME] [P…" at bounding box center [162, 387] width 254 height 705
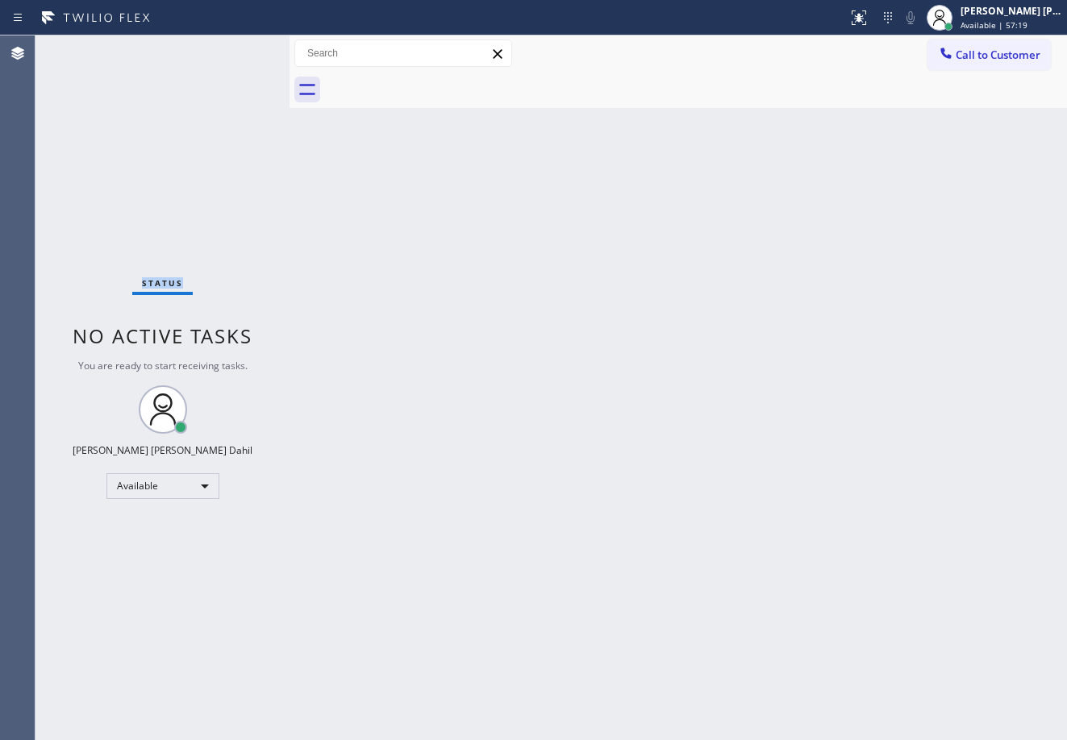
click at [235, 48] on div "Status No active tasks You are ready to start receiving tasks. [PERSON_NAME] [P…" at bounding box center [162, 387] width 254 height 705
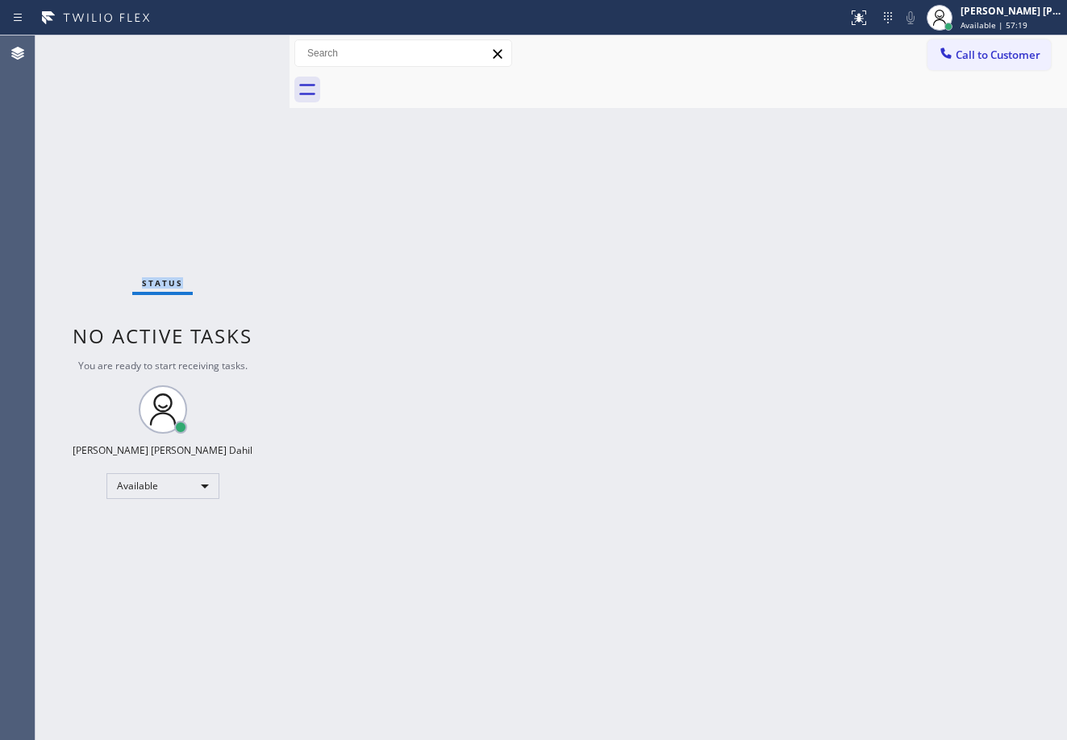
click at [235, 48] on div "Status No active tasks You are ready to start receiving tasks. [PERSON_NAME] [P…" at bounding box center [162, 387] width 254 height 705
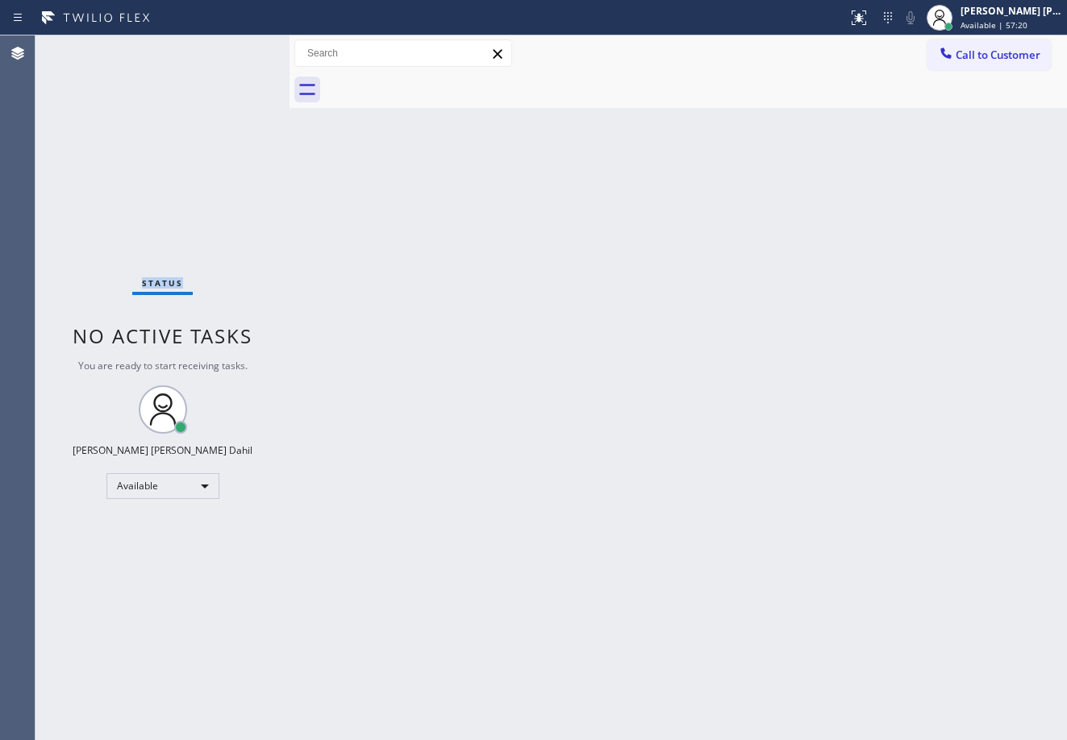
click at [235, 48] on div "Status No active tasks You are ready to start receiving tasks. [PERSON_NAME] [P…" at bounding box center [162, 387] width 254 height 705
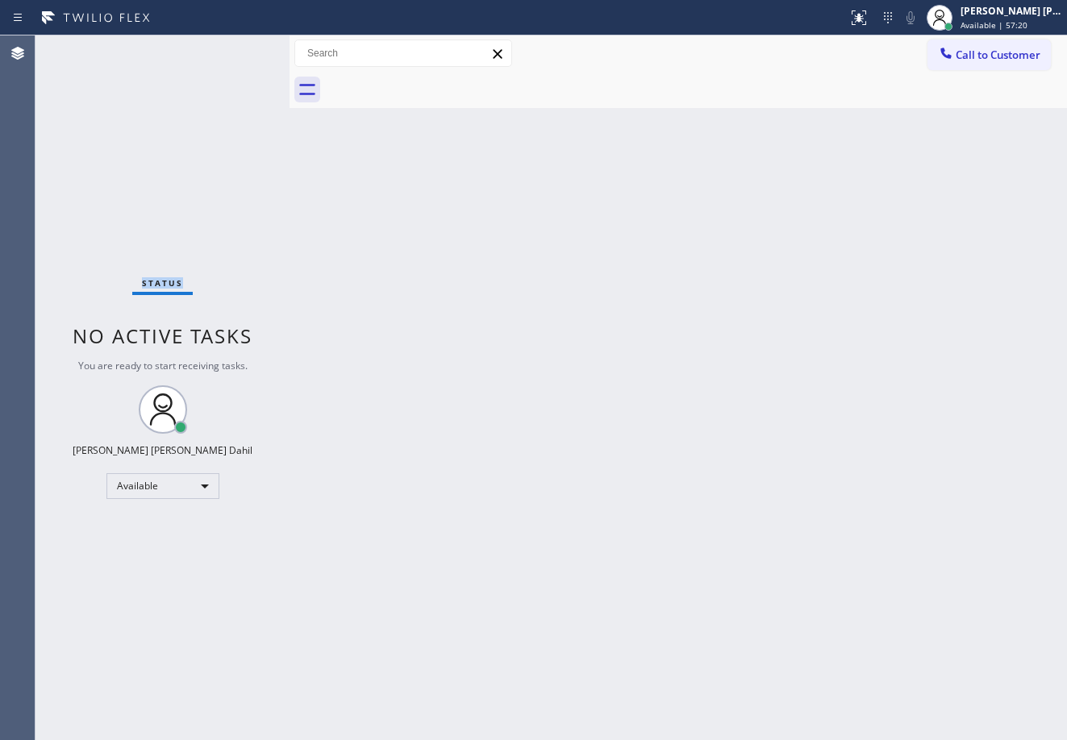
click at [235, 48] on div "Status No active tasks You are ready to start receiving tasks. [PERSON_NAME] [P…" at bounding box center [162, 387] width 254 height 705
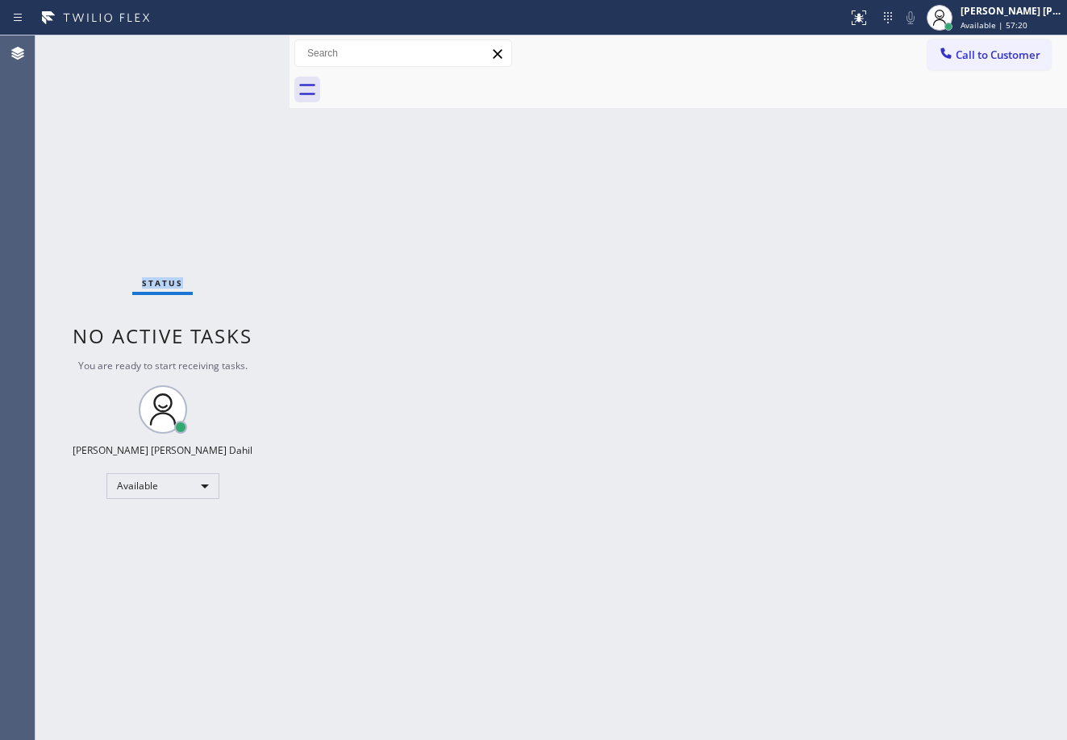
click at [235, 48] on div "Status No active tasks You are ready to start receiving tasks. [PERSON_NAME] [P…" at bounding box center [162, 387] width 254 height 705
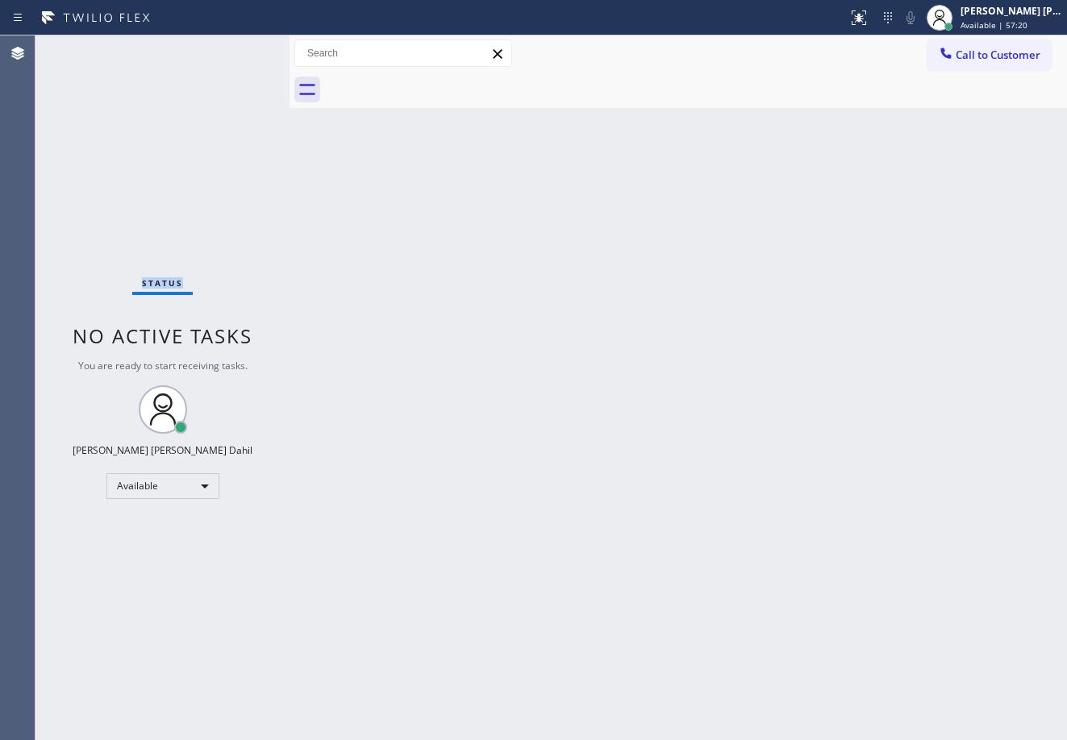
click at [235, 48] on div "Status No active tasks You are ready to start receiving tasks. [PERSON_NAME] [P…" at bounding box center [162, 387] width 254 height 705
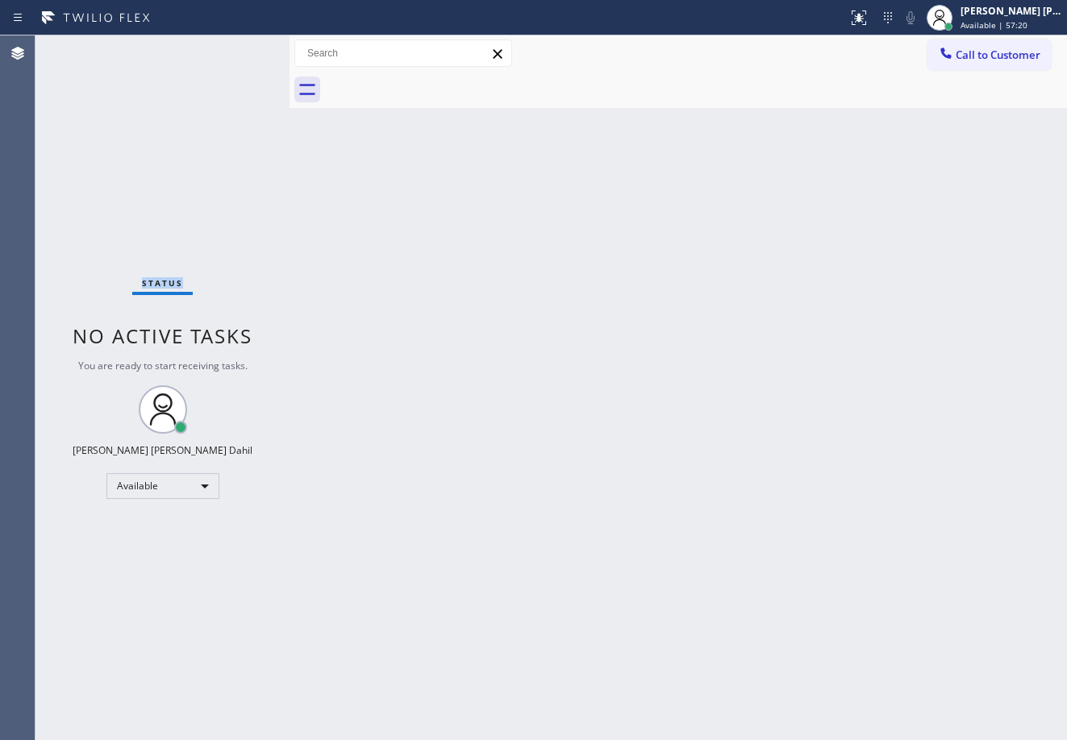
click at [235, 48] on div "Status No active tasks You are ready to start receiving tasks. [PERSON_NAME] [P…" at bounding box center [162, 387] width 254 height 705
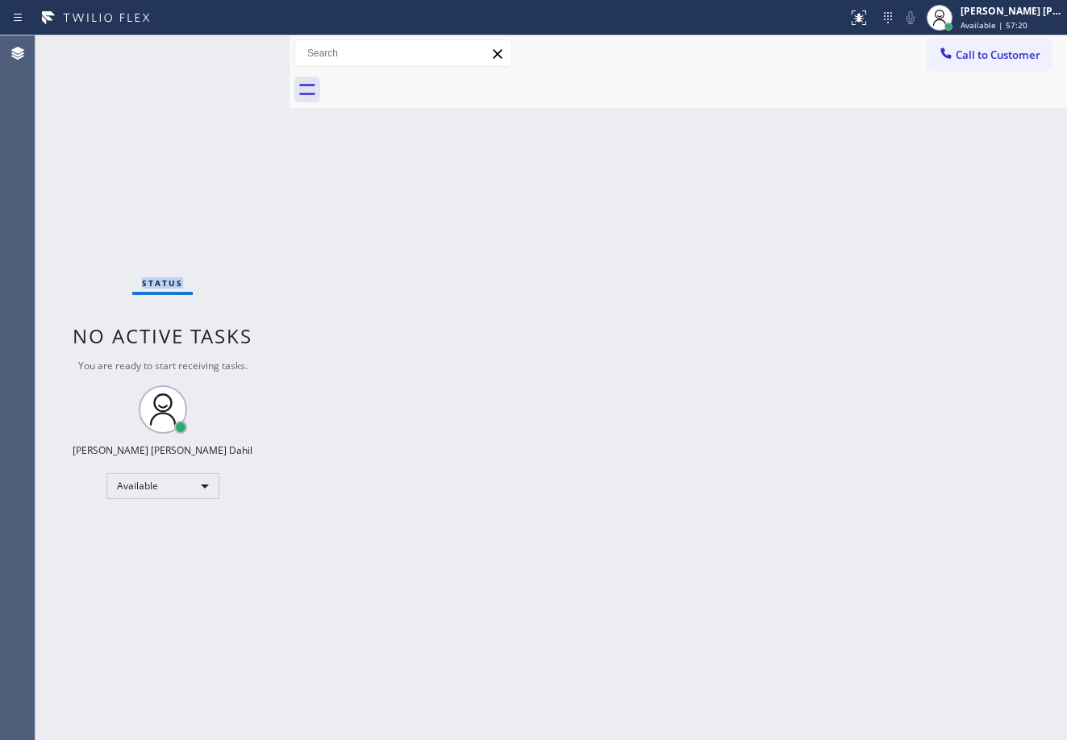
click at [235, 48] on div "Status No active tasks You are ready to start receiving tasks. [PERSON_NAME] [P…" at bounding box center [162, 387] width 254 height 705
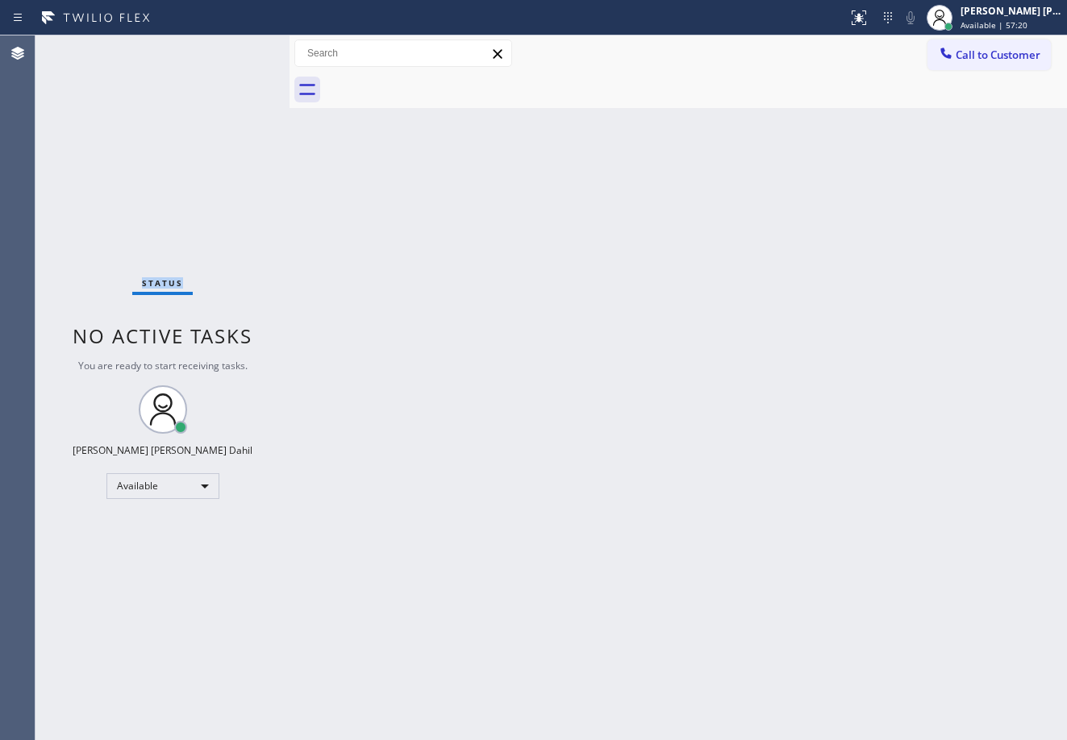
click at [235, 48] on div "Status No active tasks You are ready to start receiving tasks. [PERSON_NAME] [P…" at bounding box center [162, 387] width 254 height 705
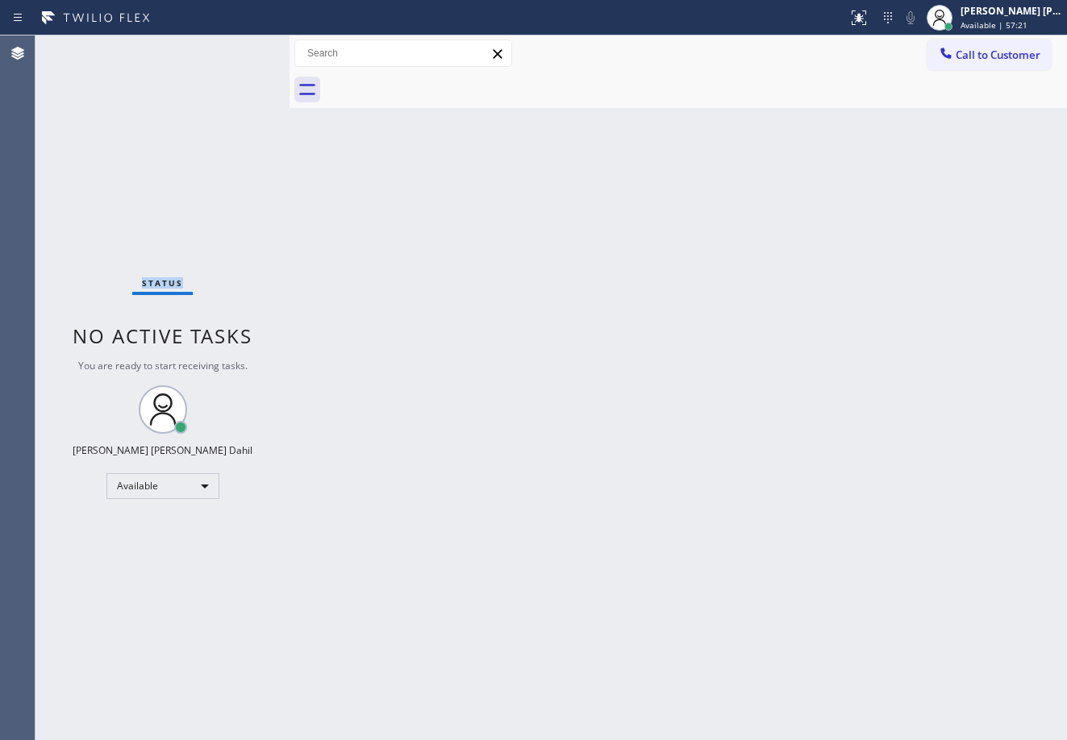
click at [235, 48] on div "Status No active tasks You are ready to start receiving tasks. [PERSON_NAME] [P…" at bounding box center [162, 387] width 254 height 705
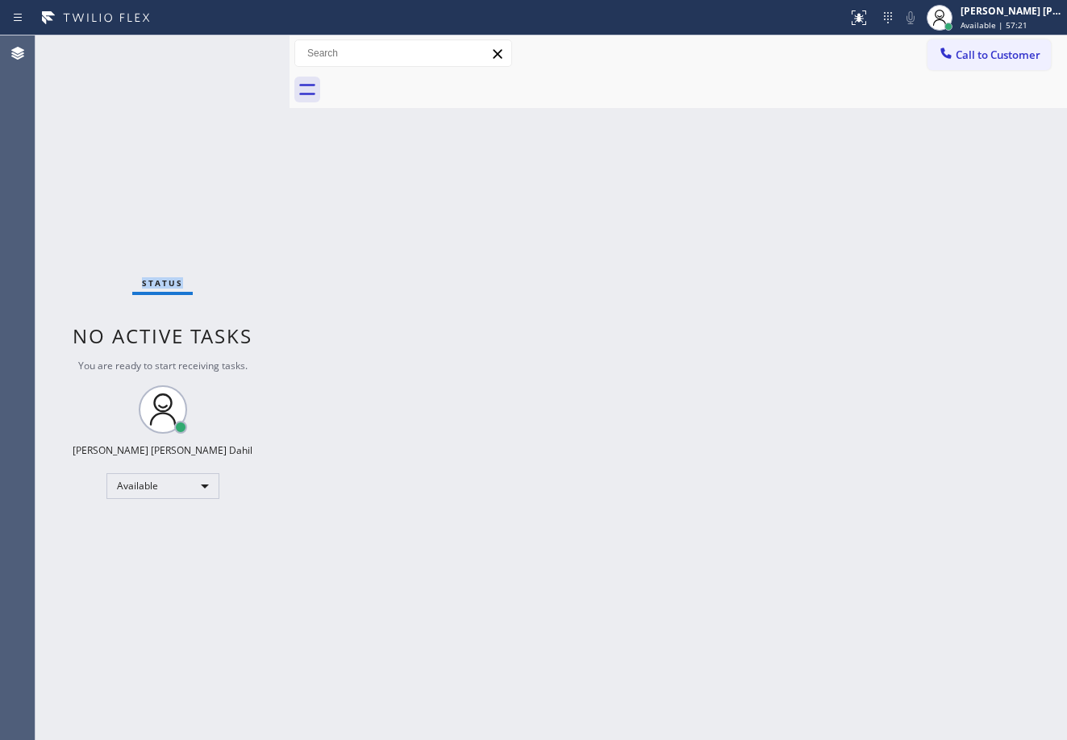
click at [235, 48] on div "Status No active tasks You are ready to start receiving tasks. [PERSON_NAME] [P…" at bounding box center [162, 387] width 254 height 705
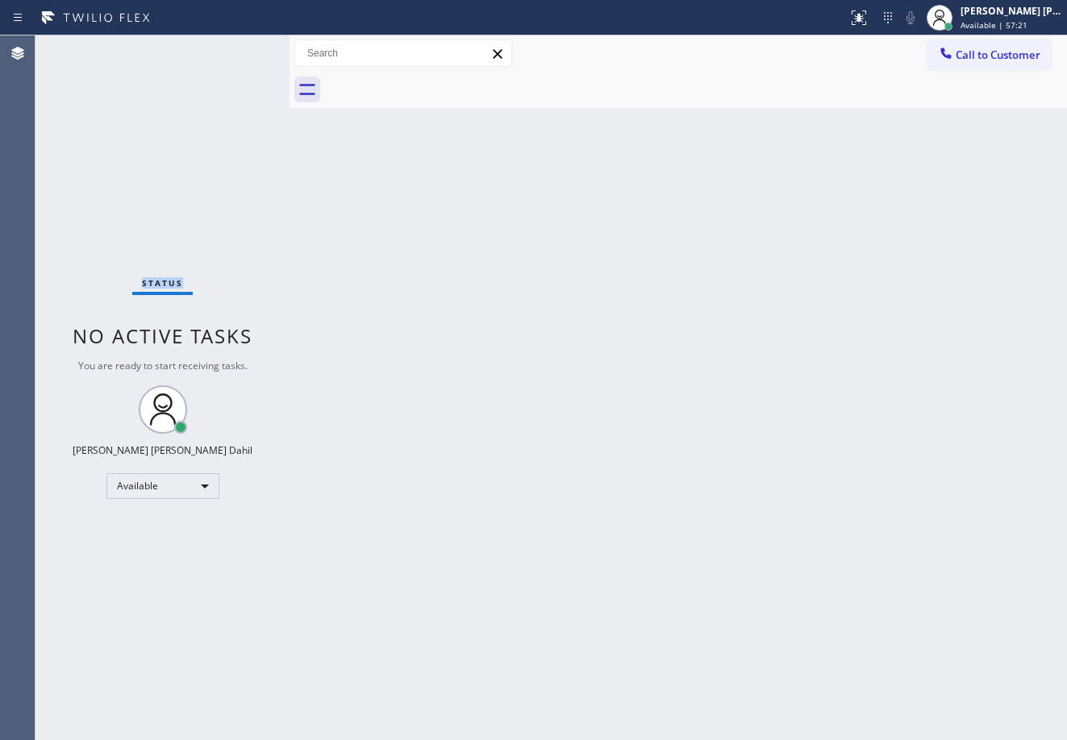
click at [235, 48] on div "Status No active tasks You are ready to start receiving tasks. [PERSON_NAME] [P…" at bounding box center [162, 387] width 254 height 705
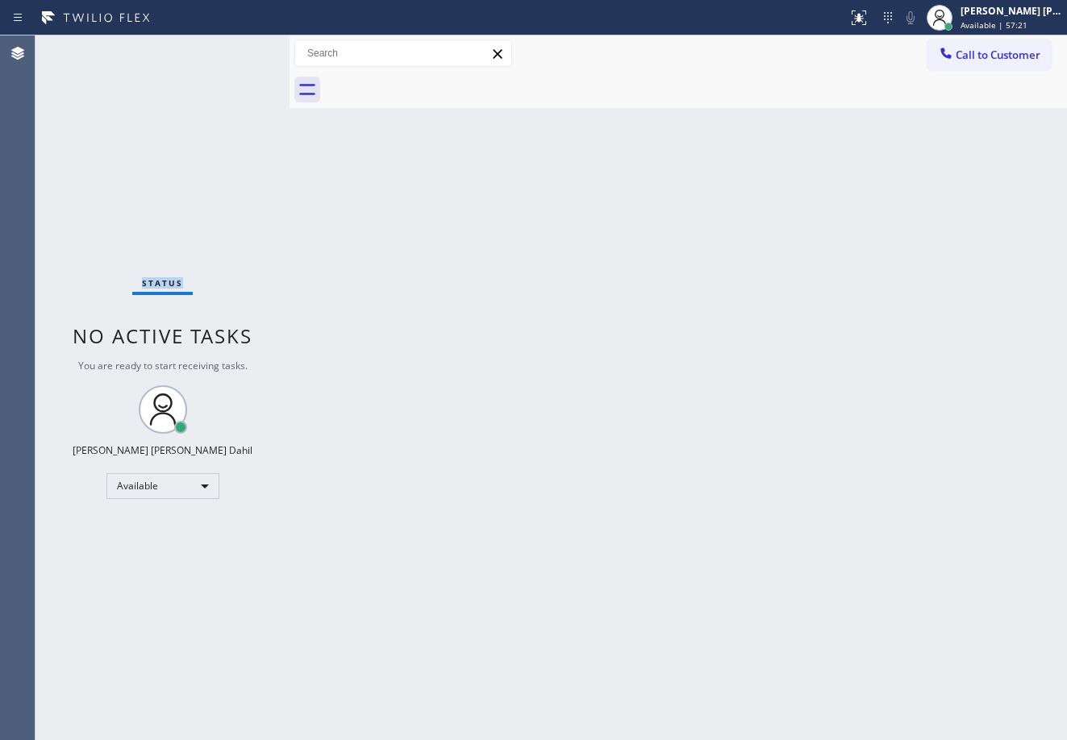
click at [235, 48] on div "Status No active tasks You are ready to start receiving tasks. [PERSON_NAME] [P…" at bounding box center [162, 387] width 254 height 705
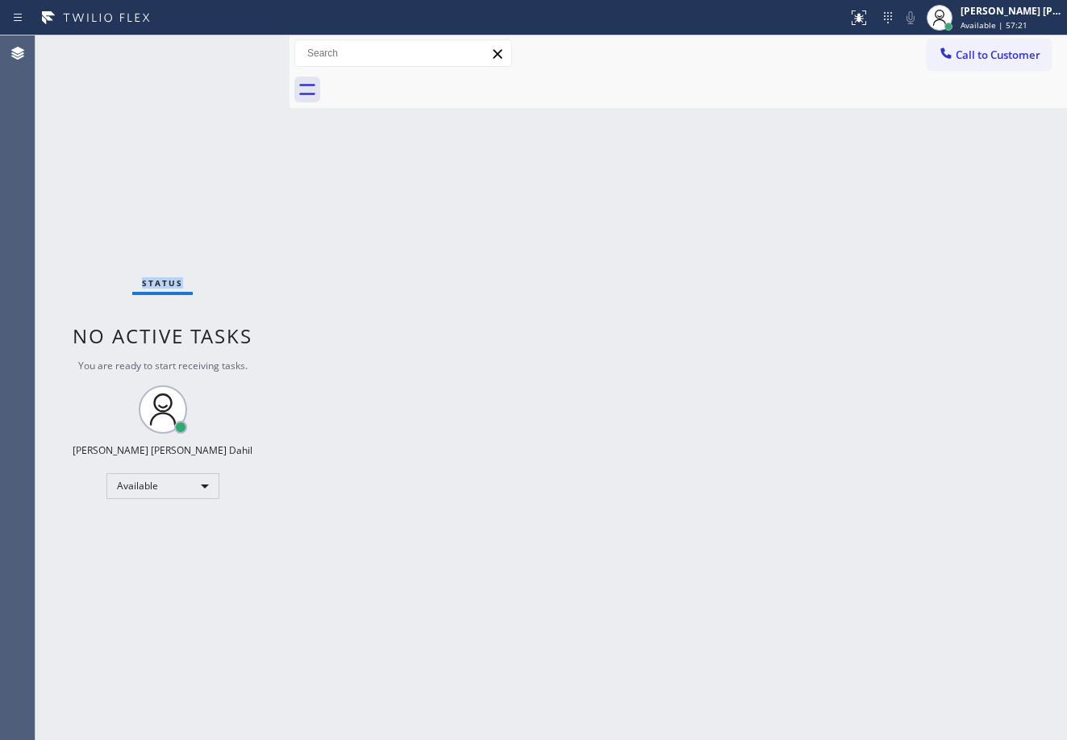
click at [235, 48] on div "Status No active tasks You are ready to start receiving tasks. [PERSON_NAME] [P…" at bounding box center [162, 387] width 254 height 705
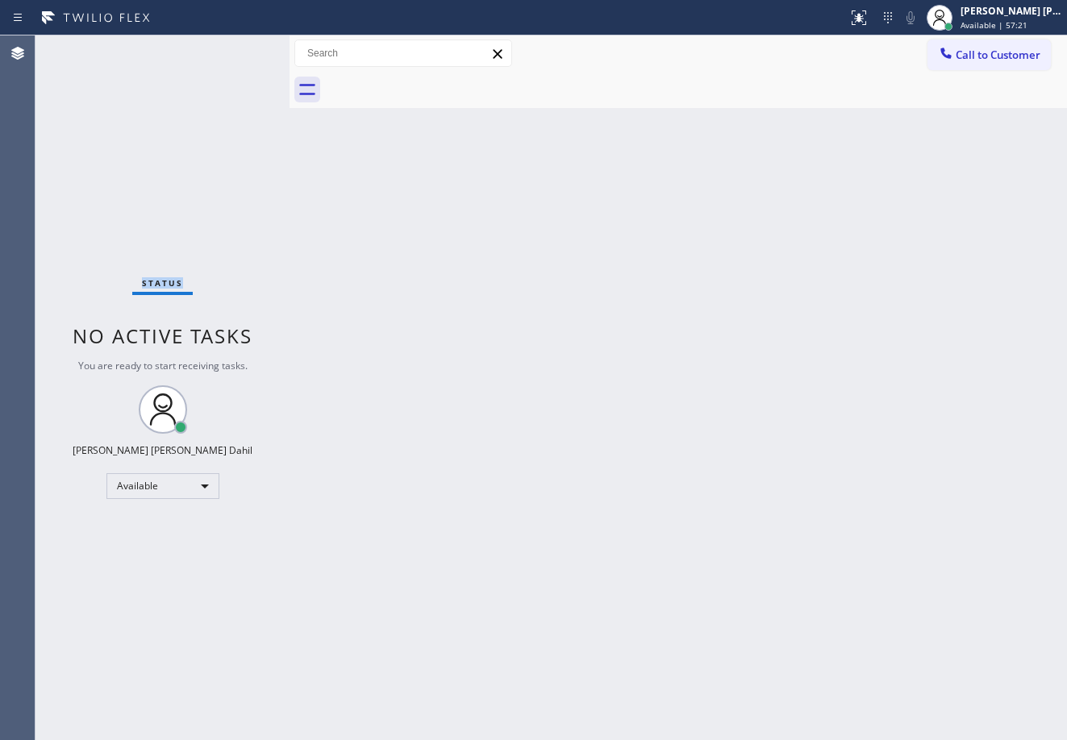
click at [235, 48] on div "Status No active tasks You are ready to start receiving tasks. [PERSON_NAME] [P…" at bounding box center [162, 387] width 254 height 705
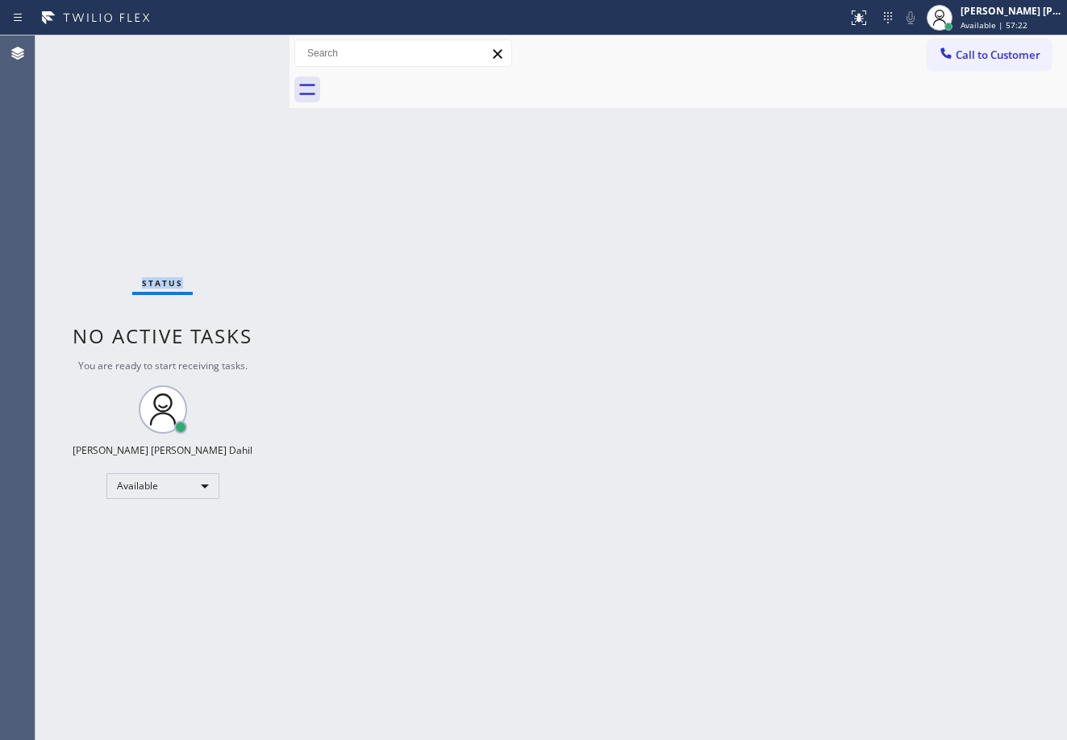
click at [235, 48] on div "Status No active tasks You are ready to start receiving tasks. [PERSON_NAME] [P…" at bounding box center [162, 387] width 254 height 705
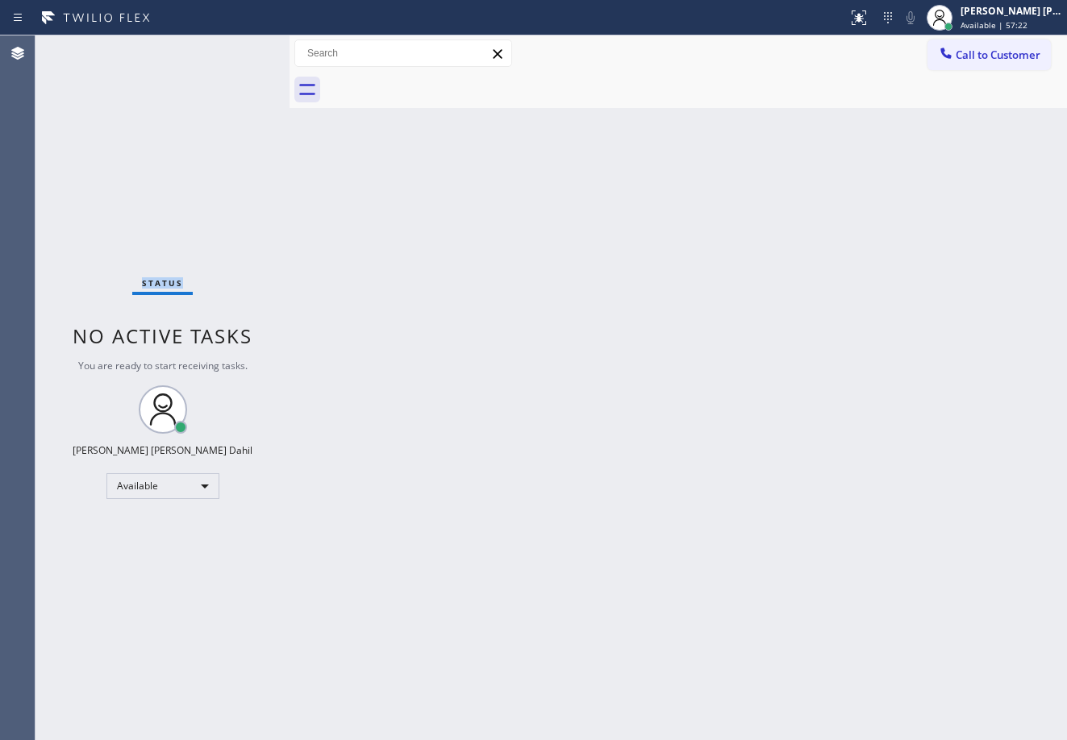
click at [235, 48] on div "Status No active tasks You are ready to start receiving tasks. [PERSON_NAME] [P…" at bounding box center [162, 387] width 254 height 705
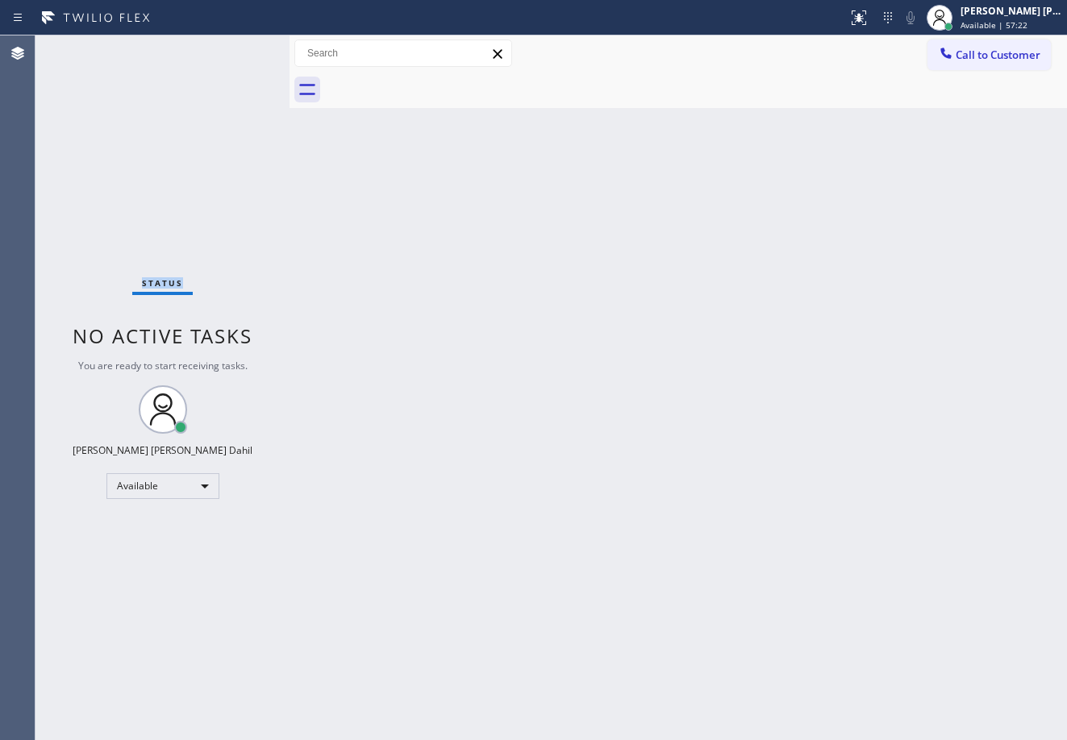
click at [235, 48] on div "Status No active tasks You are ready to start receiving tasks. [PERSON_NAME] [P…" at bounding box center [162, 387] width 254 height 705
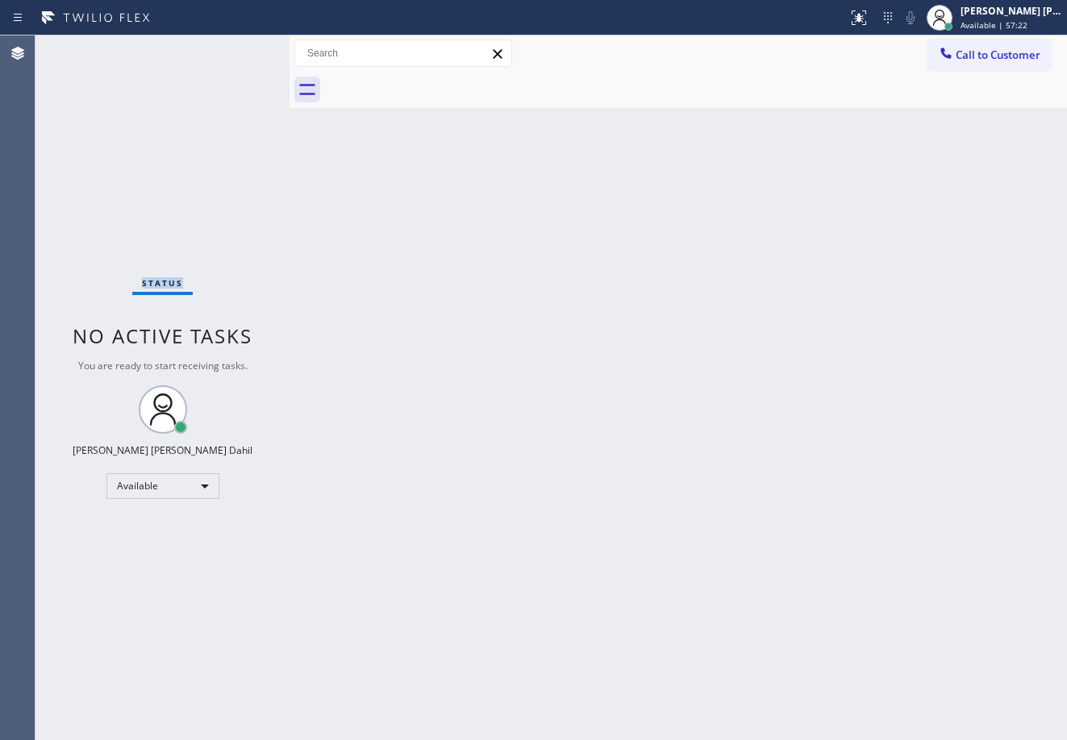
click at [235, 48] on div "Status No active tasks You are ready to start receiving tasks. [PERSON_NAME] [P…" at bounding box center [162, 387] width 254 height 705
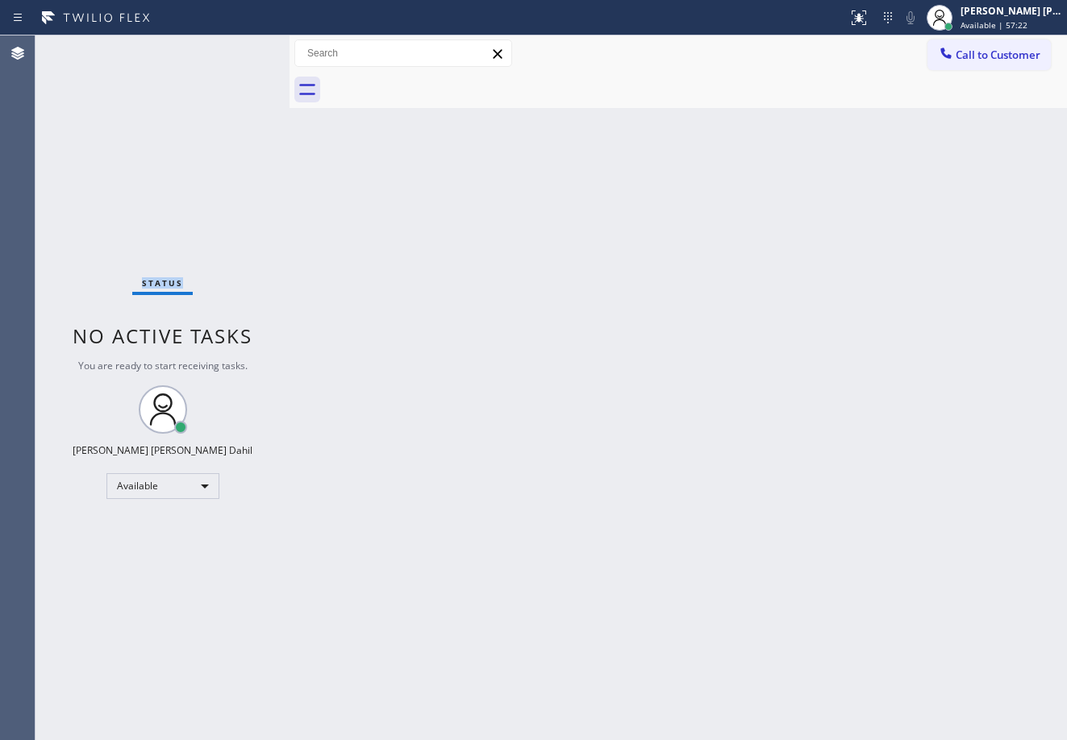
click at [235, 48] on div "Status No active tasks You are ready to start receiving tasks. [PERSON_NAME] [P…" at bounding box center [162, 387] width 254 height 705
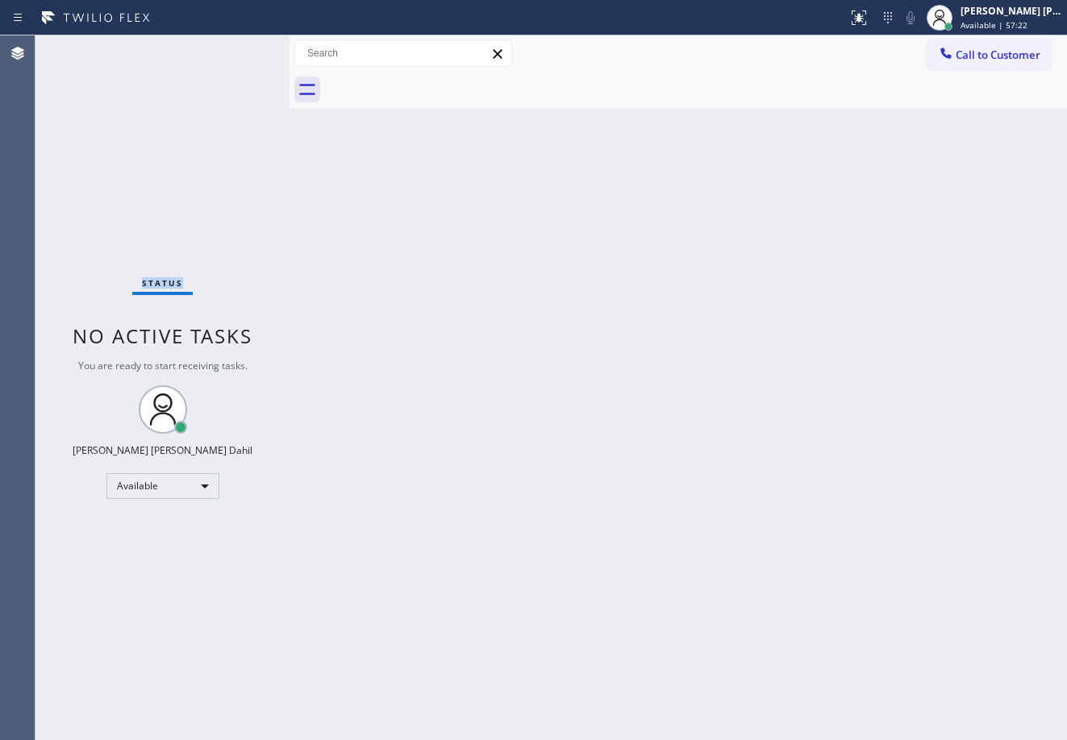
click at [235, 48] on div "Status No active tasks You are ready to start receiving tasks. [PERSON_NAME] [P…" at bounding box center [162, 387] width 254 height 705
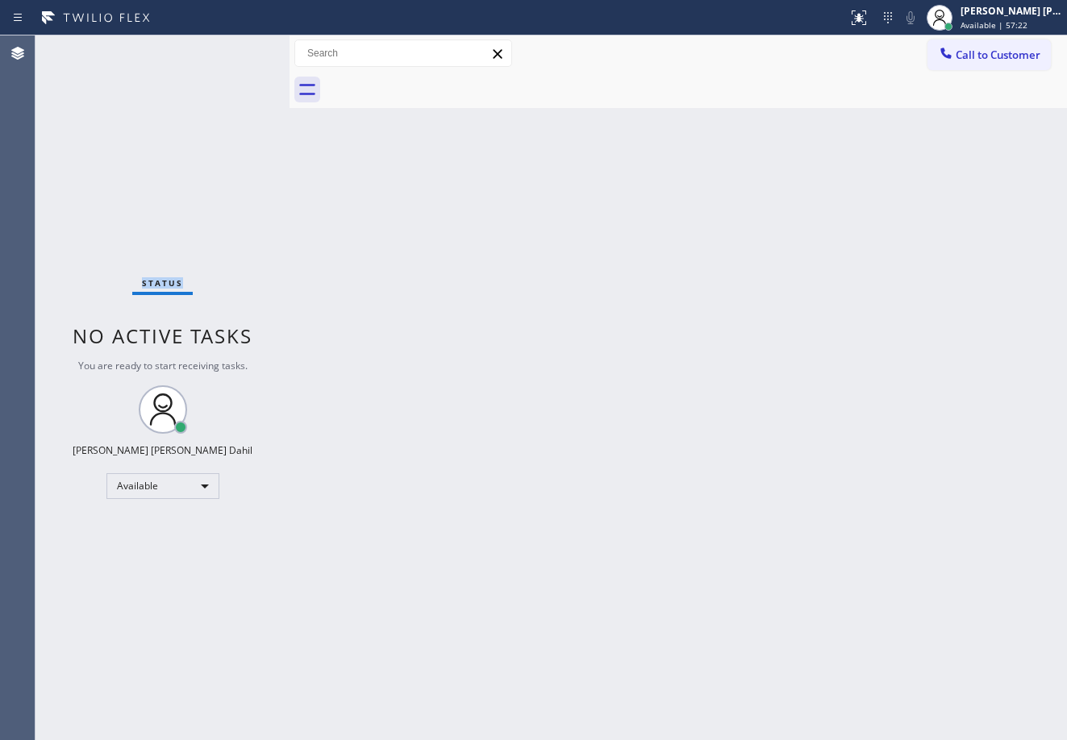
click at [235, 48] on div "Status No active tasks You are ready to start receiving tasks. [PERSON_NAME] [P…" at bounding box center [162, 387] width 254 height 705
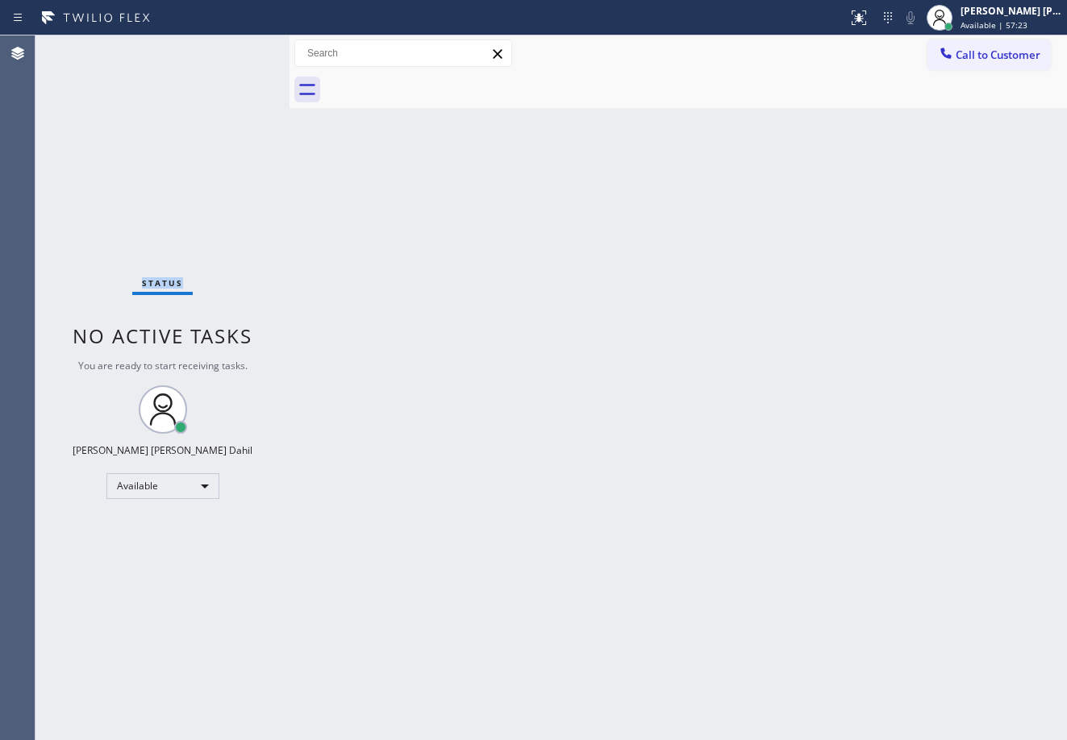
click at [235, 48] on div "Status No active tasks You are ready to start receiving tasks. [PERSON_NAME] [P…" at bounding box center [162, 387] width 254 height 705
click
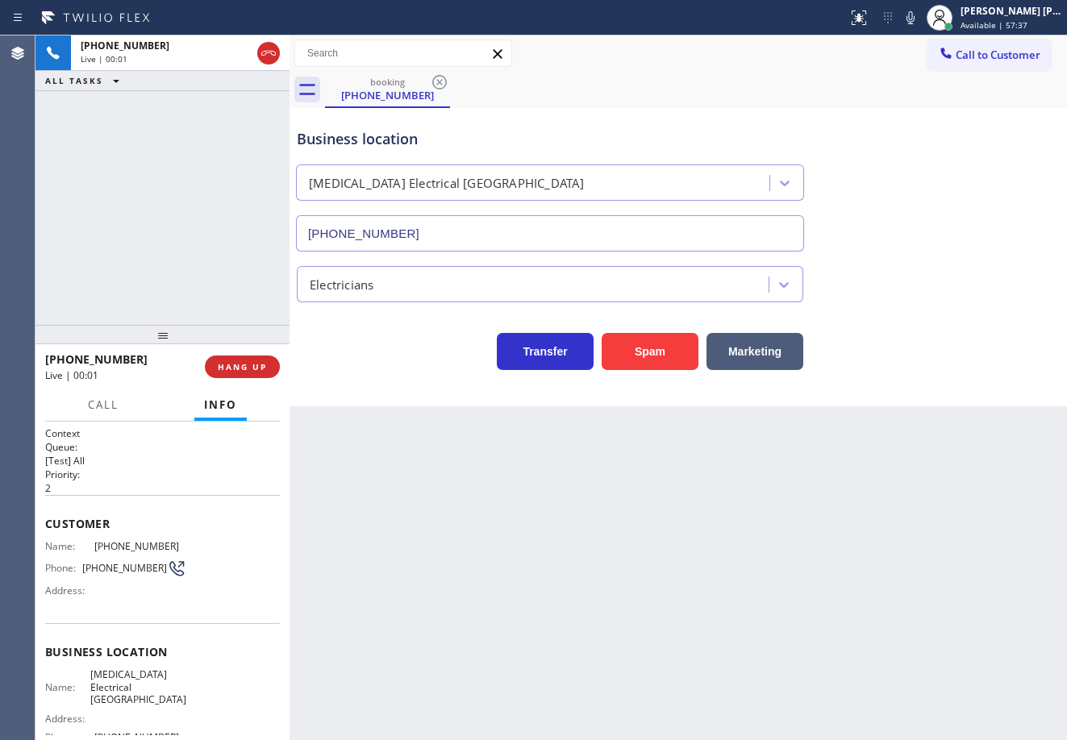
type input "(760) 388-9800"
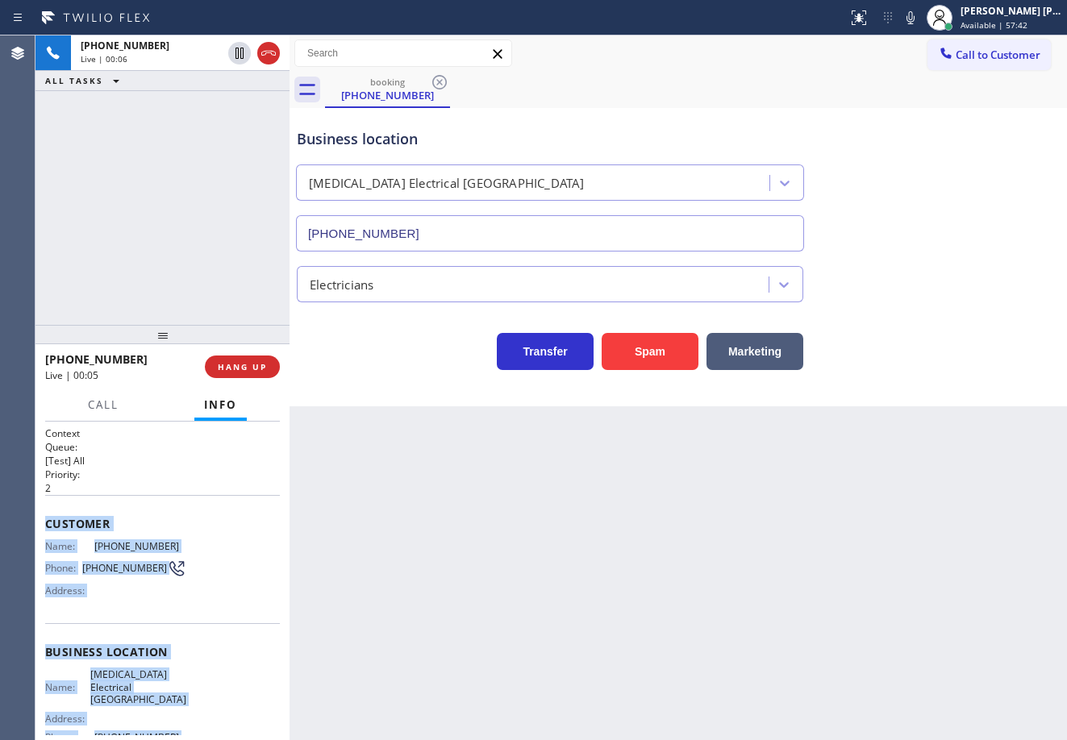
scroll to position [158, 0]
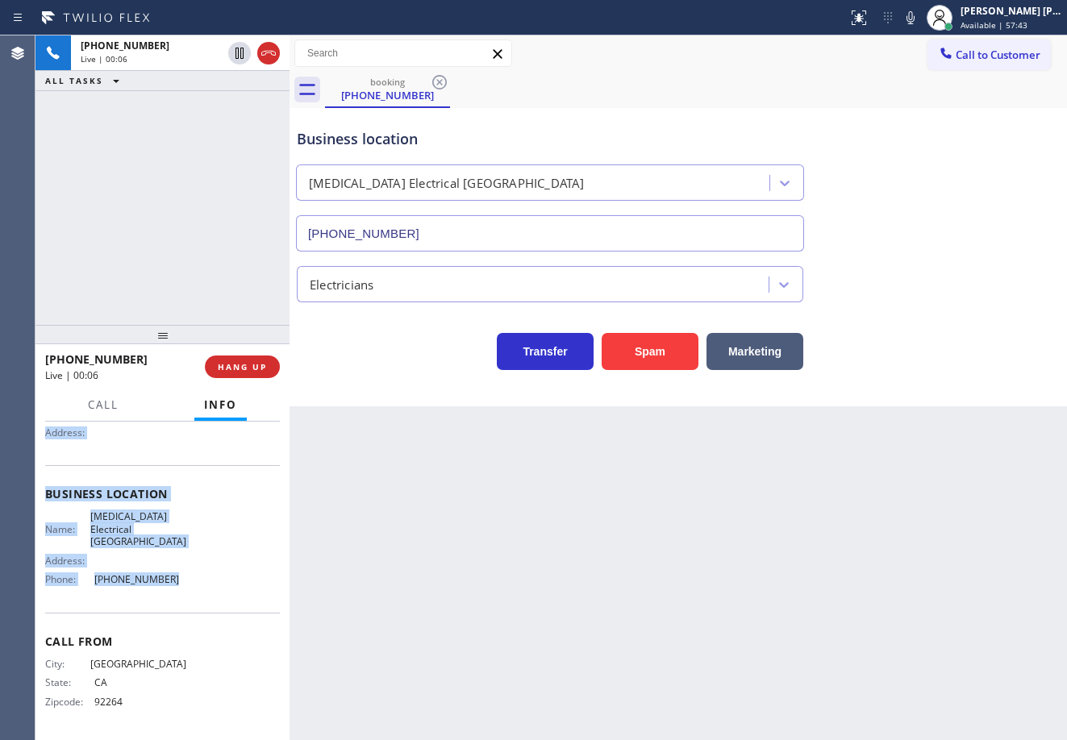
drag, startPoint x: 41, startPoint y: 516, endPoint x: 254, endPoint y: 563, distance: 218.0
copy div "Customer Name: (760) 449-4701 Phone: (760) 449-4701 Address: Business location …"
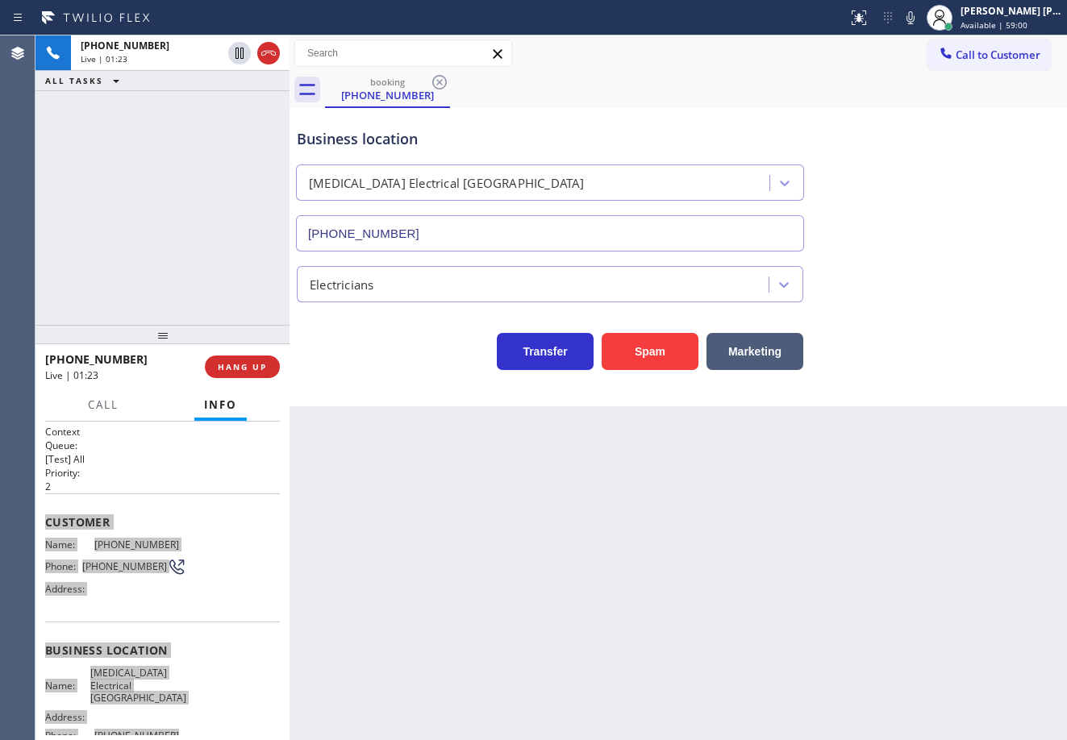
scroll to position [0, 0]
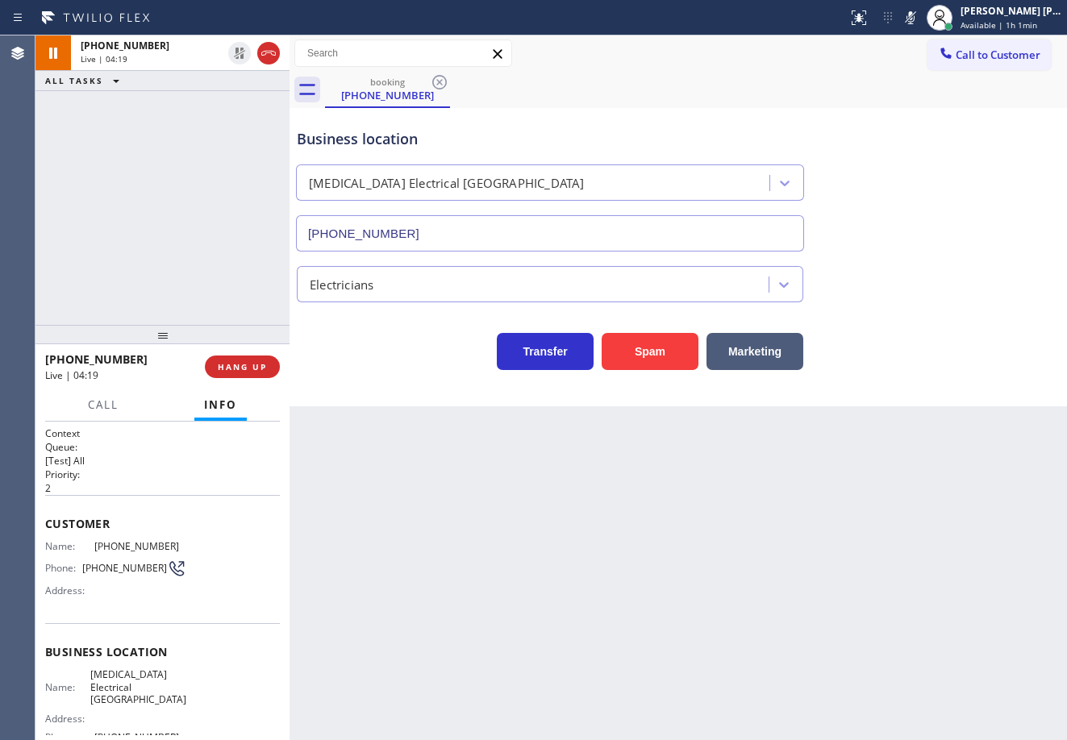
drag, startPoint x: 932, startPoint y: 9, endPoint x: 942, endPoint y: 171, distance: 162.4
drag, startPoint x: 962, startPoint y: 222, endPoint x: 969, endPoint y: 250, distance: 29.1
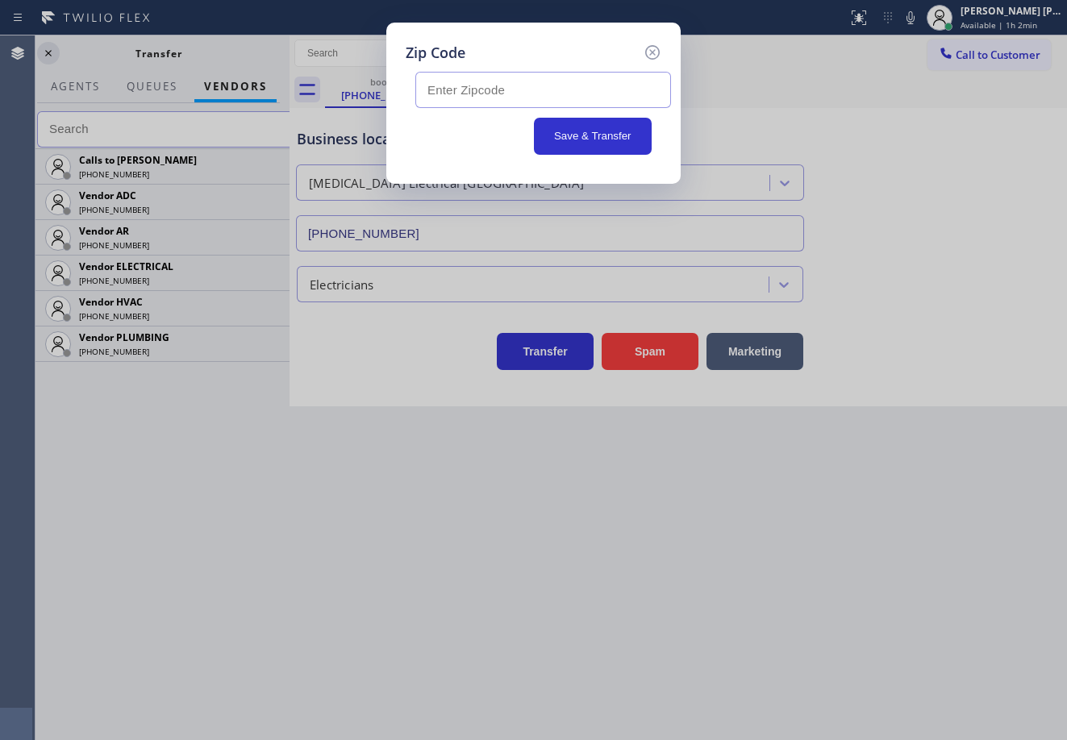
paste input "92262"
type input "92262"
drag, startPoint x: 566, startPoint y: 136, endPoint x: 582, endPoint y: 132, distance: 16.6
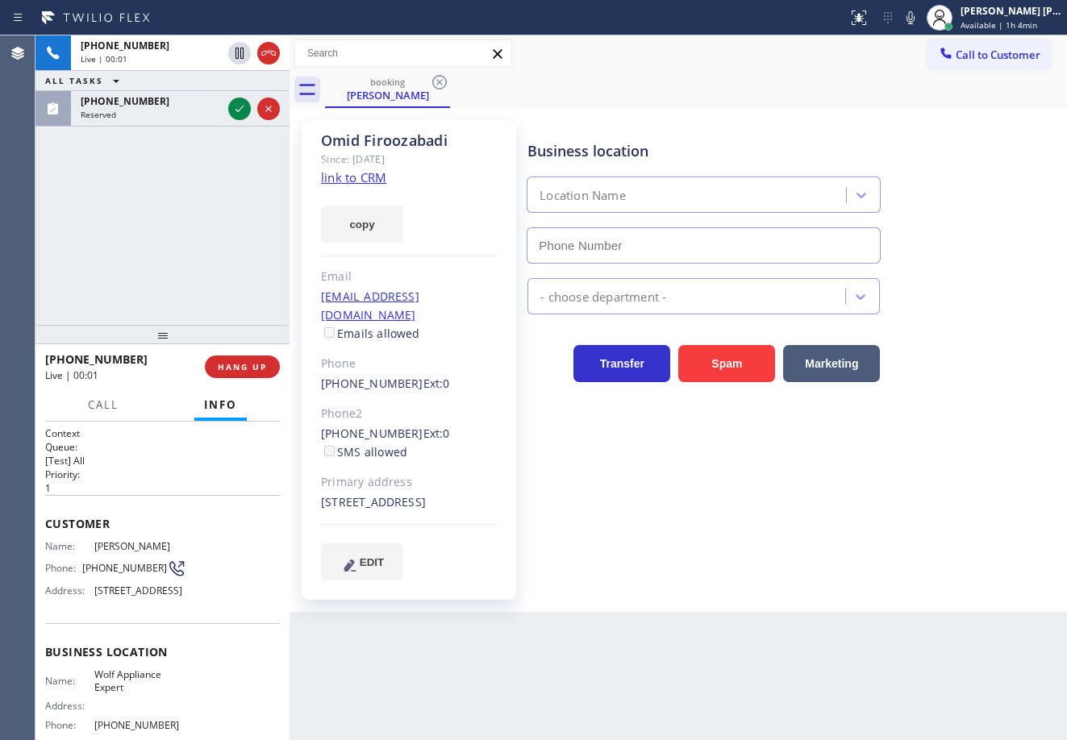
type input "(949) 536-9698"
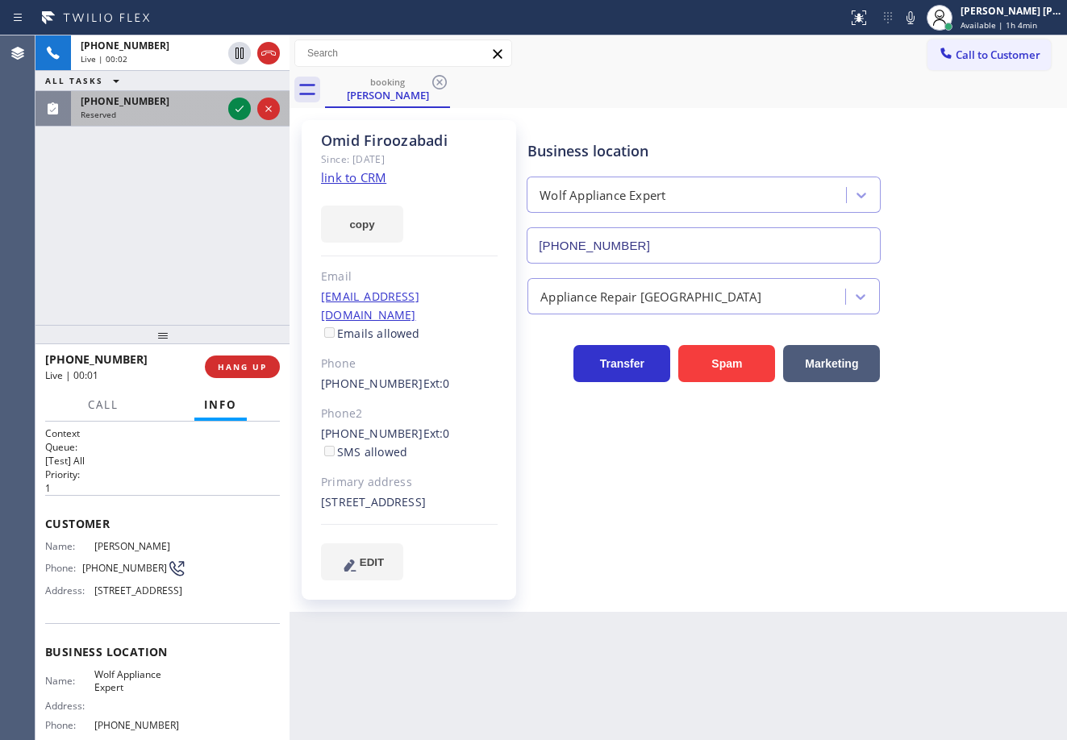
drag, startPoint x: 198, startPoint y: 118, endPoint x: 219, endPoint y: 118, distance: 20.2
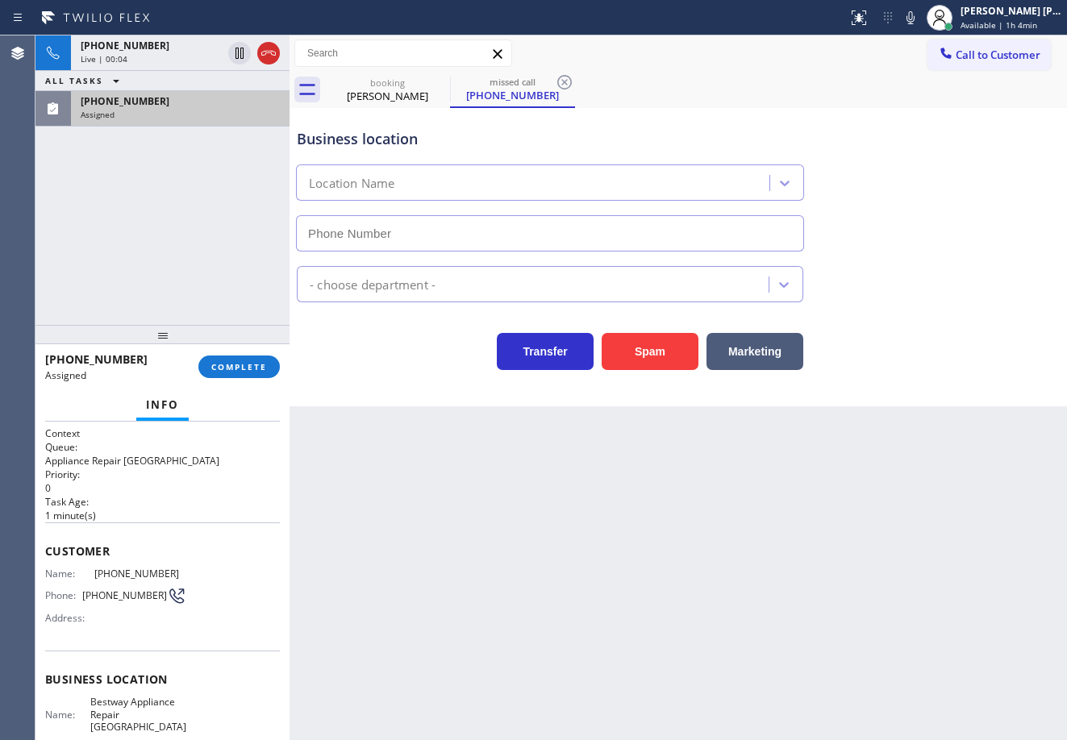
type input "(623) 323-9720"
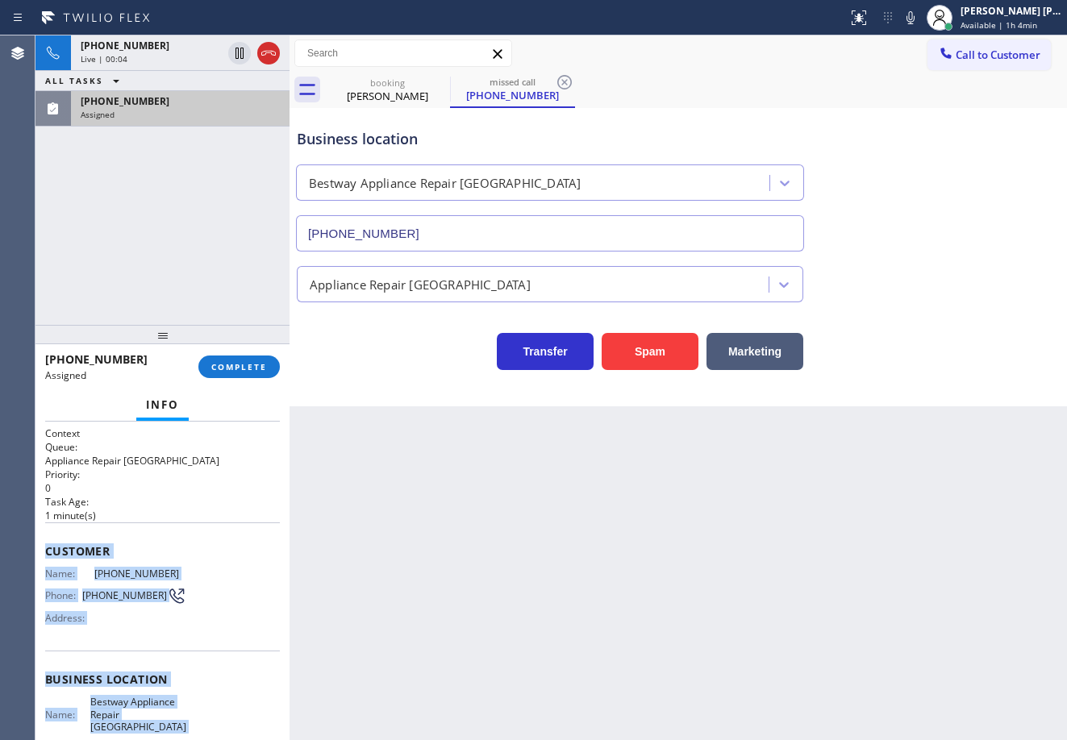
scroll to position [173, 0]
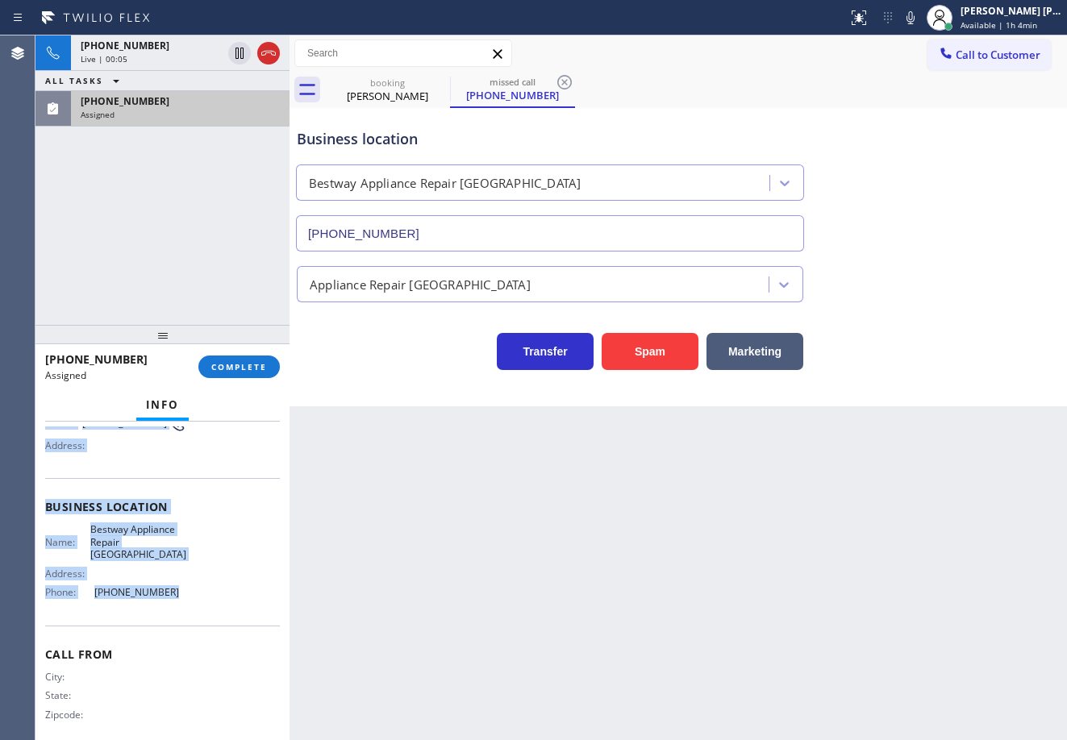
drag, startPoint x: 44, startPoint y: 548, endPoint x: 163, endPoint y: 585, distance: 124.0
copy div "Customer Name: (530) 360-7163 Phone: (530) 360-7163 Address: Business location …"
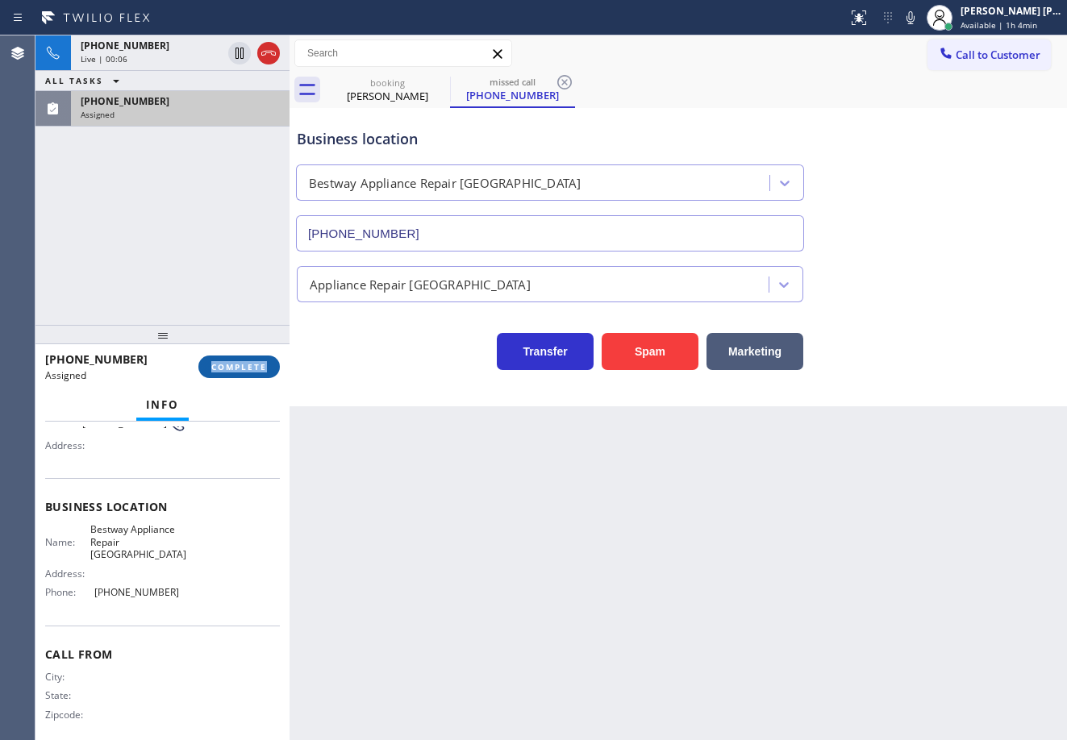
drag, startPoint x: 249, startPoint y: 352, endPoint x: 250, endPoint y: 360, distance: 8.1
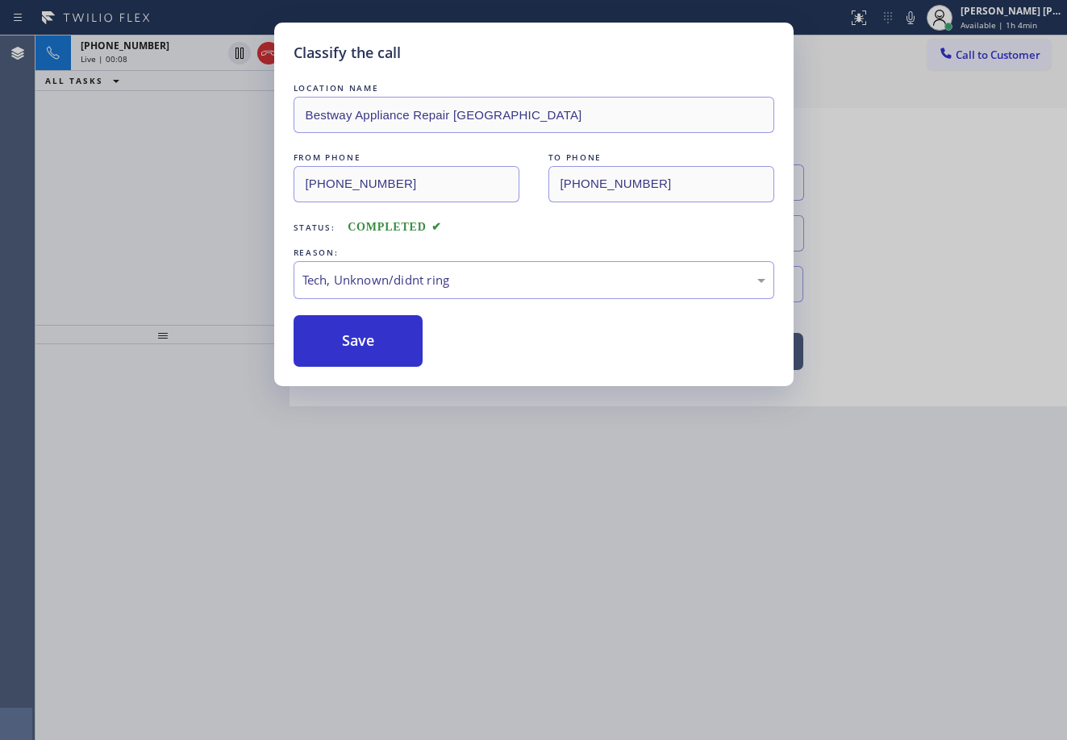
drag, startPoint x: 379, startPoint y: 396, endPoint x: 356, endPoint y: 361, distance: 41.4
drag, startPoint x: 356, startPoint y: 361, endPoint x: 354, endPoint y: 351, distance: 10.8
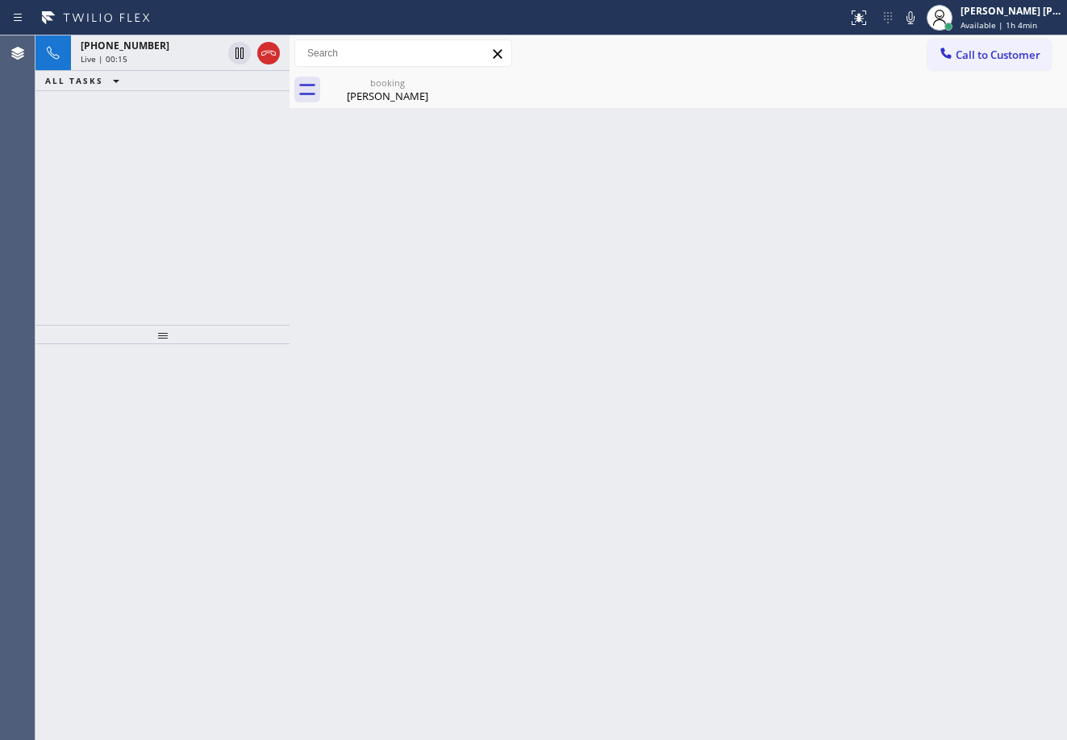
drag, startPoint x: 380, startPoint y: 100, endPoint x: 278, endPoint y: 108, distance: 101.9
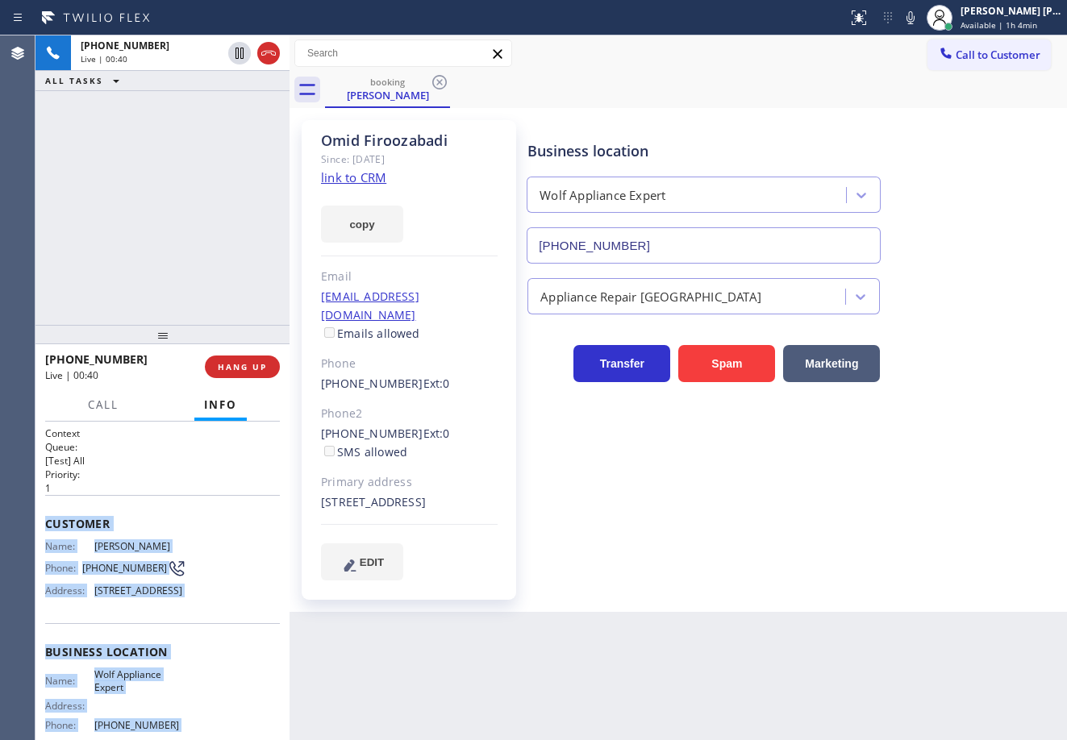
scroll to position [158, 0]
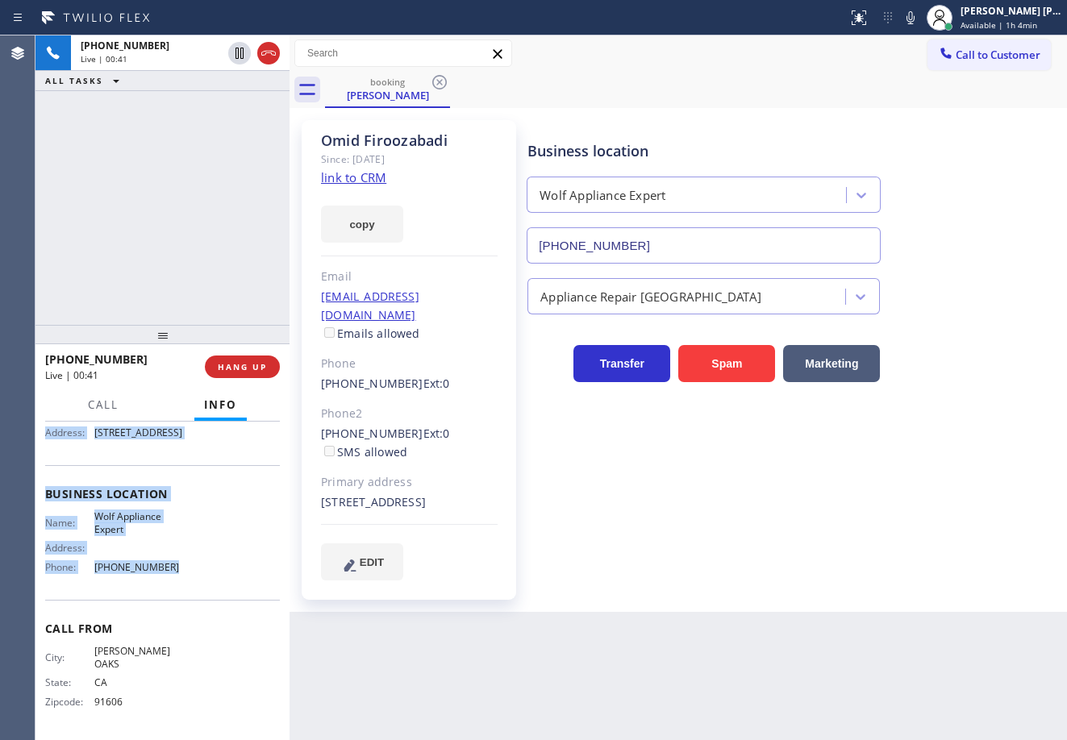
drag, startPoint x: 43, startPoint y: 520, endPoint x: 197, endPoint y: 602, distance: 174.2
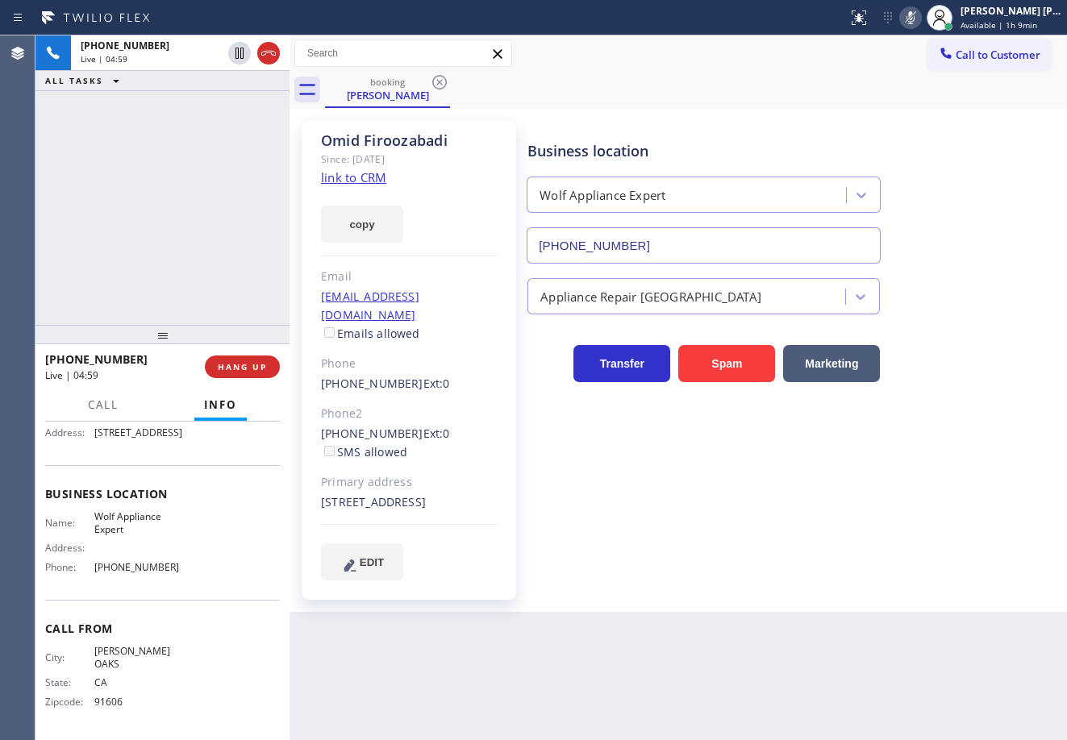
drag, startPoint x: 199, startPoint y: 142, endPoint x: 459, endPoint y: 177, distance: 262.1
drag, startPoint x: 159, startPoint y: 110, endPoint x: 223, endPoint y: 117, distance: 64.8
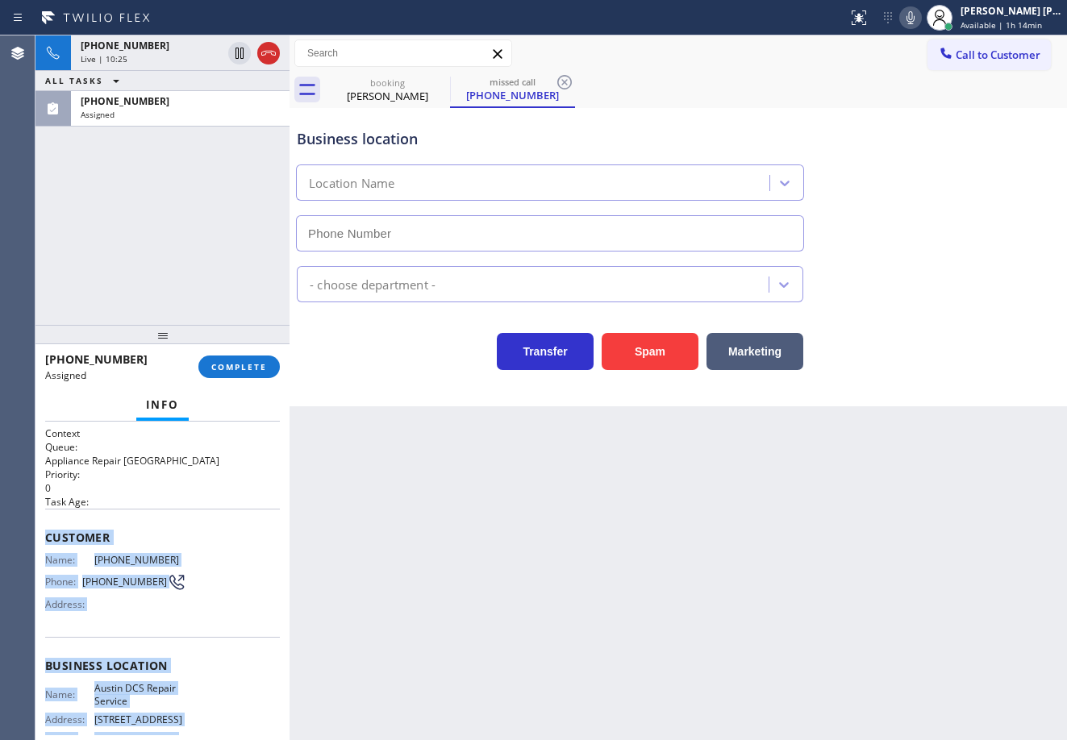
drag, startPoint x: 43, startPoint y: 535, endPoint x: 189, endPoint y: 565, distance: 149.0
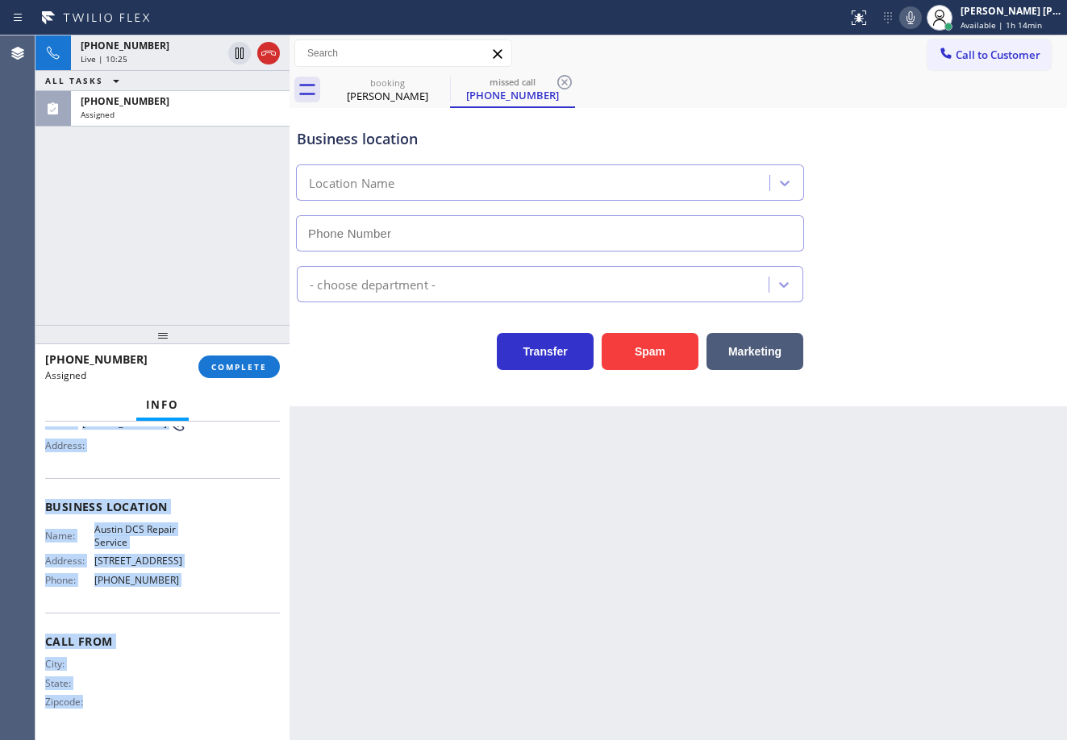
type input "(206) 309-5934"
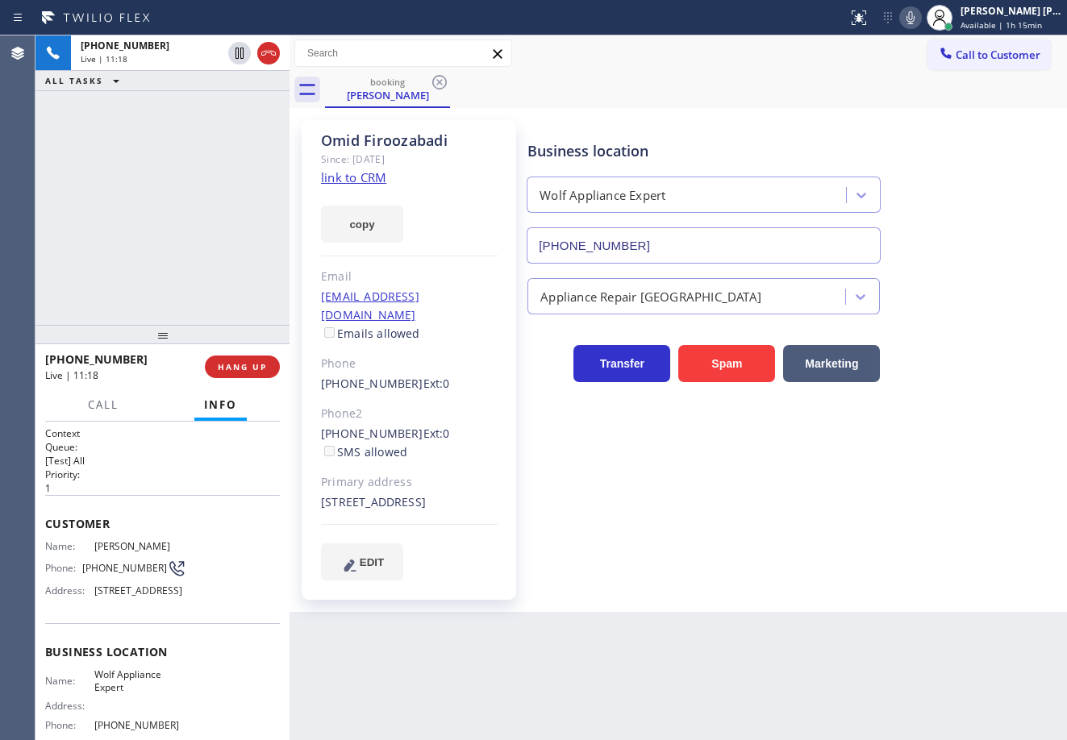
drag, startPoint x: 162, startPoint y: 178, endPoint x: 954, endPoint y: 290, distance: 799.7
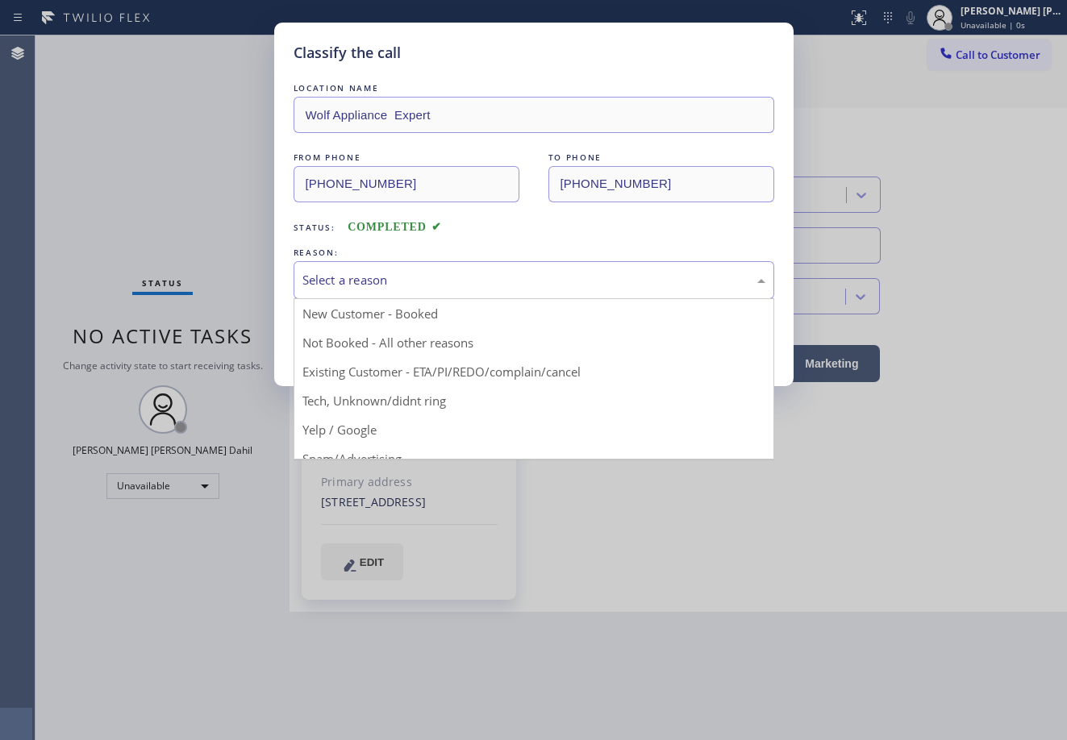
drag, startPoint x: 397, startPoint y: 314, endPoint x: 397, endPoint y: 328, distance: 14.5
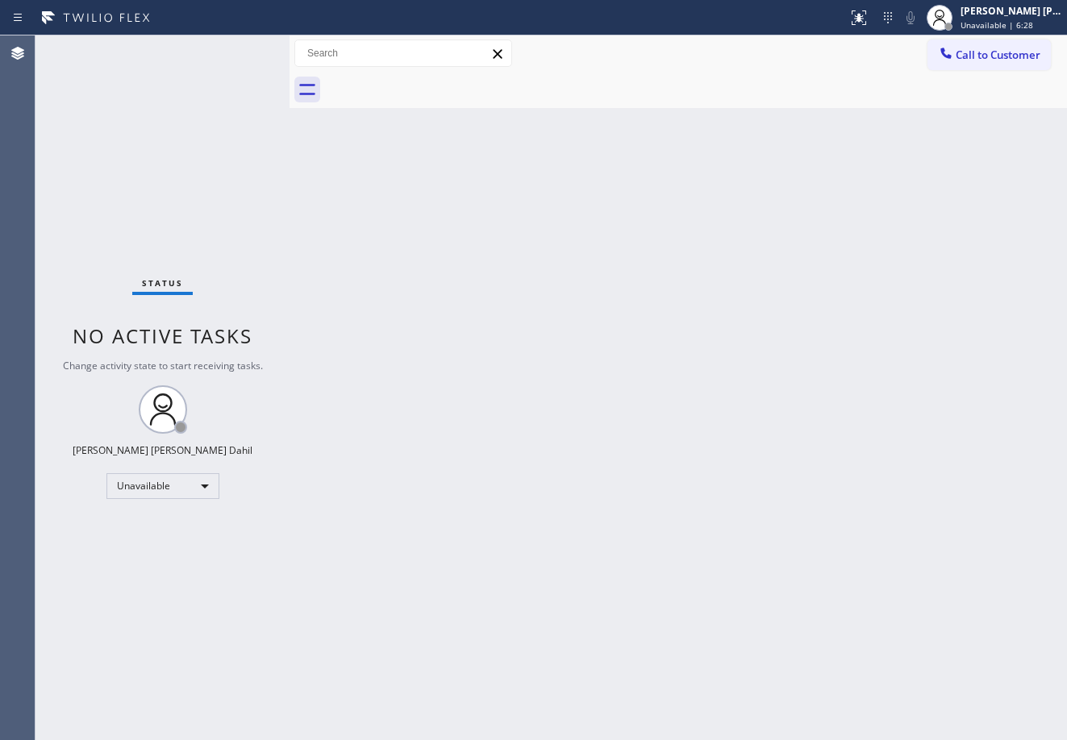
drag, startPoint x: 881, startPoint y: 267, endPoint x: 1066, endPoint y: 539, distance: 328.6
drag, startPoint x: 874, startPoint y: 24, endPoint x: 868, endPoint y: 107, distance: 83.3
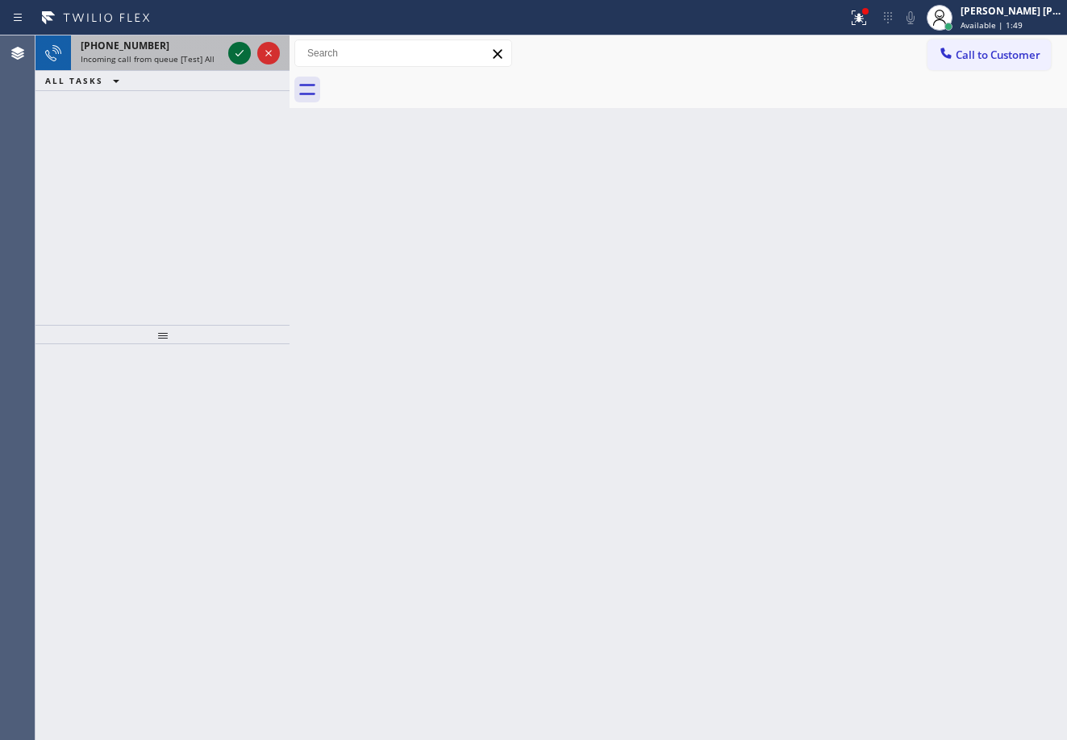
drag, startPoint x: 212, startPoint y: 56, endPoint x: 232, endPoint y: 55, distance: 20.2
click at [215, 55] on div "Incoming call from queue [Test] All" at bounding box center [151, 58] width 141 height 11
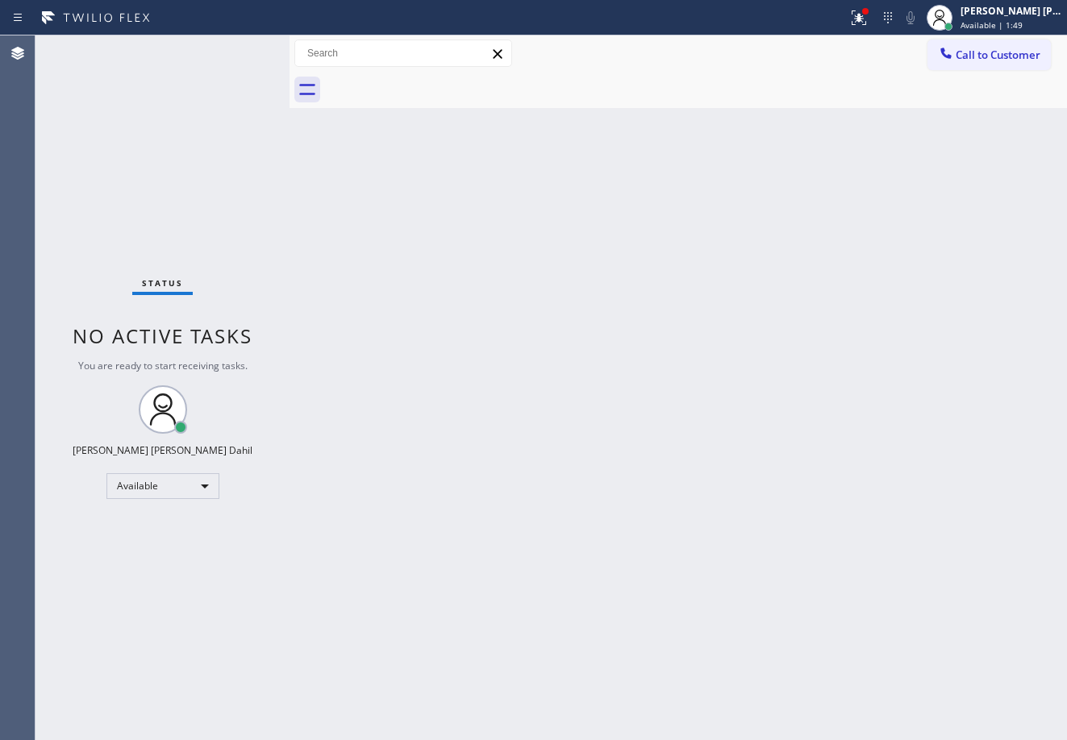
click at [234, 54] on div "Status No active tasks You are ready to start receiving tasks. [PERSON_NAME] [P…" at bounding box center [162, 387] width 254 height 705
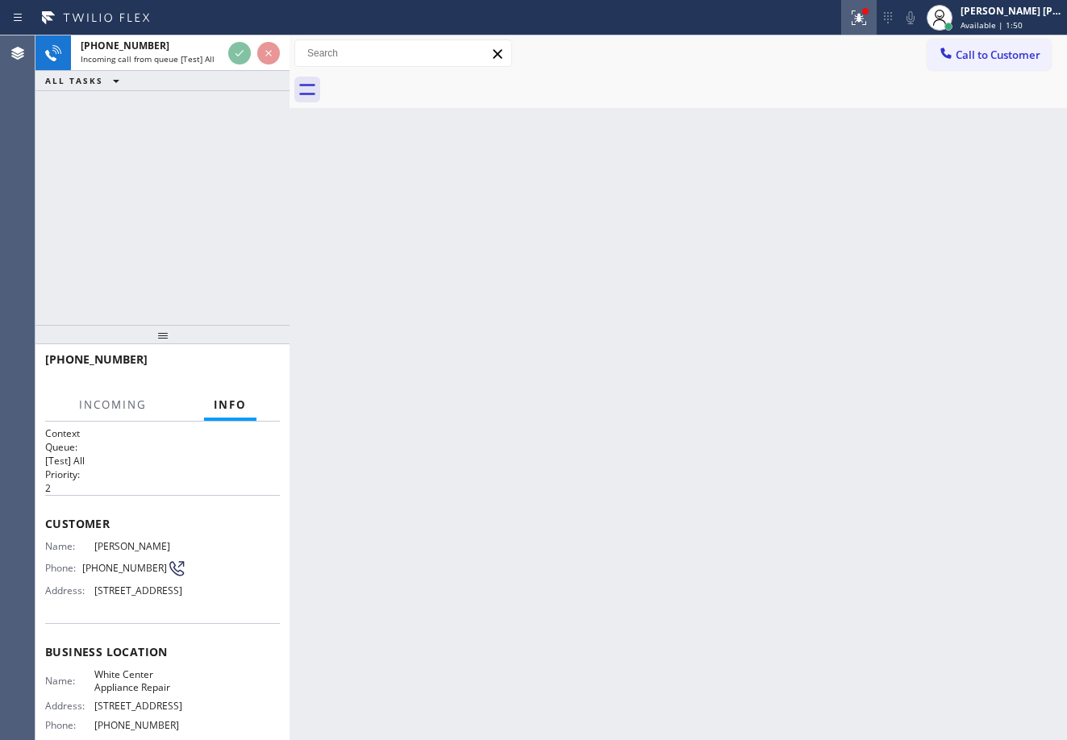
click at [869, 27] on icon at bounding box center [858, 17] width 19 height 19
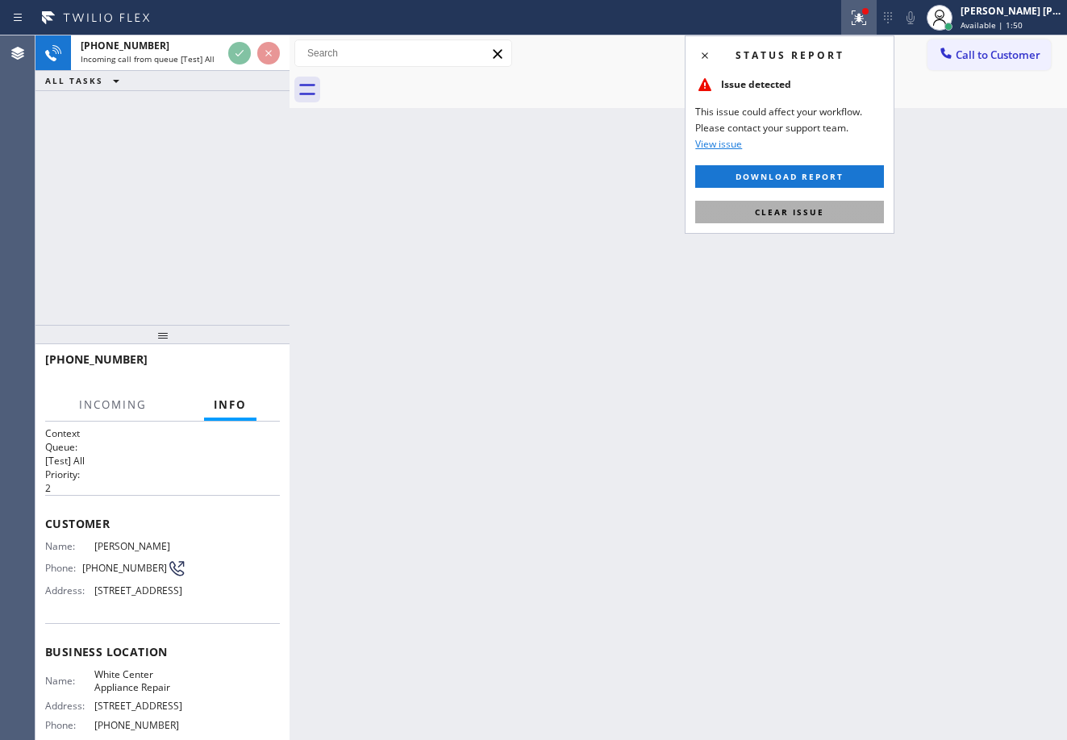
click at [831, 219] on button "Clear issue" at bounding box center [789, 212] width 189 height 23
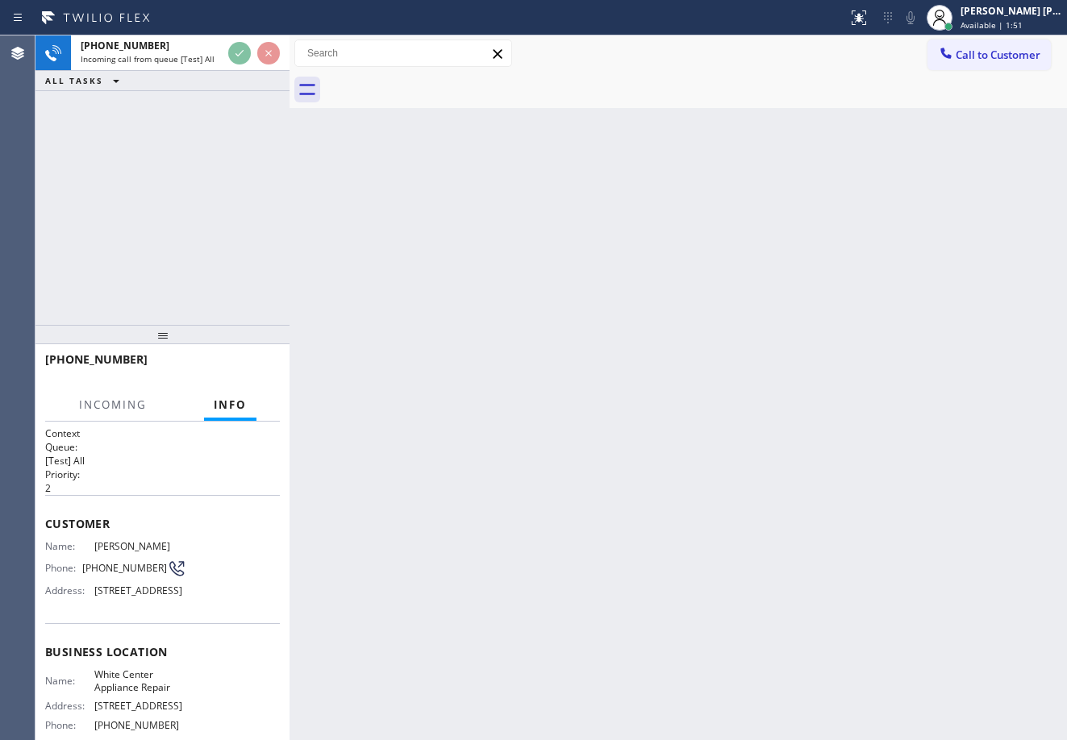
click at [831, 219] on div "Back to Dashboard Change Sender ID Customers Technicians Select a contact Outbo…" at bounding box center [678, 387] width 777 height 705
click at [227, 55] on div at bounding box center [254, 52] width 58 height 35
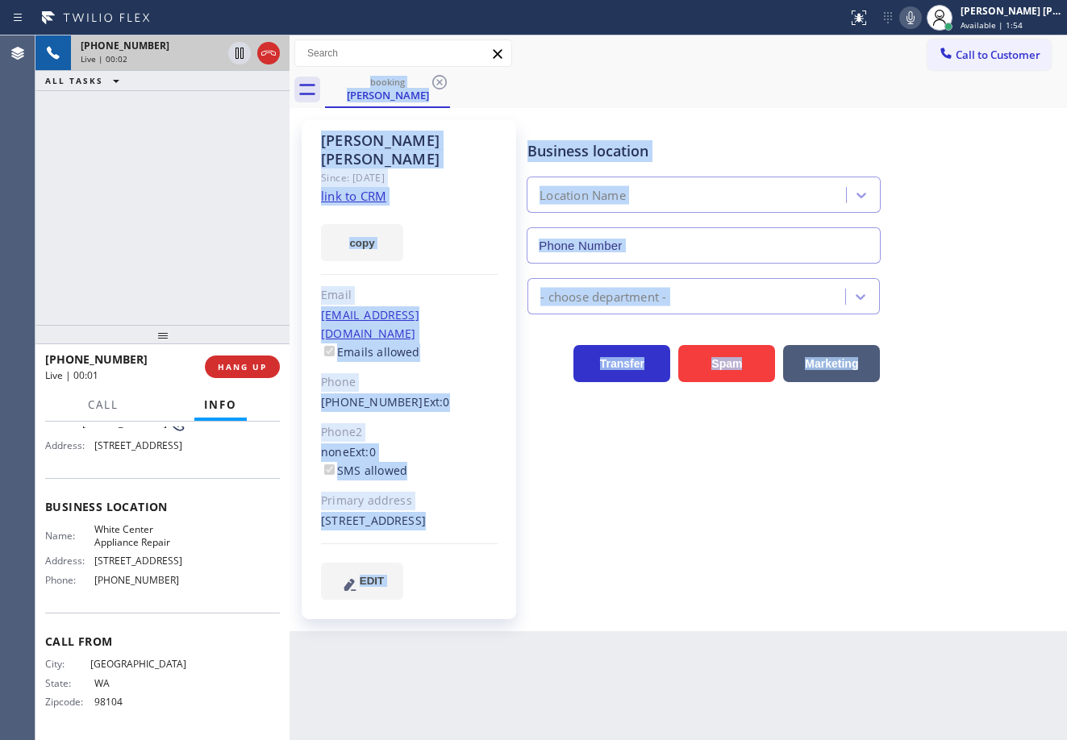
type input "(206) 734-3918"
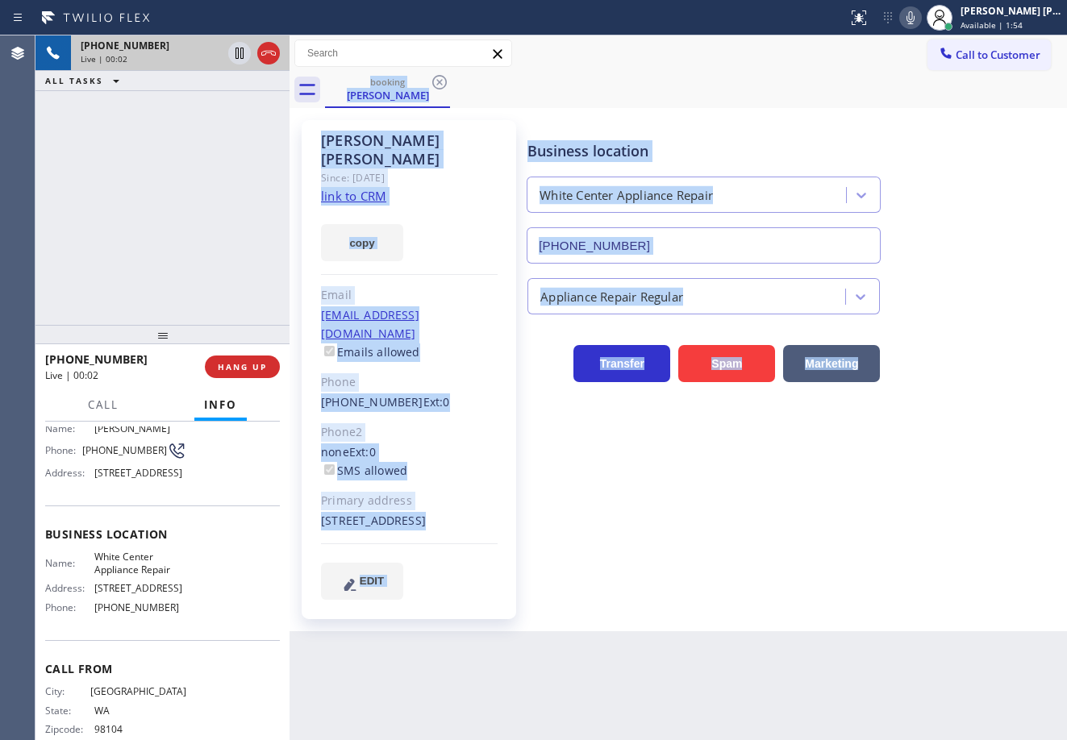
scroll to position [90, 0]
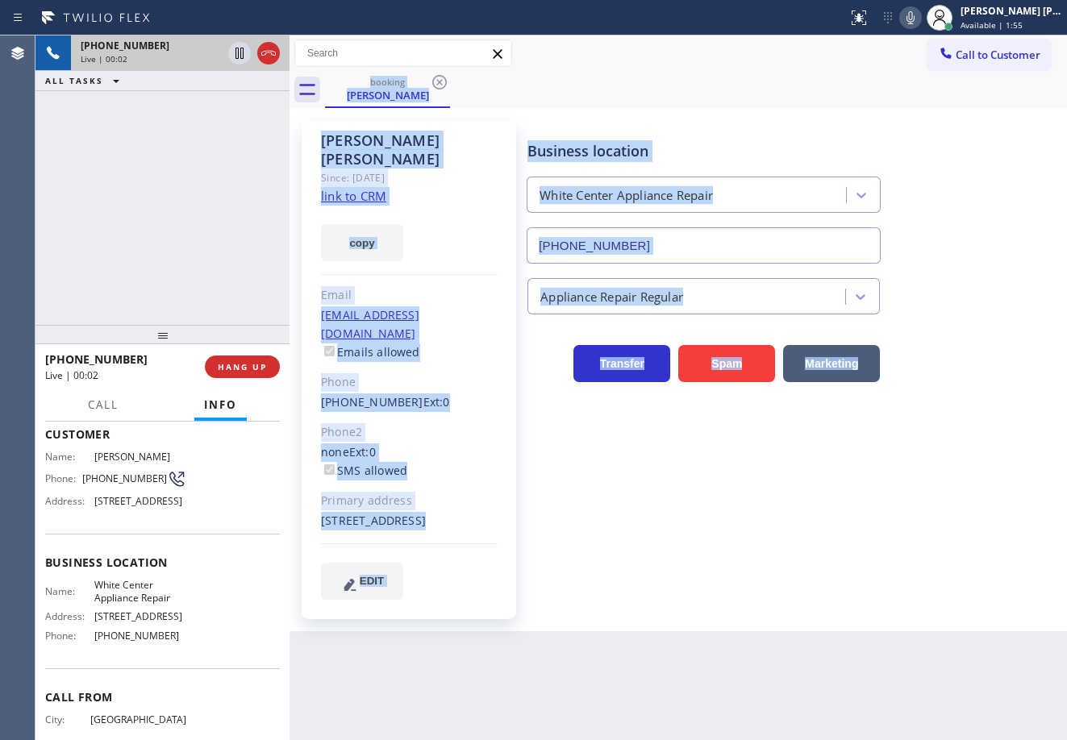
click at [665, 566] on div "Business location White Center Appliance Repair (206) 734-3918 Appliance Repair…" at bounding box center [793, 359] width 539 height 471
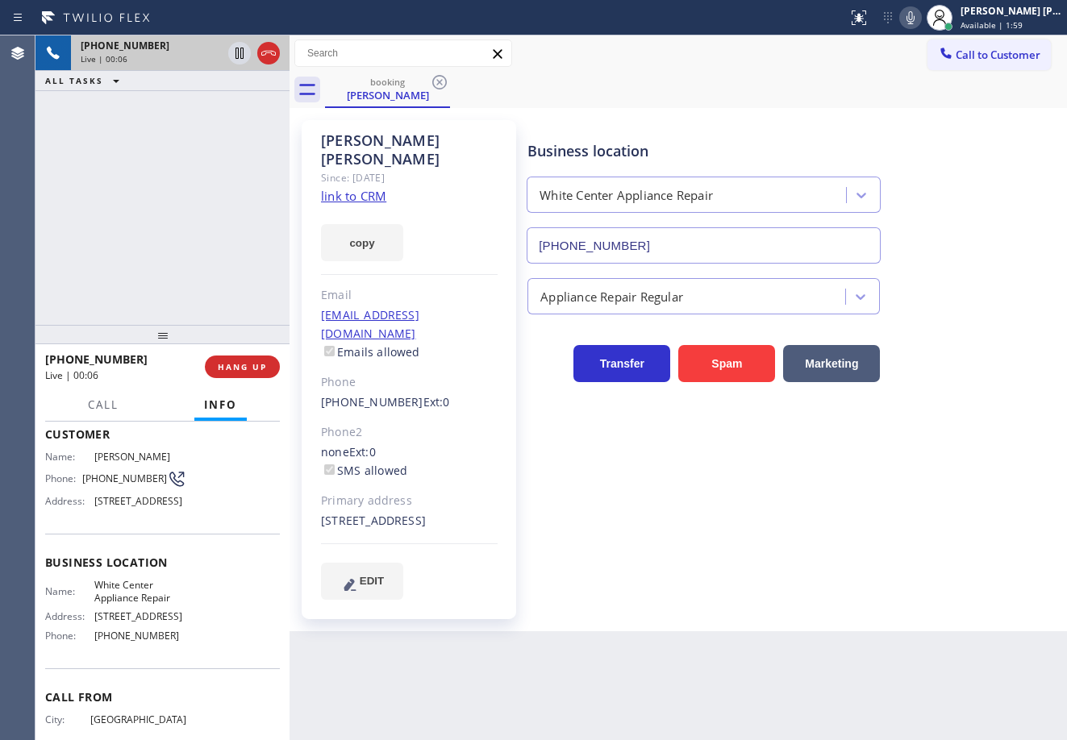
click at [152, 86] on div "ALL TASKS ALL TASKS ACTIVE TASKS TASKS IN WRAP UP" at bounding box center [162, 81] width 254 height 20
click at [369, 188] on link "link to CRM" at bounding box center [353, 196] width 65 height 16
drag, startPoint x: 197, startPoint y: 113, endPoint x: 219, endPoint y: 120, distance: 23.7
click at [198, 112] on div "+12062652466 Live | 00:15 ALL TASKS ALL TASKS ACTIVE TASKS TASKS IN WRAP UP" at bounding box center [162, 180] width 254 height 290
click at [333, 188] on link "link to CRM" at bounding box center [353, 196] width 65 height 16
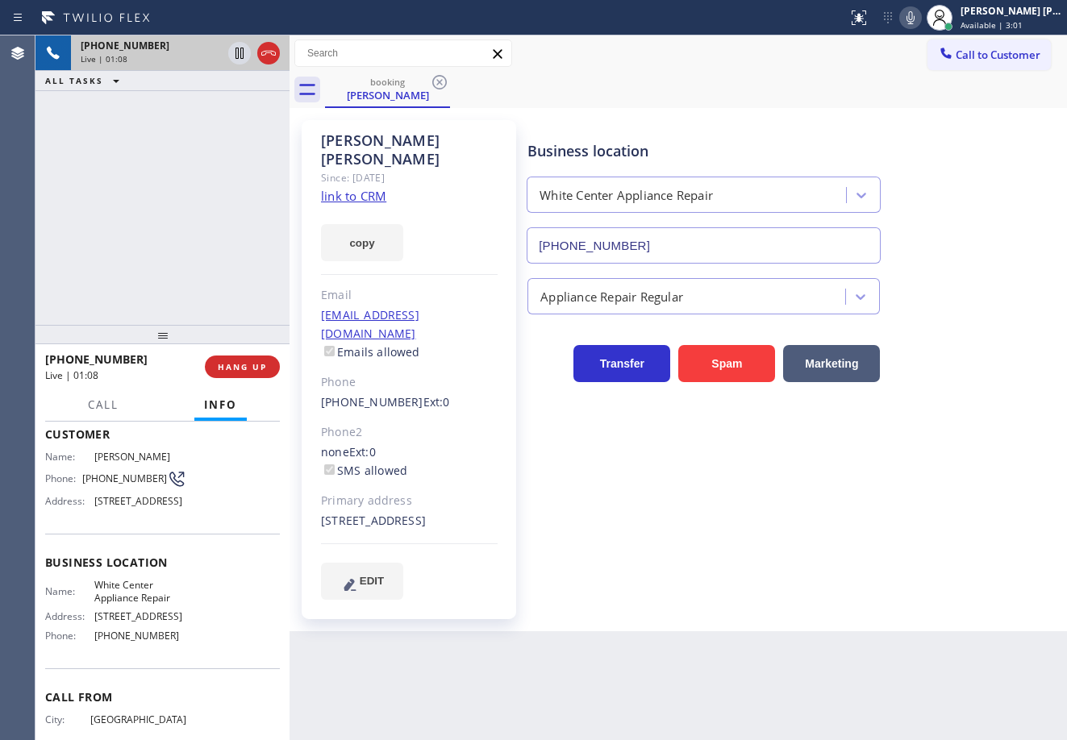
click at [910, 333] on div "Transfer Spam Marketing" at bounding box center [793, 357] width 539 height 52
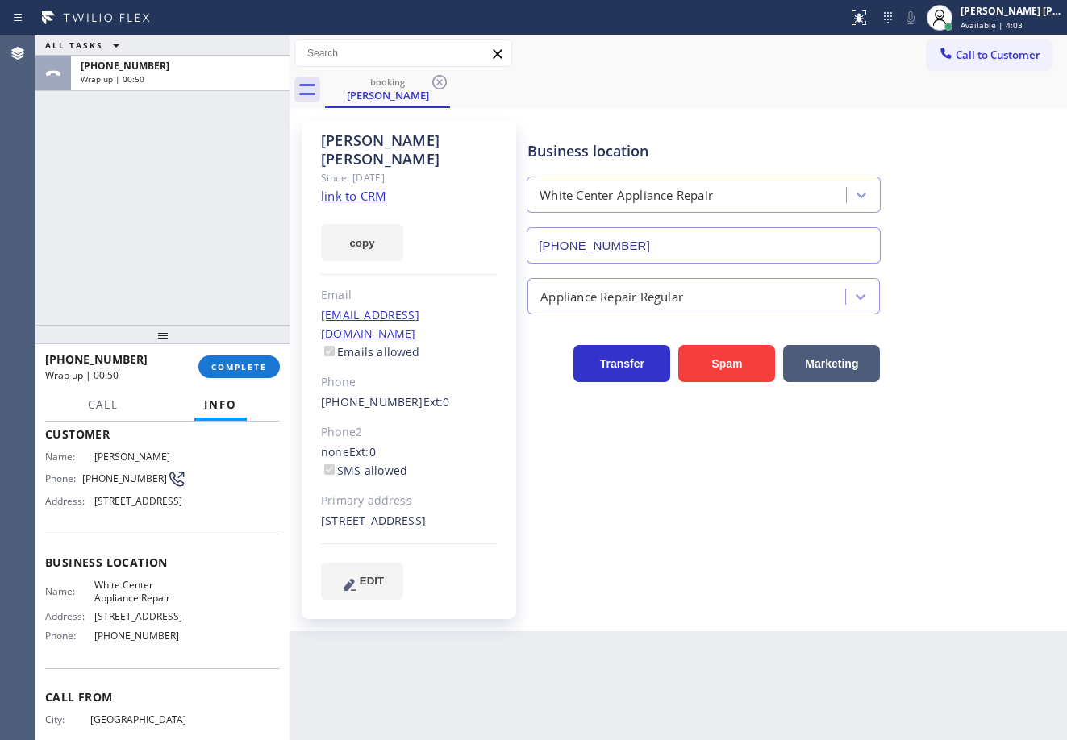
drag, startPoint x: 179, startPoint y: 179, endPoint x: 247, endPoint y: 303, distance: 141.5
click at [181, 183] on div "ALL TASKS ALL TASKS ACTIVE TASKS TASKS IN WRAP UP +12062652466 Wrap up | 00:50" at bounding box center [162, 180] width 254 height 290
click at [218, 234] on div "ALL TASKS ALL TASKS ACTIVE TASKS TASKS IN WRAP UP +12062652466 Wrap up | 00:54" at bounding box center [162, 180] width 254 height 290
click at [246, 357] on button "COMPLETE" at bounding box center [238, 367] width 81 height 23
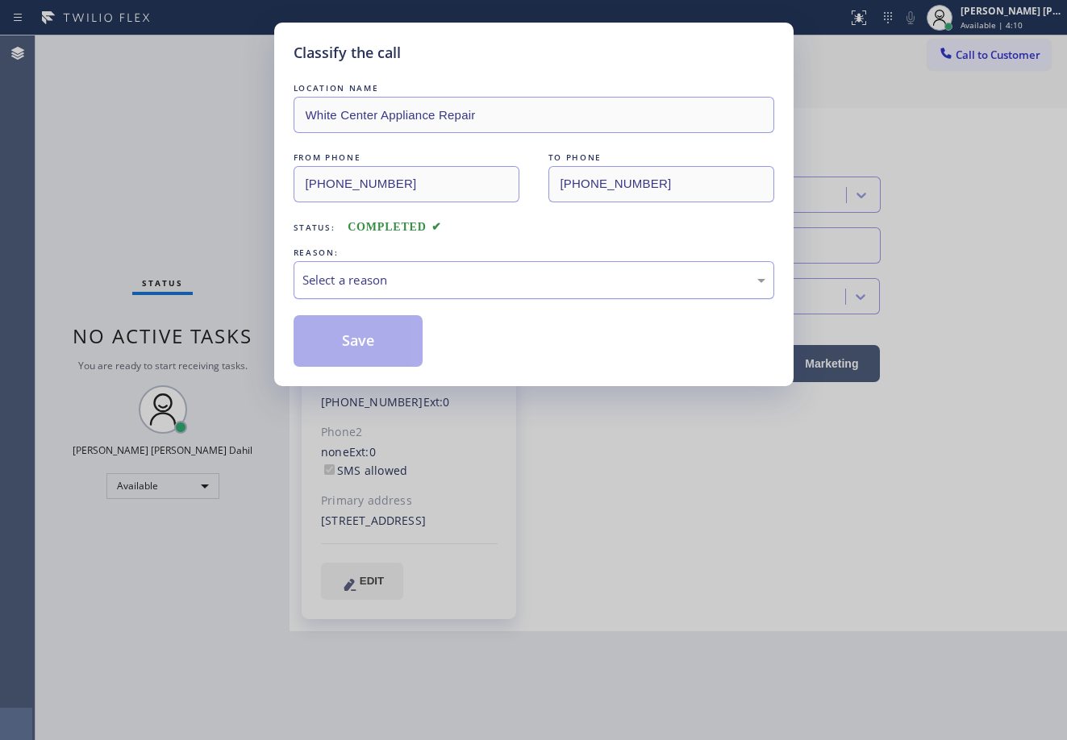
click at [414, 276] on div "Select a reason" at bounding box center [533, 280] width 463 height 19
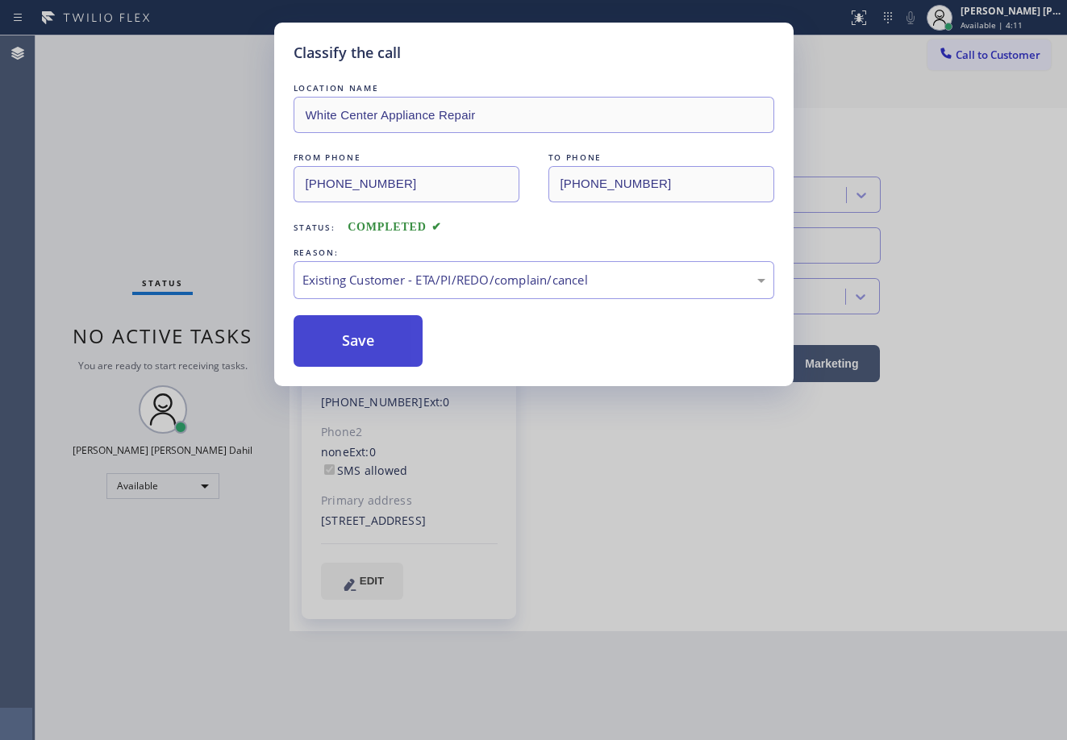
click at [414, 339] on button "Save" at bounding box center [359, 341] width 130 height 52
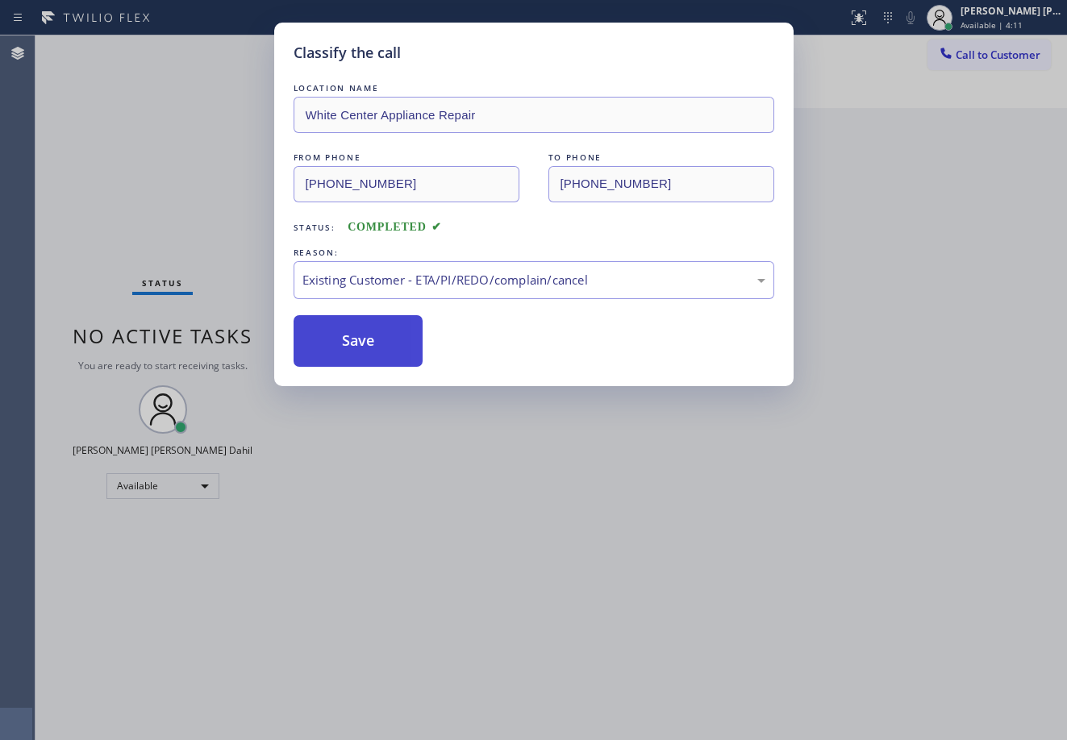
click at [414, 339] on button "Save" at bounding box center [359, 341] width 130 height 52
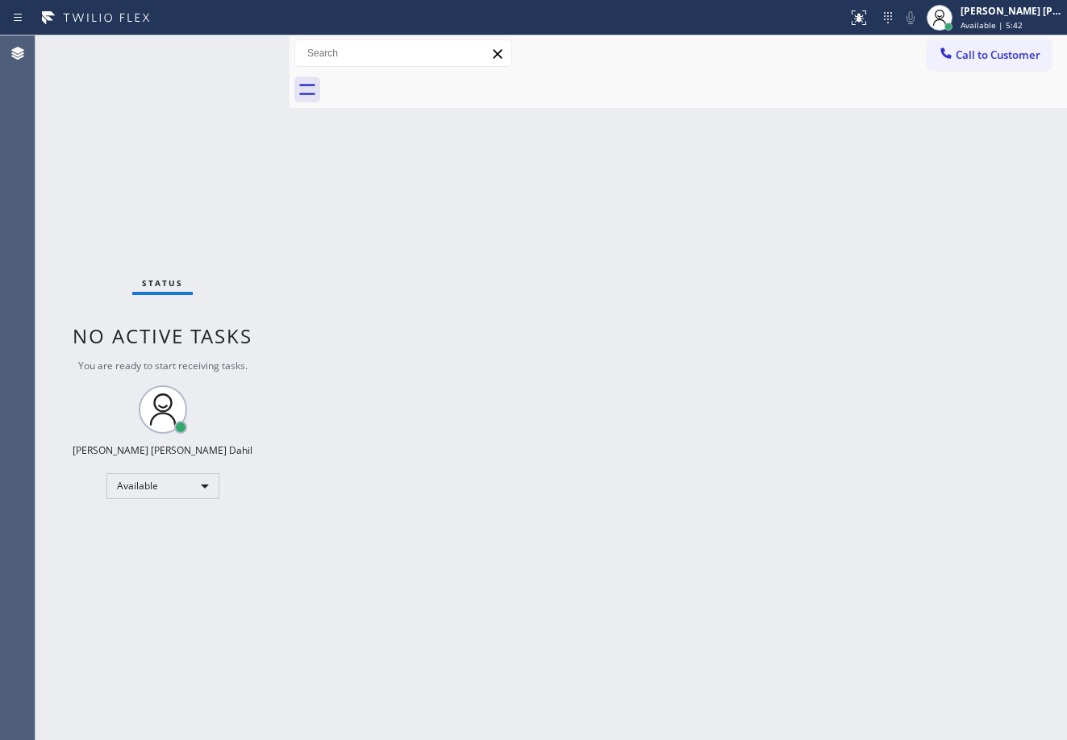
click at [677, 109] on div "Back to Dashboard Change Sender ID Customers Technicians Select a contact Outbo…" at bounding box center [678, 387] width 777 height 705
click at [208, 39] on div "Status No active tasks You are ready to start receiving tasks. [PERSON_NAME] [P…" at bounding box center [162, 387] width 254 height 705
click at [209, 39] on div "Status No active tasks You are ready to start receiving tasks. [PERSON_NAME] [P…" at bounding box center [162, 387] width 254 height 705
click at [786, 481] on div "Back to Dashboard Change Sender ID Customers Technicians Select a contact Outbo…" at bounding box center [678, 387] width 777 height 705
drag, startPoint x: 560, startPoint y: 405, endPoint x: 569, endPoint y: 417, distance: 15.0
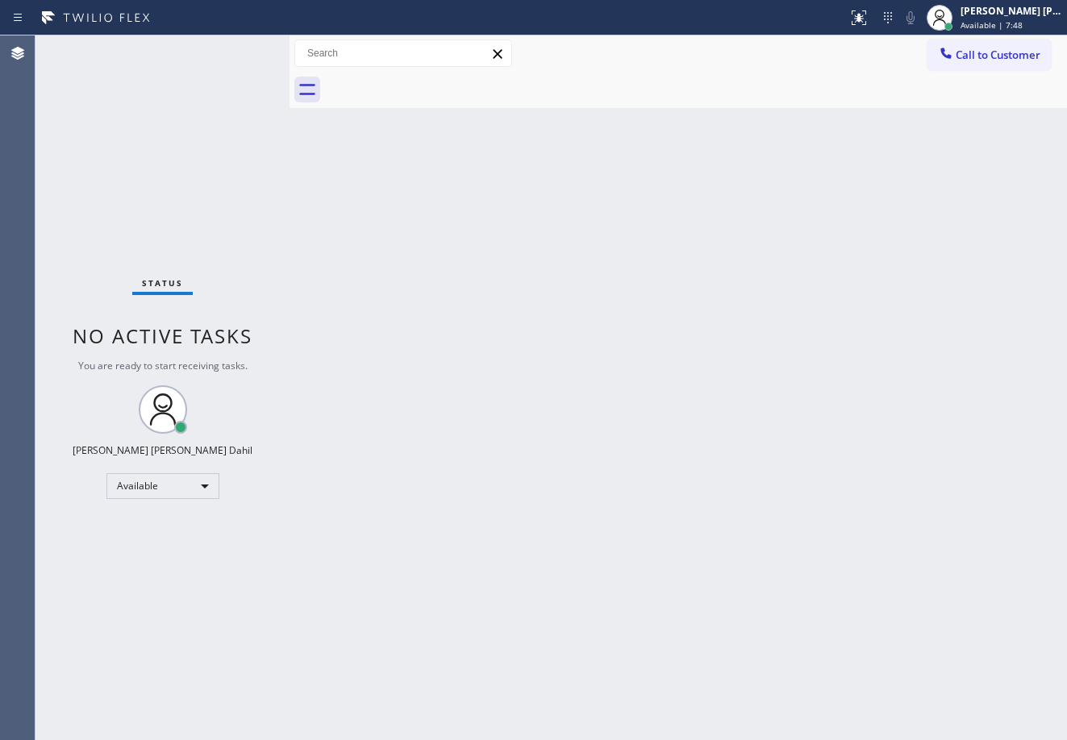
click at [560, 406] on div "Back to Dashboard Change Sender ID Customers Technicians Select a contact Outbo…" at bounding box center [678, 387] width 777 height 705
click at [794, 523] on div "Back to Dashboard Change Sender ID Customers Technicians Select a contact Outbo…" at bounding box center [678, 387] width 777 height 705
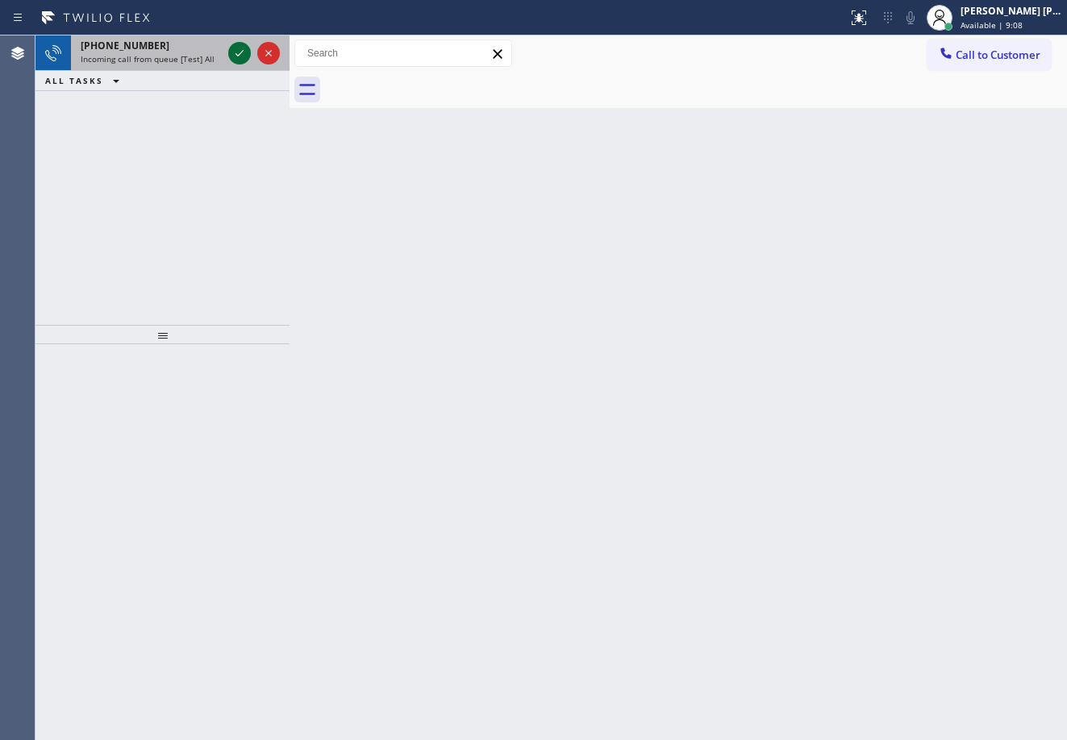
drag, startPoint x: 189, startPoint y: 50, endPoint x: 240, endPoint y: 56, distance: 51.9
click at [193, 52] on div "+18182610014 Incoming call from queue [Test] All" at bounding box center [148, 52] width 154 height 35
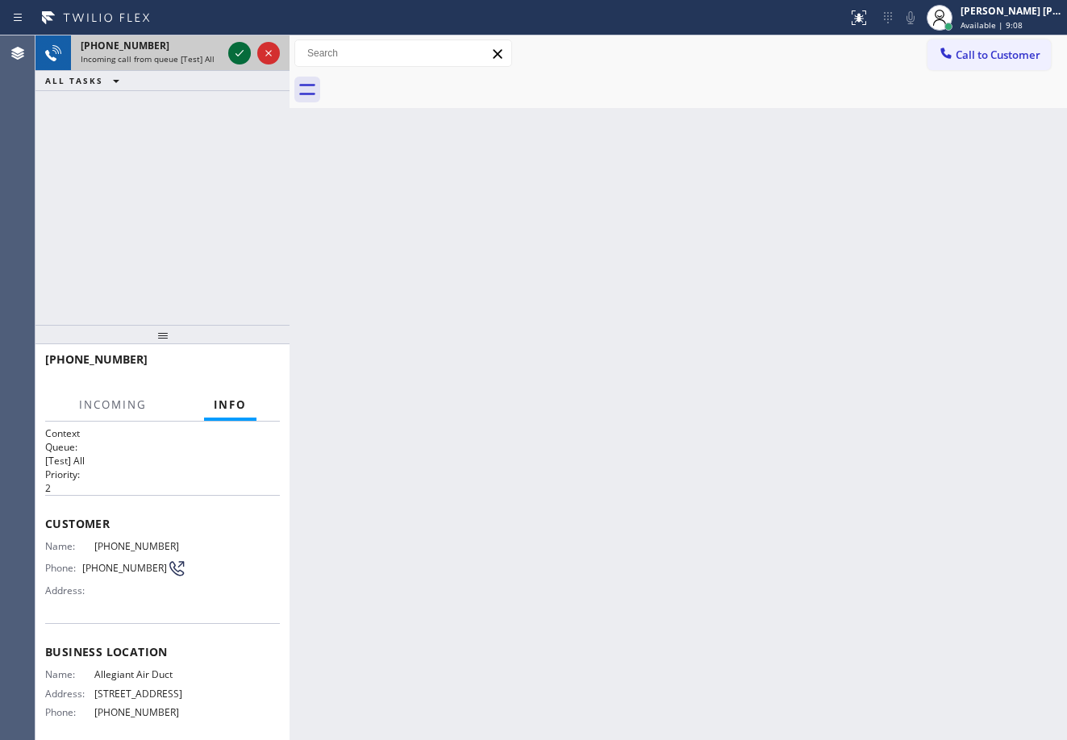
click at [240, 55] on icon at bounding box center [239, 53] width 19 height 19
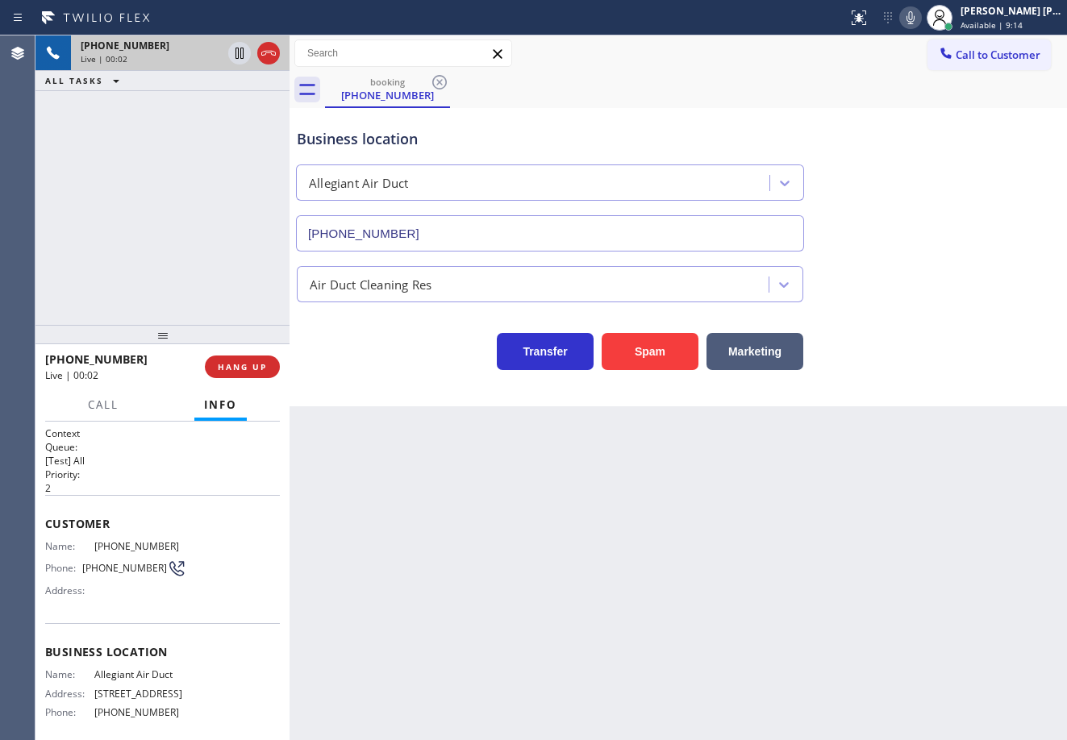
type input "(818) 721-8563"
click at [188, 192] on div "+18182610014 Live | 00:08 ALL TASKS ALL TASKS ACTIVE TASKS TASKS IN WRAP UP" at bounding box center [162, 180] width 254 height 290
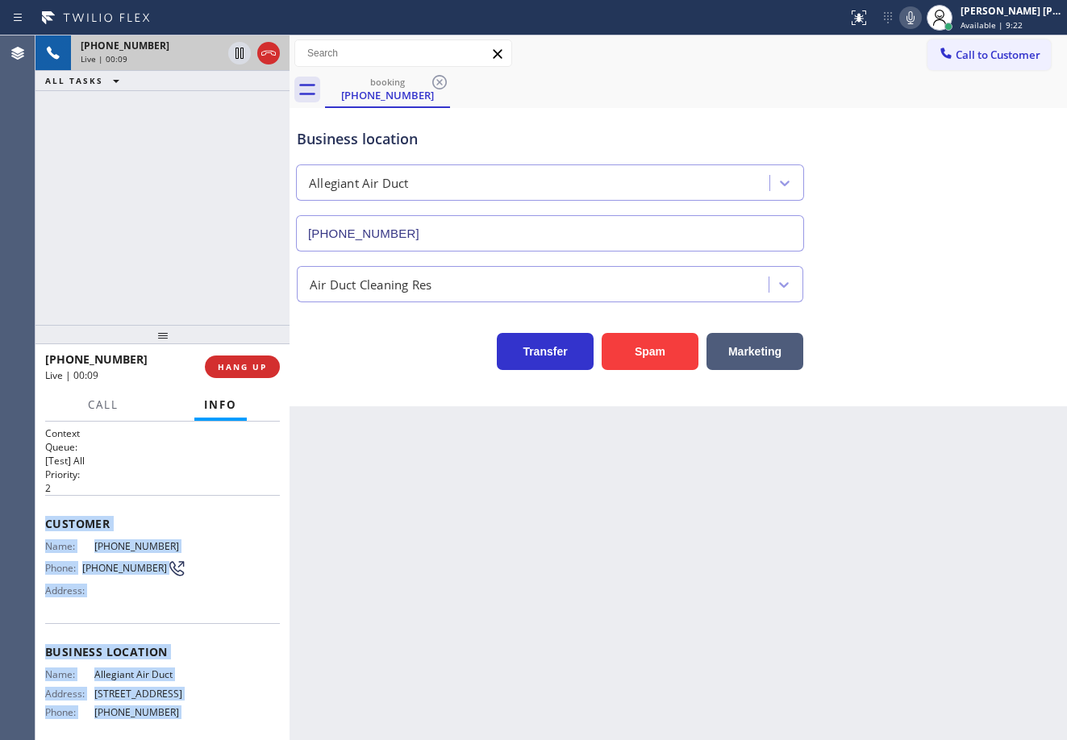
scroll to position [133, 0]
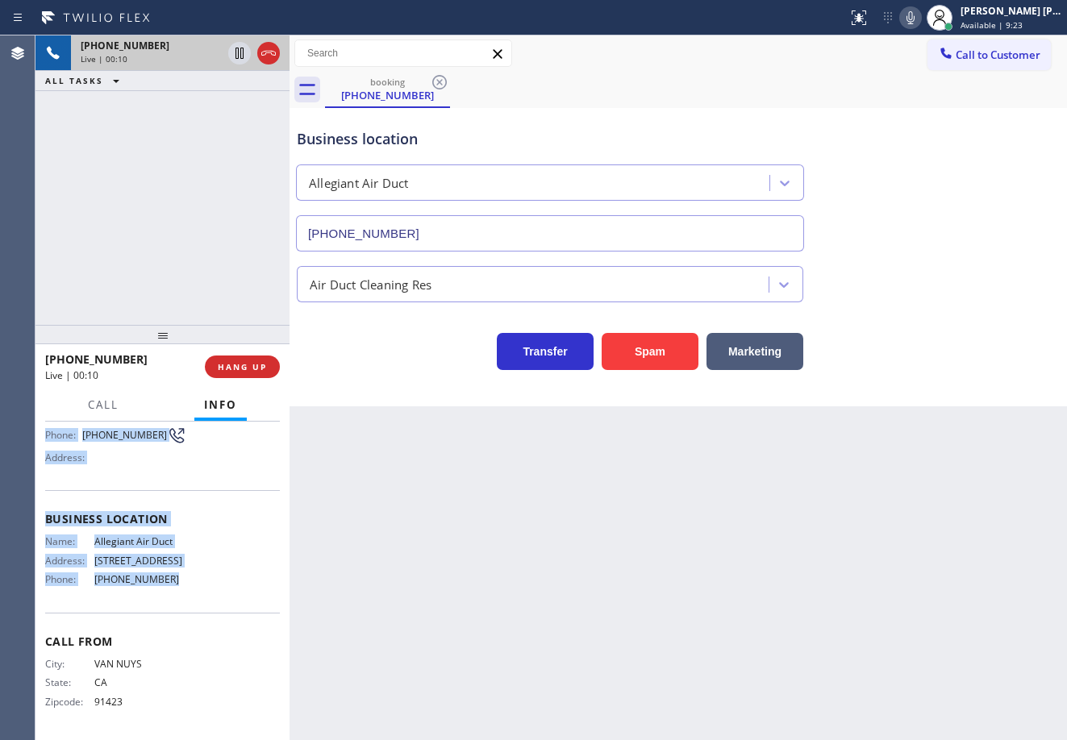
drag, startPoint x: 40, startPoint y: 517, endPoint x: 186, endPoint y: 598, distance: 166.8
click at [186, 598] on div "Context Queue: [Test] All Priority: 2 Customer Name: (818) 261-0014 Phone: (818…" at bounding box center [162, 581] width 254 height 319
copy div "Customer Name: (818) 261-0014 Phone: (818) 261-0014 Address: Business location …"
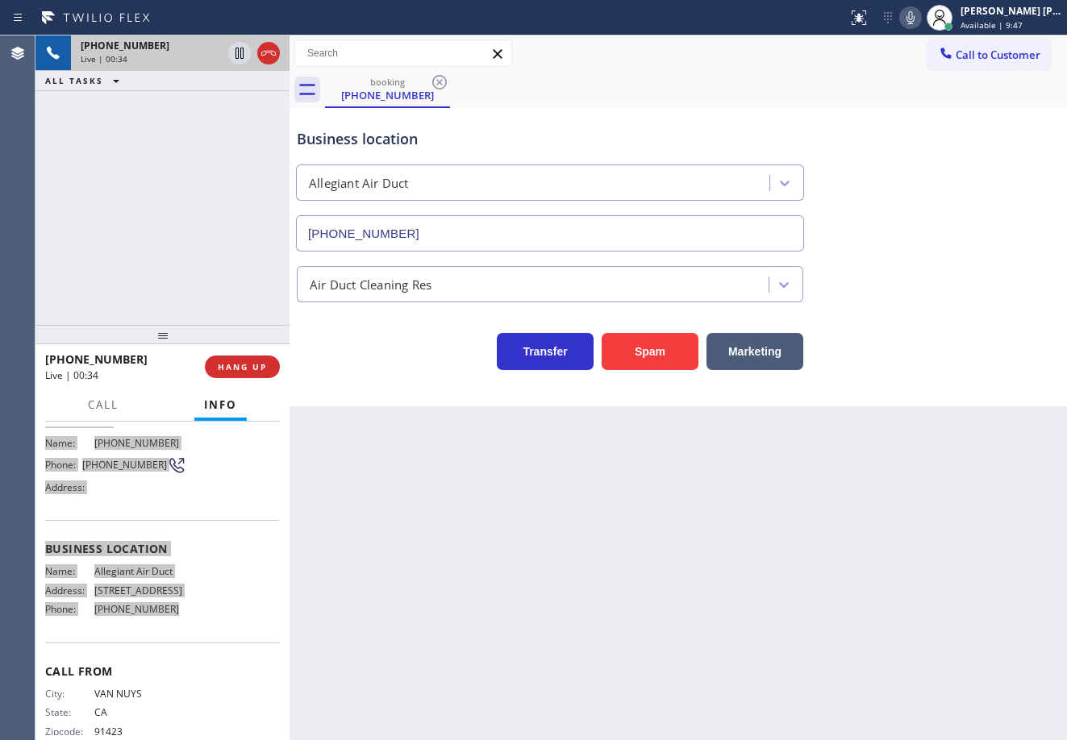
scroll to position [0, 0]
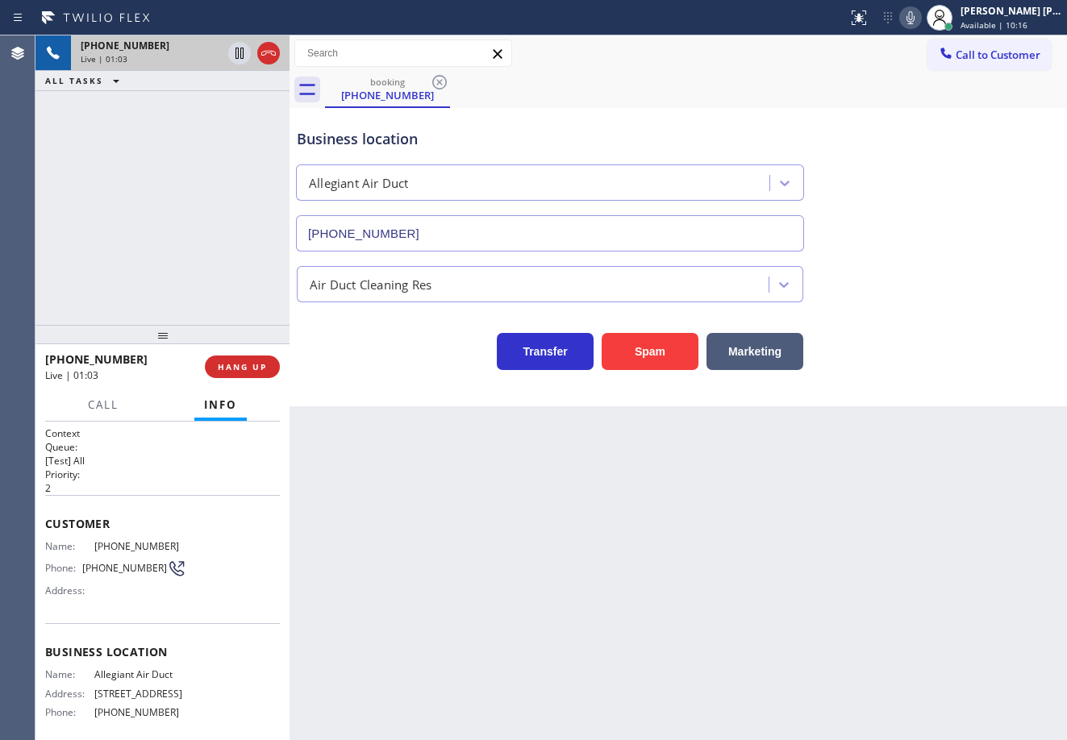
click at [683, 567] on div "Back to Dashboard Change Sender ID Customers Technicians Select a contact Outbo…" at bounding box center [678, 387] width 777 height 705
click at [910, 277] on div "Air Duct Cleaning Res" at bounding box center [678, 281] width 769 height 43
click at [927, 498] on div "Back to Dashboard Change Sender ID Customers Technicians Select a contact Outbo…" at bounding box center [678, 387] width 777 height 705
click at [902, 212] on div "Business location Allegiant Air Duct (818) 721-8563" at bounding box center [678, 179] width 769 height 146
click at [893, 284] on div "Air Duct Cleaning Res" at bounding box center [678, 281] width 769 height 43
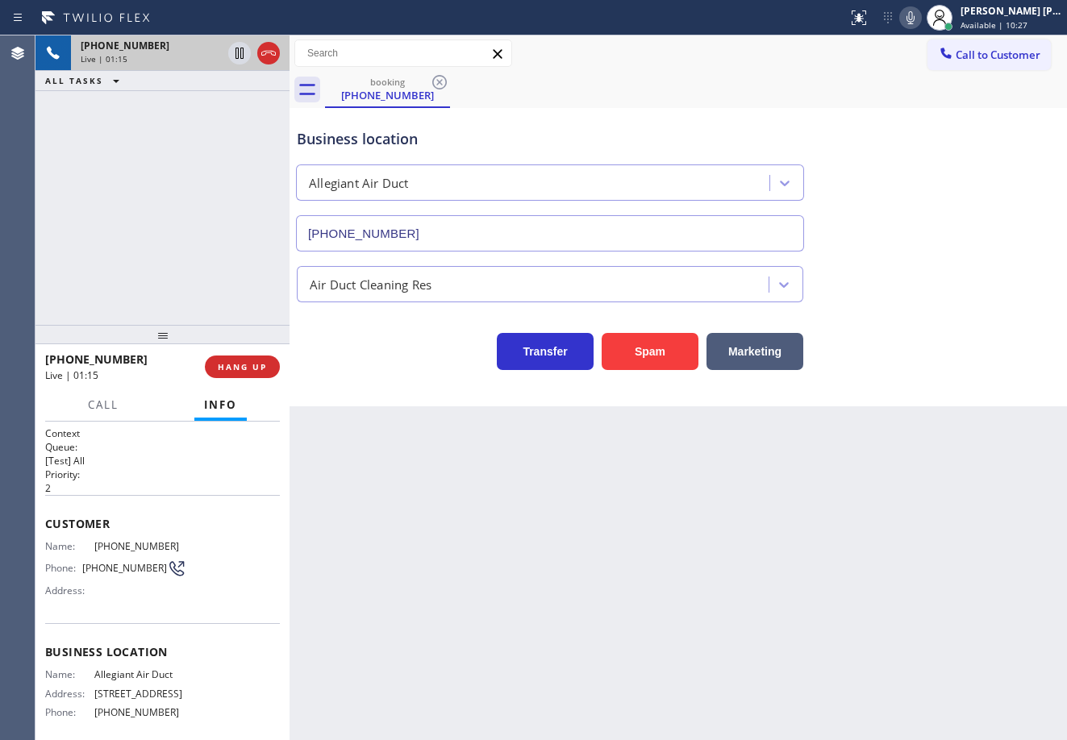
click at [873, 468] on div "Back to Dashboard Change Sender ID Customers Technicians Select a contact Outbo…" at bounding box center [678, 387] width 777 height 705
drag, startPoint x: 922, startPoint y: 219, endPoint x: 922, endPoint y: 202, distance: 17.7
click at [922, 218] on div "Business location Allegiant Air Duct (818) 721-8563" at bounding box center [678, 179] width 769 height 146
click at [914, 19] on icon at bounding box center [910, 17] width 8 height 13
drag, startPoint x: 935, startPoint y: 85, endPoint x: 689, endPoint y: 128, distance: 249.6
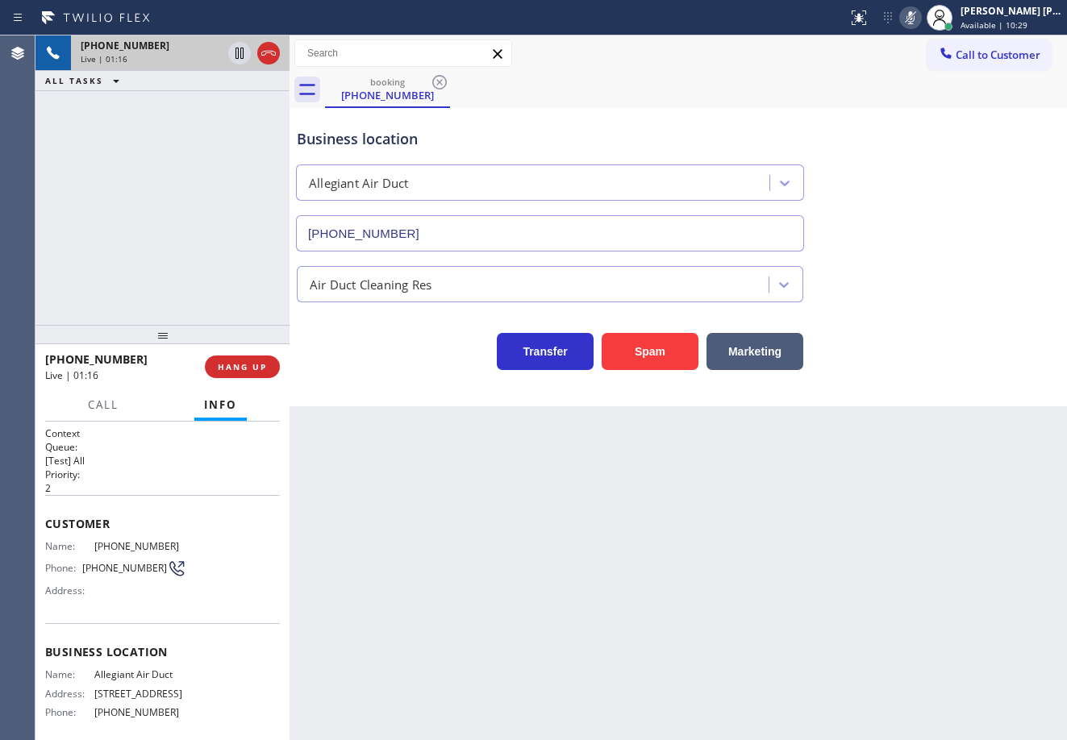
click at [935, 86] on div "booking (818) 261-0014" at bounding box center [696, 90] width 742 height 36
click at [214, 118] on div "+18182610014 Live | 01:17 ALL TASKS ALL TASKS ACTIVE TASKS TASKS IN WRAP UP" at bounding box center [162, 180] width 254 height 290
click at [239, 53] on icon at bounding box center [239, 53] width 8 height 11
click at [920, 14] on icon at bounding box center [910, 17] width 19 height 19
click at [923, 59] on div "Call to Customer Outbound call Location HVAC Alliance Expert Your caller id pho…" at bounding box center [678, 54] width 777 height 28
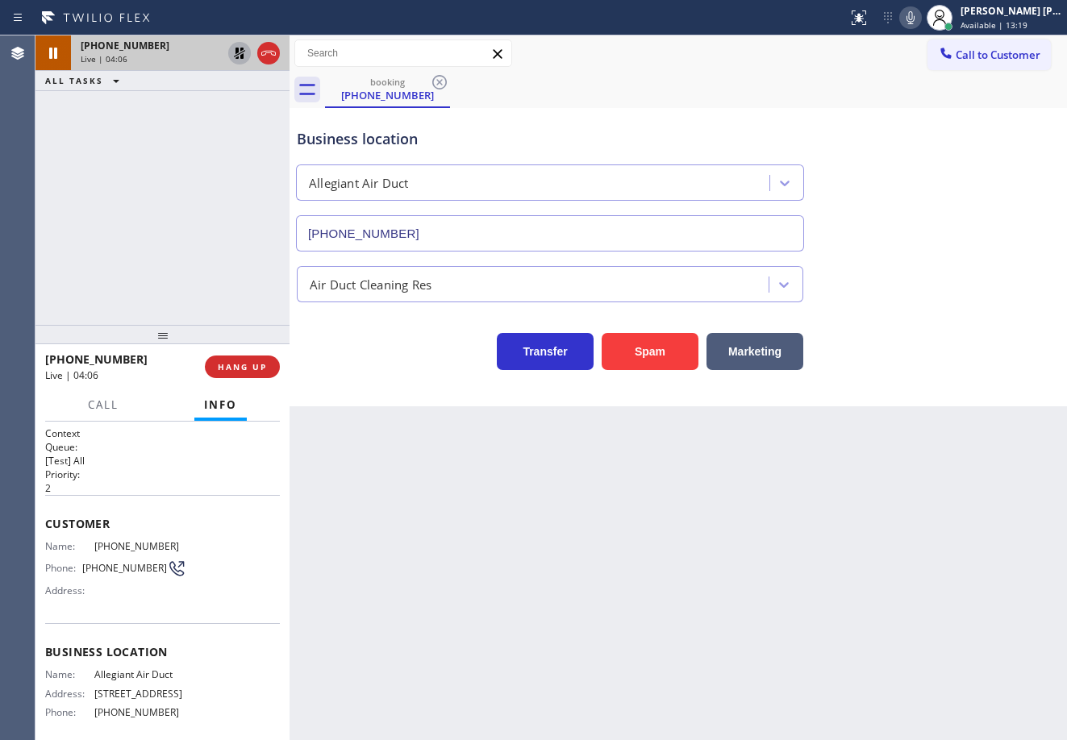
click at [236, 52] on icon at bounding box center [239, 53] width 11 height 11
click at [205, 123] on div "+18182610014 Live | 04:07 ALL TASKS ALL TASKS ACTIVE TASKS TASKS IN WRAP UP" at bounding box center [162, 180] width 254 height 290
click at [789, 93] on div "booking (818) 261-0014" at bounding box center [696, 90] width 742 height 36
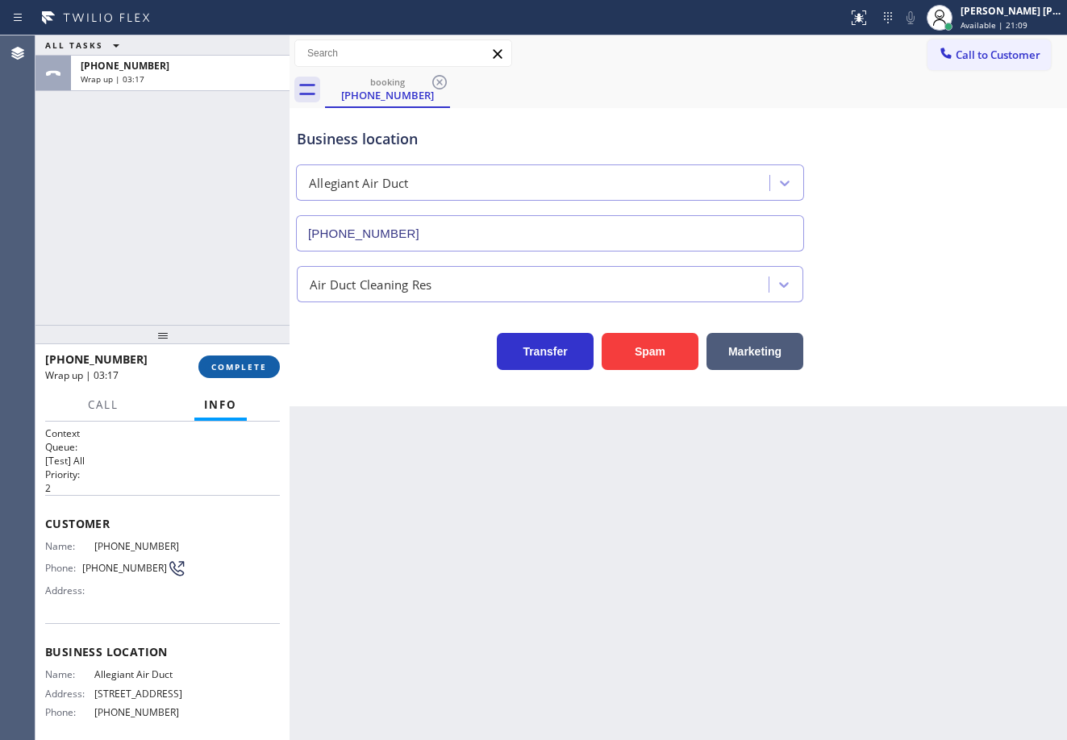
click at [219, 369] on span "COMPLETE" at bounding box center [239, 366] width 56 height 11
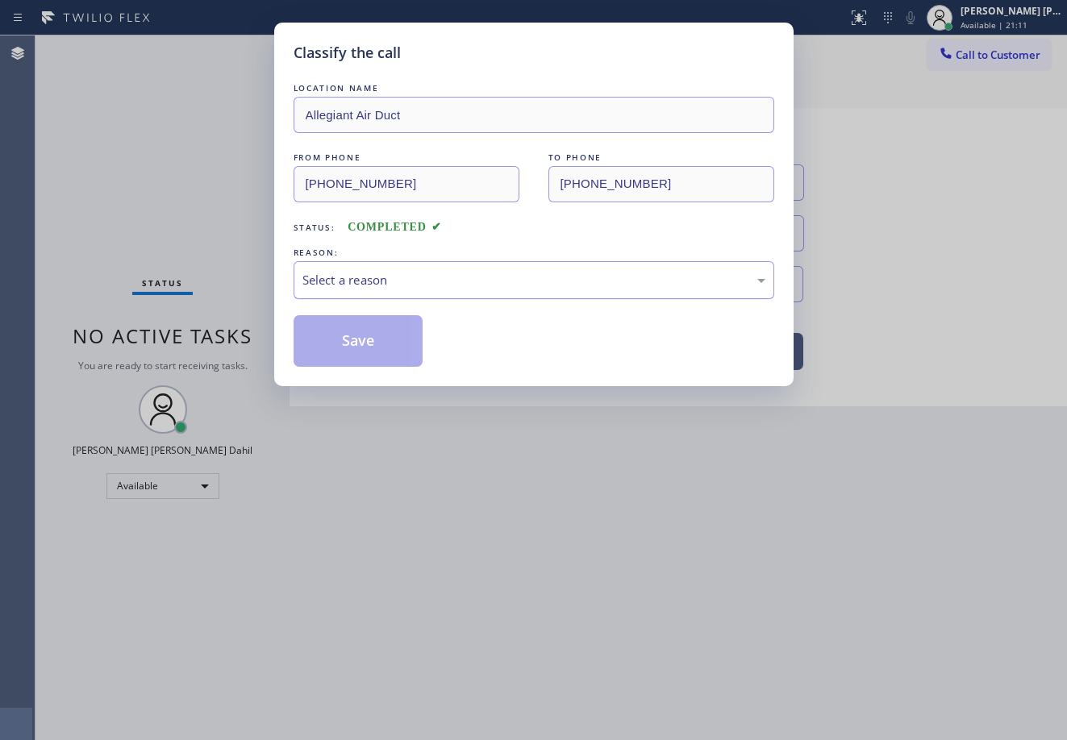
click at [368, 285] on div "Select a reason" at bounding box center [533, 280] width 463 height 19
click at [365, 337] on button "Save" at bounding box center [359, 341] width 130 height 52
click at [365, 338] on button "Save" at bounding box center [359, 341] width 130 height 52
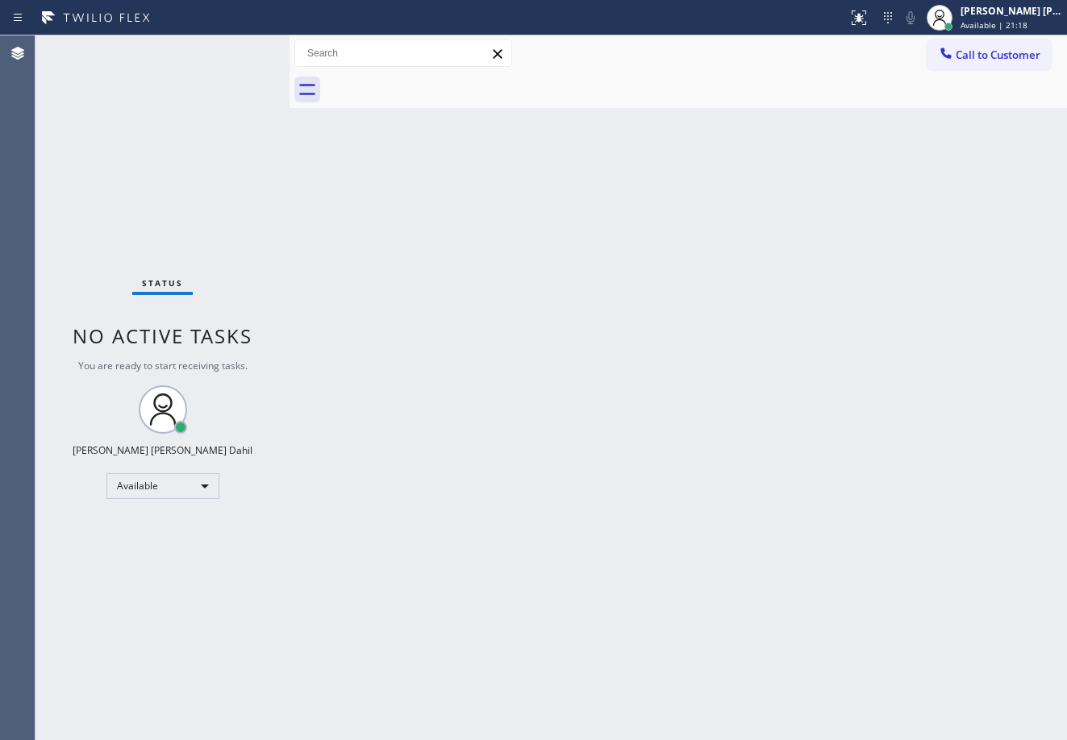
click at [431, 410] on div "Back to Dashboard Change Sender ID Customers Technicians Select a contact Outbo…" at bounding box center [678, 387] width 777 height 705
click at [748, 459] on div "Back to Dashboard Change Sender ID Customers Technicians Select a contact Outbo…" at bounding box center [678, 387] width 777 height 705
click at [761, 469] on div "Back to Dashboard Change Sender ID Customers Technicians Select a contact Outbo…" at bounding box center [678, 387] width 777 height 705
click at [769, 527] on div "Back to Dashboard Change Sender ID Customers Technicians Select a contact Outbo…" at bounding box center [678, 387] width 777 height 705
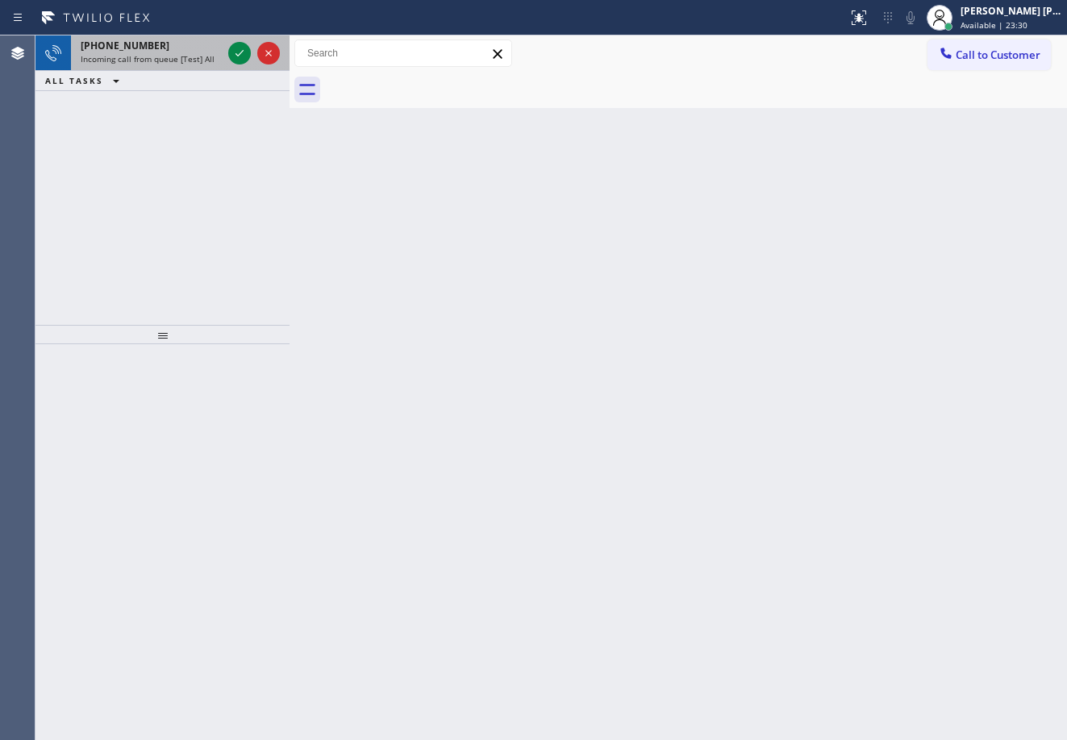
click at [200, 52] on div "+14087727989 Incoming call from queue [Test] All" at bounding box center [148, 52] width 154 height 35
click at [201, 52] on div "+14087727989 Incoming call from queue [Test] All" at bounding box center [148, 52] width 154 height 35
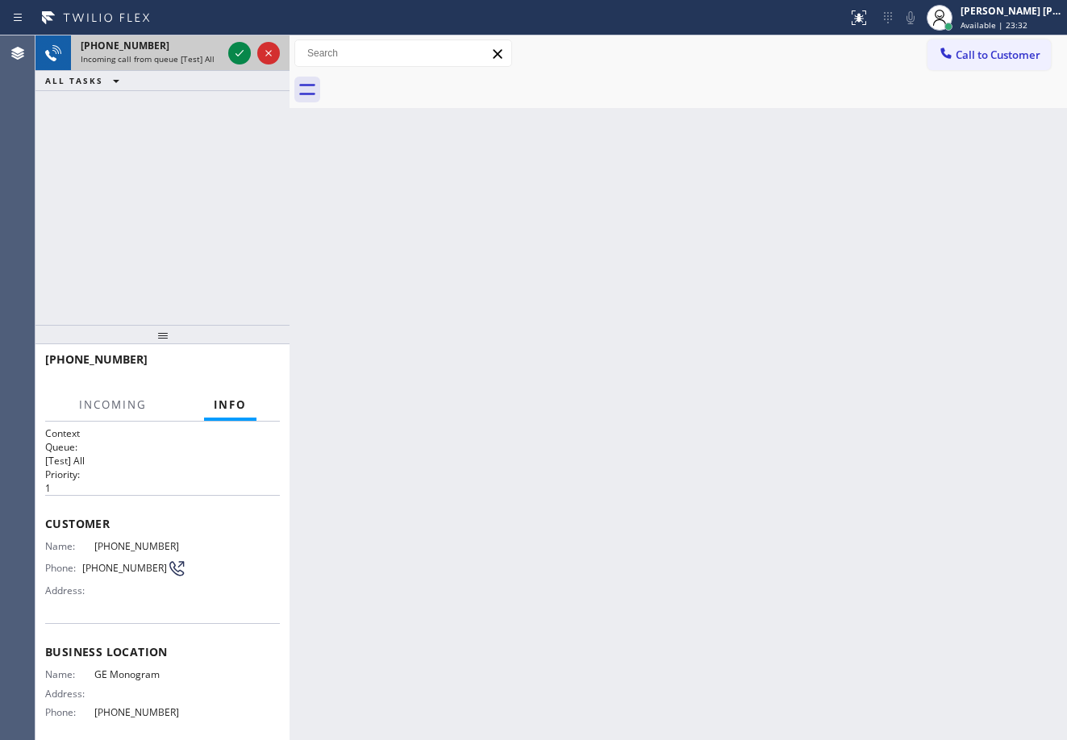
click at [202, 52] on div "+14087727989" at bounding box center [151, 46] width 141 height 14
click at [202, 52] on div "+14087727989 Incoming call from queue [Test] All" at bounding box center [148, 52] width 154 height 35
click at [203, 52] on div "+14087727989 Incoming call from queue [Test] All" at bounding box center [148, 52] width 154 height 35
drag, startPoint x: 203, startPoint y: 52, endPoint x: 215, endPoint y: 52, distance: 11.3
click at [206, 52] on div "+14087727989 Incoming call from queue [Test] All" at bounding box center [148, 52] width 154 height 35
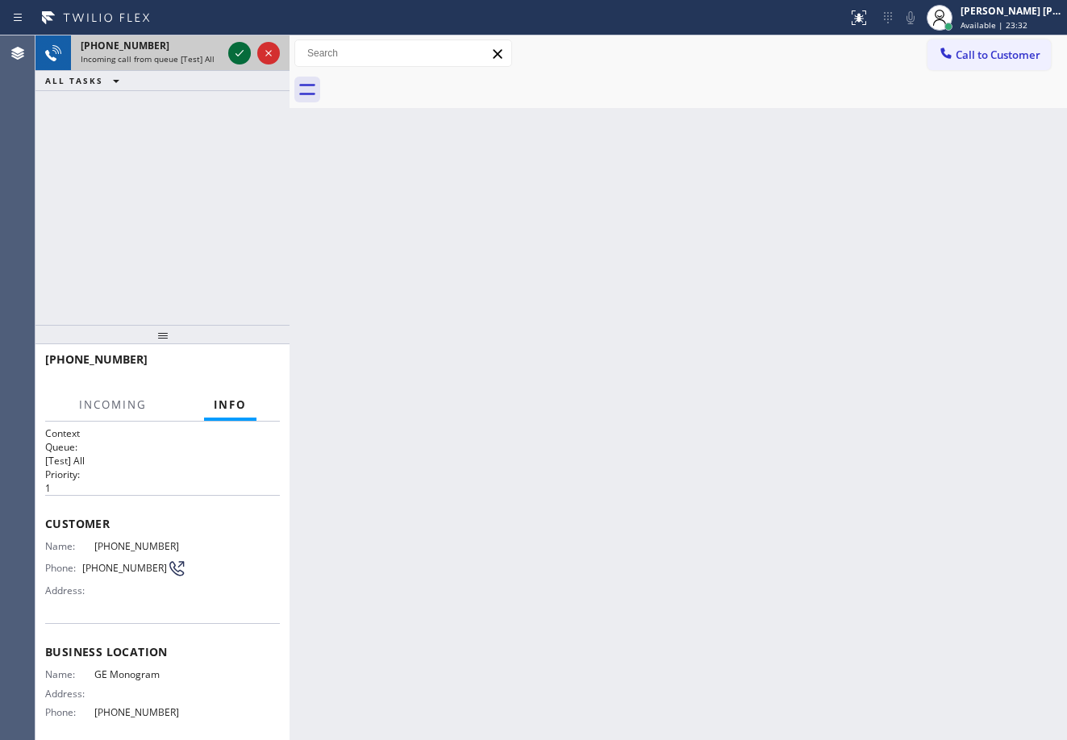
click at [235, 50] on icon at bounding box center [239, 53] width 19 height 19
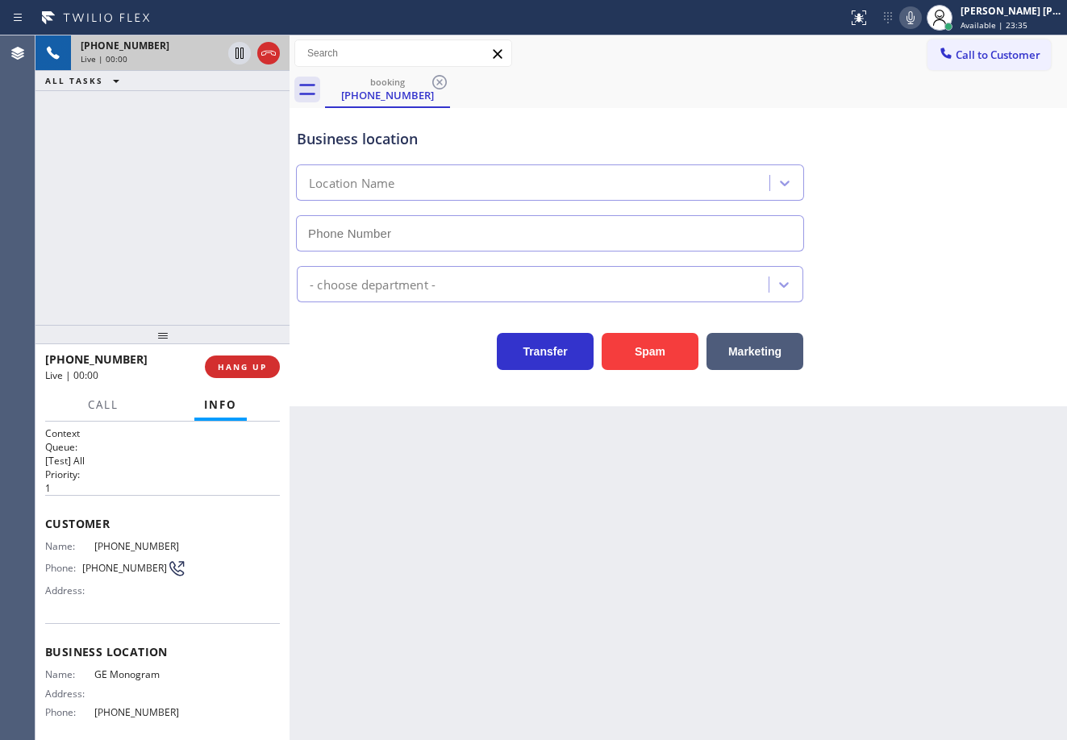
click at [515, 487] on div "Back to Dashboard Change Sender ID Customers Technicians Select a contact Outbo…" at bounding box center [678, 387] width 777 height 705
type input "(669) 236-2839"
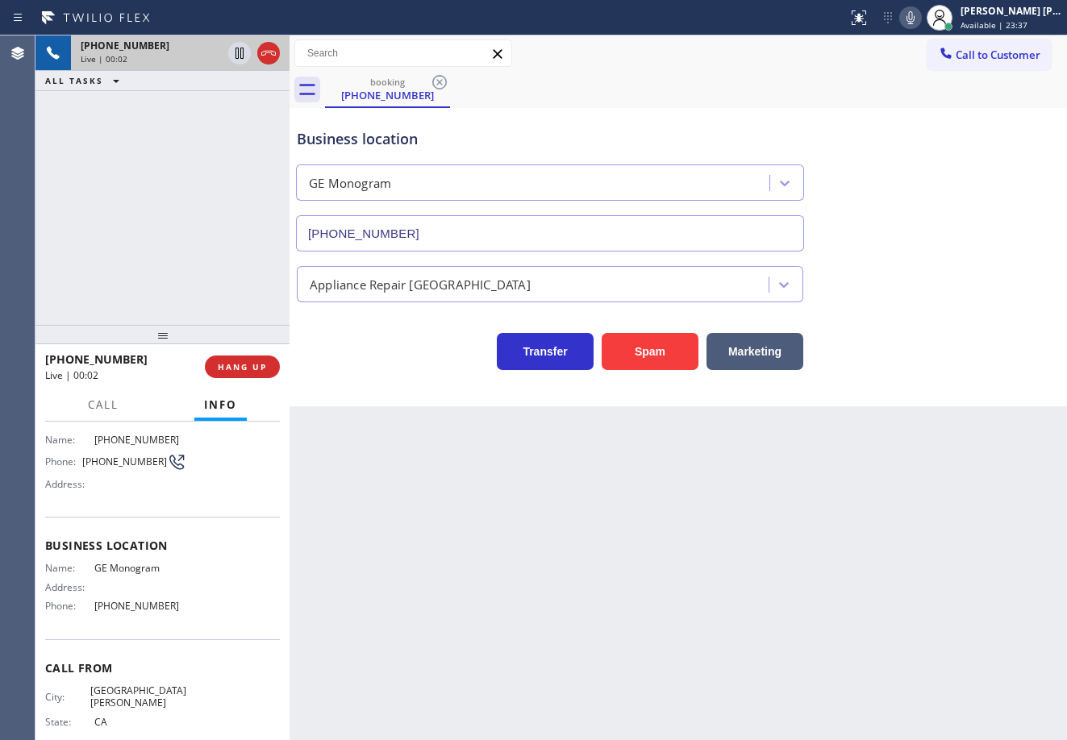
scroll to position [132, 0]
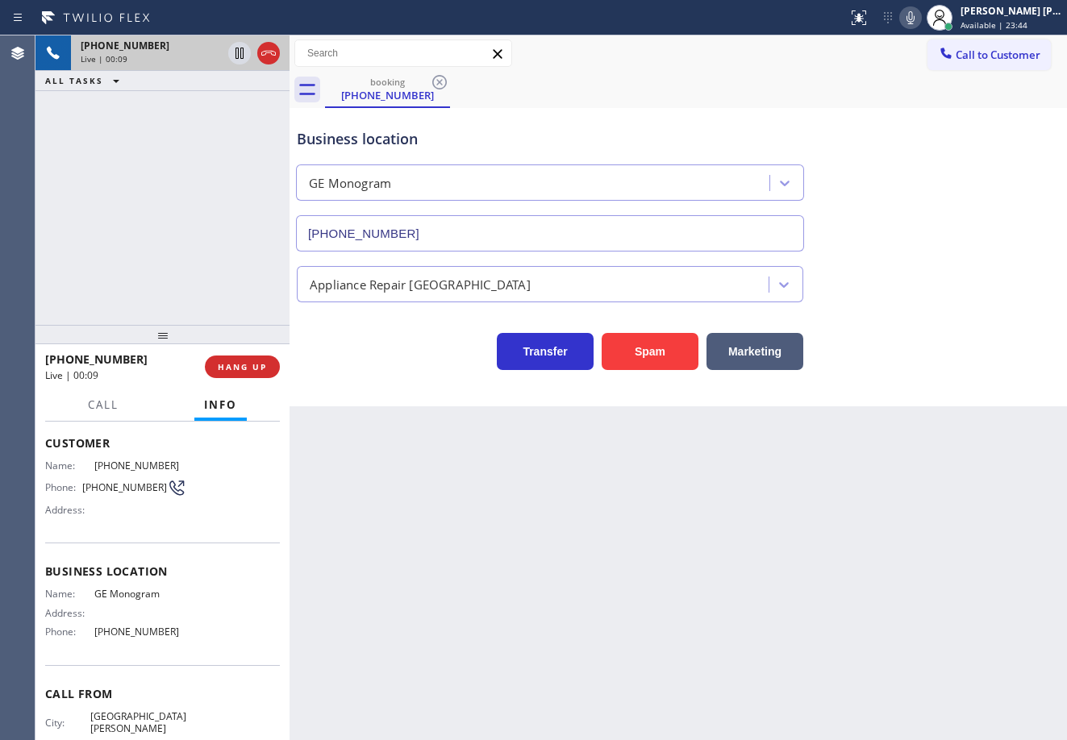
click at [514, 610] on div "Back to Dashboard Change Sender ID Customers Technicians Select a contact Outbo…" at bounding box center [678, 387] width 777 height 705
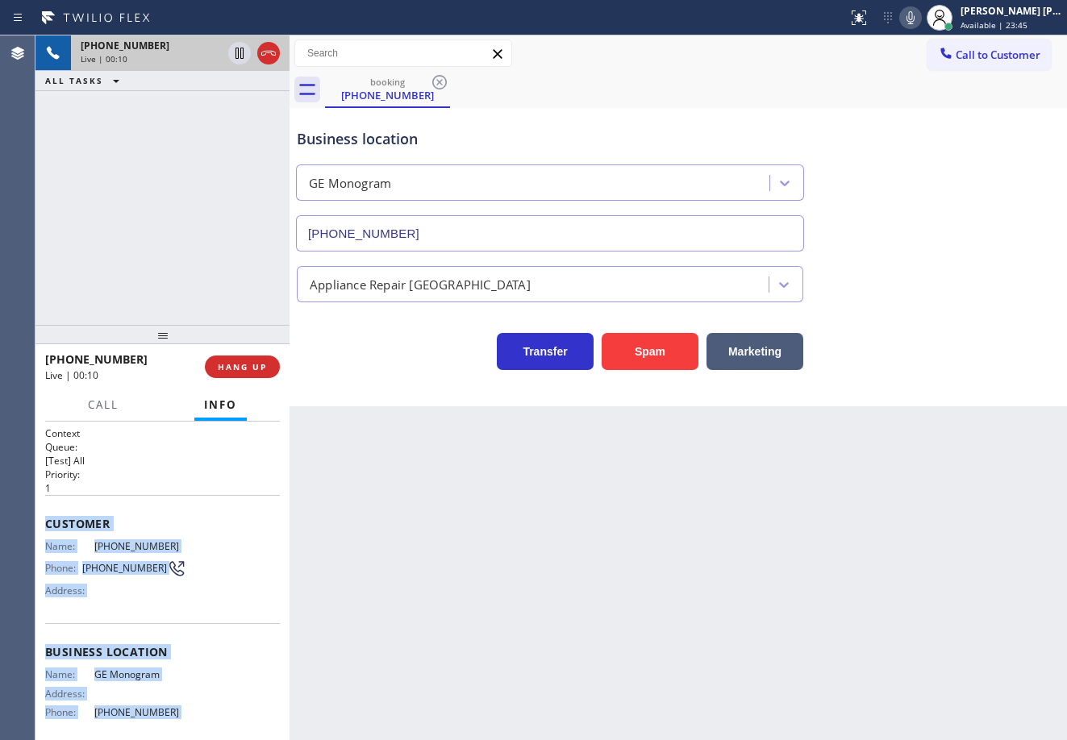
scroll to position [133, 0]
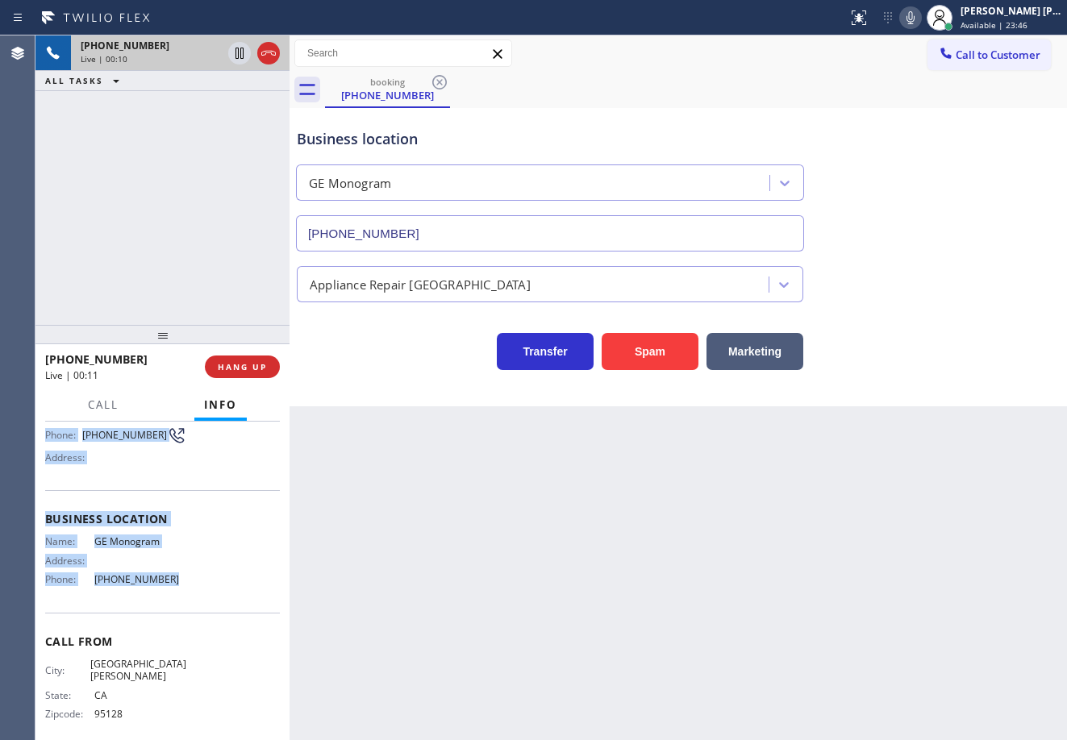
drag, startPoint x: 48, startPoint y: 528, endPoint x: 174, endPoint y: 599, distance: 144.4
click at [174, 599] on div "Context Queue: [Test] All Priority: 1 Customer Name: (408) 772-7989 Phone: (408…" at bounding box center [162, 581] width 254 height 319
copy div "Customer Name: (408) 772-7989 Phone: (408) 772-7989 Address: Business location …"
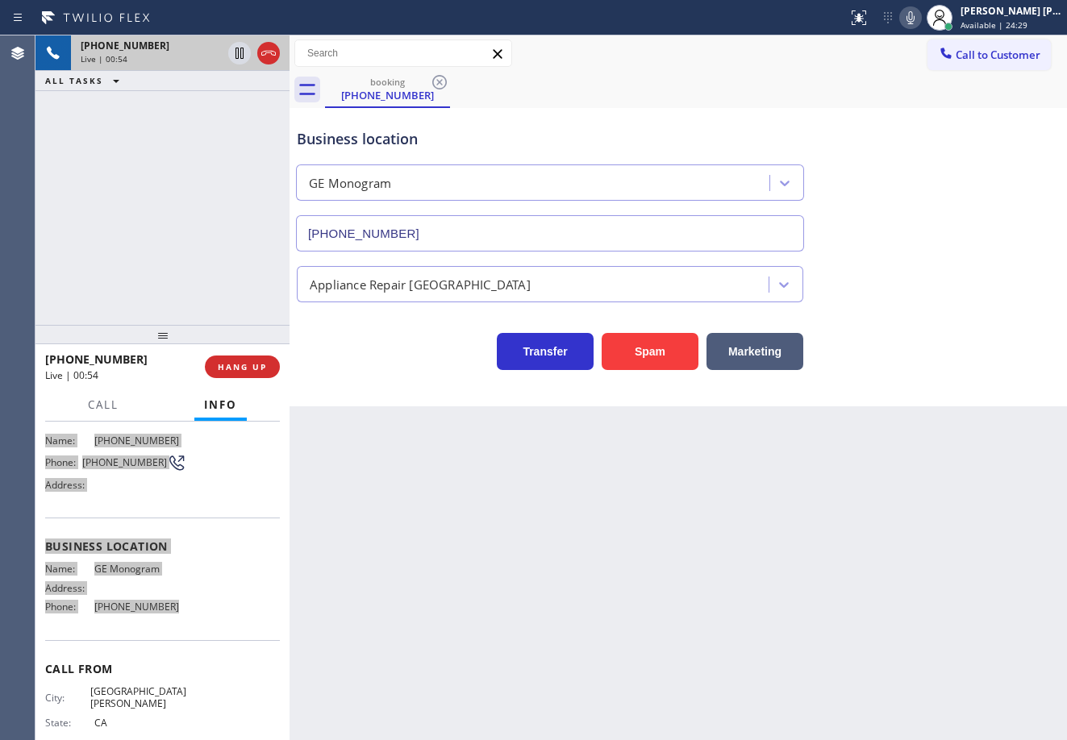
scroll to position [132, 0]
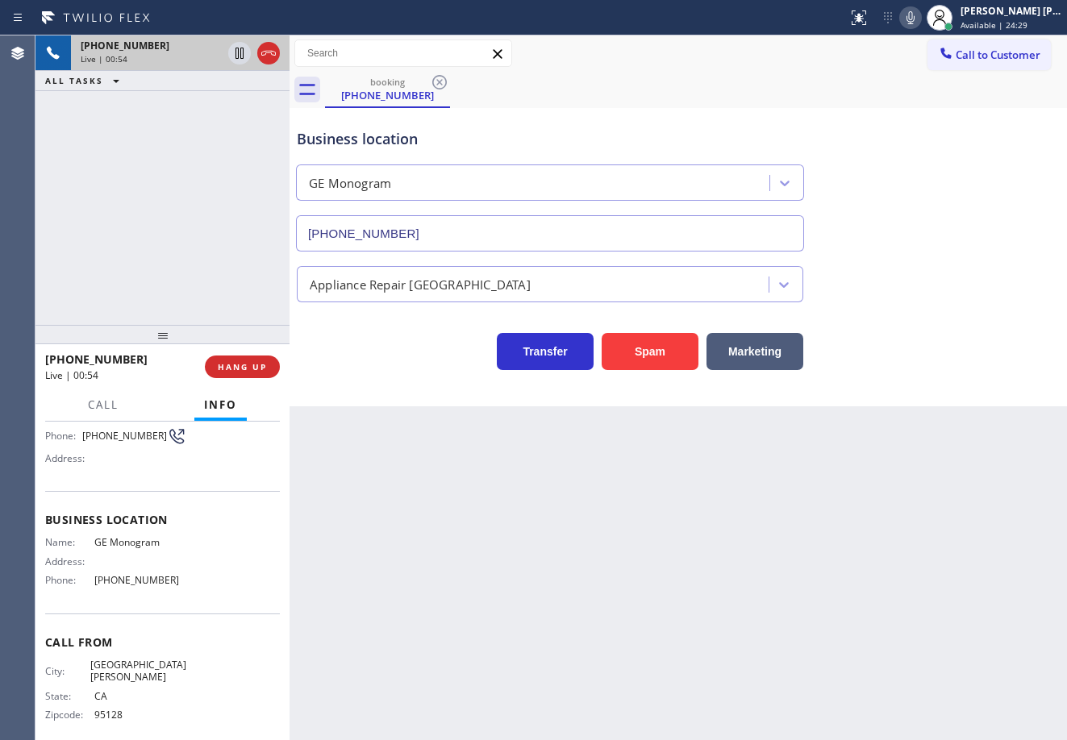
click at [437, 581] on div "Back to Dashboard Change Sender ID Customers Technicians Select a contact Outbo…" at bounding box center [678, 387] width 777 height 705
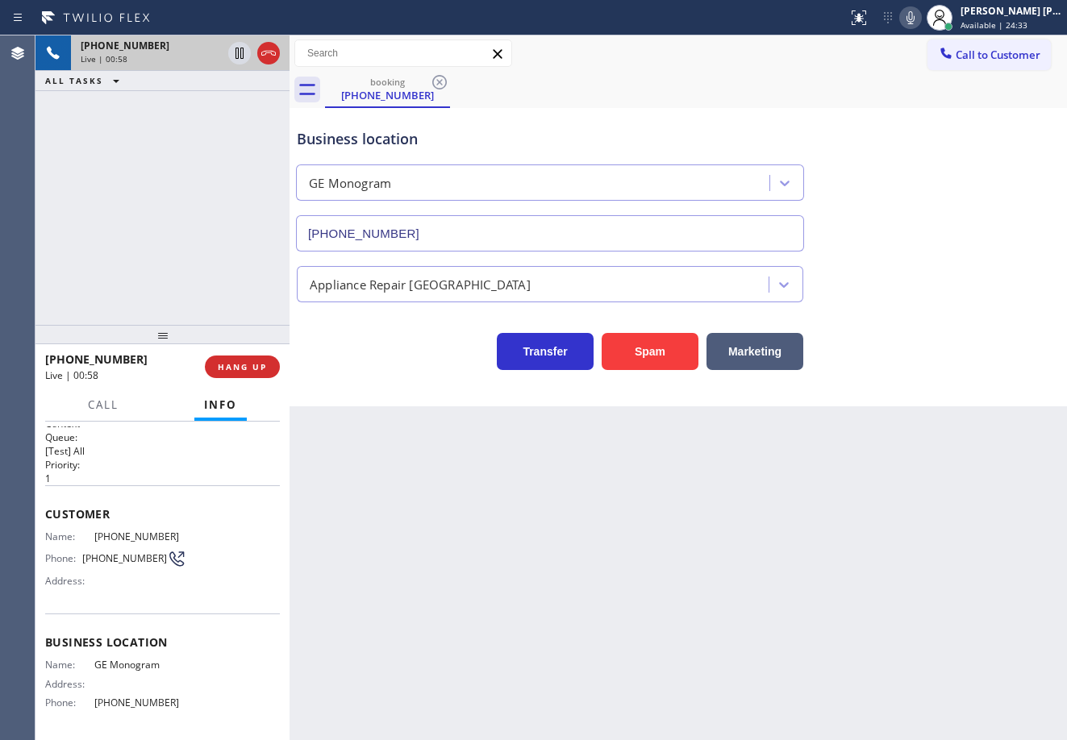
scroll to position [0, 0]
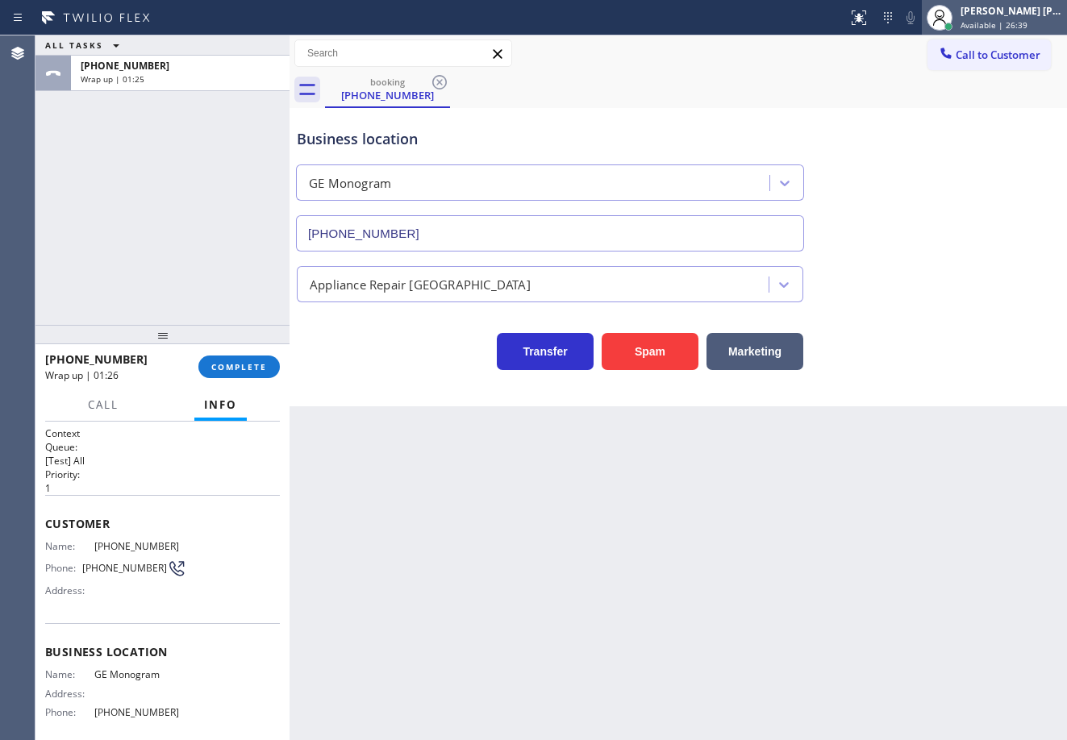
click at [991, 19] on div "Joshua Jake Dahil Available | 26:39" at bounding box center [1012, 17] width 110 height 28
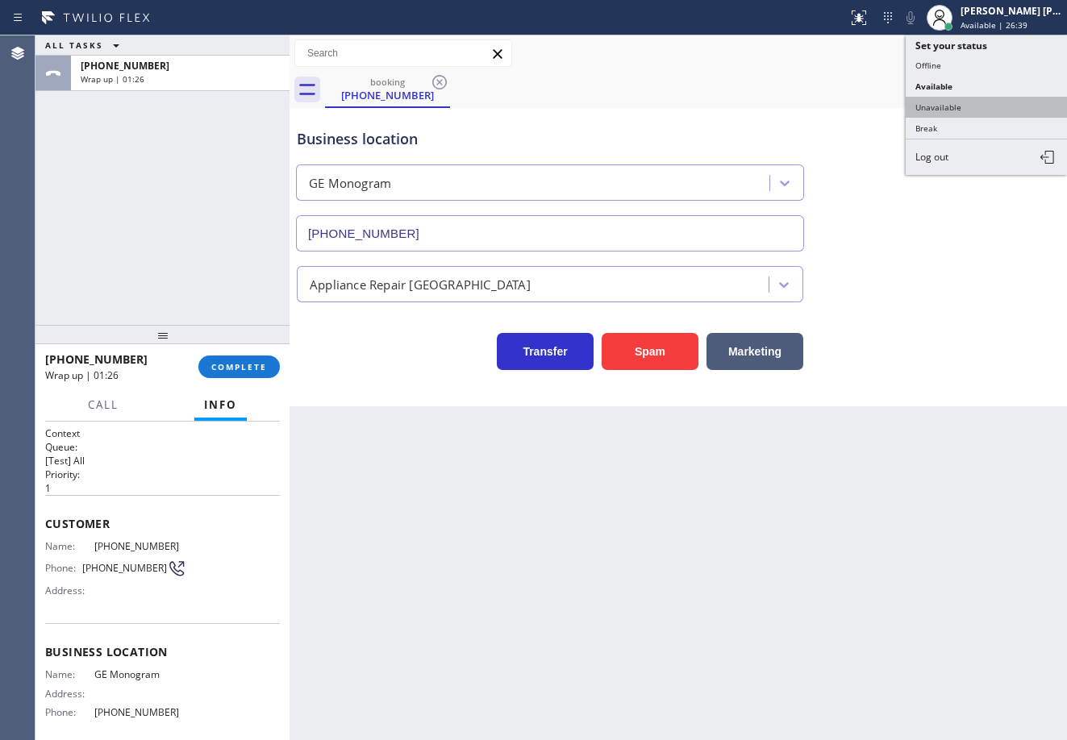
click at [965, 106] on button "Unavailable" at bounding box center [986, 107] width 161 height 21
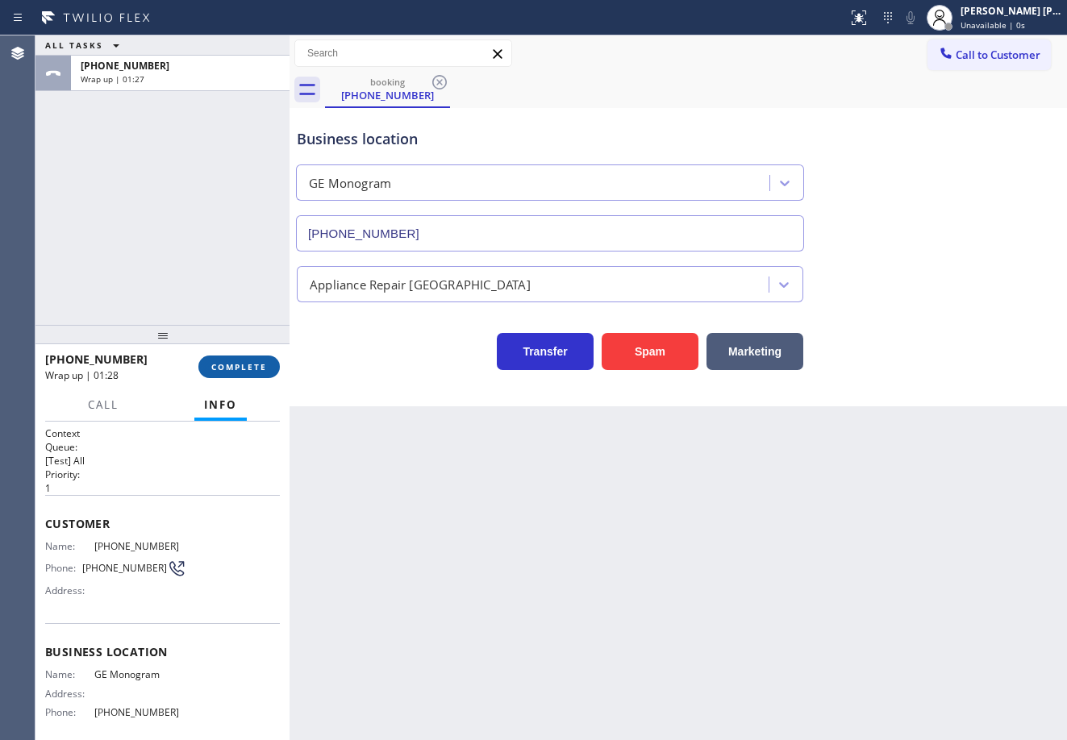
click at [255, 361] on span "COMPLETE" at bounding box center [239, 366] width 56 height 11
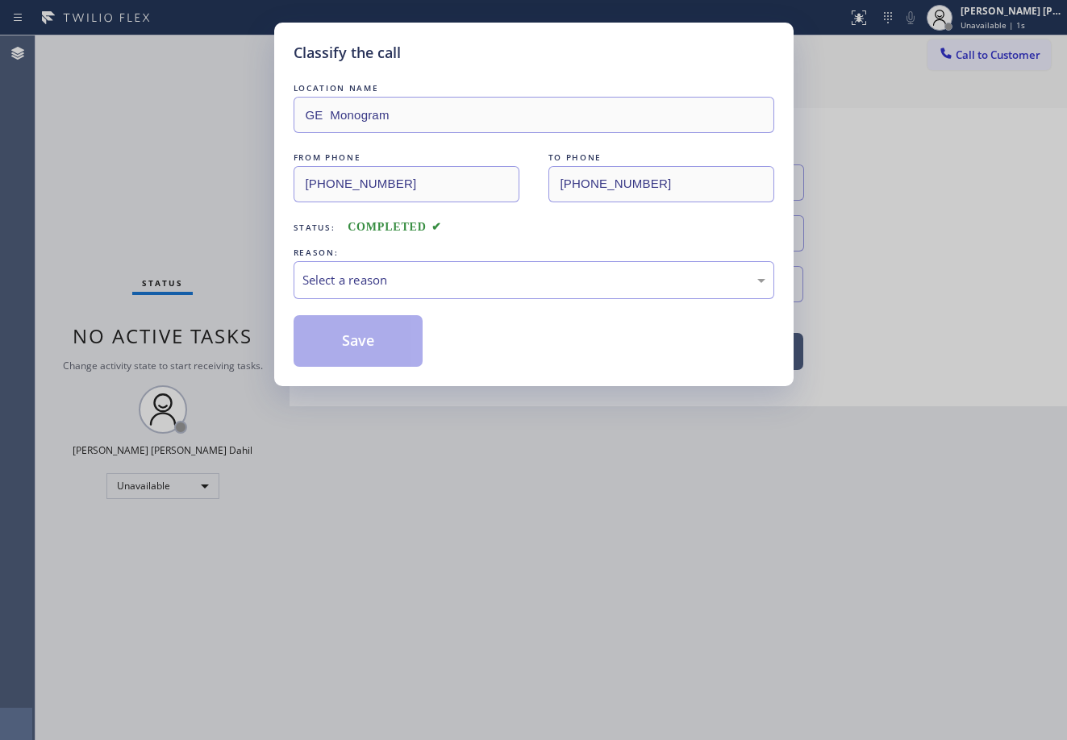
click at [377, 305] on div "LOCATION NAME GE Monogram FROM PHONE (408) 772-7989 TO PHONE (669) 236-2839 Sta…" at bounding box center [534, 223] width 481 height 287
click at [384, 294] on div "Select a reason" at bounding box center [534, 280] width 481 height 38
click at [348, 331] on button "Save" at bounding box center [359, 341] width 130 height 52
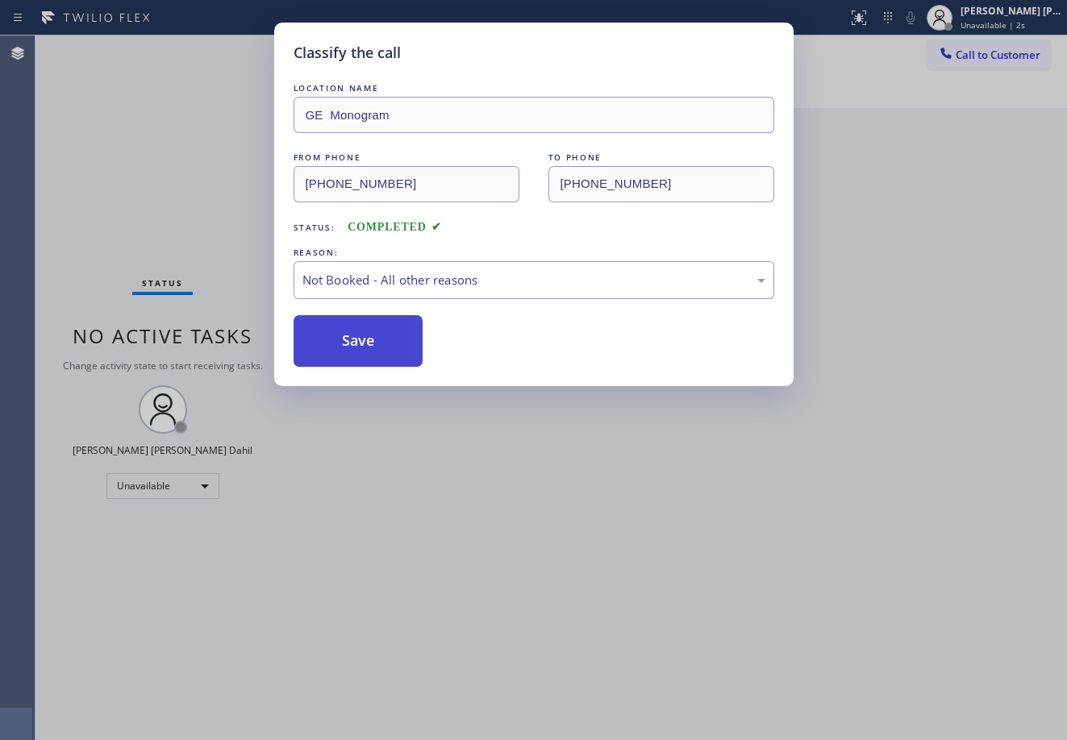
click at [348, 331] on button "Save" at bounding box center [359, 341] width 130 height 52
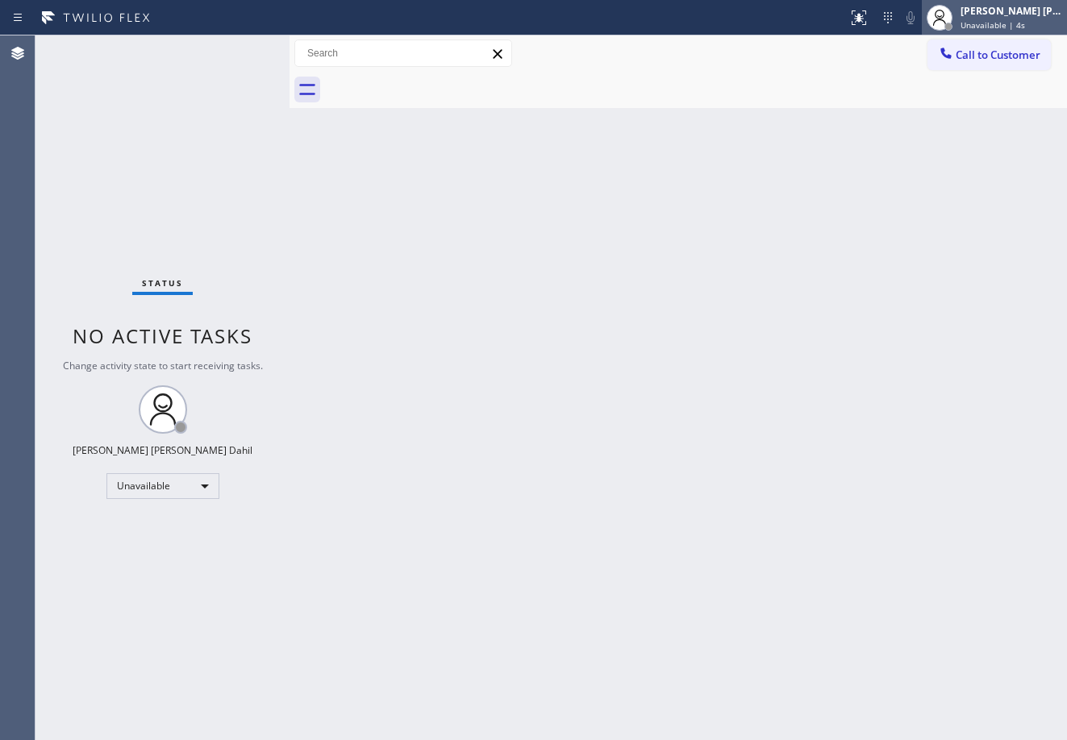
click at [1000, 23] on span "Unavailable | 4s" at bounding box center [992, 24] width 65 height 11
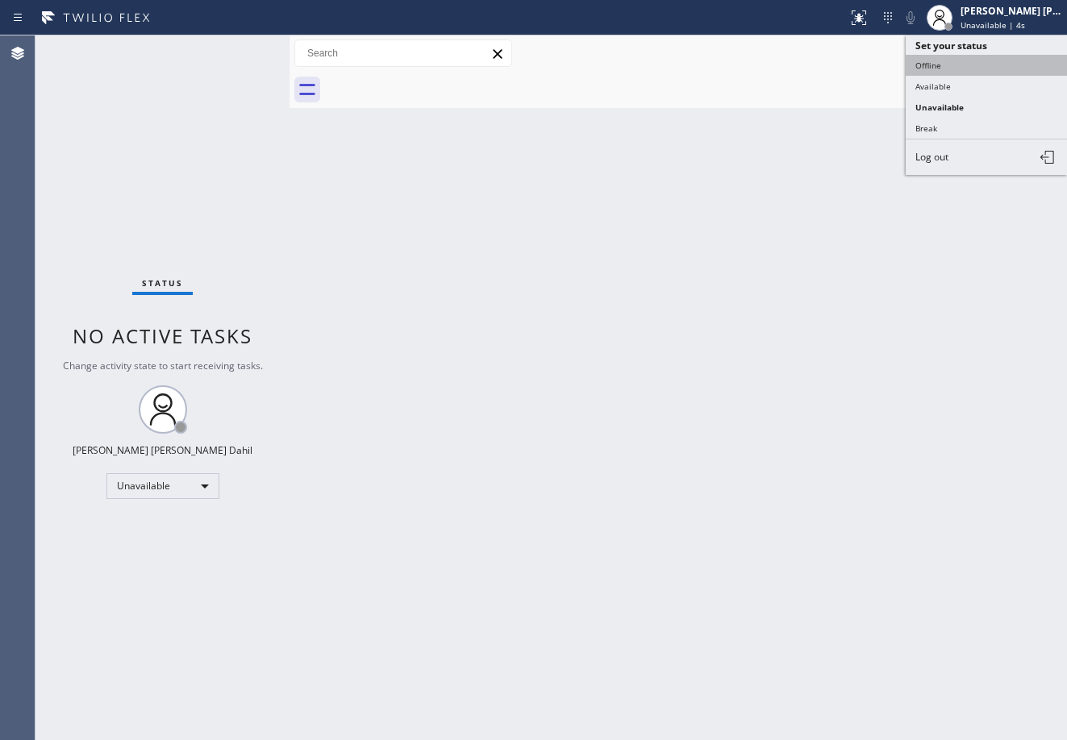
click at [935, 69] on button "Offline" at bounding box center [986, 65] width 161 height 21
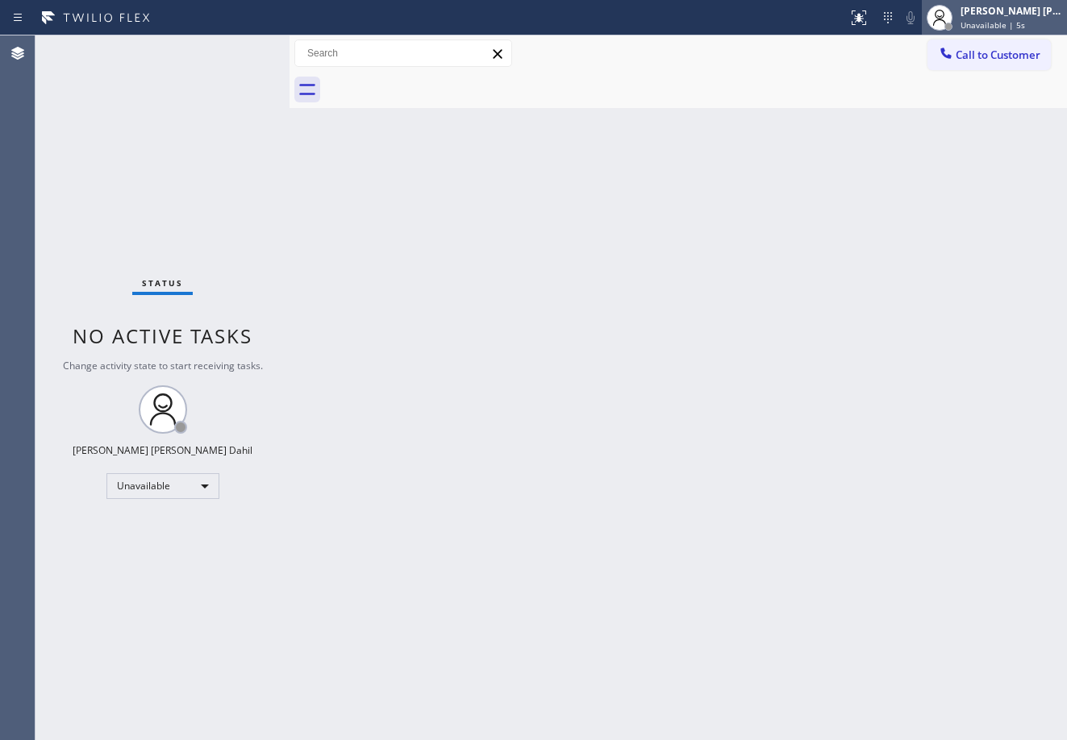
click at [984, 15] on div "[PERSON_NAME] [PERSON_NAME] Dahil" at bounding box center [1011, 11] width 102 height 14
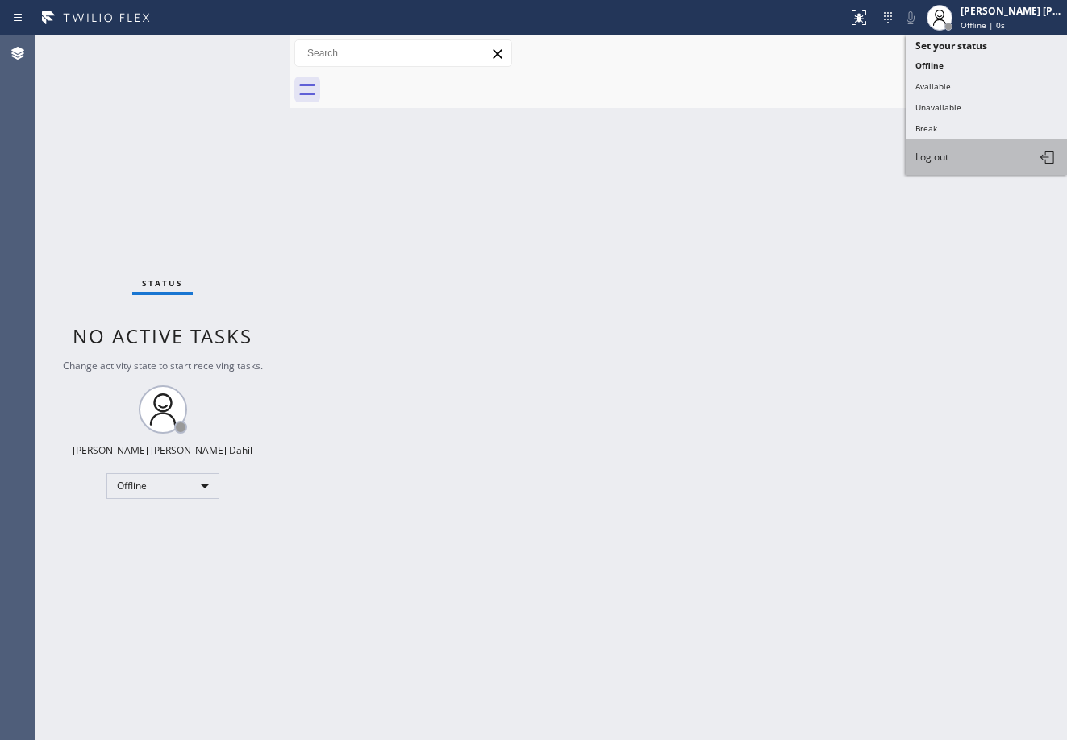
click at [969, 165] on button "Log out" at bounding box center [986, 157] width 161 height 35
